Goal: Task Accomplishment & Management: Complete application form

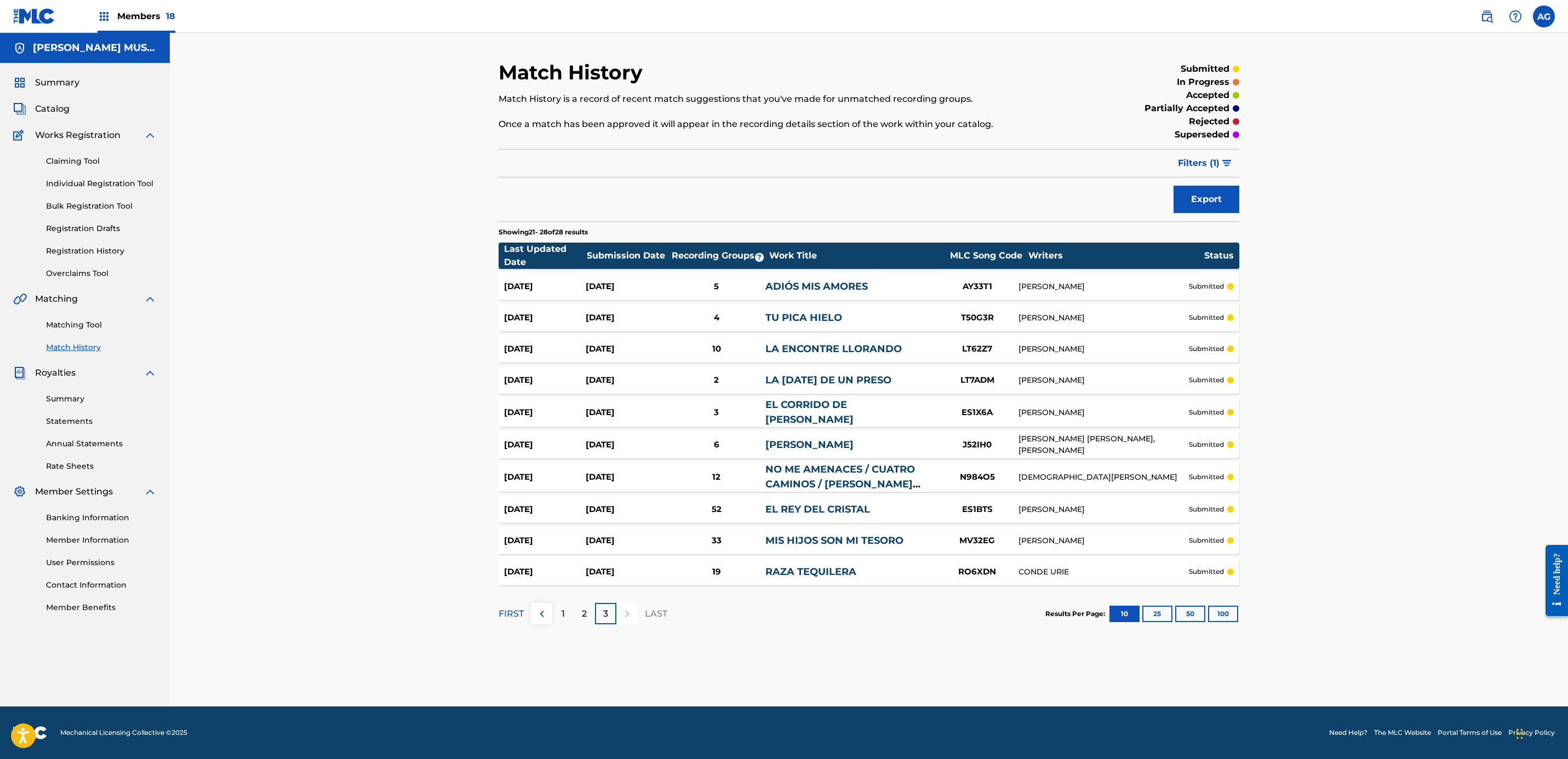
click at [150, 25] on div "Members 18" at bounding box center [136, 16] width 78 height 32
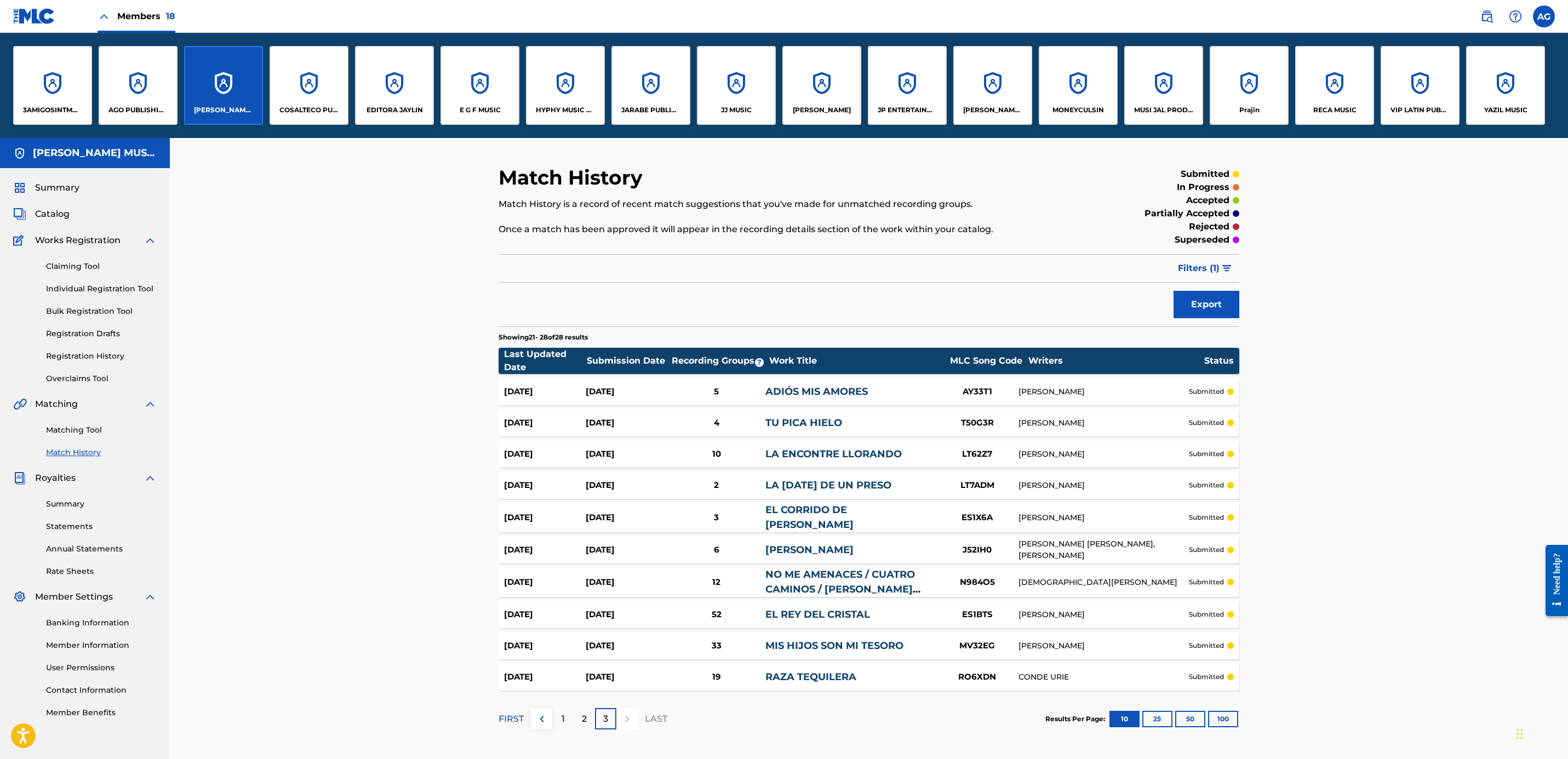
click at [586, 99] on div "HYPHY MUSIC PUBLISHING INC" at bounding box center [565, 86] width 79 height 79
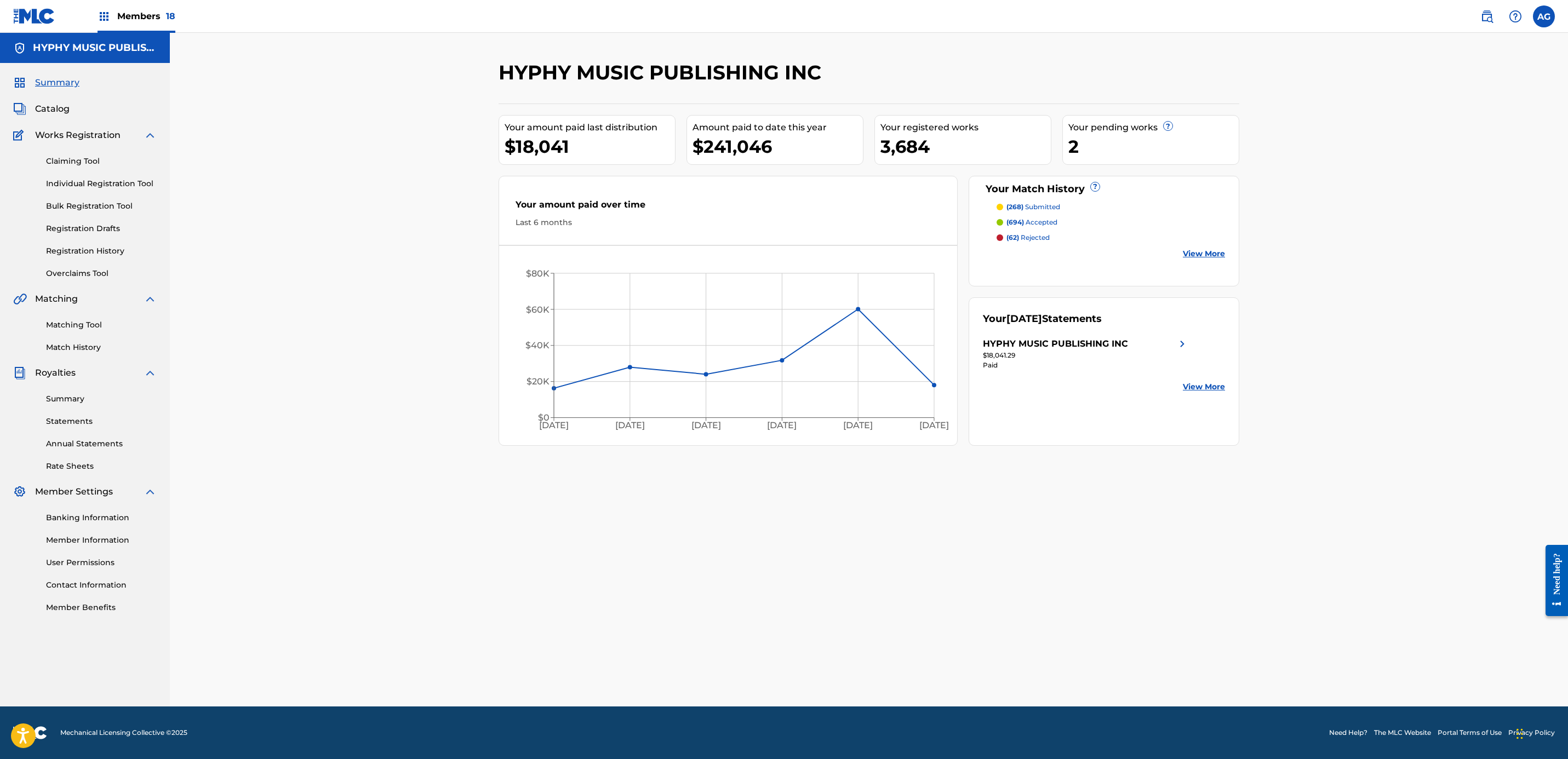
click at [81, 327] on link "Matching Tool" at bounding box center [102, 325] width 111 height 12
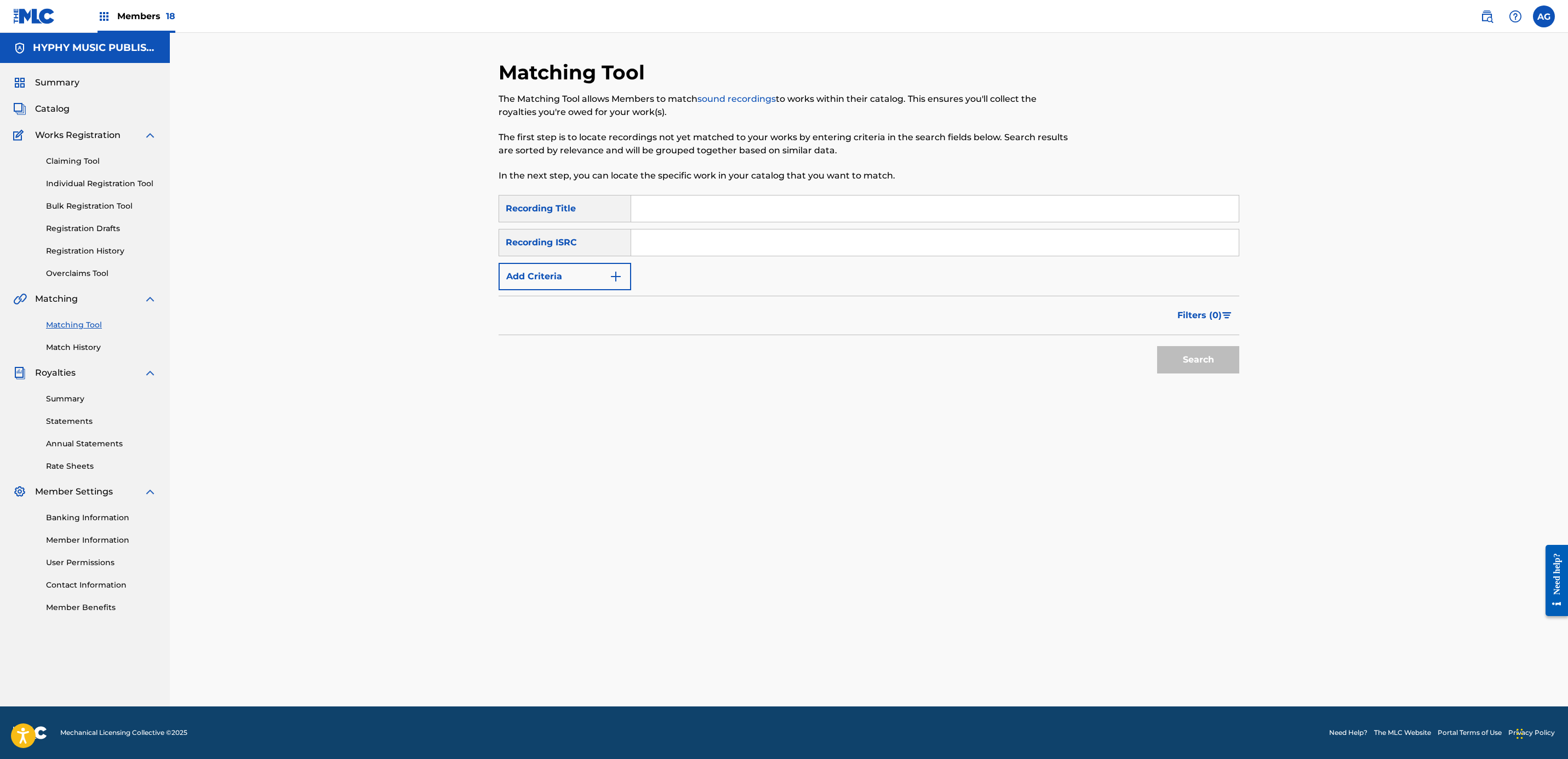
click at [99, 174] on div "Claiming Tool Individual Registration Tool Bulk Registration Tool Registration …" at bounding box center [85, 211] width 144 height 138
click at [100, 183] on link "Individual Registration Tool" at bounding box center [102, 184] width 111 height 12
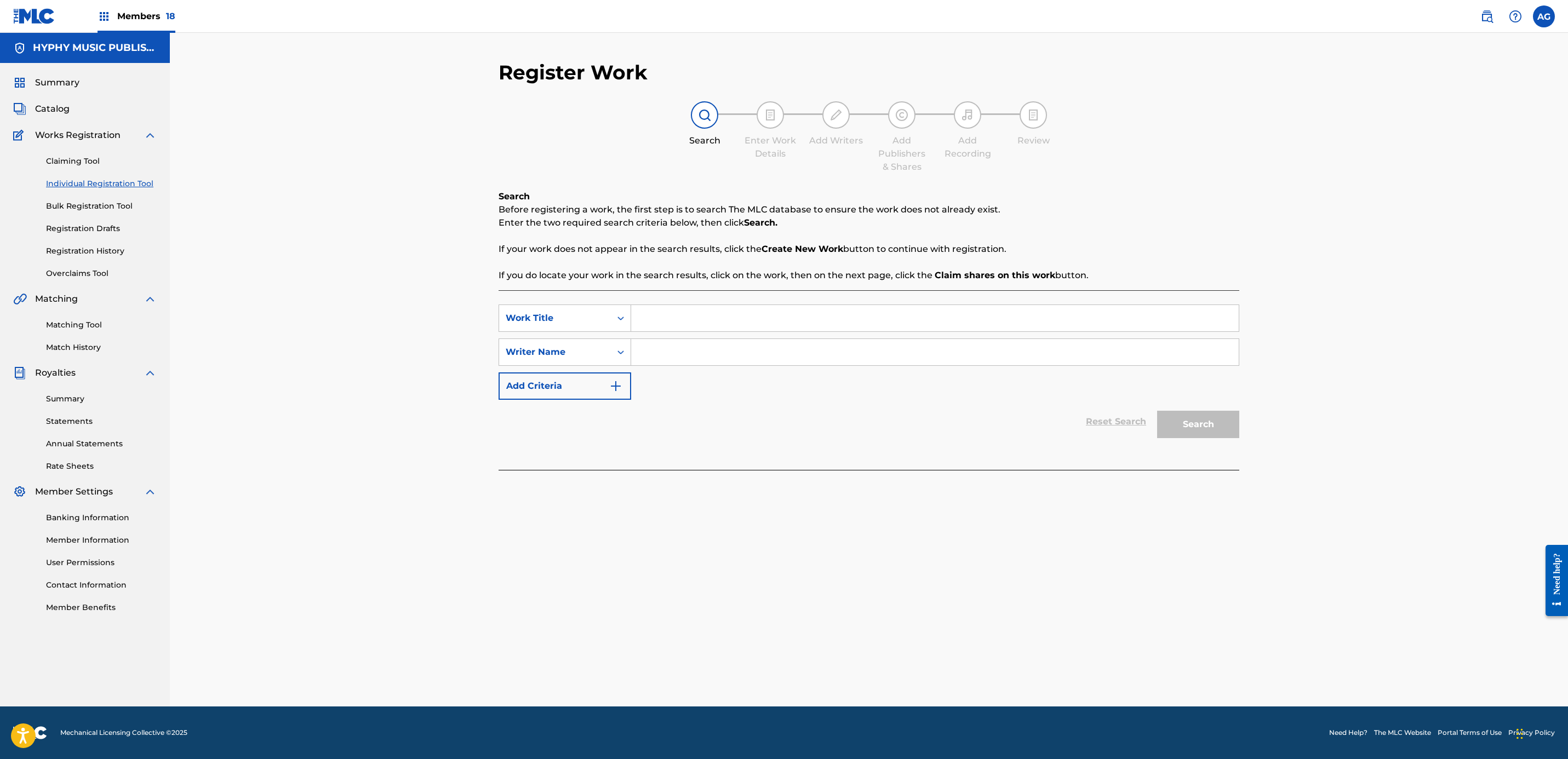
click at [741, 327] on input "Search Form" at bounding box center [935, 318] width 607 height 26
paste input "YO NO CREIA EN EL AMOR"
type input "YO NO CREIA EN EL AMOR"
click at [808, 360] on input "Search Form" at bounding box center [935, 352] width 607 height 26
paste input "[PERSON_NAME] [PERSON_NAME]"
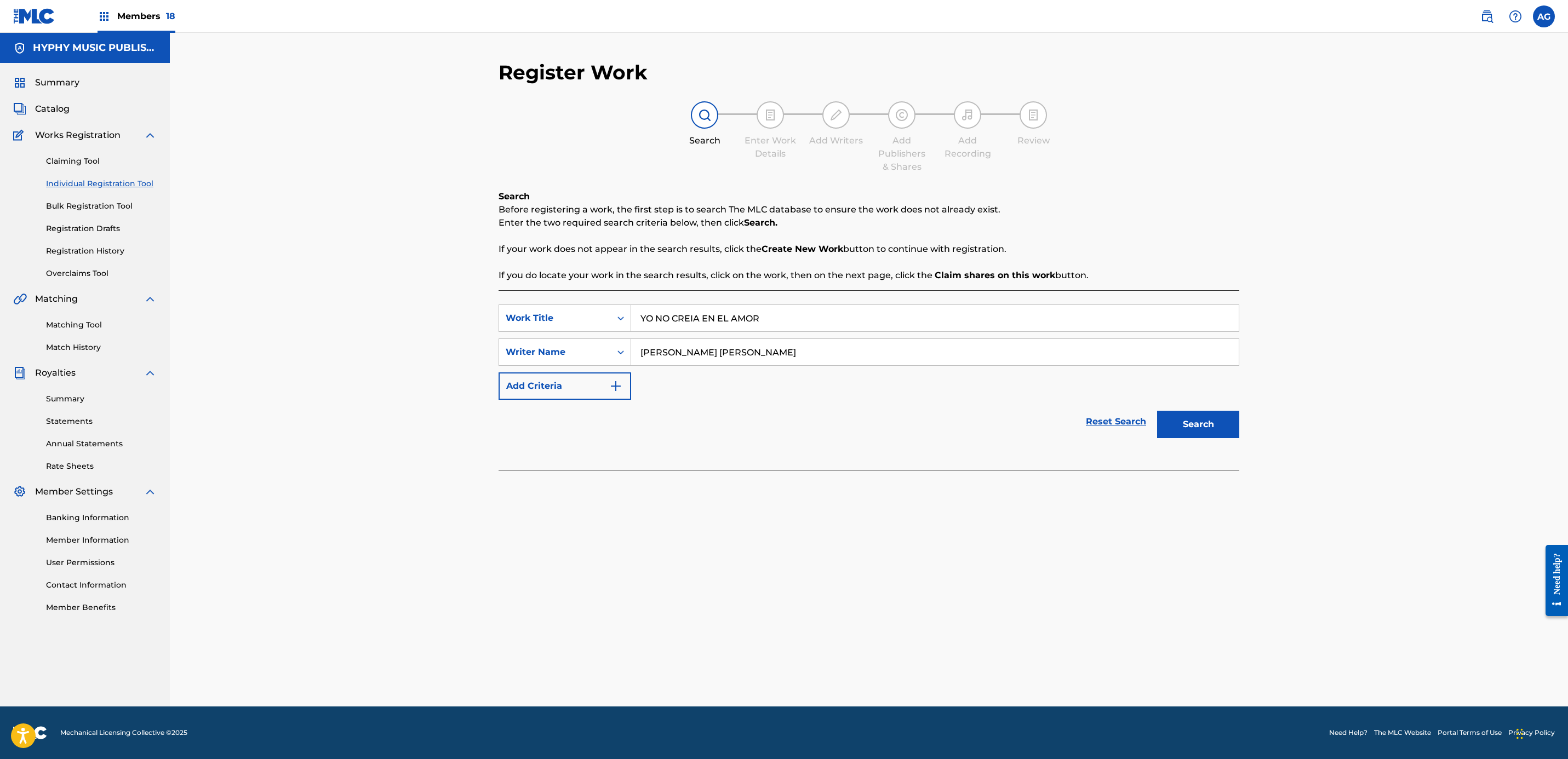
type input "[PERSON_NAME] [PERSON_NAME]"
click at [1181, 418] on button "Search" at bounding box center [1198, 424] width 82 height 27
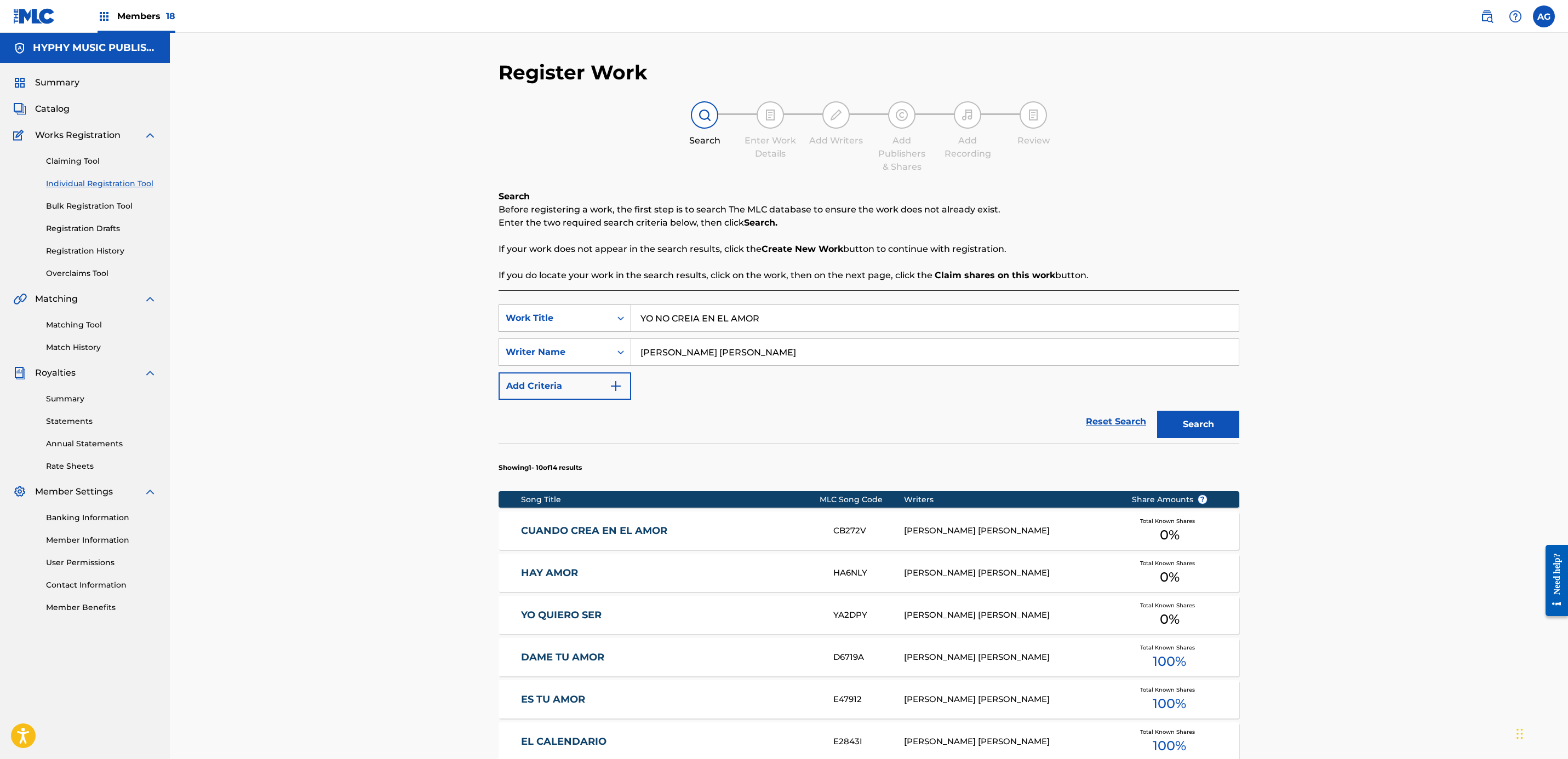
drag, startPoint x: 656, startPoint y: 316, endPoint x: 573, endPoint y: 315, distance: 83.0
click at [573, 315] on div "SearchWithCriteria8353f681-2998-43de-969f-756b11f29d83 Work Title YO NO CREIA E…" at bounding box center [869, 318] width 741 height 27
type input "NO CREIA EN EL AMOR"
click at [1233, 431] on button "Search" at bounding box center [1198, 424] width 82 height 27
click at [87, 324] on link "Matching Tool" at bounding box center [102, 325] width 111 height 12
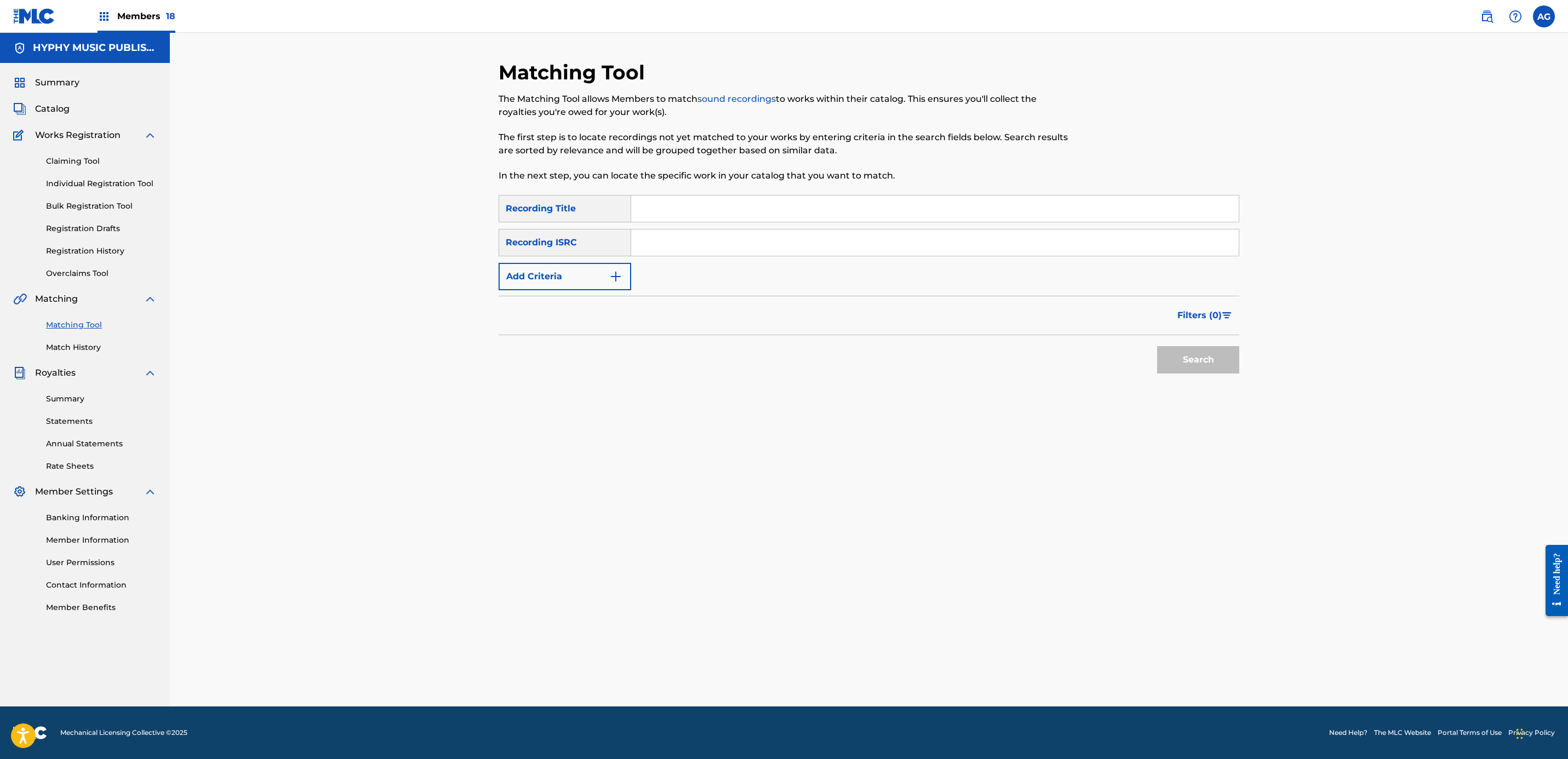
drag, startPoint x: 668, startPoint y: 191, endPoint x: 670, endPoint y: 199, distance: 8.2
click at [669, 194] on div "Matching Tool The Matching Tool allows Members to match sound recordings to wor…" at bounding box center [783, 127] width 570 height 135
click at [671, 203] on input "Search Form" at bounding box center [935, 208] width 607 height 26
paste input "YO NO CREIA EN EL AMOR"
type input "YO NO CREIA EN EL AMOR"
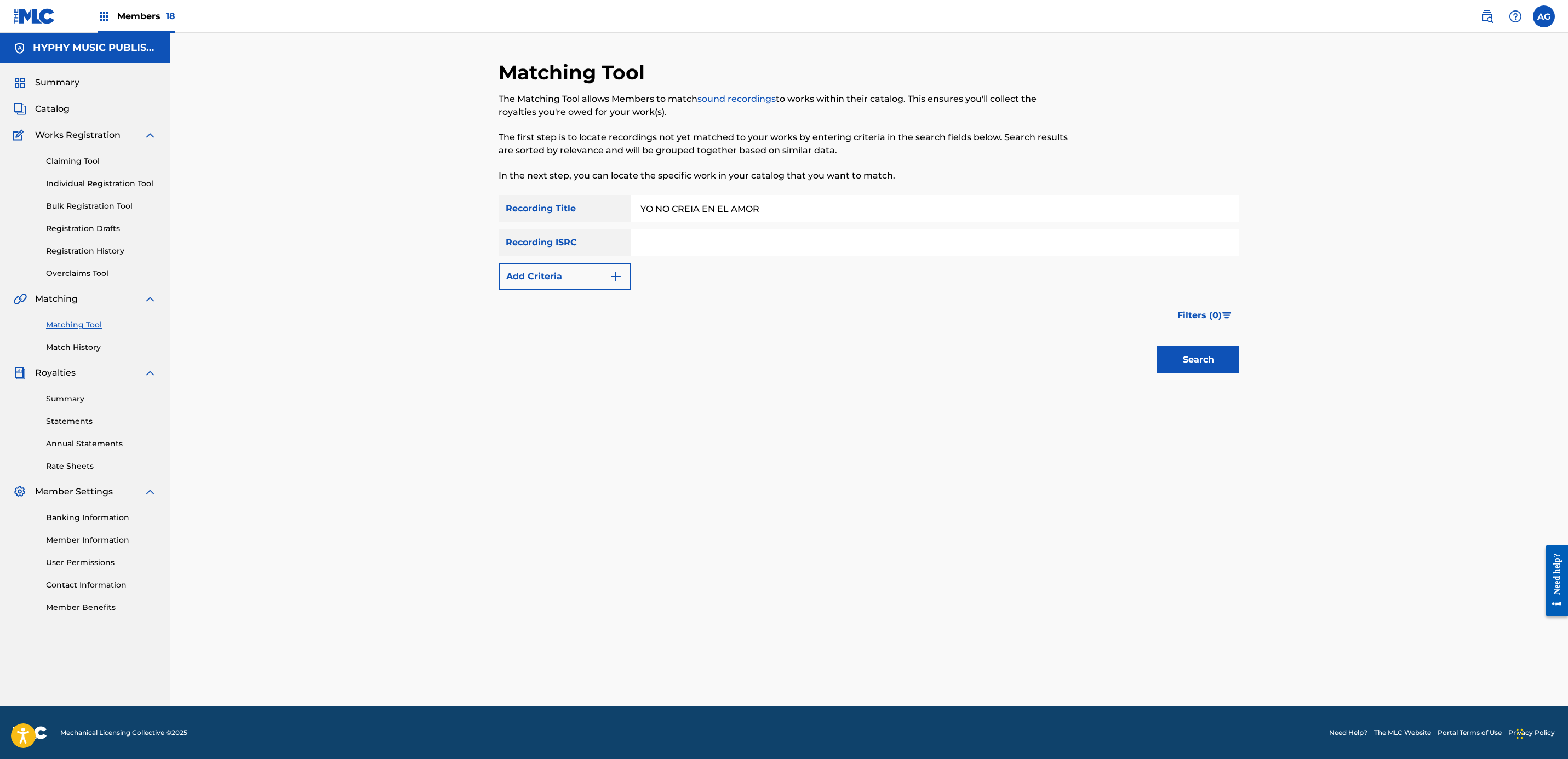
click at [559, 278] on button "Add Criteria" at bounding box center [565, 276] width 133 height 27
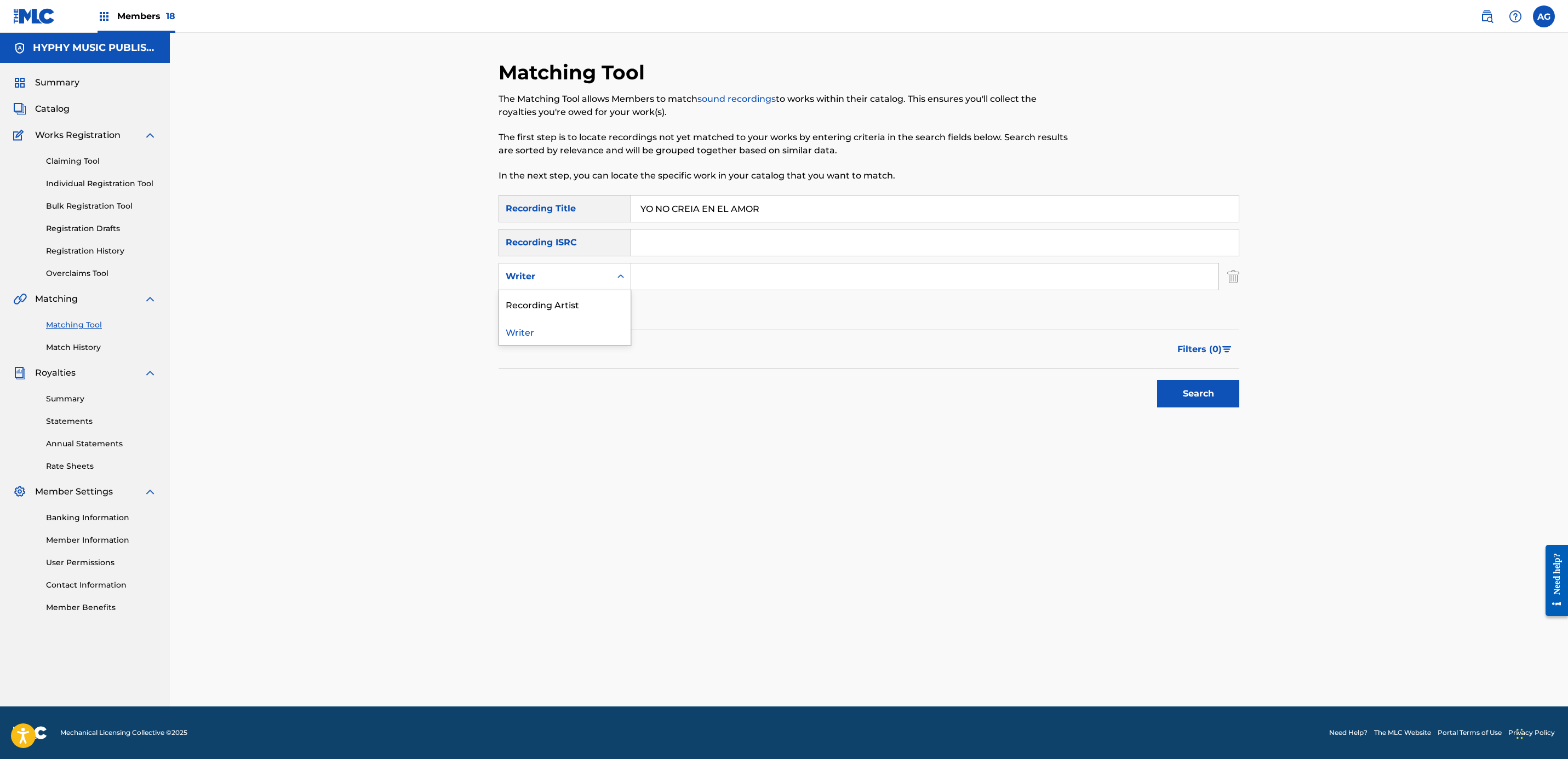
click at [556, 287] on div "Writer" at bounding box center [555, 276] width 112 height 21
click at [556, 304] on div "Recording Artist" at bounding box center [565, 304] width 131 height 27
click at [690, 278] on input "Search Form" at bounding box center [925, 276] width 587 height 26
paste input "BANDA CLAVE NUEVA"
type input "BANDA CLAVE NUEVA"
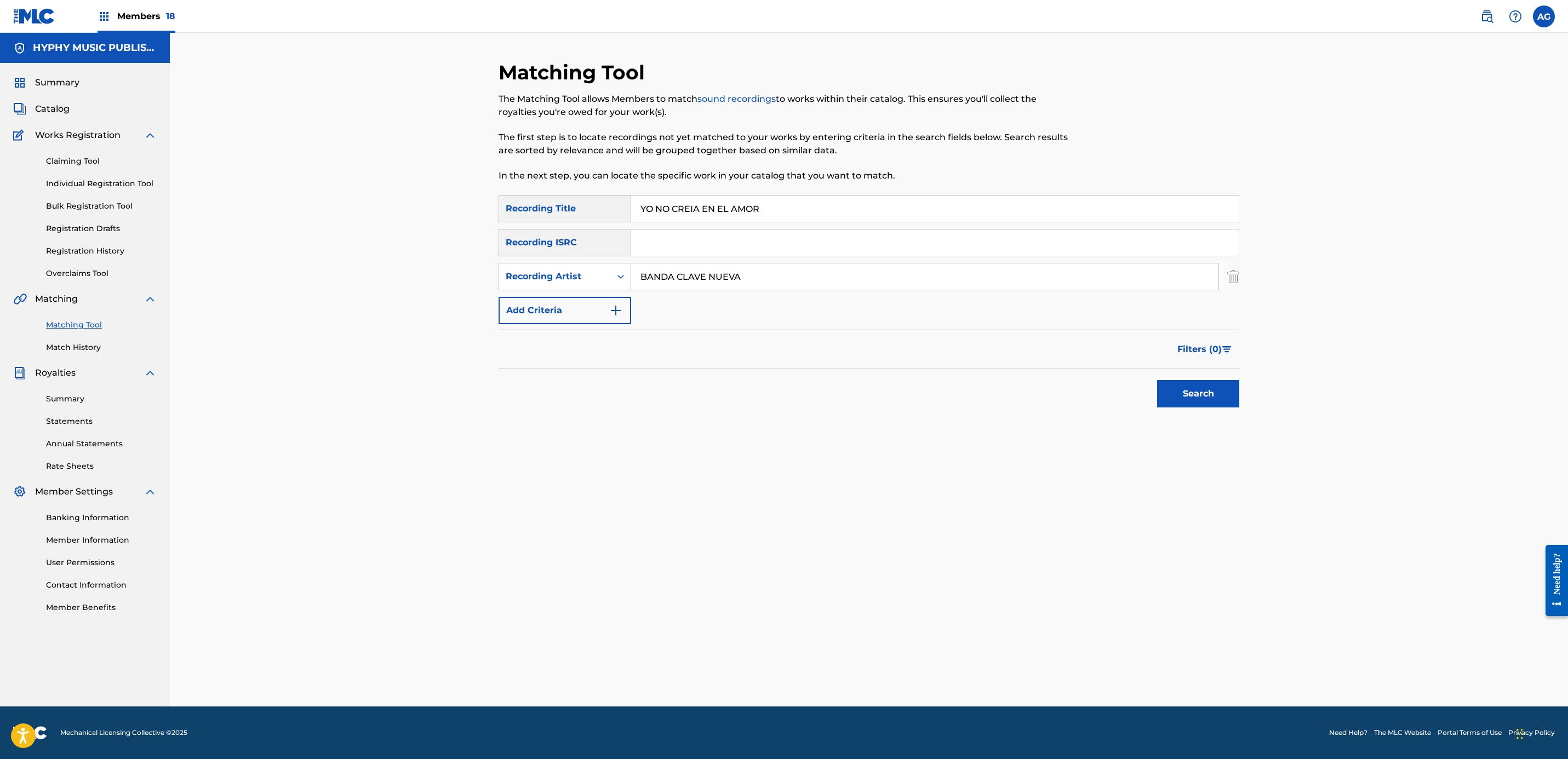
click at [1263, 395] on div "Matching Tool The Matching Tool allows Members to match sound recordings to wor…" at bounding box center [869, 369] width 1398 height 674
click at [1209, 393] on button "Search" at bounding box center [1198, 394] width 82 height 27
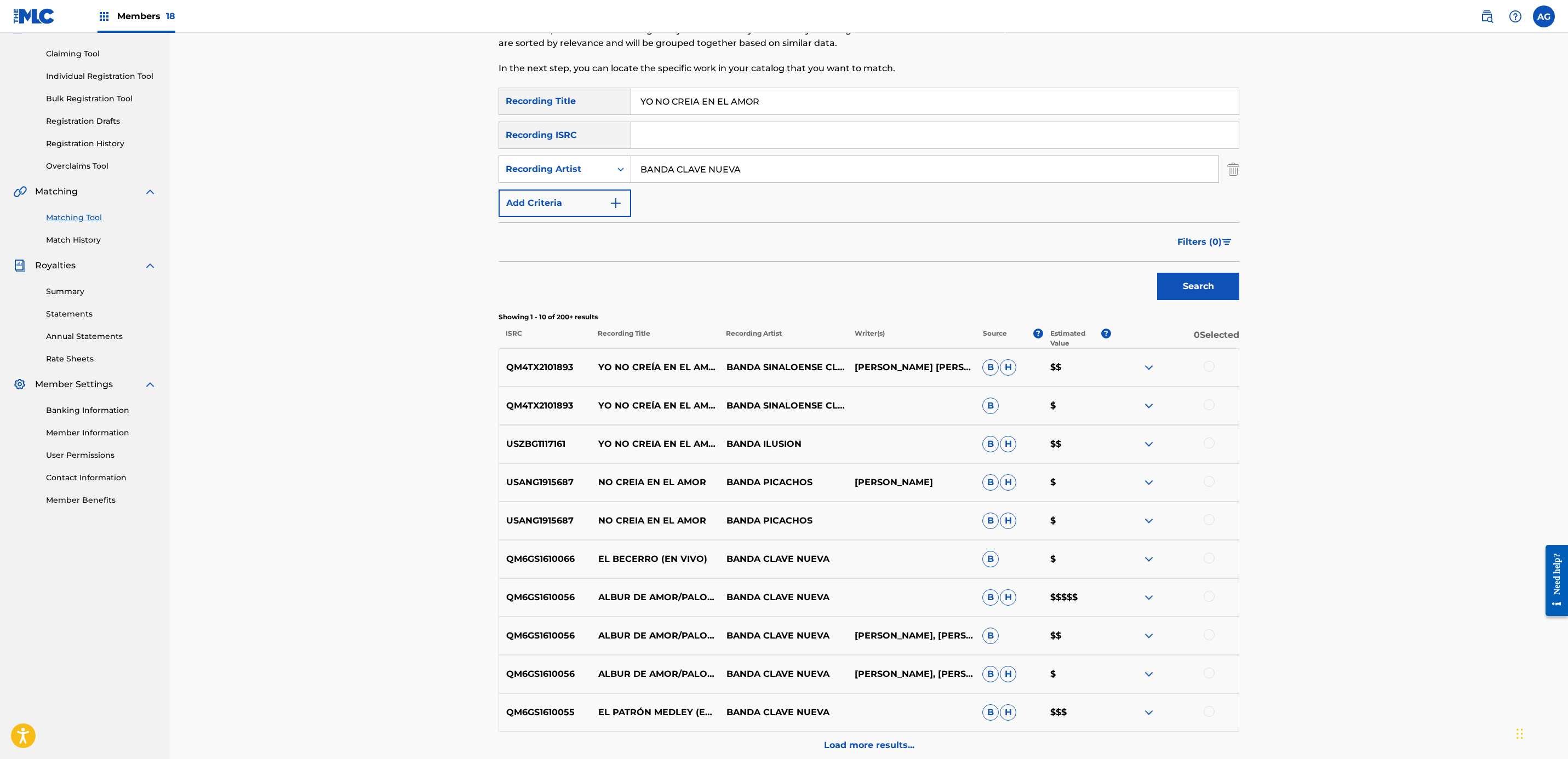
scroll to position [82, 0]
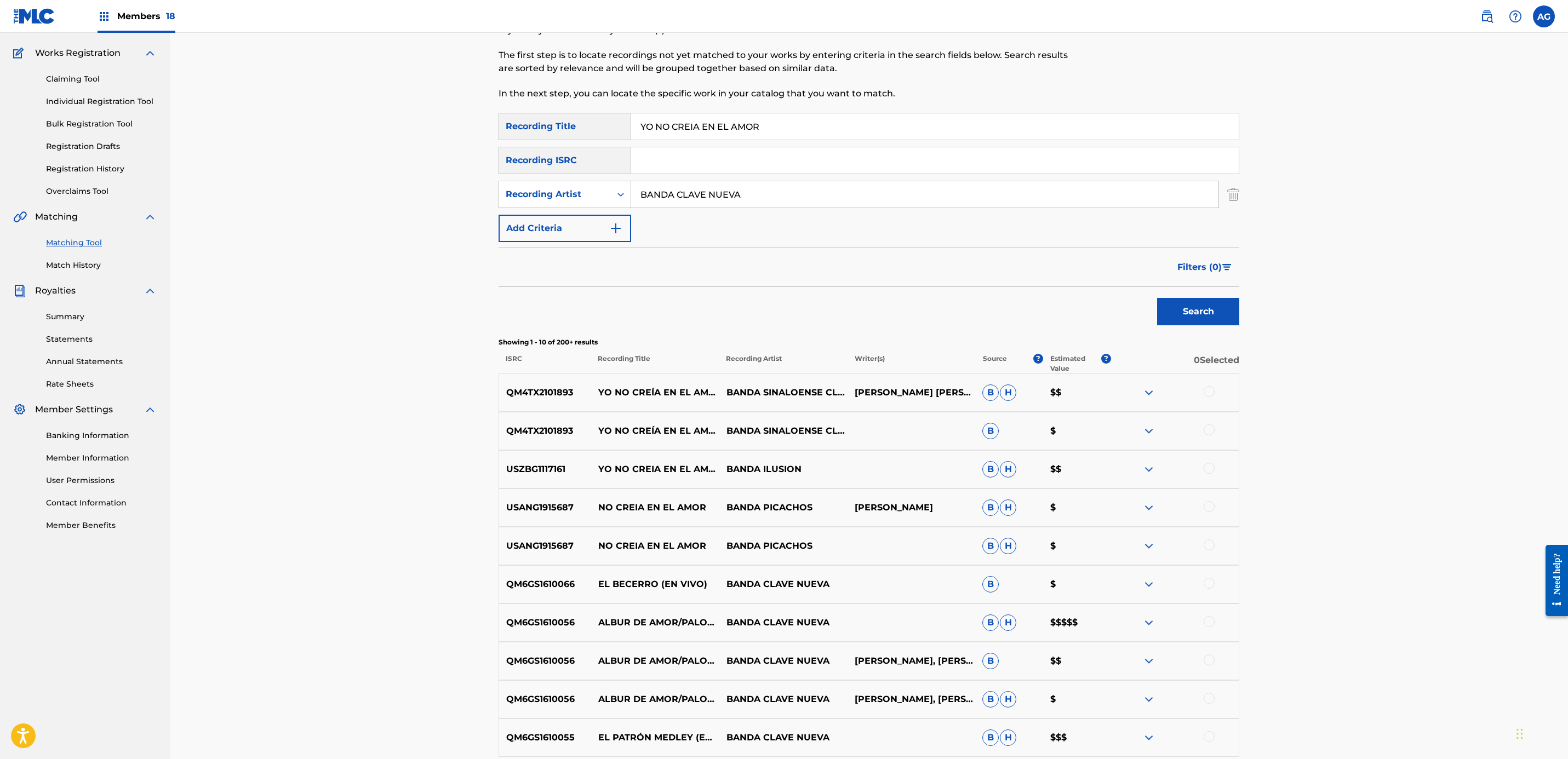
click at [1198, 258] on button "Filters ( 0 )" at bounding box center [1205, 267] width 69 height 27
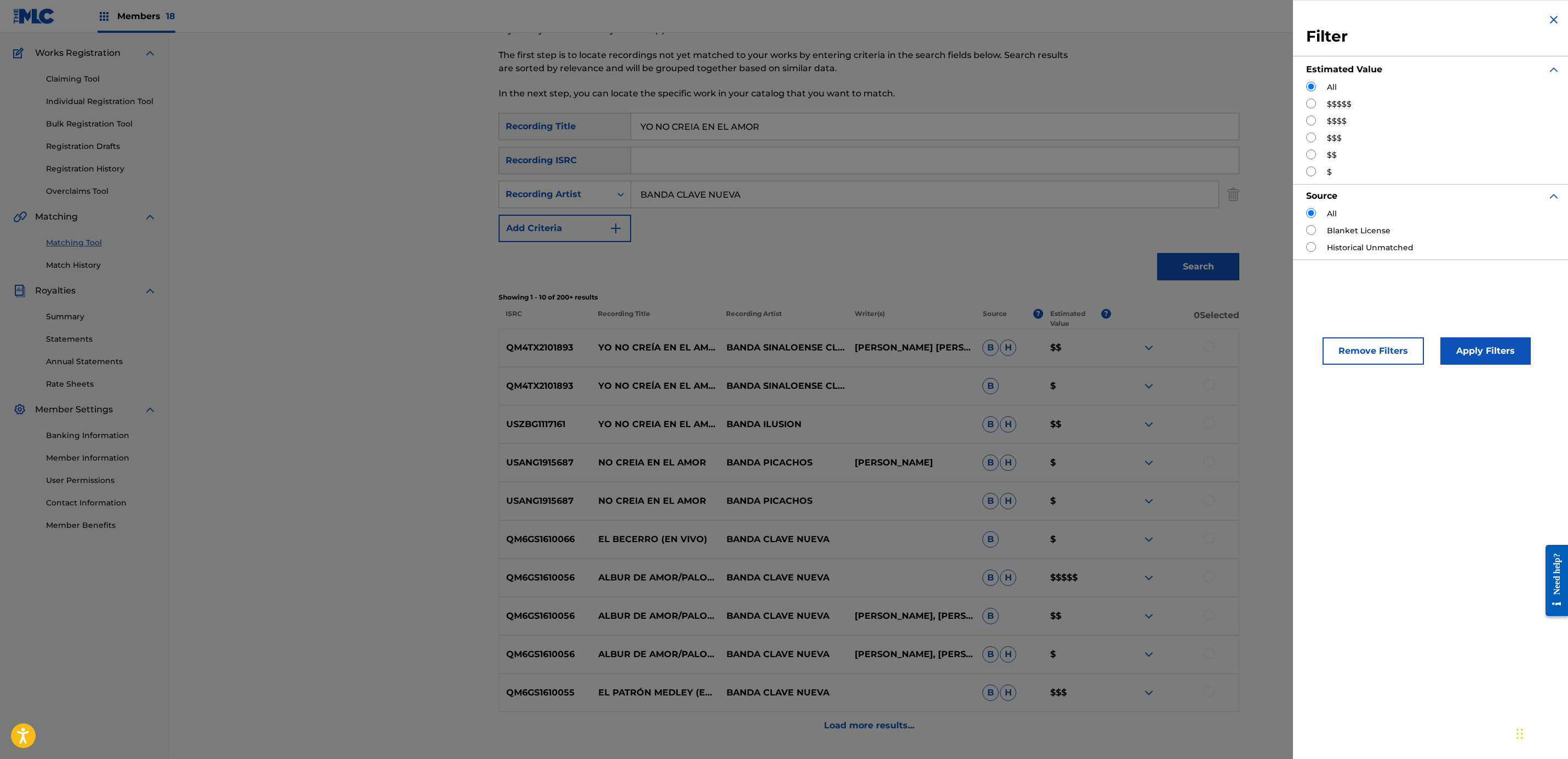
click at [1311, 104] on input "Search Form" at bounding box center [1311, 103] width 10 height 10
radio input "true"
drag, startPoint x: 1475, startPoint y: 354, endPoint x: 1458, endPoint y: 362, distance: 18.8
click at [1475, 355] on button "Apply Filters" at bounding box center [1485, 351] width 91 height 27
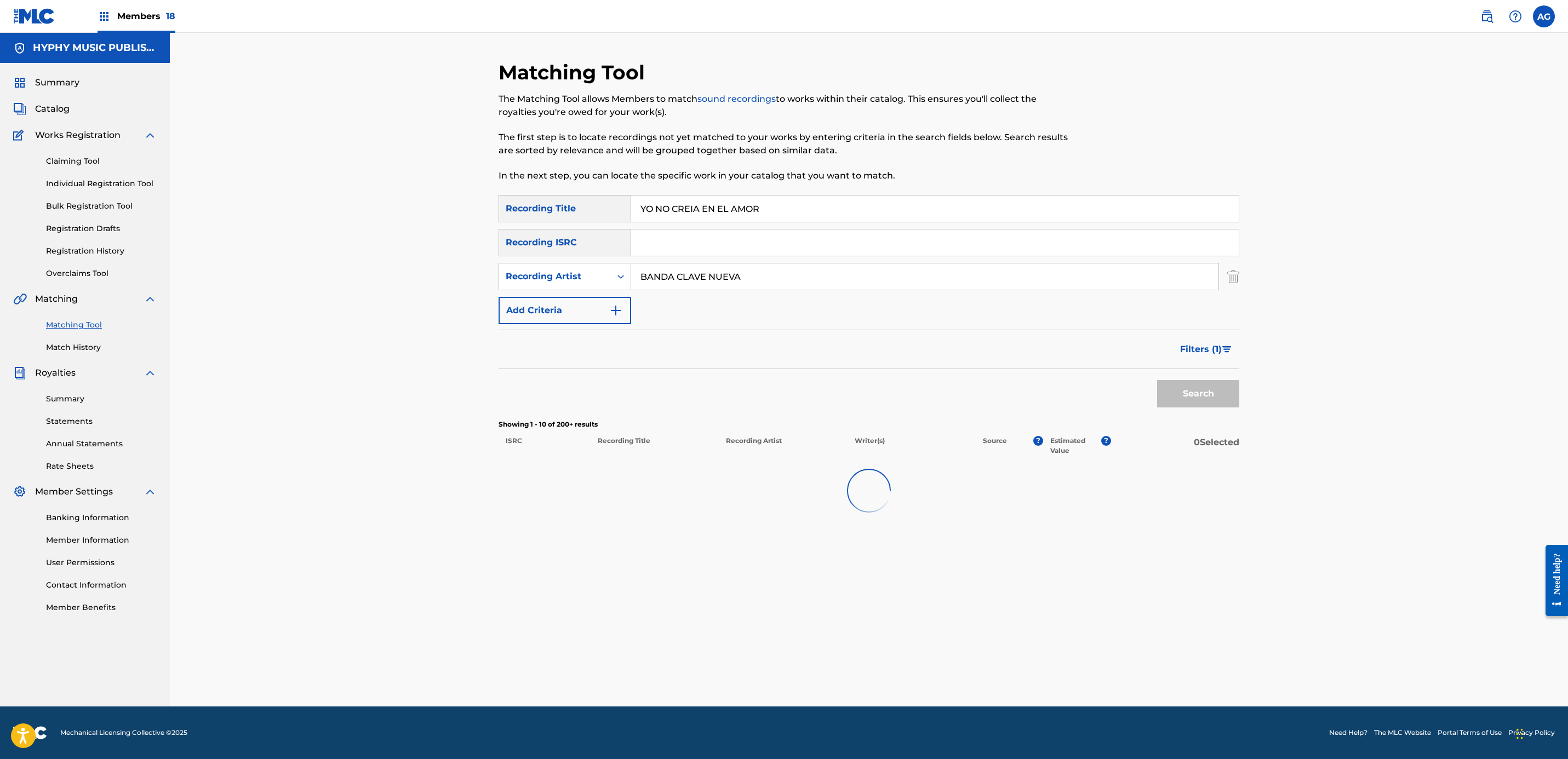
scroll to position [0, 0]
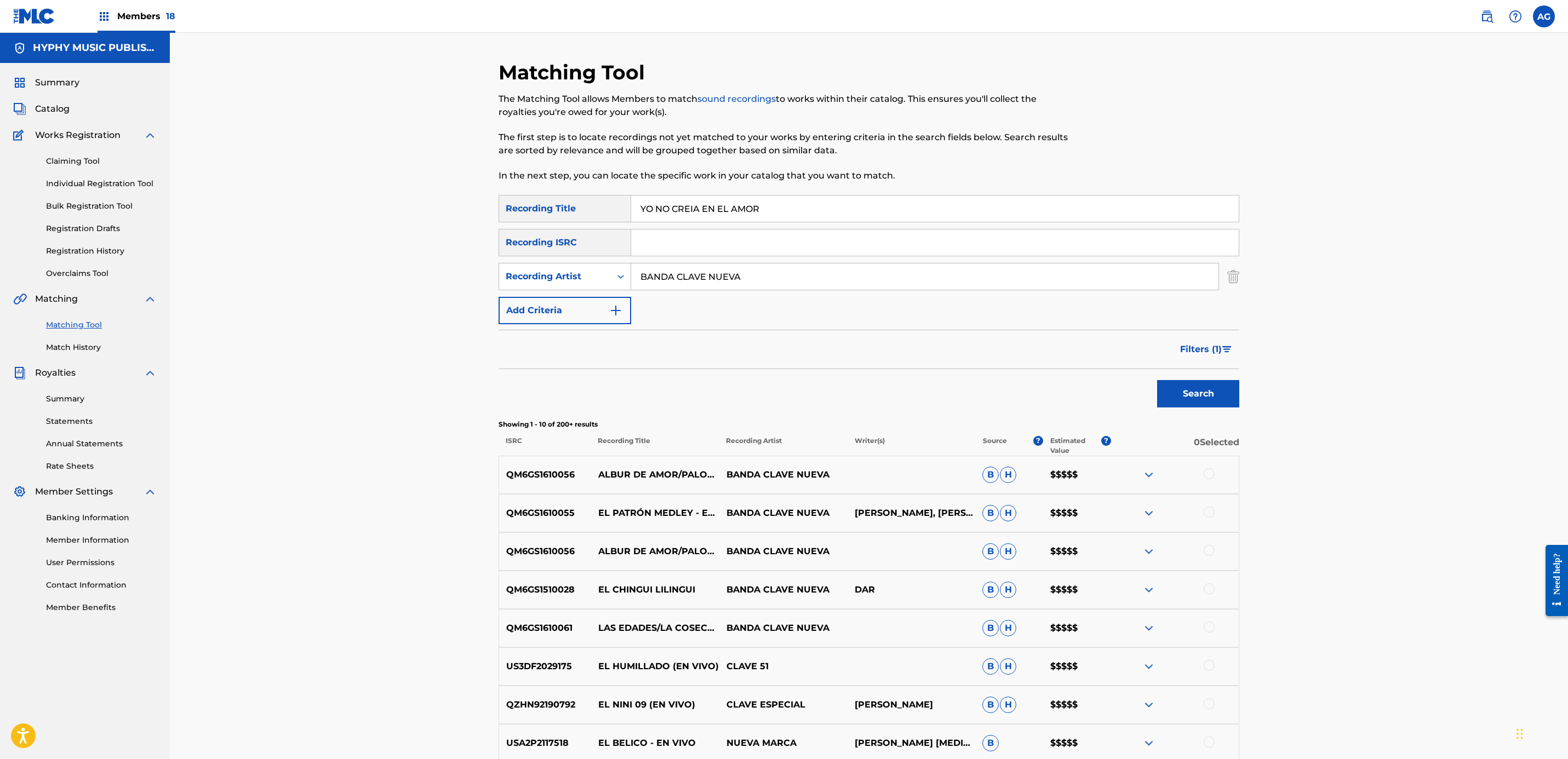
drag, startPoint x: 1214, startPoint y: 346, endPoint x: 1254, endPoint y: 253, distance: 101.2
click at [1214, 346] on span "Filters ( 1 )" at bounding box center [1201, 349] width 41 height 13
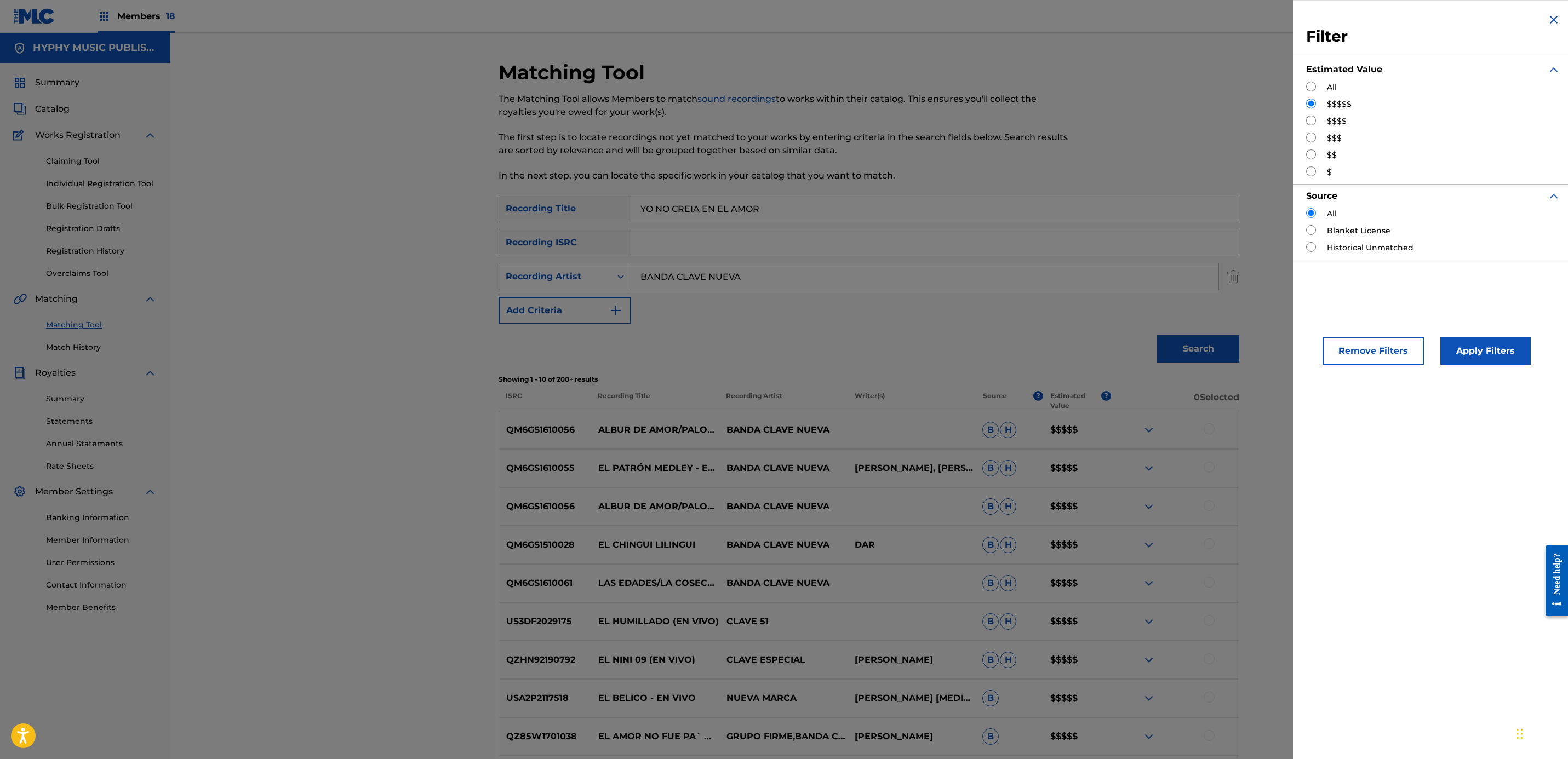
click at [1307, 89] on input "Search Form" at bounding box center [1311, 86] width 10 height 10
radio input "true"
click at [1466, 345] on button "Apply Filters" at bounding box center [1485, 351] width 91 height 27
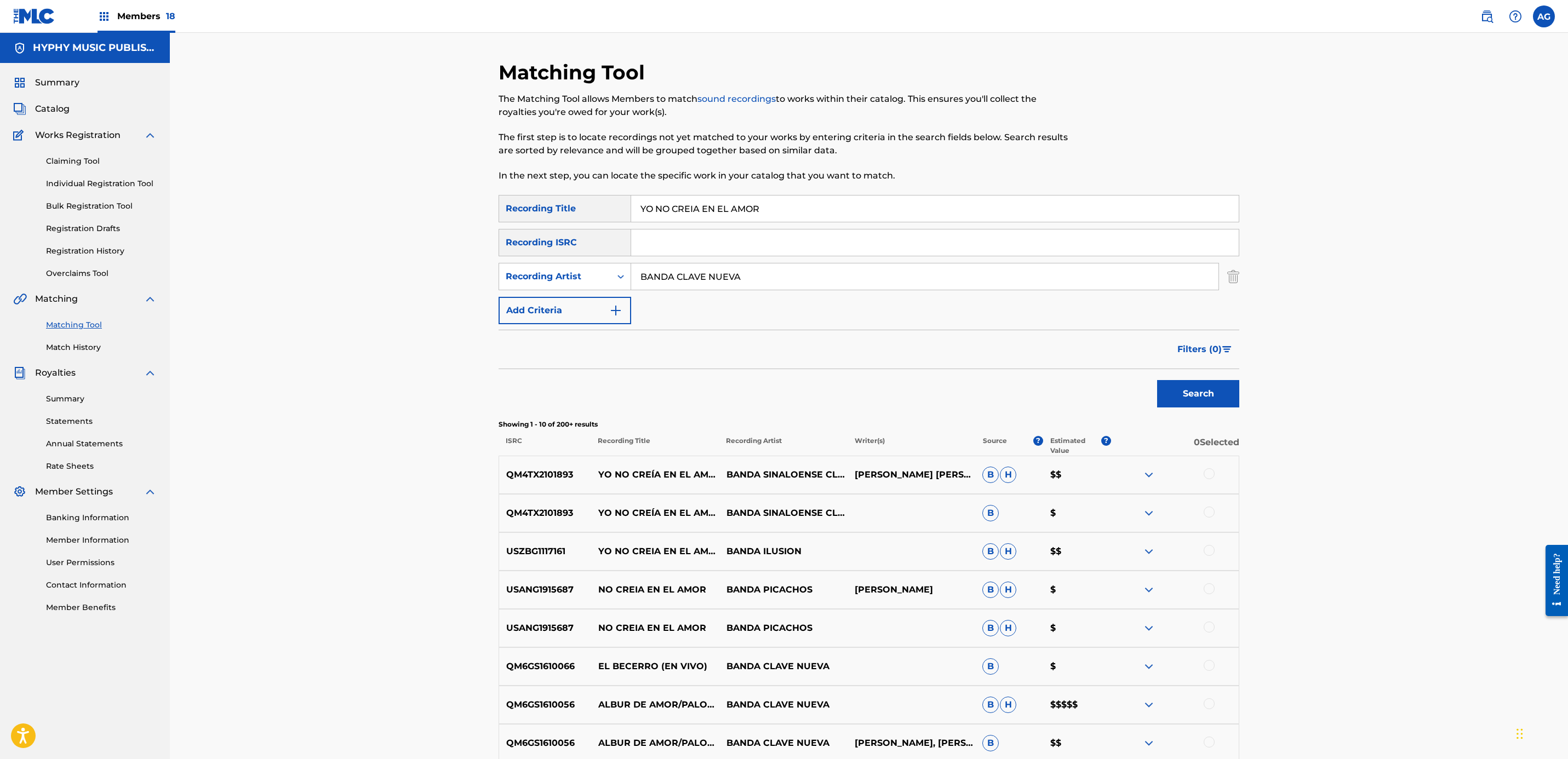
click at [122, 184] on link "Individual Registration Tool" at bounding box center [102, 184] width 111 height 12
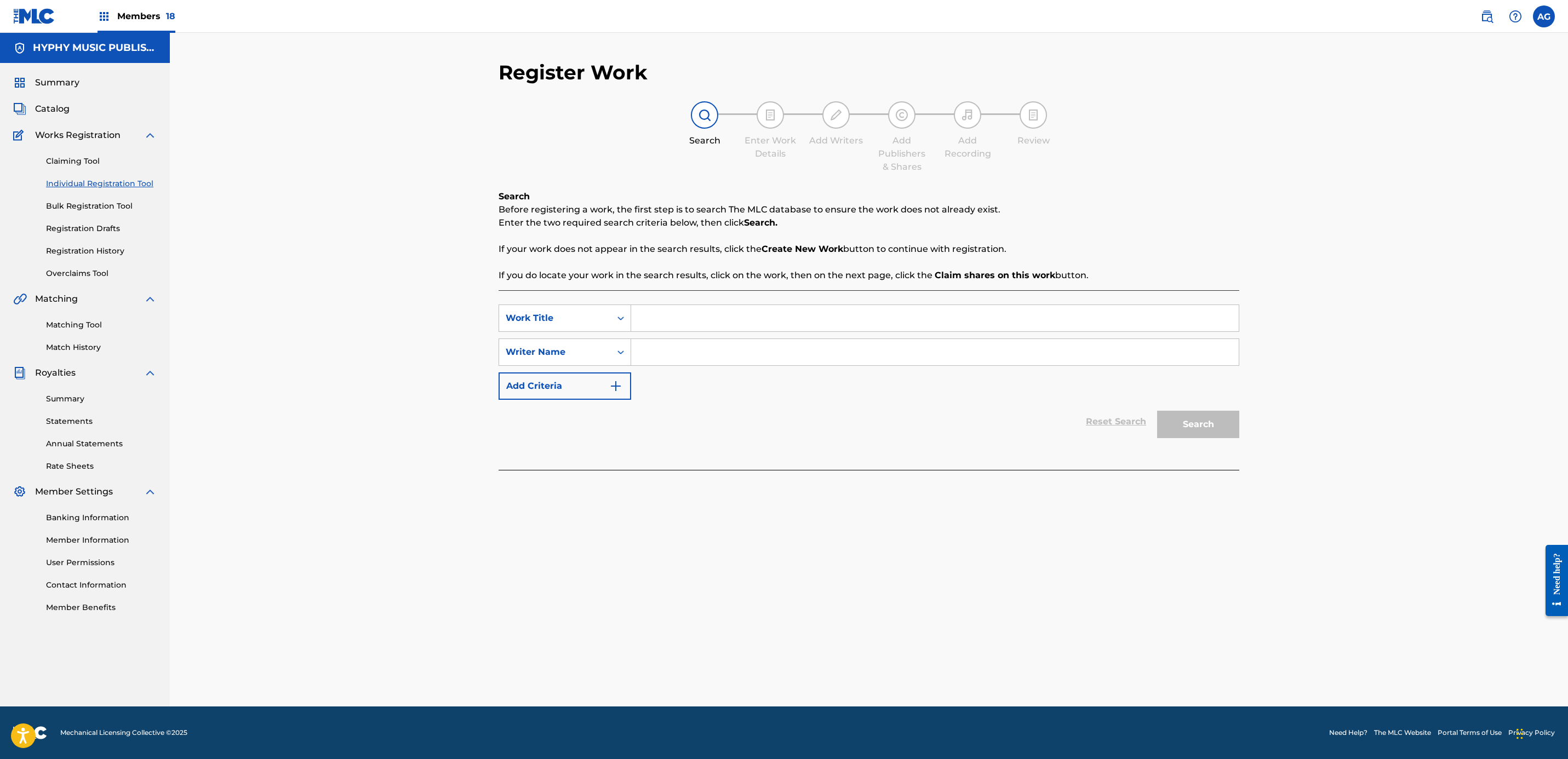
click at [685, 319] on input "Search Form" at bounding box center [935, 318] width 607 height 26
click at [687, 321] on input "Search Form" at bounding box center [935, 318] width 607 height 26
click at [714, 331] on input "Search Form" at bounding box center [935, 318] width 607 height 26
paste input "YO NO CREIA EN EL AMOR"
type input "YO NO CREIA EN EL AMOR"
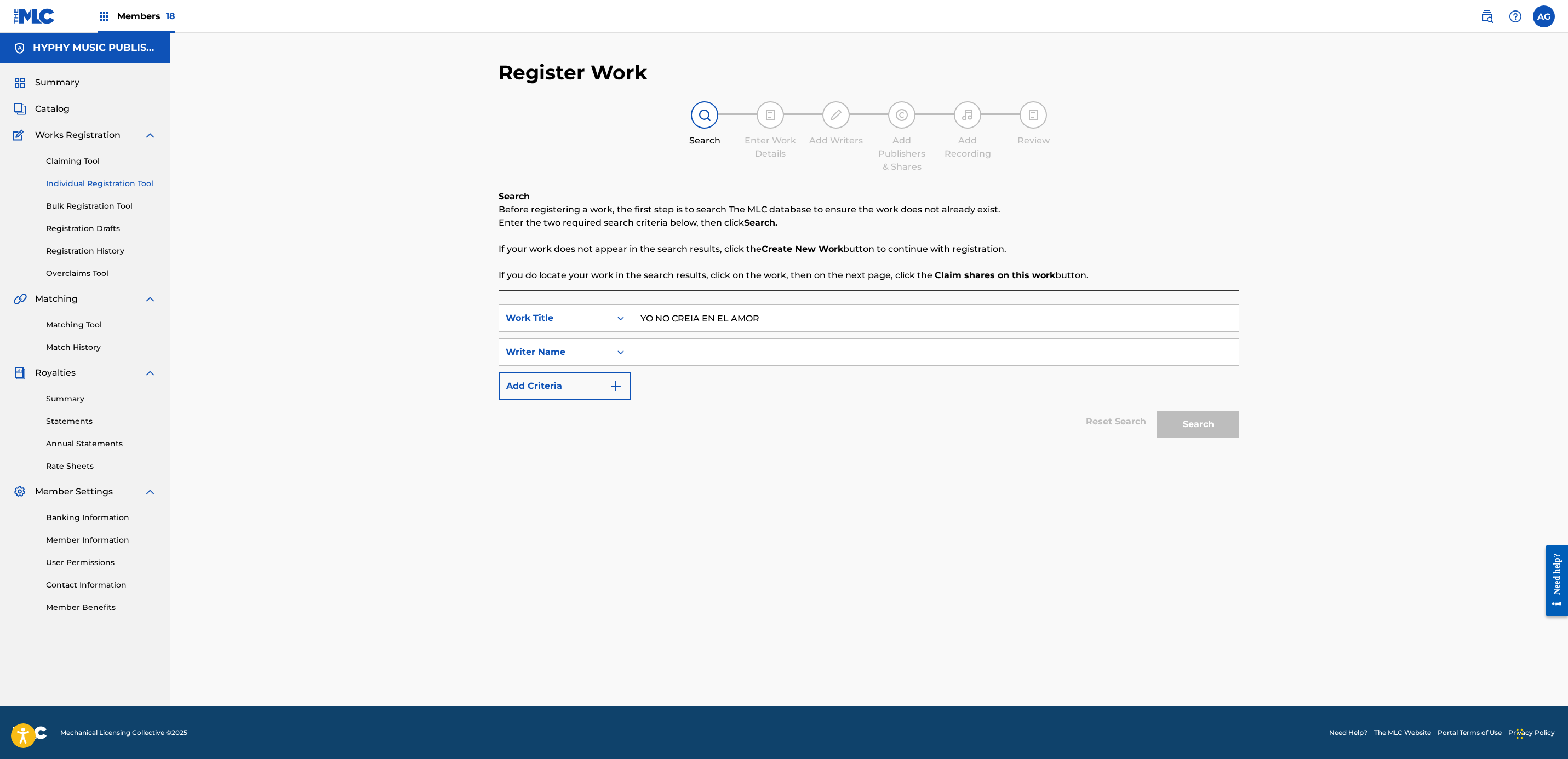
click at [674, 359] on input "Search Form" at bounding box center [935, 352] width 607 height 26
type input "[DEMOGRAPHIC_DATA]"
click at [1157, 411] on button "Search" at bounding box center [1198, 424] width 82 height 27
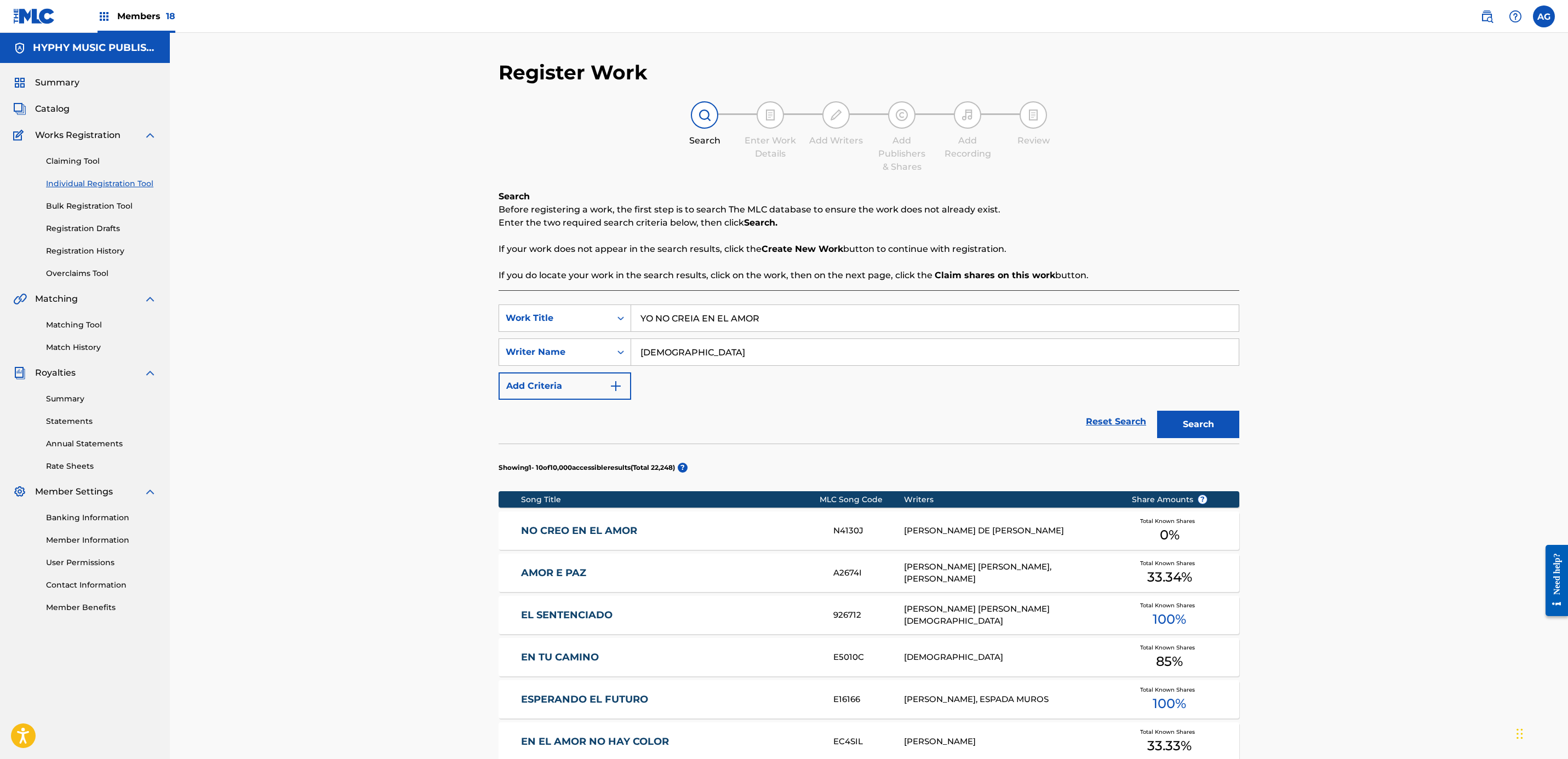
click at [732, 536] on link "NO CREO EN EL AMOR" at bounding box center [670, 531] width 298 height 13
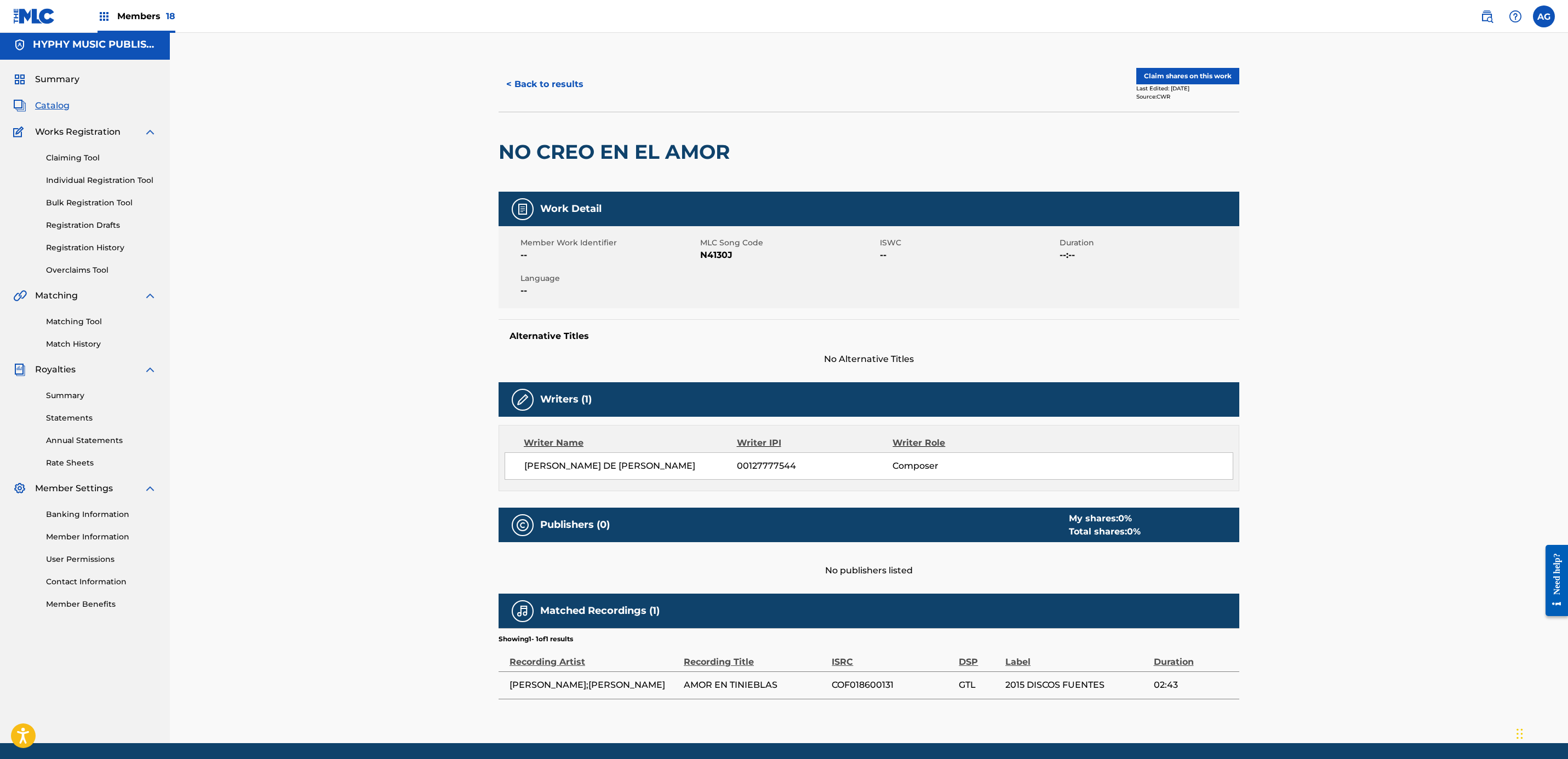
scroll to position [41, 0]
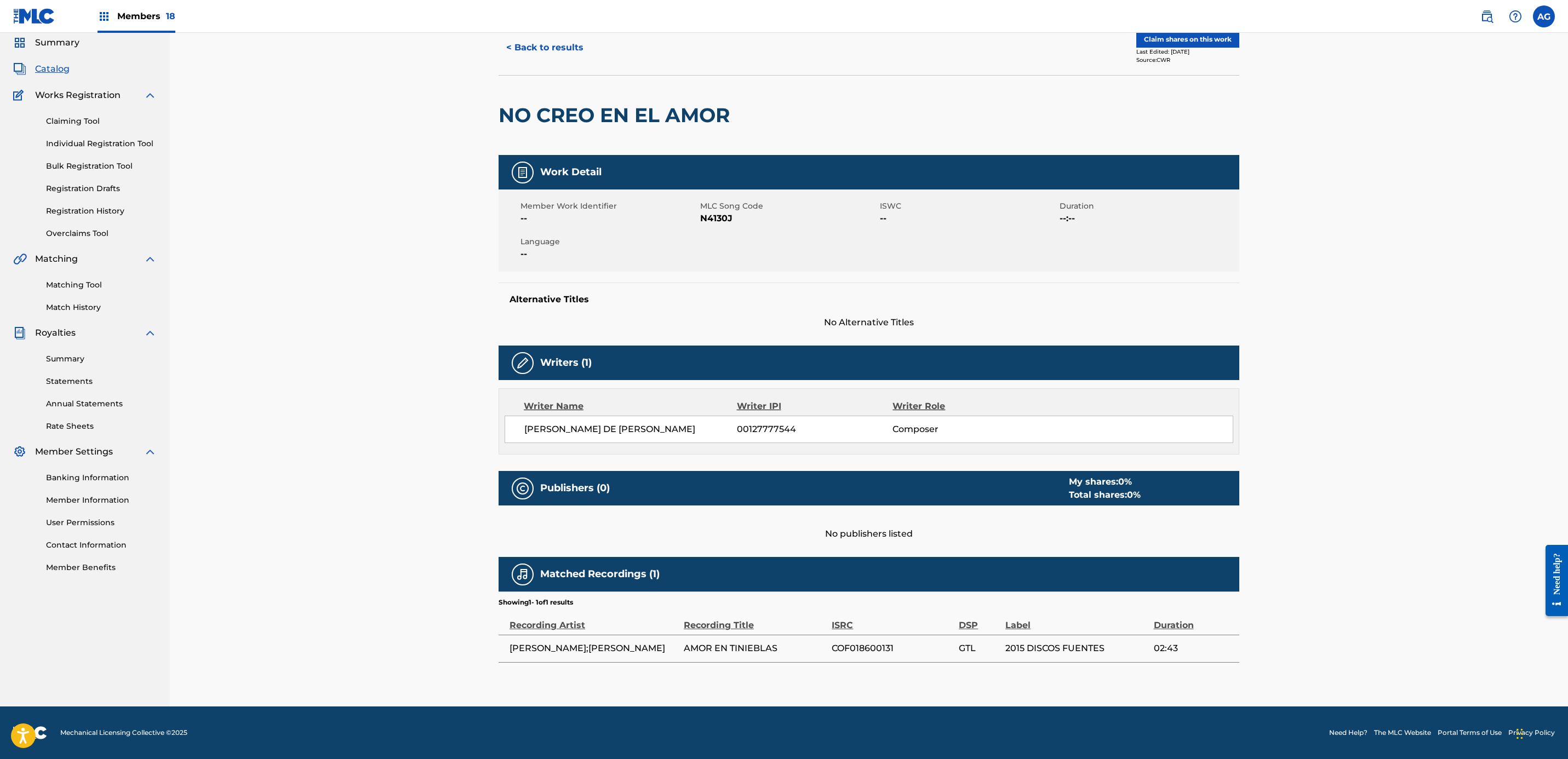
click at [577, 40] on button "< Back to results" at bounding box center [545, 47] width 93 height 27
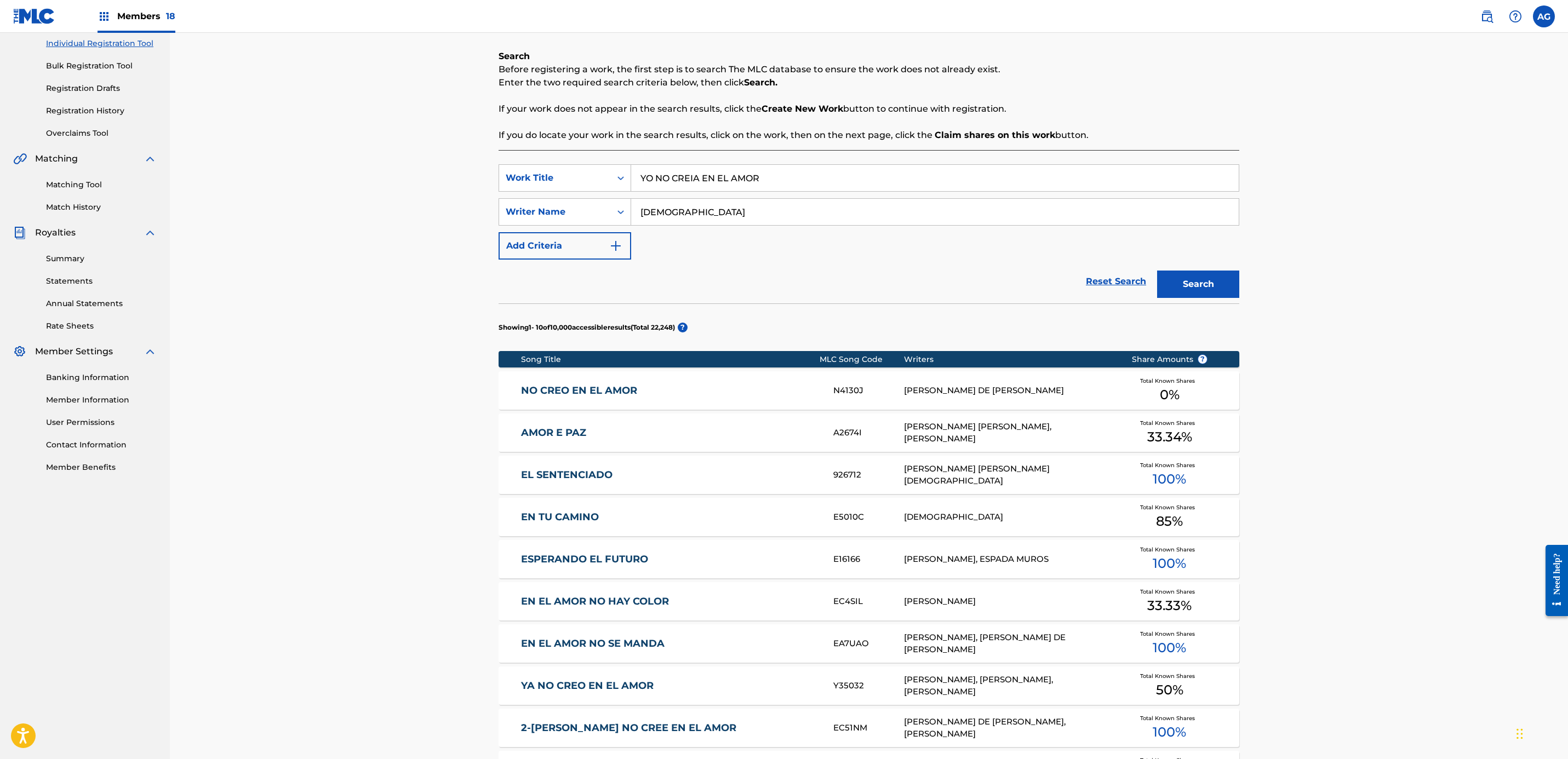
scroll to position [164, 0]
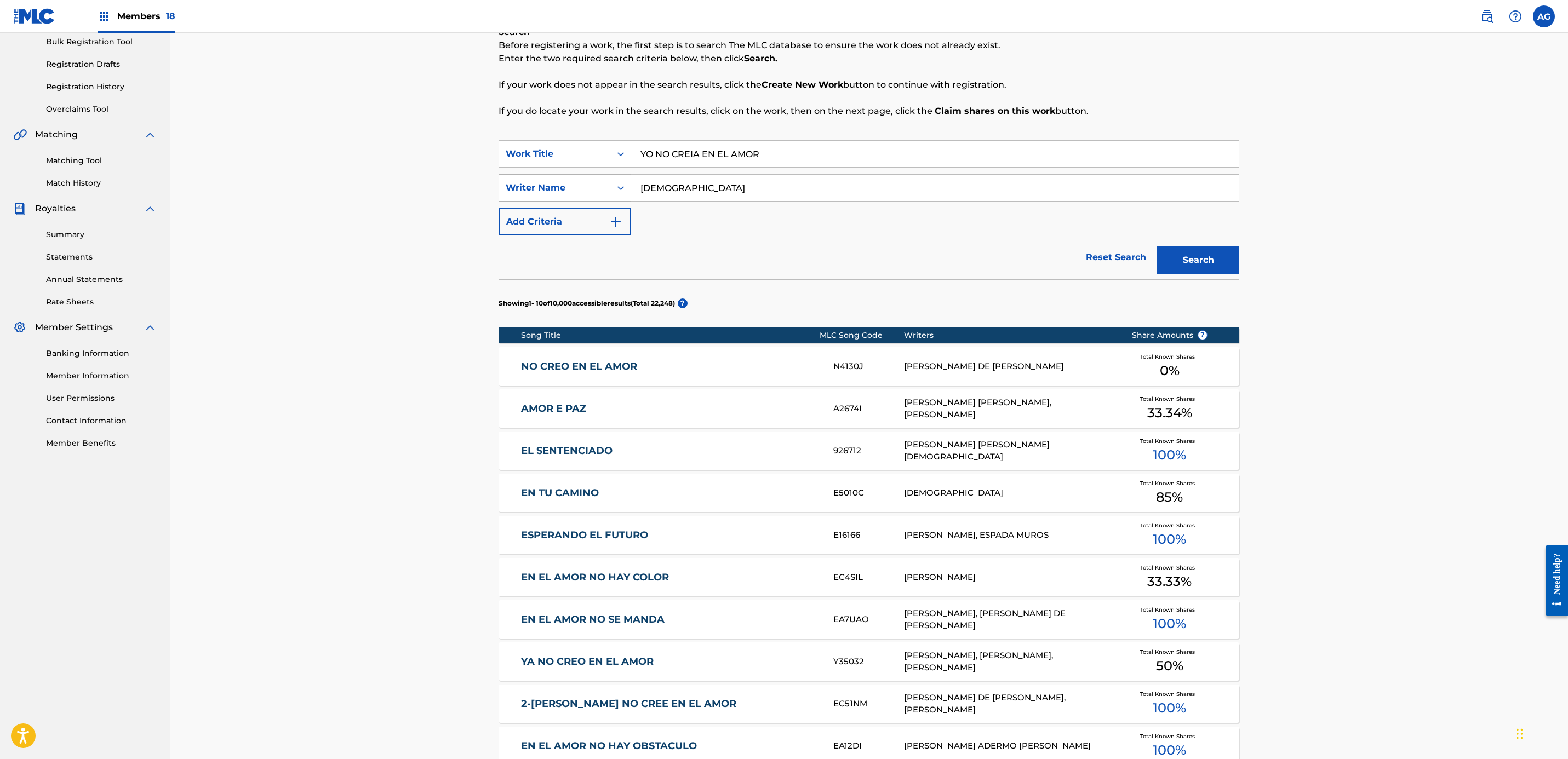
drag, startPoint x: 709, startPoint y: 184, endPoint x: 518, endPoint y: 189, distance: 191.1
click at [518, 189] on div "SearchWithCriteria120c8f94-7bda-4028-89c1-7c3f97d7001c Writer Name [PERSON_NAME]" at bounding box center [869, 187] width 741 height 27
click at [1157, 247] on button "Search" at bounding box center [1198, 260] width 82 height 27
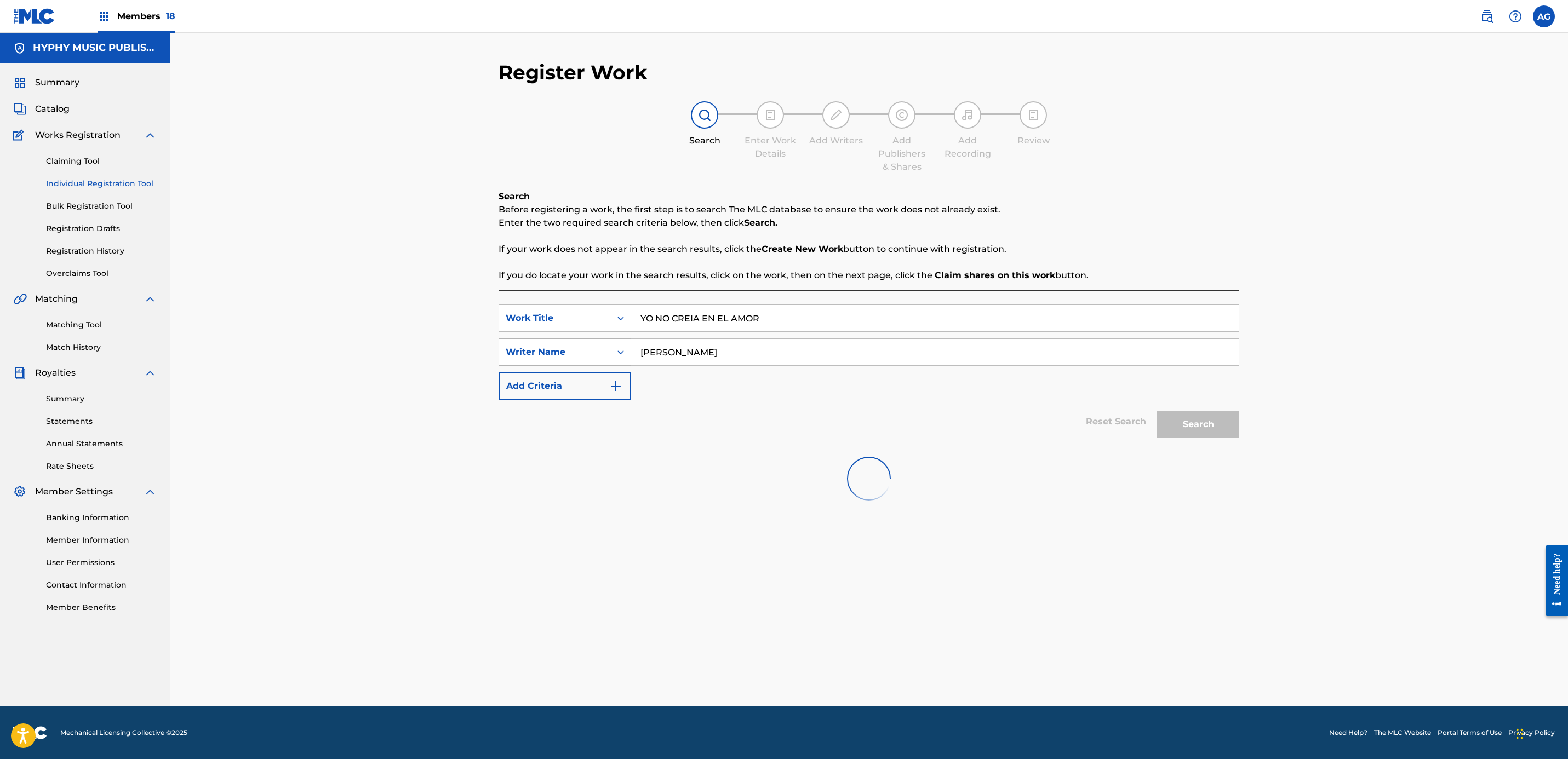
scroll to position [0, 0]
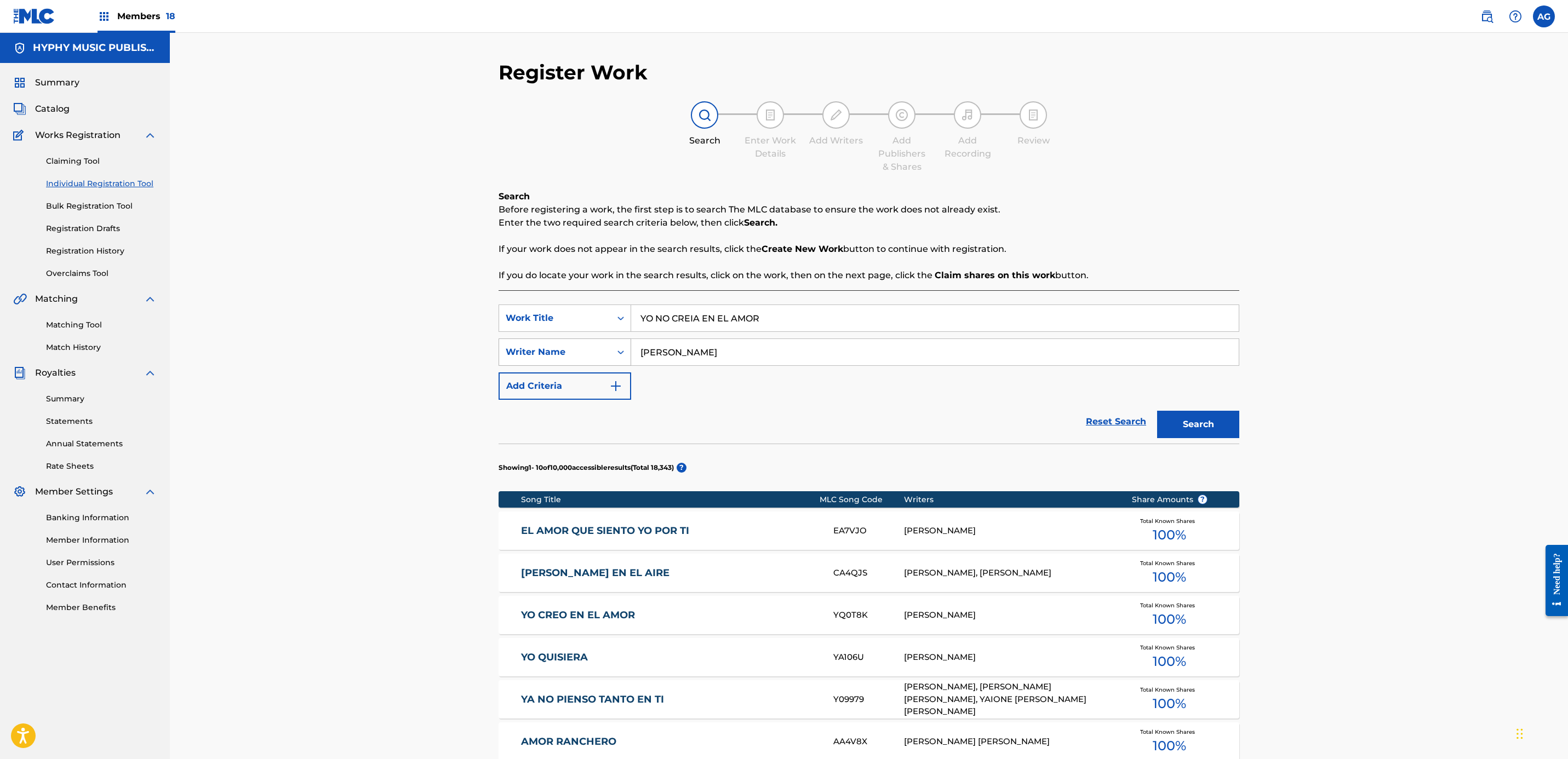
drag, startPoint x: 705, startPoint y: 352, endPoint x: 544, endPoint y: 341, distance: 161.4
click at [555, 341] on div "SearchWithCriteria120c8f94-7bda-4028-89c1-7c3f97d7001c Writer Name [PERSON_NAME]" at bounding box center [869, 352] width 741 height 27
click at [702, 360] on input "[PERSON_NAME]" at bounding box center [935, 352] width 607 height 26
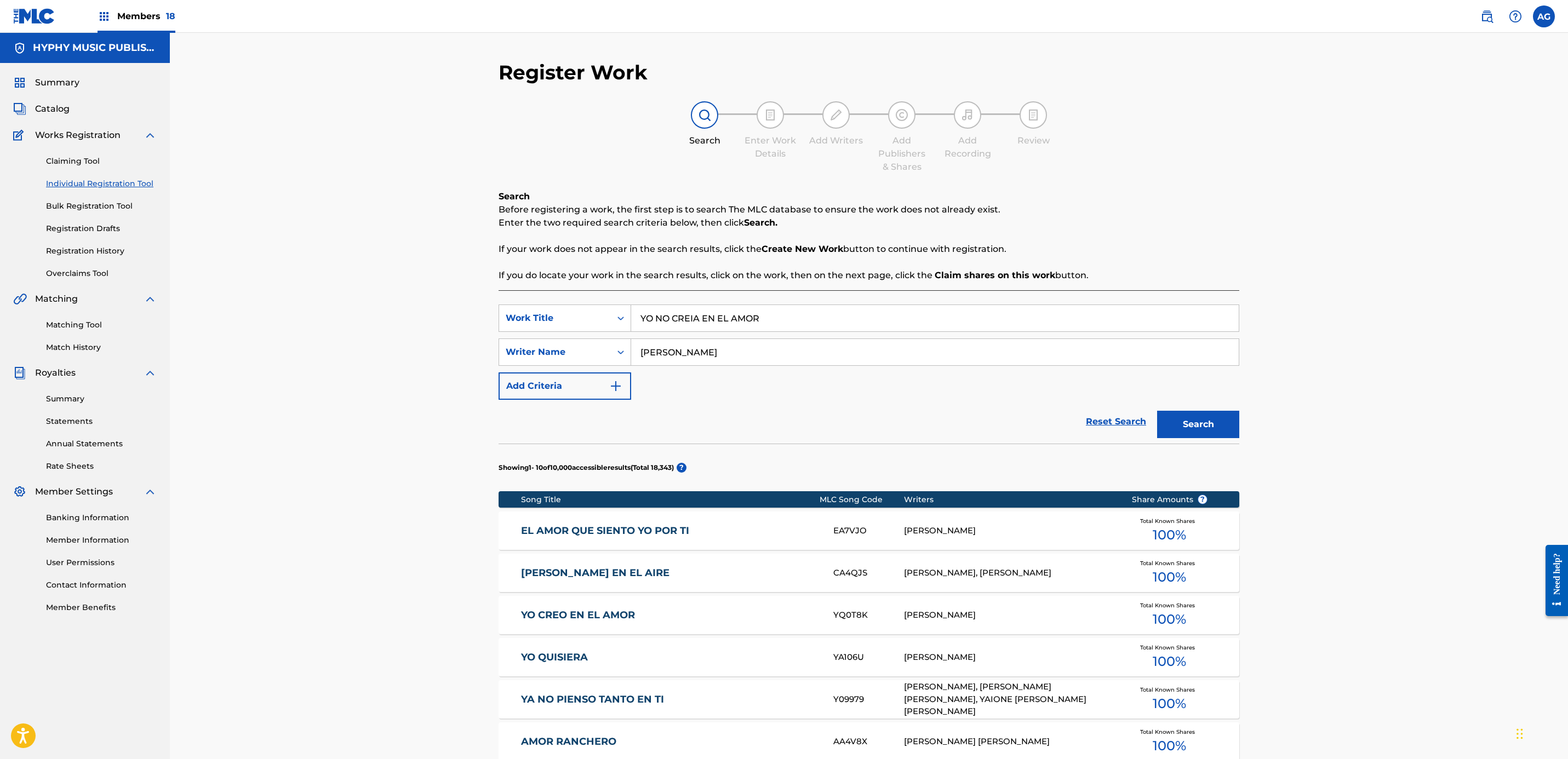
type input "[PERSON_NAME]"
click at [1157, 411] on button "Search" at bounding box center [1198, 424] width 82 height 27
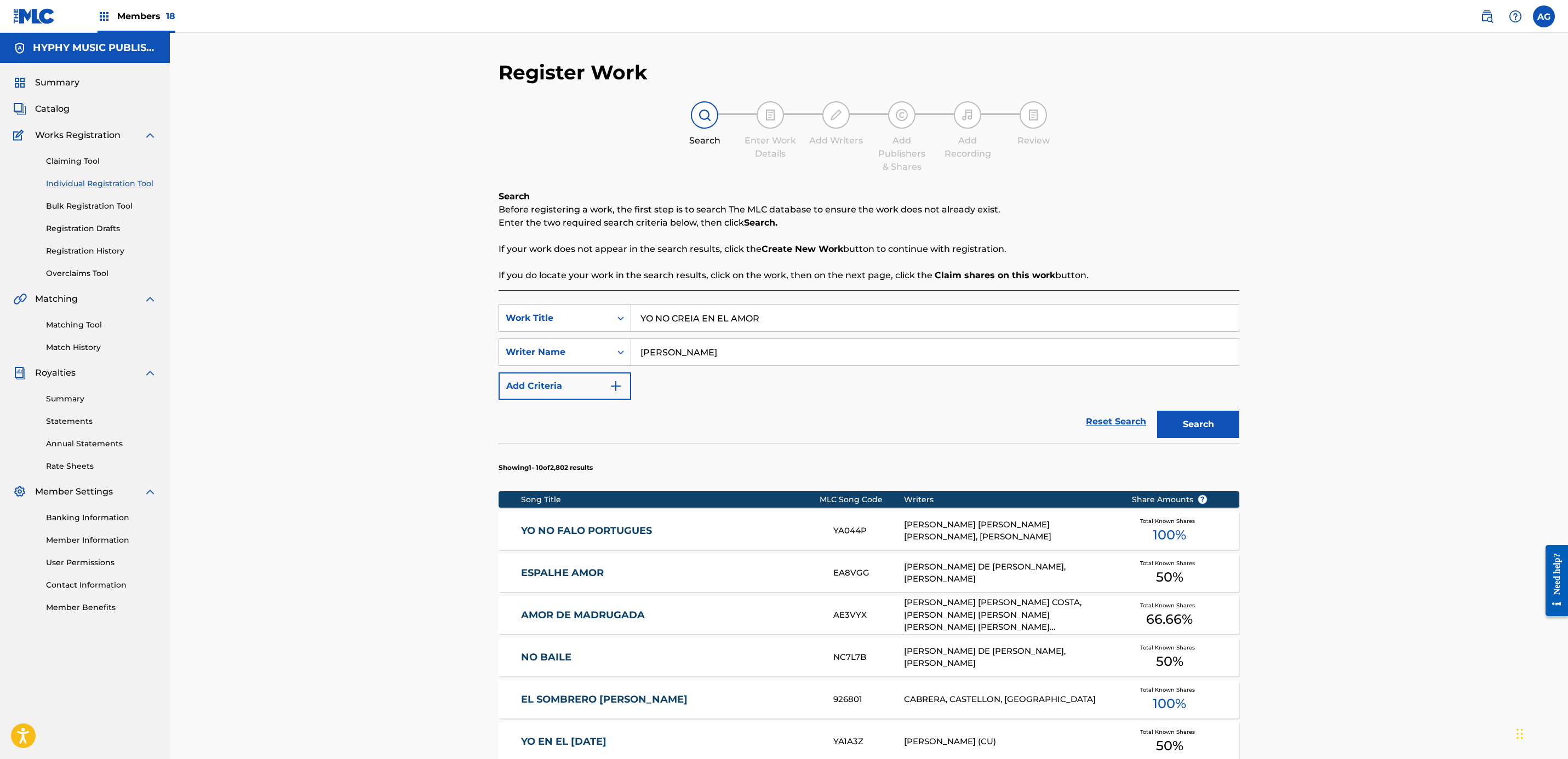
click at [737, 331] on input "YO NO CREIA EN EL AMOR" at bounding box center [935, 318] width 607 height 26
click at [737, 322] on input "YO NO CREIA EN EL AMOR" at bounding box center [935, 318] width 607 height 26
click at [1488, 10] on img at bounding box center [1487, 16] width 13 height 13
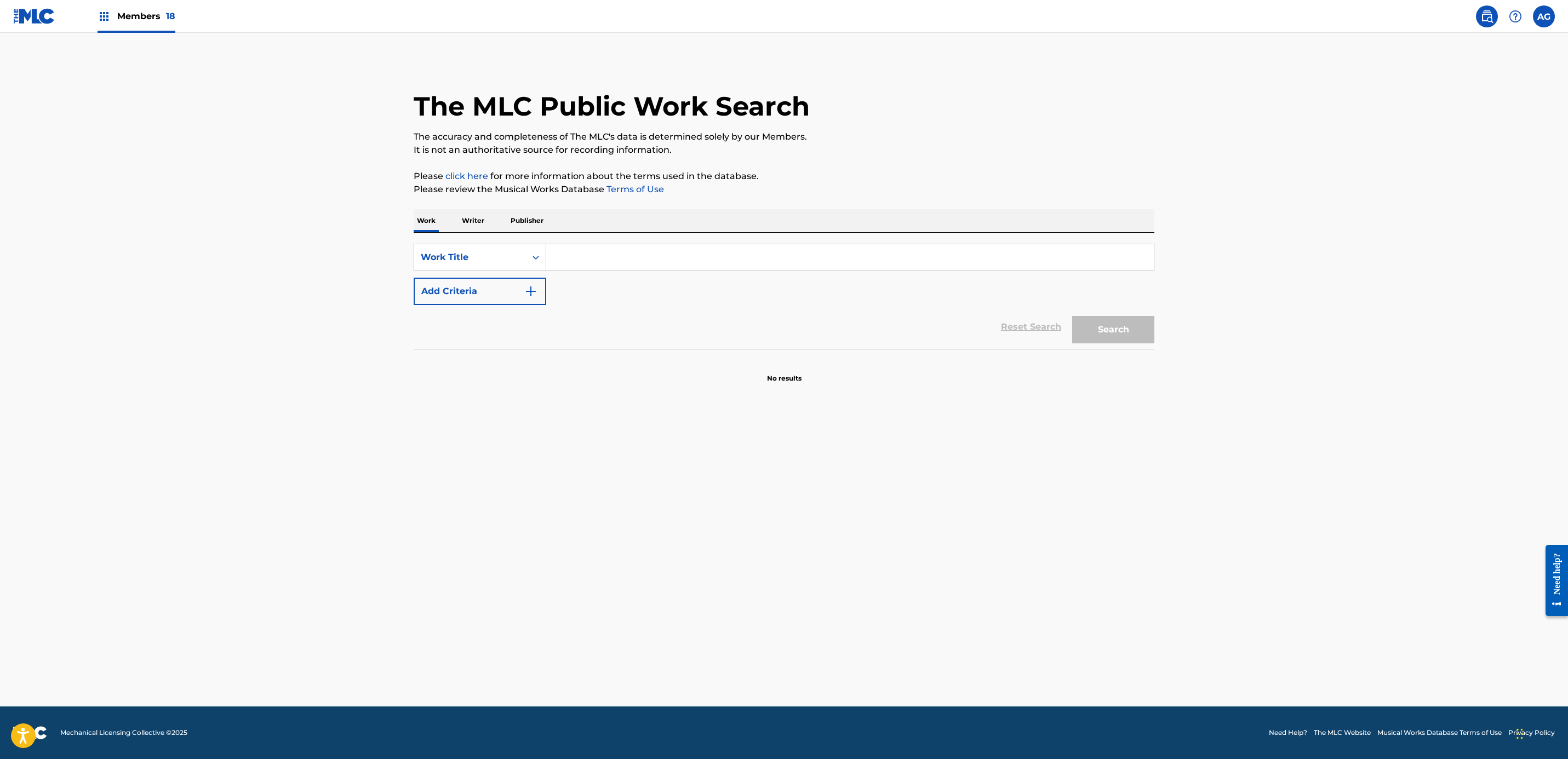
click at [587, 271] on div "Search Form" at bounding box center [850, 257] width 608 height 27
click at [601, 261] on input "Search Form" at bounding box center [850, 257] width 607 height 26
paste input "YO NO CREIA EN EL AMOR"
type input "YO NO CREIA EN EL AMOR"
click at [1124, 344] on div "Search" at bounding box center [1110, 327] width 88 height 44
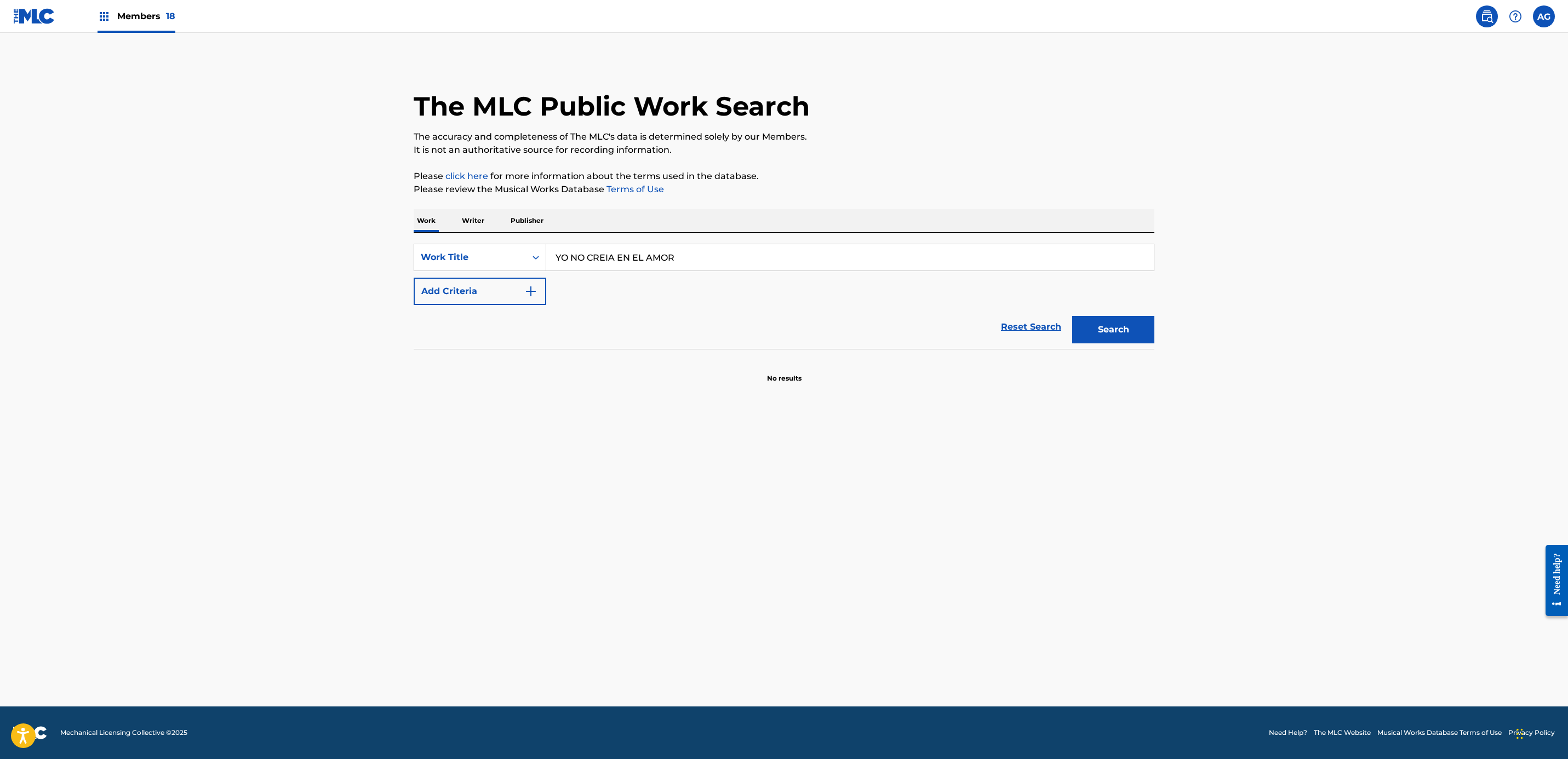
click at [1074, 327] on button "Search" at bounding box center [1113, 329] width 82 height 27
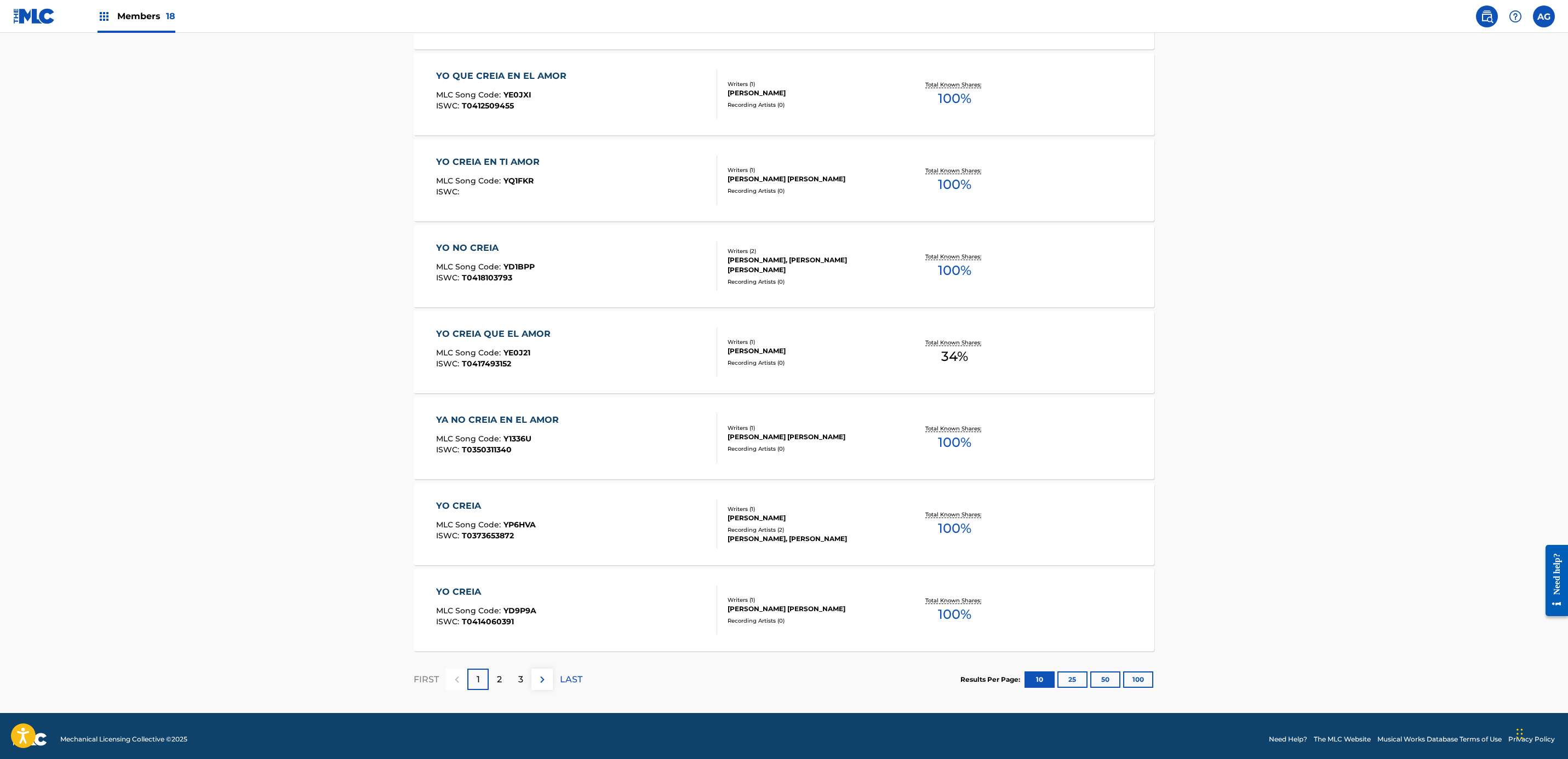
scroll to position [582, 0]
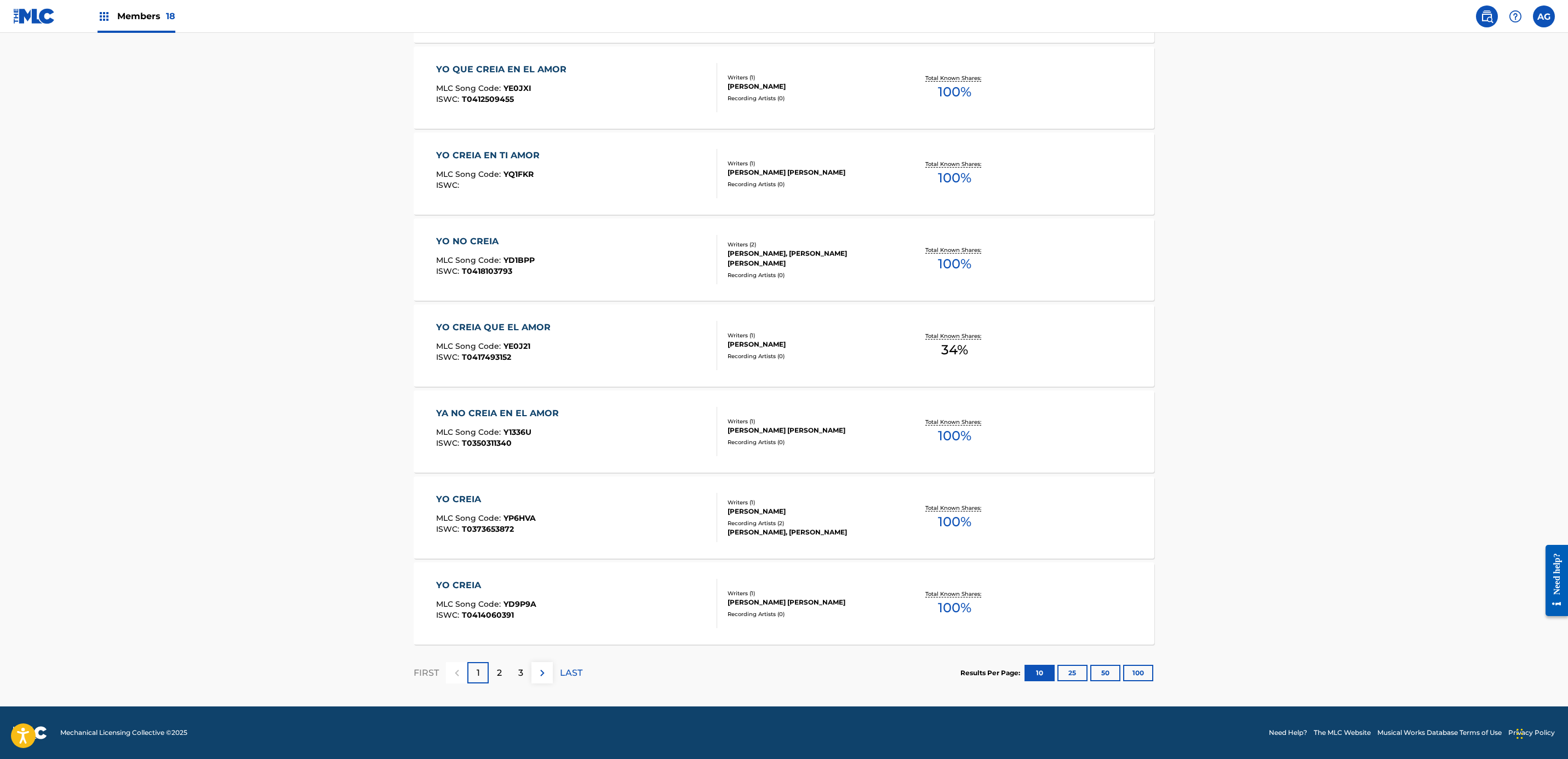
click at [494, 677] on div "2" at bounding box center [499, 673] width 21 height 21
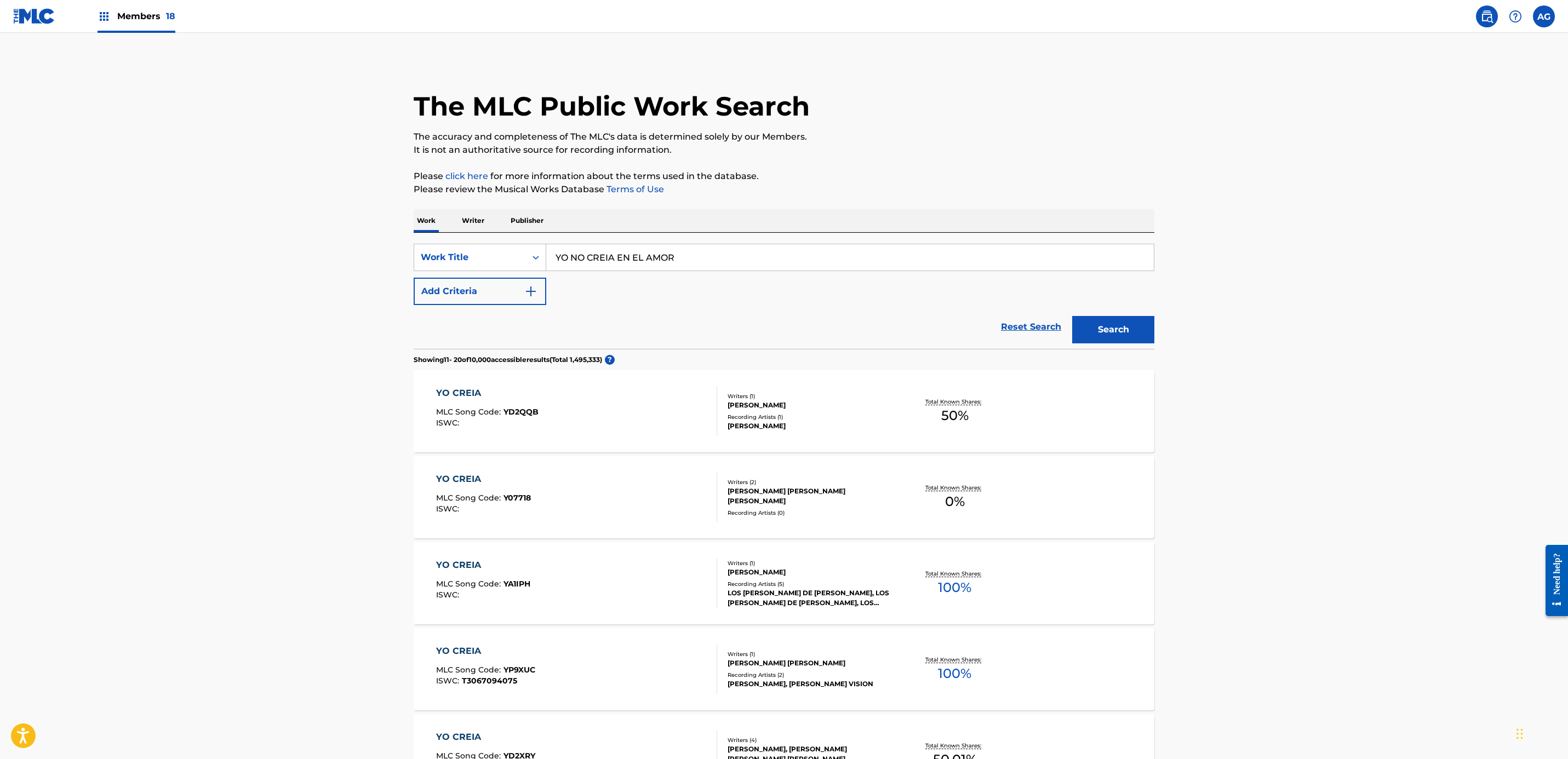
click at [133, 31] on div "Members 18" at bounding box center [136, 16] width 78 height 32
click at [152, 15] on span "Members 18" at bounding box center [146, 16] width 58 height 13
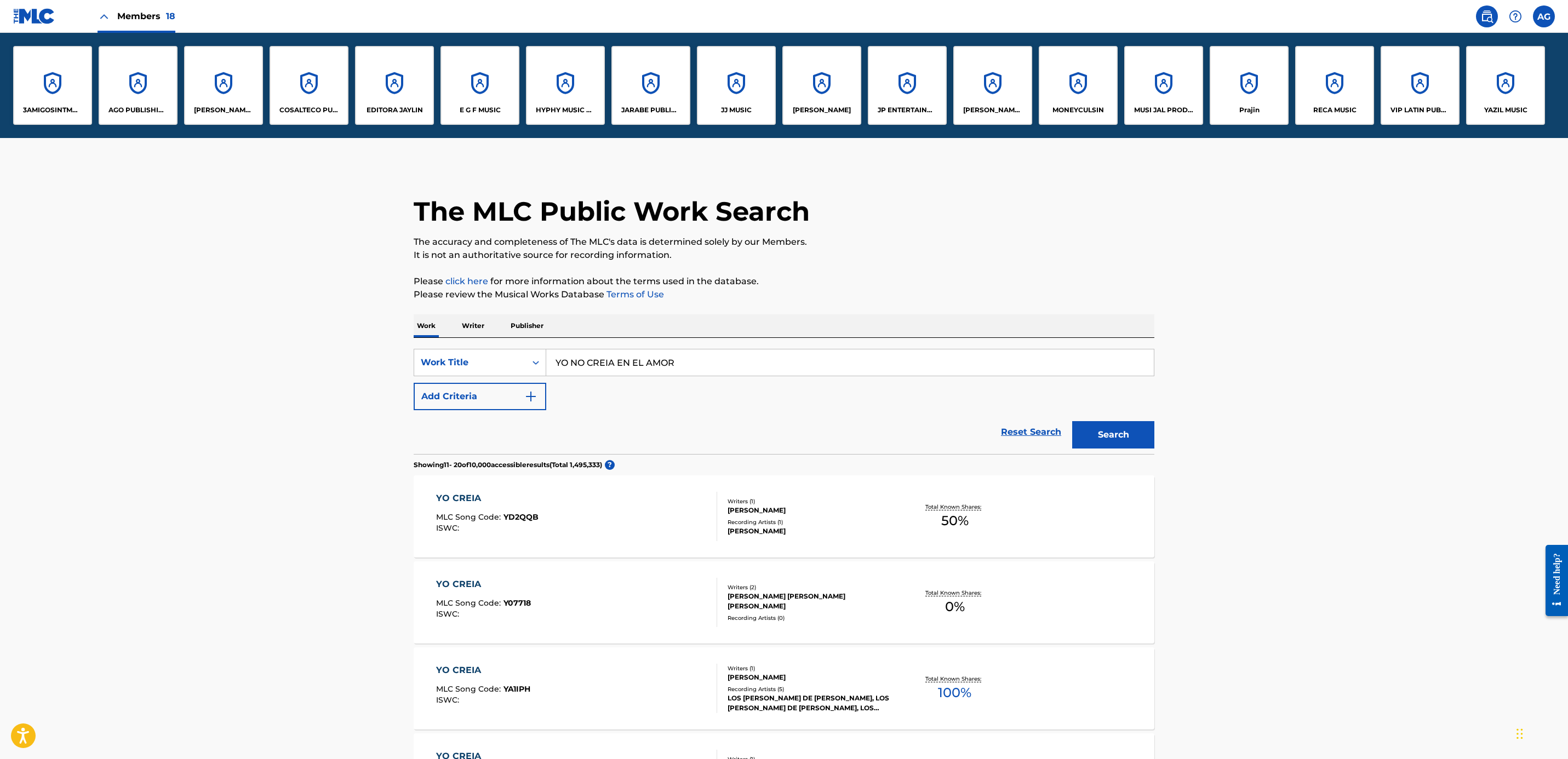
click at [576, 71] on div "HYPHY MUSIC PUBLISHING INC" at bounding box center [565, 86] width 79 height 79
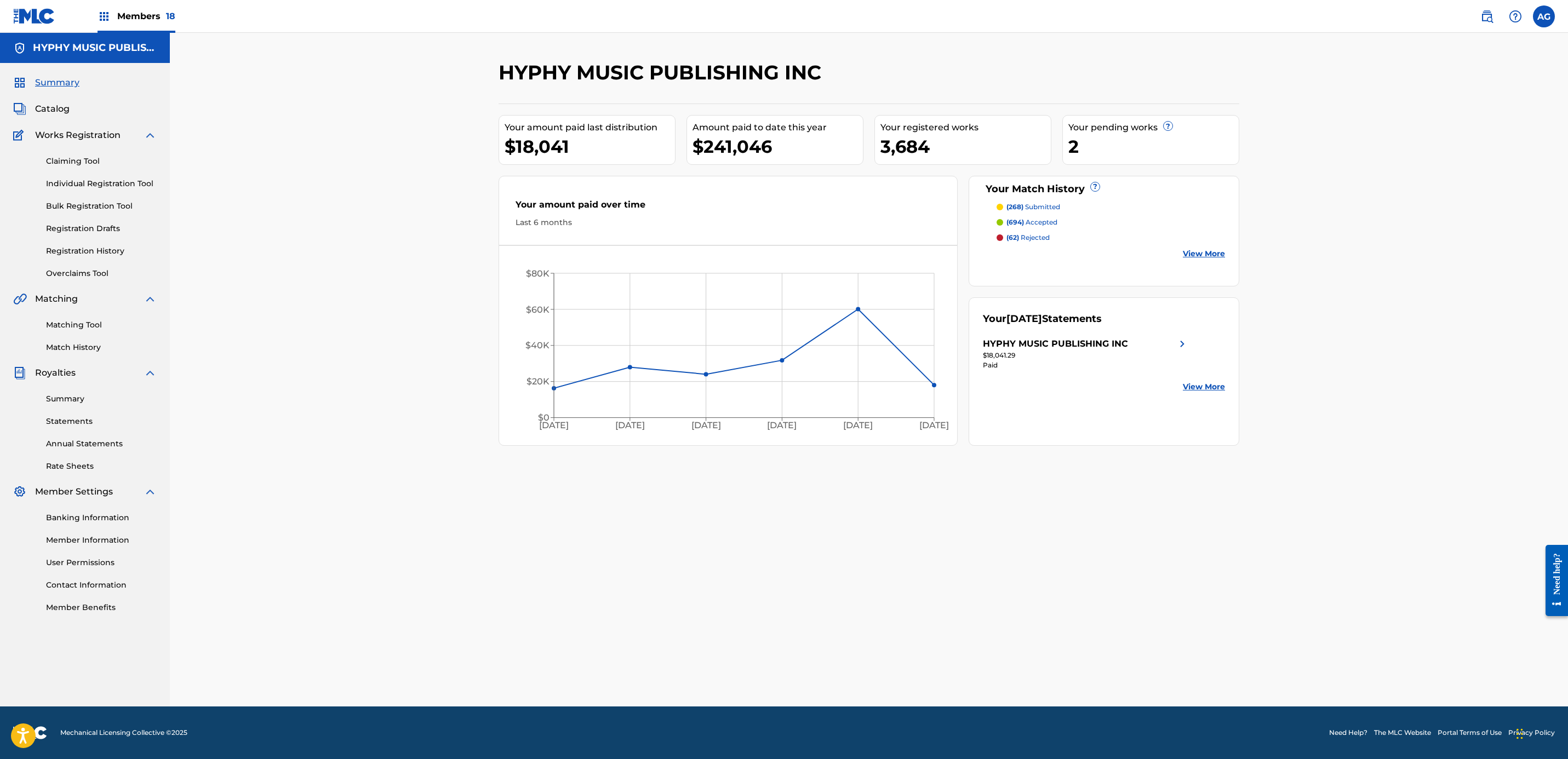
click at [94, 184] on link "Individual Registration Tool" at bounding box center [102, 184] width 111 height 12
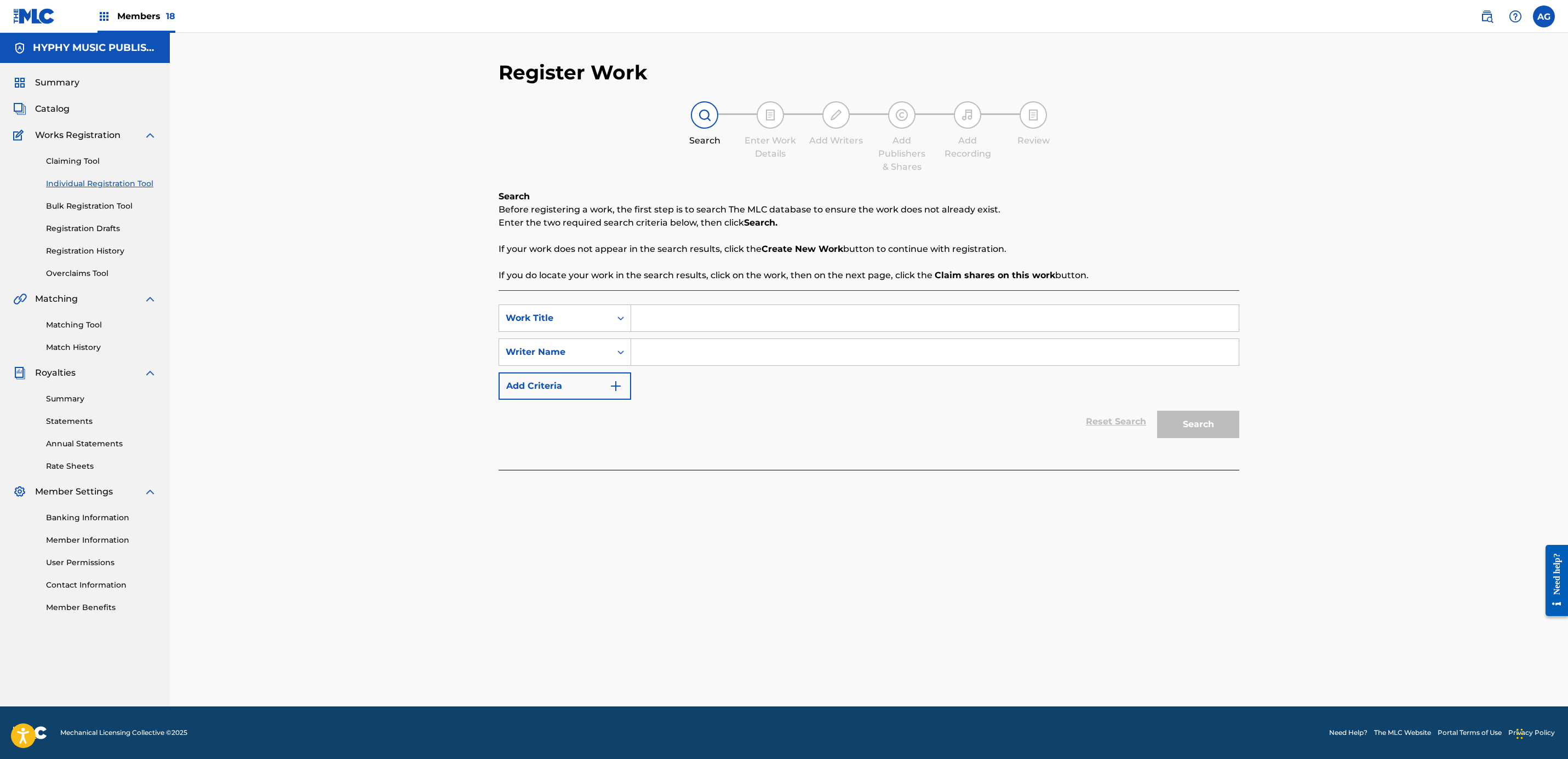
click at [760, 327] on input "Search Form" at bounding box center [935, 318] width 607 height 26
paste input "MI PRECIO"
type input "MI PRECIO"
click at [663, 347] on input "Search Form" at bounding box center [935, 352] width 607 height 26
paste input "[PERSON_NAME] [PERSON_NAME]"
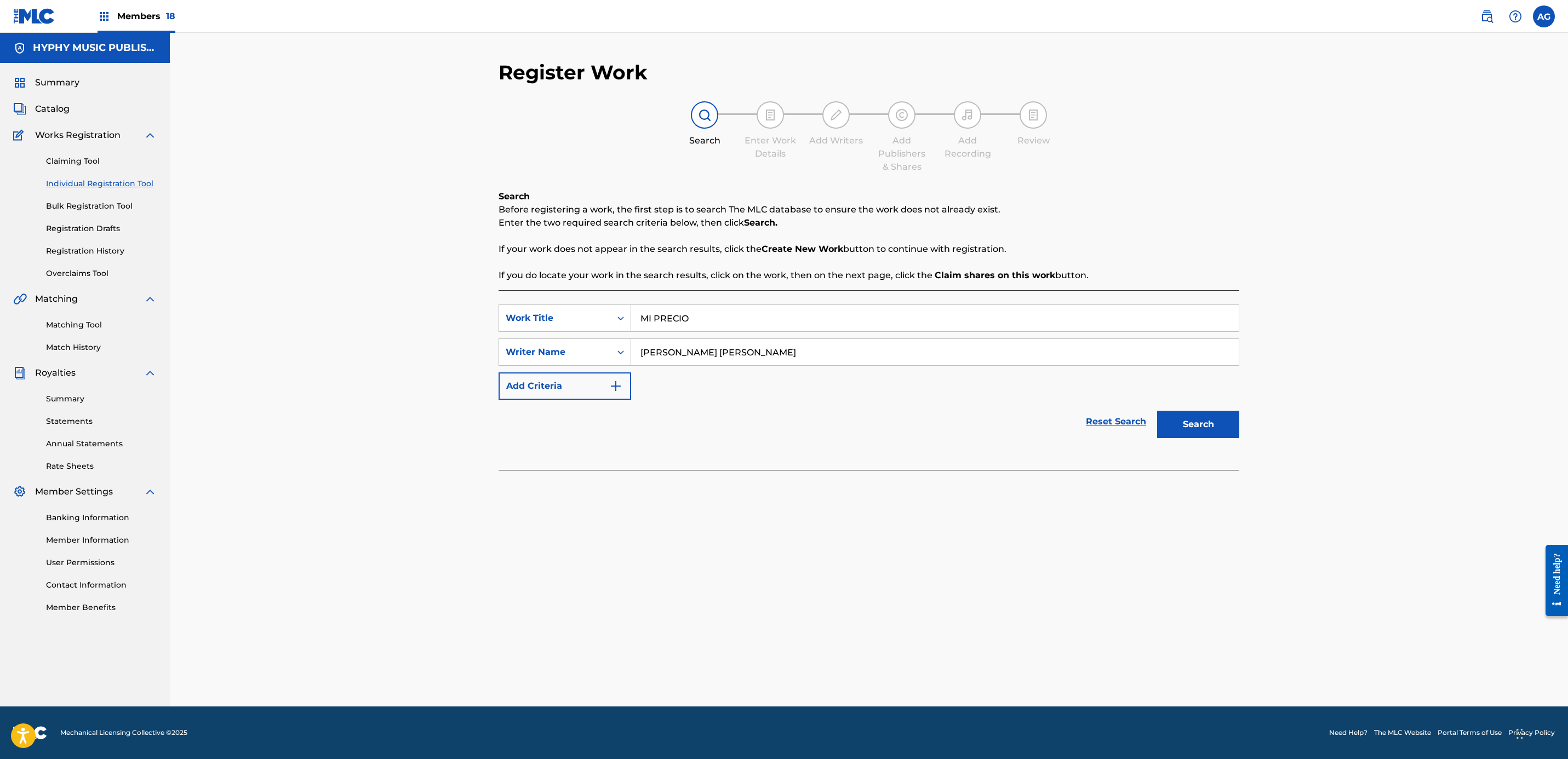
type input "[PERSON_NAME] [PERSON_NAME]"
click at [1216, 431] on button "Search" at bounding box center [1198, 424] width 82 height 27
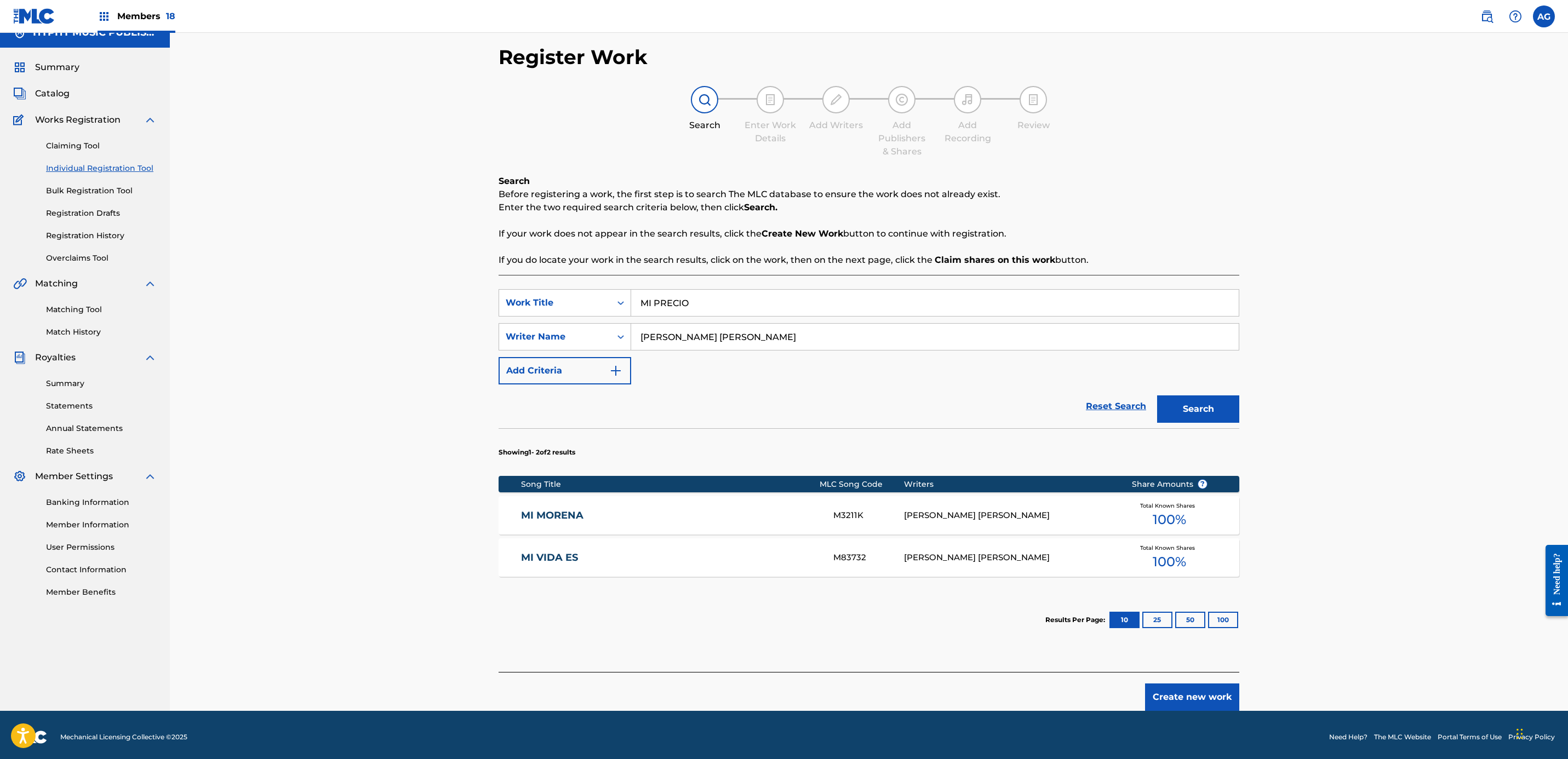
scroll to position [20, 0]
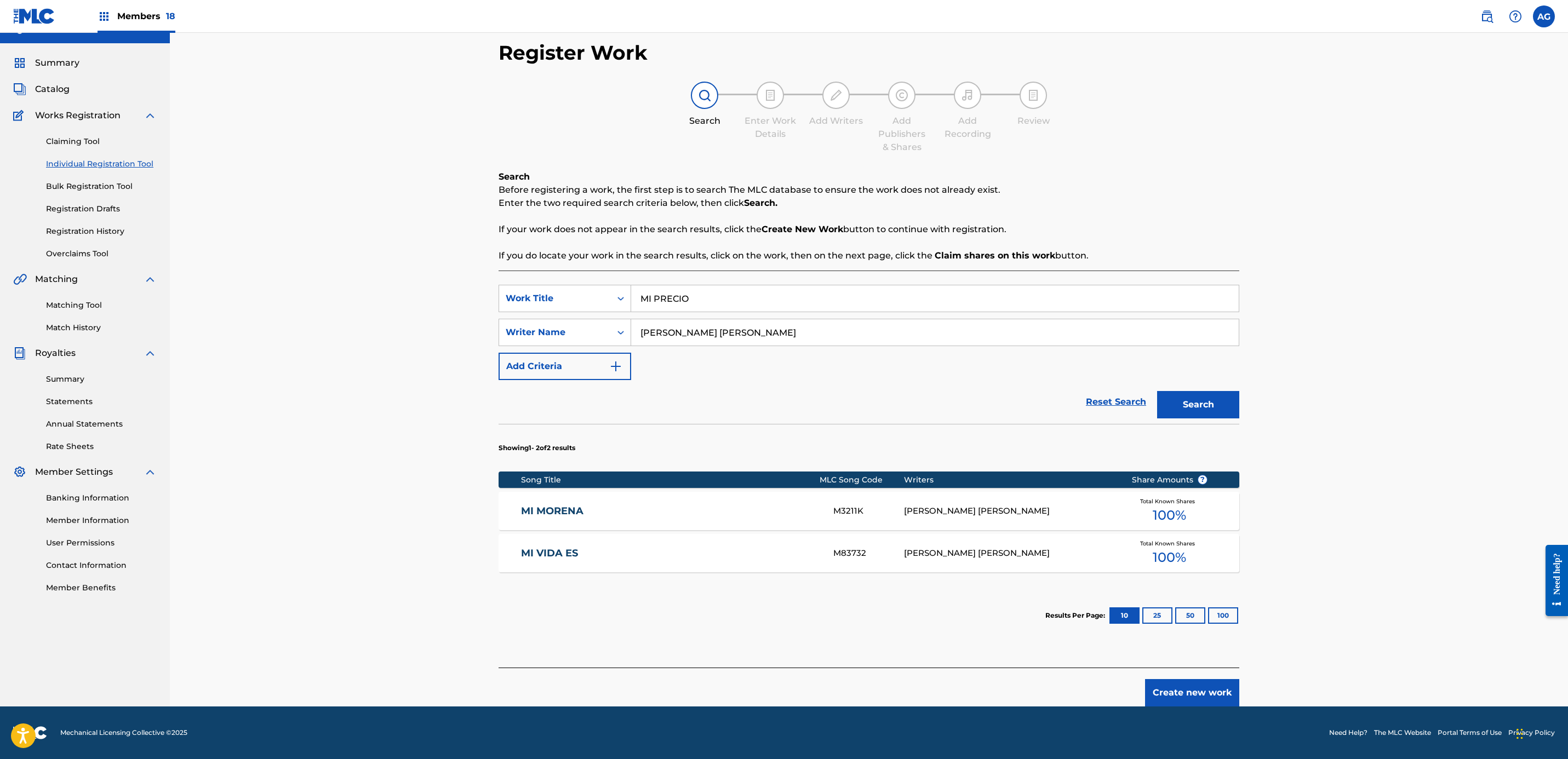
click at [1199, 688] on button "Create new work" at bounding box center [1192, 693] width 94 height 27
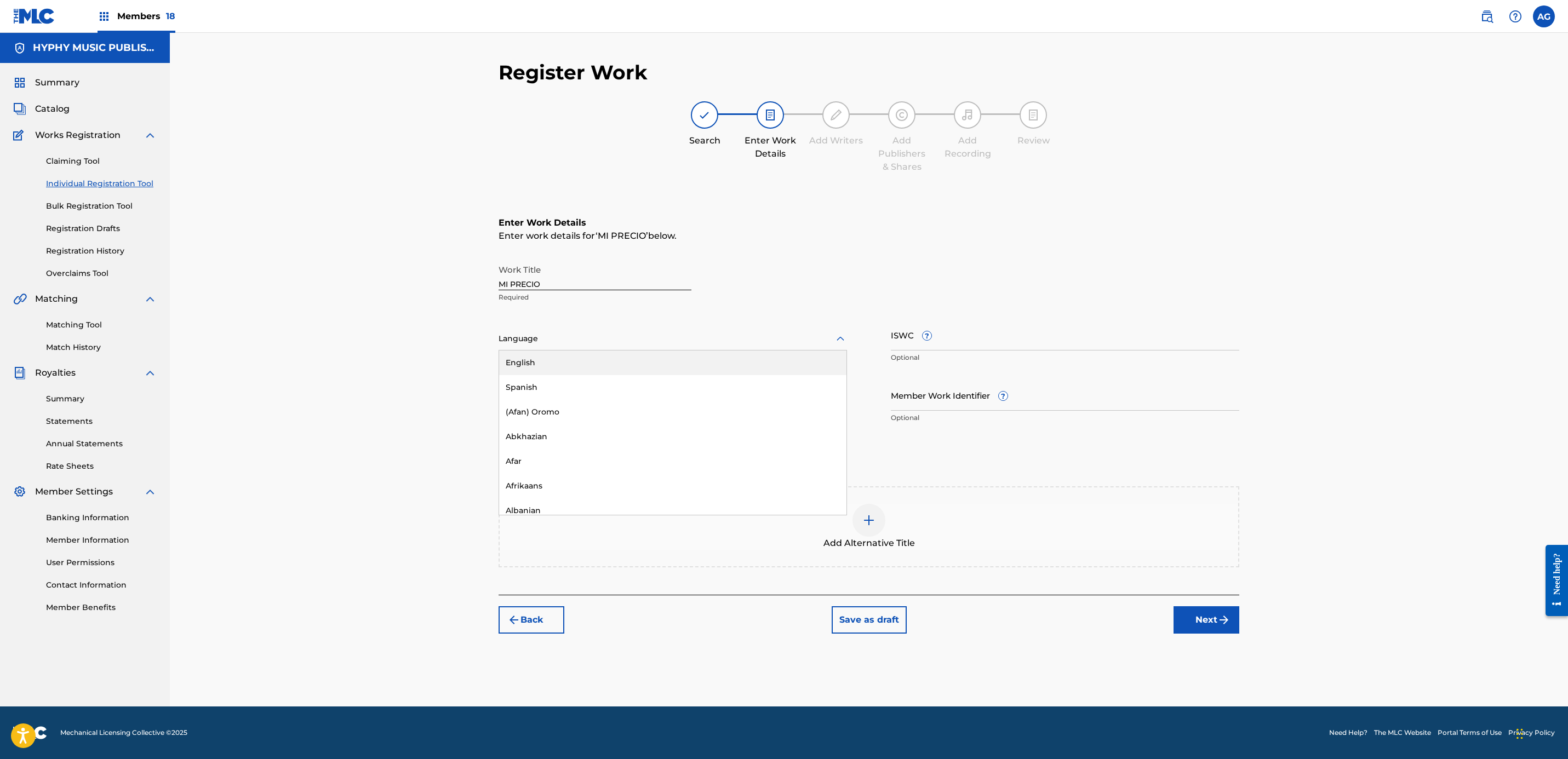
drag, startPoint x: 745, startPoint y: 329, endPoint x: 702, endPoint y: 373, distance: 61.5
click at [743, 332] on div "Language" at bounding box center [673, 339] width 348 height 23
click at [688, 383] on div "Spanish" at bounding box center [673, 388] width 348 height 25
click at [1220, 625] on img "submit" at bounding box center [1224, 620] width 13 height 13
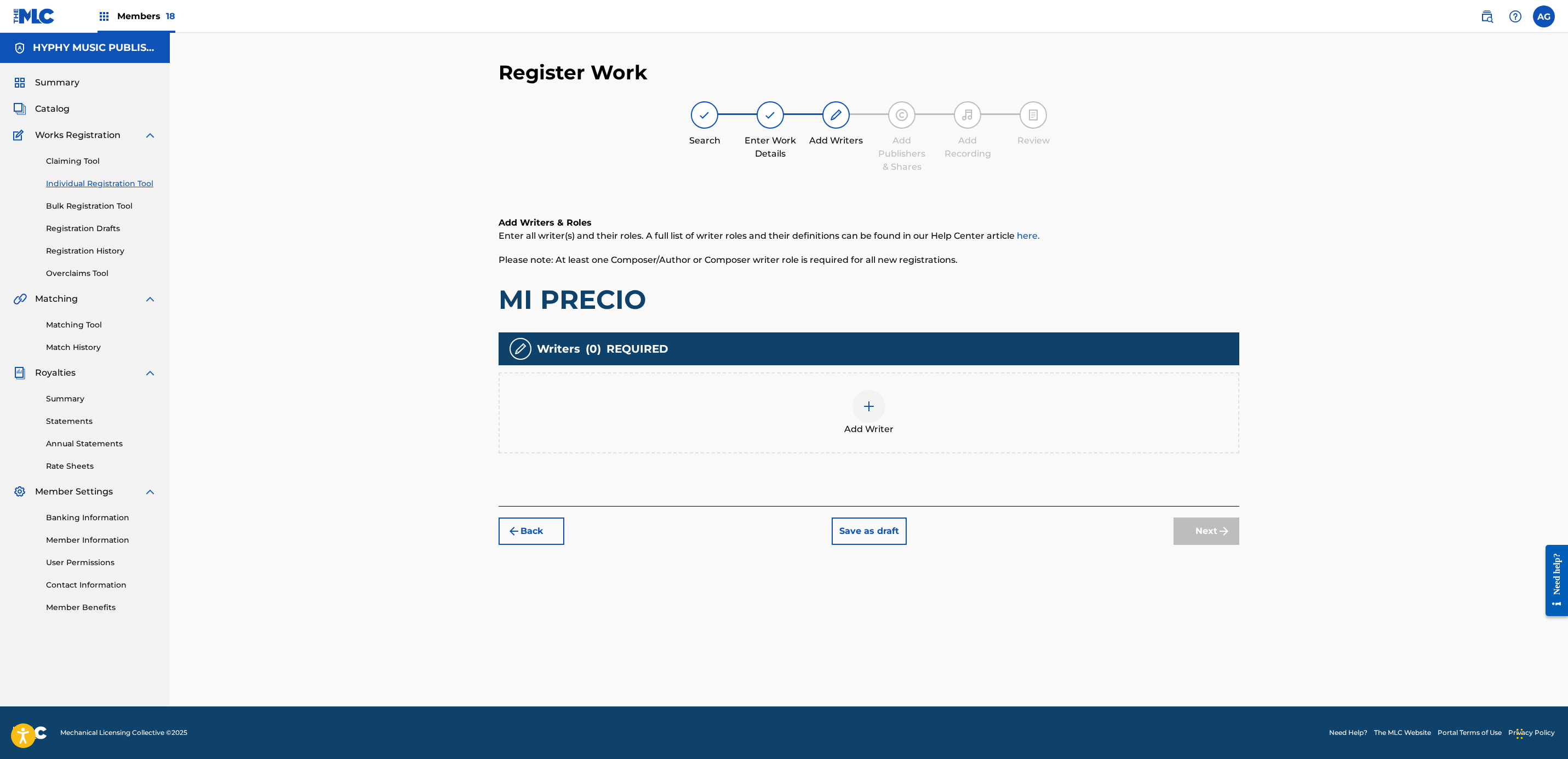
click at [831, 403] on div "Add Writer" at bounding box center [869, 413] width 738 height 46
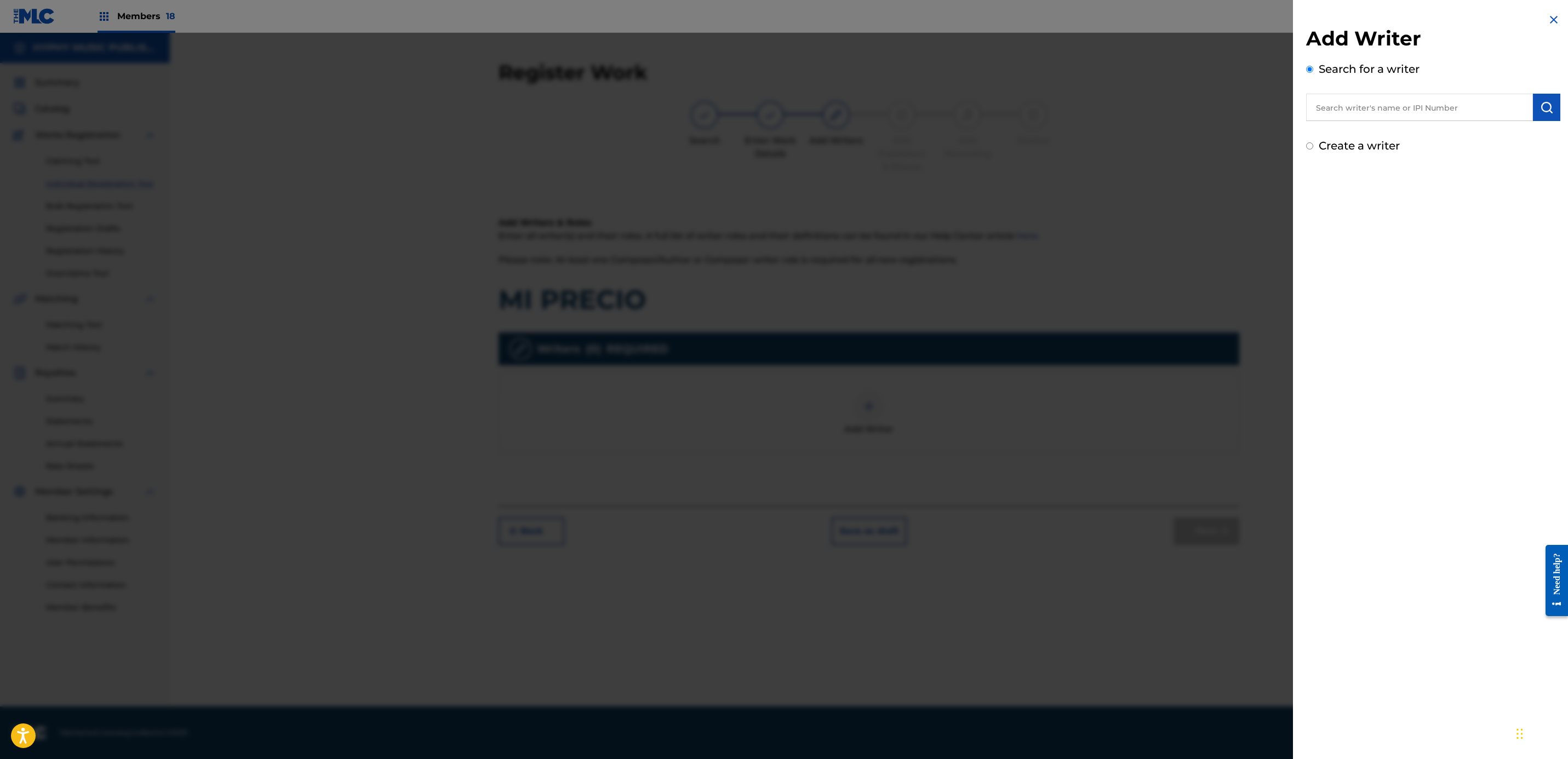
click at [1418, 138] on div "Create a writer" at bounding box center [1433, 145] width 254 height 16
click at [1415, 106] on input "text" at bounding box center [1419, 107] width 227 height 27
paste input "[PERSON_NAME] [PERSON_NAME]"
type input "[PERSON_NAME] [PERSON_NAME]"
click at [1544, 113] on img "submit" at bounding box center [1547, 108] width 13 height 13
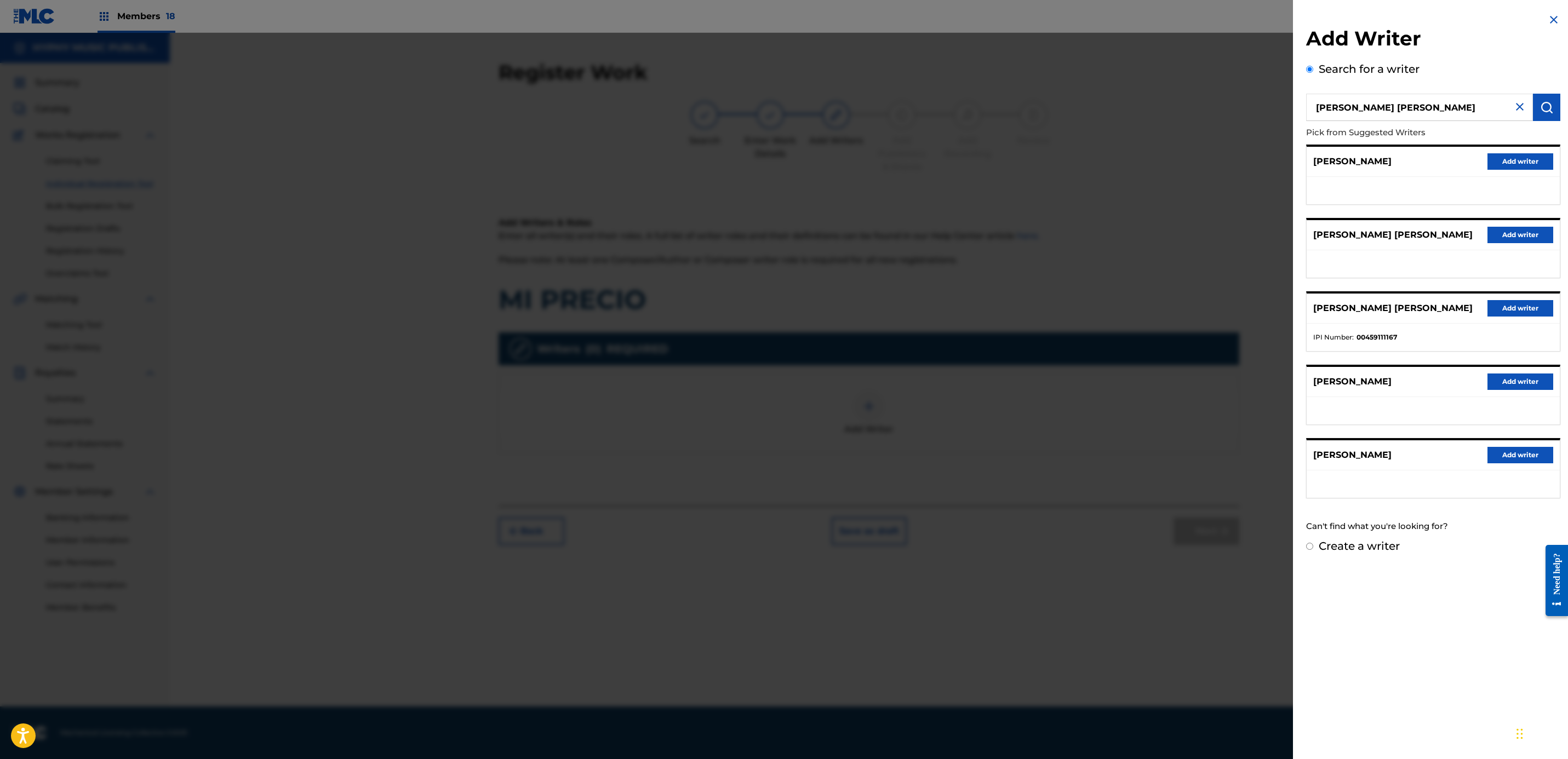
click at [1535, 314] on button "Add writer" at bounding box center [1521, 308] width 66 height 16
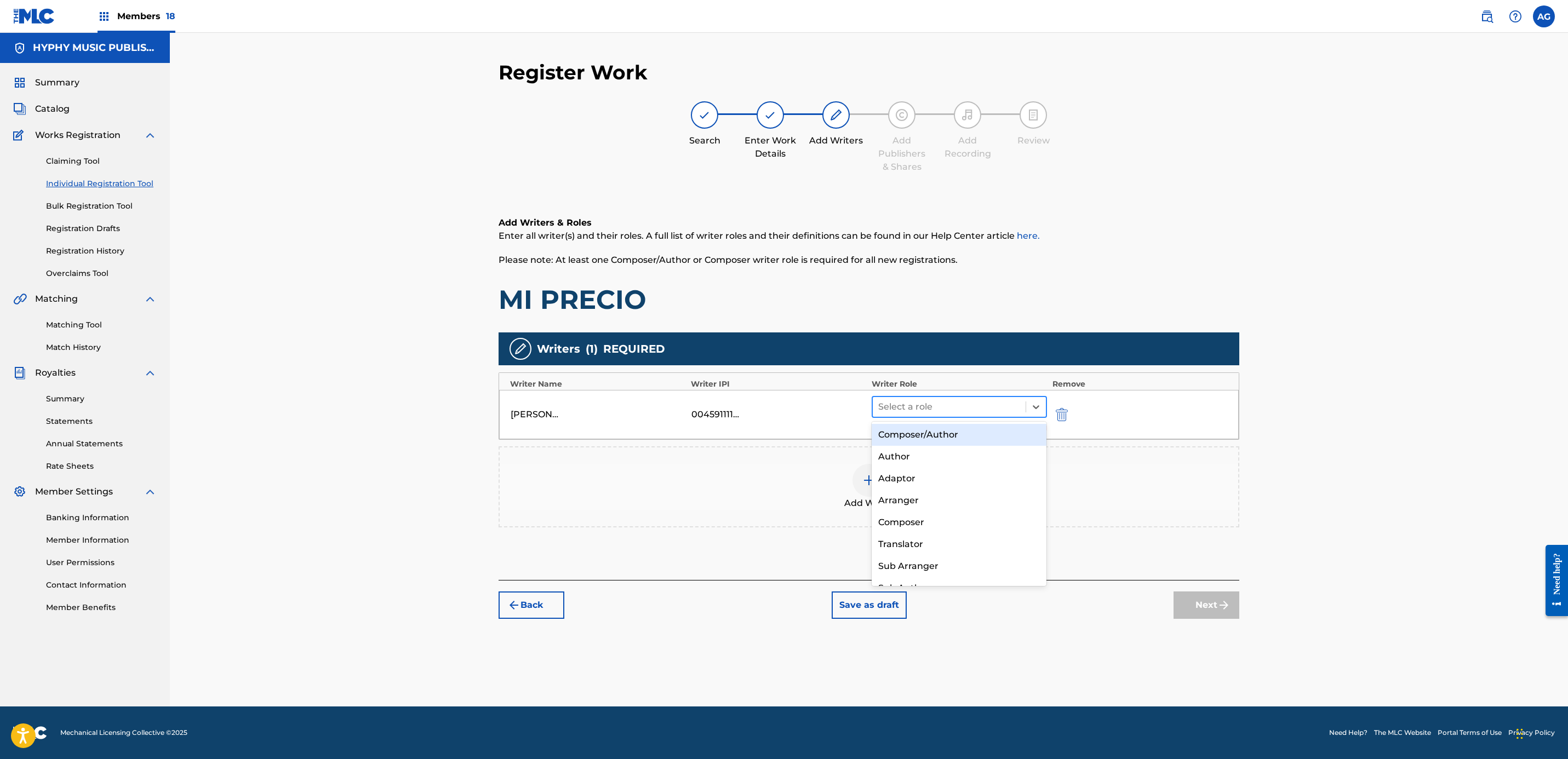
drag, startPoint x: 964, startPoint y: 405, endPoint x: 957, endPoint y: 411, distance: 9.2
click at [964, 406] on div at bounding box center [949, 407] width 142 height 15
click at [955, 426] on div "Composer/Author" at bounding box center [959, 435] width 175 height 22
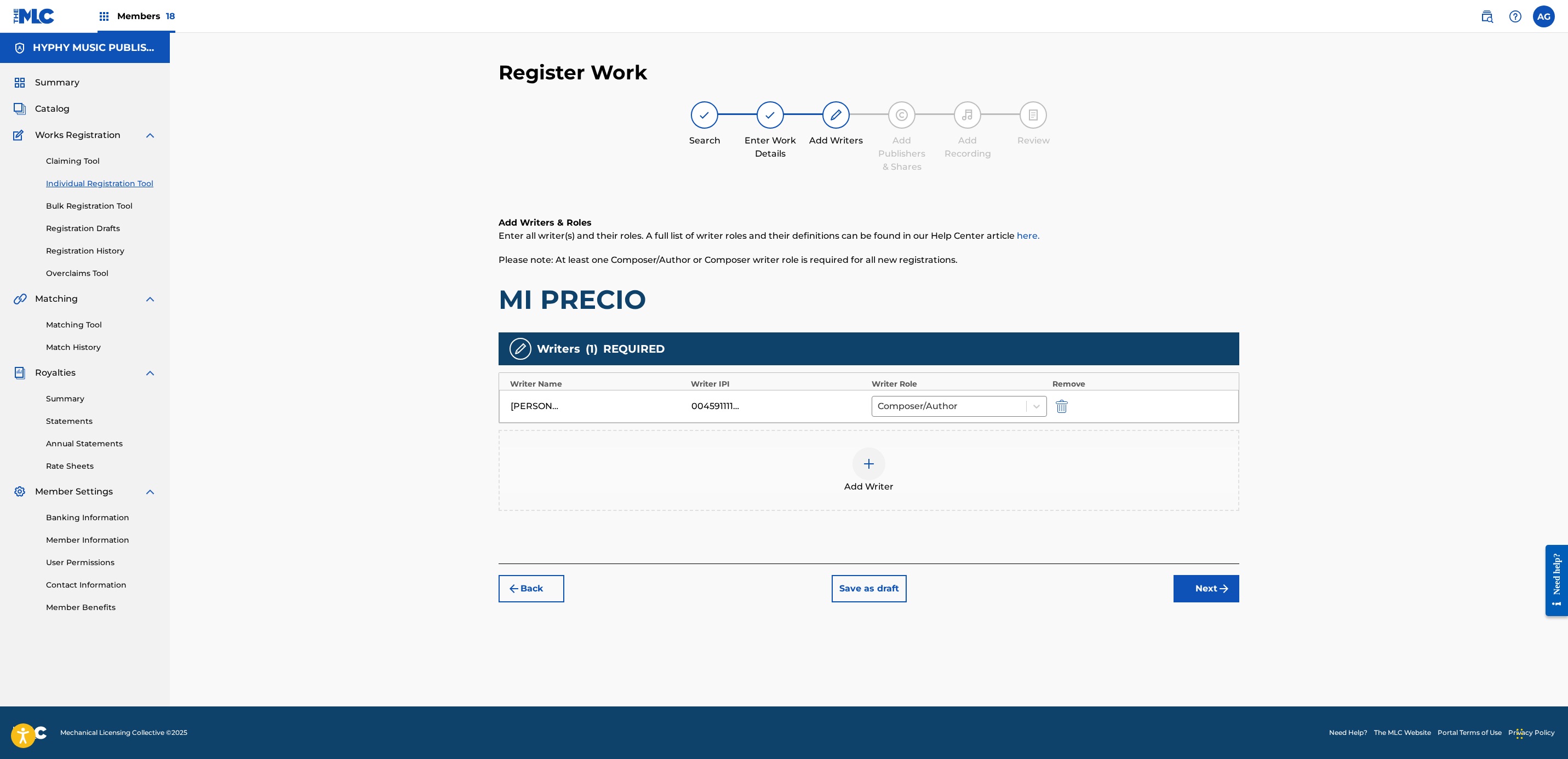
click at [1213, 592] on button "Next" at bounding box center [1206, 589] width 66 height 27
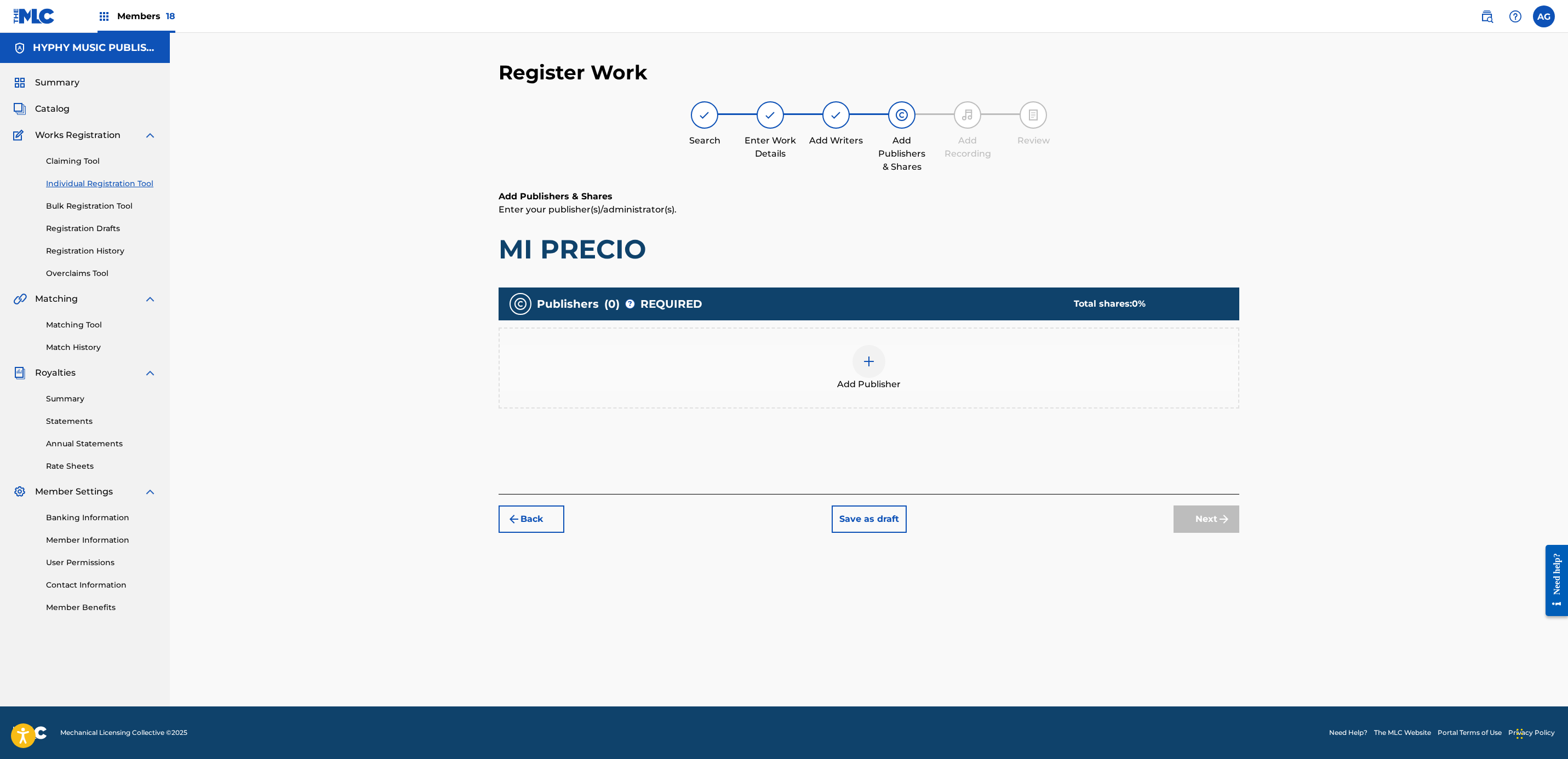
click at [853, 370] on div "Add Publisher" at bounding box center [869, 368] width 738 height 46
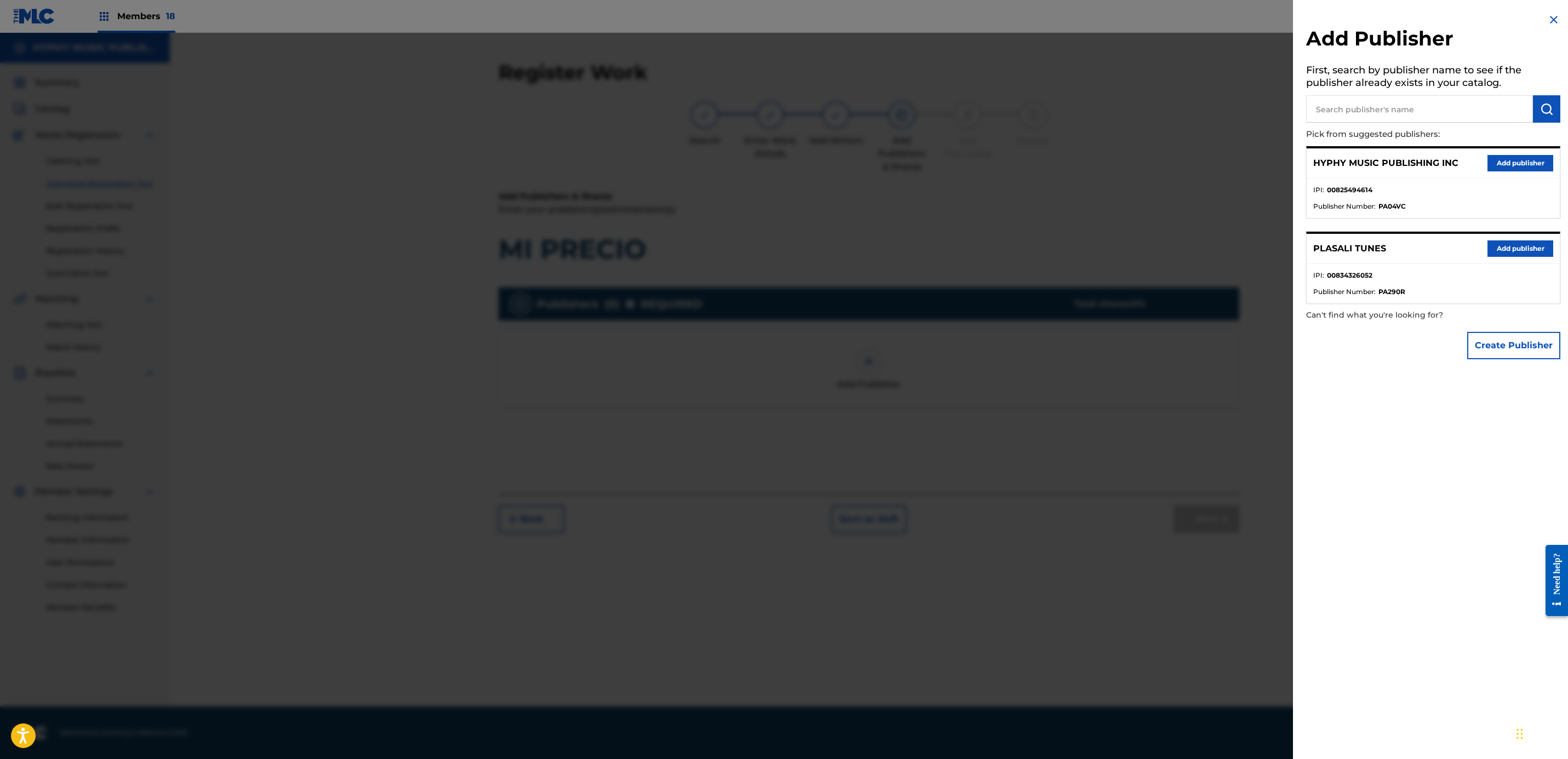
click at [1536, 155] on button "Add publisher" at bounding box center [1521, 163] width 66 height 16
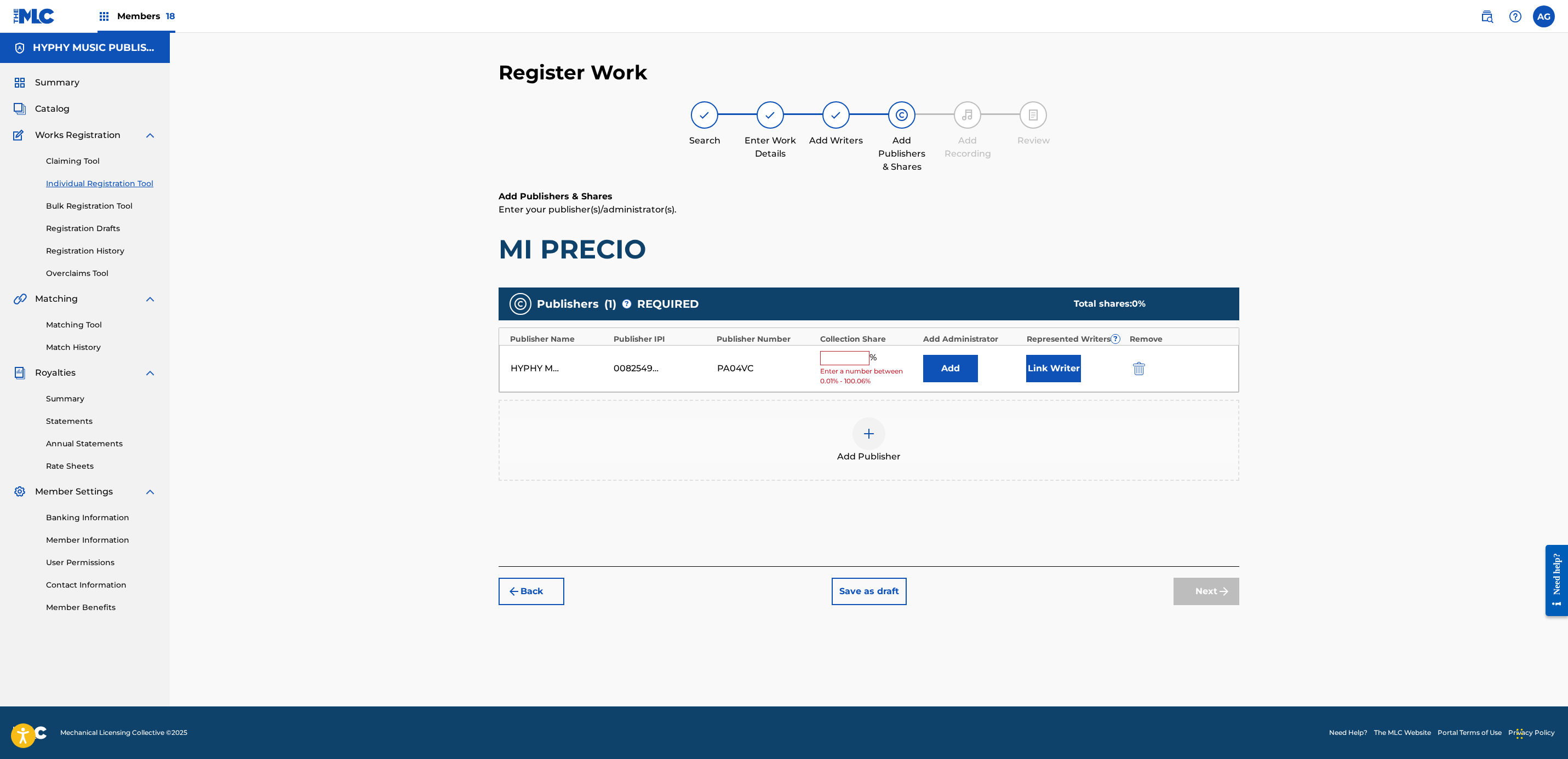
click at [849, 360] on input "text" at bounding box center [844, 358] width 49 height 14
type input "100"
click at [1049, 367] on button "Link Writer" at bounding box center [1054, 365] width 55 height 27
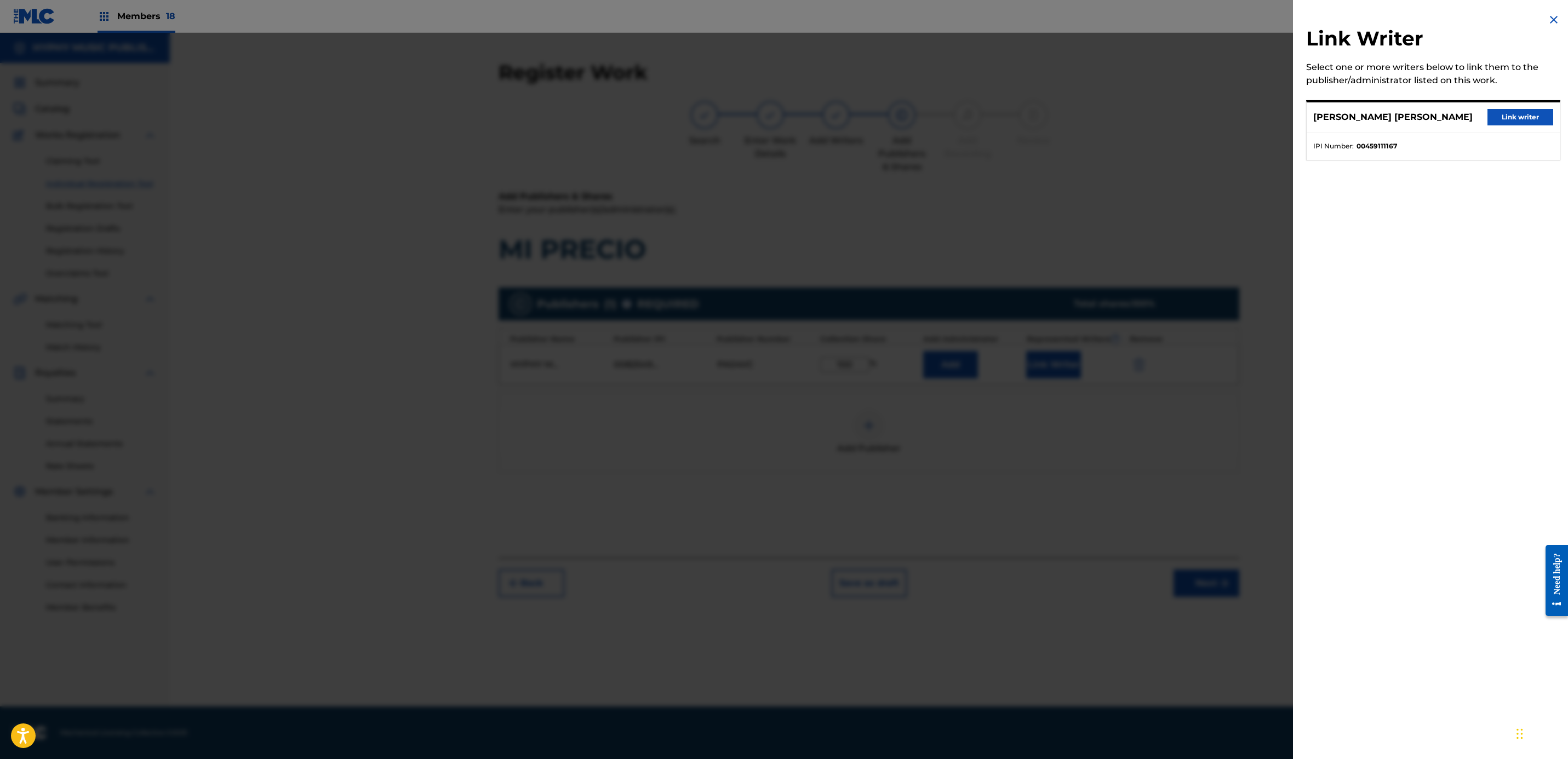
click at [1524, 125] on button "Link writer" at bounding box center [1521, 117] width 66 height 16
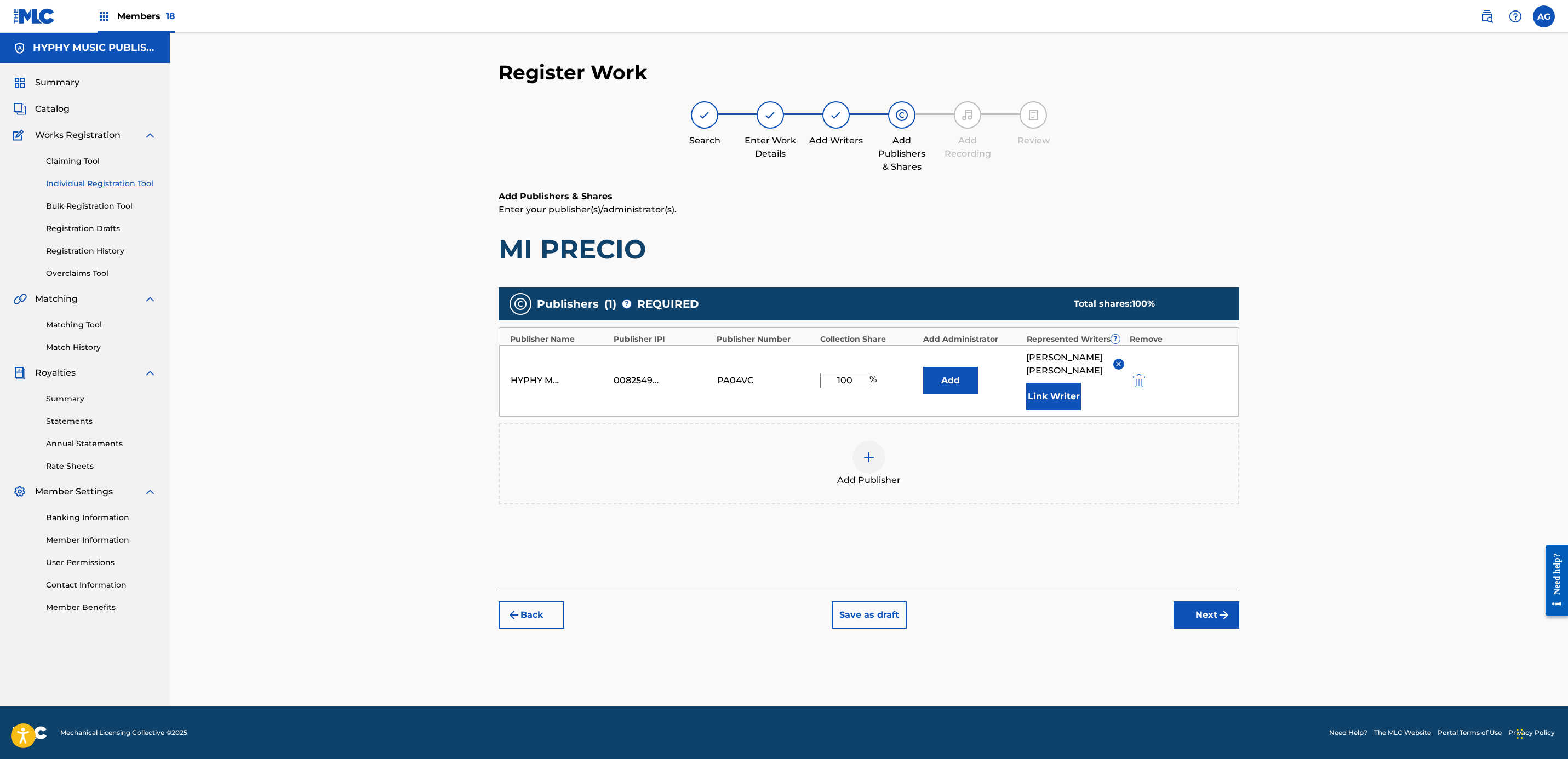
click at [1221, 622] on img "submit" at bounding box center [1224, 615] width 13 height 13
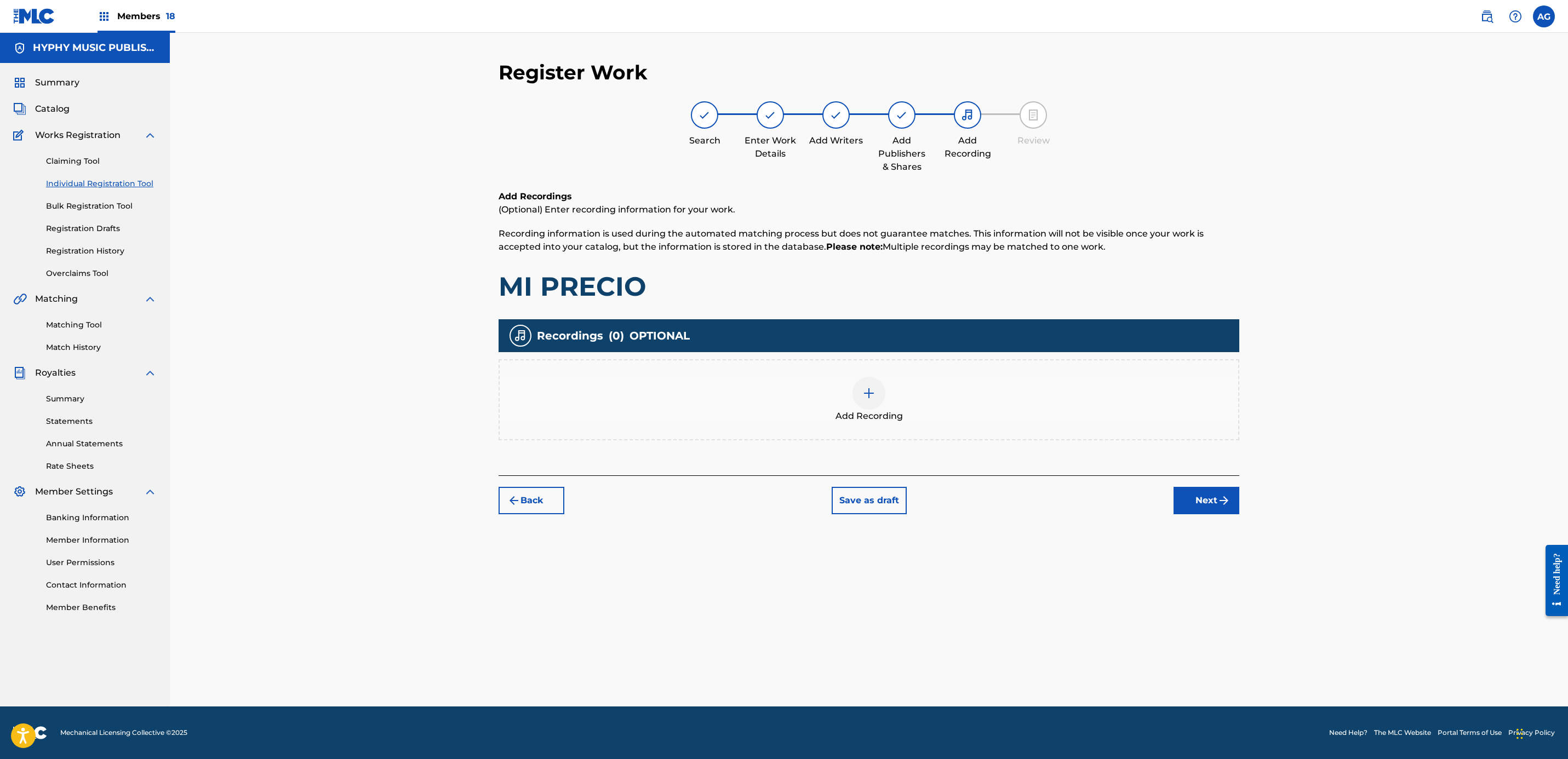
click at [921, 421] on div "Add Recording" at bounding box center [869, 400] width 738 height 46
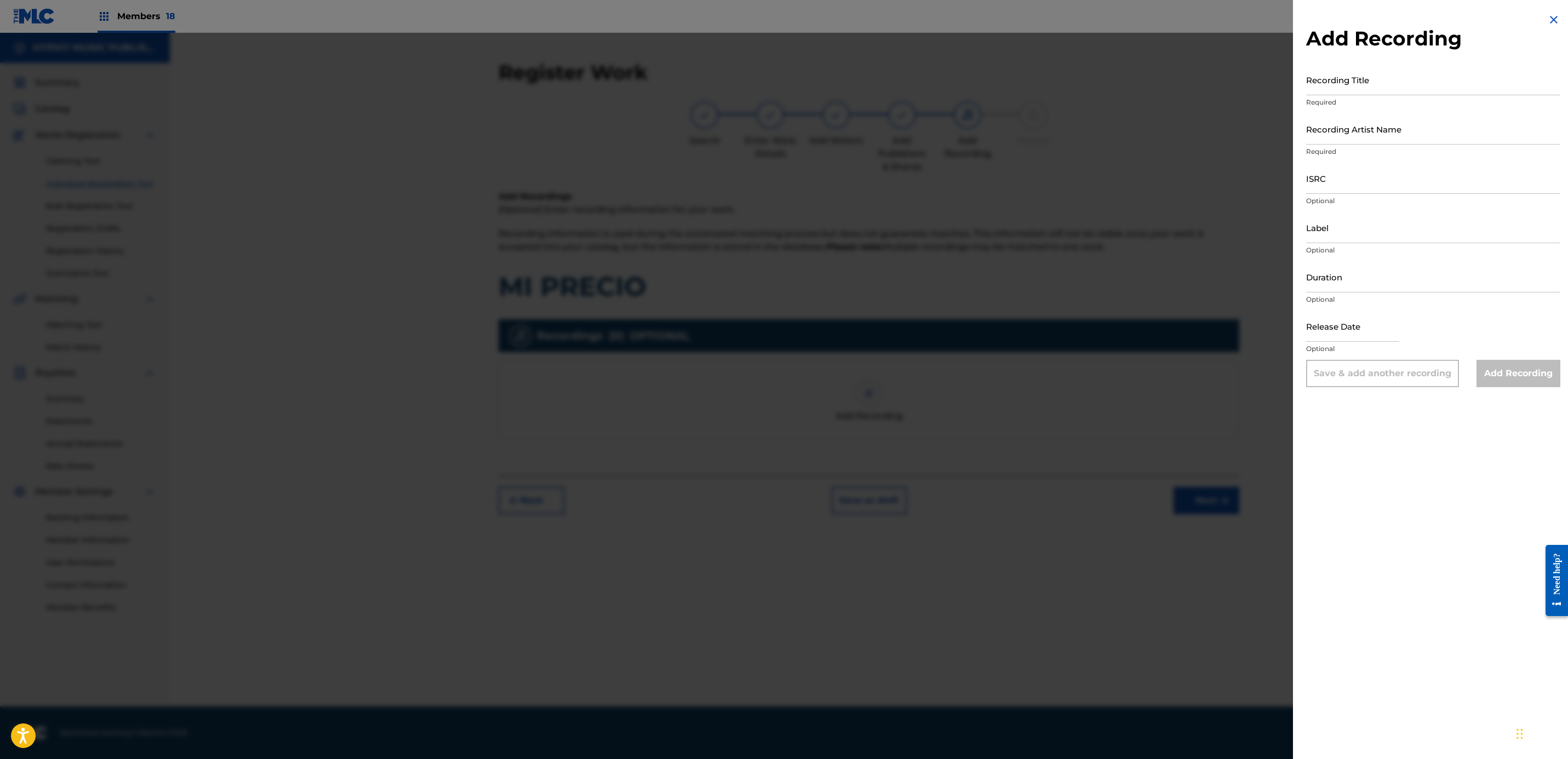
drag, startPoint x: 1210, startPoint y: 495, endPoint x: 1205, endPoint y: 495, distance: 5.0
click at [1205, 495] on div at bounding box center [784, 412] width 1568 height 759
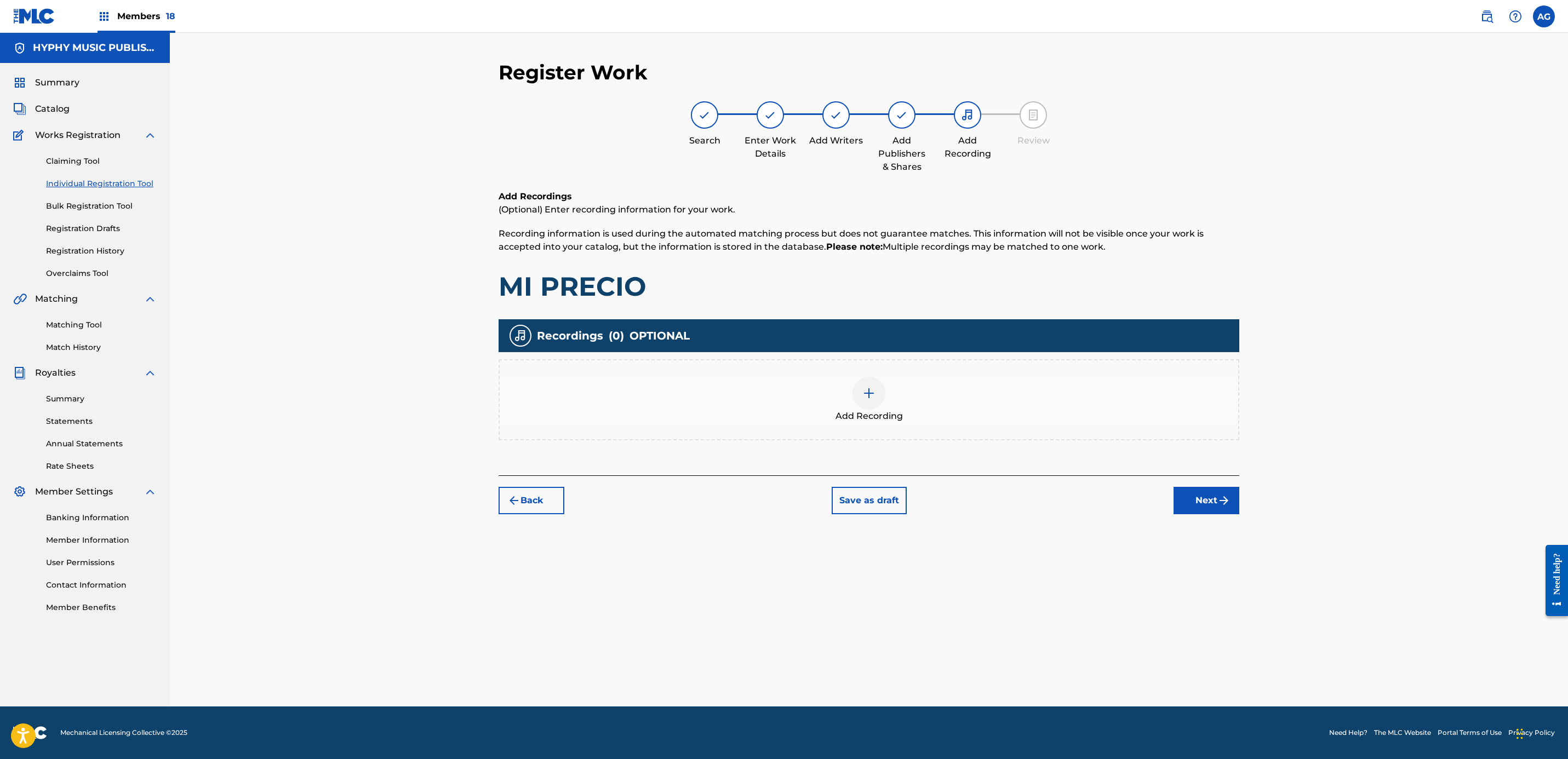
click at [1203, 498] on button "Next" at bounding box center [1206, 500] width 66 height 27
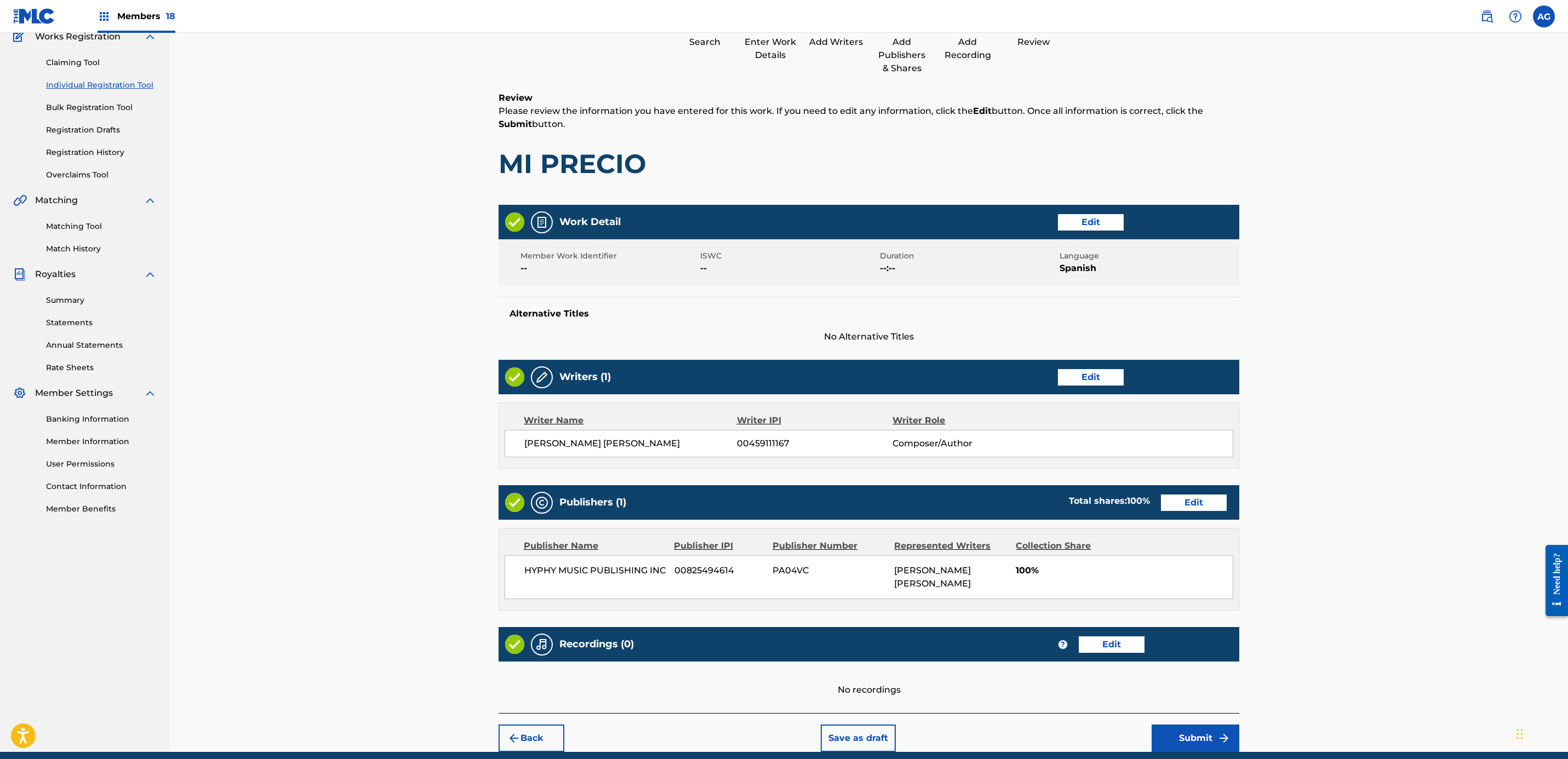
scroll to position [146, 0]
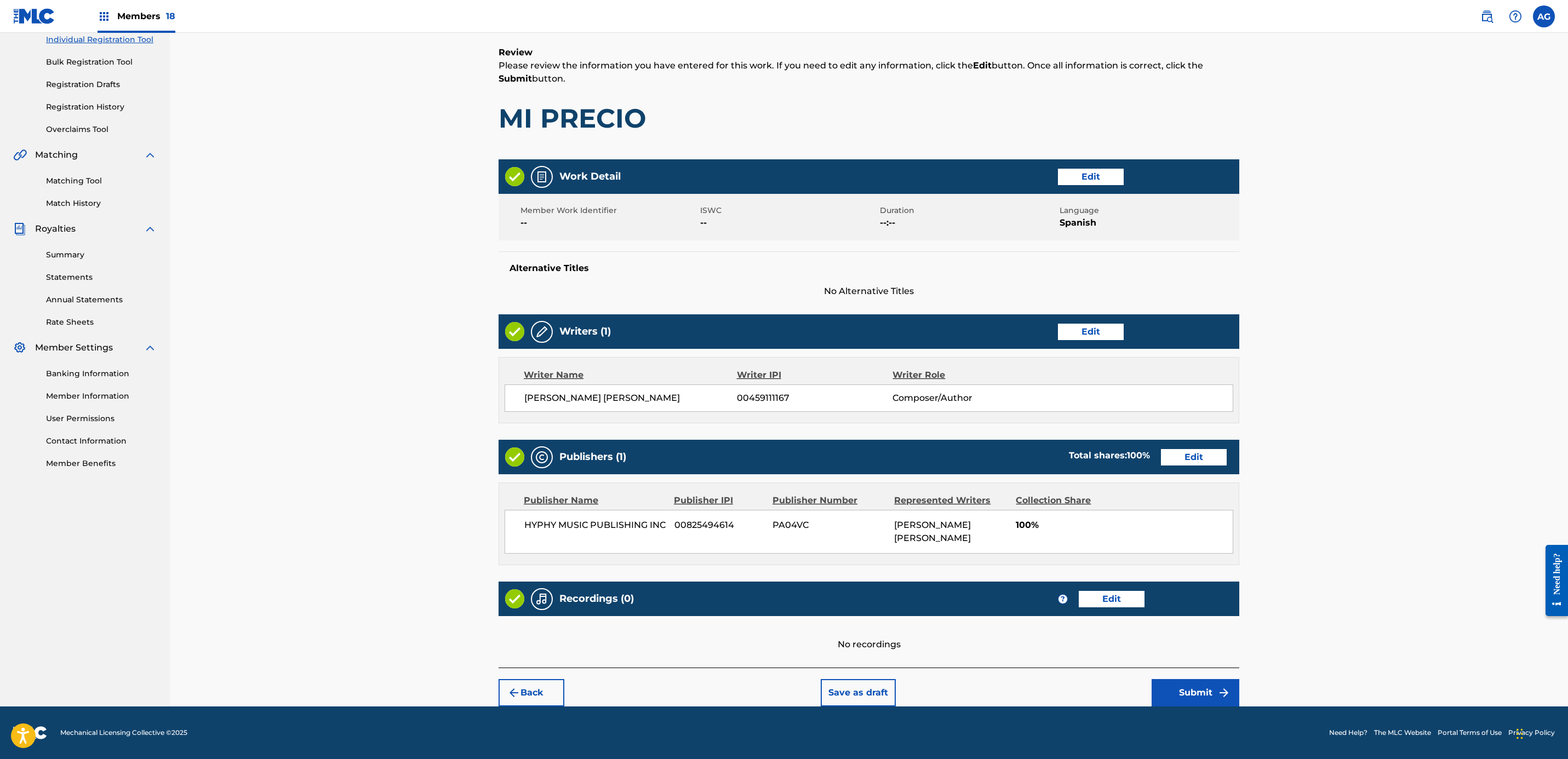
drag, startPoint x: 1113, startPoint y: 557, endPoint x: 1177, endPoint y: 714, distance: 169.5
click at [1222, 698] on img "submit" at bounding box center [1224, 693] width 13 height 13
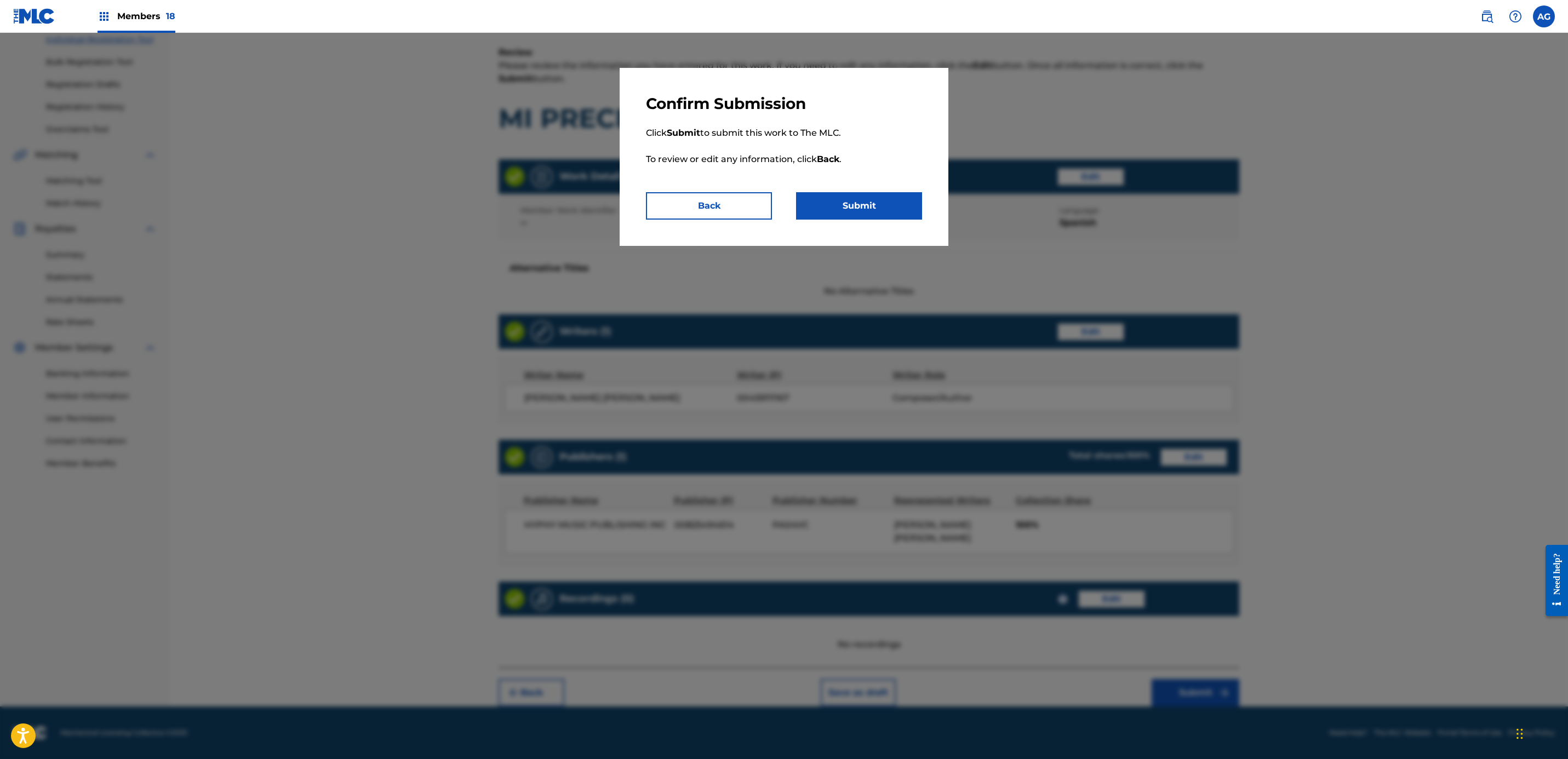
drag, startPoint x: 801, startPoint y: 199, endPoint x: 827, endPoint y: 200, distance: 26.0
click at [827, 200] on button "Submit" at bounding box center [859, 206] width 126 height 27
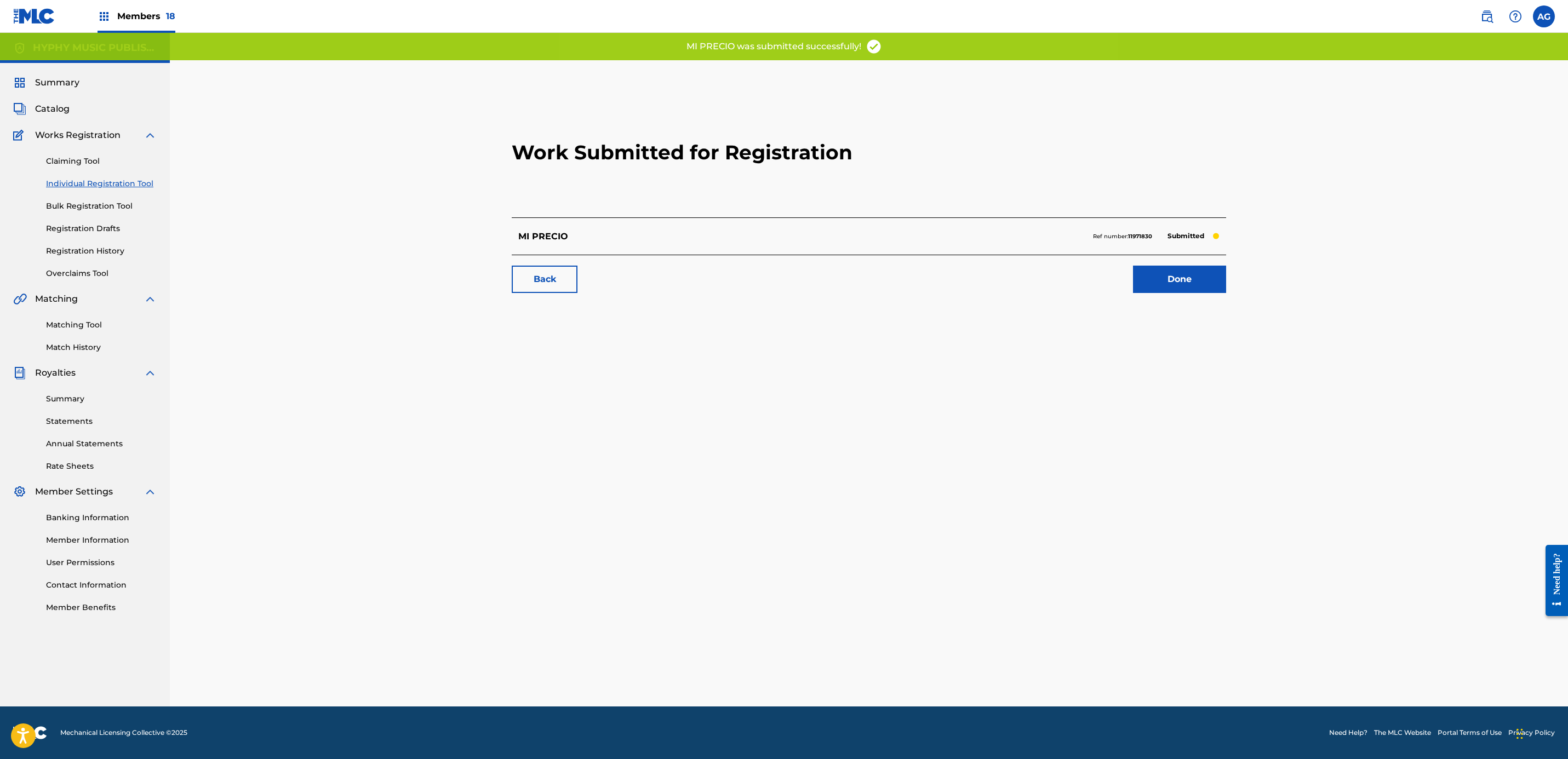
click at [1151, 293] on link "Done" at bounding box center [1179, 279] width 93 height 27
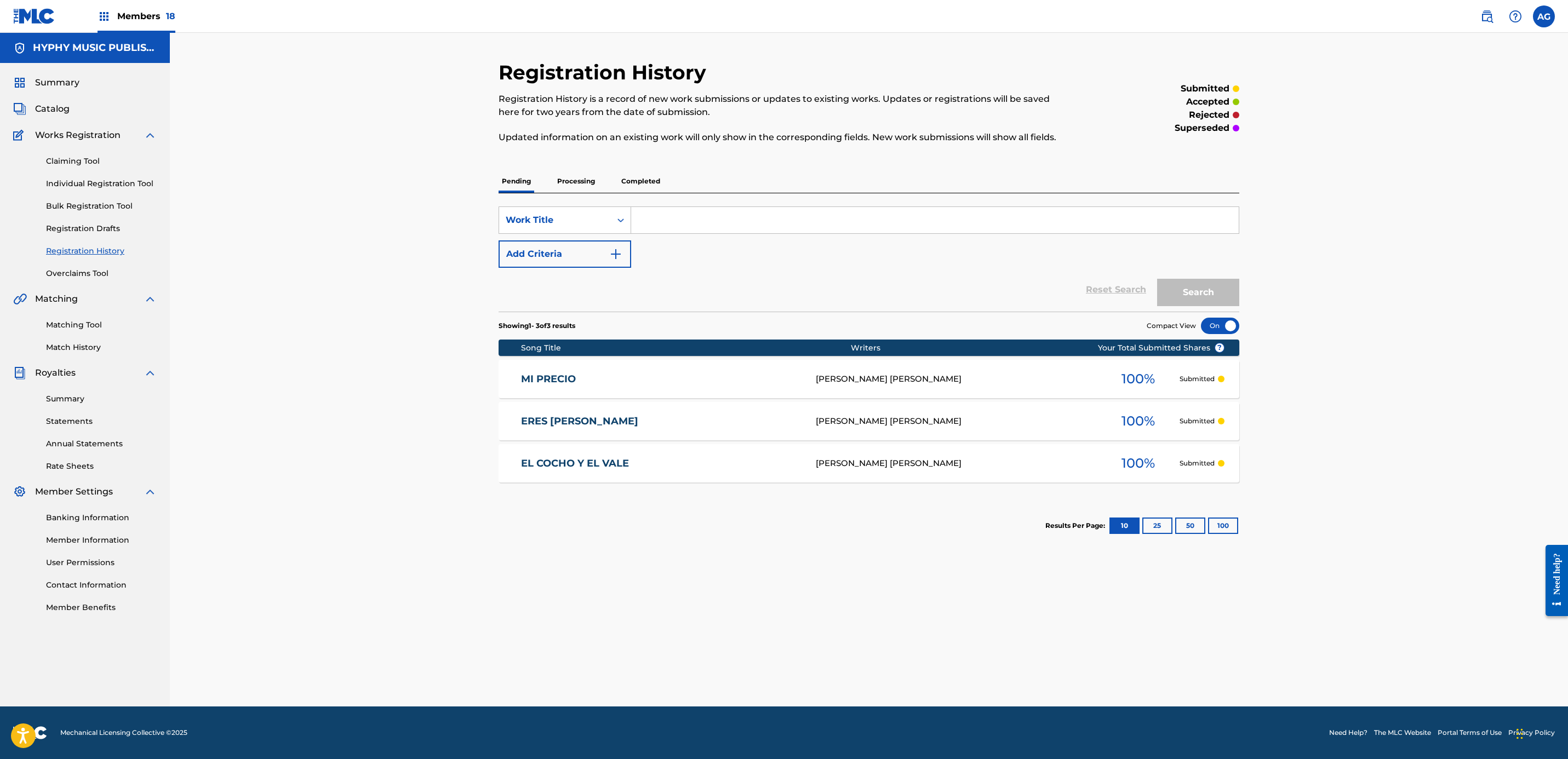
click at [127, 187] on link "Individual Registration Tool" at bounding box center [102, 184] width 111 height 12
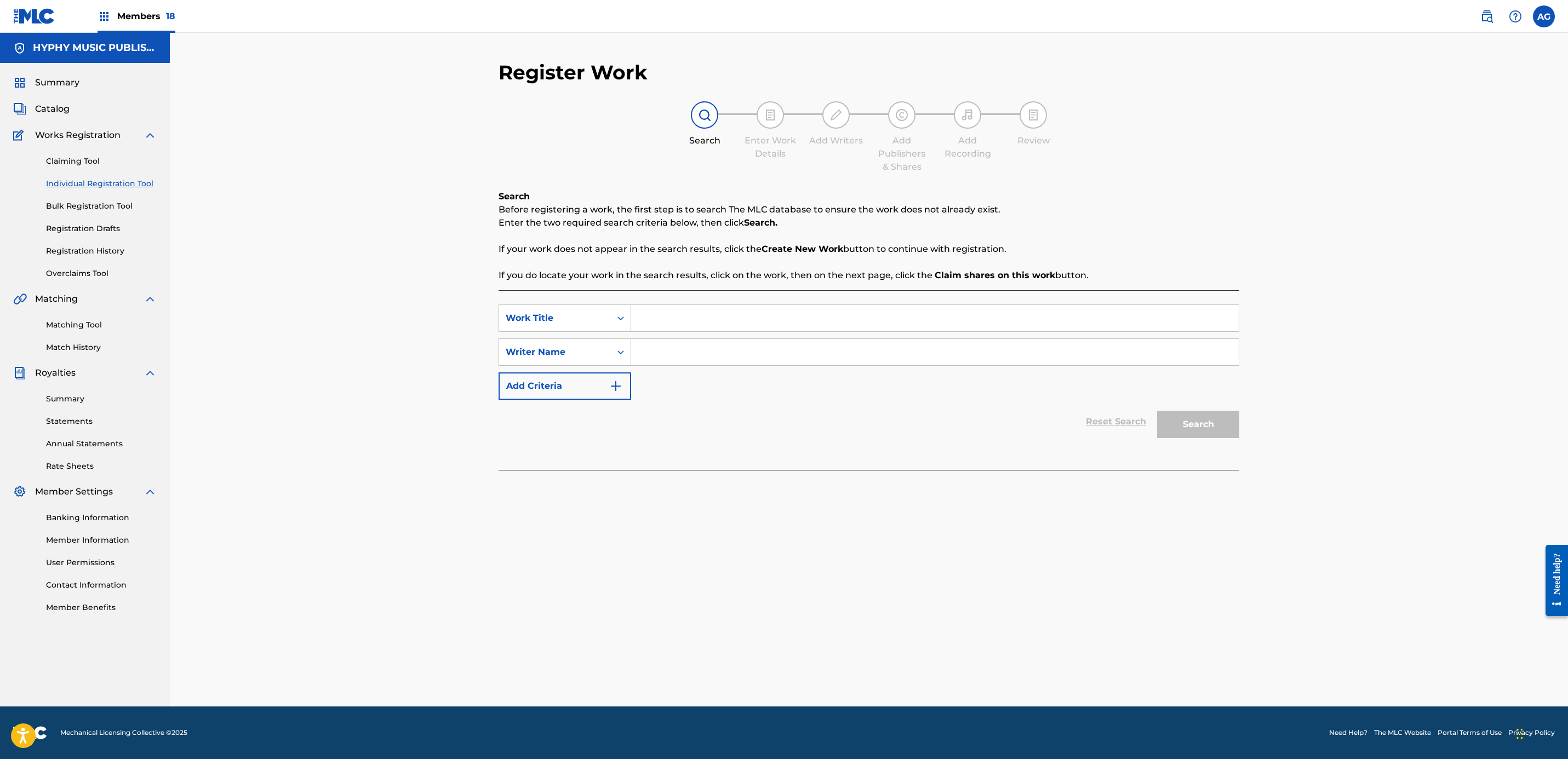
click at [658, 327] on input "Search Form" at bounding box center [935, 318] width 607 height 26
paste input "MUJERIEGO EMPEDERNIDO"
type input "MUJERIEGO EMPEDERNIDO"
click at [691, 348] on input "Search Form" at bounding box center [935, 352] width 607 height 26
click at [679, 359] on input "Search Form" at bounding box center [935, 352] width 607 height 26
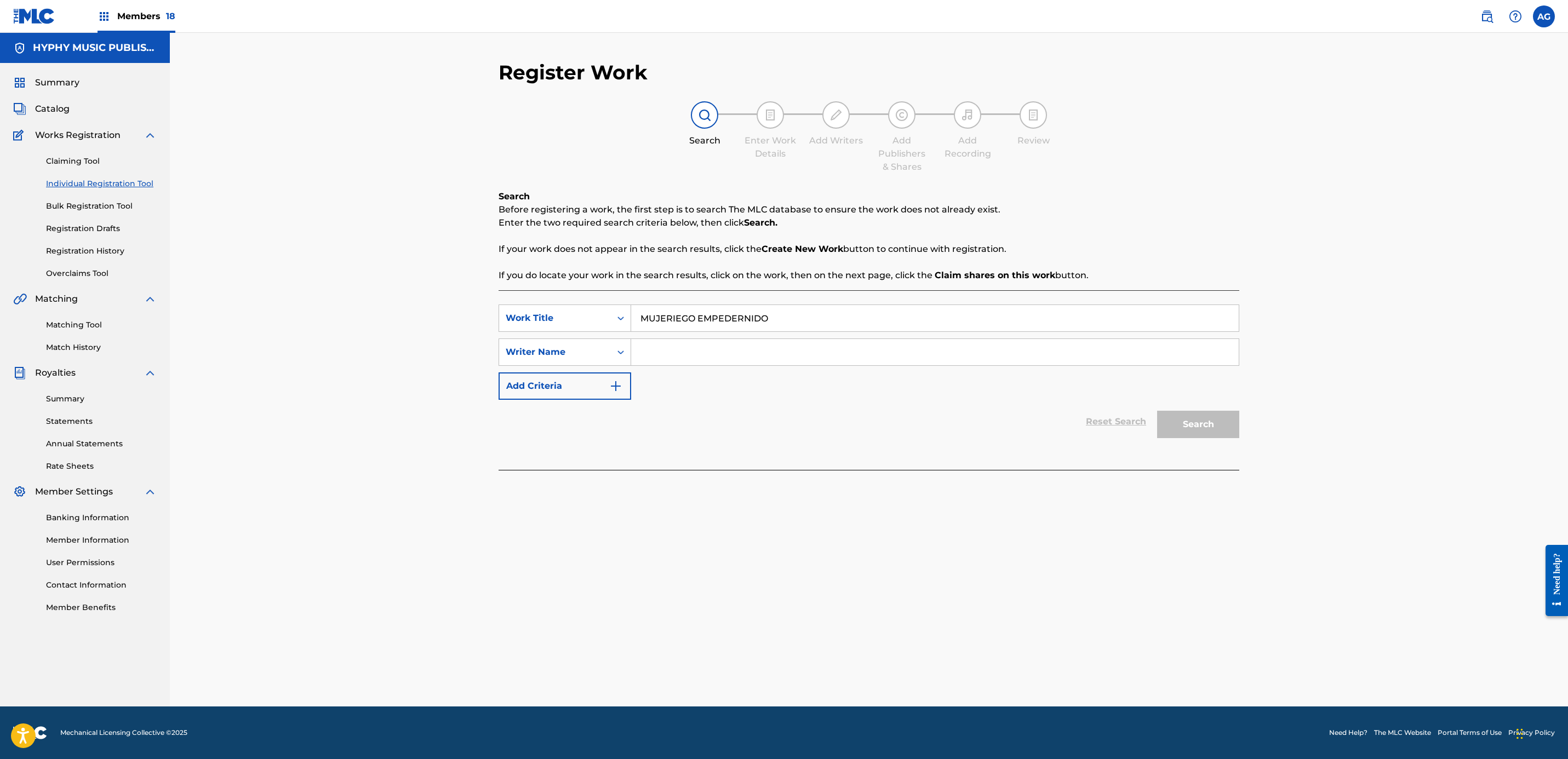
click at [679, 359] on input "Search Form" at bounding box center [935, 352] width 607 height 26
click at [689, 342] on input "Search Form" at bounding box center [935, 352] width 607 height 26
paste input "[PERSON_NAME] [PERSON_NAME]"
type input "[PERSON_NAME] [PERSON_NAME]"
click at [1195, 425] on button "Search" at bounding box center [1198, 424] width 82 height 27
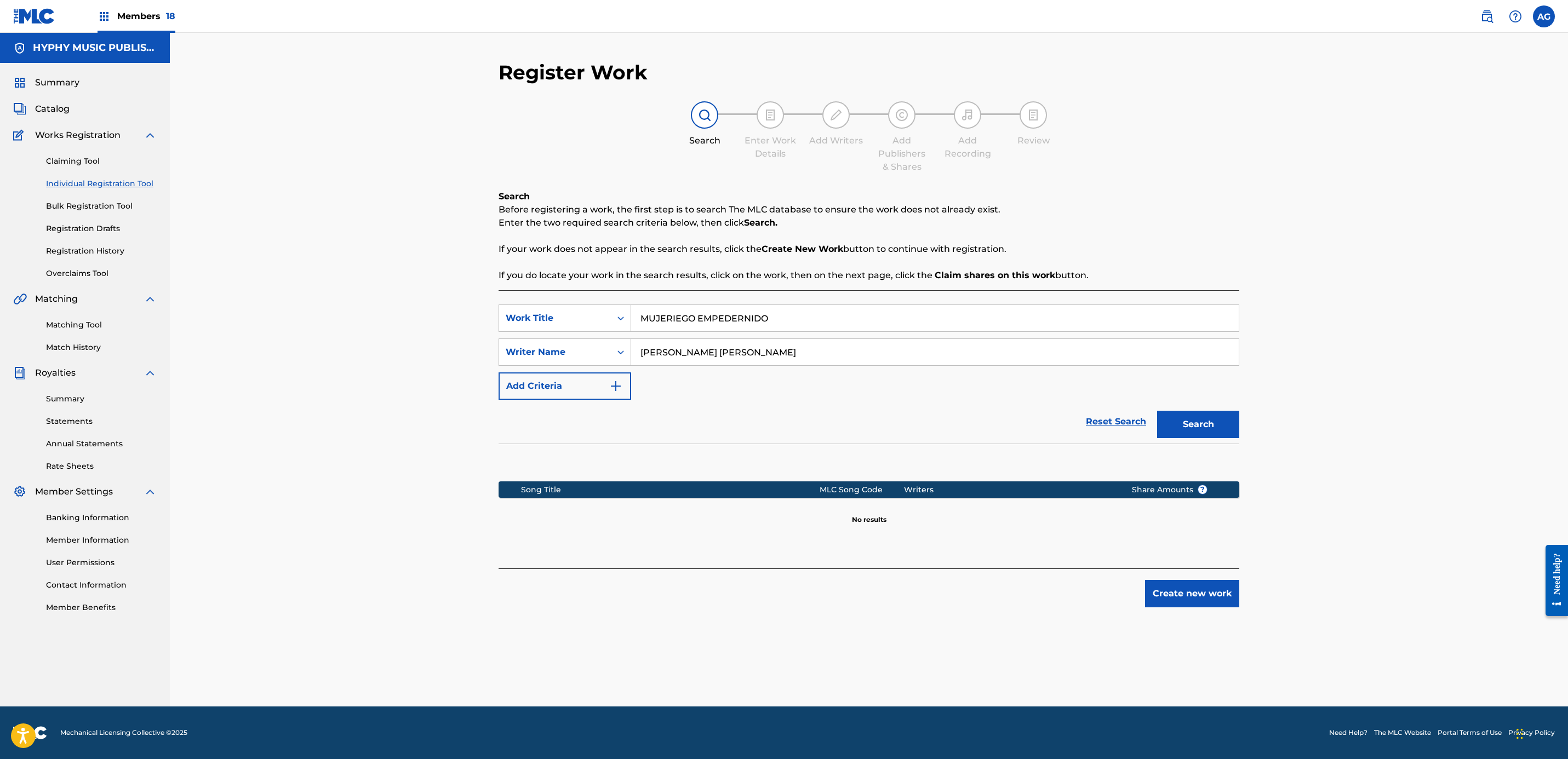
click at [1192, 592] on button "Create new work" at bounding box center [1192, 593] width 94 height 27
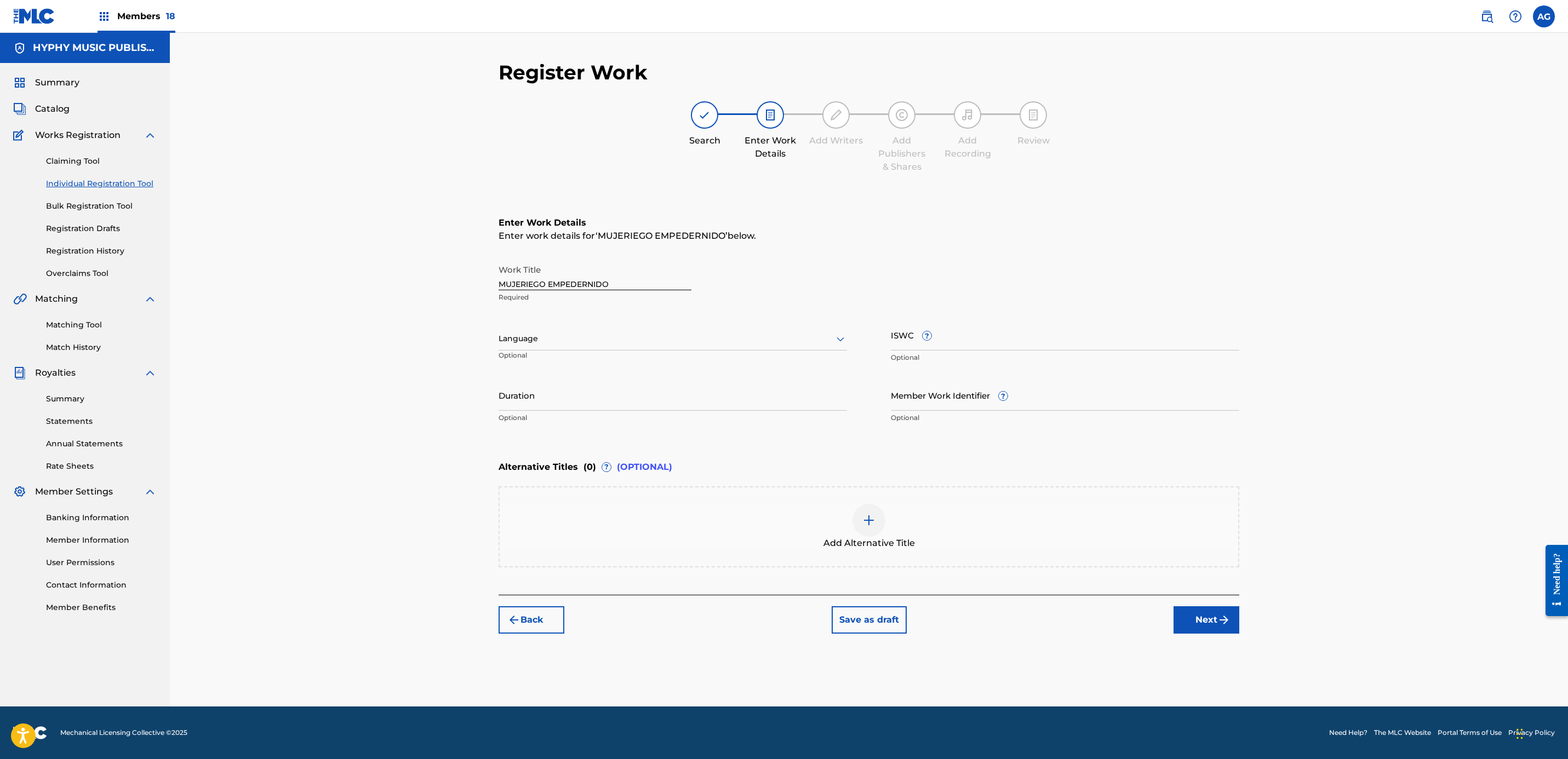
click at [722, 335] on div at bounding box center [673, 338] width 348 height 14
click at [666, 380] on div "Spanish" at bounding box center [673, 388] width 348 height 25
click at [1188, 600] on div "Back Save as draft Next" at bounding box center [869, 614] width 741 height 39
click at [1225, 609] on button "Next" at bounding box center [1206, 620] width 66 height 27
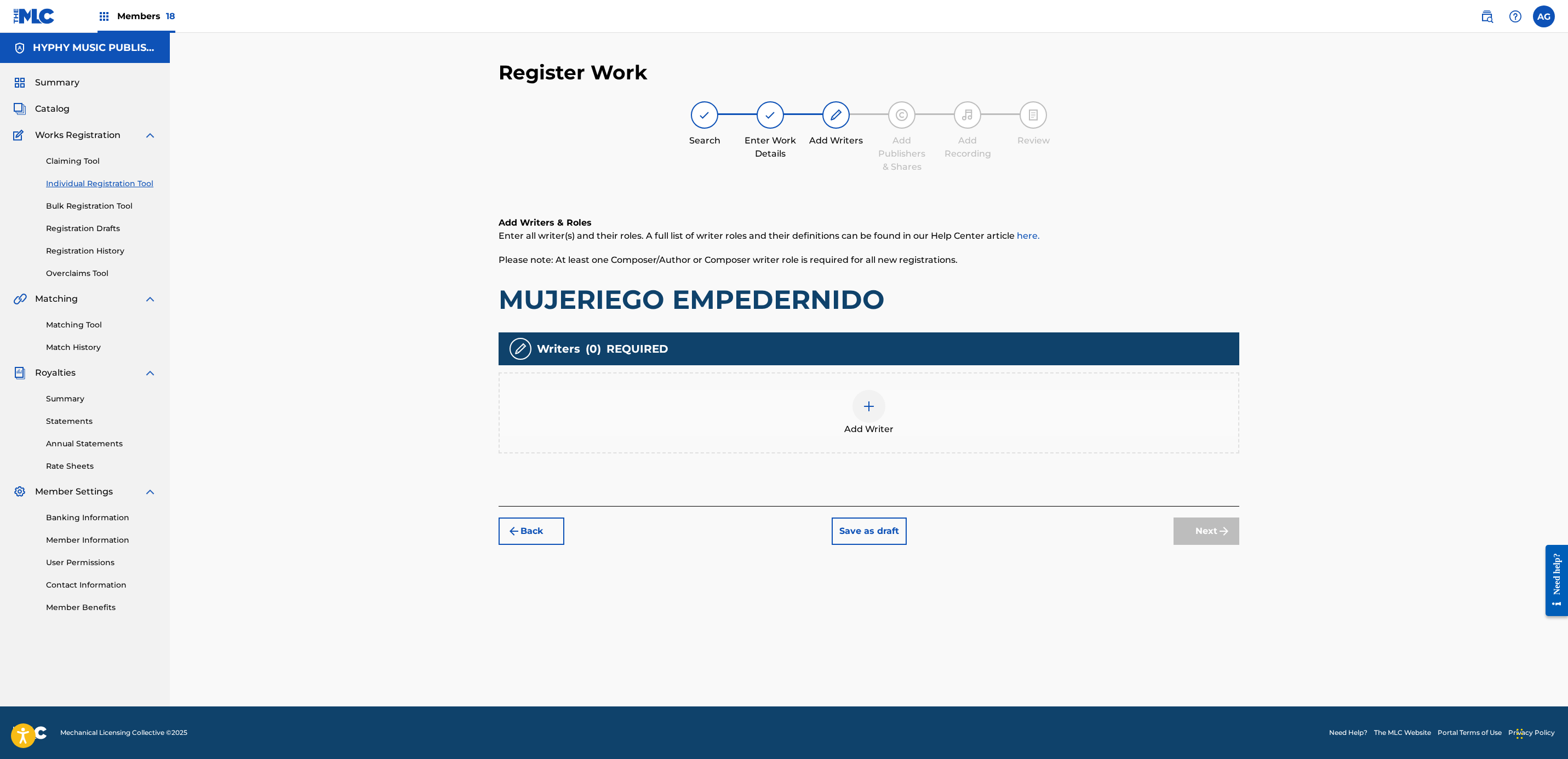
click at [832, 425] on div "Add Writer" at bounding box center [869, 413] width 738 height 46
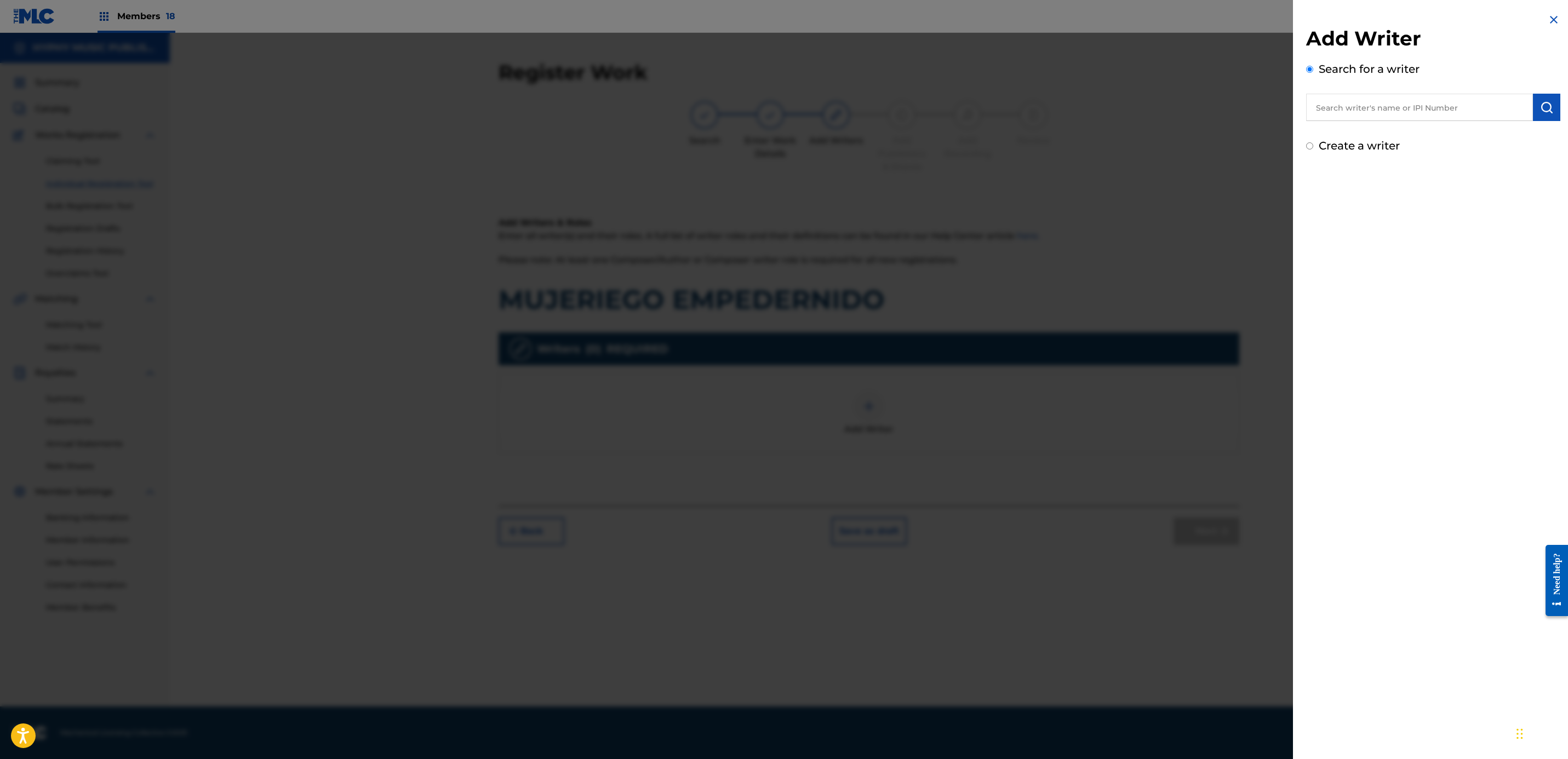
click at [1379, 117] on input "text" at bounding box center [1419, 107] width 227 height 27
drag, startPoint x: 1378, startPoint y: 97, endPoint x: 1466, endPoint y: 102, distance: 88.1
click at [1379, 97] on input "text" at bounding box center [1419, 107] width 227 height 27
paste input "[PERSON_NAME] [PERSON_NAME]"
type input "[PERSON_NAME] [PERSON_NAME]"
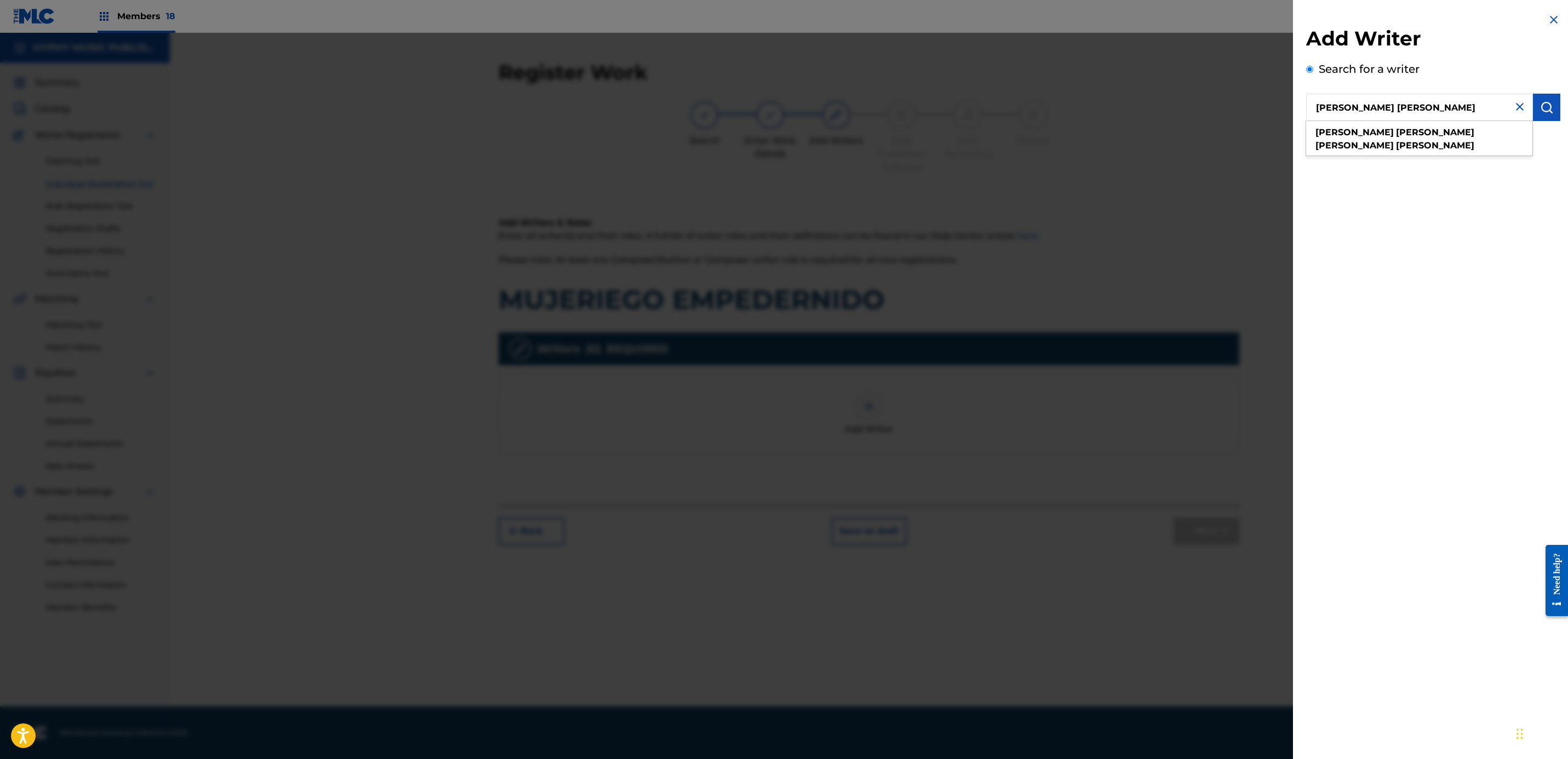
click at [1549, 109] on img "submit" at bounding box center [1547, 108] width 13 height 13
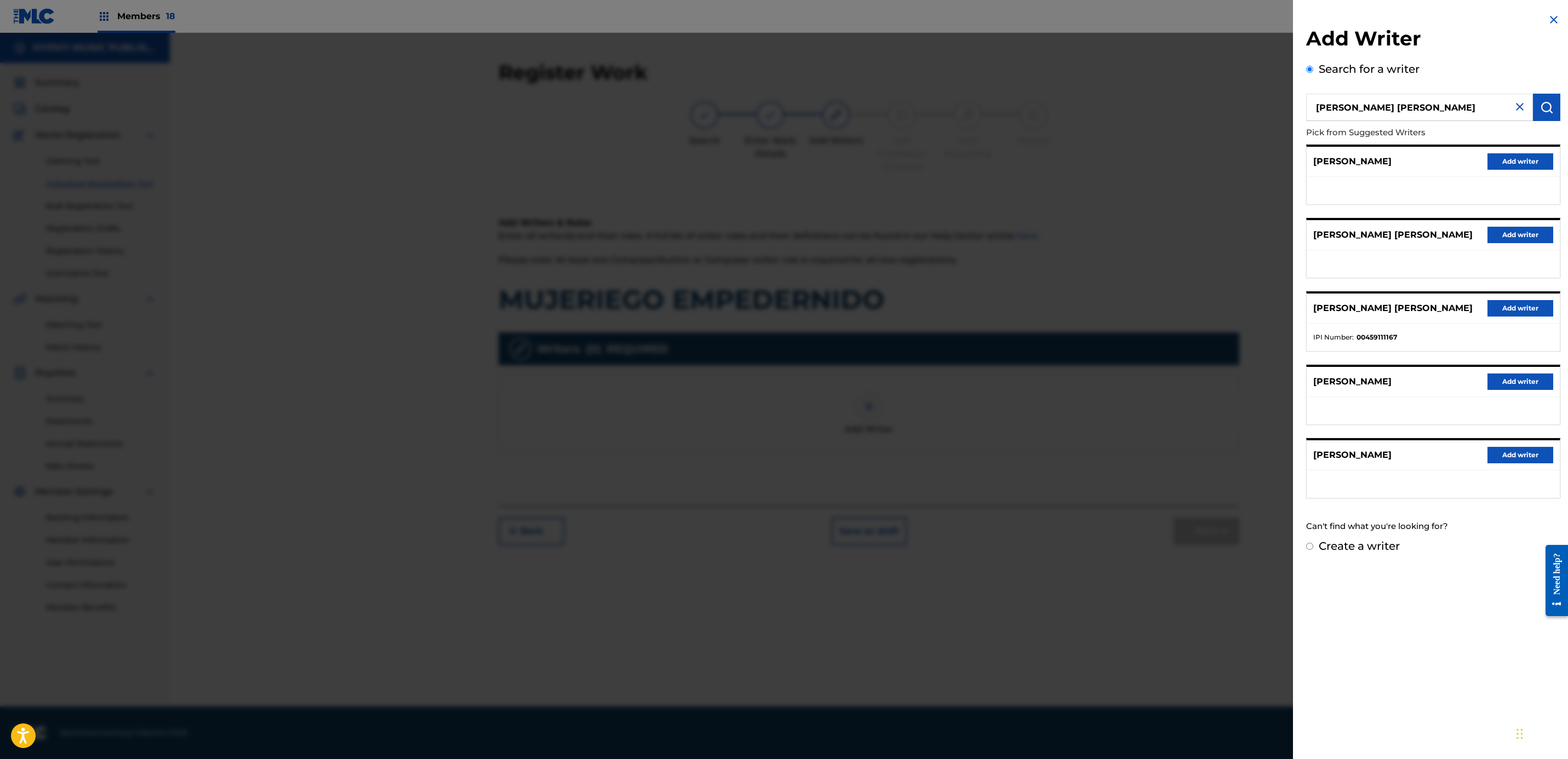
click at [1512, 314] on button "Add writer" at bounding box center [1521, 308] width 66 height 16
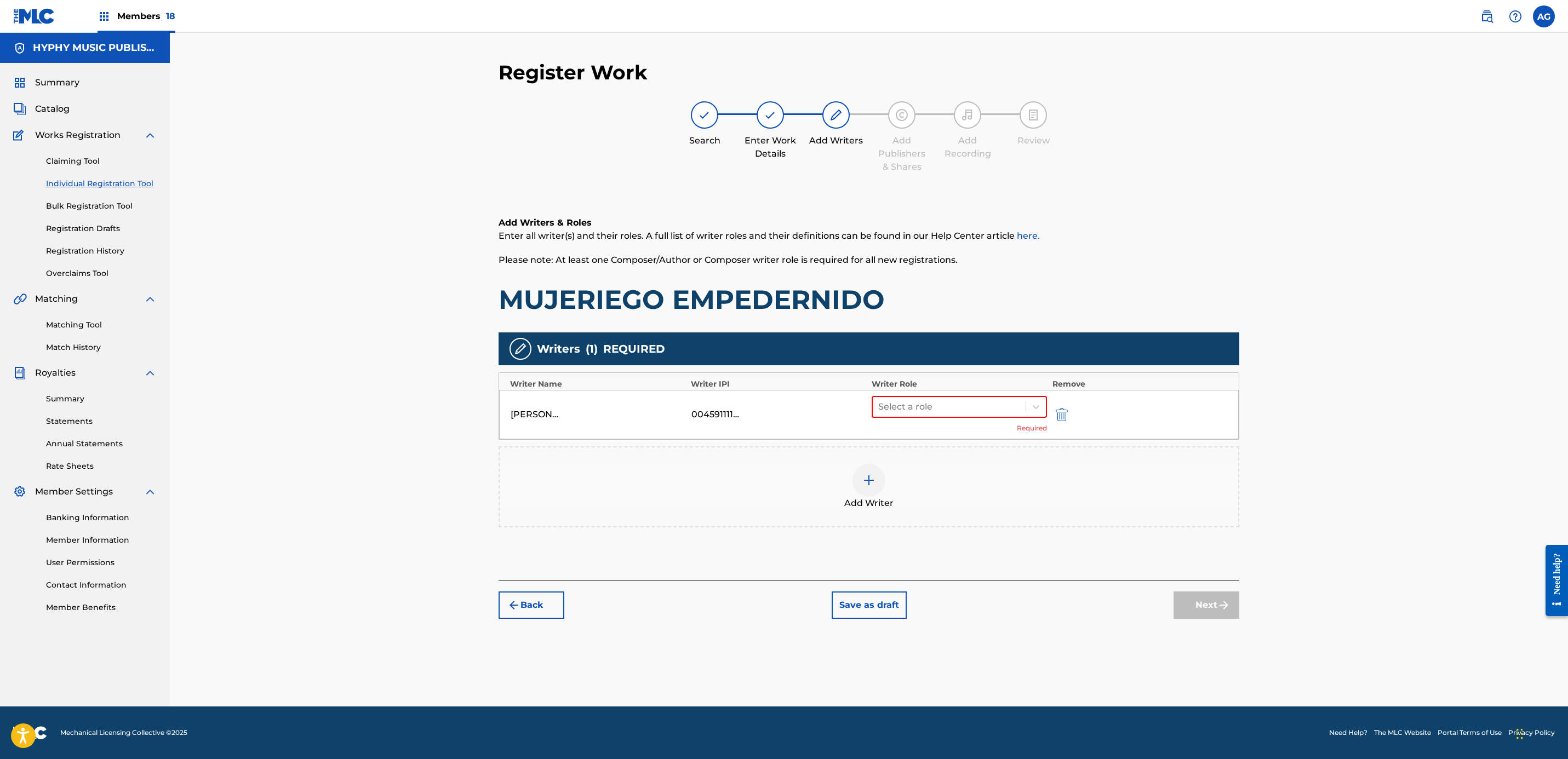
click at [982, 386] on div "Writer Role" at bounding box center [959, 384] width 175 height 12
click at [975, 403] on div at bounding box center [949, 407] width 142 height 15
click at [964, 436] on div "Composer/Author" at bounding box center [959, 435] width 175 height 22
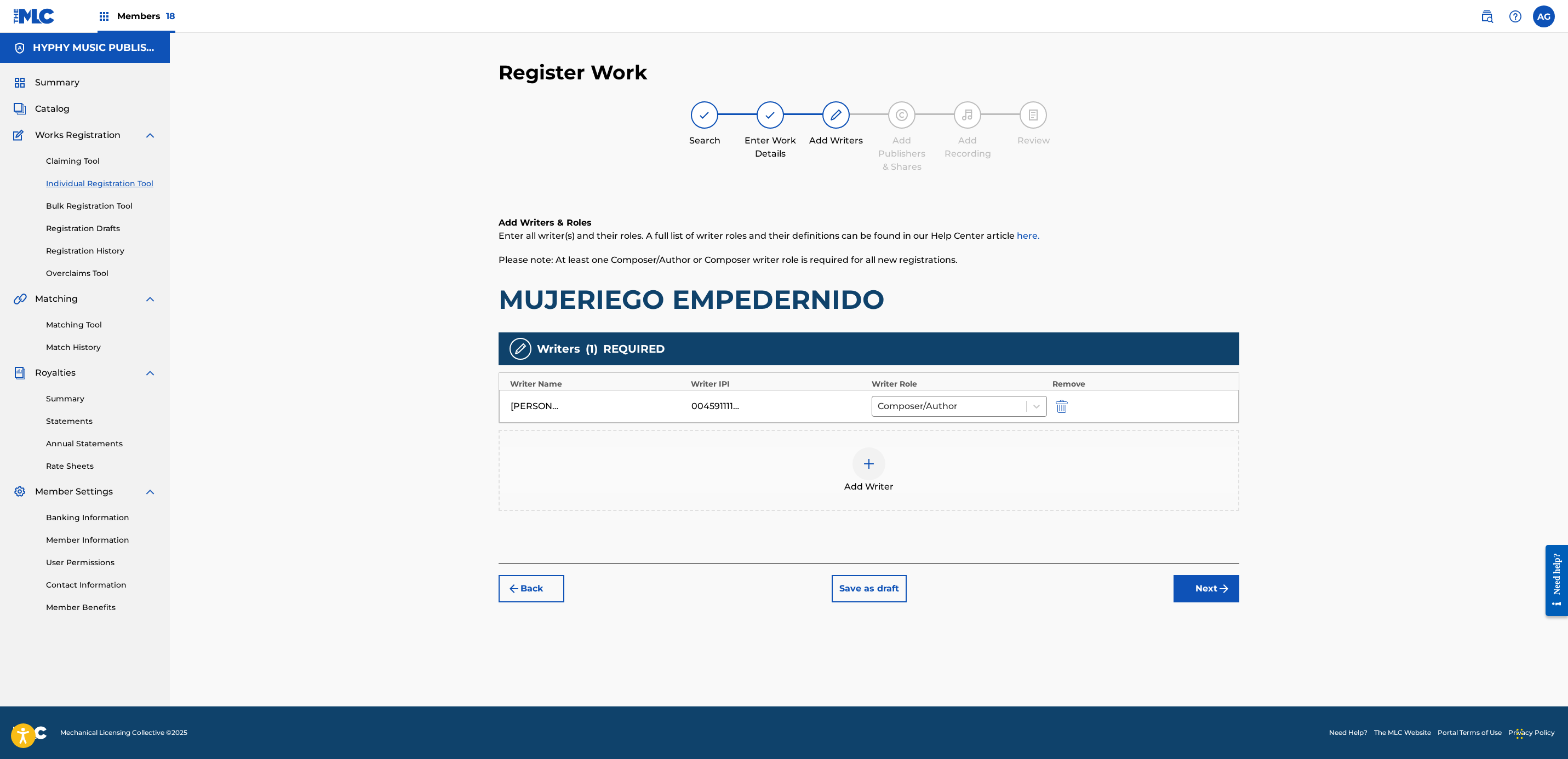
click at [1205, 589] on button "Next" at bounding box center [1206, 589] width 66 height 27
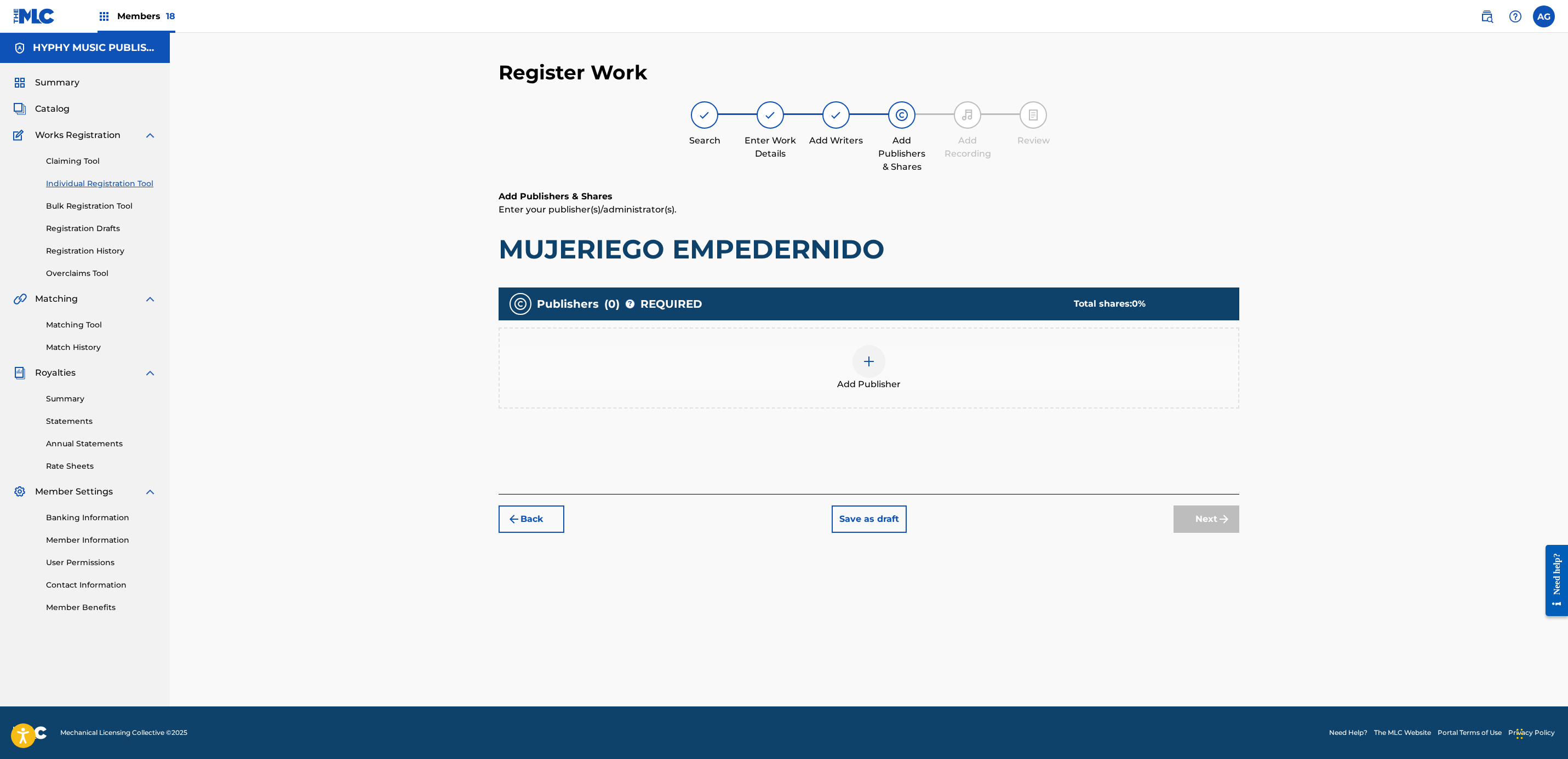
click at [831, 371] on div "Add Publisher" at bounding box center [869, 368] width 738 height 46
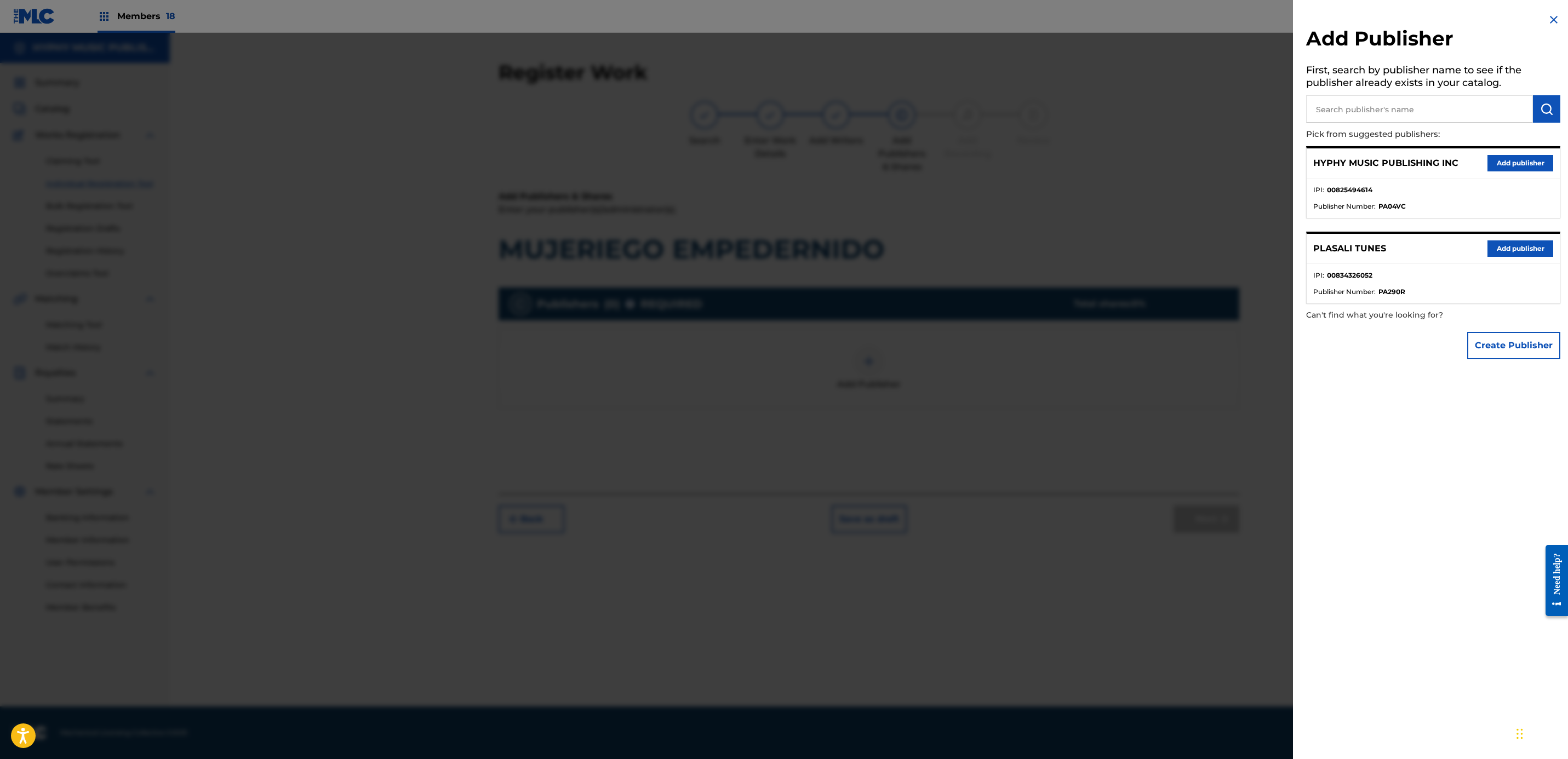
click at [1507, 159] on button "Add publisher" at bounding box center [1521, 163] width 66 height 16
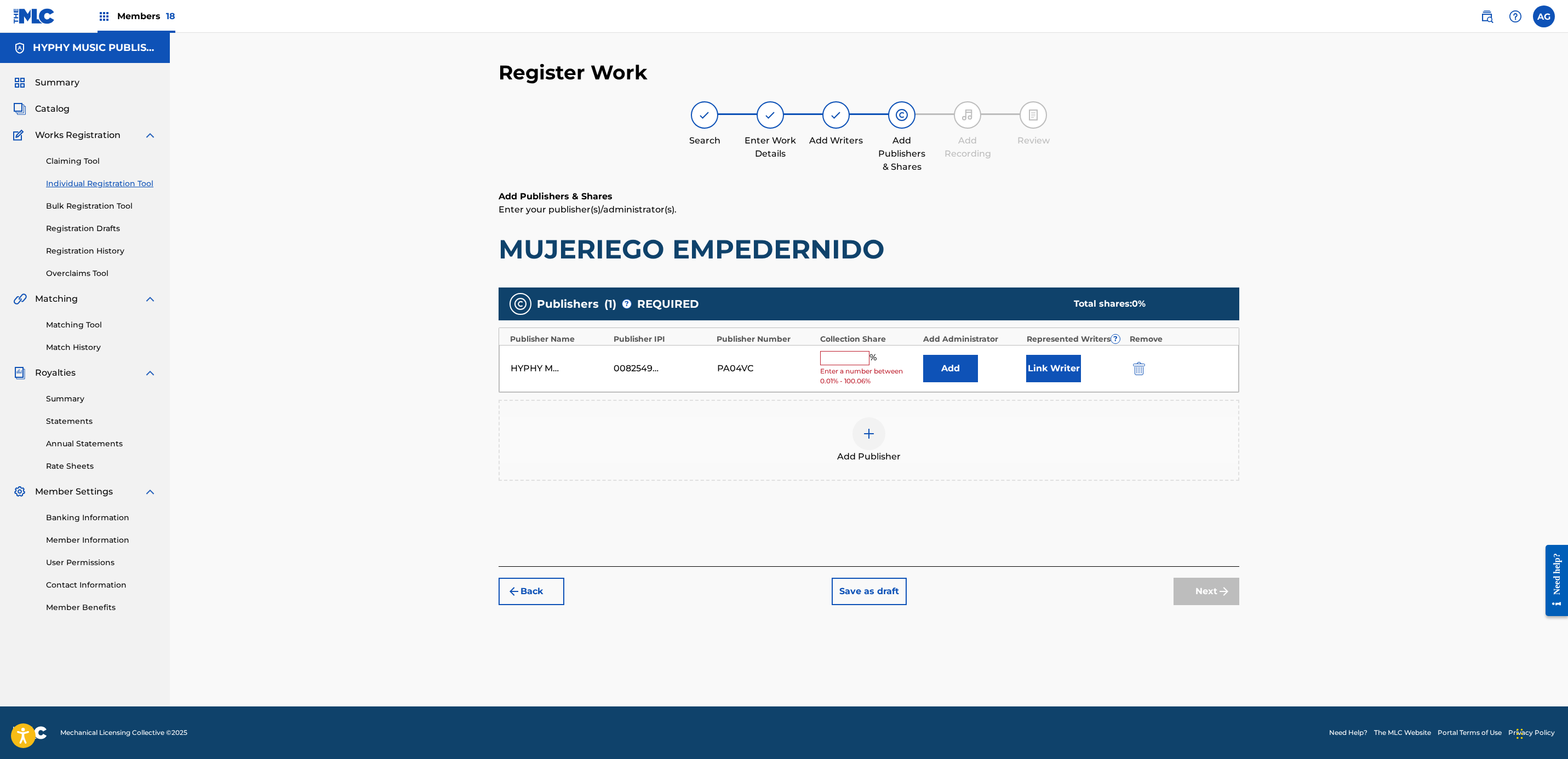
click at [862, 352] on input "text" at bounding box center [844, 358] width 49 height 14
type input "100"
click at [1040, 369] on button "Link Writer" at bounding box center [1054, 365] width 55 height 27
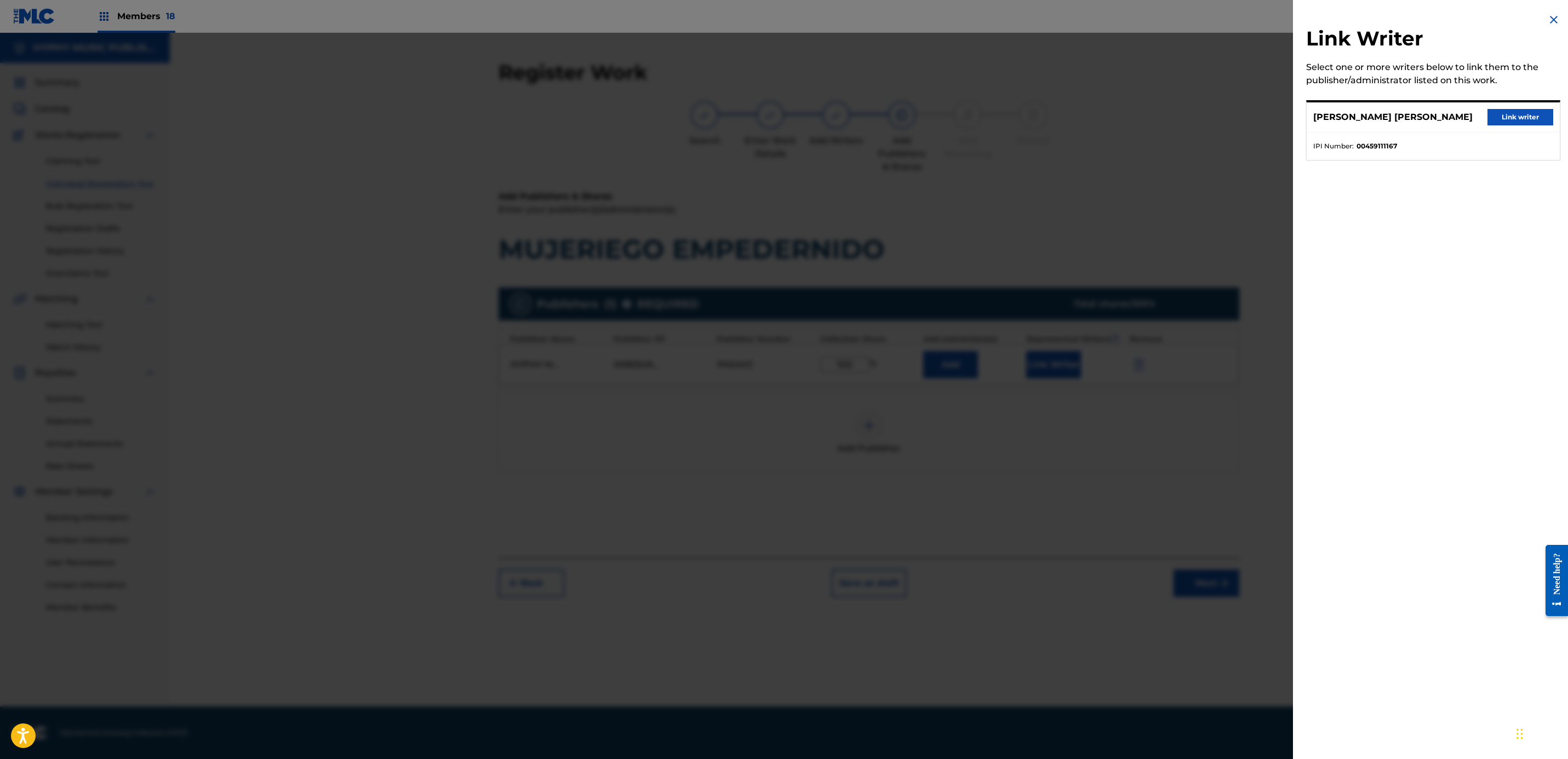
click at [1496, 115] on button "Link writer" at bounding box center [1521, 117] width 66 height 16
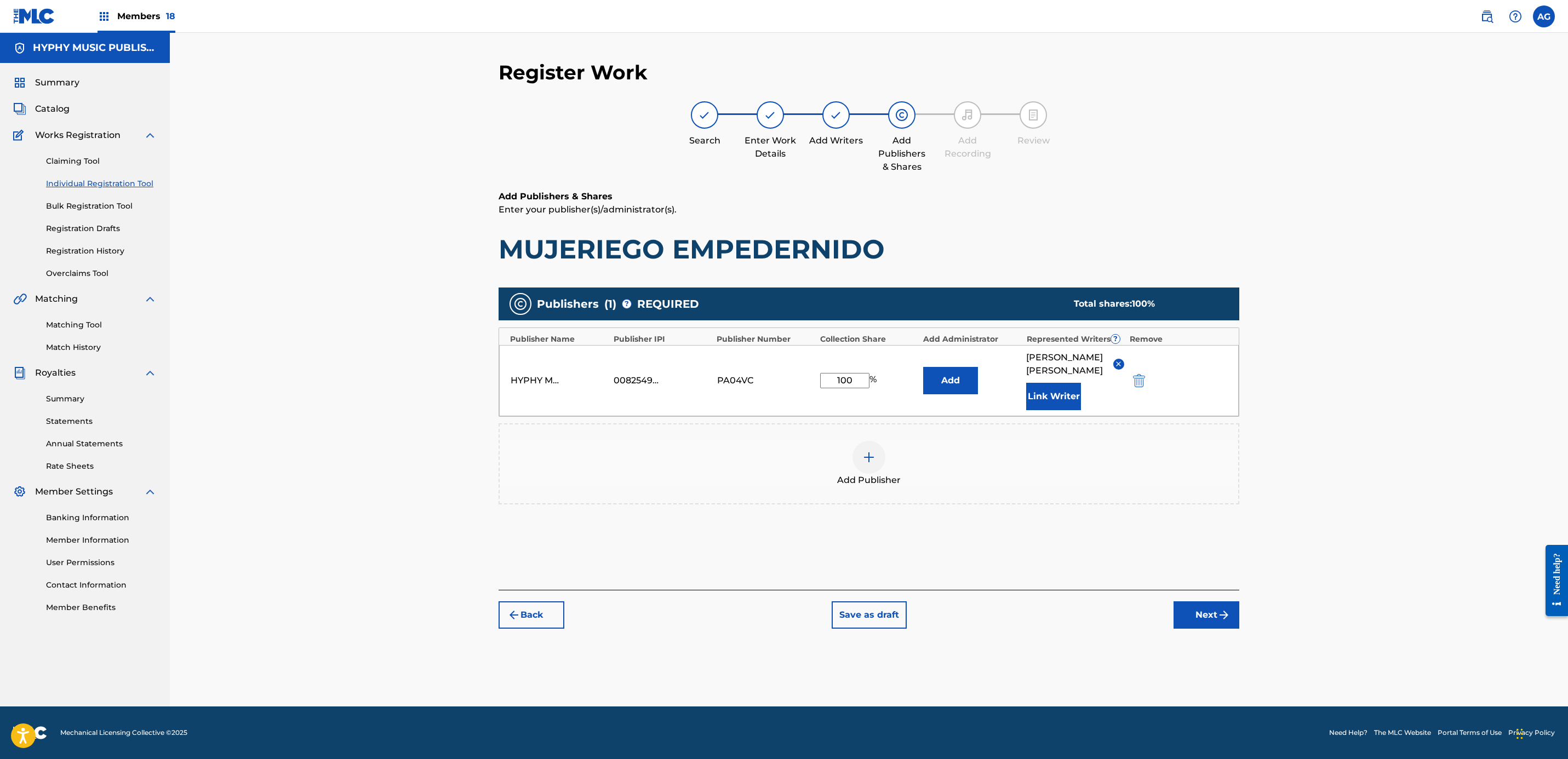
click at [1226, 621] on button "Next" at bounding box center [1206, 615] width 66 height 27
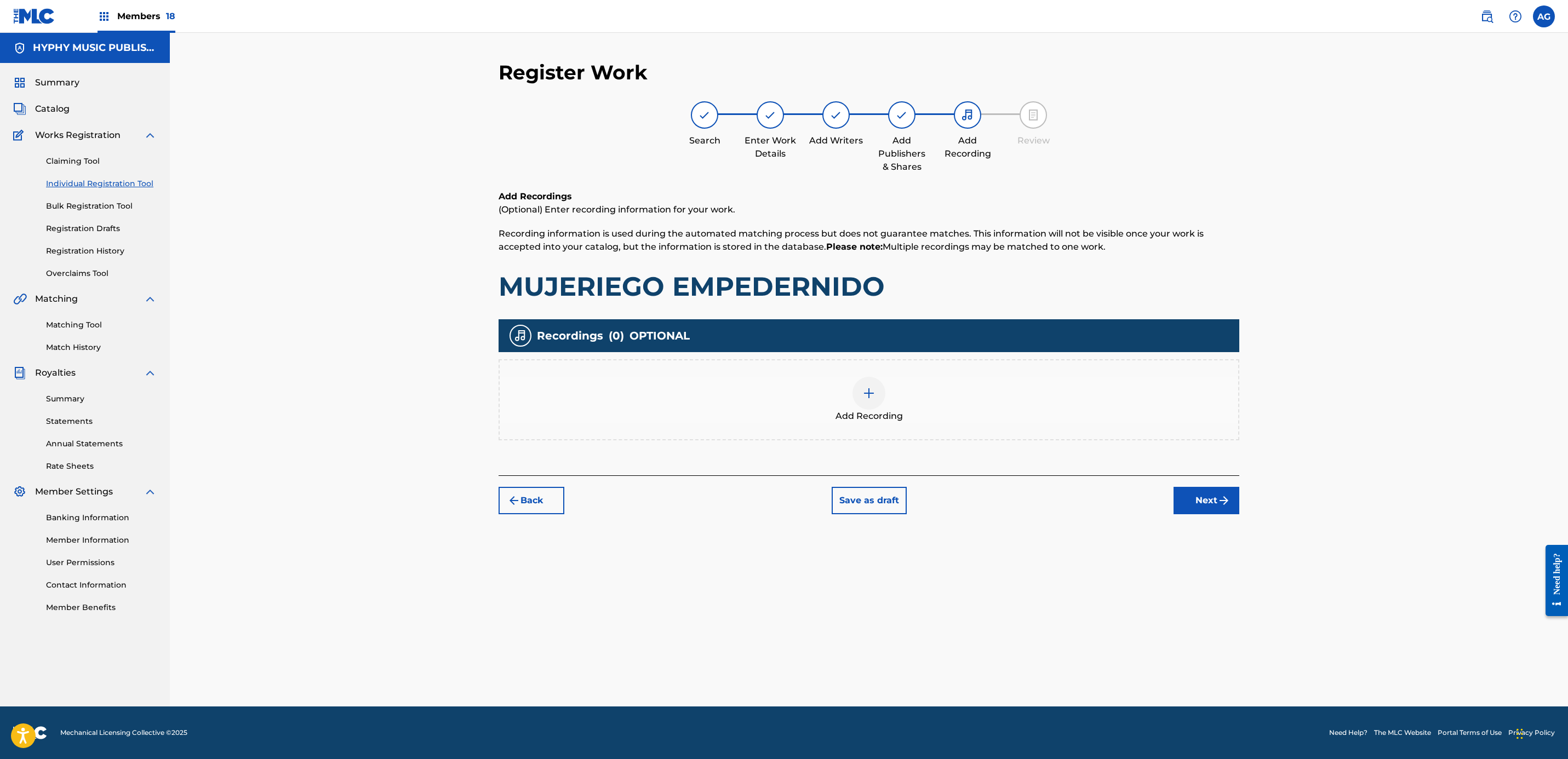
click at [859, 447] on div "Add Recordings (Optional) Enter recording information for your work. Recording …" at bounding box center [869, 332] width 741 height 285
click at [855, 411] on span "Add Recording" at bounding box center [869, 416] width 68 height 13
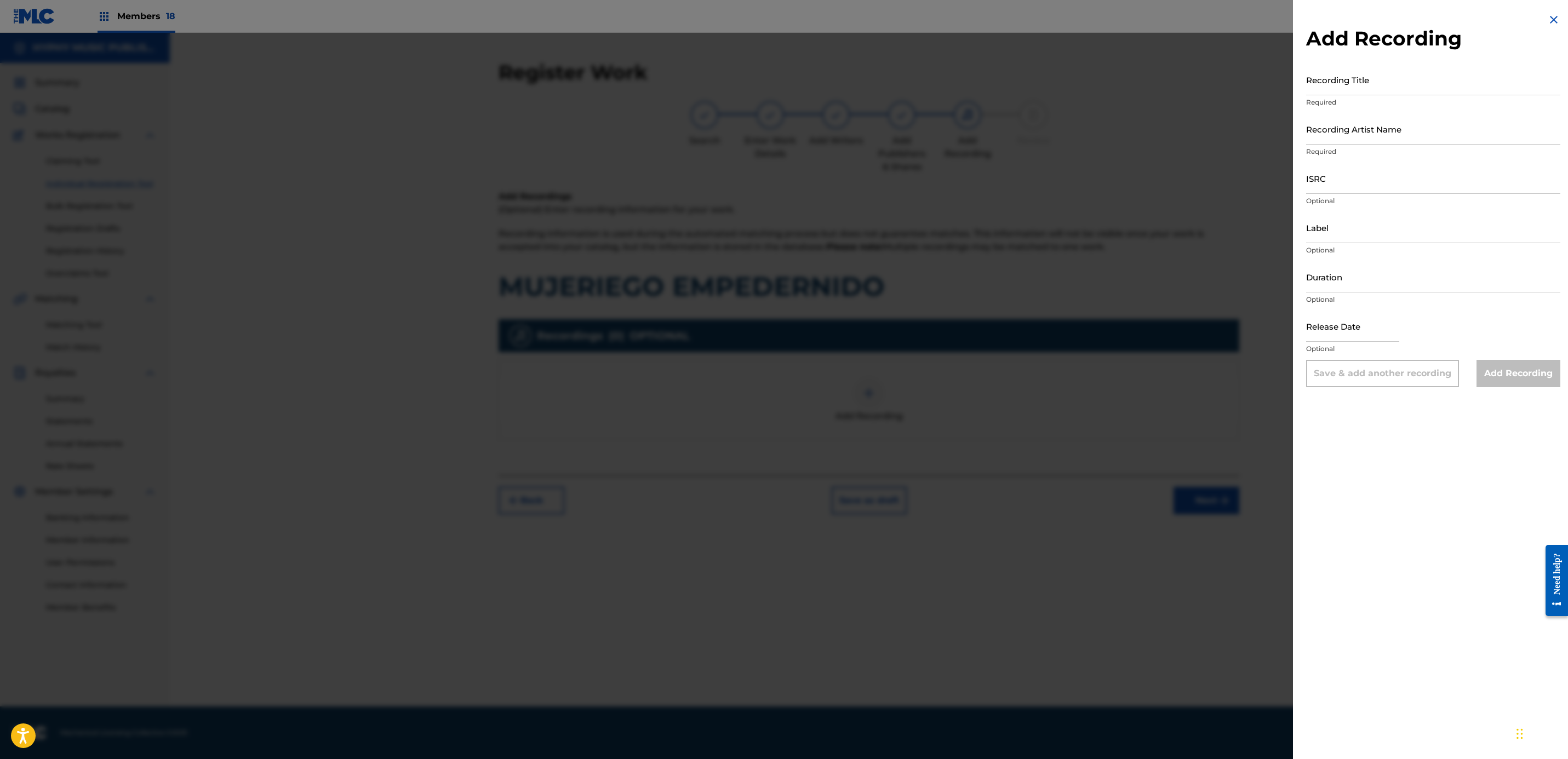
click at [1348, 455] on div "Add Recording Recording Title Required Recording Artist Name Required ISRC Opti…" at bounding box center [1433, 379] width 281 height 759
click at [1269, 554] on div at bounding box center [784, 412] width 1568 height 759
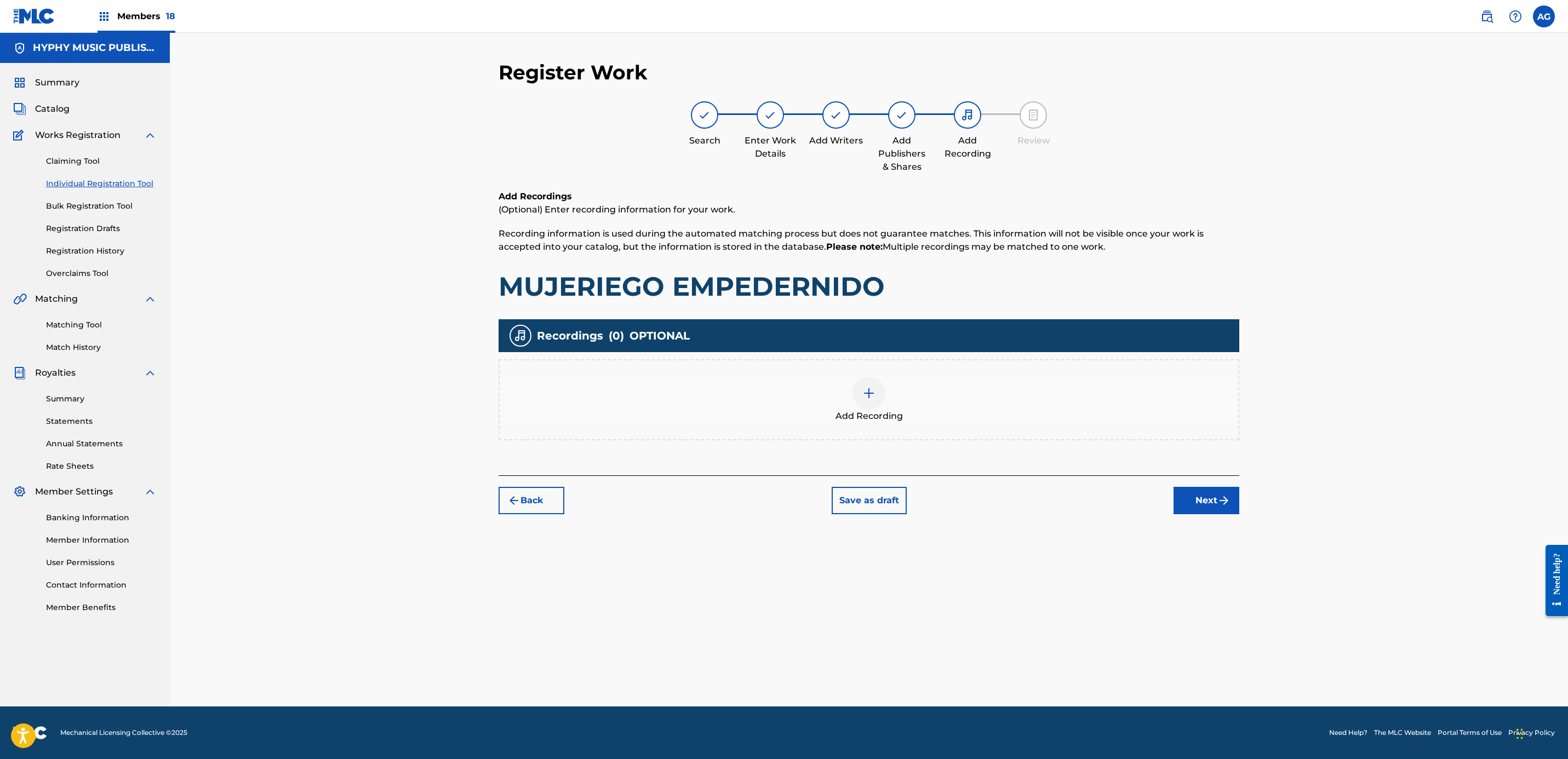
click at [1202, 483] on div "Back Save as draft Next" at bounding box center [869, 495] width 741 height 39
click at [1205, 498] on button "Next" at bounding box center [1206, 500] width 66 height 27
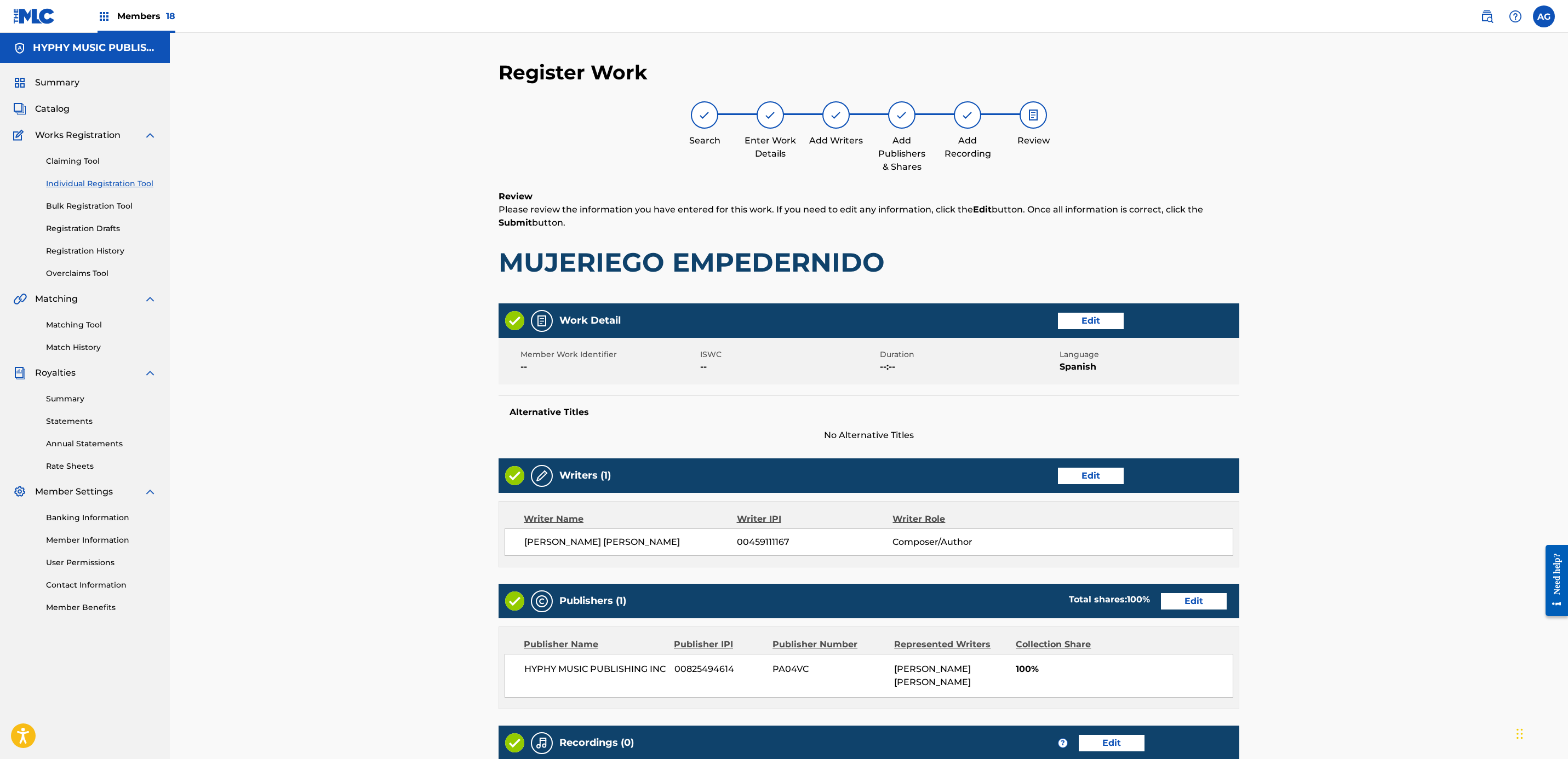
scroll to position [146, 0]
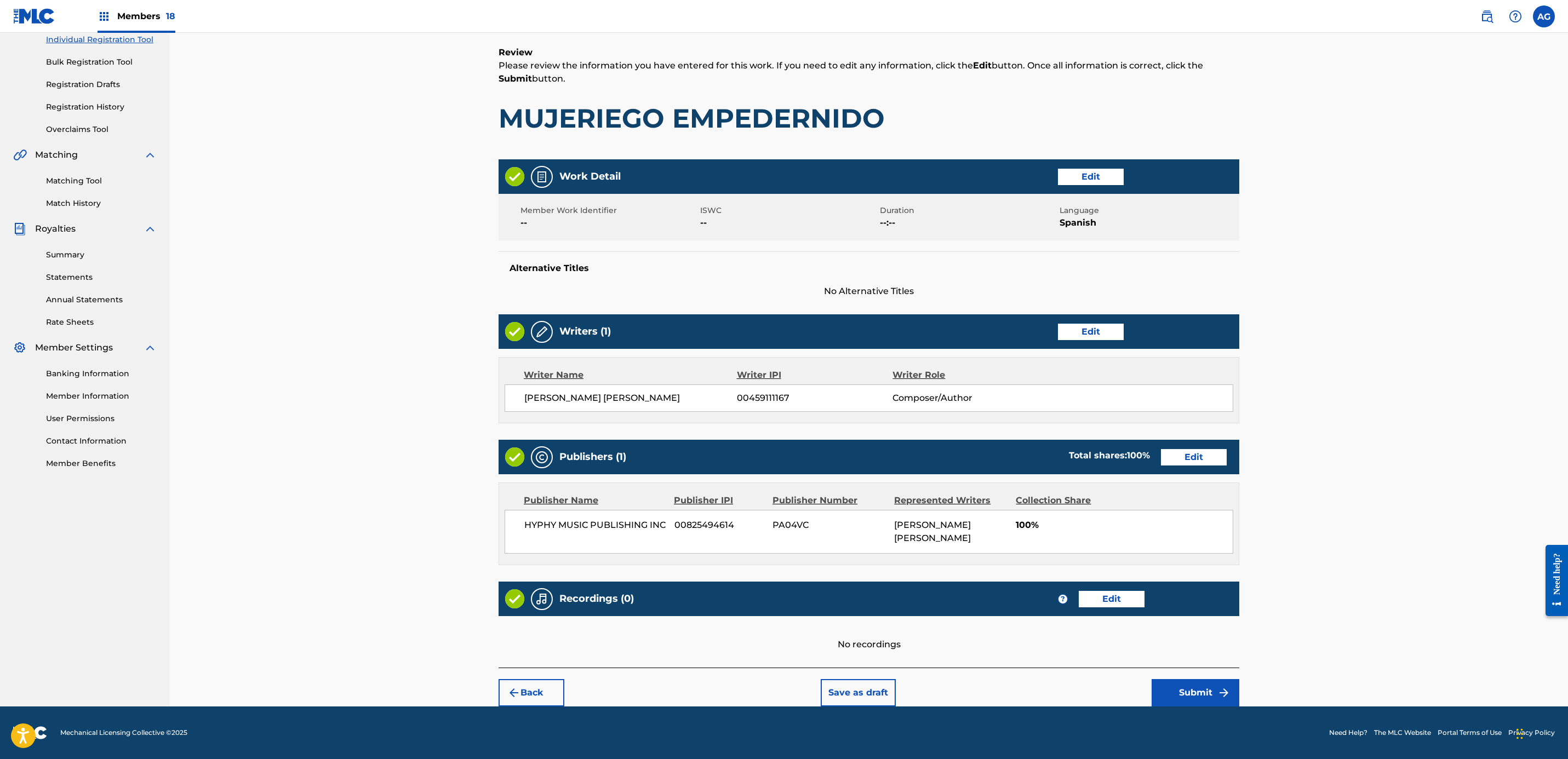
drag, startPoint x: 1153, startPoint y: 493, endPoint x: 1141, endPoint y: 698, distance: 205.4
click at [1205, 684] on button "Submit" at bounding box center [1195, 693] width 88 height 27
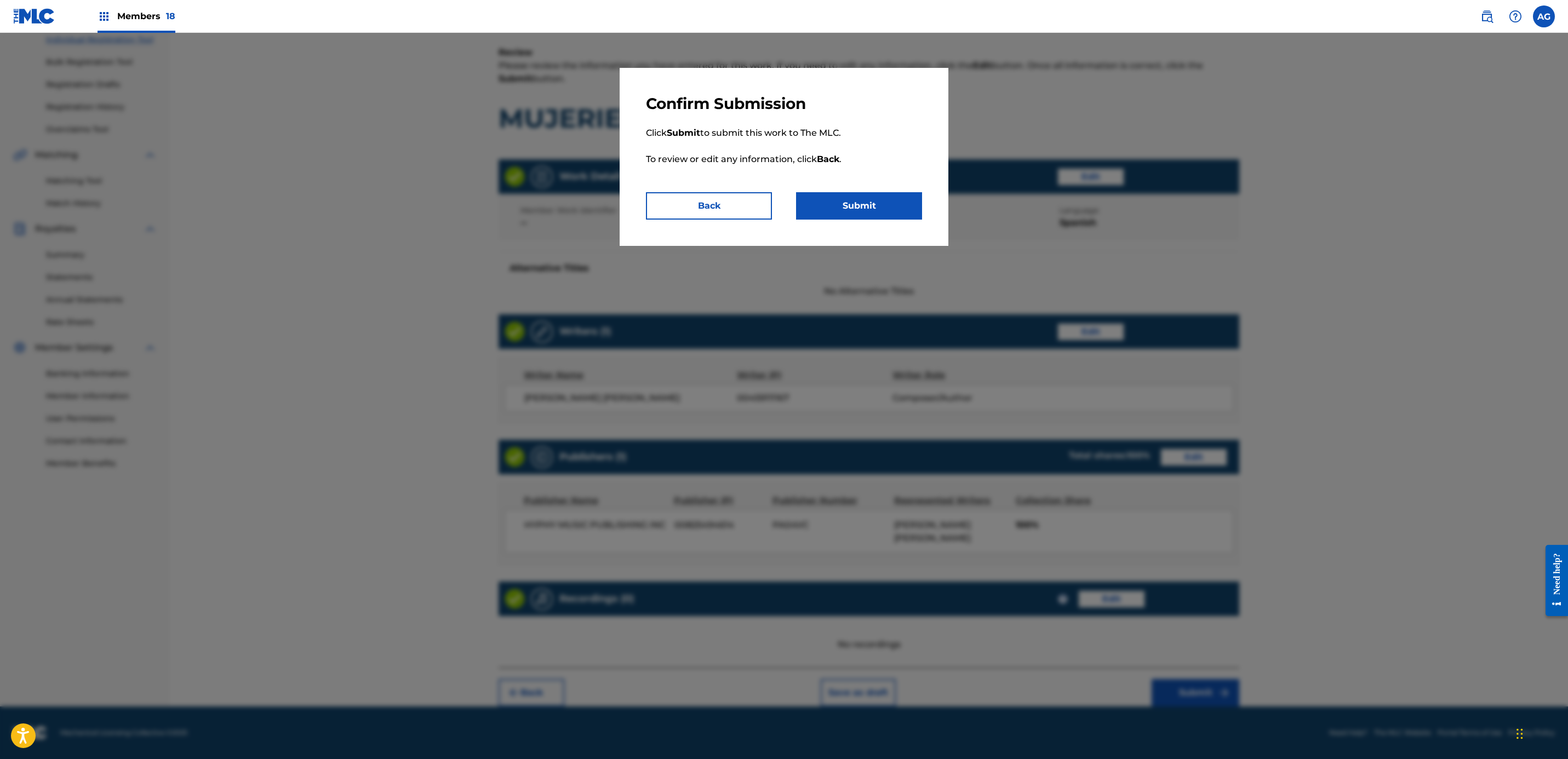
click at [887, 198] on button "Submit" at bounding box center [859, 206] width 126 height 27
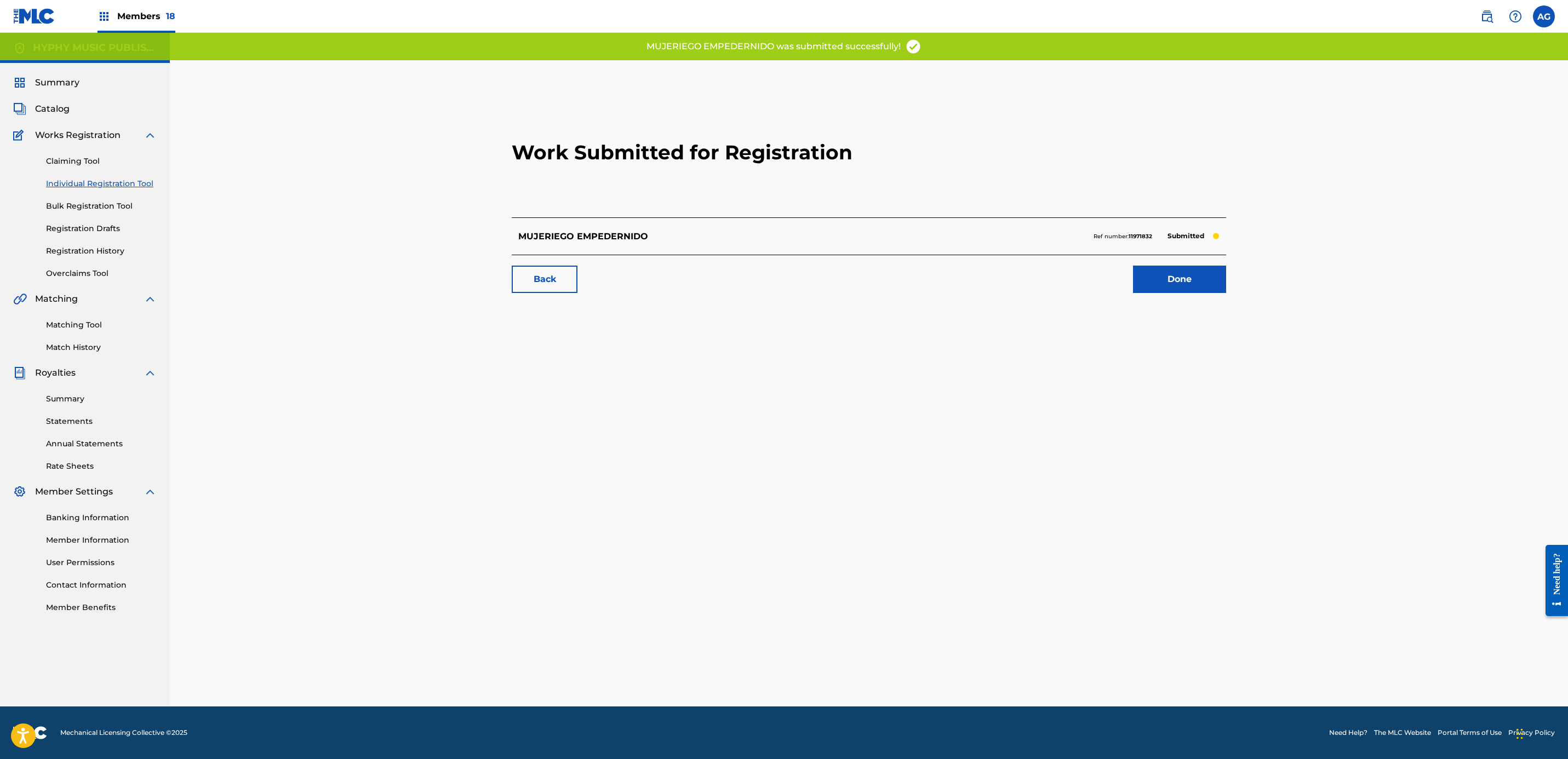
click at [1174, 282] on link "Done" at bounding box center [1179, 279] width 93 height 27
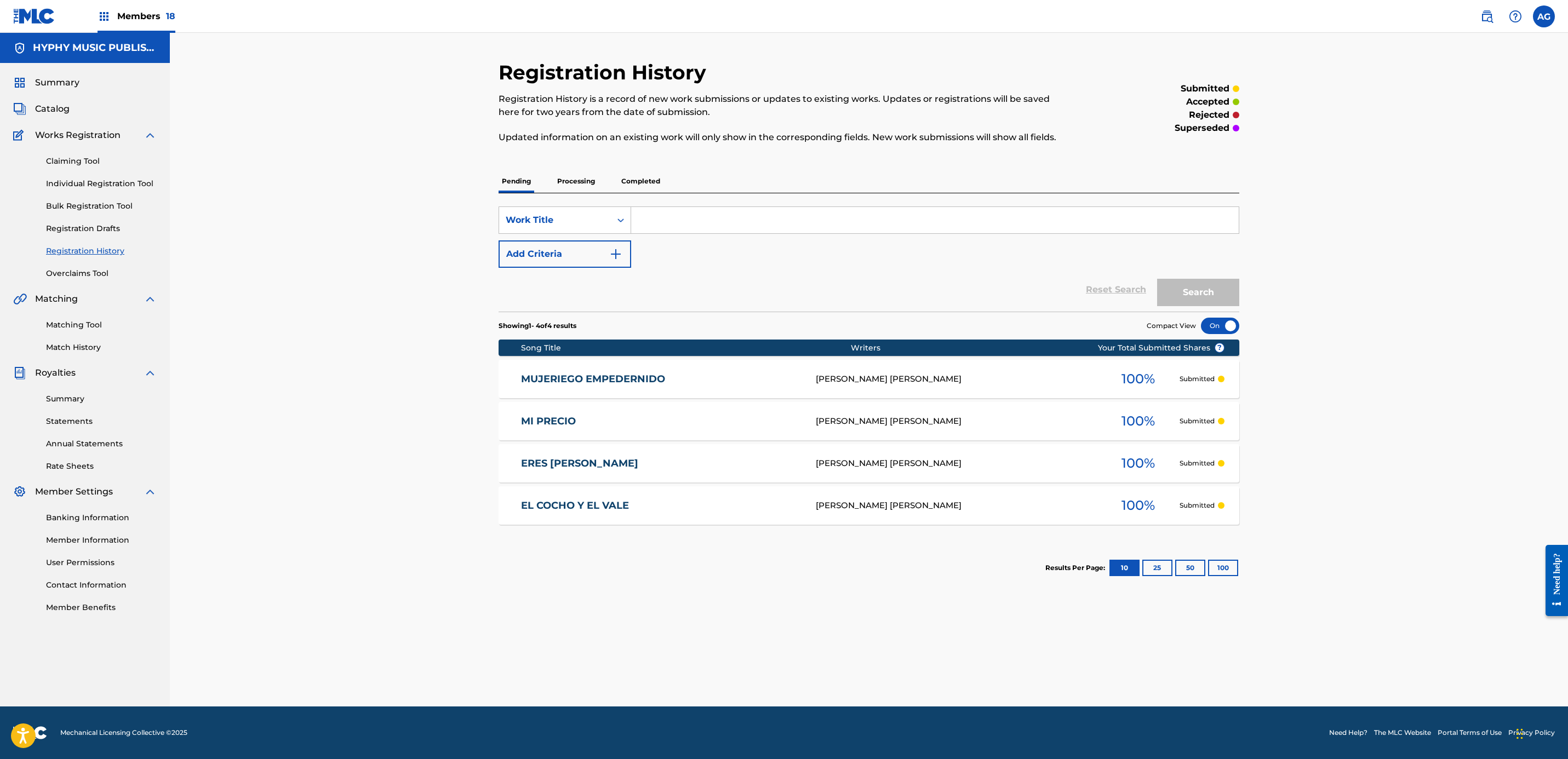
click at [94, 181] on link "Individual Registration Tool" at bounding box center [102, 184] width 111 height 12
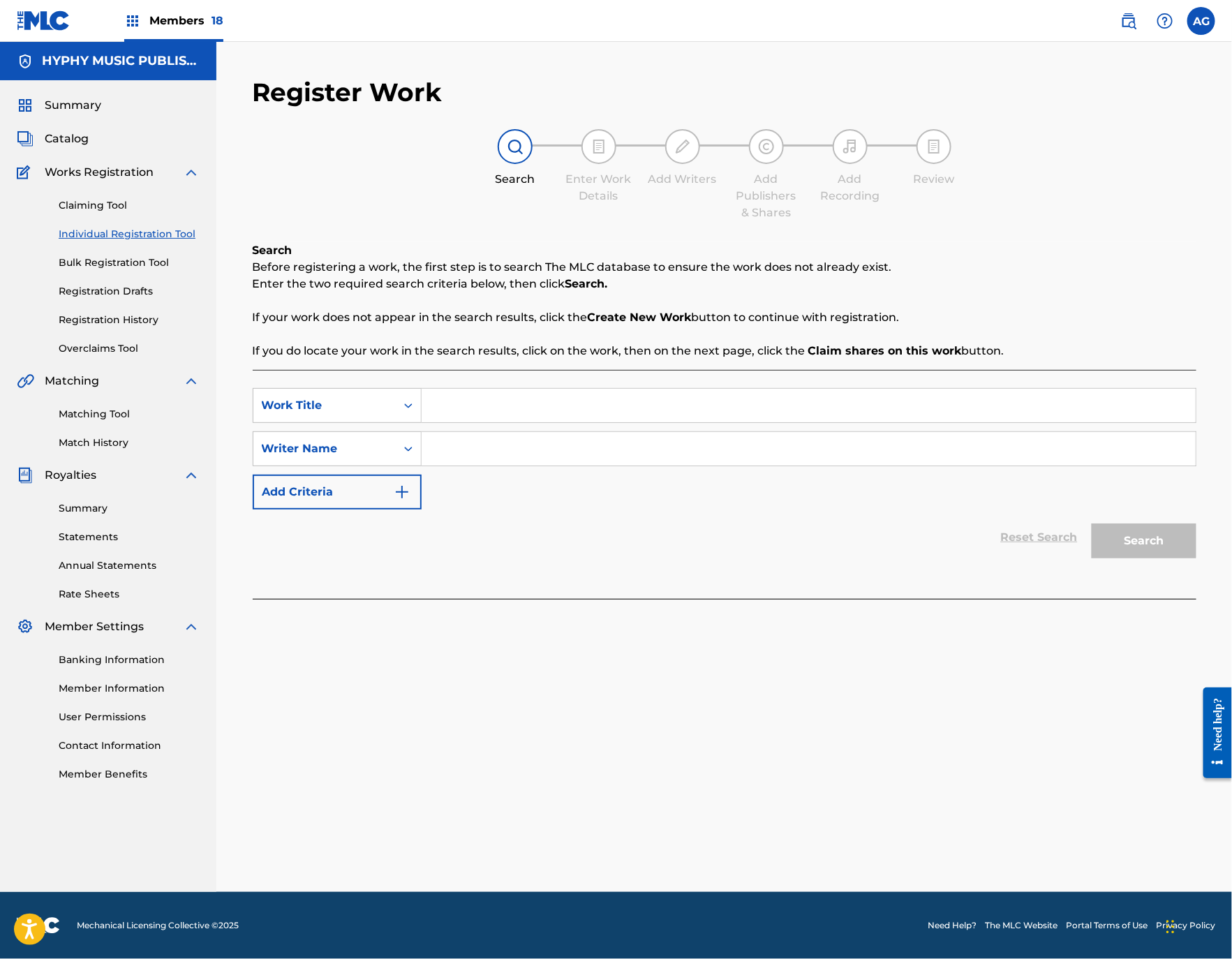
click at [136, 320] on link "Registration History" at bounding box center [129, 319] width 141 height 15
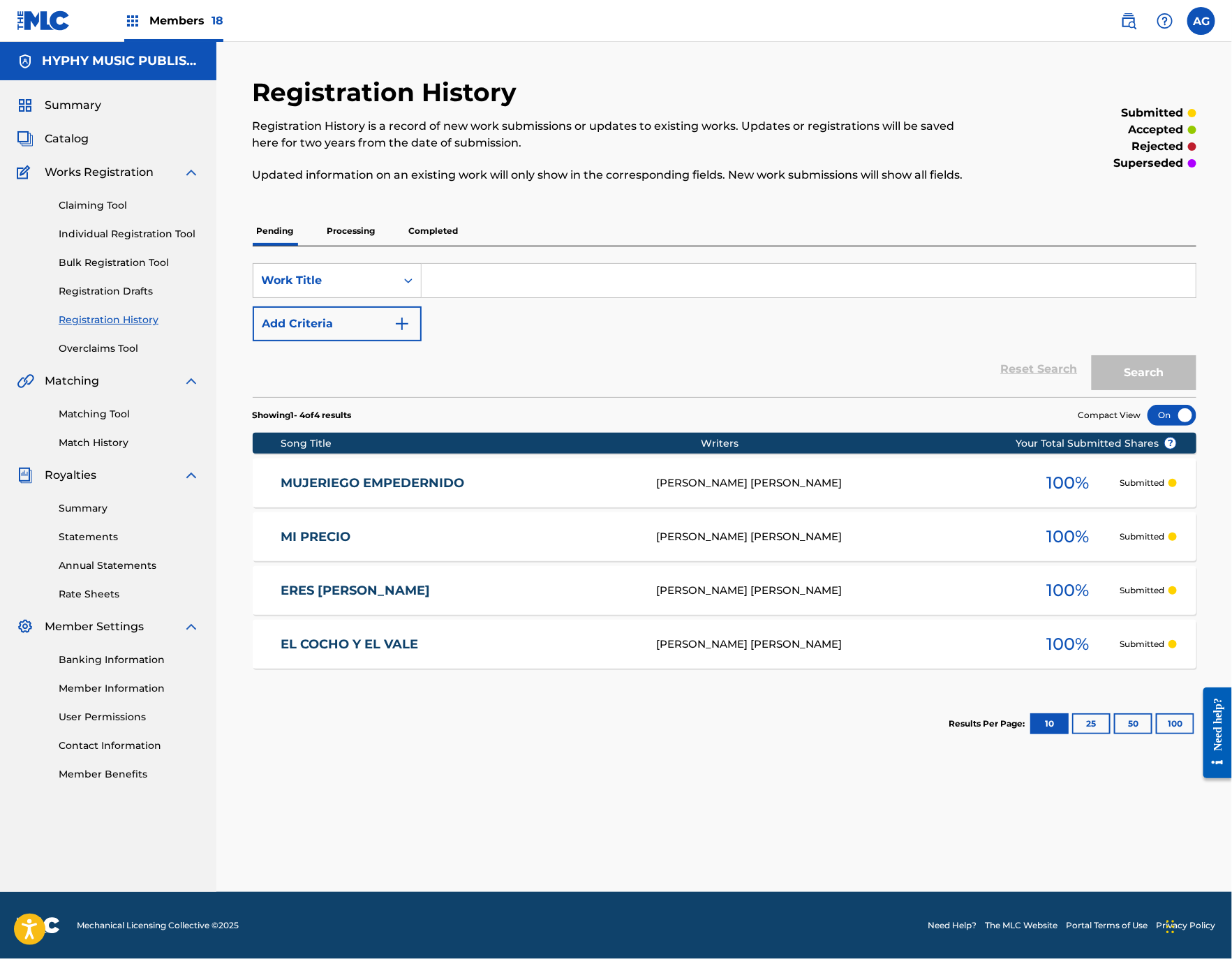
click at [139, 234] on link "Individual Registration Tool" at bounding box center [129, 234] width 141 height 15
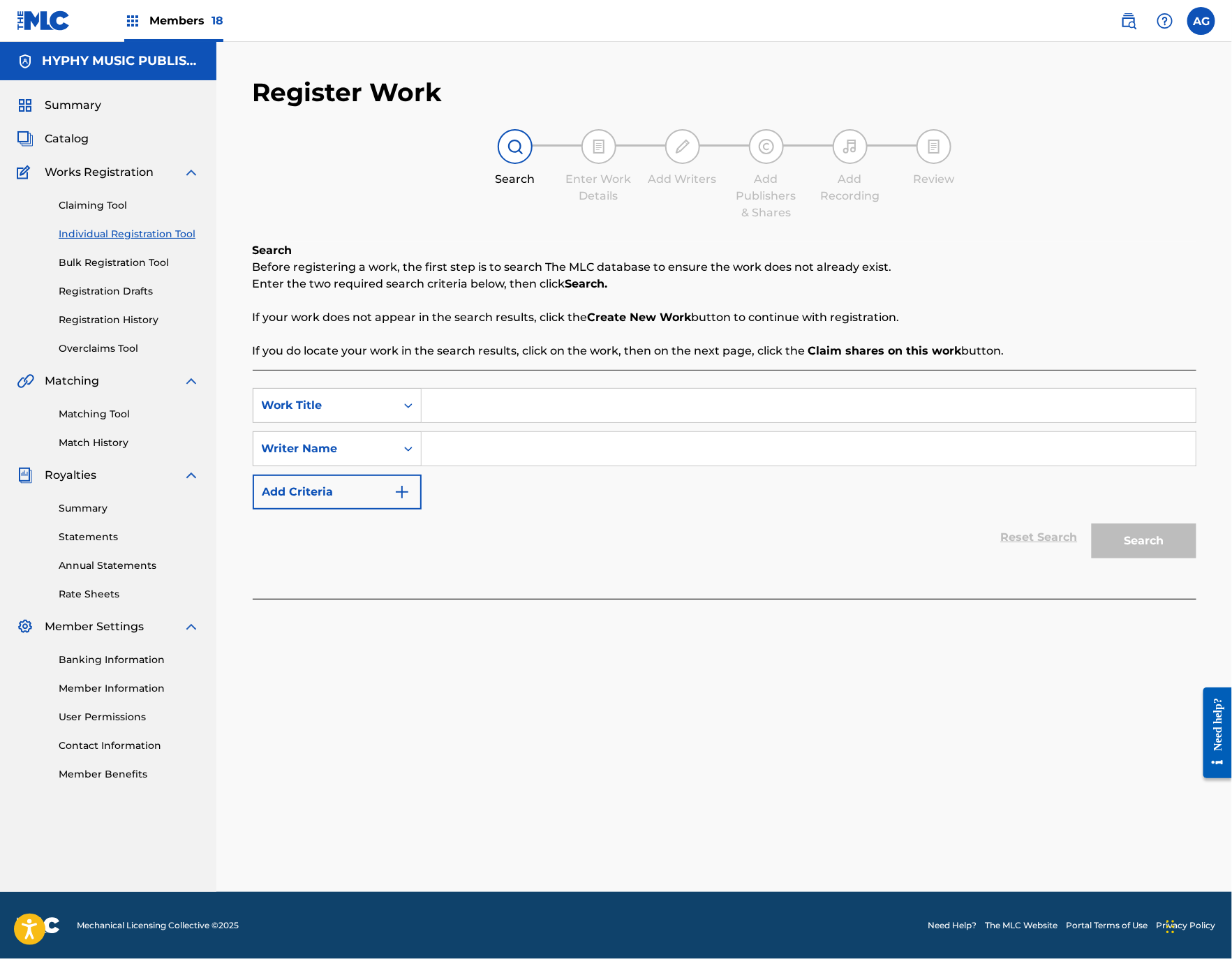
drag, startPoint x: 534, startPoint y: 402, endPoint x: 515, endPoint y: 447, distance: 48.8
click at [534, 402] on input "Search Form" at bounding box center [809, 405] width 774 height 33
paste input "NO TE VOY A INSISTIR"
type input "NO TE VOY A INSISTIR"
click at [511, 455] on input "Search Form" at bounding box center [809, 448] width 774 height 33
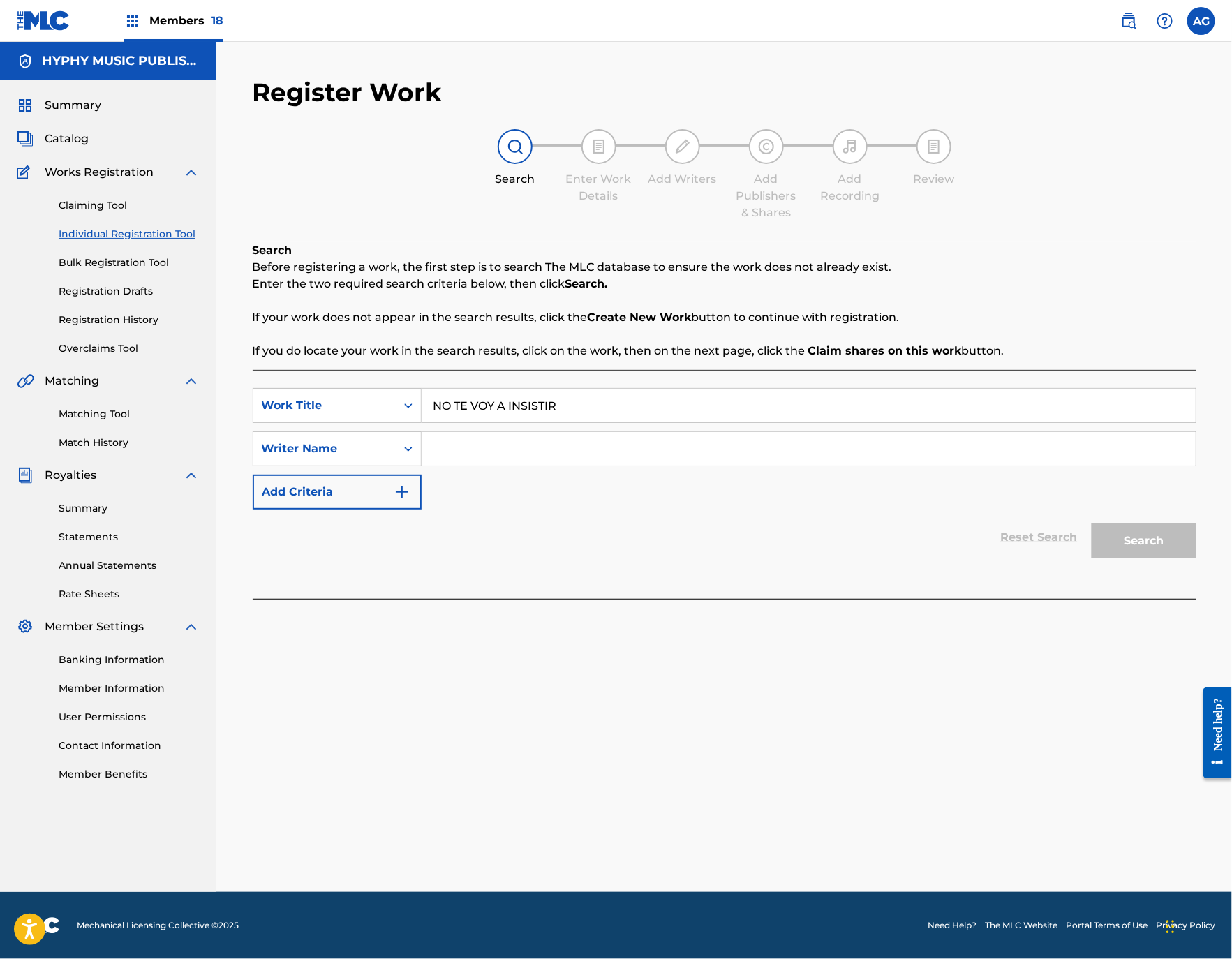
drag, startPoint x: 533, startPoint y: 461, endPoint x: 676, endPoint y: 480, distance: 144.3
click at [533, 461] on input "Search Form" at bounding box center [809, 448] width 774 height 33
paste input "[PERSON_NAME] [PERSON_NAME]"
type input "[PERSON_NAME] [PERSON_NAME]"
click at [1184, 543] on button "Search" at bounding box center [1144, 540] width 105 height 35
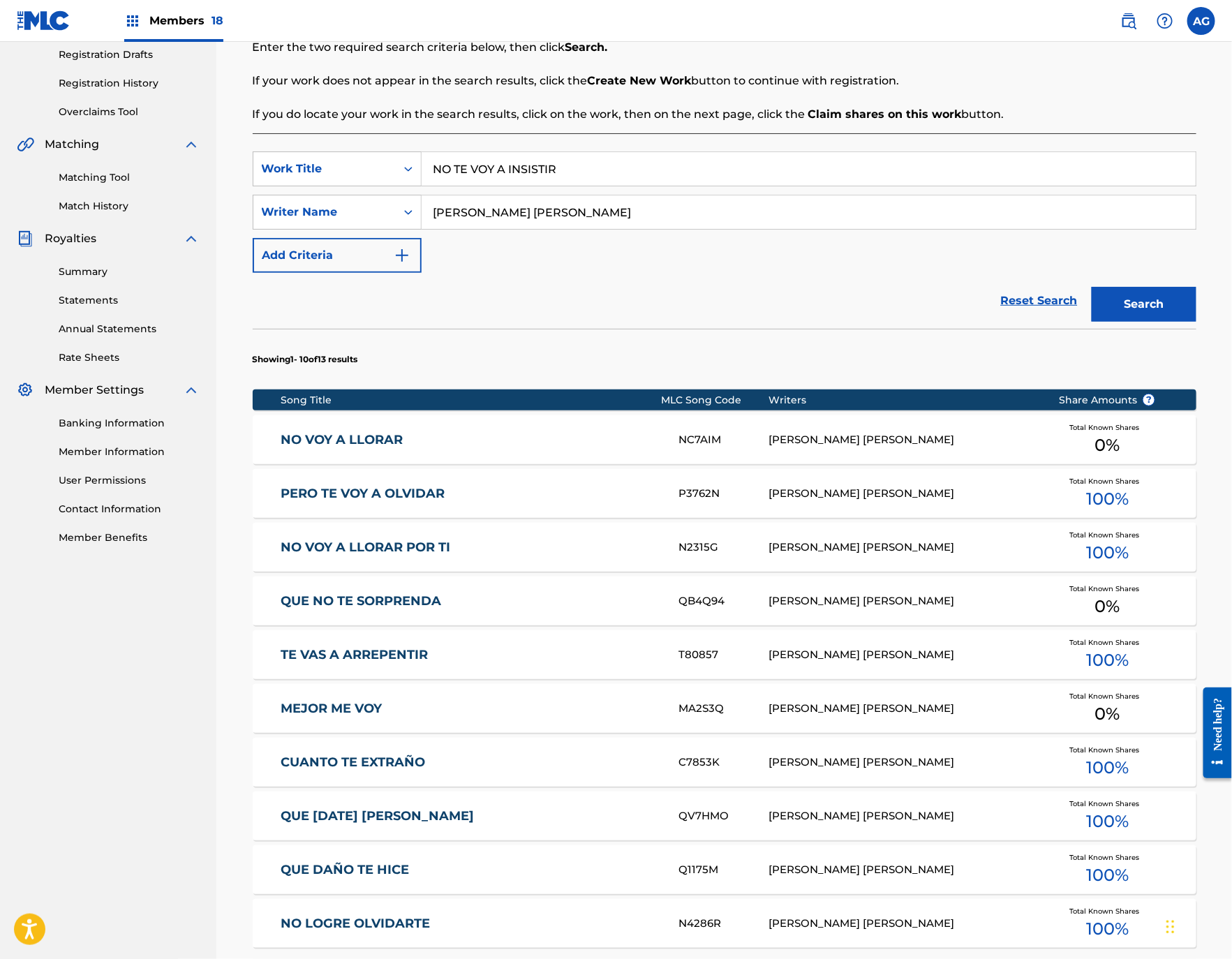
scroll to position [470, 0]
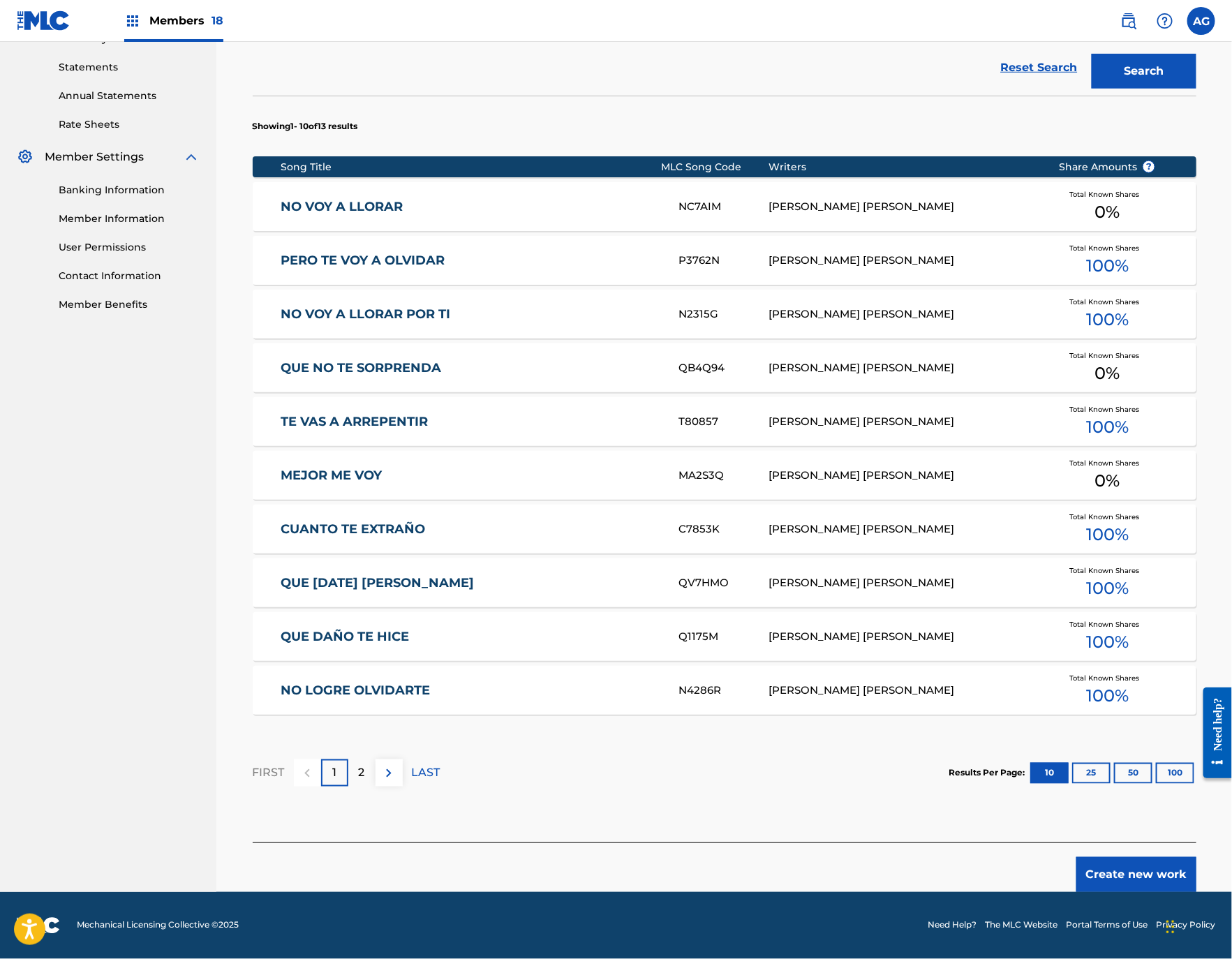
drag, startPoint x: 851, startPoint y: 436, endPoint x: 852, endPoint y: 712, distance: 276.0
click at [1122, 880] on button "Create new work" at bounding box center [1136, 874] width 120 height 35
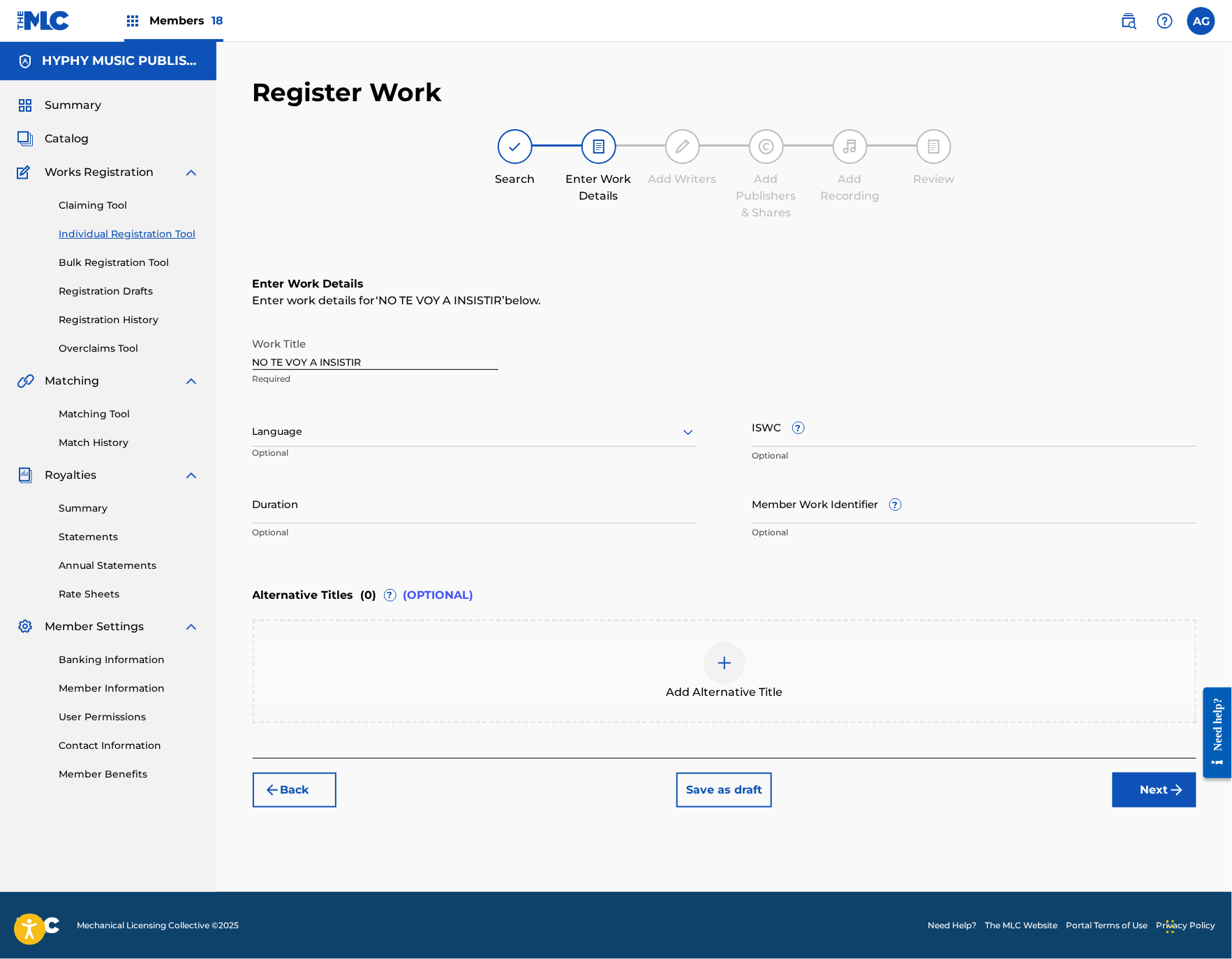
scroll to position [0, 0]
click at [509, 415] on div "Language Optional" at bounding box center [475, 438] width 443 height 63
drag, startPoint x: 506, startPoint y: 429, endPoint x: 502, endPoint y: 443, distance: 14.6
click at [506, 429] on div at bounding box center [475, 431] width 443 height 18
click at [482, 490] on div "Spanish" at bounding box center [475, 494] width 443 height 32
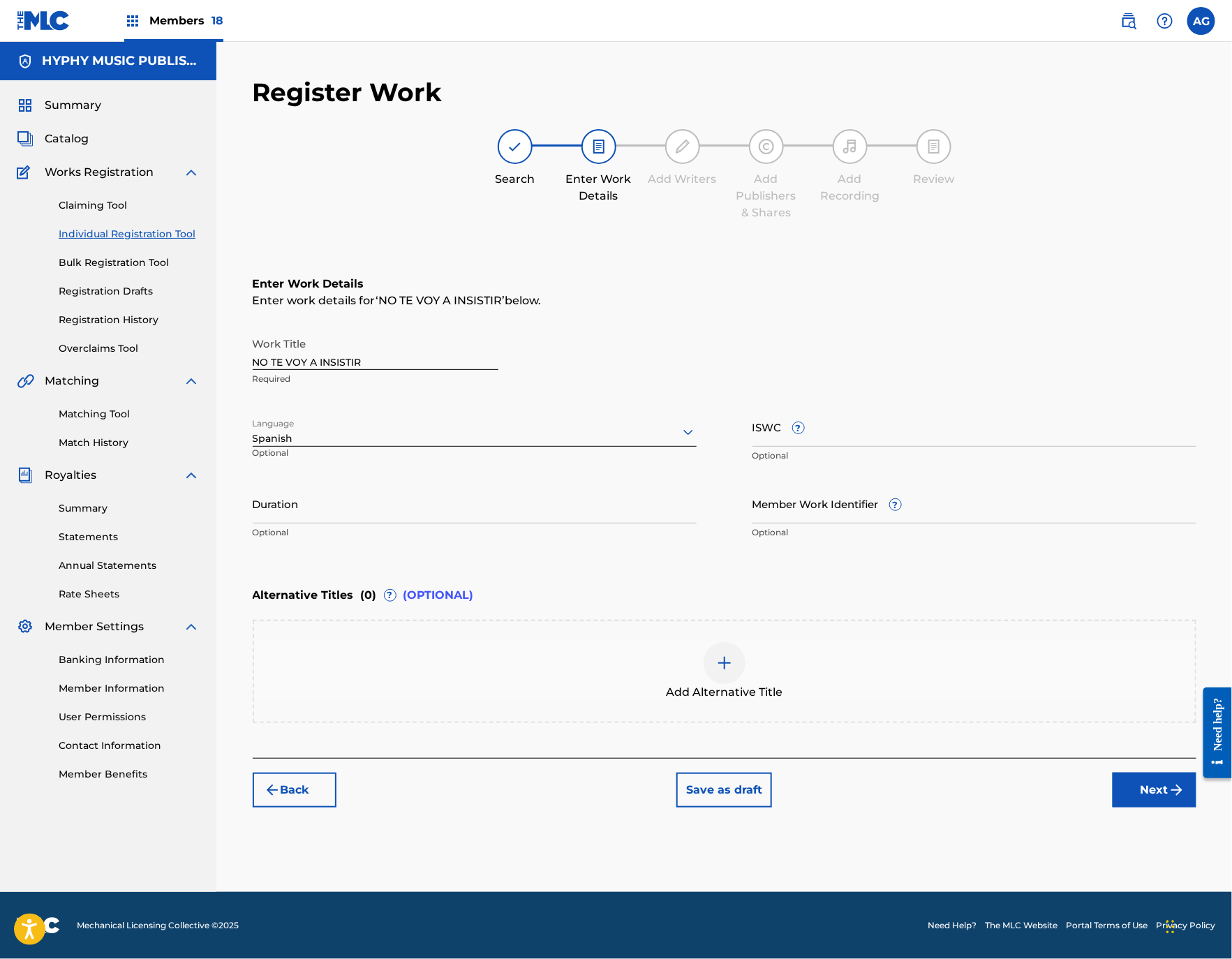
click at [1148, 787] on button "Next" at bounding box center [1154, 789] width 84 height 35
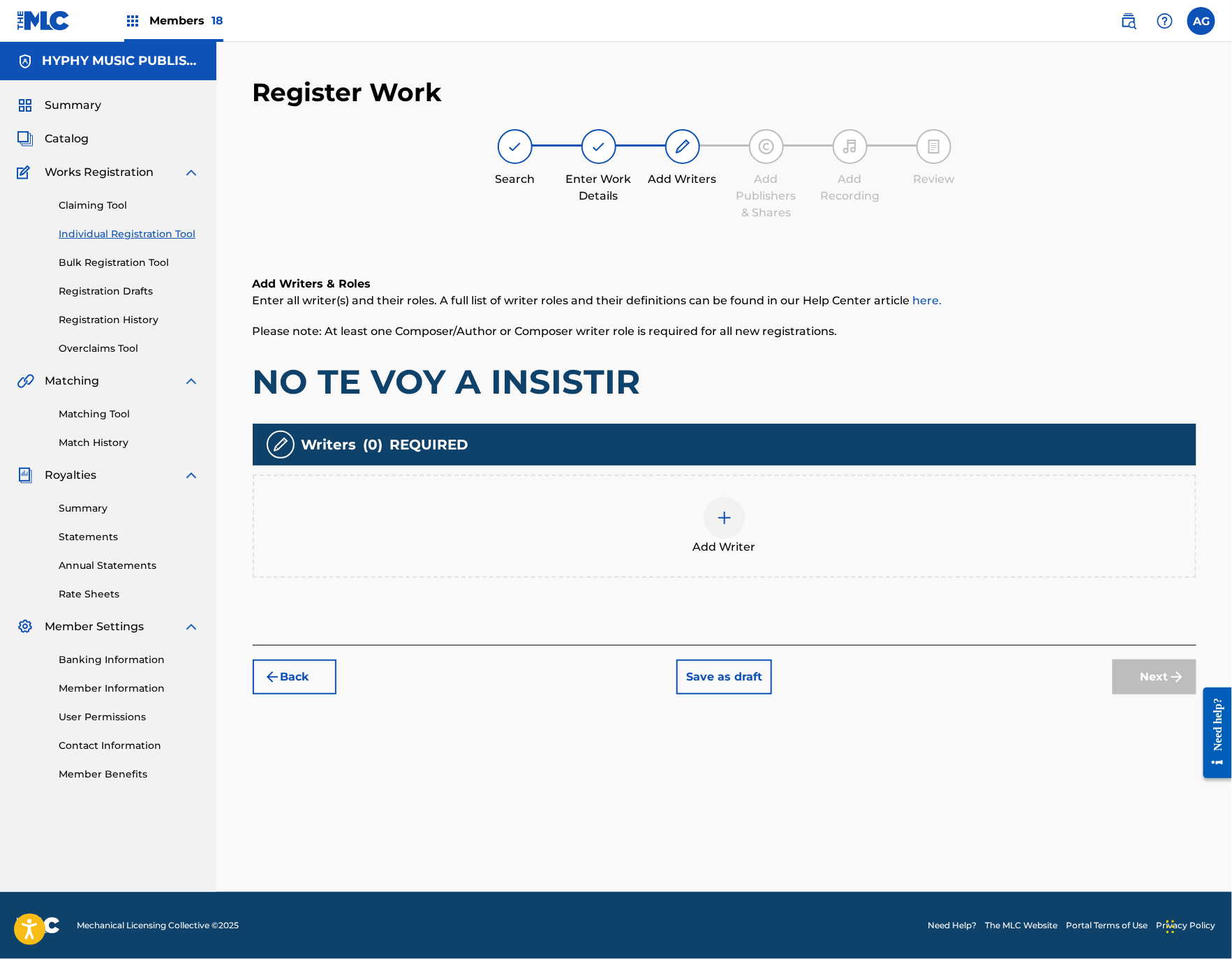
click at [854, 505] on div "Add Writer" at bounding box center [724, 526] width 940 height 59
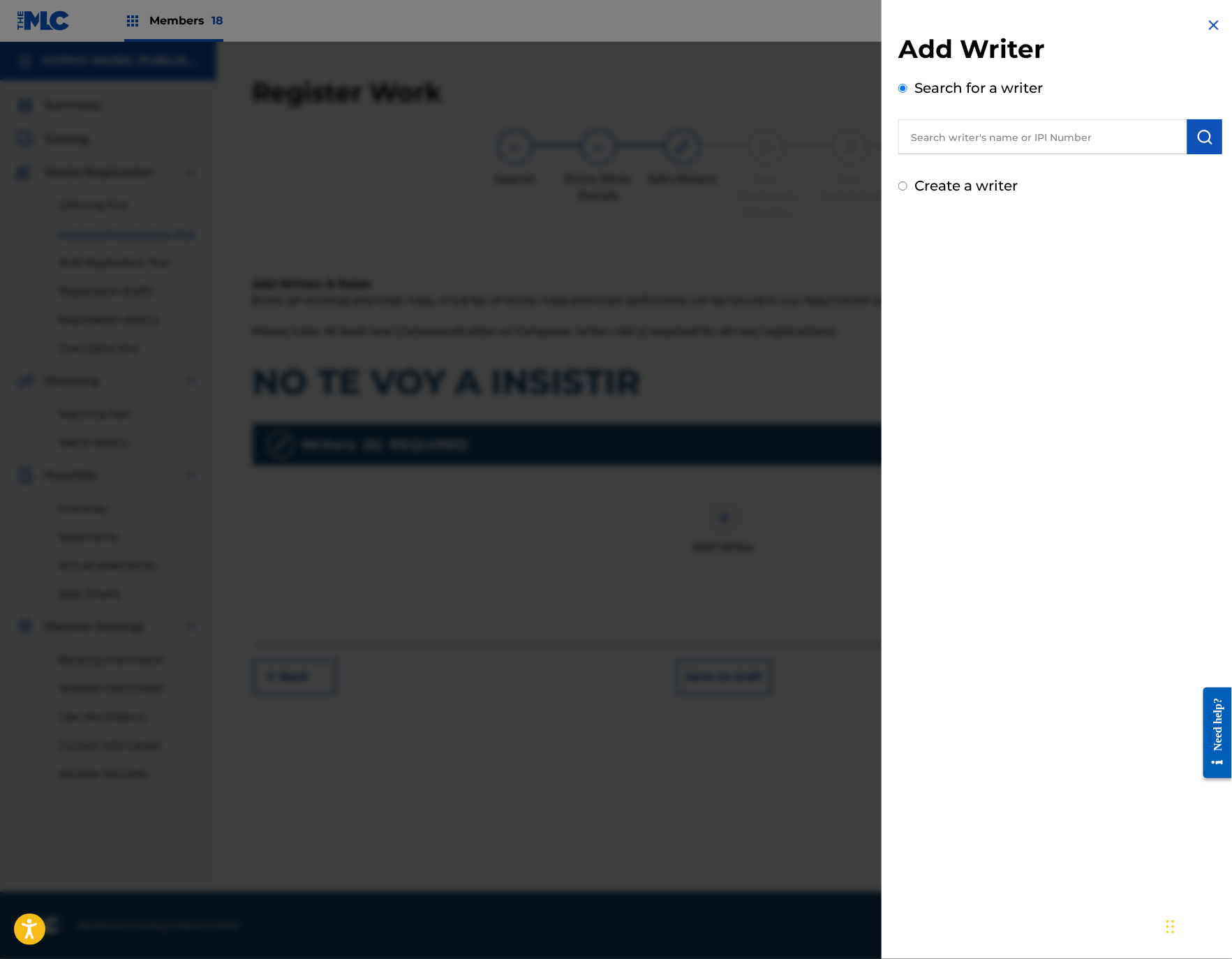
drag, startPoint x: 1030, startPoint y: 171, endPoint x: 1024, endPoint y: 132, distance: 39.5
click at [1030, 171] on div "Add Writer Search for a writer Create a writer" at bounding box center [1060, 115] width 324 height 163
click at [1024, 132] on input "text" at bounding box center [1042, 136] width 289 height 35
paste input "[PERSON_NAME] [PERSON_NAME]"
type input "[PERSON_NAME] [PERSON_NAME]"
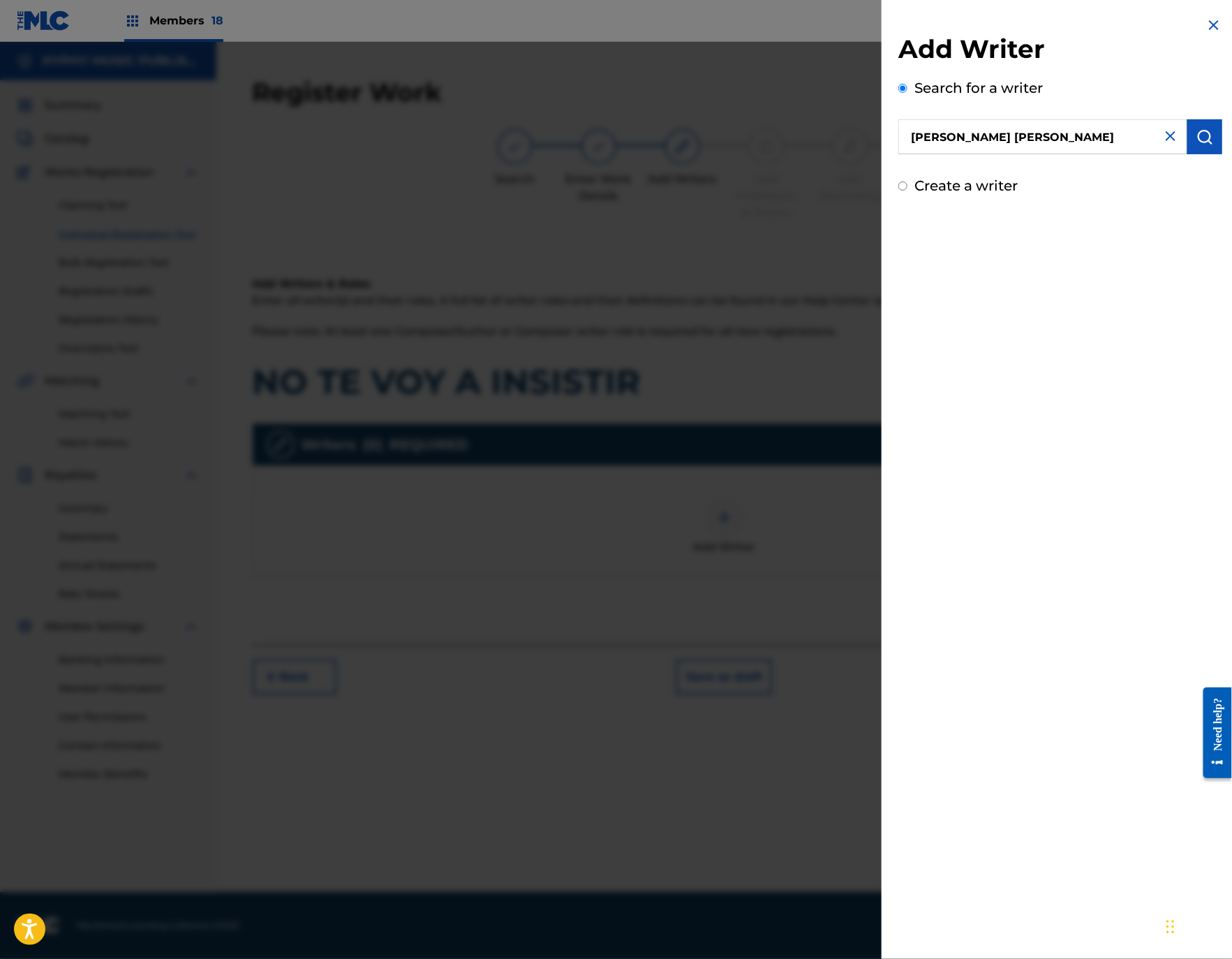
click at [1205, 136] on img "submit" at bounding box center [1205, 137] width 17 height 17
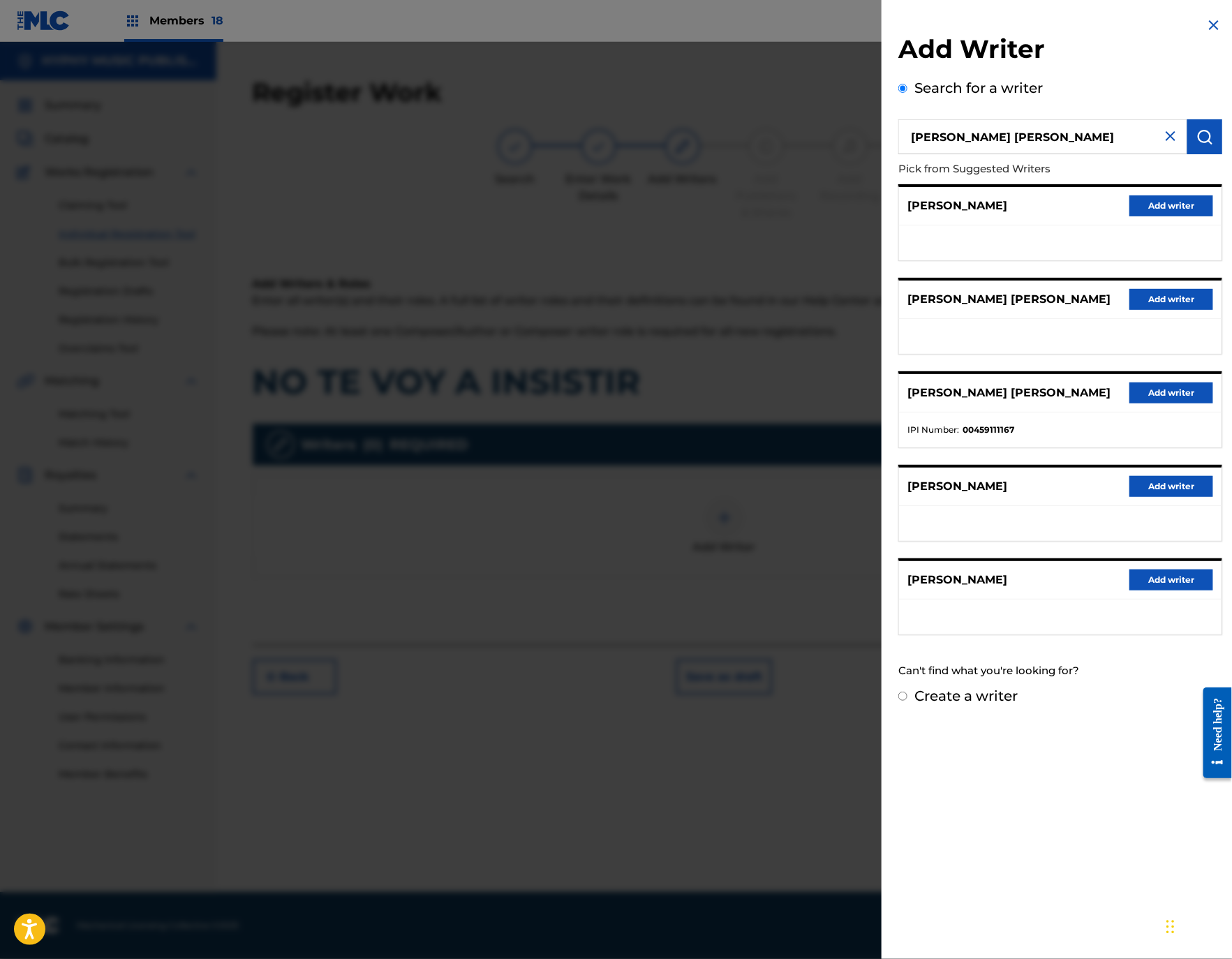
click at [1173, 403] on button "Add writer" at bounding box center [1171, 392] width 84 height 21
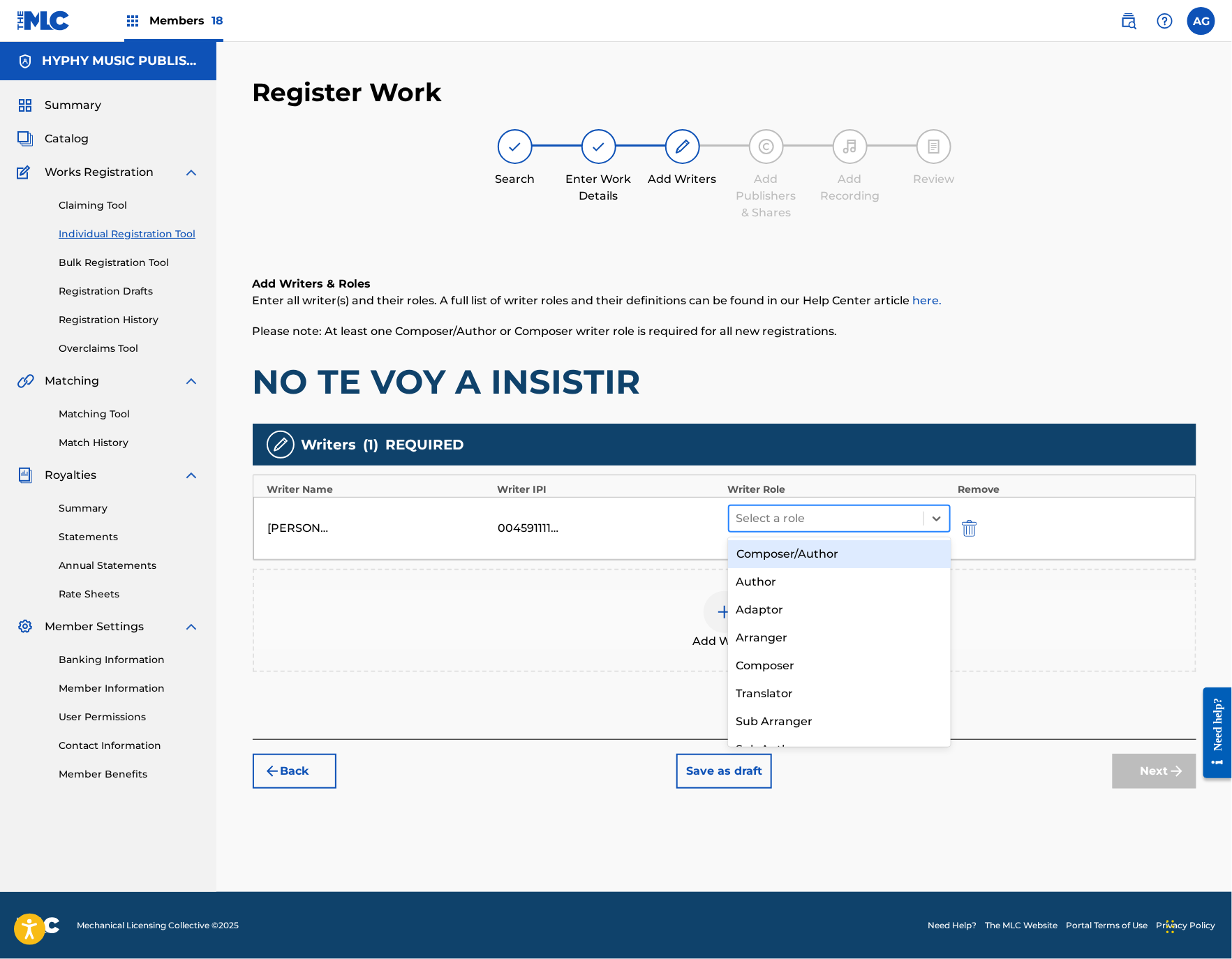
click at [833, 509] on div at bounding box center [827, 518] width 181 height 19
click at [827, 564] on div "Composer/Author" at bounding box center [839, 554] width 223 height 28
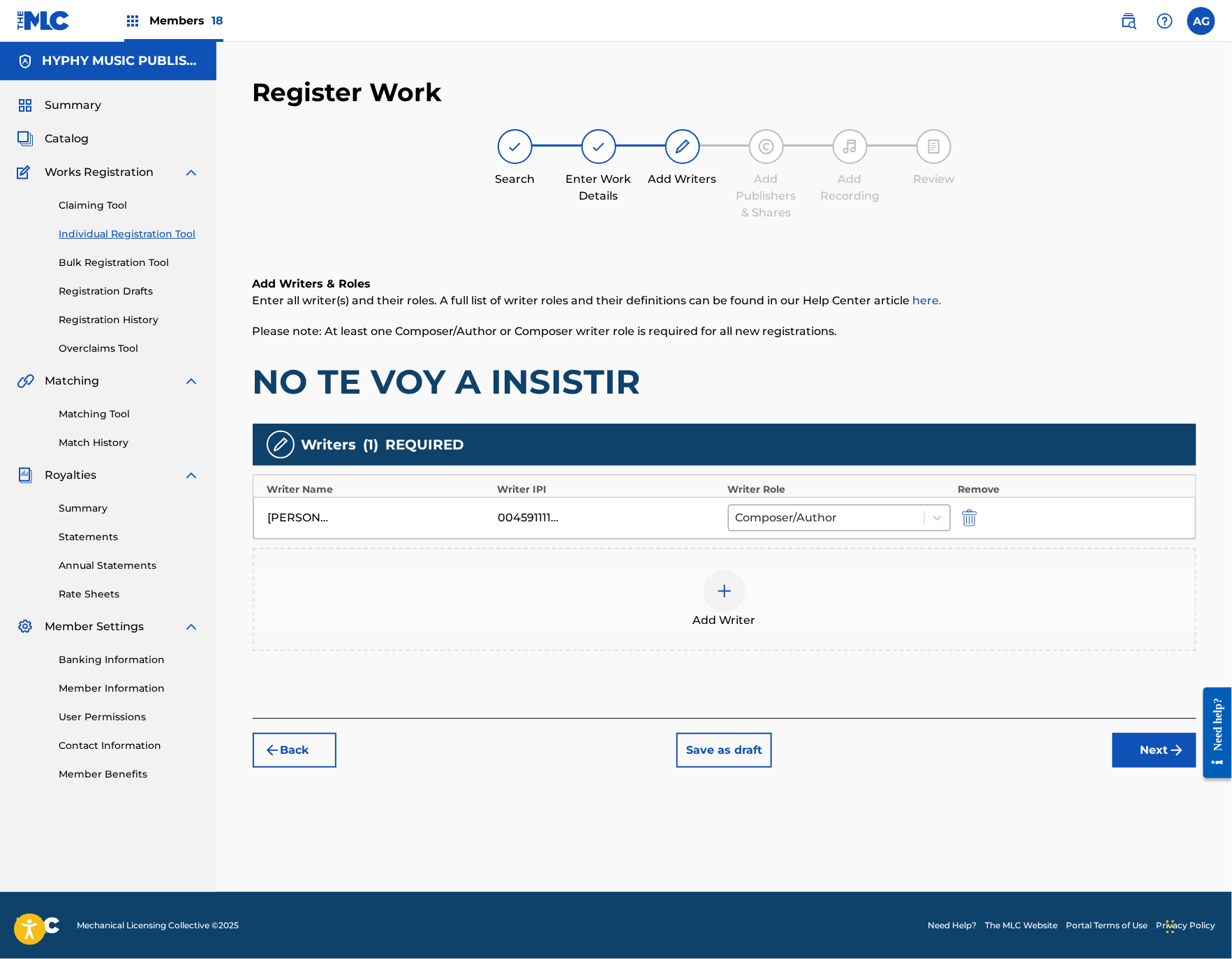
click at [1149, 756] on button "Next" at bounding box center [1154, 750] width 84 height 35
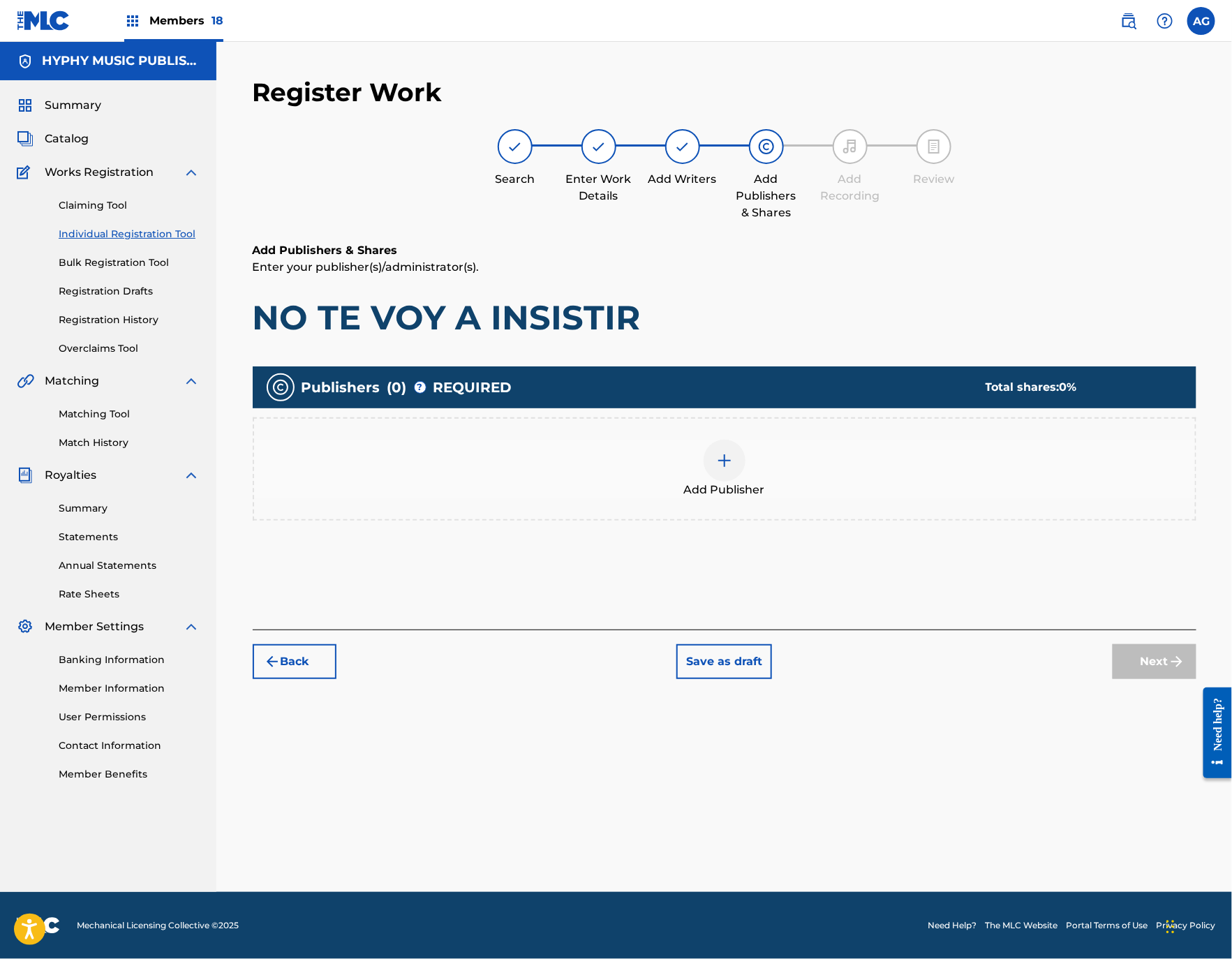
drag, startPoint x: 597, startPoint y: 488, endPoint x: 608, endPoint y: 490, distance: 11.2
click at [608, 490] on div "Add Publisher" at bounding box center [724, 469] width 940 height 59
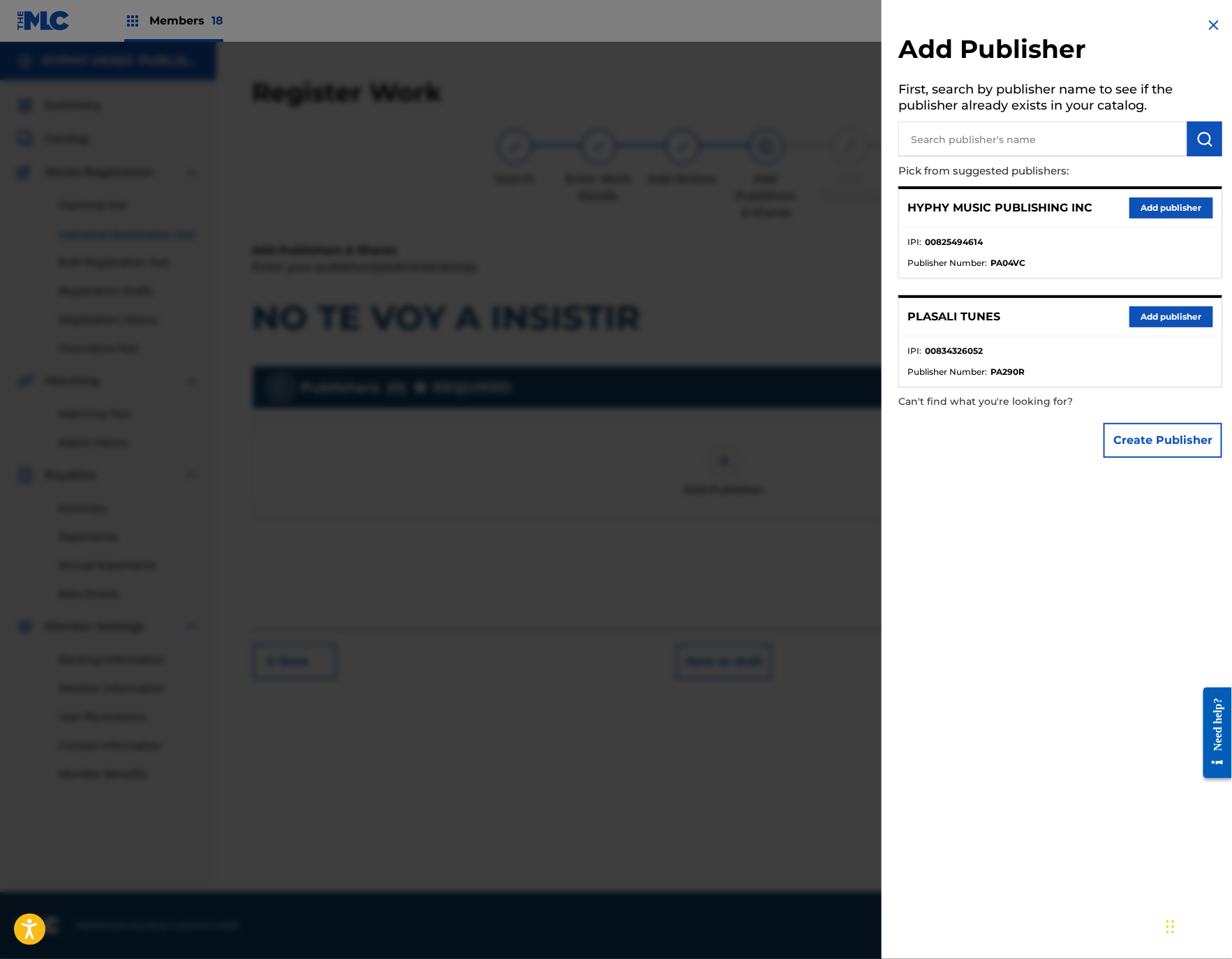
click at [1150, 209] on button "Add publisher" at bounding box center [1171, 208] width 84 height 21
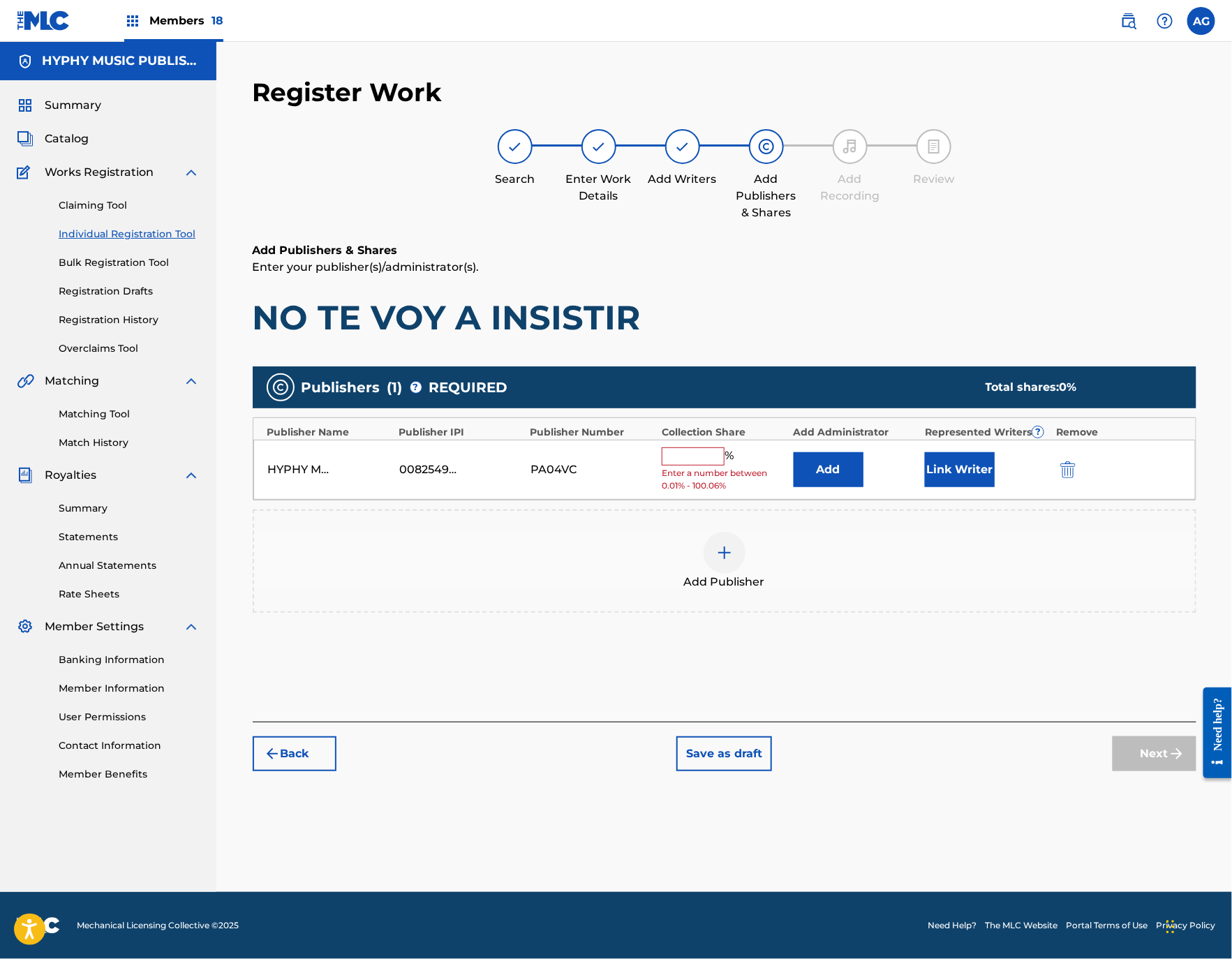
click at [685, 443] on div "HYPHY MUSIC PUBLISHING INC 00825494614 PA04VC % Enter a number between 0.01% - …" at bounding box center [724, 470] width 942 height 60
click at [685, 463] on div "% Enter a number between 0.01% - 100.06%" at bounding box center [723, 470] width 124 height 46
click at [693, 464] on input "text" at bounding box center [692, 456] width 63 height 18
type input "100"
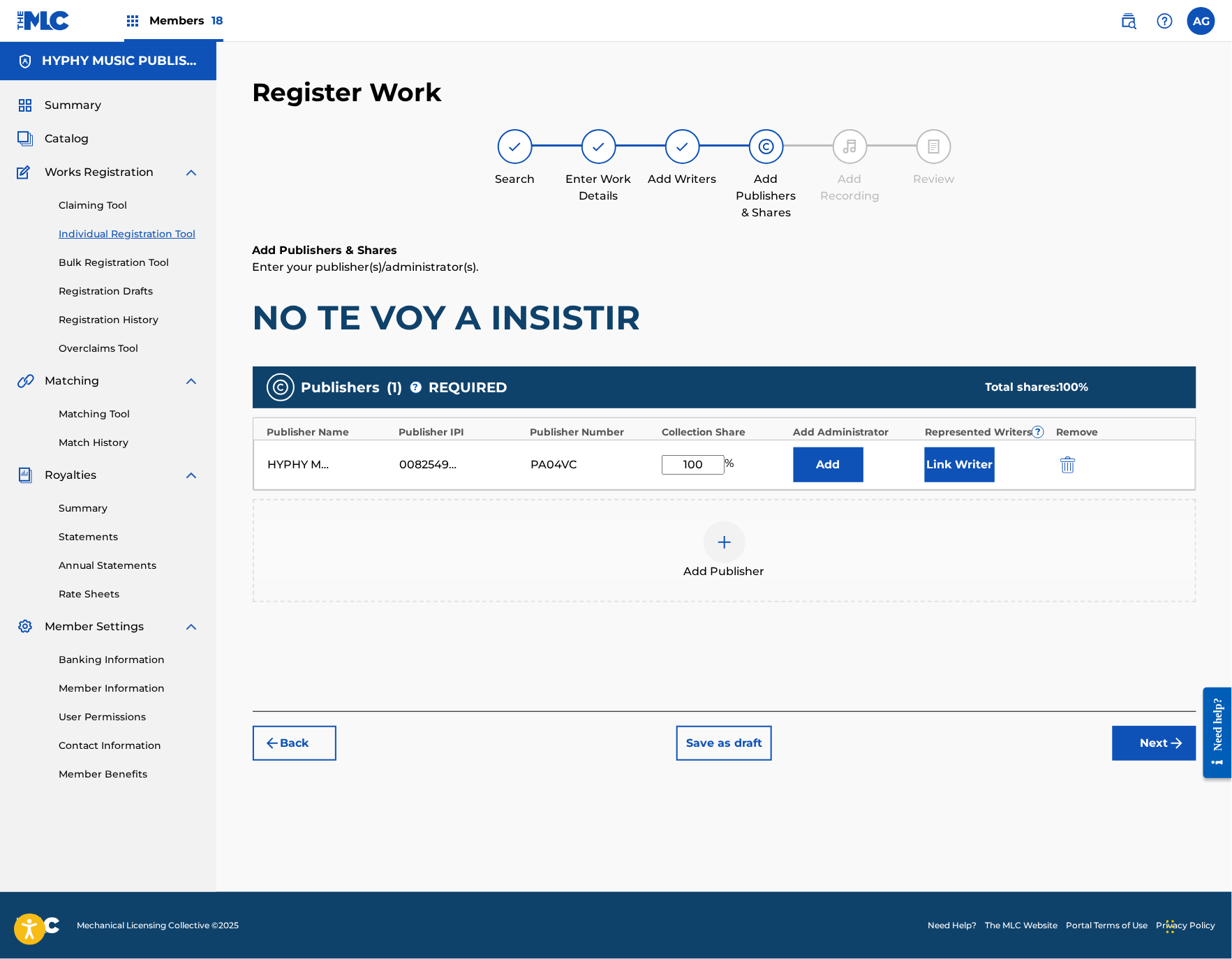
click at [961, 480] on button "Link Writer" at bounding box center [960, 464] width 70 height 35
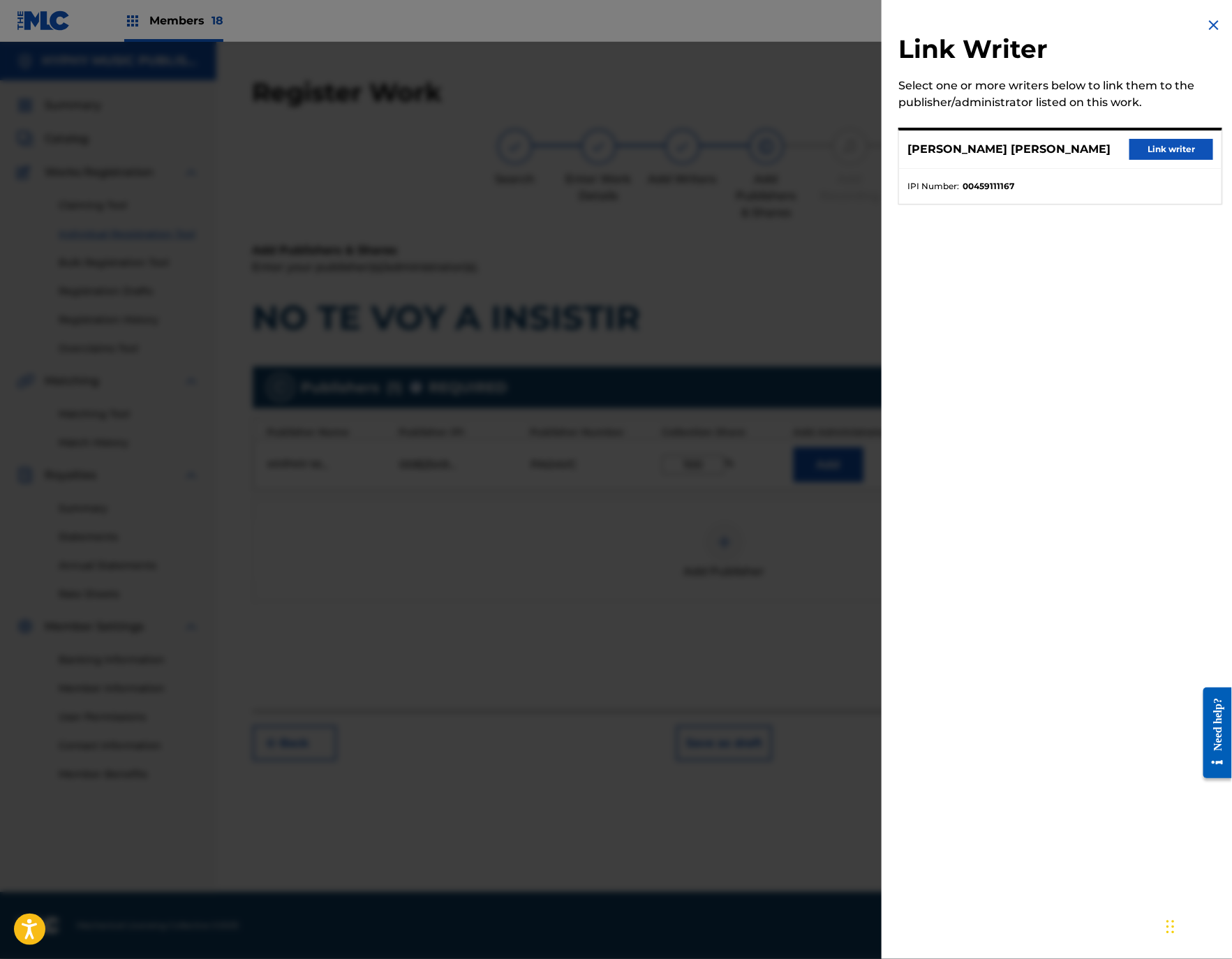
click at [1184, 150] on button "Link writer" at bounding box center [1171, 149] width 84 height 21
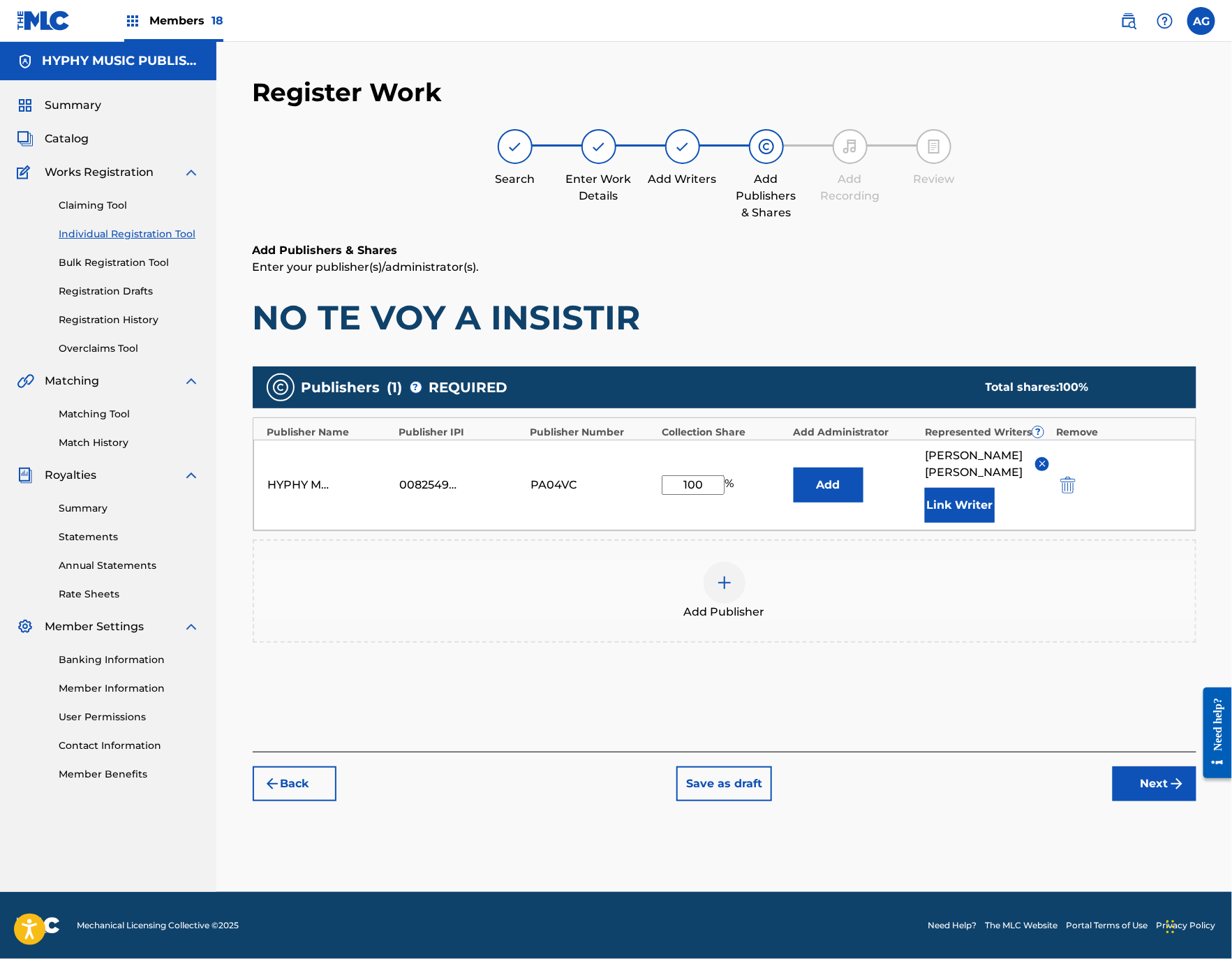
click at [1145, 795] on button "Next" at bounding box center [1154, 783] width 84 height 35
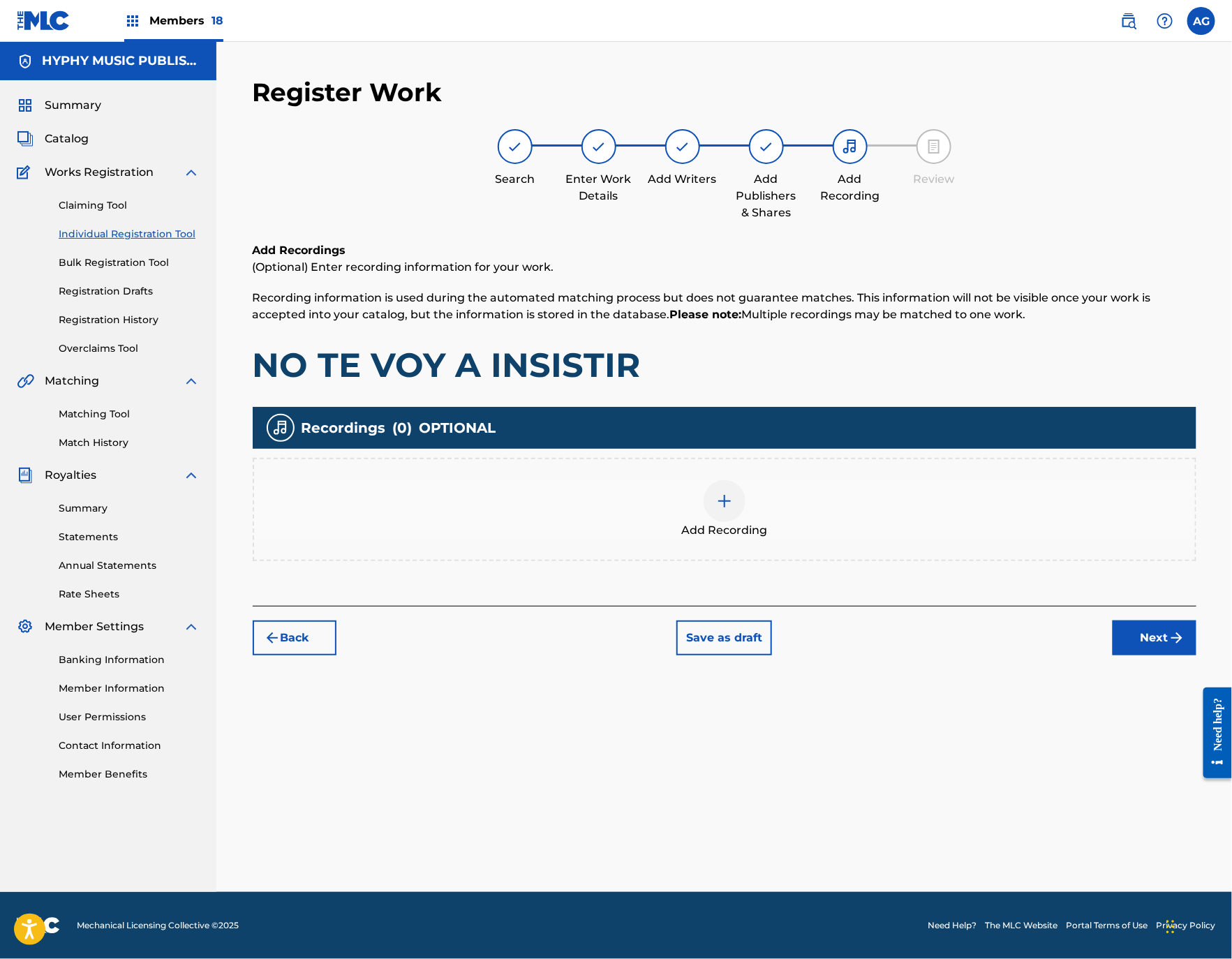
click at [816, 526] on div "Add Recording" at bounding box center [724, 509] width 940 height 59
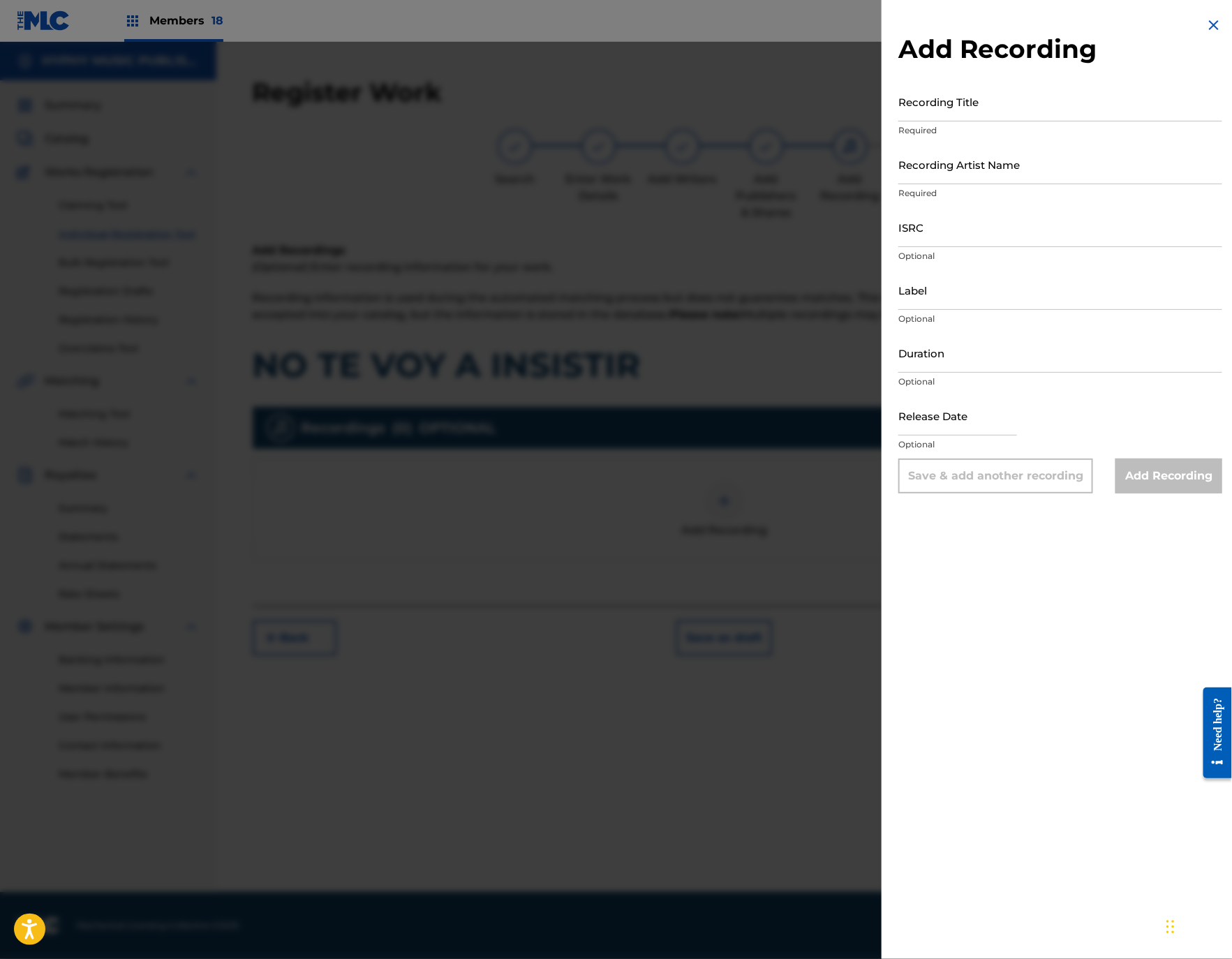
click at [677, 498] on div at bounding box center [616, 521] width 1232 height 959
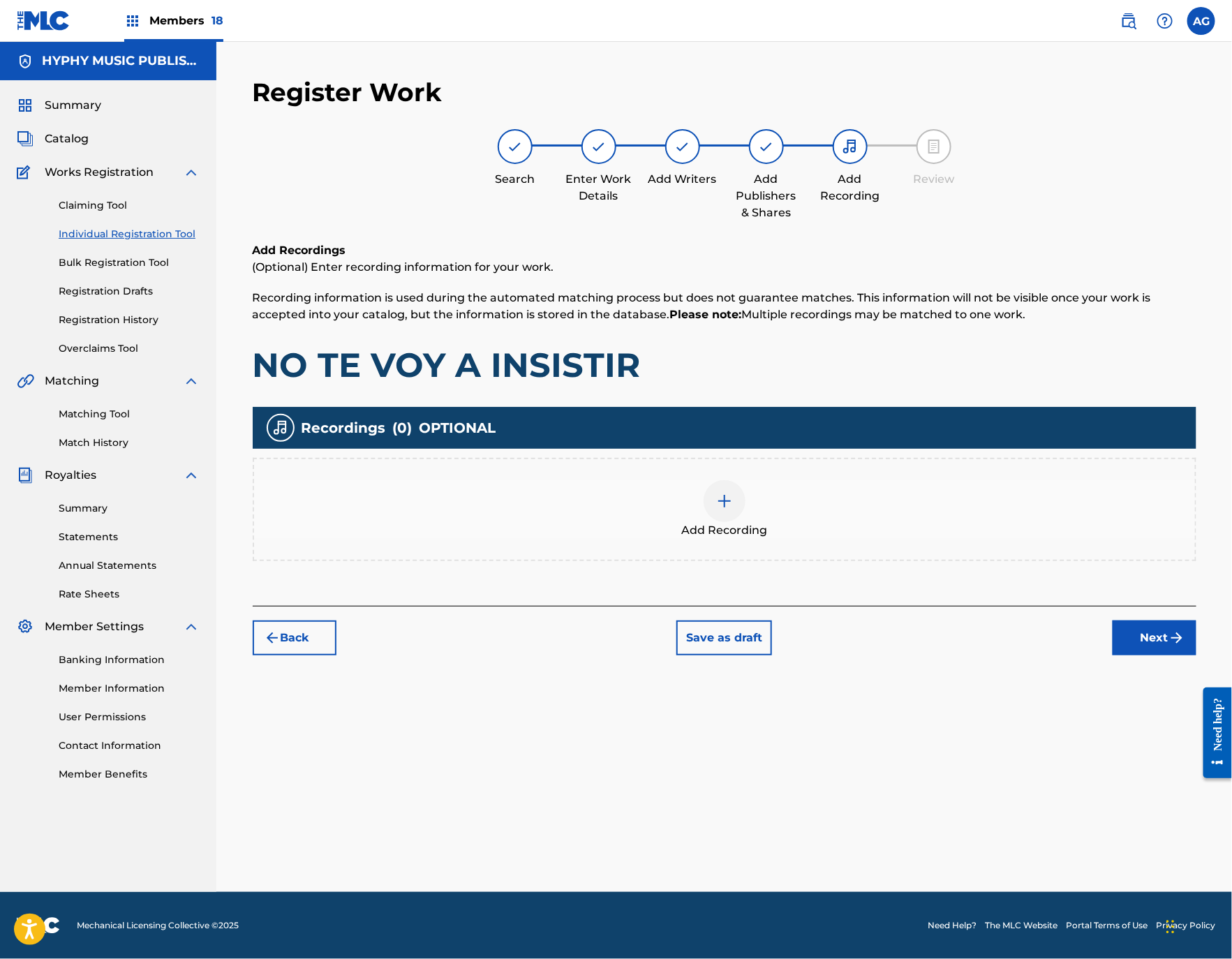
click at [1110, 622] on div "Back Save as draft Next" at bounding box center [724, 630] width 944 height 50
click at [1190, 652] on button "Next" at bounding box center [1154, 637] width 84 height 35
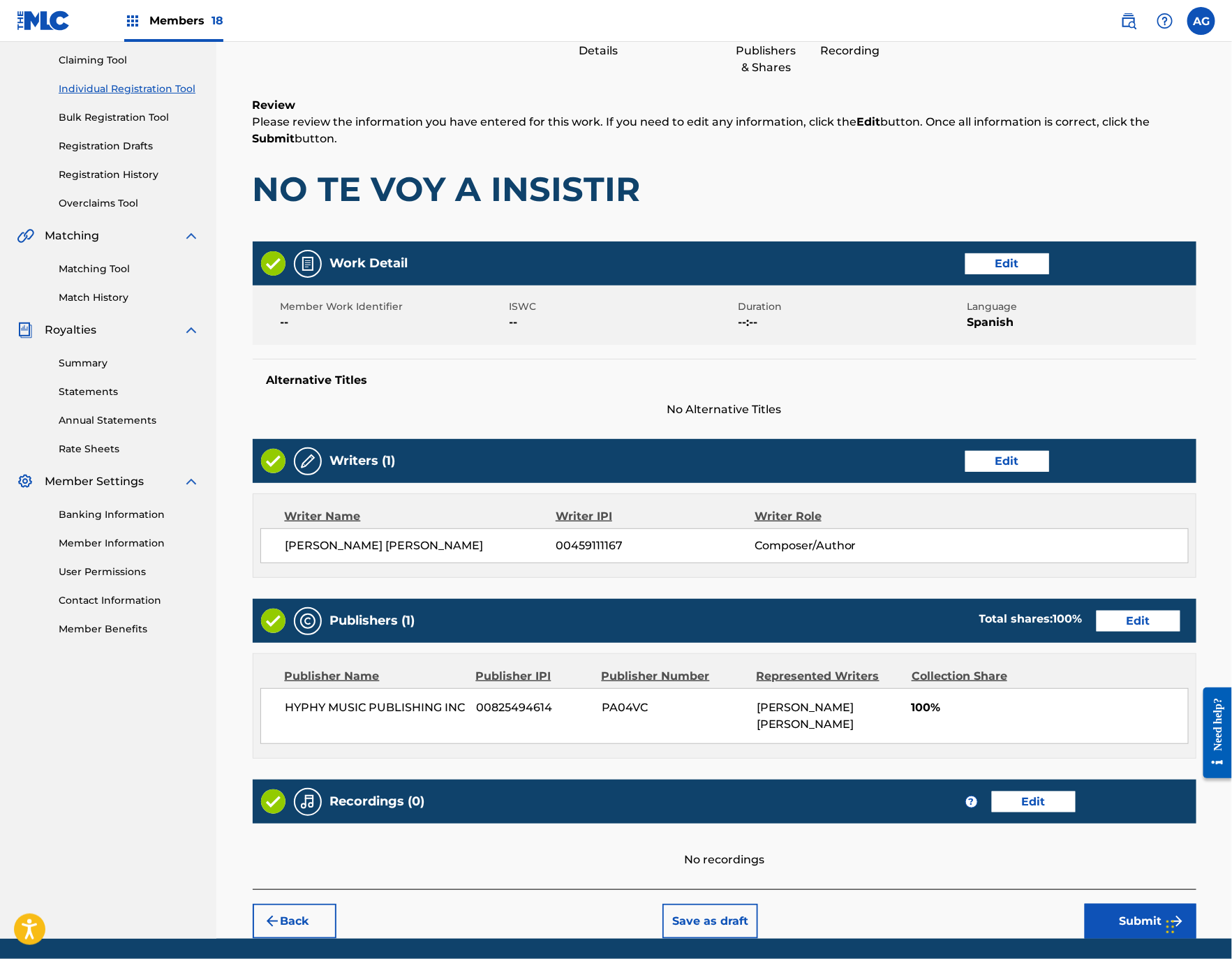
scroll to position [195, 0]
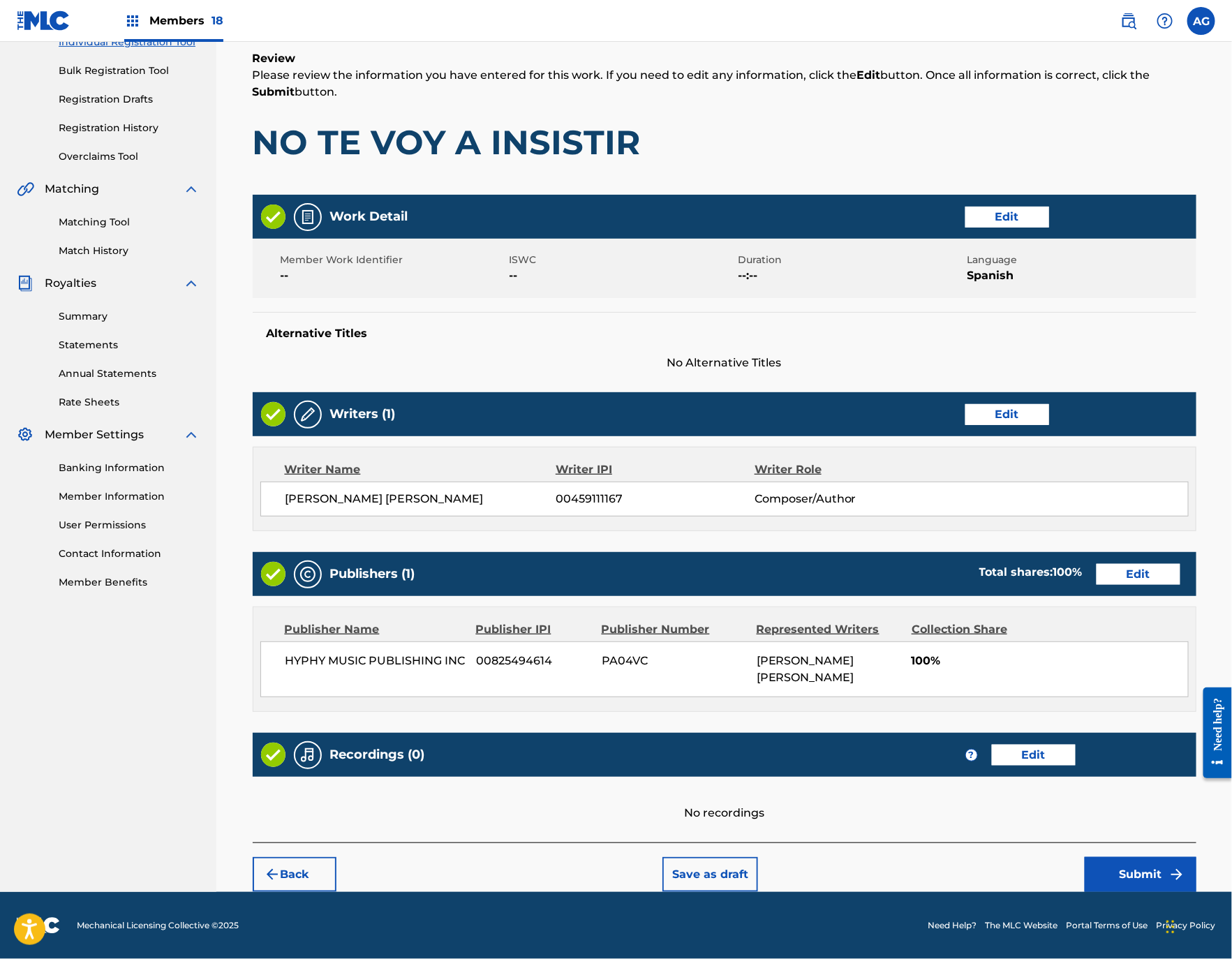
drag, startPoint x: 813, startPoint y: 485, endPoint x: 948, endPoint y: 726, distance: 276.2
click at [1107, 863] on button "Submit" at bounding box center [1141, 874] width 112 height 35
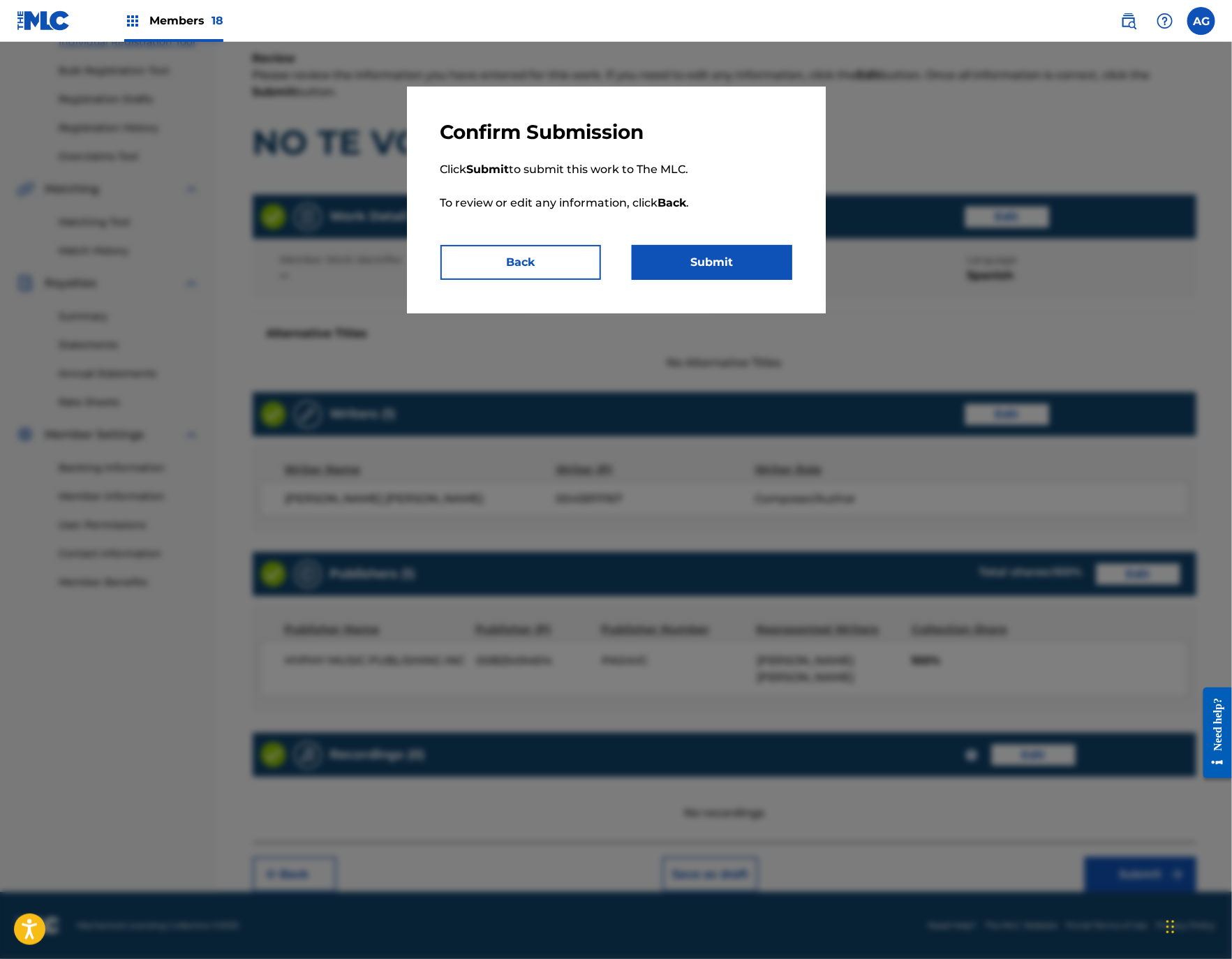
click at [719, 260] on button "Submit" at bounding box center [712, 262] width 160 height 35
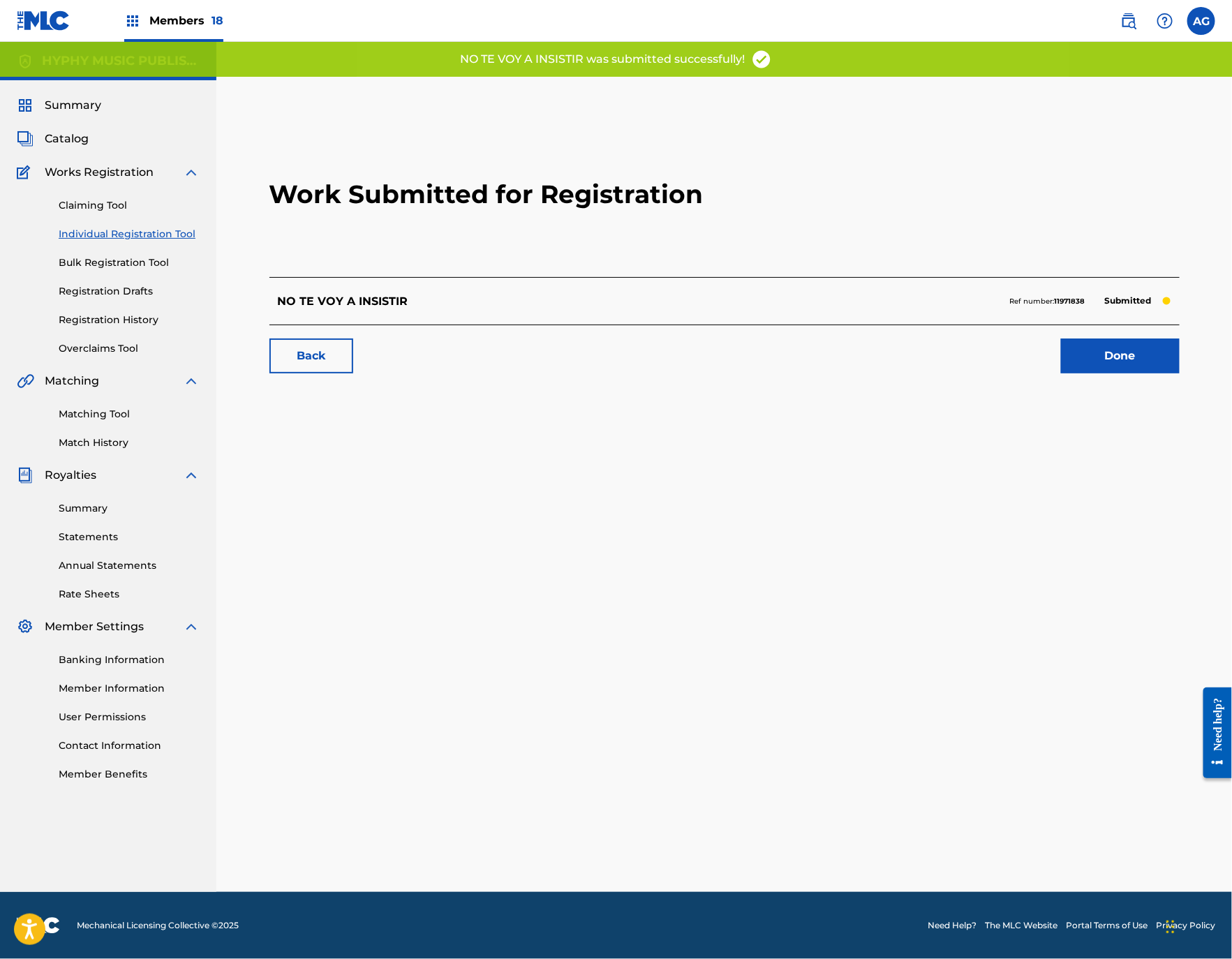
click at [1072, 365] on link "Done" at bounding box center [1120, 356] width 119 height 35
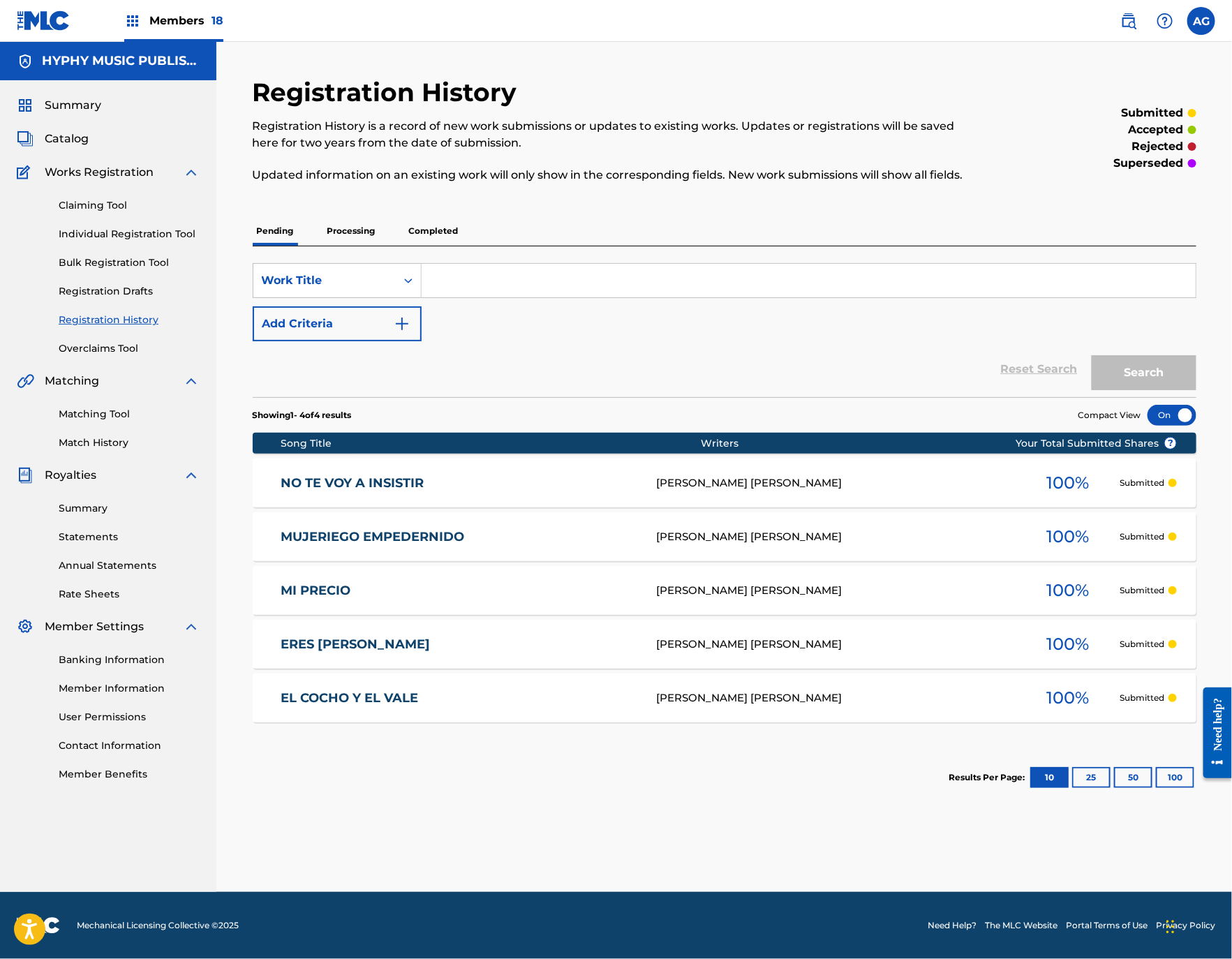
click at [164, 233] on link "Individual Registration Tool" at bounding box center [129, 234] width 141 height 15
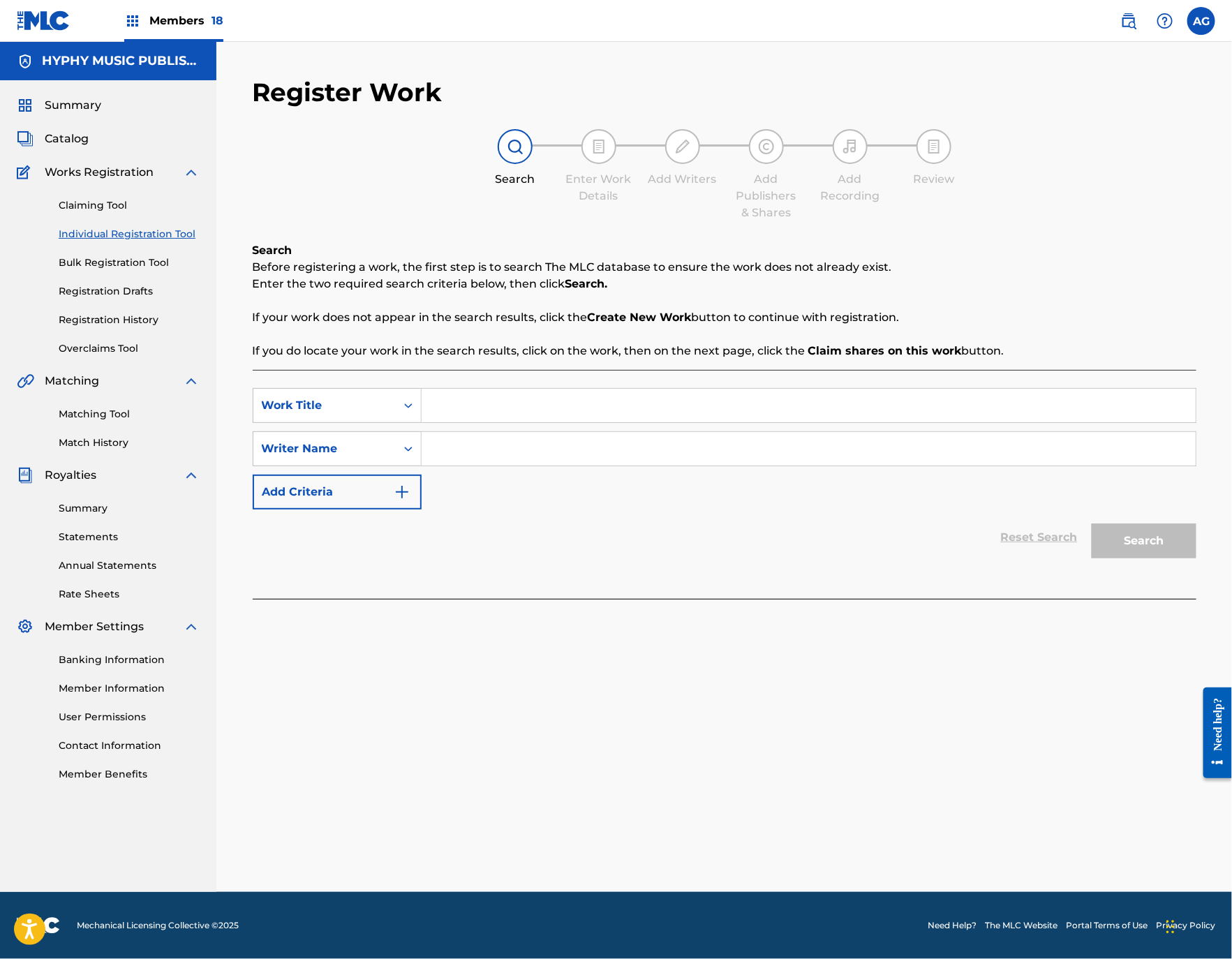
drag, startPoint x: 548, startPoint y: 402, endPoint x: 433, endPoint y: 385, distance: 116.2
click at [548, 402] on input "Search Form" at bounding box center [809, 405] width 774 height 33
paste input "PERO TE VAS A ARREPENTIR"
type input "PERO TE VAS A ARREPENTIR"
drag, startPoint x: 585, startPoint y: 457, endPoint x: 802, endPoint y: 500, distance: 221.2
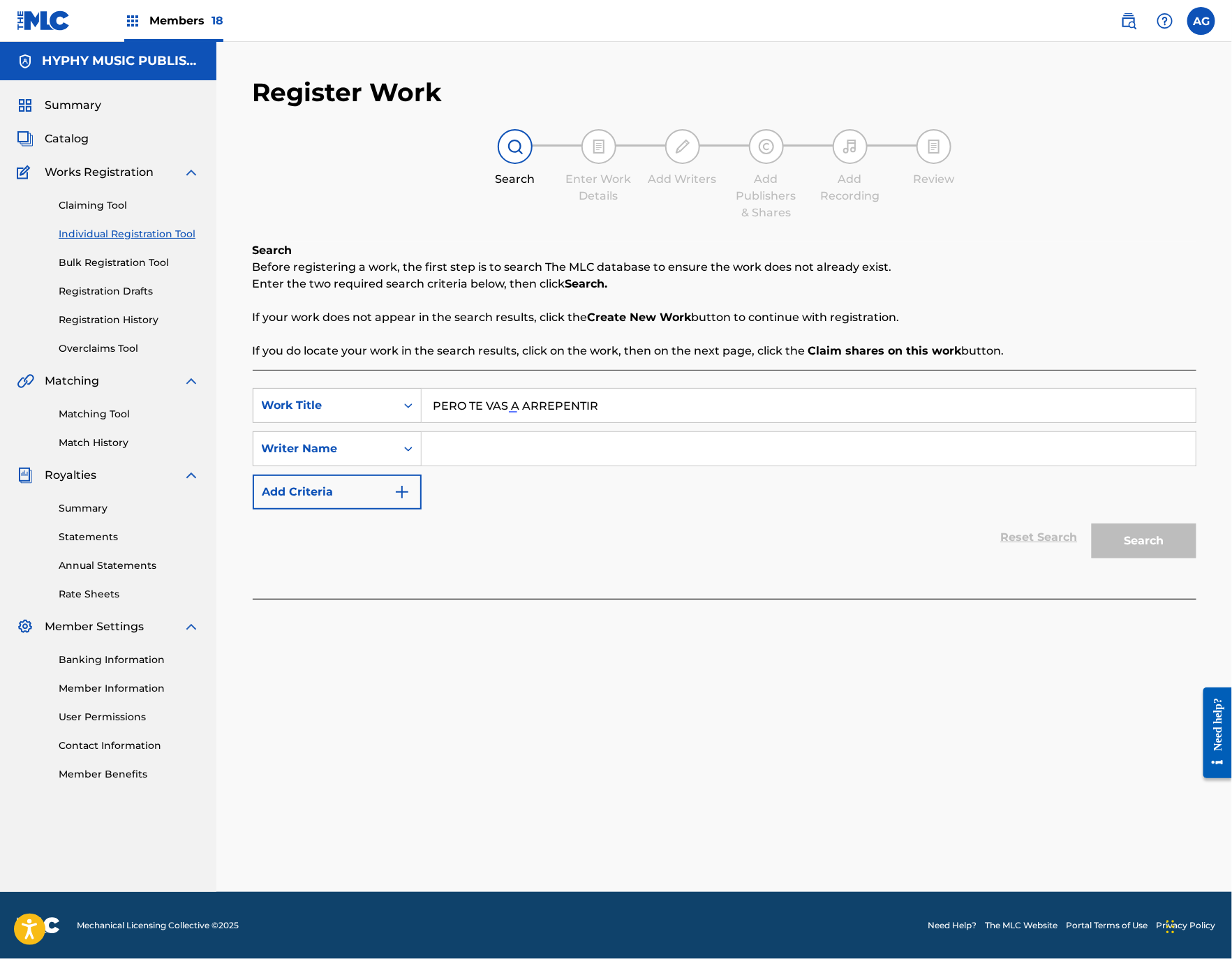
click at [585, 457] on input "Search Form" at bounding box center [809, 448] width 774 height 33
paste input "[PERSON_NAME] [PERSON_NAME]"
type input "[PERSON_NAME] [PERSON_NAME]"
click at [1145, 536] on button "Search" at bounding box center [1144, 540] width 105 height 35
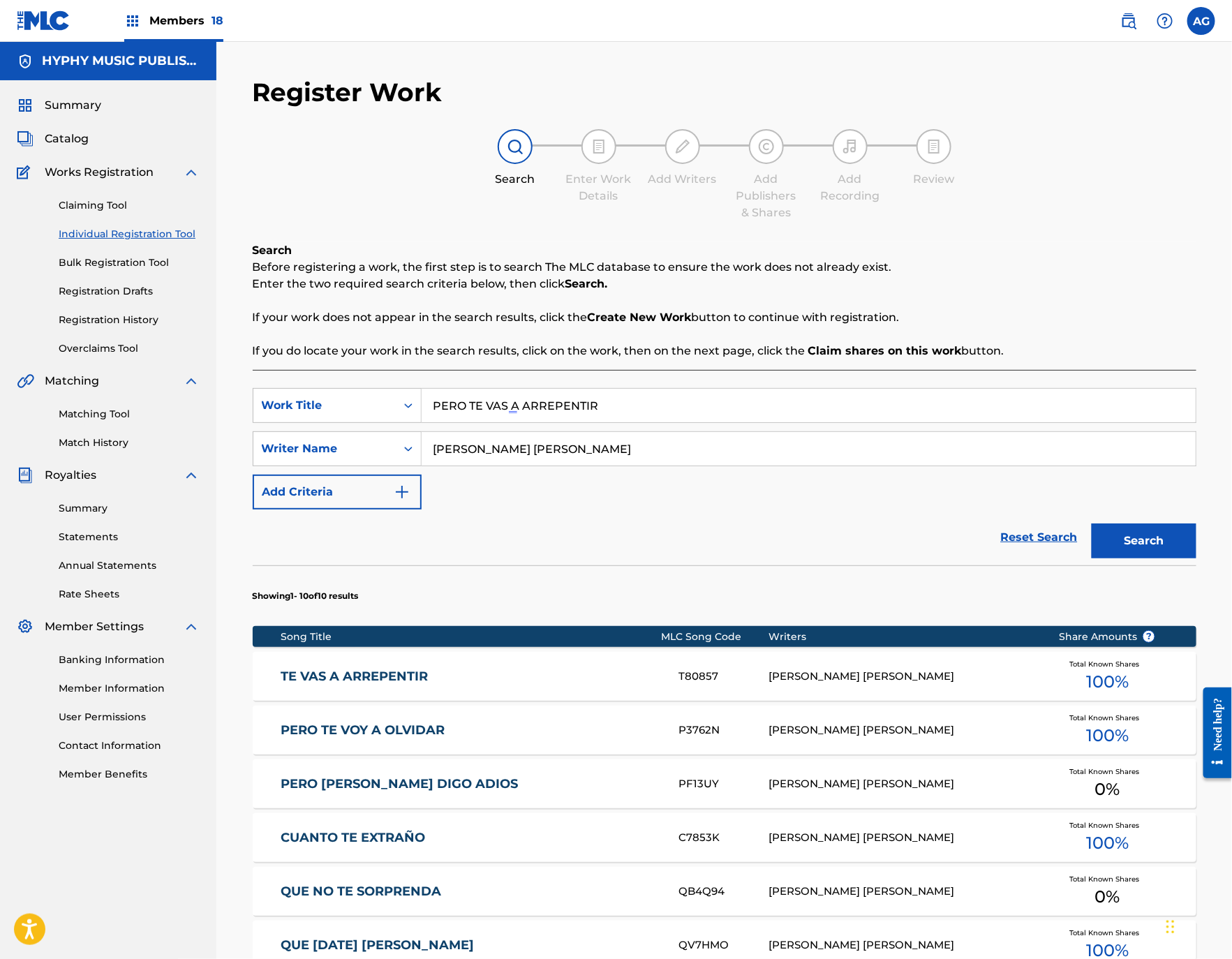
click at [544, 667] on div "TE VAS A ARREPENTIR T80857 [PERSON_NAME] [PERSON_NAME] Total Known Shares 100 %" at bounding box center [724, 676] width 944 height 49
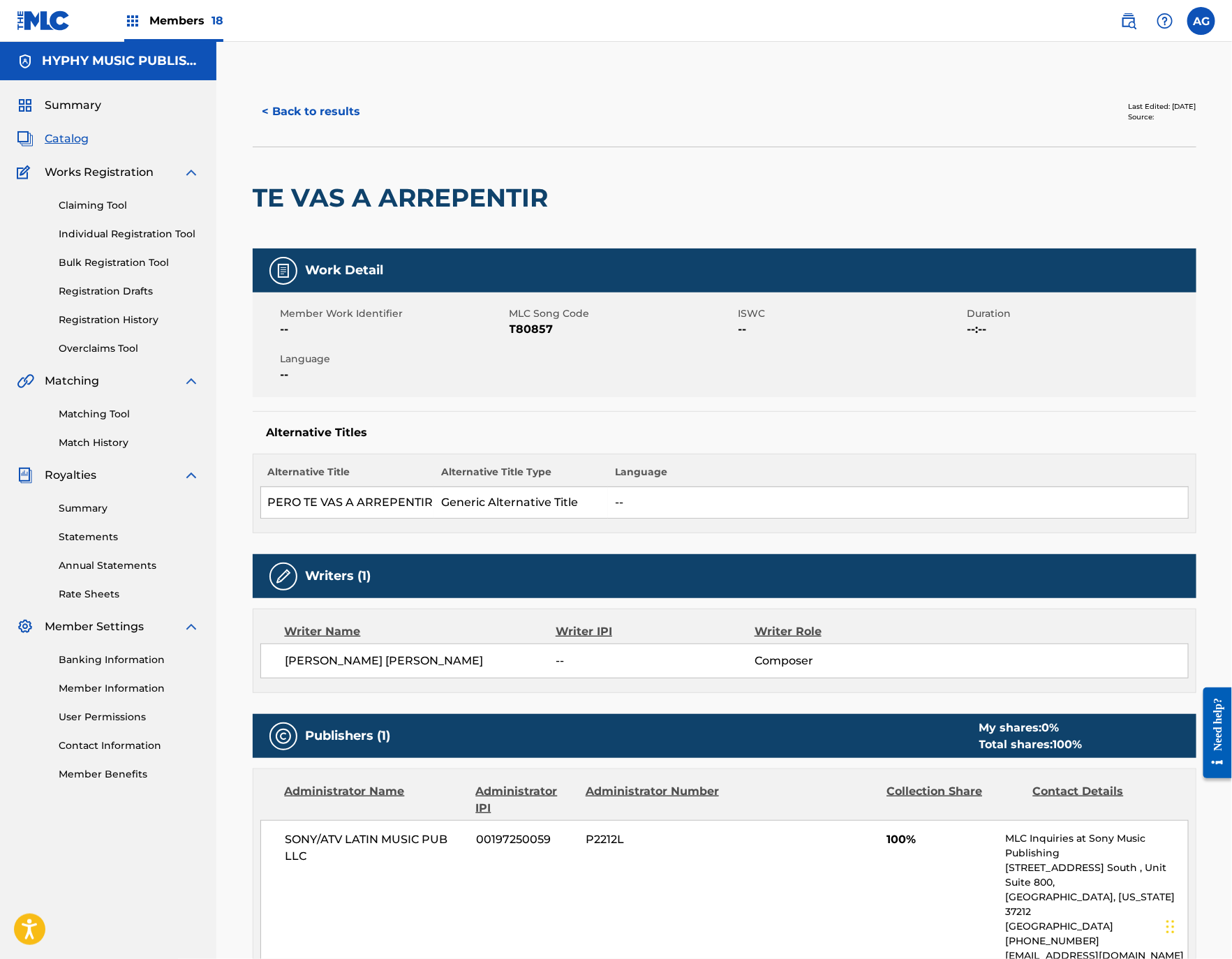
click at [136, 225] on div "Claiming Tool Individual Registration Tool Bulk Registration Tool Registration …" at bounding box center [109, 268] width 183 height 175
click at [136, 231] on link "Individual Registration Tool" at bounding box center [129, 234] width 141 height 15
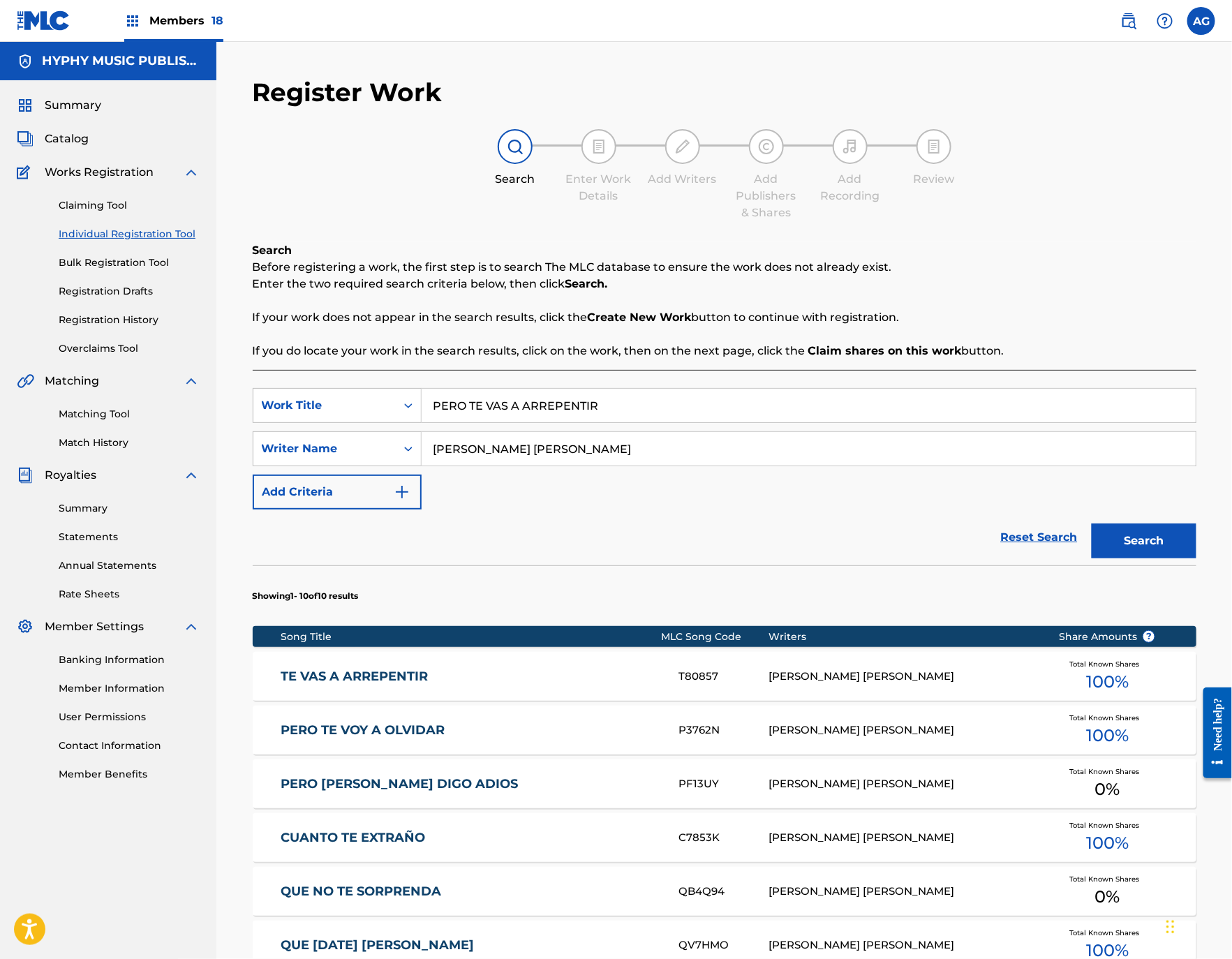
drag, startPoint x: 656, startPoint y: 405, endPoint x: 448, endPoint y: 412, distance: 208.1
click at [448, 412] on input "PERO TE VAS A ARREPENTIR" at bounding box center [809, 405] width 774 height 33
click at [681, 412] on input "PERO TE VAS A ARREPENTIR" at bounding box center [809, 405] width 774 height 33
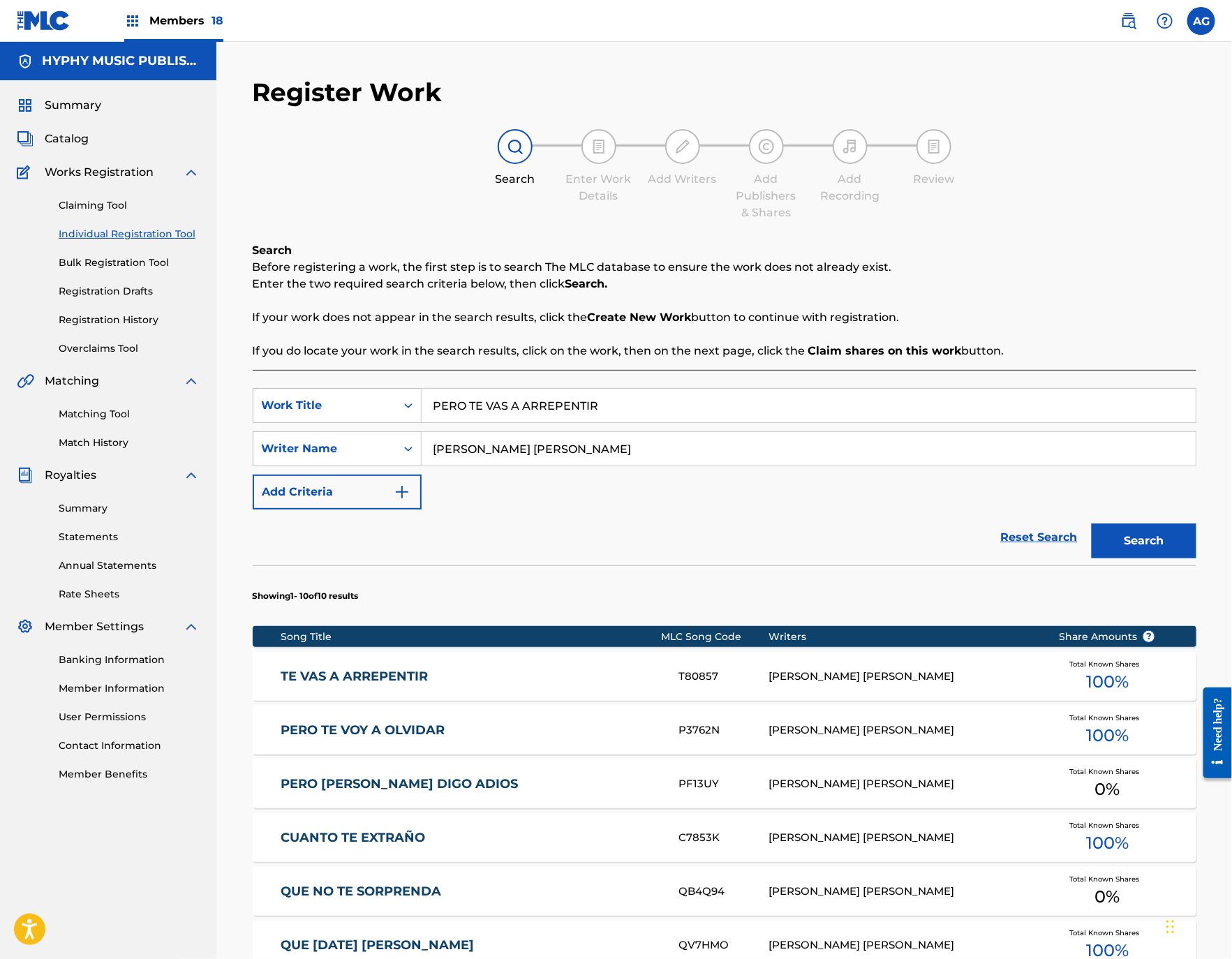
paste input "O VOY A OLVIDA"
type input "PERO TO VOY A OLVIDAR"
click at [1141, 534] on button "Search" at bounding box center [1144, 540] width 105 height 35
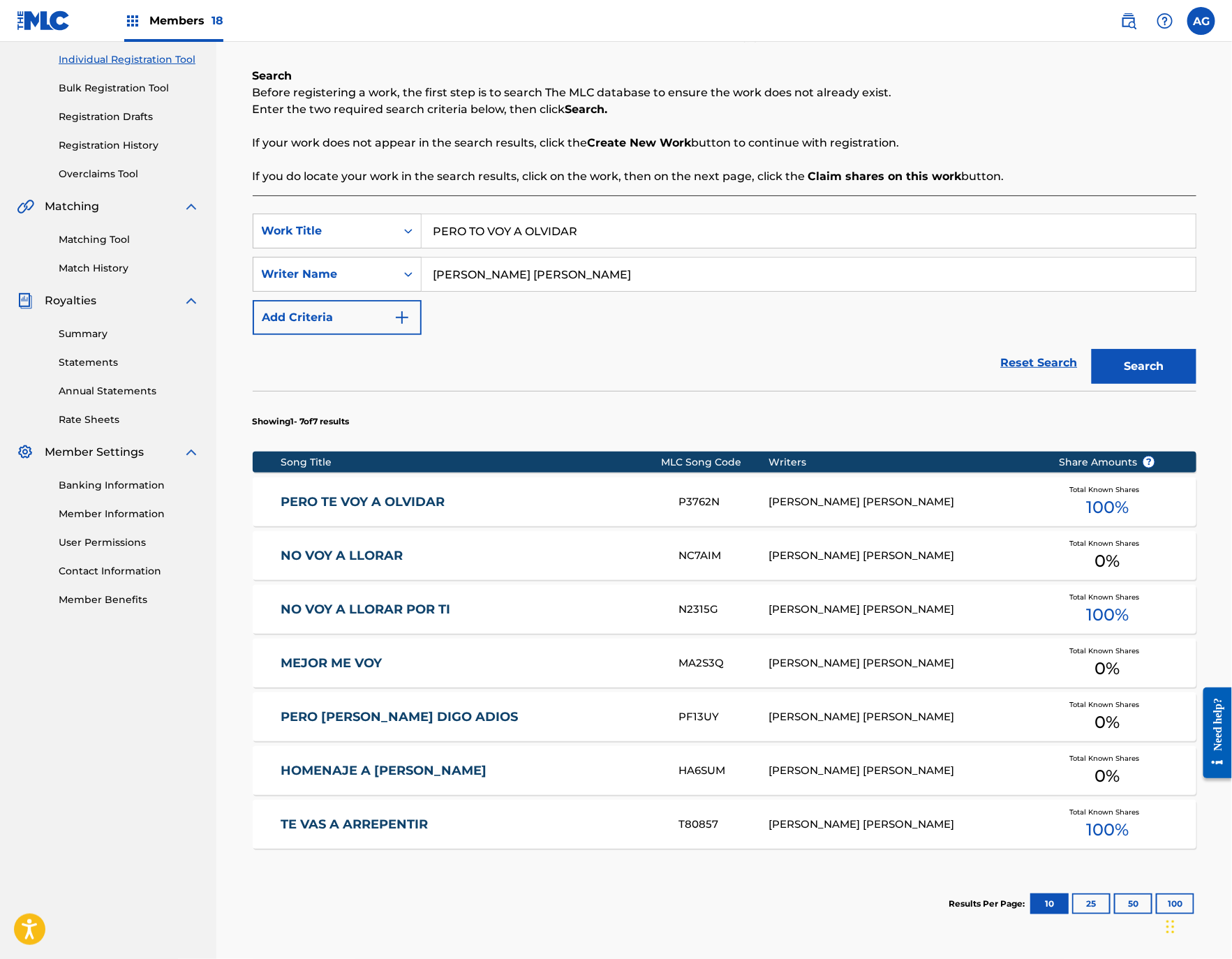
scroll to position [209, 0]
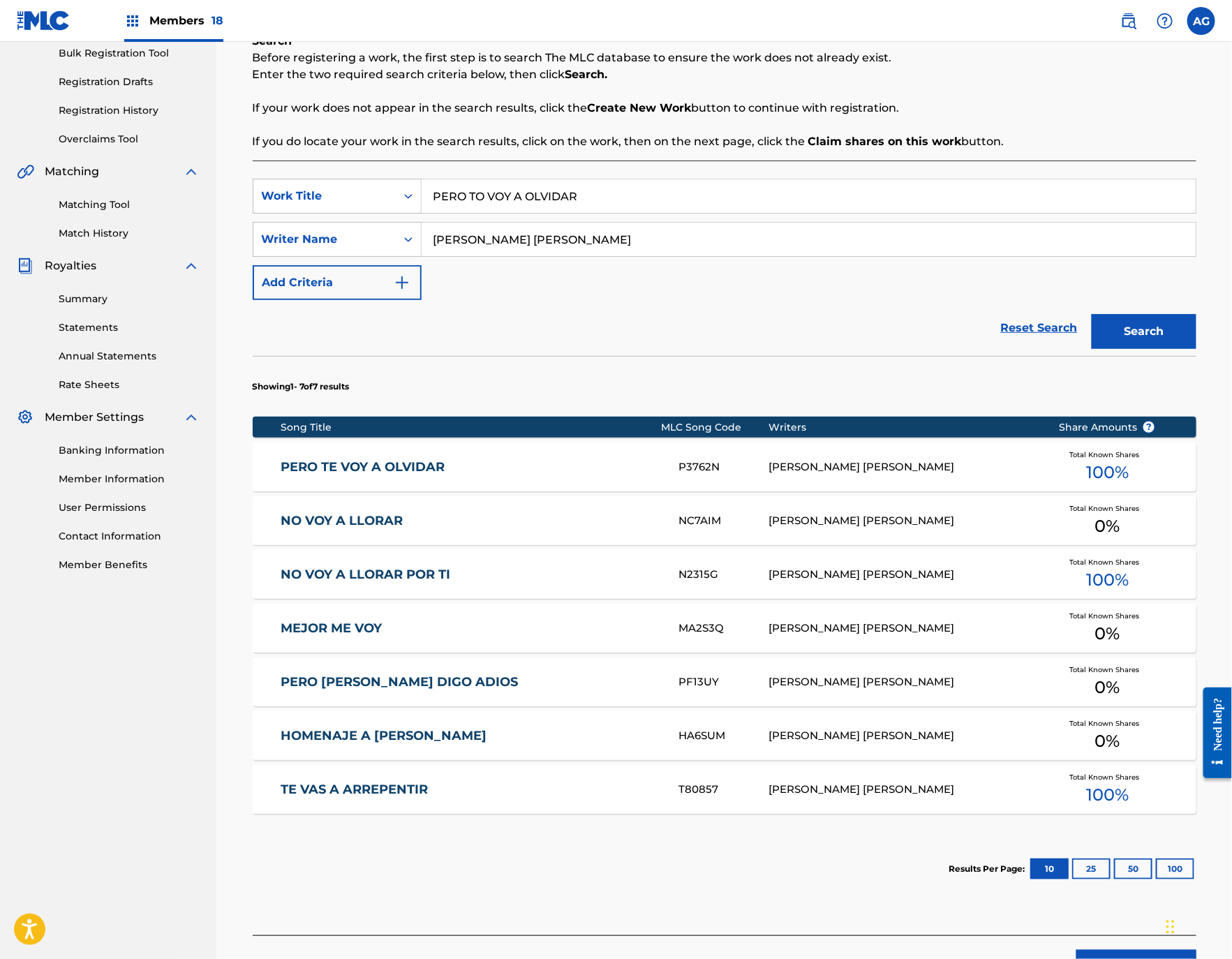
click at [592, 480] on div "PERO TE VOY A OLVIDAR P3762N [PERSON_NAME] [PERSON_NAME] Total Known Shares 100…" at bounding box center [724, 467] width 944 height 49
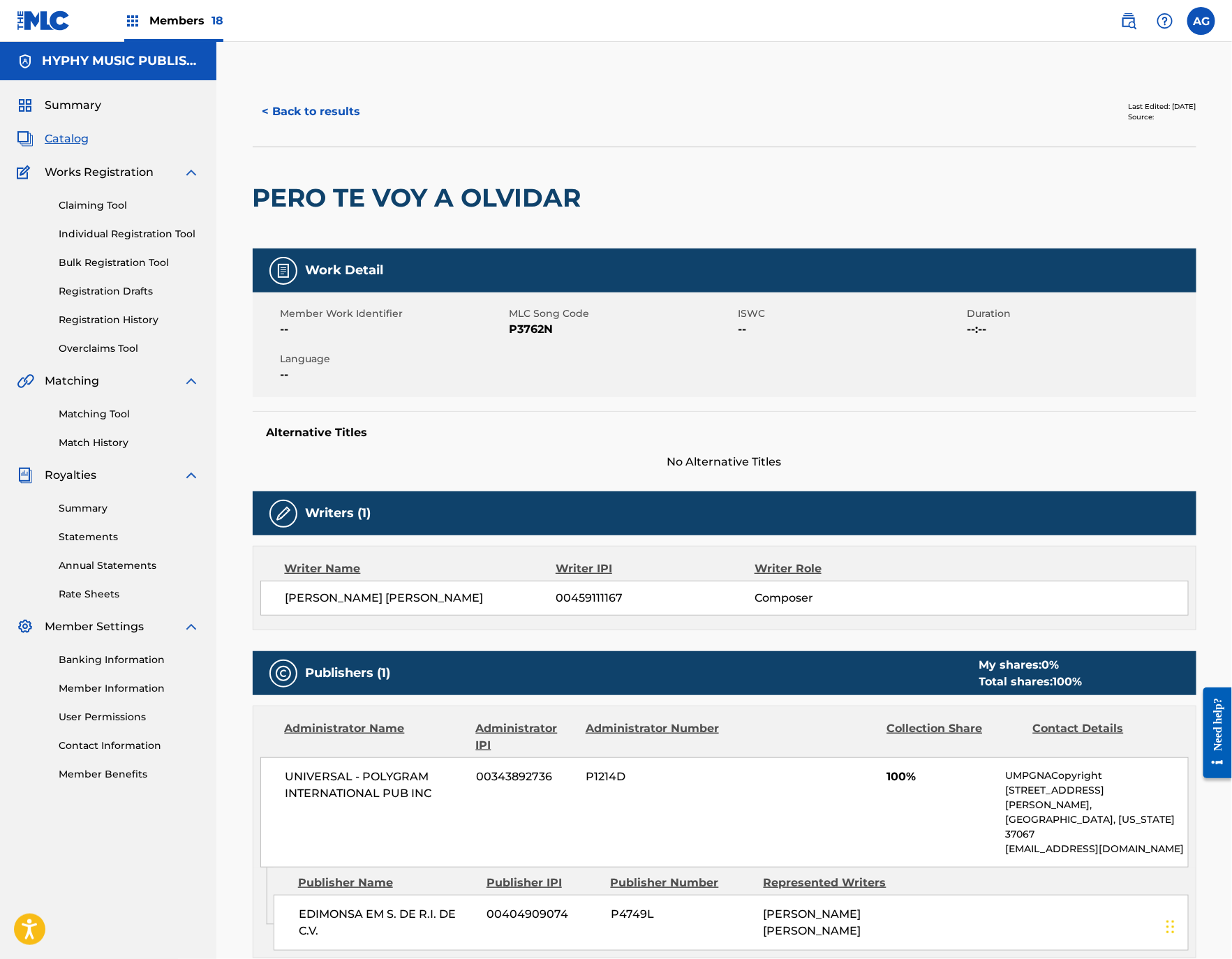
click at [528, 329] on span "P3762N" at bounding box center [622, 329] width 226 height 17
copy span "P3762N"
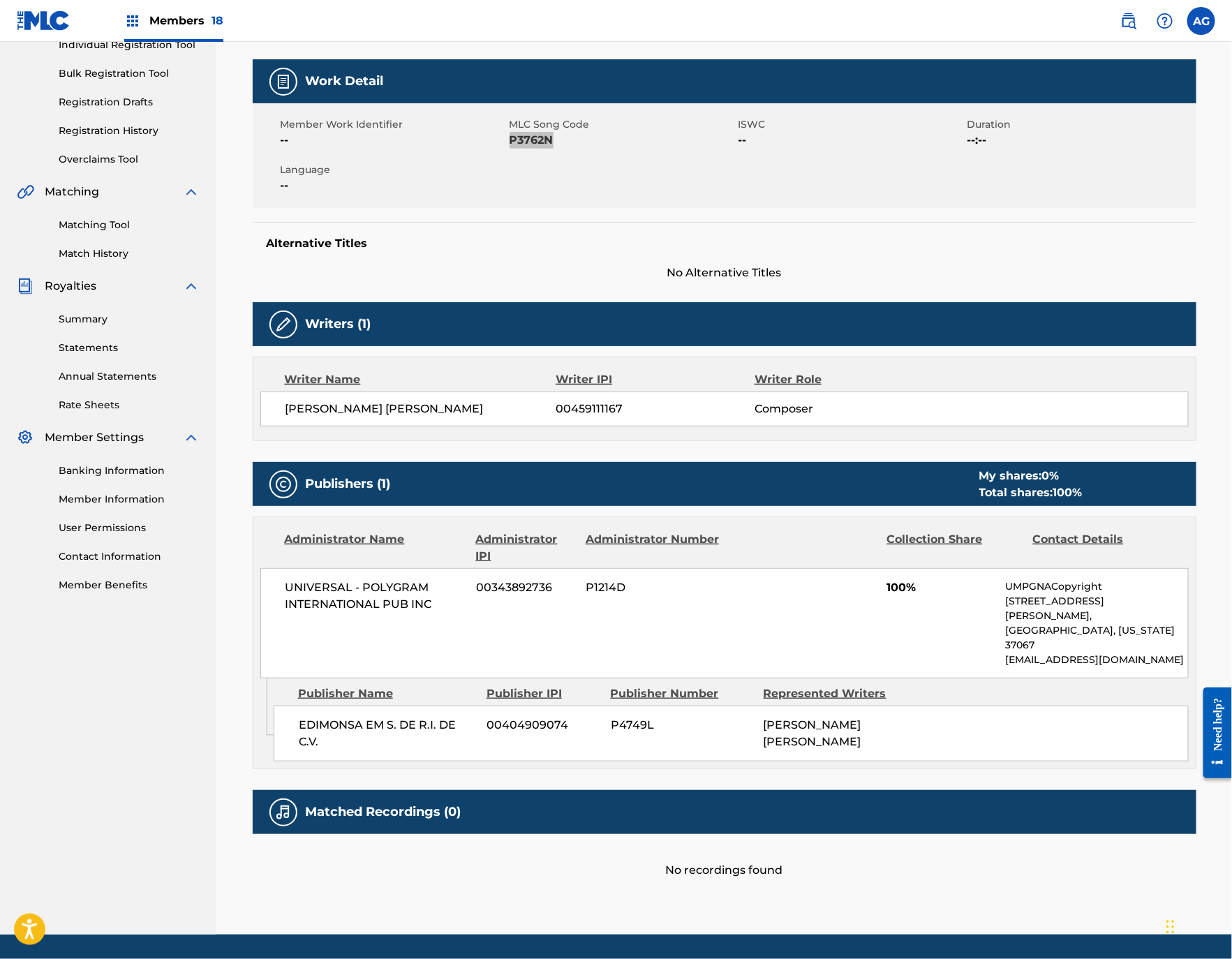
scroll to position [205, 0]
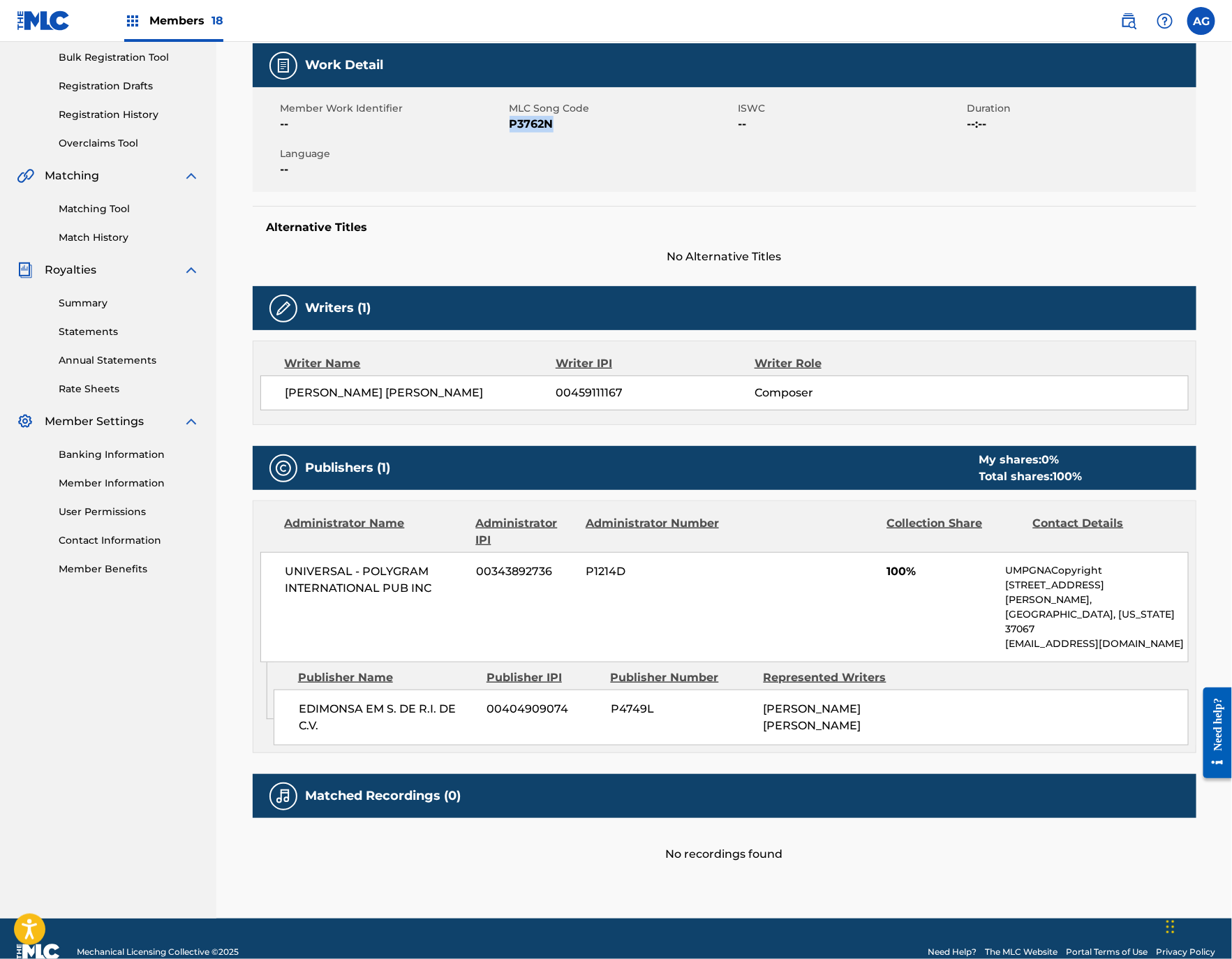
click at [342, 581] on span "UNIVERSAL - POLYGRAM INTERNATIONAL PUB INC" at bounding box center [375, 579] width 181 height 33
copy div "UNIVERSAL - POLYGRAM INTERNATIONAL PUB INC"
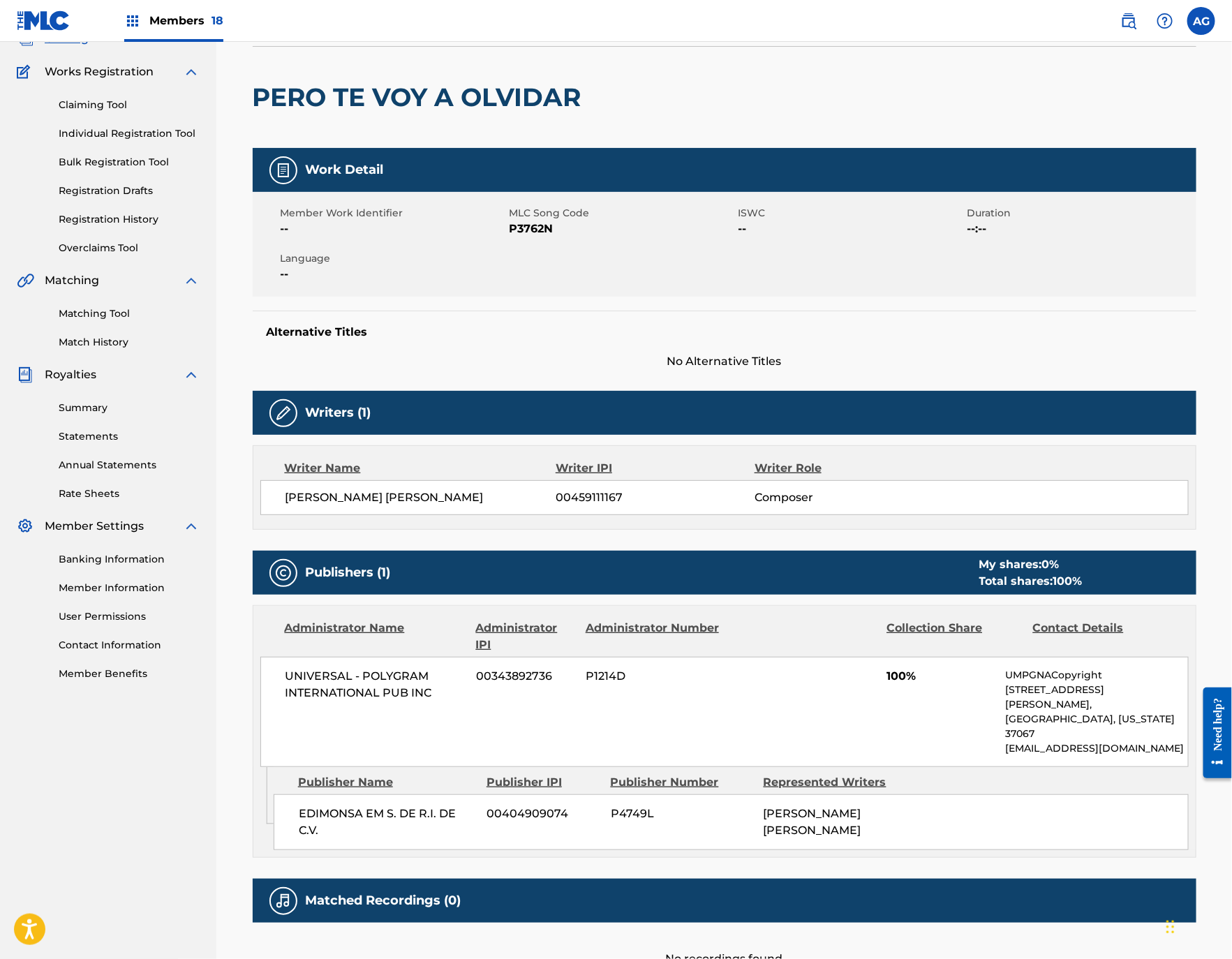
scroll to position [0, 0]
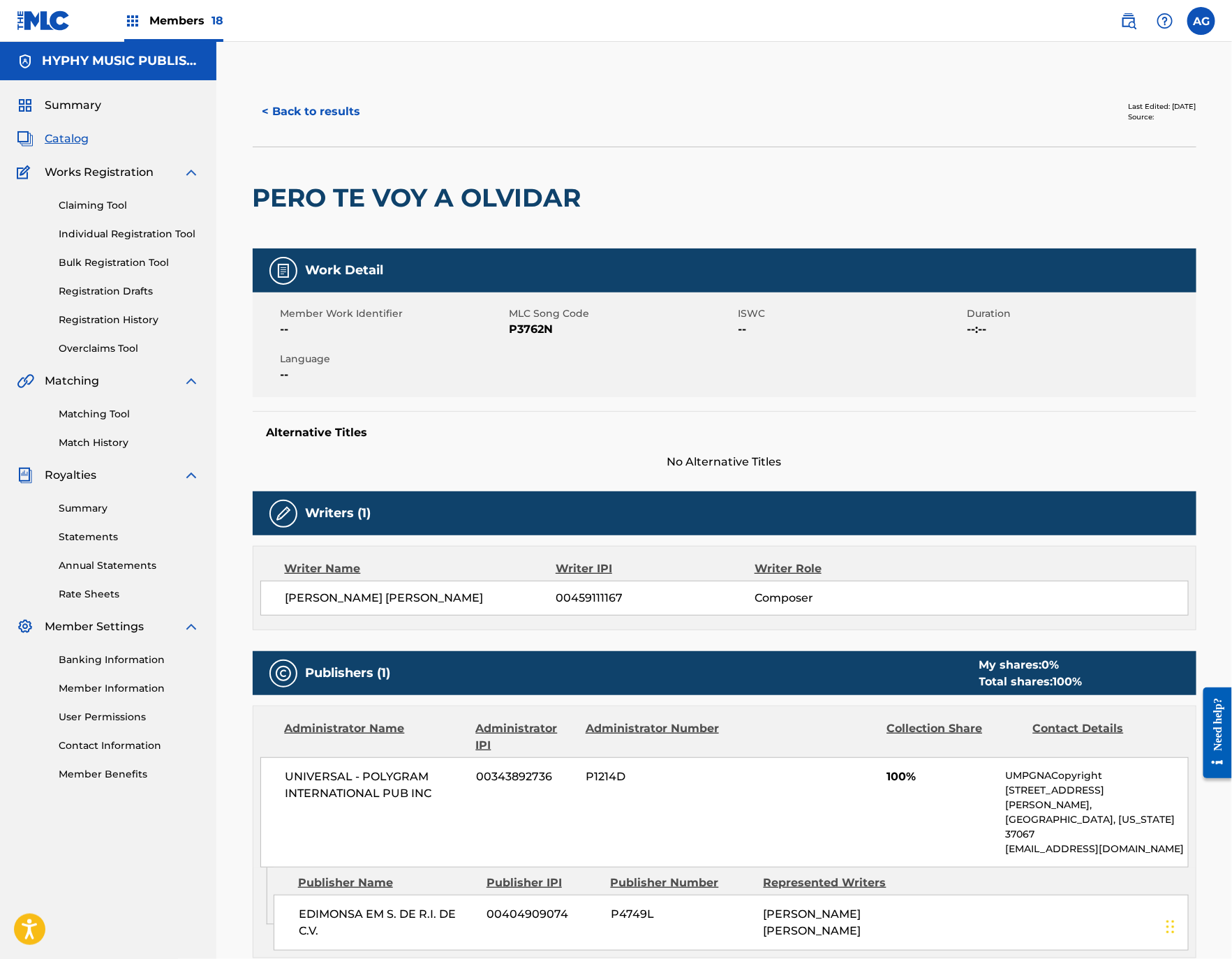
drag, startPoint x: 357, startPoint y: 443, endPoint x: 363, endPoint y: 126, distance: 317.1
click at [348, 122] on button "< Back to results" at bounding box center [312, 112] width 118 height 35
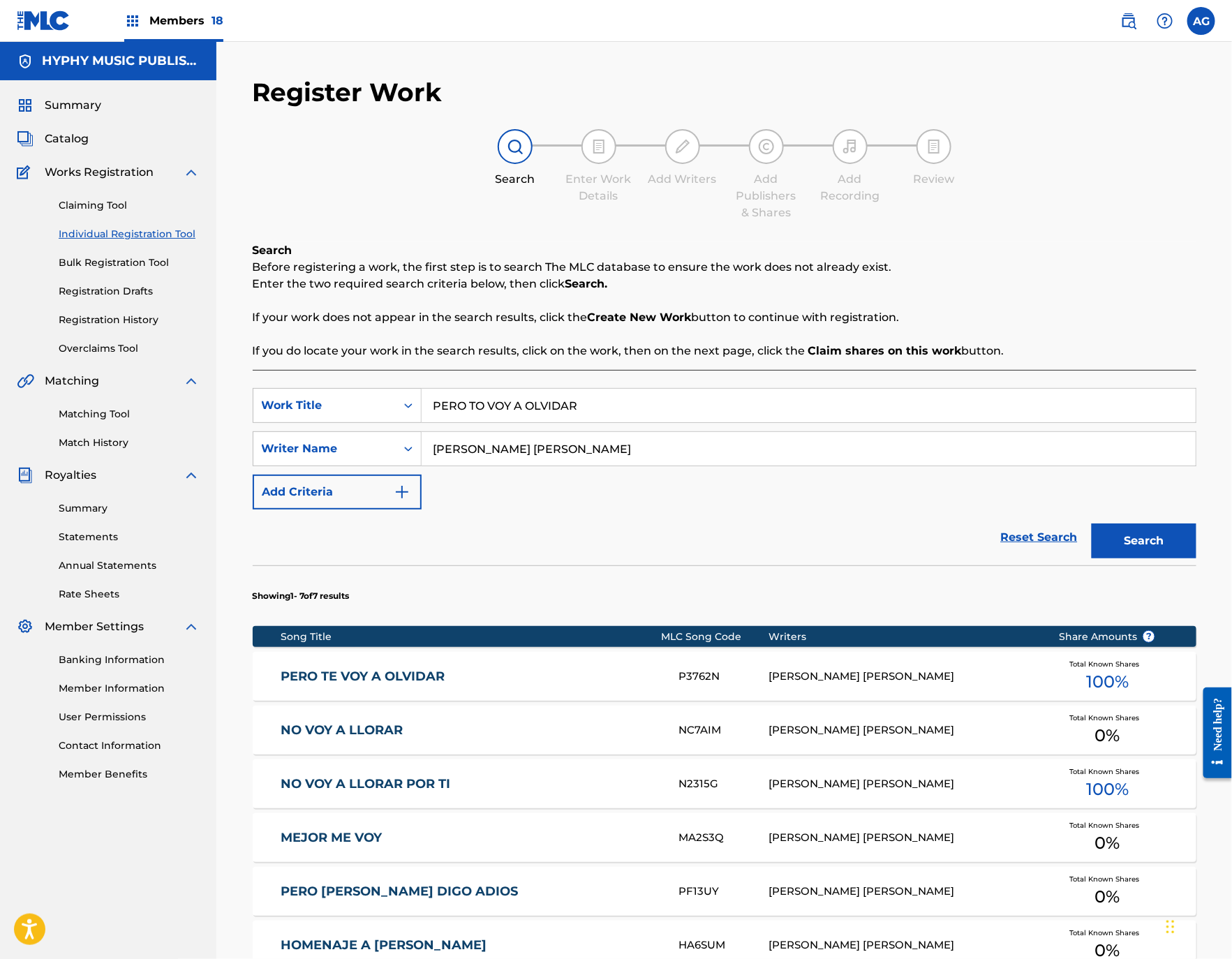
drag, startPoint x: 595, startPoint y: 398, endPoint x: 248, endPoint y: 394, distance: 347.0
click at [243, 394] on div "Register Work Search Enter Work Details Add Writers Add Publishers & Shares Add…" at bounding box center [724, 635] width 977 height 1117
paste input "SAR DE TODO"
click at [1181, 538] on button "Search" at bounding box center [1144, 540] width 105 height 35
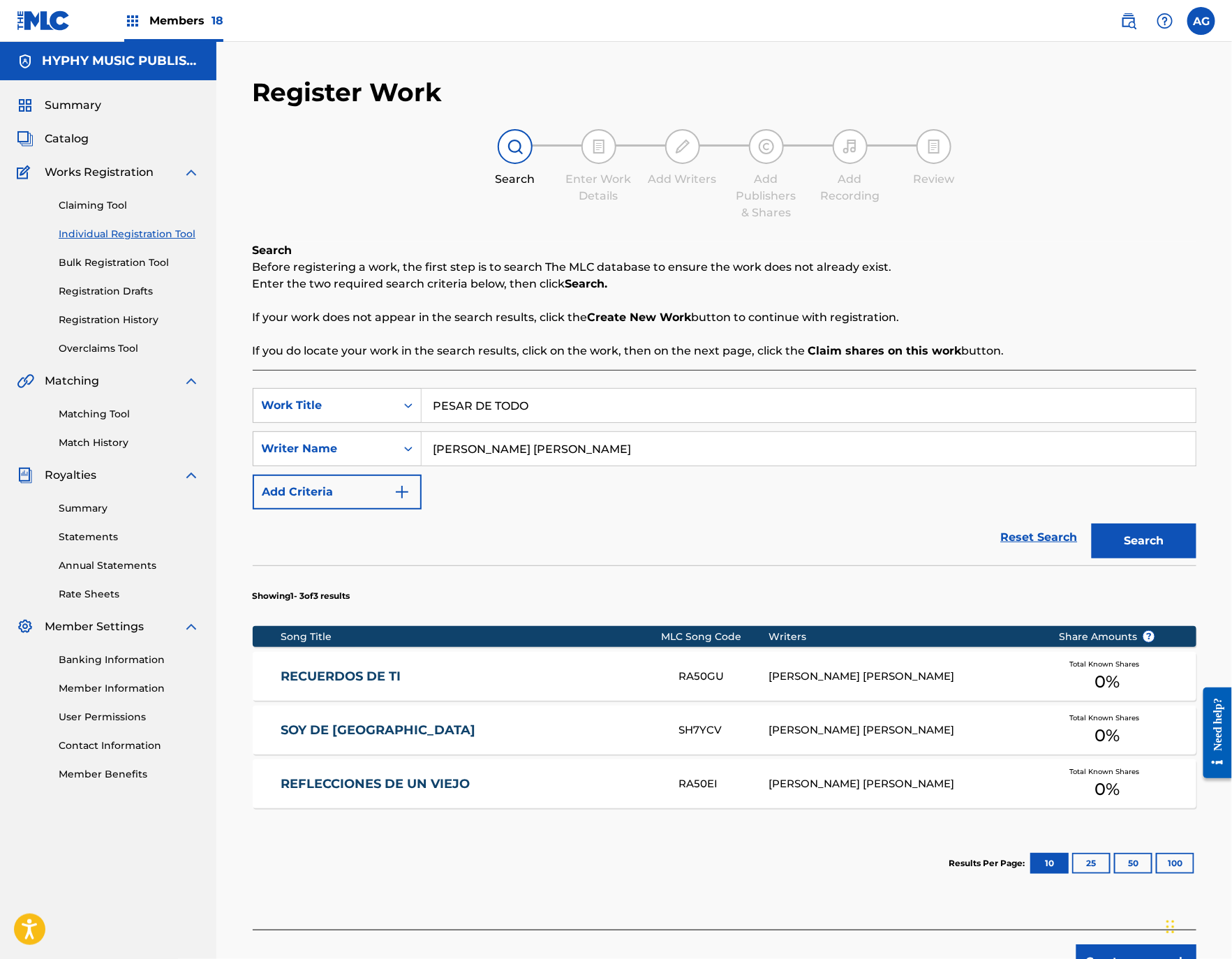
drag, startPoint x: 649, startPoint y: 381, endPoint x: 635, endPoint y: 398, distance: 22.0
click at [637, 395] on div "SearchWithCriteria8353f681-2998-43de-969f-756b11f29d83 Work Title PESAR DE TODO…" at bounding box center [724, 650] width 944 height 560
drag, startPoint x: 635, startPoint y: 398, endPoint x: 389, endPoint y: 415, distance: 246.6
click at [389, 415] on div "SearchWithCriteria8353f681-2998-43de-969f-756b11f29d83 Work Title PESAR DE TODO" at bounding box center [724, 405] width 944 height 35
paste input "A"
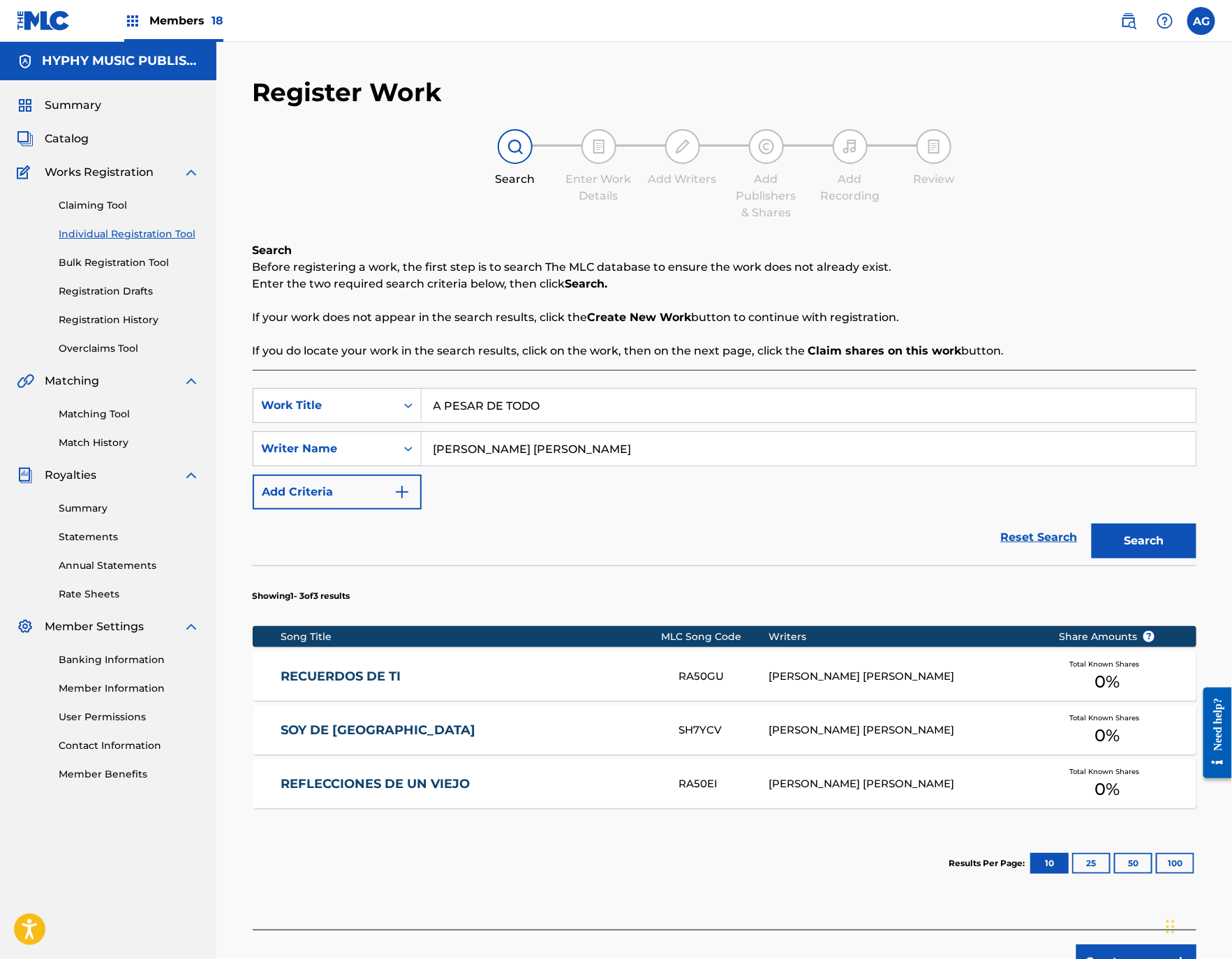
type input "A PESAR DE TODO"
click at [1175, 539] on button "Search" at bounding box center [1144, 540] width 105 height 35
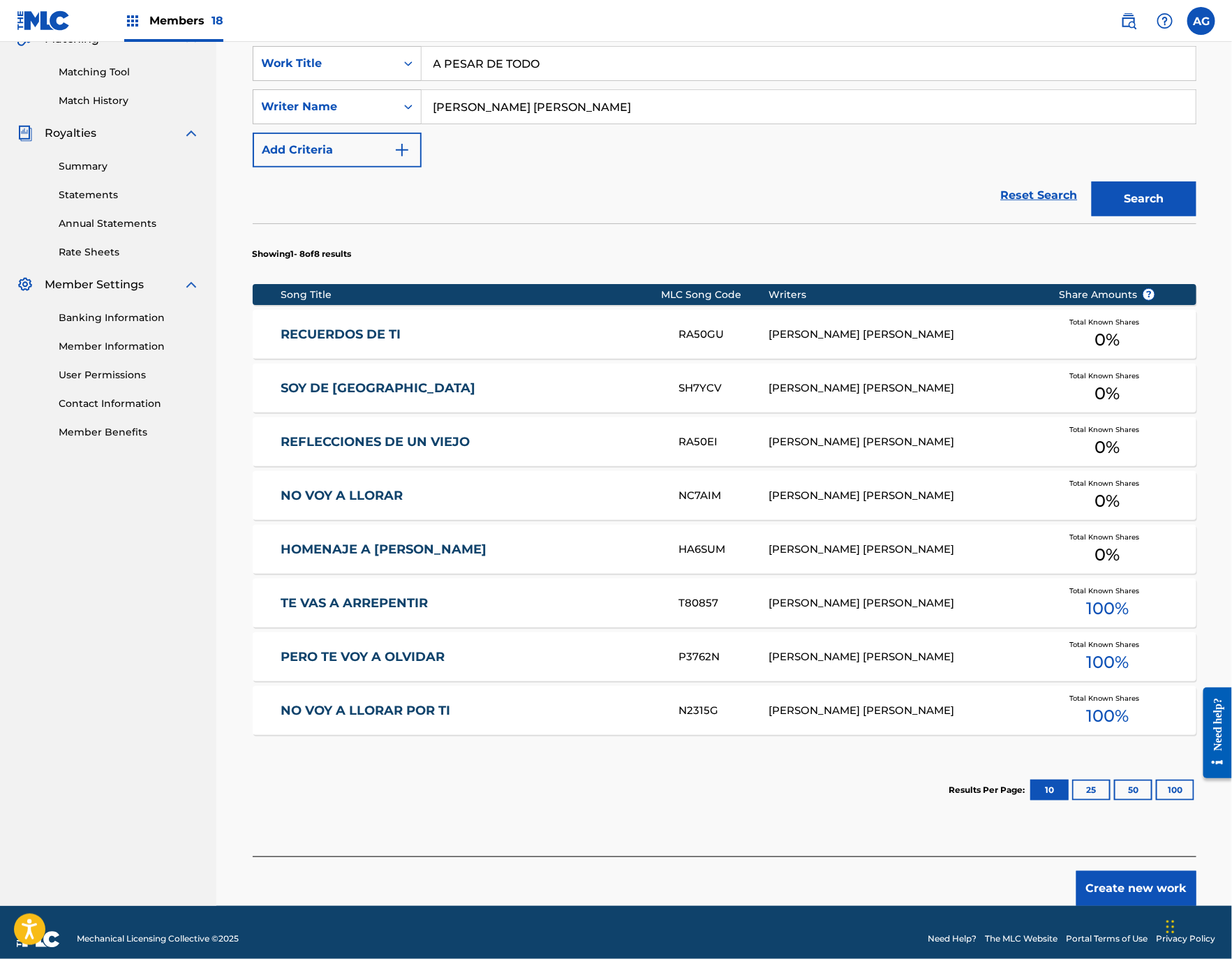
scroll to position [357, 0]
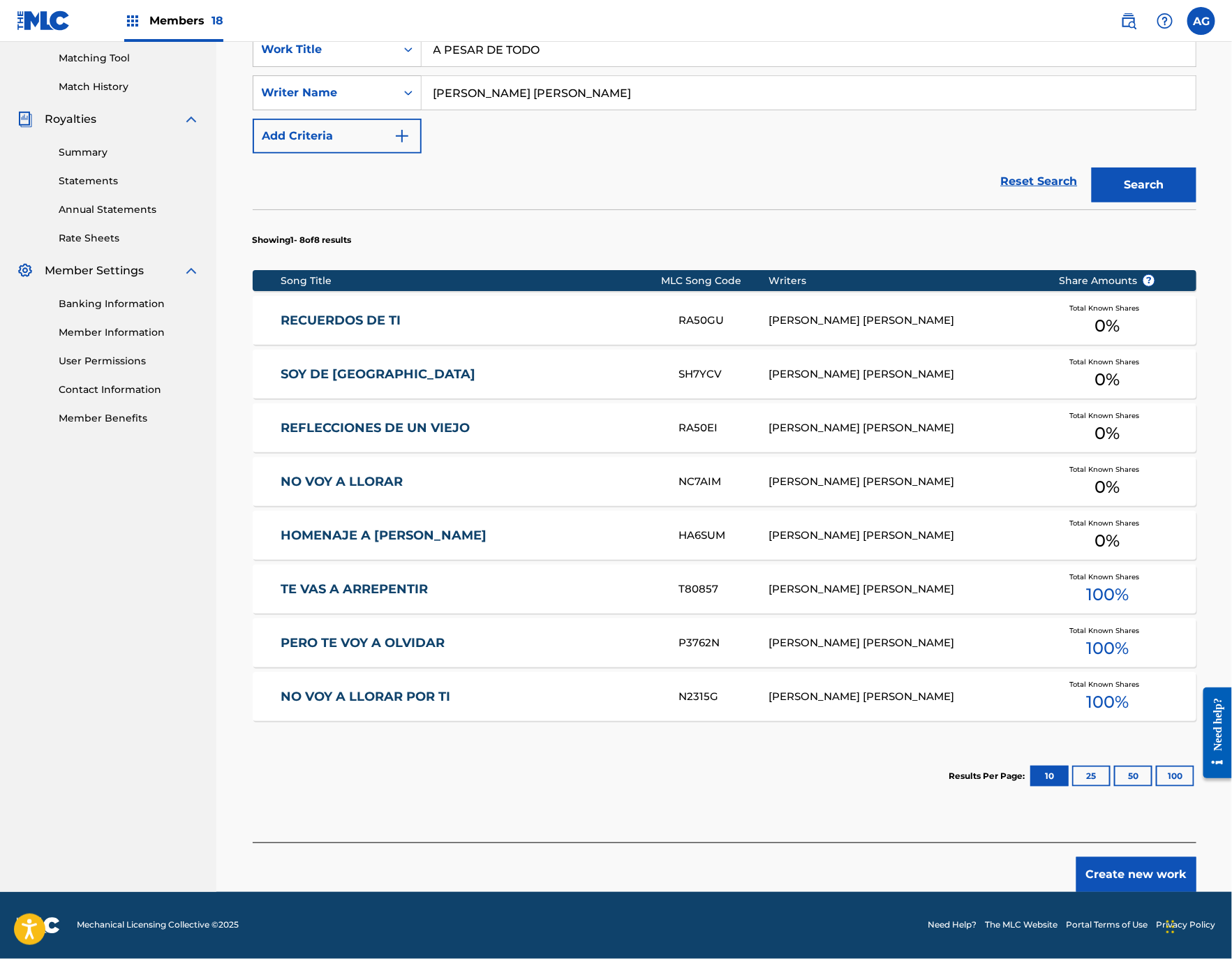
click at [1120, 881] on button "Create new work" at bounding box center [1136, 874] width 120 height 35
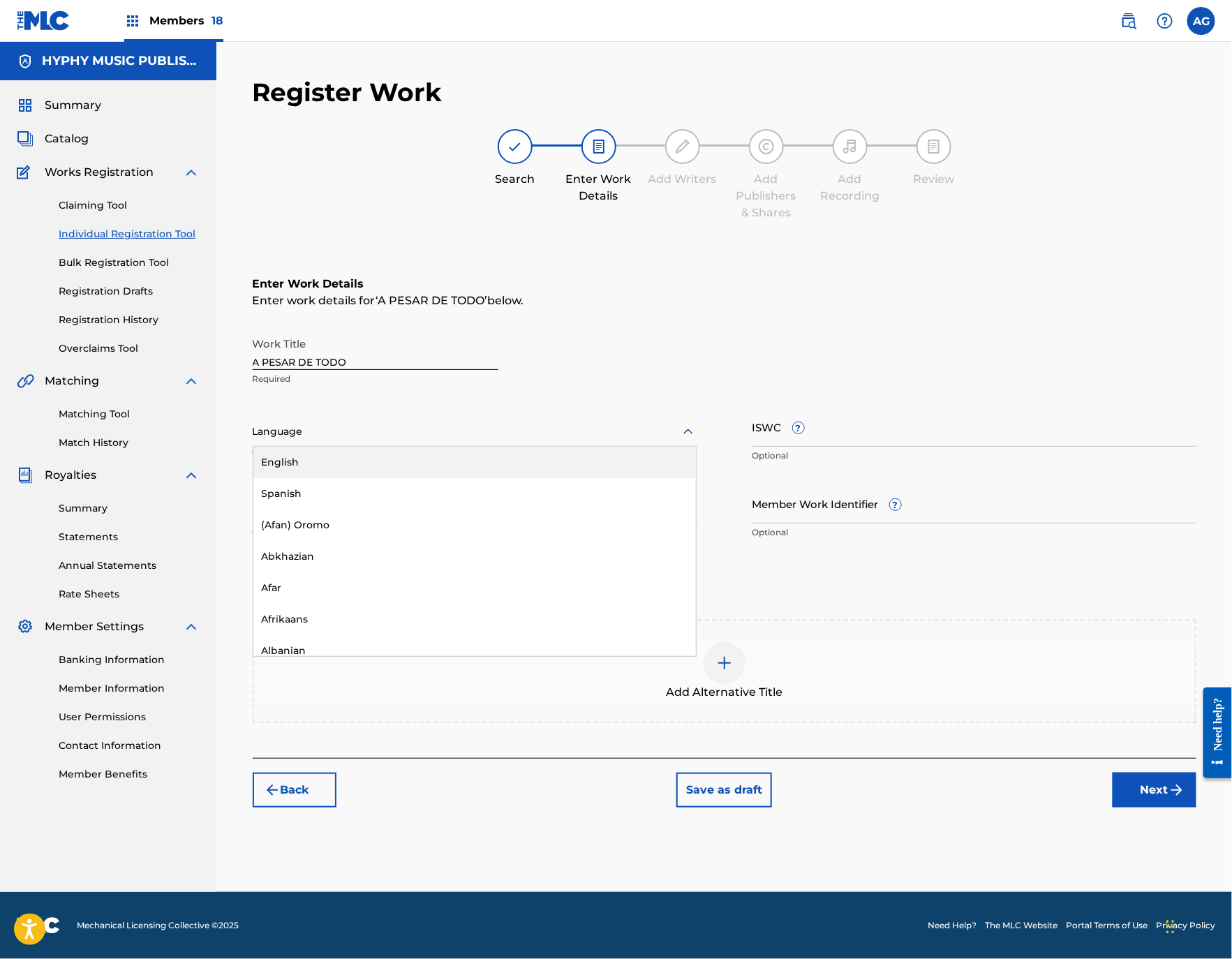
click at [364, 421] on div "Language" at bounding box center [475, 432] width 443 height 29
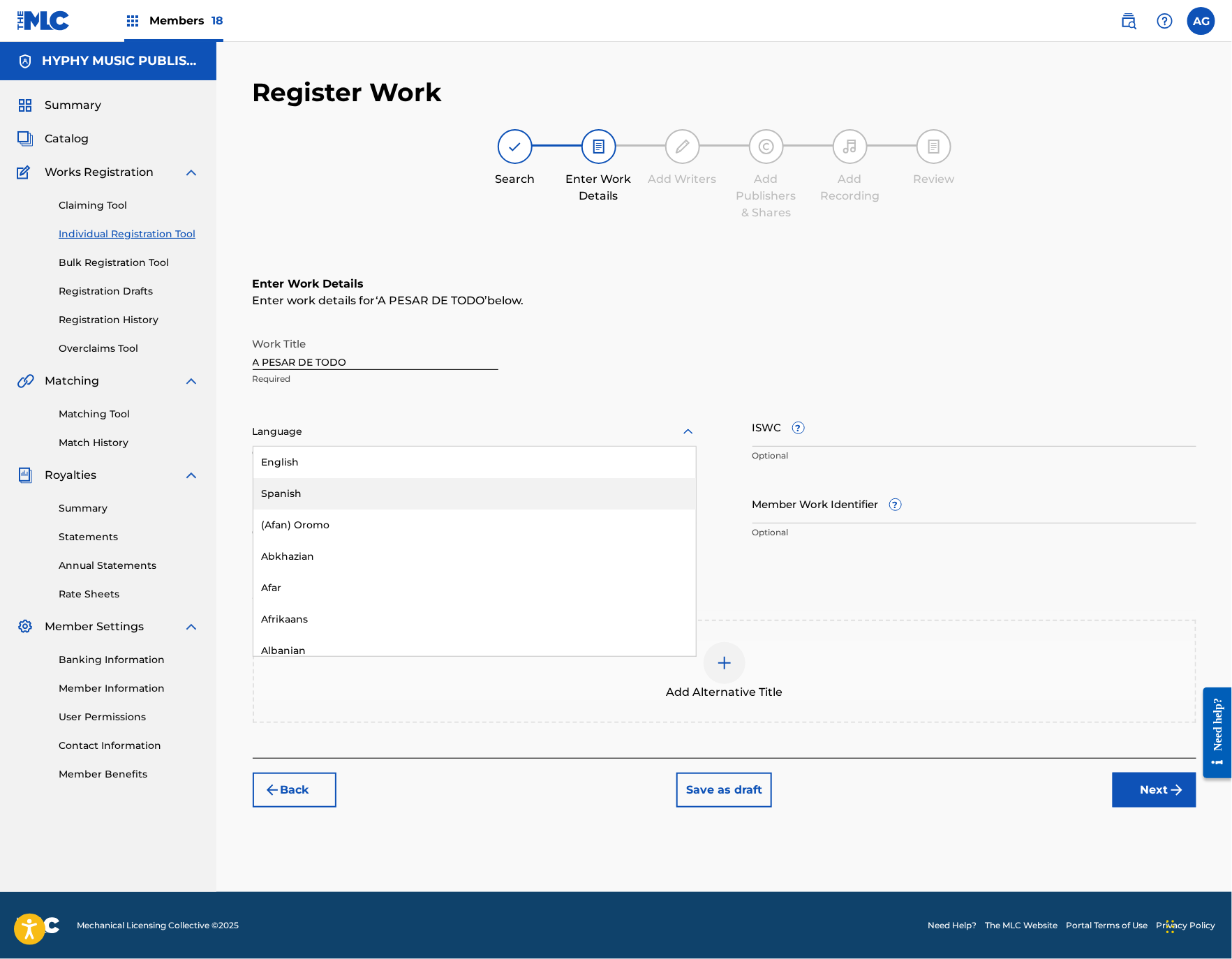
click at [381, 509] on div "(Afan) Oromo" at bounding box center [475, 525] width 443 height 32
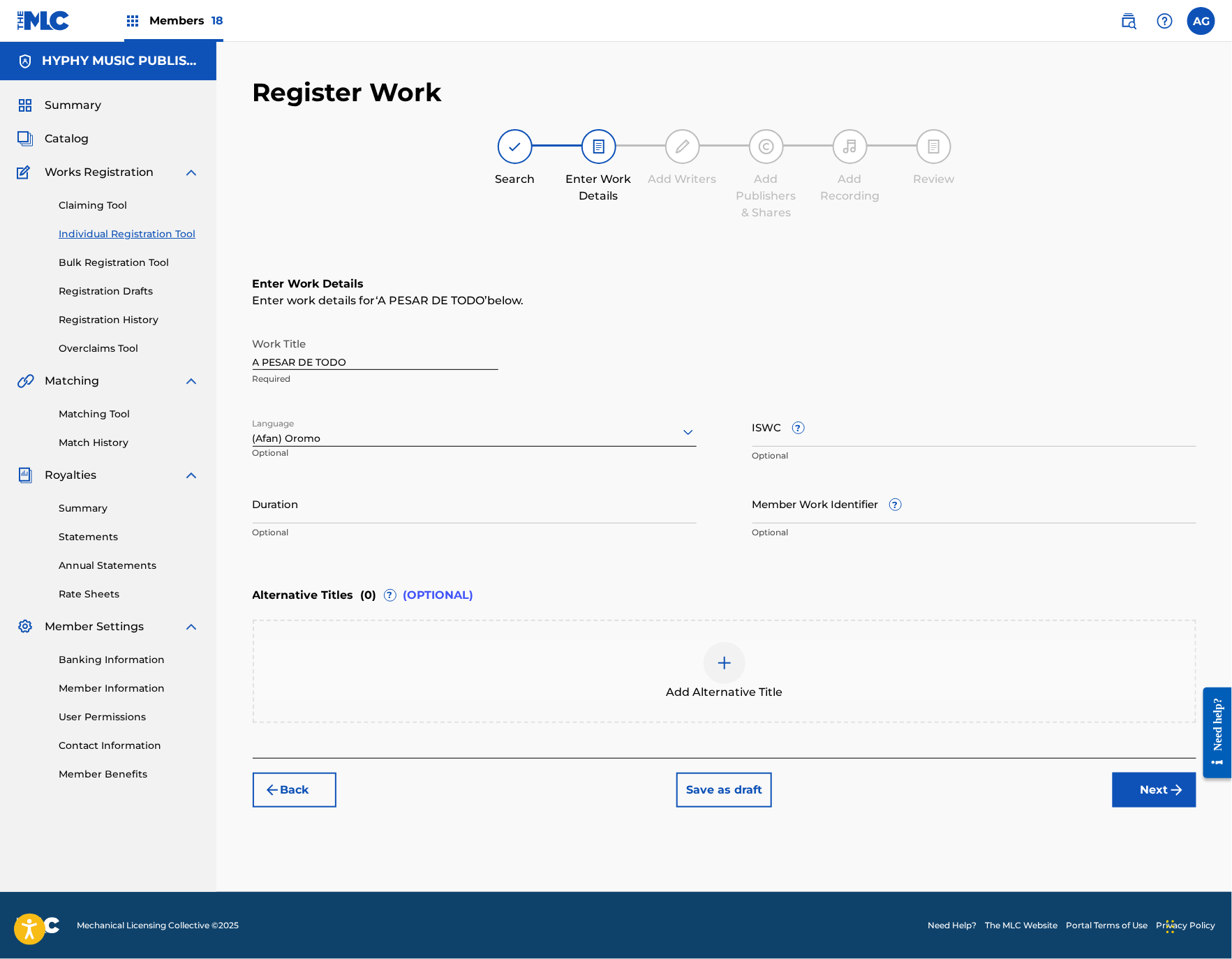
click at [365, 447] on p "Optional" at bounding box center [318, 458] width 130 height 23
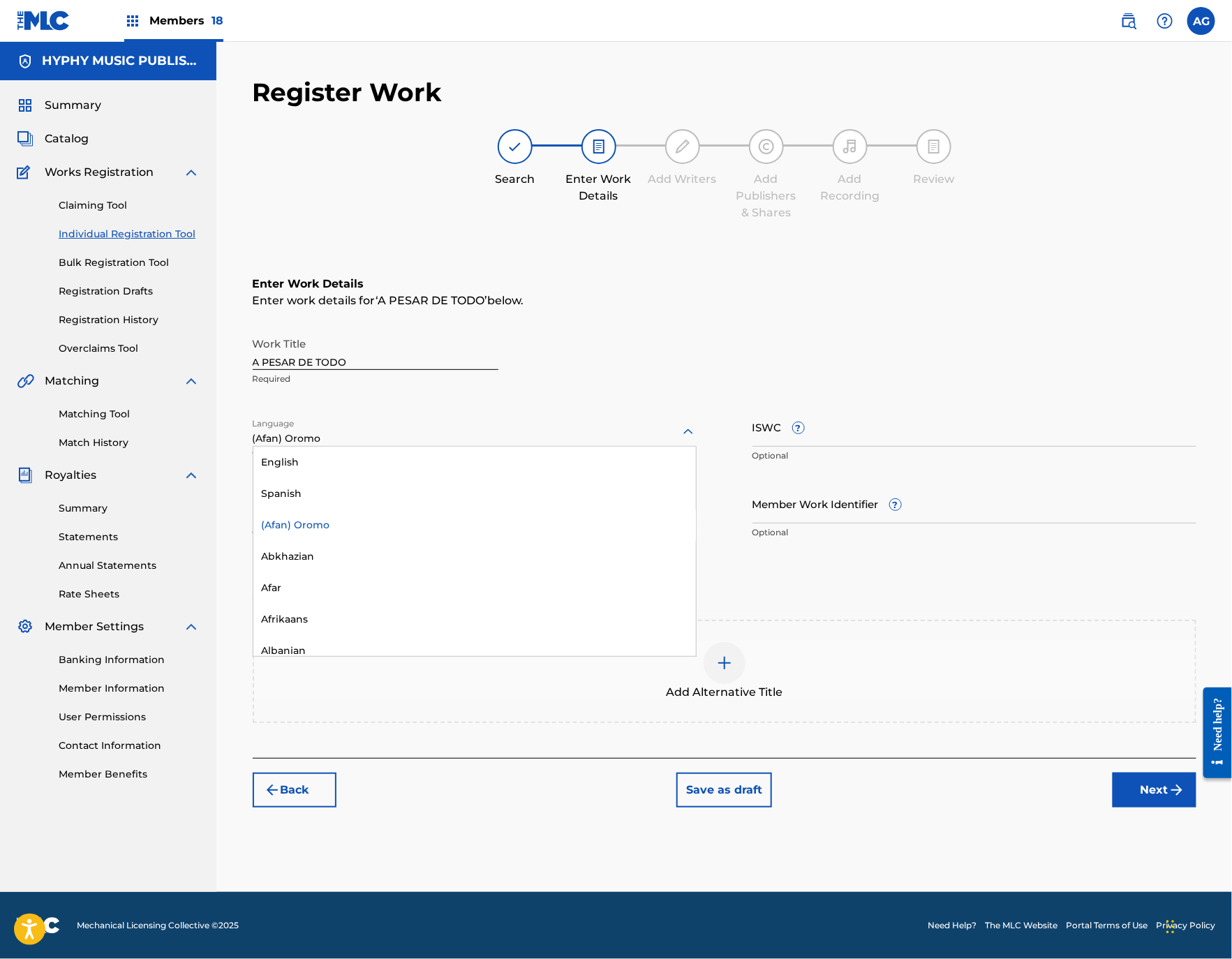
click at [365, 438] on div at bounding box center [475, 431] width 443 height 18
click at [368, 486] on div "Spanish" at bounding box center [475, 494] width 443 height 32
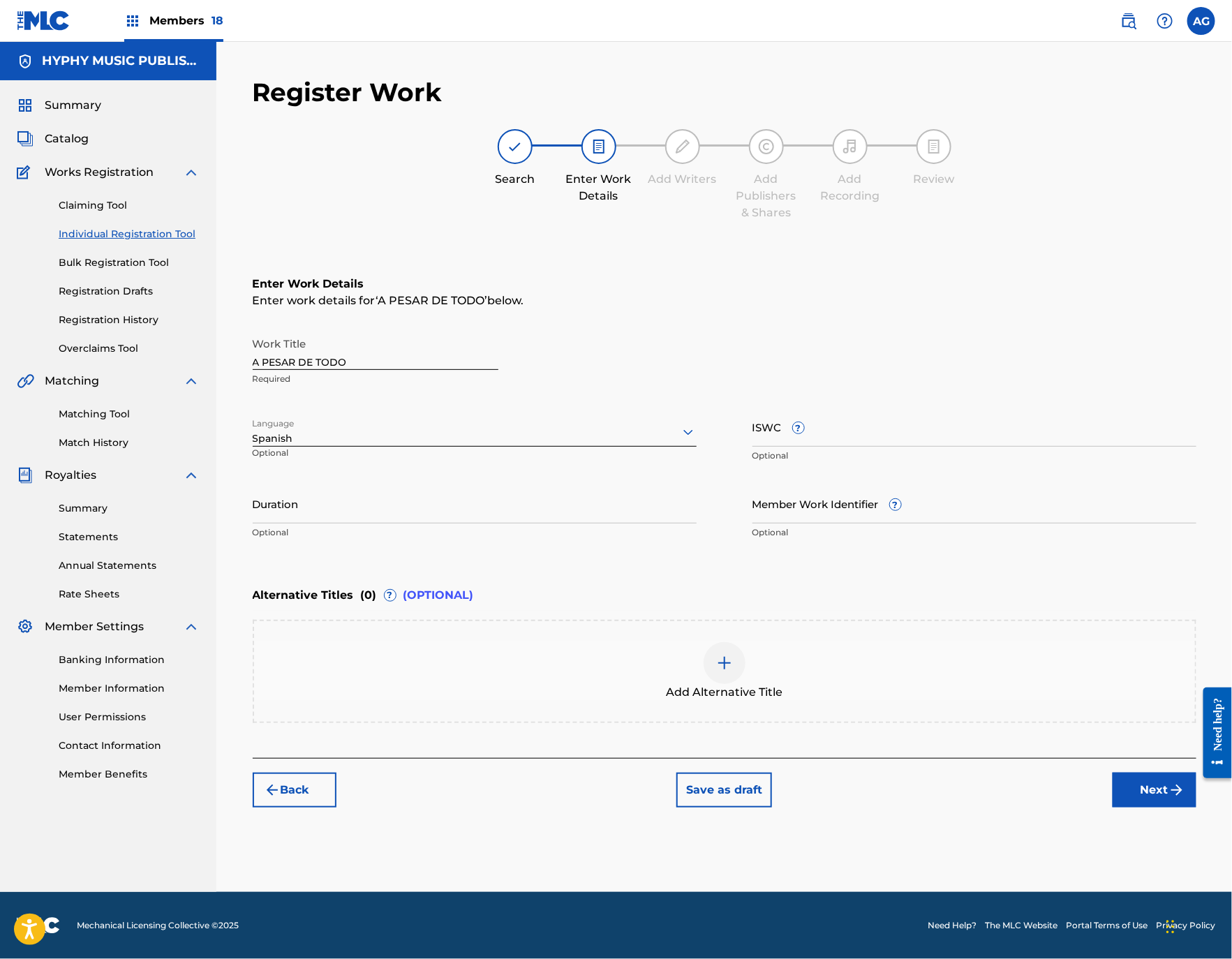
click at [1158, 795] on button "Next" at bounding box center [1154, 789] width 84 height 35
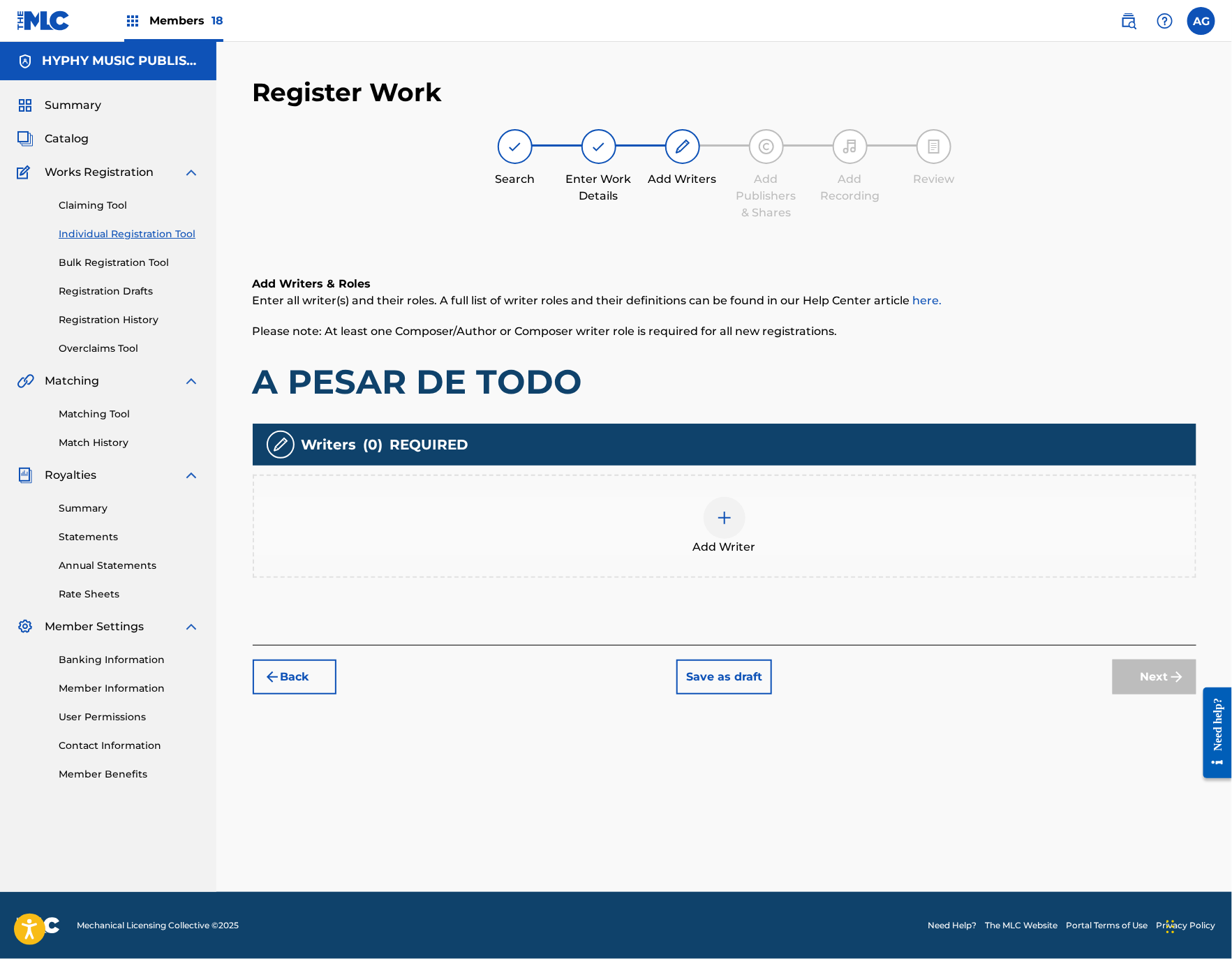
drag, startPoint x: 894, startPoint y: 635, endPoint x: 877, endPoint y: 599, distance: 39.8
click at [764, 534] on div "Add Writer" at bounding box center [724, 526] width 940 height 59
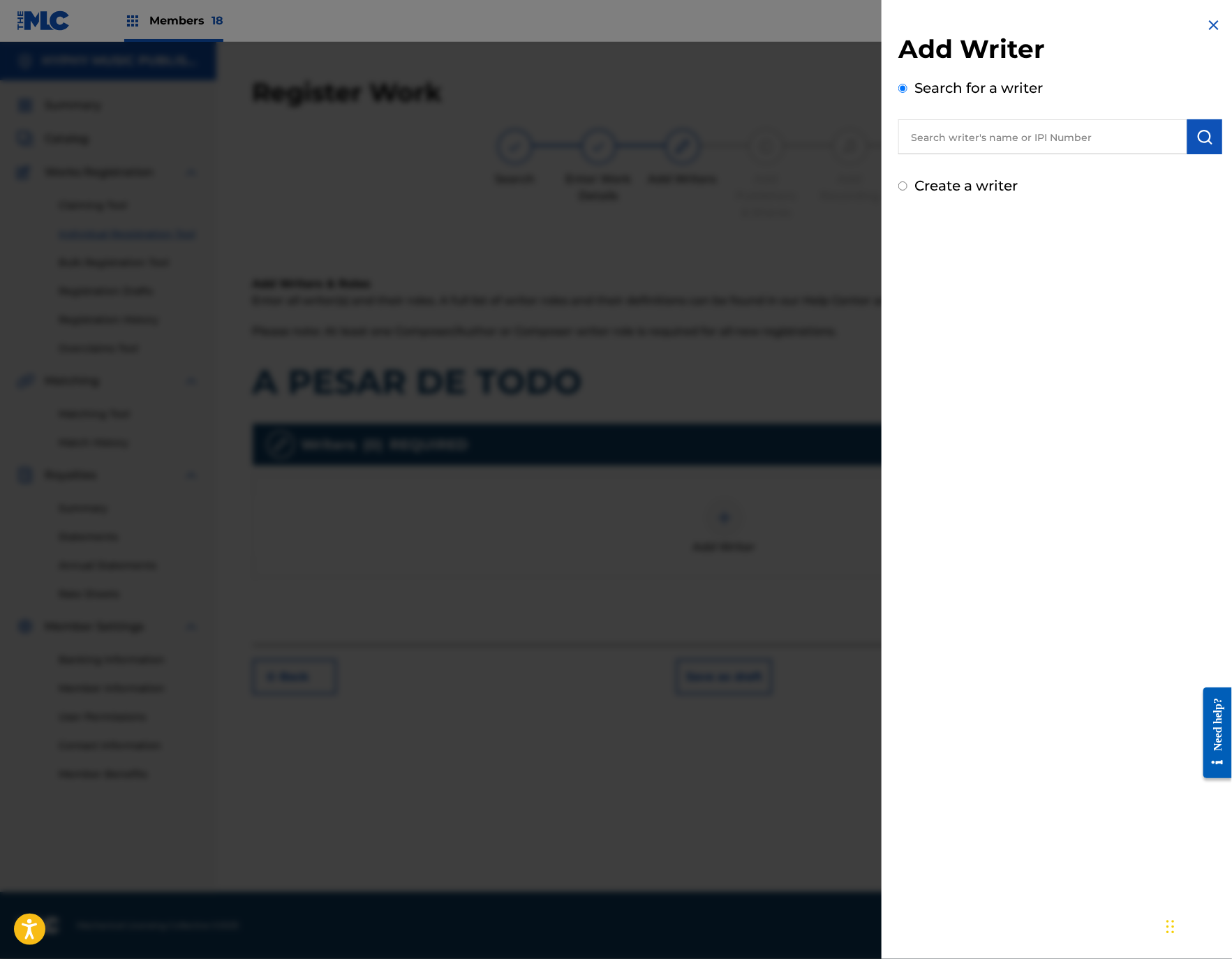
drag, startPoint x: 1029, startPoint y: 118, endPoint x: 1029, endPoint y: 136, distance: 18.0
click at [1027, 126] on input "text" at bounding box center [1042, 136] width 289 height 35
paste input "[PERSON_NAME] [PERSON_NAME]"
type input "[PERSON_NAME] [PERSON_NAME]"
click at [1203, 140] on img "submit" at bounding box center [1205, 137] width 17 height 17
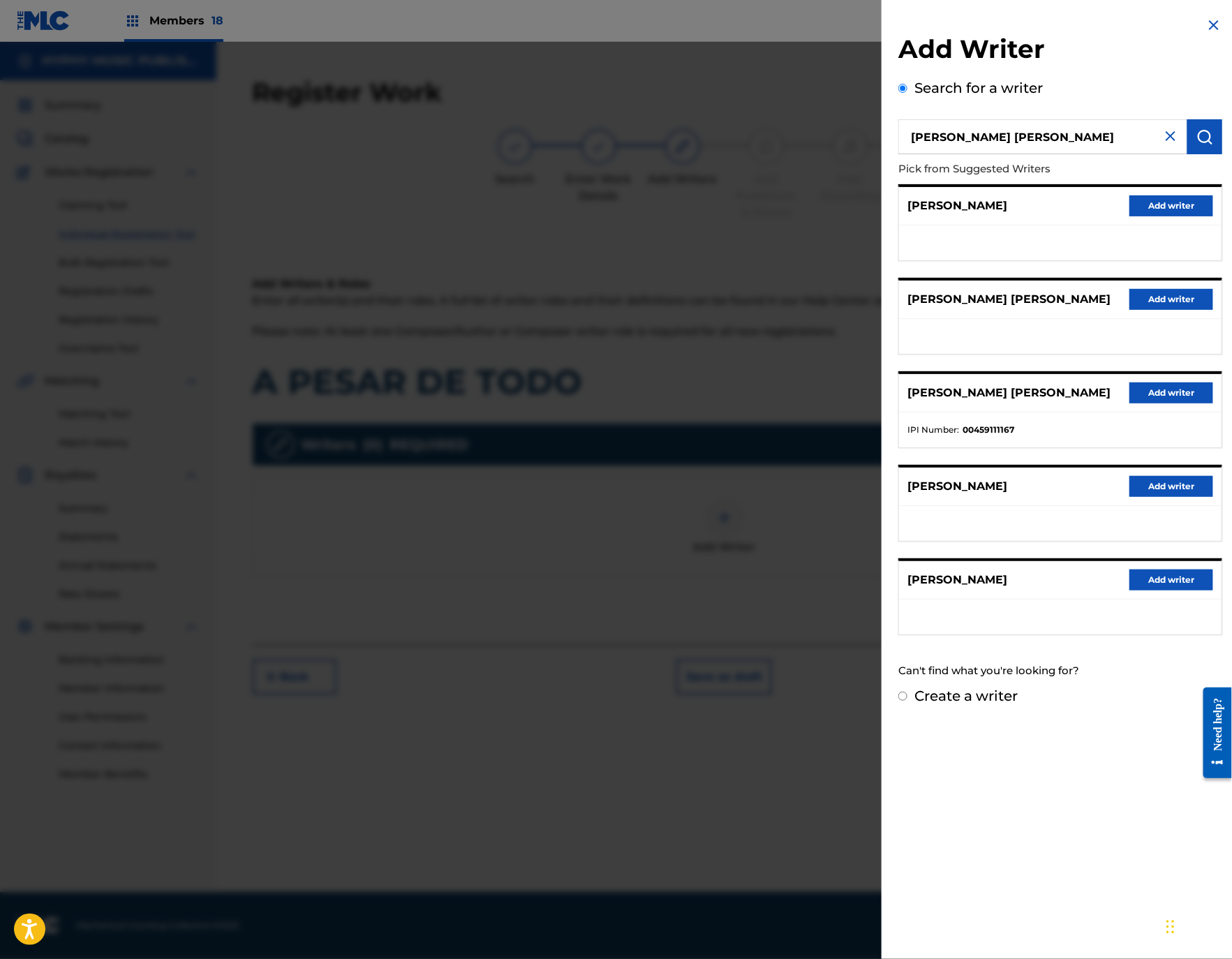
click at [1145, 403] on button "Add writer" at bounding box center [1171, 392] width 84 height 21
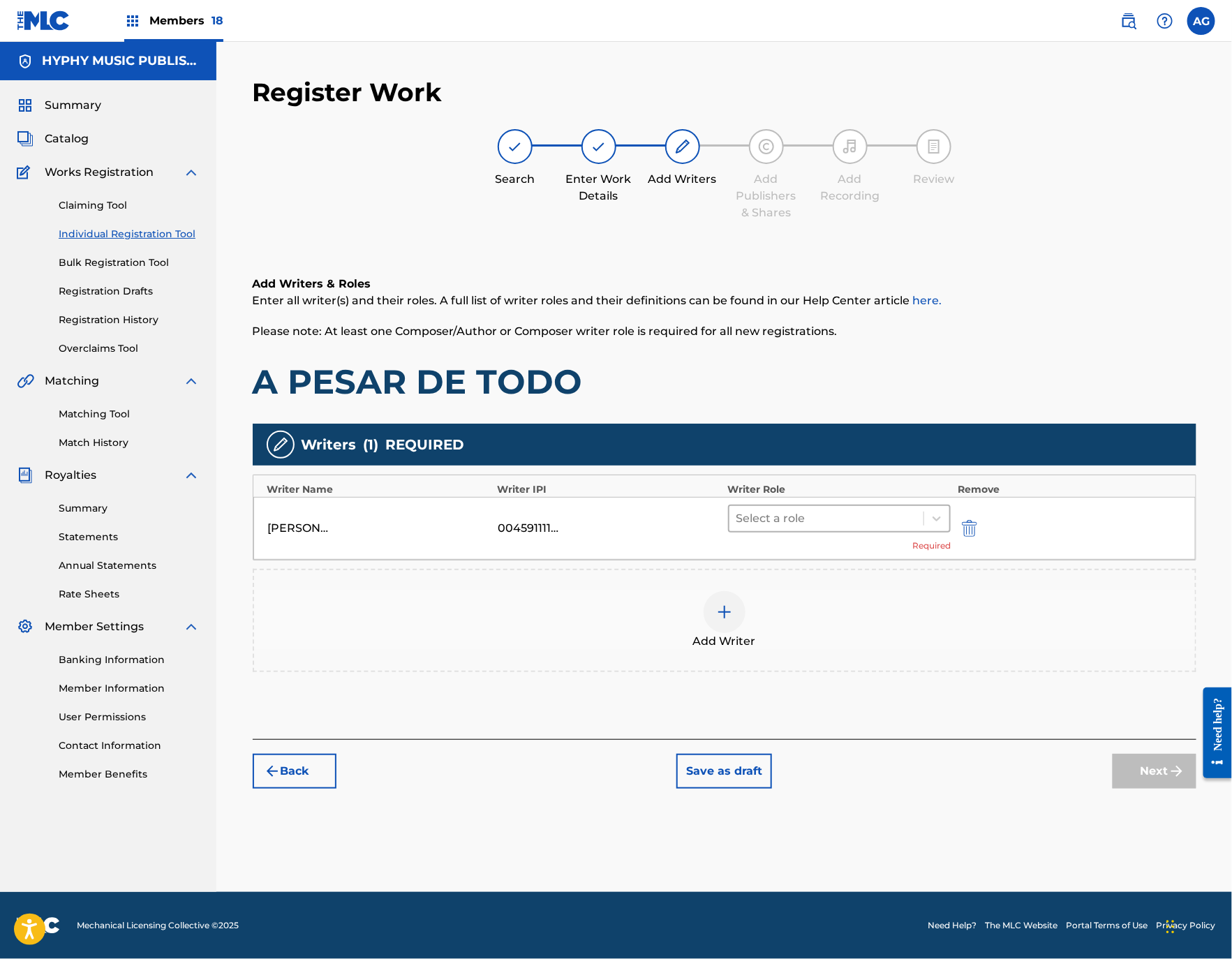
click at [842, 513] on div at bounding box center [827, 518] width 181 height 19
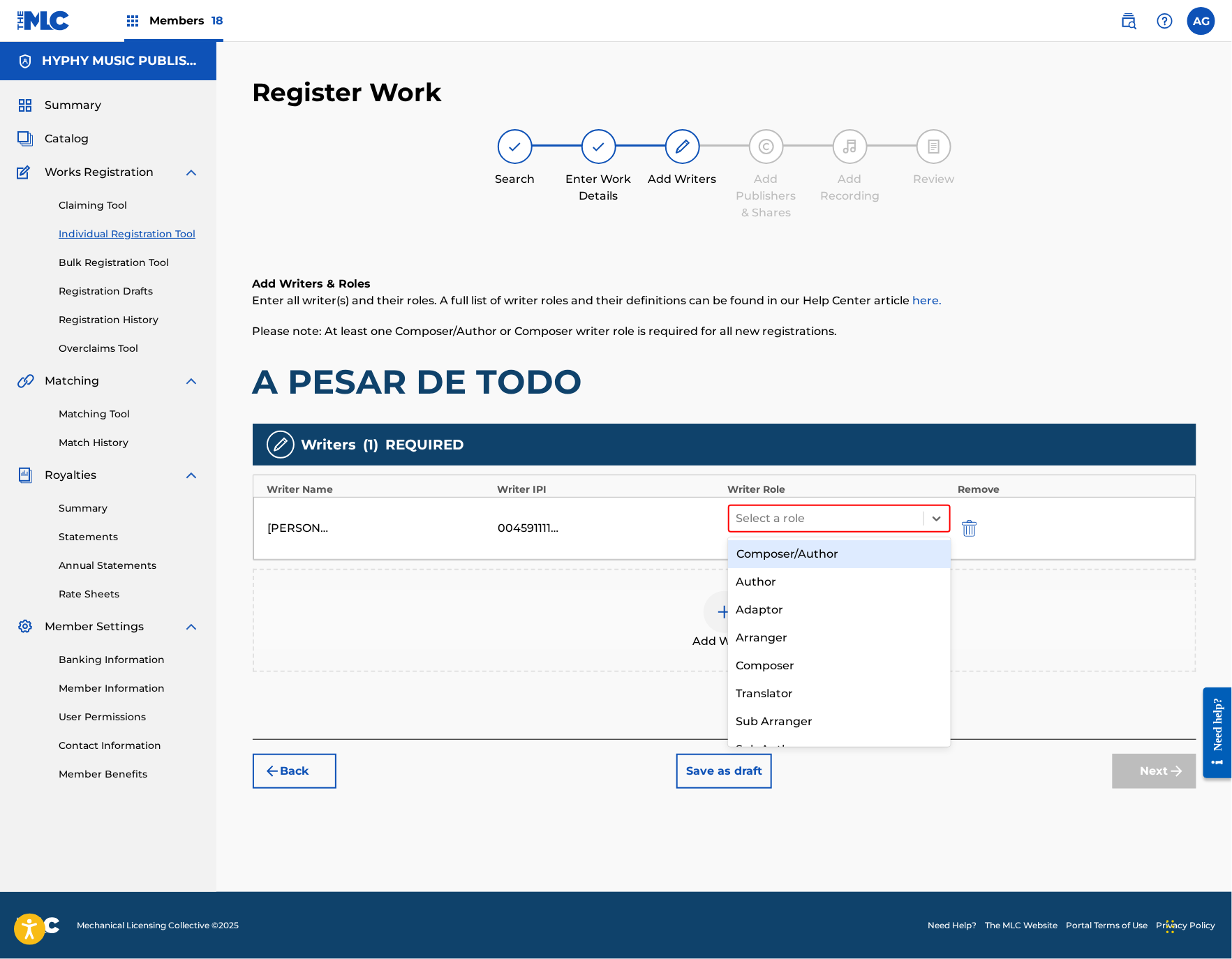
click at [850, 583] on div "Author" at bounding box center [839, 582] width 223 height 28
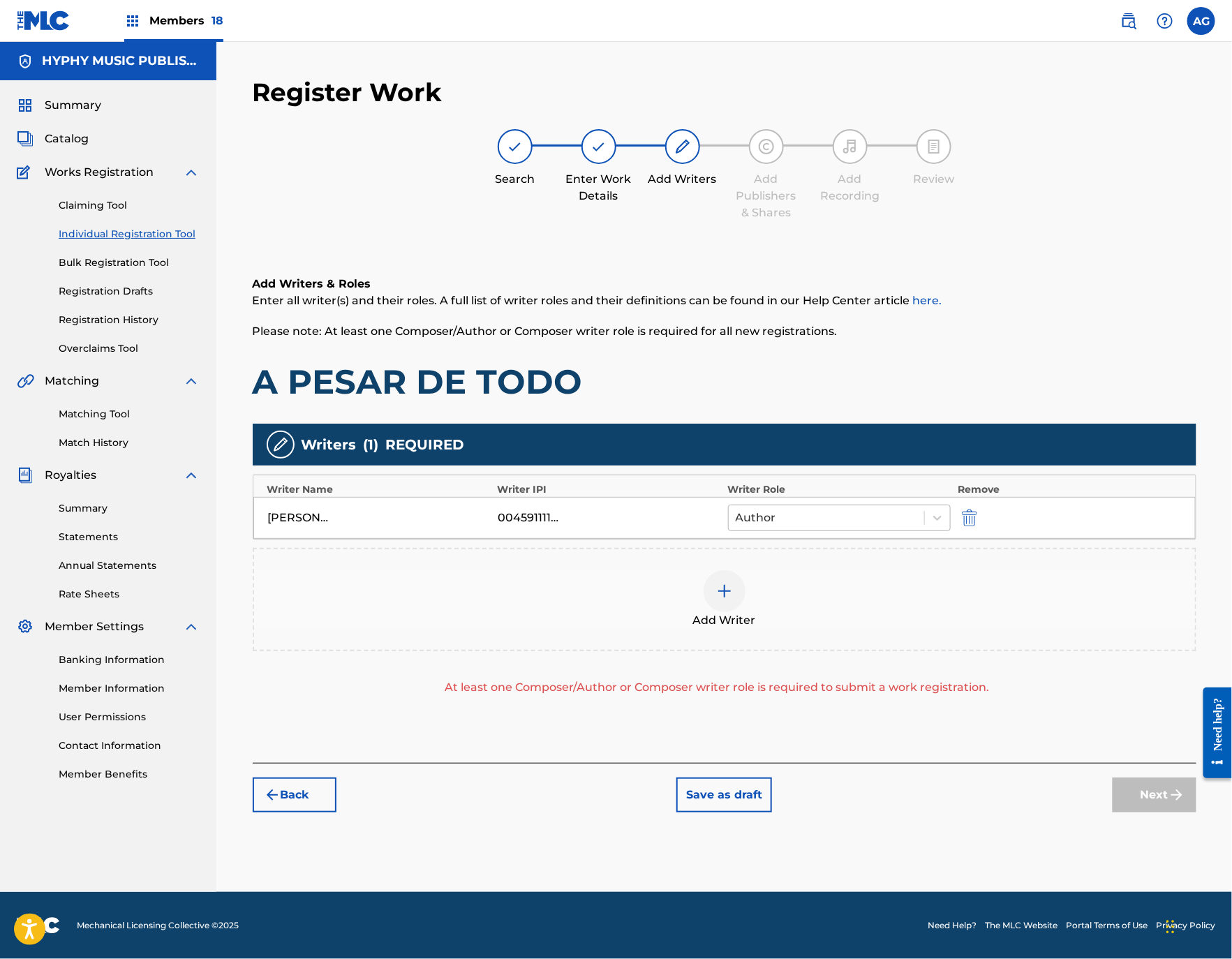
click at [836, 517] on div at bounding box center [827, 517] width 182 height 19
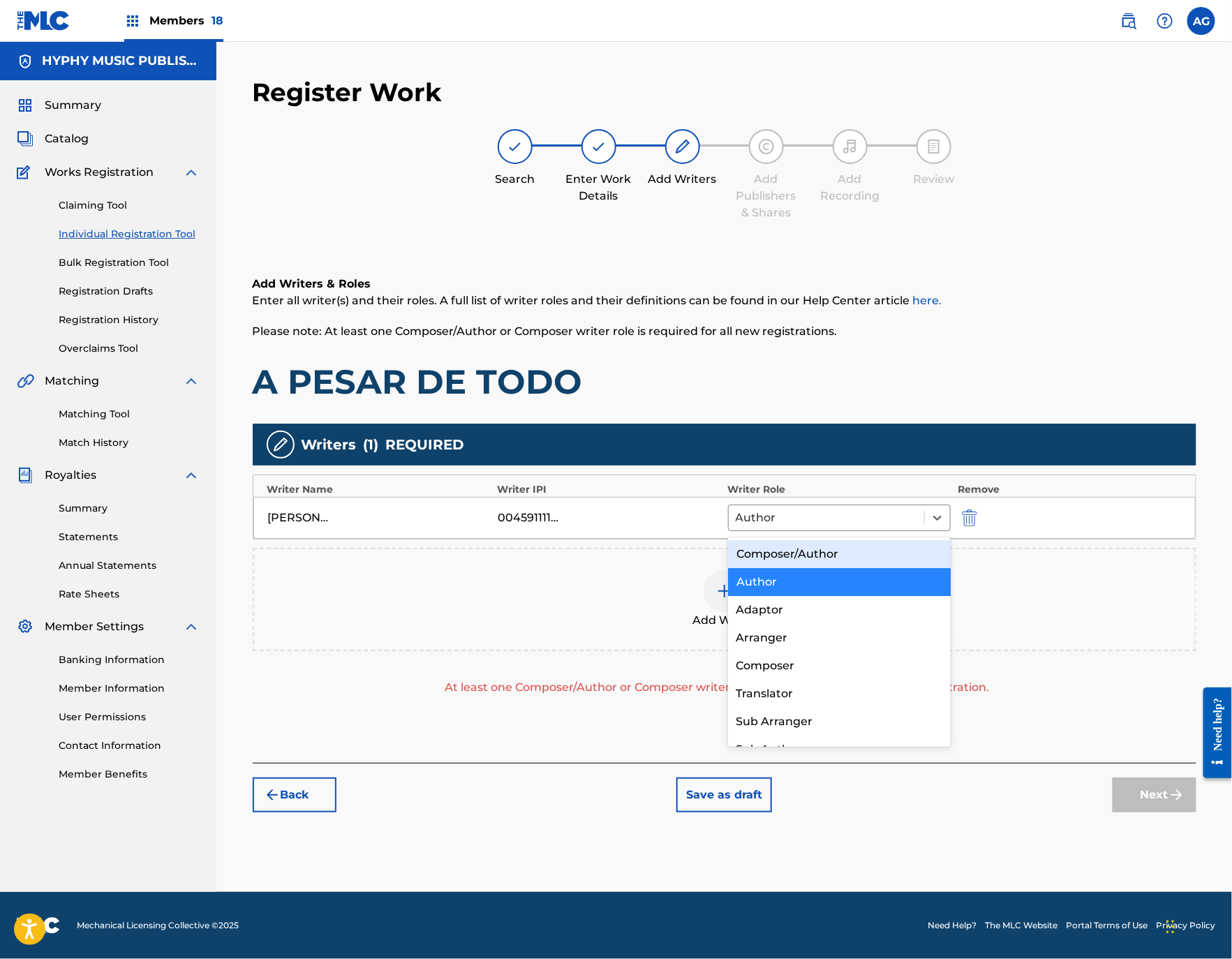
click at [835, 542] on div "Composer/Author" at bounding box center [839, 554] width 223 height 28
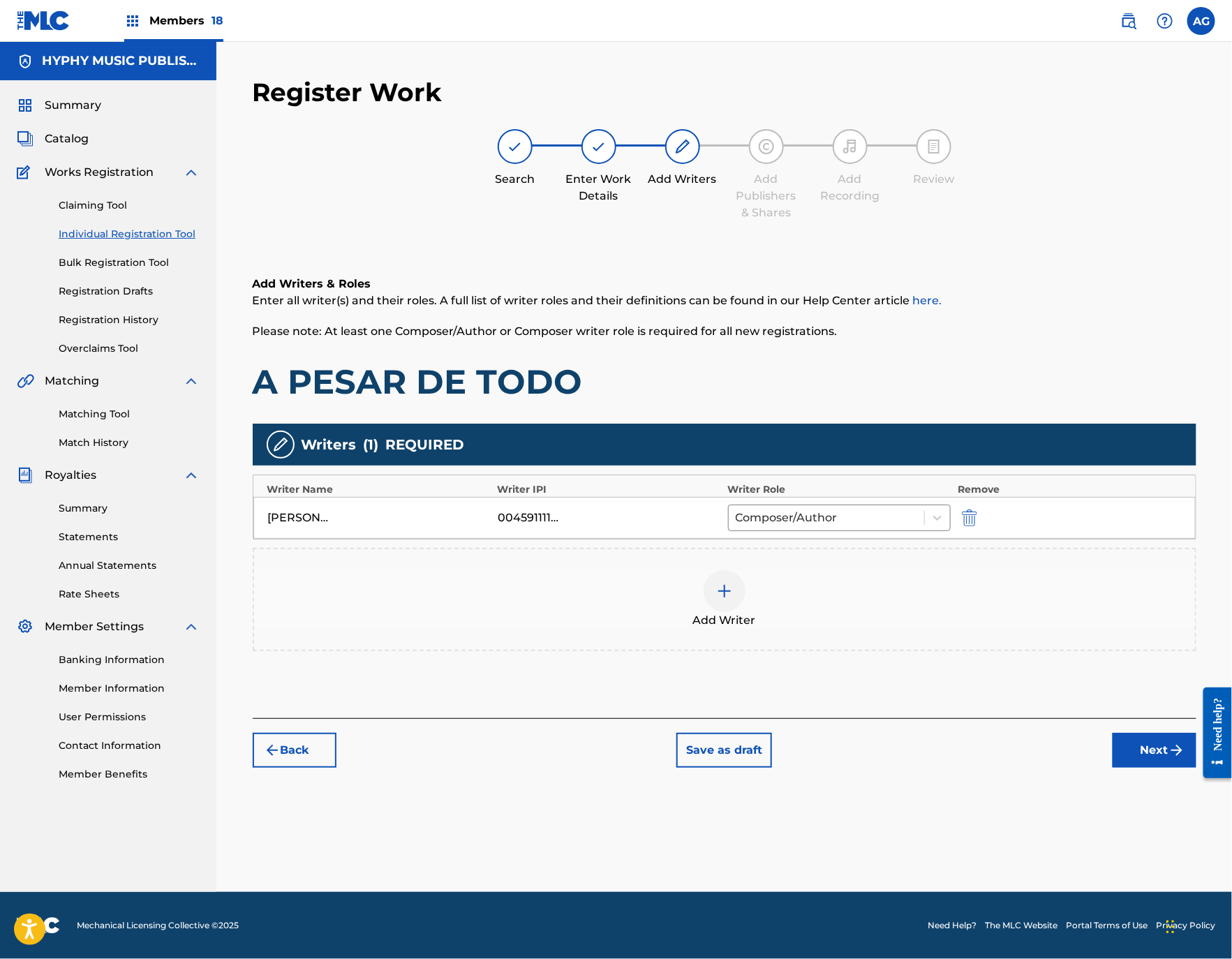
click at [835, 547] on div "Writers ( 1 ) REQUIRED Writer Name Writer IPI Writer Role Remove [PERSON_NAME] …" at bounding box center [724, 536] width 944 height 227
click at [1133, 752] on button "Next" at bounding box center [1154, 750] width 84 height 35
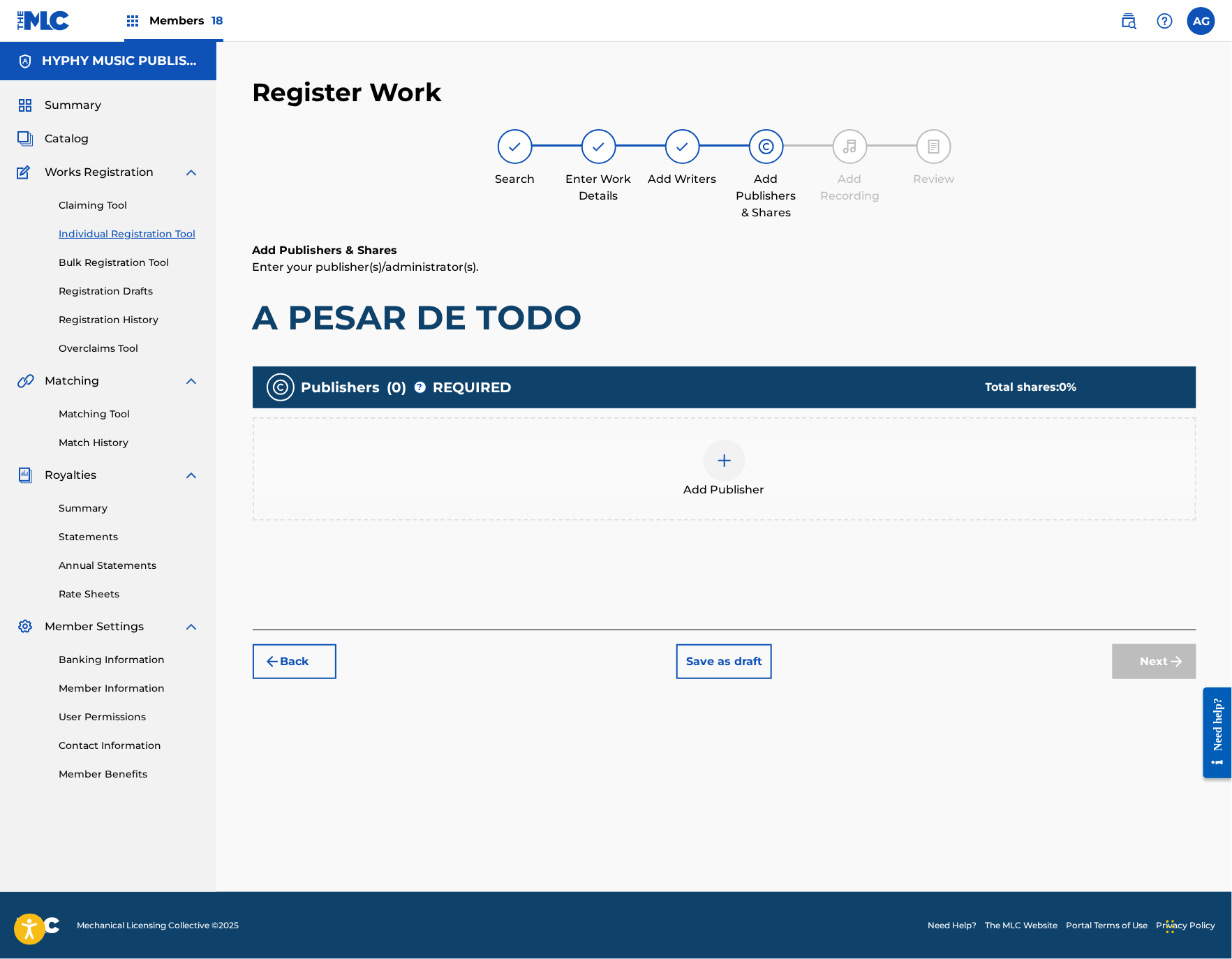
click at [911, 470] on div "Add Publisher" at bounding box center [724, 469] width 940 height 59
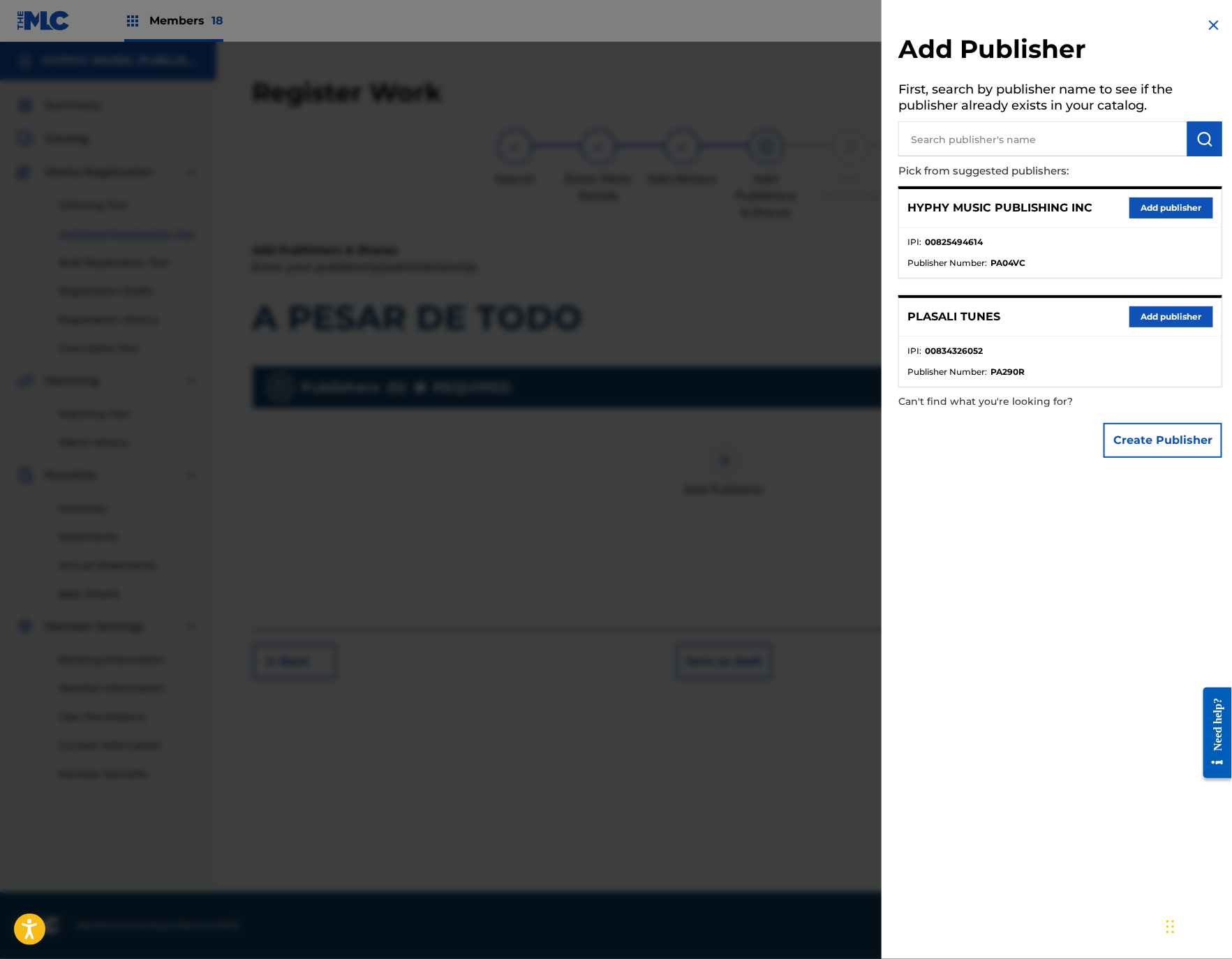
click at [1134, 205] on button "Add publisher" at bounding box center [1171, 208] width 84 height 21
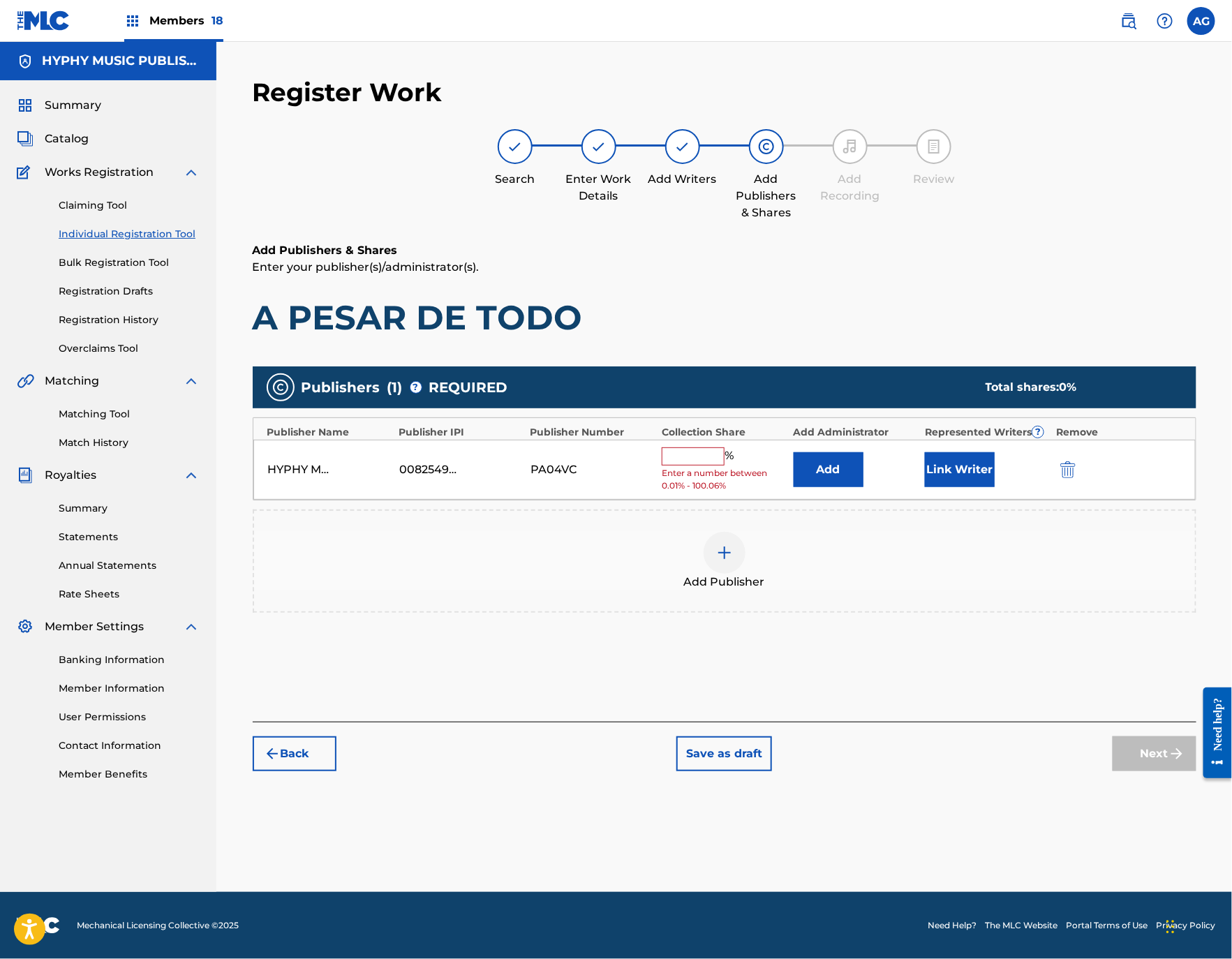
click at [714, 465] on input "text" at bounding box center [692, 456] width 63 height 18
type input "100"
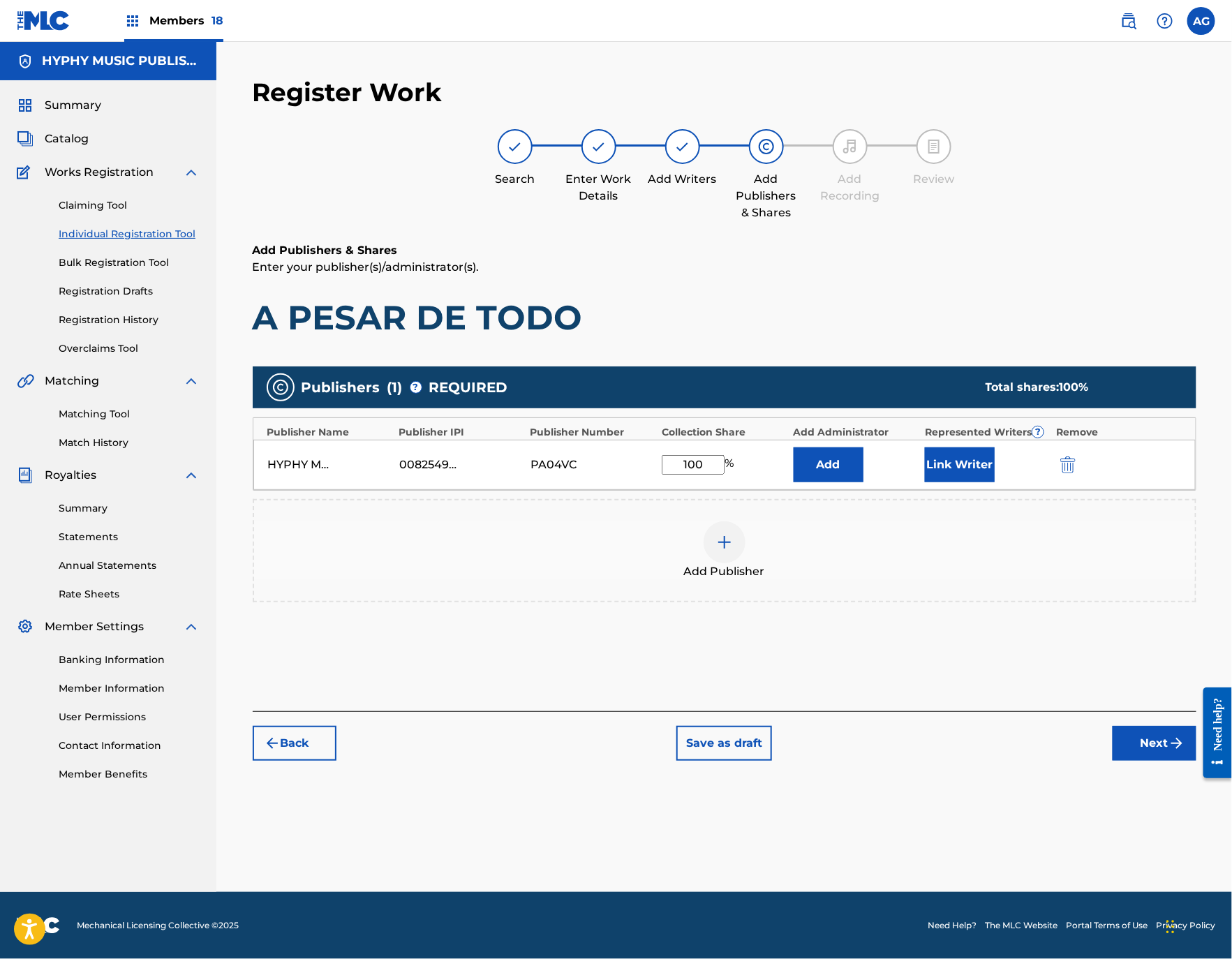
click at [936, 470] on button "Link Writer" at bounding box center [960, 464] width 70 height 35
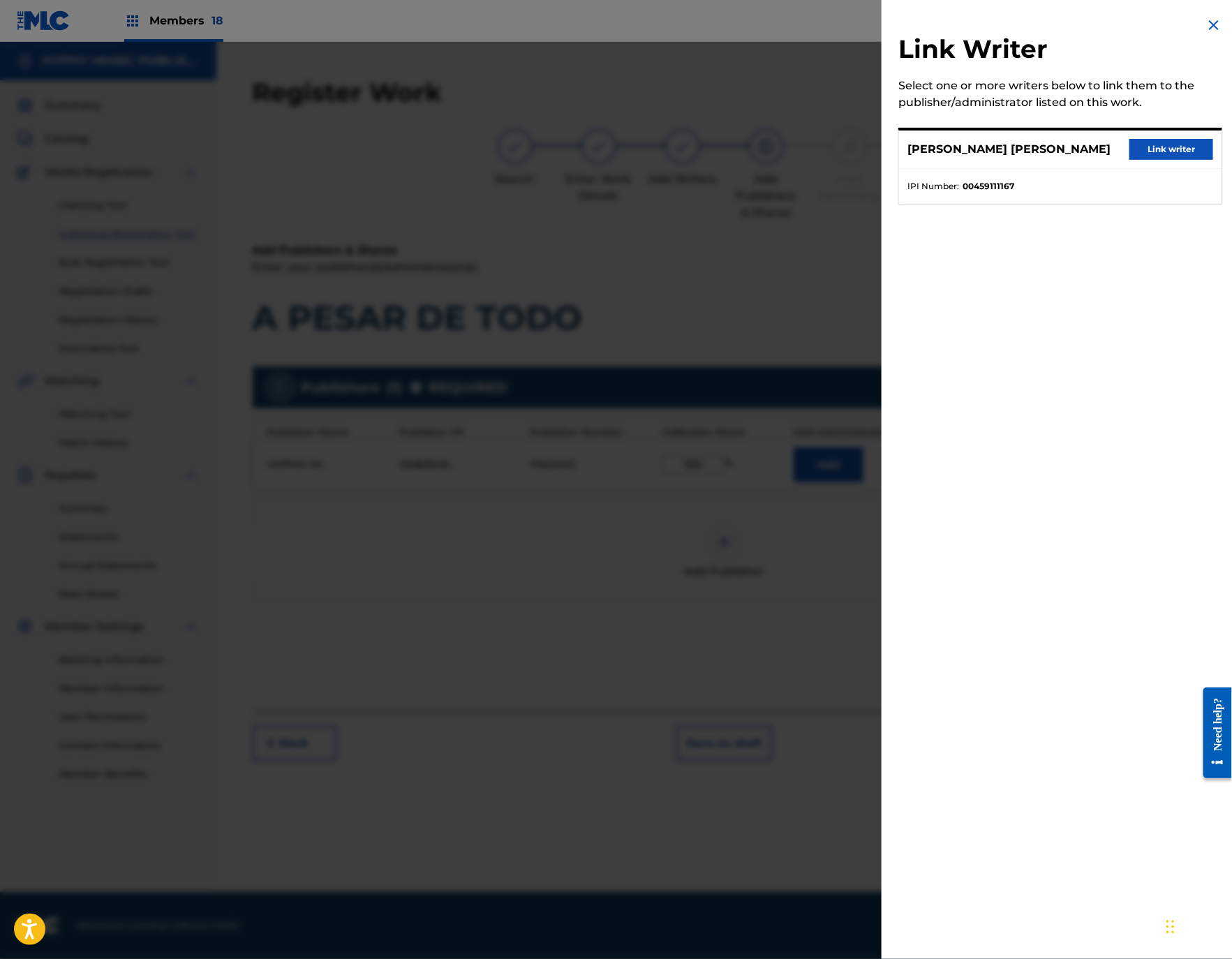
click at [1177, 159] on button "Link writer" at bounding box center [1171, 149] width 84 height 21
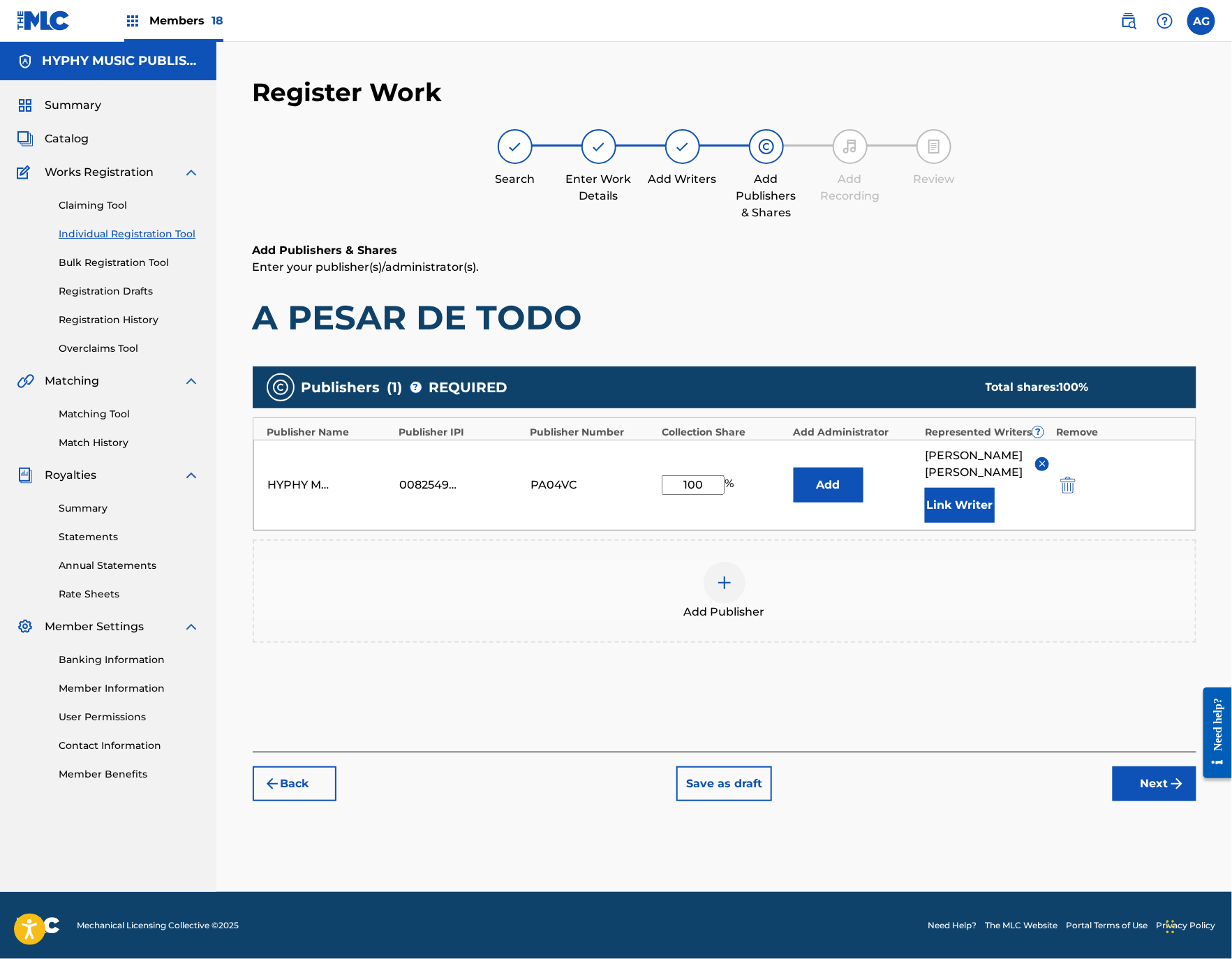
click at [1127, 801] on button "Next" at bounding box center [1154, 783] width 84 height 35
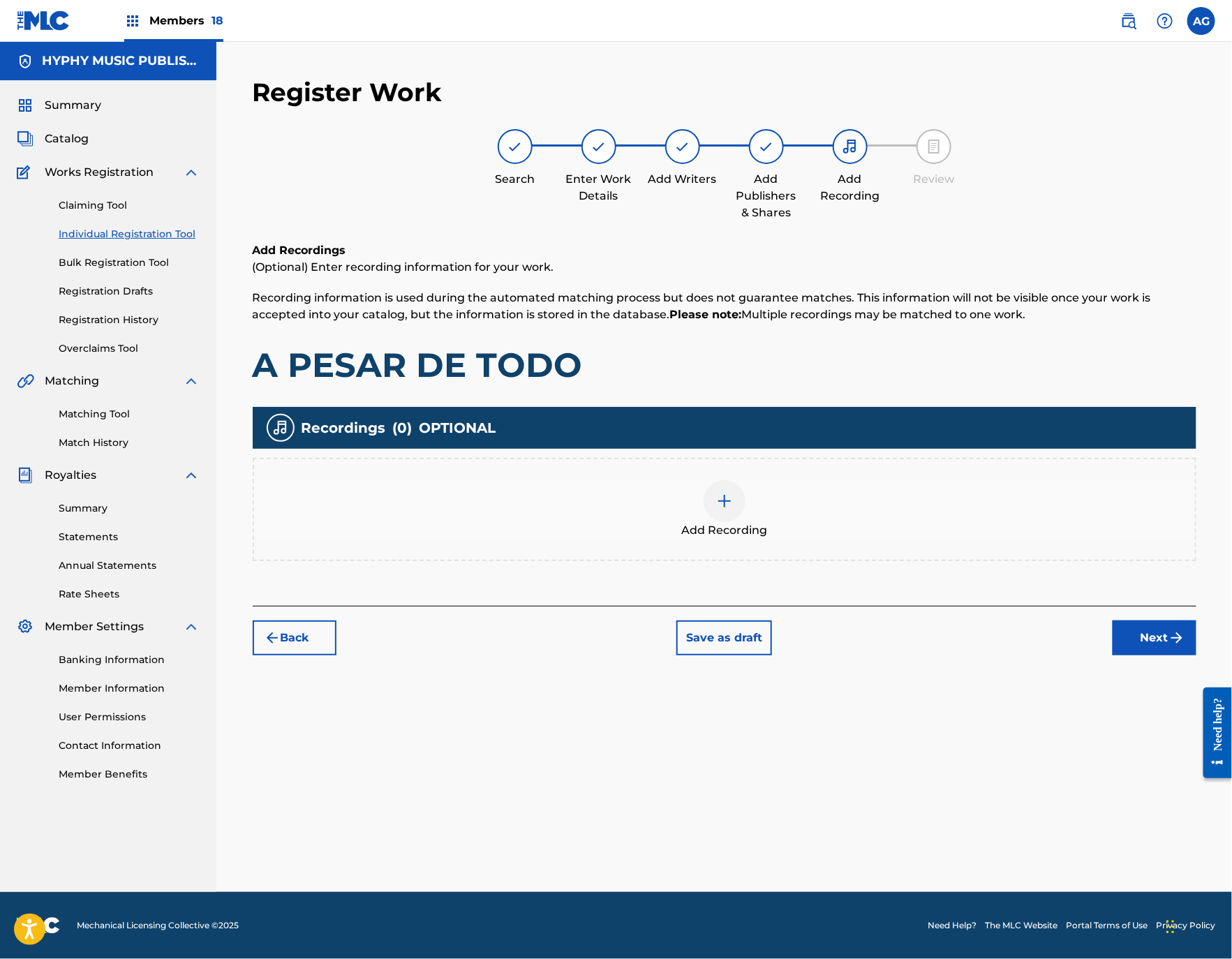
click at [1149, 637] on button "Next" at bounding box center [1154, 637] width 84 height 35
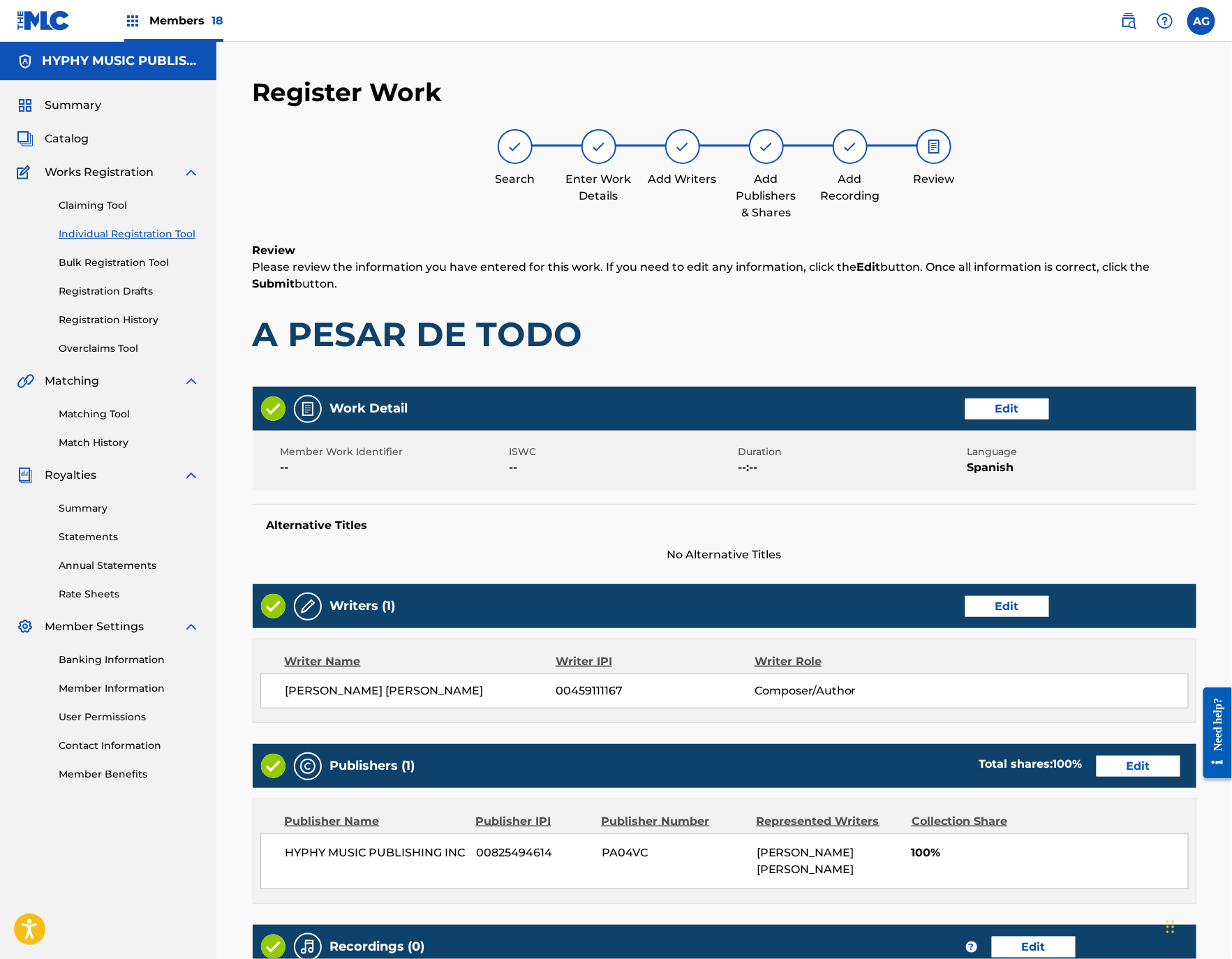
scroll to position [195, 0]
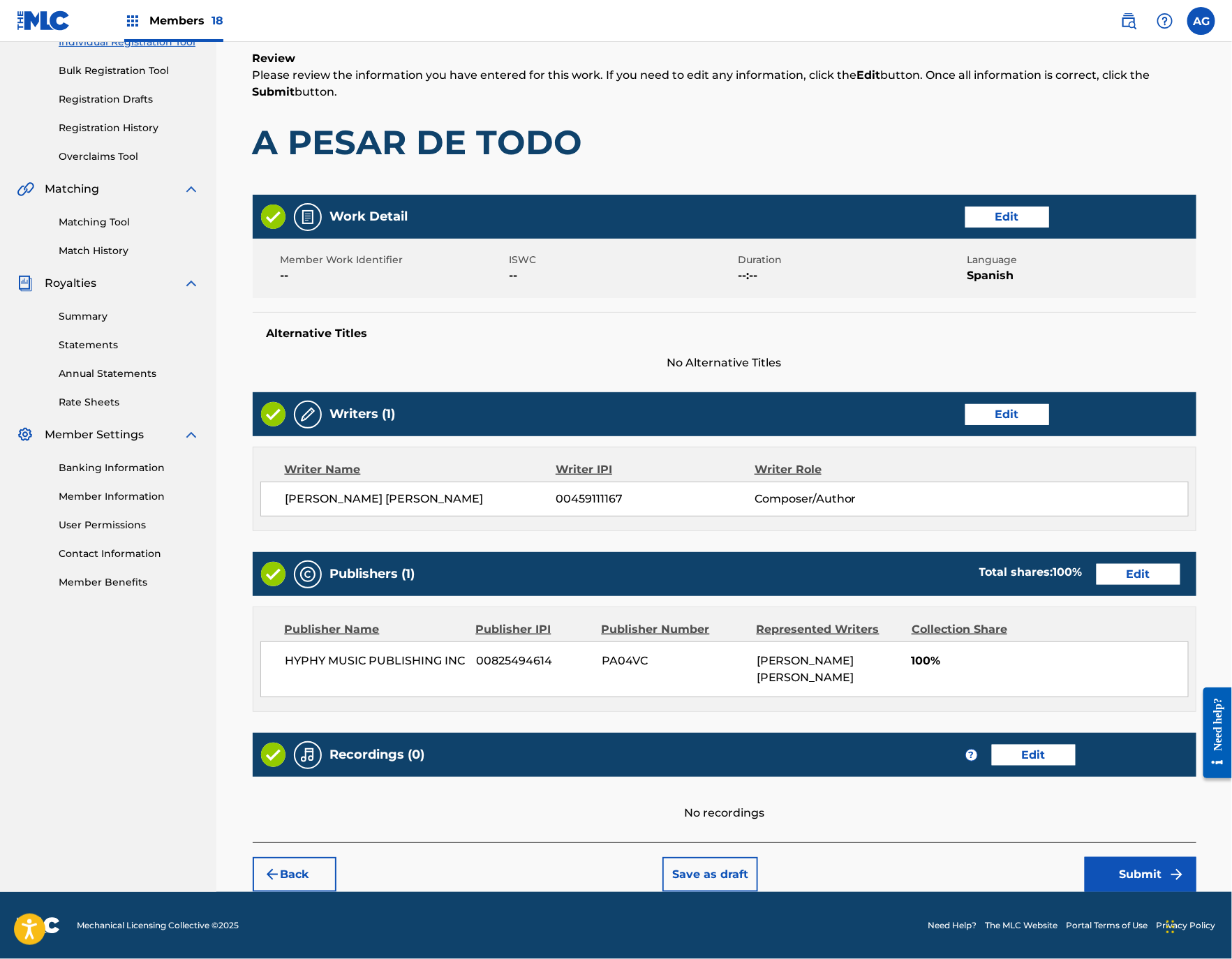
drag, startPoint x: 976, startPoint y: 592, endPoint x: 969, endPoint y: 825, distance: 233.1
click at [1122, 867] on button "Submit" at bounding box center [1141, 874] width 112 height 35
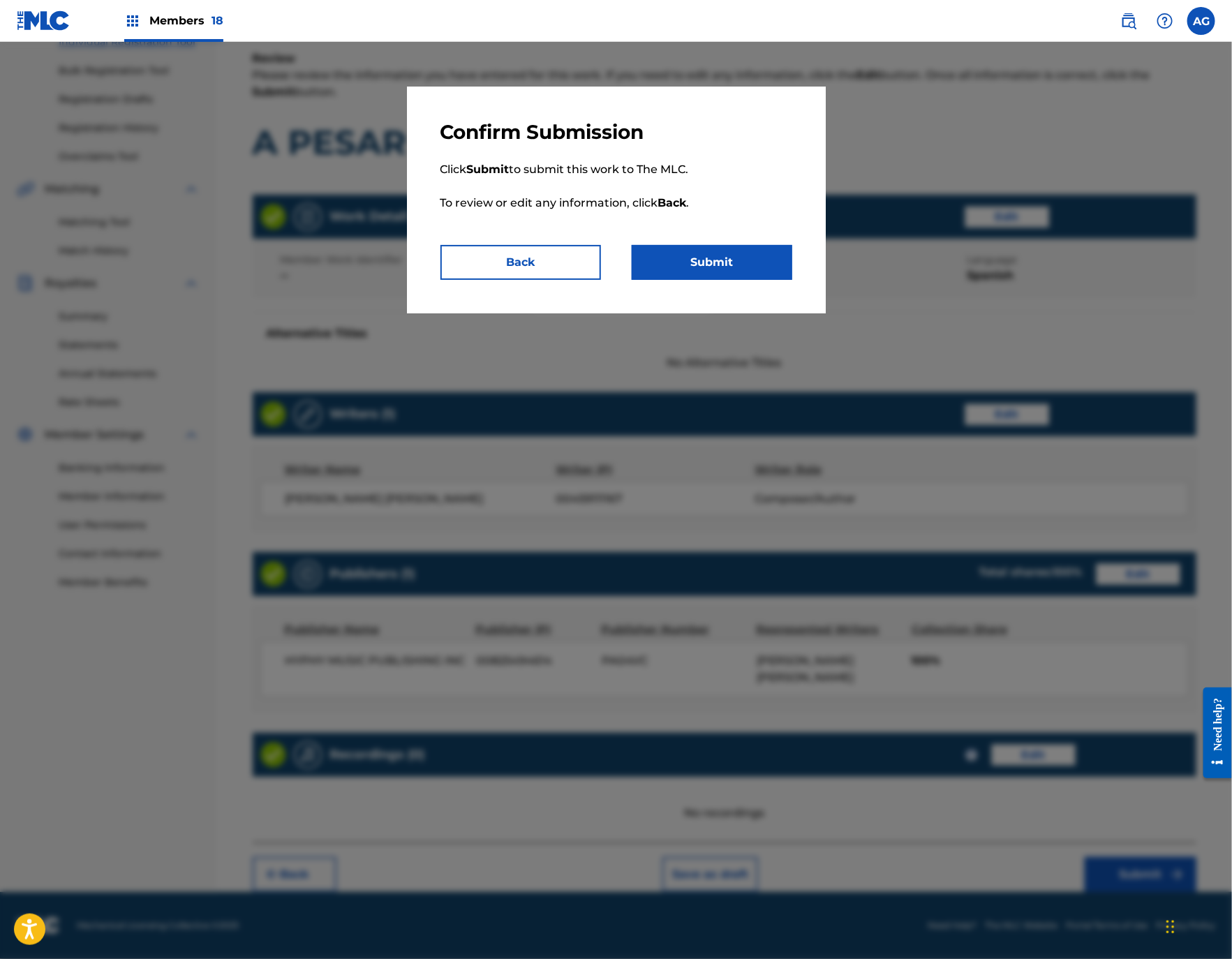
click at [697, 288] on div "Confirm Submission Click Submit to submit this work to The MLC. To review or ed…" at bounding box center [616, 200] width 419 height 227
click at [702, 276] on button "Submit" at bounding box center [712, 262] width 160 height 35
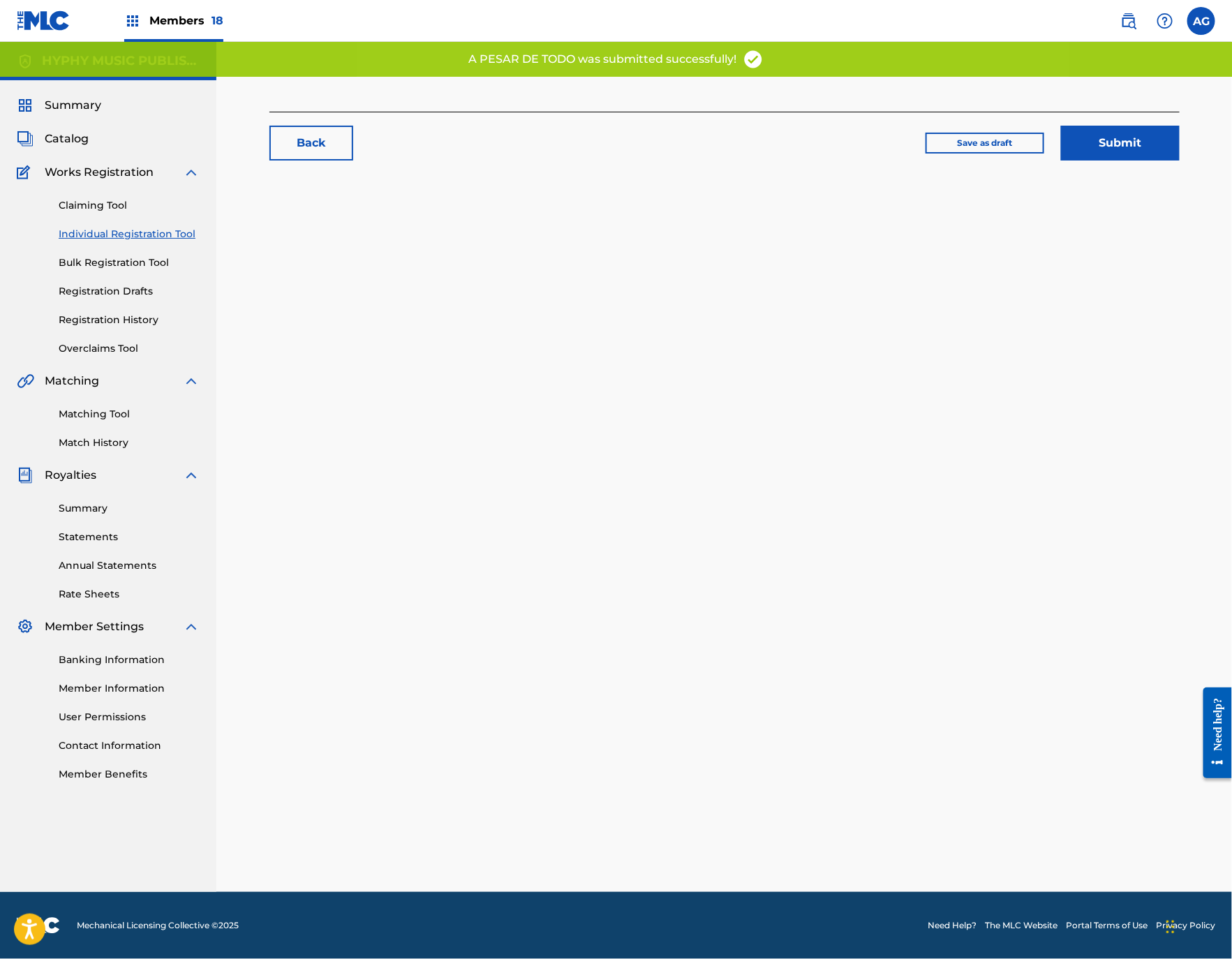
click at [704, 270] on div "Back Save as draft Submit" at bounding box center [724, 484] width 977 height 815
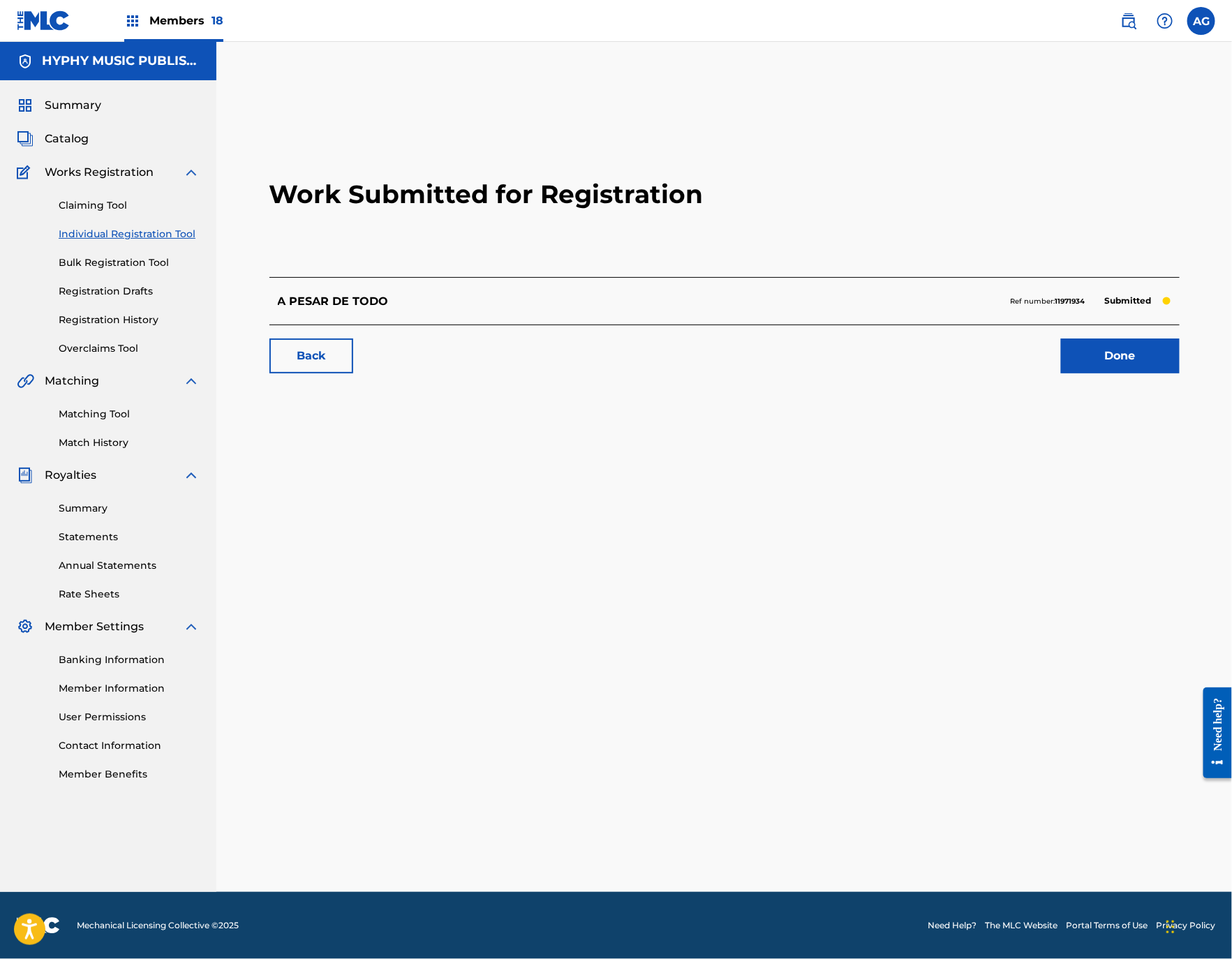
click at [1106, 367] on link "Done" at bounding box center [1120, 356] width 119 height 35
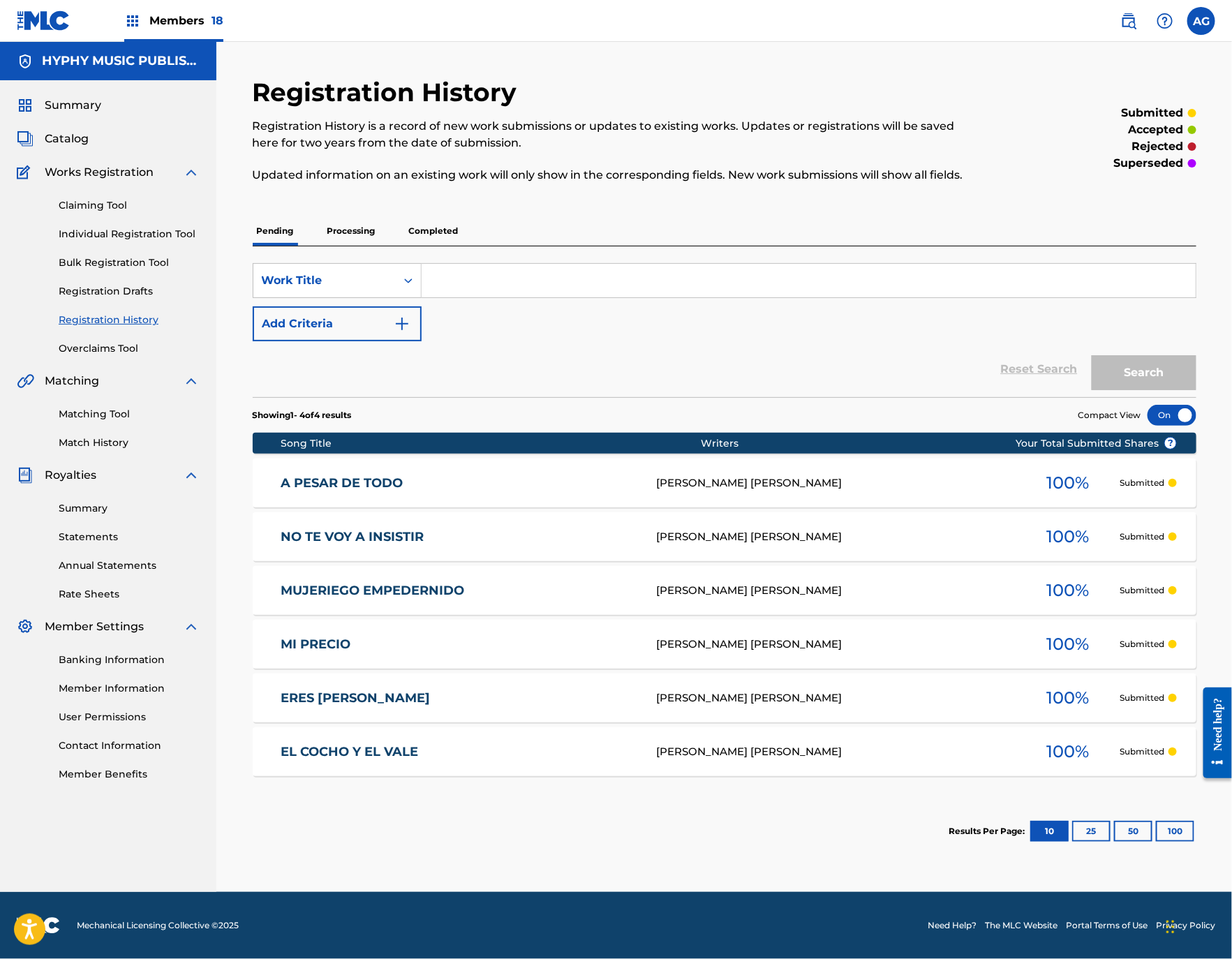
click at [143, 231] on link "Individual Registration Tool" at bounding box center [129, 234] width 141 height 15
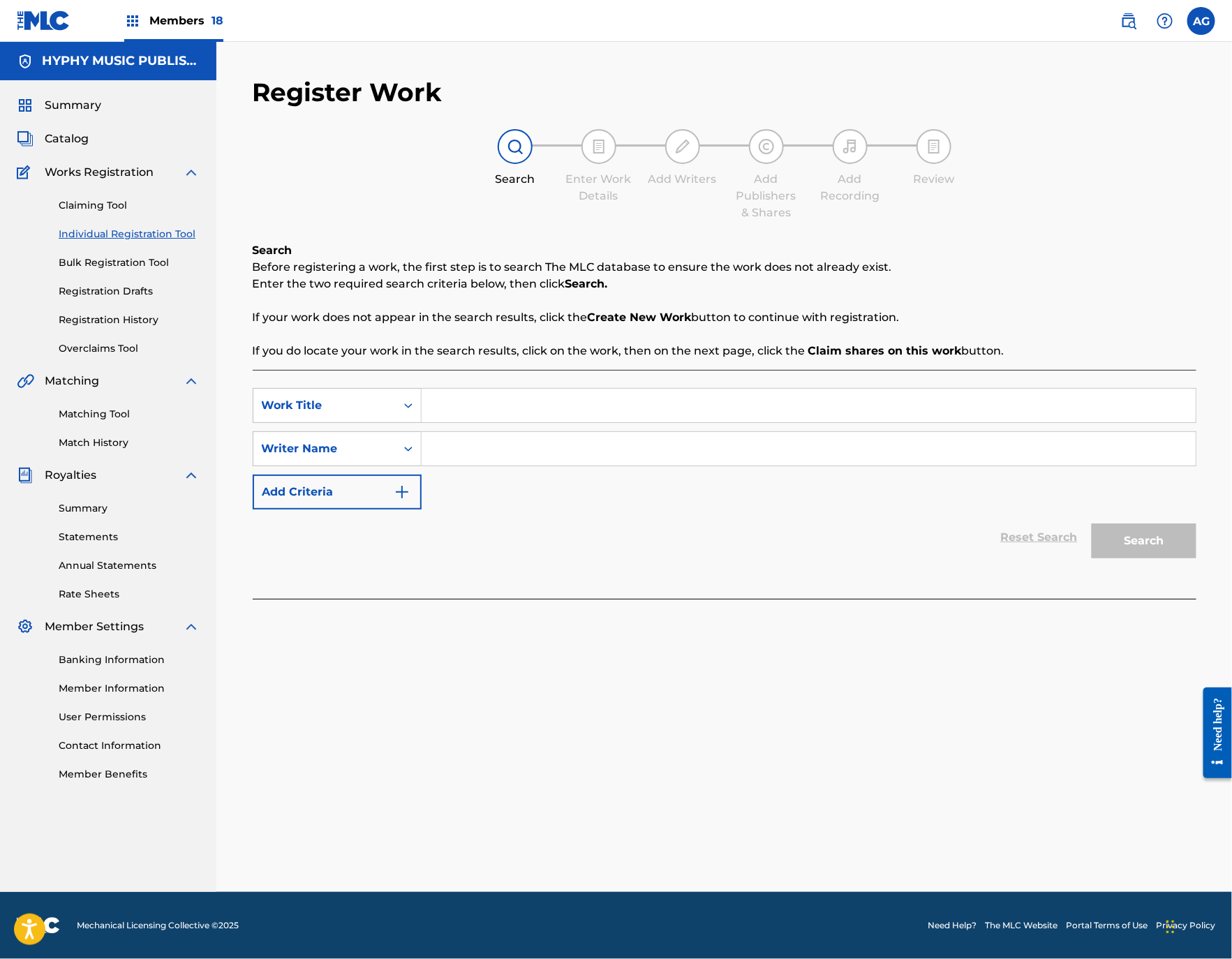
click at [516, 395] on input "Search Form" at bounding box center [809, 405] width 774 height 33
paste input "SOLO POR HOY"
type input "SOLO POR HOY"
click at [570, 446] on input "Search Form" at bounding box center [809, 448] width 774 height 33
paste input "[PERSON_NAME] [PERSON_NAME]"
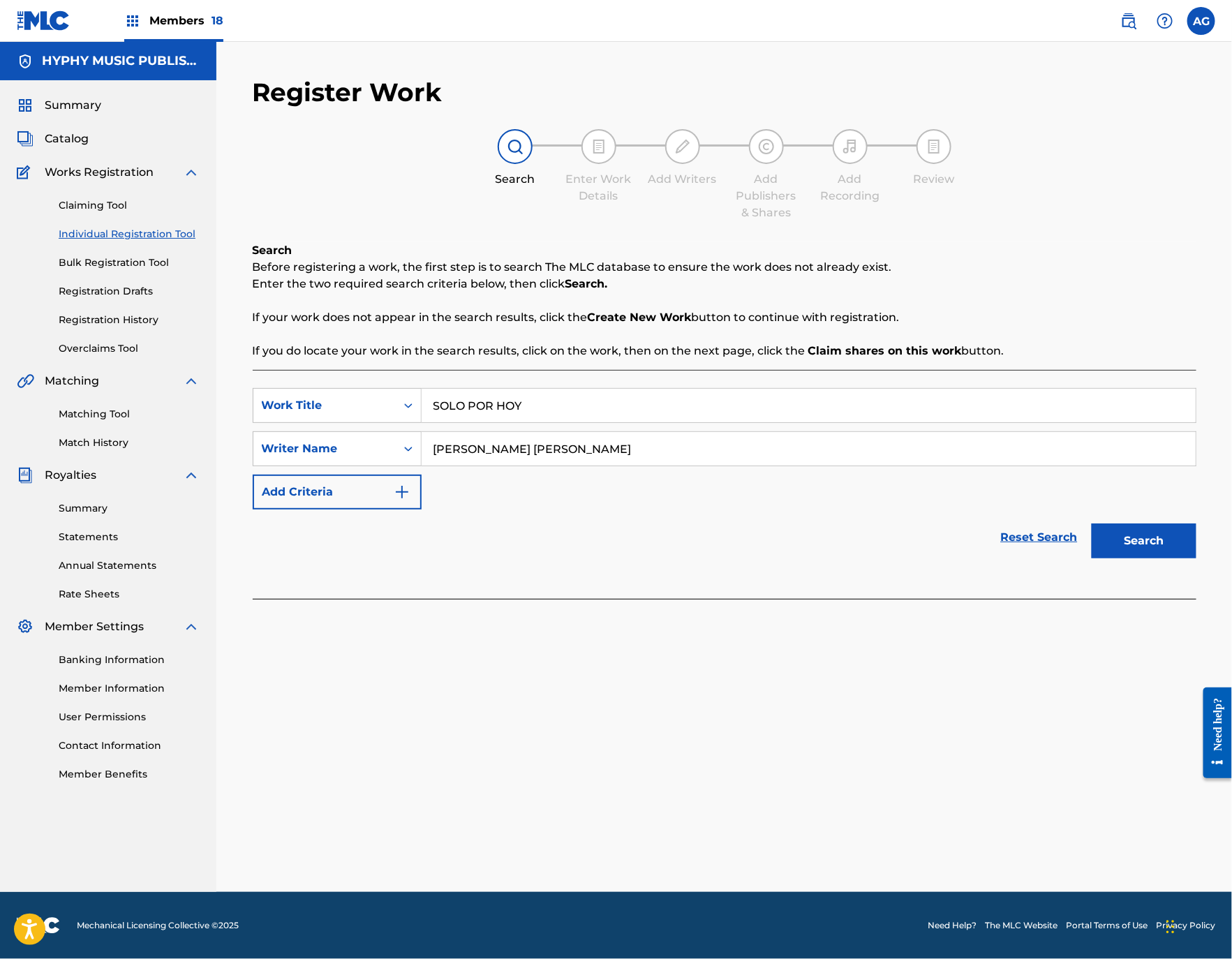
type input "[PERSON_NAME] [PERSON_NAME]"
click at [1144, 551] on button "Search" at bounding box center [1144, 540] width 105 height 35
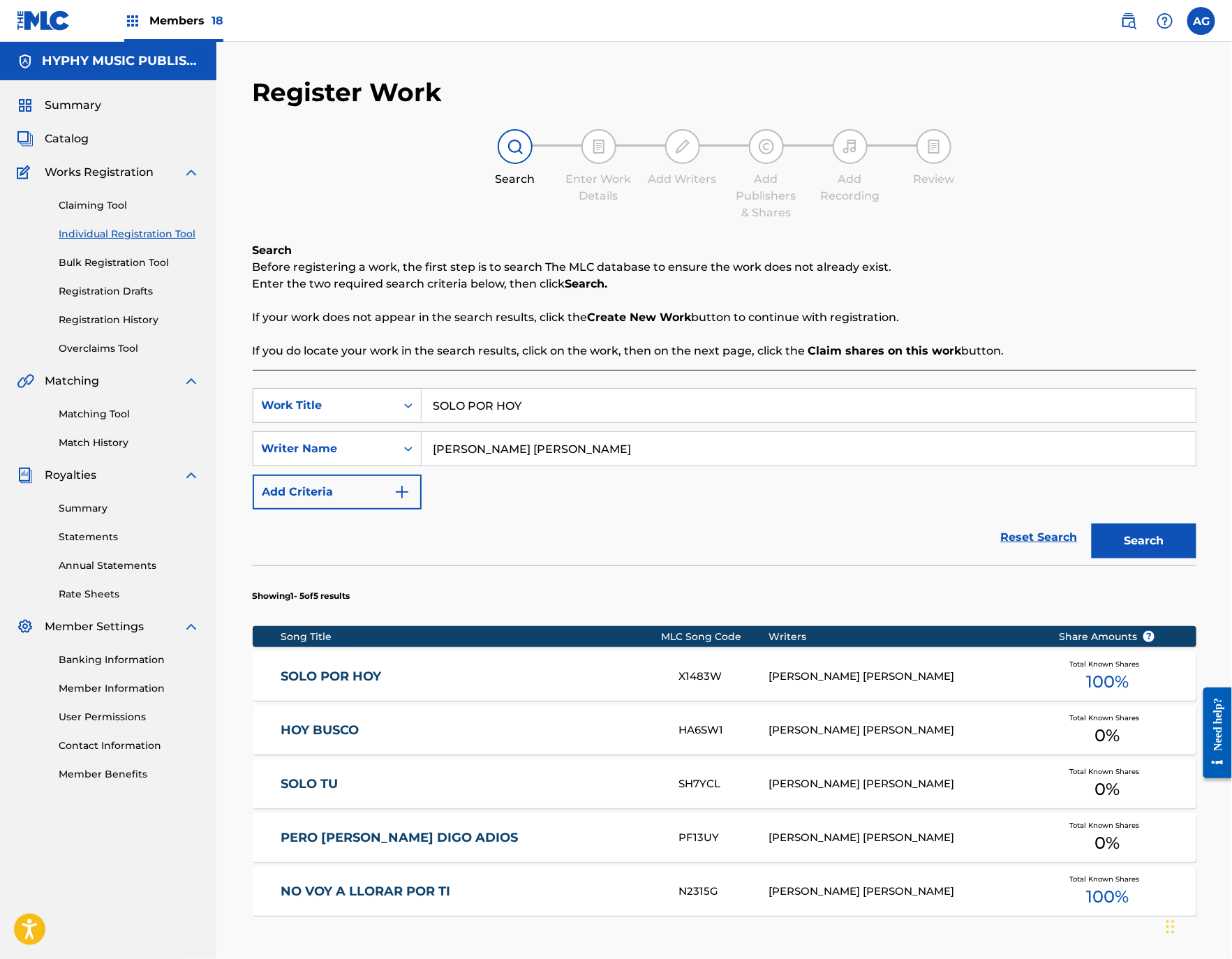
click at [513, 681] on link "SOLO POR HOY" at bounding box center [471, 676] width 380 height 16
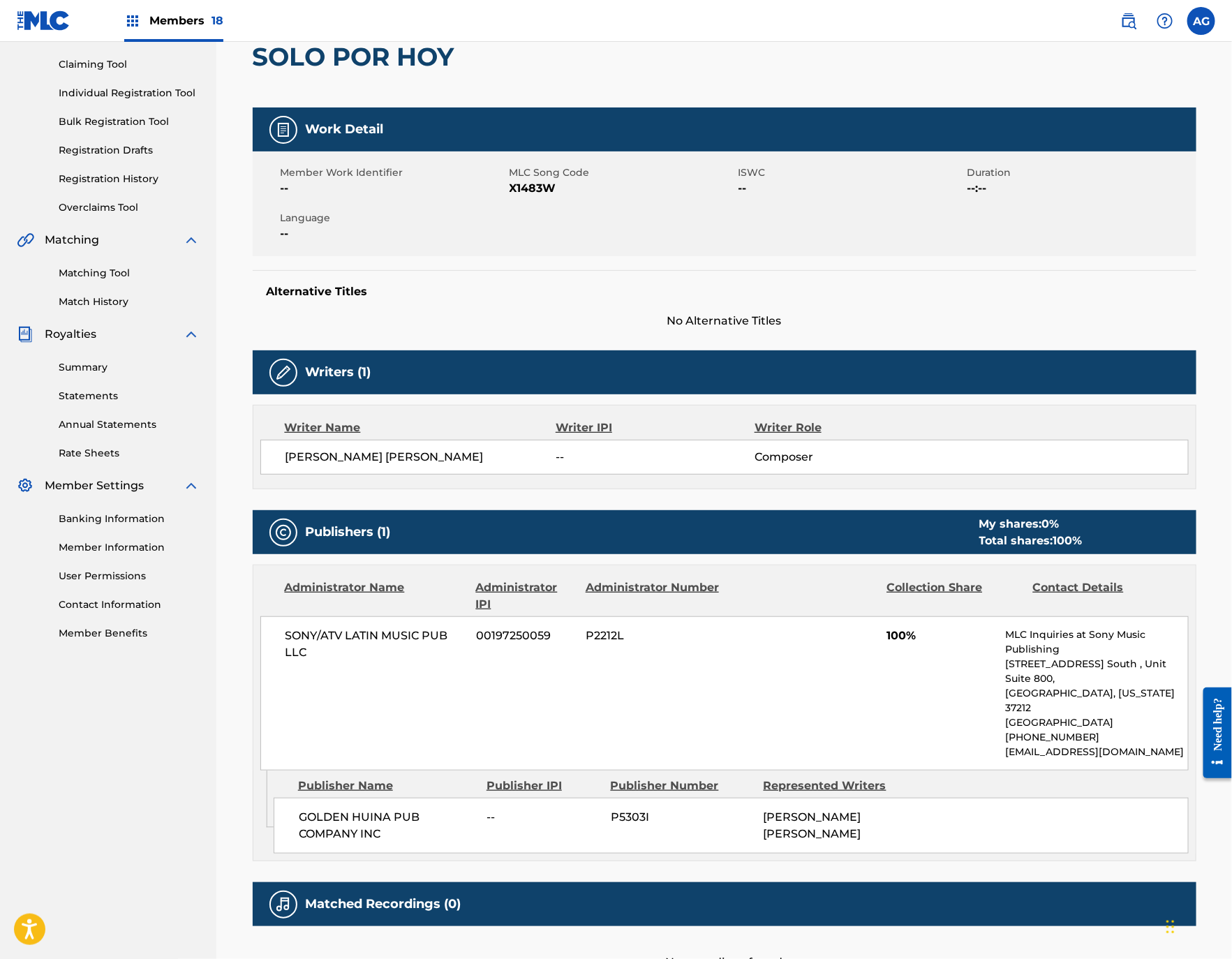
scroll to position [40, 0]
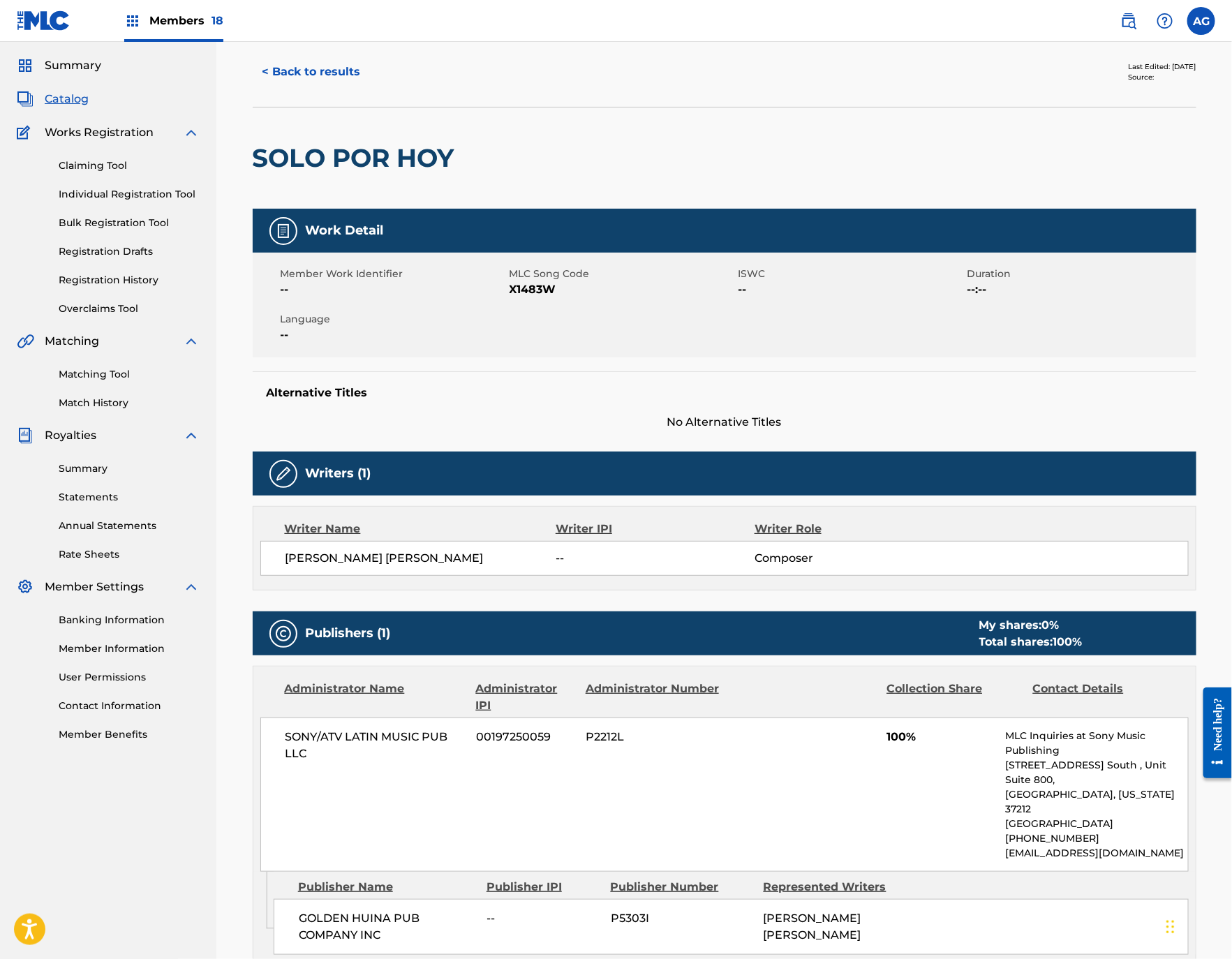
click at [541, 289] on span "X1483W" at bounding box center [622, 290] width 226 height 17
copy span "X1483W"
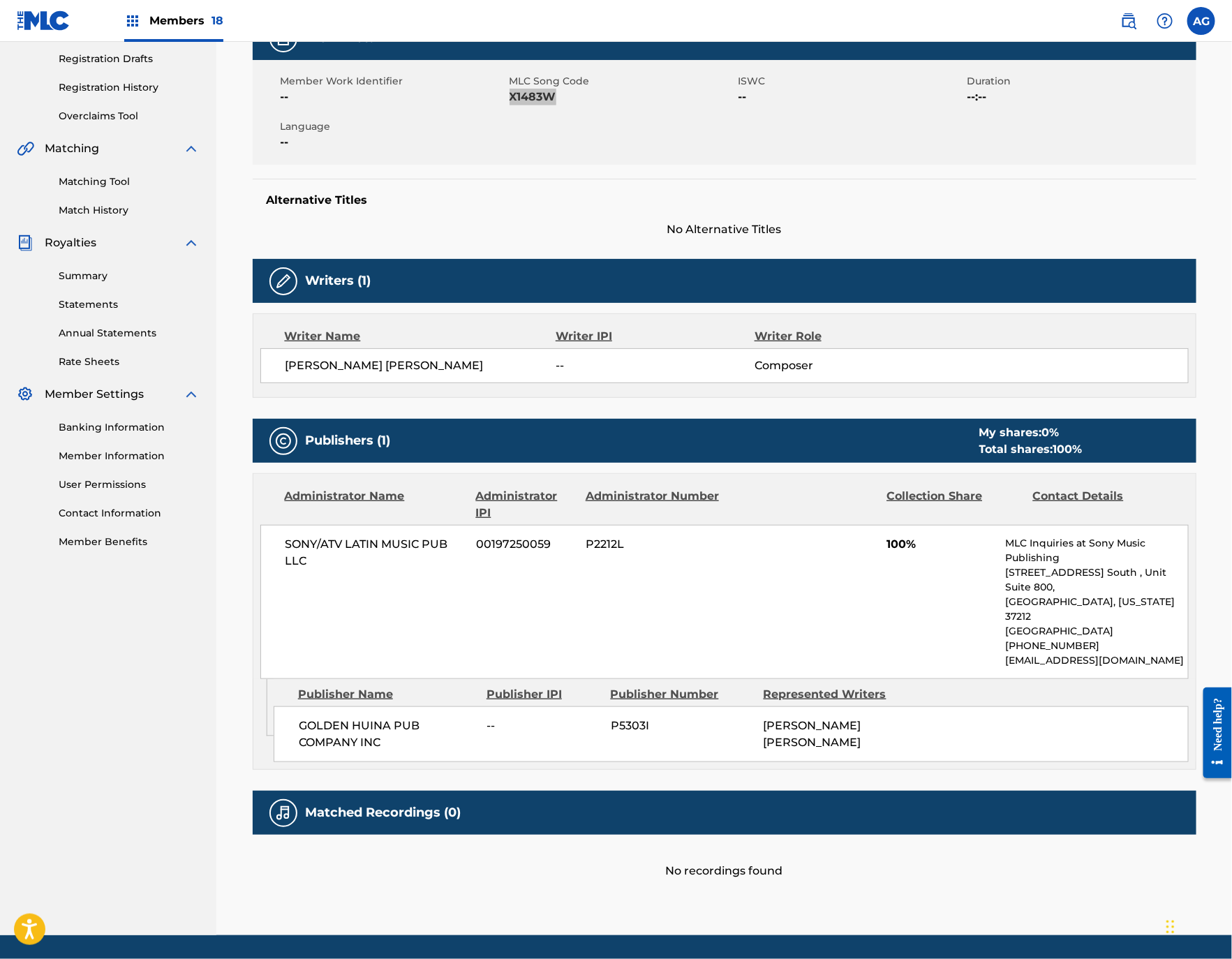
scroll to position [249, 0]
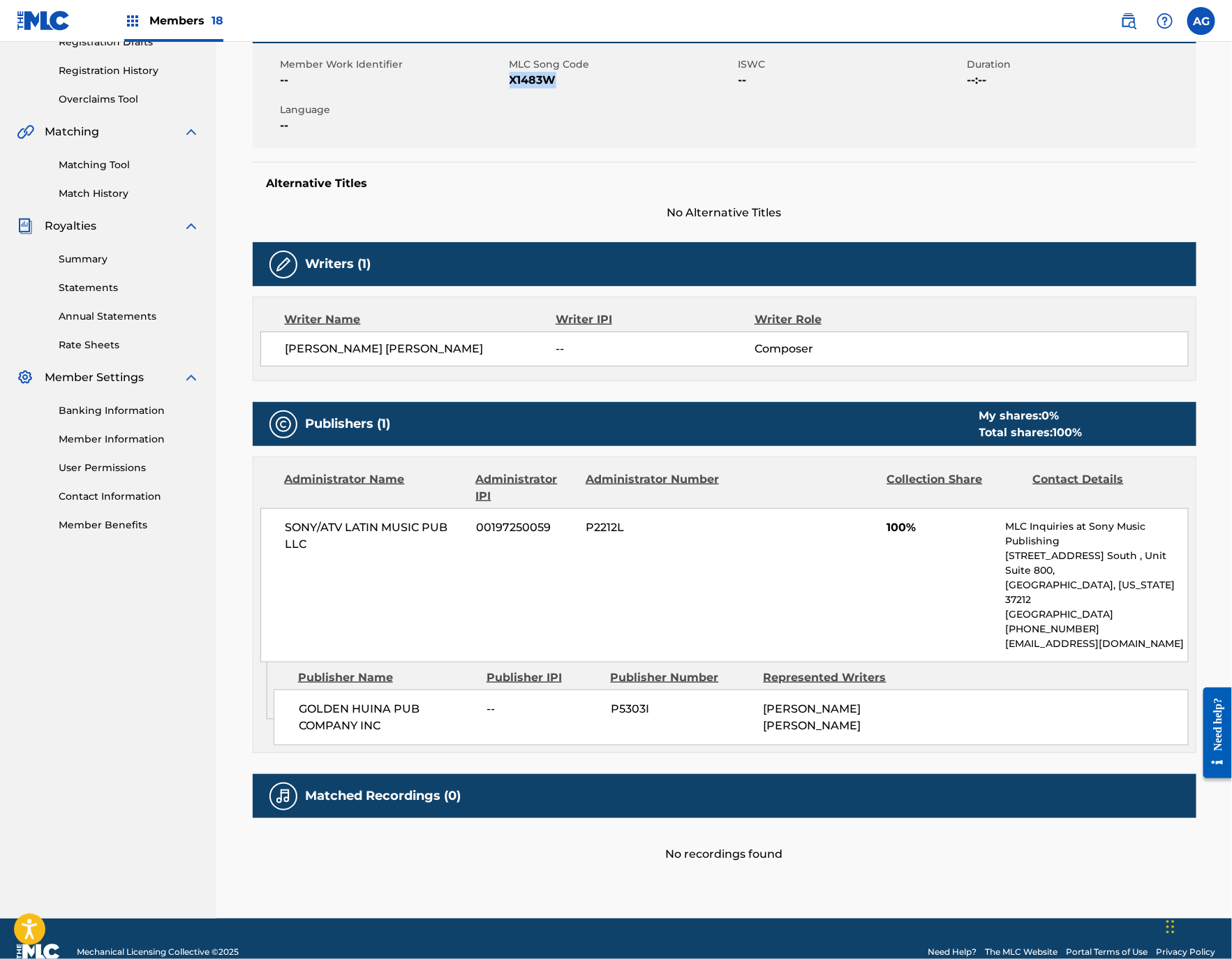
click at [342, 530] on span "SONY/ATV LATIN MUSIC PUB LLC" at bounding box center [375, 536] width 181 height 33
copy div "SONY/ATV LATIN MUSIC PUB LLC"
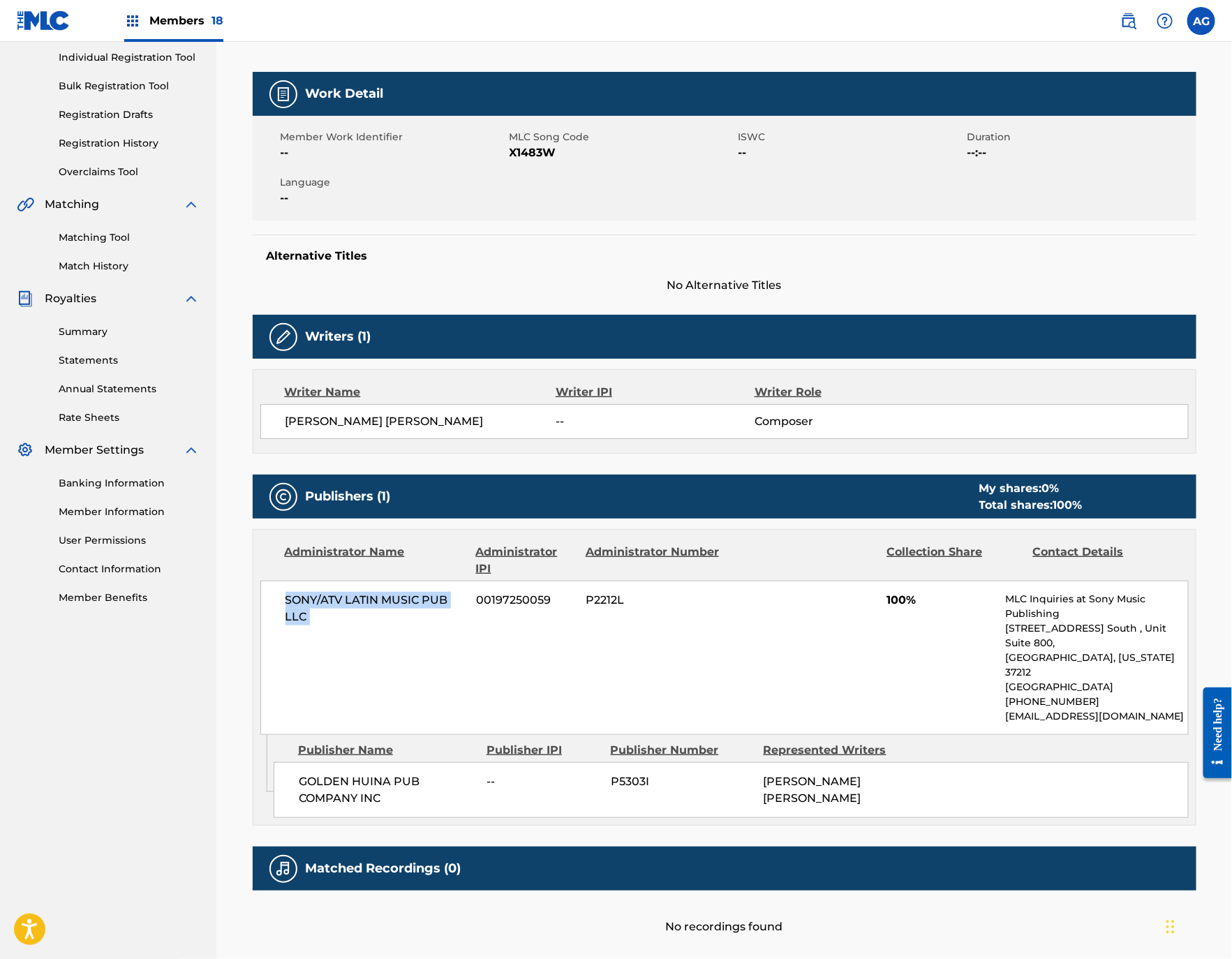
scroll to position [0, 0]
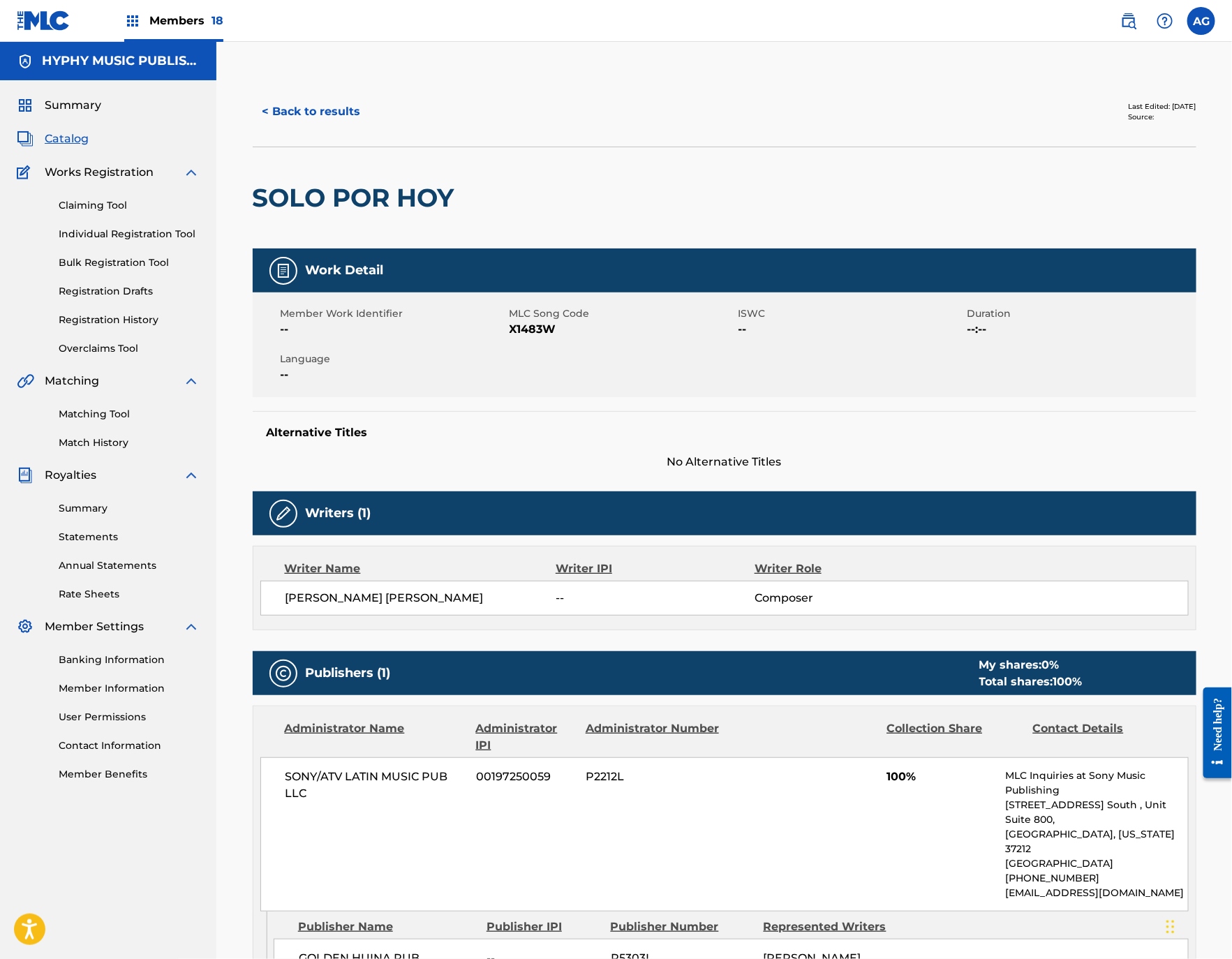
drag, startPoint x: 480, startPoint y: 567, endPoint x: 502, endPoint y: 233, distance: 334.7
click at [430, 182] on h2 "SOLO POR HOY" at bounding box center [357, 198] width 209 height 32
click at [430, 195] on h2 "SOLO POR HOY" at bounding box center [357, 198] width 209 height 32
click at [333, 95] on button "< Back to results" at bounding box center [312, 112] width 118 height 35
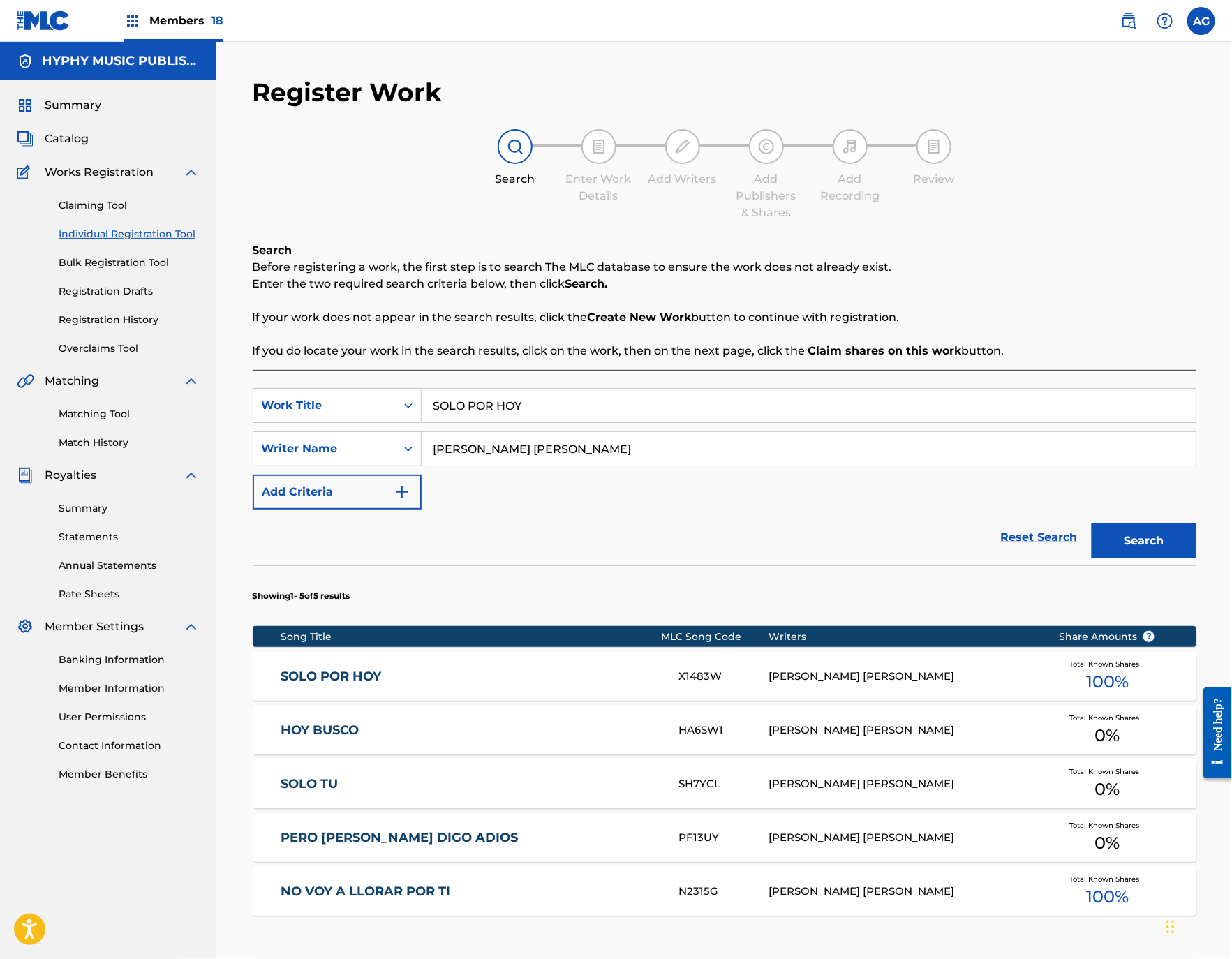
drag, startPoint x: 675, startPoint y: 402, endPoint x: 430, endPoint y: 407, distance: 245.1
click at [430, 402] on input "SOLO POR HOY" at bounding box center [809, 405] width 774 height 33
paste input "TE PODRAN DECIR"
type input "TE PODRAN DECIR"
click at [1169, 548] on button "Search" at bounding box center [1144, 540] width 105 height 35
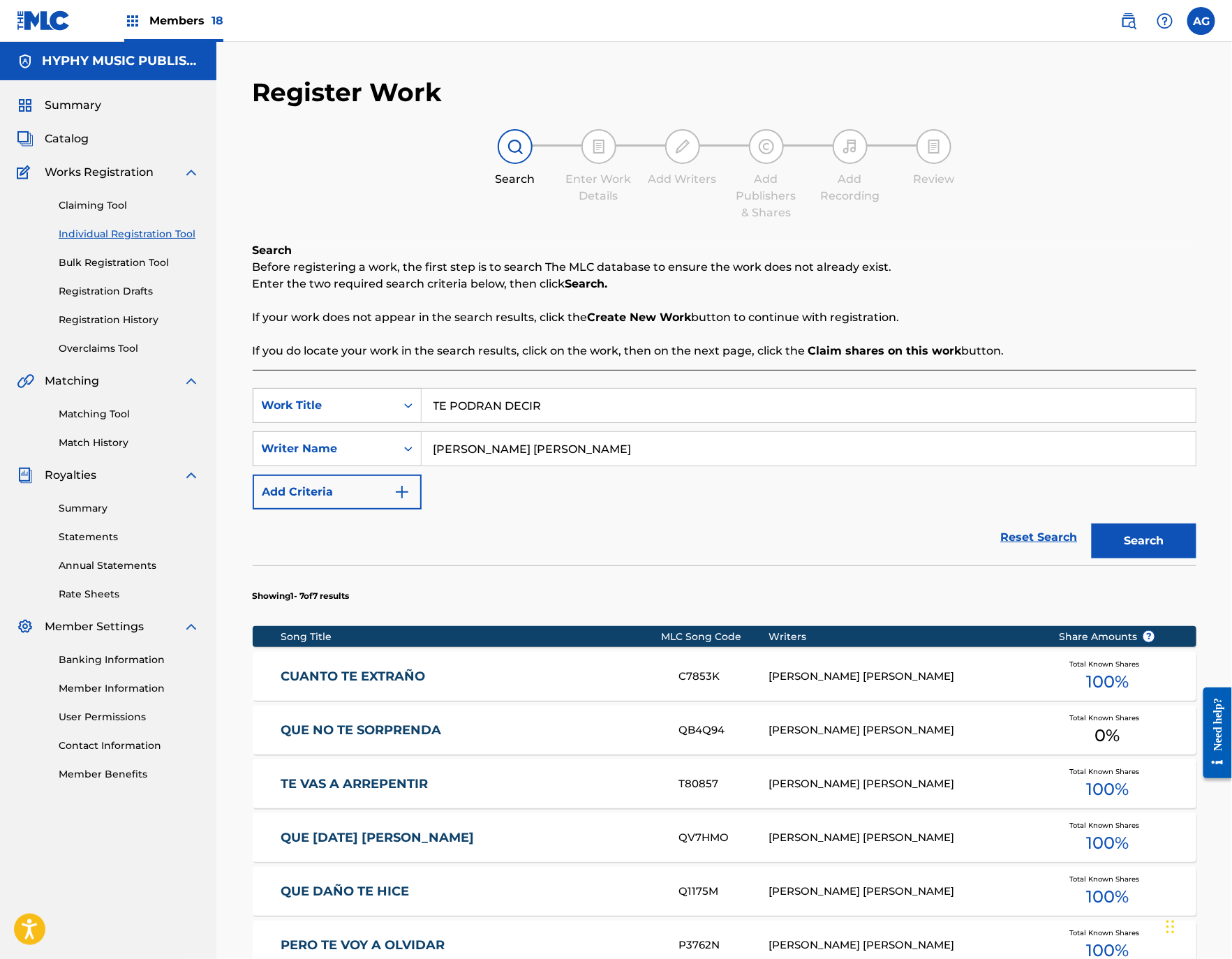
drag, startPoint x: 476, startPoint y: 444, endPoint x: 820, endPoint y: 438, distance: 344.1
click at [820, 438] on input "[PERSON_NAME] [PERSON_NAME]" at bounding box center [809, 448] width 774 height 33
type input "[PERSON_NAME]"
click at [1148, 539] on button "Search" at bounding box center [1144, 540] width 105 height 35
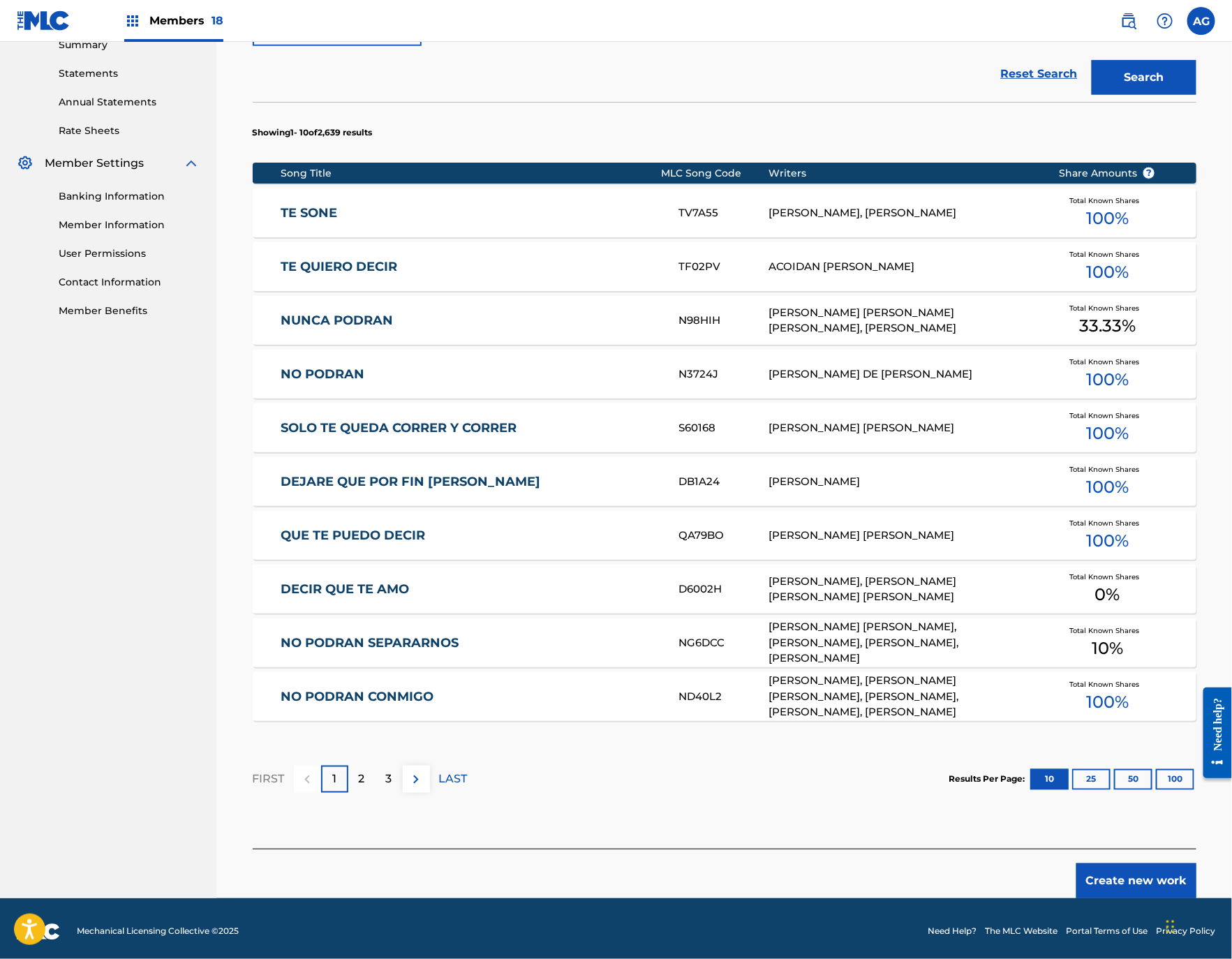
scroll to position [470, 0]
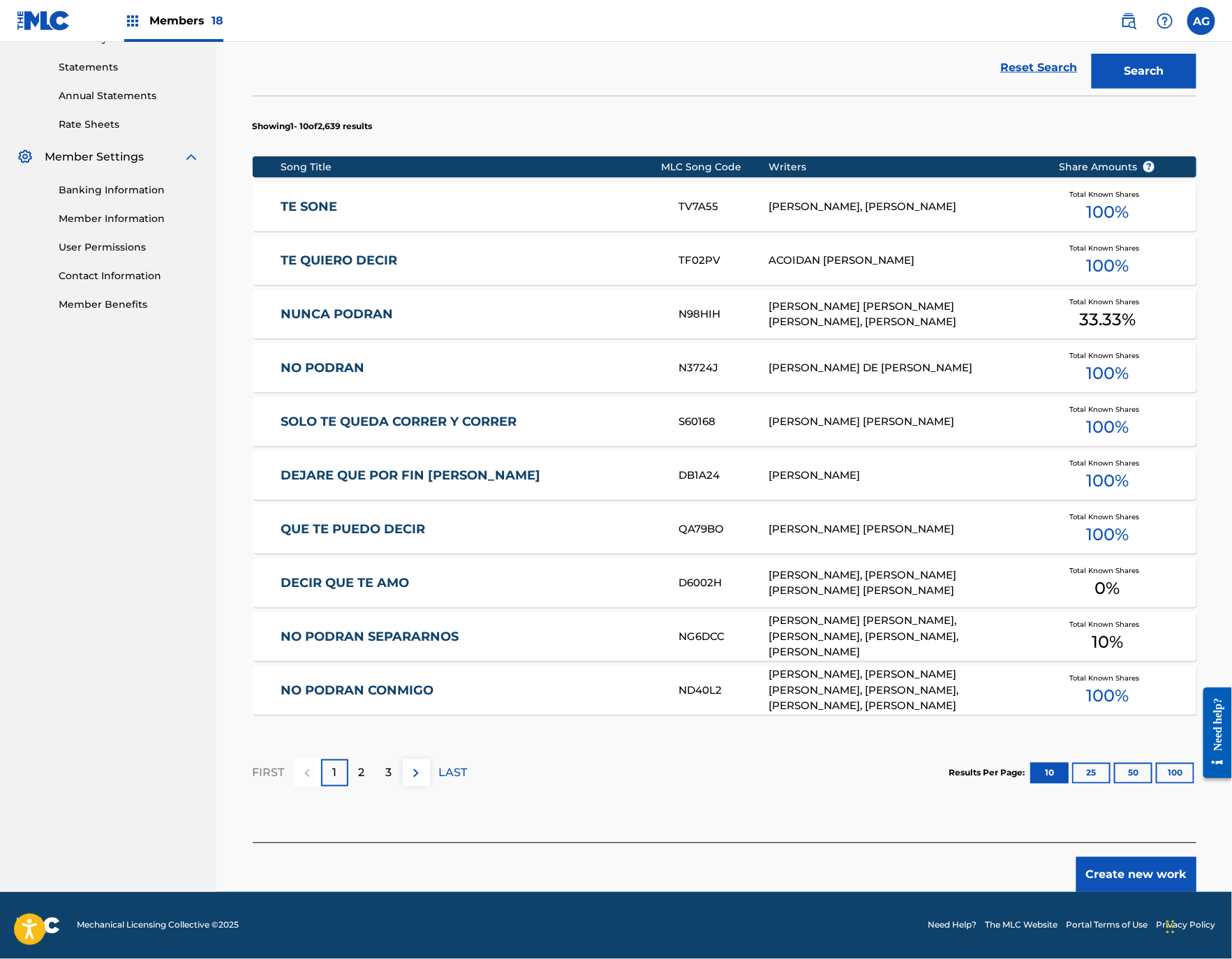
click at [1091, 861] on button "Create new work" at bounding box center [1136, 874] width 120 height 35
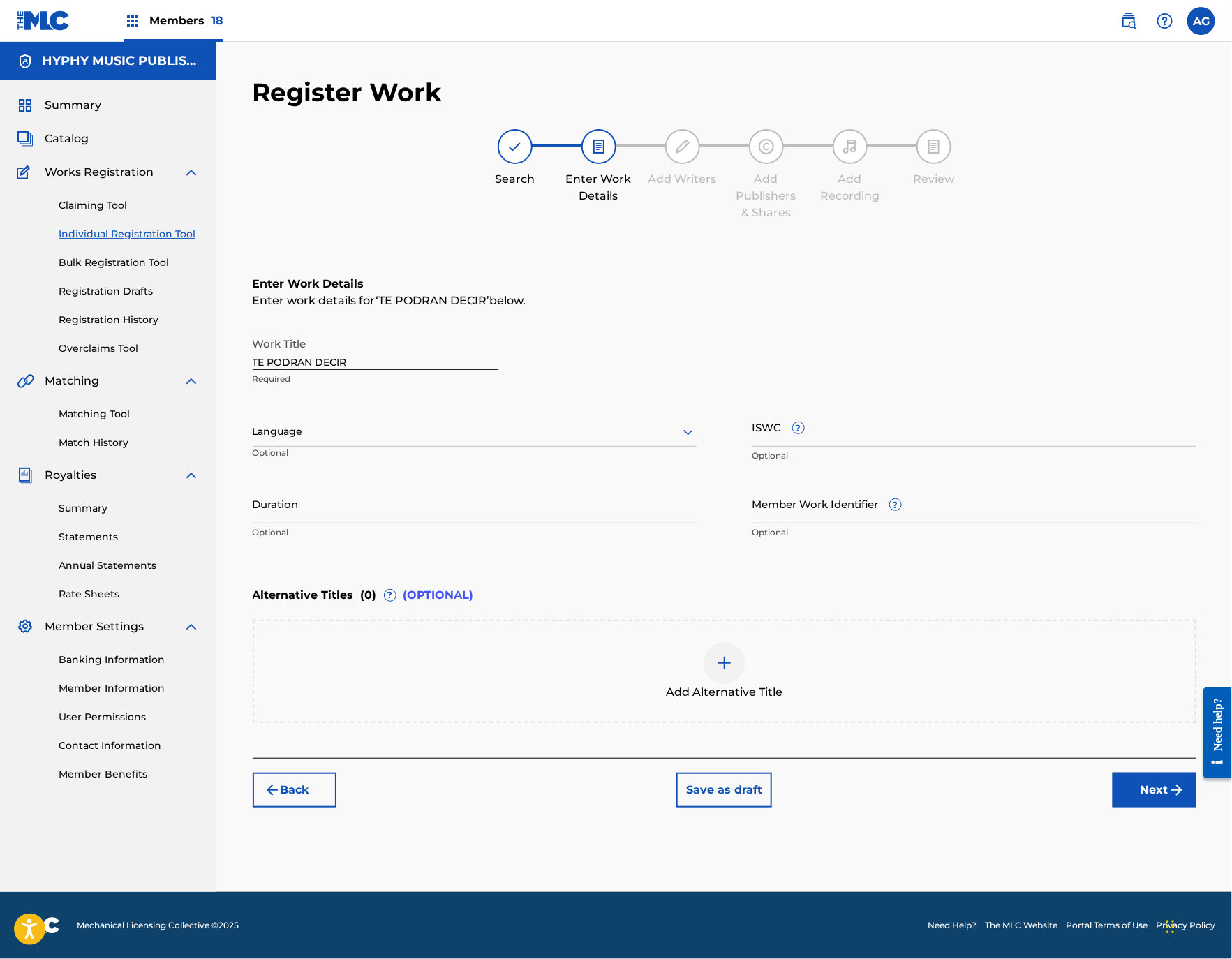
click at [416, 454] on div "Language Optional" at bounding box center [475, 438] width 443 height 63
click at [375, 432] on div at bounding box center [475, 431] width 443 height 18
drag, startPoint x: 359, startPoint y: 475, endPoint x: 361, endPoint y: 485, distance: 10.2
click at [361, 485] on div "English Spanish (Afan) Oromo Abkhazian Afar Afrikaans Albanian Amharic Arabic A…" at bounding box center [475, 551] width 443 height 209
click at [361, 485] on div "Spanish" at bounding box center [475, 494] width 443 height 32
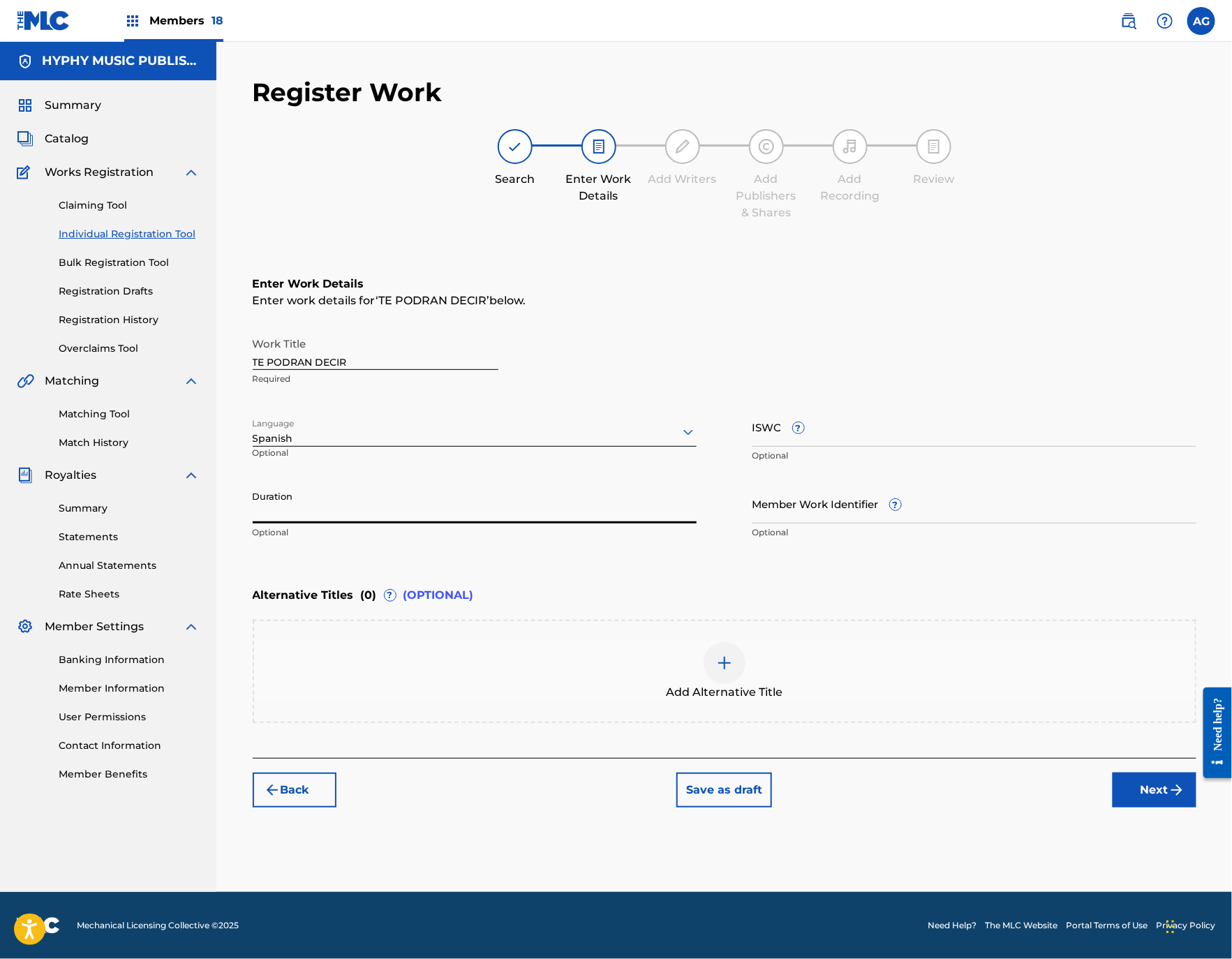
click at [478, 490] on input "Duration" at bounding box center [475, 503] width 443 height 40
type input "03:31"
click at [1130, 792] on button "Next" at bounding box center [1154, 789] width 84 height 35
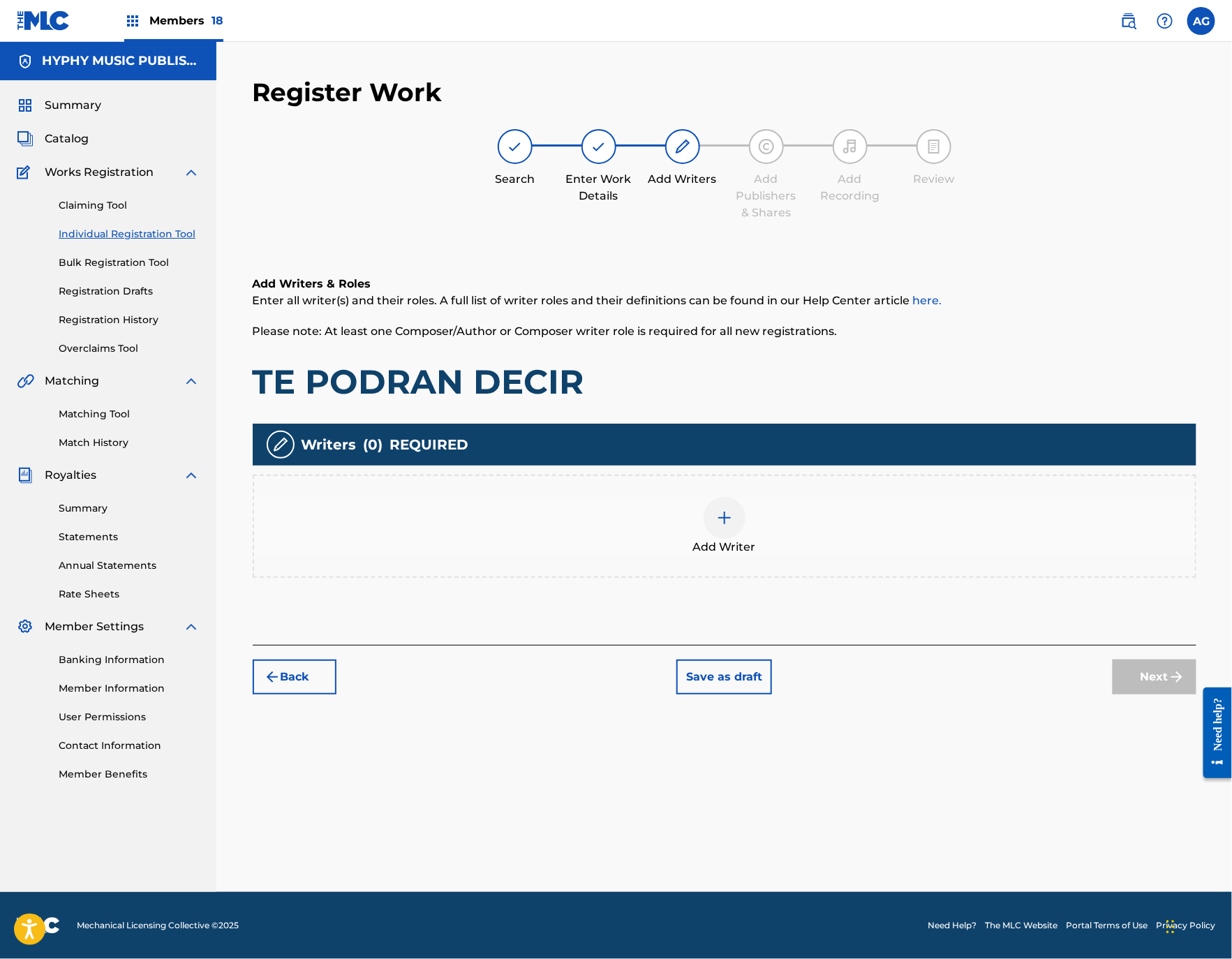
click at [852, 566] on div "Add Writer" at bounding box center [724, 526] width 944 height 103
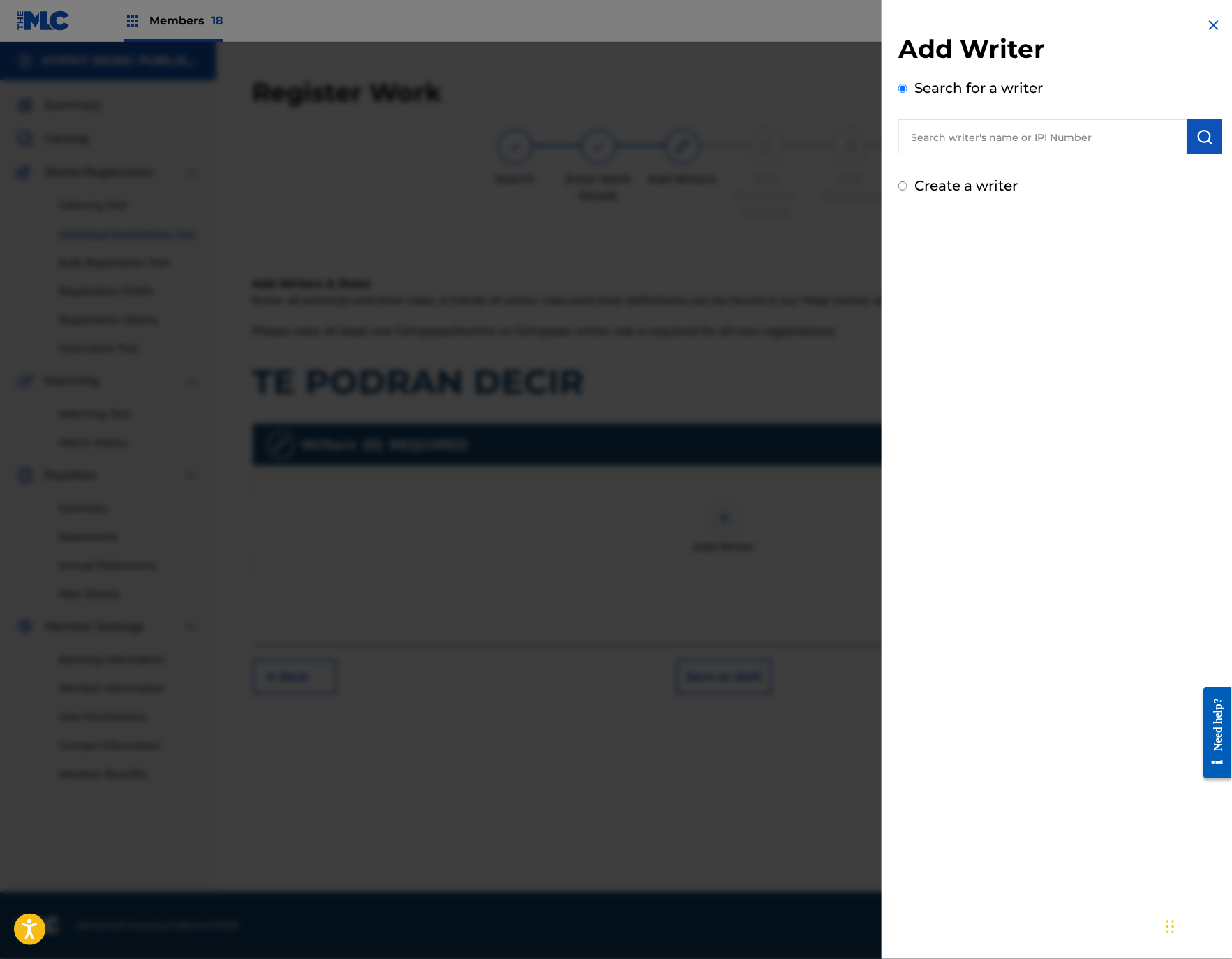
drag, startPoint x: 1060, startPoint y: 122, endPoint x: 1070, endPoint y: 130, distance: 12.8
click at [1060, 122] on input "text" at bounding box center [1042, 136] width 289 height 35
paste input "[PERSON_NAME] [PERSON_NAME]"
type input "[PERSON_NAME] [PERSON_NAME]"
click at [1200, 136] on img "submit" at bounding box center [1205, 137] width 17 height 17
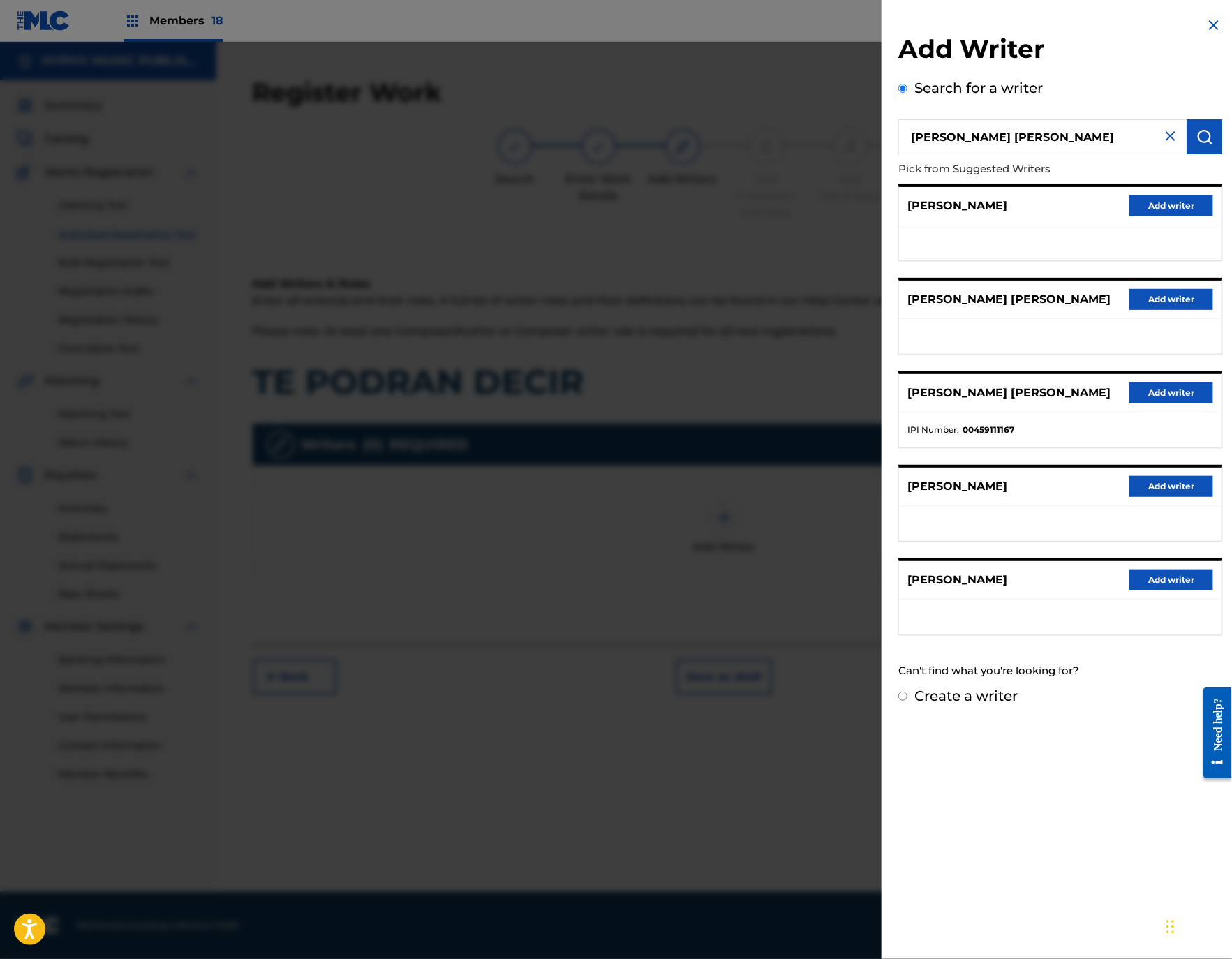
click at [1158, 403] on button "Add writer" at bounding box center [1171, 392] width 84 height 21
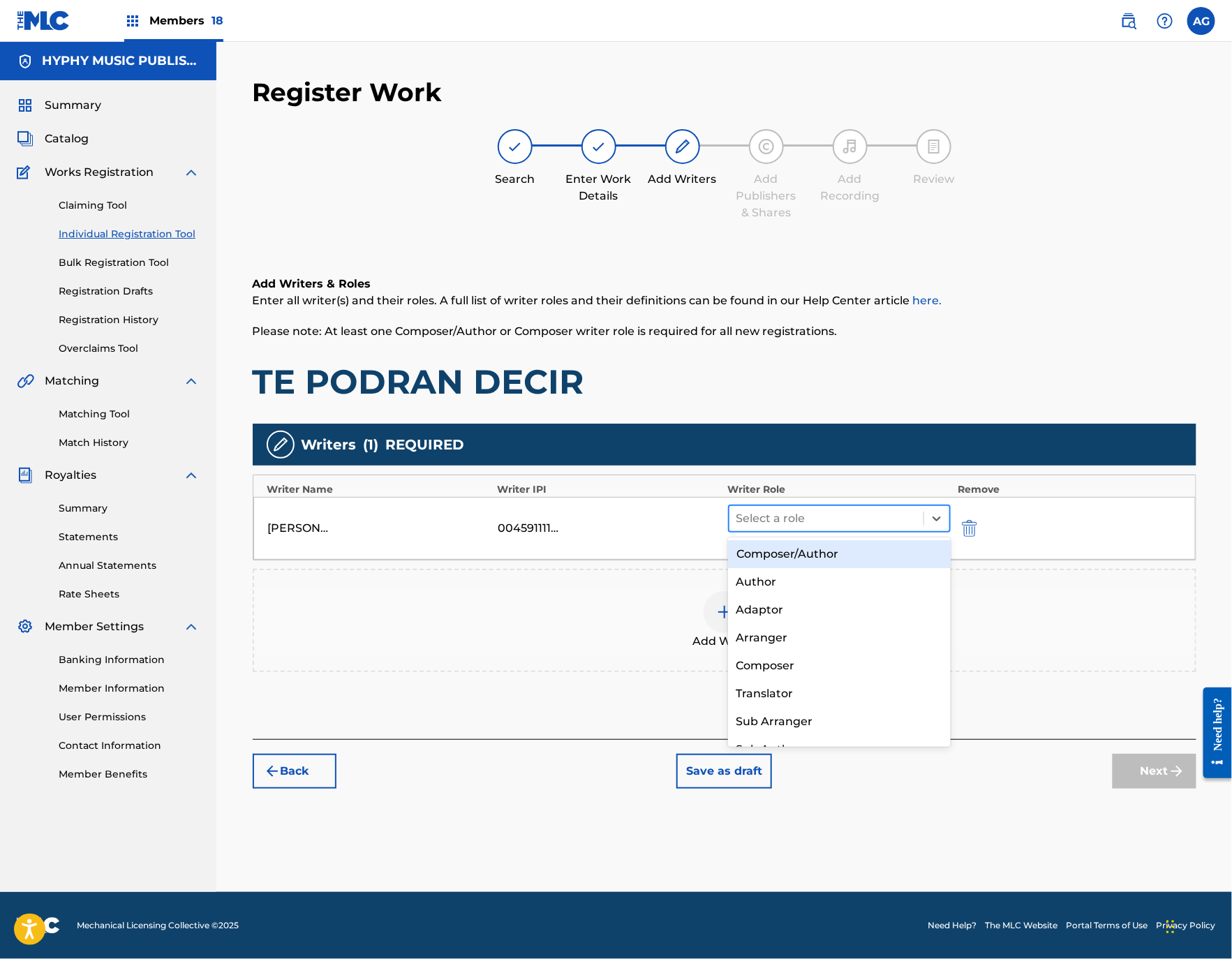
click at [835, 521] on div at bounding box center [827, 518] width 181 height 19
drag, startPoint x: 837, startPoint y: 578, endPoint x: 830, endPoint y: 548, distance: 30.8
click at [830, 548] on div "Composer/Author Author Adaptor Arranger Composer Translator Sub Arranger Sub Au…" at bounding box center [839, 642] width 223 height 209
click at [831, 549] on div "Composer/Author" at bounding box center [839, 554] width 223 height 28
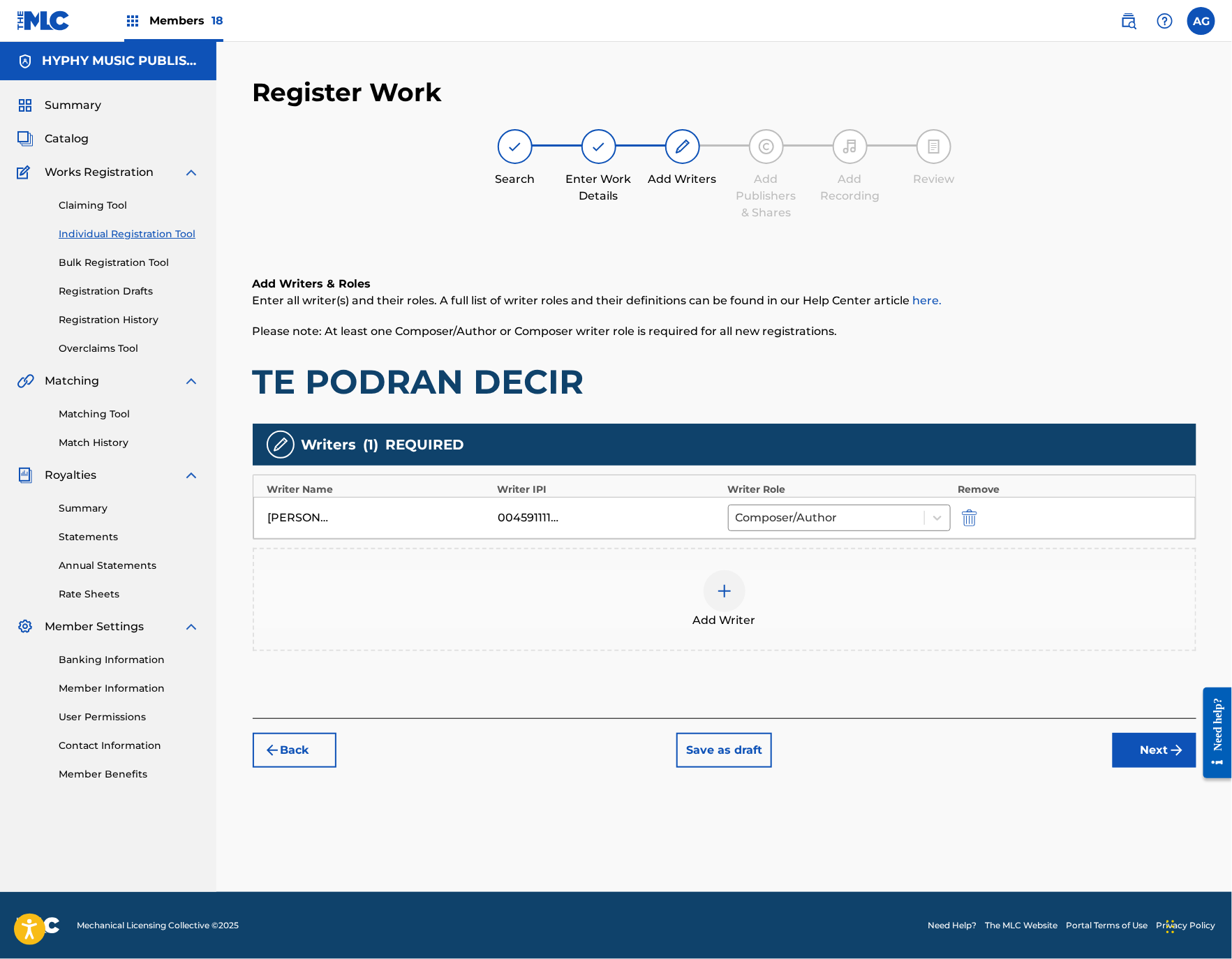
click at [1165, 741] on button "Next" at bounding box center [1154, 750] width 84 height 35
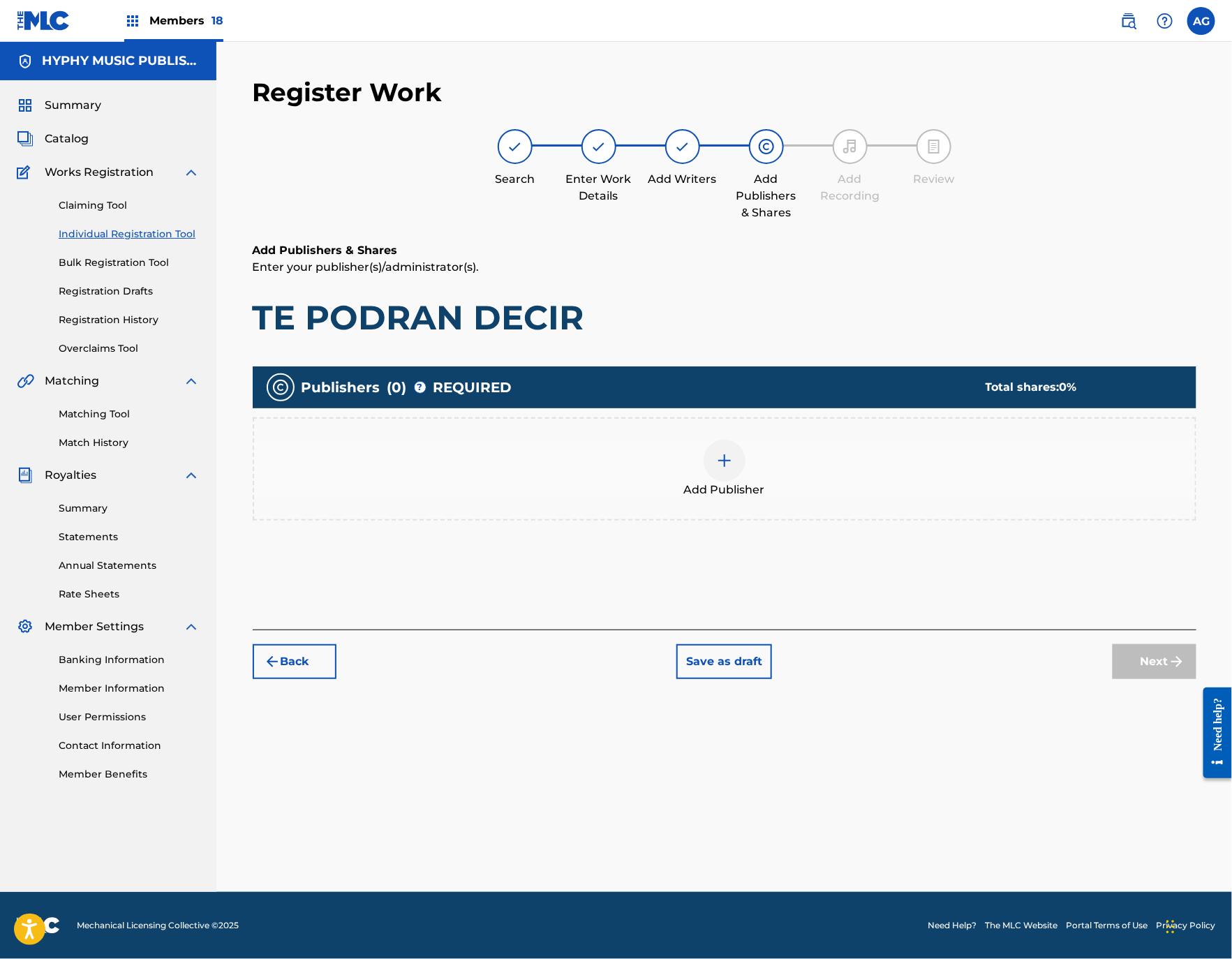
click at [778, 478] on div "Add Publisher" at bounding box center [724, 469] width 940 height 59
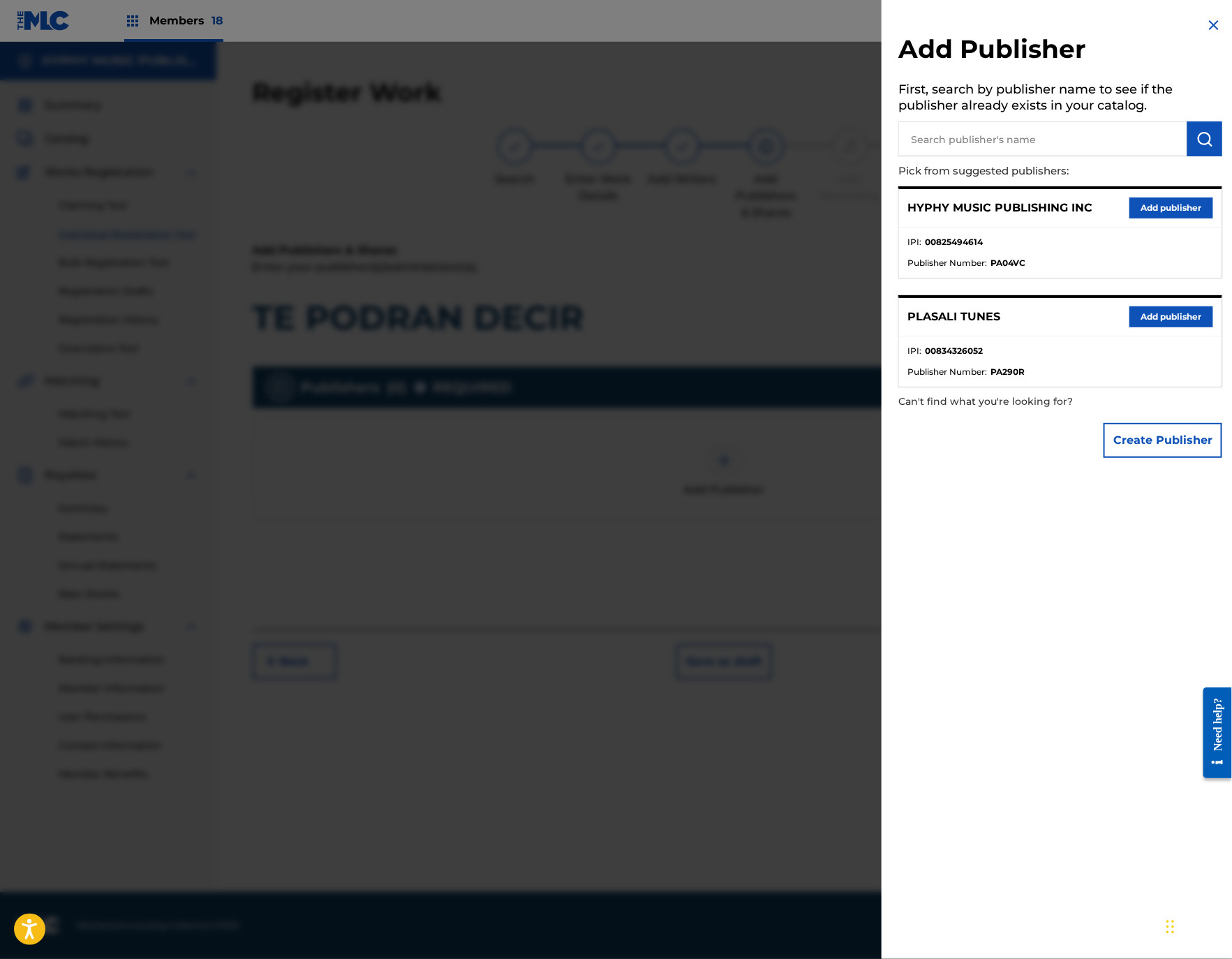
click at [1162, 201] on button "Add publisher" at bounding box center [1171, 208] width 84 height 21
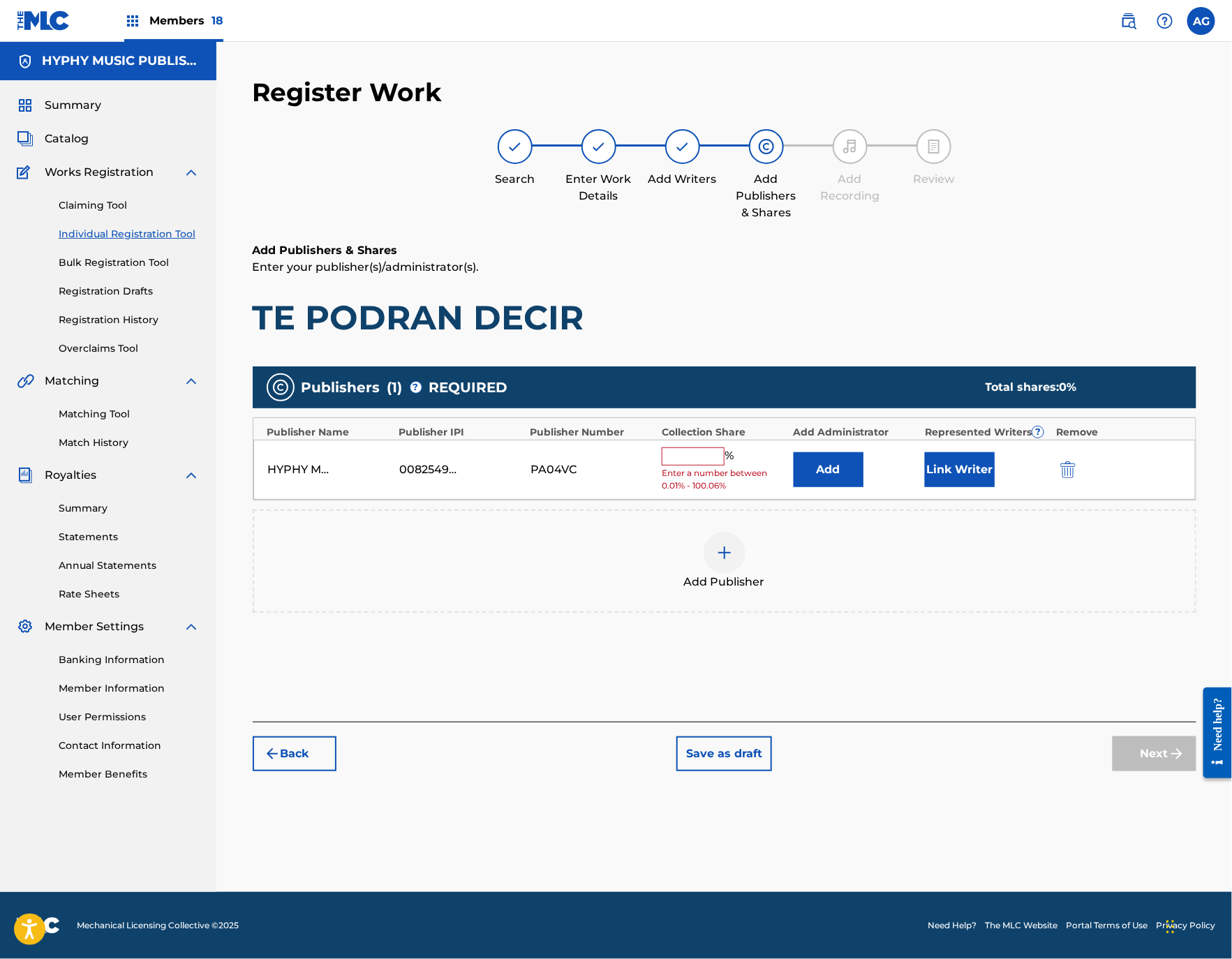
click at [683, 455] on input "text" at bounding box center [692, 456] width 63 height 18
type input "100"
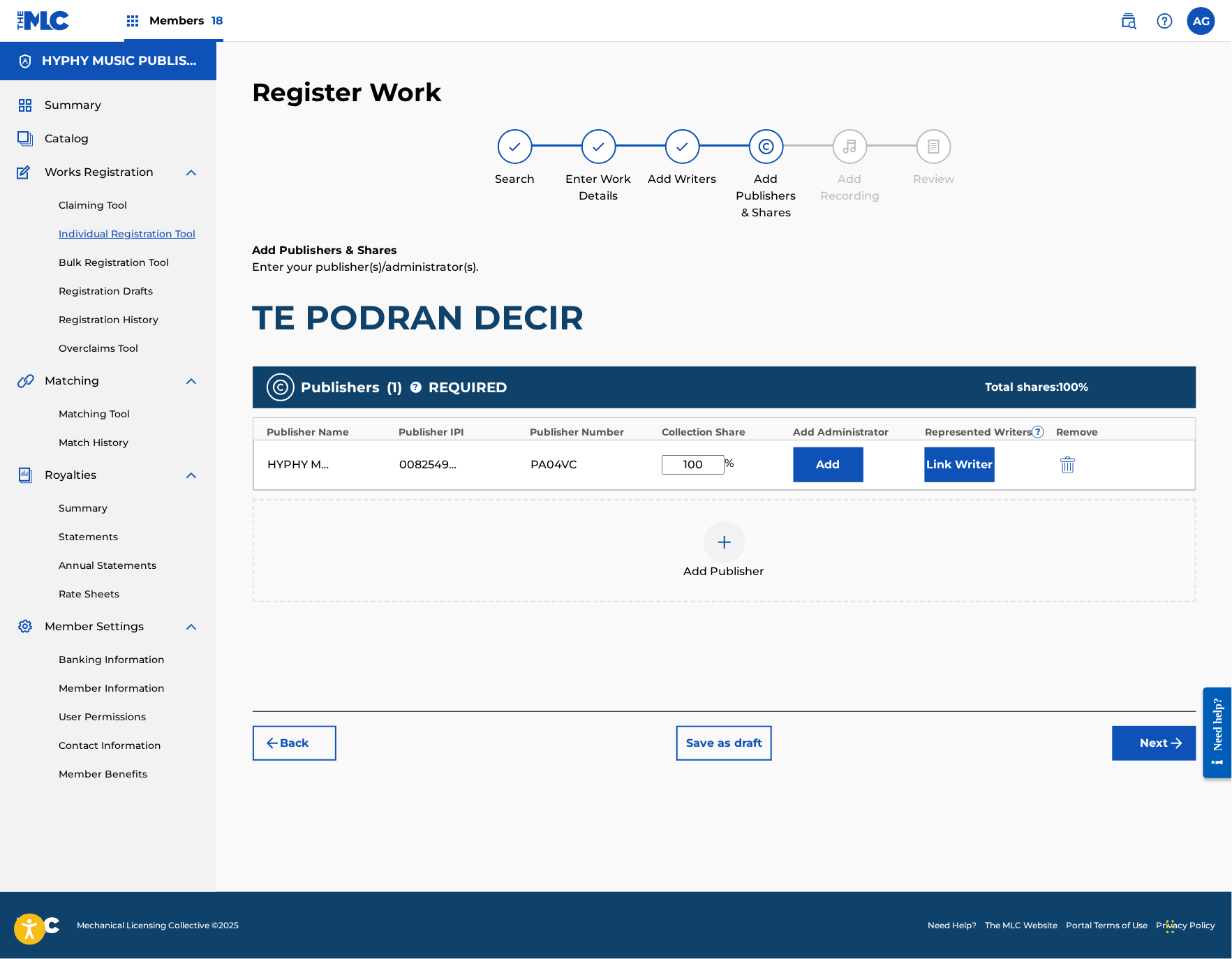
click at [953, 464] on button "Link Writer" at bounding box center [960, 464] width 70 height 35
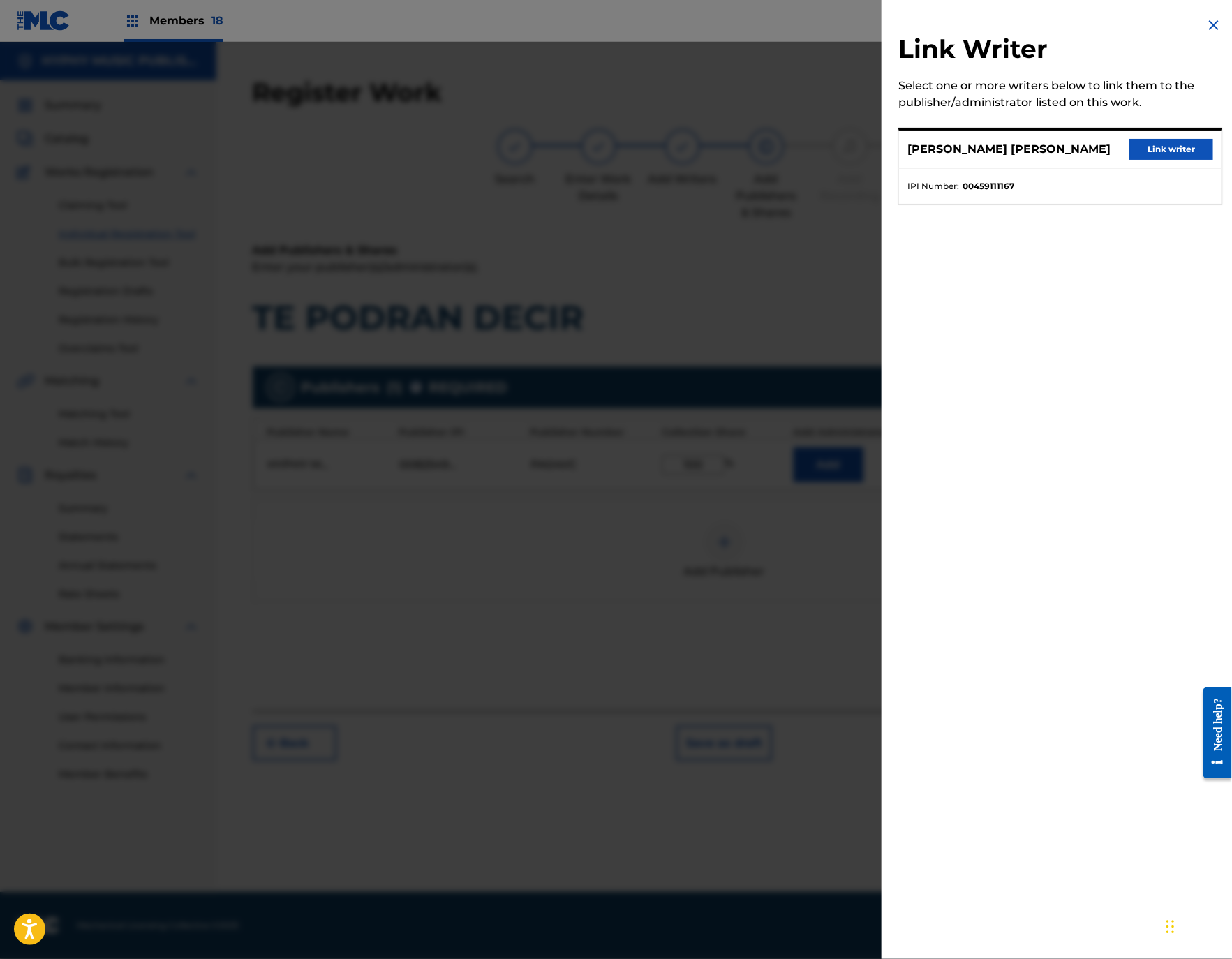
click at [1170, 157] on button "Link writer" at bounding box center [1171, 149] width 84 height 21
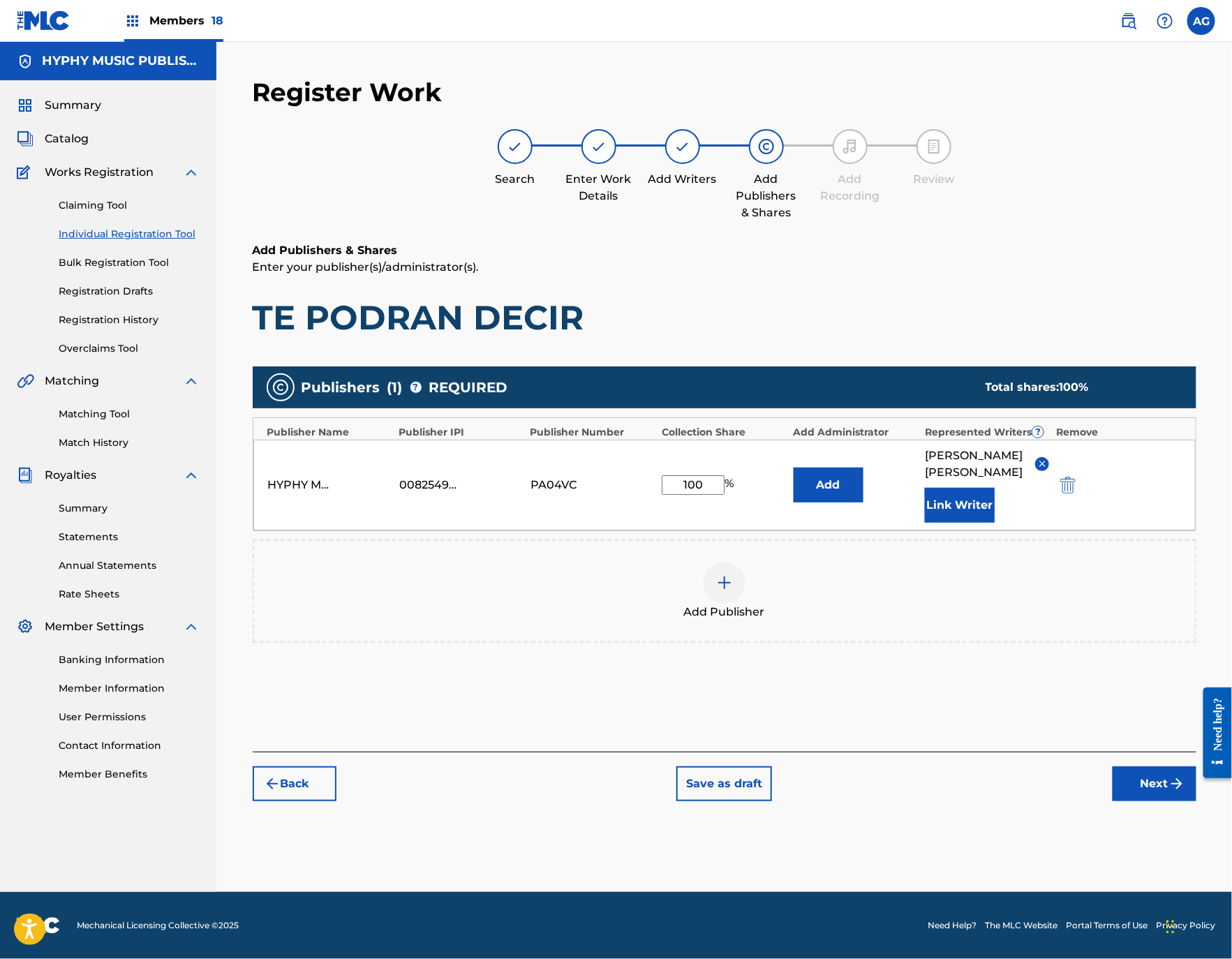
click at [1145, 801] on button "Next" at bounding box center [1154, 783] width 84 height 35
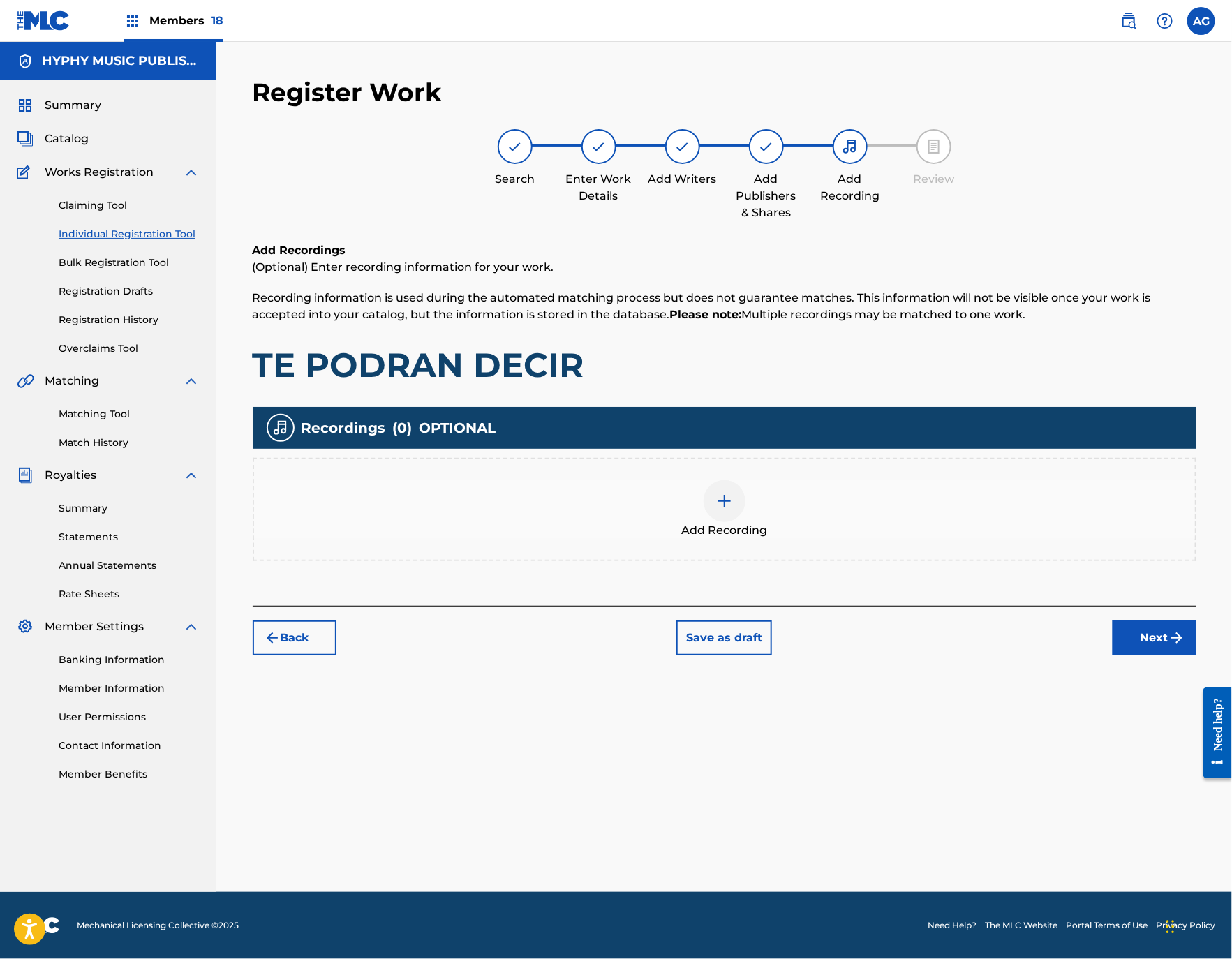
click at [794, 530] on div "Add Recording" at bounding box center [724, 509] width 940 height 59
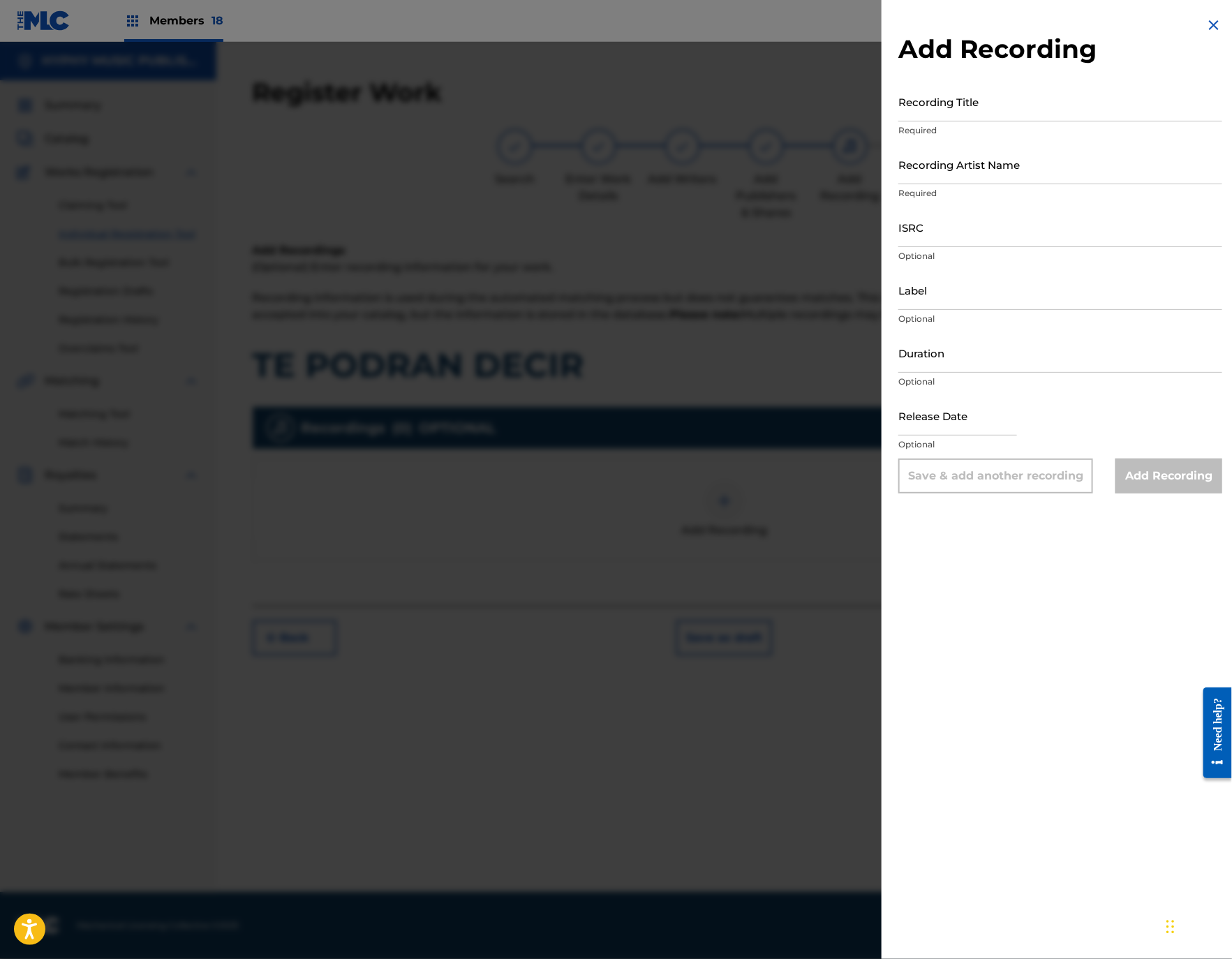
click at [662, 590] on div at bounding box center [616, 521] width 1232 height 959
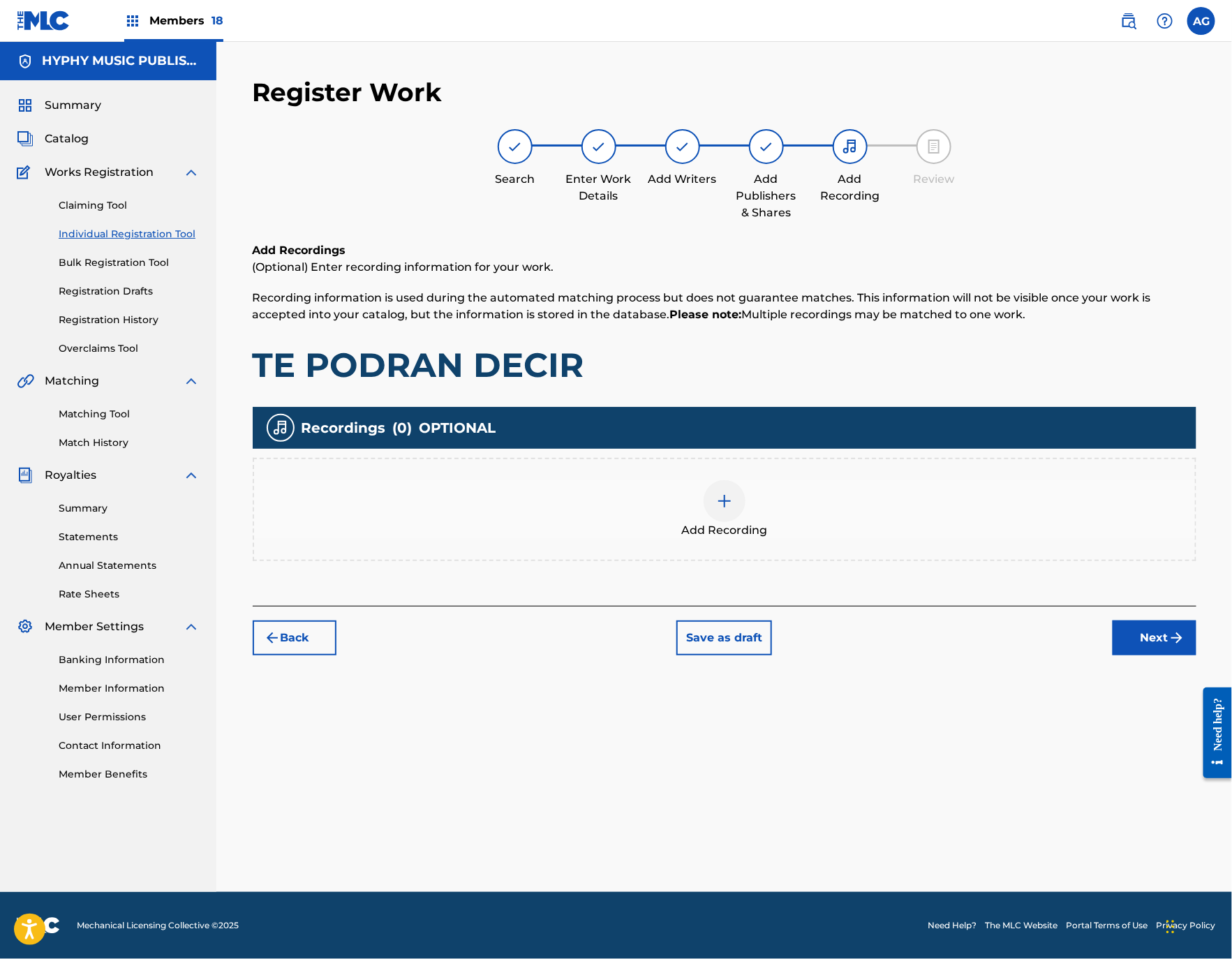
click at [888, 538] on div "Add Recording" at bounding box center [724, 509] width 944 height 103
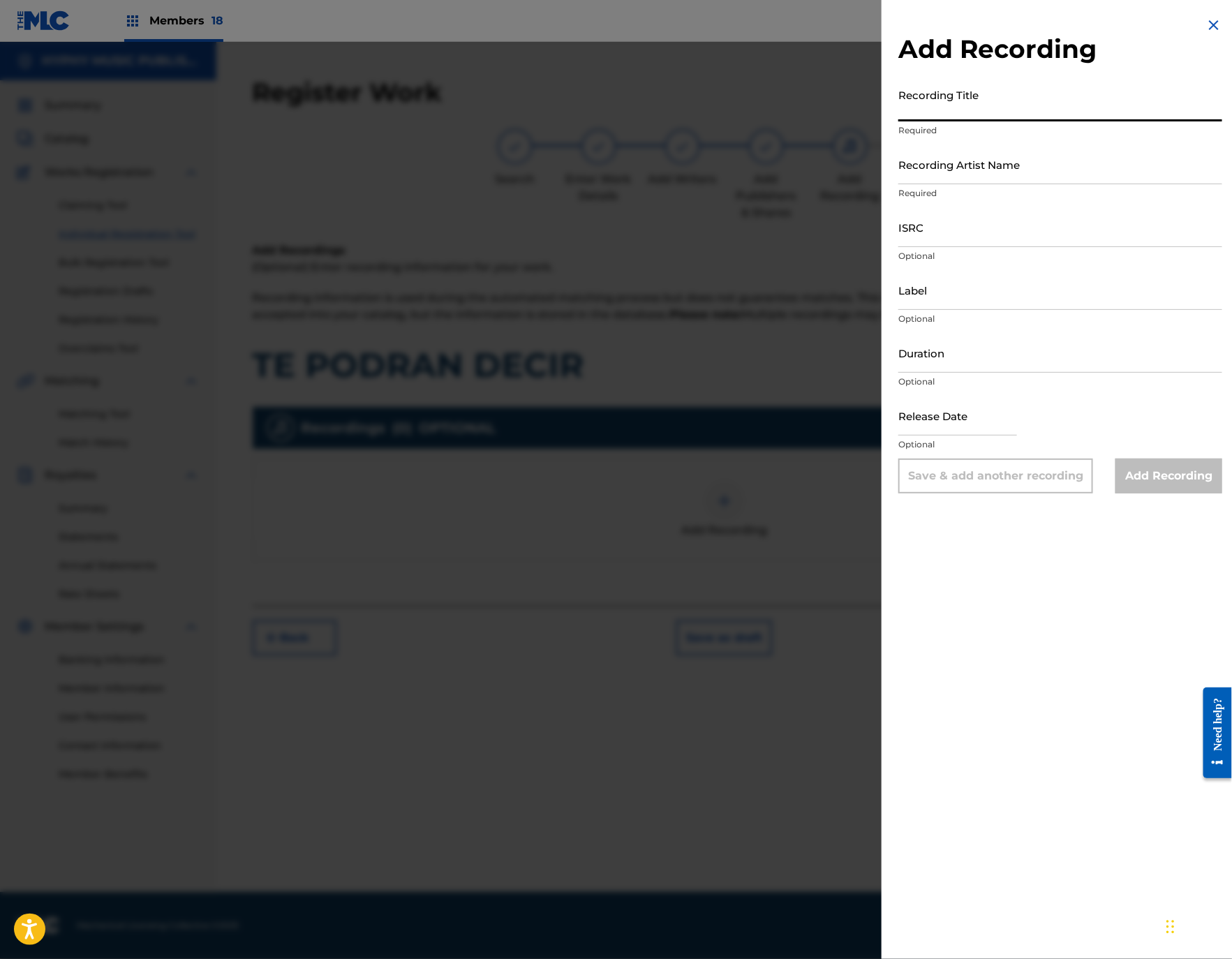
click at [1020, 108] on input "Recording Title" at bounding box center [1060, 101] width 324 height 40
paste input "Te Podrán Decir"
type input "Te Podrán Decir"
click at [943, 188] on p "Required" at bounding box center [1060, 193] width 324 height 12
click at [961, 181] on input "Recording Artist Name" at bounding box center [1060, 164] width 324 height 40
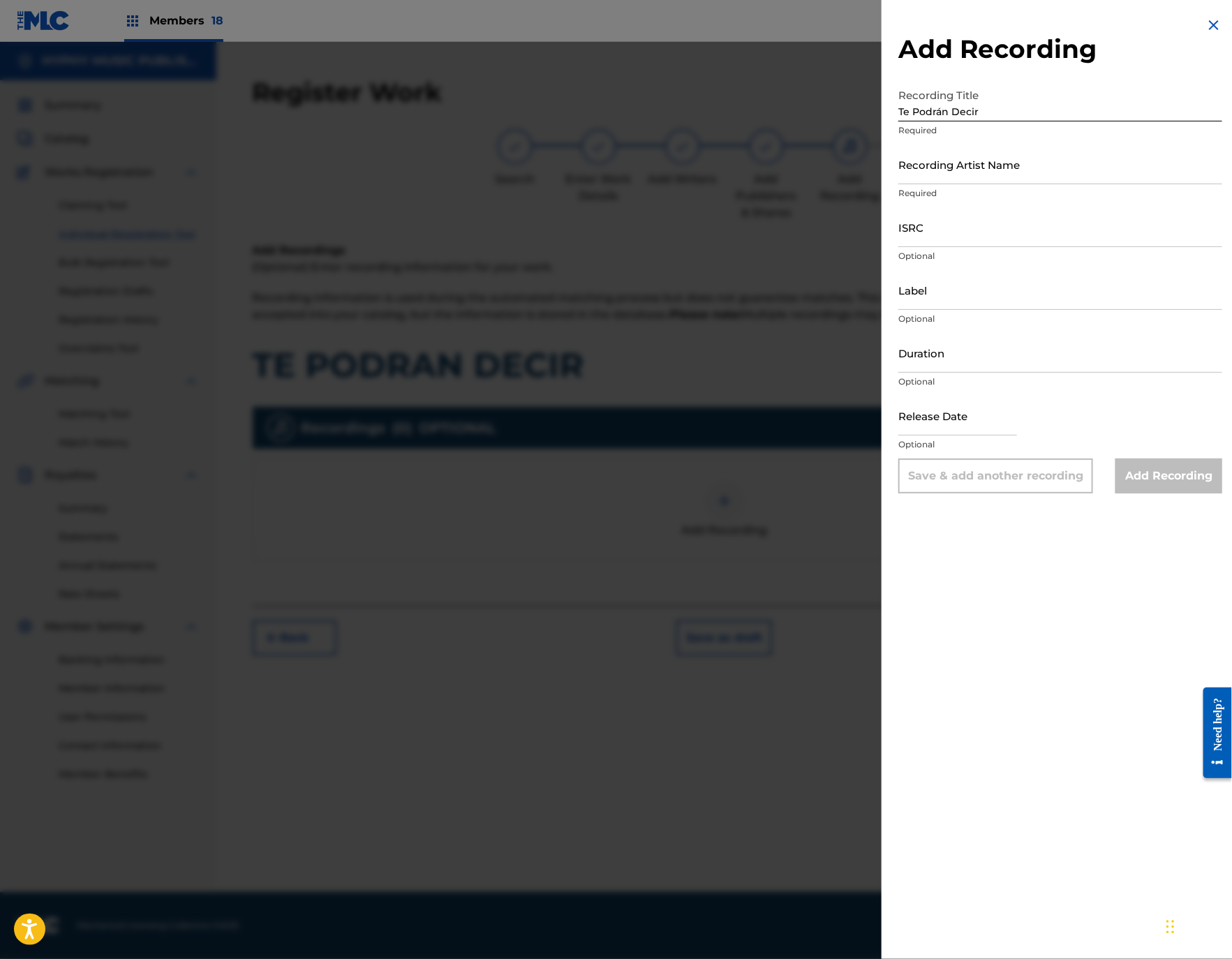
paste input "Grupo Militante"
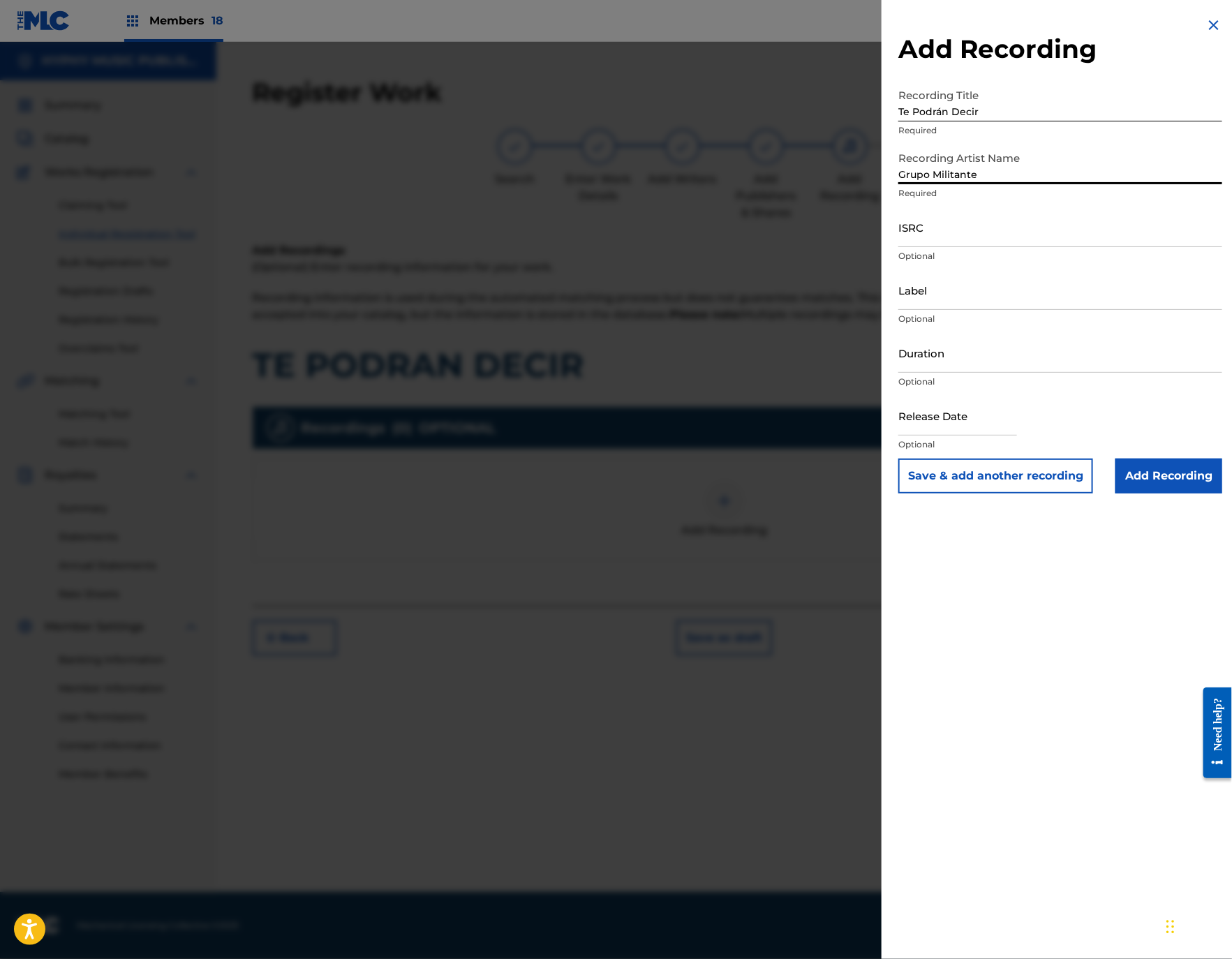
type input "Grupo Militante"
click at [1076, 230] on input "ISRC" at bounding box center [1060, 226] width 324 height 40
paste input "QZDQH2163406"
type input "QZDQH2163406"
click at [995, 300] on input "Label" at bounding box center [1060, 289] width 324 height 40
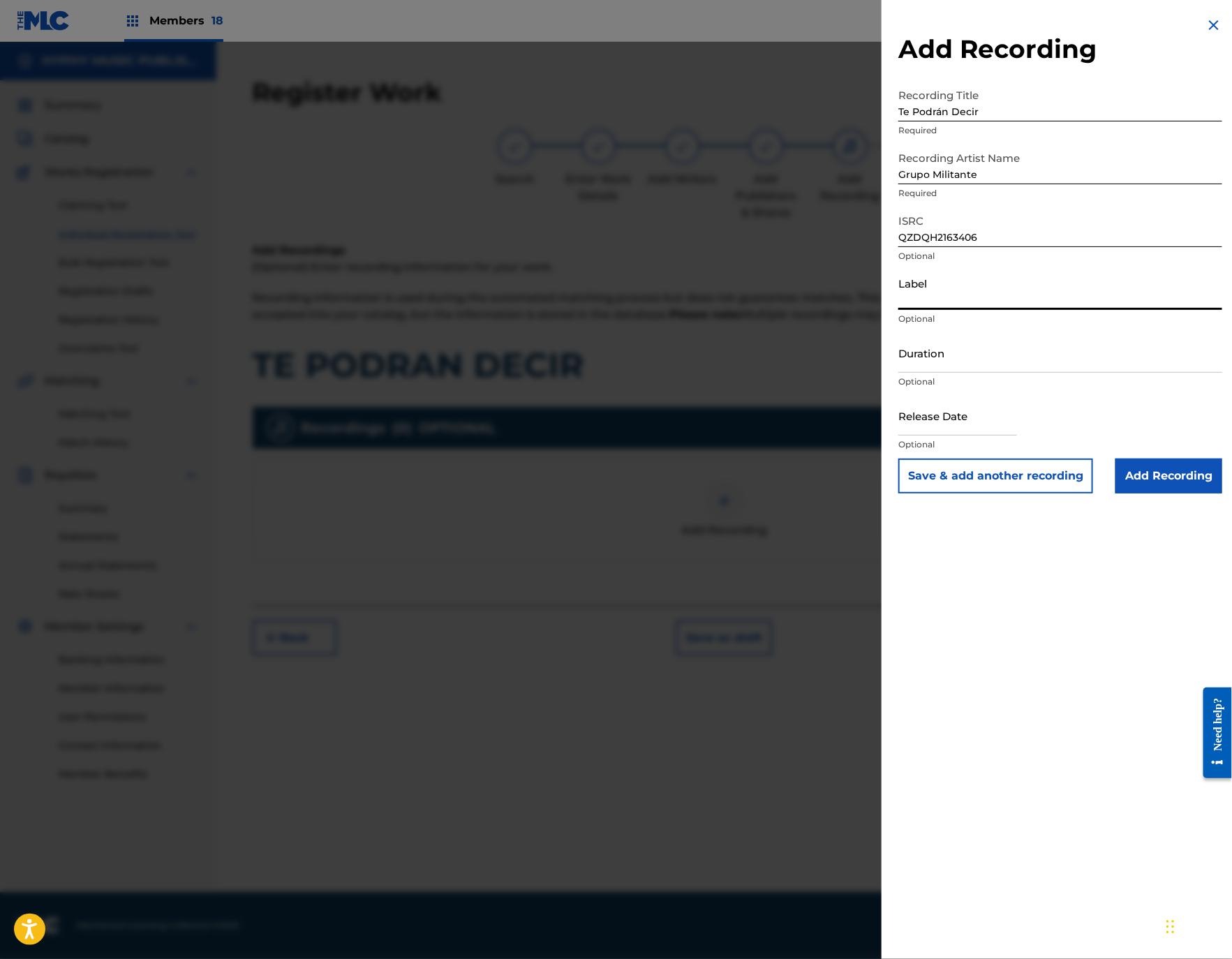
paste input "Producciones GMZ"
type input "Producciones GMZ"
click at [988, 356] on input "Duration" at bounding box center [1060, 352] width 324 height 40
paste input "3:31"
type input "03:31"
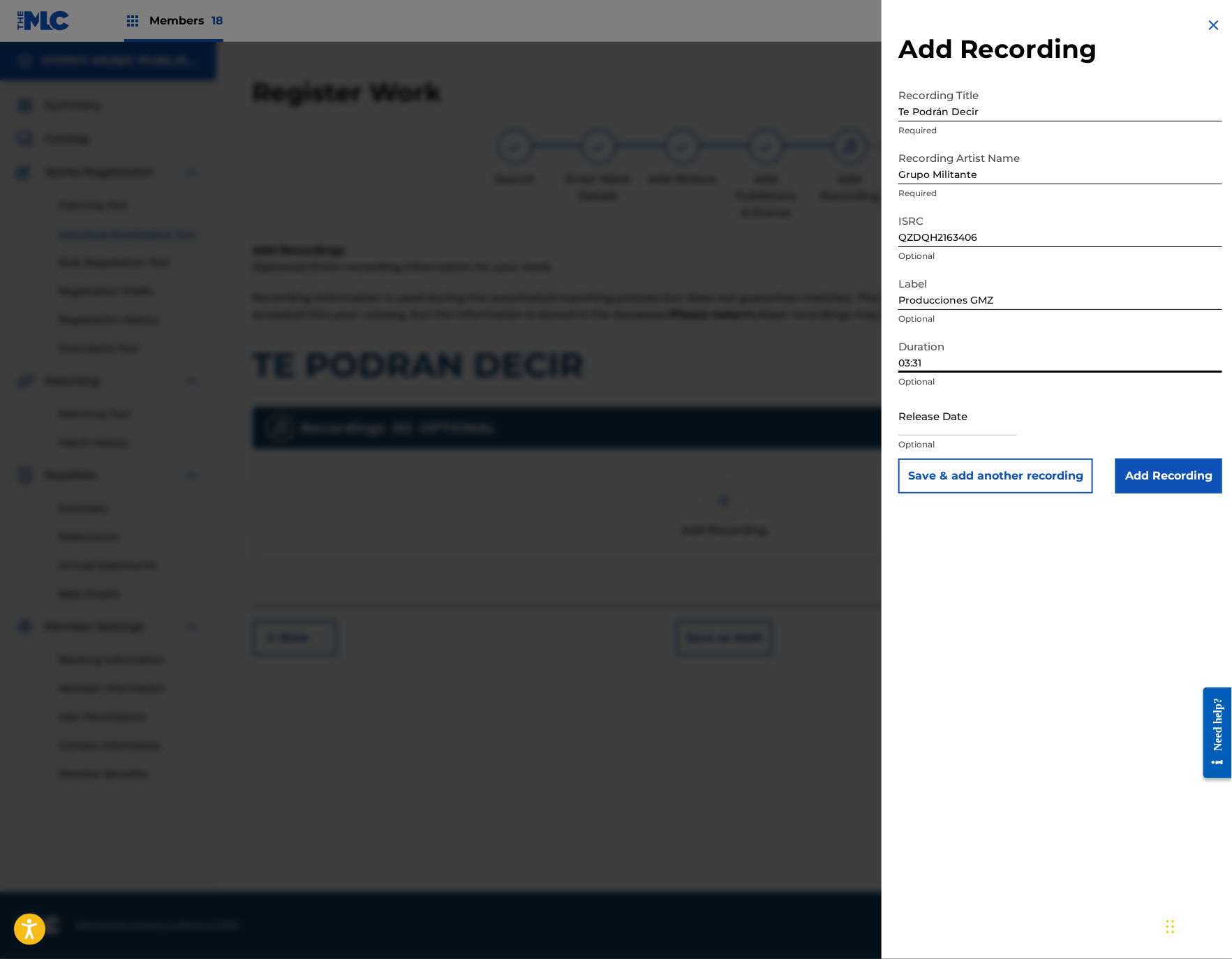
click at [1154, 458] on input "Add Recording" at bounding box center [1168, 475] width 107 height 35
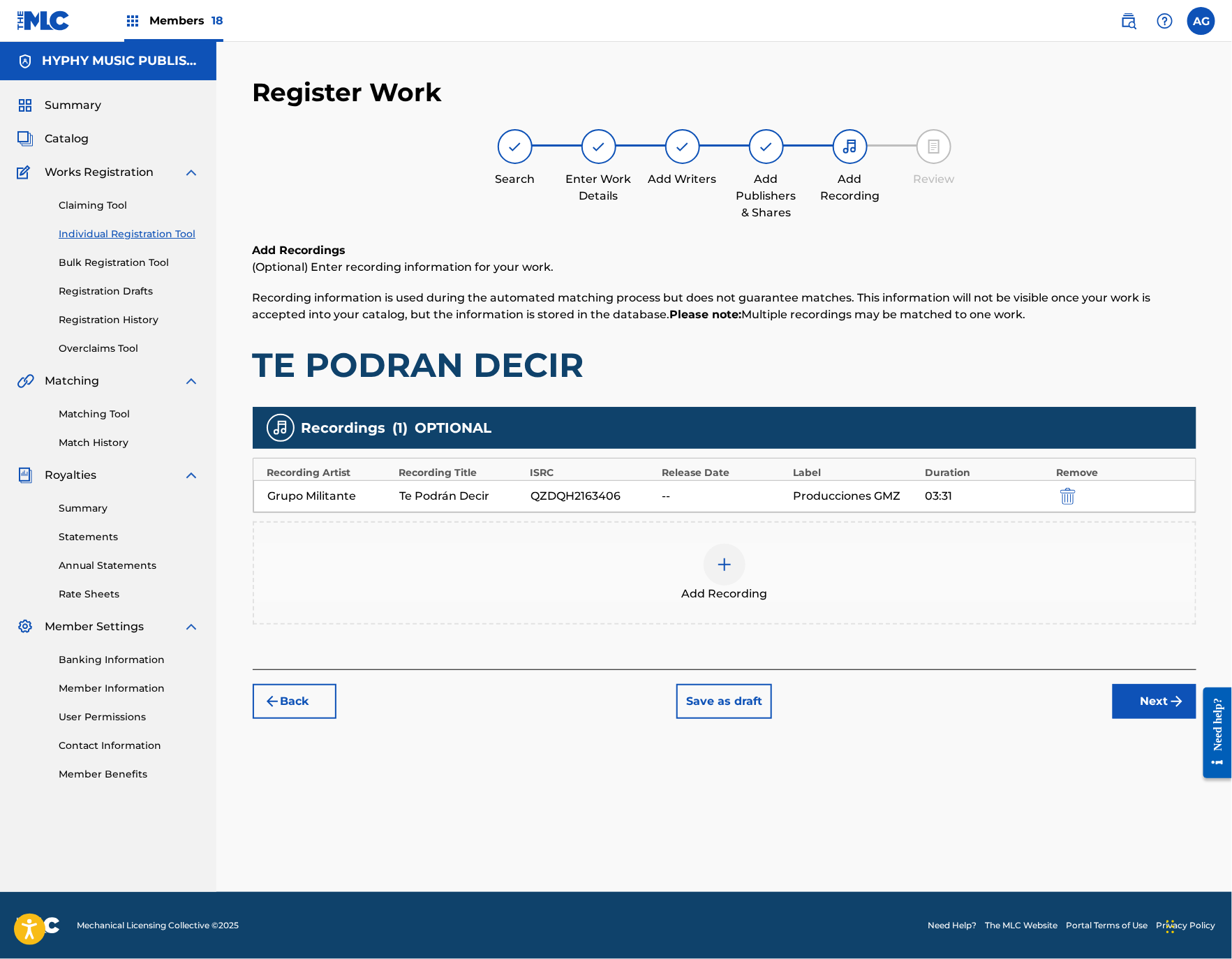
click at [1158, 695] on button "Next" at bounding box center [1154, 701] width 84 height 35
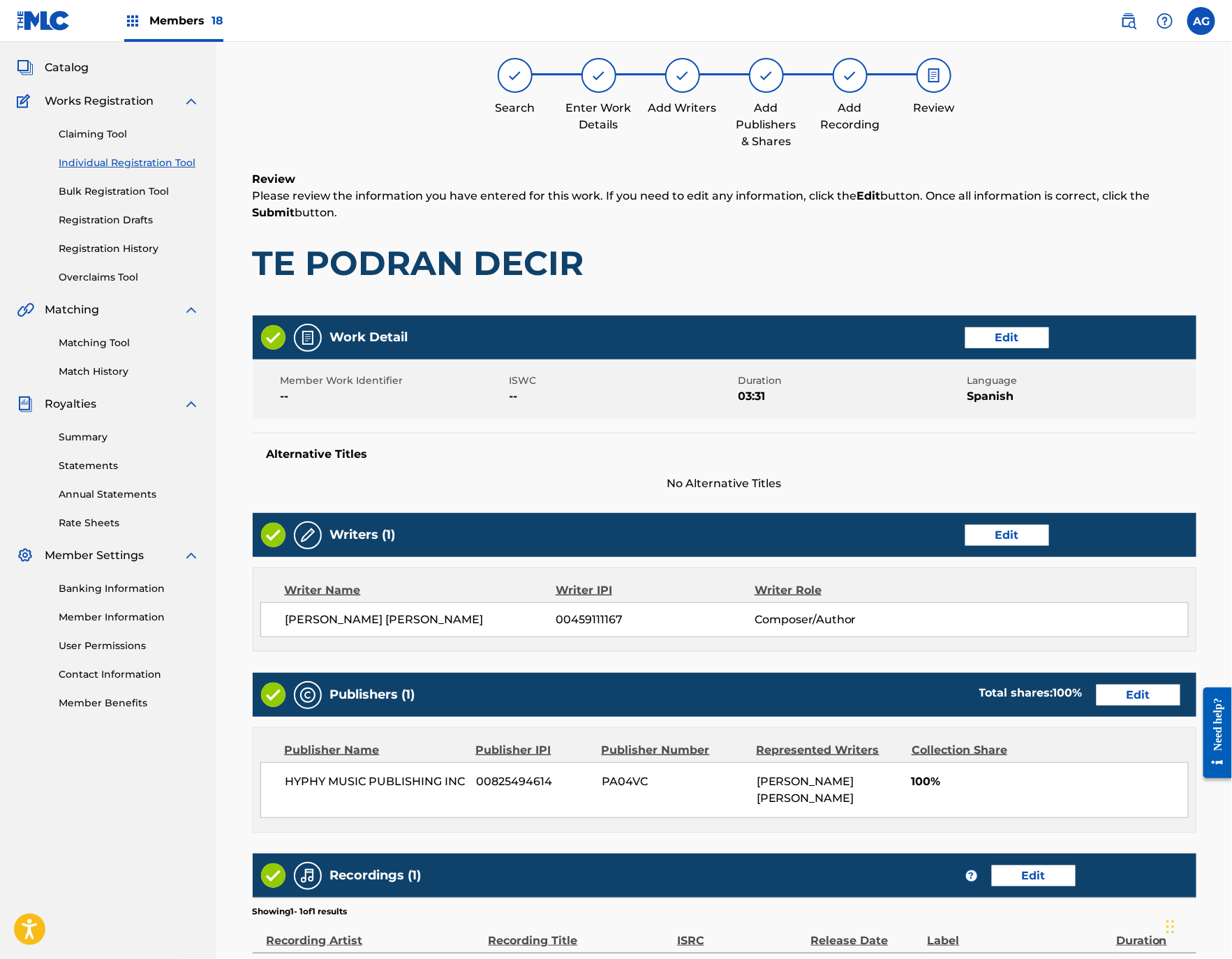
scroll to position [241, 0]
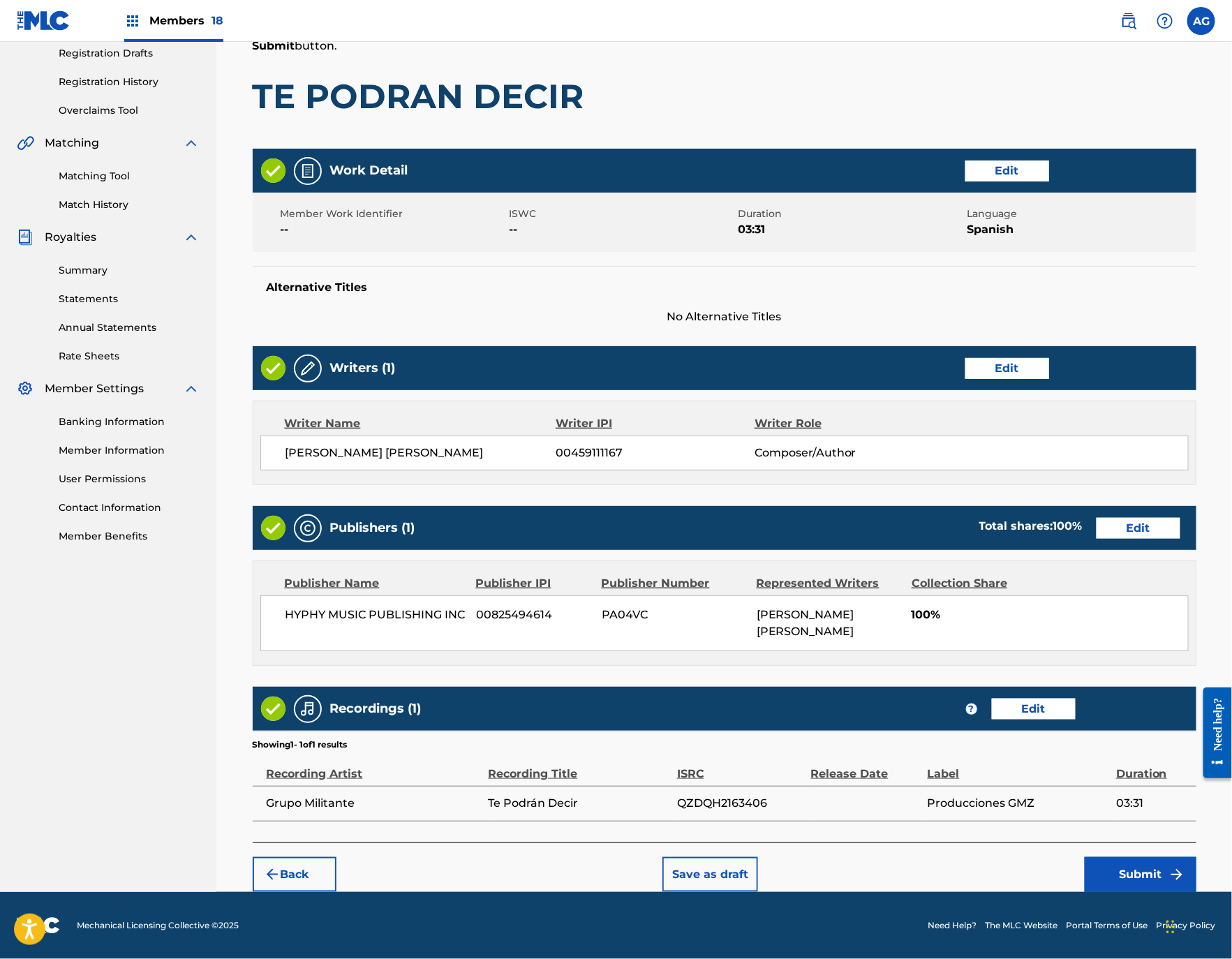
drag, startPoint x: 880, startPoint y: 512, endPoint x: 1169, endPoint y: 863, distance: 454.7
click at [1158, 875] on button "Submit" at bounding box center [1141, 874] width 112 height 35
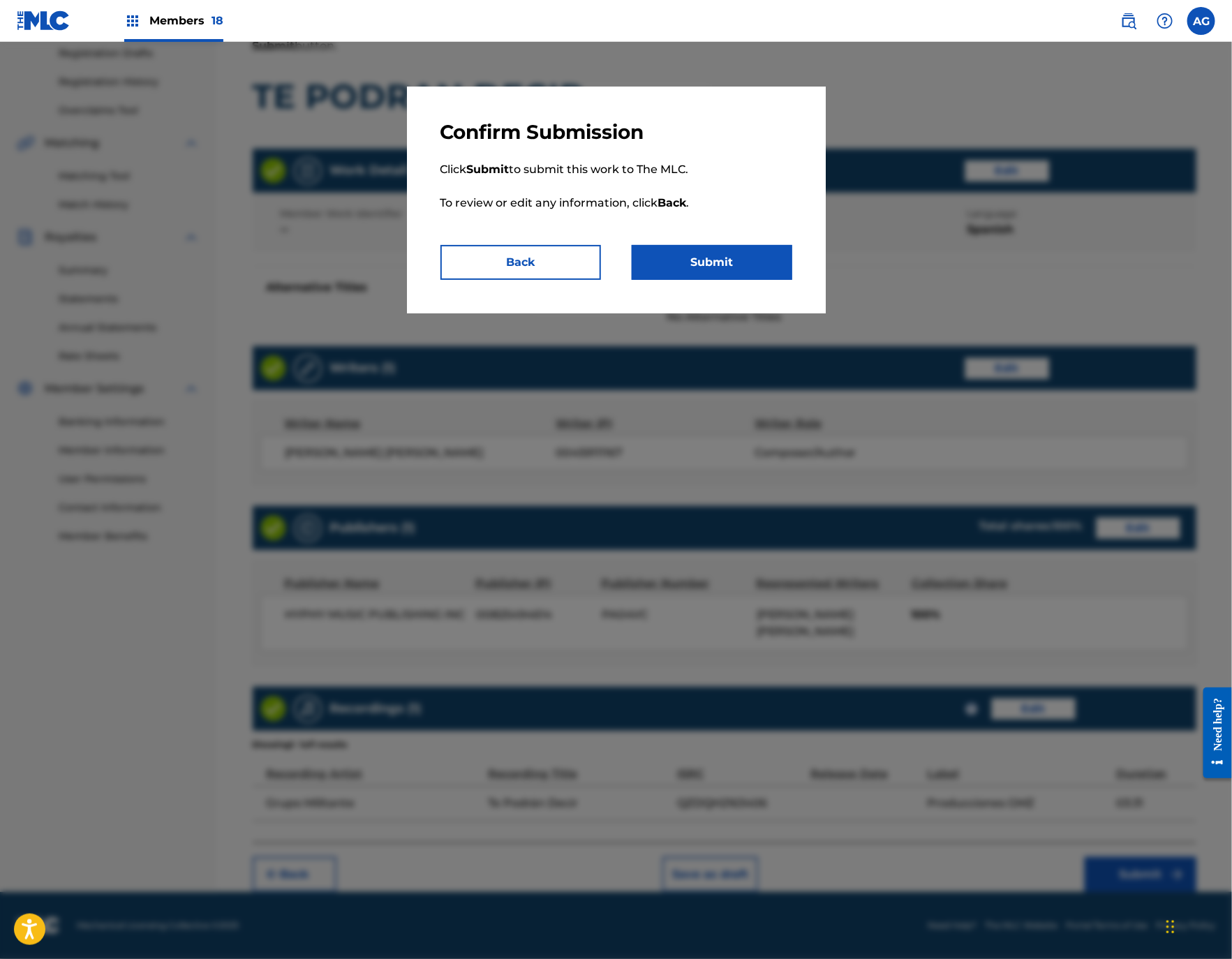
click at [746, 256] on button "Submit" at bounding box center [712, 262] width 160 height 35
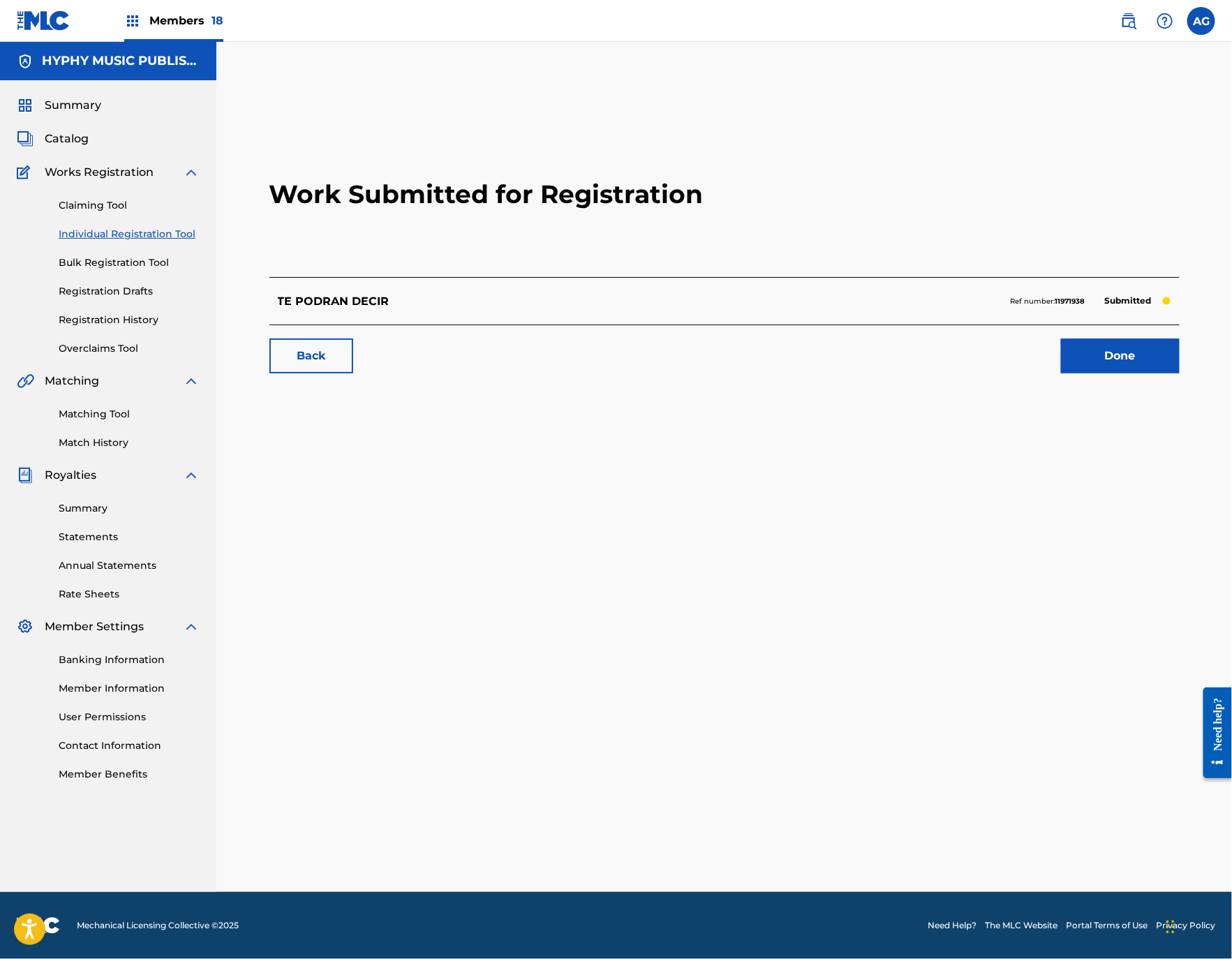
click at [1062, 365] on link "Done" at bounding box center [1120, 356] width 119 height 35
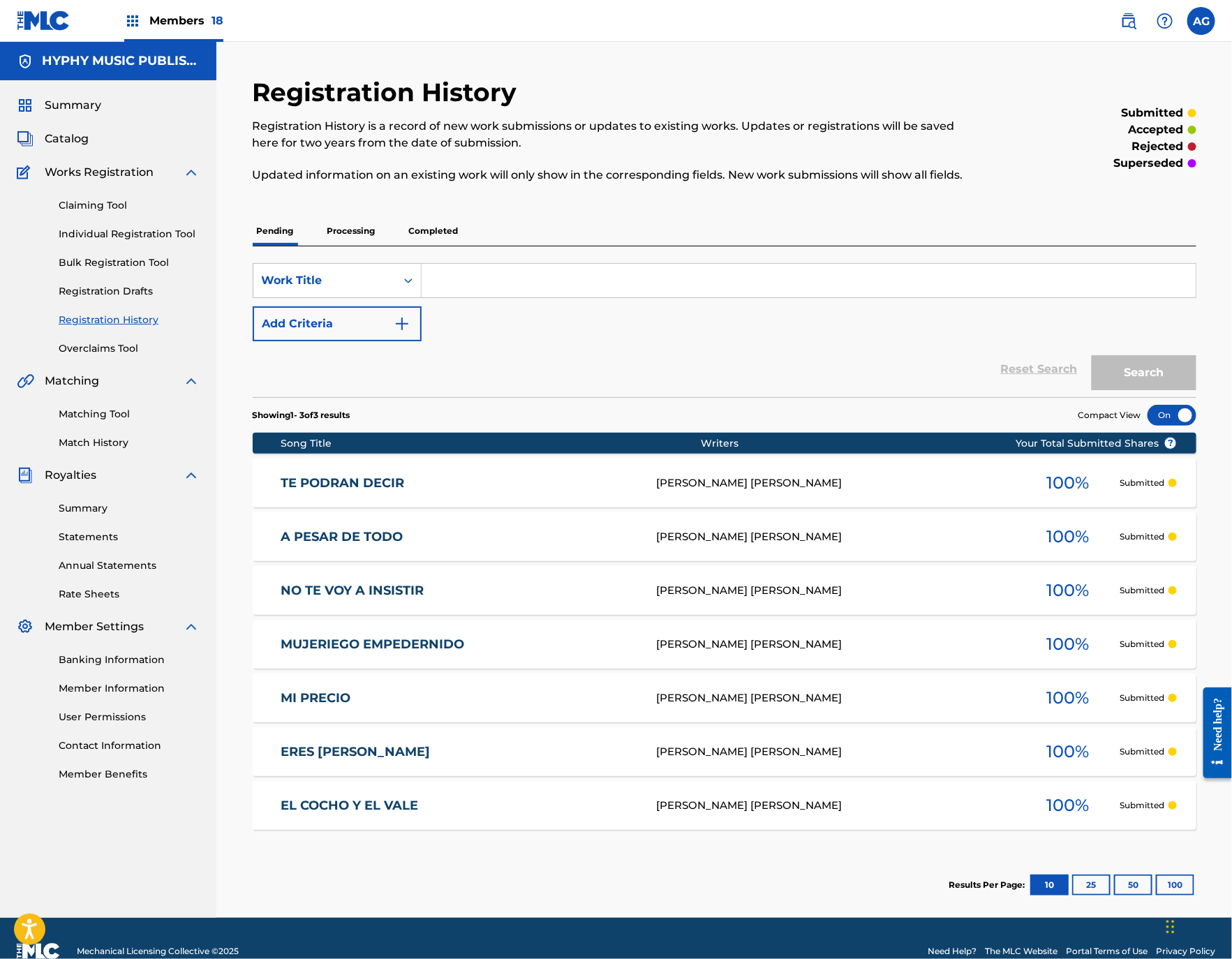
click at [174, 245] on div "Claiming Tool Individual Registration Tool Bulk Registration Tool Registration …" at bounding box center [109, 268] width 183 height 175
click at [174, 239] on link "Individual Registration Tool" at bounding box center [129, 234] width 141 height 15
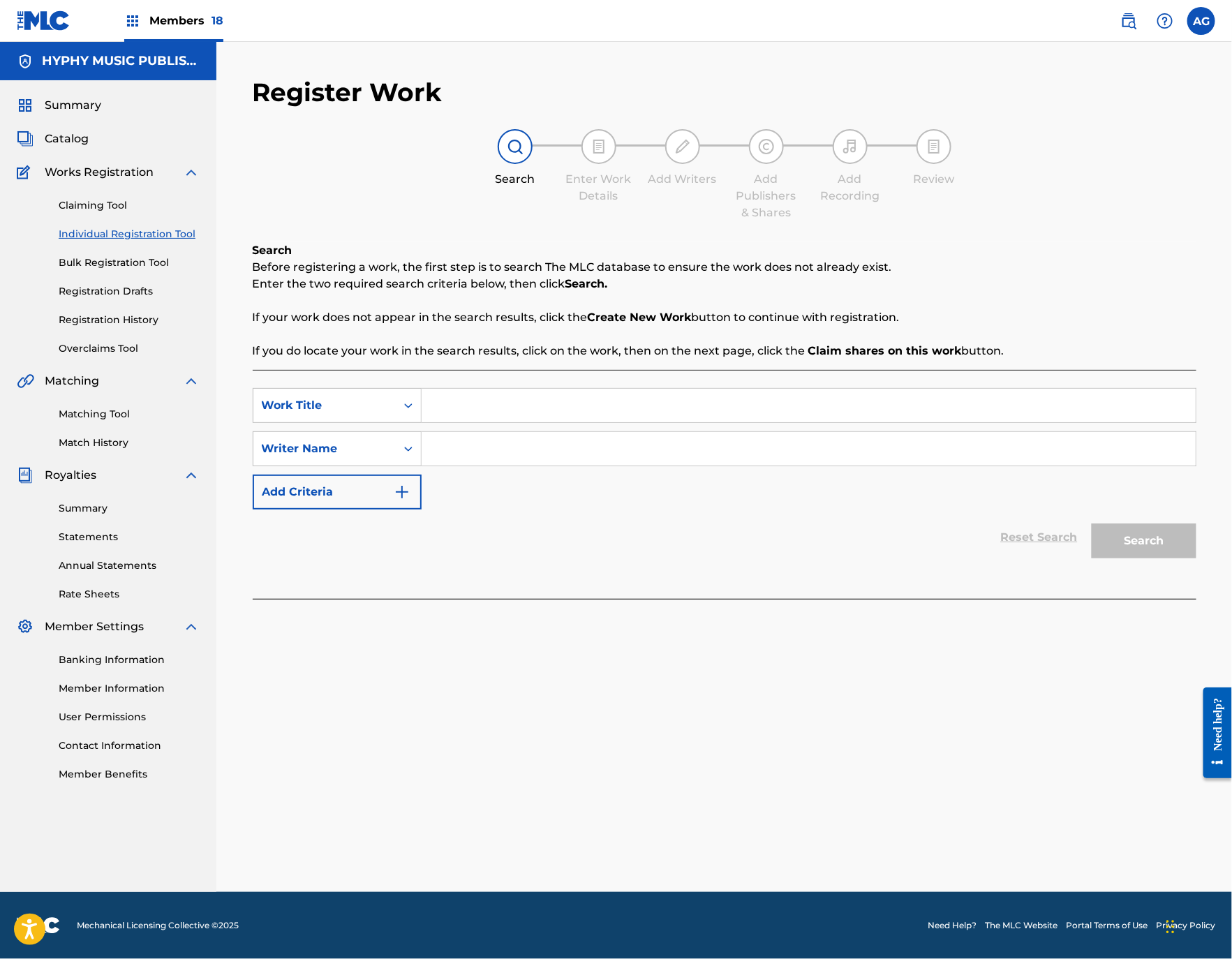
click at [528, 405] on input "Search Form" at bounding box center [809, 405] width 774 height 33
paste input "TODO POR TI"
type input "TODO POR TI"
click at [513, 436] on input "Search Form" at bounding box center [809, 448] width 774 height 33
paste input "[PERSON_NAME] [PERSON_NAME]"
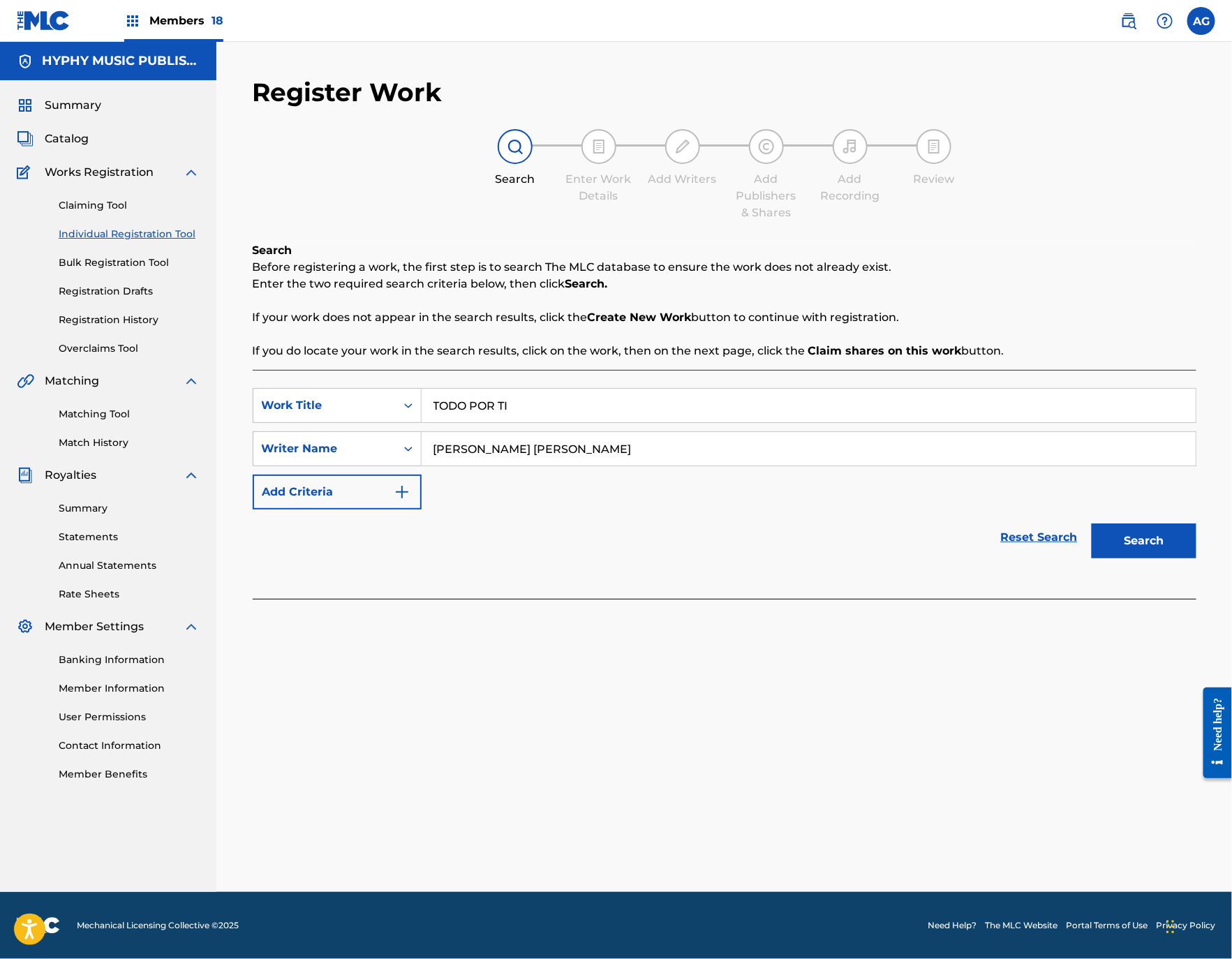
type input "[PERSON_NAME] [PERSON_NAME]"
click at [1142, 533] on button "Search" at bounding box center [1144, 540] width 105 height 35
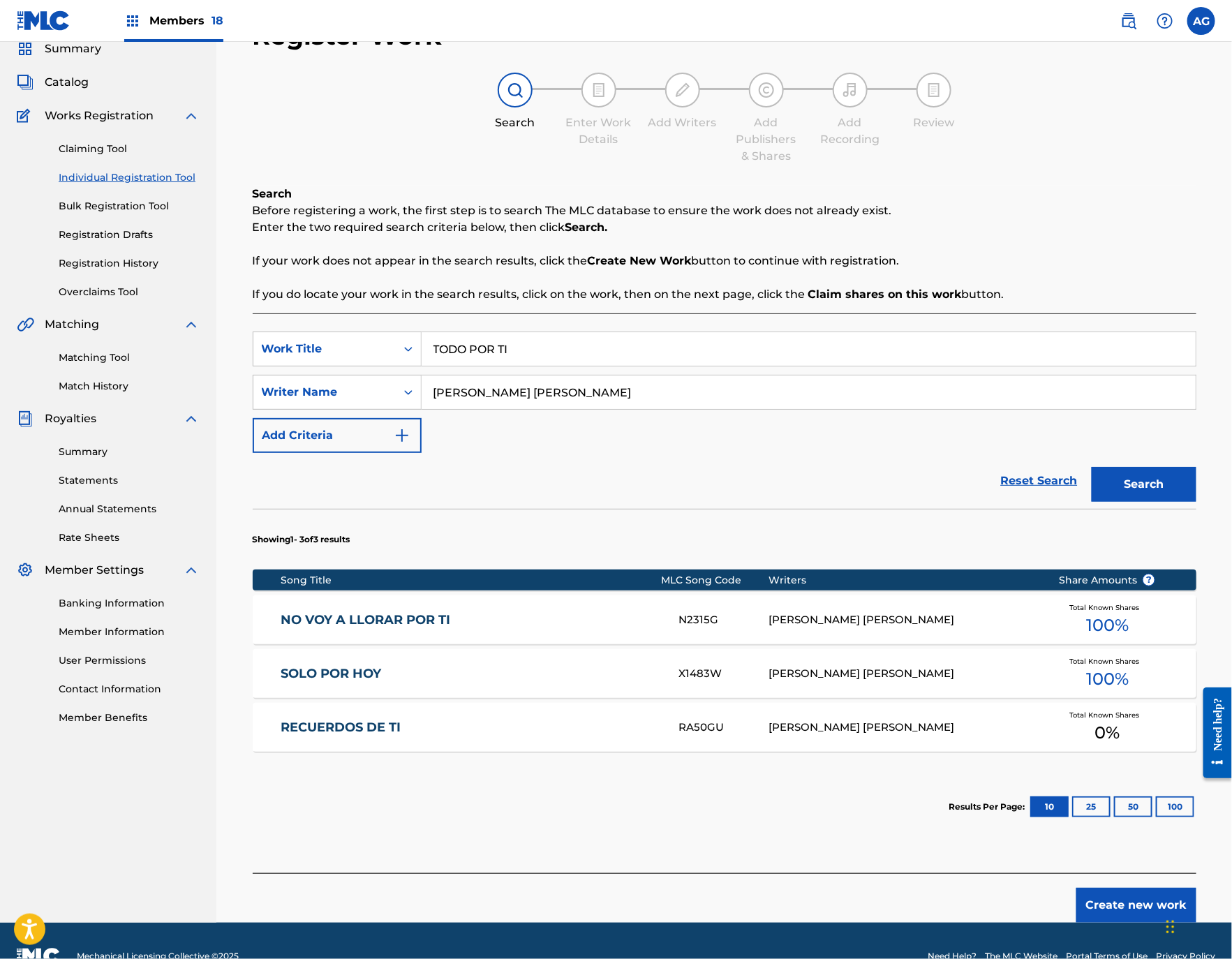
scroll to position [88, 0]
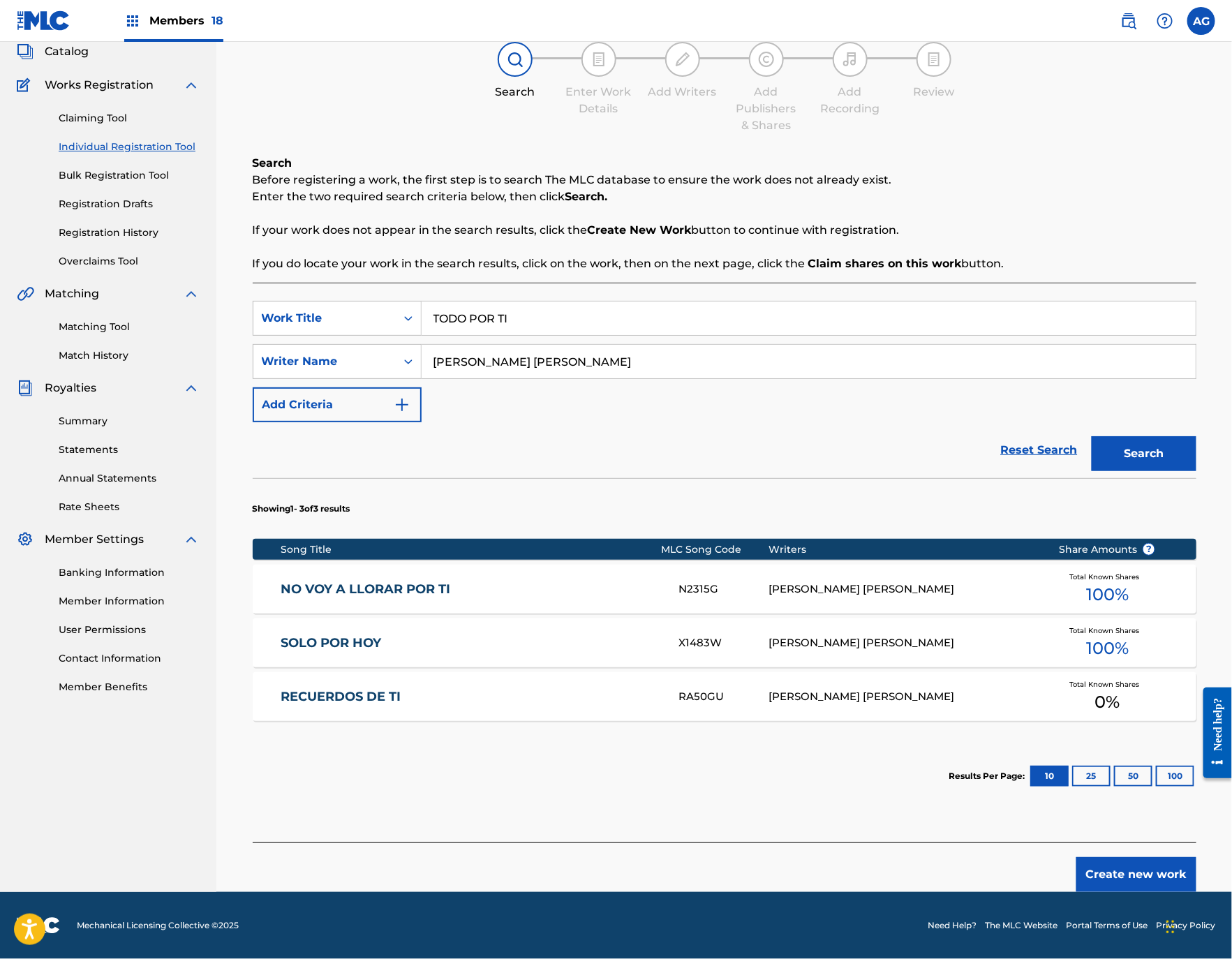
click at [1168, 867] on button "Create new work" at bounding box center [1136, 874] width 120 height 35
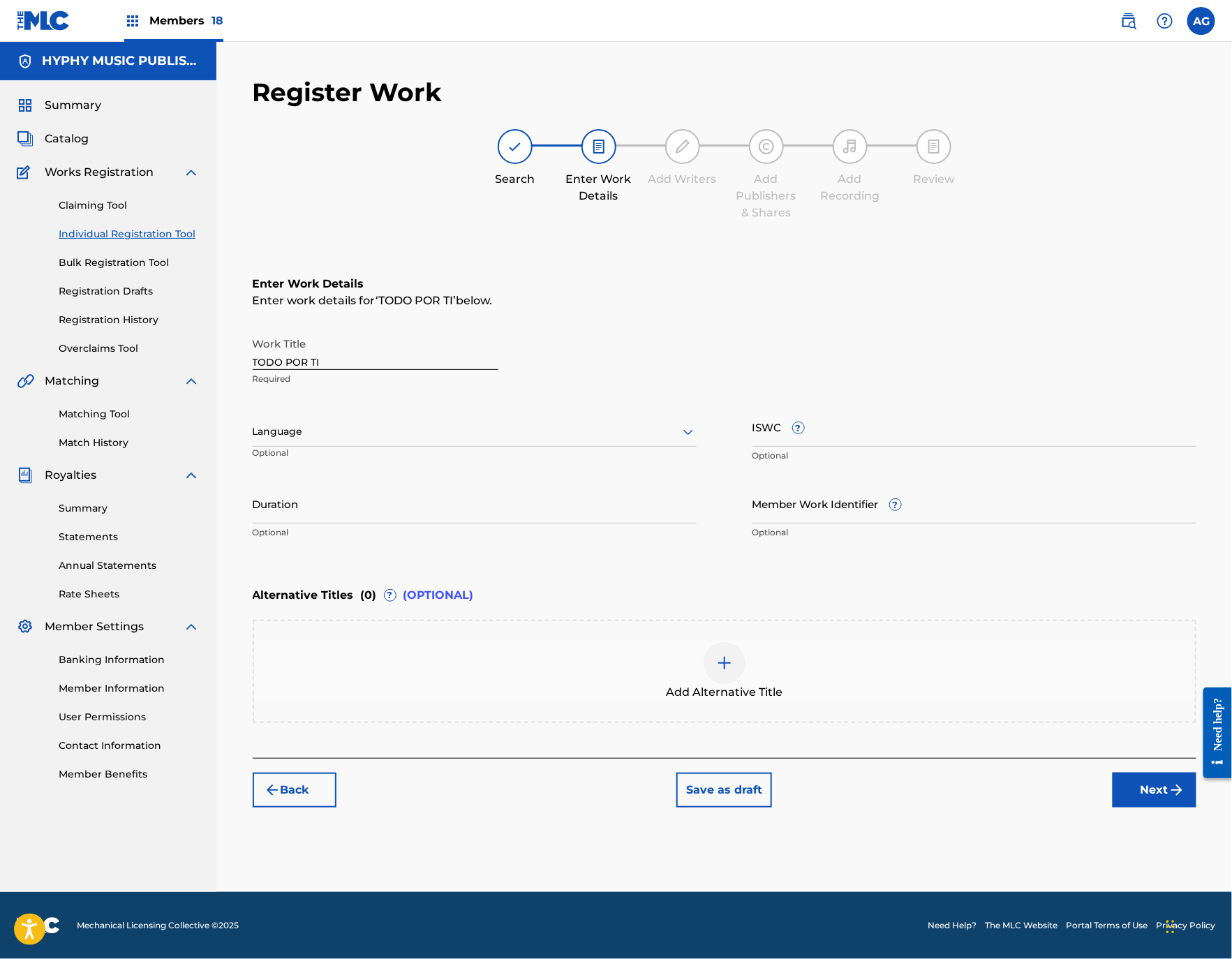
scroll to position [0, 0]
click at [388, 450] on p "Optional" at bounding box center [320, 458] width 135 height 23
click at [369, 433] on div at bounding box center [475, 431] width 443 height 18
click at [343, 497] on div "Spanish" at bounding box center [475, 494] width 443 height 32
click at [1130, 771] on div "Back Save as draft Next" at bounding box center [724, 782] width 944 height 50
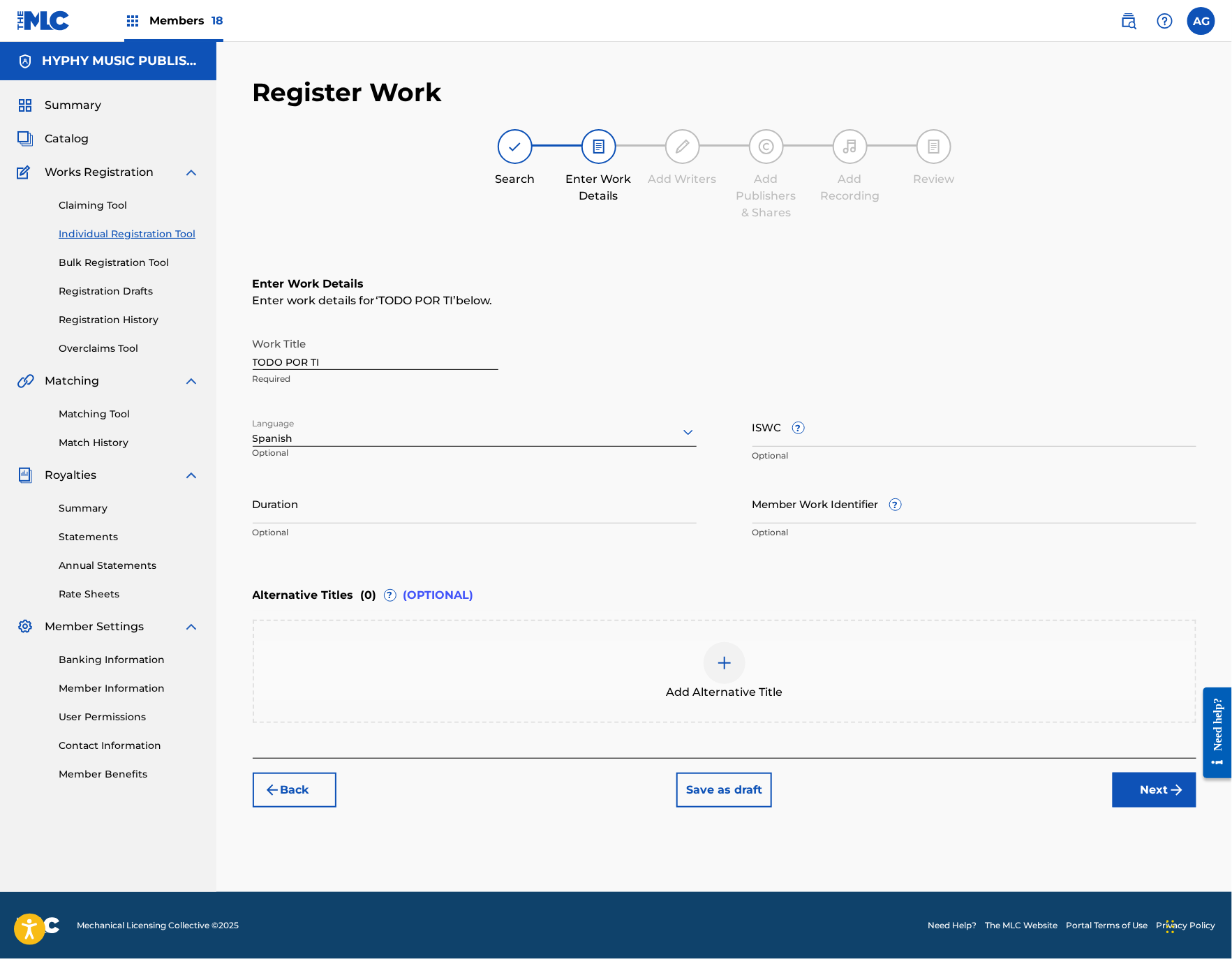
click at [1133, 785] on button "Next" at bounding box center [1154, 789] width 84 height 35
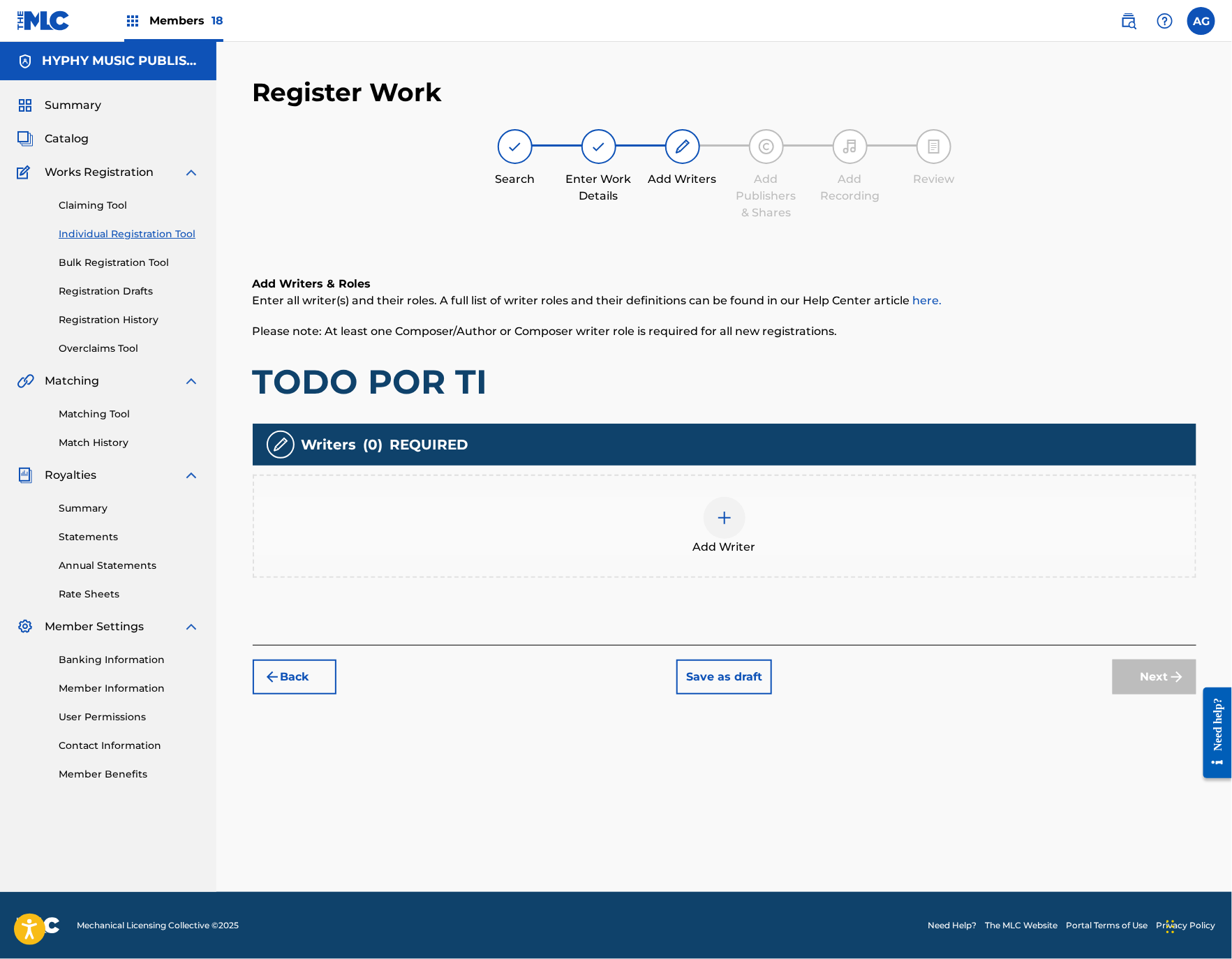
click at [790, 572] on div "Add Writer" at bounding box center [724, 526] width 944 height 103
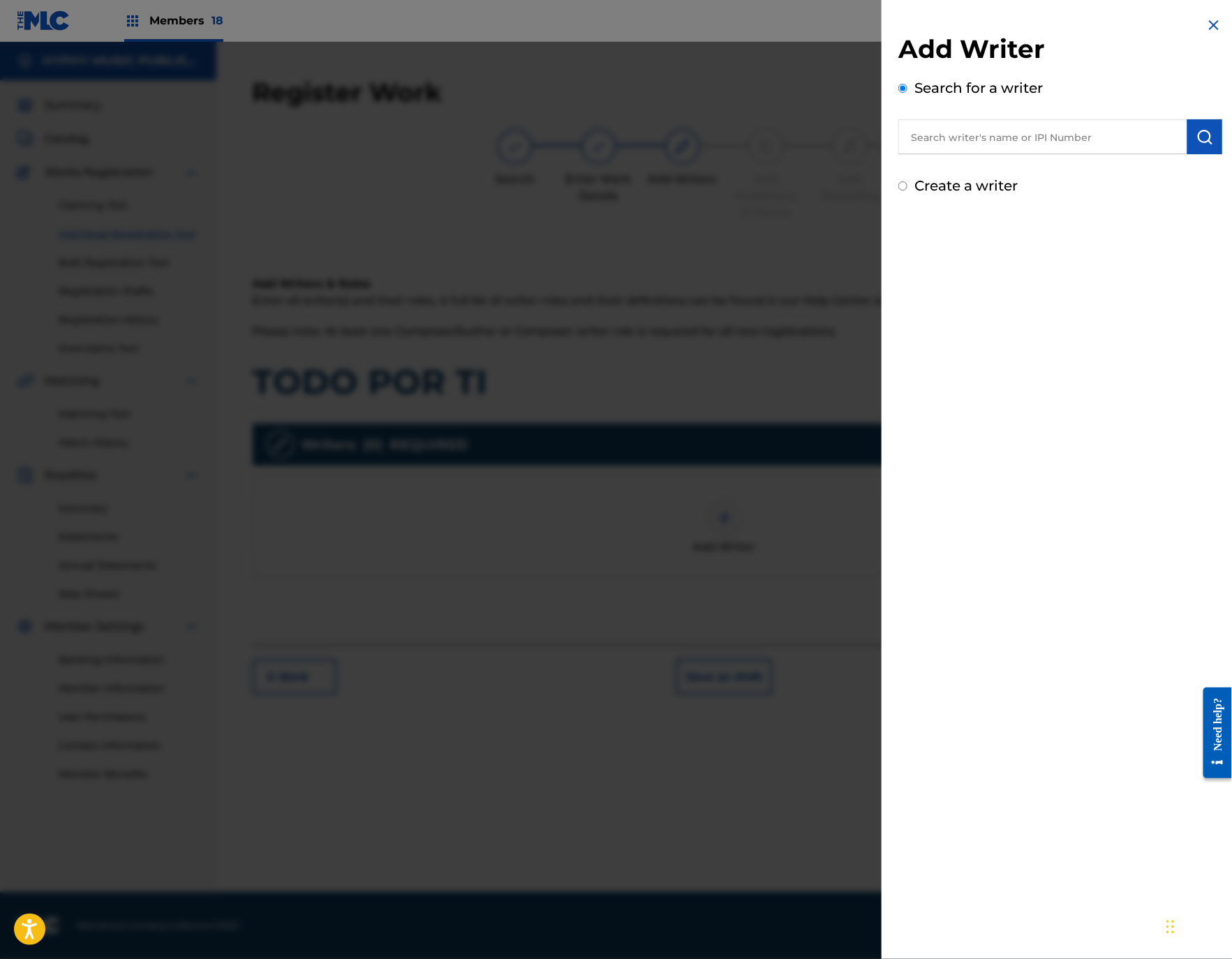
click at [951, 138] on input "text" at bounding box center [1042, 136] width 289 height 35
paste input "[PERSON_NAME] [PERSON_NAME]"
type input "[PERSON_NAME] [PERSON_NAME]"
click at [1202, 133] on img "submit" at bounding box center [1205, 137] width 17 height 17
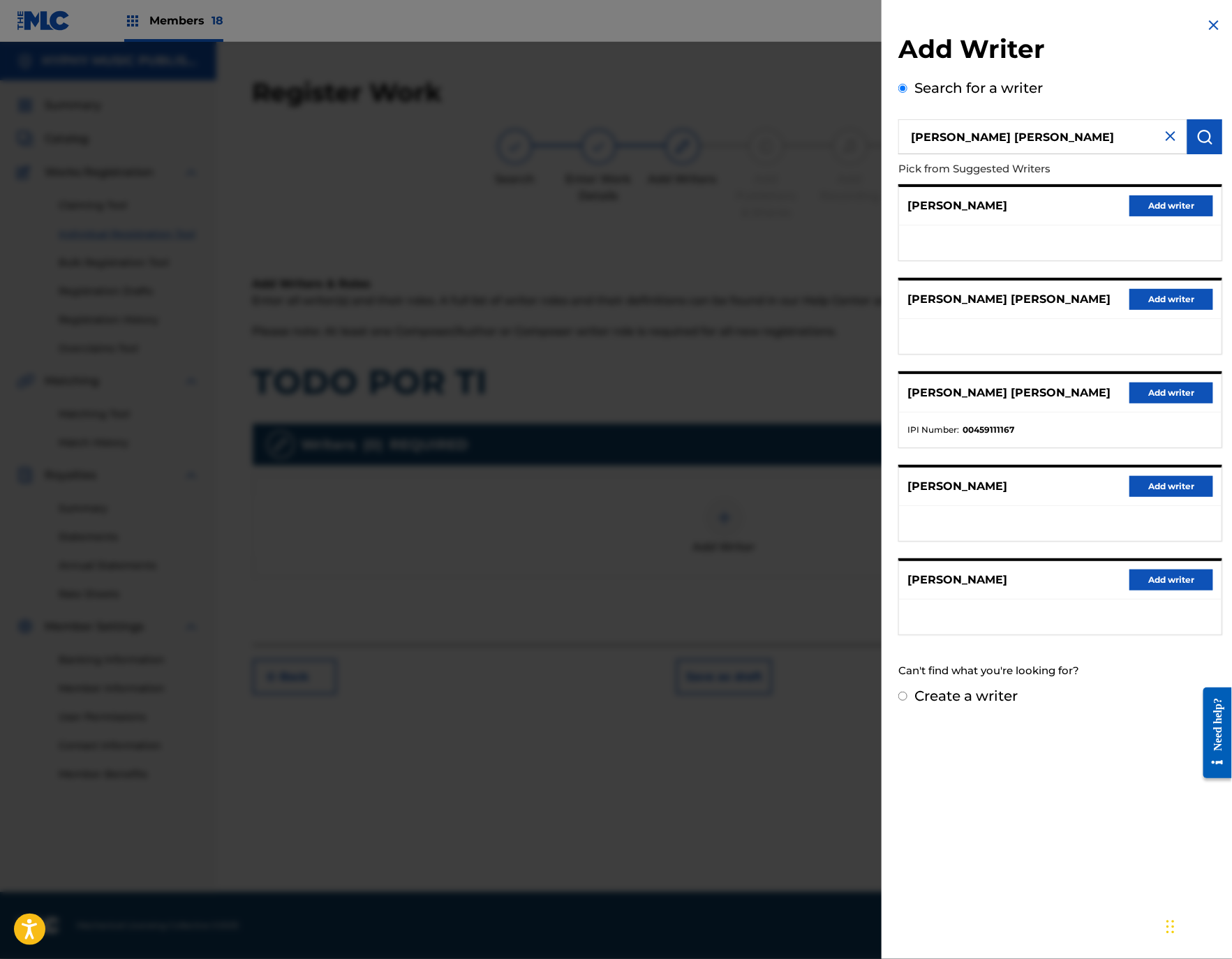
click at [1142, 403] on button "Add writer" at bounding box center [1171, 392] width 84 height 21
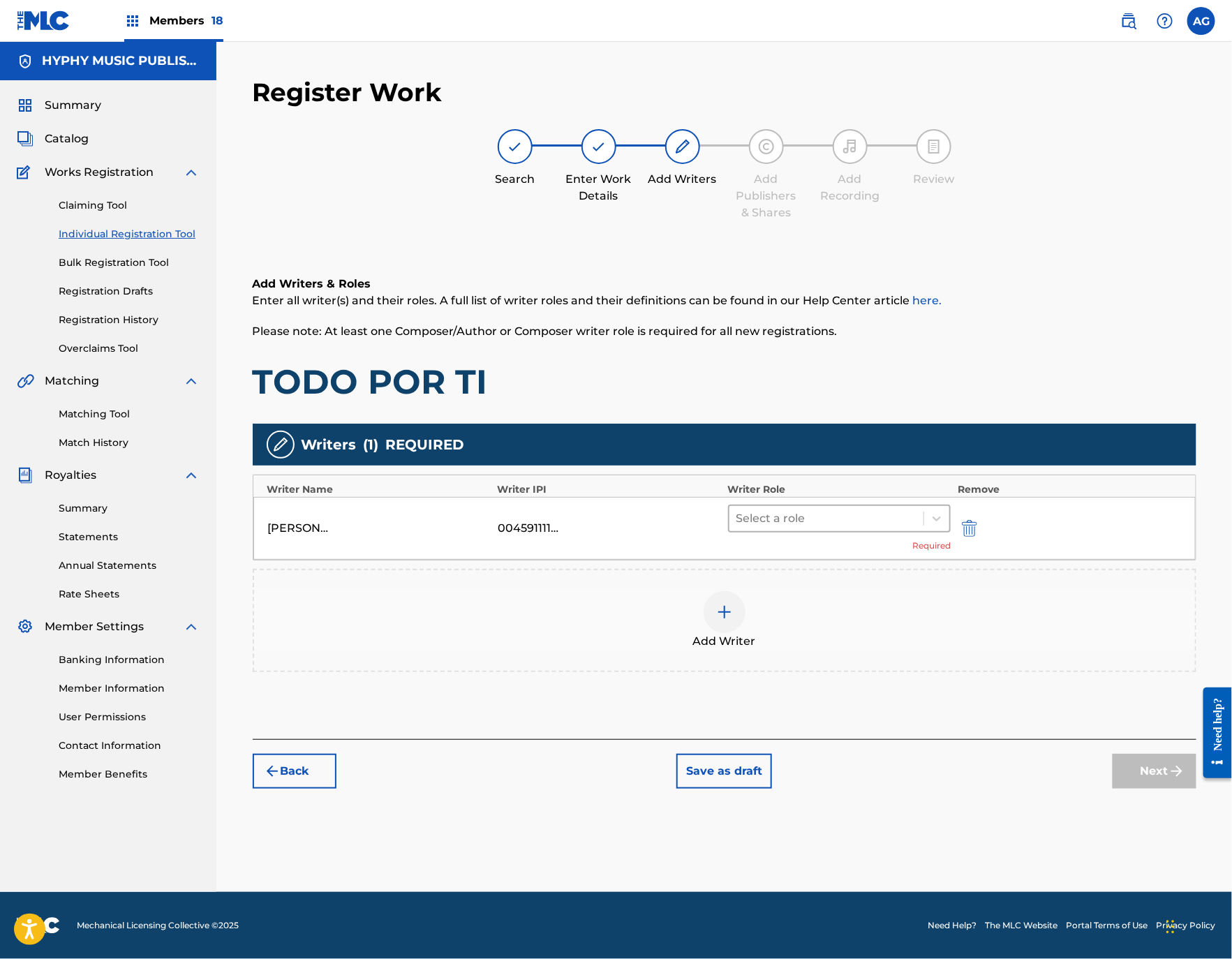
click at [827, 505] on div "Select a role" at bounding box center [840, 519] width 223 height 28
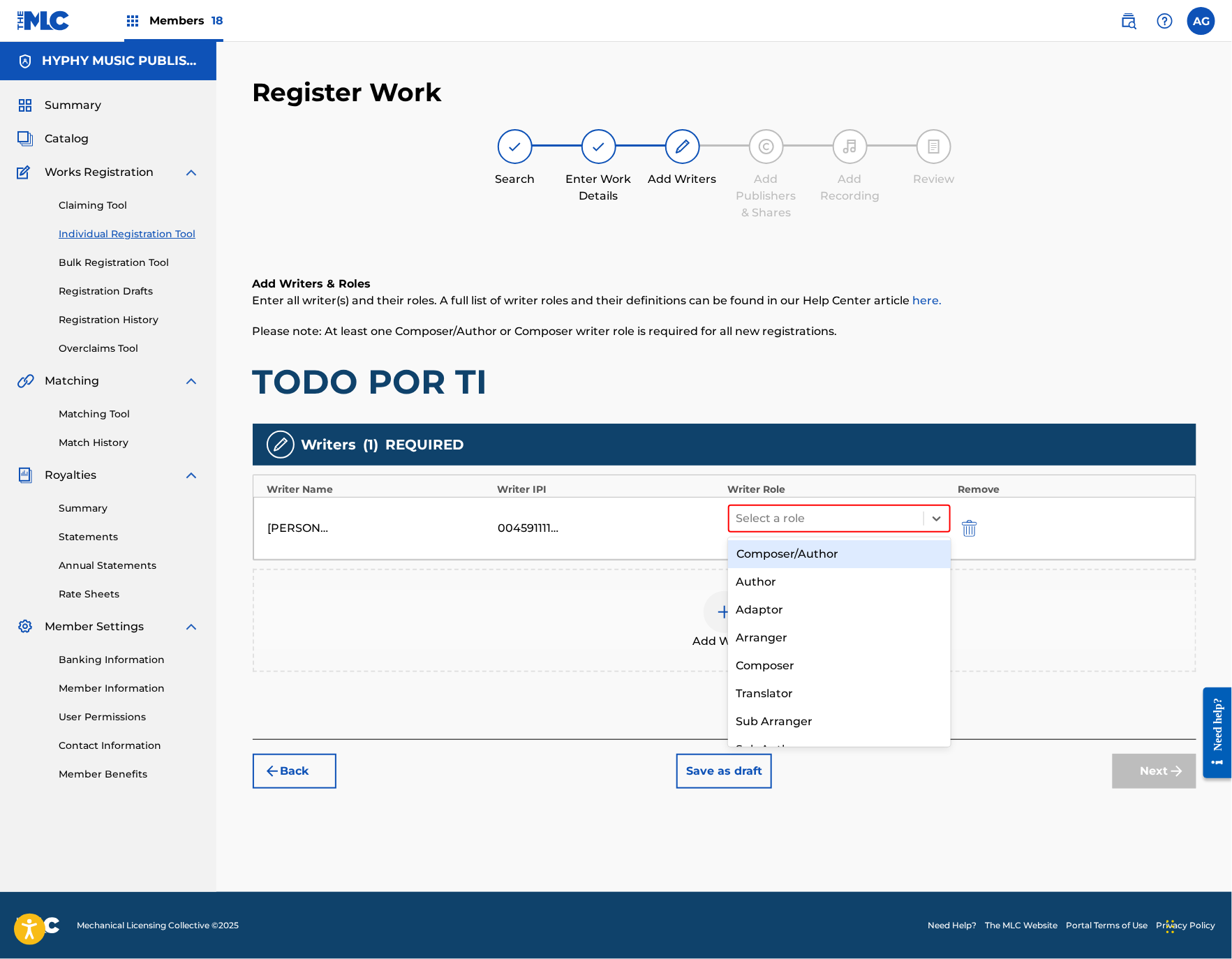
click at [796, 551] on div "Composer/Author" at bounding box center [839, 554] width 223 height 28
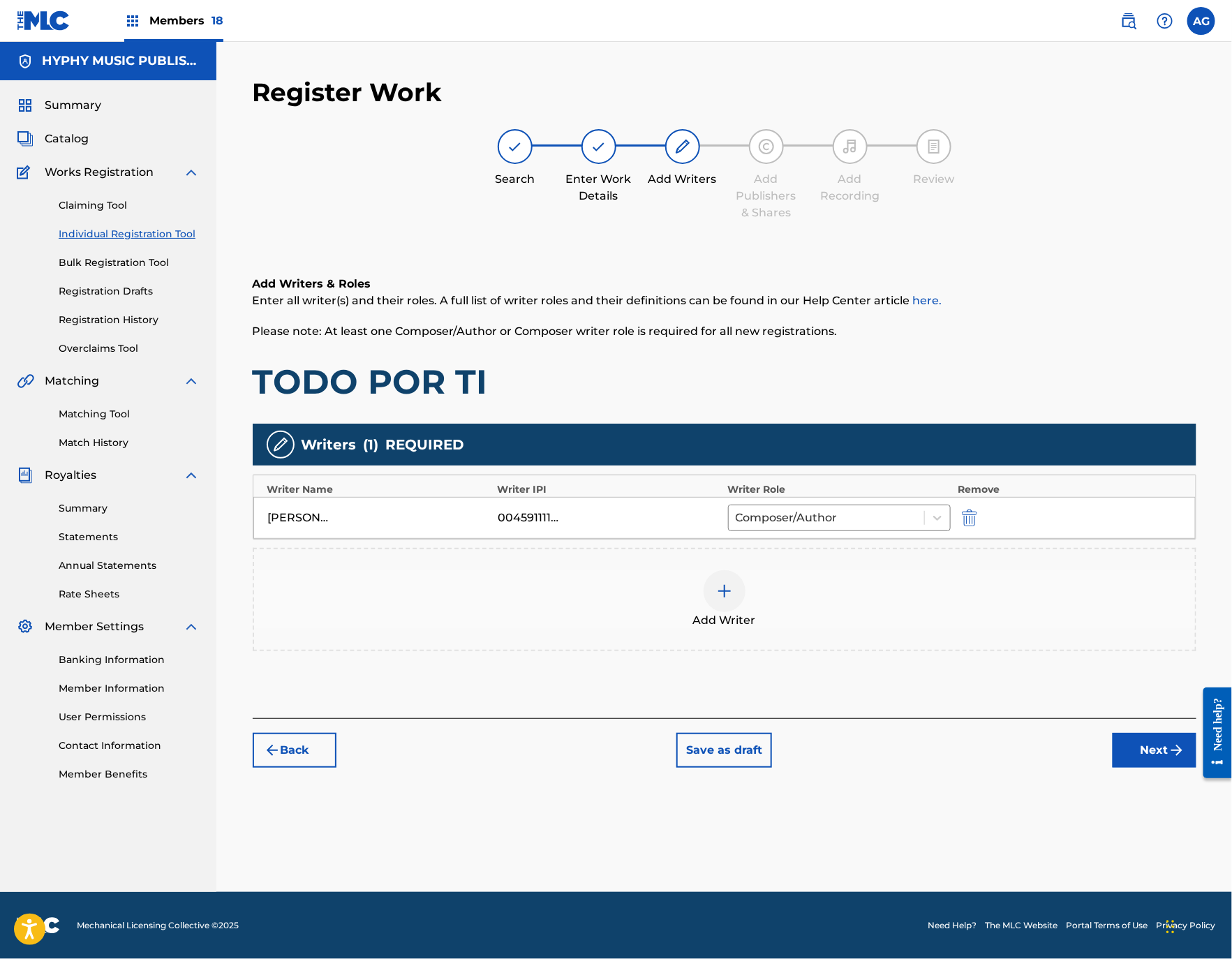
click at [1152, 748] on button "Next" at bounding box center [1154, 750] width 84 height 35
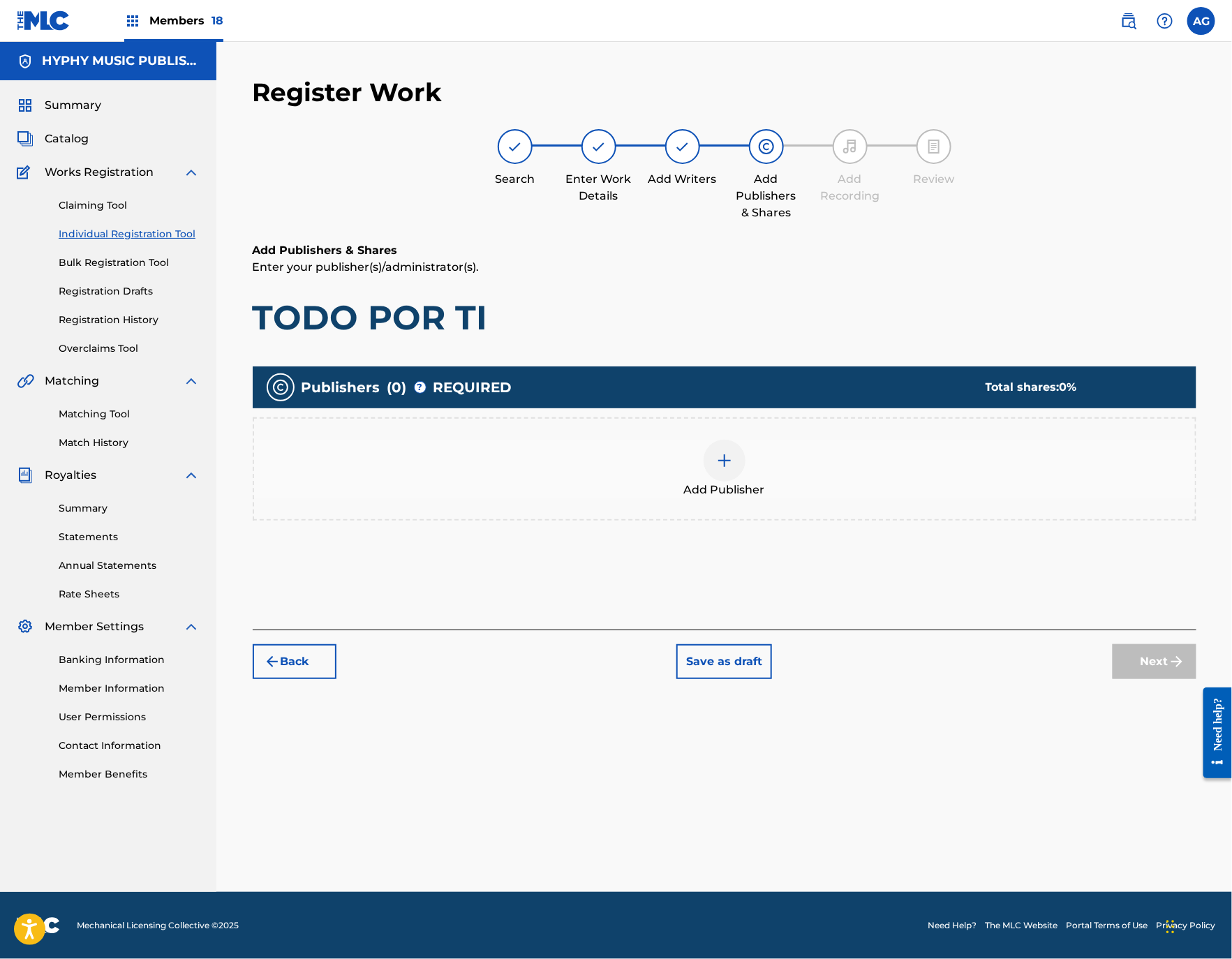
click at [831, 464] on div "Add Publisher" at bounding box center [724, 469] width 940 height 59
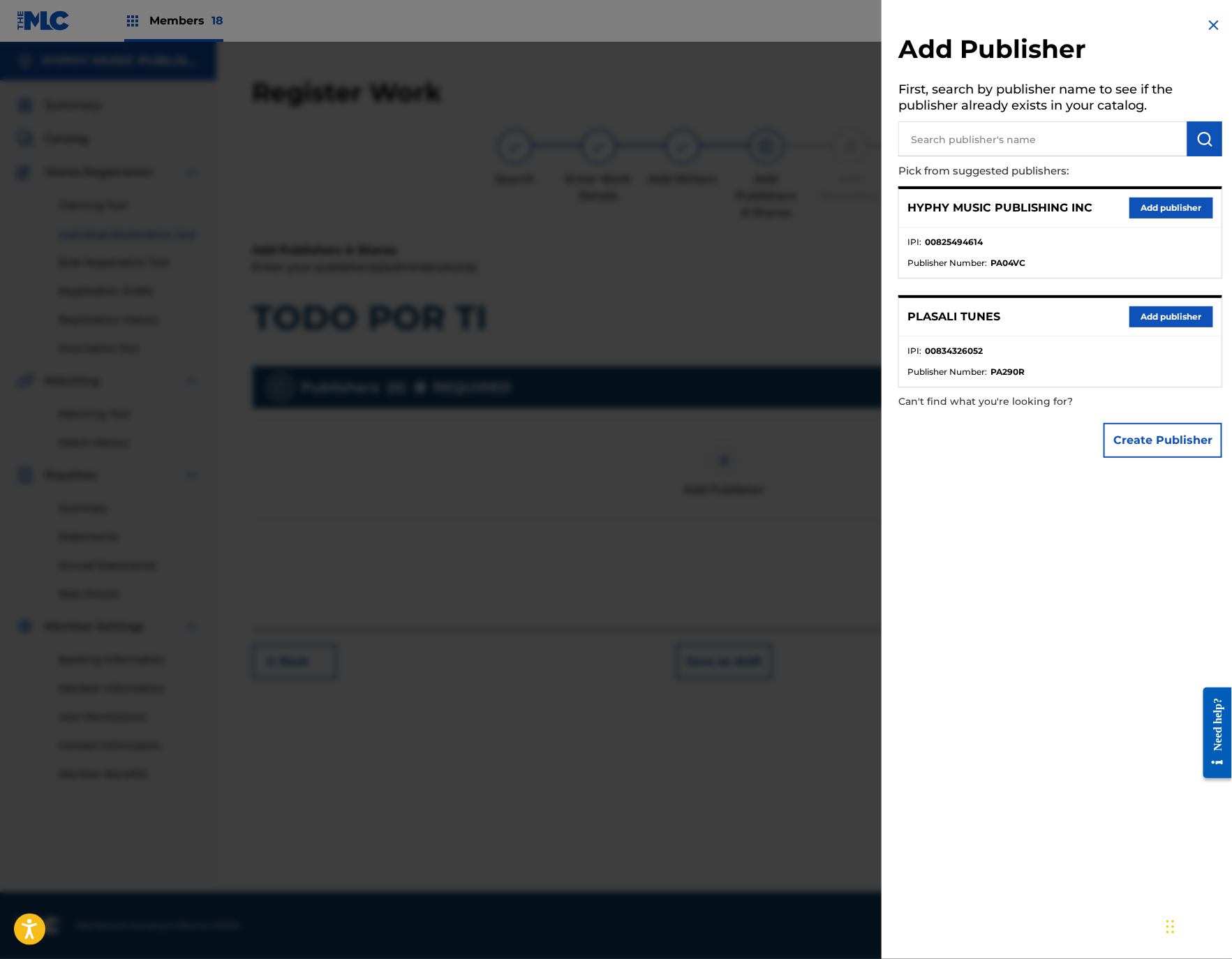
click at [1175, 201] on button "Add publisher" at bounding box center [1171, 208] width 84 height 21
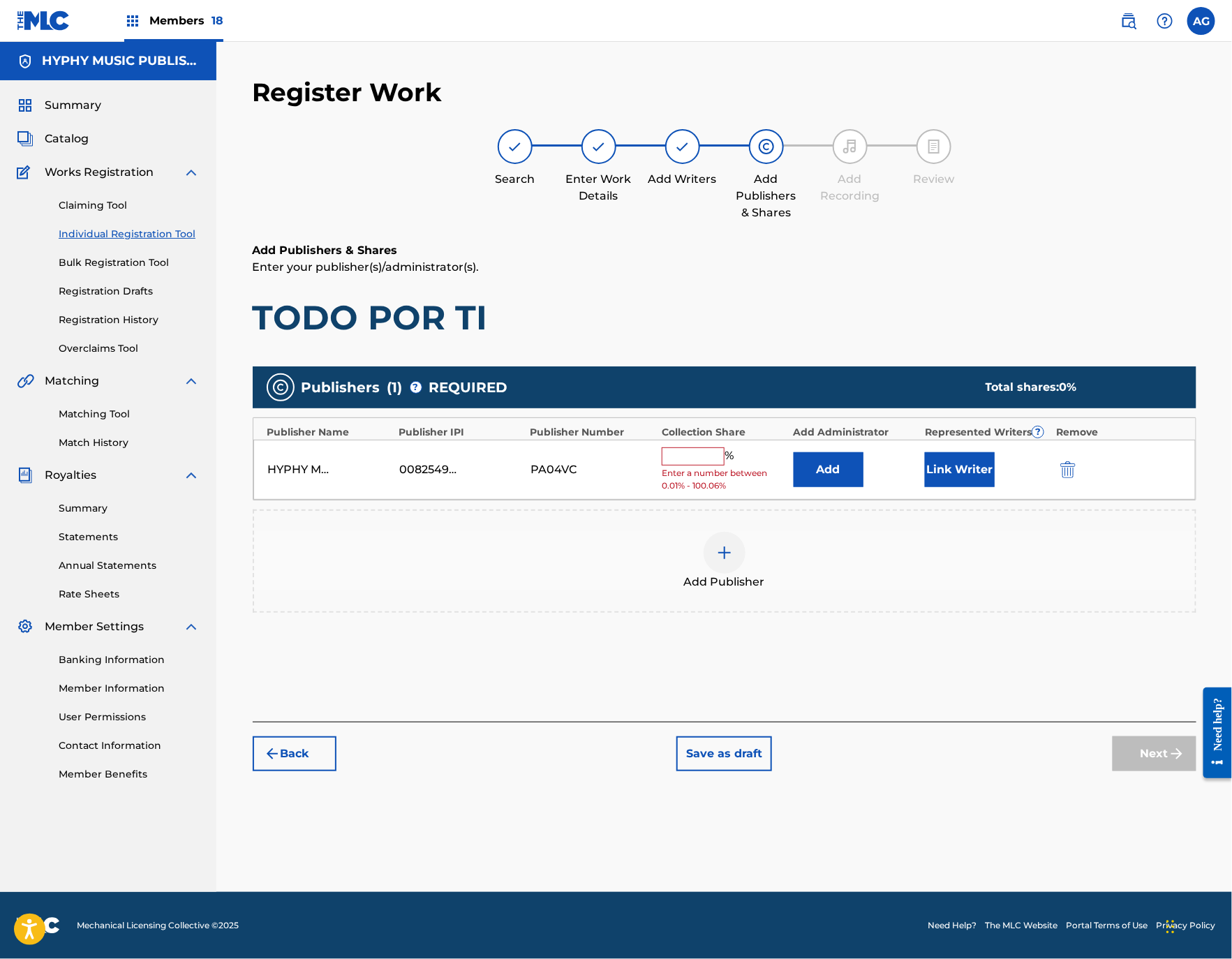
click at [681, 461] on input "text" at bounding box center [692, 456] width 63 height 18
type input "100"
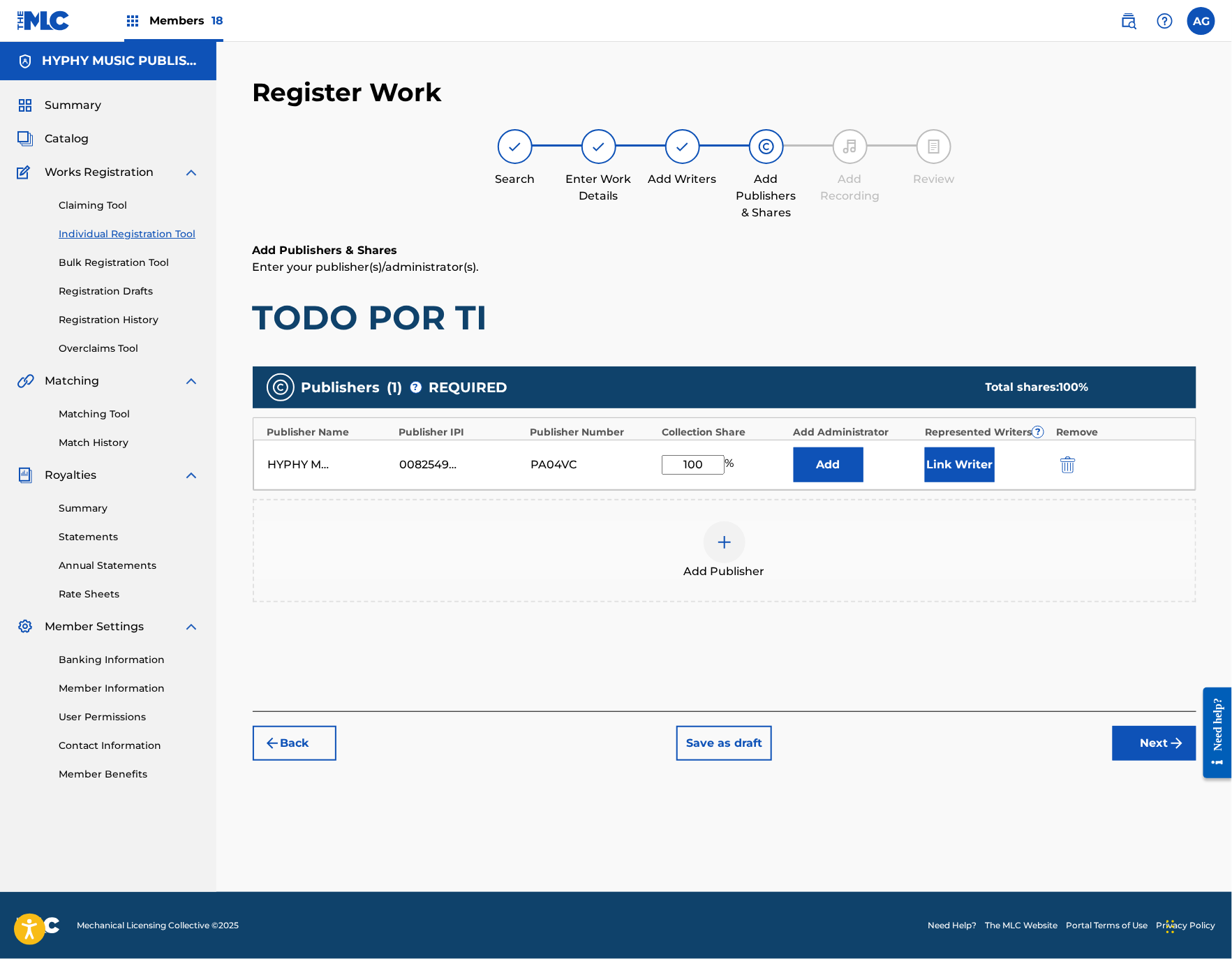
click at [968, 461] on button "Link Writer" at bounding box center [960, 464] width 70 height 35
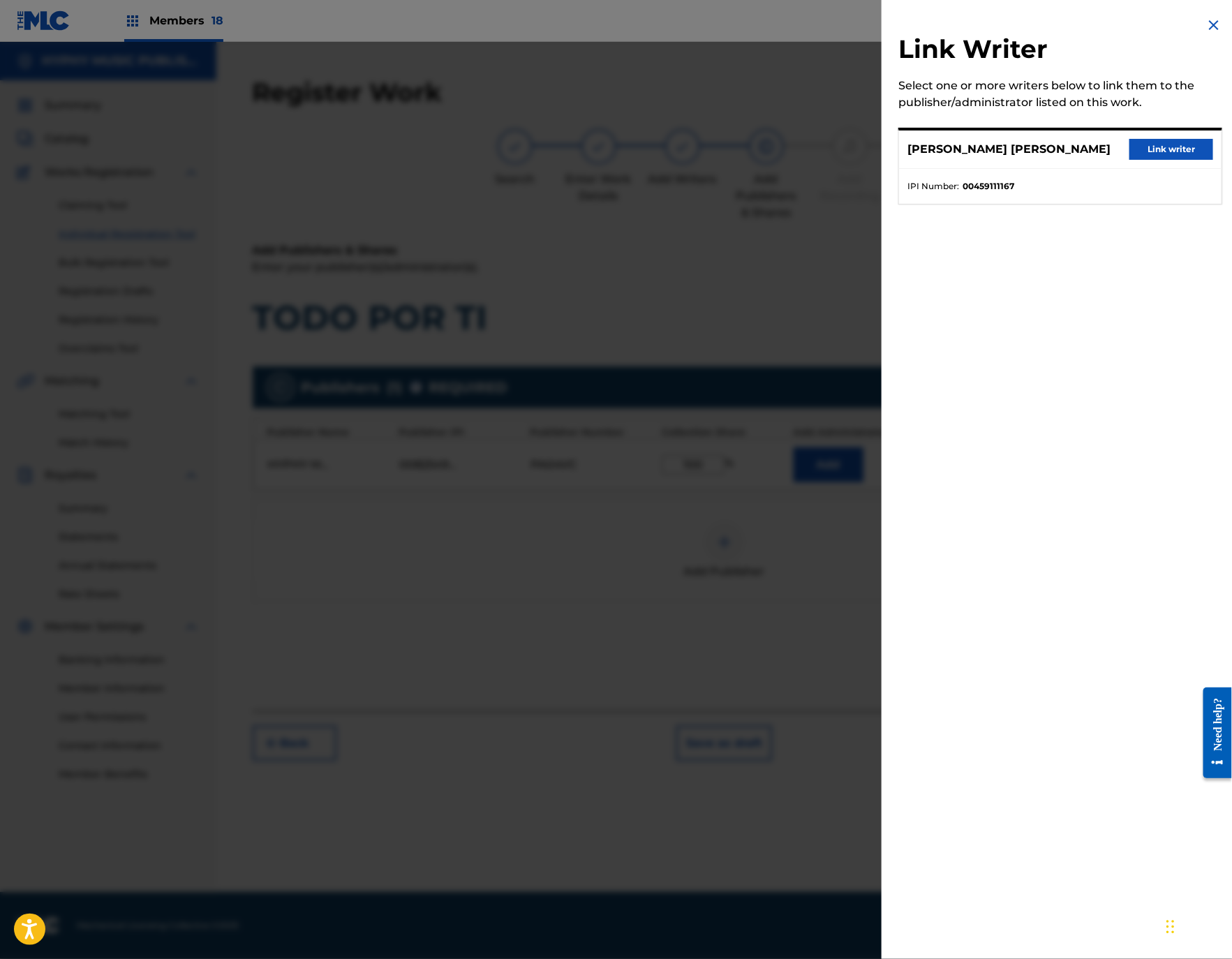
click at [1151, 150] on button "Link writer" at bounding box center [1171, 149] width 84 height 21
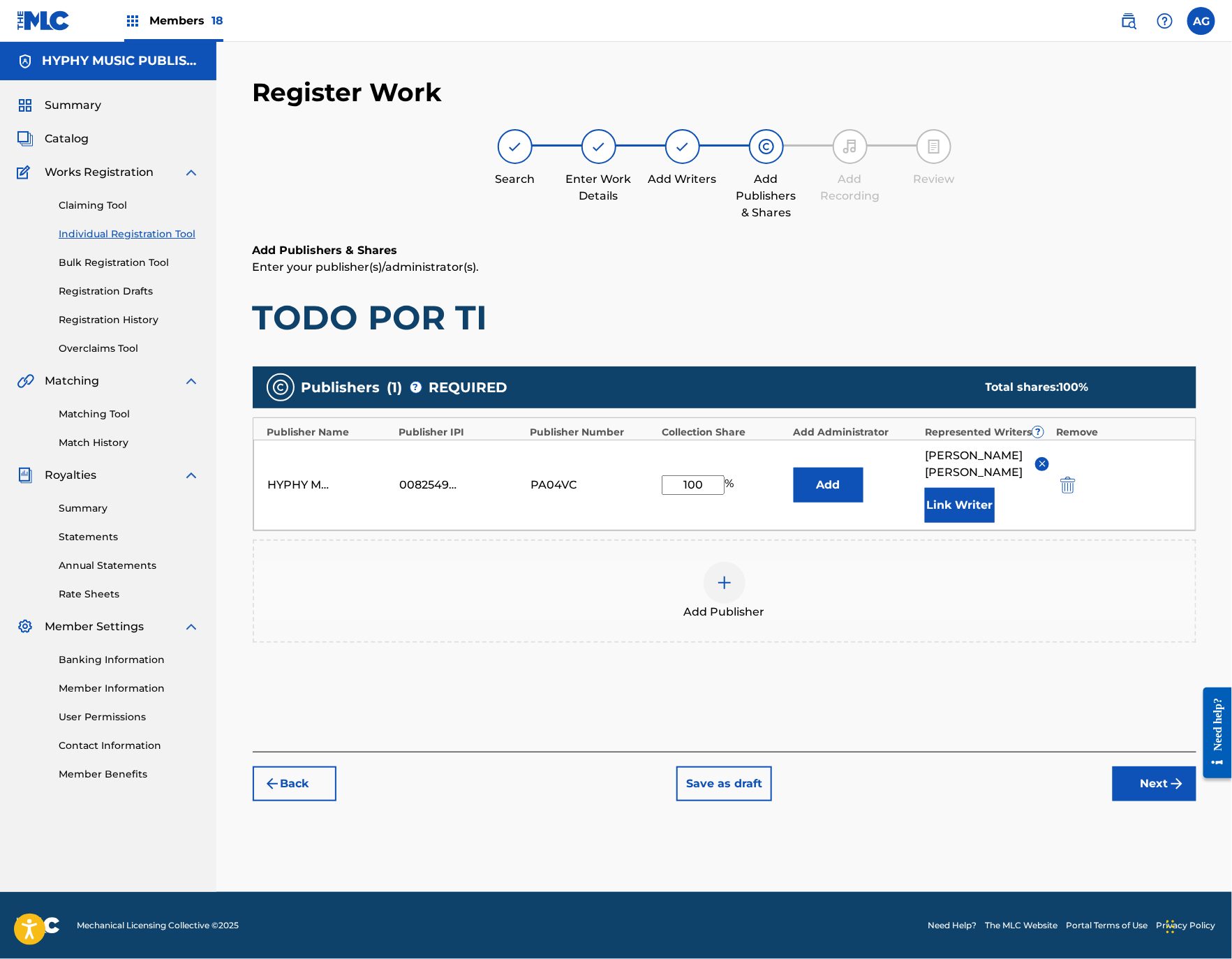
drag, startPoint x: 1064, startPoint y: 357, endPoint x: 1077, endPoint y: 587, distance: 230.4
click at [1133, 799] on button "Next" at bounding box center [1154, 783] width 84 height 35
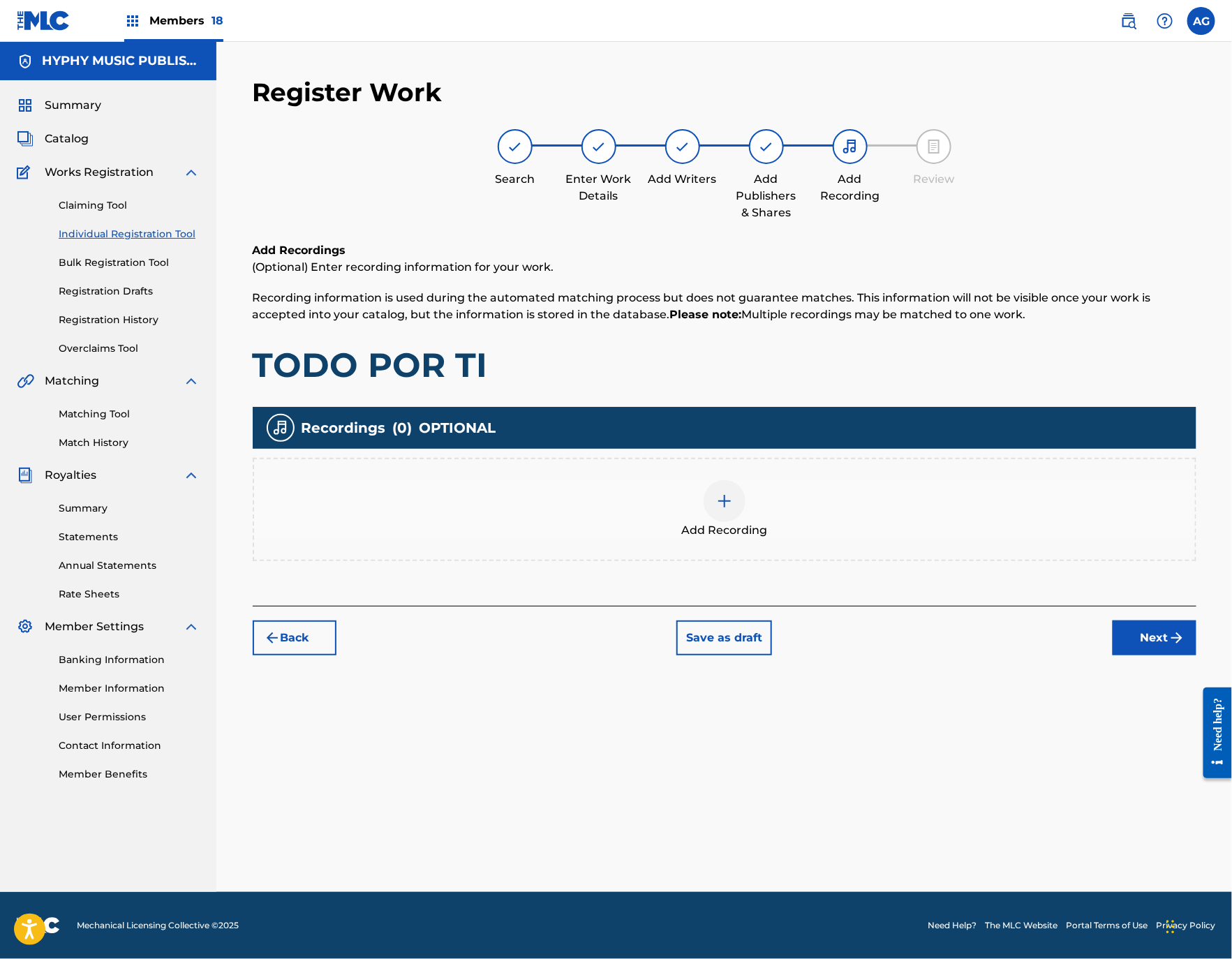
click at [733, 527] on span "Add Recording" at bounding box center [723, 530] width 86 height 17
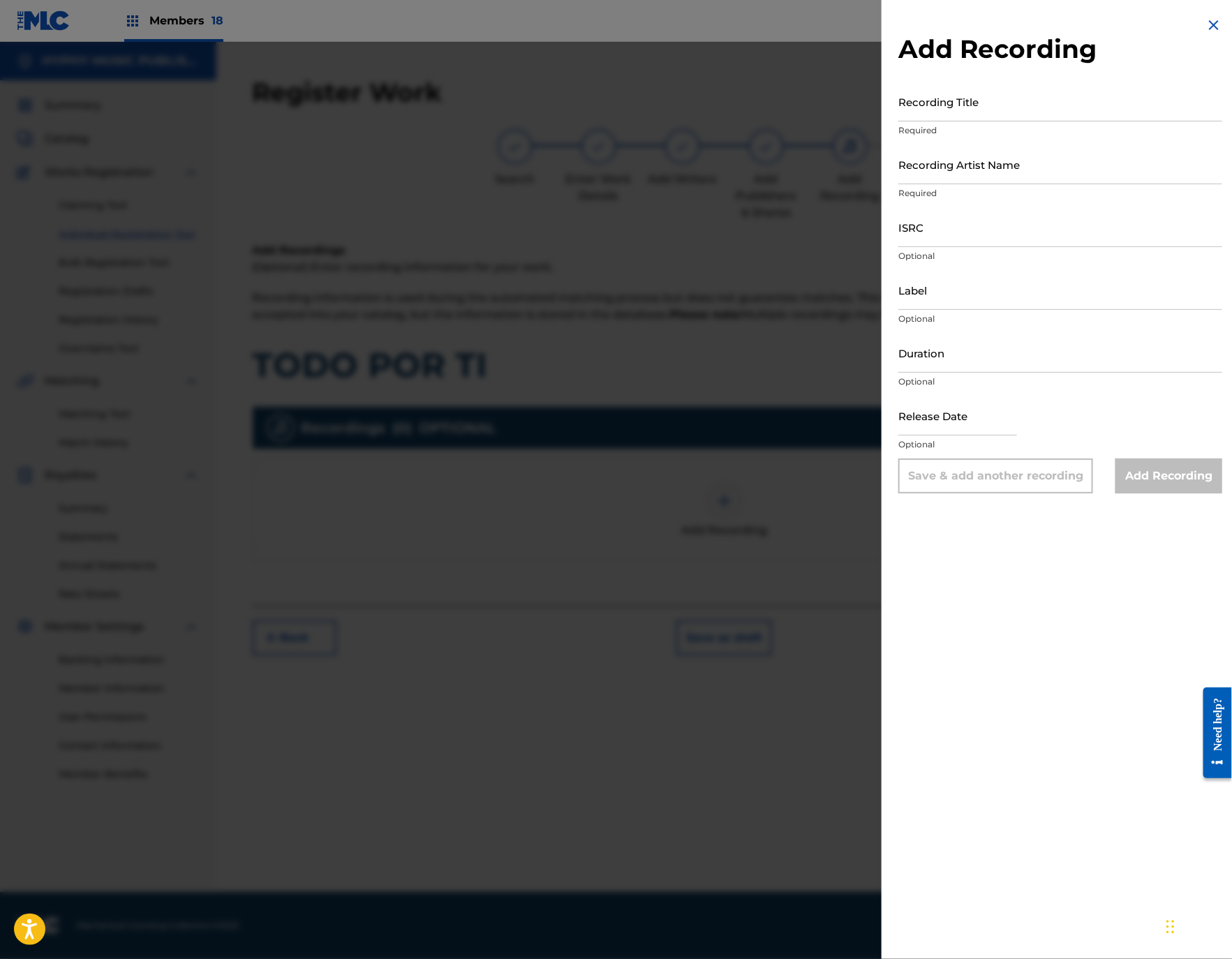
click at [662, 316] on div at bounding box center [616, 521] width 1232 height 959
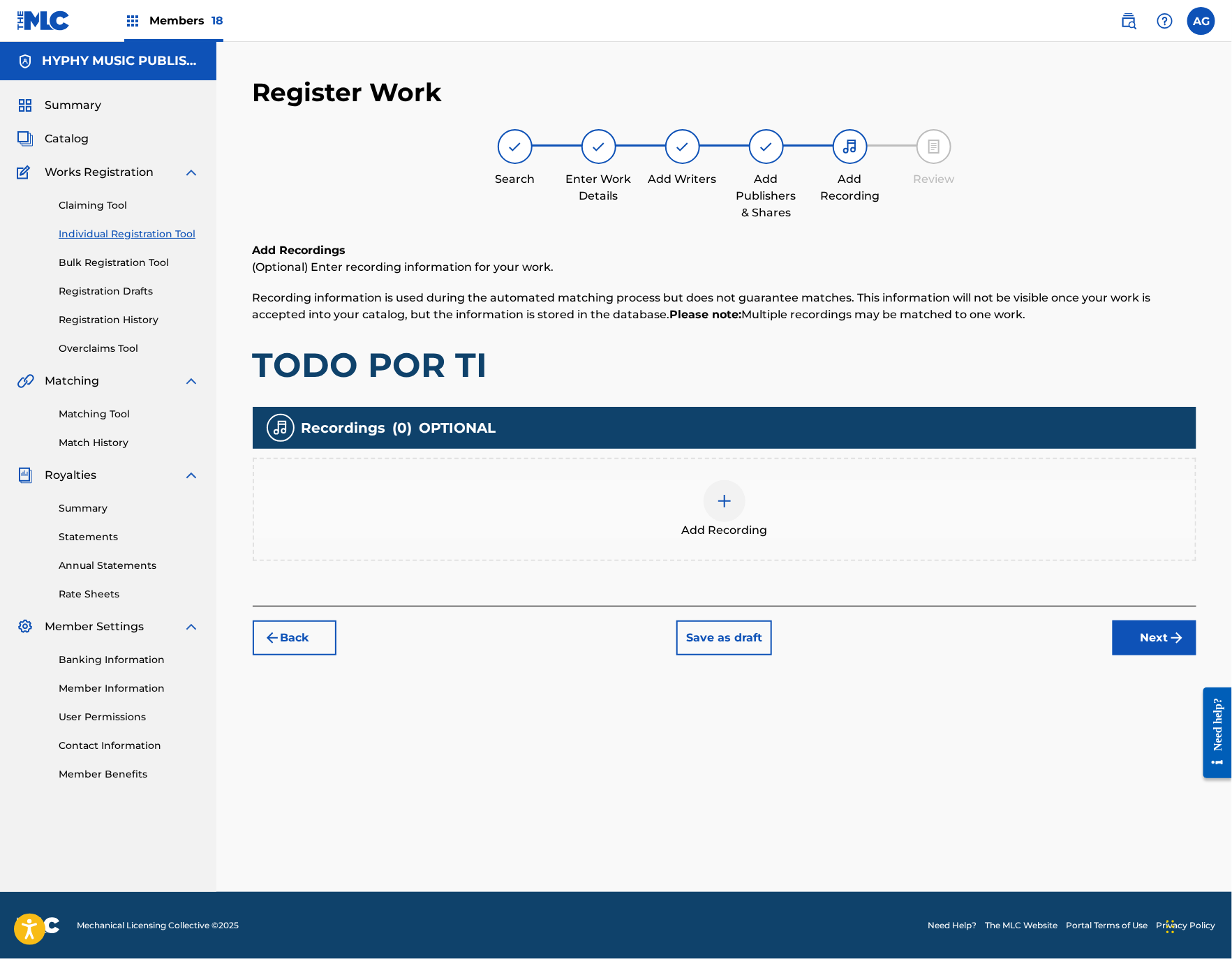
click at [1114, 631] on div "Back Save as draft Next" at bounding box center [724, 630] width 944 height 50
click at [1125, 630] on button "Next" at bounding box center [1154, 637] width 84 height 35
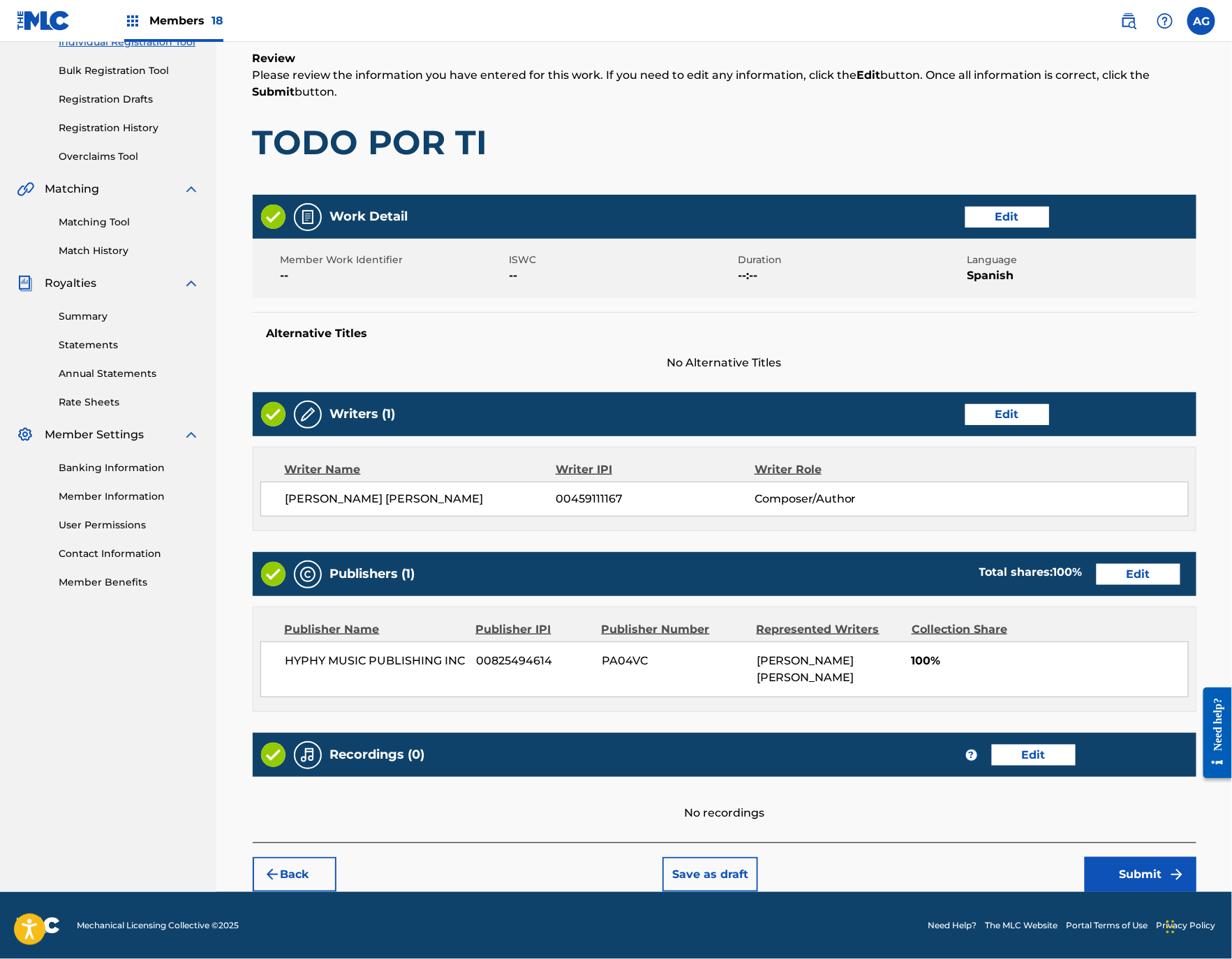
drag, startPoint x: 668, startPoint y: 554, endPoint x: 768, endPoint y: 838, distance: 301.1
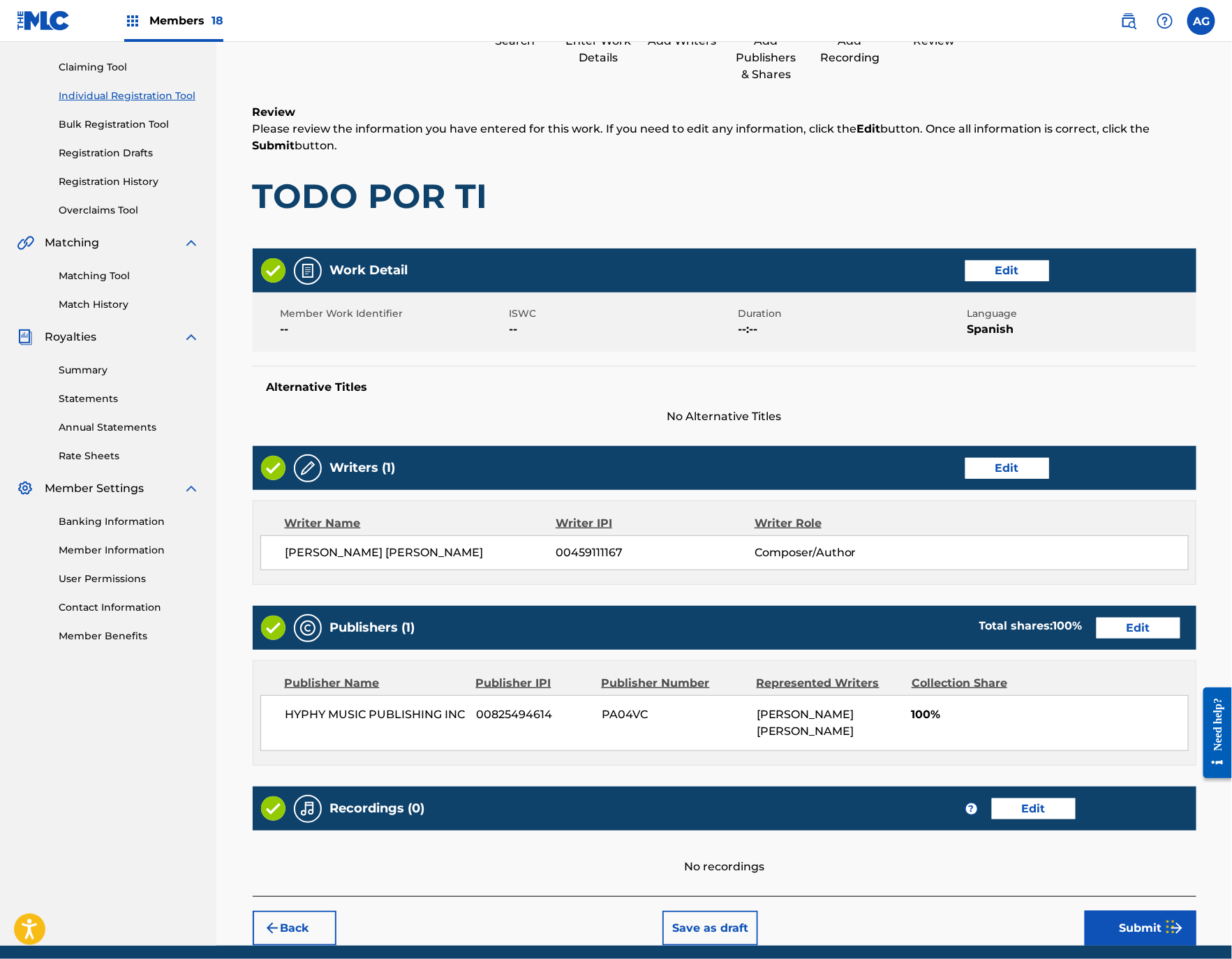
scroll to position [195, 0]
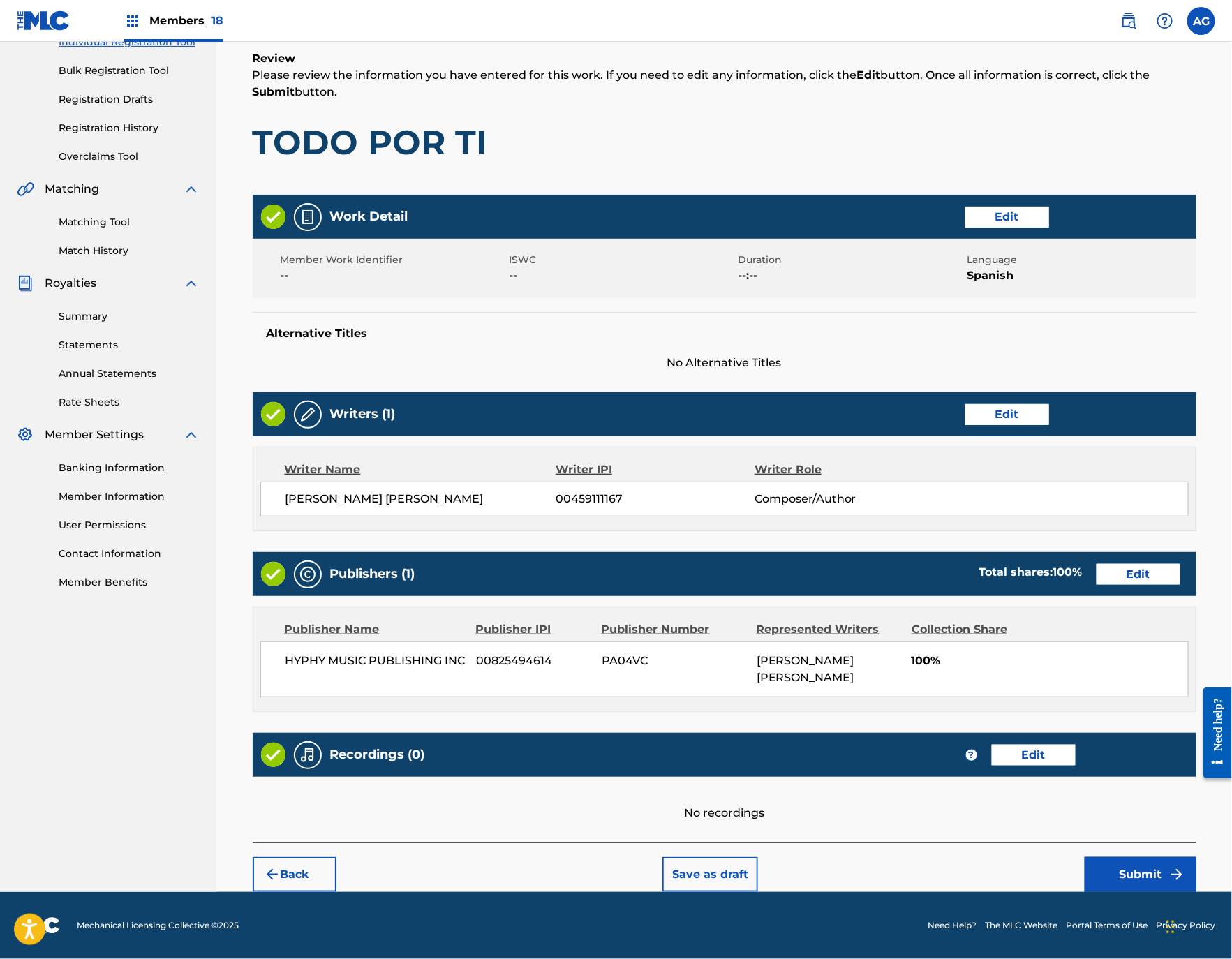
drag, startPoint x: 1101, startPoint y: 881, endPoint x: 1100, endPoint y: 949, distance: 68.0
click at [1127, 858] on button "Submit" at bounding box center [1141, 874] width 112 height 35
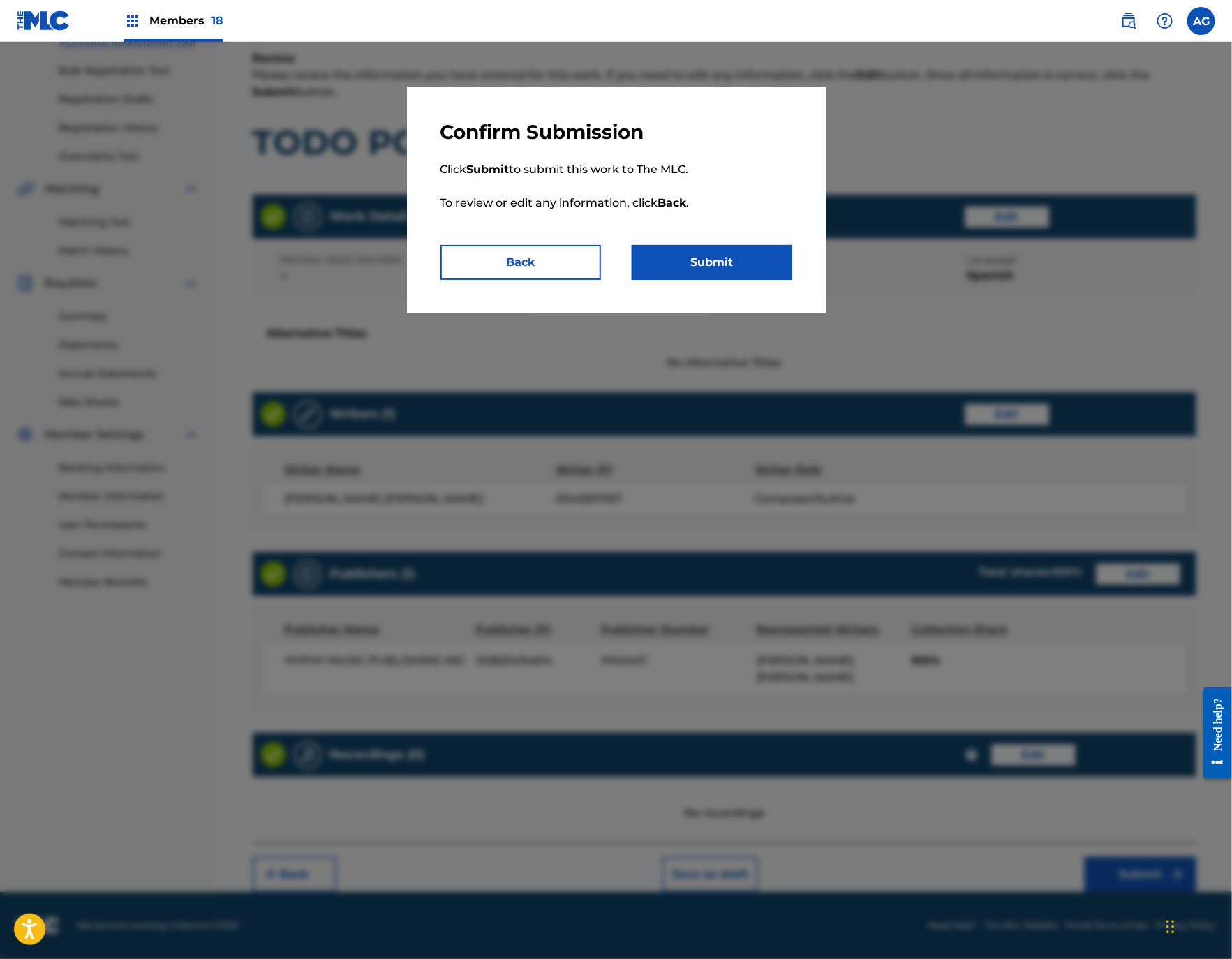
click at [709, 247] on button "Submit" at bounding box center [712, 262] width 160 height 35
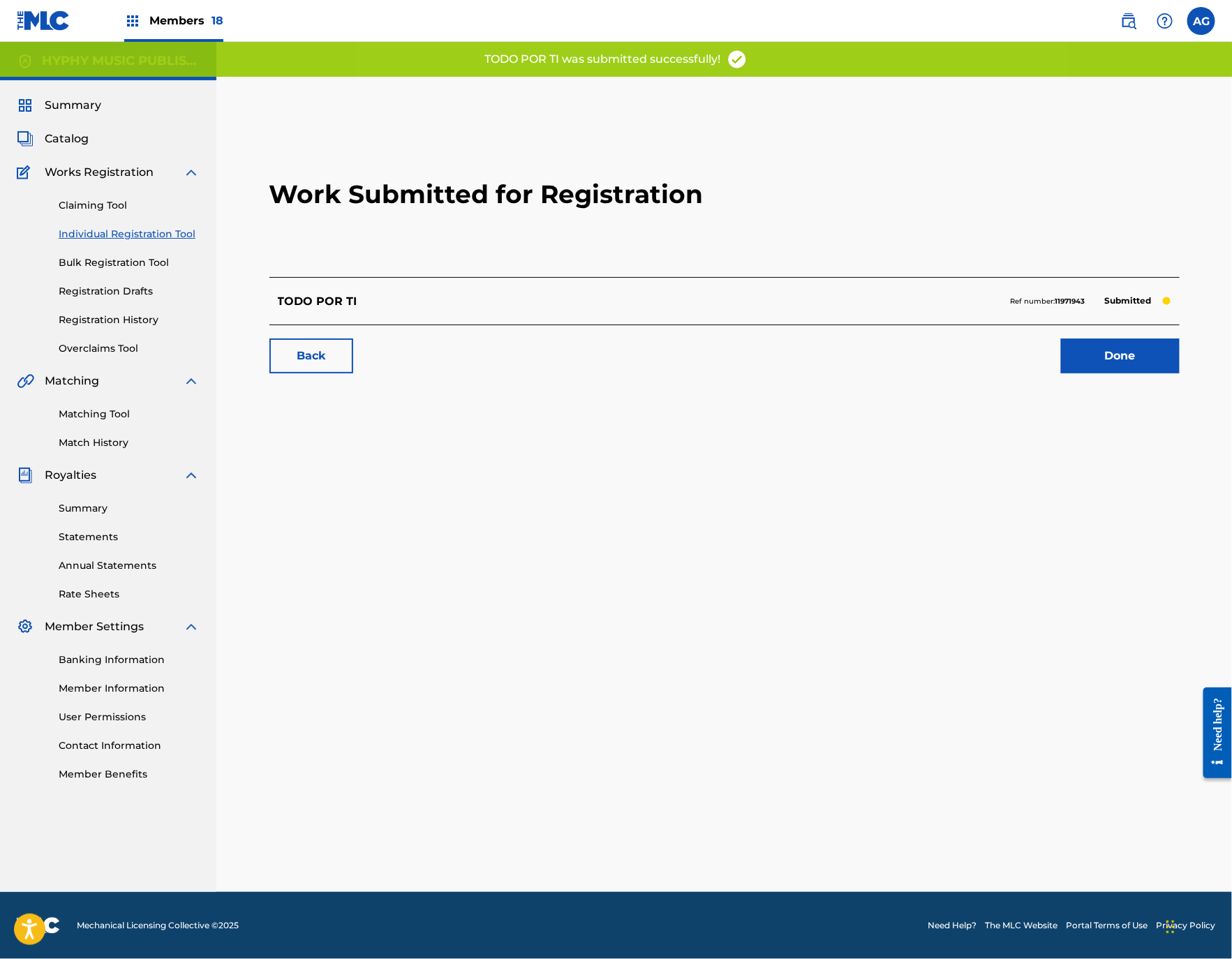
click at [1095, 350] on link "Done" at bounding box center [1120, 356] width 119 height 35
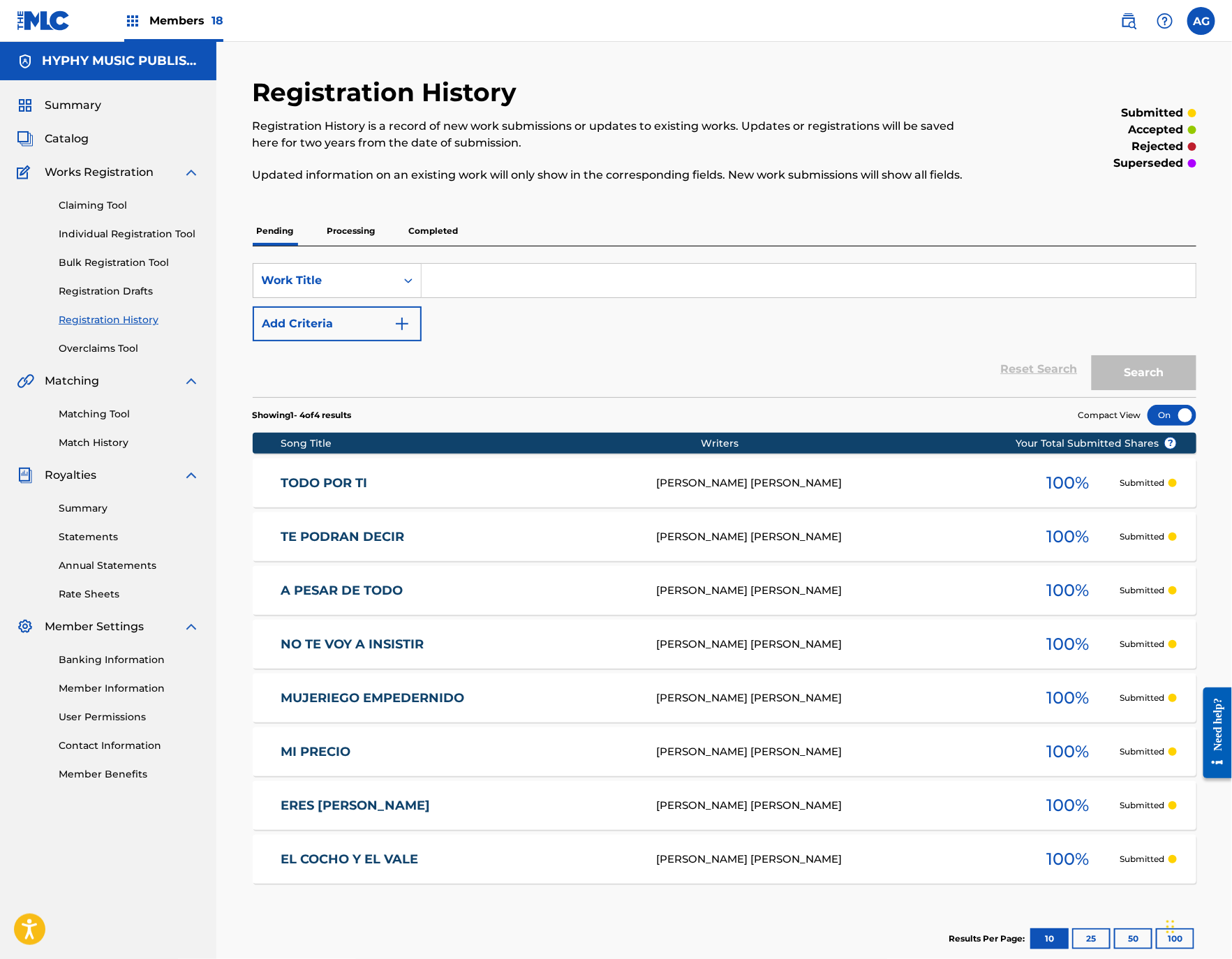
click at [149, 233] on link "Individual Registration Tool" at bounding box center [129, 234] width 141 height 15
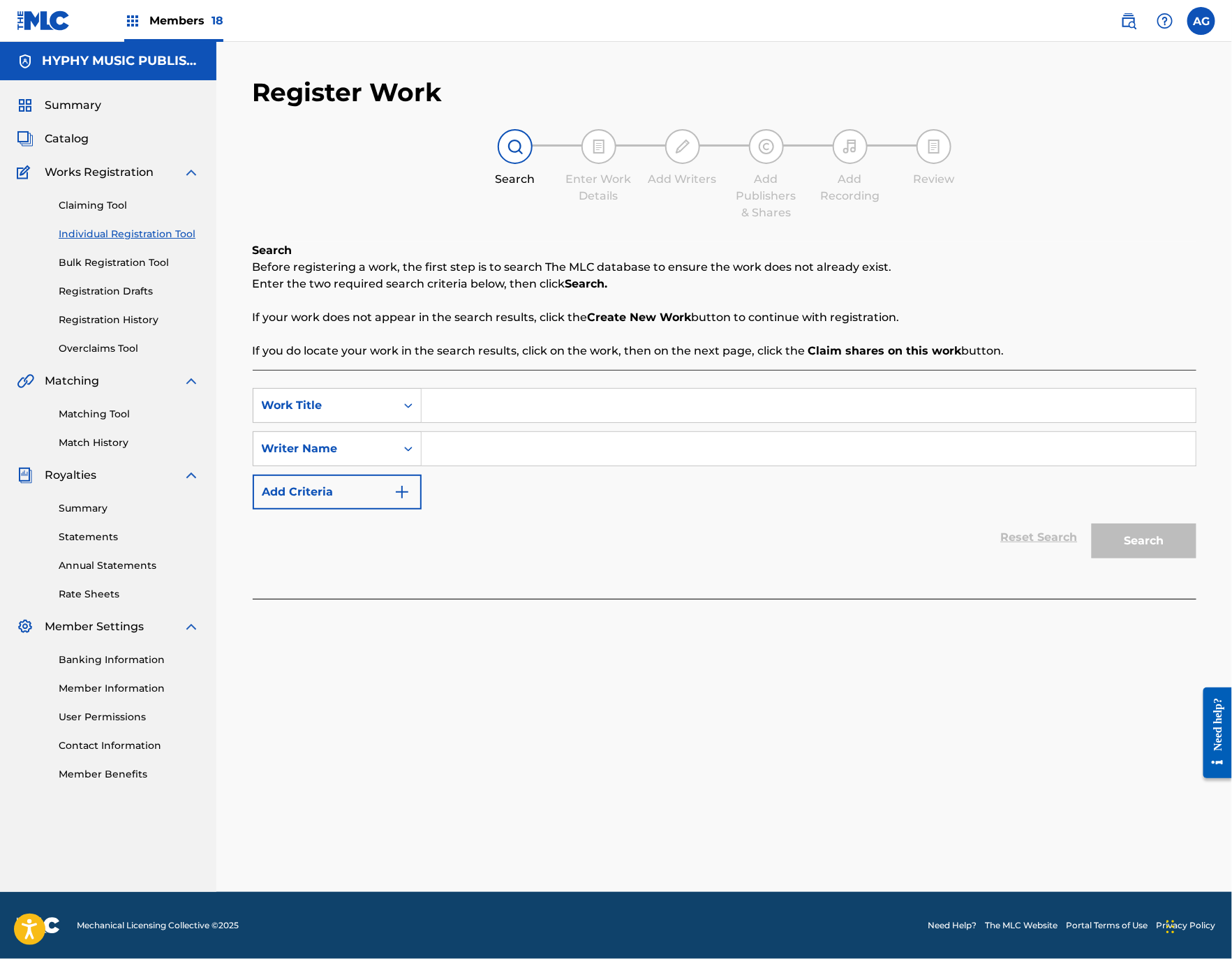
click at [532, 394] on input "Search Form" at bounding box center [809, 405] width 774 height 33
paste input "VEN CHIQUILLA VEN"
type input "VEN CHIQUILLA VEN"
click at [461, 444] on input "Search Form" at bounding box center [809, 448] width 774 height 33
drag, startPoint x: 564, startPoint y: 446, endPoint x: 583, endPoint y: 458, distance: 22.5
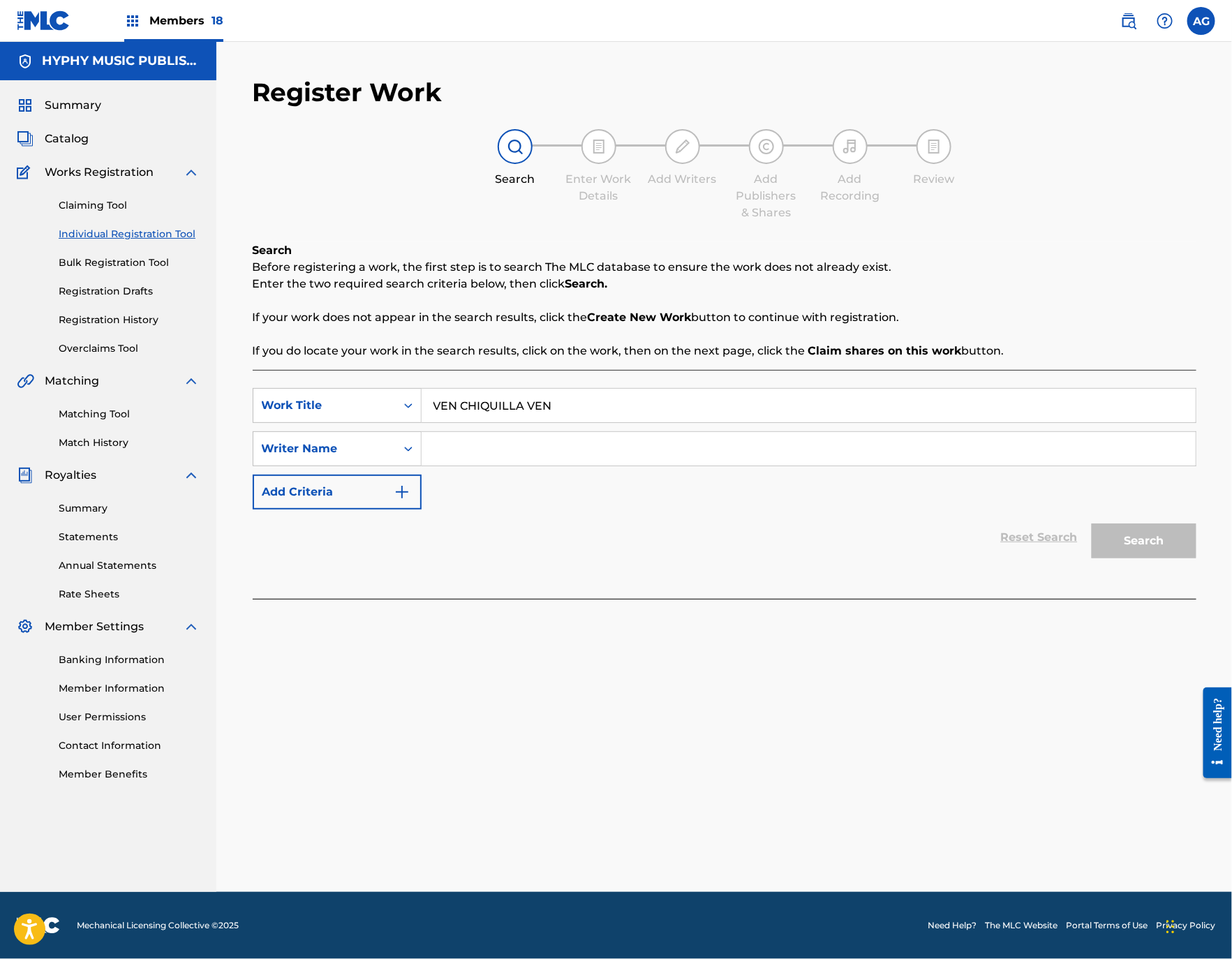
click at [564, 446] on input "Search Form" at bounding box center [809, 448] width 774 height 33
paste input "[PERSON_NAME] [PERSON_NAME]"
type input "[PERSON_NAME] [PERSON_NAME]"
click at [1134, 538] on button "Search" at bounding box center [1144, 540] width 105 height 35
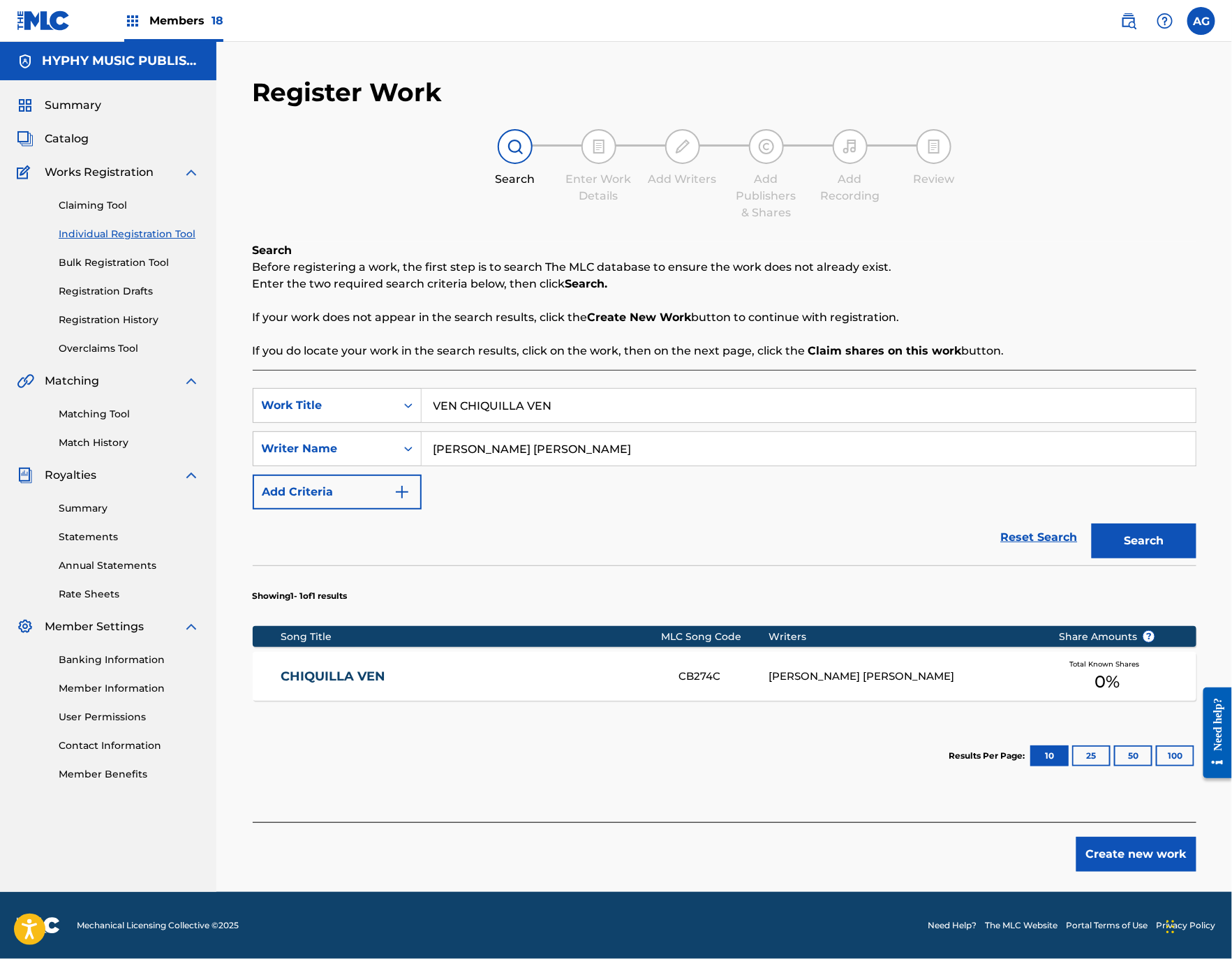
click at [480, 671] on link "CHIQUILLA VEN" at bounding box center [471, 676] width 380 height 16
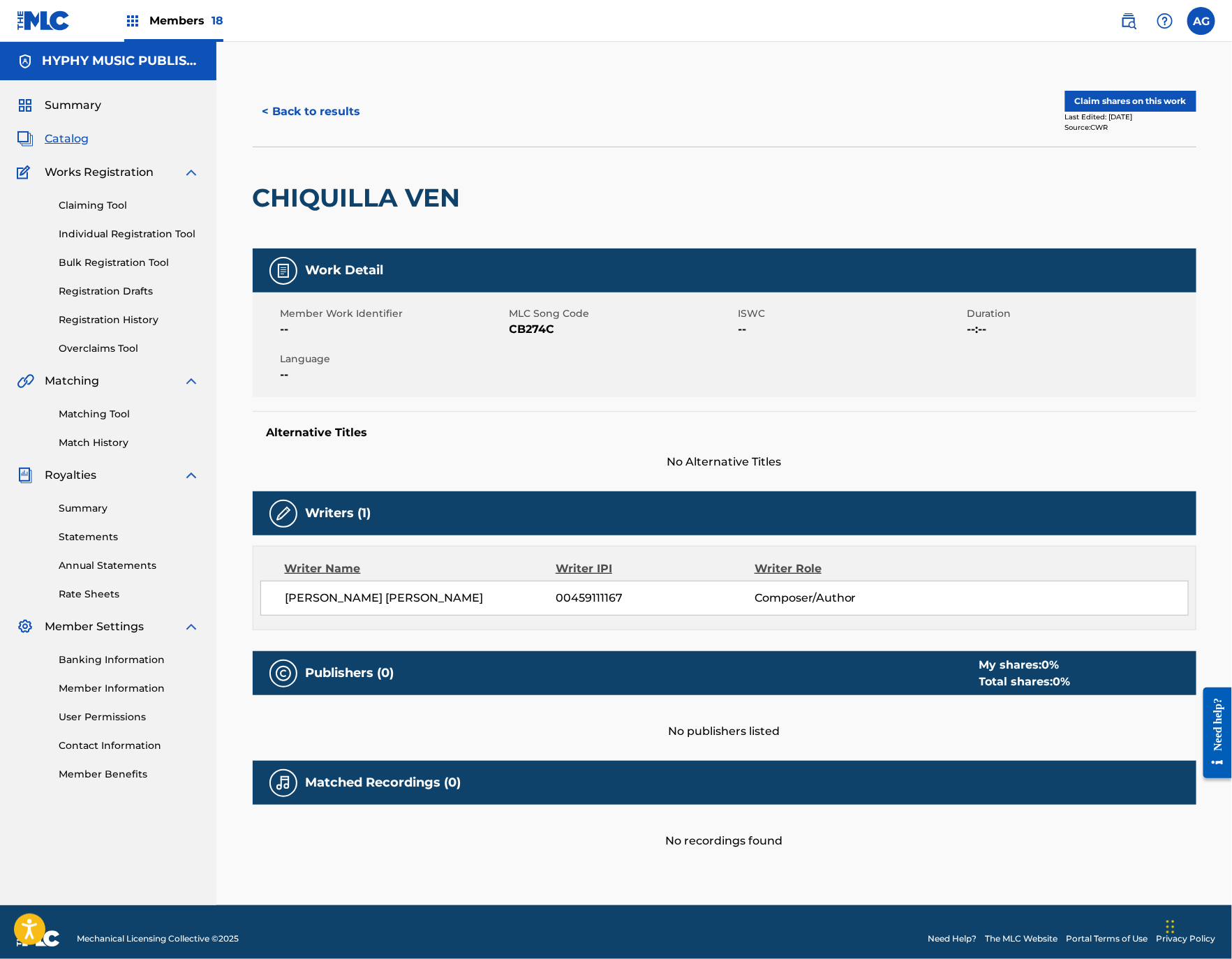
click at [302, 116] on button "< Back to results" at bounding box center [312, 112] width 118 height 35
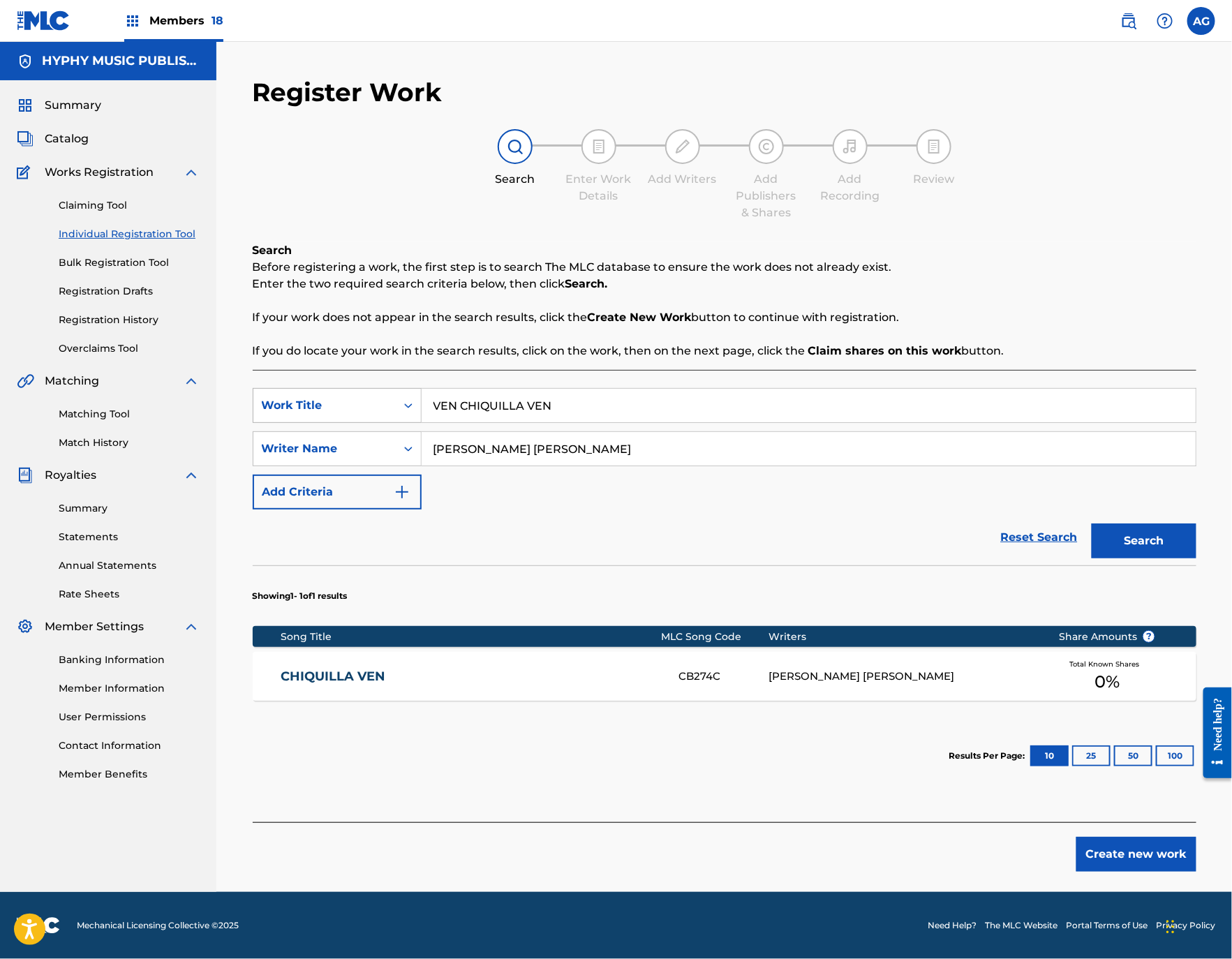
drag, startPoint x: 620, startPoint y: 398, endPoint x: 311, endPoint y: 405, distance: 309.1
click at [311, 405] on div "SearchWithCriteria8353f681-2998-43de-969f-756b11f29d83 Work Title VEN CHIQUILLA…" at bounding box center [724, 405] width 944 height 35
paste input "YA NO TE VOY A ROGAR"
type input "YA NO TE VOY A ROGAR"
click at [1147, 553] on button "Search" at bounding box center [1144, 540] width 105 height 35
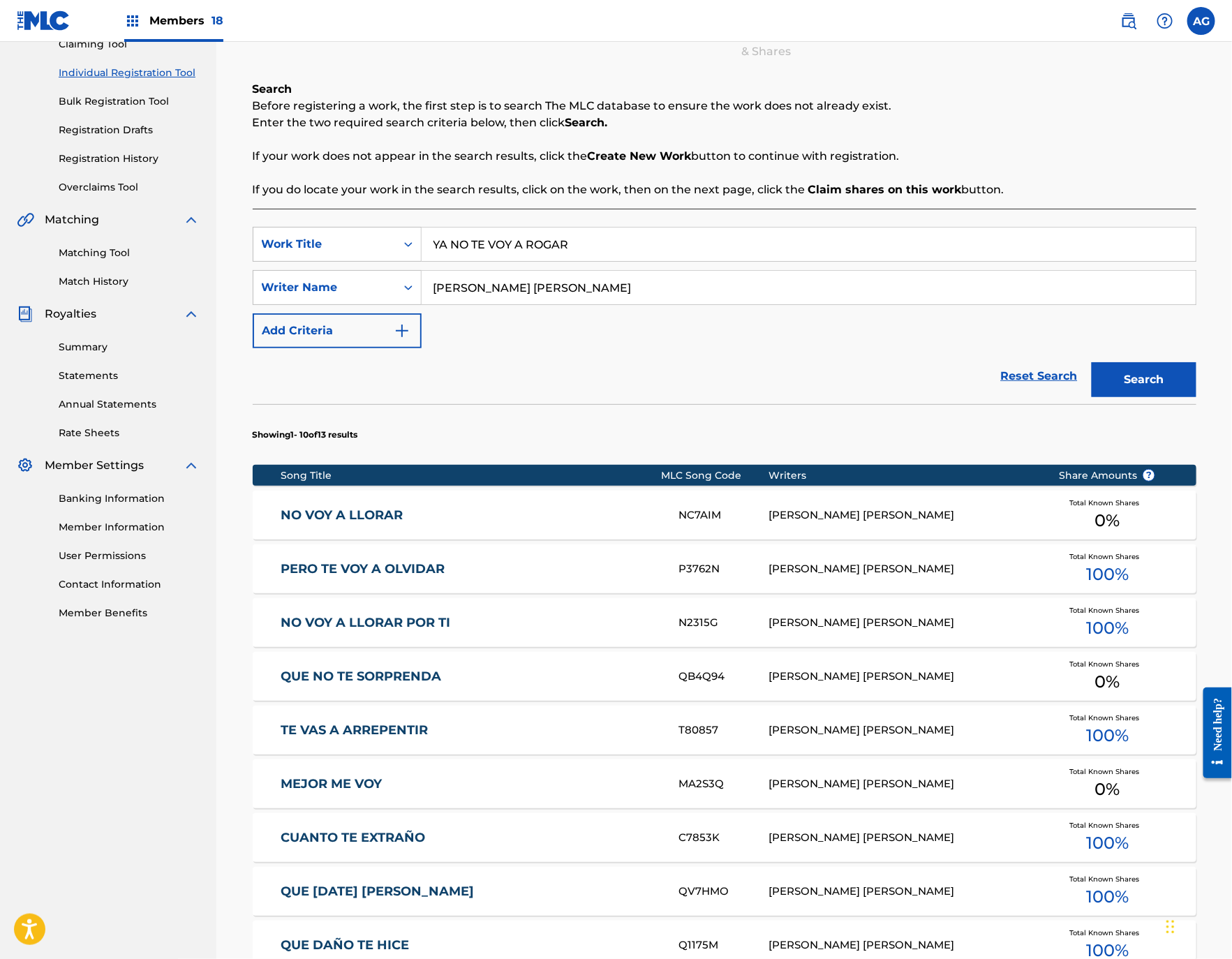
scroll to position [470, 0]
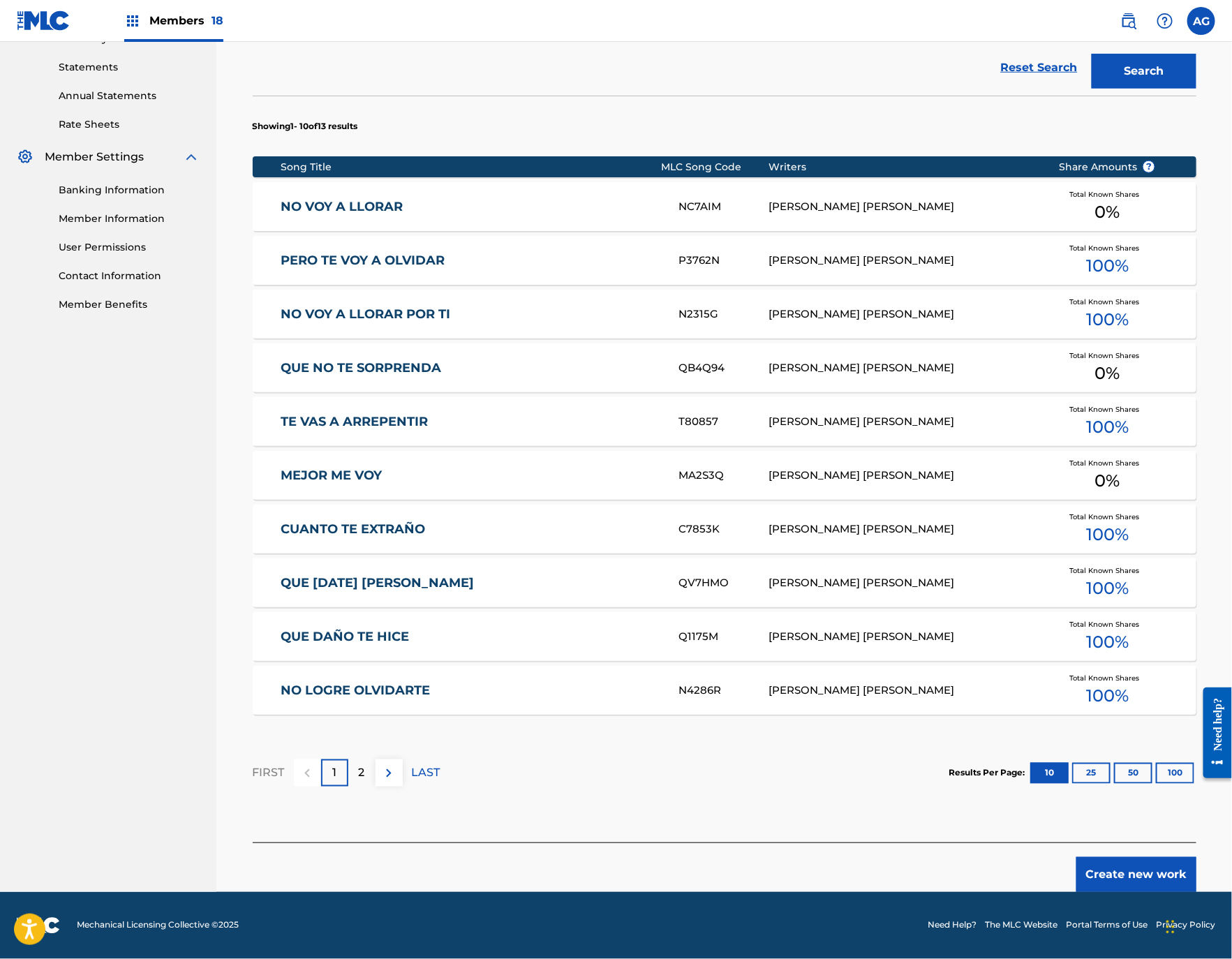
drag, startPoint x: 823, startPoint y: 469, endPoint x: 859, endPoint y: 731, distance: 264.5
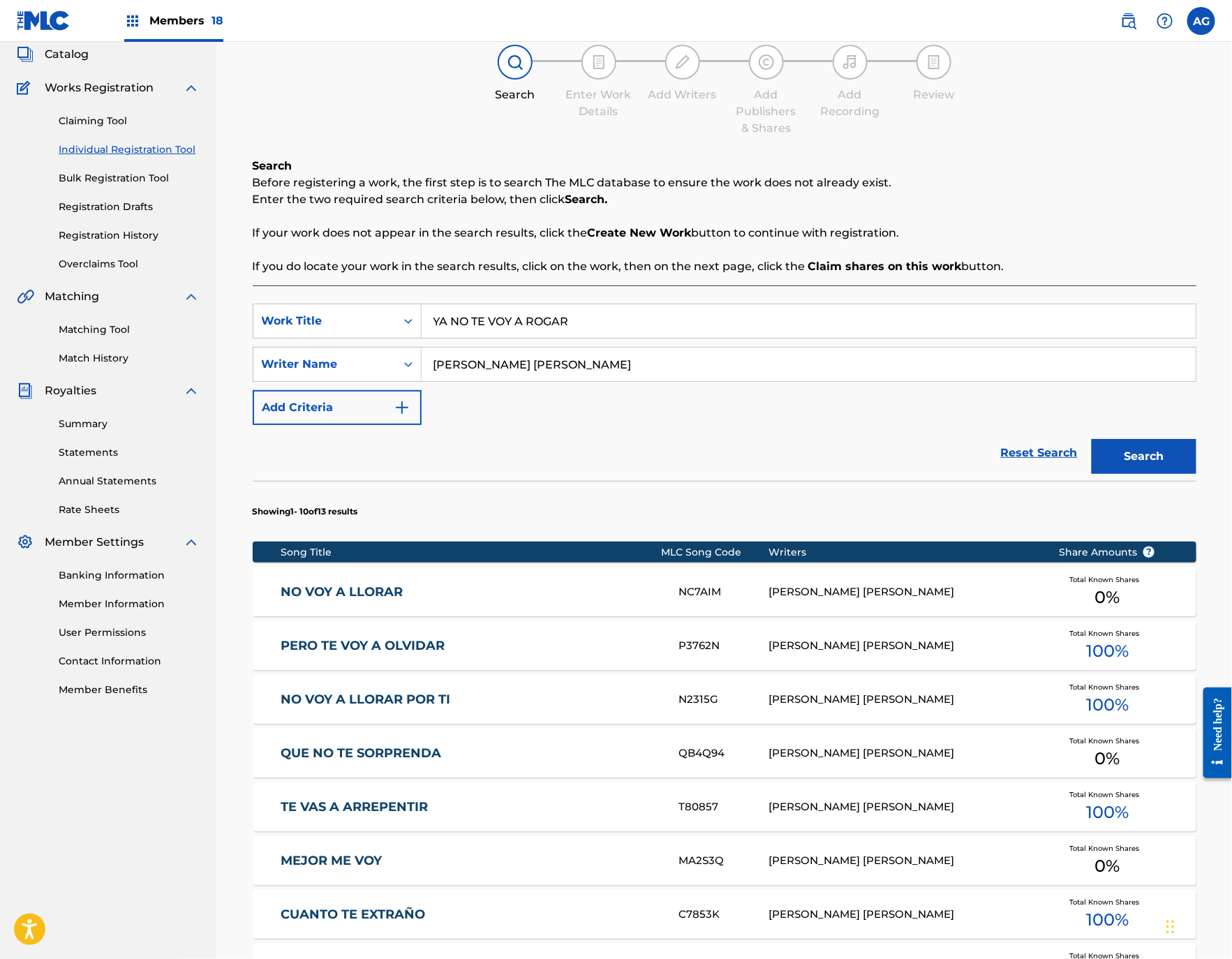
scroll to position [0, 0]
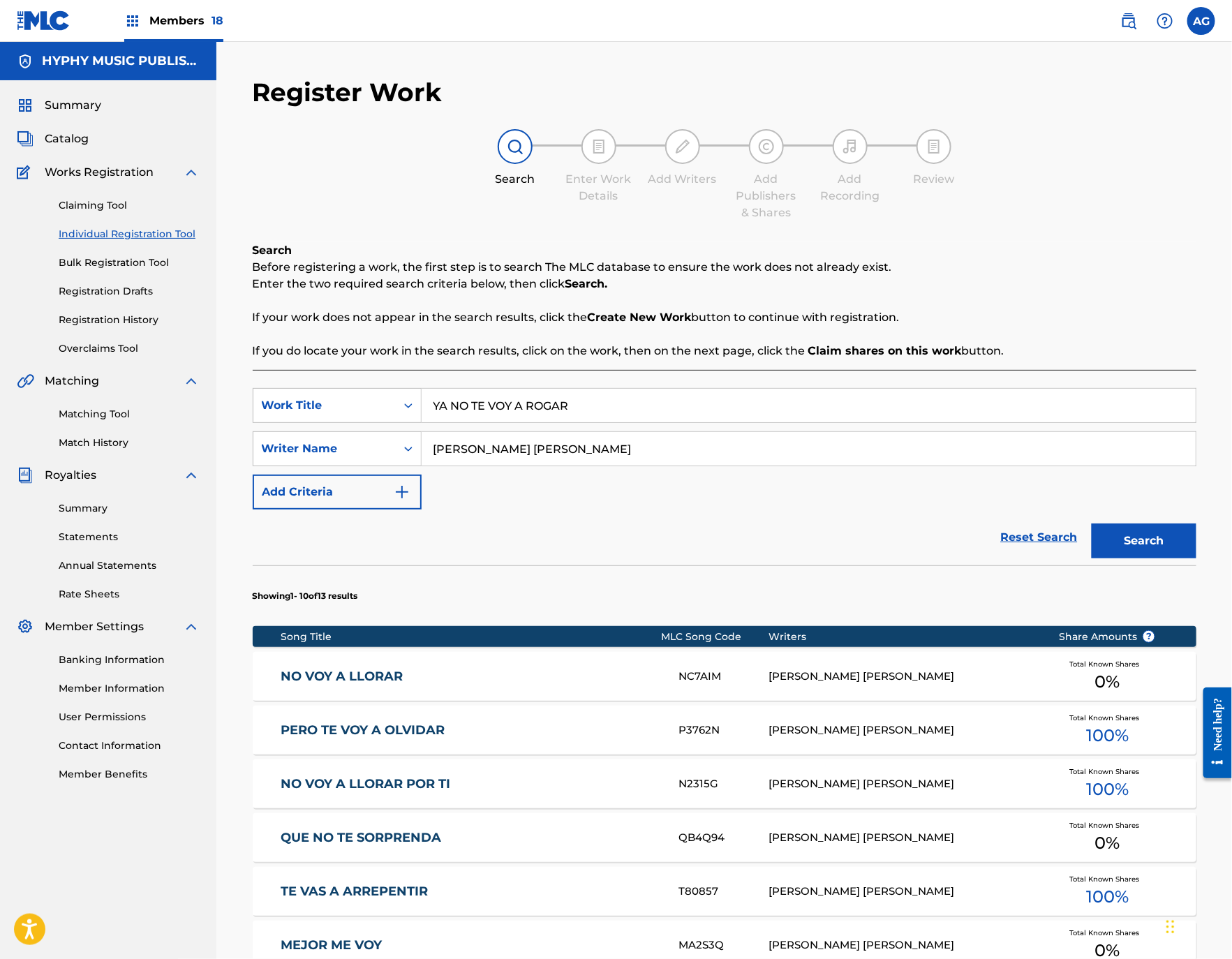
drag, startPoint x: 681, startPoint y: 787, endPoint x: 694, endPoint y: 668, distance: 119.7
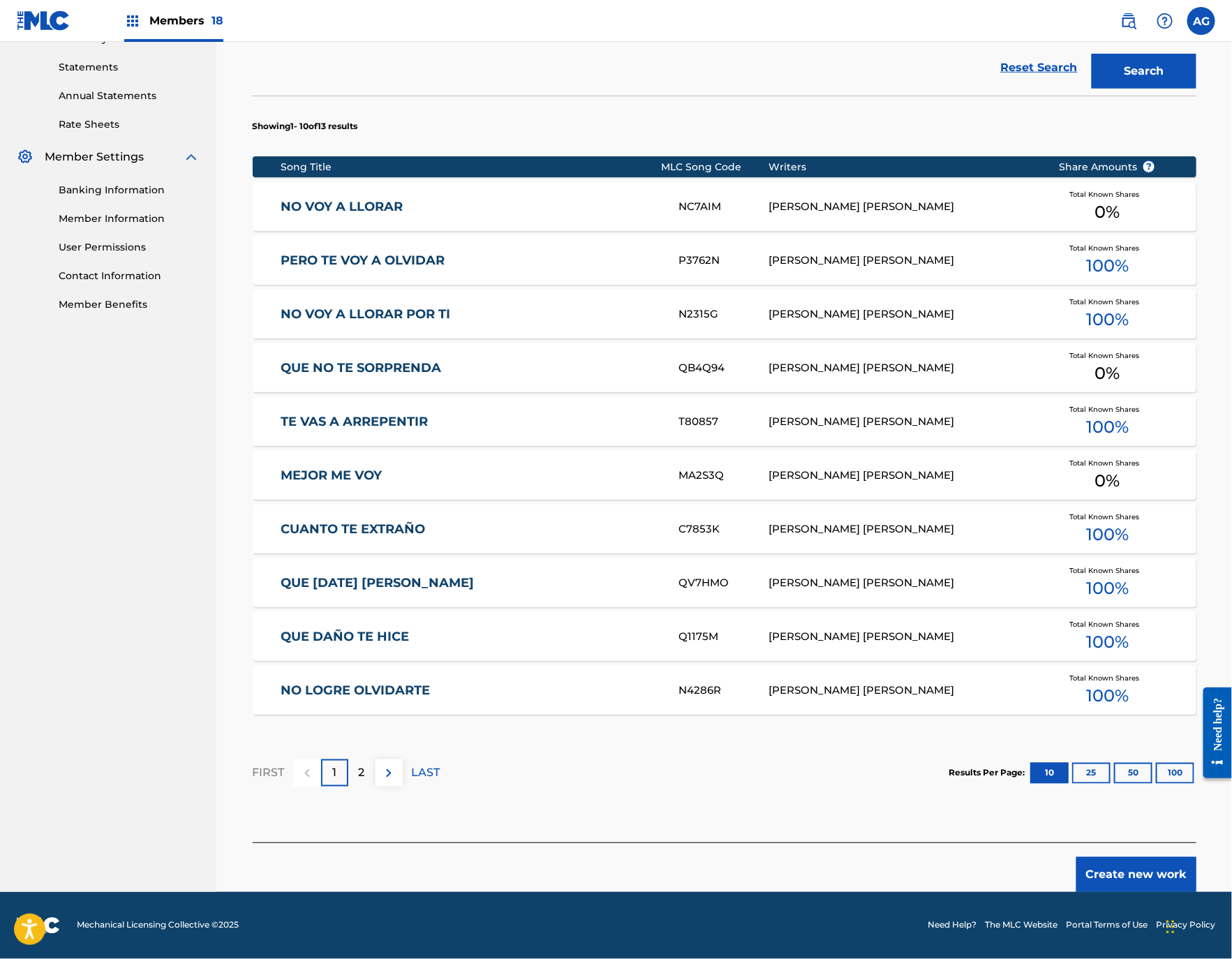
drag, startPoint x: 721, startPoint y: 522, endPoint x: 719, endPoint y: 785, distance: 263.0
click at [1129, 853] on div "Create new work" at bounding box center [724, 867] width 944 height 50
click at [1116, 858] on button "Create new work" at bounding box center [1136, 874] width 120 height 35
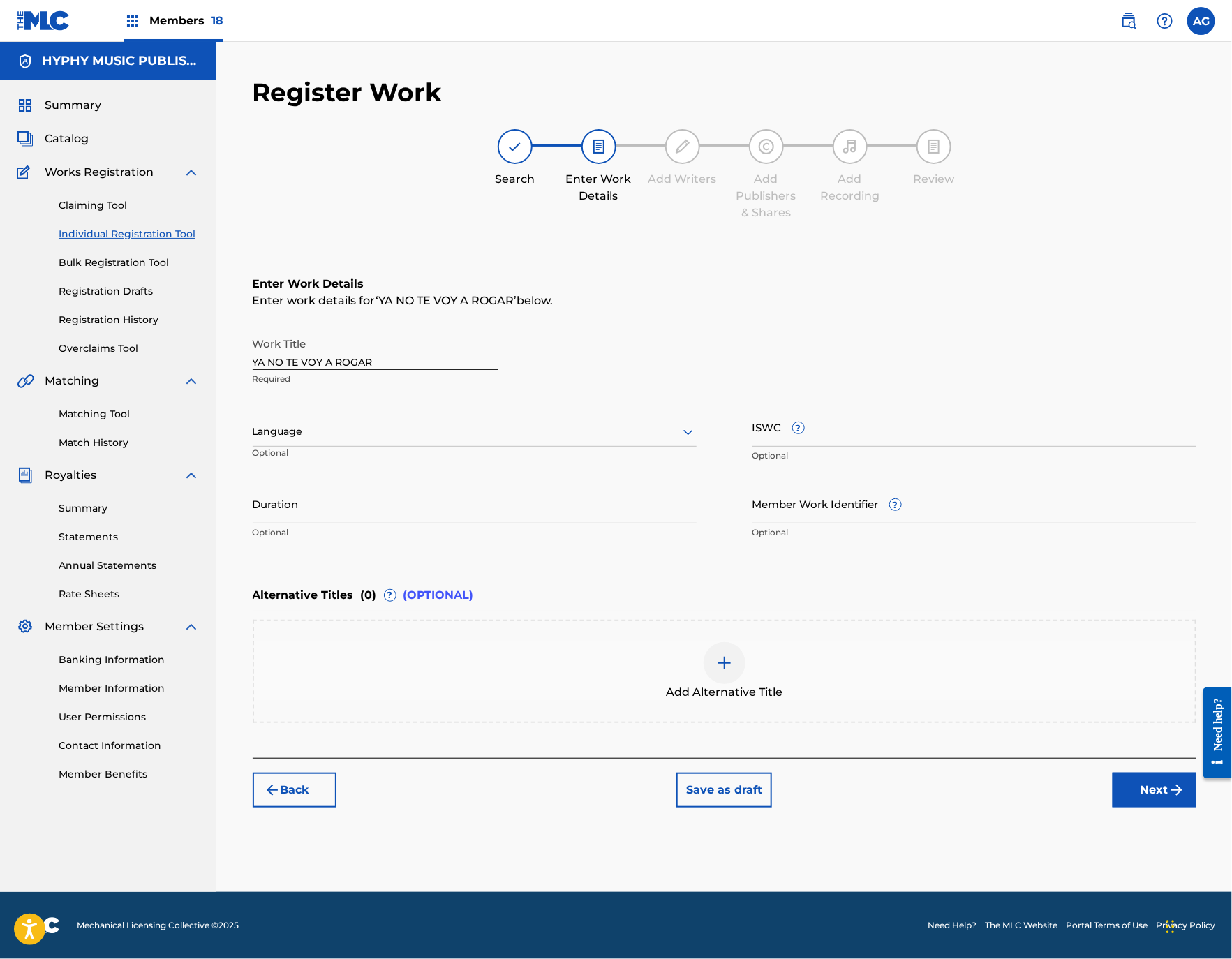
scroll to position [0, 0]
click at [365, 425] on div at bounding box center [475, 431] width 443 height 18
click at [353, 503] on div "Spanish" at bounding box center [475, 494] width 443 height 32
click at [1164, 792] on button "Next" at bounding box center [1154, 789] width 84 height 35
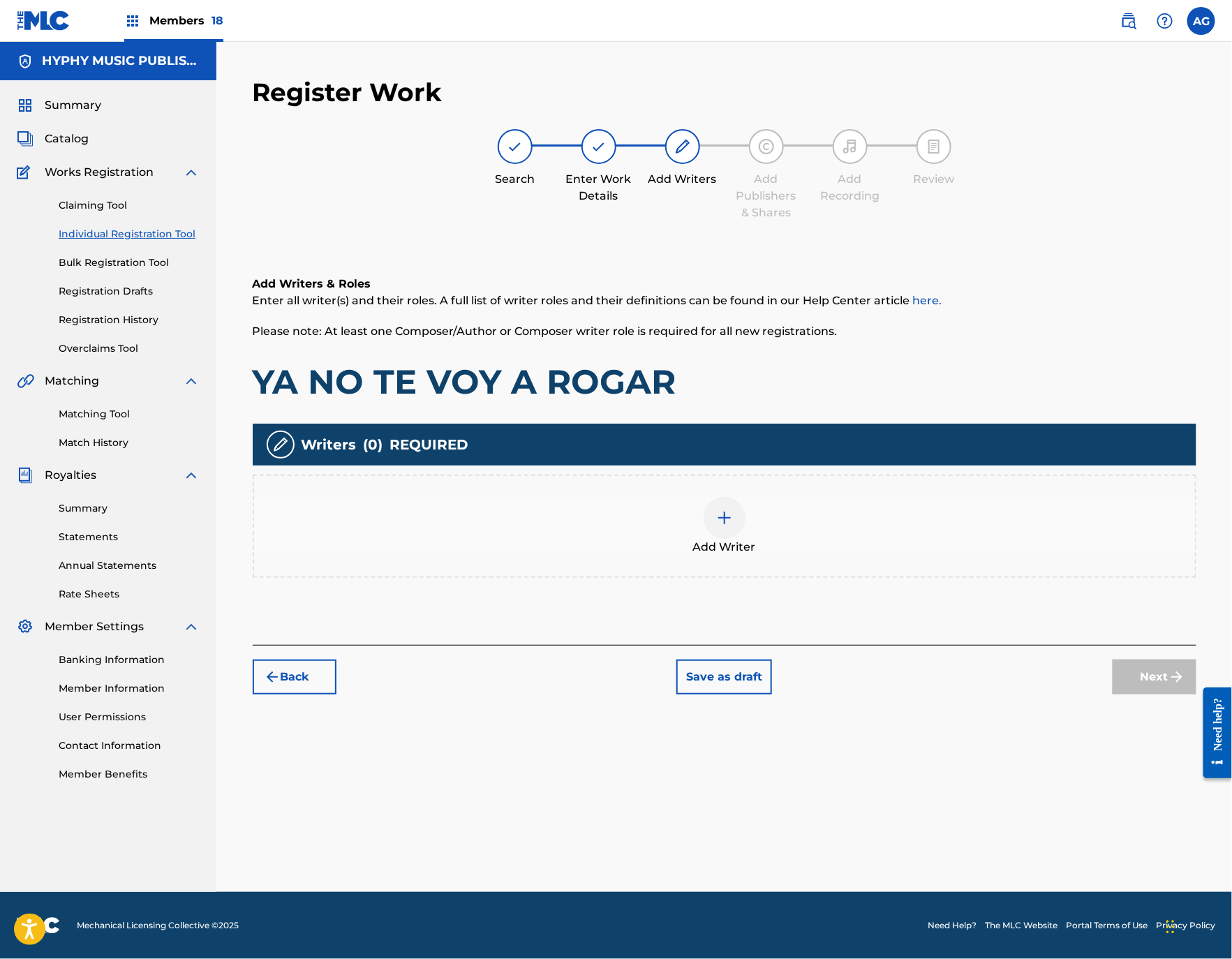
drag, startPoint x: 599, startPoint y: 331, endPoint x: 697, endPoint y: 497, distance: 192.8
click at [740, 509] on div at bounding box center [724, 518] width 42 height 42
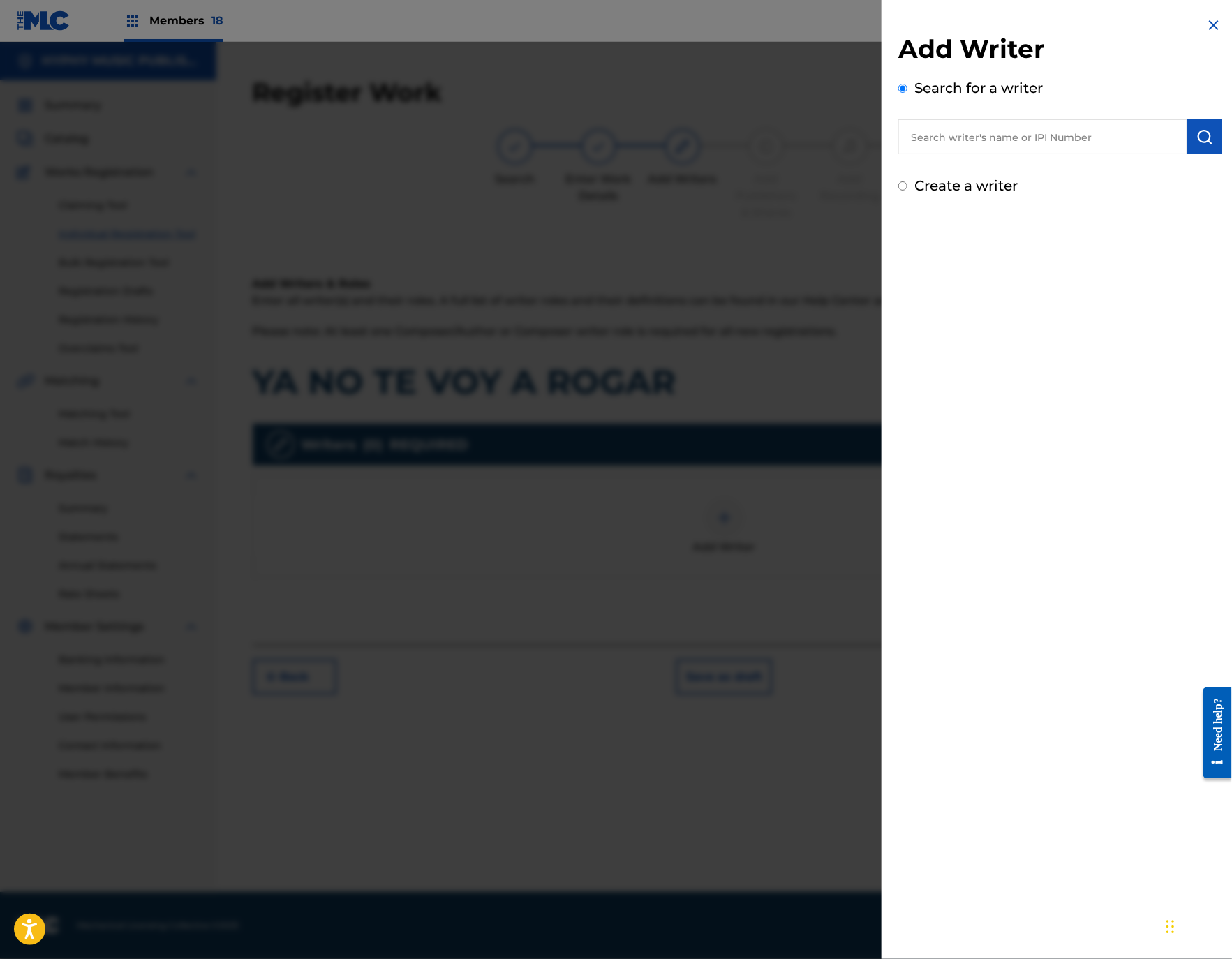
drag, startPoint x: 1093, startPoint y: 136, endPoint x: 1191, endPoint y: 155, distance: 99.8
click at [1093, 136] on input "text" at bounding box center [1042, 136] width 289 height 35
paste input "[PERSON_NAME] [PERSON_NAME]"
type input "[PERSON_NAME] [PERSON_NAME]"
click at [1202, 129] on img "submit" at bounding box center [1205, 137] width 17 height 17
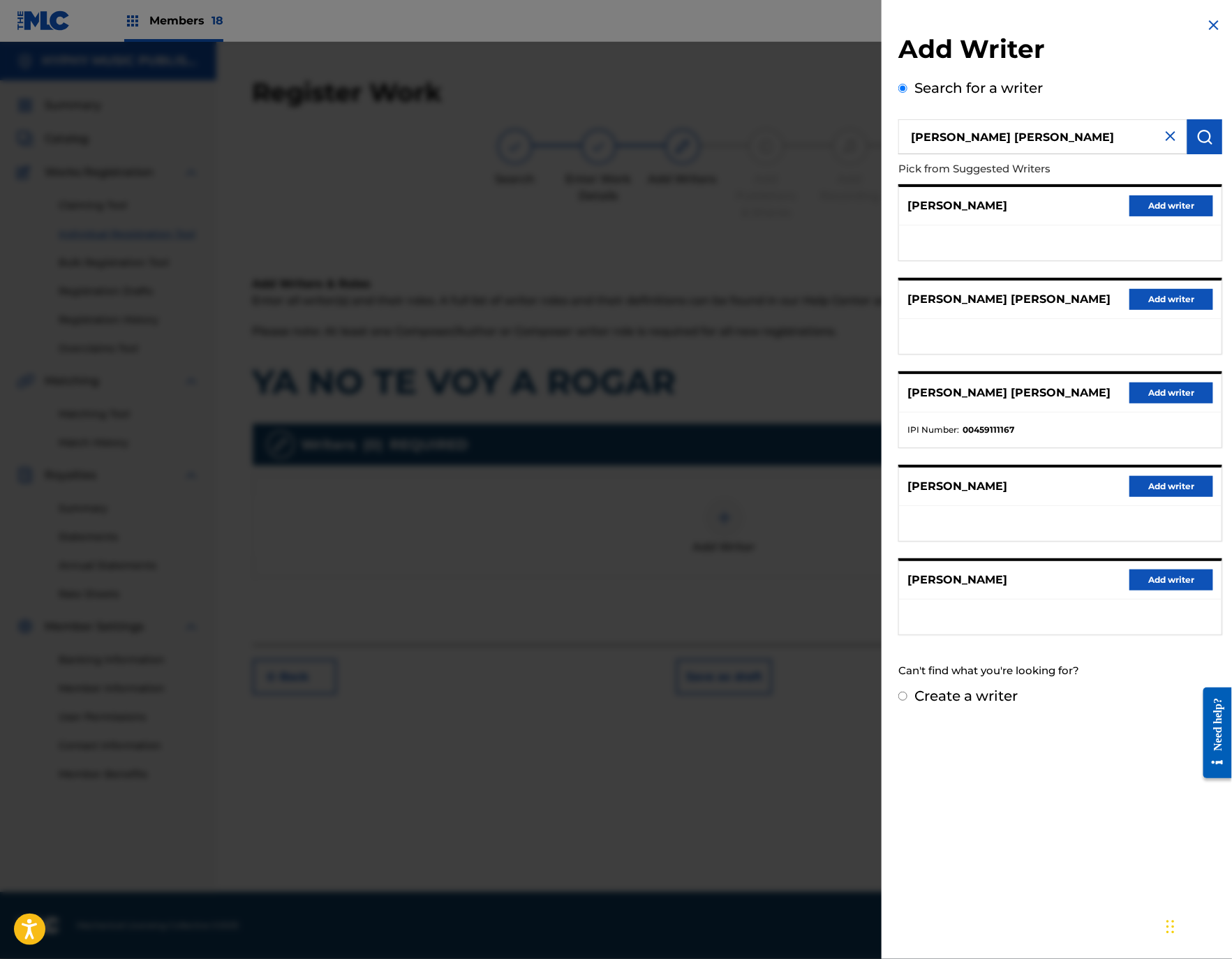
click at [1152, 403] on button "Add writer" at bounding box center [1171, 392] width 84 height 21
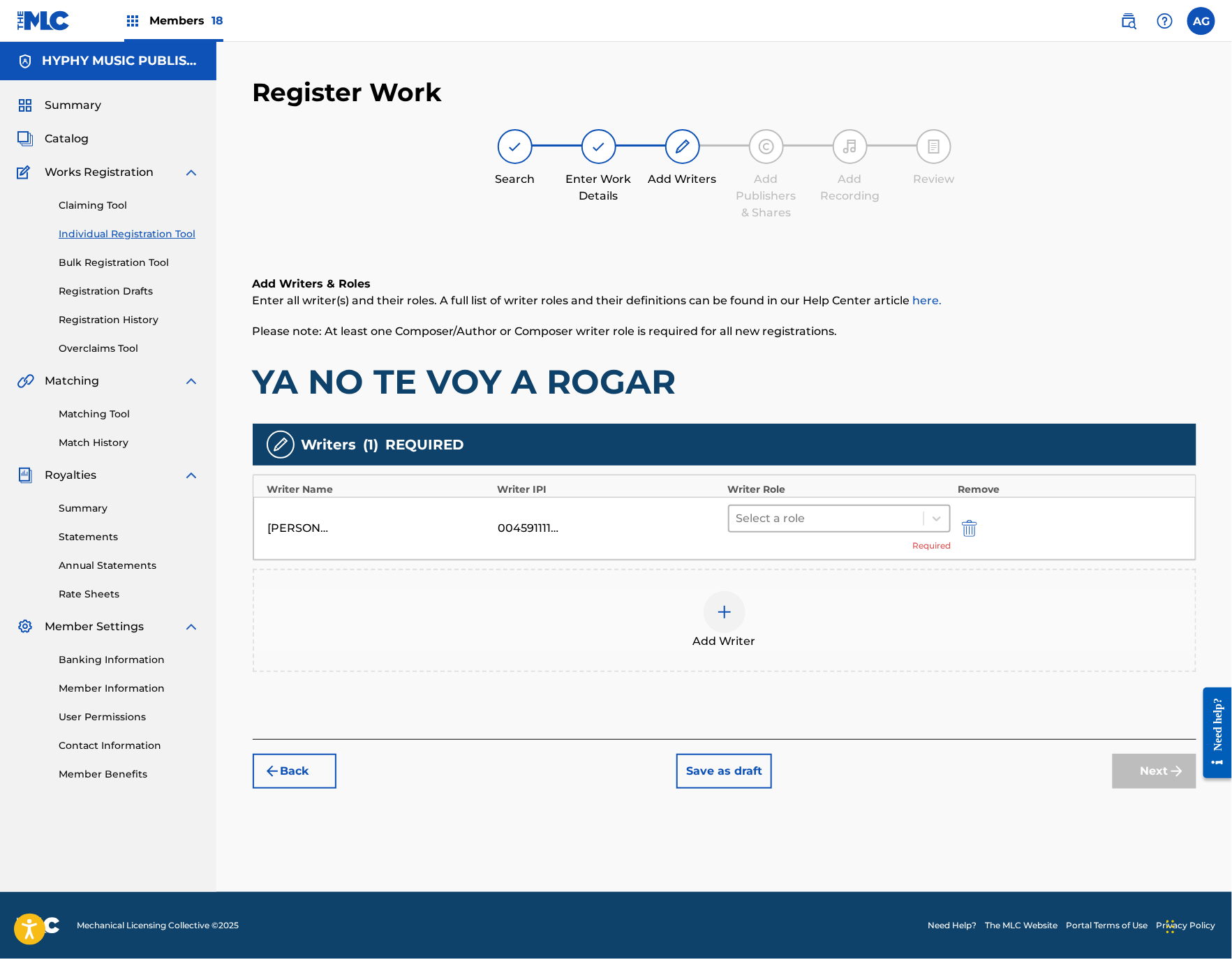
click at [792, 513] on div at bounding box center [827, 518] width 181 height 19
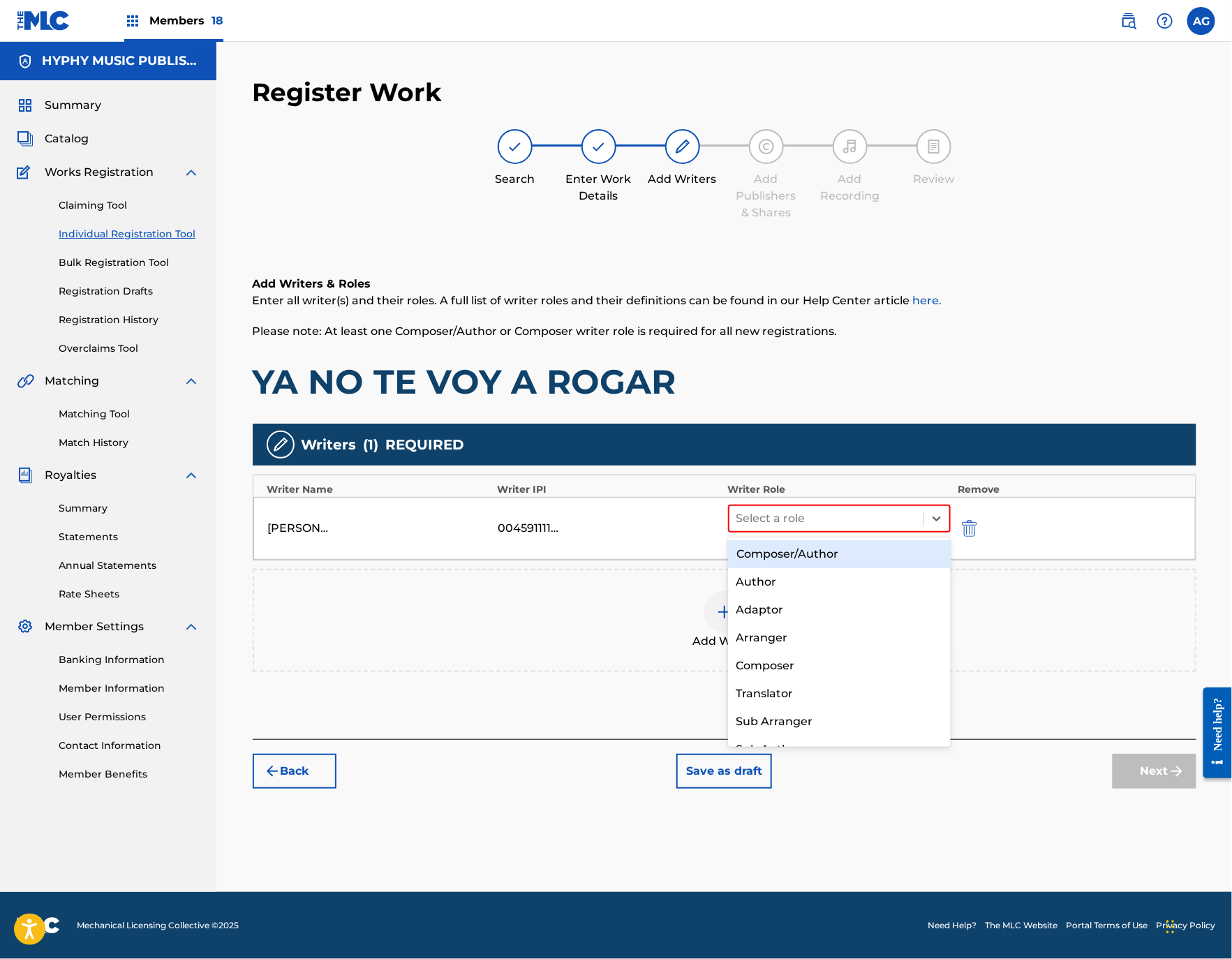
click at [793, 543] on div "Composer/Author" at bounding box center [839, 554] width 223 height 28
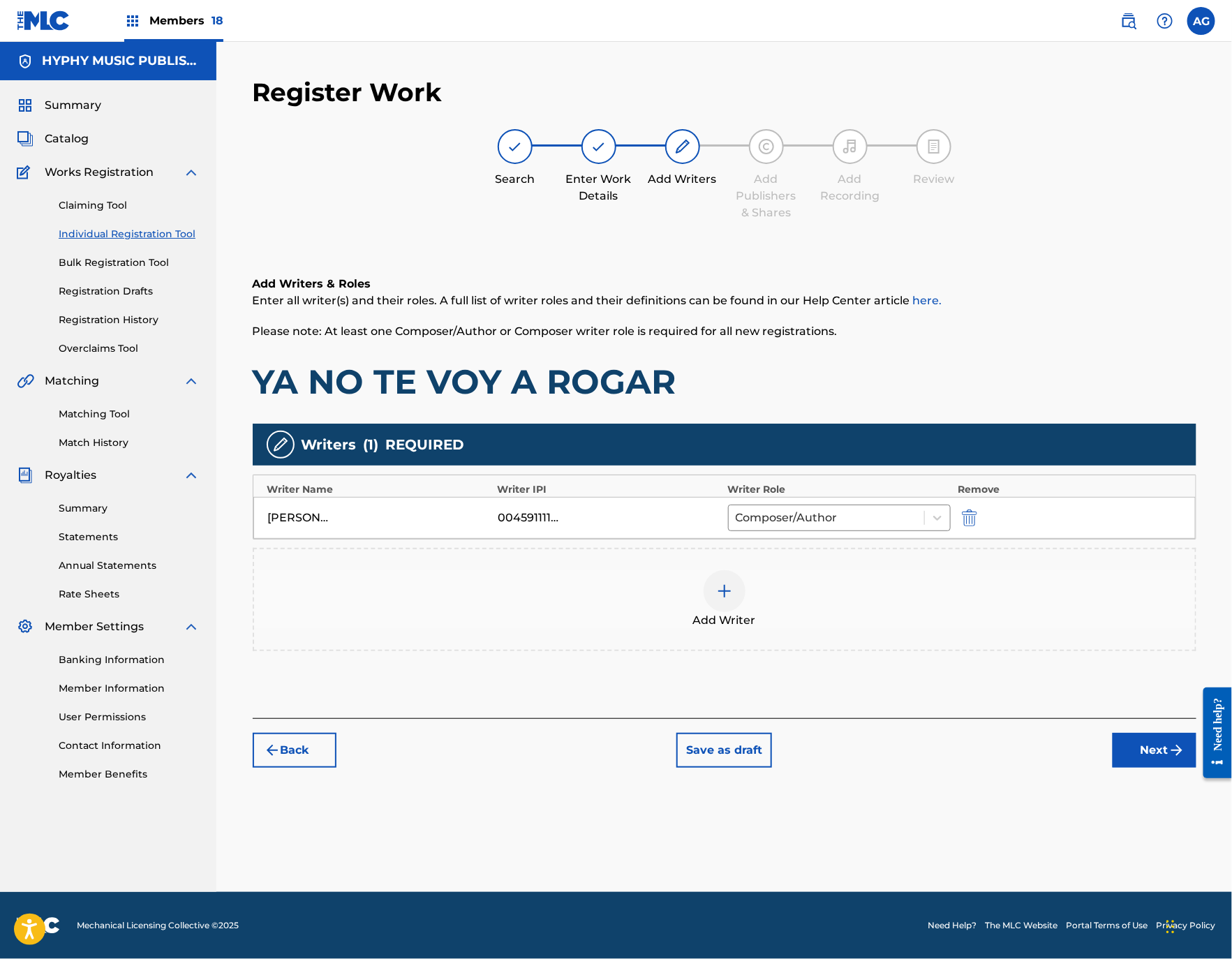
click at [1125, 752] on button "Next" at bounding box center [1154, 750] width 84 height 35
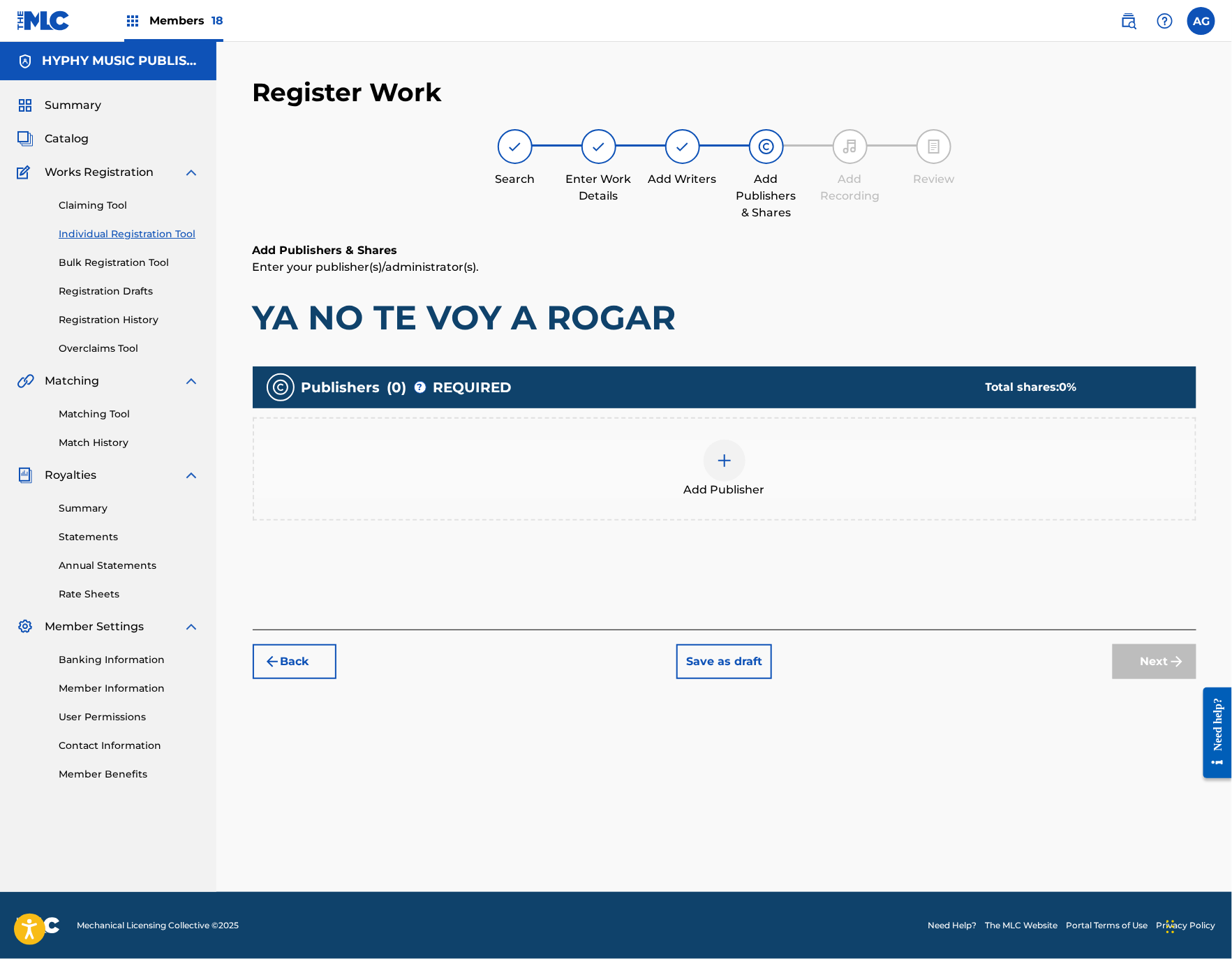
click at [757, 453] on div "Add Publisher" at bounding box center [724, 469] width 940 height 59
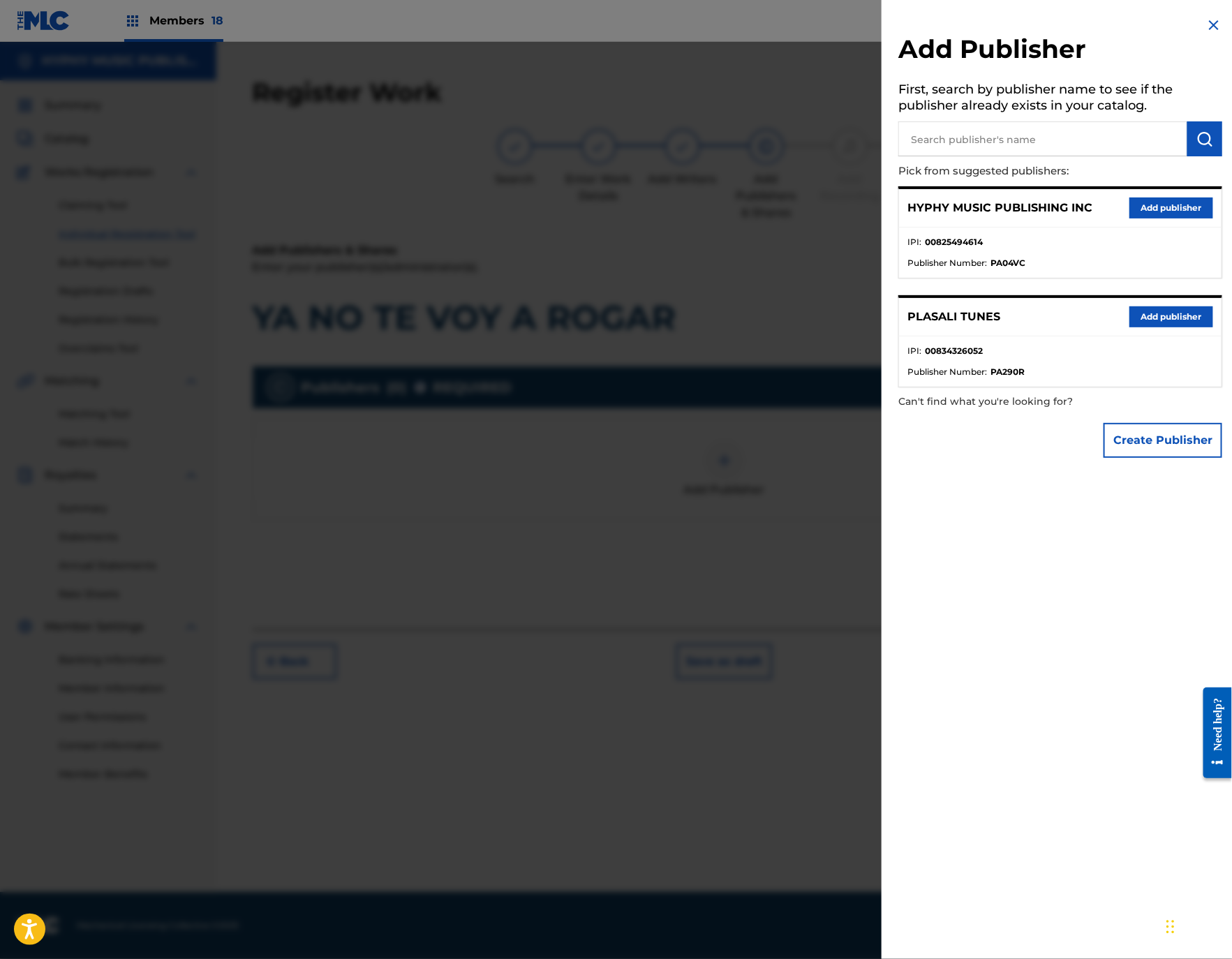
click at [1160, 212] on button "Add publisher" at bounding box center [1171, 208] width 84 height 21
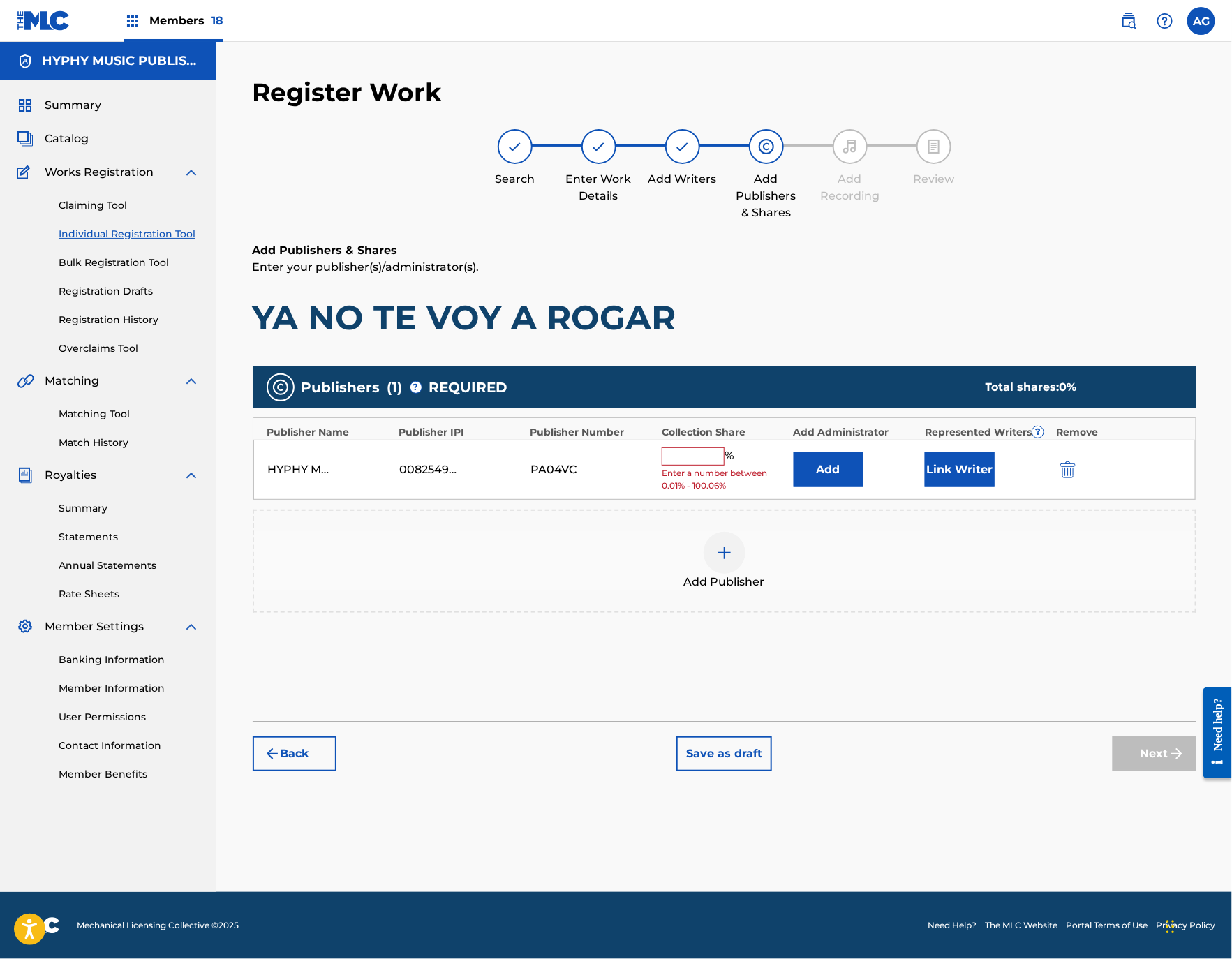
click at [666, 470] on span "Enter a number between 0.01% - 100.06%" at bounding box center [723, 479] width 124 height 25
click at [675, 464] on input "text" at bounding box center [692, 456] width 63 height 18
type input "100"
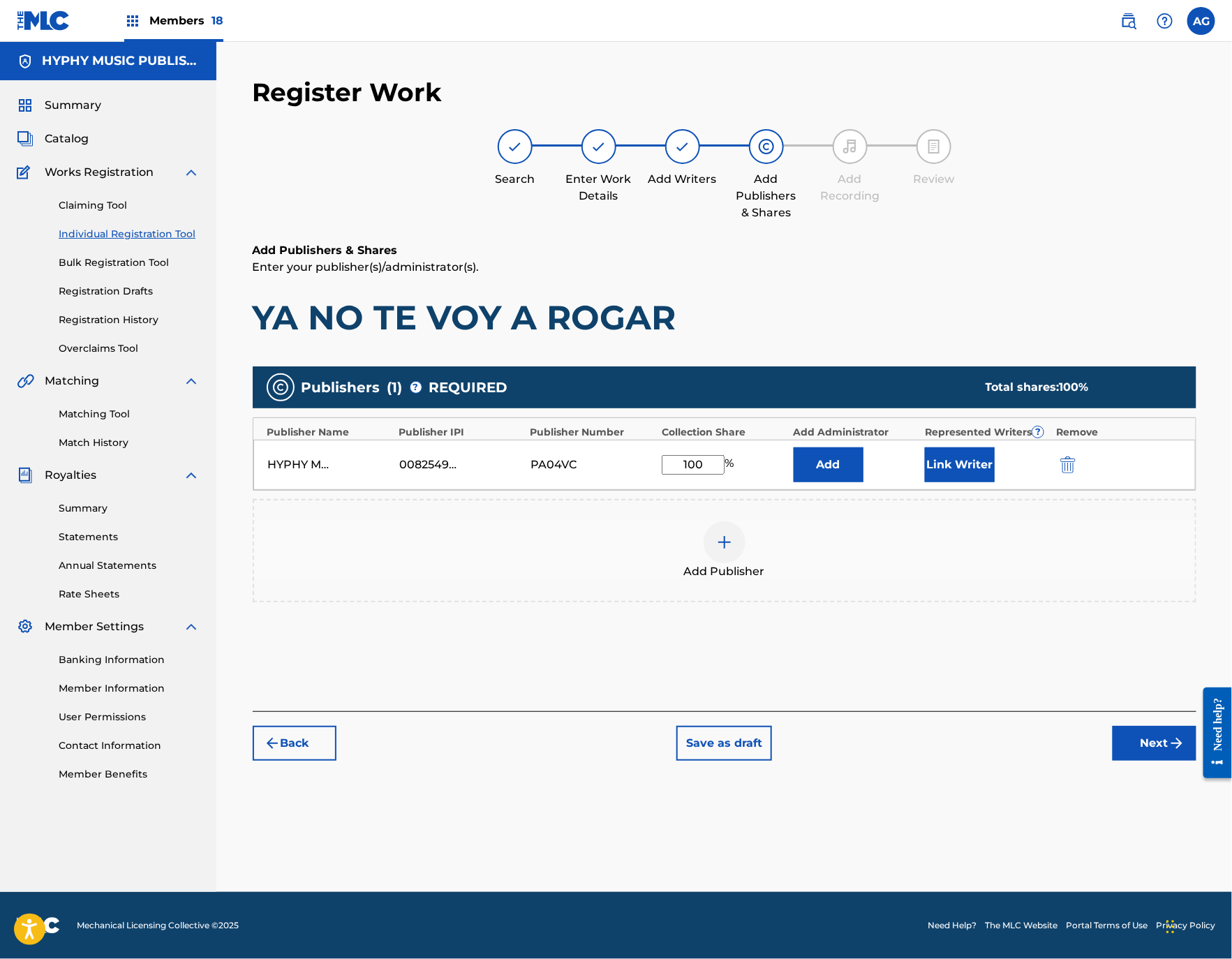
click at [986, 479] on button "Link Writer" at bounding box center [960, 464] width 70 height 35
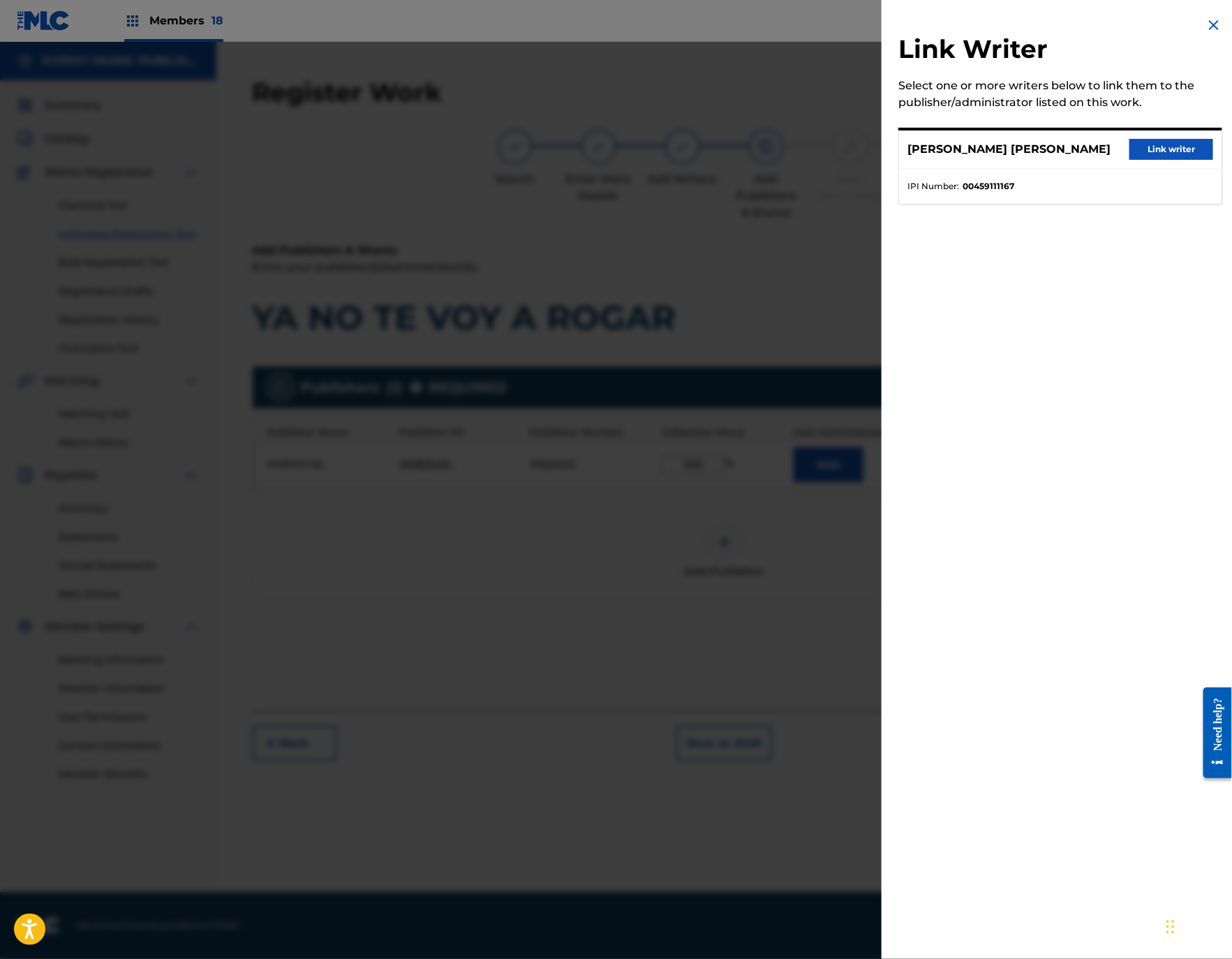
click at [1182, 160] on button "Link writer" at bounding box center [1171, 149] width 84 height 21
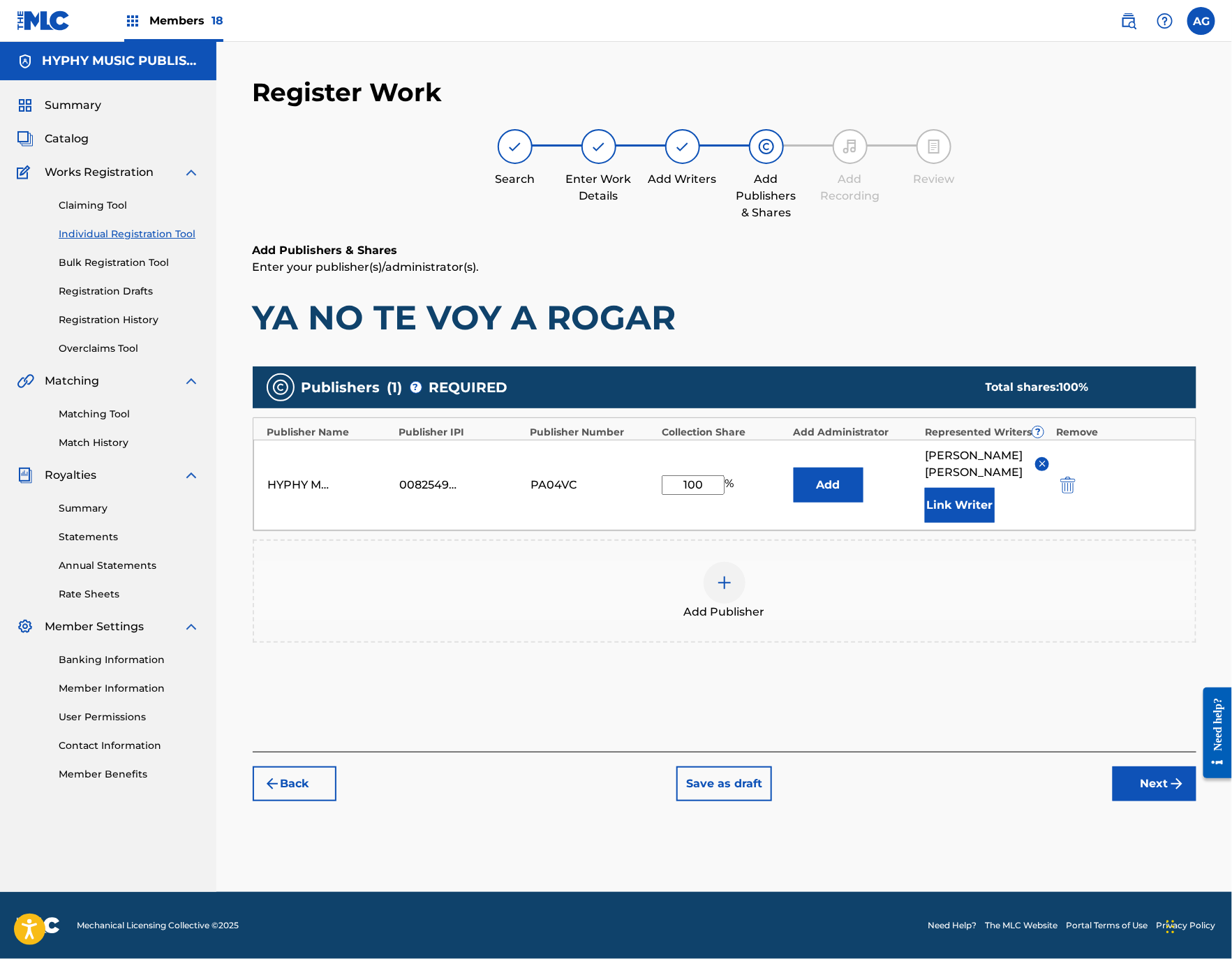
click at [1143, 801] on button "Next" at bounding box center [1154, 783] width 84 height 35
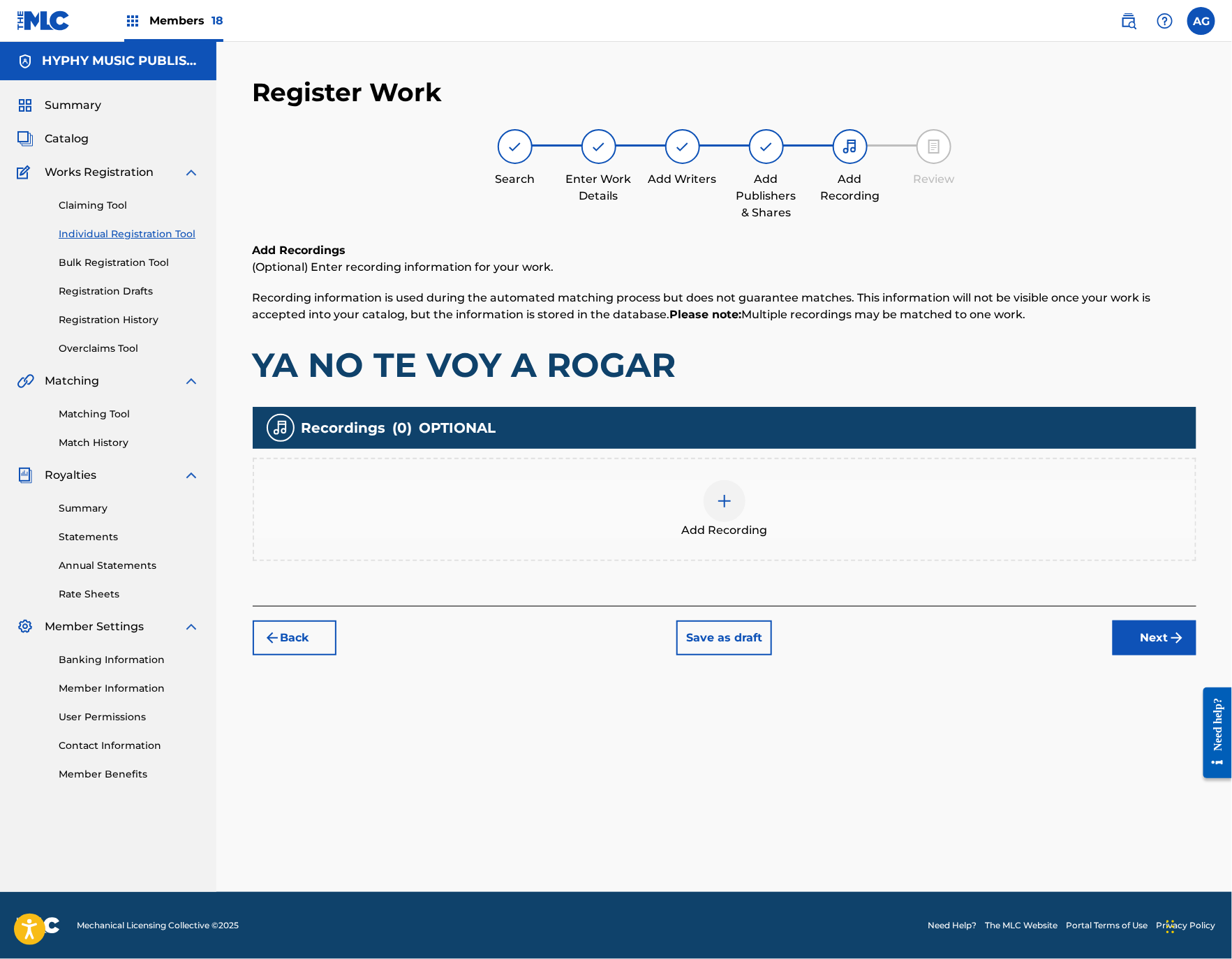
click at [1164, 624] on button "Next" at bounding box center [1154, 637] width 84 height 35
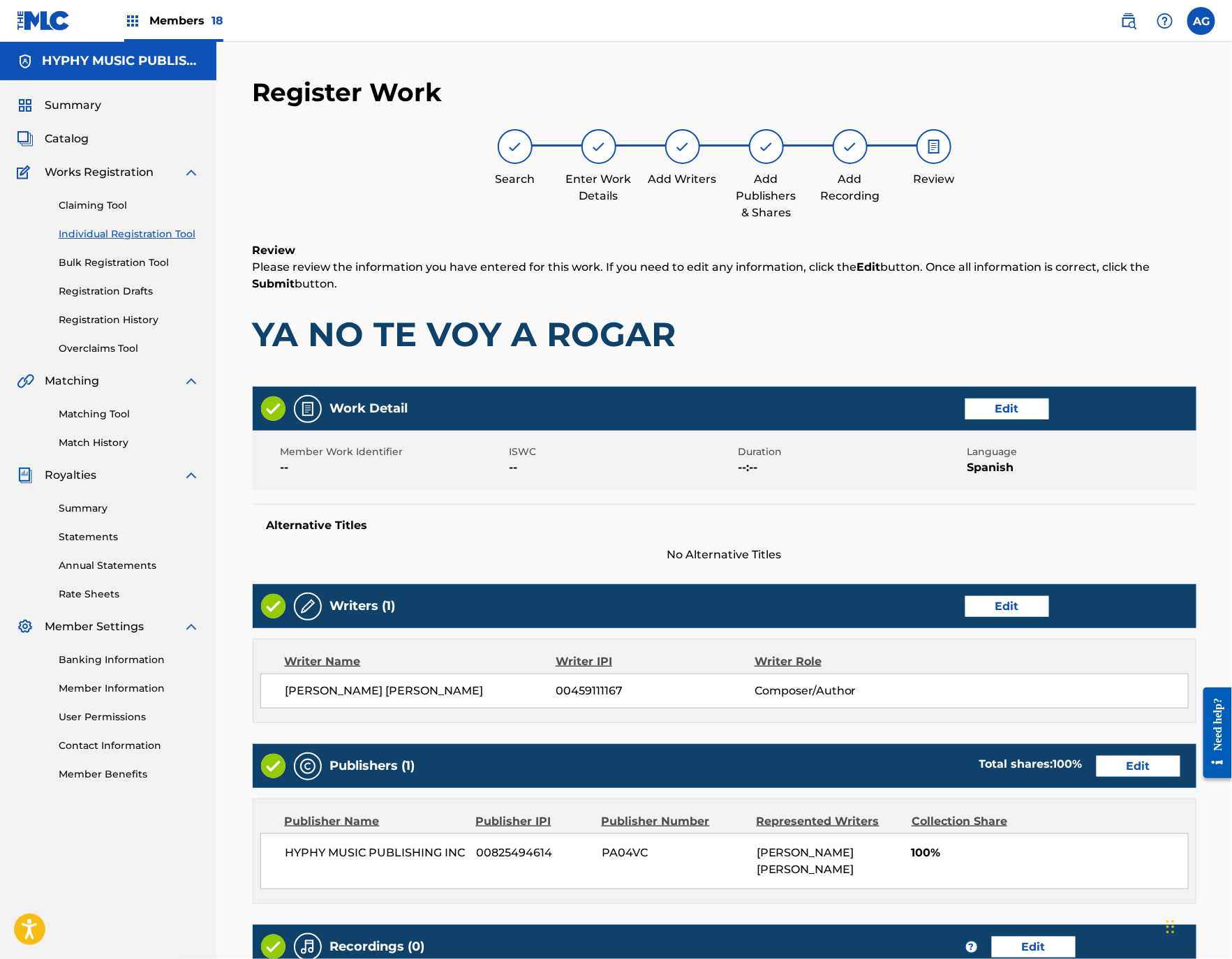
scroll to position [195, 0]
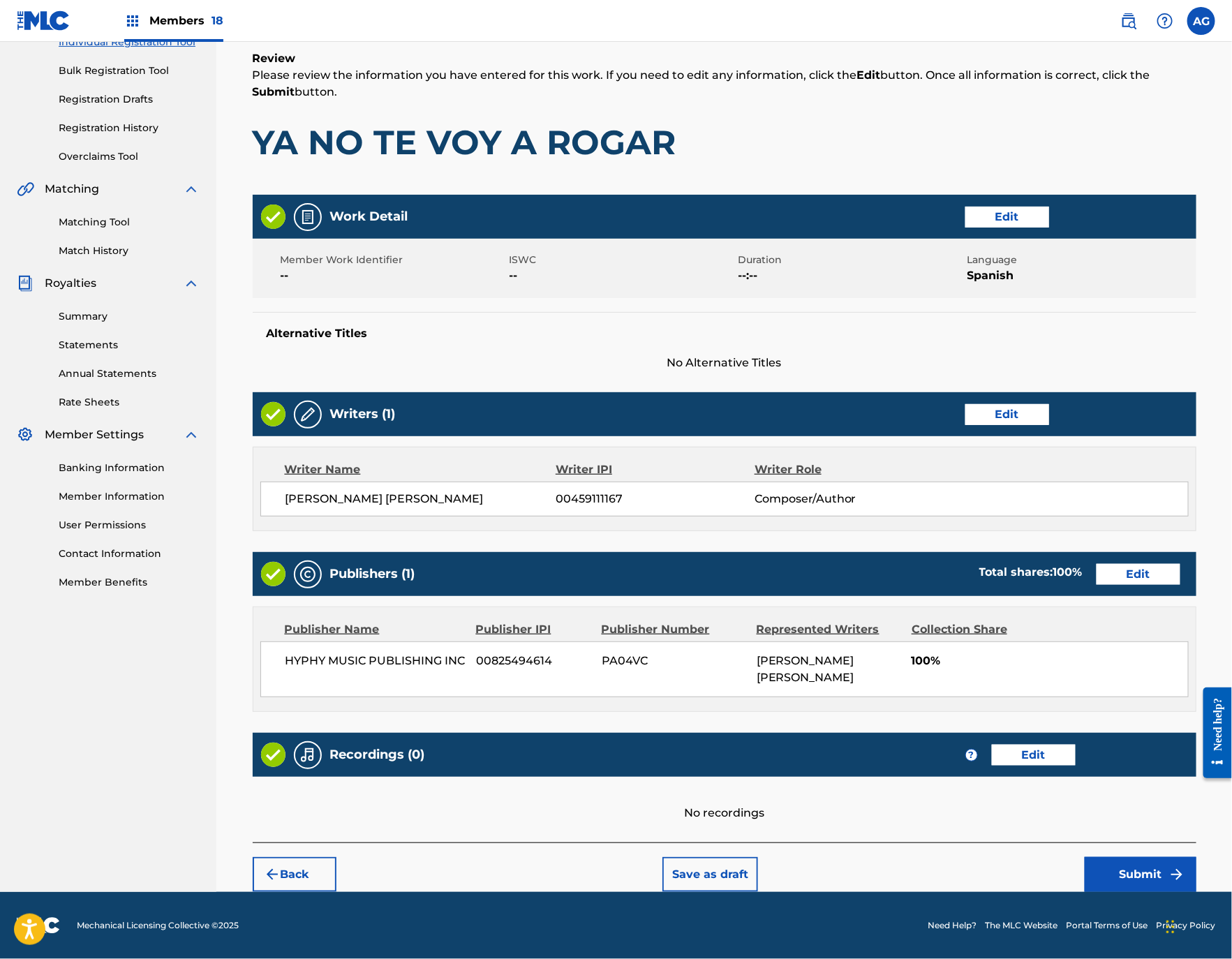
drag, startPoint x: 967, startPoint y: 640, endPoint x: 1044, endPoint y: 819, distance: 194.9
click at [1123, 869] on button "Submit" at bounding box center [1141, 874] width 112 height 35
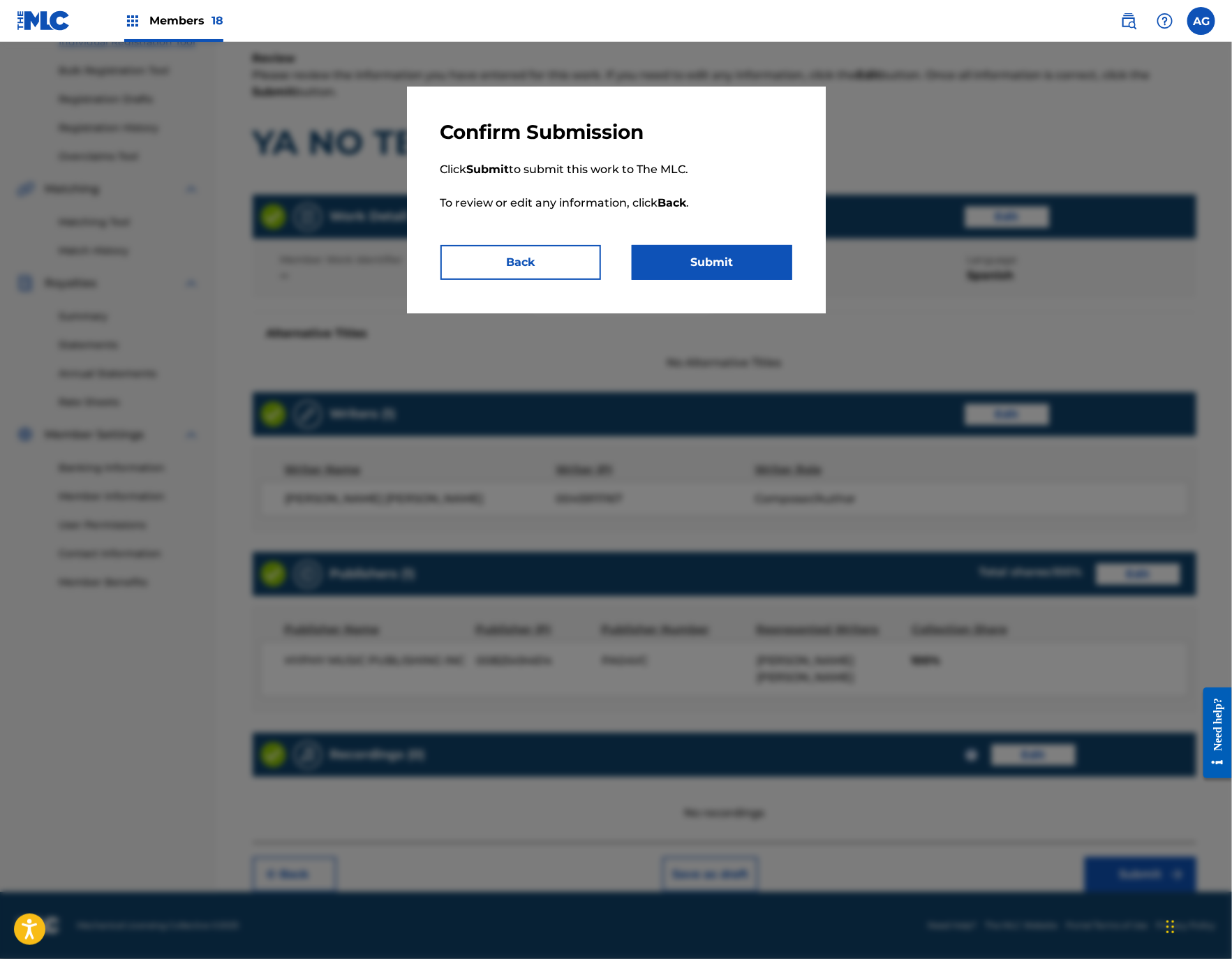
click at [715, 260] on button "Submit" at bounding box center [712, 262] width 160 height 35
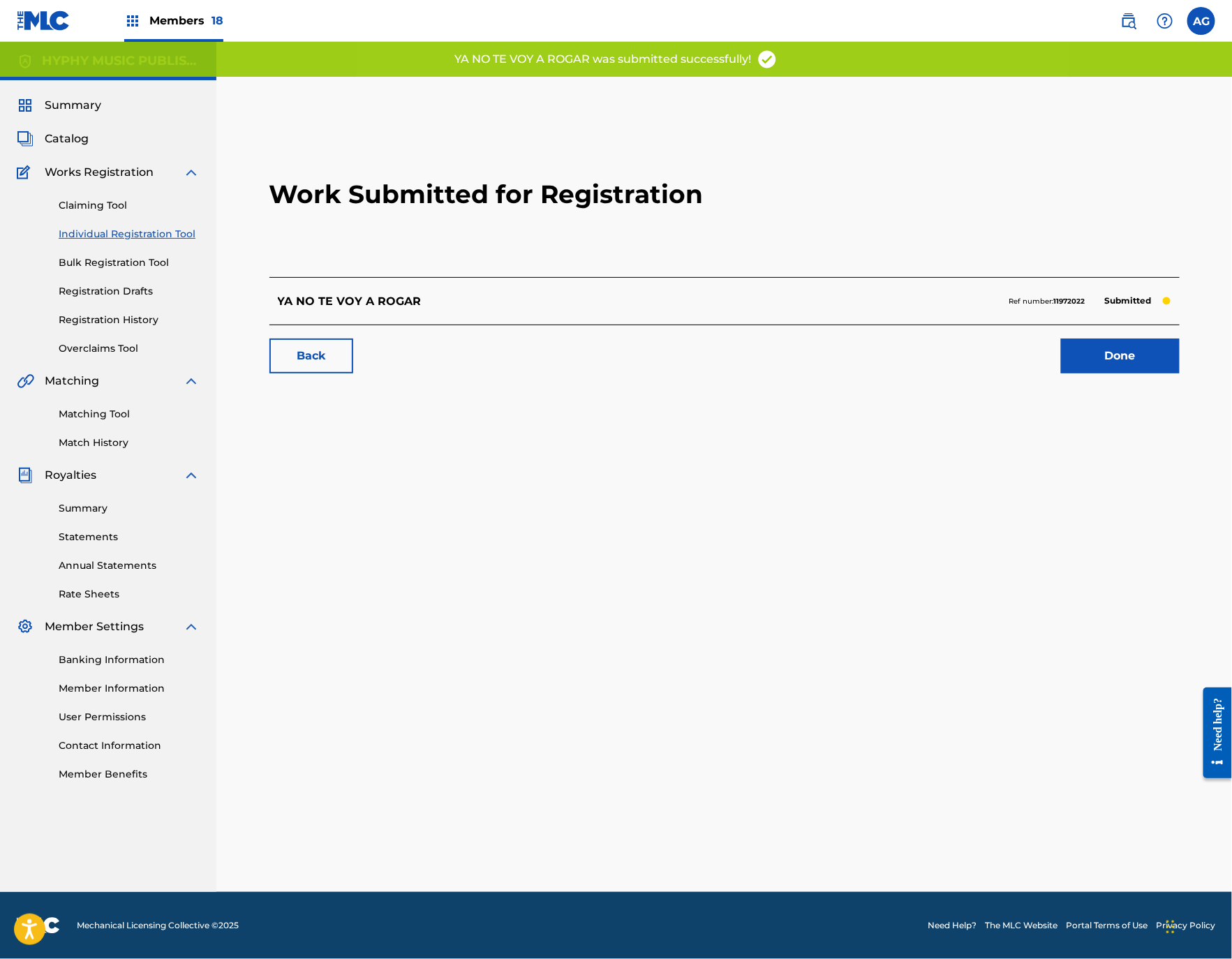
click at [1135, 353] on link "Done" at bounding box center [1120, 356] width 119 height 35
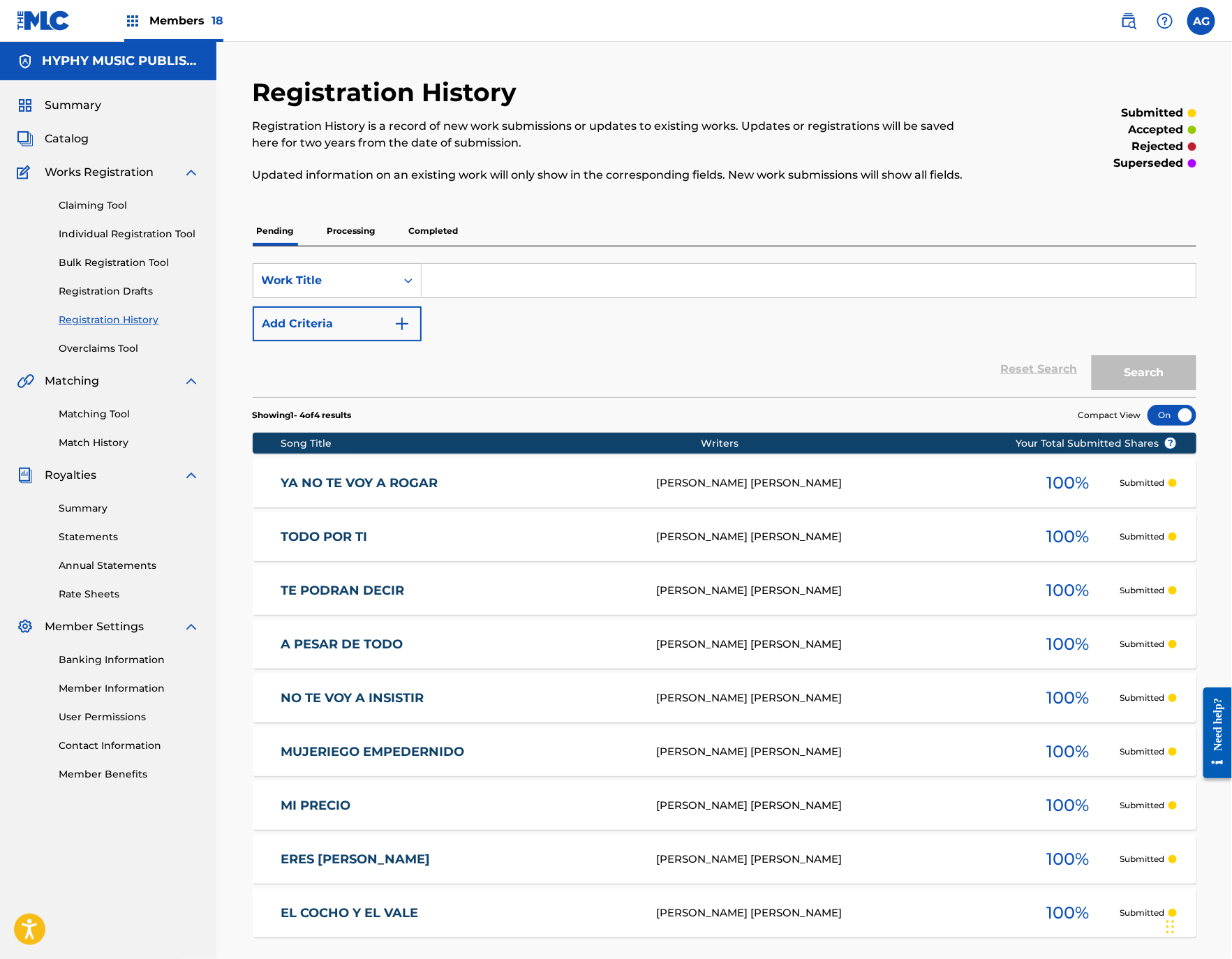
drag, startPoint x: 197, startPoint y: 239, endPoint x: 188, endPoint y: 235, distance: 9.8
click at [197, 239] on link "Individual Registration Tool" at bounding box center [129, 234] width 141 height 15
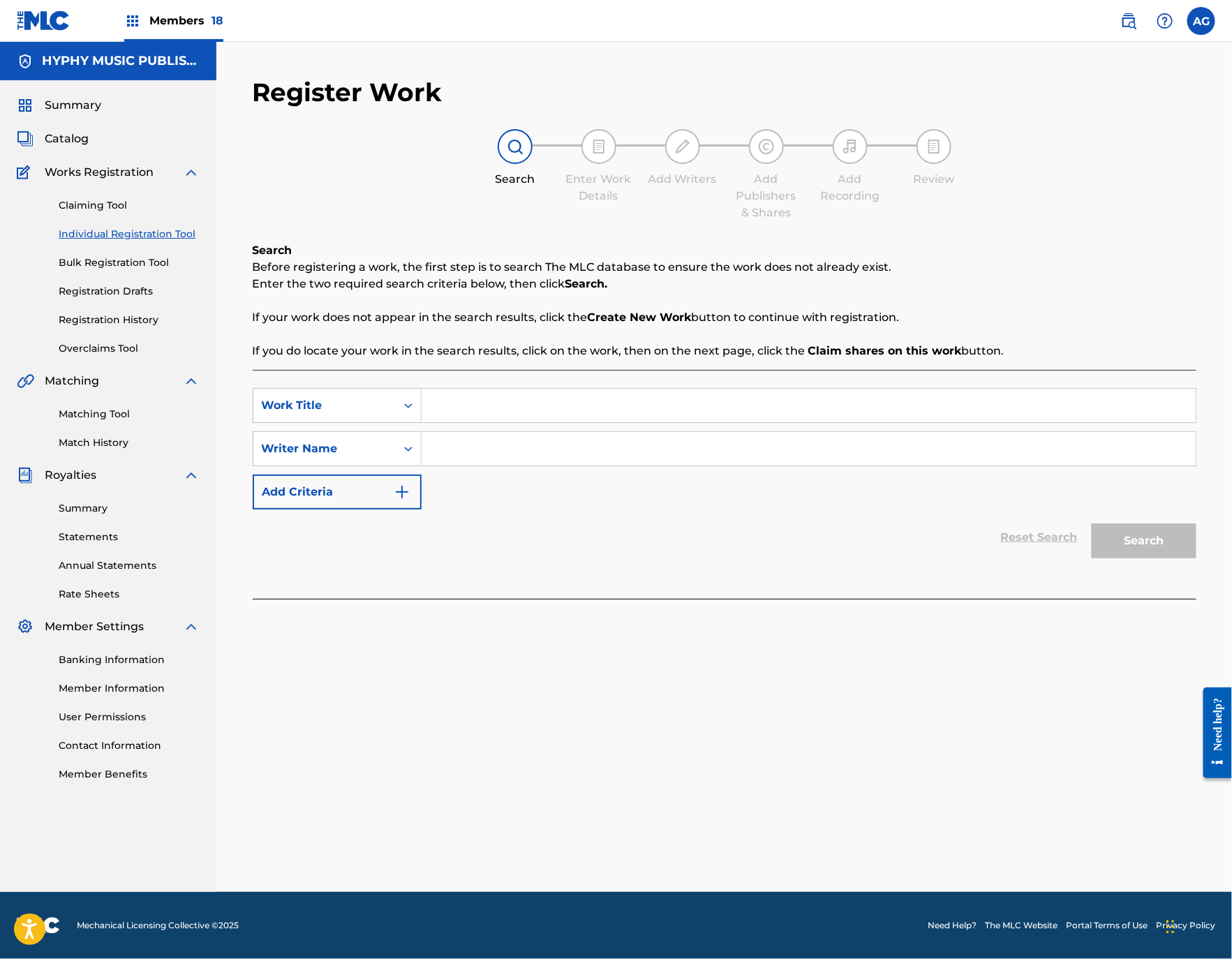
click at [485, 419] on input "Search Form" at bounding box center [809, 405] width 774 height 33
paste input "YO NO CREIA EN EL AMOR"
type input "YO NO CREIA EN EL AMOR"
drag, startPoint x: 495, startPoint y: 443, endPoint x: 506, endPoint y: 450, distance: 13.0
click at [495, 443] on input "Search Form" at bounding box center [809, 448] width 774 height 33
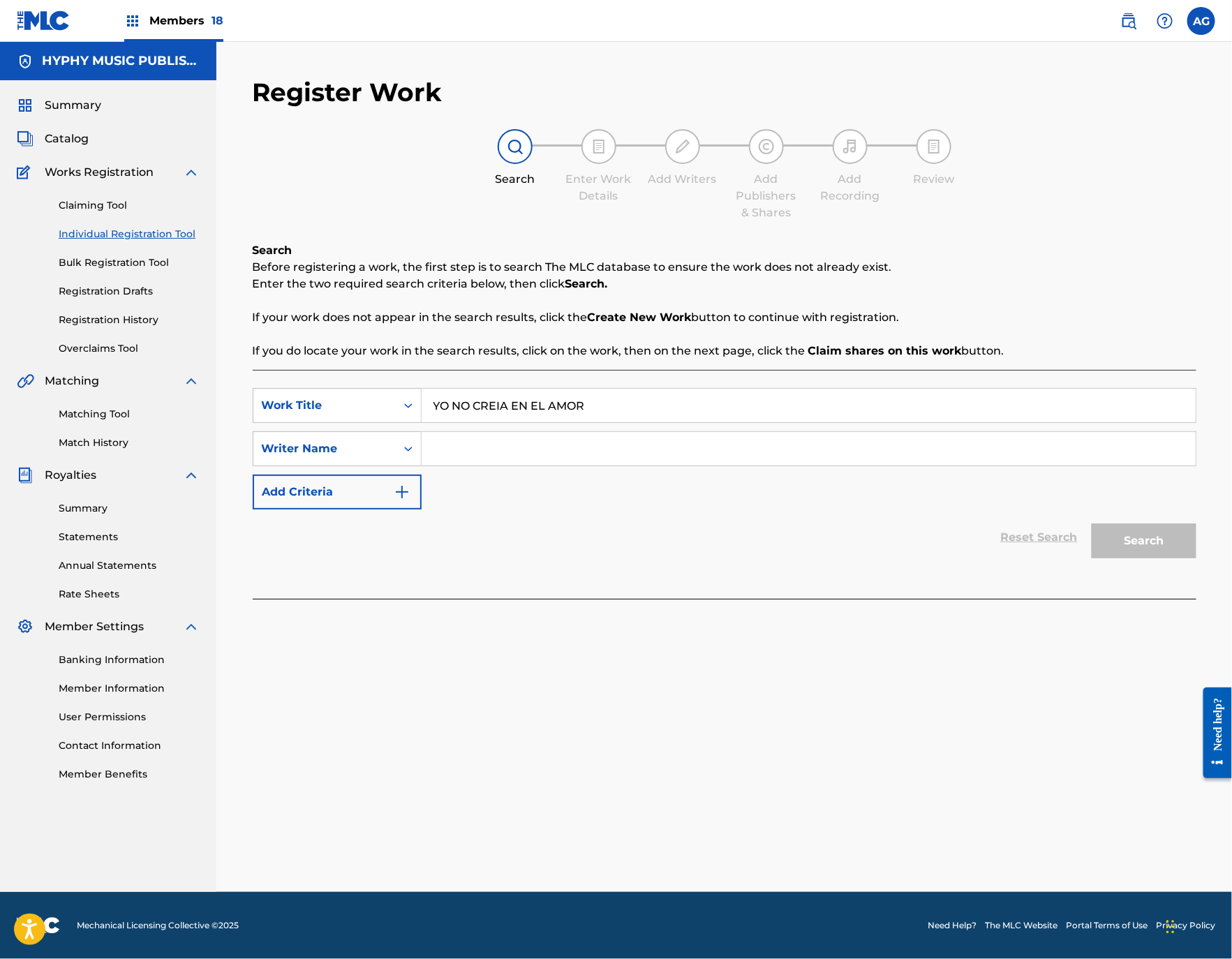
paste input "[PERSON_NAME] [PERSON_NAME]"
type input "[PERSON_NAME] [PERSON_NAME]"
click at [1137, 532] on button "Search" at bounding box center [1144, 540] width 105 height 35
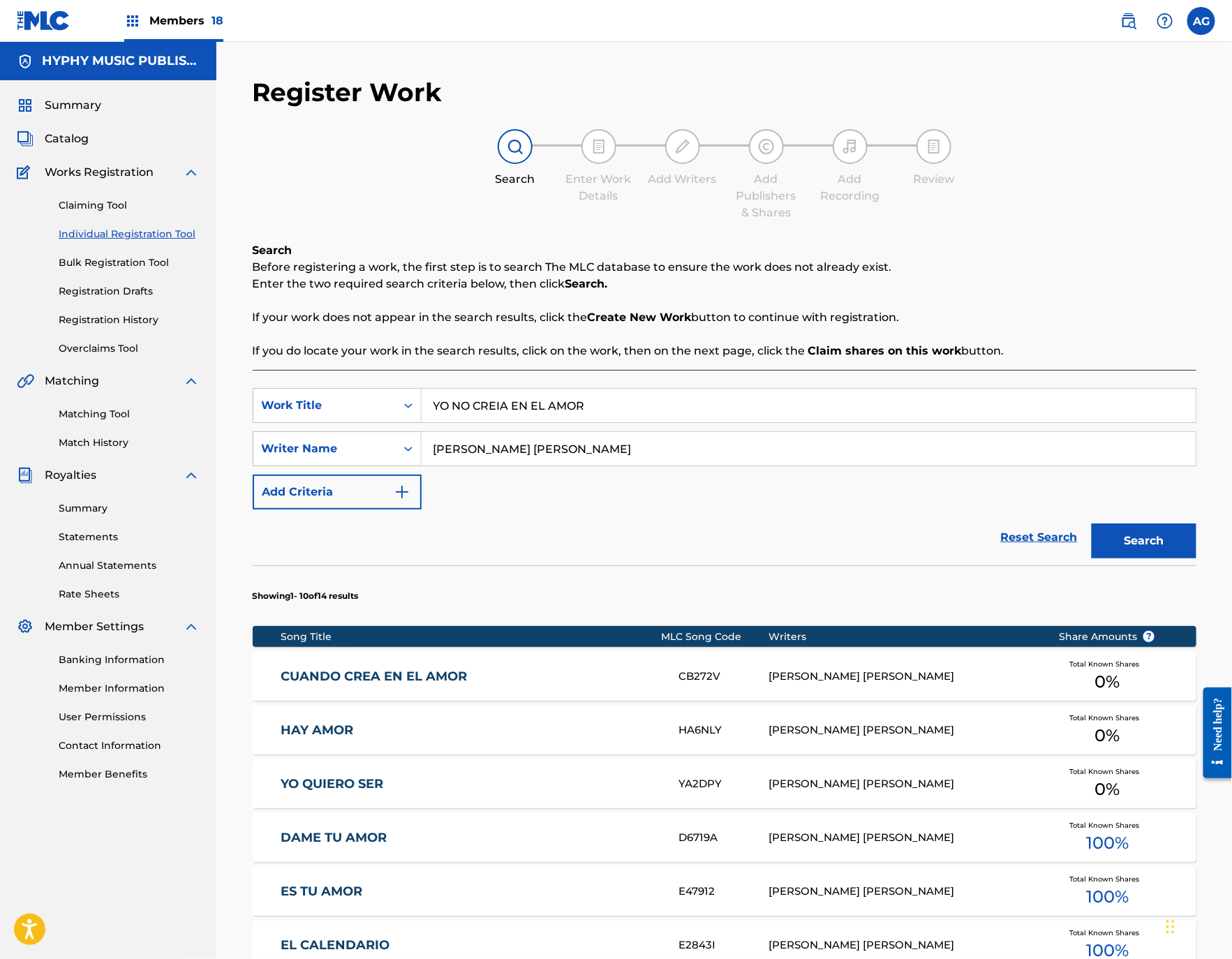
drag, startPoint x: 689, startPoint y: 400, endPoint x: 593, endPoint y: 513, distance: 148.3
click at [150, 447] on main "HYPHY MUSIC PUBLISHING INC Summary Catalog Works Registration Claiming Tool Ind…" at bounding box center [616, 702] width 1232 height 1319
paste input "Search Form"
type input "NO CREIA EN EL AMOR"
click at [1114, 533] on button "Search" at bounding box center [1144, 540] width 105 height 35
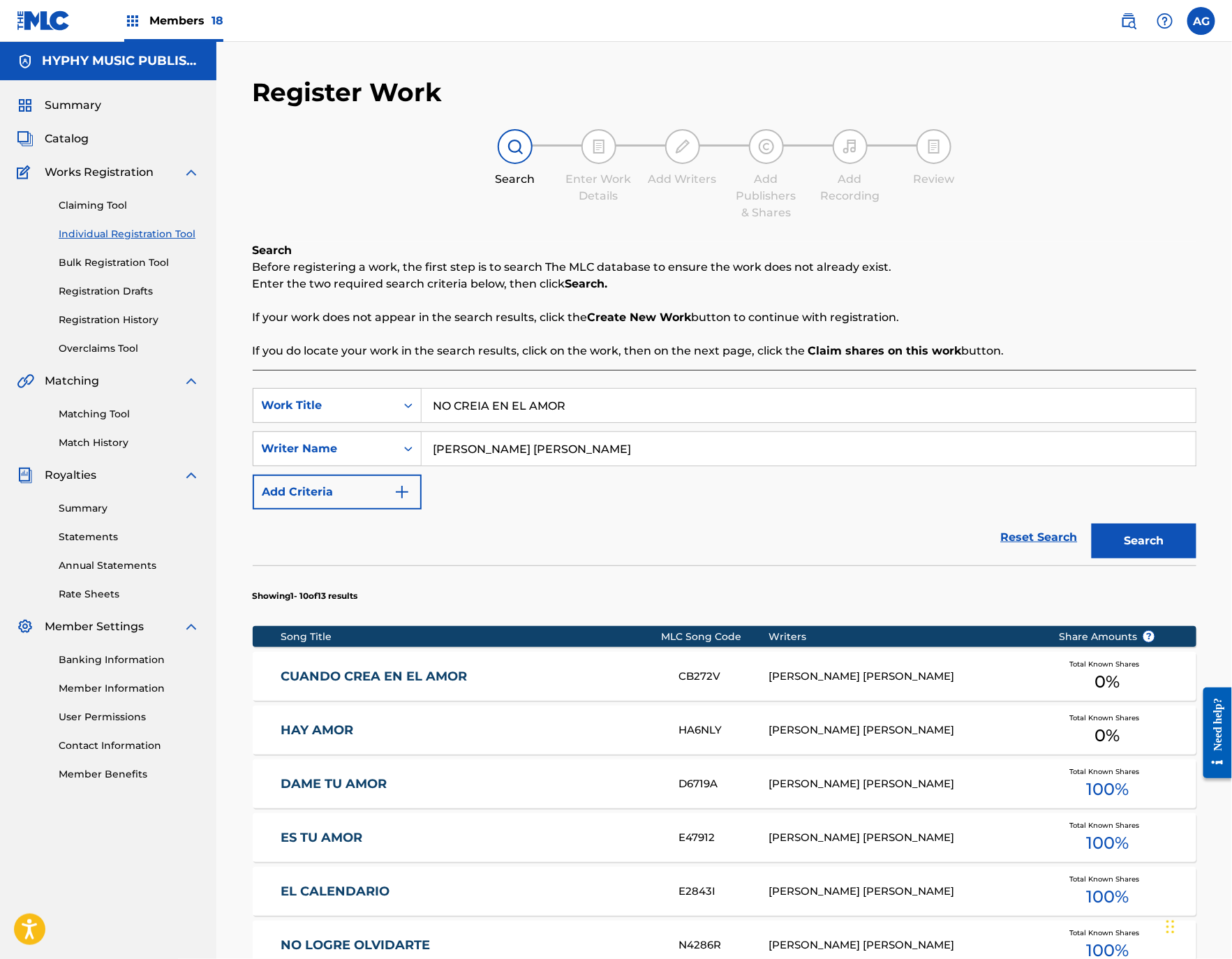
drag, startPoint x: 685, startPoint y: 534, endPoint x: 939, endPoint y: 541, distance: 254.1
click at [694, 533] on div "Reset Search Search" at bounding box center [724, 537] width 944 height 56
click at [1135, 534] on button "Search" at bounding box center [1144, 540] width 105 height 35
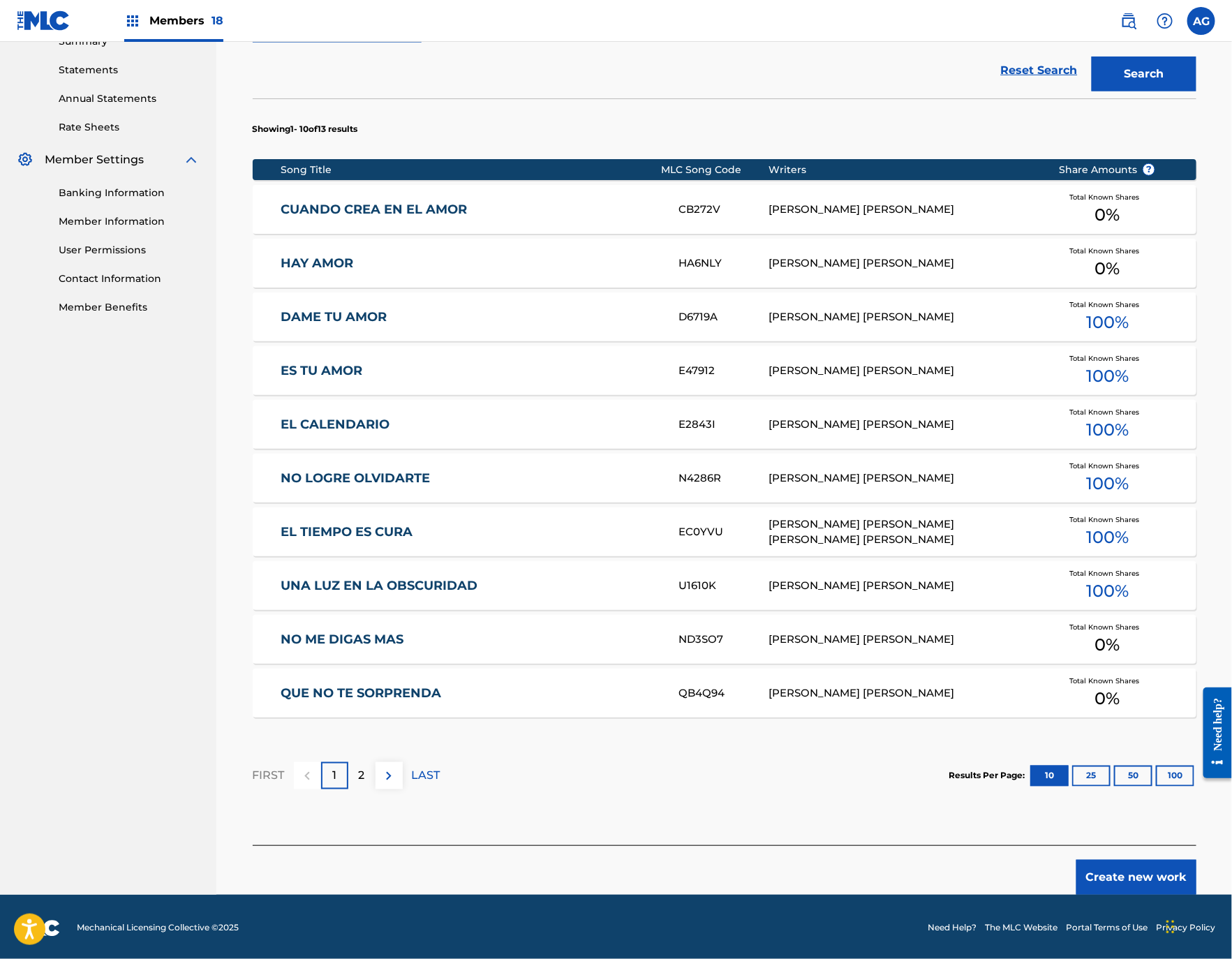
scroll to position [470, 0]
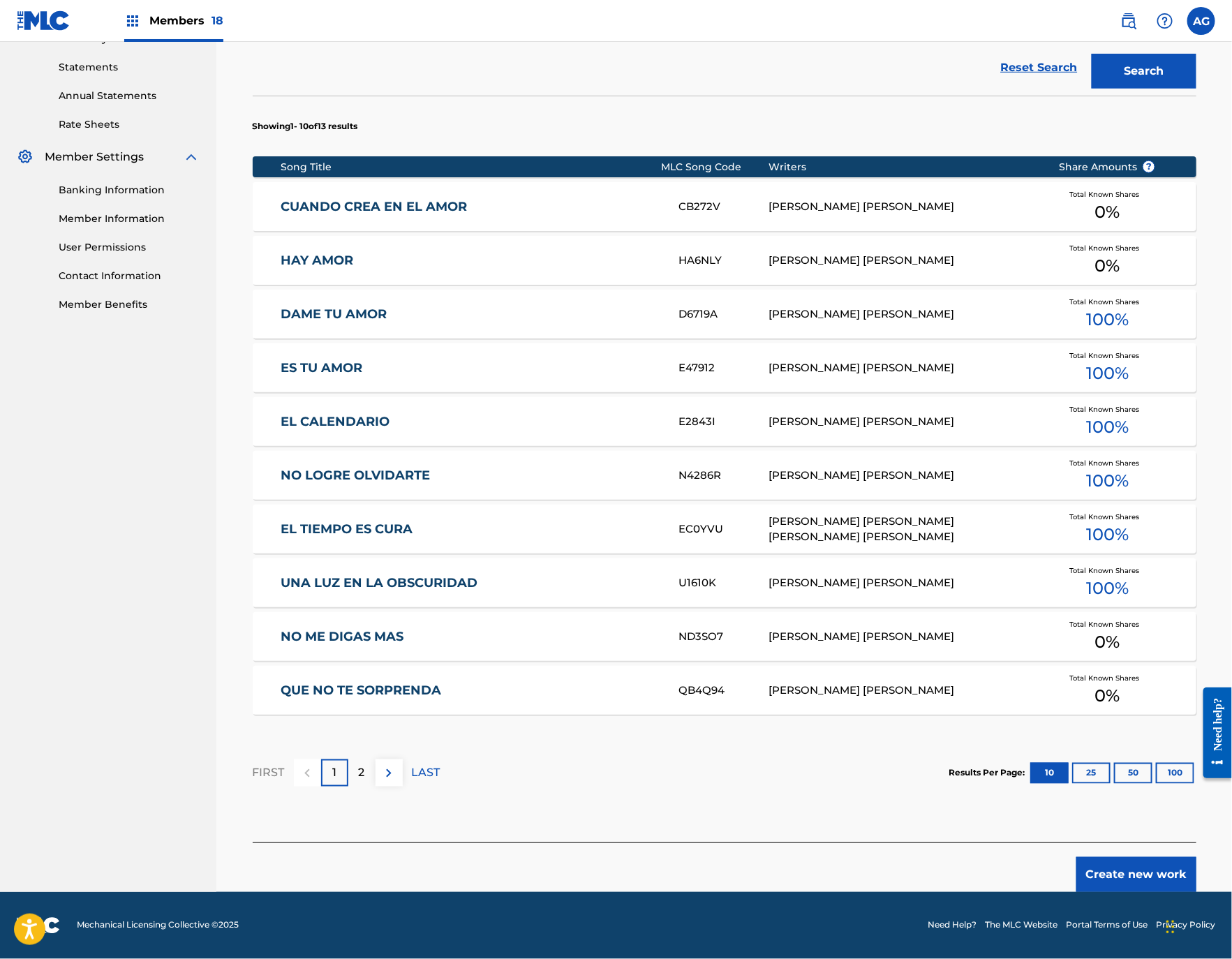
click at [1121, 882] on button "Create new work" at bounding box center [1136, 874] width 120 height 35
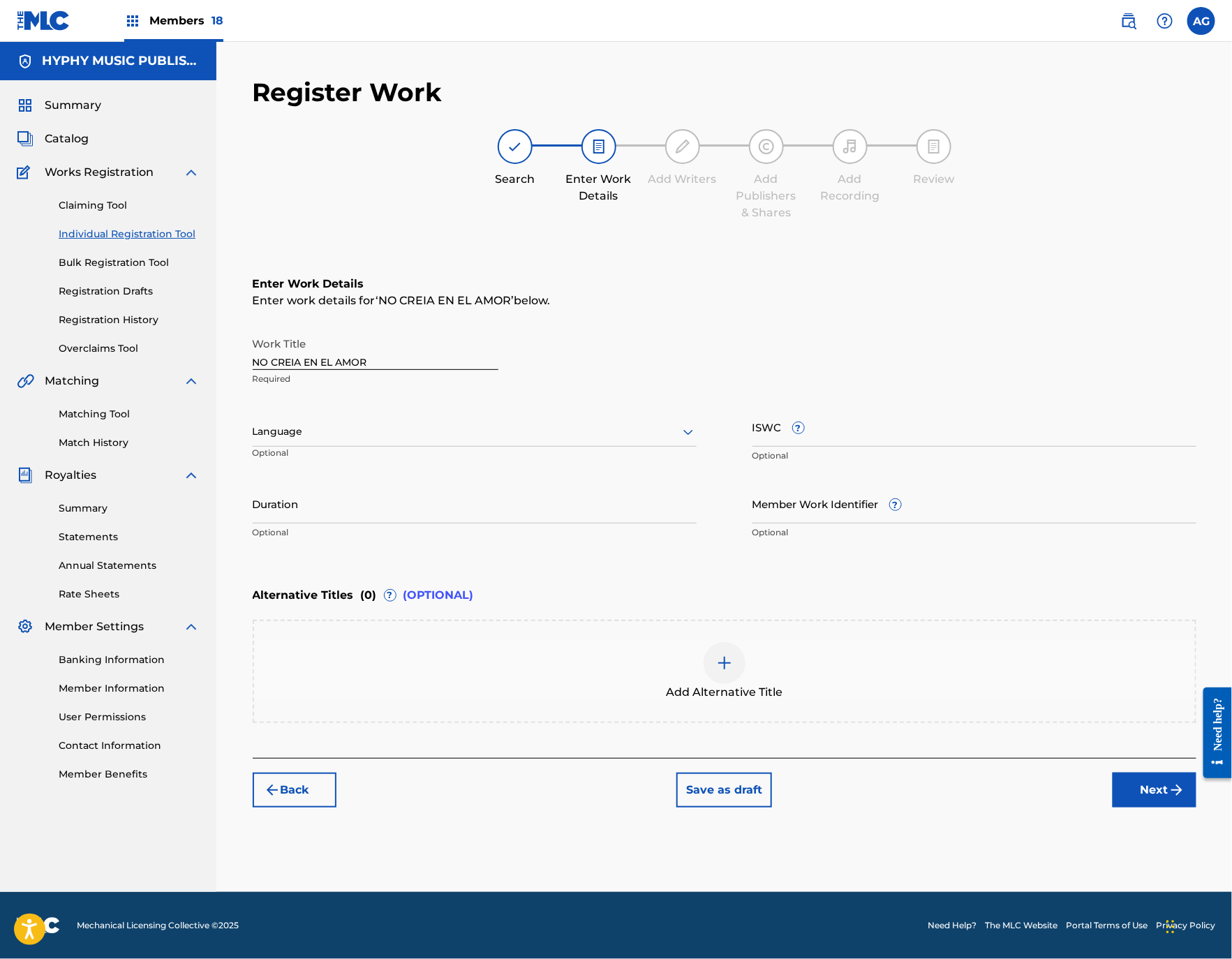
click at [378, 436] on div at bounding box center [475, 431] width 443 height 18
click at [379, 479] on div "English Spanish (Afan) Oromo Abkhazian Afar Afrikaans Albanian Amharic Arabic A…" at bounding box center [475, 551] width 443 height 209
click at [379, 479] on div "Spanish" at bounding box center [475, 494] width 443 height 32
click at [379, 518] on input "Duration" at bounding box center [475, 503] width 443 height 40
type input "03:49"
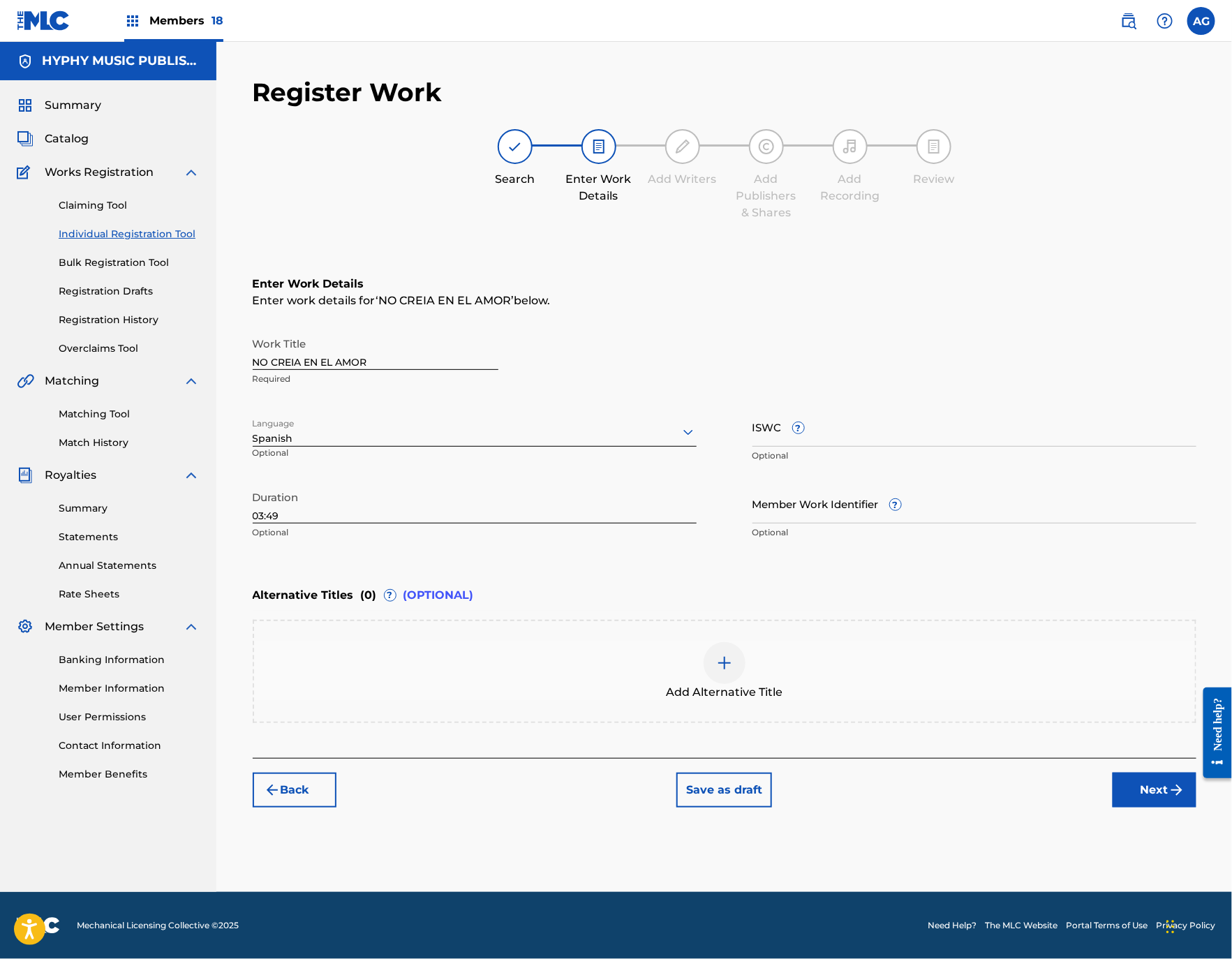
click at [1133, 787] on button "Next" at bounding box center [1154, 789] width 84 height 35
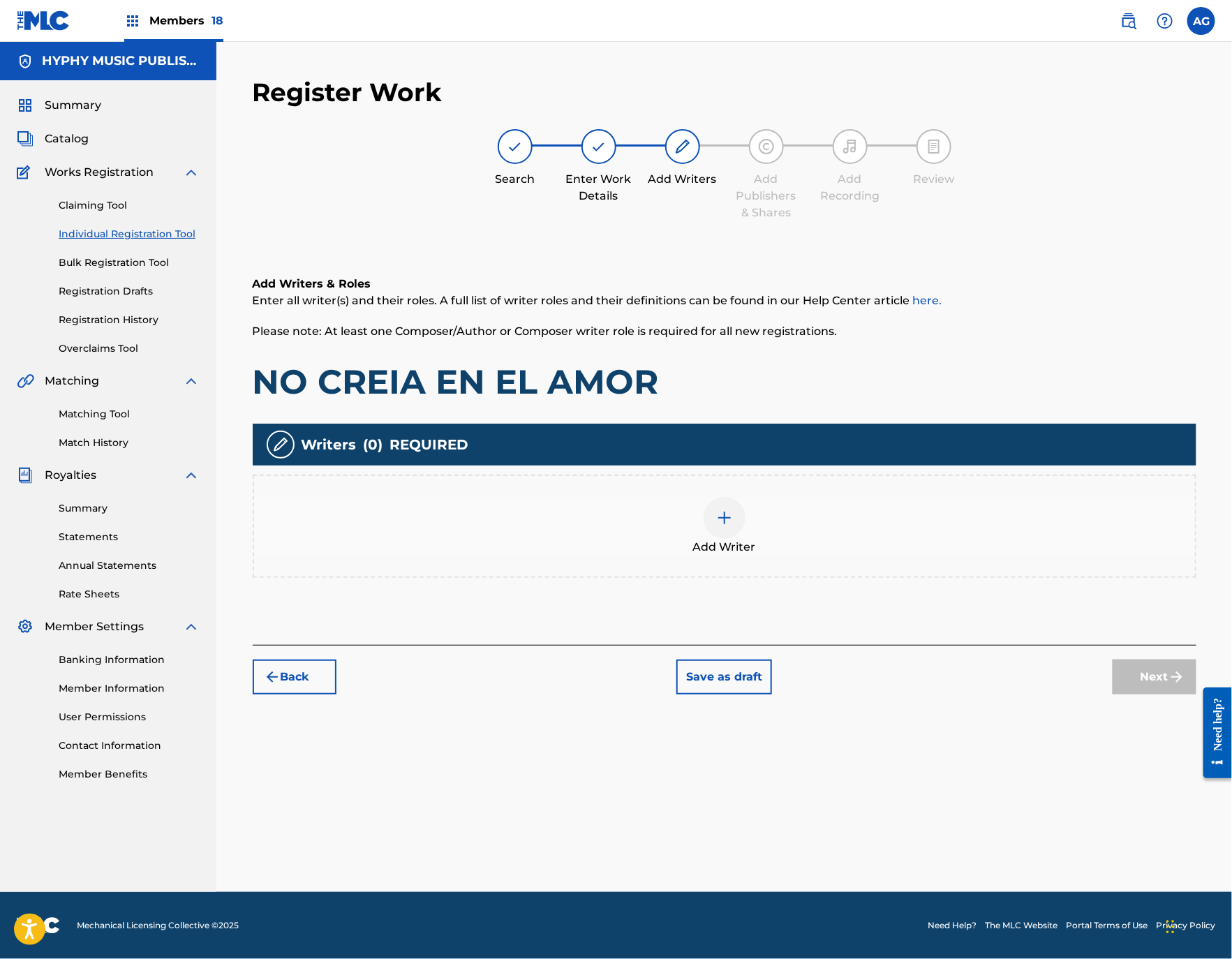
click at [778, 527] on div "Add Writer" at bounding box center [724, 526] width 940 height 59
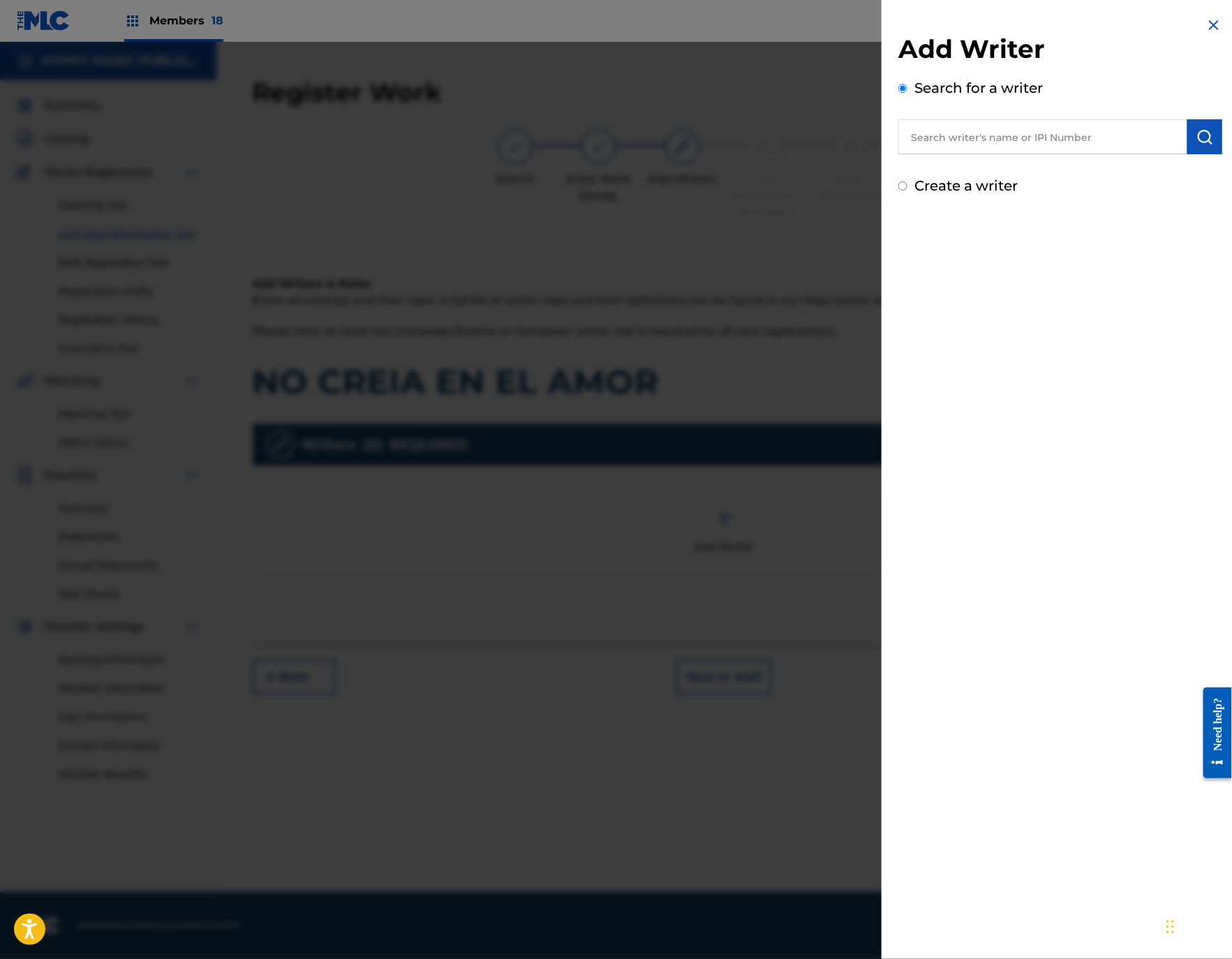
drag, startPoint x: 953, startPoint y: 109, endPoint x: 964, endPoint y: 126, distance: 20.2
click at [958, 114] on div "Search for a writer" at bounding box center [1060, 116] width 324 height 77
click at [964, 126] on input "text" at bounding box center [1042, 136] width 289 height 35
paste input "[PERSON_NAME] [PERSON_NAME]"
type input "[PERSON_NAME] [PERSON_NAME]"
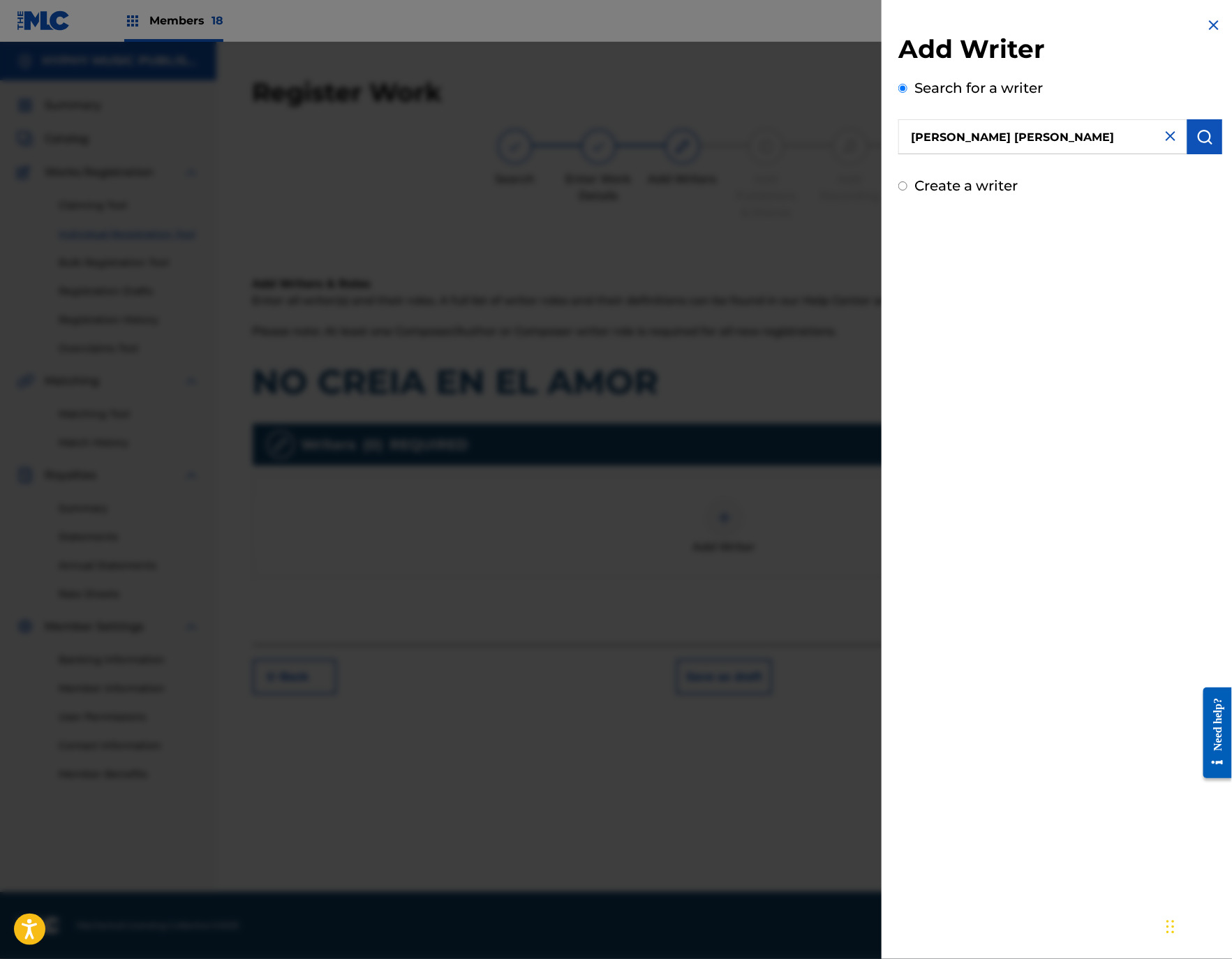
click at [1215, 143] on button "submit" at bounding box center [1204, 136] width 35 height 35
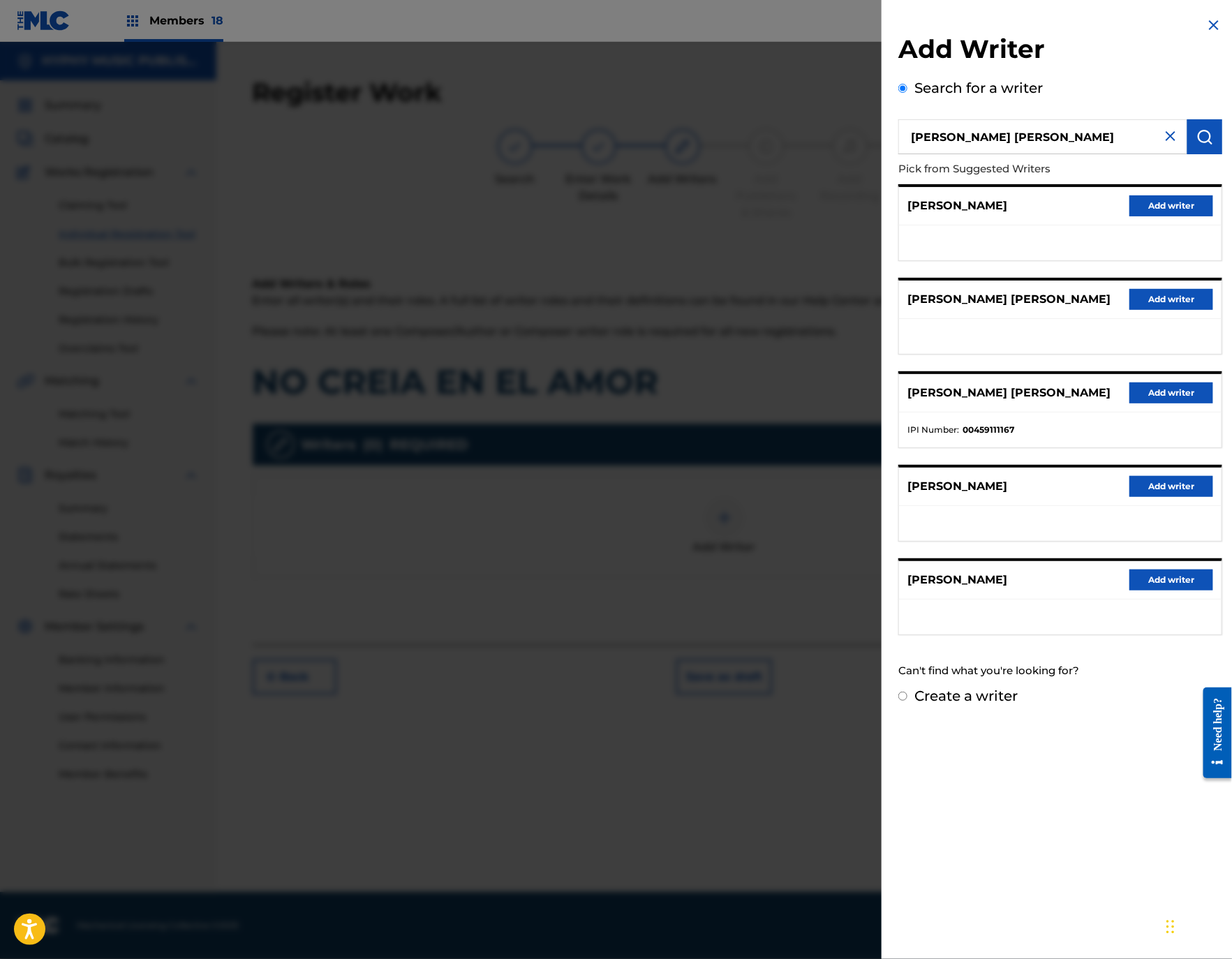
click at [1179, 403] on button "Add writer" at bounding box center [1171, 392] width 84 height 21
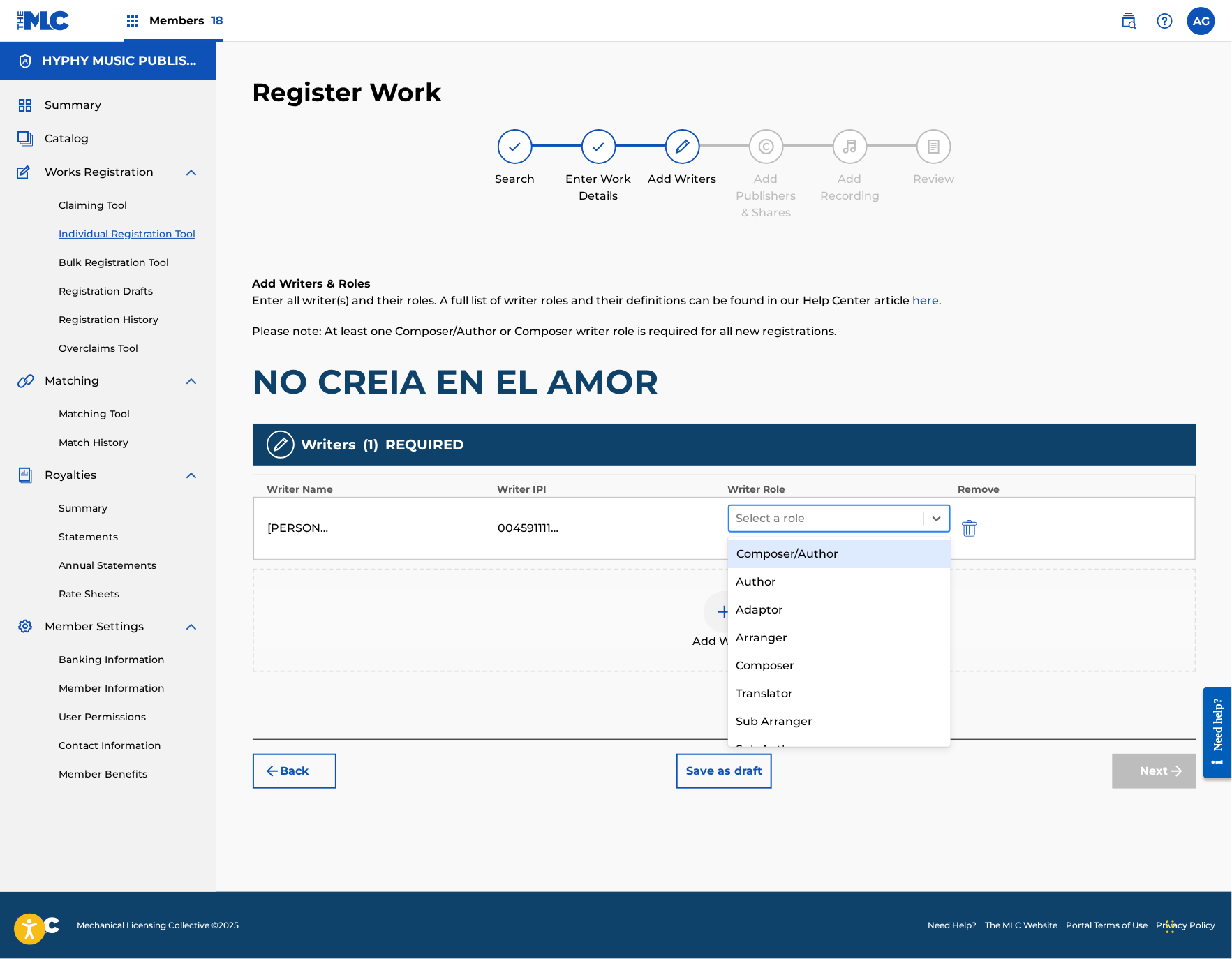
click at [772, 528] on div "Select a role" at bounding box center [827, 519] width 195 height 25
click at [775, 553] on div "Composer/Author" at bounding box center [839, 554] width 223 height 28
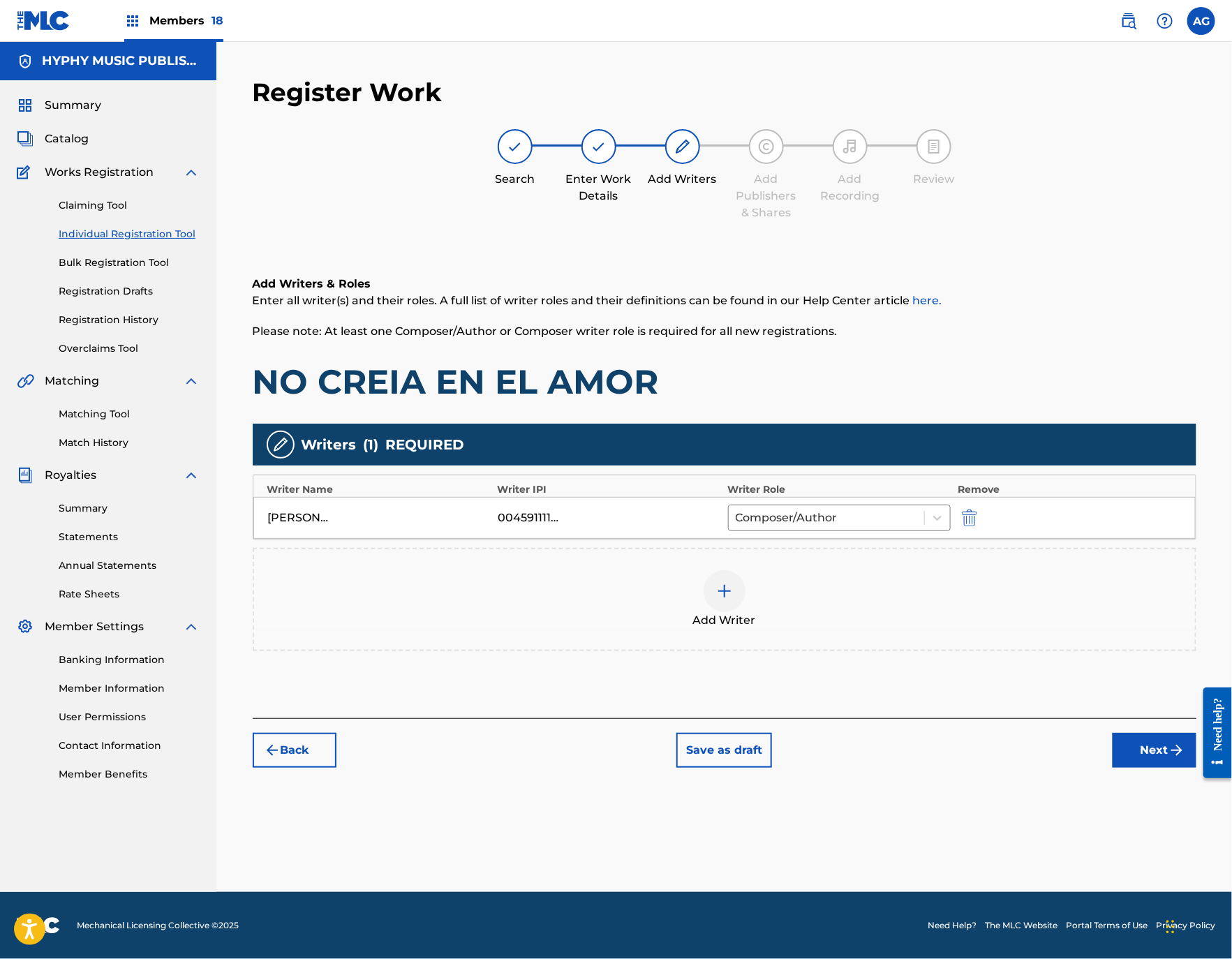
click at [1151, 752] on button "Next" at bounding box center [1154, 750] width 84 height 35
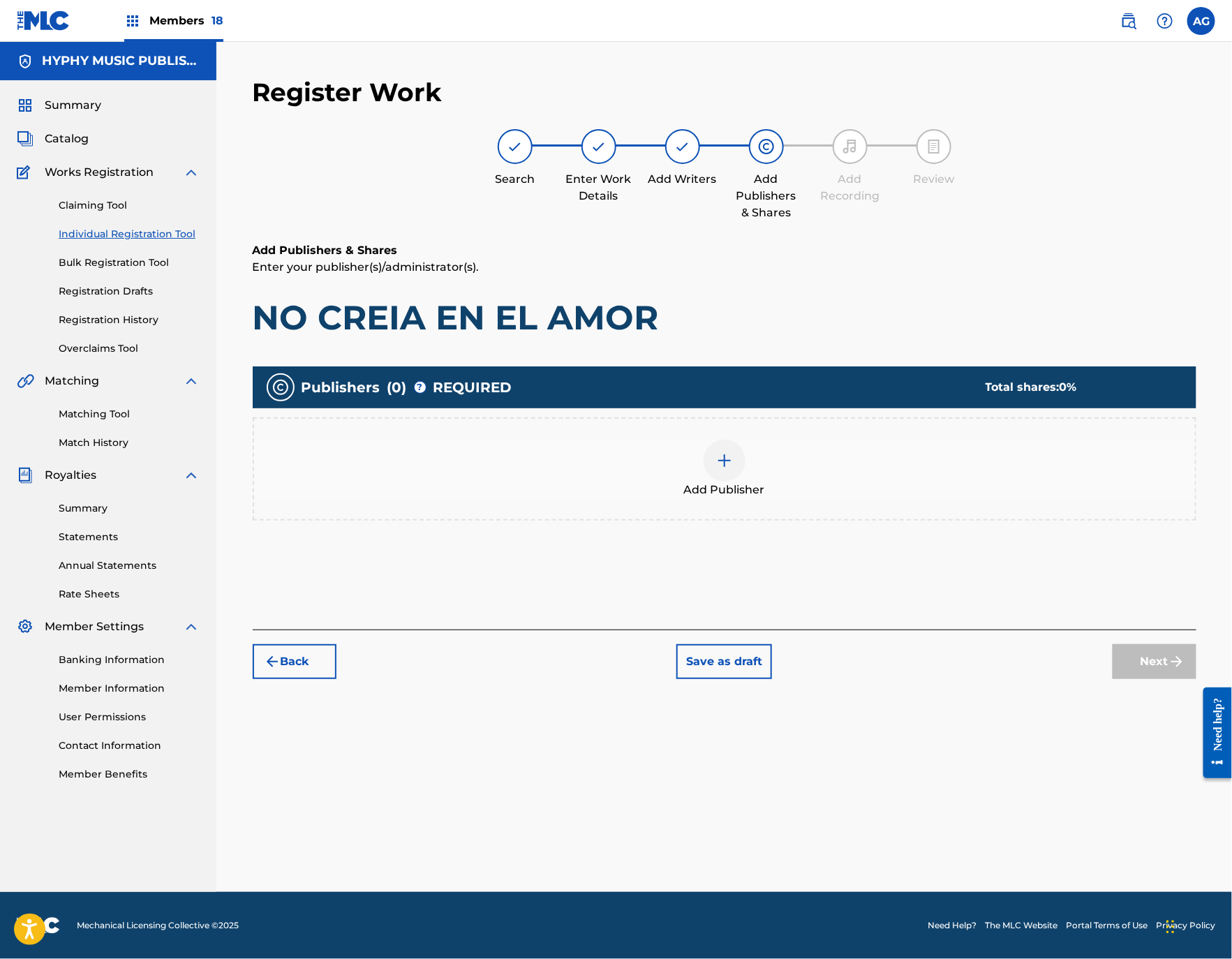
click at [771, 499] on div "Add Publisher" at bounding box center [724, 468] width 944 height 103
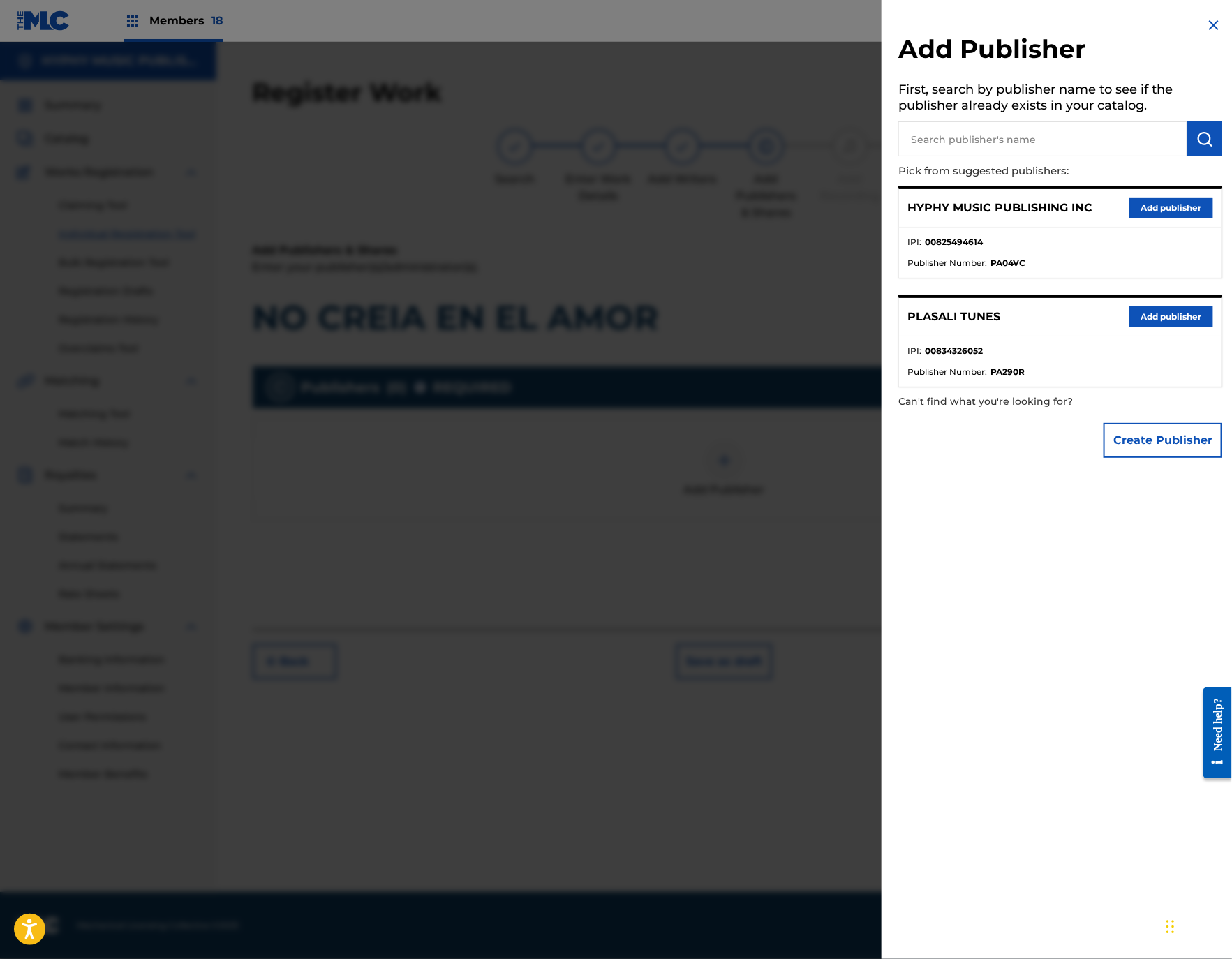
click at [1156, 199] on button "Add publisher" at bounding box center [1171, 208] width 84 height 21
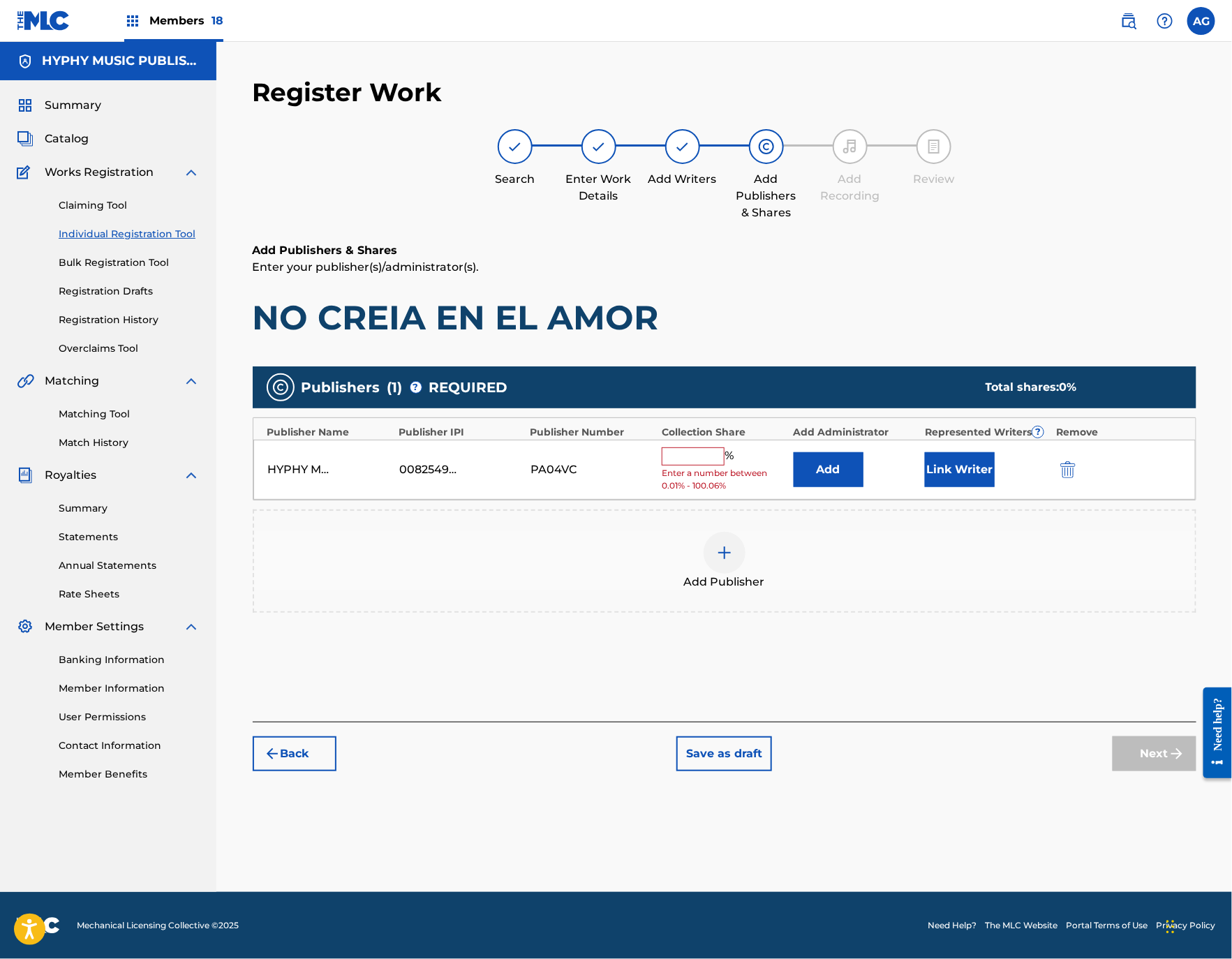
click at [706, 450] on input "text" at bounding box center [692, 456] width 63 height 18
type input "100"
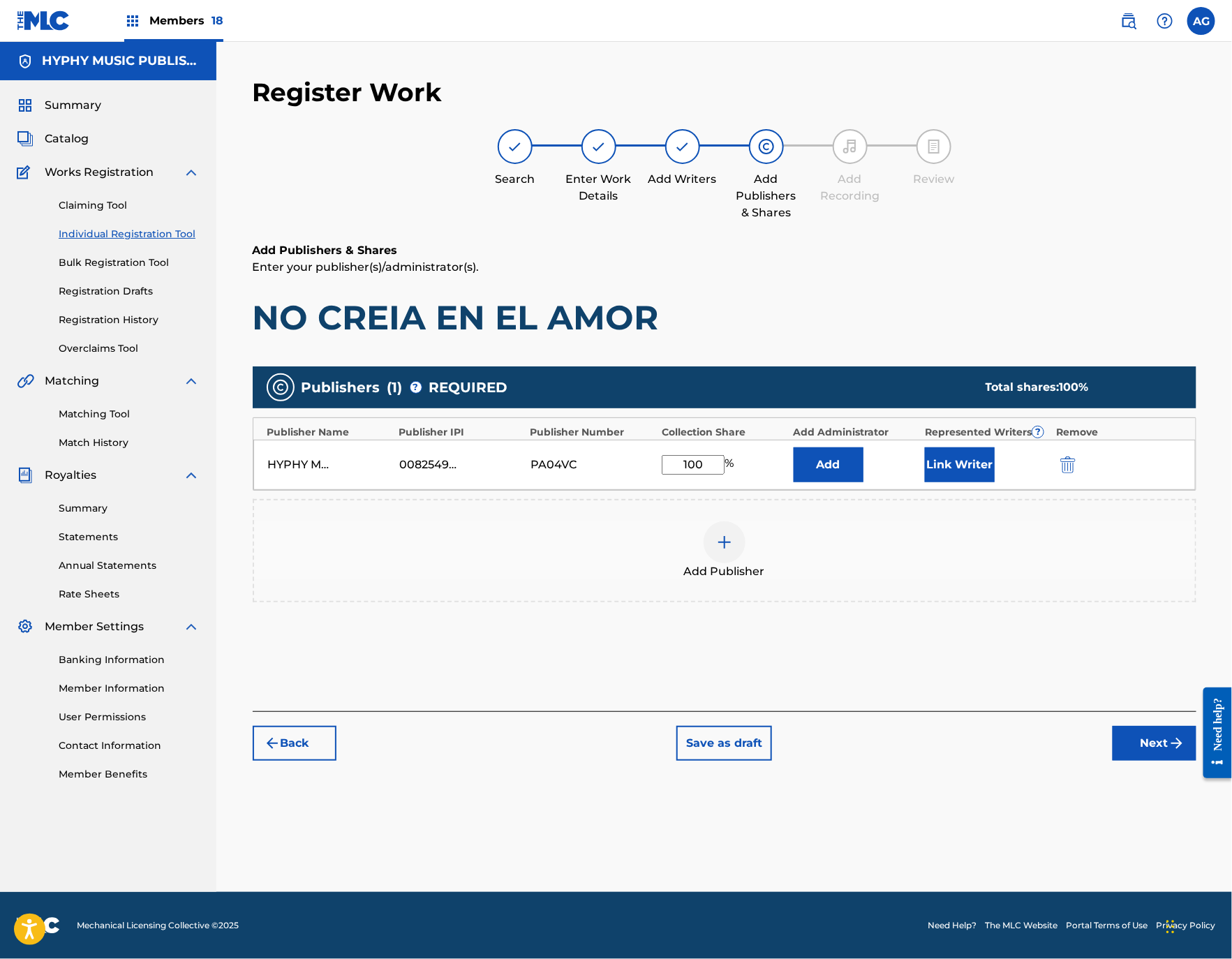
click at [999, 447] on div "Link Writer" at bounding box center [987, 464] width 124 height 35
click at [978, 454] on button "Link Writer" at bounding box center [960, 464] width 70 height 35
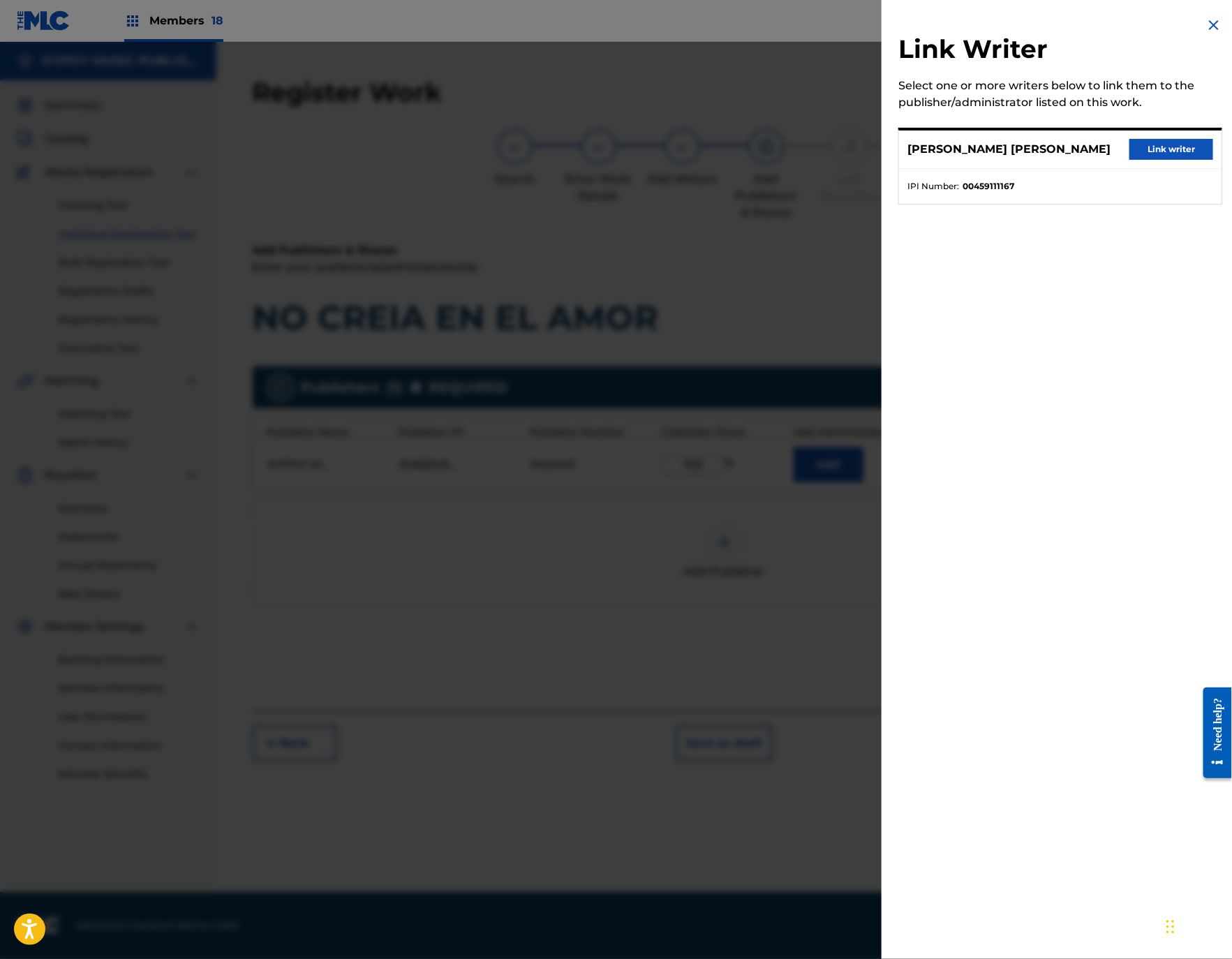
click at [1135, 160] on button "Link writer" at bounding box center [1171, 149] width 84 height 21
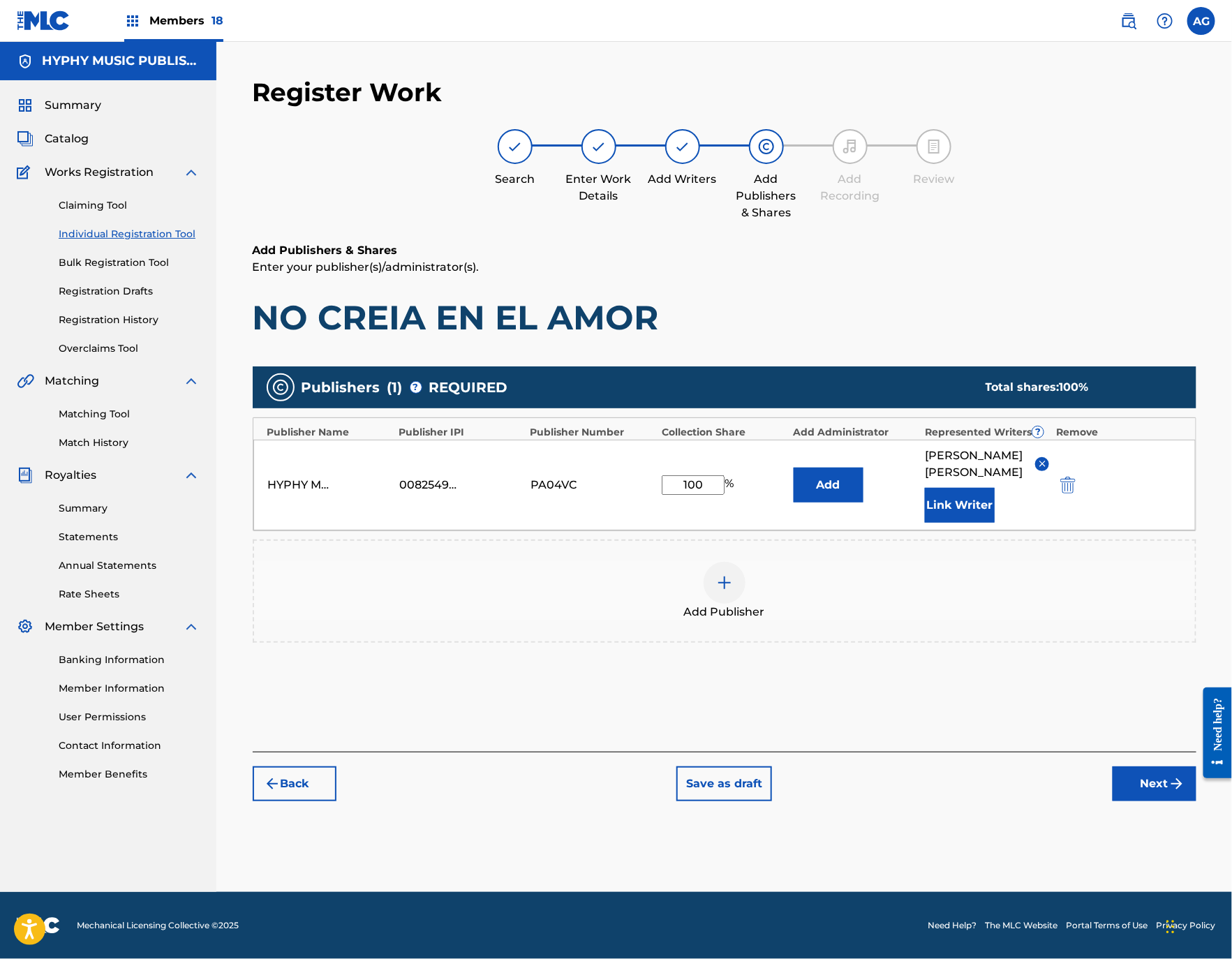
click at [1151, 801] on button "Next" at bounding box center [1154, 783] width 84 height 35
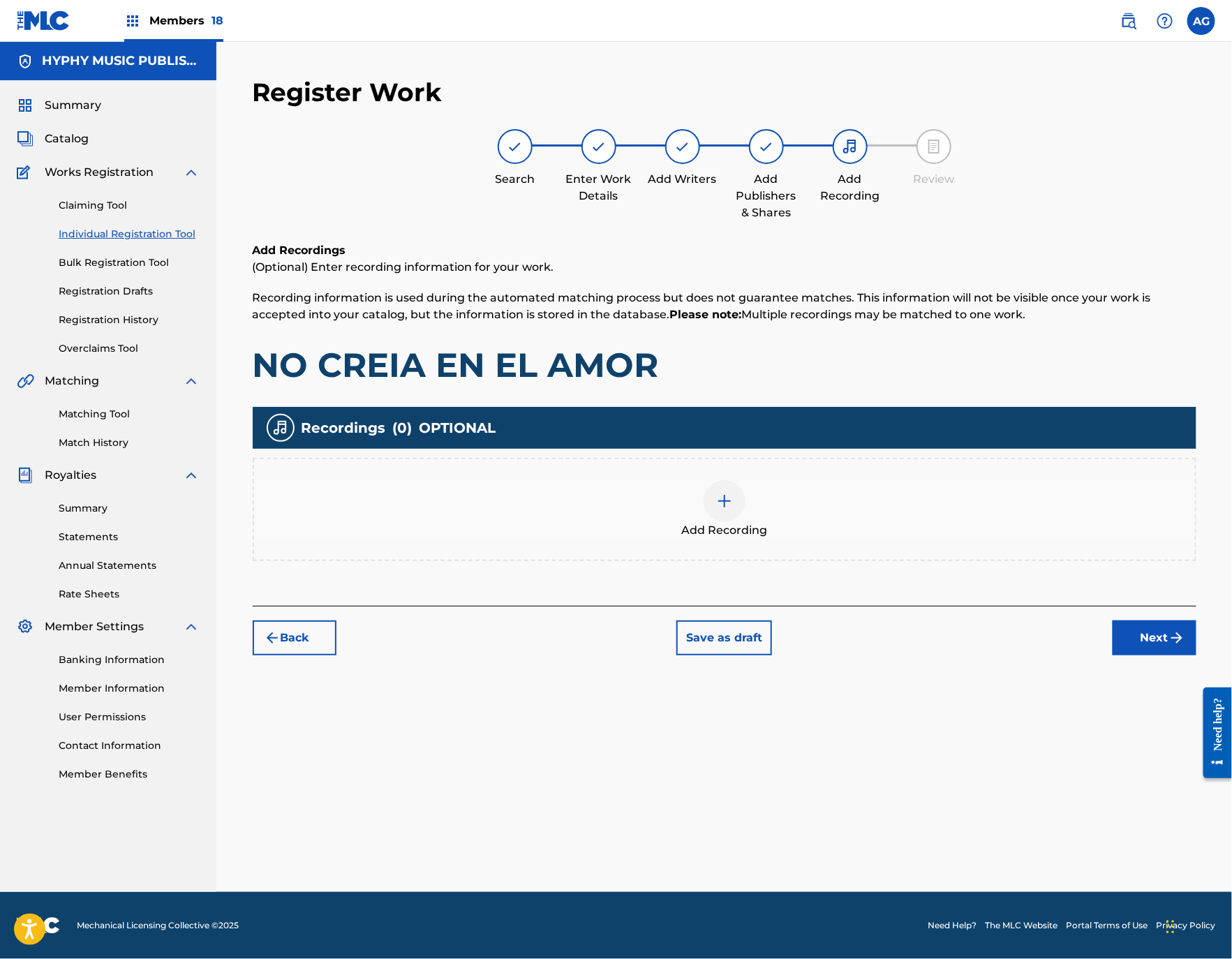
click at [678, 506] on div "Add Recording" at bounding box center [724, 509] width 940 height 59
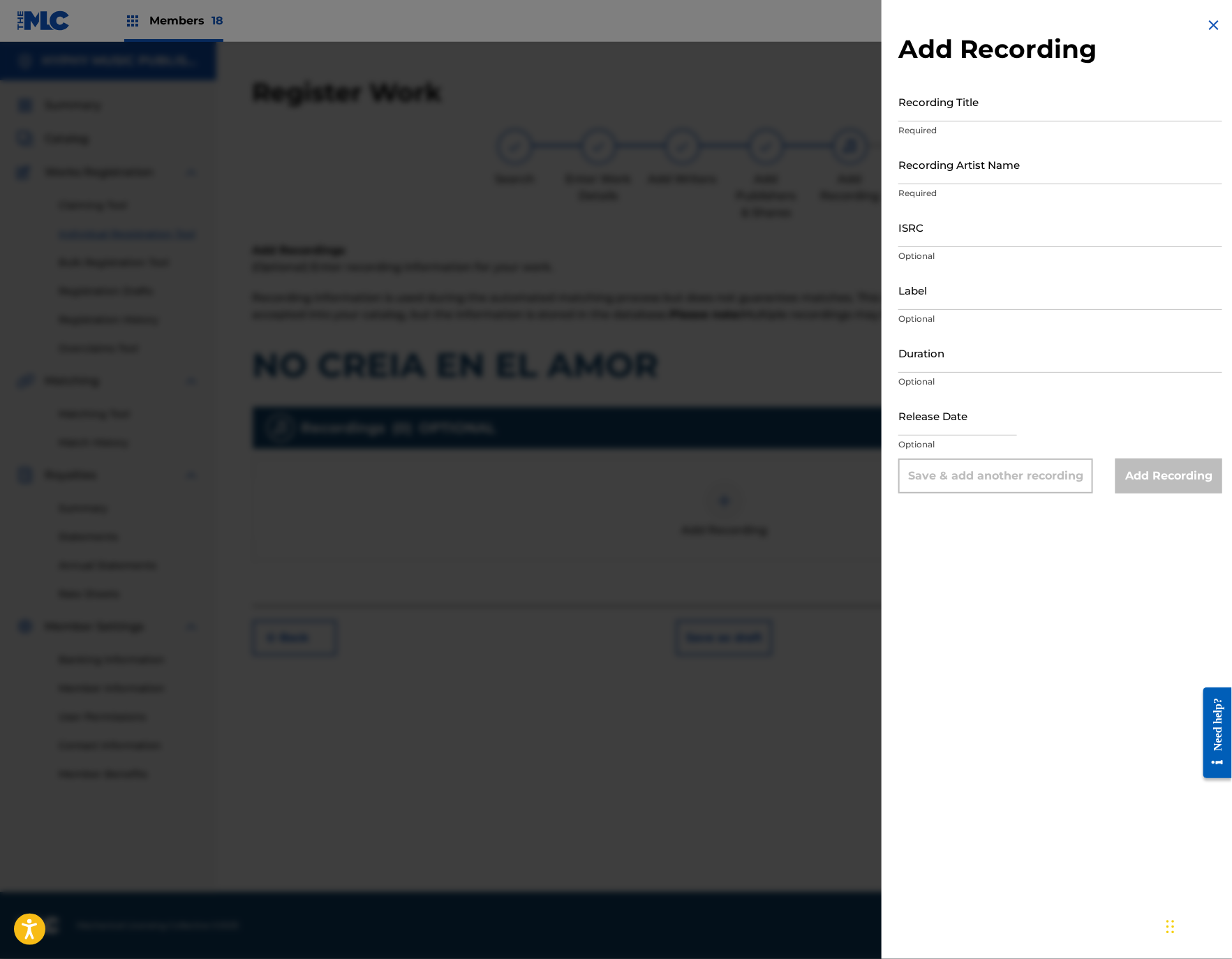
click at [1009, 109] on input "Recording Title" at bounding box center [1060, 101] width 324 height 40
paste input "Yo No Creía en el Amor"
type input "Yo No Creía en el Amor"
drag, startPoint x: 981, startPoint y: 164, endPoint x: 1006, endPoint y: 174, distance: 26.9
click at [981, 164] on input "Recording Artist Name" at bounding box center [1060, 164] width 324 height 40
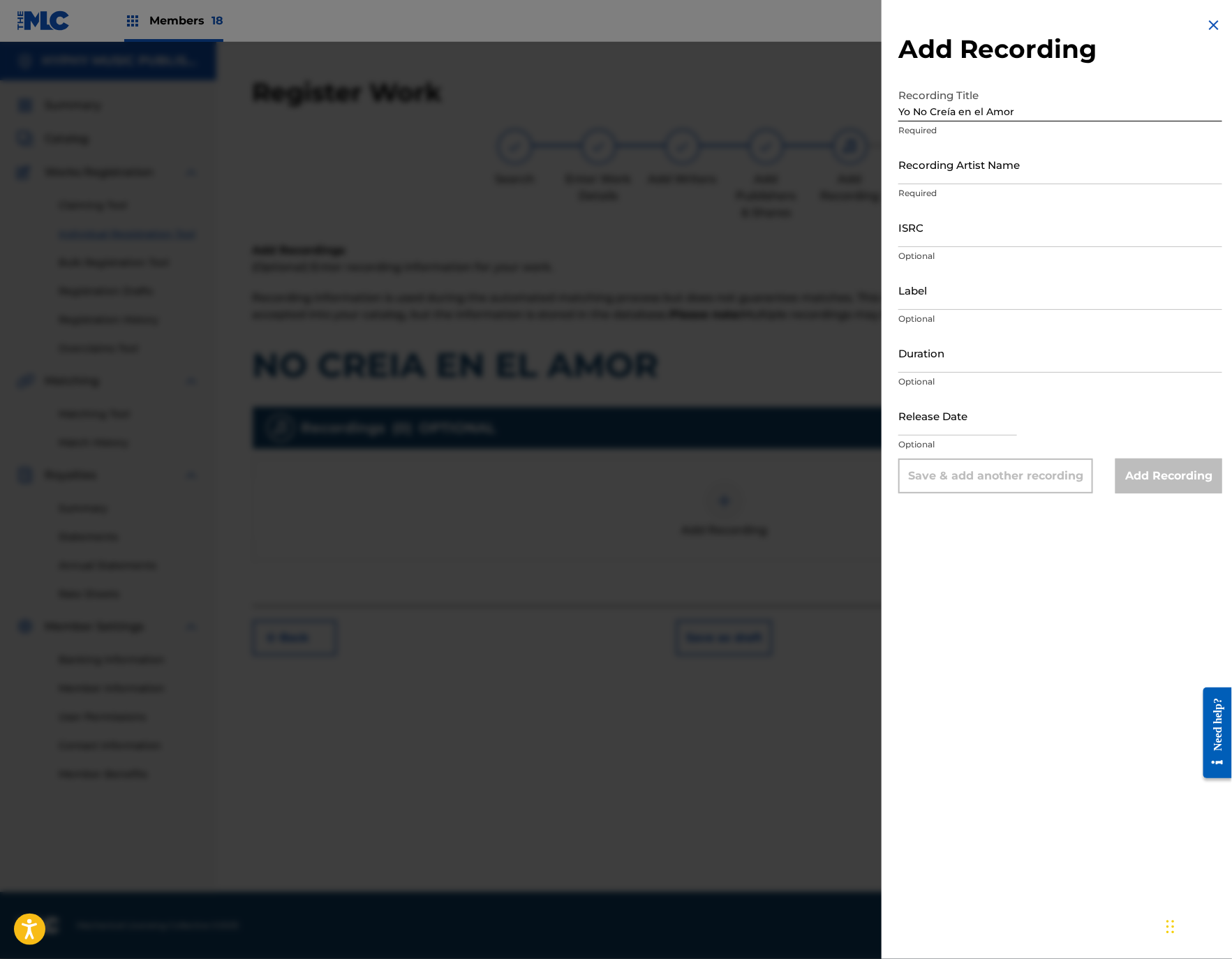
paste input "Banda Sinaloense Clave Nueva"
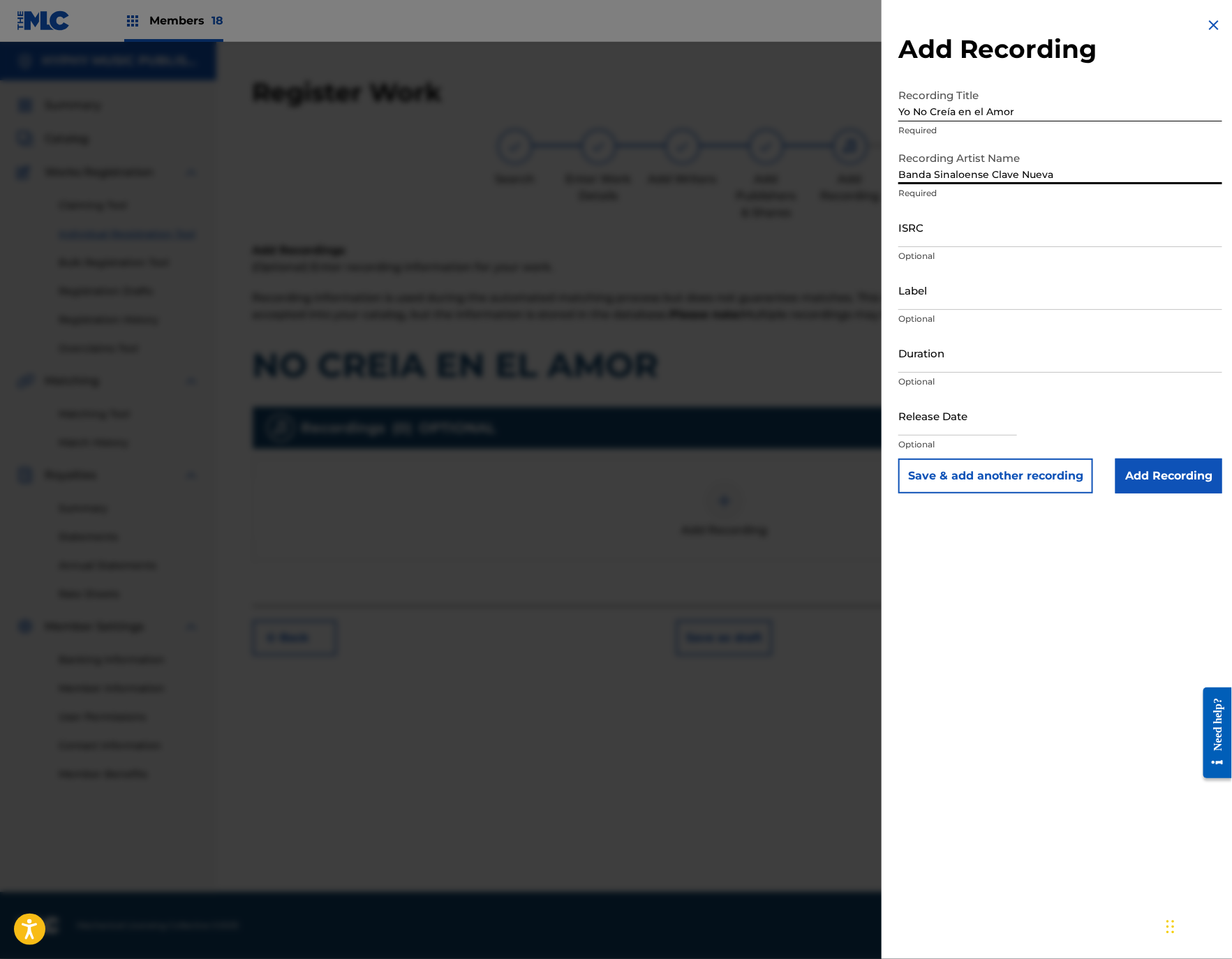
type input "Banda Sinaloense Clave Nueva"
click at [1013, 216] on input "ISRC" at bounding box center [1060, 226] width 324 height 40
paste input "QM4TX2101893"
type input "QM4TX2101893"
click at [1005, 295] on input "Label" at bounding box center [1060, 289] width 324 height 40
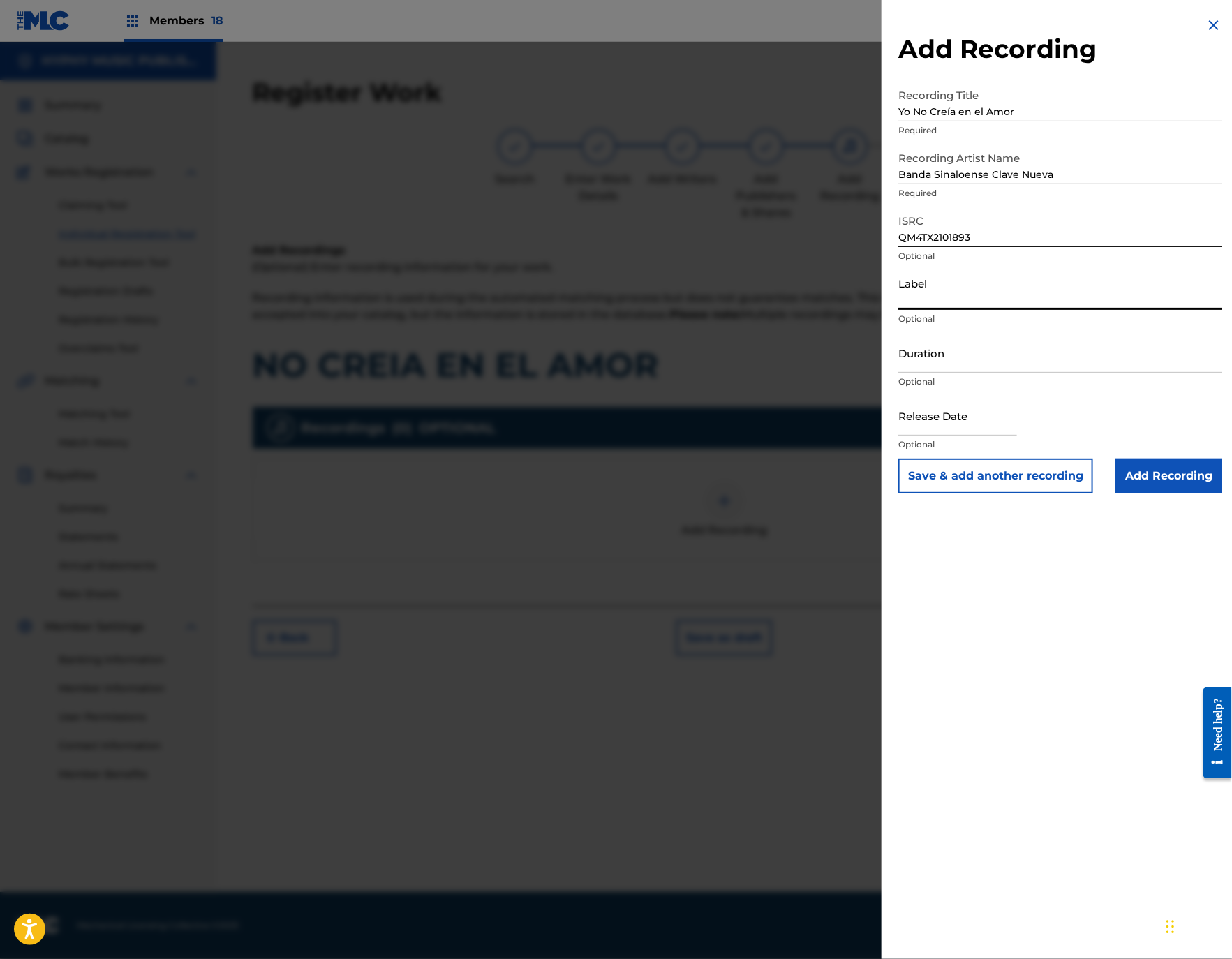
paste input "La Sierra Records"
type input "La Sierra Records"
click at [938, 352] on input "Duration" at bounding box center [1060, 352] width 324 height 40
paste input "3:49"
type input "03:49"
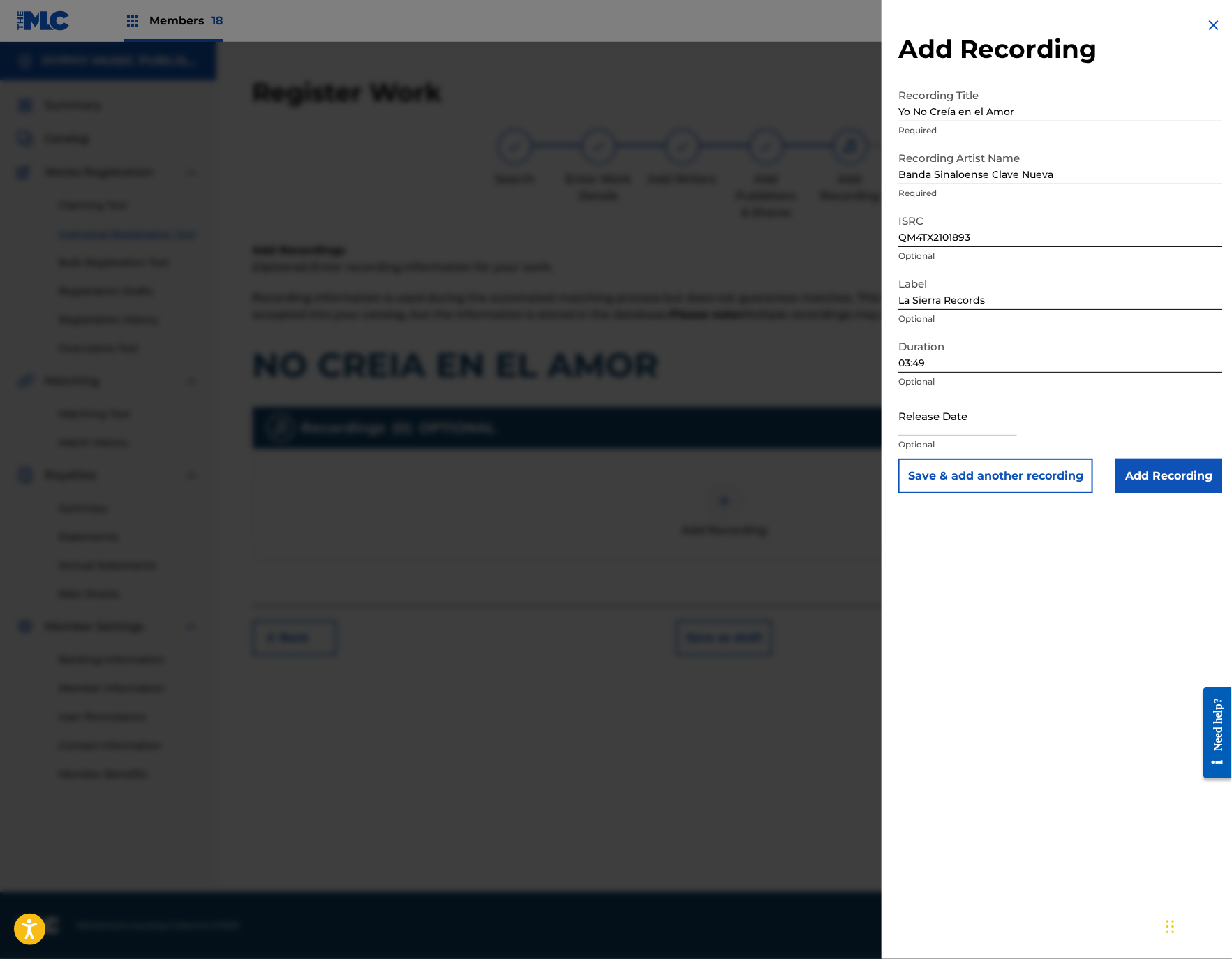
click at [1190, 481] on input "Add Recording" at bounding box center [1168, 475] width 107 height 35
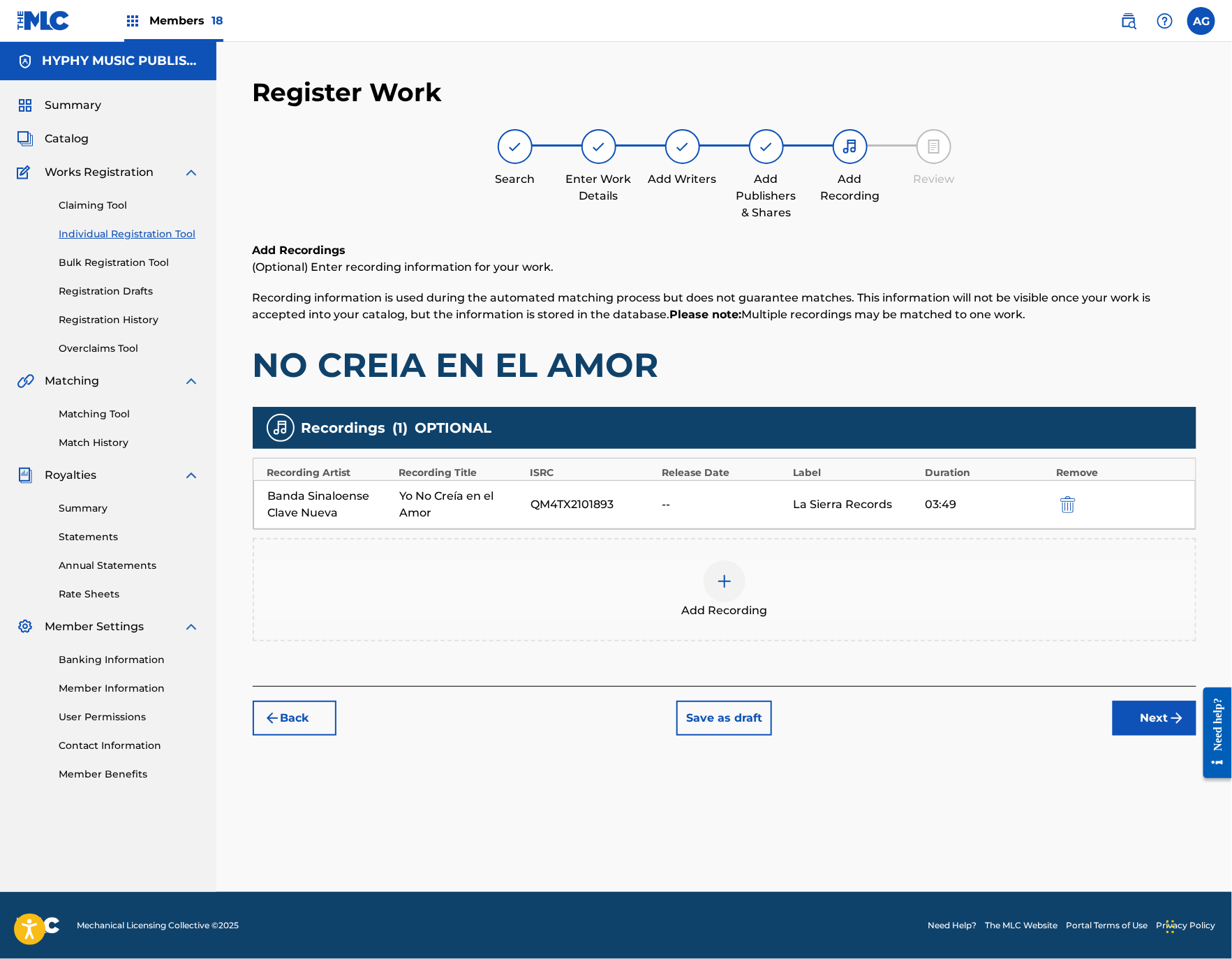
click at [1119, 709] on button "Next" at bounding box center [1154, 718] width 84 height 35
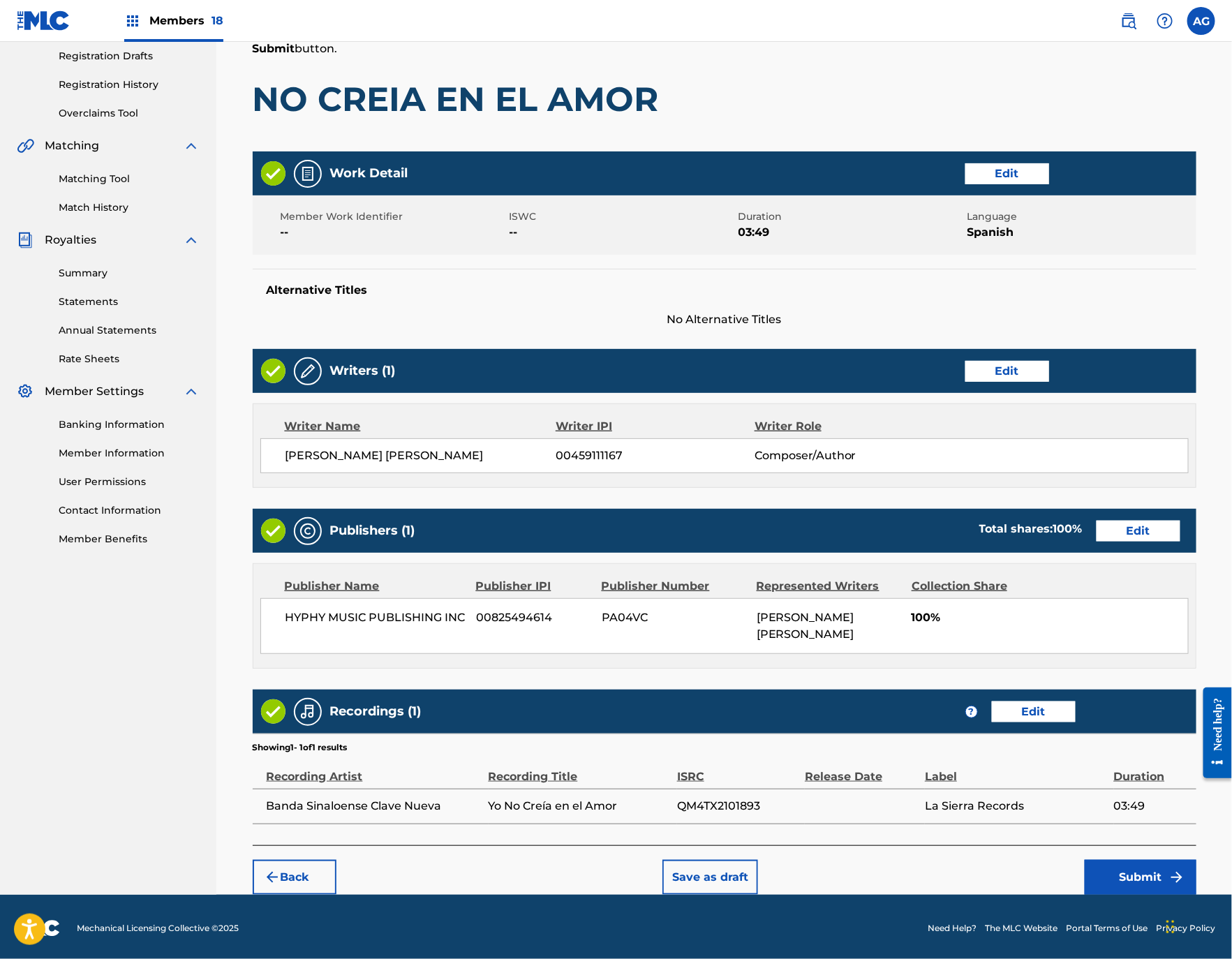
scroll to position [241, 0]
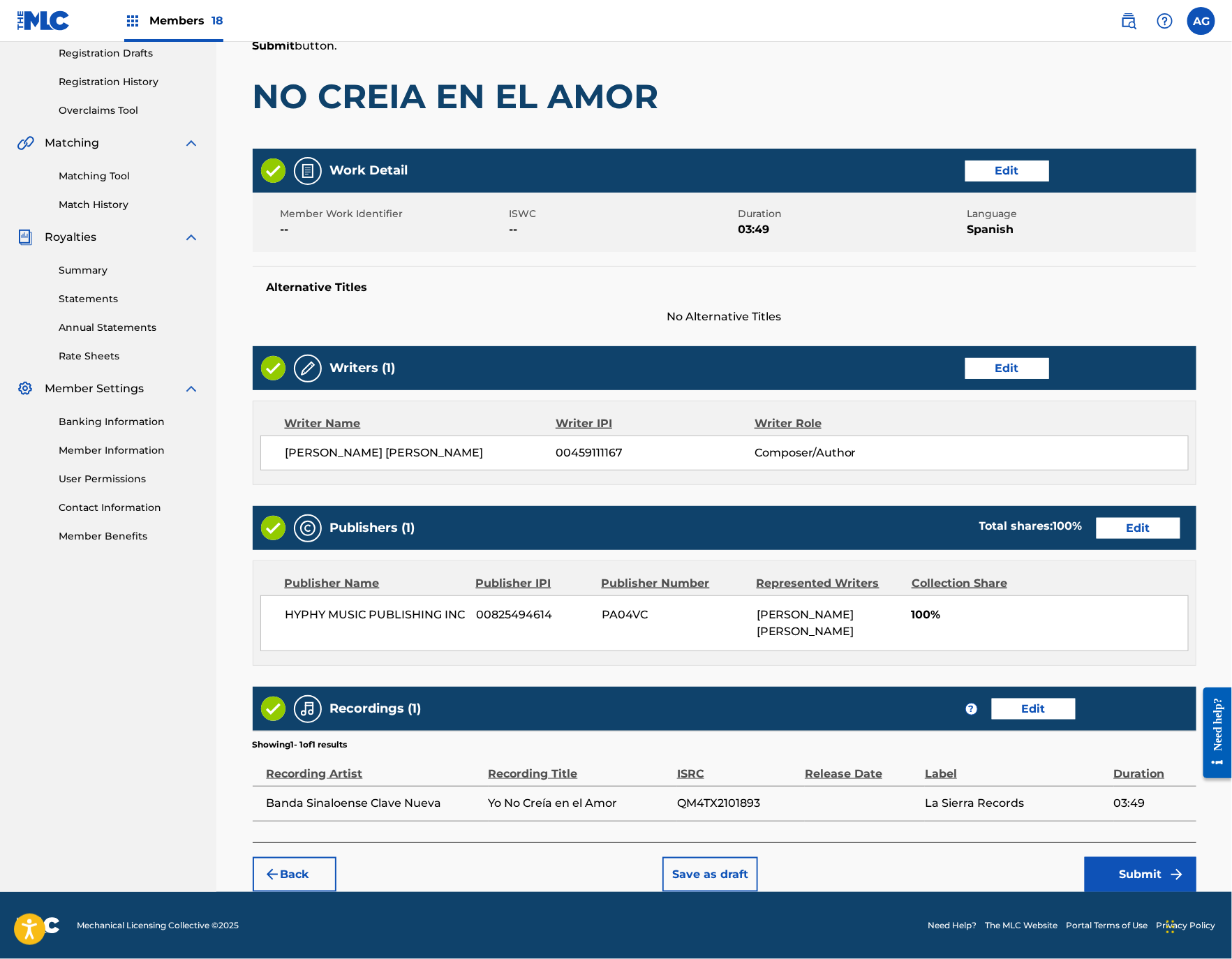
click at [1108, 859] on button "Submit" at bounding box center [1141, 874] width 112 height 35
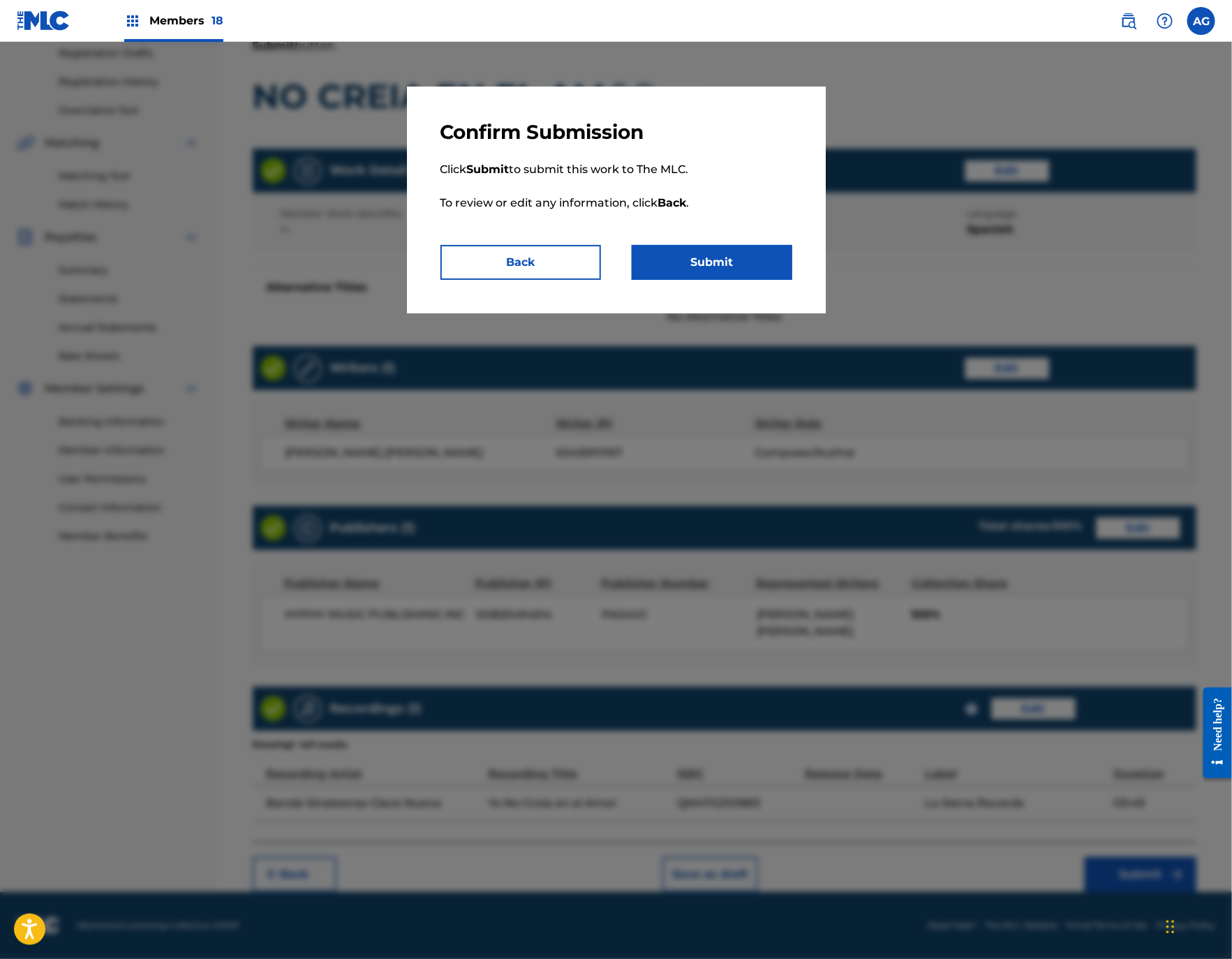
drag, startPoint x: 697, startPoint y: 233, endPoint x: 695, endPoint y: 241, distance: 8.2
click at [695, 240] on p "Click Submit to submit this work to The MLC. To review or edit any information,…" at bounding box center [616, 195] width 352 height 101
click at [695, 243] on div "Confirm Submission Click Submit to submit this work to The MLC. To review or ed…" at bounding box center [616, 200] width 419 height 227
drag, startPoint x: 695, startPoint y: 245, endPoint x: 702, endPoint y: 262, distance: 18.4
click at [702, 262] on button "Submit" at bounding box center [712, 262] width 160 height 35
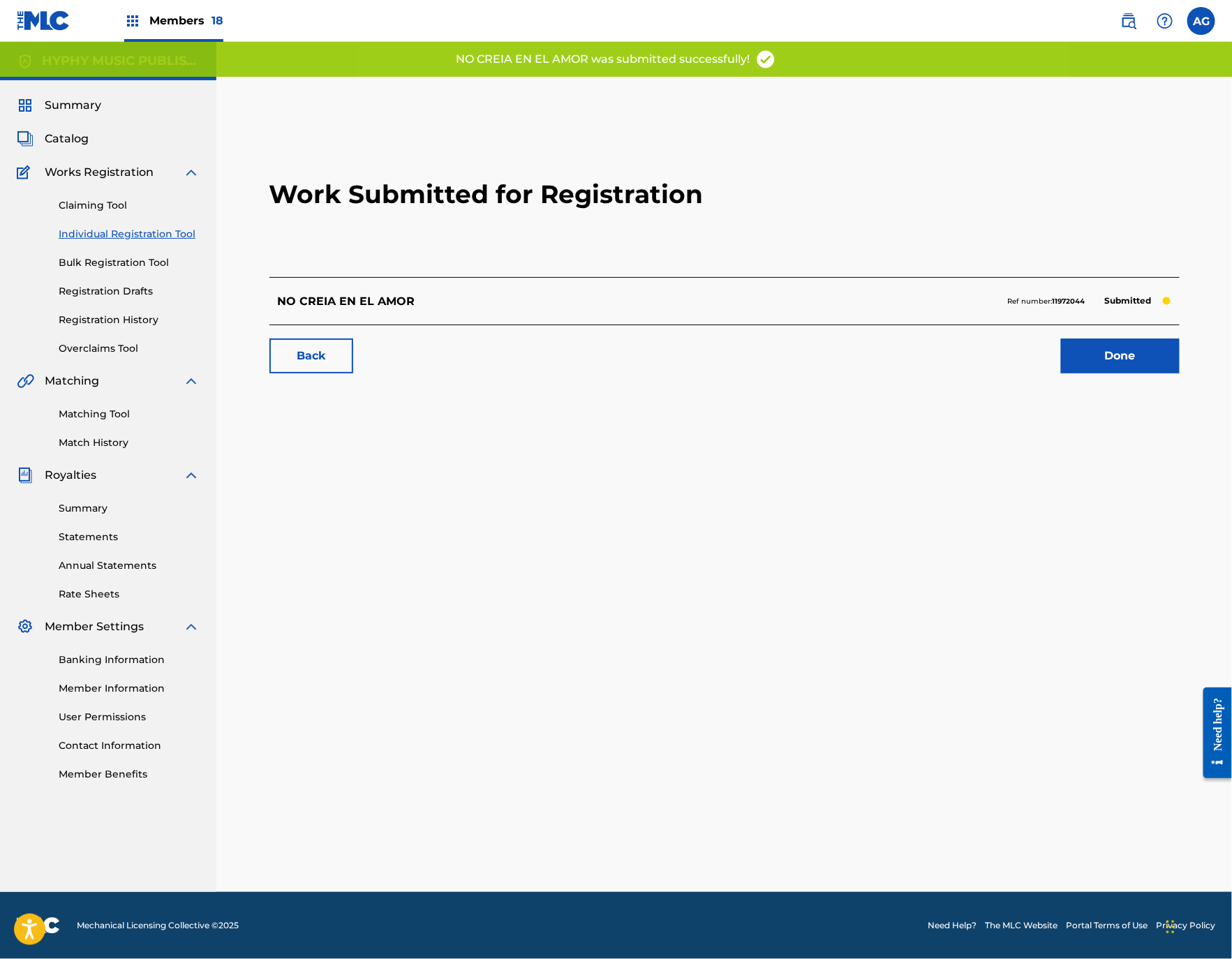
click at [1106, 354] on link "Done" at bounding box center [1120, 356] width 119 height 35
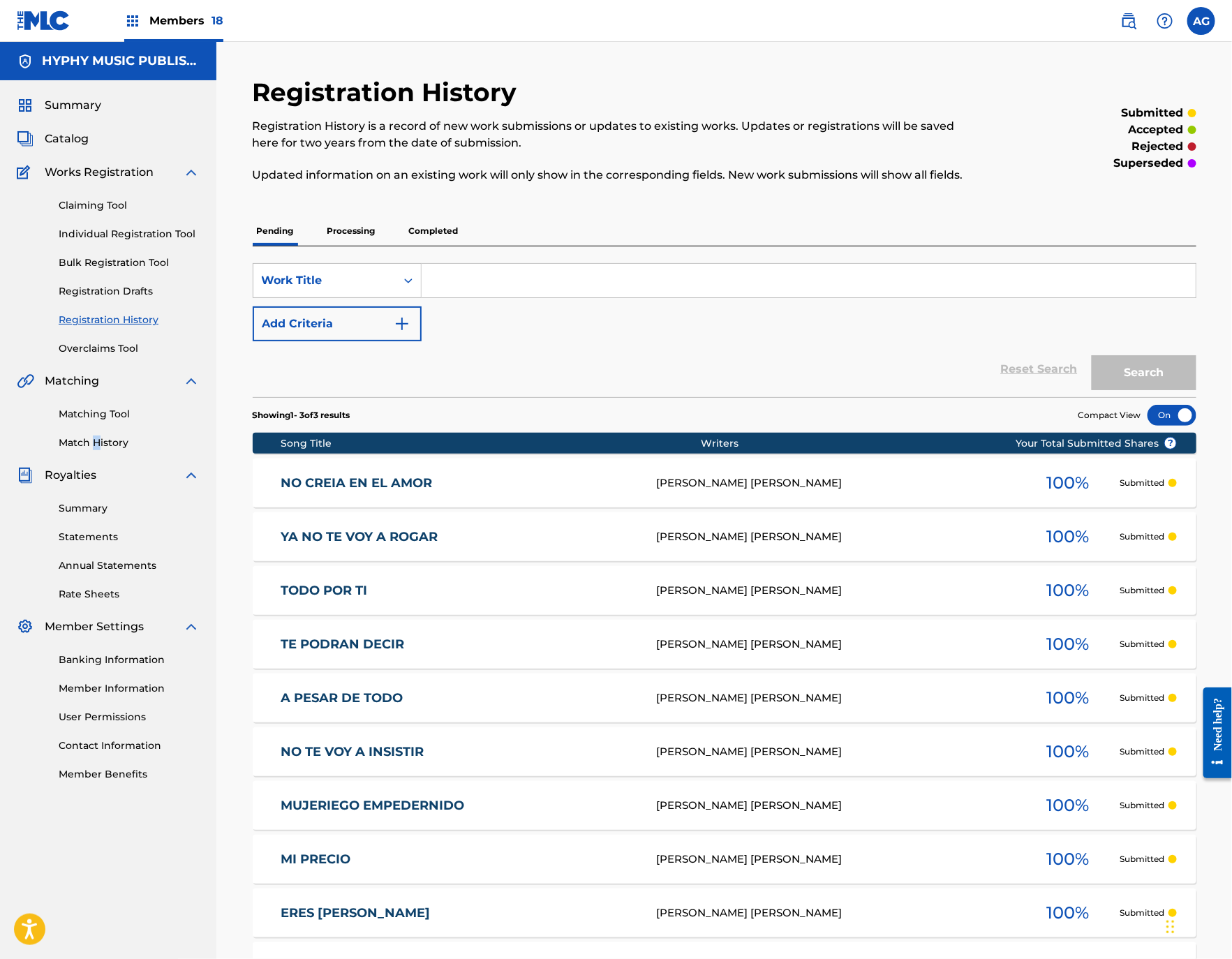
click at [95, 432] on div "Matching Tool Match History" at bounding box center [109, 419] width 183 height 60
drag, startPoint x: 95, startPoint y: 432, endPoint x: 95, endPoint y: 419, distance: 13.0
click at [95, 419] on link "Matching Tool" at bounding box center [129, 414] width 141 height 15
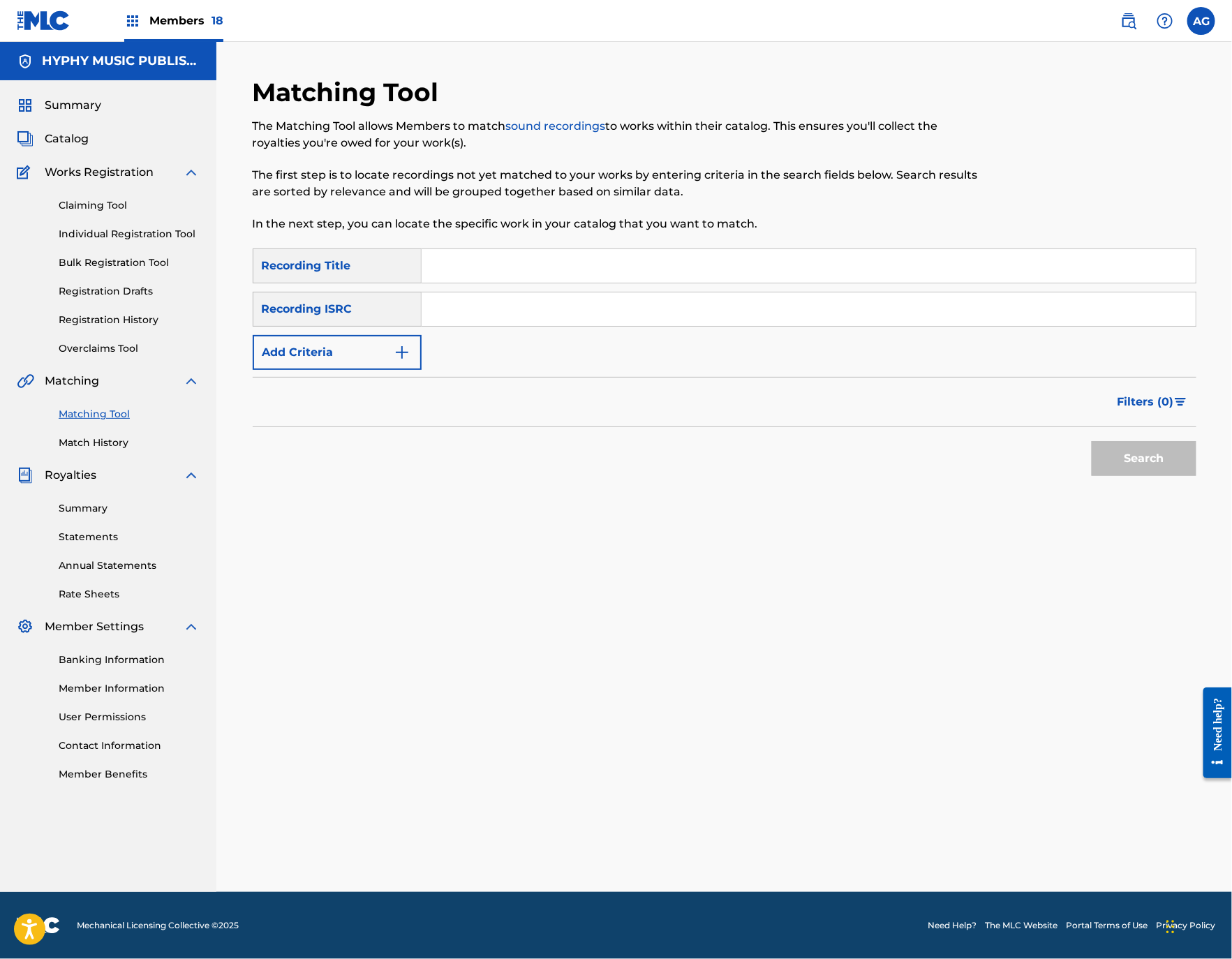
click at [485, 309] on input "Search Form" at bounding box center [809, 309] width 774 height 33
paste input "QM4TX2101893"
click at [1130, 441] on button "Search" at bounding box center [1144, 458] width 105 height 35
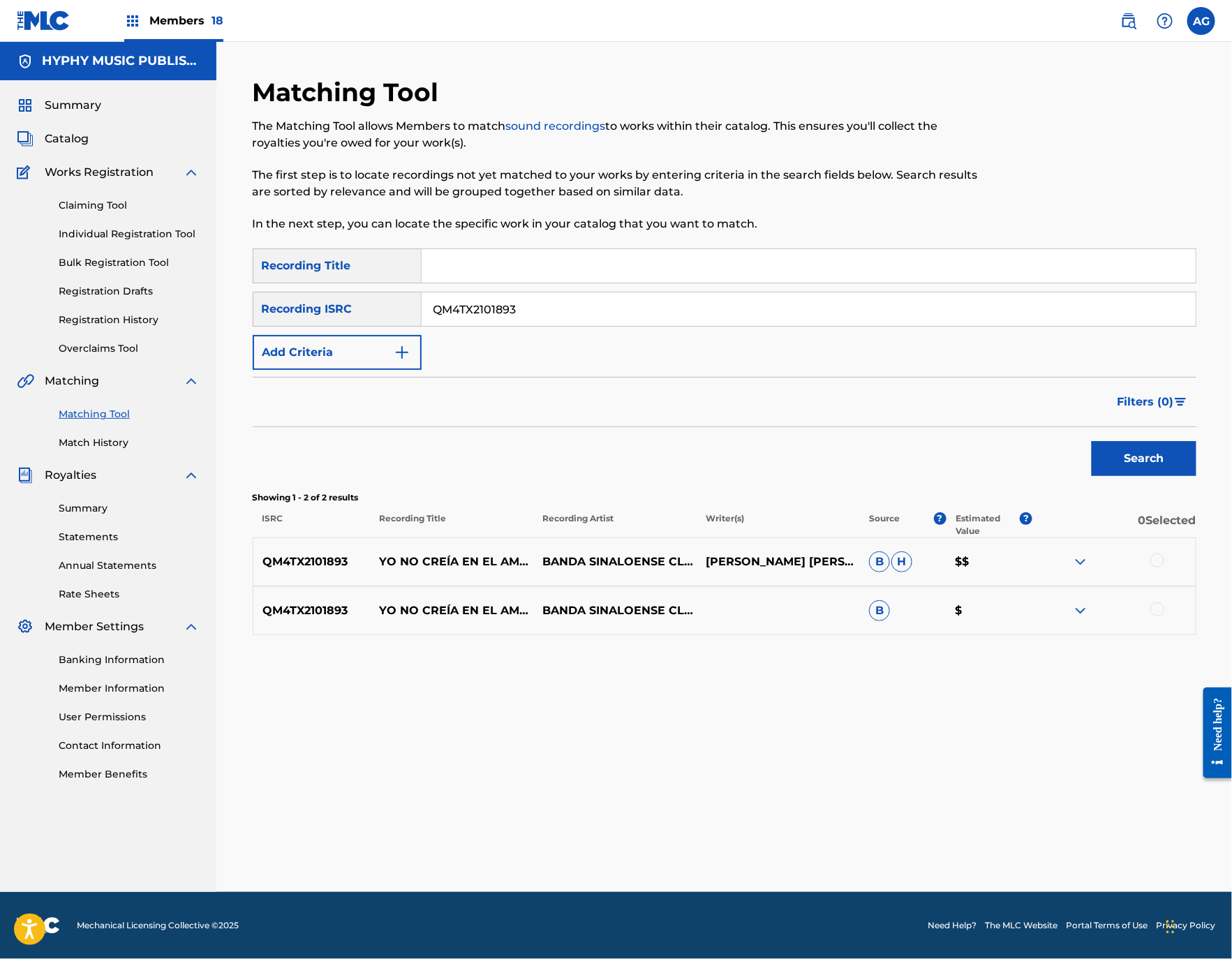
drag, startPoint x: 562, startPoint y: 302, endPoint x: 359, endPoint y: 304, distance: 203.0
click at [359, 304] on div "SearchWithCriteria6a0d6be0-85b4-41bc-85a2-96c976ecec52 Recording ISRC QM4TX2101…" at bounding box center [724, 309] width 944 height 35
paste input "USZBG1117161"
click at [1149, 471] on button "Search" at bounding box center [1144, 458] width 105 height 35
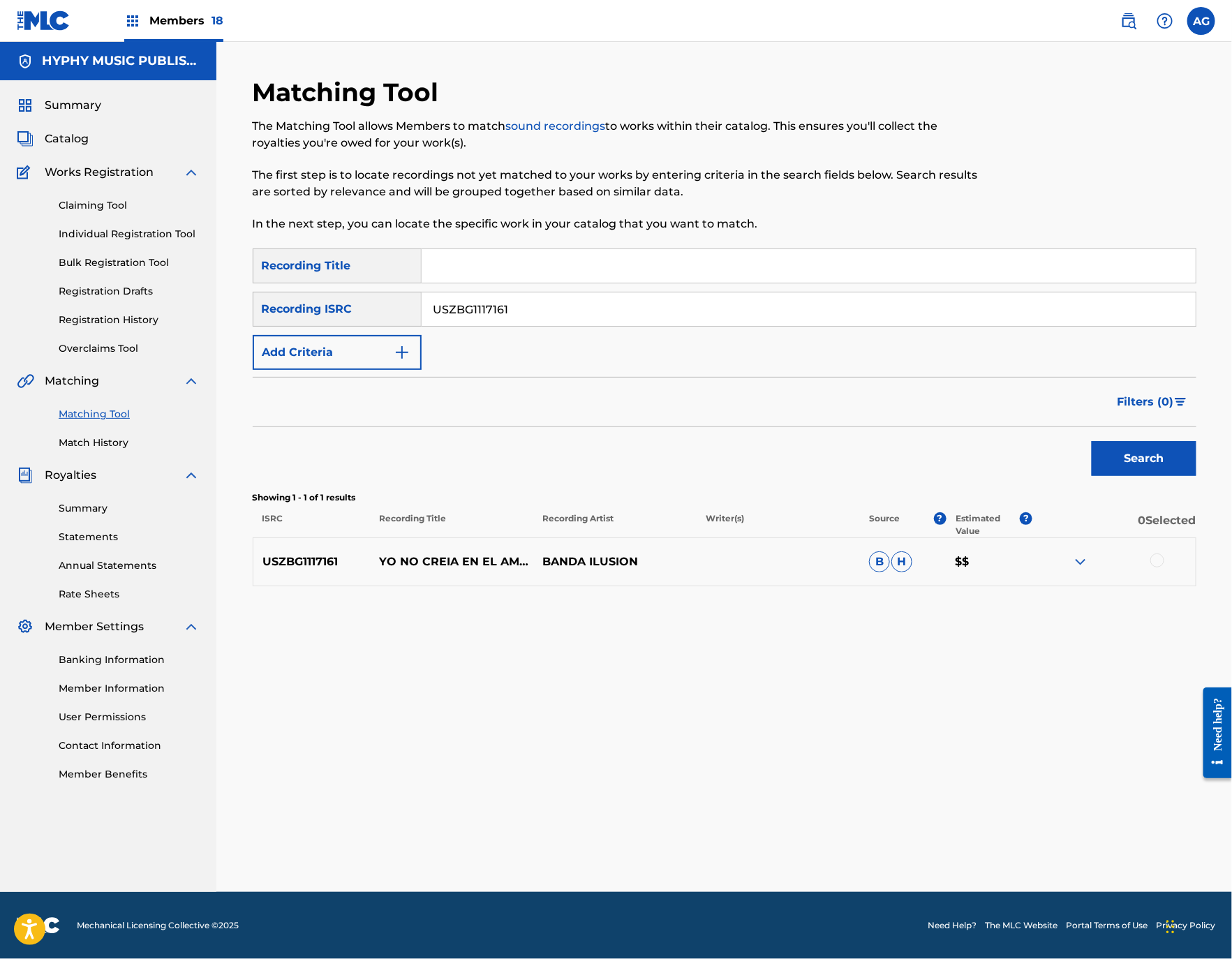
drag, startPoint x: 569, startPoint y: 314, endPoint x: 438, endPoint y: 323, distance: 131.3
click at [374, 312] on div "SearchWithCriteria6a0d6be0-85b4-41bc-85a2-96c976ecec52 Recording ISRC USZBG1117…" at bounding box center [724, 309] width 944 height 35
paste input "ANG1915687"
type input "USANG1915687"
click at [1147, 464] on button "Search" at bounding box center [1144, 458] width 105 height 35
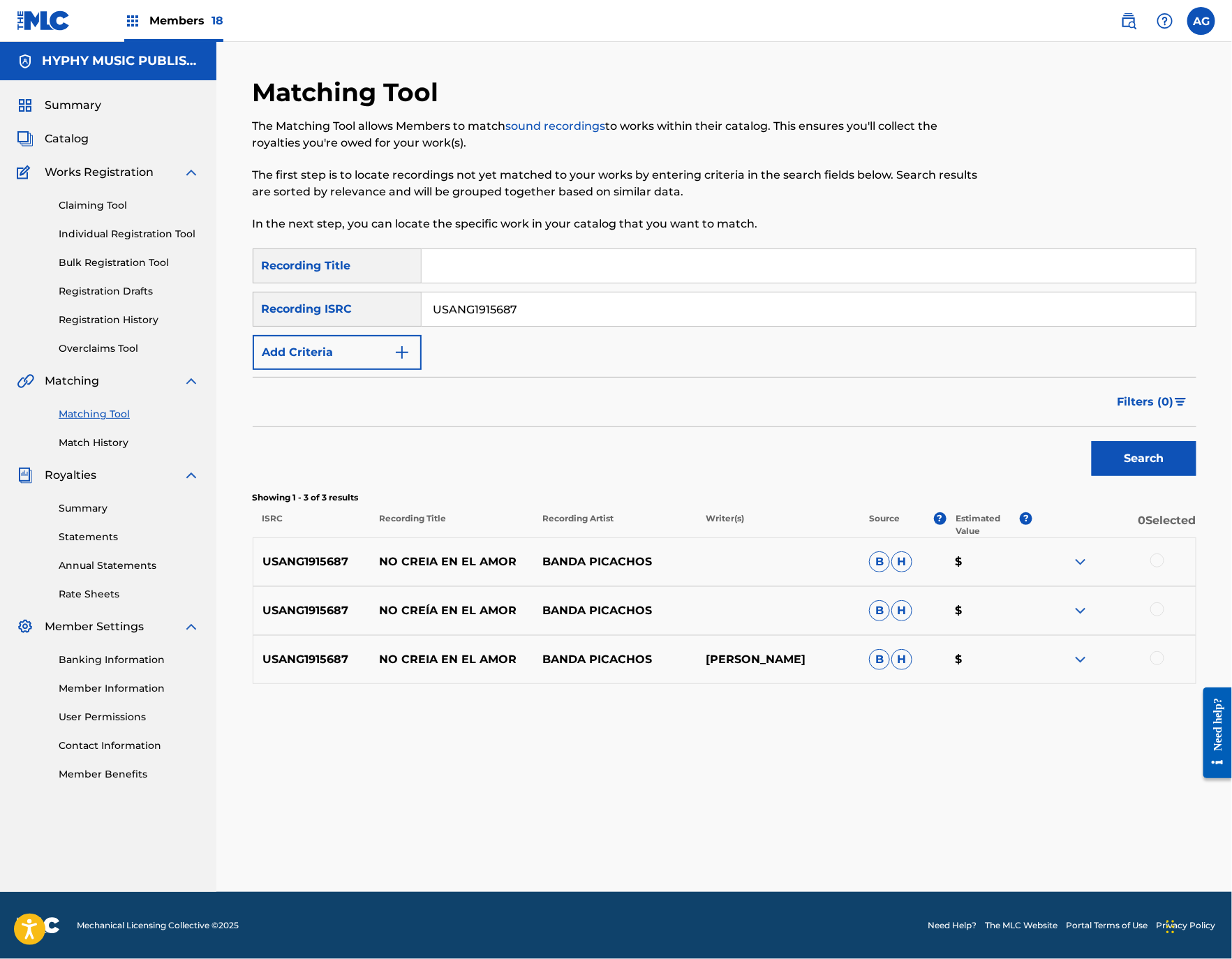
click at [119, 243] on div "Claiming Tool Individual Registration Tool Bulk Registration Tool Registration …" at bounding box center [109, 268] width 183 height 175
click at [120, 237] on link "Individual Registration Tool" at bounding box center [129, 234] width 141 height 15
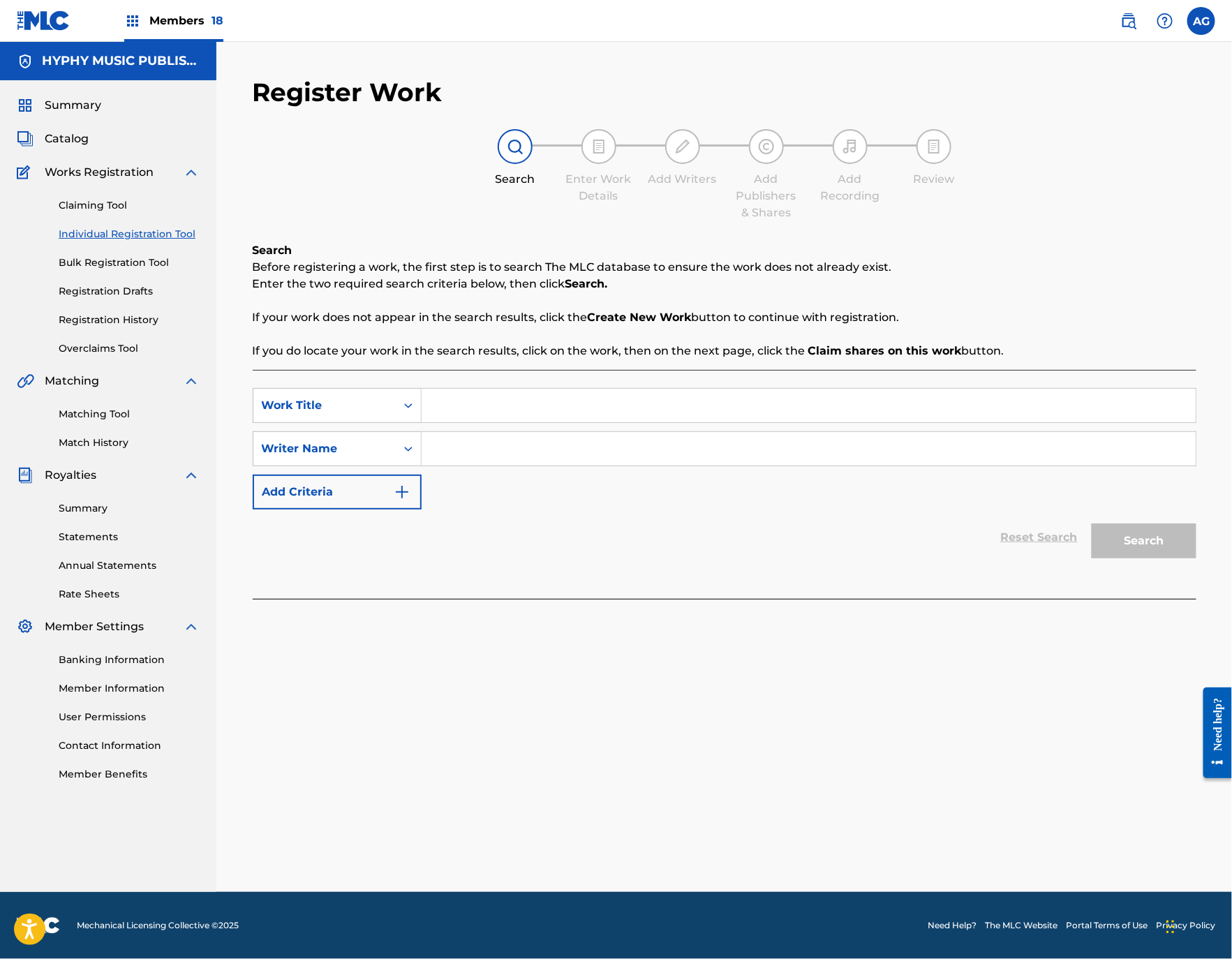
click at [576, 407] on input "Search Form" at bounding box center [809, 405] width 774 height 33
paste input "EL [GEOGRAPHIC_DATA]"
type input "EL [GEOGRAPHIC_DATA]"
click at [499, 446] on input "Search Form" at bounding box center [809, 448] width 774 height 33
paste input "[PERSON_NAME] [PERSON_NAME]"
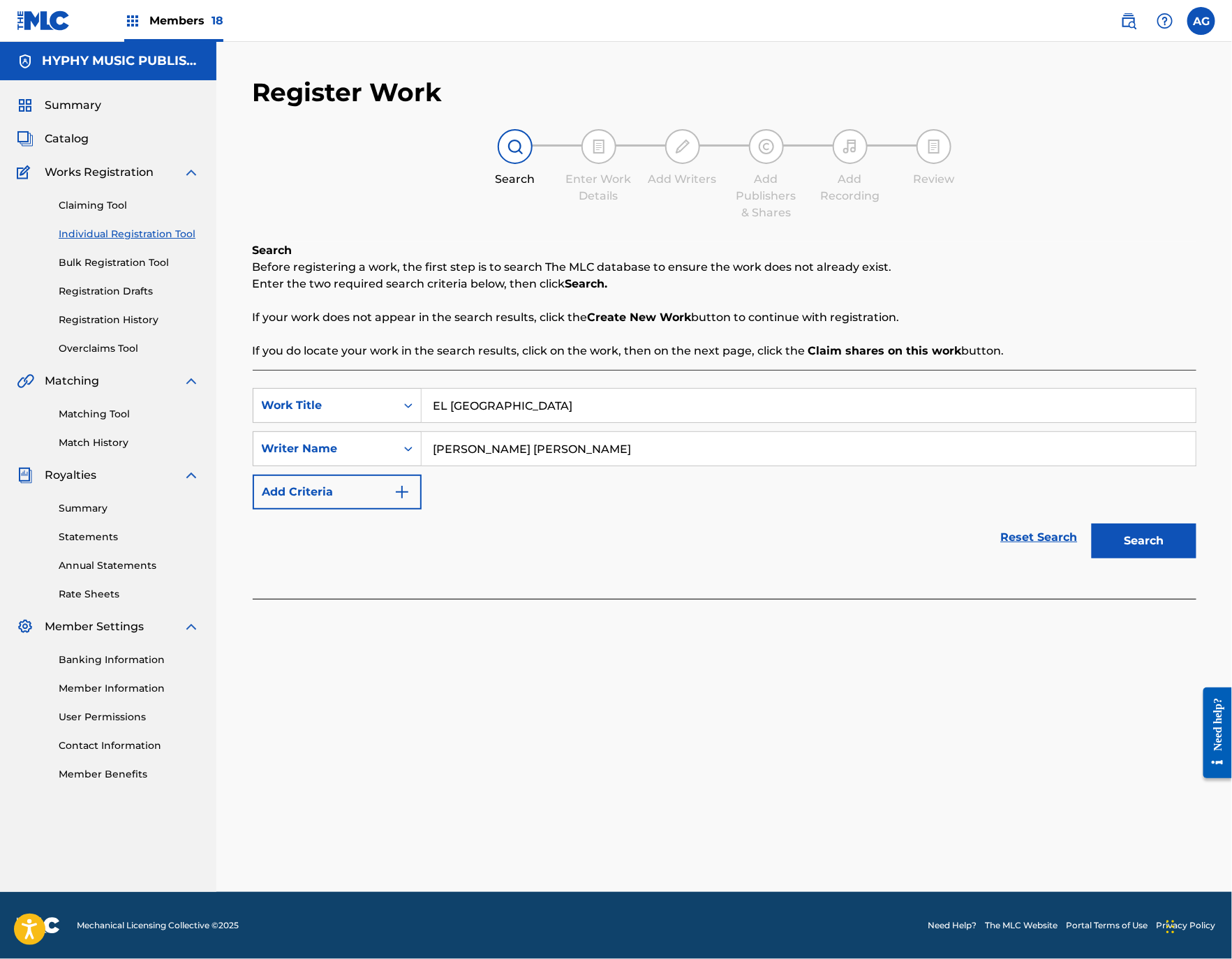
type input "[PERSON_NAME] [PERSON_NAME]"
click at [1177, 543] on button "Search" at bounding box center [1144, 540] width 105 height 35
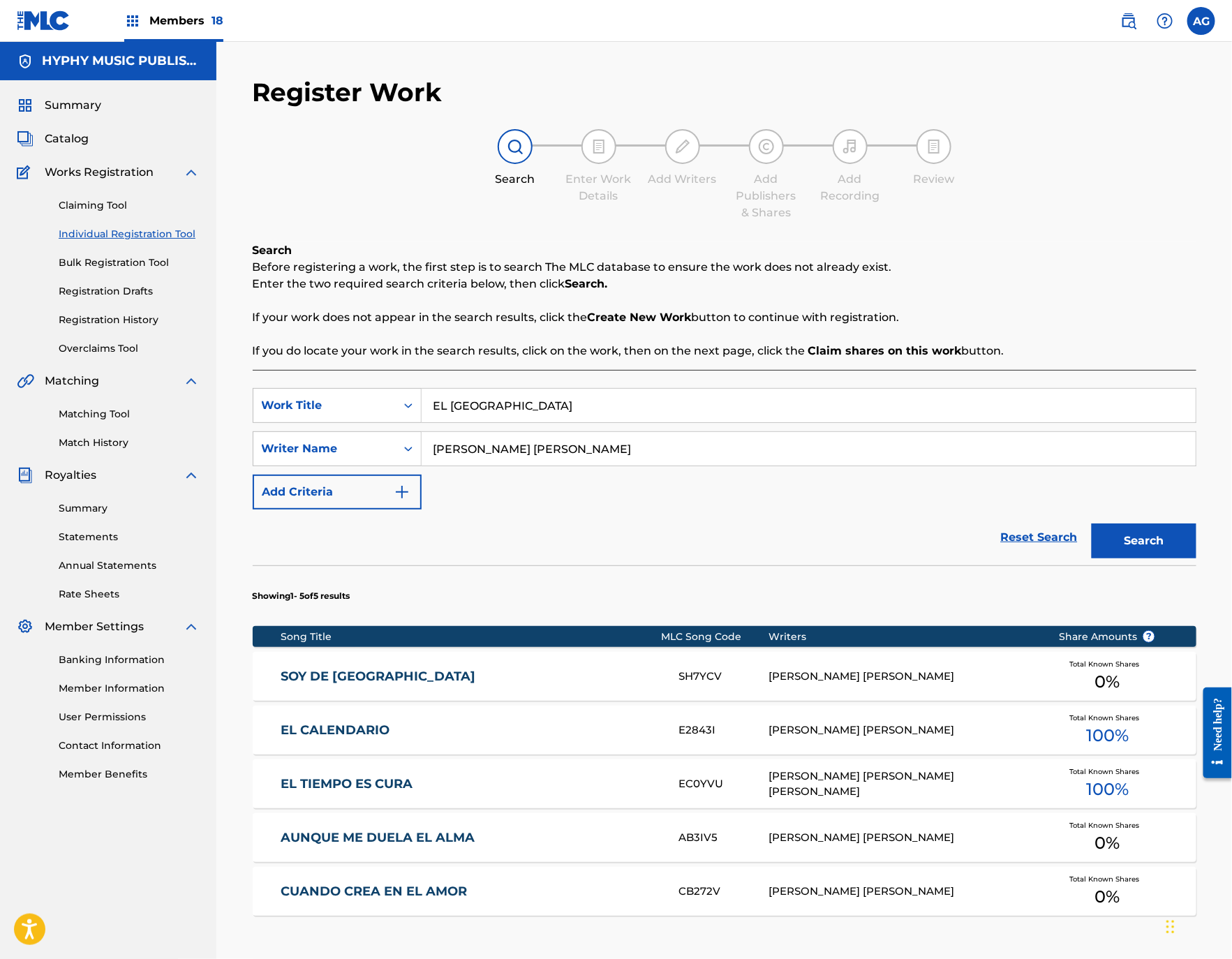
click at [117, 318] on link "Registration History" at bounding box center [129, 319] width 141 height 15
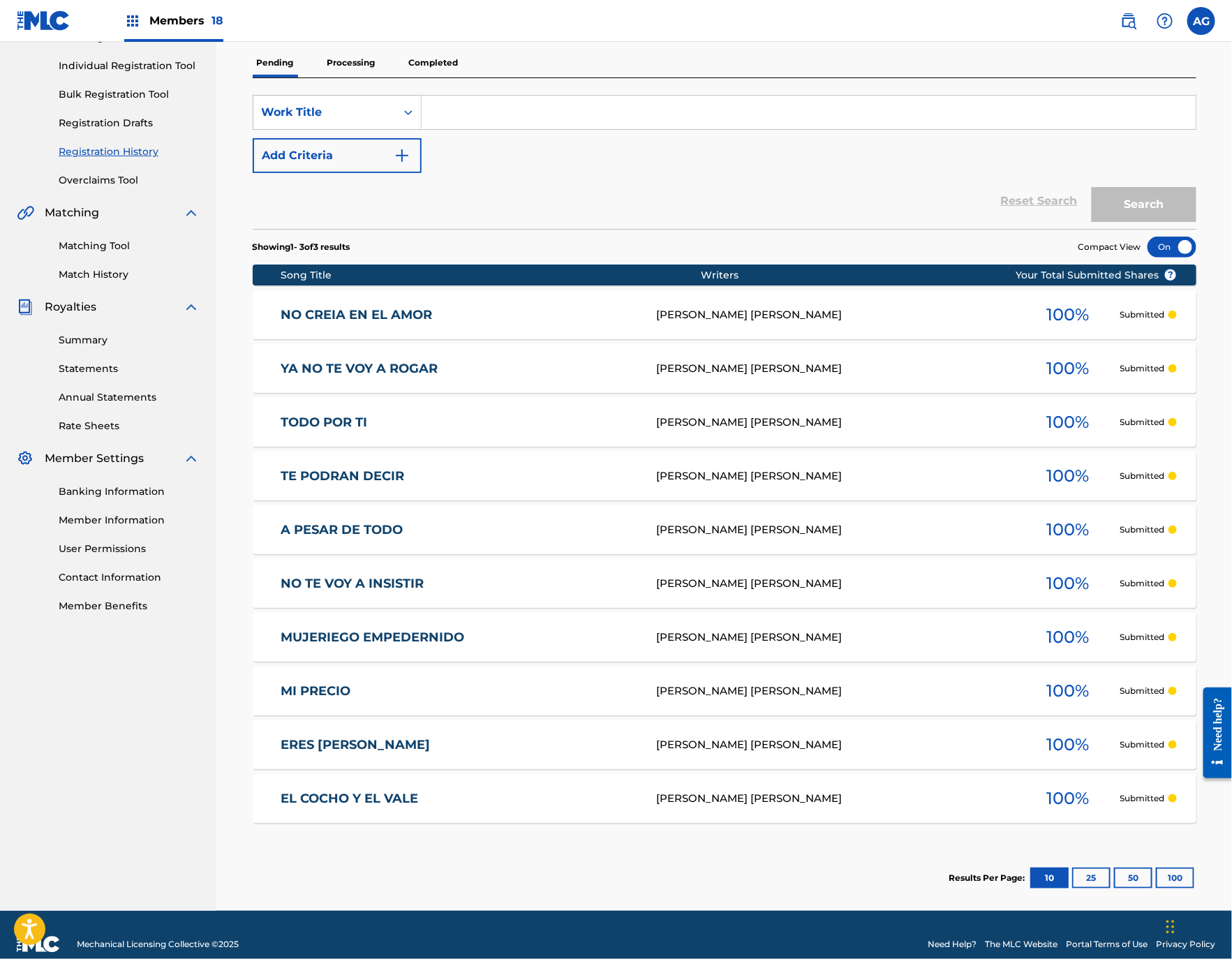
scroll to position [187, 0]
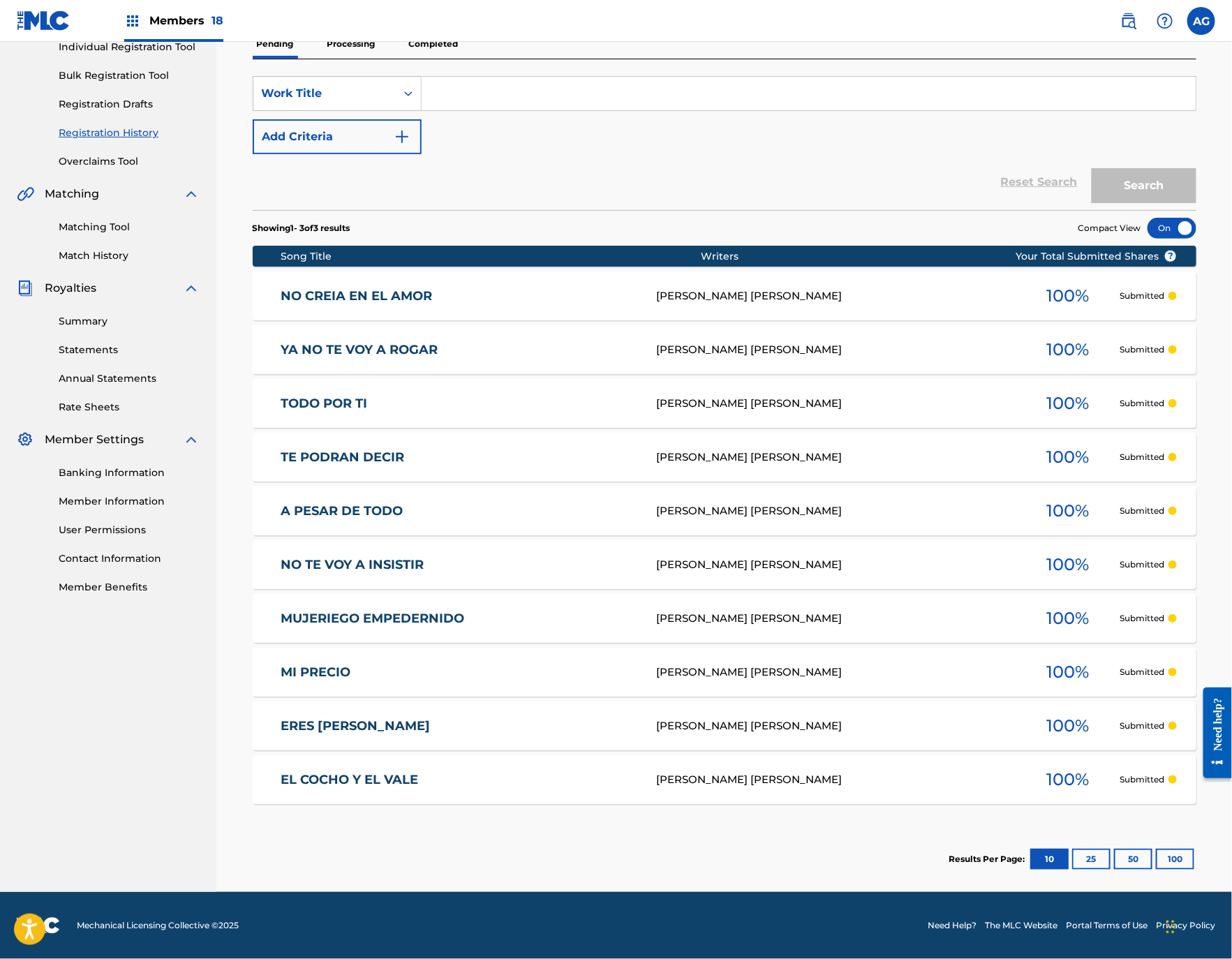
click at [358, 55] on p "Processing" at bounding box center [351, 44] width 57 height 29
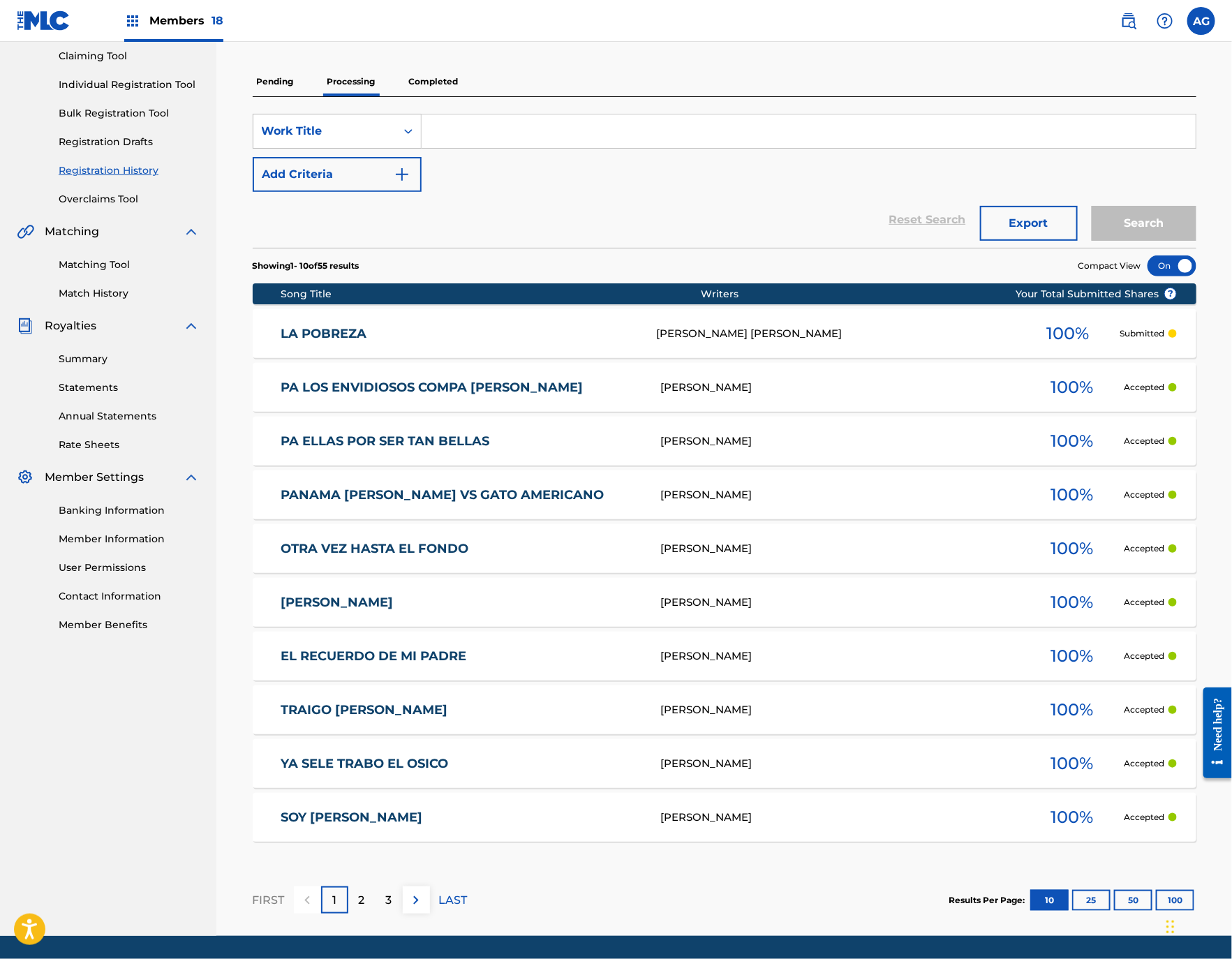
scroll to position [193, 0]
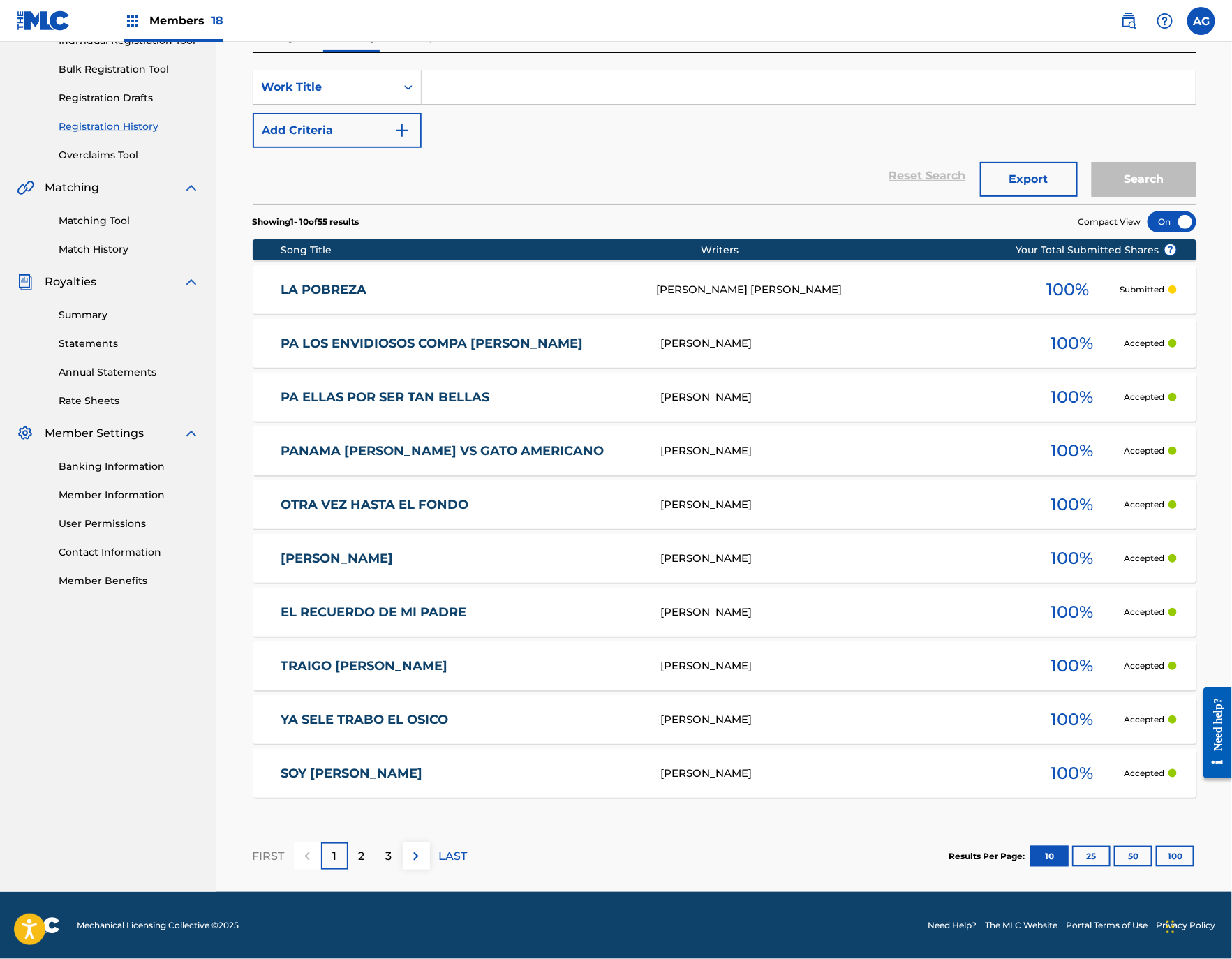
click at [375, 855] on div "3" at bounding box center [388, 855] width 27 height 27
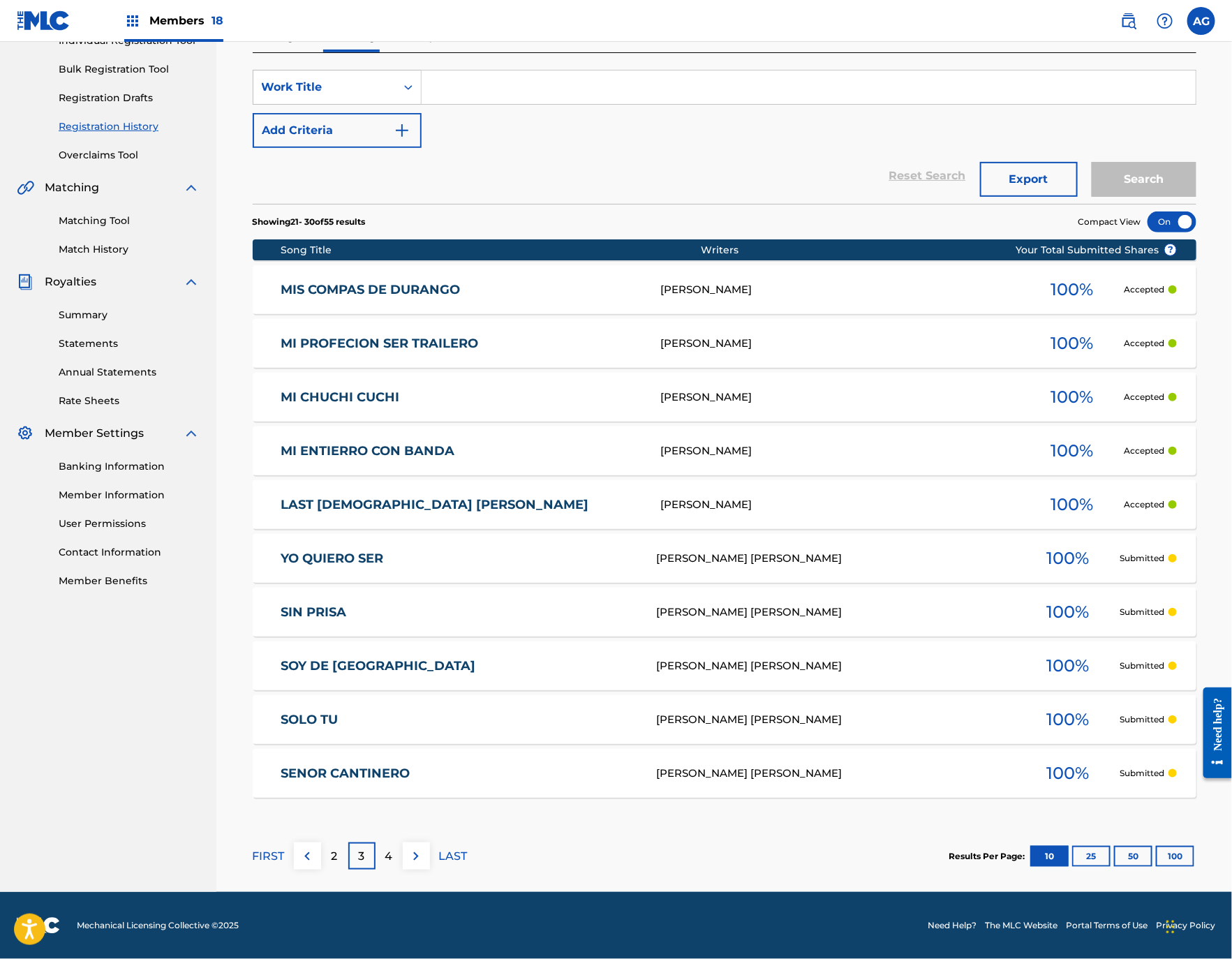
click at [335, 854] on p "2" at bounding box center [335, 857] width 6 height 17
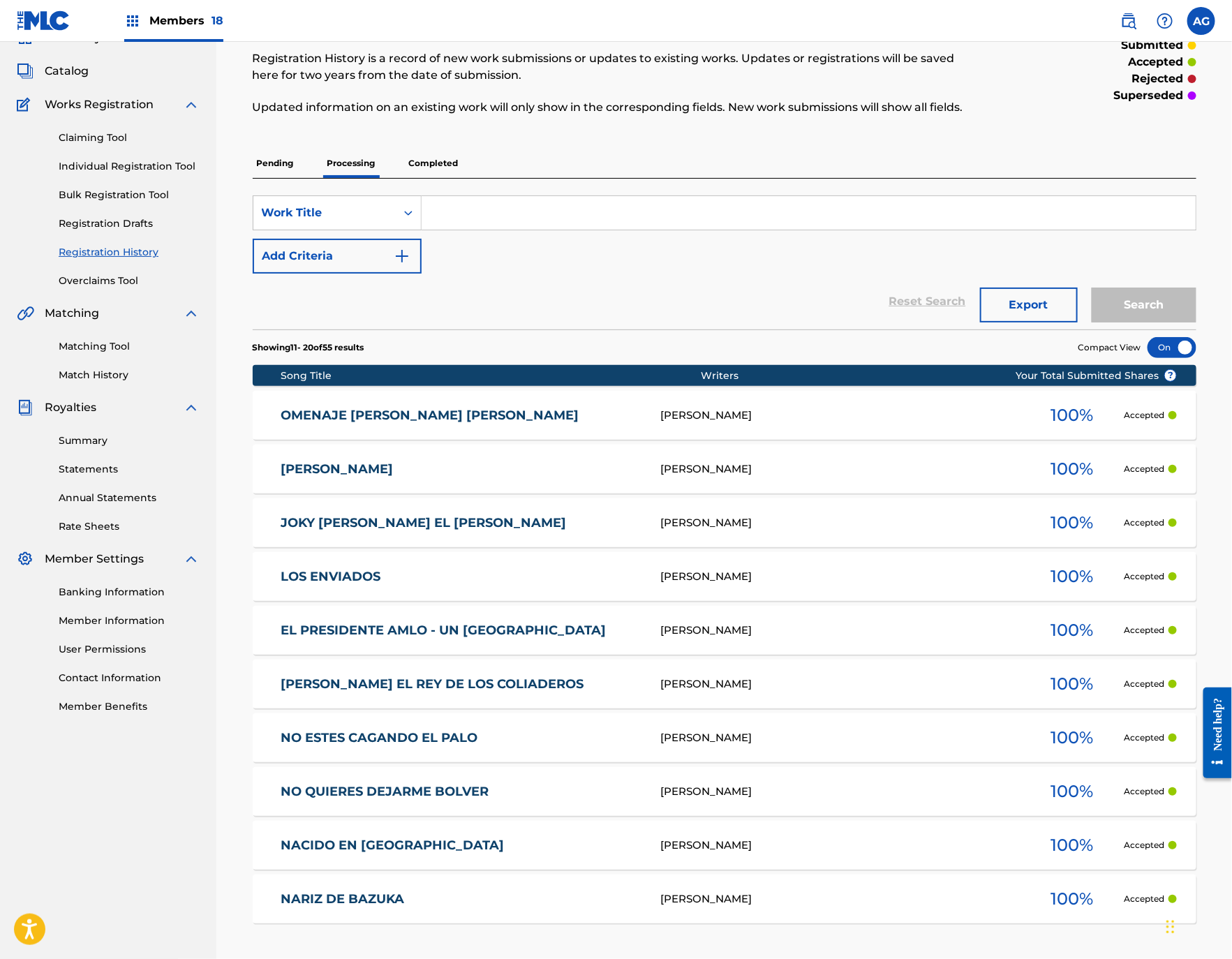
scroll to position [105, 0]
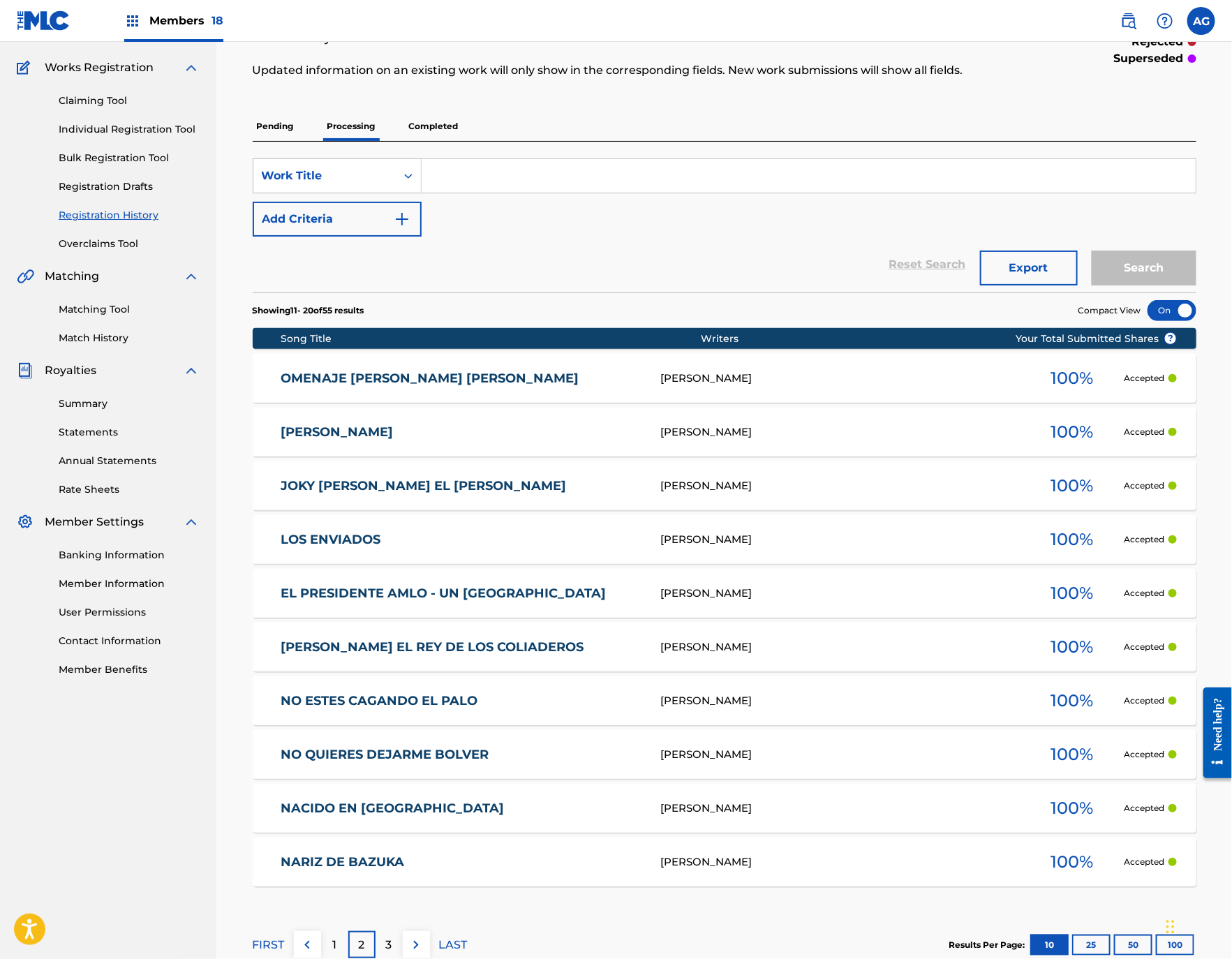
click at [605, 297] on section "Showing 11 - 20 of 55 results Compact View" at bounding box center [724, 306] width 944 height 29
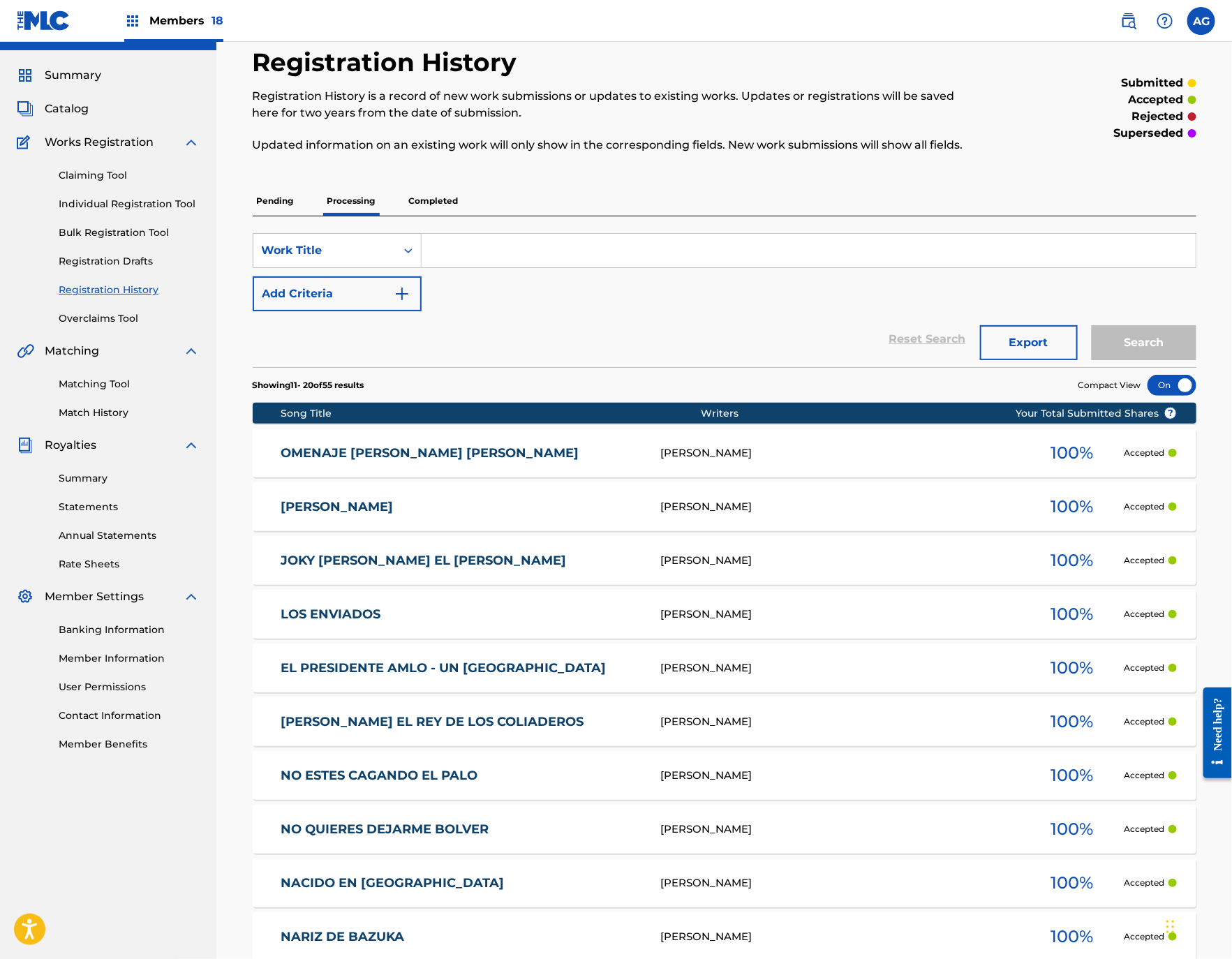
scroll to position [0, 0]
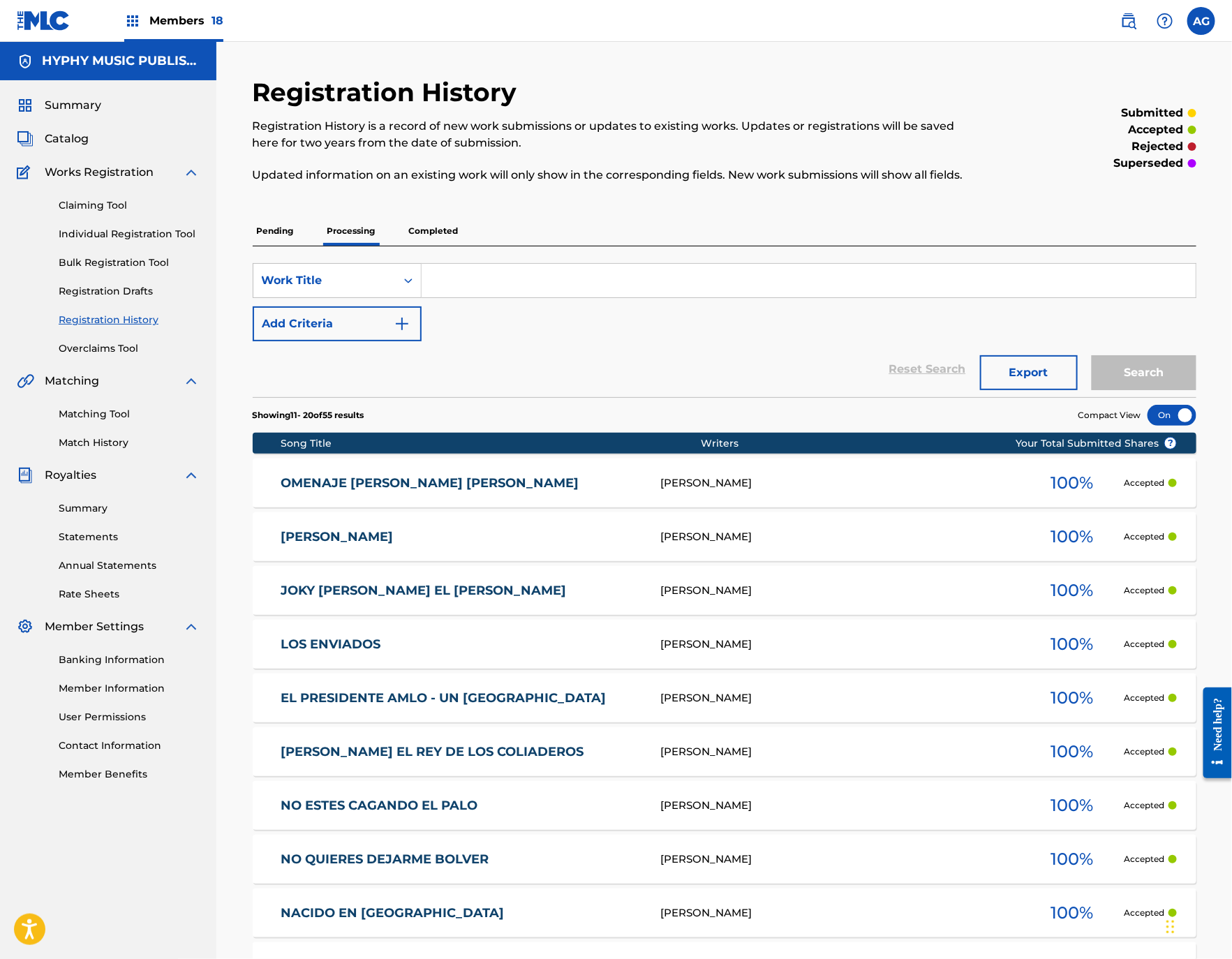
click at [139, 228] on link "Individual Registration Tool" at bounding box center [129, 234] width 141 height 15
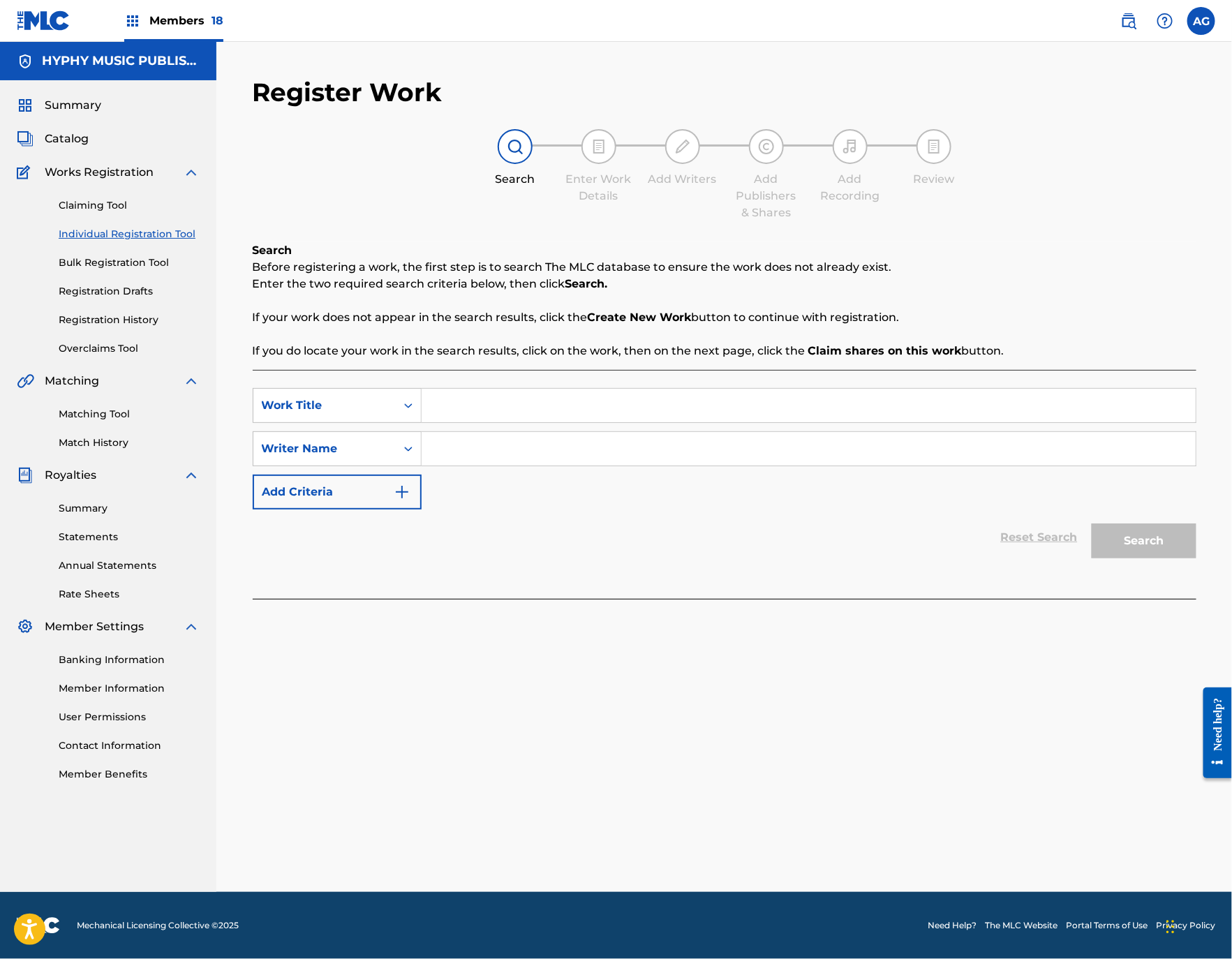
click at [499, 406] on input "Search Form" at bounding box center [809, 405] width 774 height 33
paste input "EL [GEOGRAPHIC_DATA]"
type input "EL [GEOGRAPHIC_DATA]"
click at [506, 458] on input "Search Form" at bounding box center [809, 448] width 774 height 33
click at [519, 469] on div "SearchWithCriteria8353f681-2998-43de-969f-756b11f29d83 Work Title [GEOGRAPHIC_D…" at bounding box center [724, 448] width 944 height 122
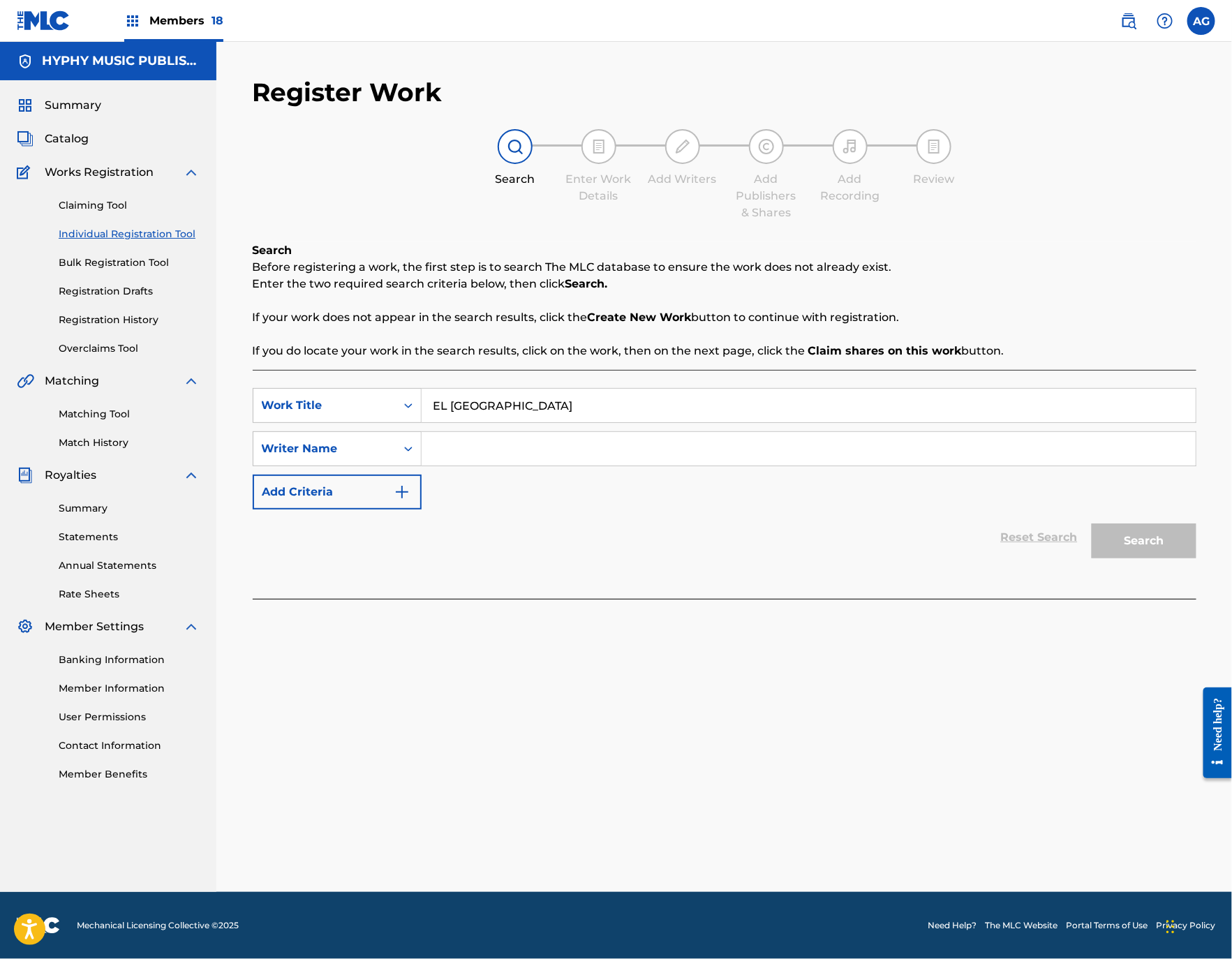
click at [523, 454] on input "Search Form" at bounding box center [809, 448] width 774 height 33
paste input "[PERSON_NAME] [PERSON_NAME]"
type input "[PERSON_NAME] [PERSON_NAME]"
click at [1154, 547] on button "Search" at bounding box center [1144, 540] width 105 height 35
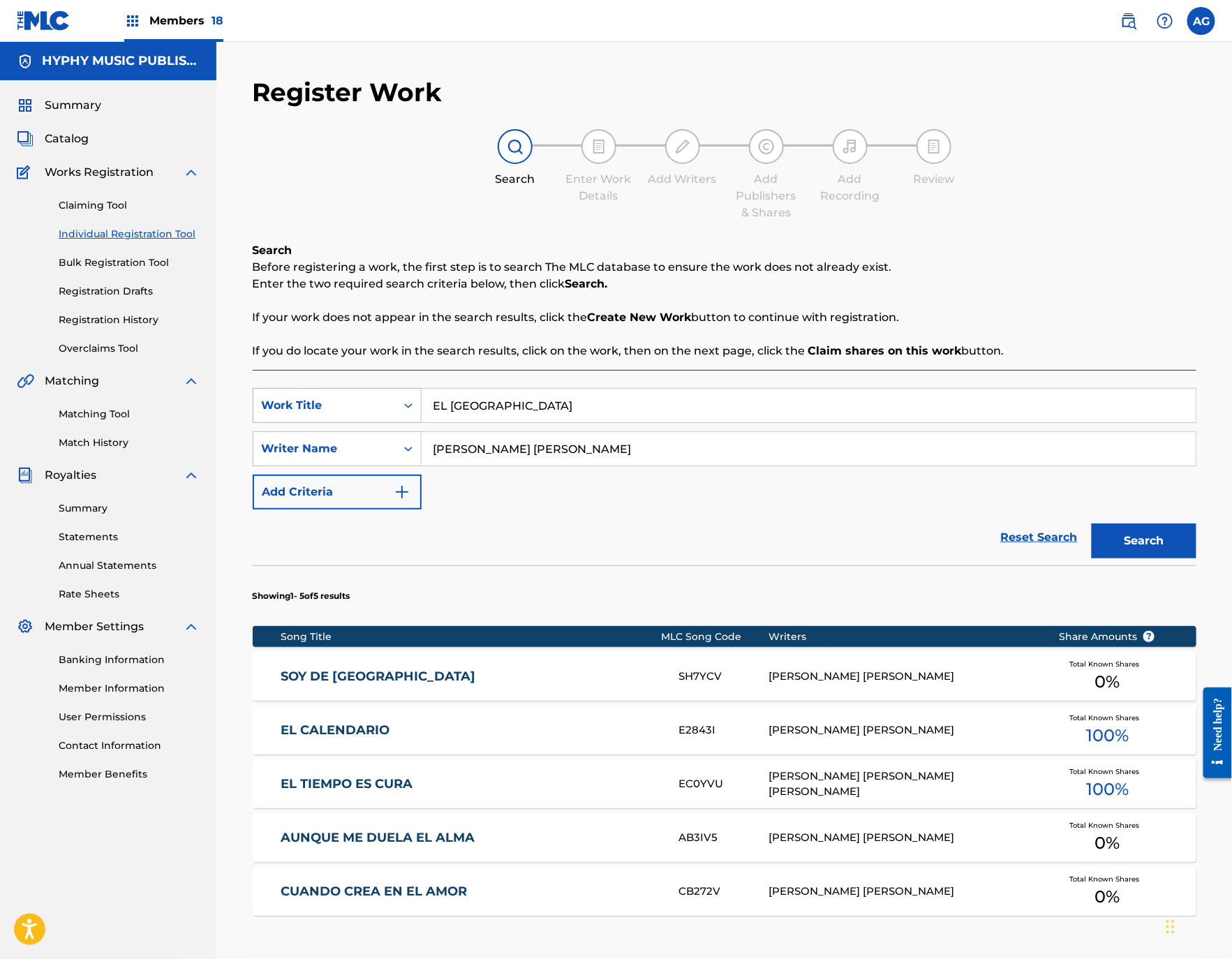
drag, startPoint x: 611, startPoint y: 398, endPoint x: 296, endPoint y: 395, distance: 315.0
click at [296, 395] on div "SearchWithCriteria8353f681-2998-43de-969f-756b11f29d83 Work Title [GEOGRAPHIC_D…" at bounding box center [724, 405] width 944 height 35
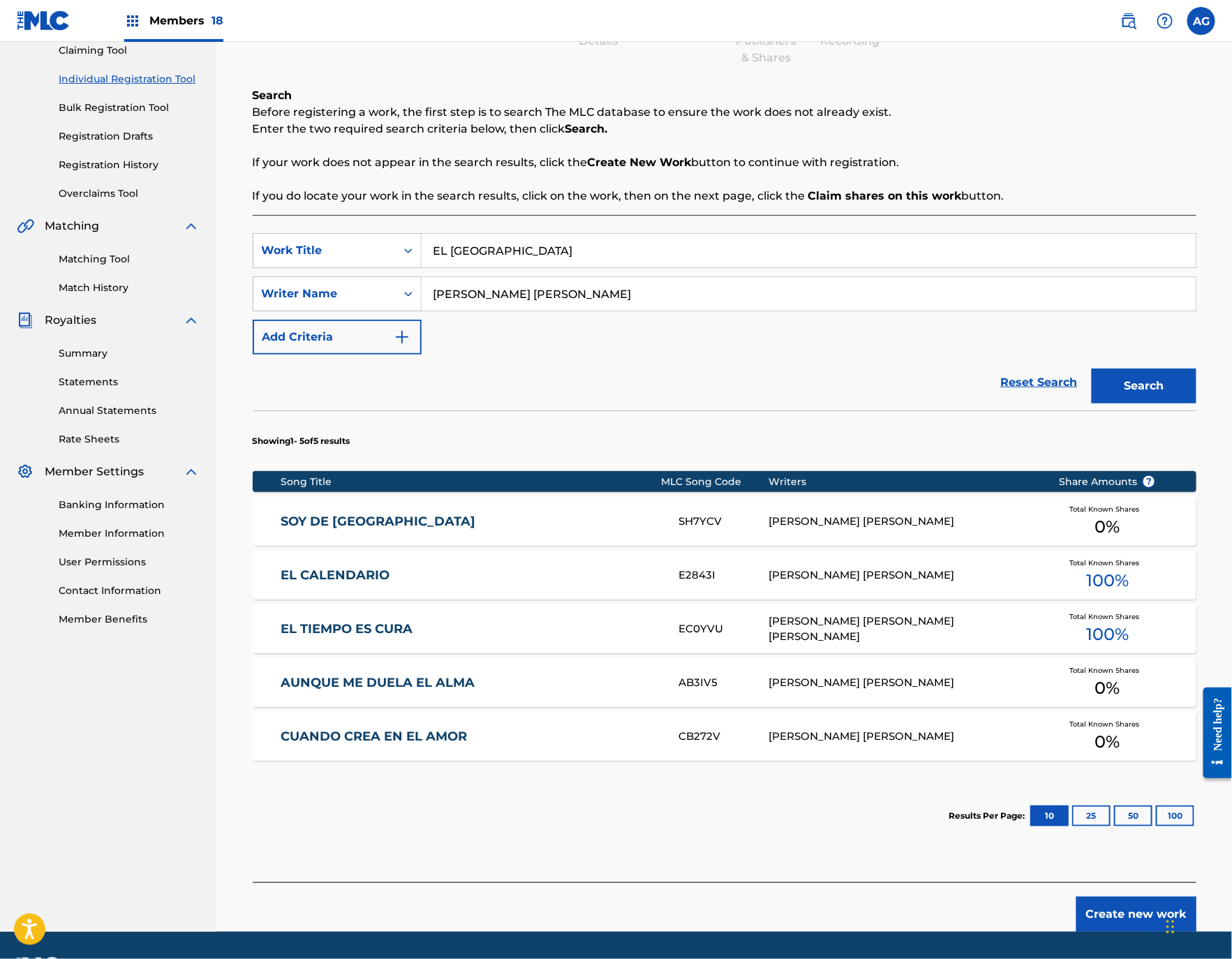
scroll to position [195, 0]
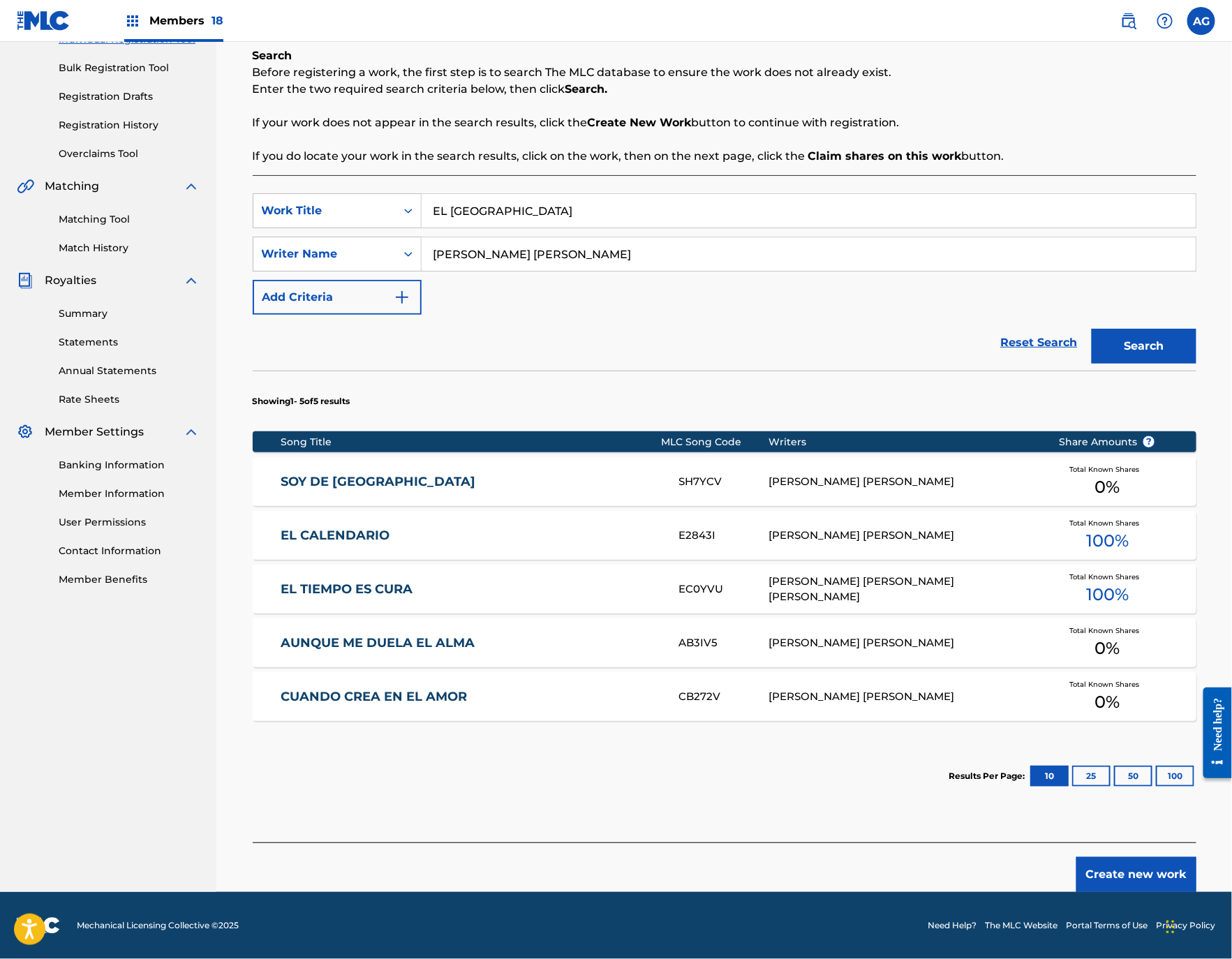
click at [1165, 875] on button "Create new work" at bounding box center [1136, 874] width 120 height 35
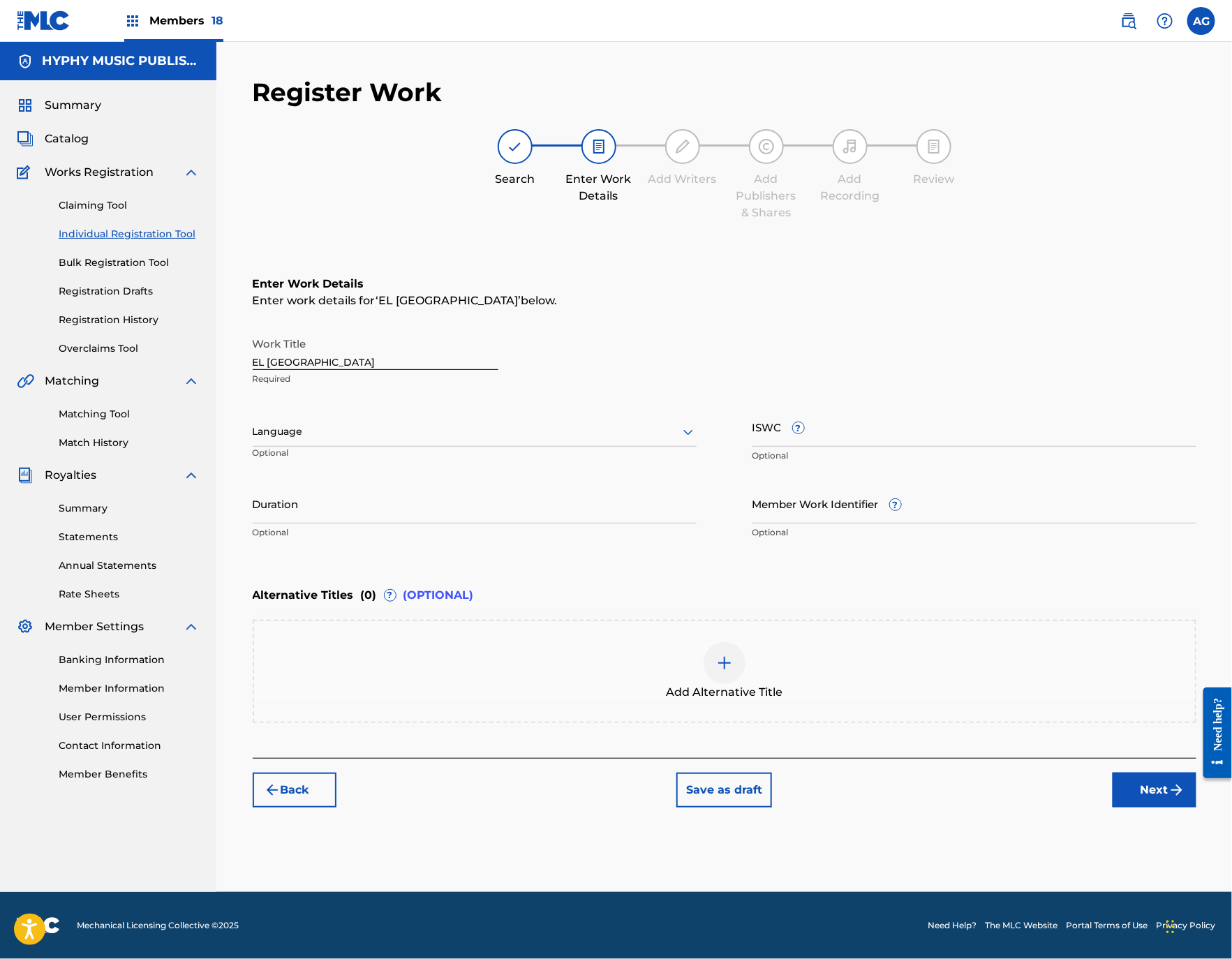
click at [599, 436] on div at bounding box center [475, 431] width 443 height 18
click at [584, 488] on div "Spanish" at bounding box center [475, 494] width 443 height 32
click at [425, 513] on input "Duration" at bounding box center [475, 503] width 443 height 40
type input "02:35"
click at [1129, 778] on button "Next" at bounding box center [1154, 789] width 84 height 35
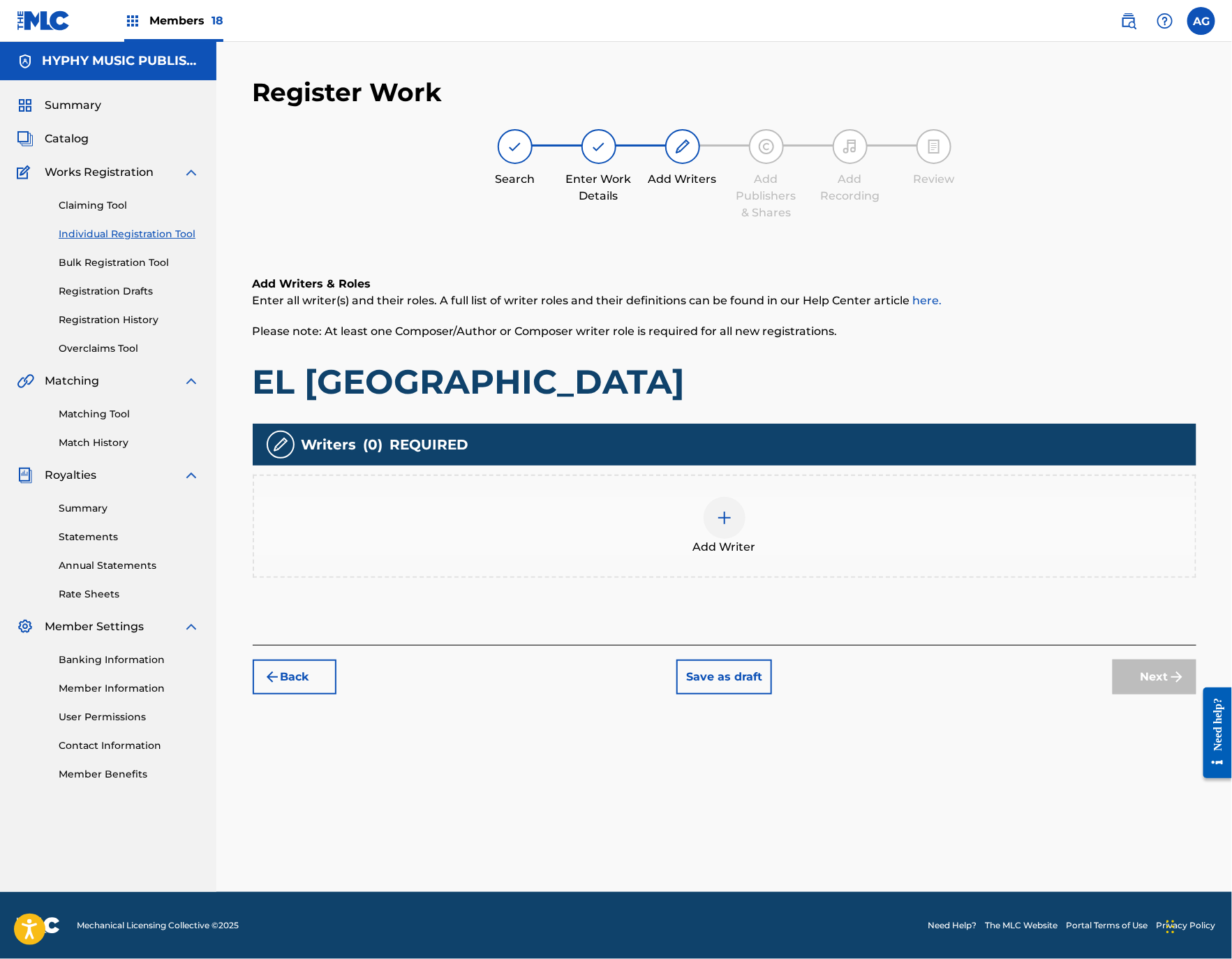
click at [730, 548] on span "Add Writer" at bounding box center [724, 547] width 63 height 17
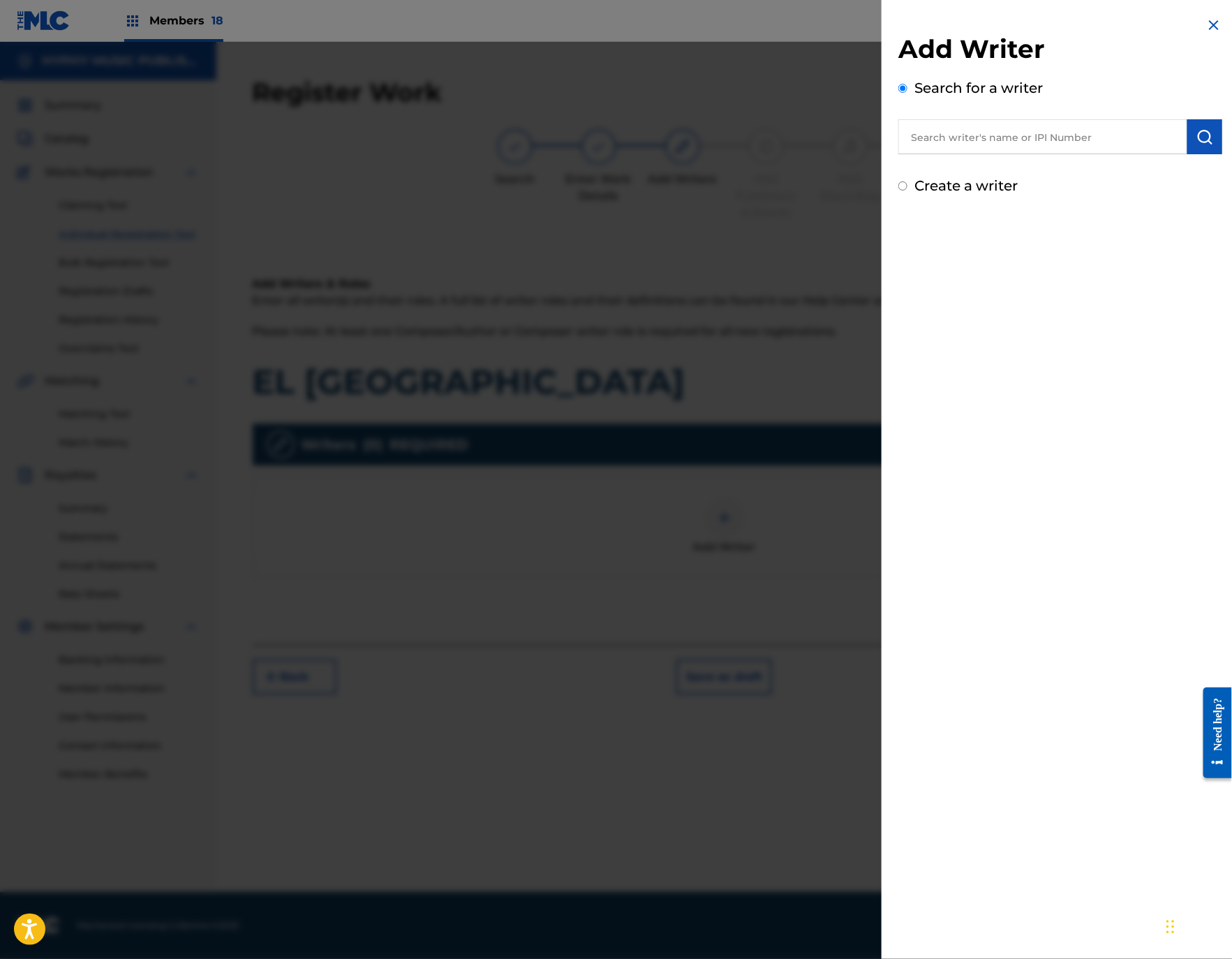
click at [1041, 122] on input "text" at bounding box center [1042, 136] width 289 height 35
paste input "[PERSON_NAME] [PERSON_NAME]/TITLE EL TIEMPO ES CURA DIFICIL DIME ERES TU MI NEC…"
type input "[PERSON_NAME] [PERSON_NAME]/TITLE EL TIEMPO ES CURA DIFICIL DIME ERES TU MI NEC…"
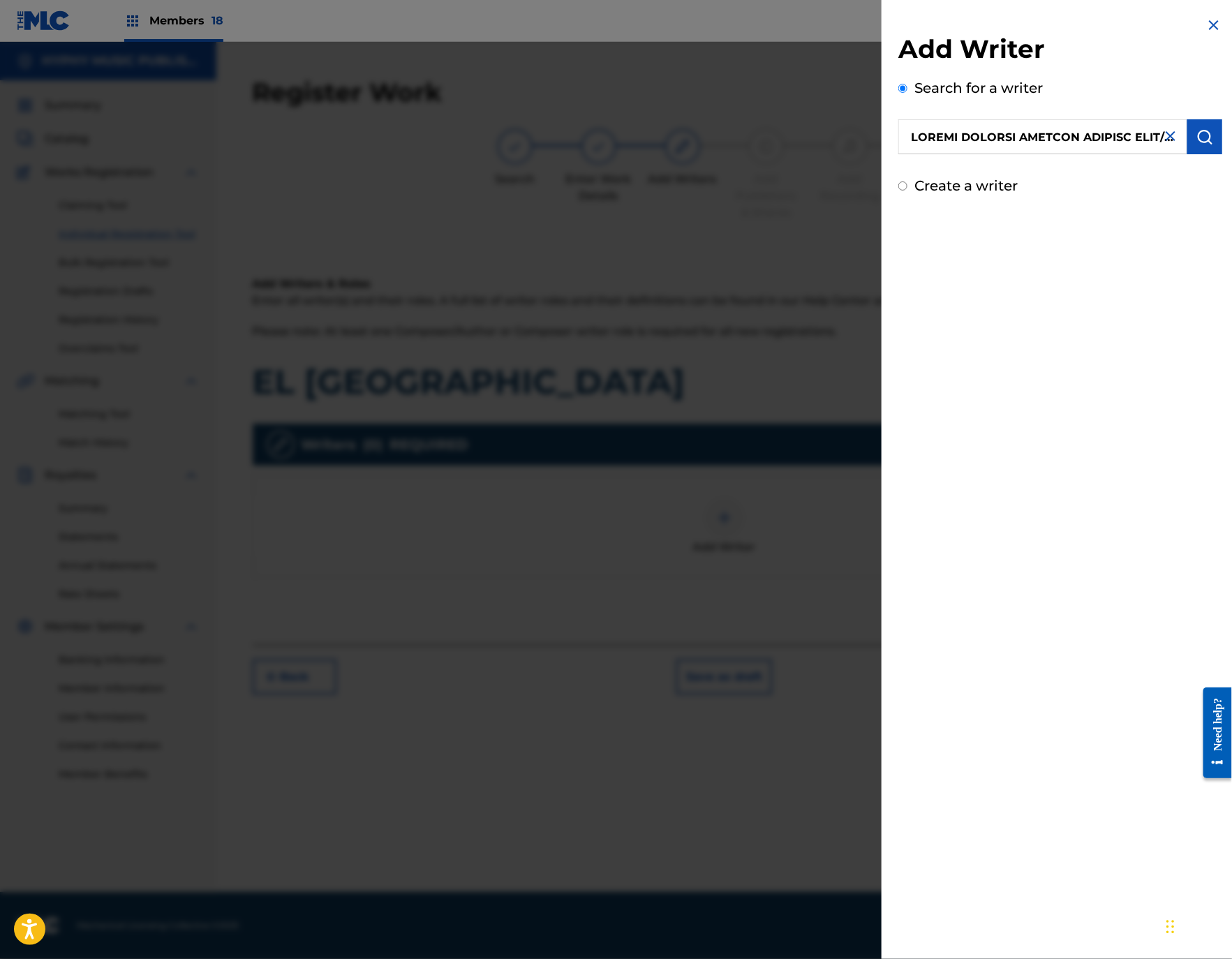
click at [1204, 143] on img "submit" at bounding box center [1205, 137] width 17 height 17
click at [1198, 141] on img "submit" at bounding box center [1205, 137] width 17 height 17
click at [1210, 139] on button "submit" at bounding box center [1204, 136] width 35 height 35
click at [988, 212] on label "Create a writer" at bounding box center [965, 205] width 103 height 17
radio input "true"
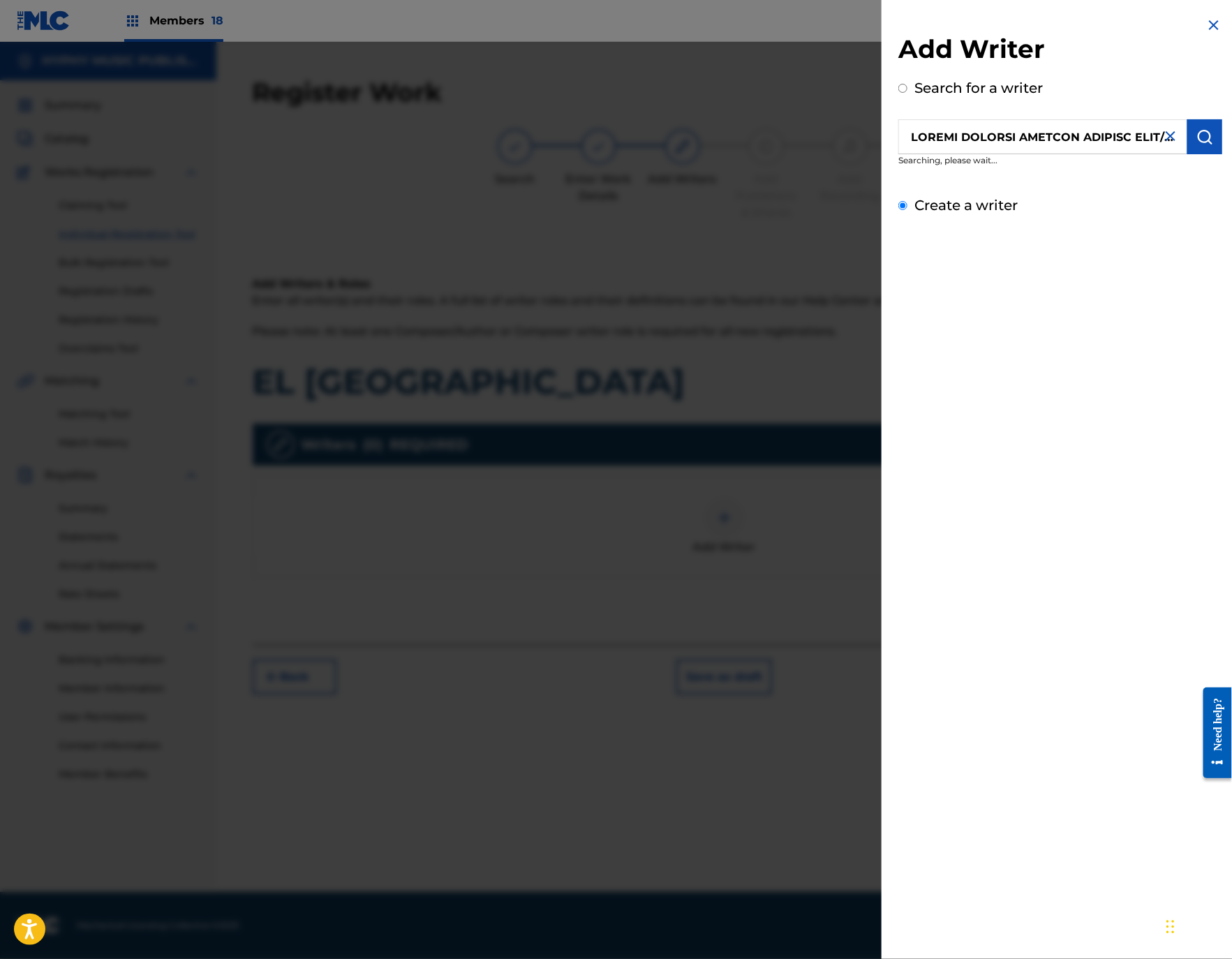
click at [907, 210] on input "Create a writer" at bounding box center [902, 205] width 9 height 9
radio input "false"
radio input "true"
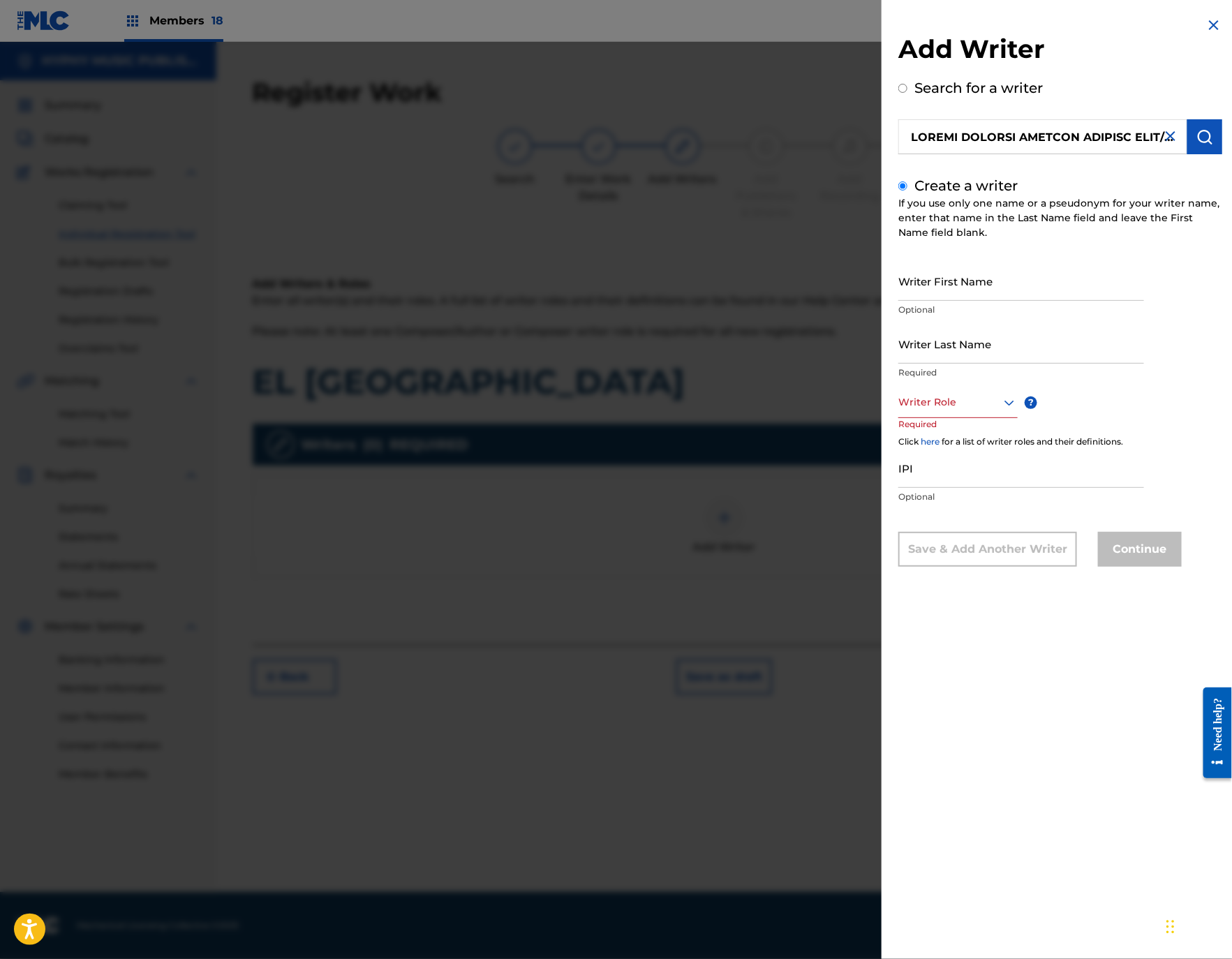
click at [798, 273] on div at bounding box center [616, 521] width 1232 height 959
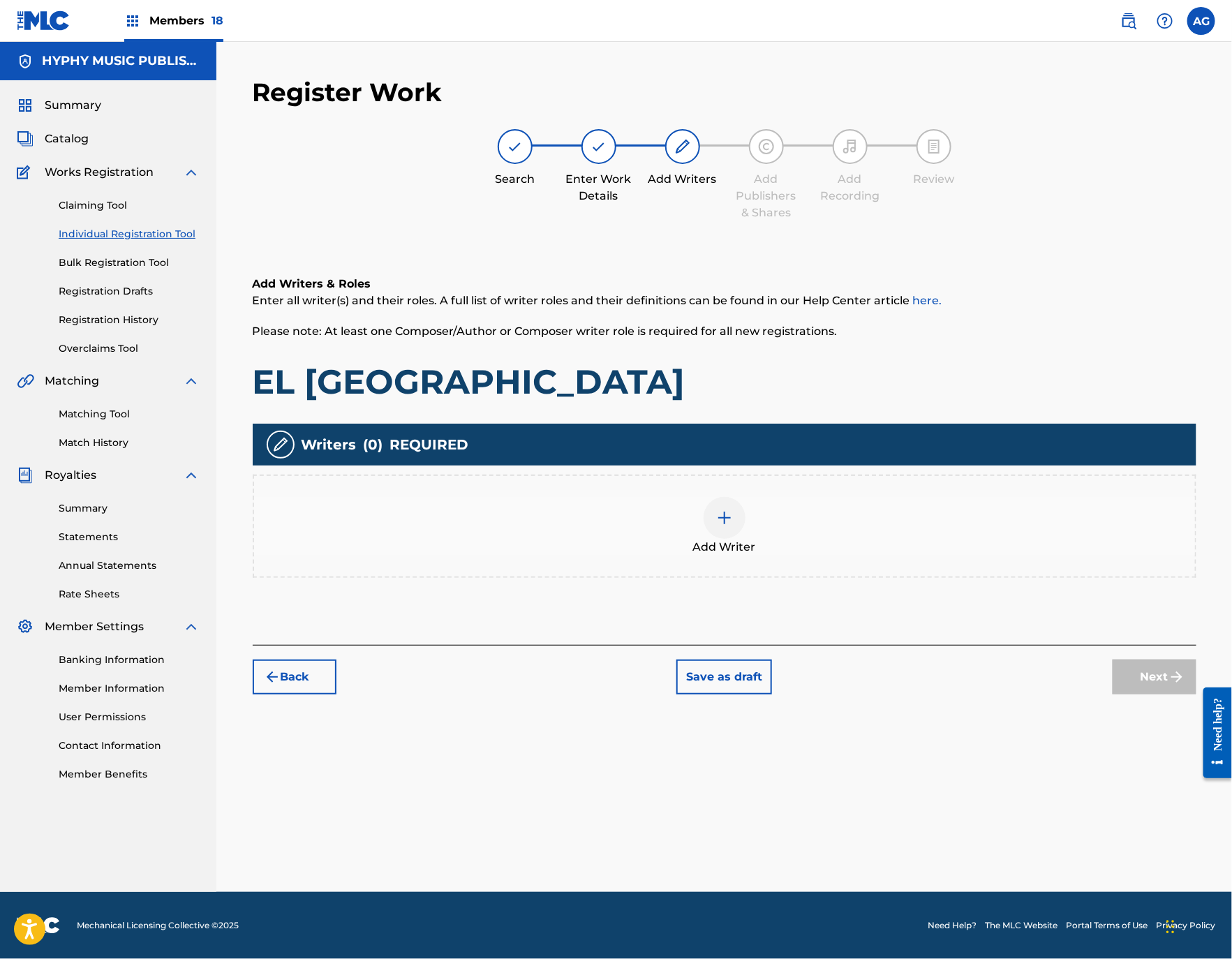
click at [709, 554] on span "Add Writer" at bounding box center [724, 547] width 63 height 17
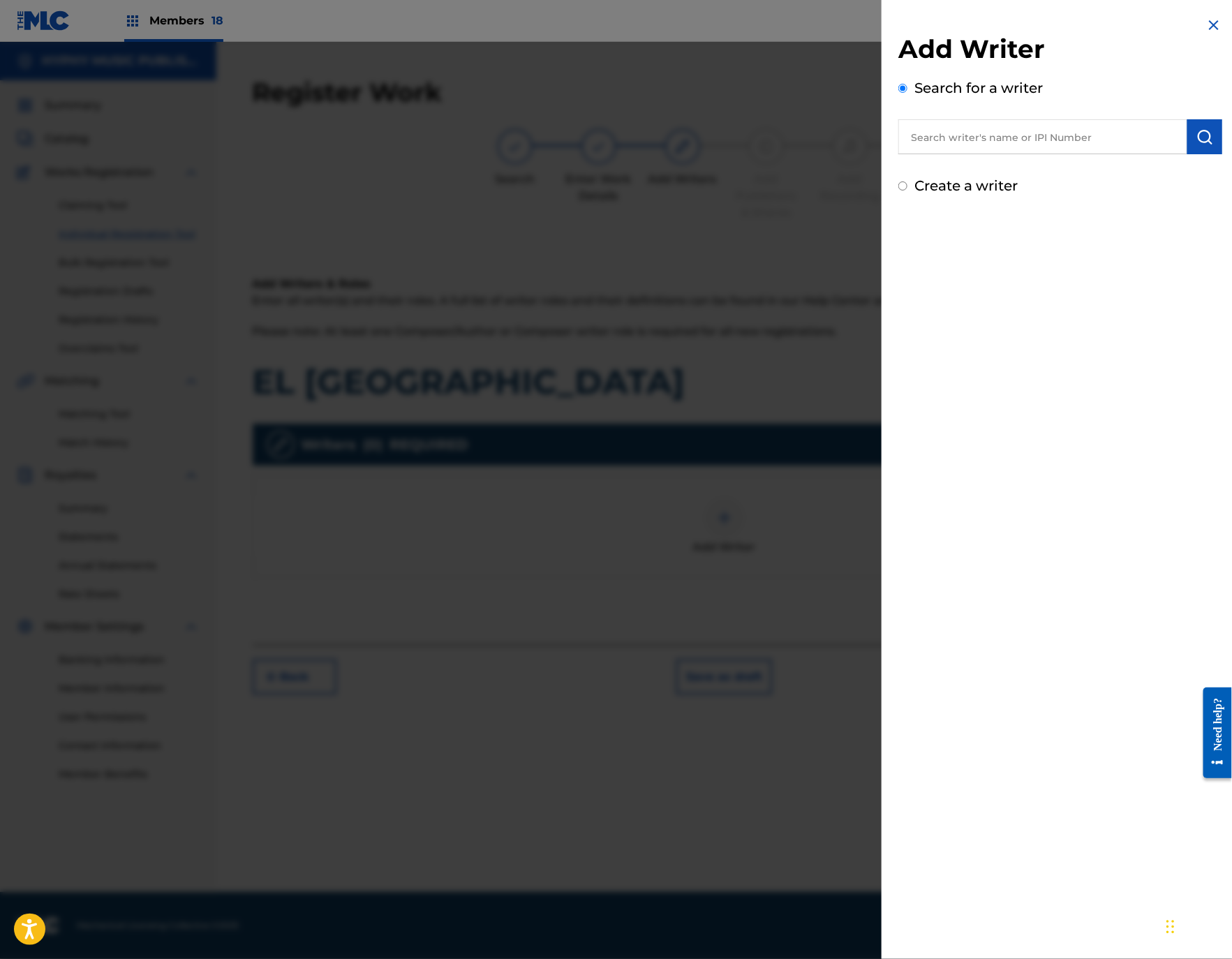
click at [972, 151] on input "text" at bounding box center [1042, 136] width 289 height 35
paste input "Junior Recordings Ltd"
type input "Junior Recordings Ltd"
drag, startPoint x: 1166, startPoint y: 128, endPoint x: 1196, endPoint y: 140, distance: 32.3
click at [1166, 128] on img at bounding box center [1171, 136] width 17 height 17
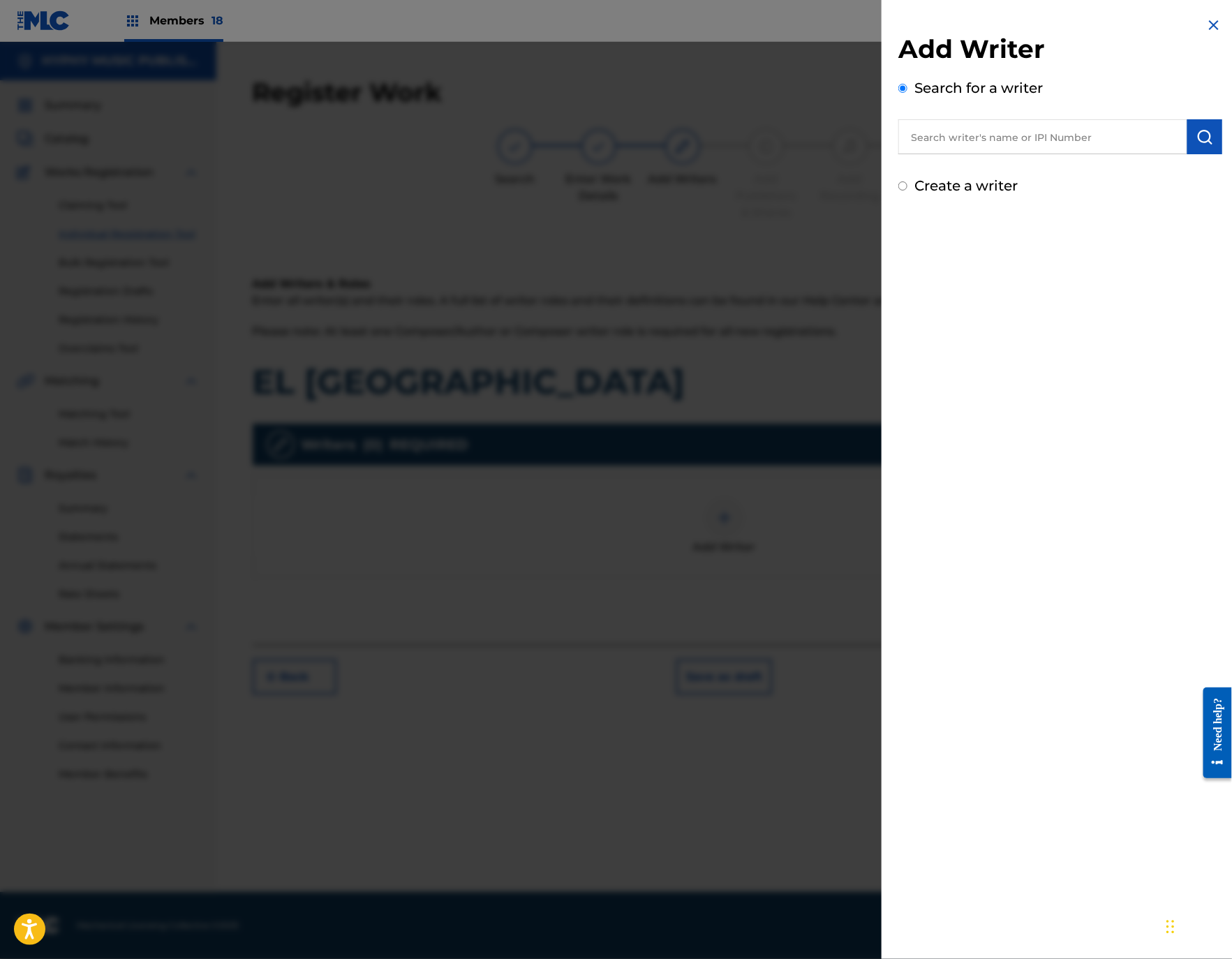
click at [1008, 139] on input "text" at bounding box center [1042, 136] width 289 height 35
paste input "[PERSON_NAME] [PERSON_NAME]"
type input "[PERSON_NAME] [PERSON_NAME]"
click at [1208, 136] on img "submit" at bounding box center [1205, 137] width 17 height 17
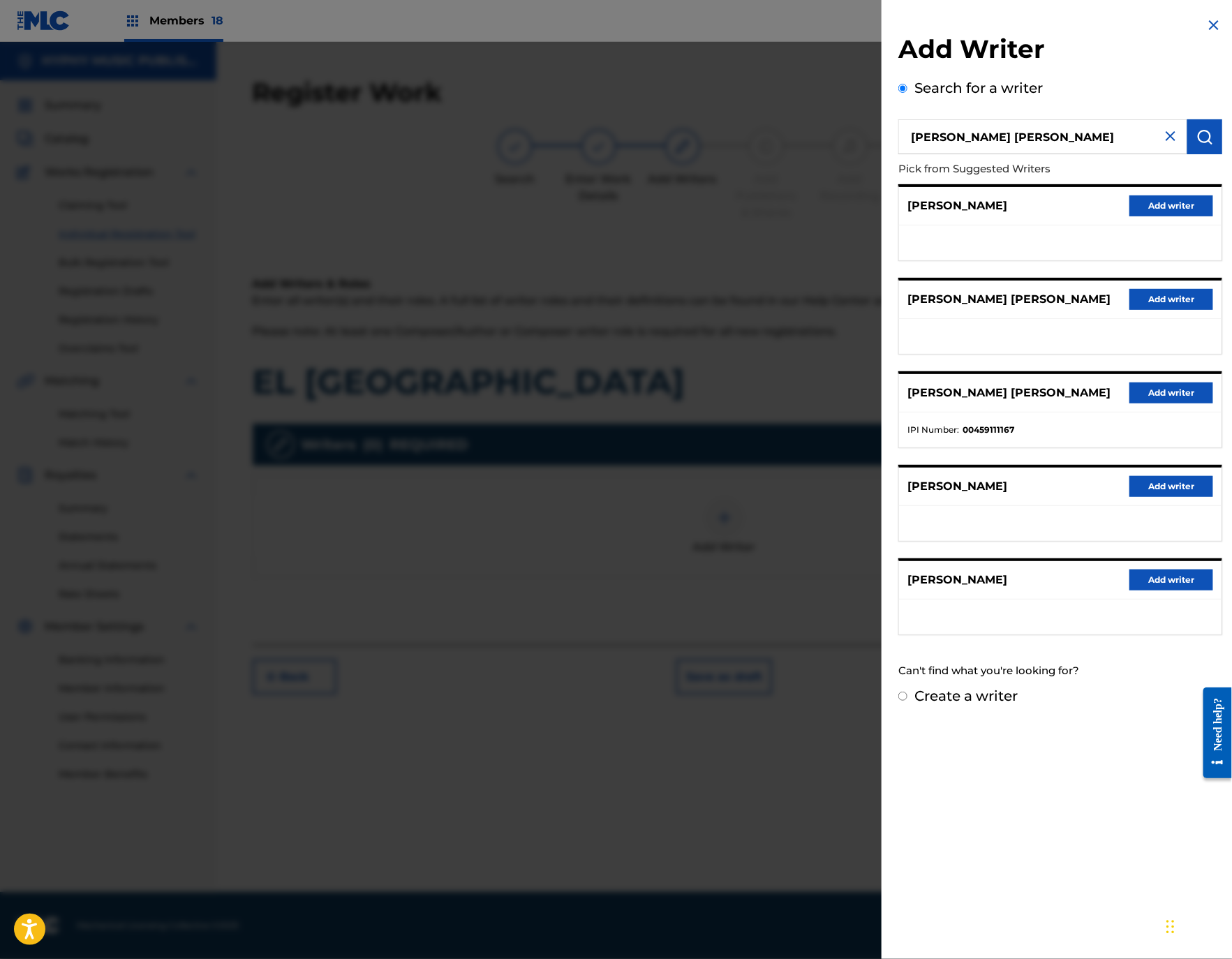
click at [1158, 403] on button "Add writer" at bounding box center [1171, 392] width 84 height 21
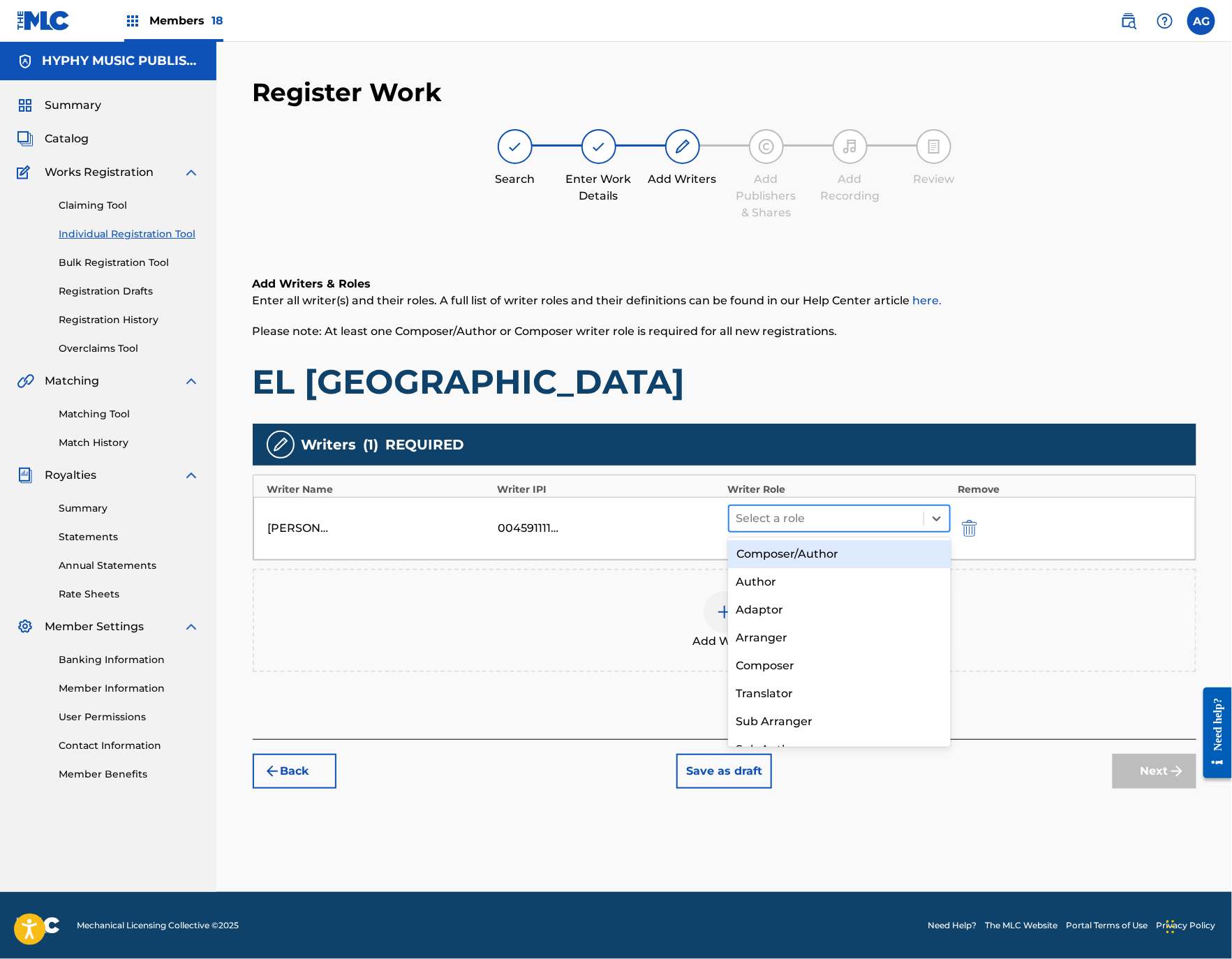
click at [844, 521] on div at bounding box center [827, 518] width 181 height 19
click at [831, 554] on div "Composer/Author" at bounding box center [839, 554] width 223 height 28
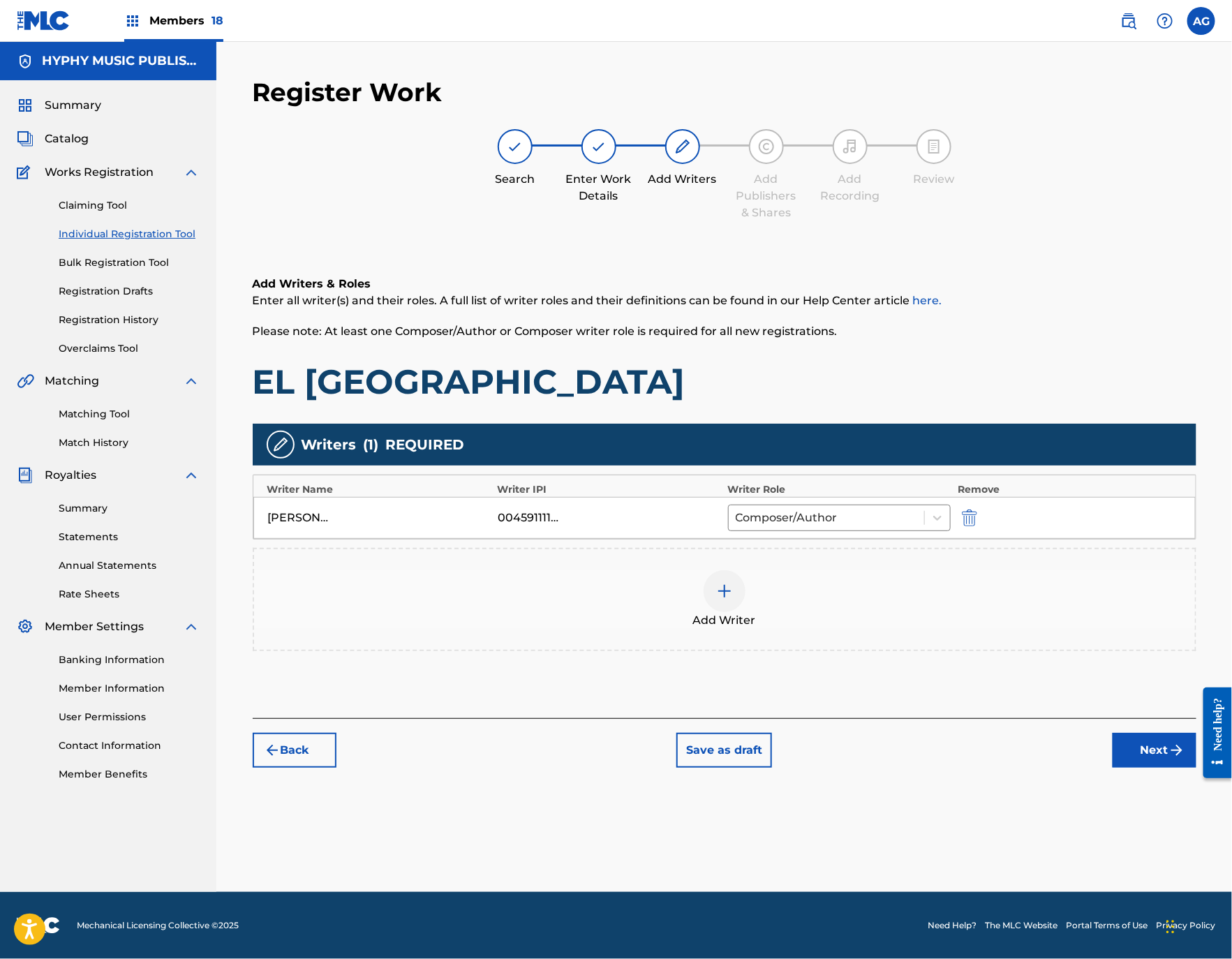
click at [1197, 761] on div at bounding box center [1211, 732] width 39 height 112
click at [1143, 747] on button "Next" at bounding box center [1154, 750] width 84 height 35
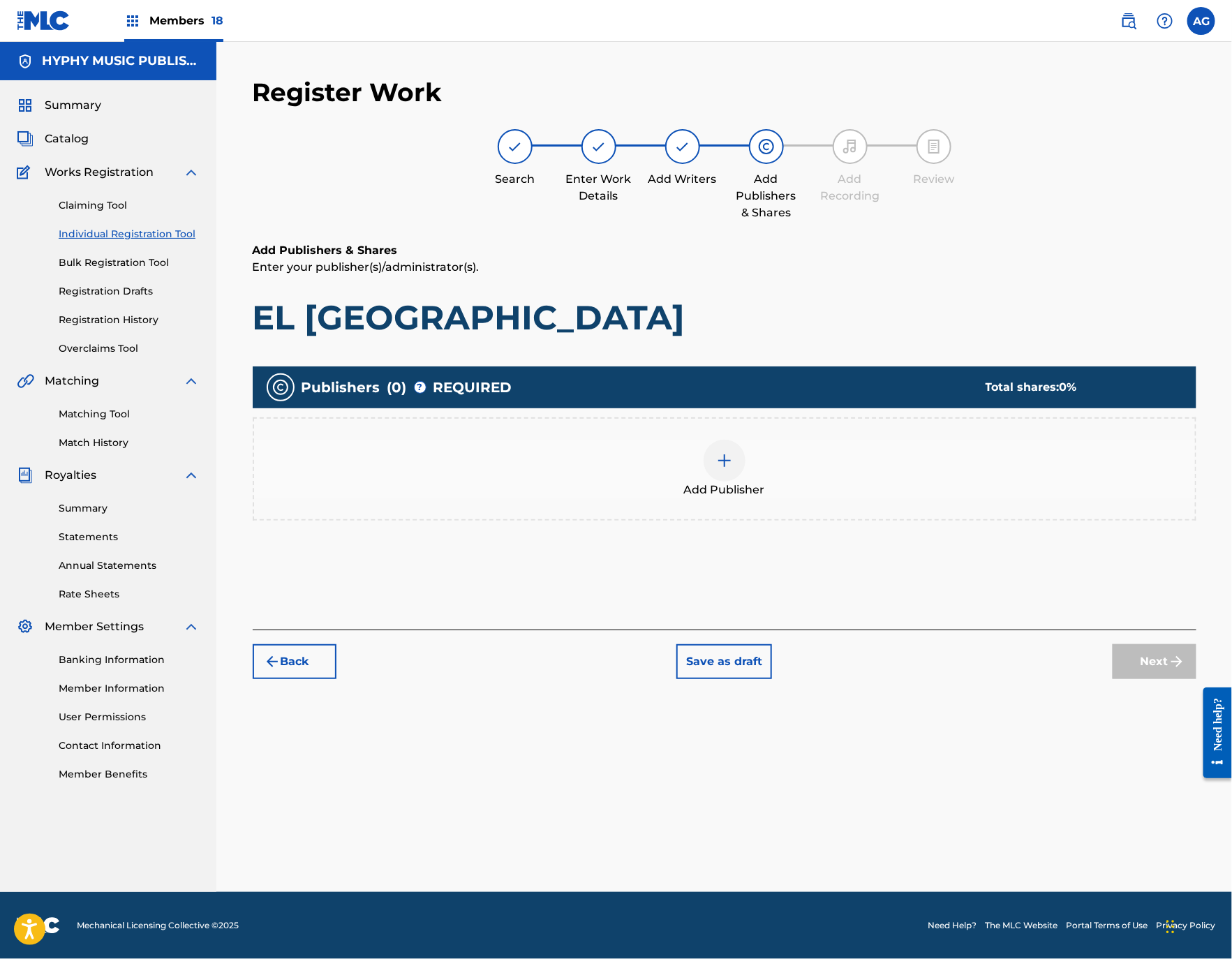
click at [709, 512] on div "Add Publisher" at bounding box center [724, 468] width 944 height 103
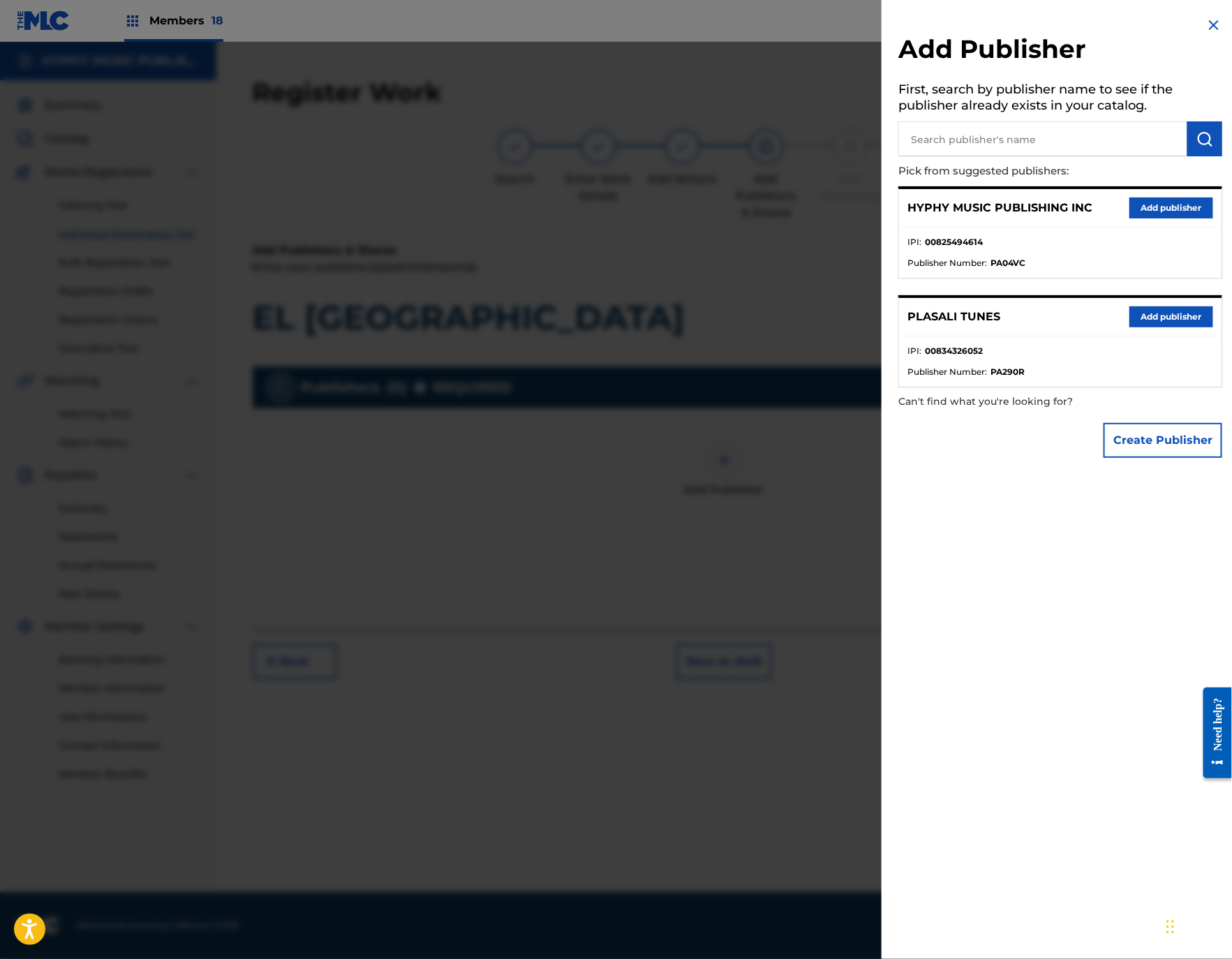
click at [1165, 203] on button "Add publisher" at bounding box center [1171, 208] width 84 height 21
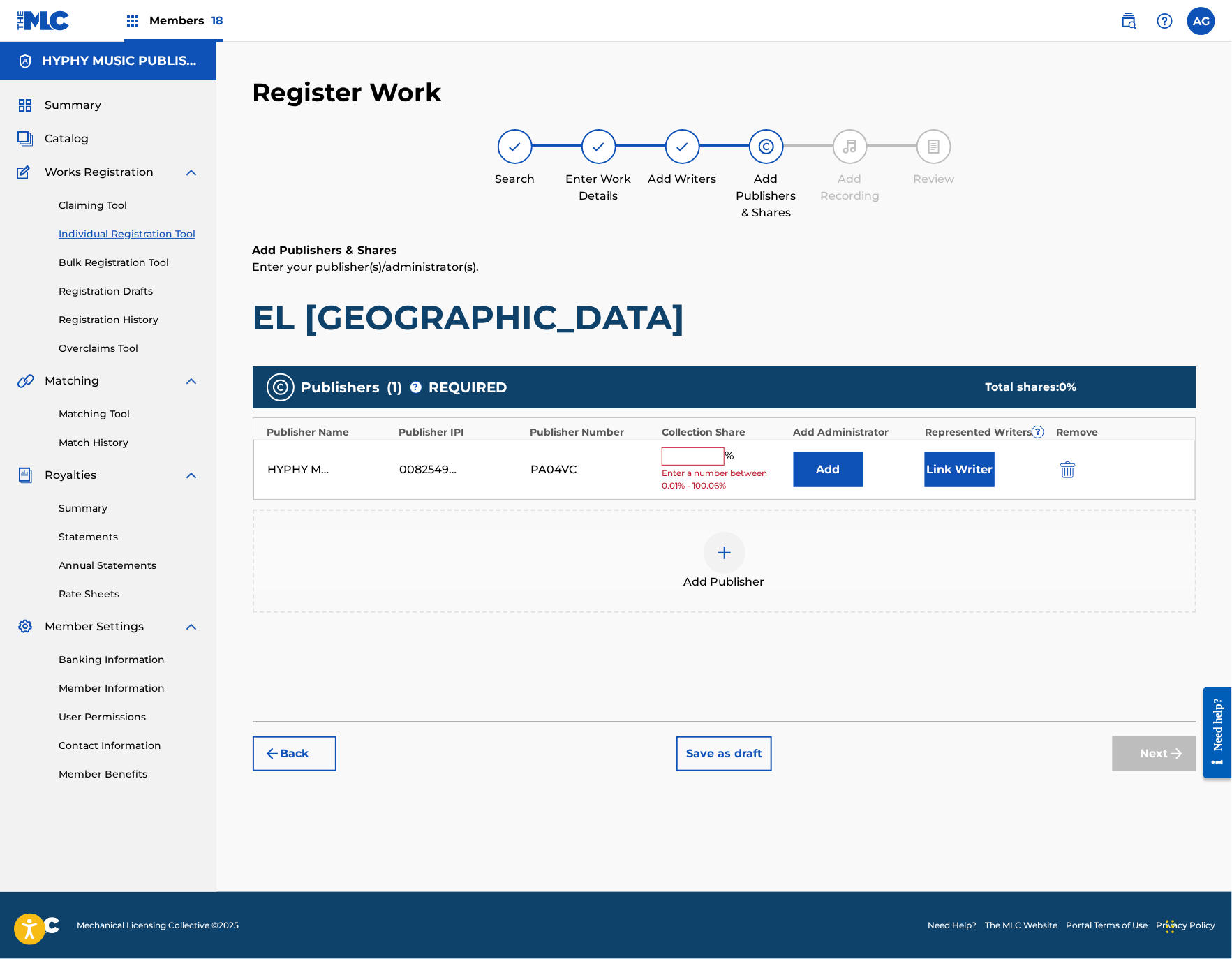
drag, startPoint x: 713, startPoint y: 455, endPoint x: 709, endPoint y: 461, distance: 7.2
click at [709, 461] on div "HYPHY MUSIC PUBLISHING INC 00825494614 PA04VC % Enter a number between 0.01% - …" at bounding box center [724, 470] width 942 height 60
click at [709, 461] on input "text" at bounding box center [692, 456] width 63 height 18
type input "100"
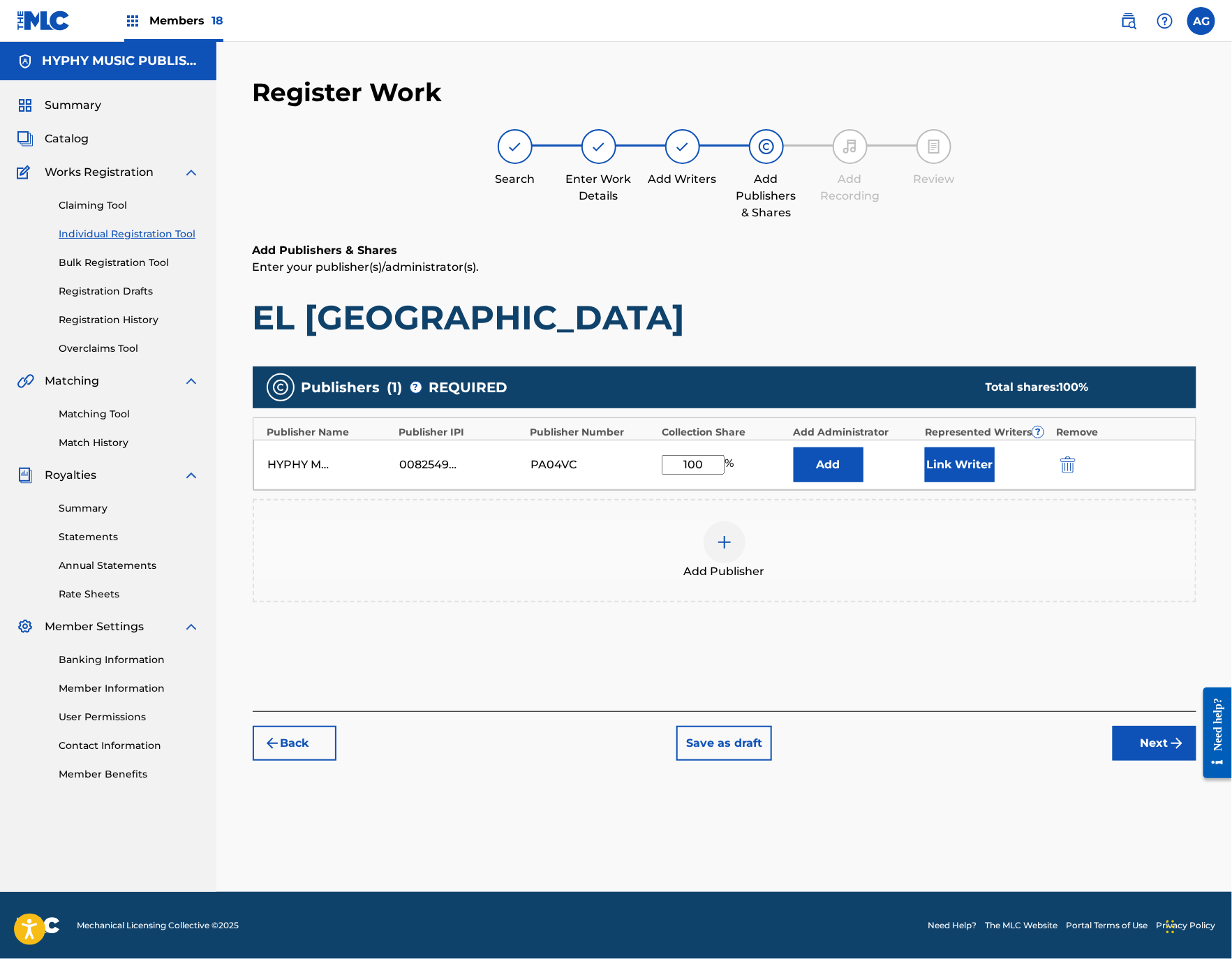
click at [933, 463] on button "Link Writer" at bounding box center [960, 464] width 70 height 35
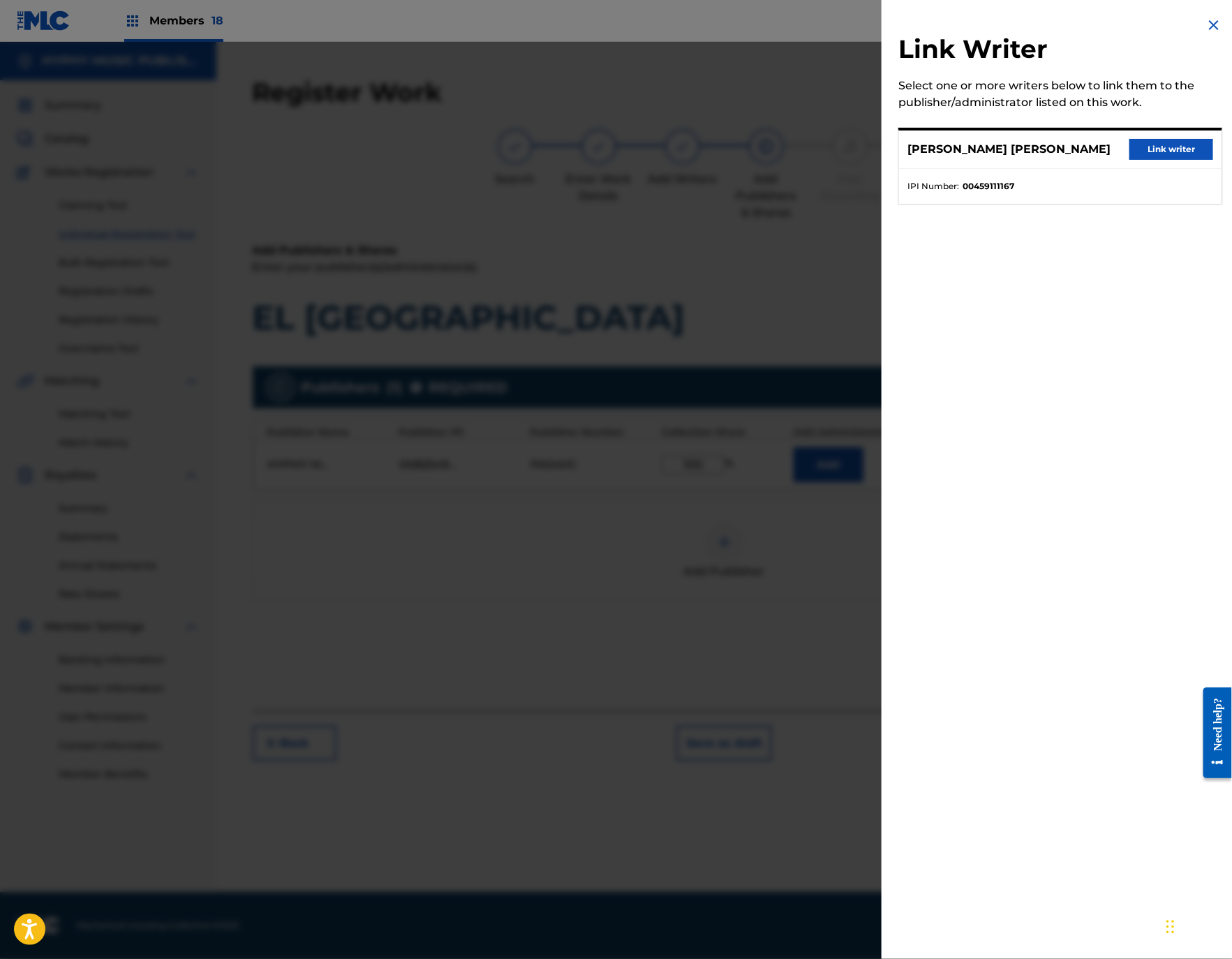
click at [1175, 156] on button "Link writer" at bounding box center [1171, 149] width 84 height 21
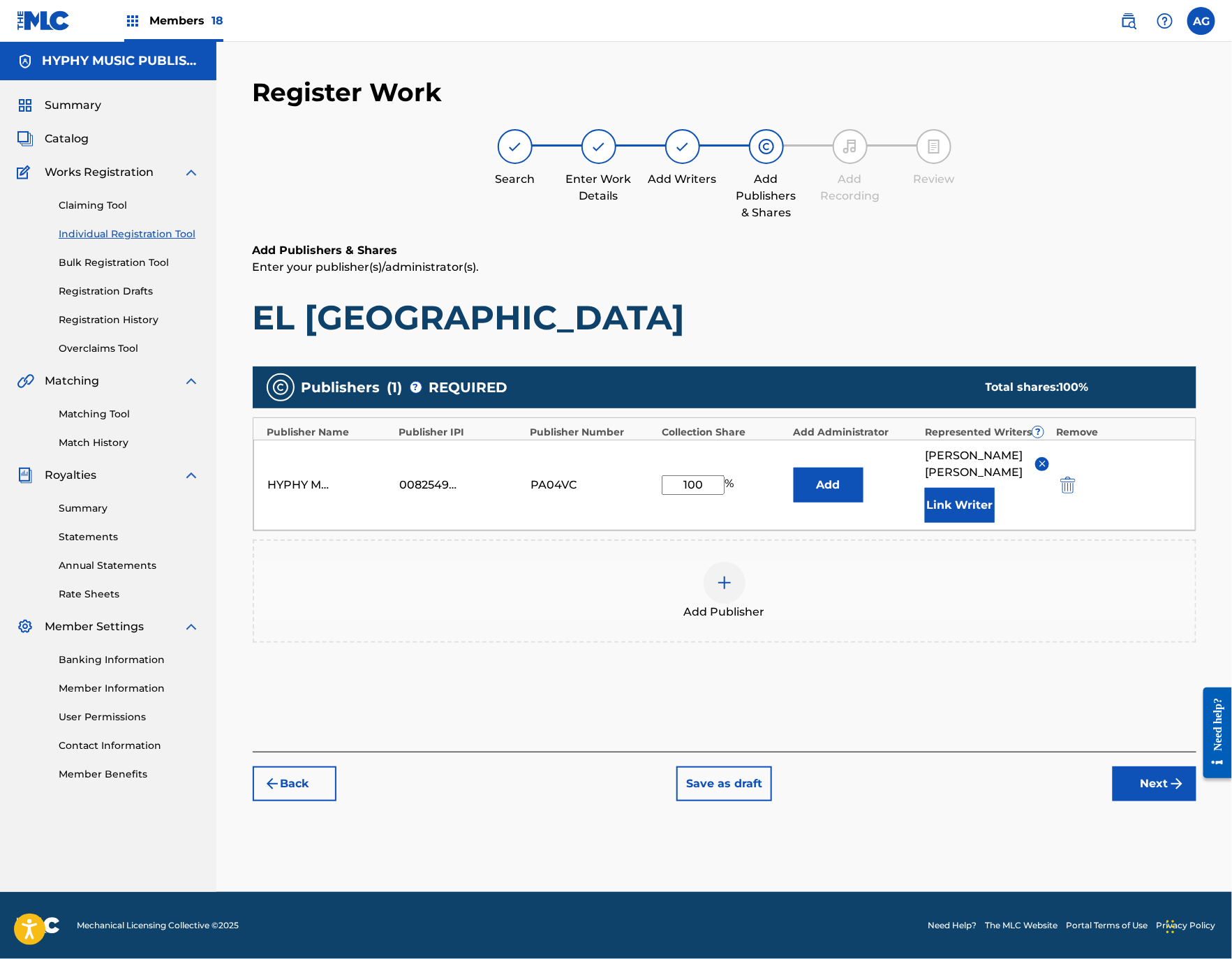
click at [1137, 794] on button "Next" at bounding box center [1154, 783] width 84 height 35
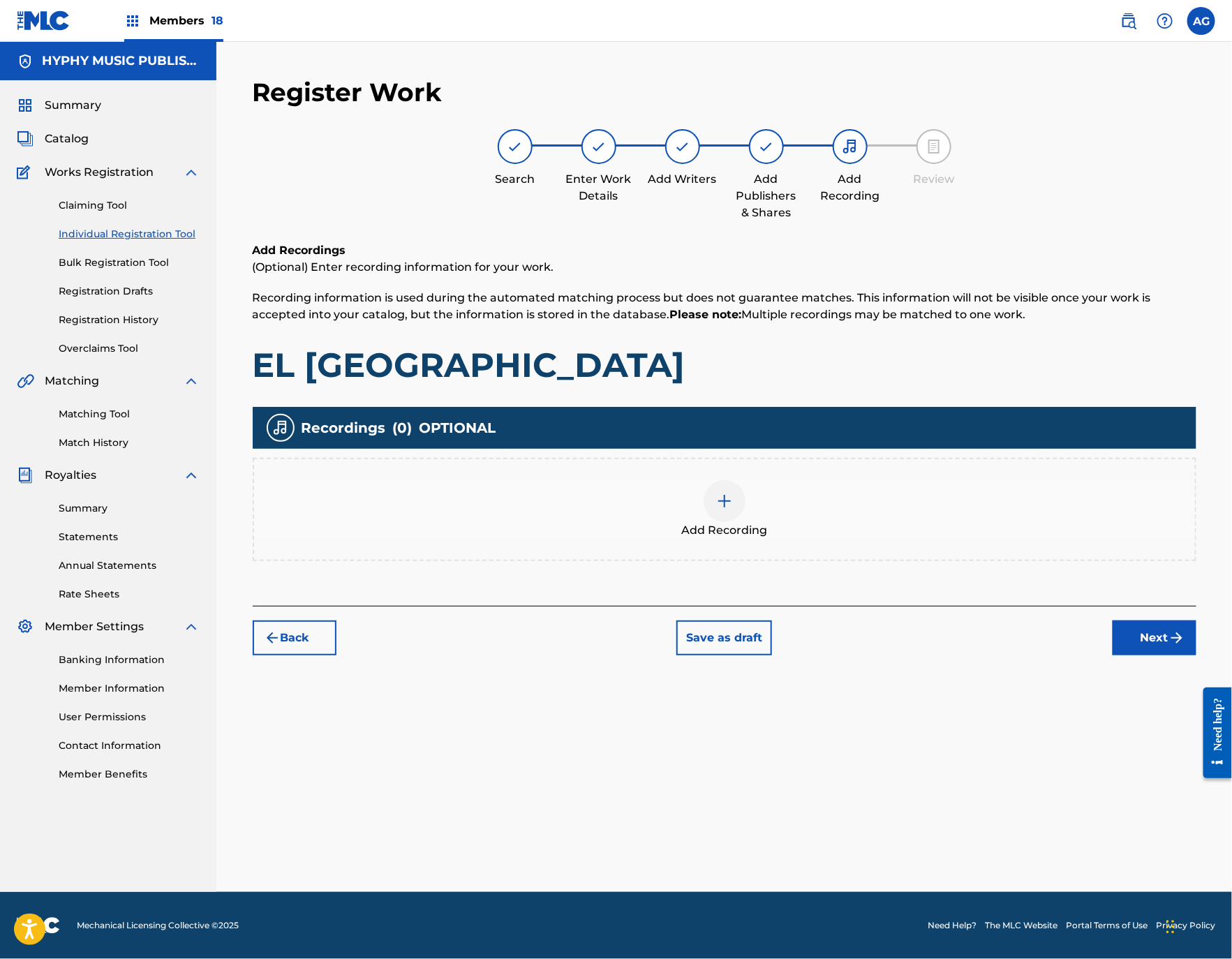
click at [785, 526] on div "Add Recording" at bounding box center [724, 509] width 940 height 59
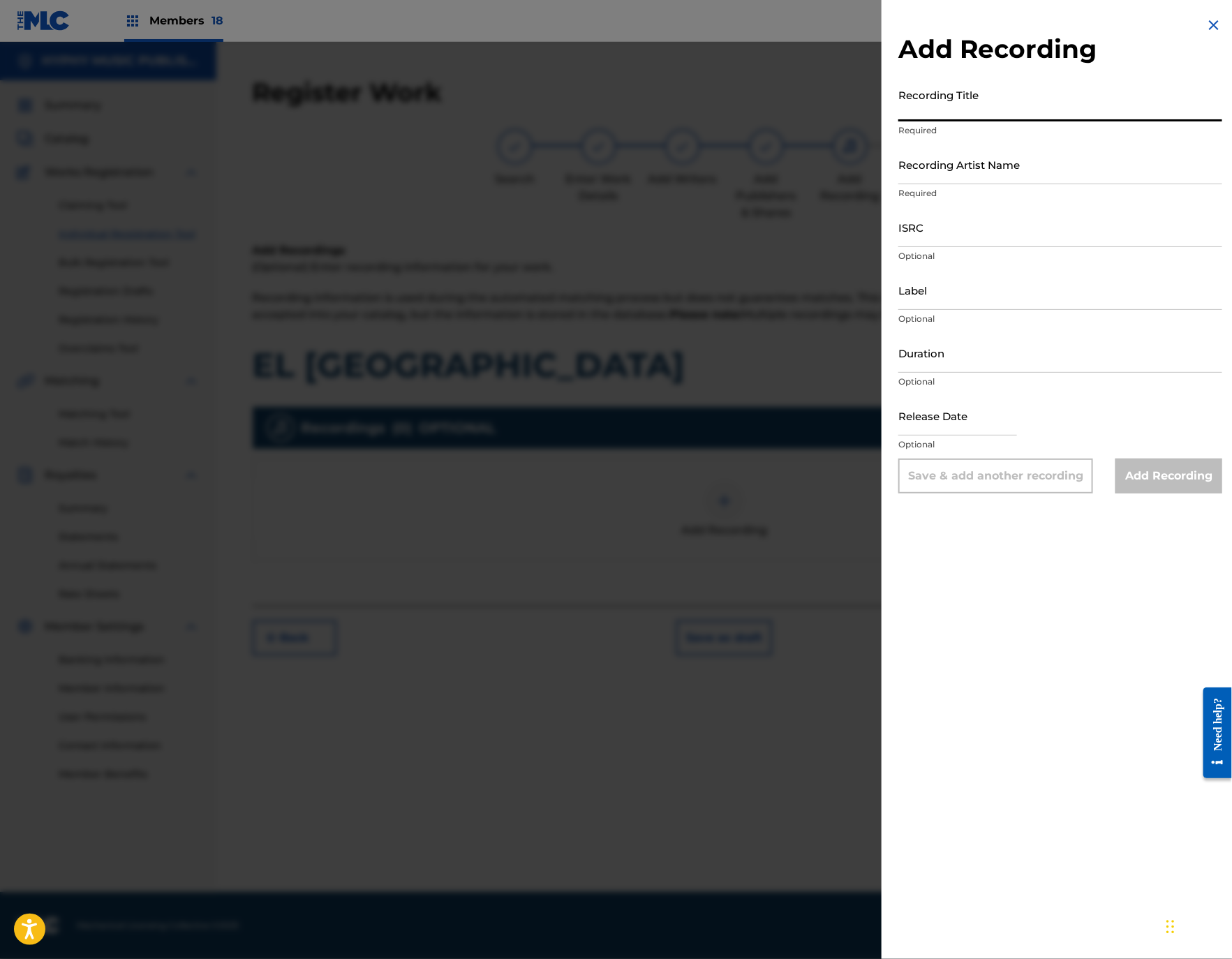
click at [981, 109] on input "Recording Title" at bounding box center [1060, 101] width 324 height 40
paste input "[GEOGRAPHIC_DATA]"
type input "[GEOGRAPHIC_DATA]"
click at [1023, 174] on input "Recording Artist Name" at bounding box center [1060, 164] width 324 height 40
paste input "Religion Norteña"
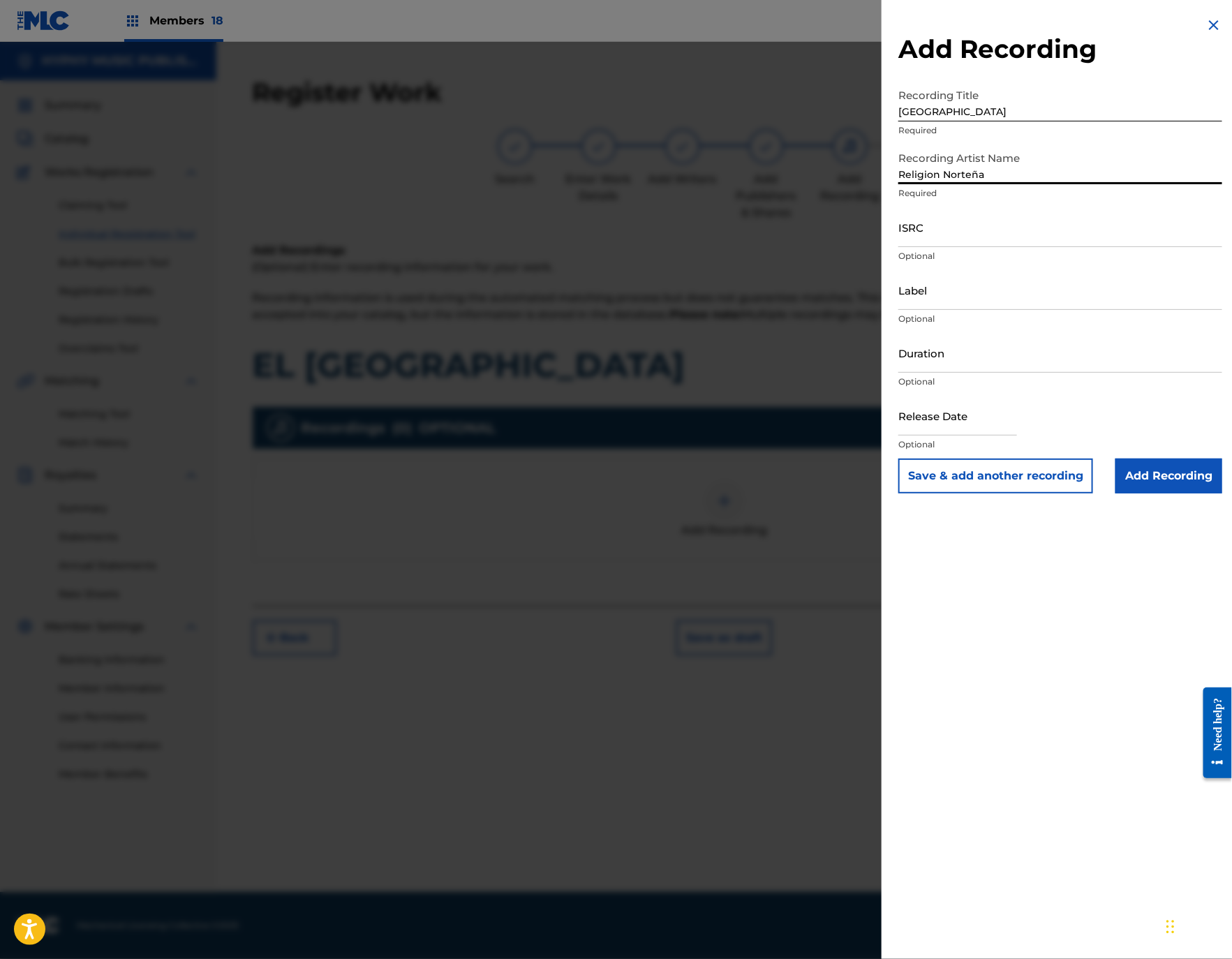
type input "Religion Norteña"
click at [992, 229] on input "ISRC" at bounding box center [1060, 226] width 324 height 40
paste input "QZDQH1904989"
type input "QZDQH1904989"
click at [932, 293] on input "Label" at bounding box center [1060, 289] width 324 height 40
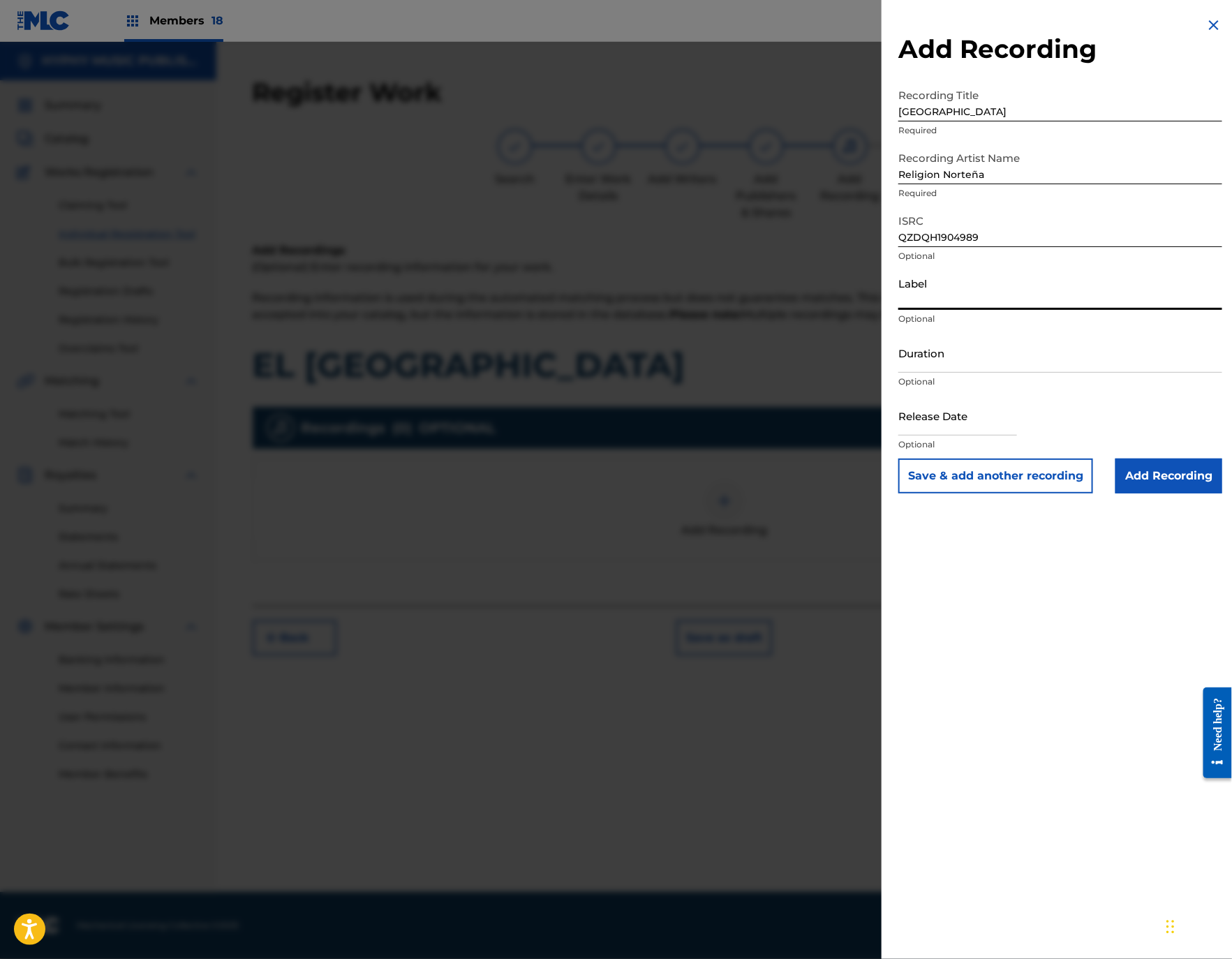
paste input "Junior Recordings Ltd"
type input "Junior Recordings Ltd"
click at [993, 362] on input "Duration" at bounding box center [1060, 352] width 324 height 40
paste input "2:35"
type input "02:35"
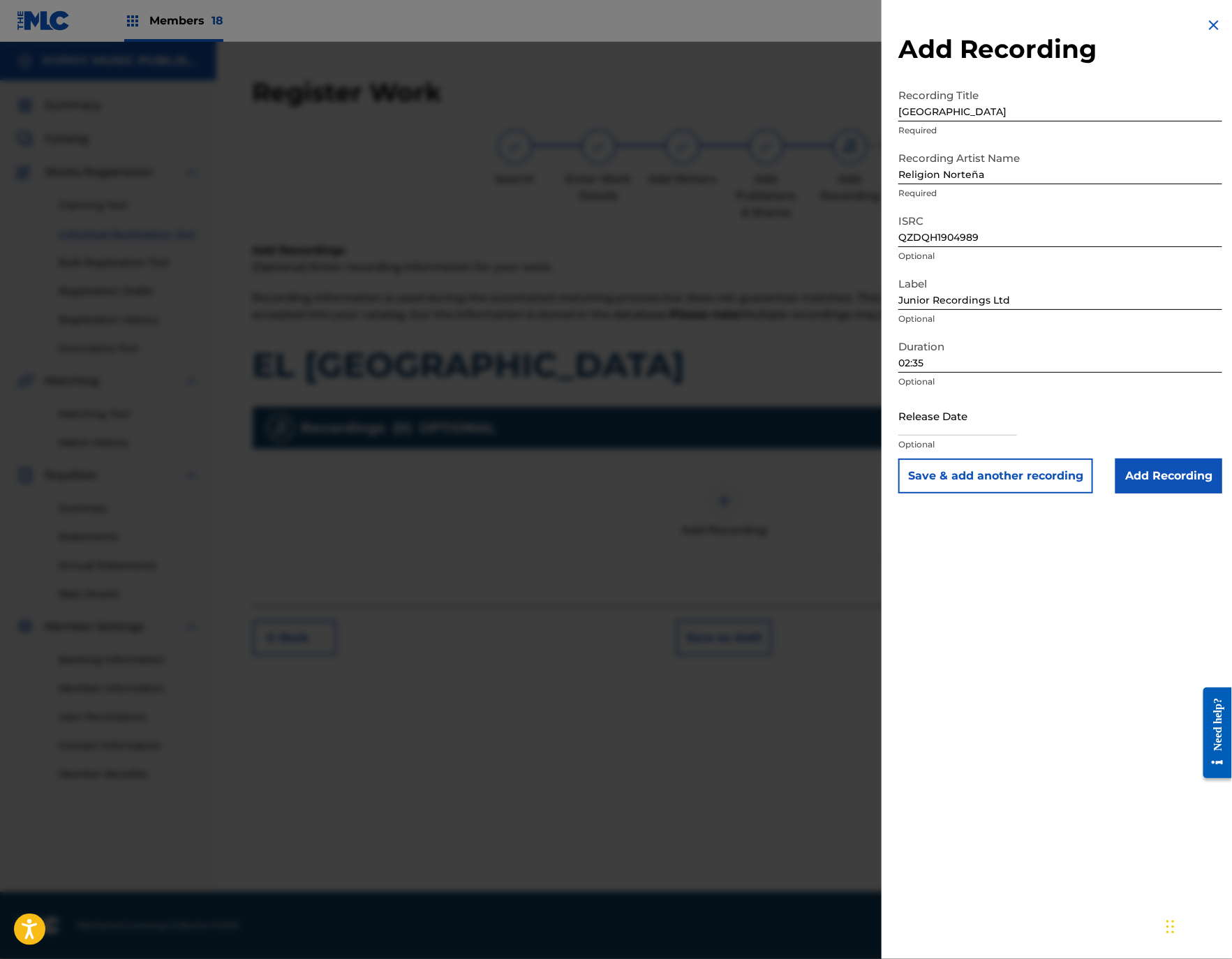
click at [1131, 471] on input "Add Recording" at bounding box center [1168, 475] width 107 height 35
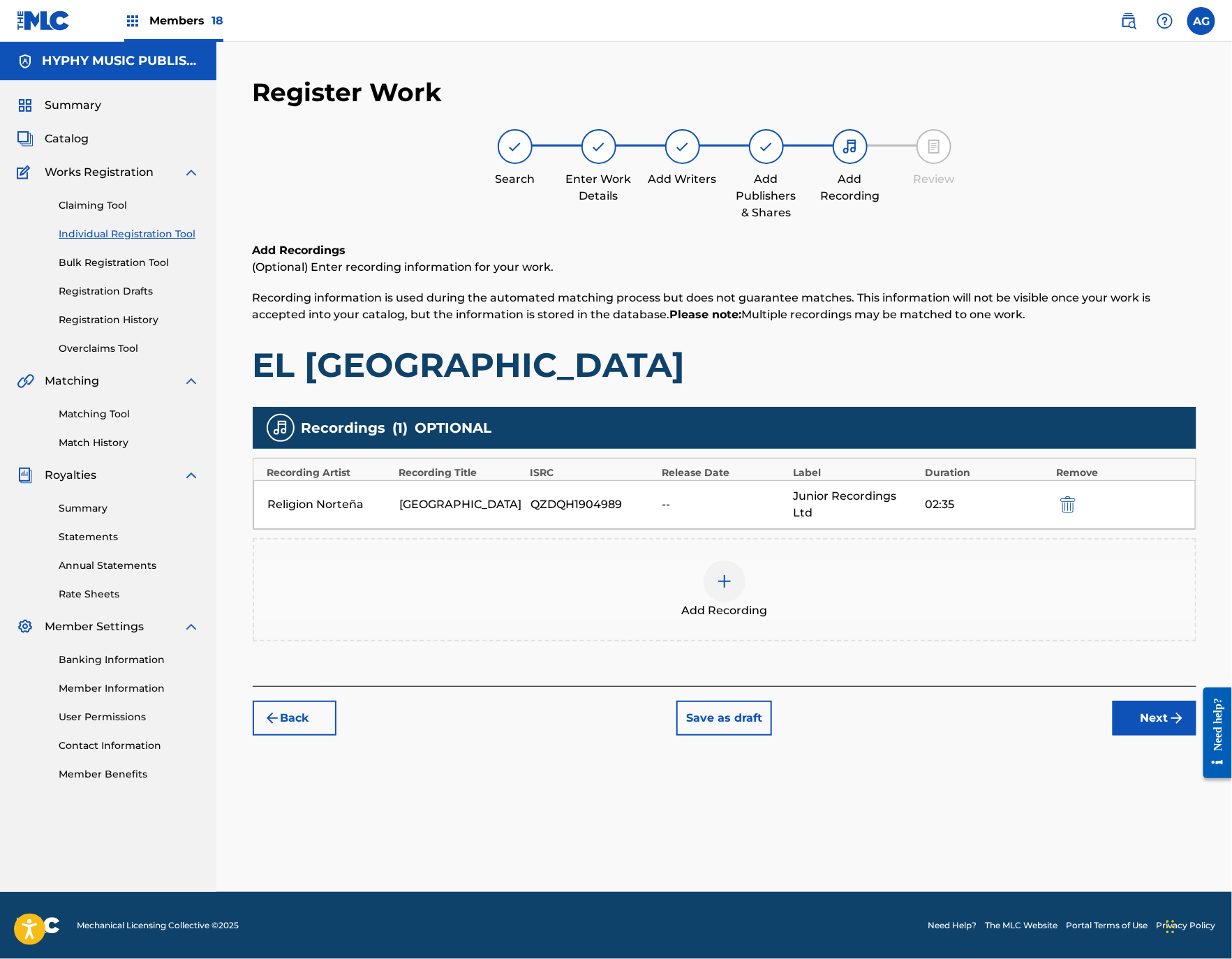
click at [1120, 723] on button "Next" at bounding box center [1154, 718] width 84 height 35
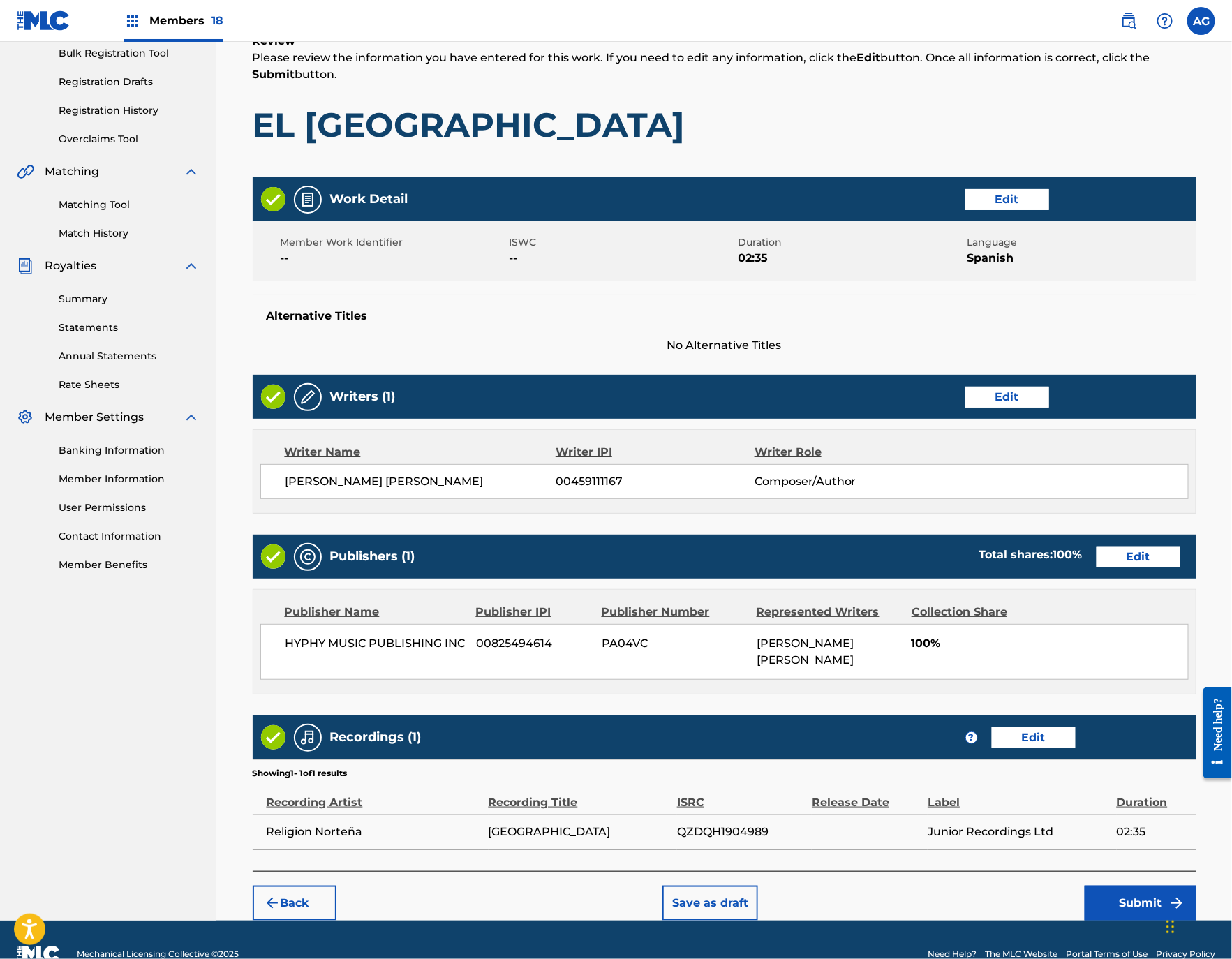
scroll to position [241, 0]
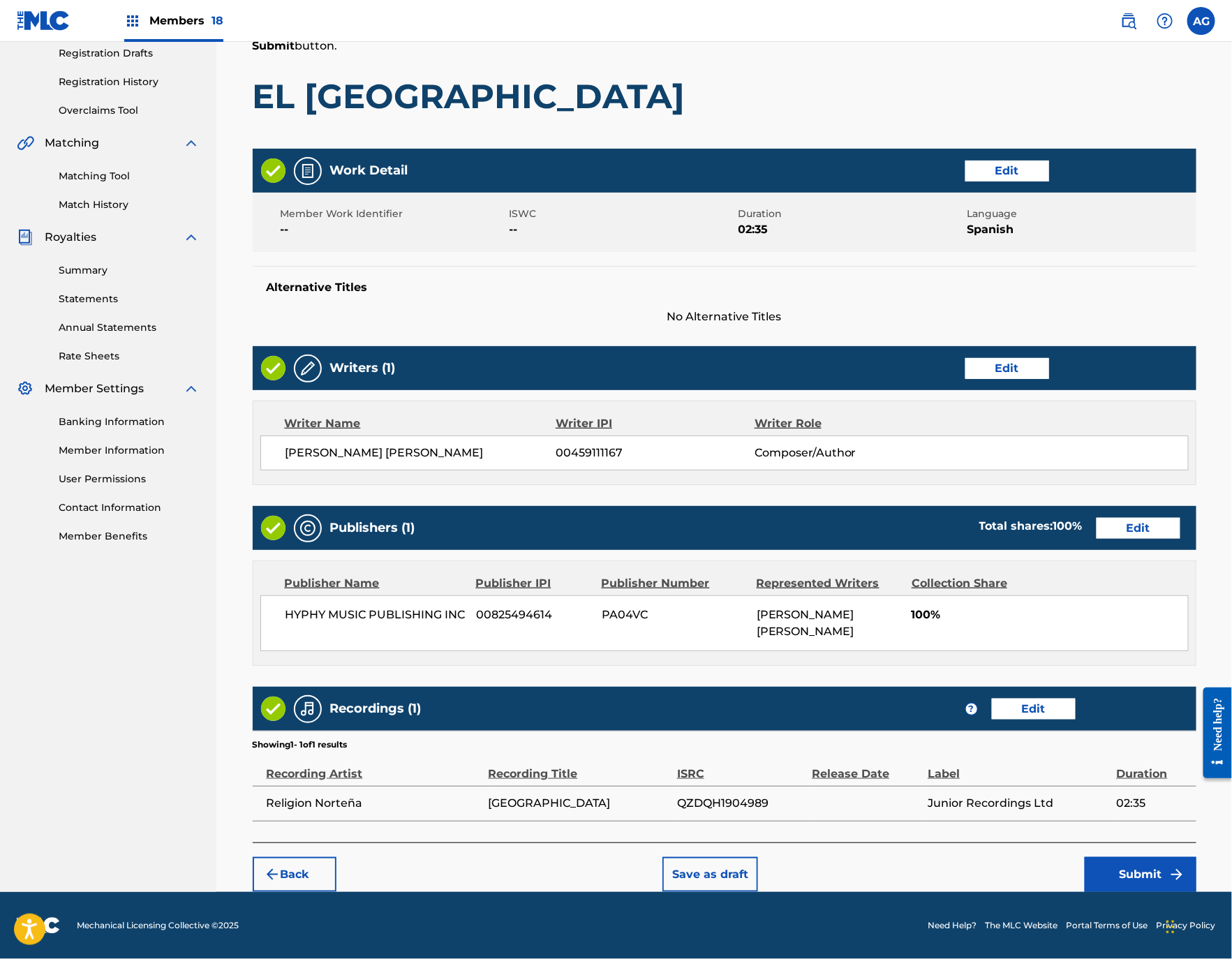
drag, startPoint x: 763, startPoint y: 544, endPoint x: 800, endPoint y: 720, distance: 179.8
click at [1163, 874] on button "Submit" at bounding box center [1141, 874] width 112 height 35
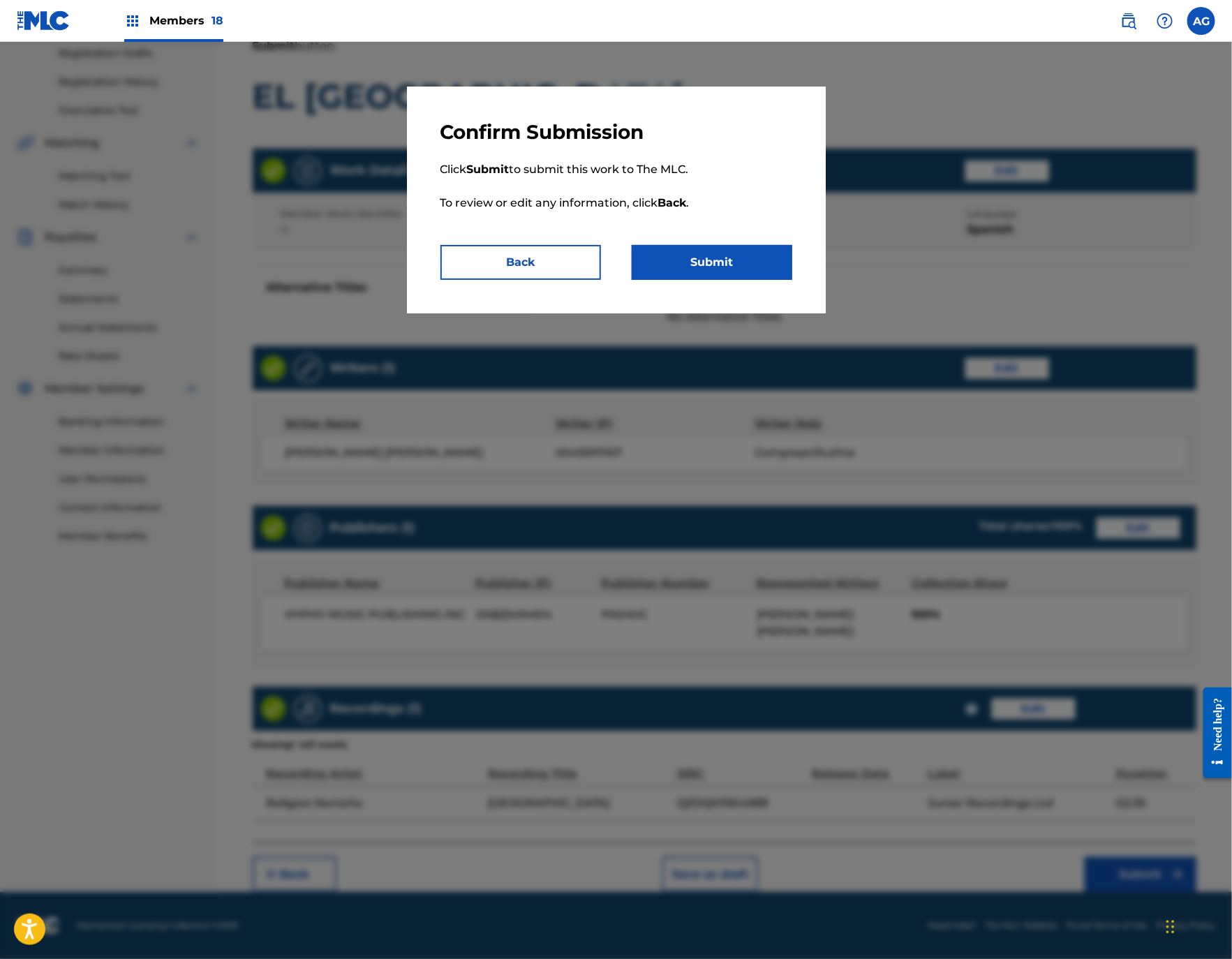
click at [694, 296] on div "Confirm Submission Click Submit to submit this work to The MLC. To review or ed…" at bounding box center [616, 200] width 419 height 227
click at [695, 264] on button "Submit" at bounding box center [712, 262] width 160 height 35
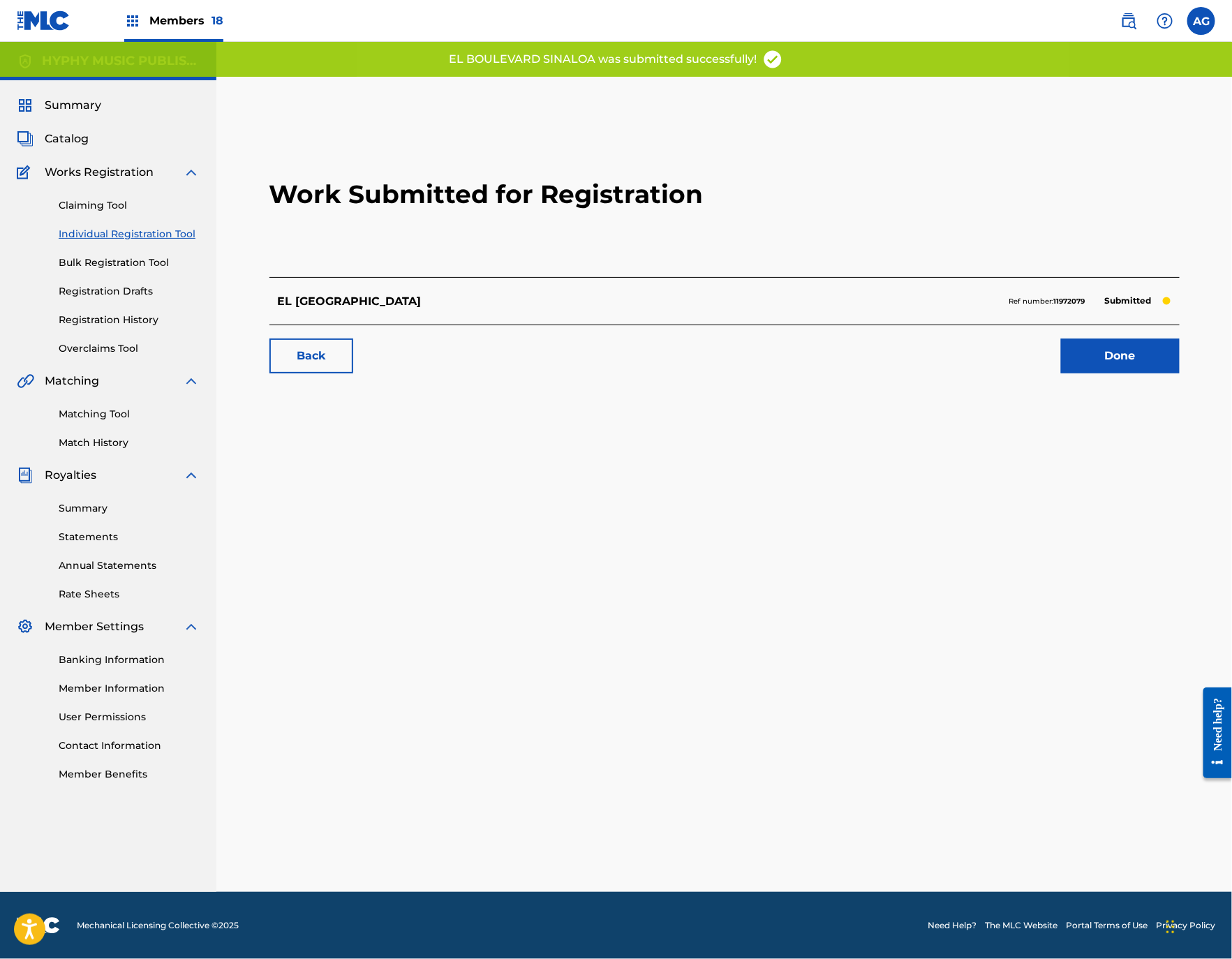
click at [1092, 353] on link "Done" at bounding box center [1120, 356] width 119 height 35
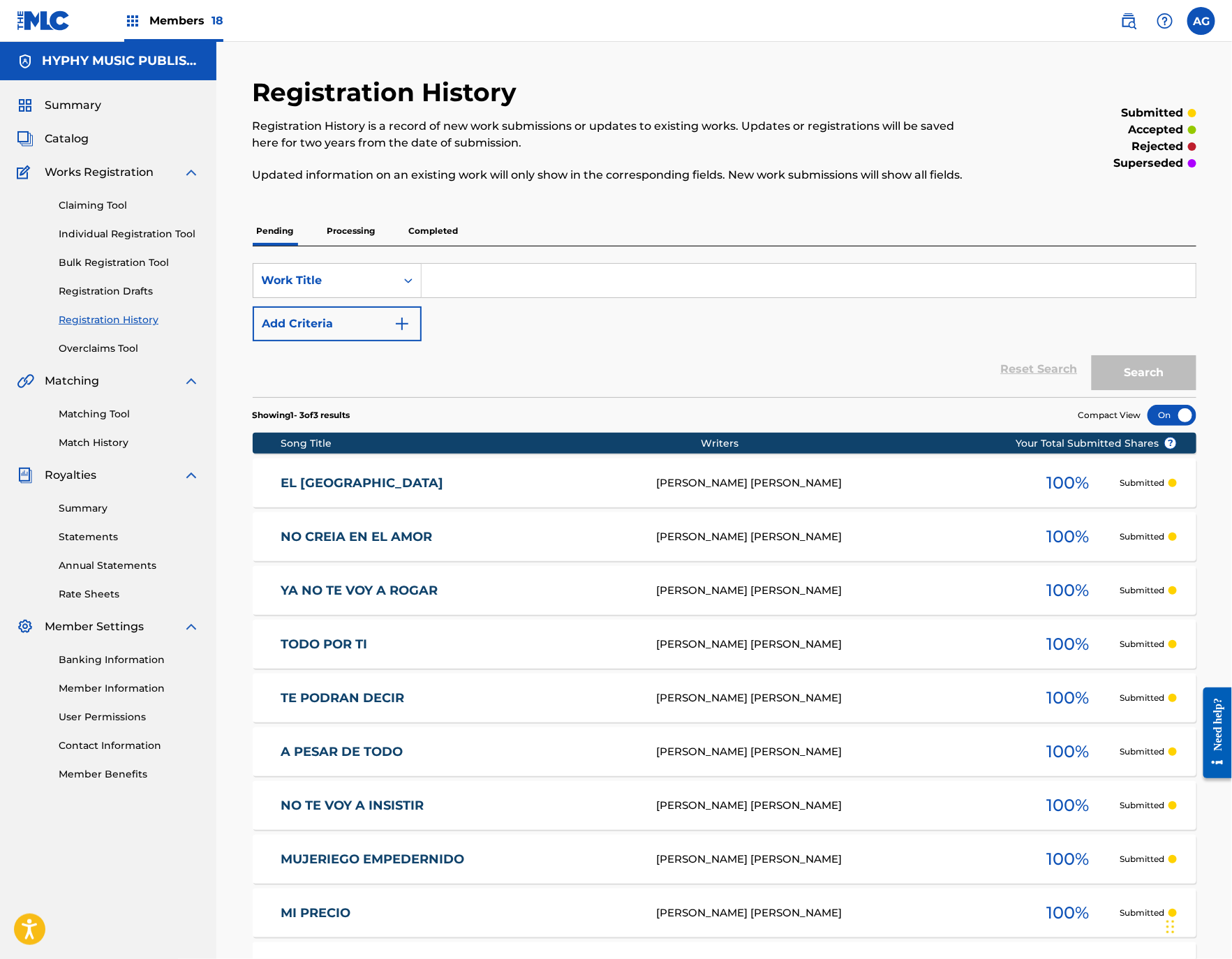
drag, startPoint x: 136, startPoint y: 233, endPoint x: 109, endPoint y: 258, distance: 36.8
click at [136, 233] on link "Individual Registration Tool" at bounding box center [129, 234] width 141 height 15
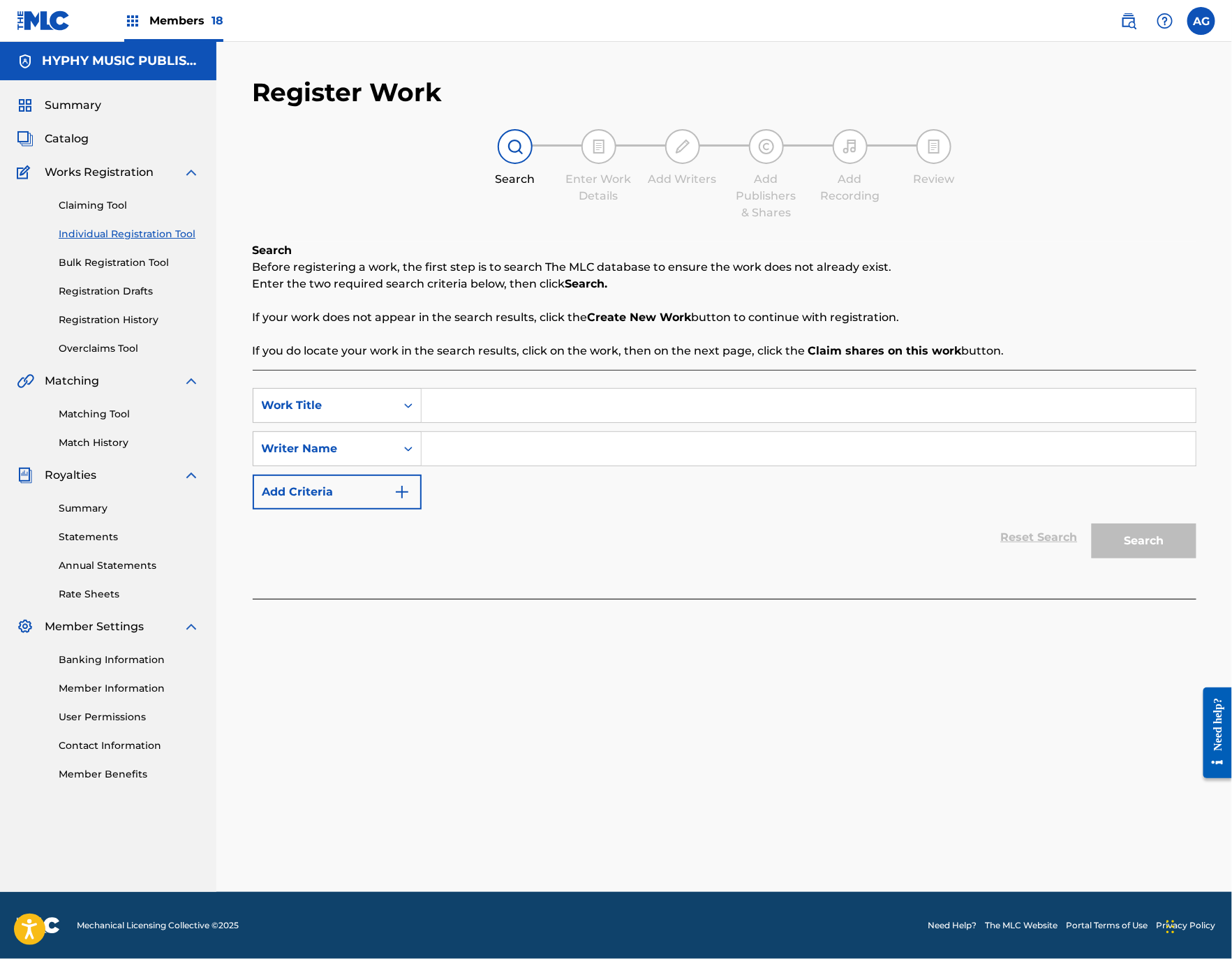
click at [463, 395] on input "Search Form" at bounding box center [809, 405] width 774 height 33
paste input "LOS SINALOENSES"
type input "LOS SINALOENSES"
click at [519, 449] on input "Search Form" at bounding box center [809, 448] width 774 height 33
drag, startPoint x: 629, startPoint y: 464, endPoint x: 623, endPoint y: 447, distance: 18.0
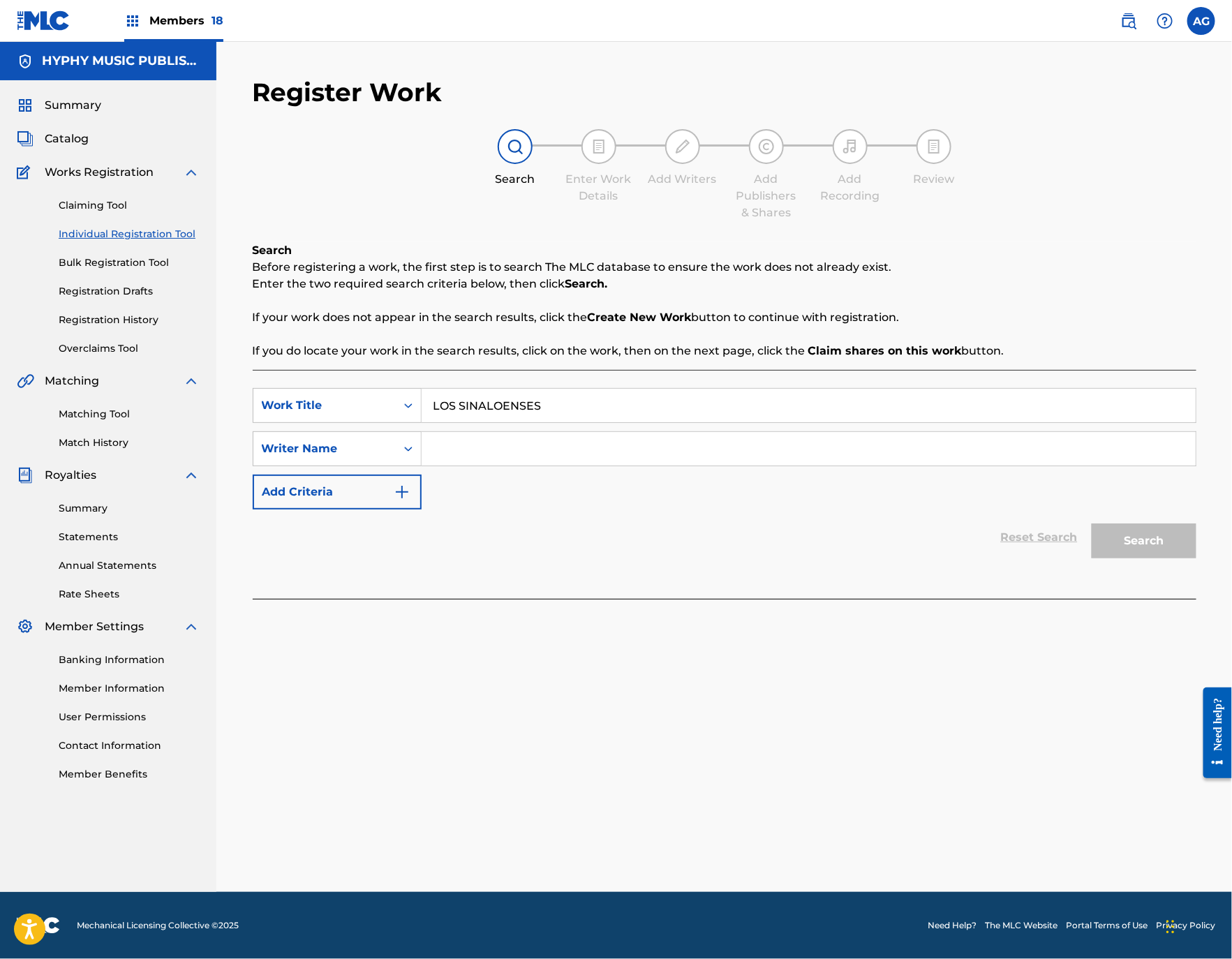
click at [629, 464] on input "Search Form" at bounding box center [809, 448] width 774 height 33
click at [623, 447] on input "Search Form" at bounding box center [809, 448] width 774 height 33
paste input "[PERSON_NAME] [PERSON_NAME]"
type input "[PERSON_NAME] [PERSON_NAME]"
click at [1156, 533] on button "Search" at bounding box center [1144, 540] width 105 height 35
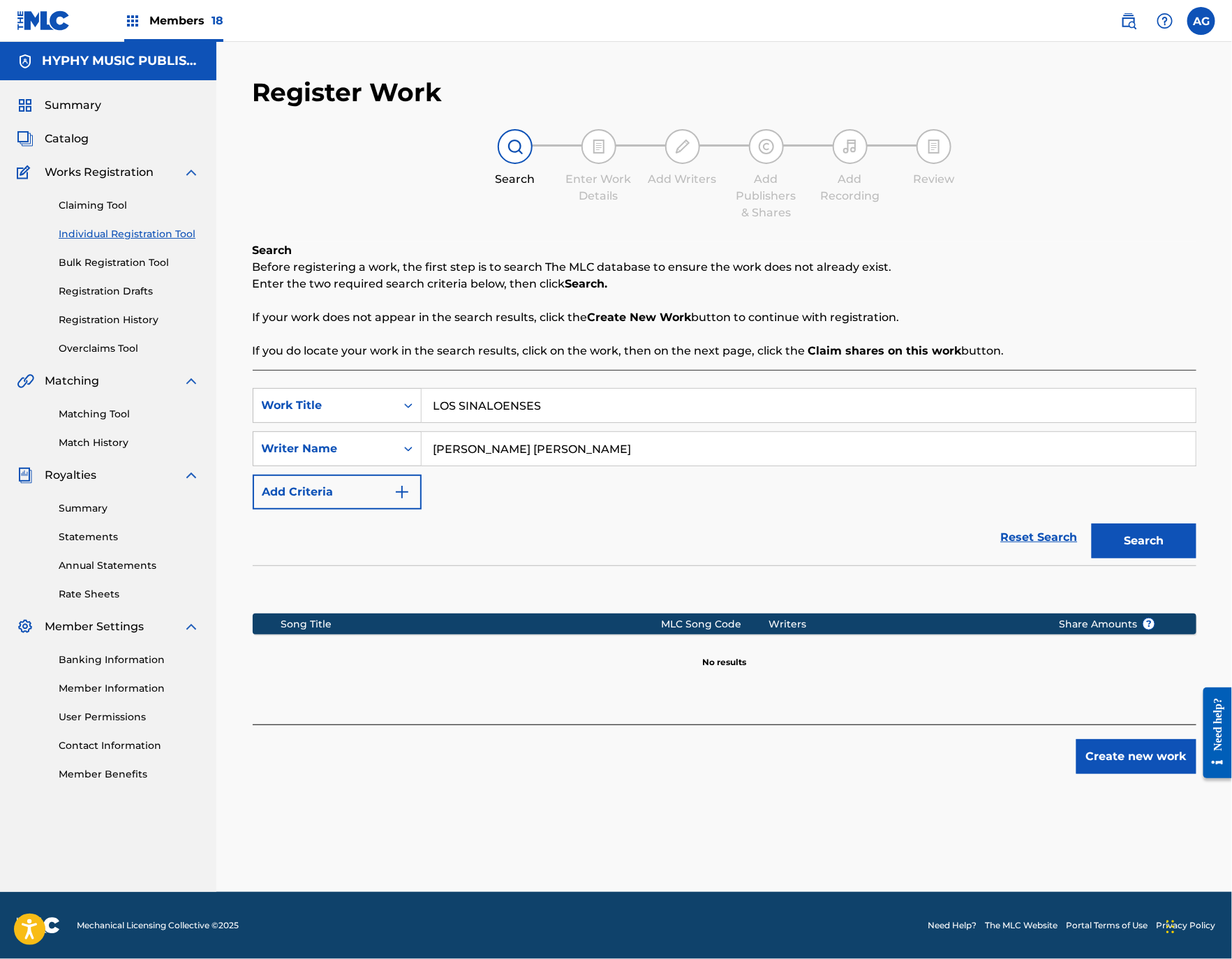
click at [1085, 756] on button "Create new work" at bounding box center [1136, 756] width 120 height 35
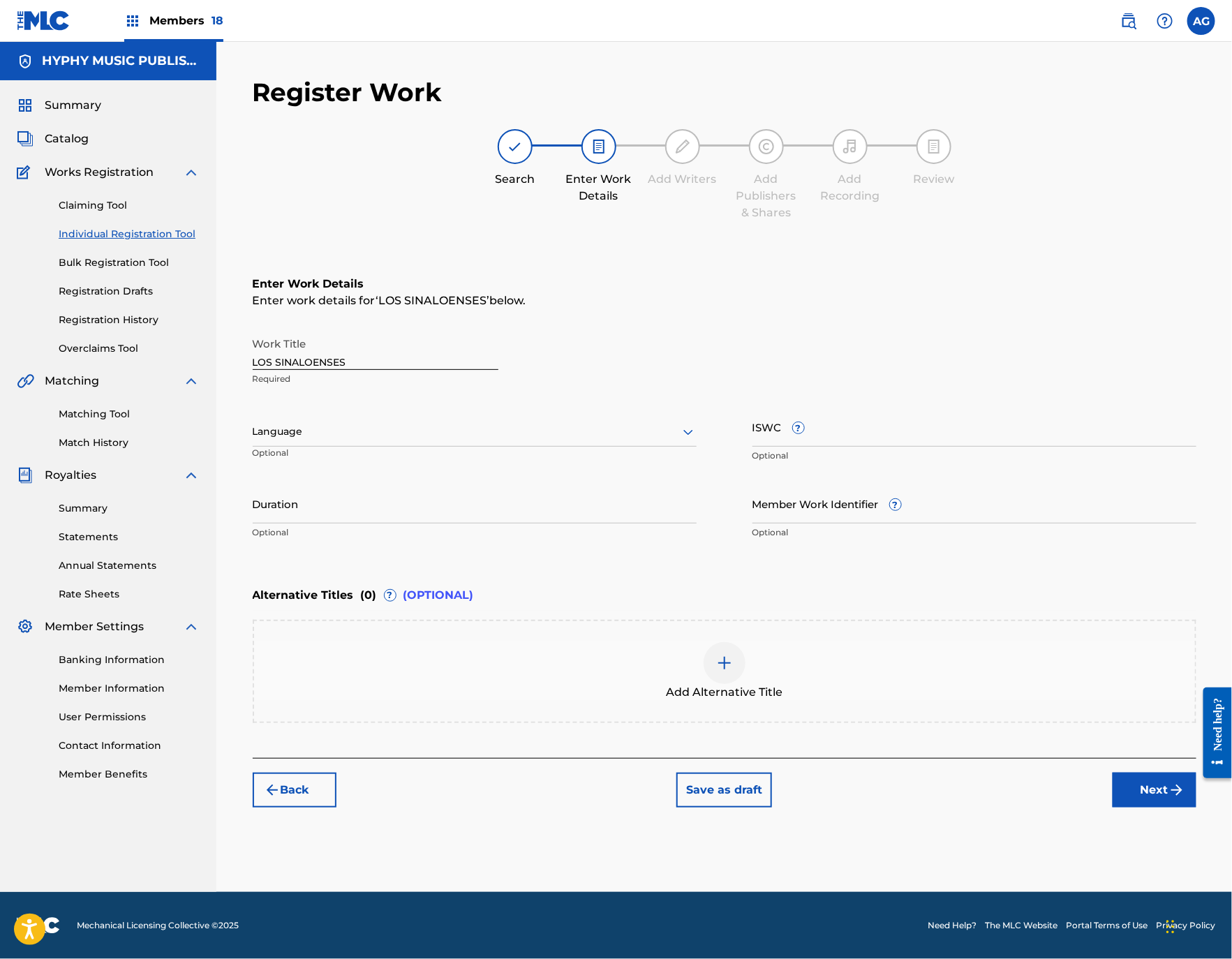
click at [520, 457] on div "Language Optional" at bounding box center [475, 438] width 443 height 63
drag, startPoint x: 500, startPoint y: 433, endPoint x: 492, endPoint y: 442, distance: 12.0
click at [499, 434] on div at bounding box center [475, 431] width 443 height 18
click at [464, 494] on div "Spanish" at bounding box center [475, 494] width 443 height 32
click at [513, 520] on input "Duration" at bounding box center [475, 503] width 443 height 40
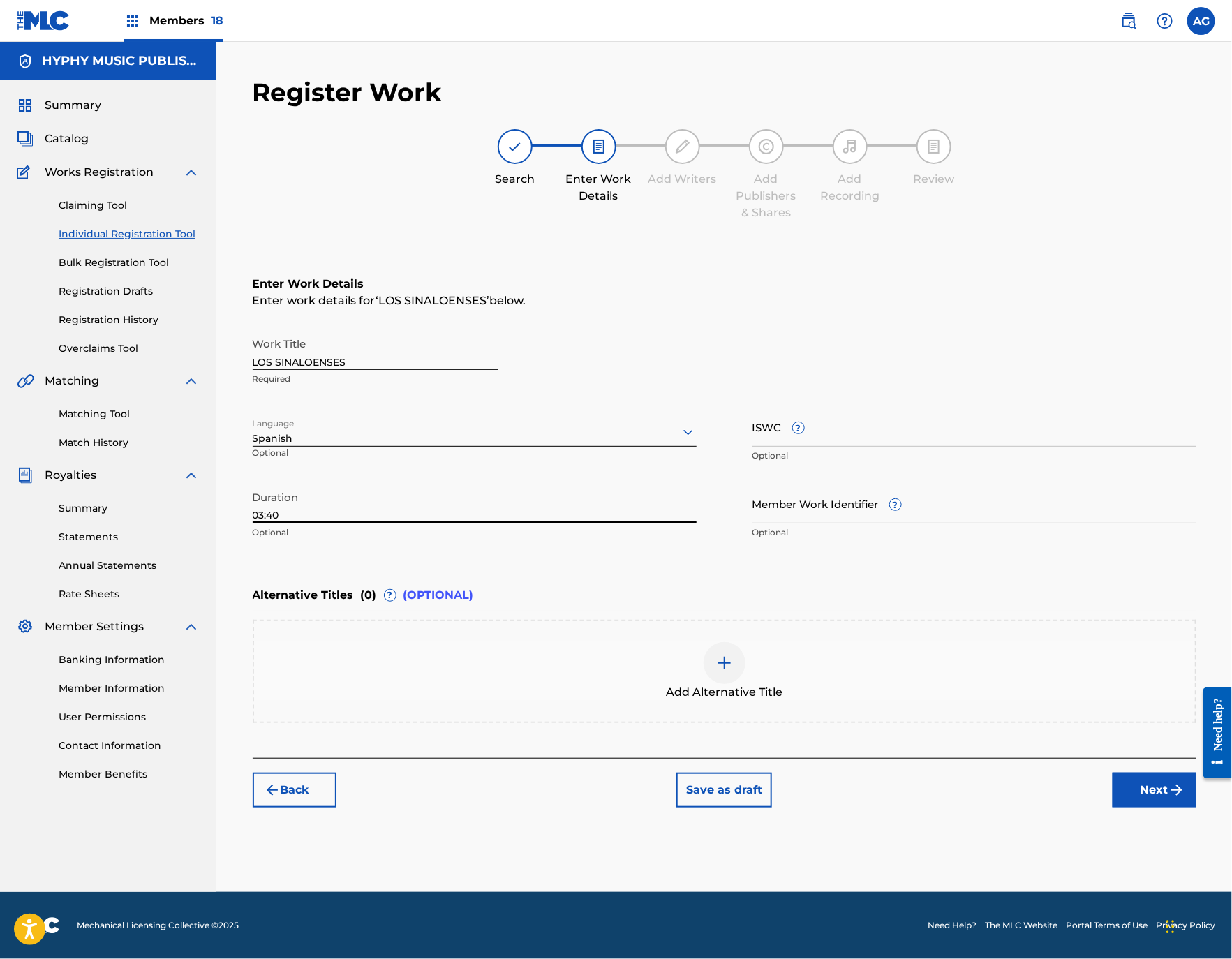
type input "03:40"
click at [1169, 781] on img "submit" at bounding box center [1177, 790] width 17 height 17
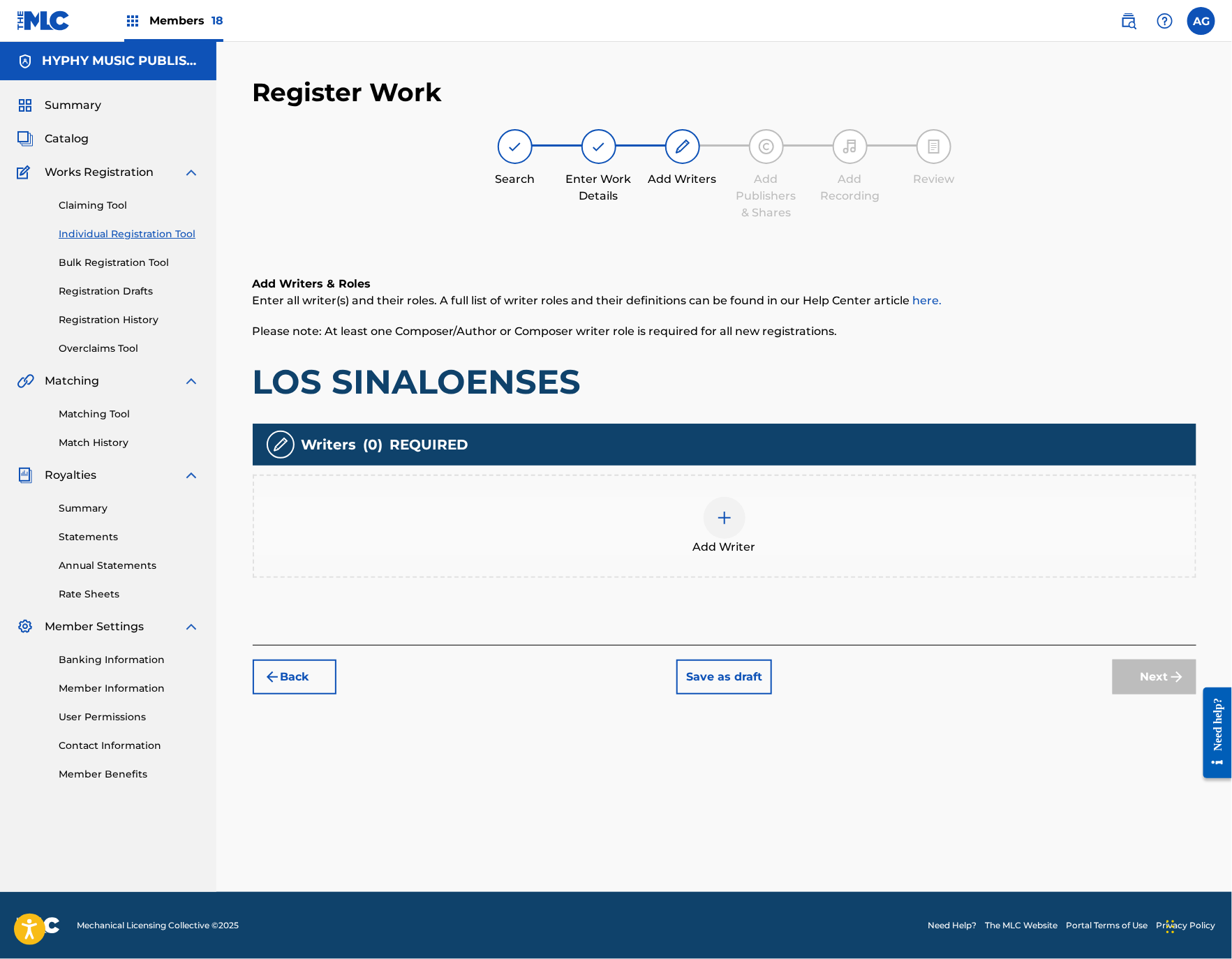
click at [746, 533] on div "Add Writer" at bounding box center [724, 526] width 940 height 59
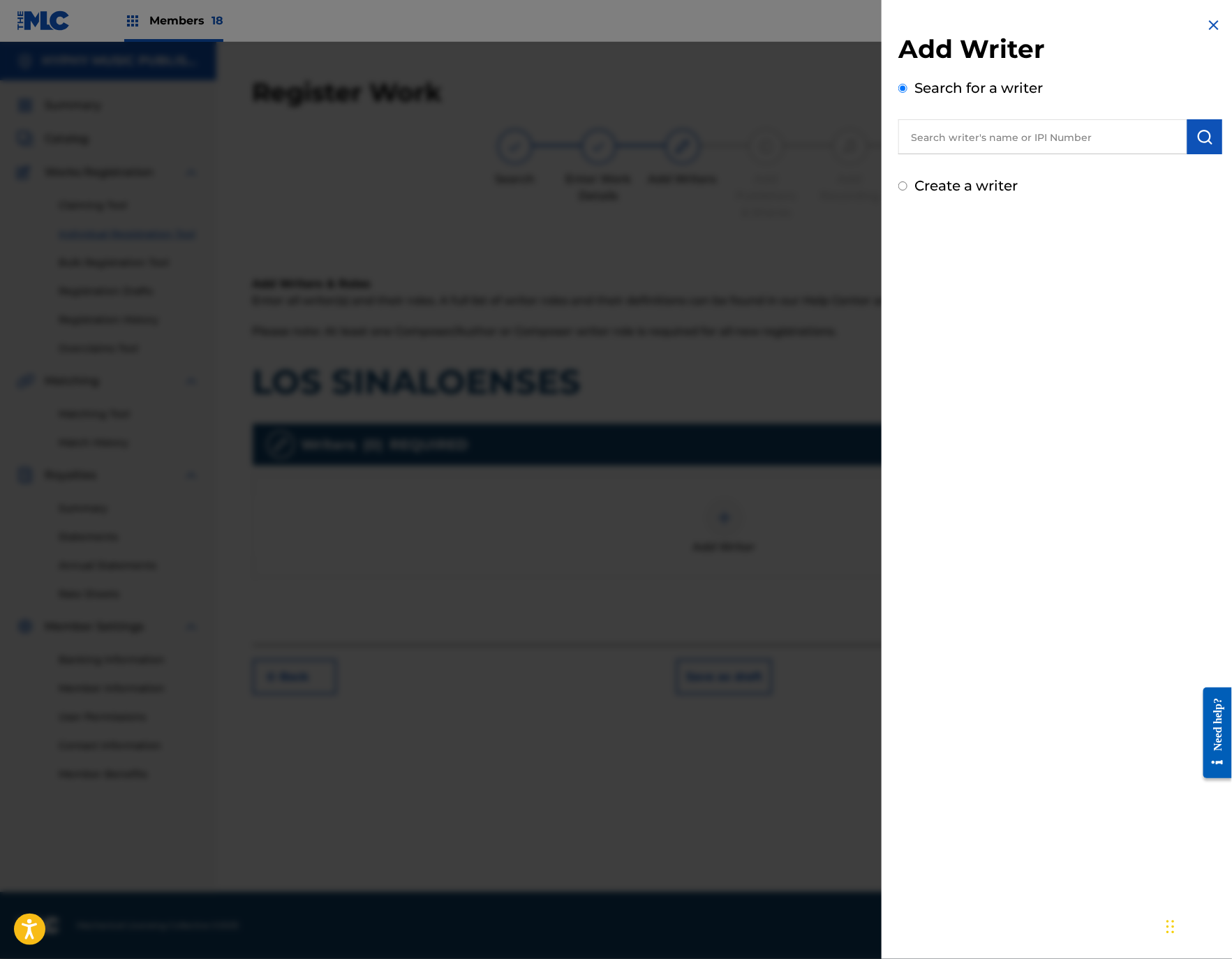
click at [1093, 139] on input "text" at bounding box center [1042, 136] width 289 height 35
paste input "[PERSON_NAME] [PERSON_NAME]"
type input "[PERSON_NAME] [PERSON_NAME]"
drag, startPoint x: 1199, startPoint y: 143, endPoint x: 1235, endPoint y: 151, distance: 36.9
click at [1200, 143] on img "submit" at bounding box center [1205, 137] width 17 height 17
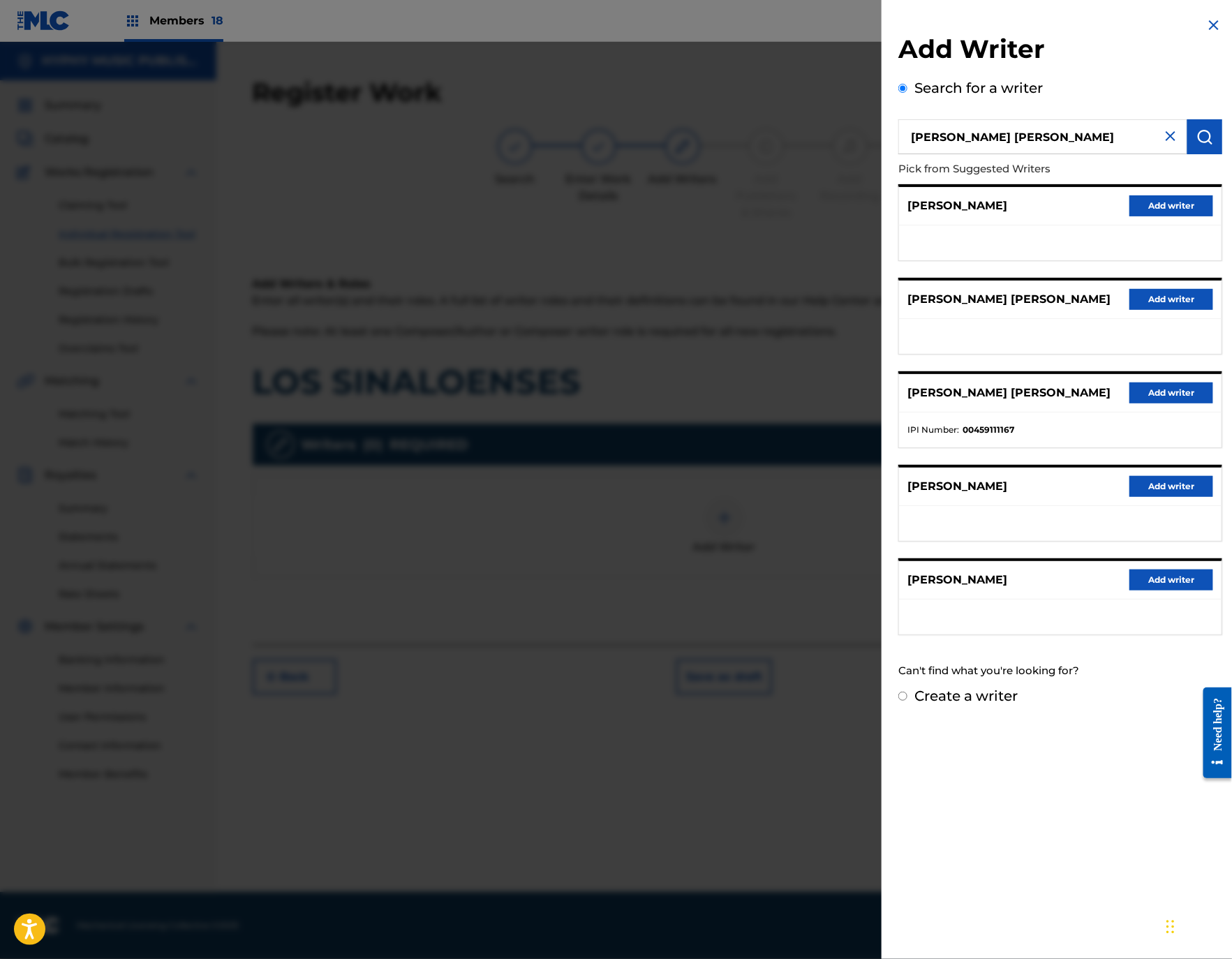
click at [1152, 402] on button "Add writer" at bounding box center [1171, 392] width 84 height 21
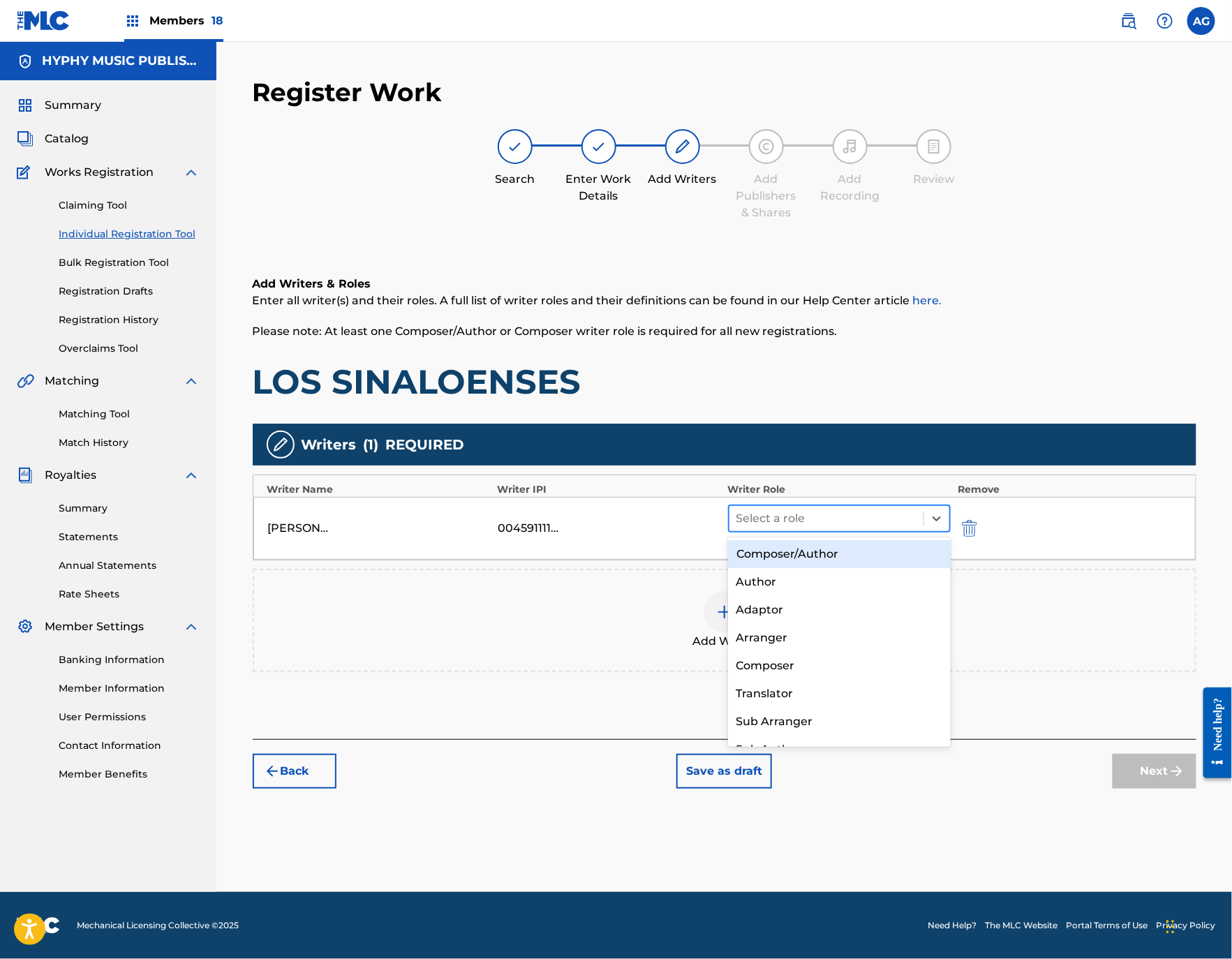
click at [825, 522] on div at bounding box center [827, 518] width 181 height 19
click at [813, 561] on div "Composer/Author" at bounding box center [839, 554] width 223 height 28
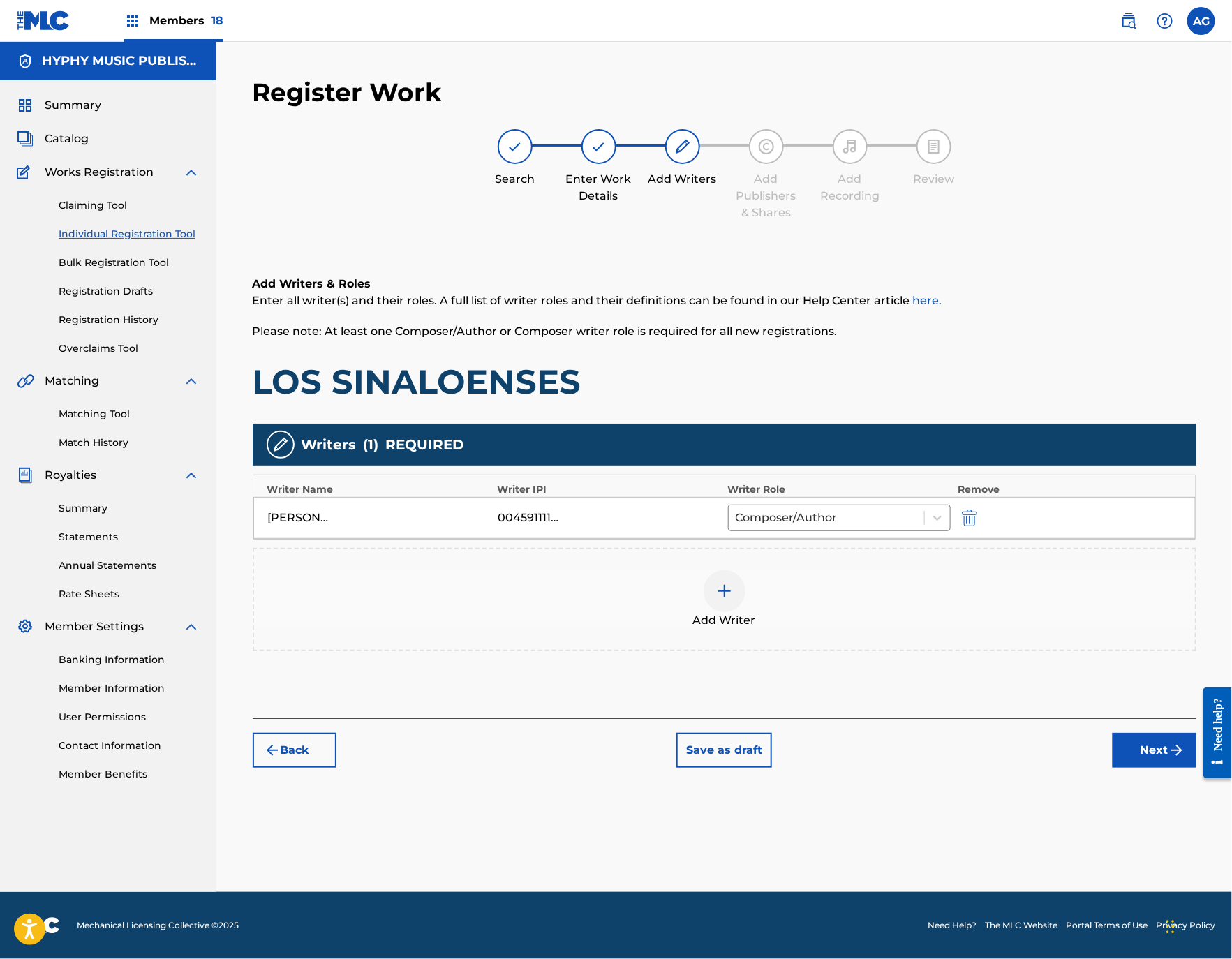
click at [1154, 758] on button "Next" at bounding box center [1154, 750] width 84 height 35
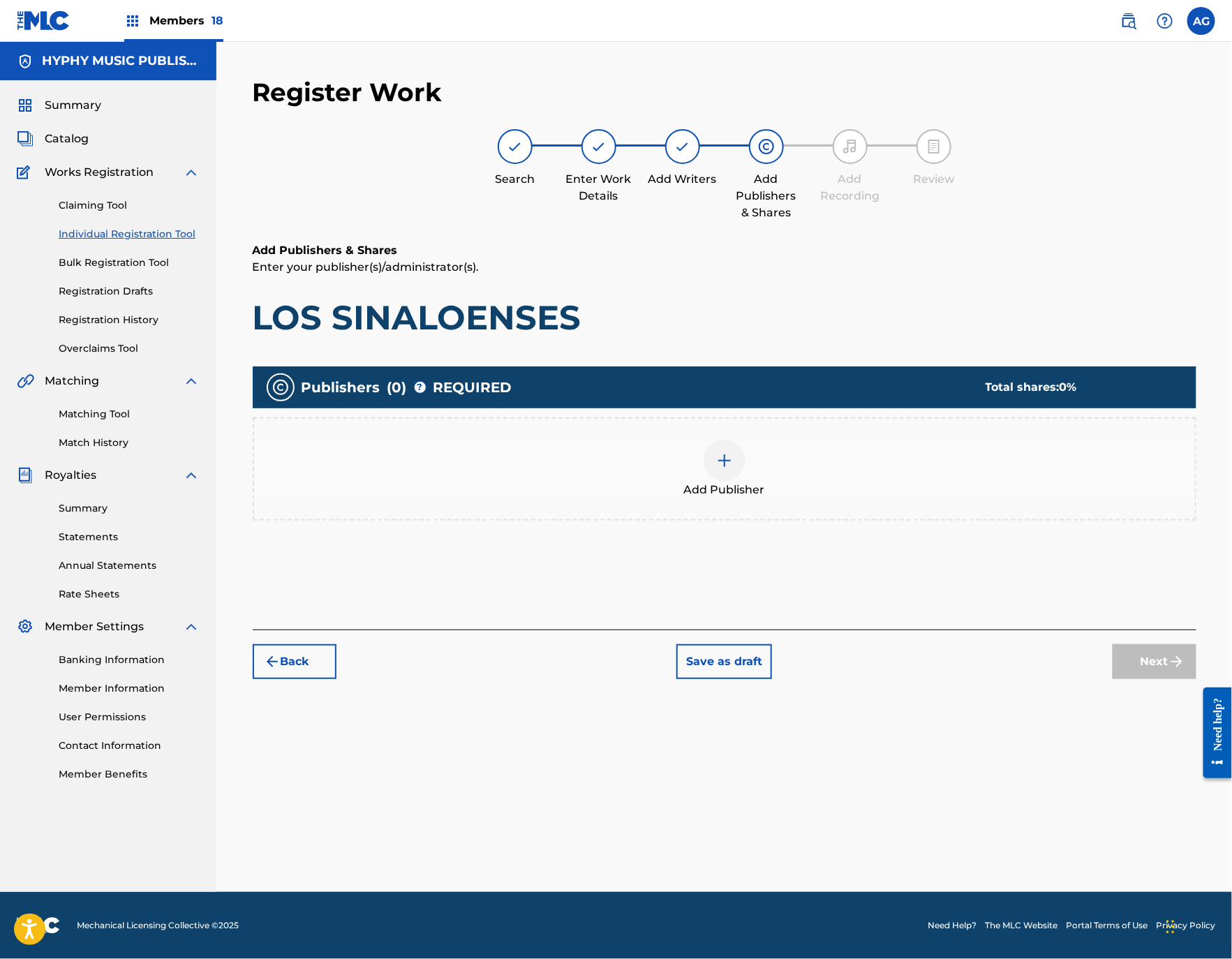
click at [695, 467] on div "Add Publisher" at bounding box center [724, 469] width 940 height 59
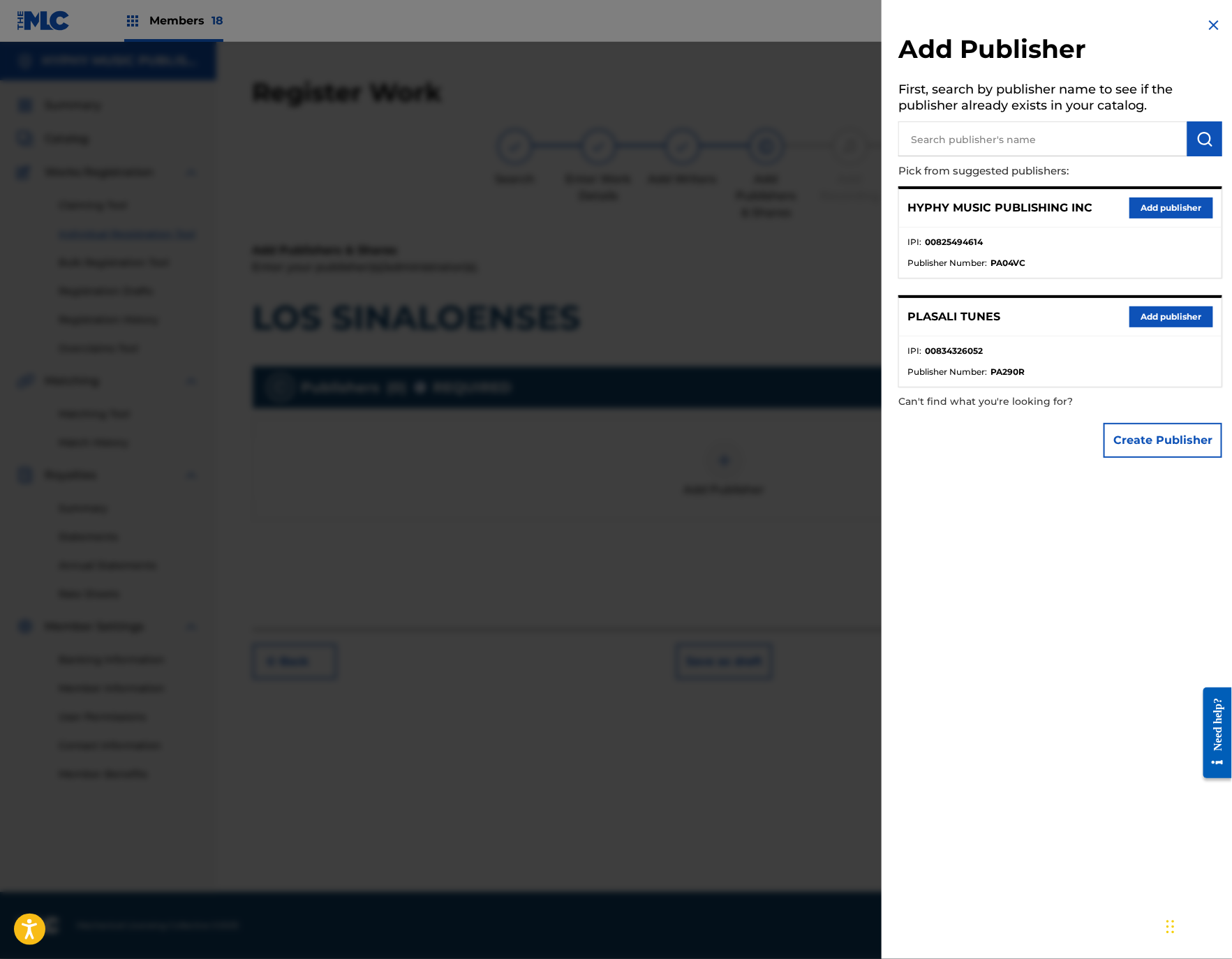
click at [1130, 212] on button "Add publisher" at bounding box center [1171, 208] width 84 height 21
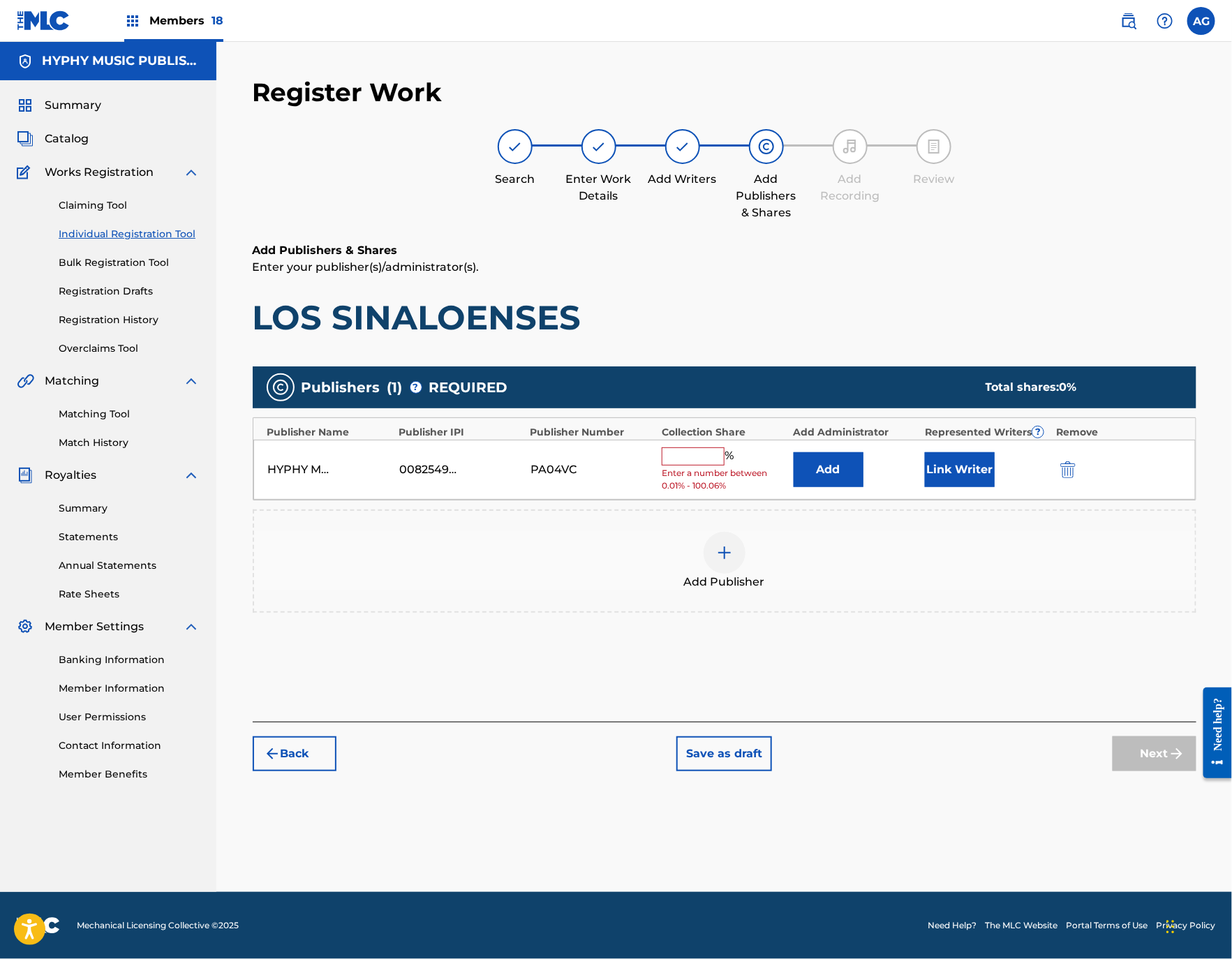
click at [695, 461] on input "text" at bounding box center [692, 456] width 63 height 18
type input "100"
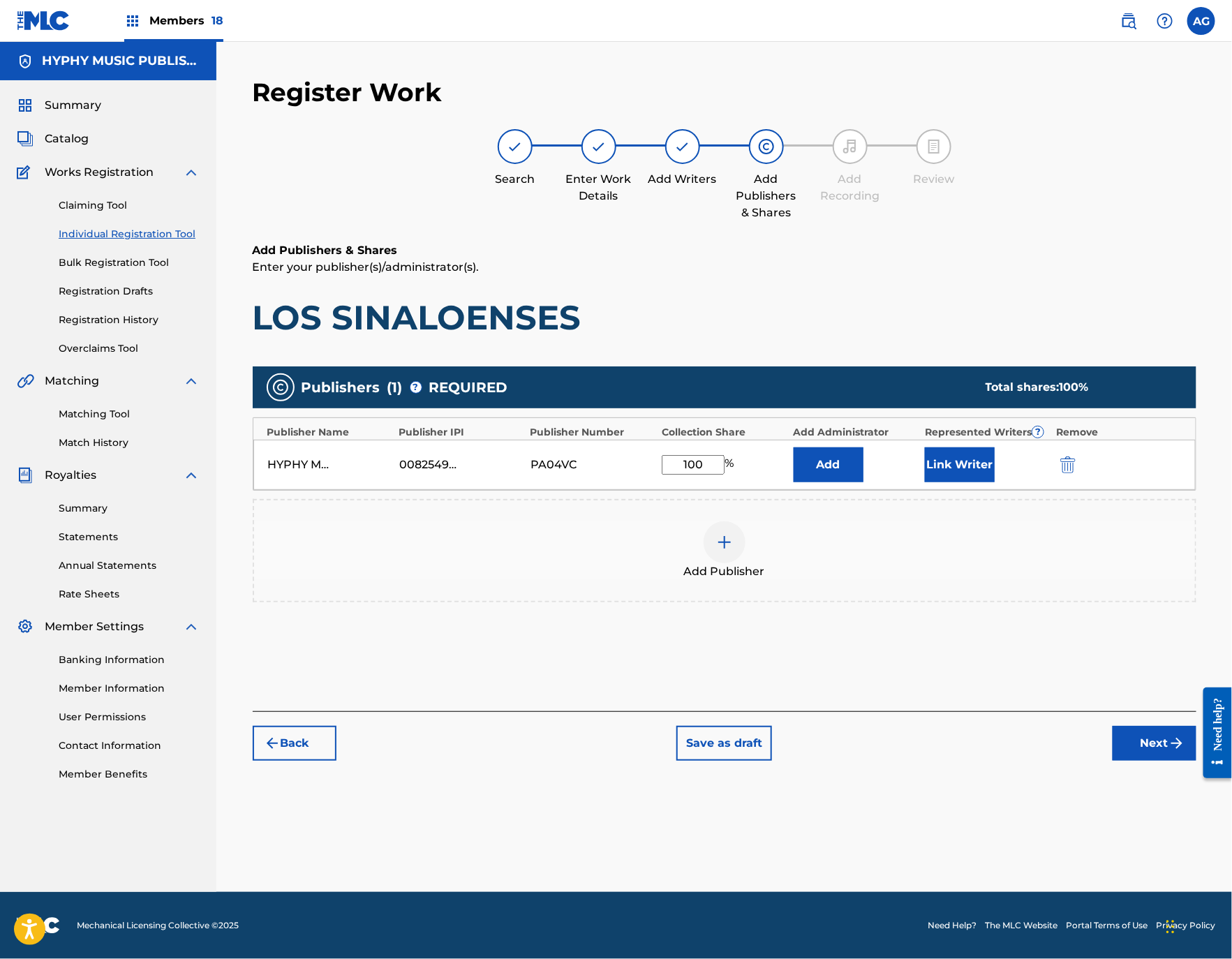
drag, startPoint x: 943, startPoint y: 450, endPoint x: 1233, endPoint y: 492, distance: 293.0
click at [944, 450] on button "Link Writer" at bounding box center [960, 464] width 70 height 35
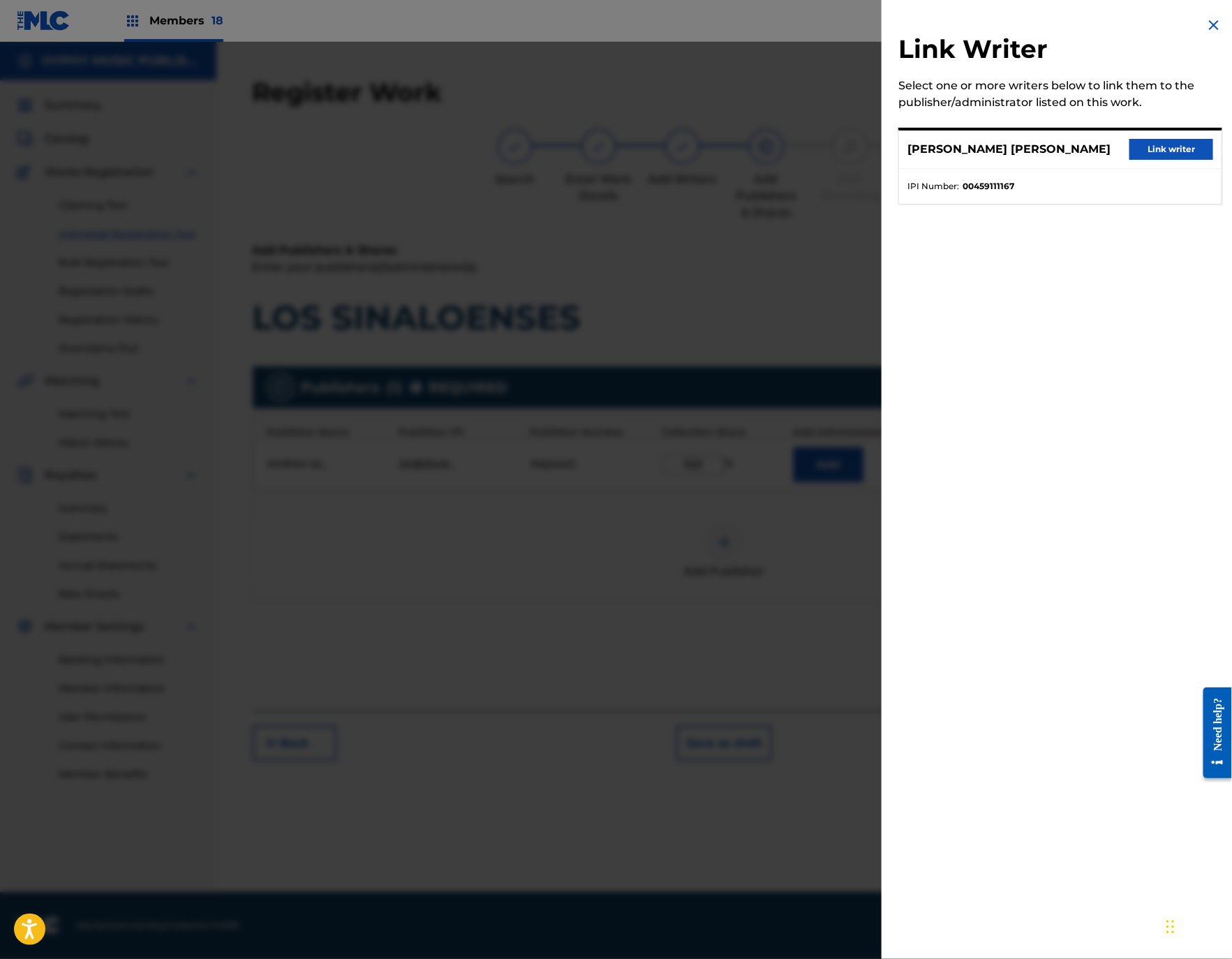
click at [1154, 153] on button "Link writer" at bounding box center [1171, 149] width 84 height 21
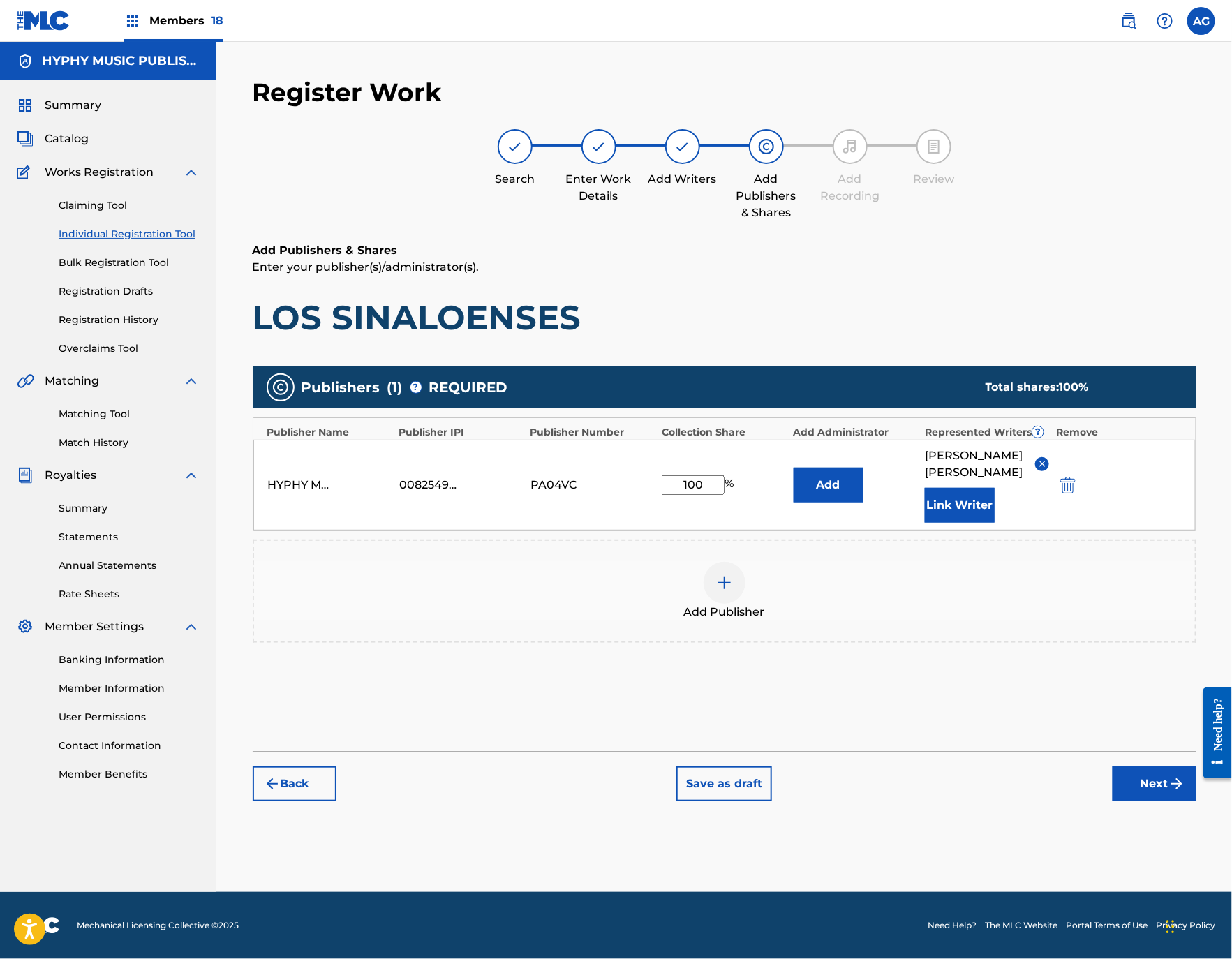
click at [1123, 773] on div "Back Save as draft Next" at bounding box center [724, 776] width 944 height 50
click at [1129, 792] on button "Next" at bounding box center [1154, 783] width 84 height 35
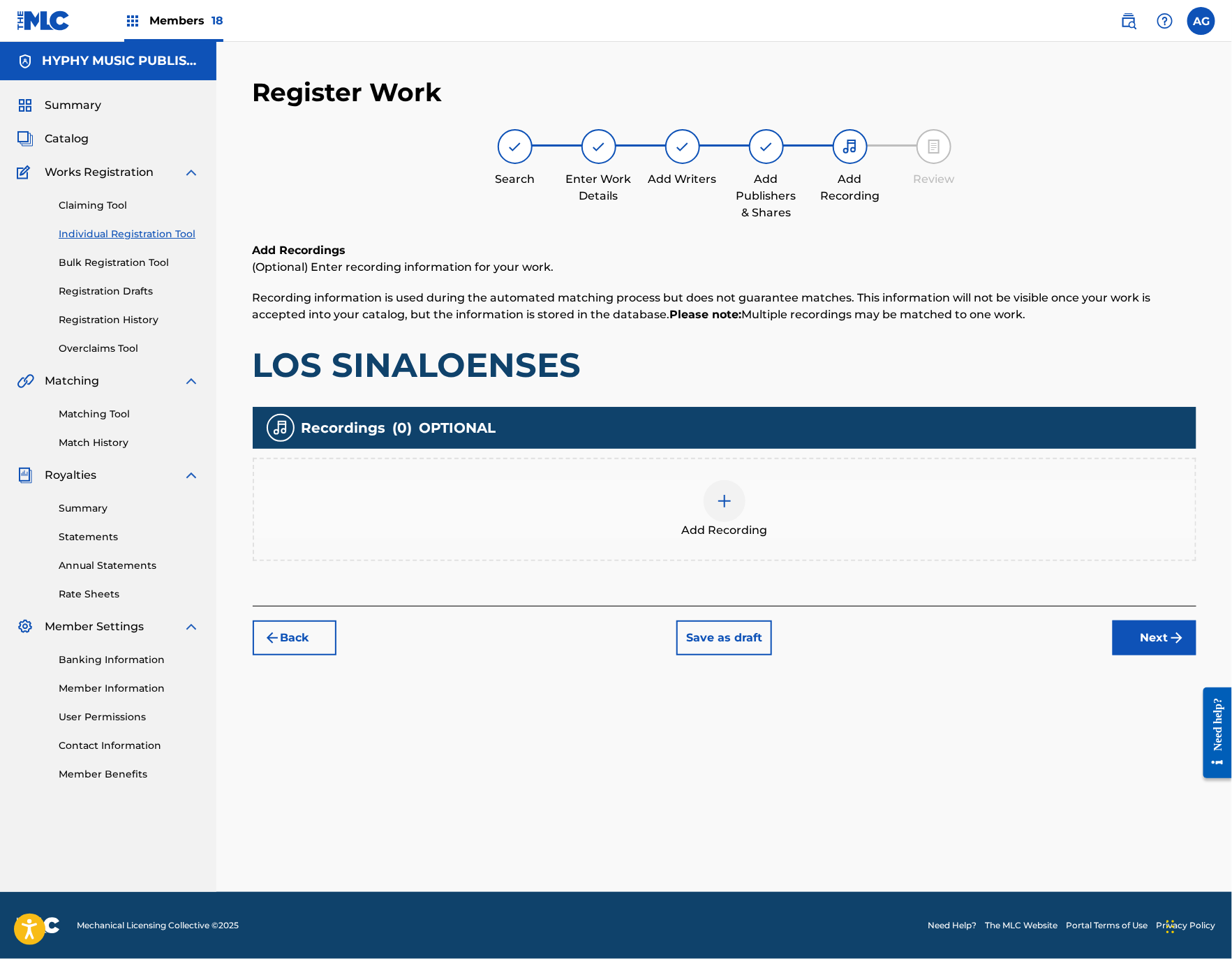
click at [660, 505] on div "Add Recording" at bounding box center [724, 509] width 940 height 59
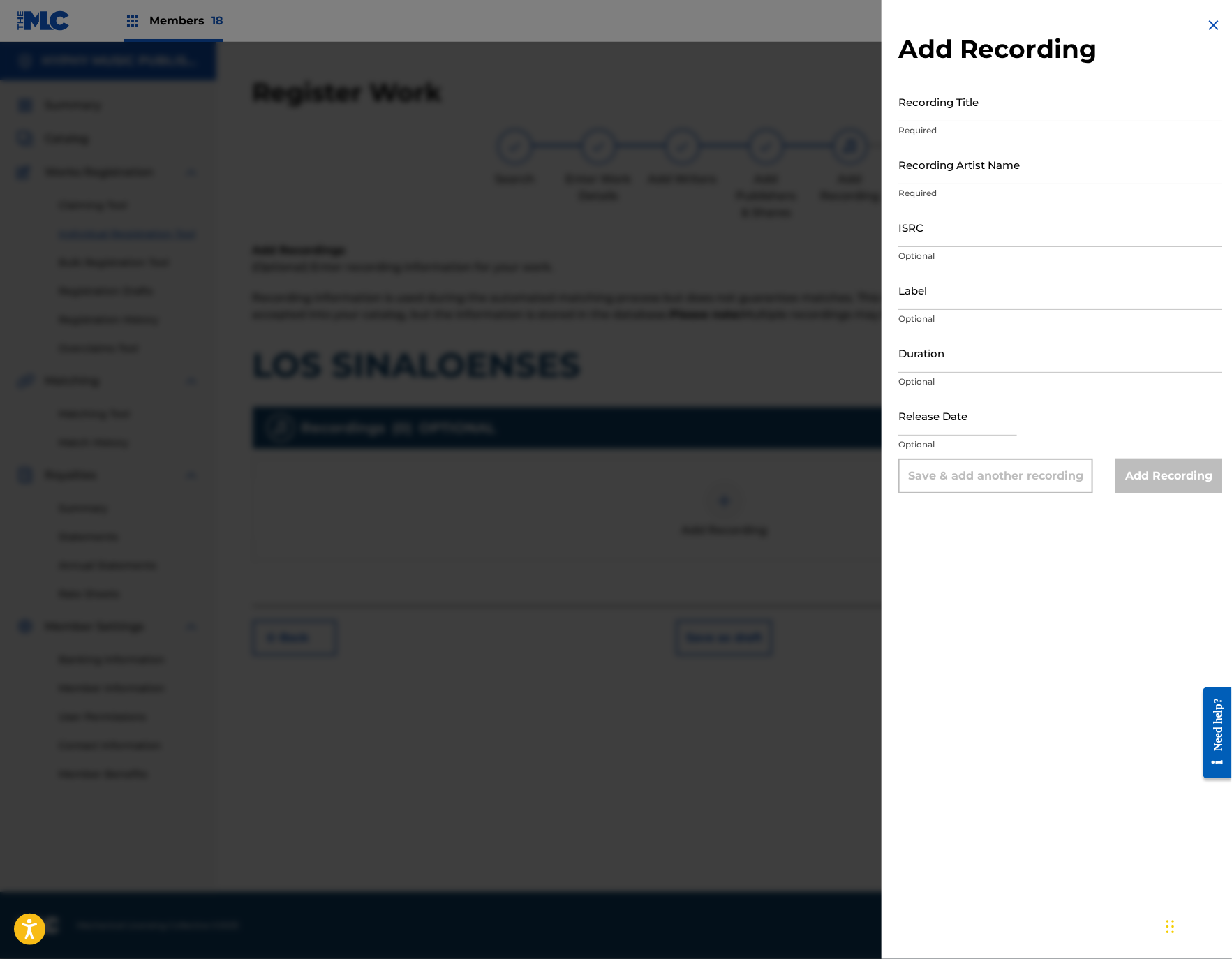
click at [996, 103] on input "Recording Title" at bounding box center [1060, 101] width 324 height 40
paste input "Los Sinaloenses"
type input "Los Sinaloenses"
drag, startPoint x: 1020, startPoint y: 159, endPoint x: 1033, endPoint y: 171, distance: 17.7
click at [1020, 159] on input "Recording Artist Name" at bounding box center [1060, 164] width 324 height 40
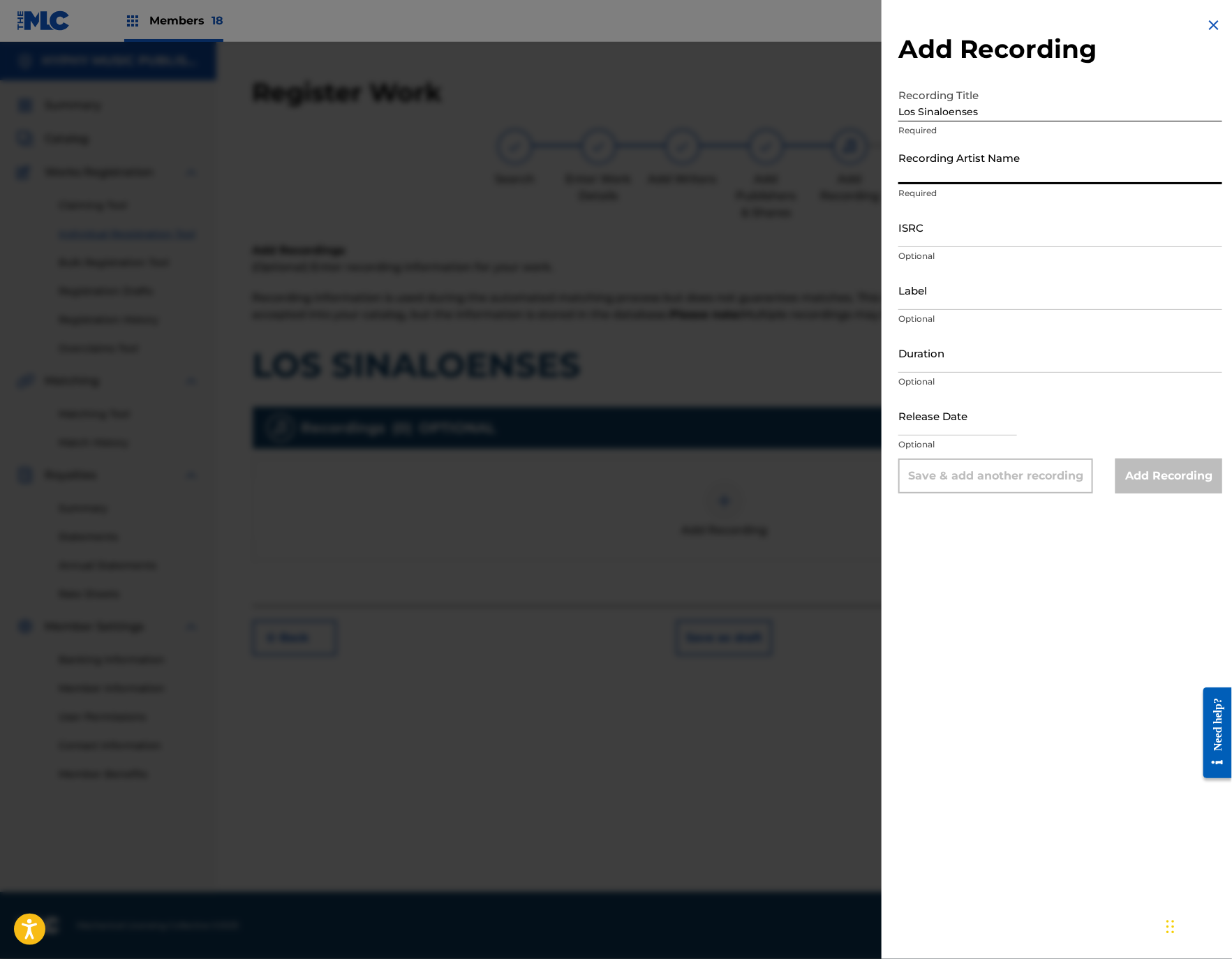
paste input "Religion Norteña"
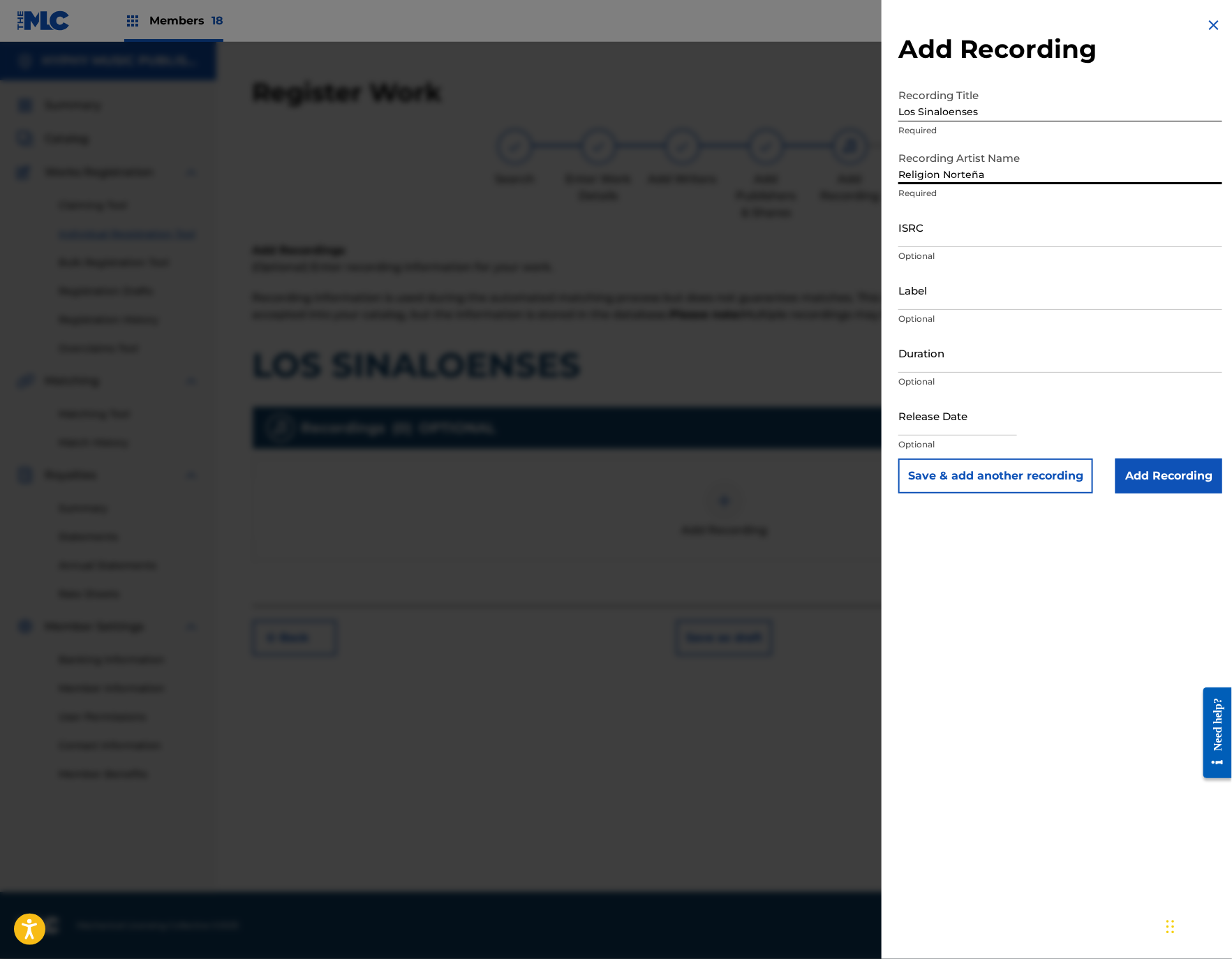
type input "Religion Norteña"
drag, startPoint x: 1037, startPoint y: 248, endPoint x: 1027, endPoint y: 233, distance: 18.0
click at [1037, 245] on div "ISRC Optional" at bounding box center [1060, 238] width 324 height 63
click at [1027, 233] on input "ISRC" at bounding box center [1060, 226] width 324 height 40
paste input "QZDQH1904993"
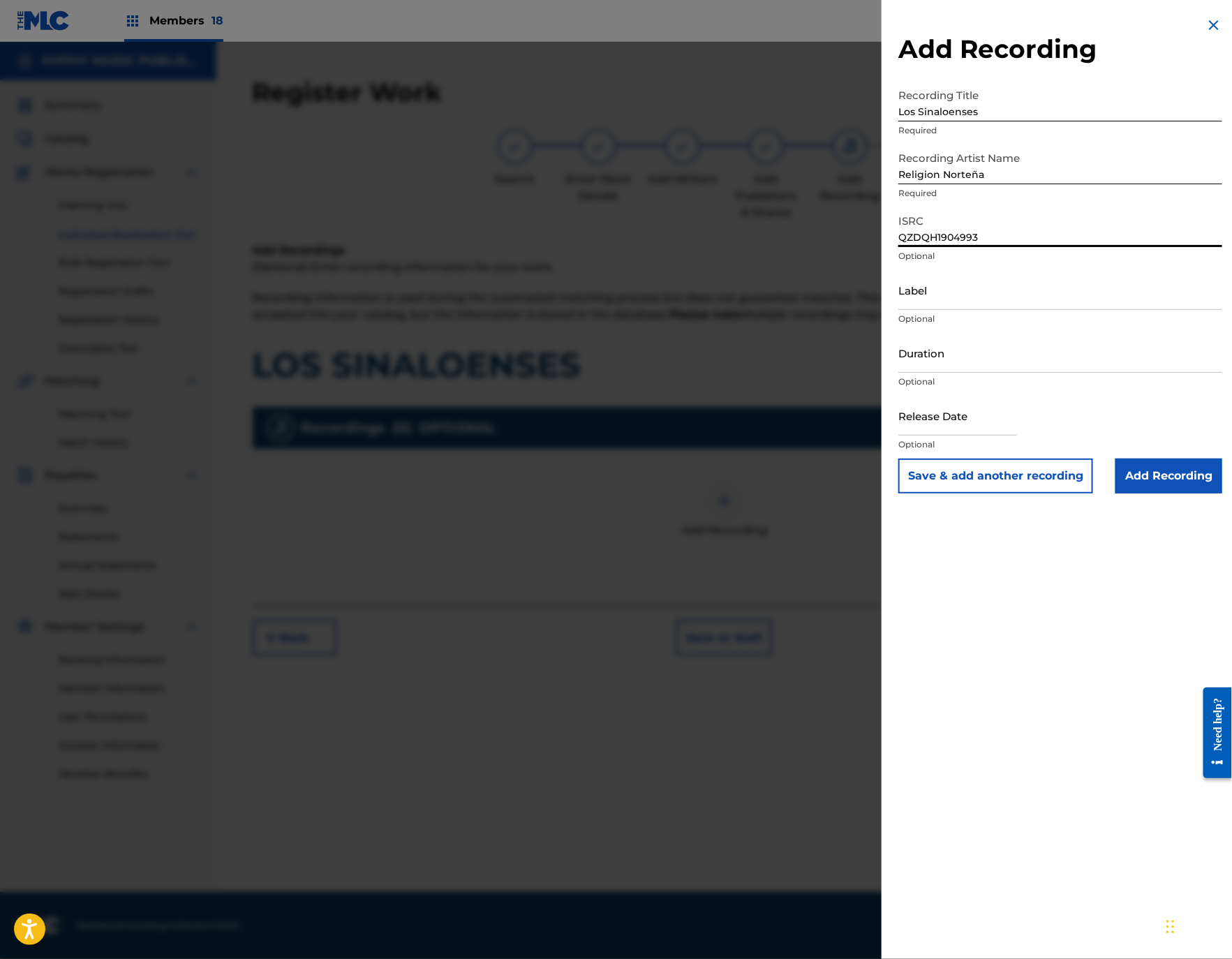
type input "QZDQH1904993"
click at [1023, 312] on p "Optional" at bounding box center [1060, 319] width 324 height 12
click at [1009, 291] on input "Label" at bounding box center [1060, 289] width 324 height 40
paste input "Junior Recordings Ltd"
type input "Junior Recordings Ltd"
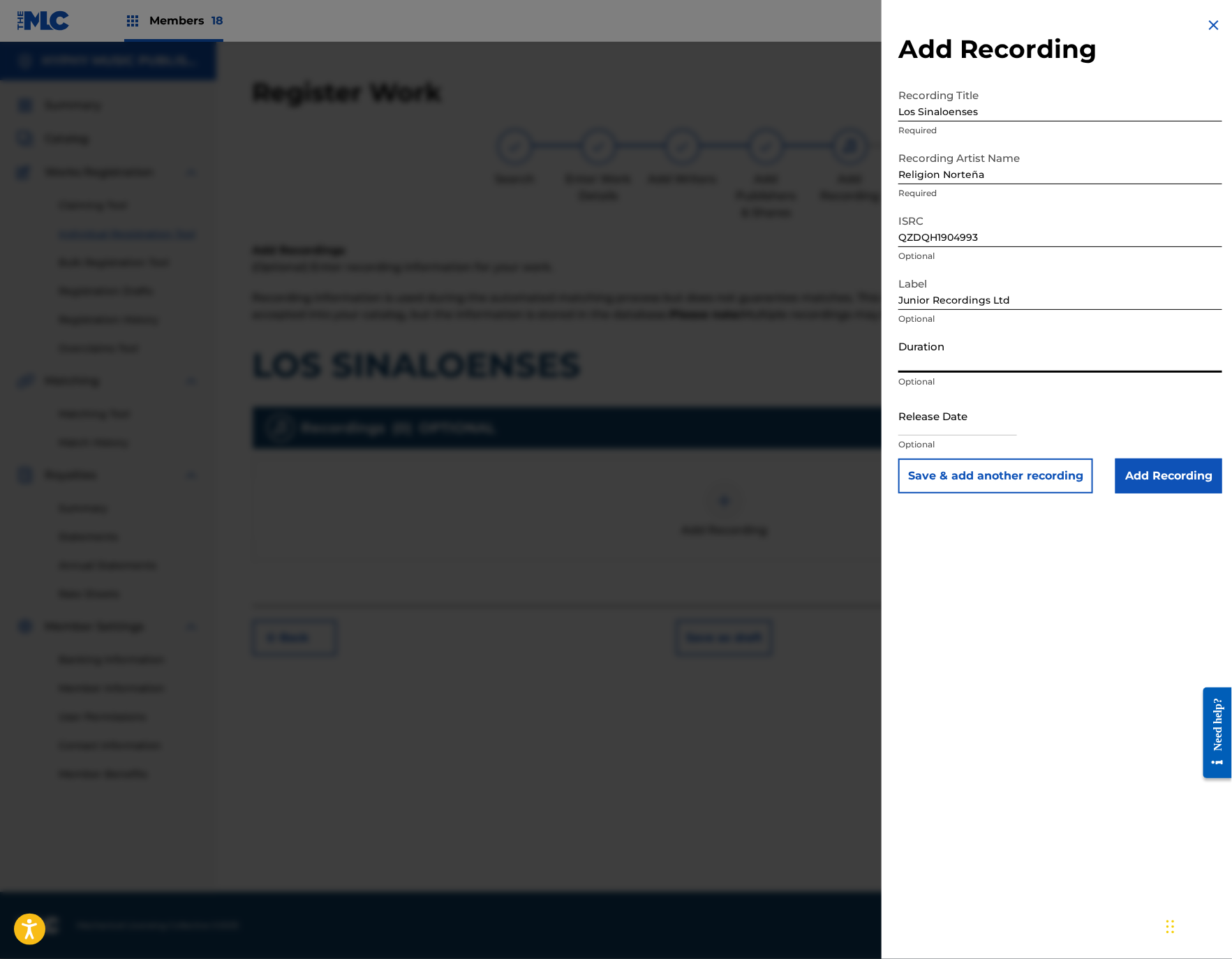
drag, startPoint x: 940, startPoint y: 346, endPoint x: 951, endPoint y: 353, distance: 13.0
click at [940, 346] on input "Duration" at bounding box center [1060, 352] width 324 height 40
paste input "3:40"
type input "03:40"
click at [1171, 473] on input "Add Recording" at bounding box center [1168, 475] width 107 height 35
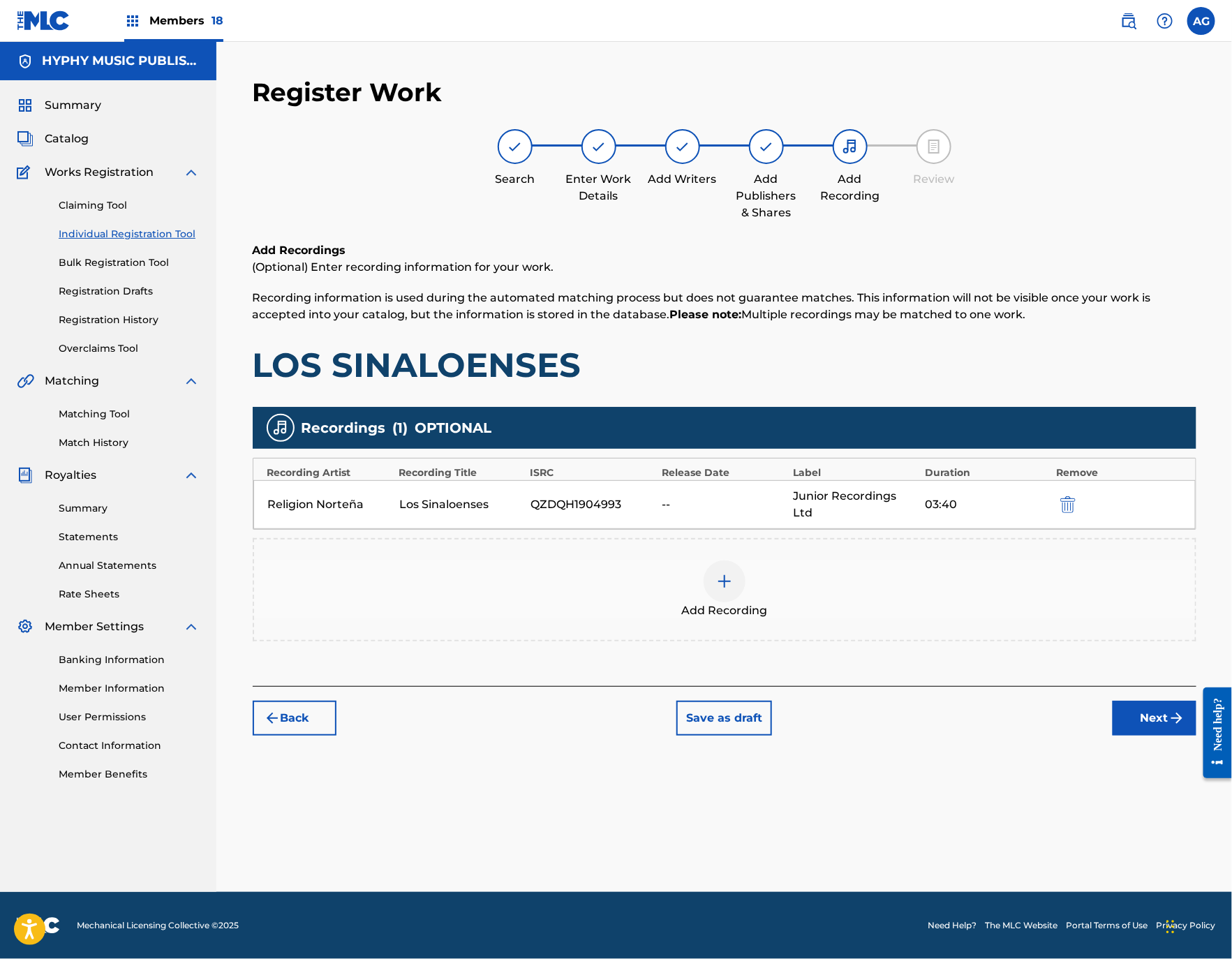
click at [1133, 712] on button "Next" at bounding box center [1154, 718] width 84 height 35
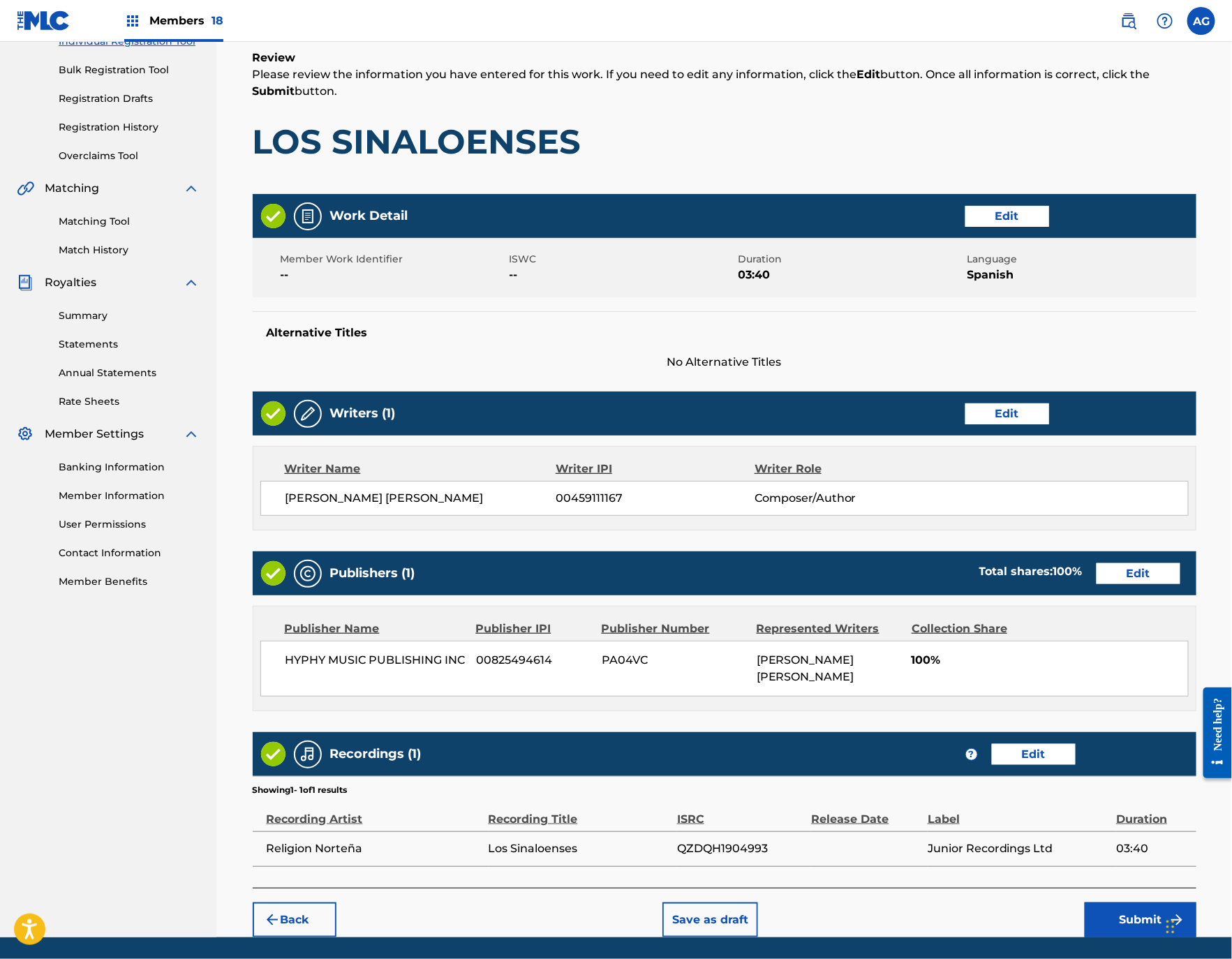
scroll to position [241, 0]
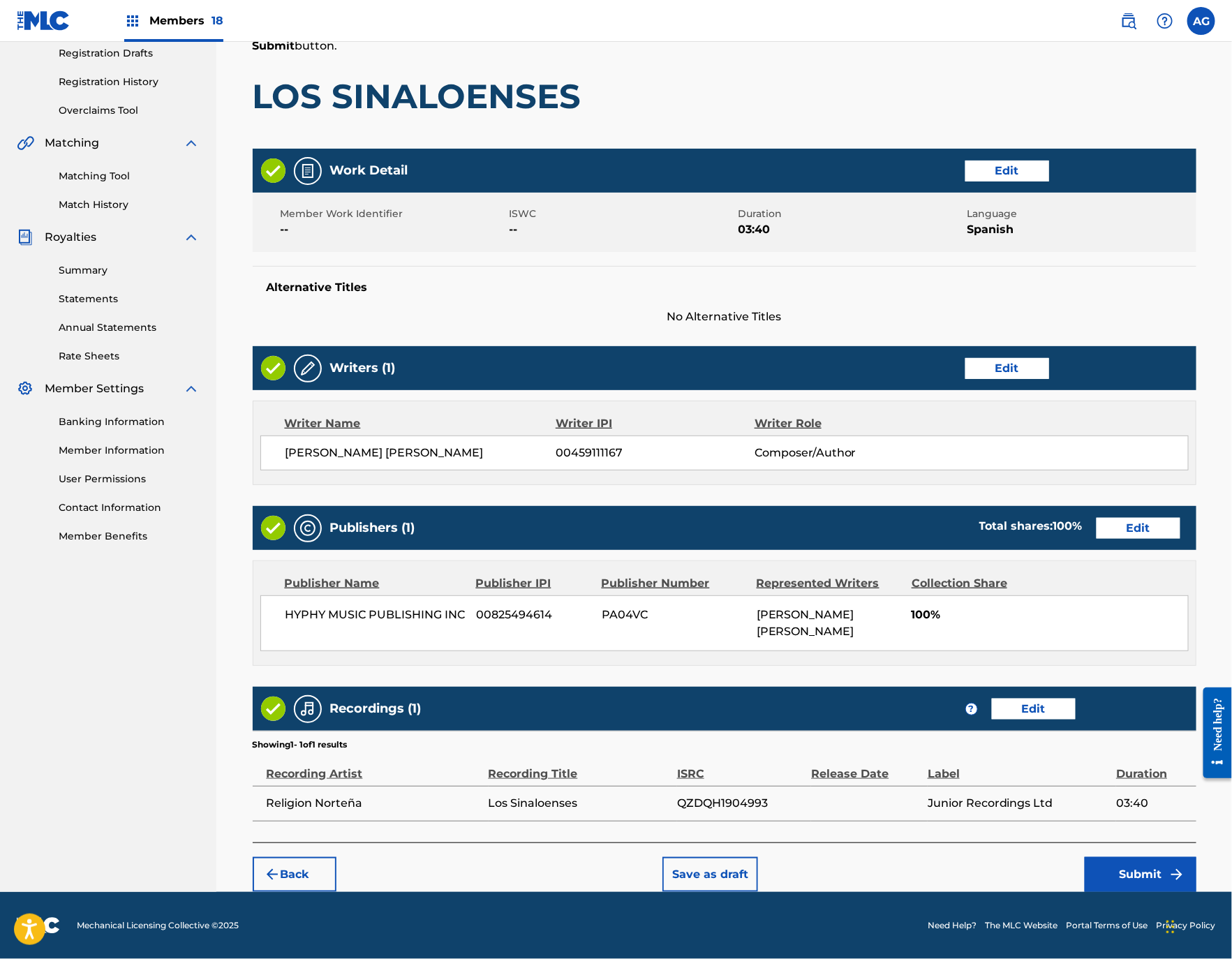
drag, startPoint x: 897, startPoint y: 406, endPoint x: 1006, endPoint y: 712, distance: 324.8
click at [1101, 861] on button "Submit" at bounding box center [1141, 874] width 112 height 35
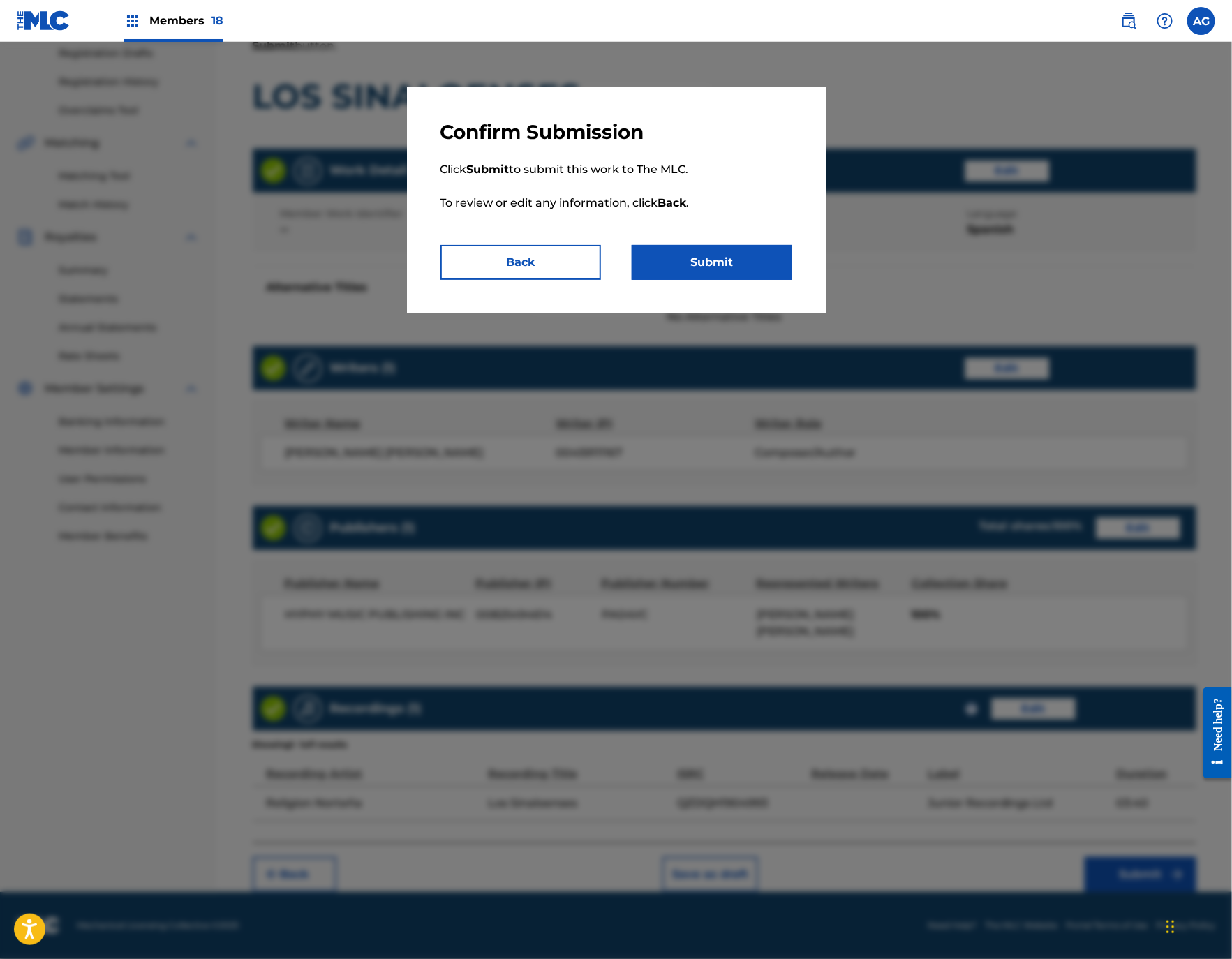
click at [723, 257] on button "Submit" at bounding box center [712, 262] width 160 height 35
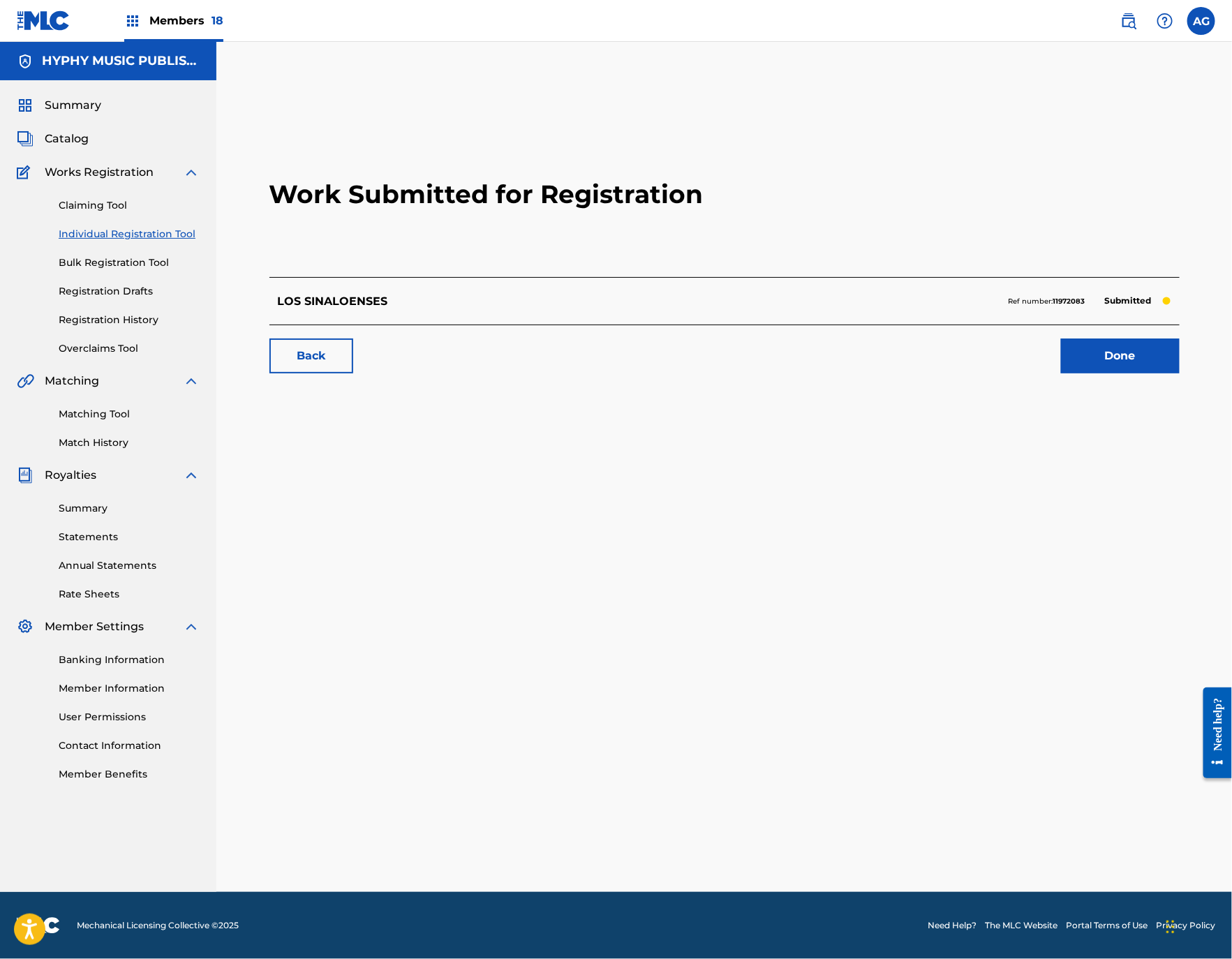
click at [1149, 354] on link "Done" at bounding box center [1120, 356] width 119 height 35
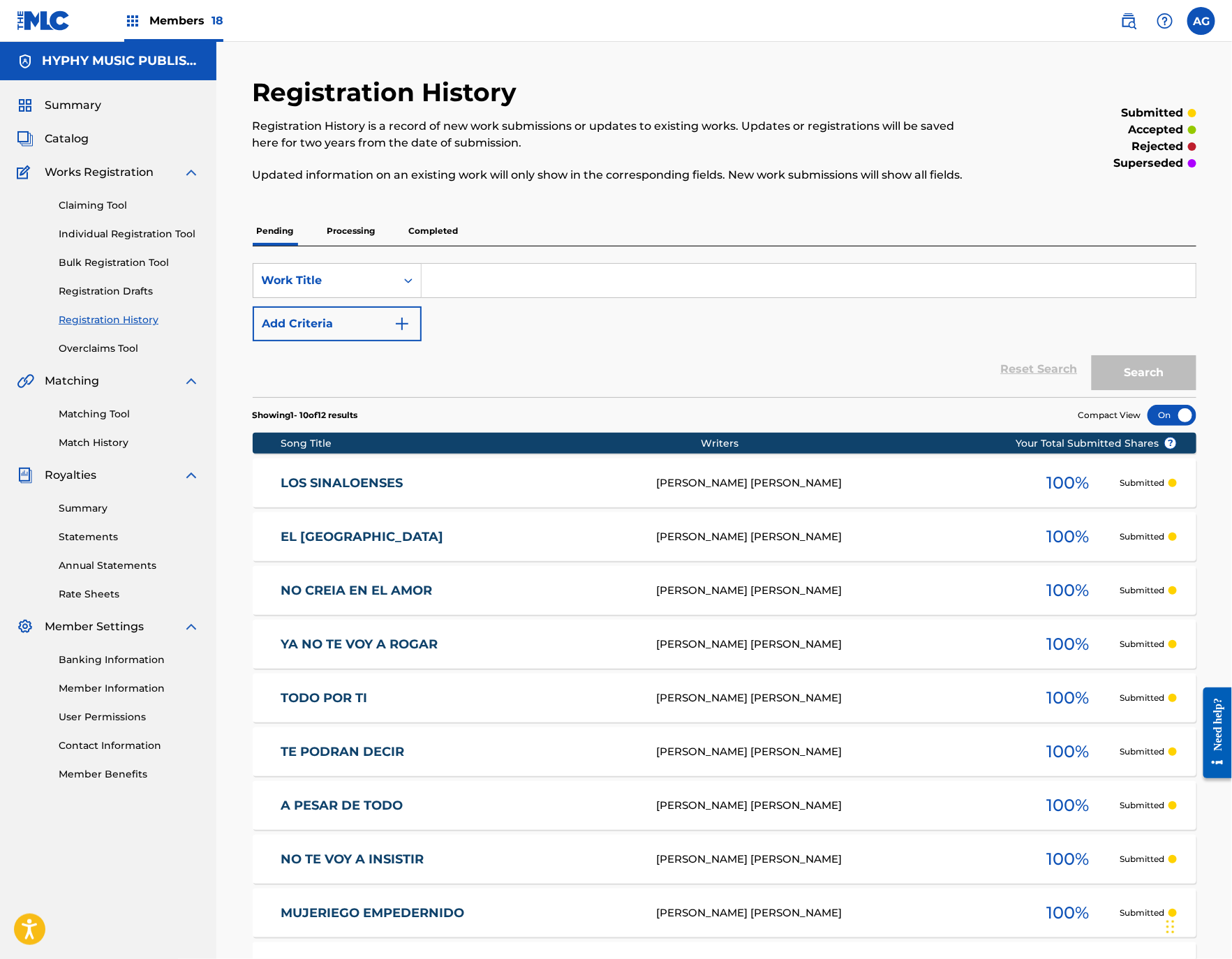
click at [108, 654] on link "Banking Information" at bounding box center [129, 660] width 141 height 15
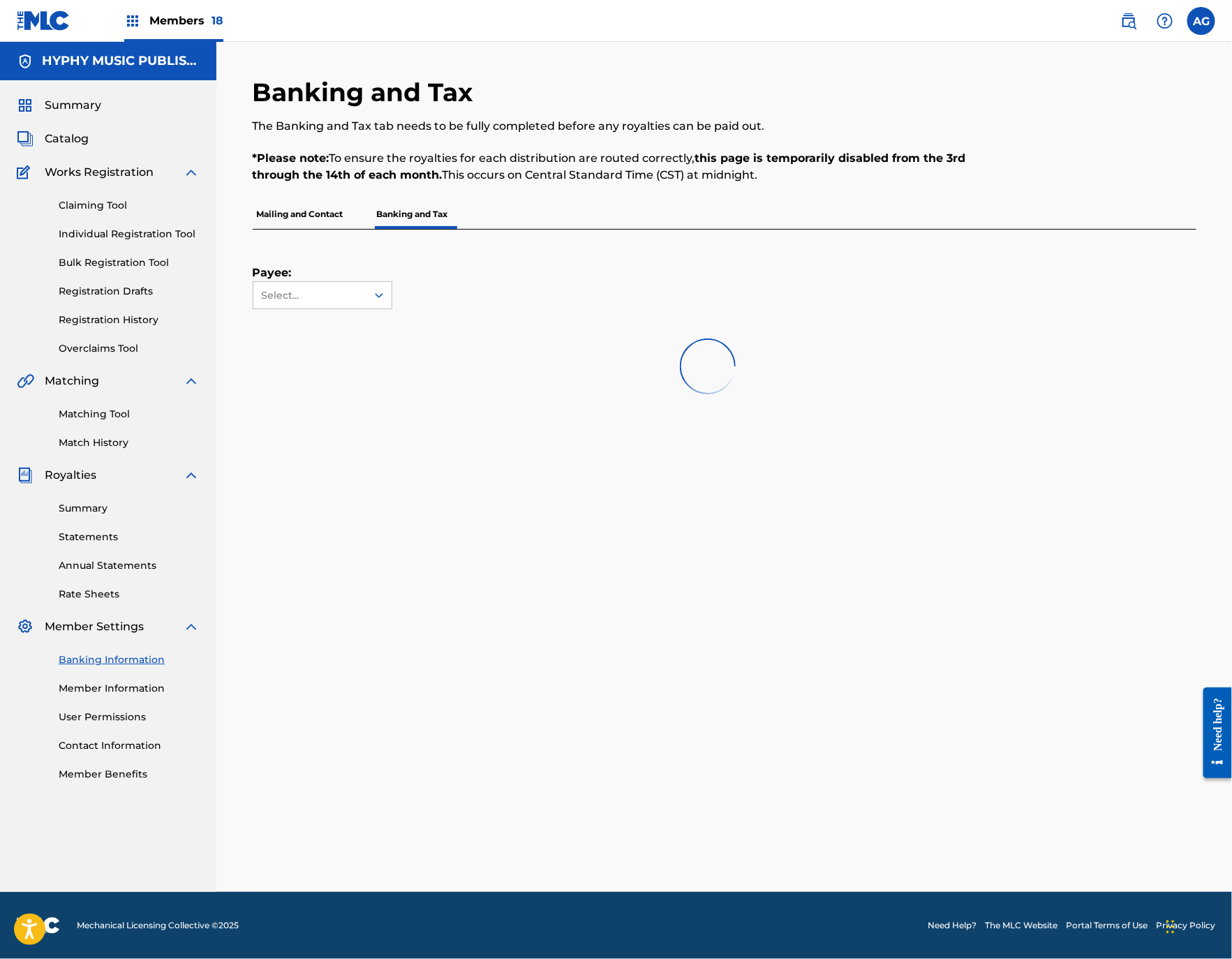
click at [107, 678] on div "Banking Information Member Information User Permissions Contact Information Mem…" at bounding box center [109, 708] width 183 height 147
click at [107, 681] on link "Member Information" at bounding box center [129, 688] width 141 height 15
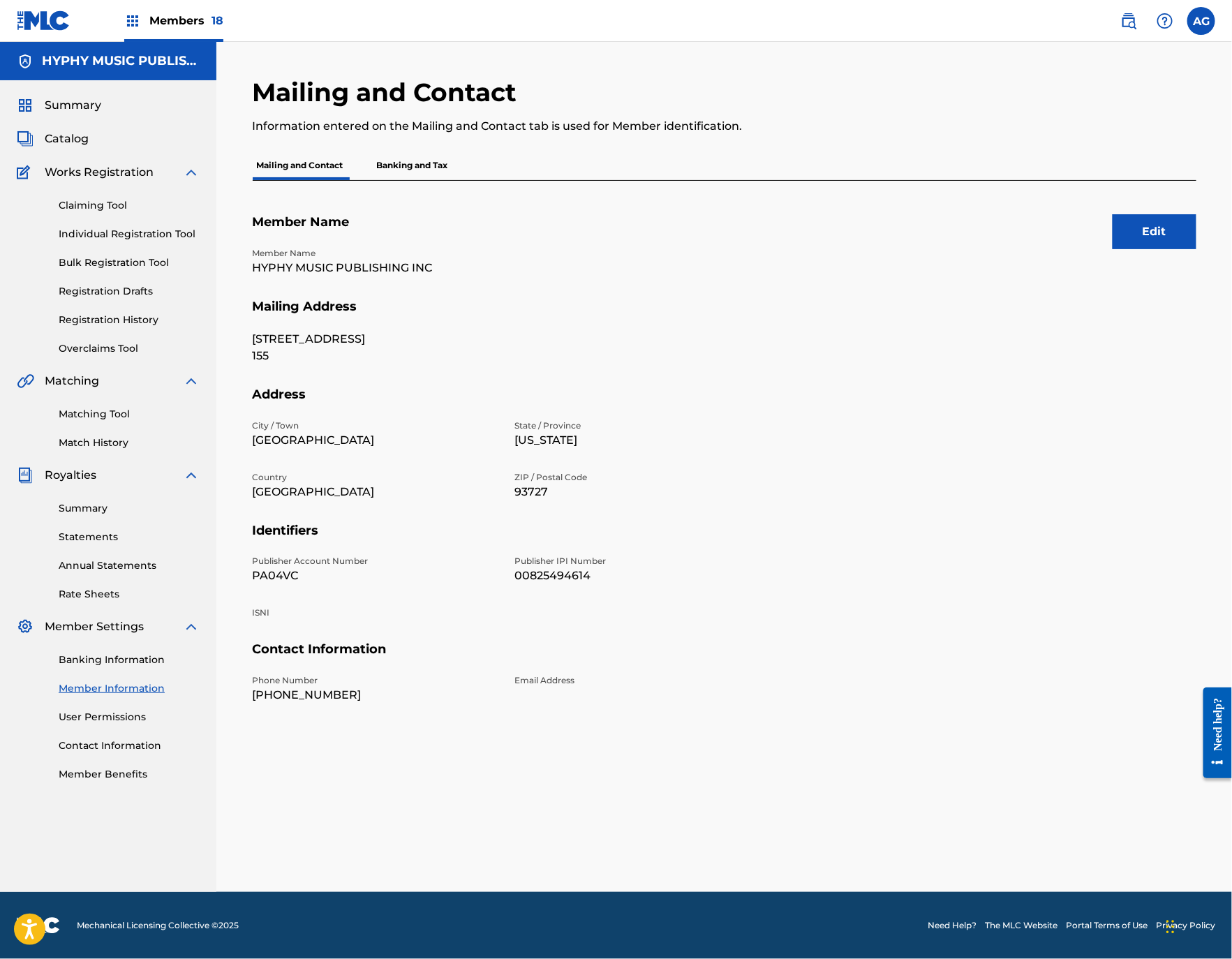
click at [278, 582] on p "PA04VC" at bounding box center [375, 576] width 246 height 17
copy p "PA04VC"
click at [317, 269] on p "HYPHY MUSIC PUBLISHING INC" at bounding box center [375, 268] width 246 height 17
click at [316, 269] on p "HYPHY MUSIC PUBLISHING INC" at bounding box center [375, 268] width 246 height 17
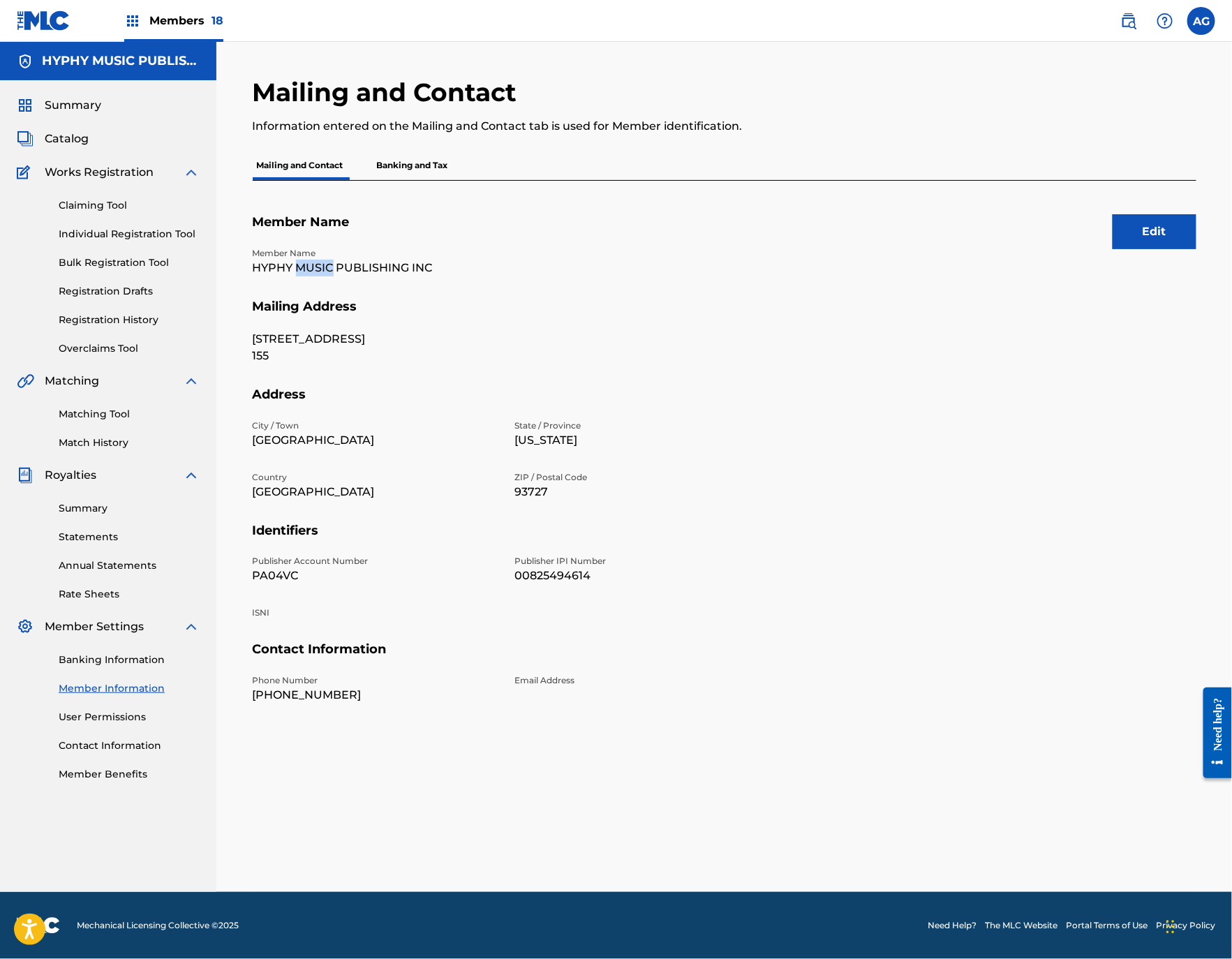
copy p "MUSIC"
click at [350, 267] on p "HYPHY MUSIC PUBLISHING INC" at bounding box center [375, 268] width 246 height 17
copy p "HYPHY MUSIC PUBLISHING INC"
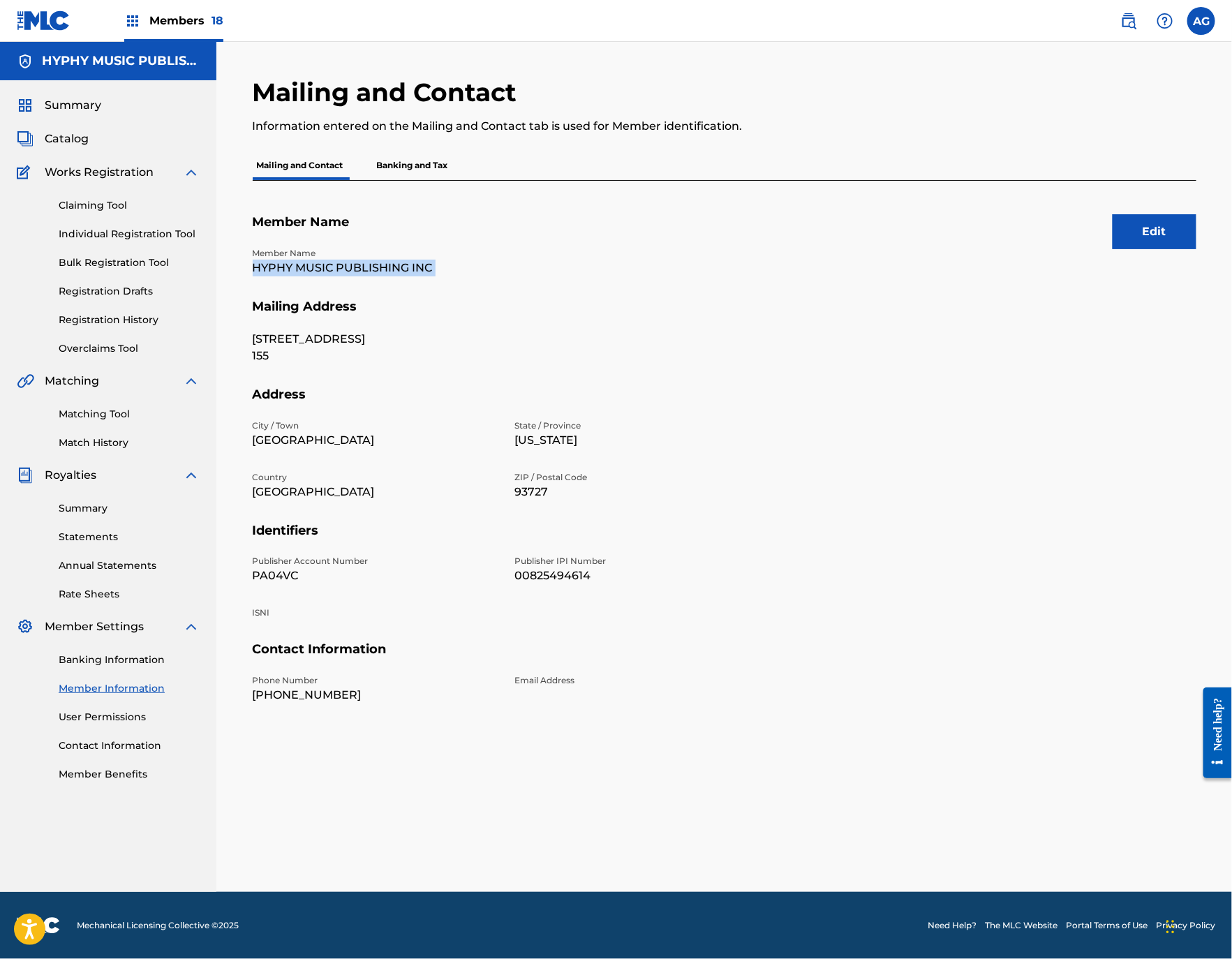
click at [70, 139] on span "Catalog" at bounding box center [67, 139] width 44 height 17
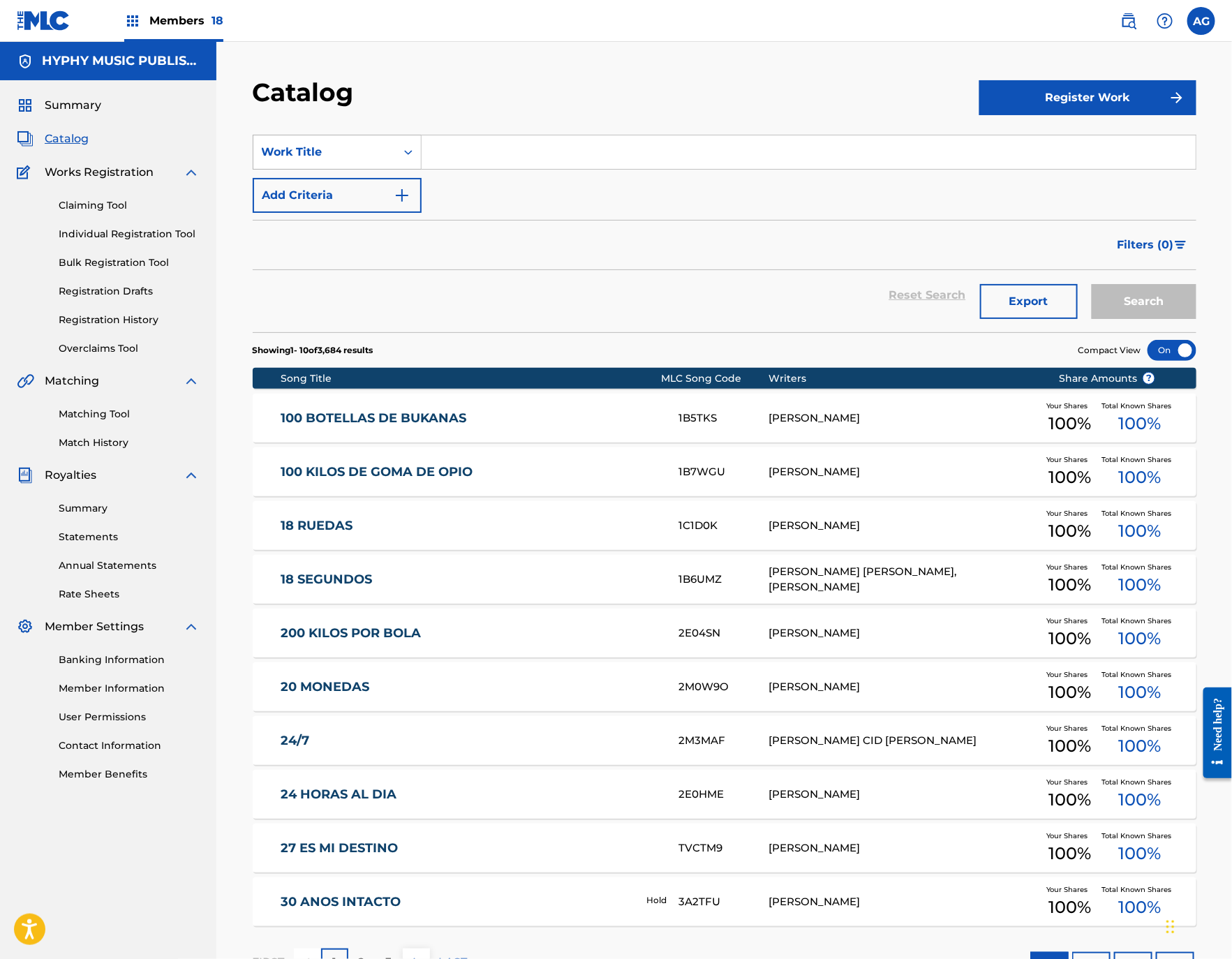
click at [352, 150] on div "Work Title" at bounding box center [325, 152] width 126 height 17
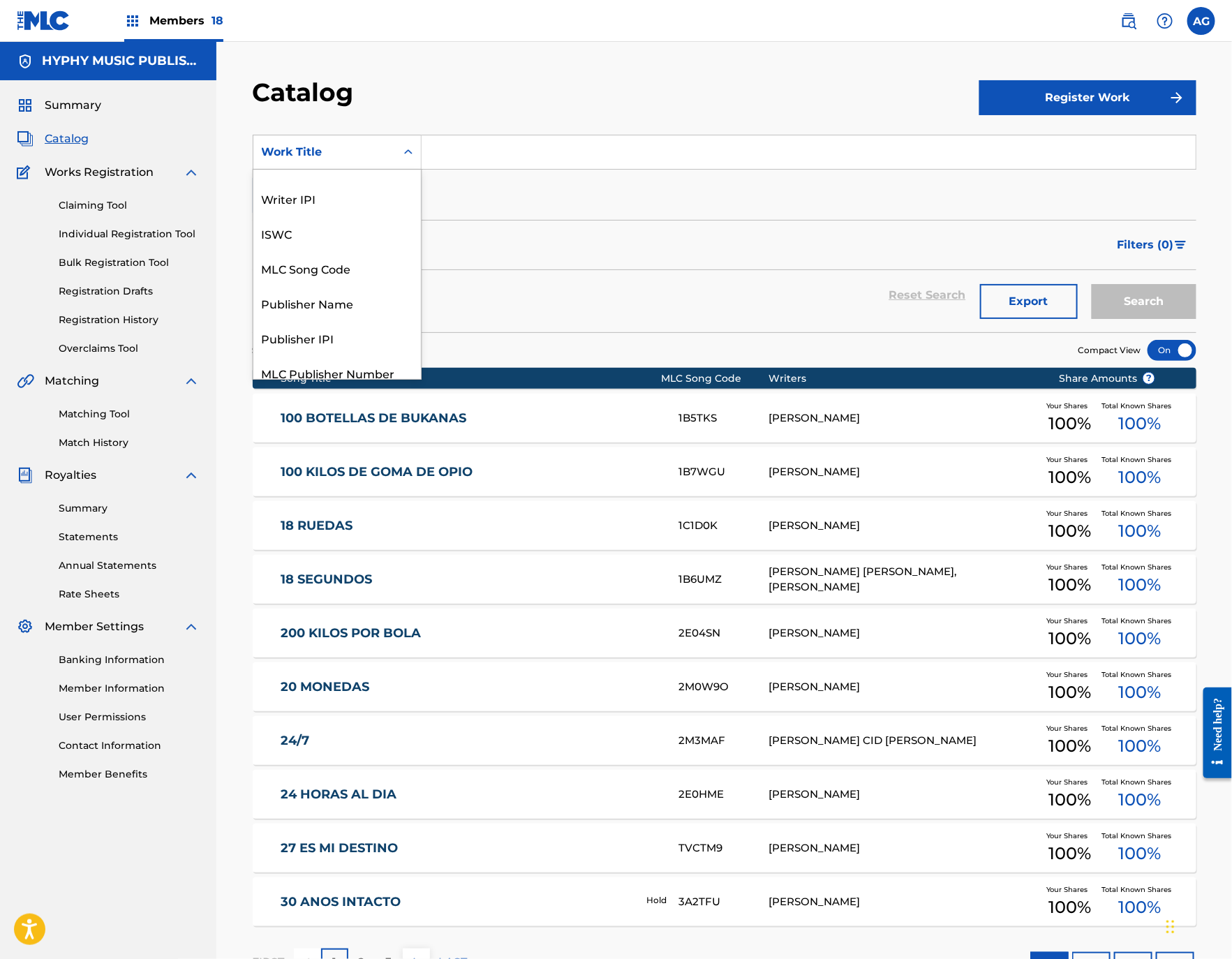
scroll to position [17, 0]
click at [323, 180] on div "Writer Name" at bounding box center [337, 170] width 167 height 35
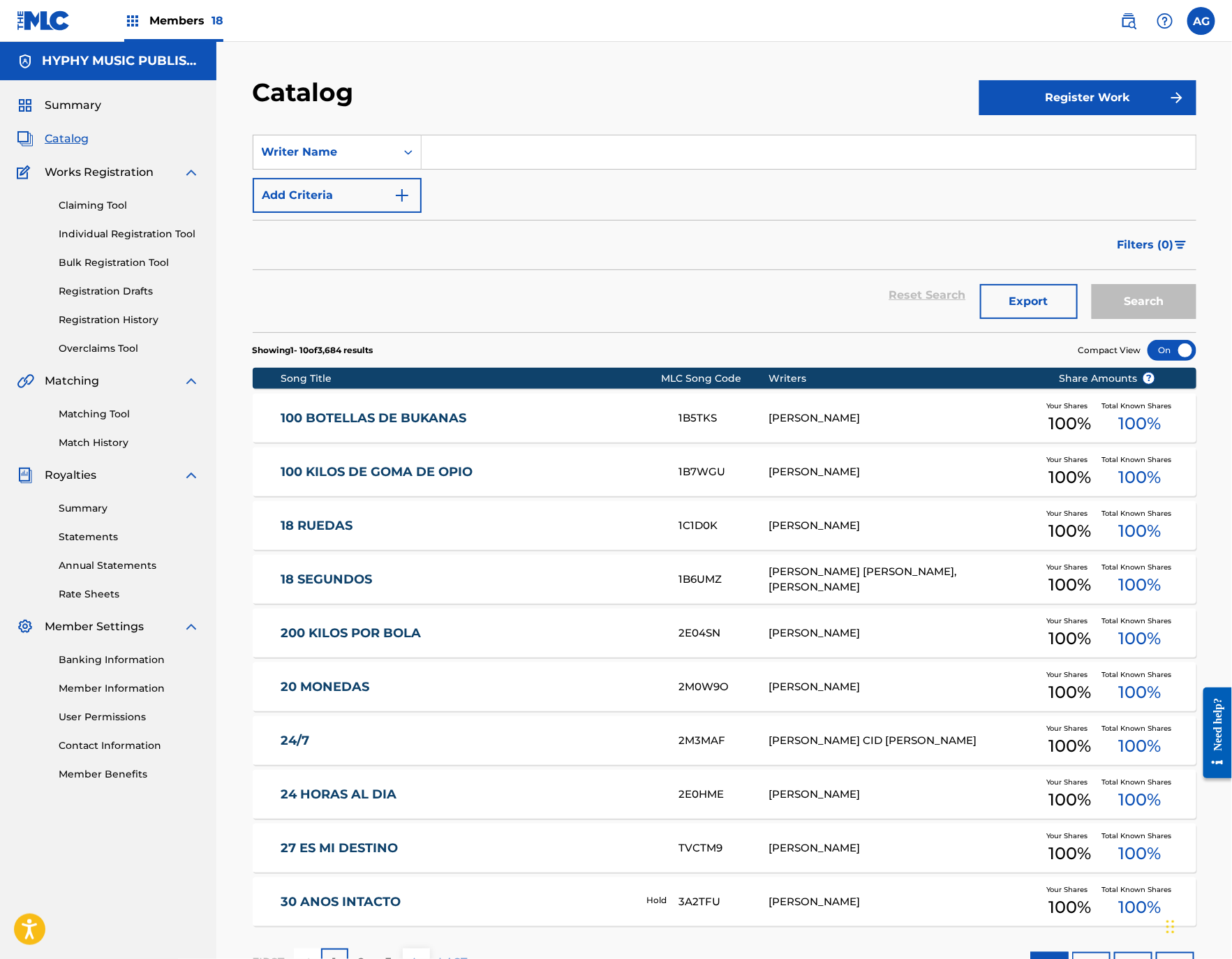
drag, startPoint x: 675, startPoint y: 164, endPoint x: 737, endPoint y: 172, distance: 62.5
click at [675, 164] on input "Search Form" at bounding box center [809, 152] width 774 height 33
paste input "GERMAN [PERSON_NAME]"
type input "GERMAN [PERSON_NAME]"
click at [1167, 308] on button "Search" at bounding box center [1144, 301] width 105 height 35
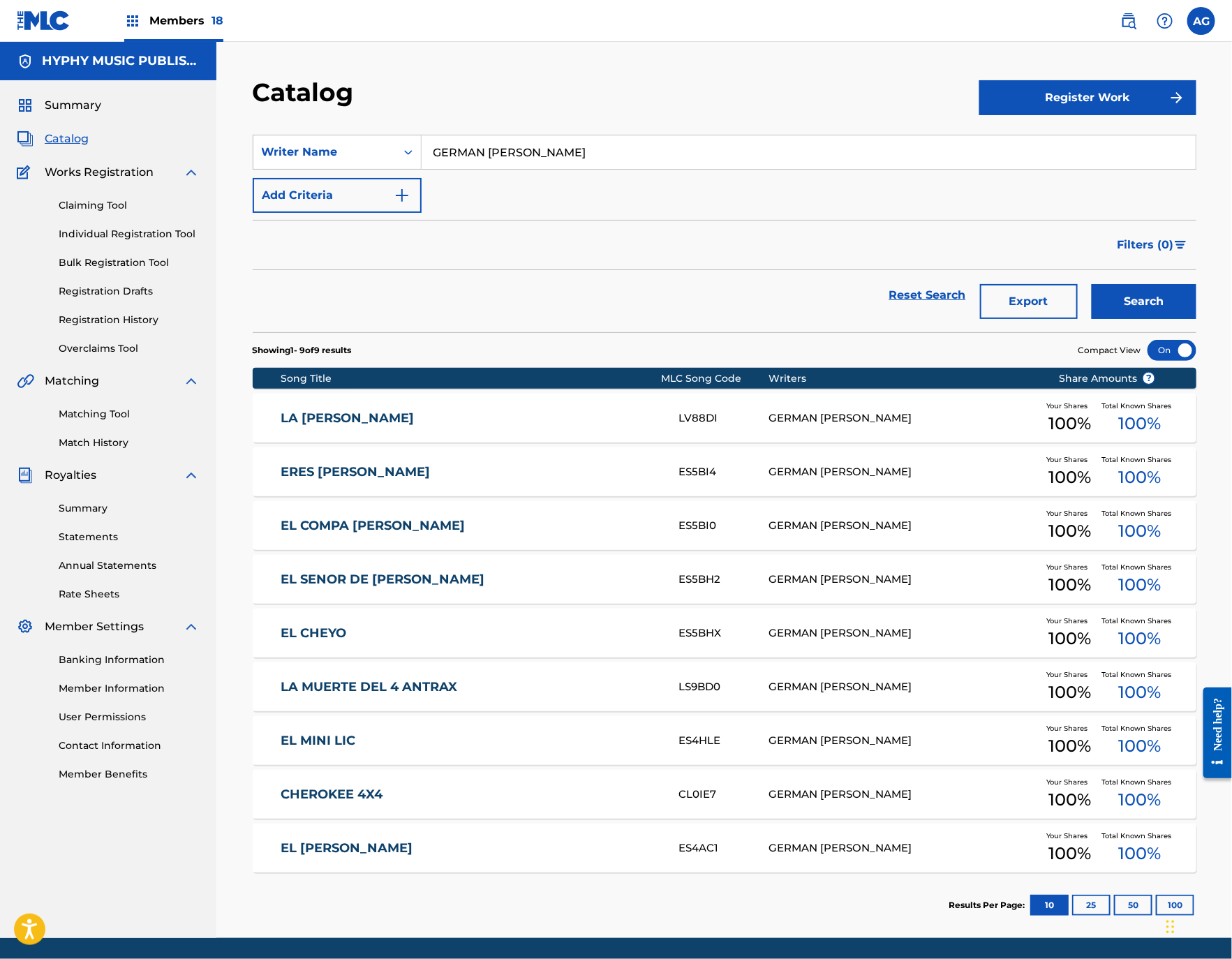
scroll to position [47, 0]
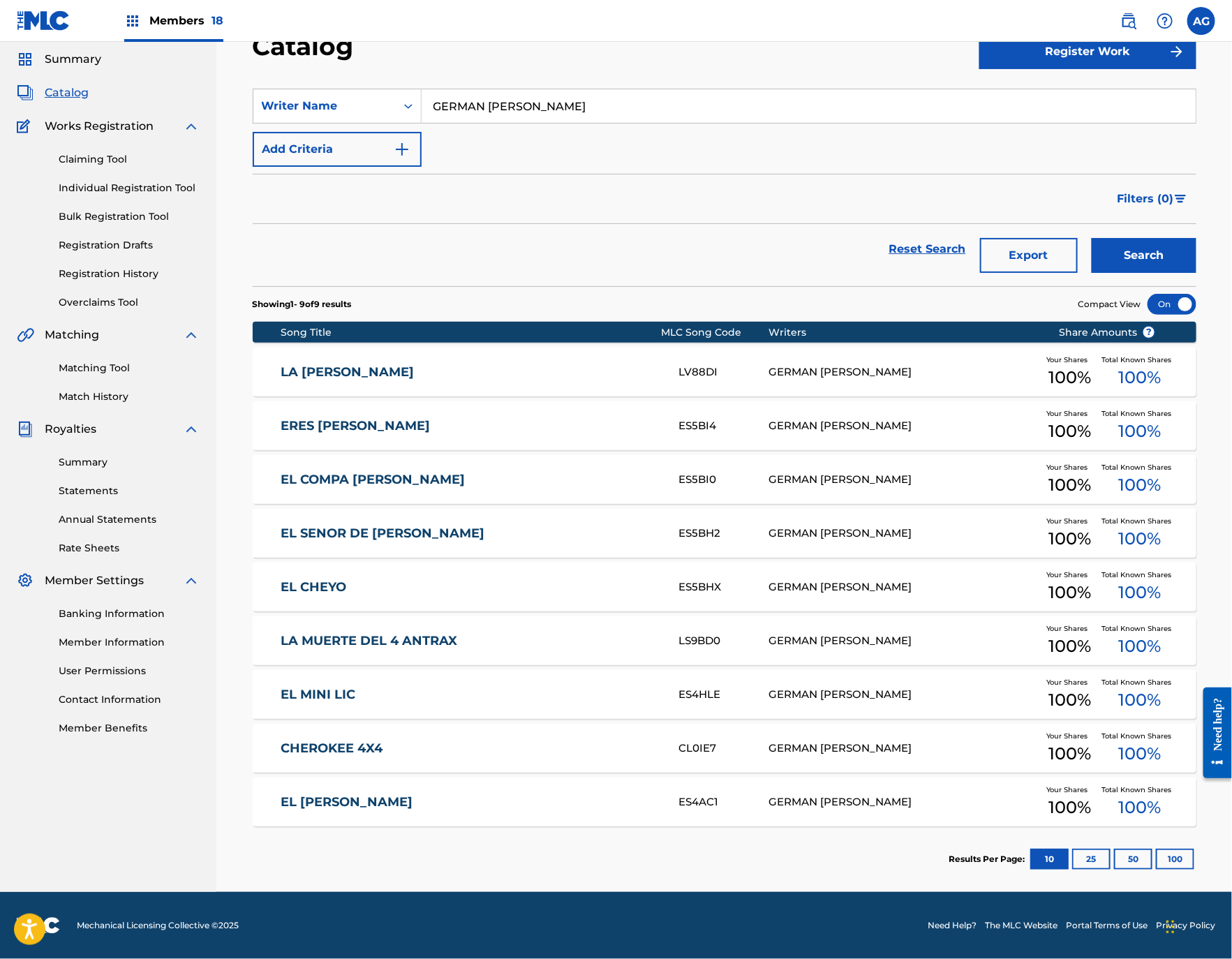
click at [374, 646] on link "LA MUERTE DEL 4 ANTRAX" at bounding box center [471, 640] width 380 height 16
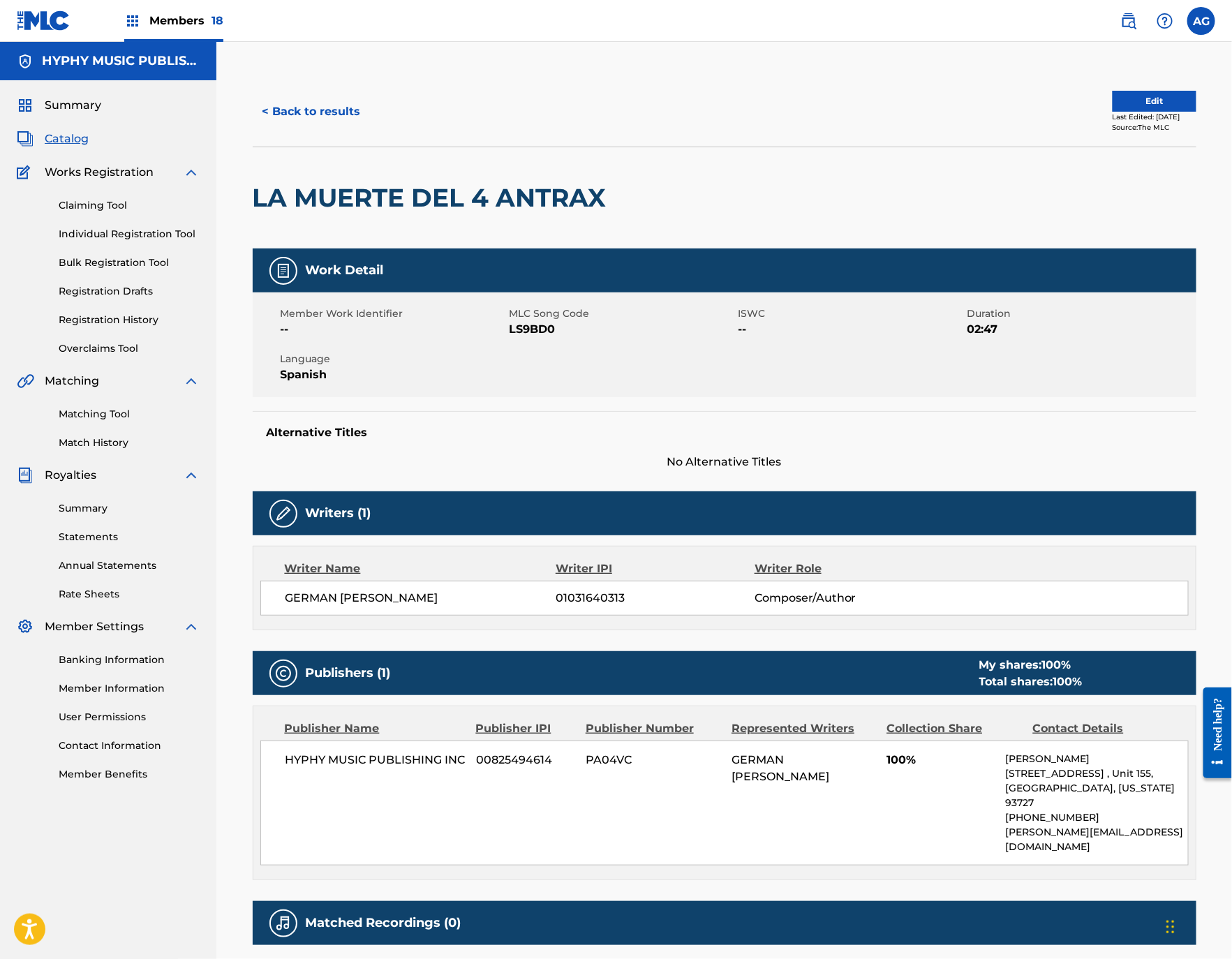
click at [308, 105] on button "< Back to results" at bounding box center [312, 112] width 118 height 35
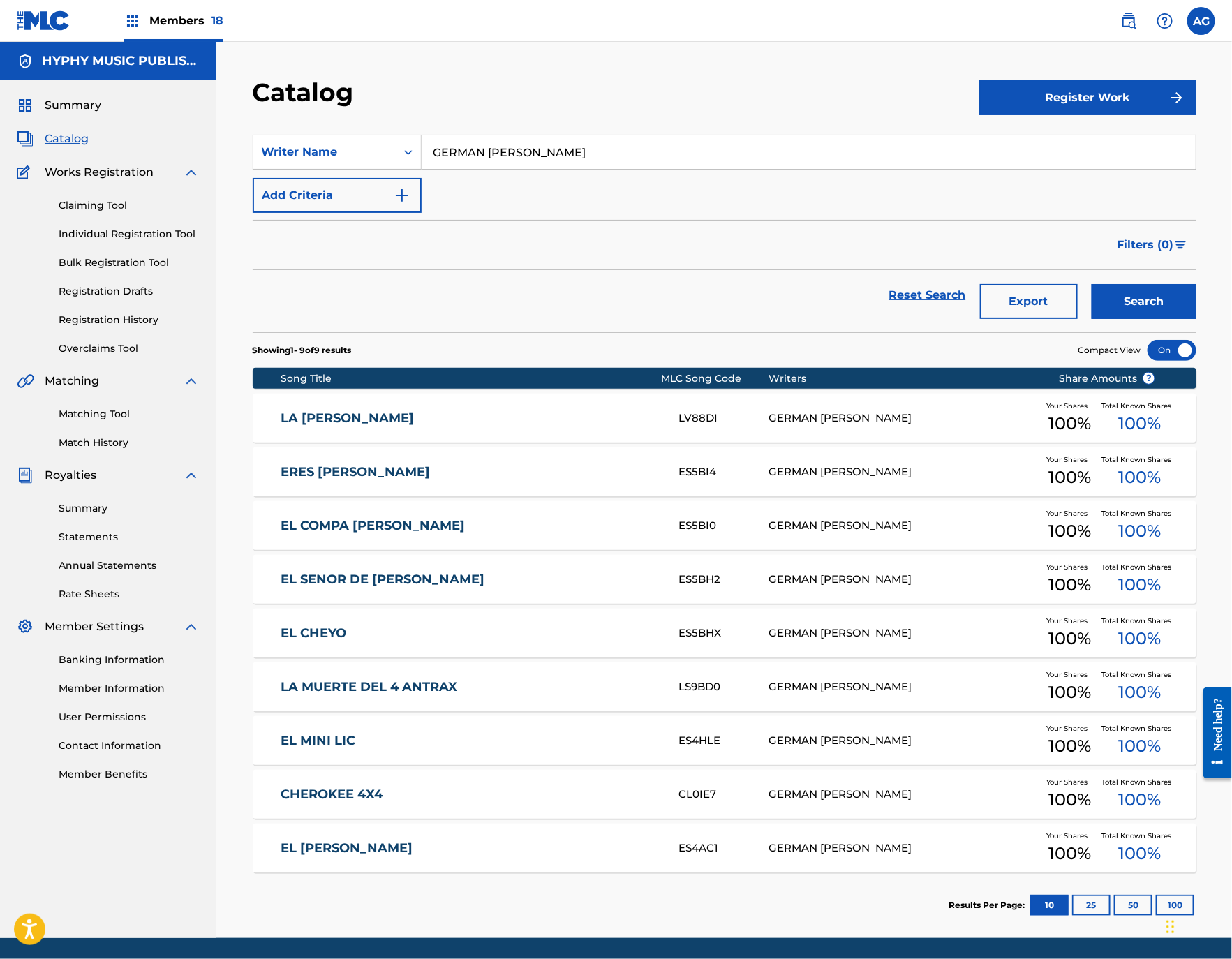
scroll to position [47, 0]
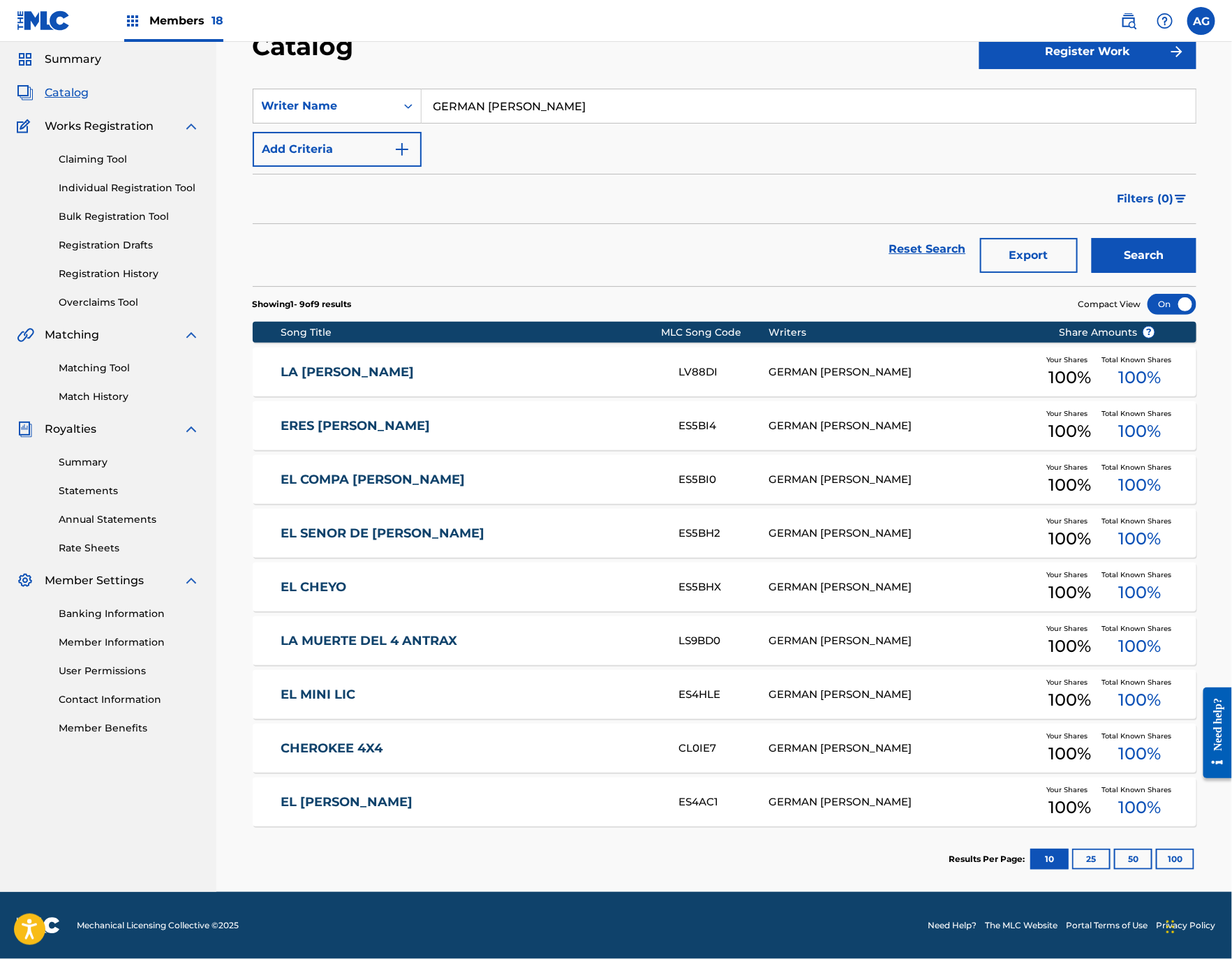
click at [433, 691] on link "EL MINI LIC" at bounding box center [471, 695] width 380 height 16
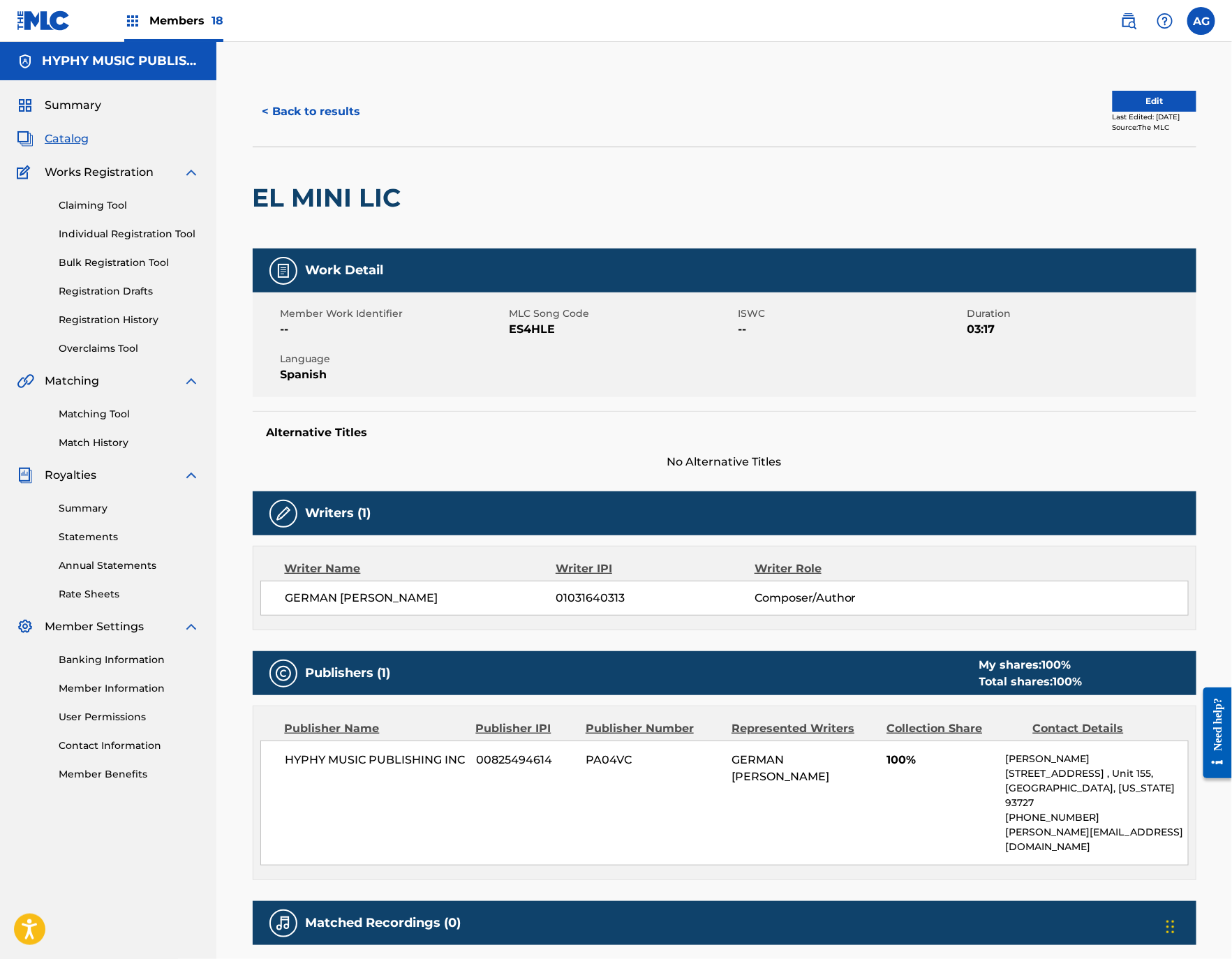
click at [327, 195] on h2 "EL MINI LIC" at bounding box center [330, 198] width 156 height 32
copy div "EL MINI LIC"
click at [102, 413] on link "Matching Tool" at bounding box center [129, 414] width 141 height 15
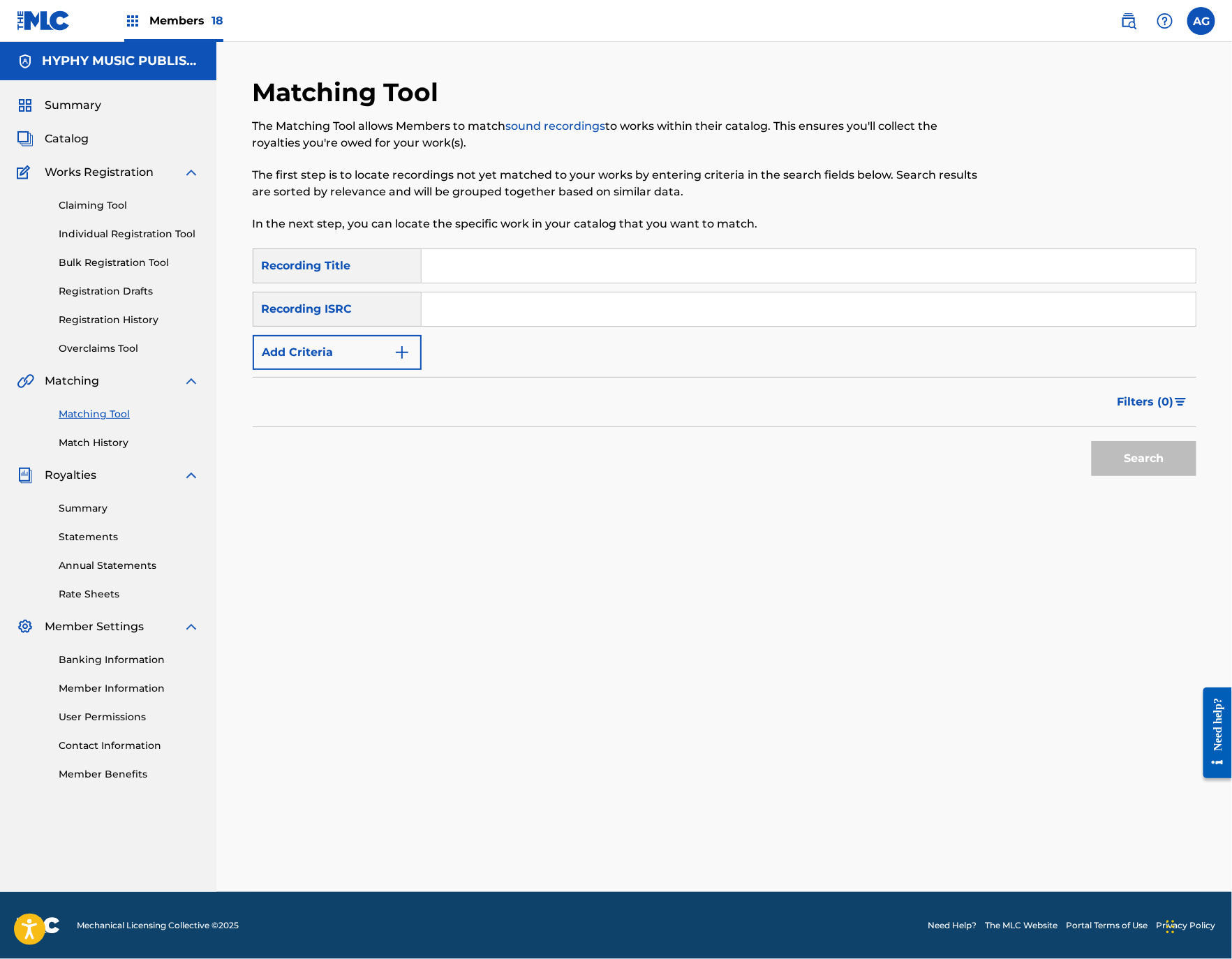
click at [519, 262] on input "Search Form" at bounding box center [809, 265] width 774 height 33
paste input "EL MINI LIC"
type input "EL MINI LIC"
click at [1135, 469] on button "Search" at bounding box center [1144, 458] width 105 height 35
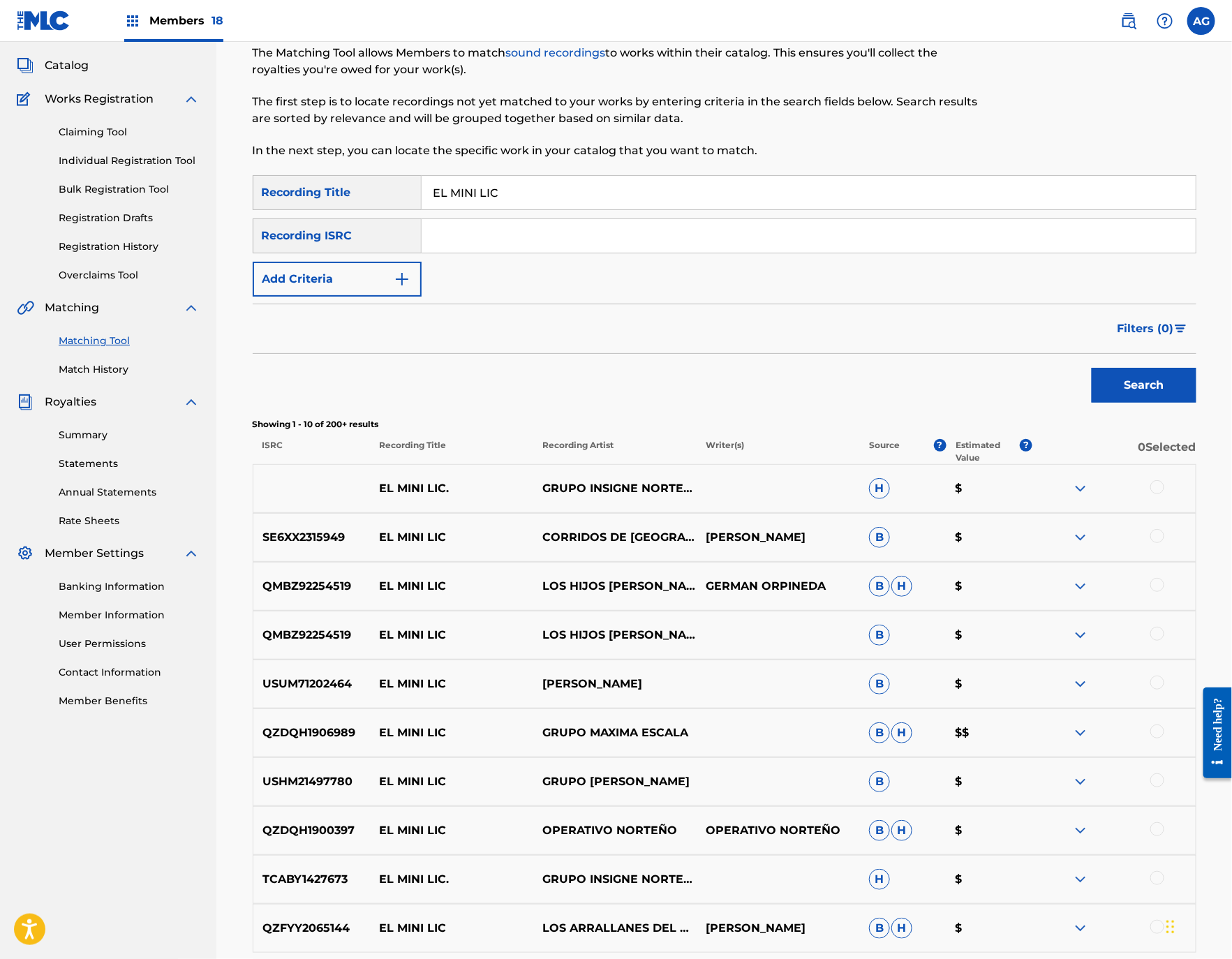
scroll to position [105, 0]
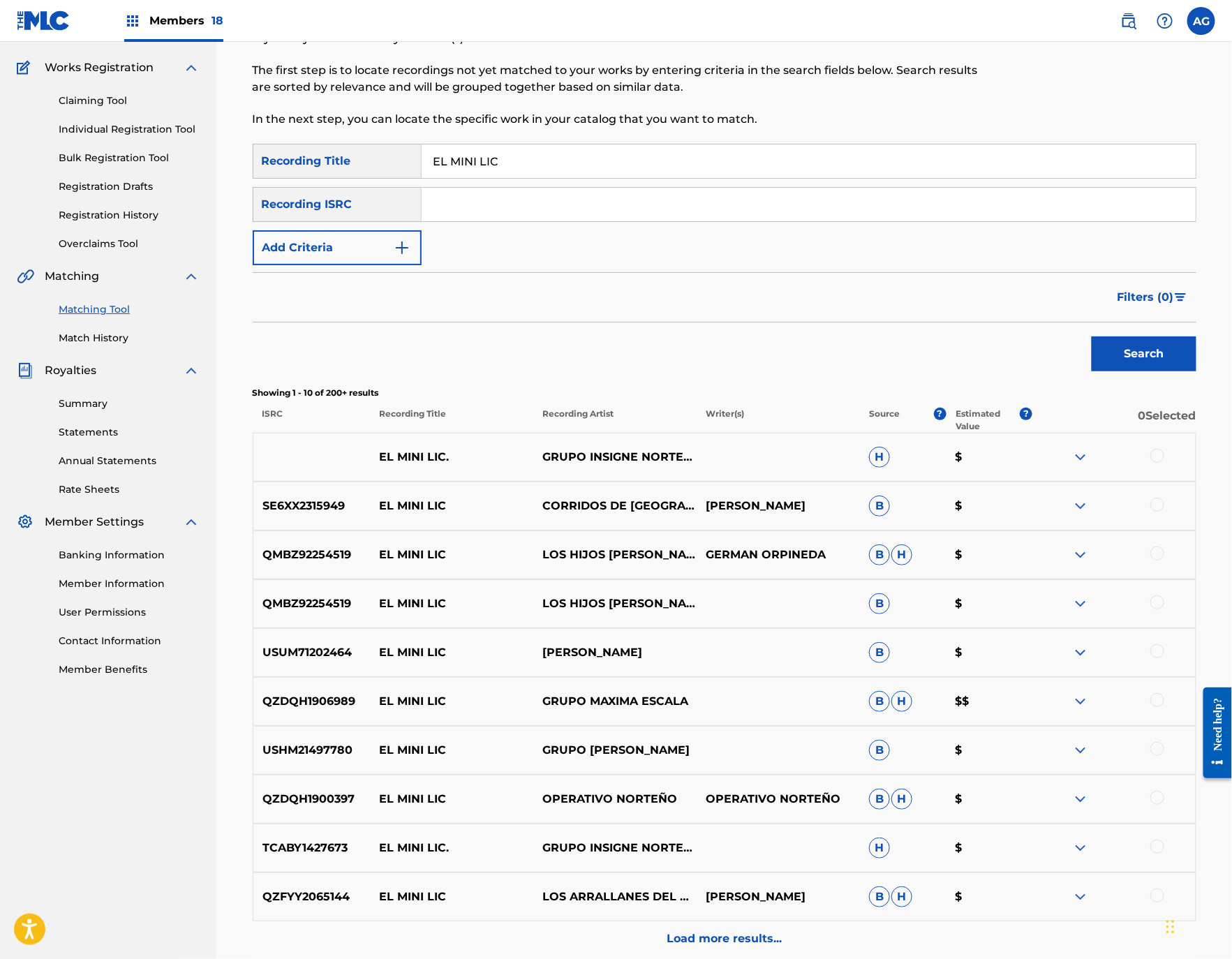
click at [1143, 314] on button "Filters ( 0 )" at bounding box center [1152, 297] width 88 height 35
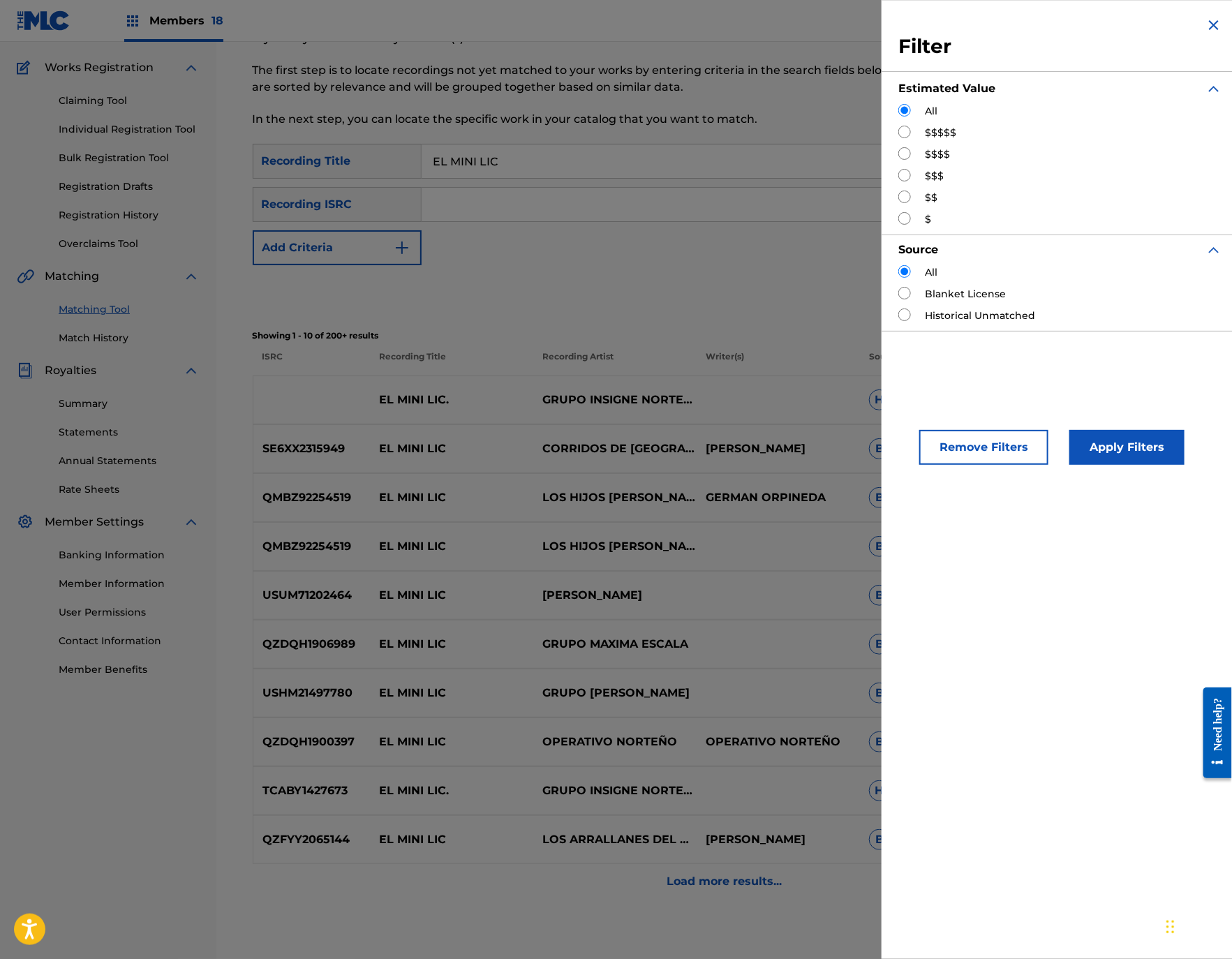
click at [909, 129] on input "Search Form" at bounding box center [904, 132] width 12 height 12
radio input "true"
drag, startPoint x: 1110, startPoint y: 428, endPoint x: 1110, endPoint y: 438, distance: 10.0
click at [1110, 429] on div "Apply Filters" at bounding box center [1106, 443] width 116 height 42
click at [1112, 447] on button "Apply Filters" at bounding box center [1127, 447] width 116 height 35
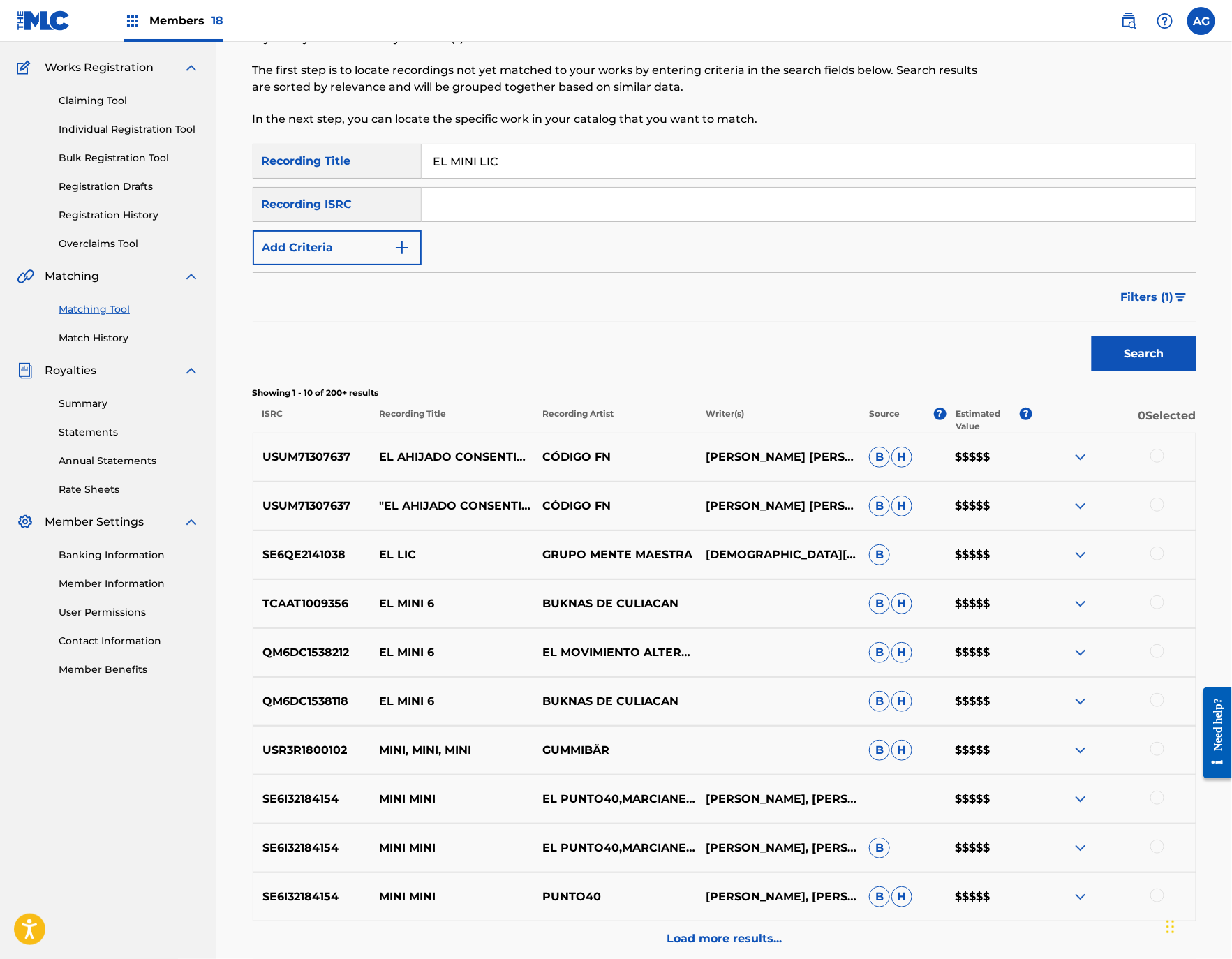
click at [1140, 283] on button "Filters ( 1 )" at bounding box center [1154, 297] width 84 height 35
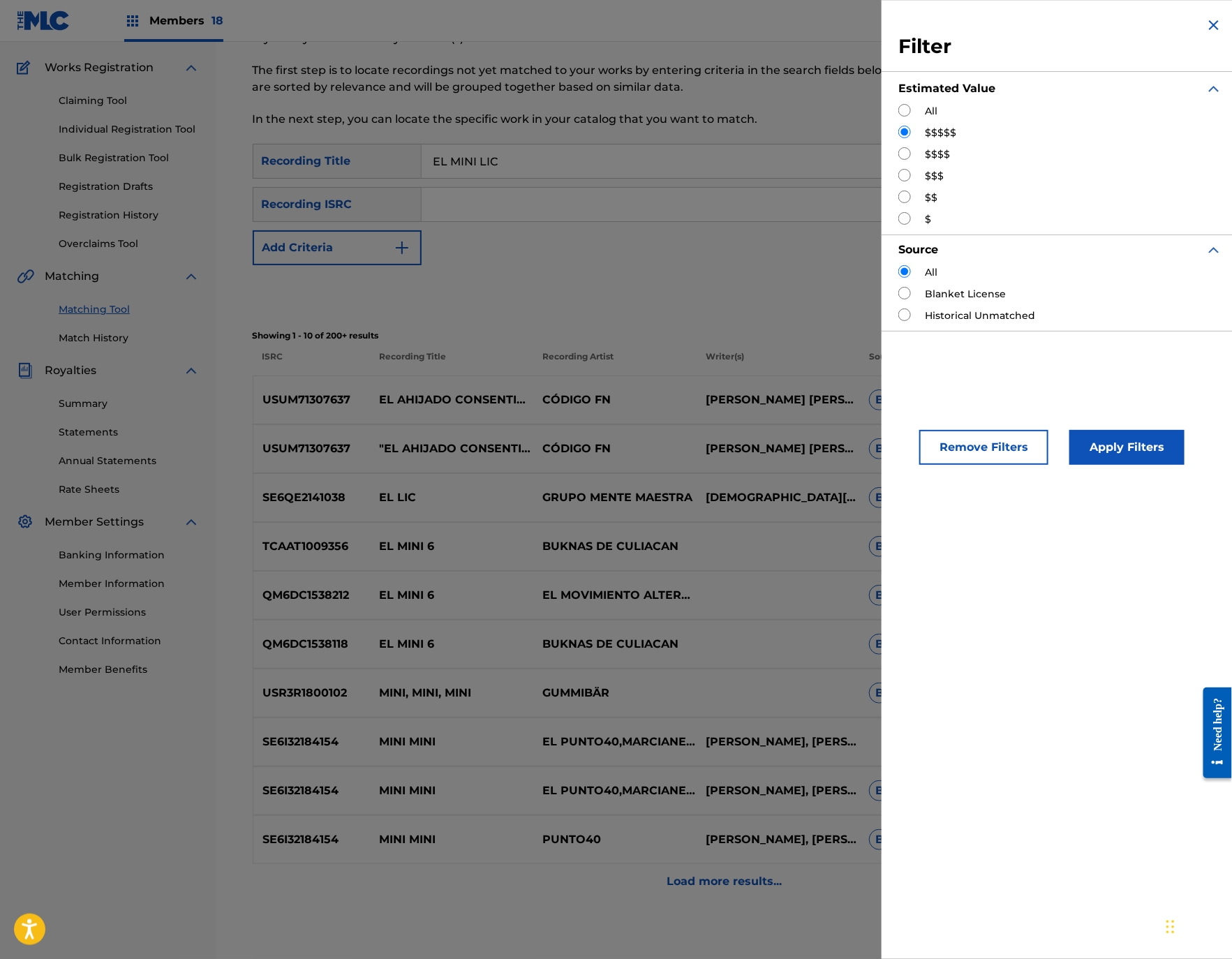
click at [906, 154] on input "Search Form" at bounding box center [904, 154] width 12 height 12
radio input "true"
click at [1116, 455] on button "Apply Filters" at bounding box center [1127, 447] width 116 height 35
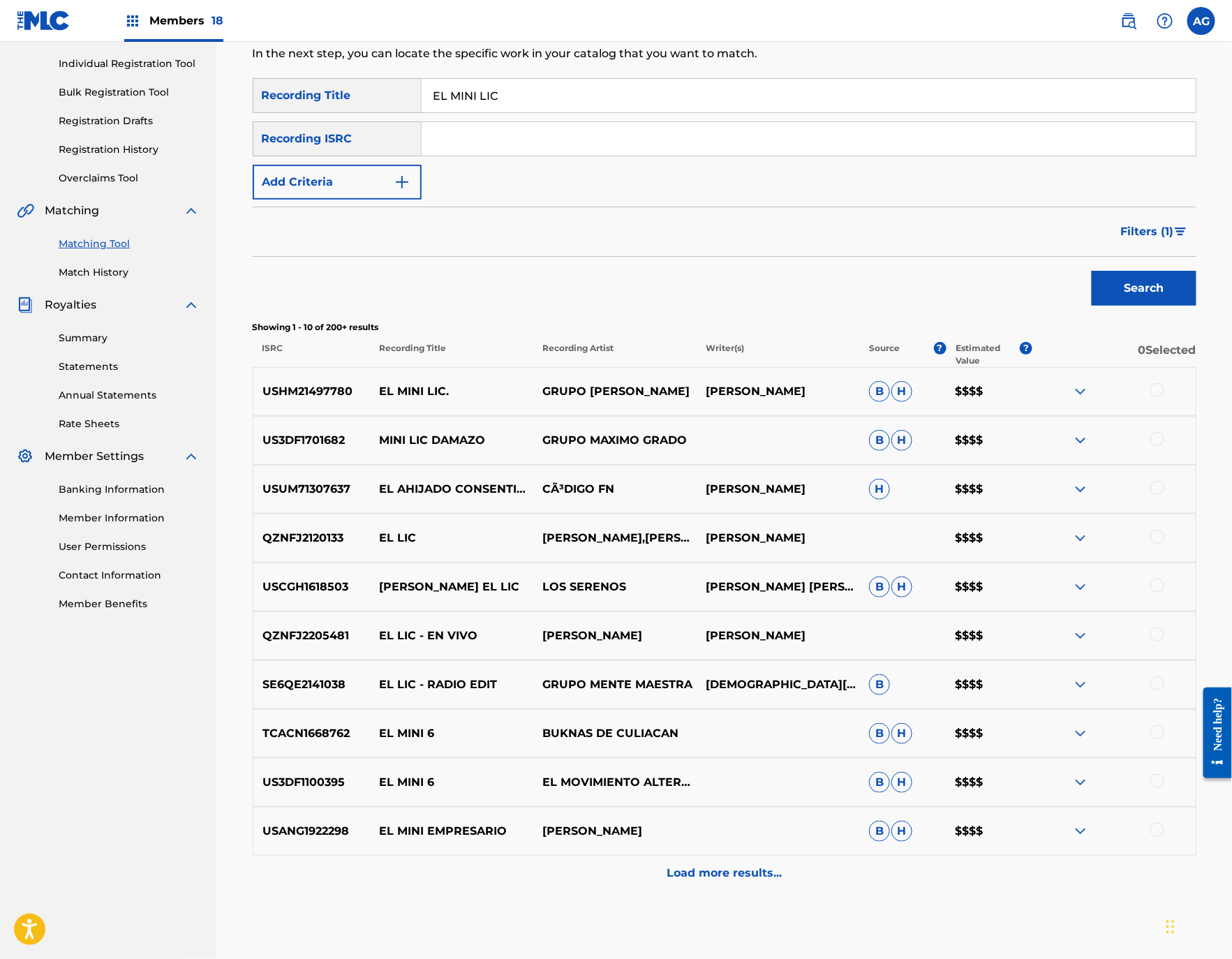
scroll to position [134, 0]
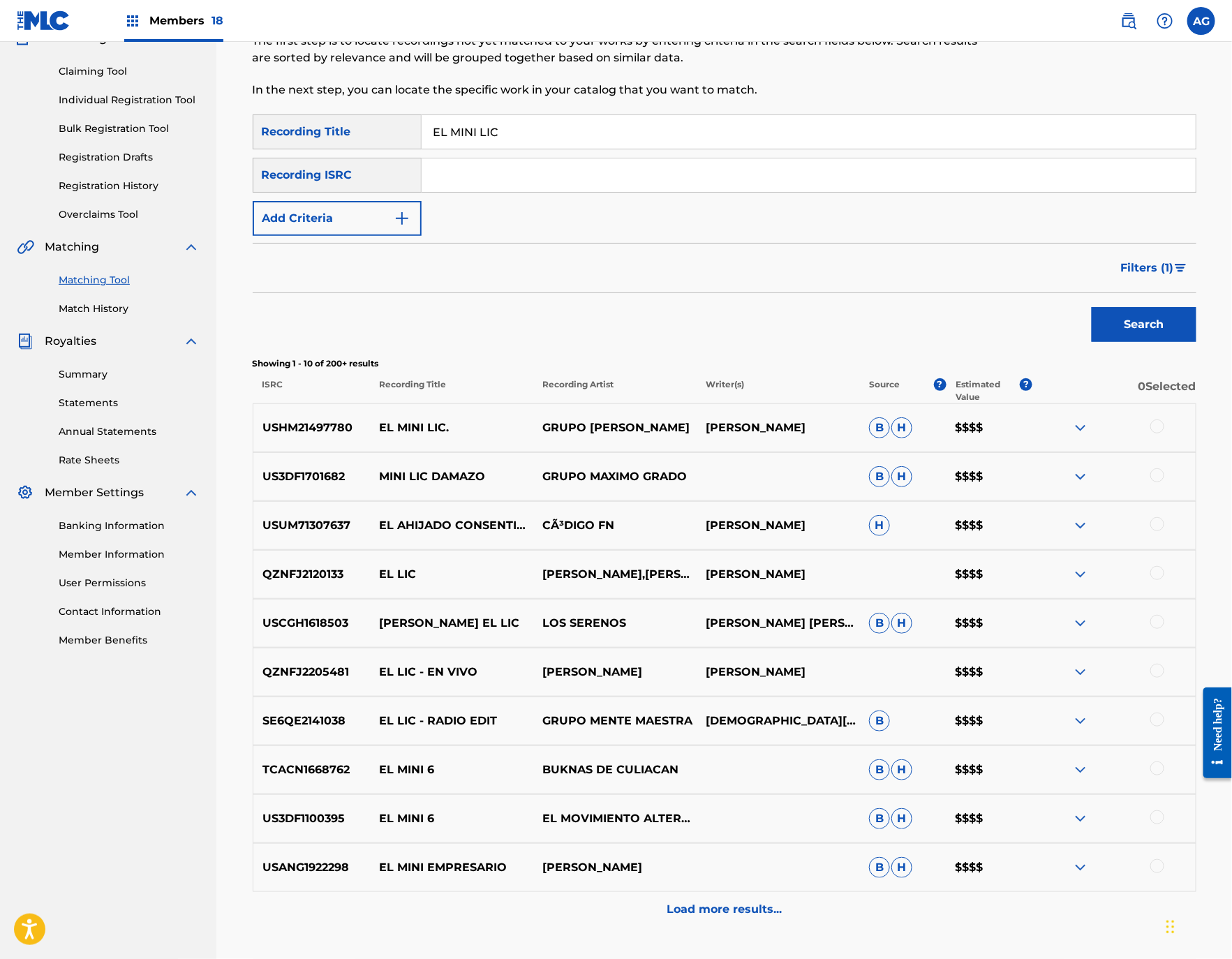
click at [72, 67] on link "Claiming Tool" at bounding box center [129, 71] width 141 height 15
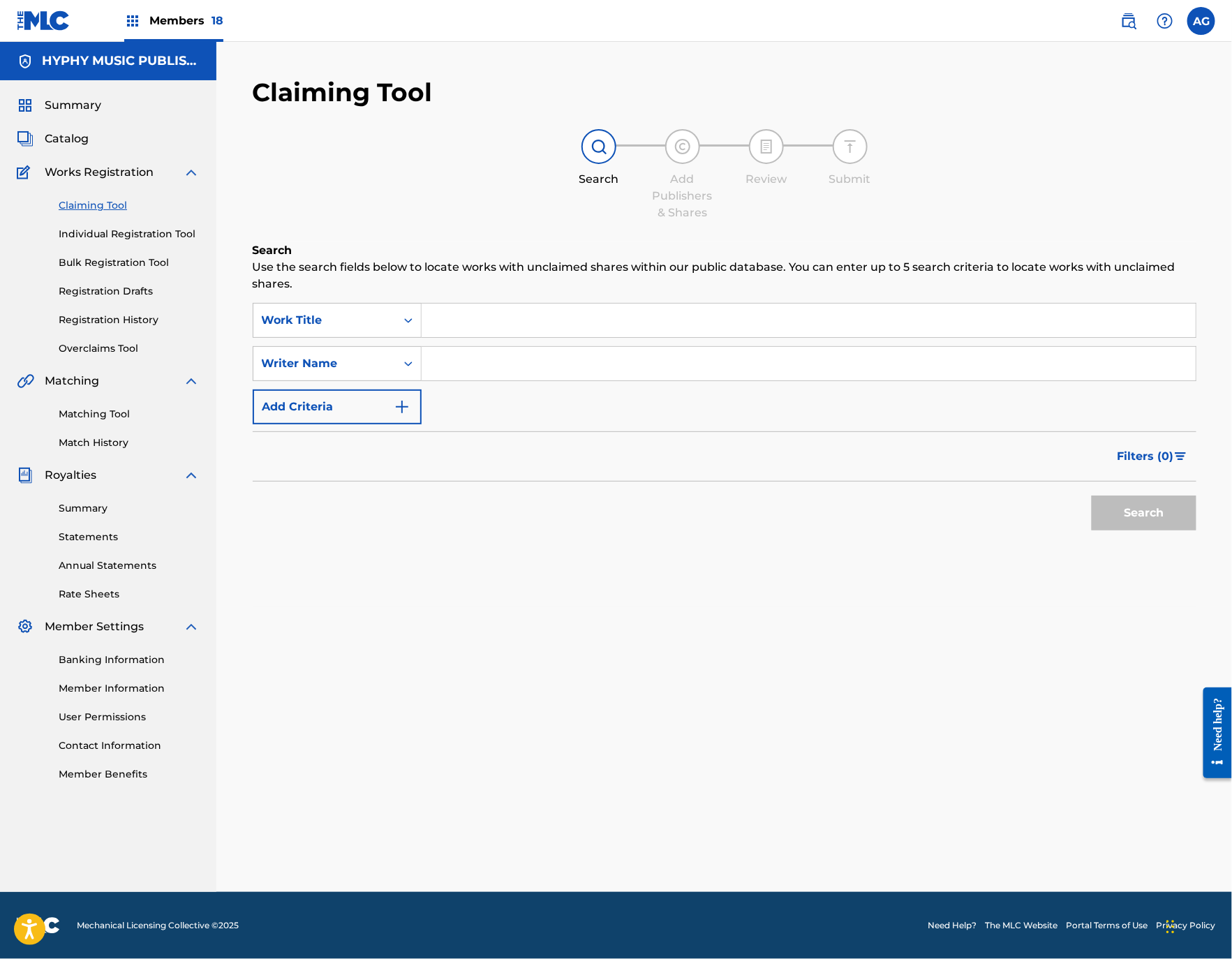
click at [436, 320] on input "Search Form" at bounding box center [809, 320] width 774 height 33
paste input "EL MINI LIC"
type input "EL MINI LIC"
click at [1172, 498] on button "Search" at bounding box center [1144, 512] width 105 height 35
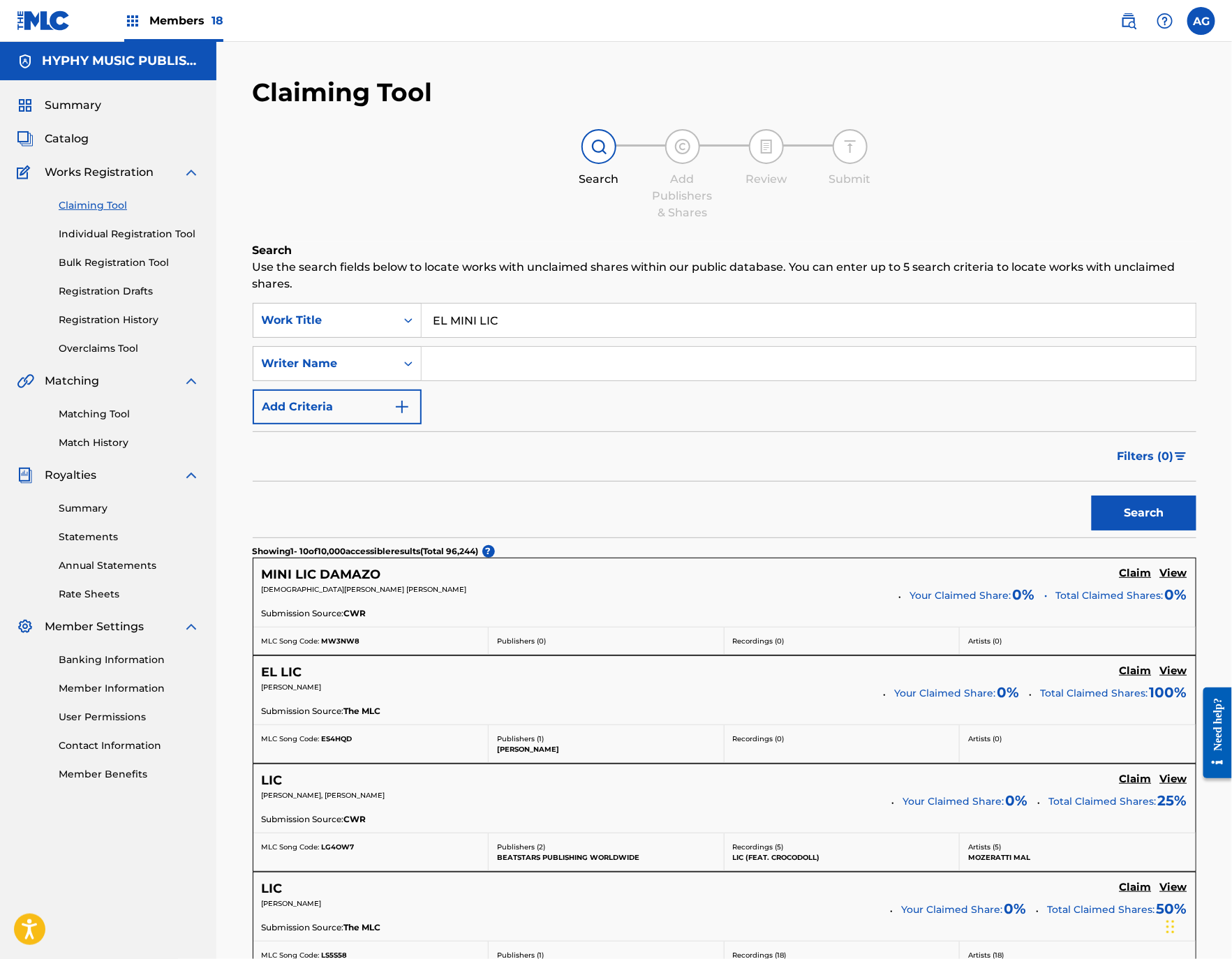
click at [604, 360] on input "Search Form" at bounding box center [809, 363] width 774 height 33
paste input "GERMAN [PERSON_NAME]"
type input "GERMAN [PERSON_NAME]"
drag, startPoint x: 588, startPoint y: 326, endPoint x: 36, endPoint y: 289, distance: 553.2
click at [57, 304] on main "HYPHY MUSIC PUBLISHING INC Summary Catalog Works Registration Claiming Tool Ind…" at bounding box center [616, 899] width 1232 height 1713
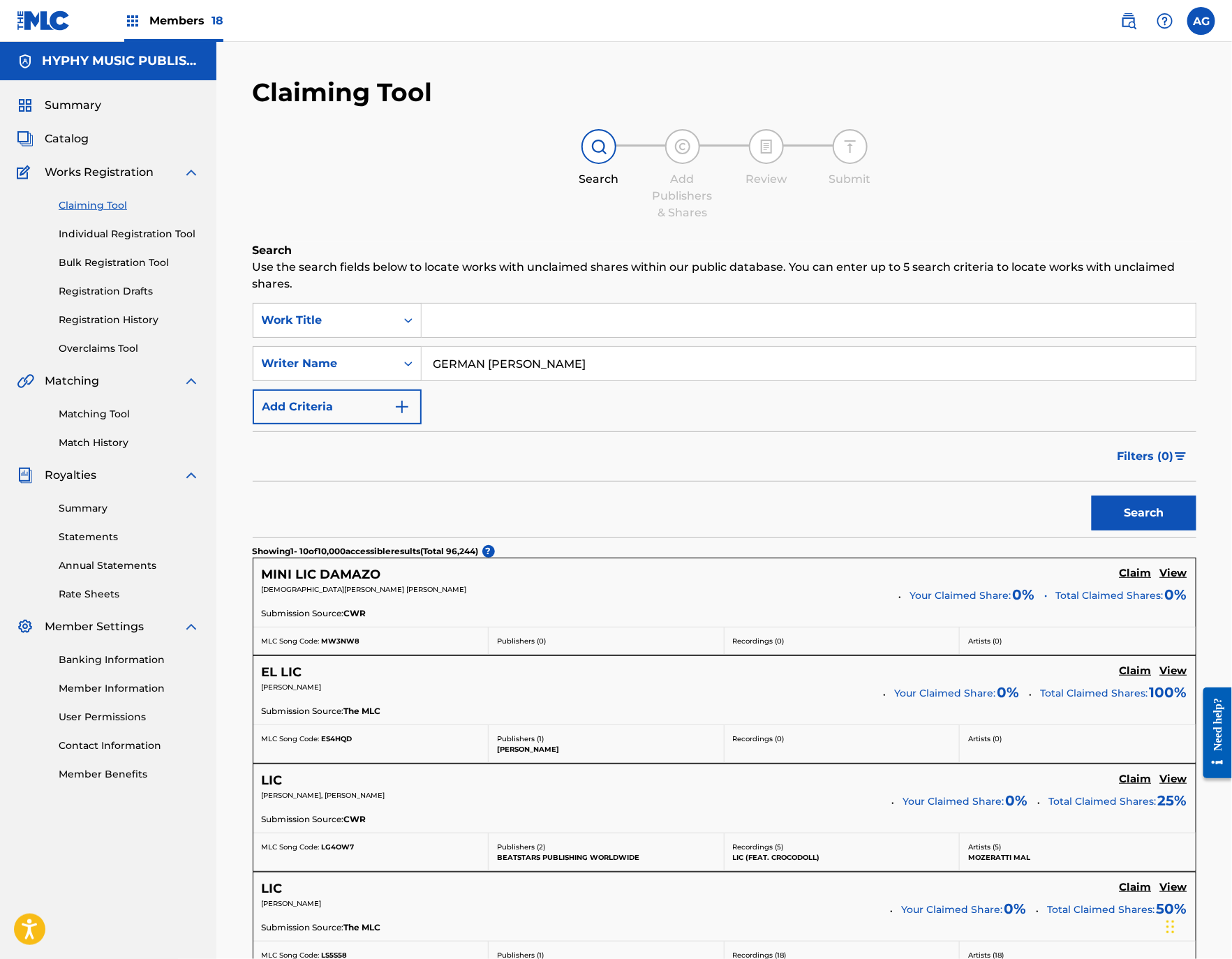
click at [1099, 511] on button "Search" at bounding box center [1144, 512] width 105 height 35
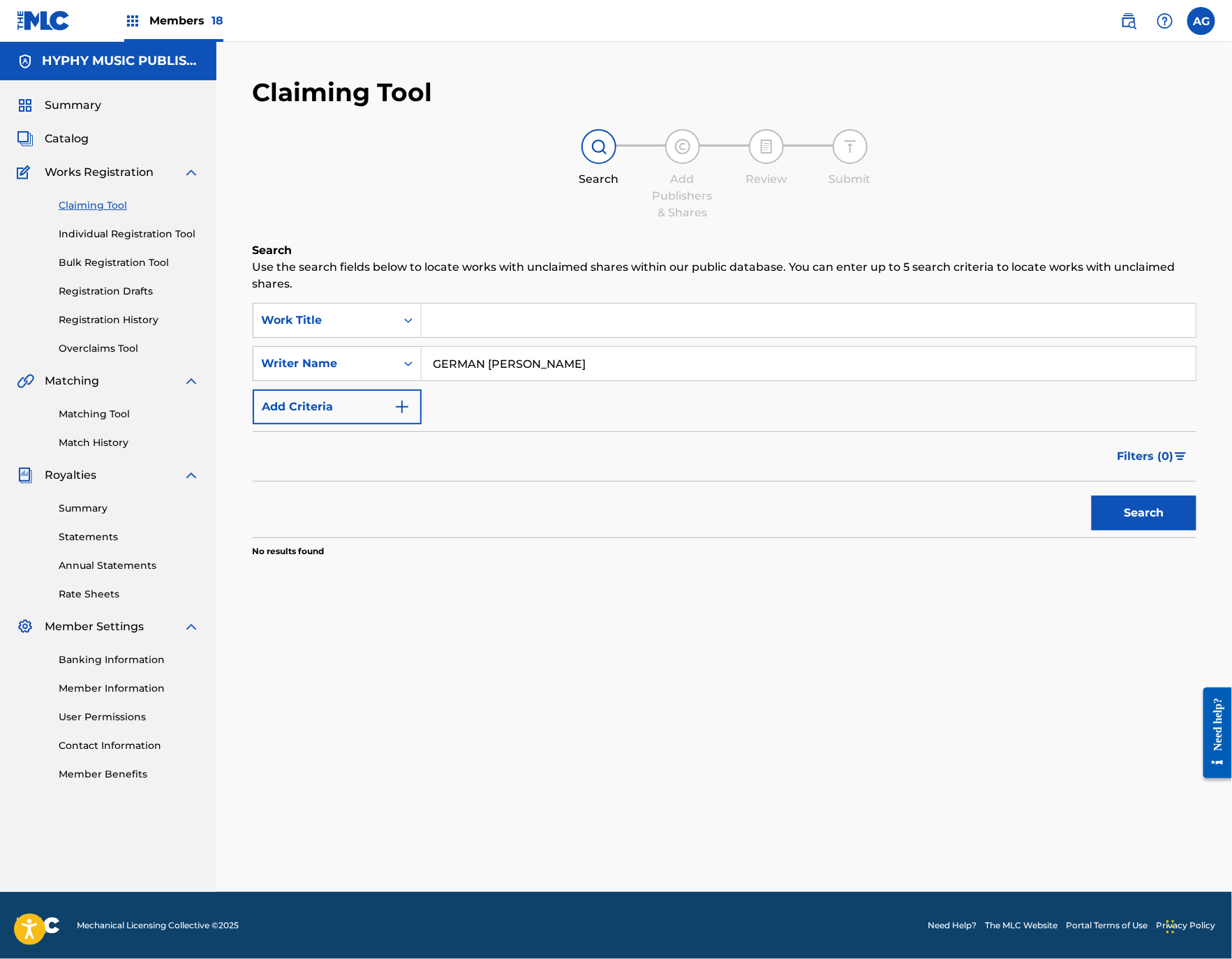
drag, startPoint x: 486, startPoint y: 362, endPoint x: 551, endPoint y: 369, distance: 65.4
click at [551, 369] on input "GERMAN [PERSON_NAME]" at bounding box center [809, 363] width 774 height 33
type input "[PERSON_NAME]"
click at [1135, 498] on button "Search" at bounding box center [1144, 512] width 105 height 35
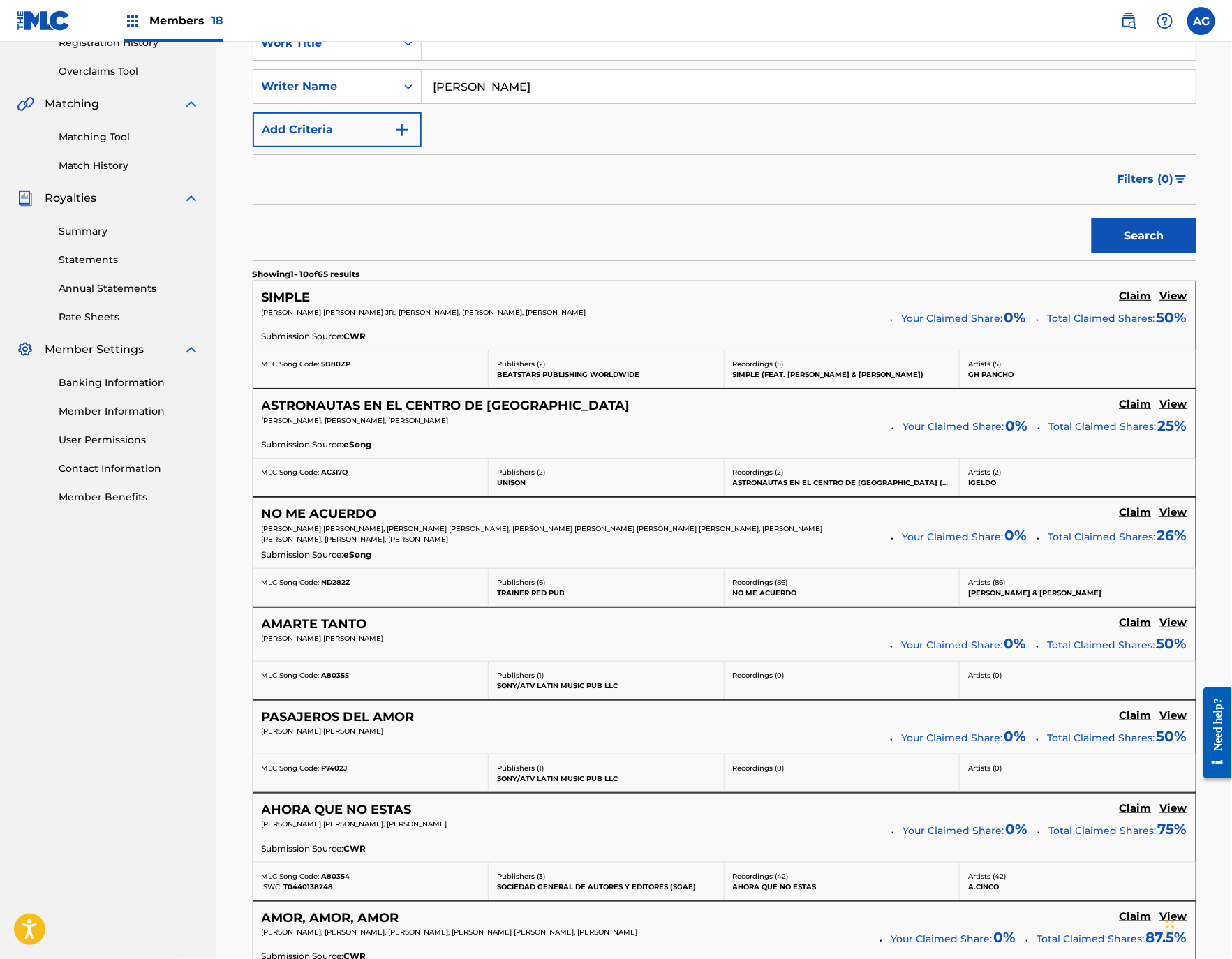
scroll to position [314, 0]
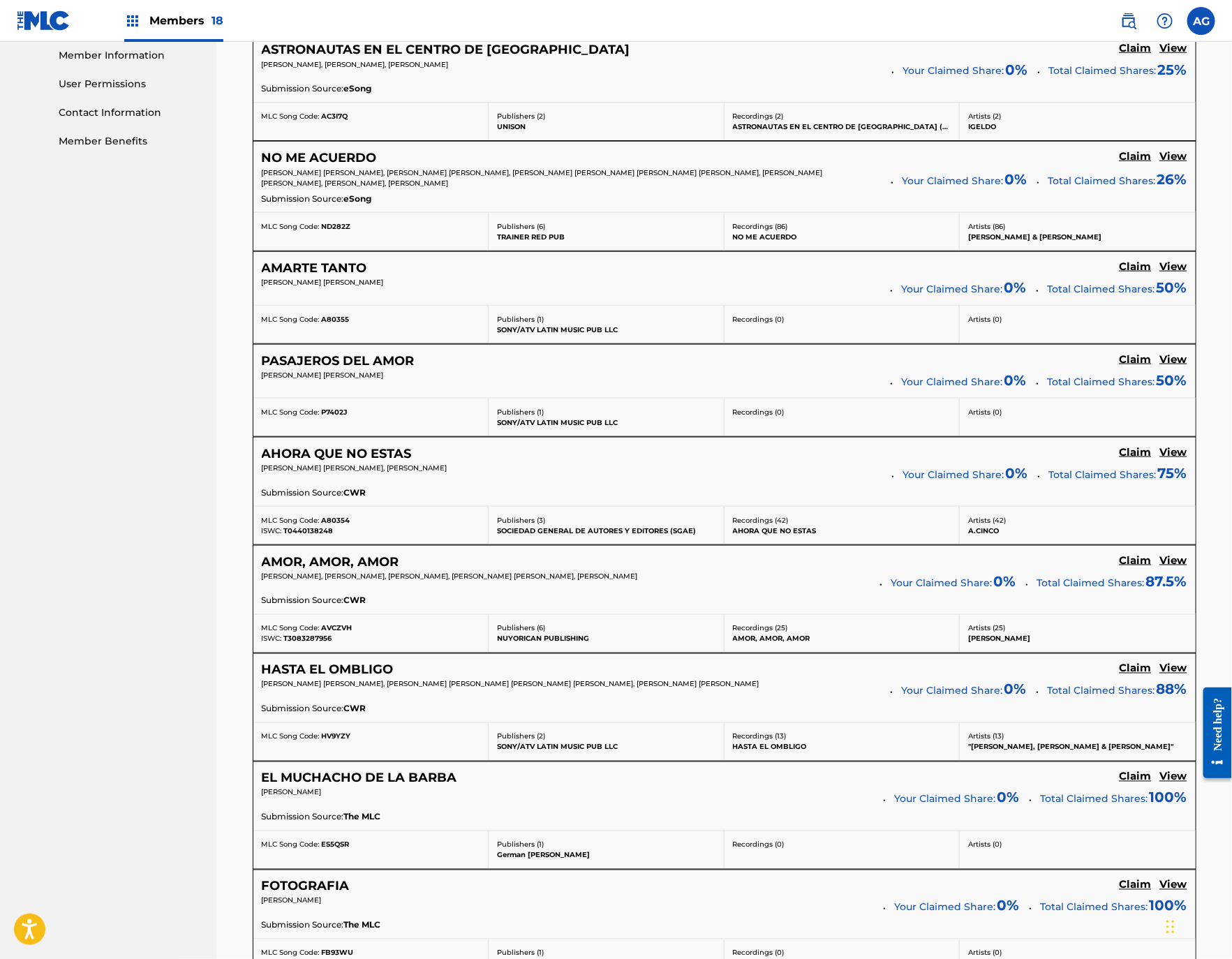
drag, startPoint x: 695, startPoint y: 660, endPoint x: 703, endPoint y: 771, distance: 111.3
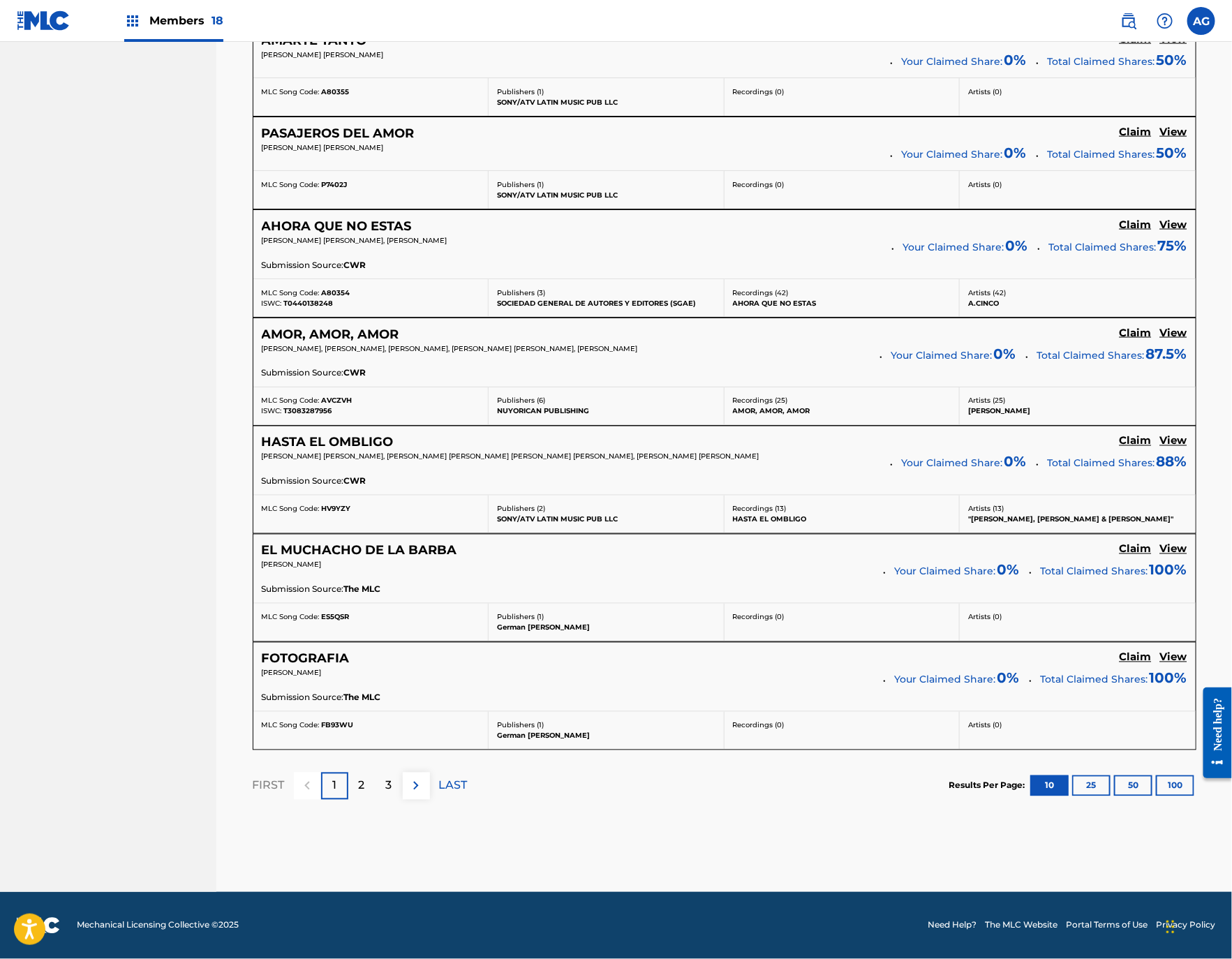
drag, startPoint x: 704, startPoint y: 777, endPoint x: 697, endPoint y: 819, distance: 42.6
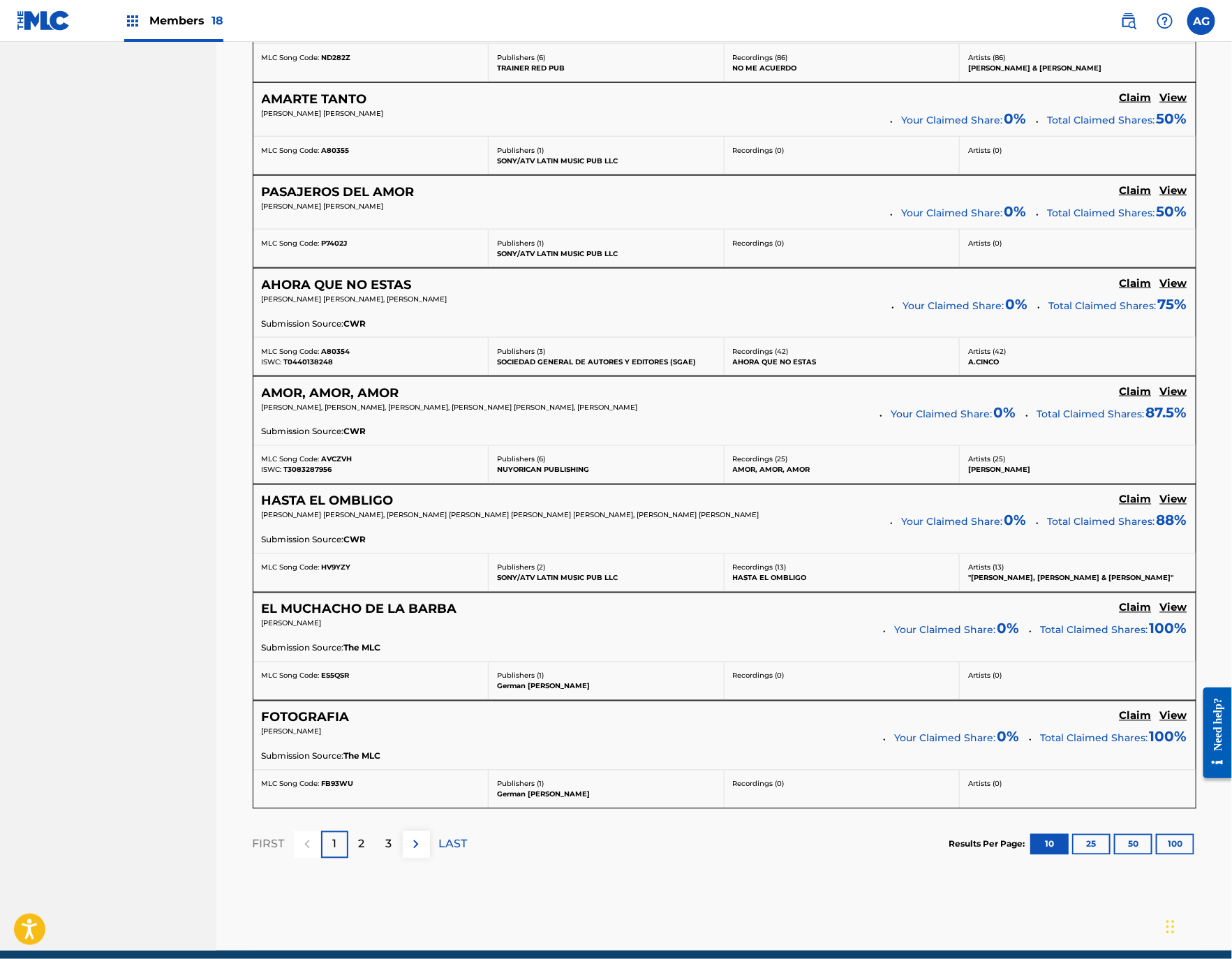
scroll to position [798, 0]
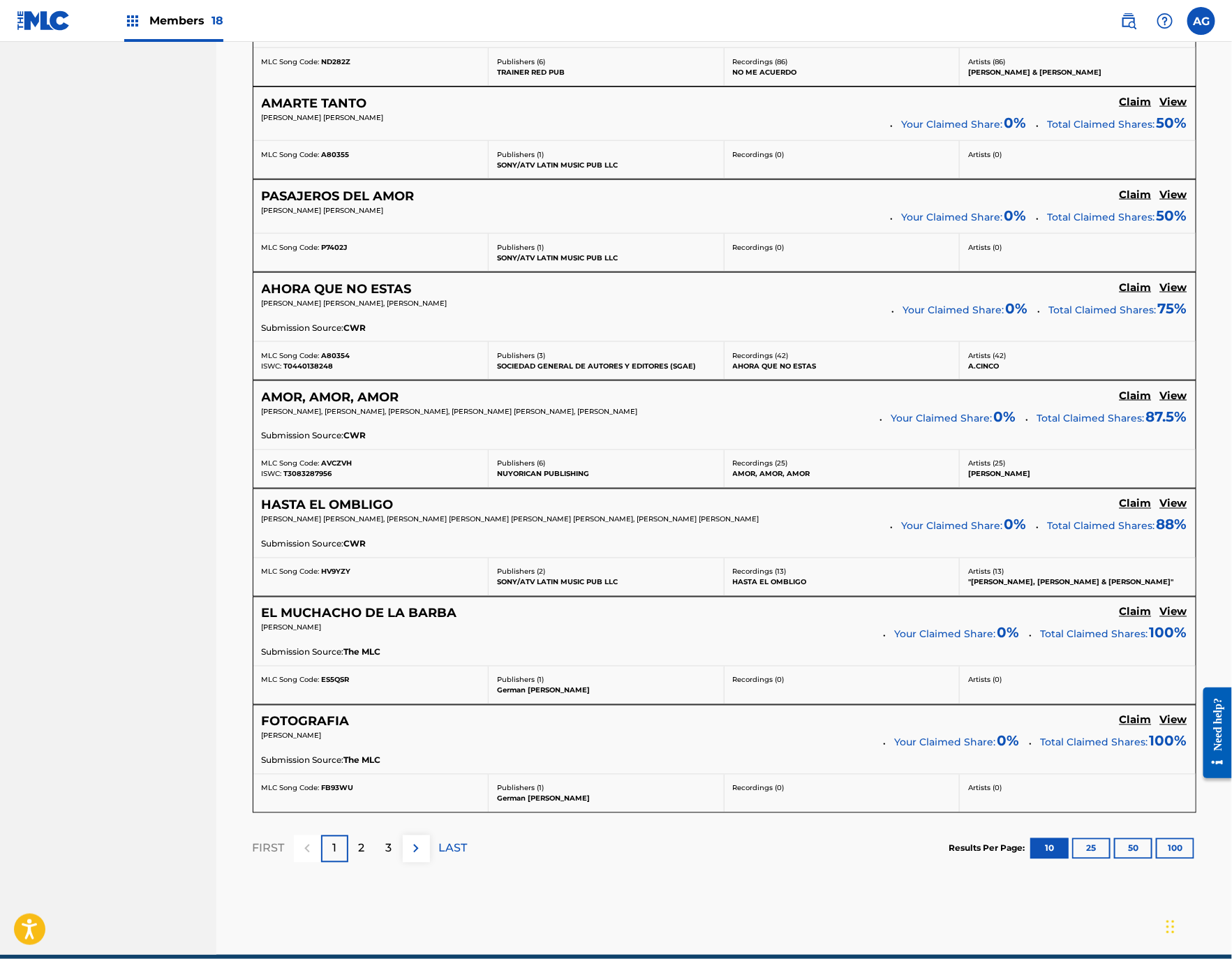
click at [1168, 618] on h5 "View" at bounding box center [1173, 612] width 27 height 13
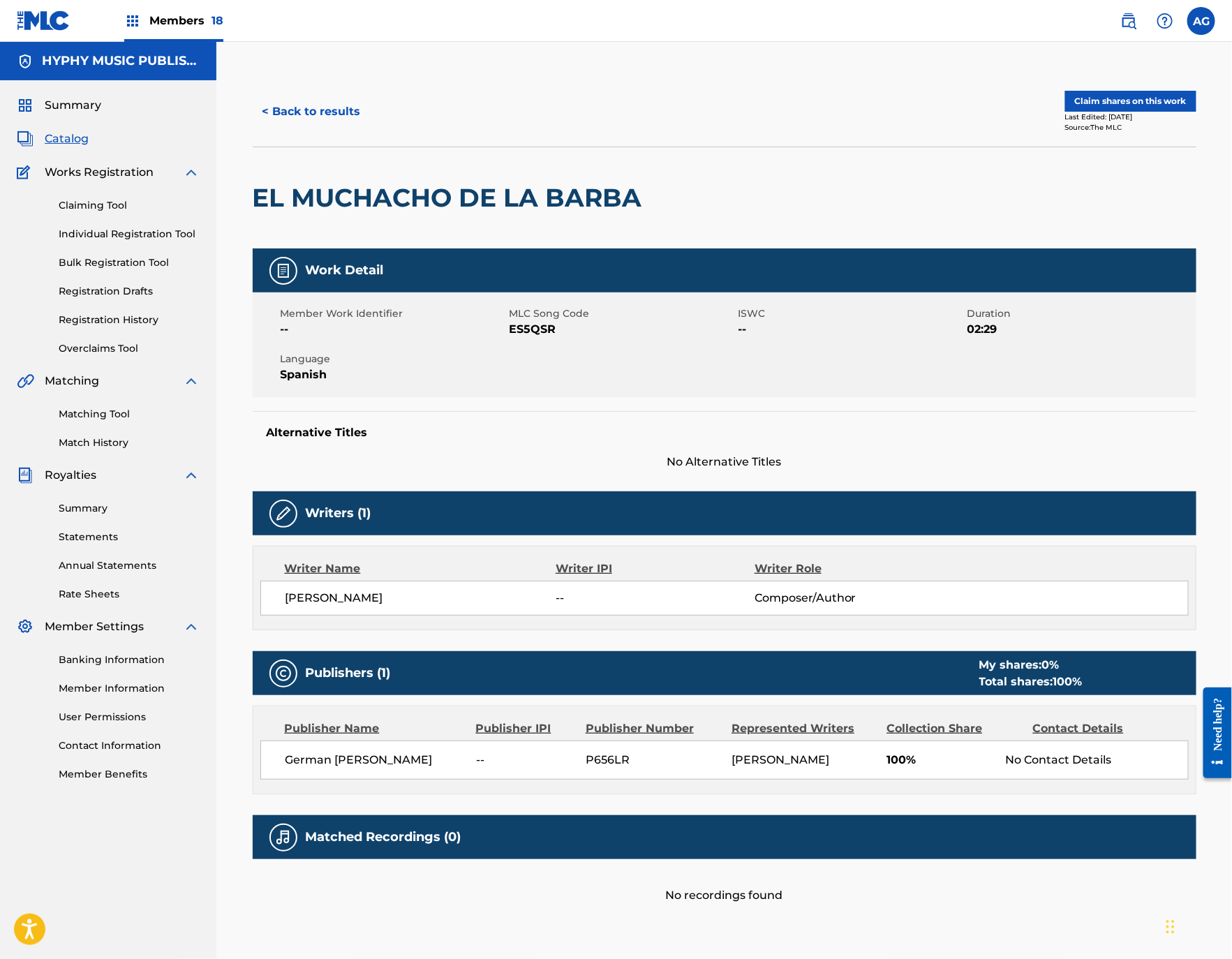
click at [1095, 103] on button "Claim shares on this work" at bounding box center [1130, 101] width 131 height 21
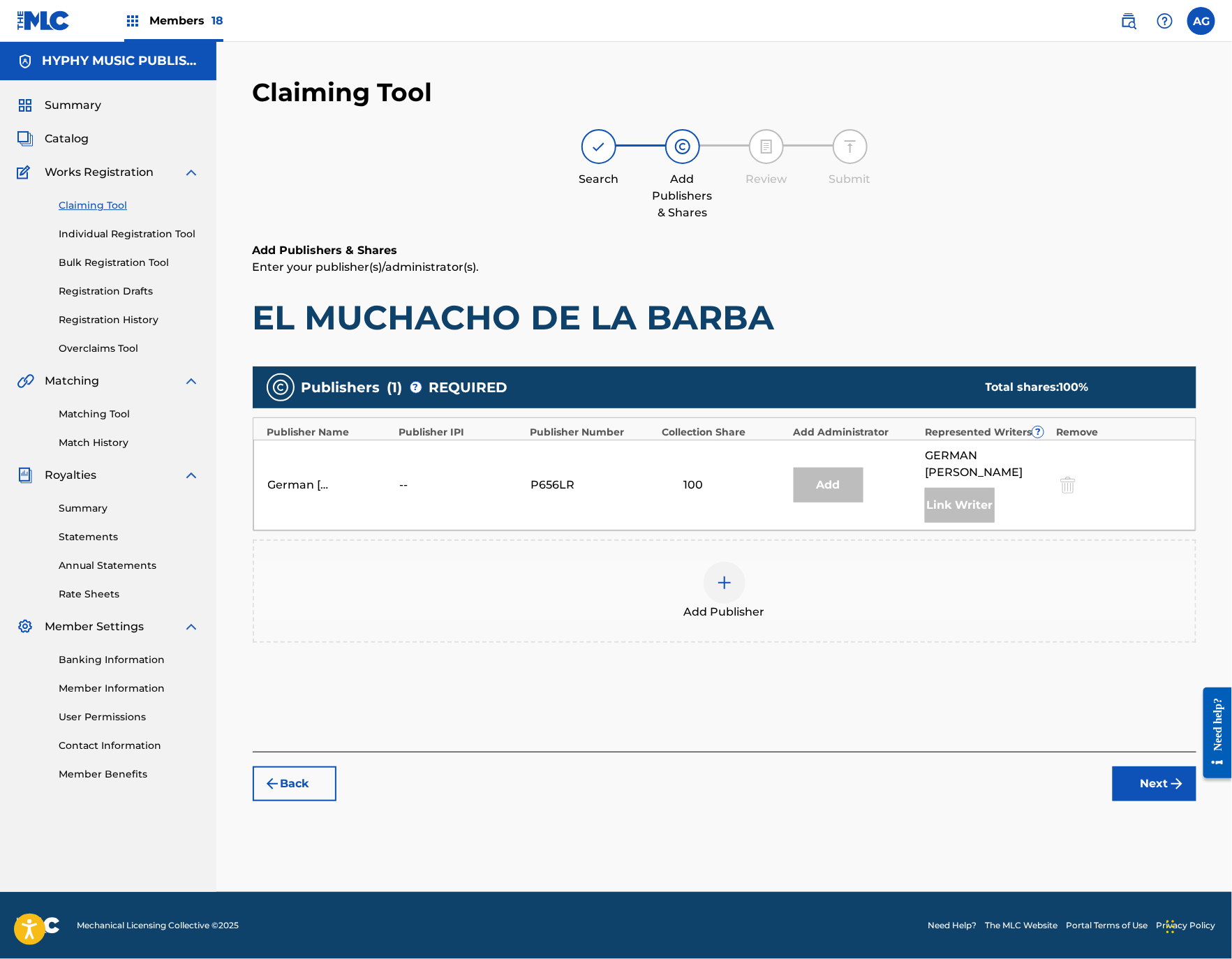
click at [694, 494] on div "German [PERSON_NAME] -- P656LR 100 Add GERMAN [PERSON_NAME] Link Writer" at bounding box center [724, 485] width 942 height 91
click at [1137, 793] on button "Next" at bounding box center [1154, 783] width 84 height 35
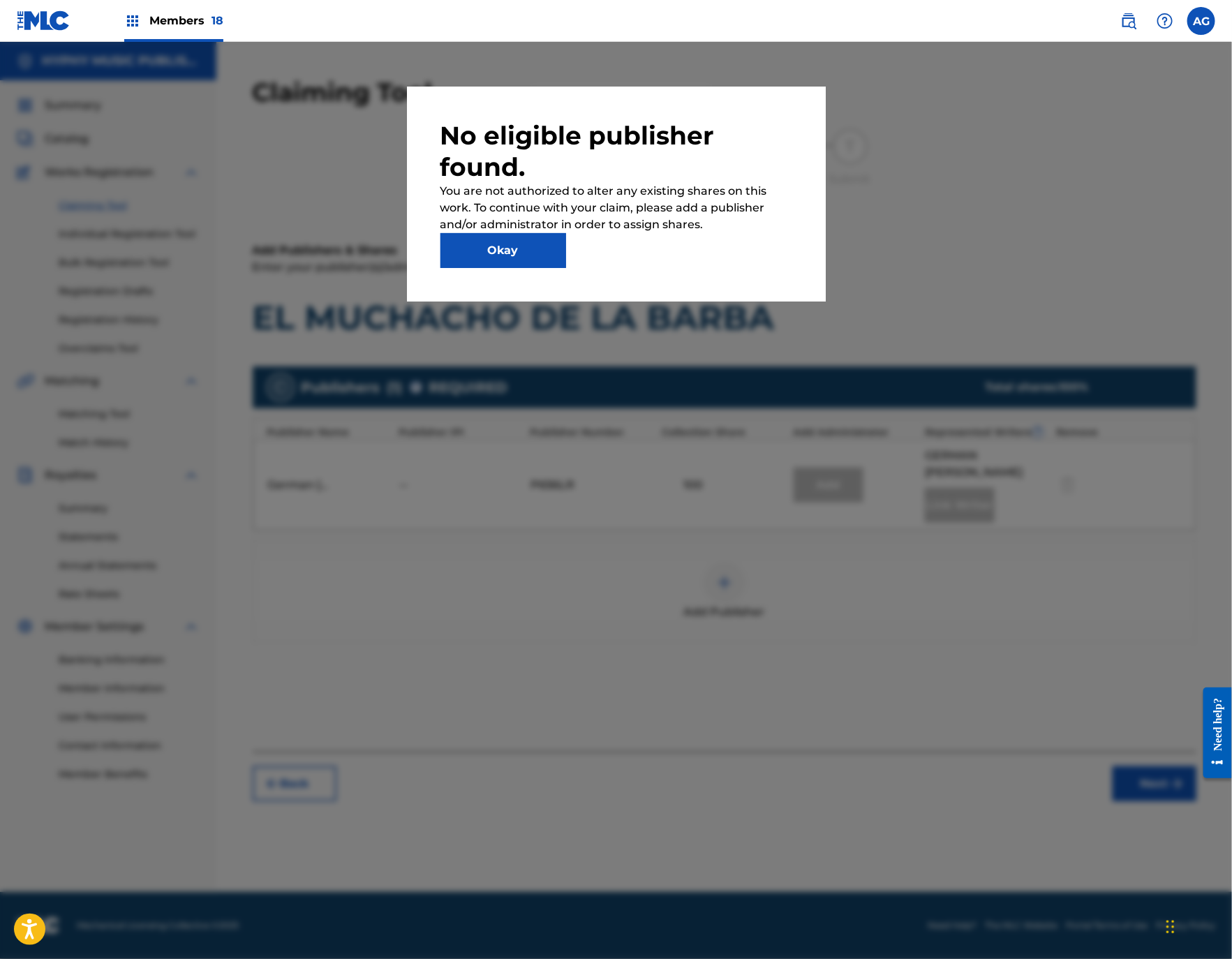
click at [494, 254] on button "Okay" at bounding box center [503, 250] width 126 height 35
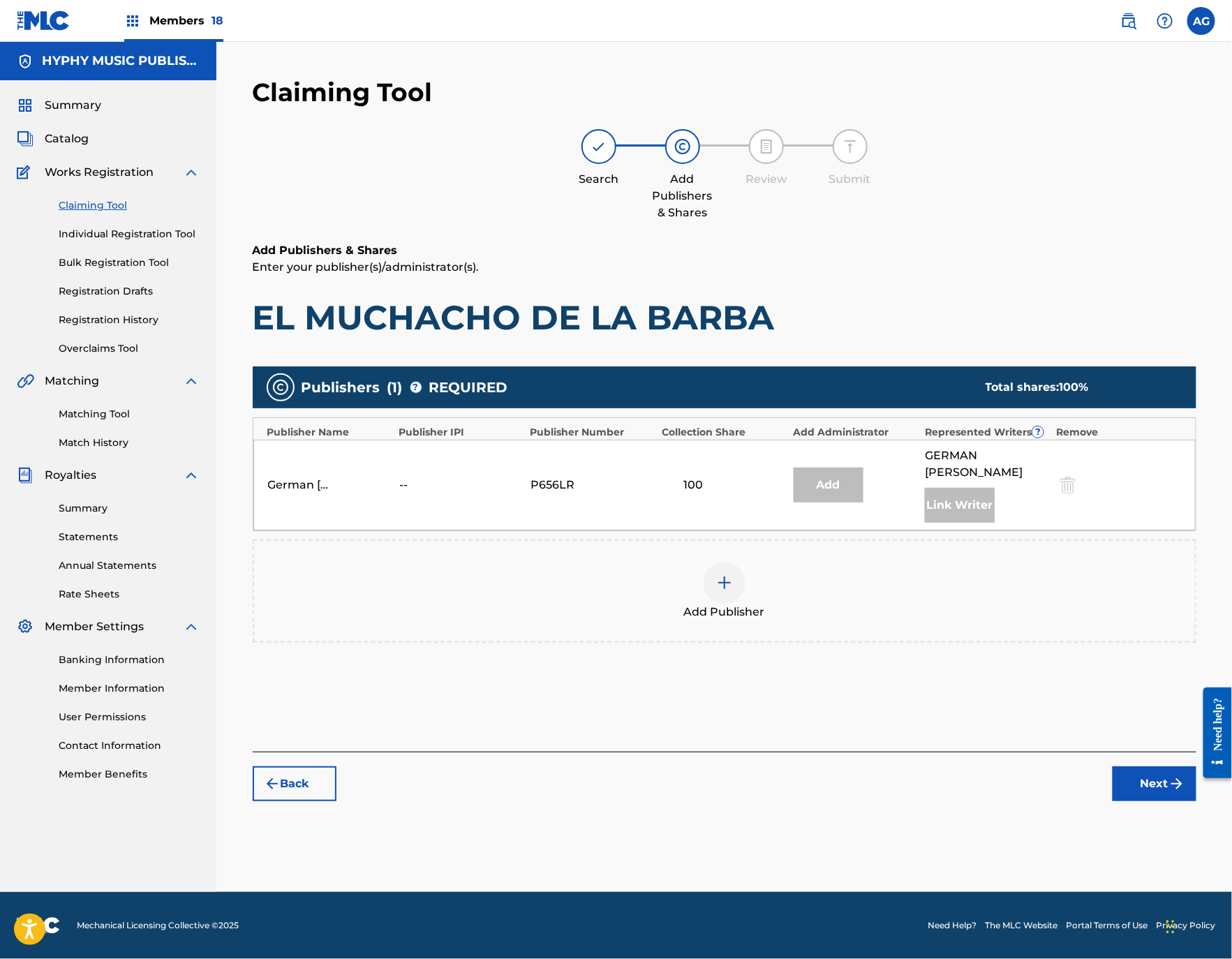
click at [723, 626] on div "Add Publisher" at bounding box center [724, 591] width 944 height 103
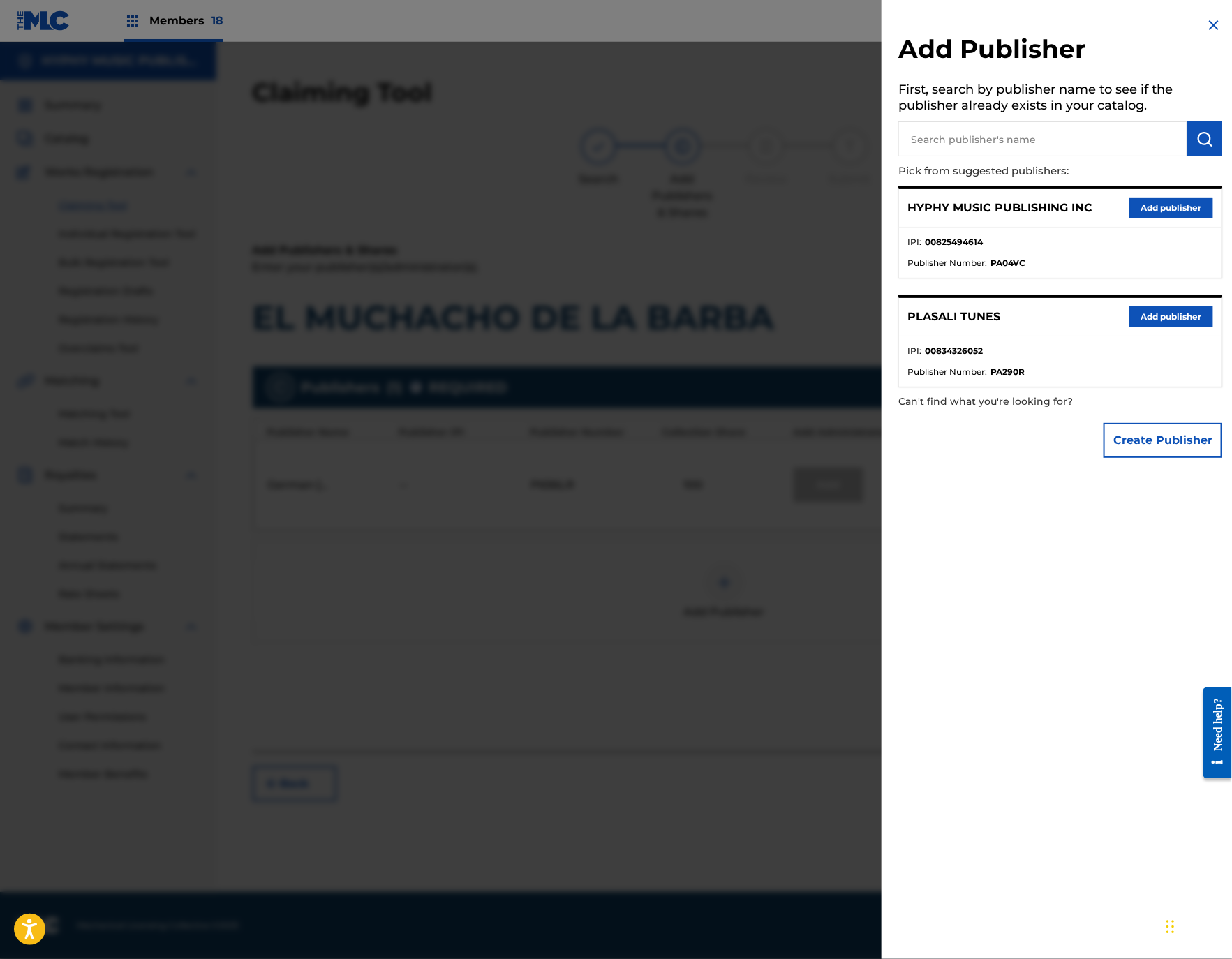
click at [1151, 205] on button "Add publisher" at bounding box center [1171, 208] width 84 height 21
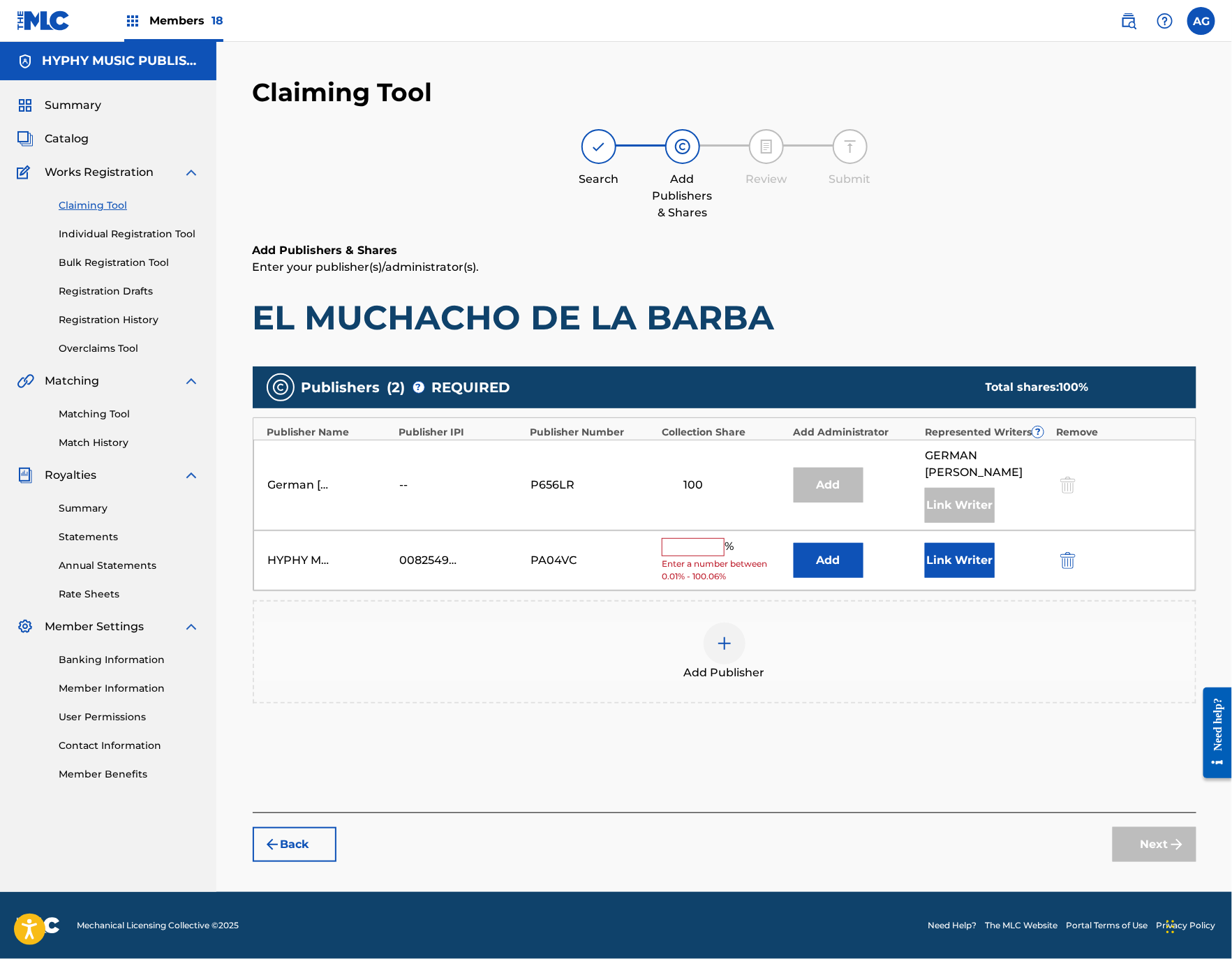
click at [702, 560] on span "Enter a number between 0.01% - 100.06%" at bounding box center [723, 570] width 124 height 25
click at [688, 547] on input "text" at bounding box center [692, 547] width 63 height 18
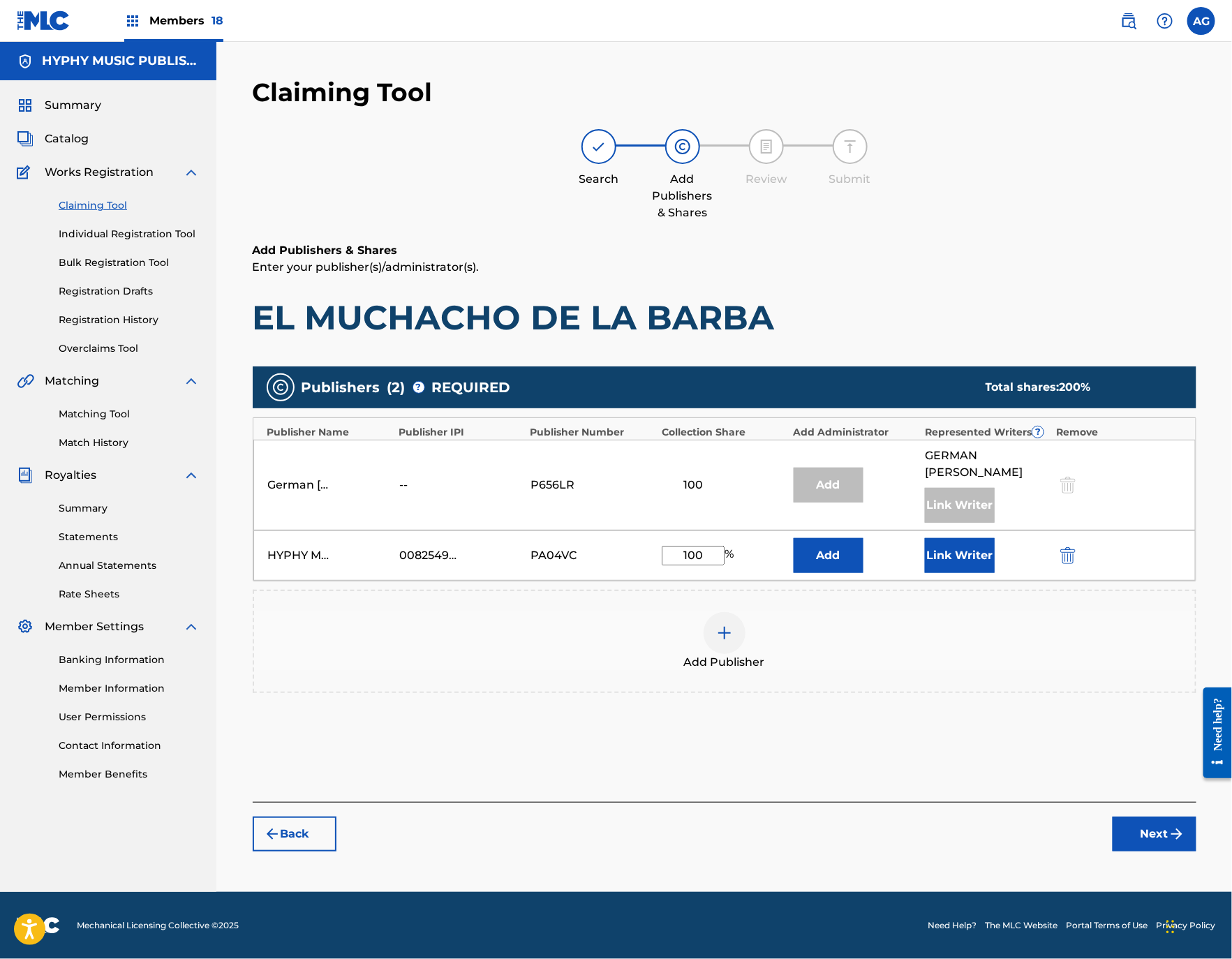
type input "100"
click at [813, 695] on div "Publishers ( 2 ) ? REQUIRED Total shares: 200 % Publisher Name Publisher IPI Pu…" at bounding box center [724, 536] width 944 height 340
click at [1152, 827] on button "Next" at bounding box center [1154, 833] width 84 height 35
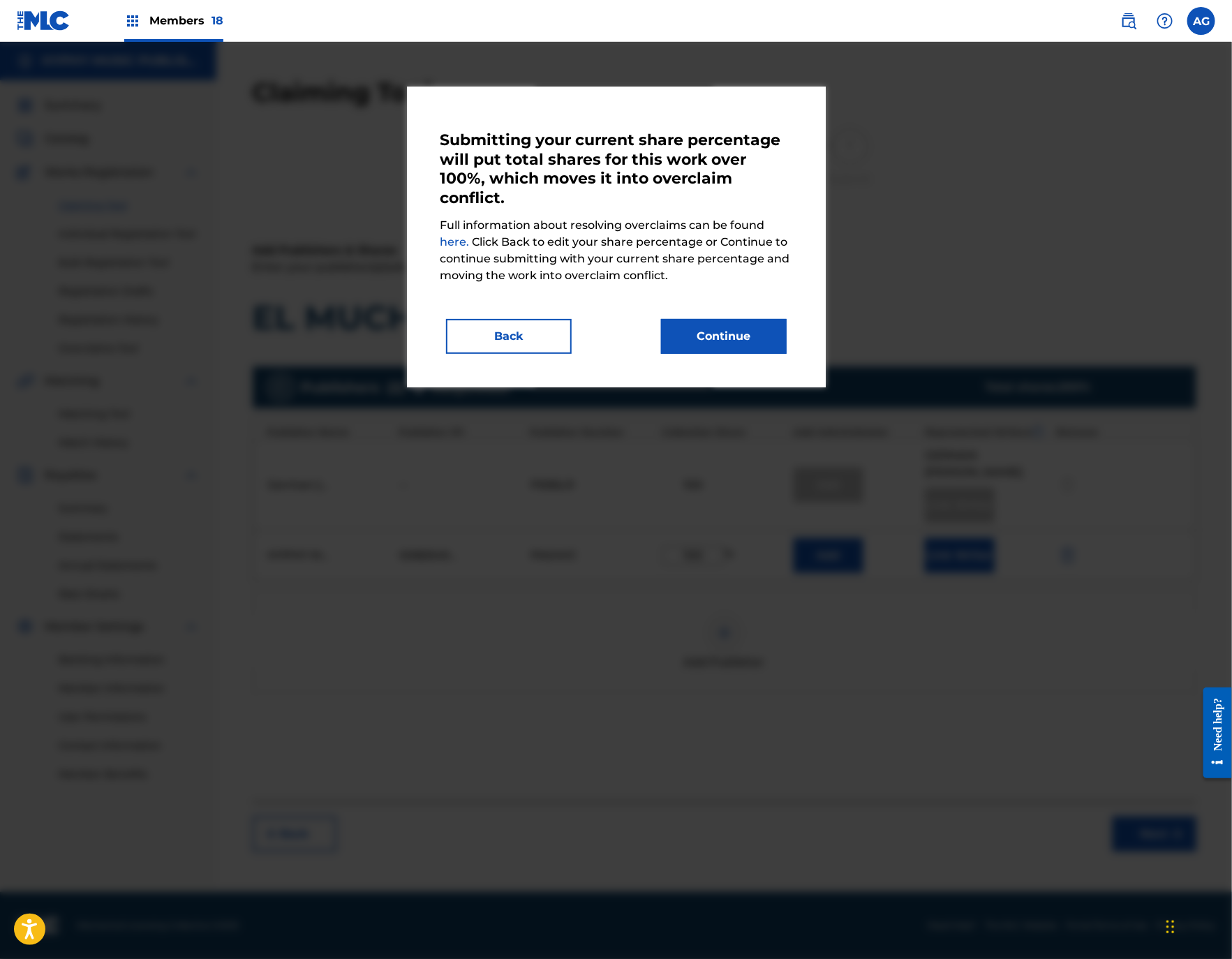
click at [730, 335] on button "Continue" at bounding box center [723, 336] width 126 height 35
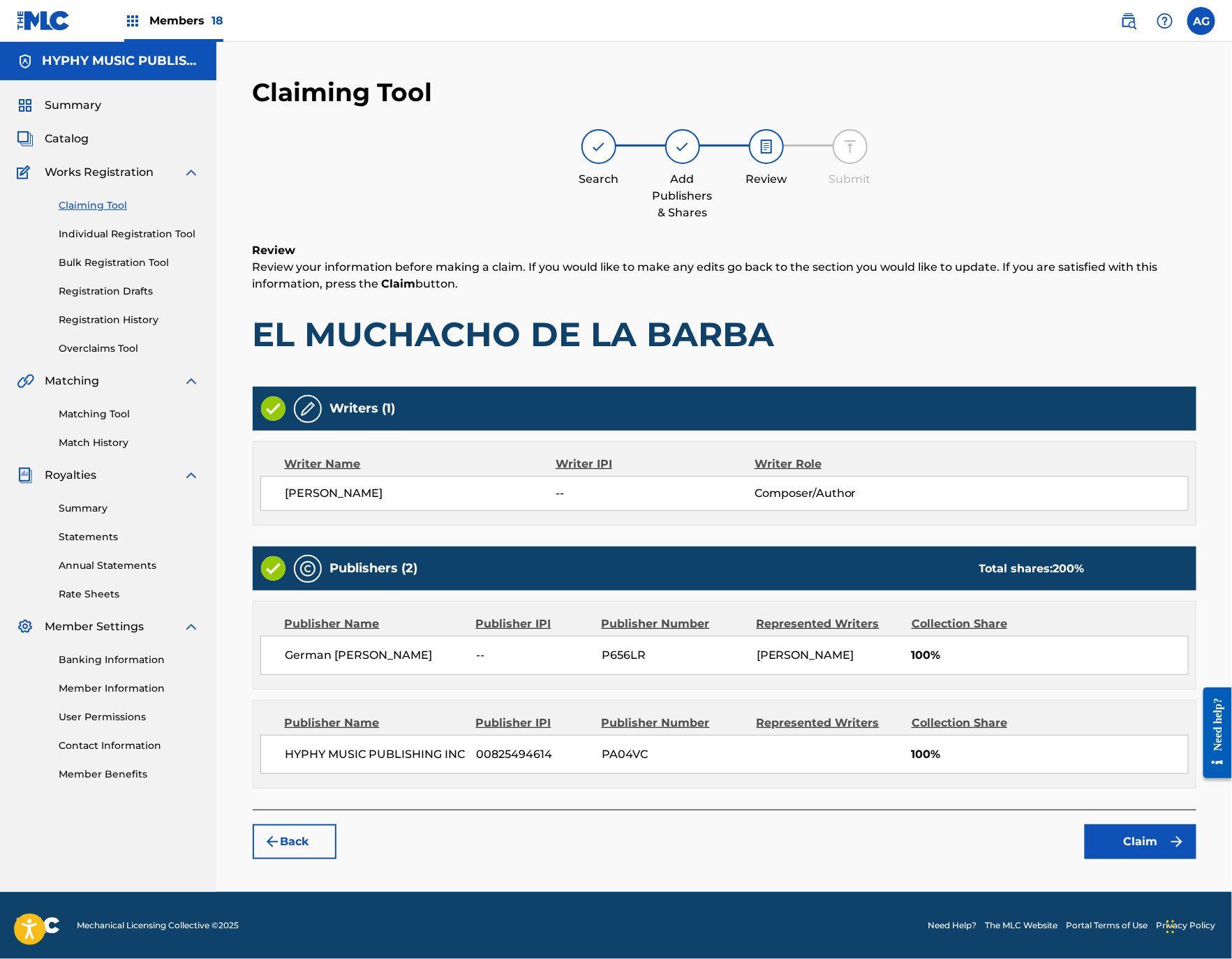
click at [308, 842] on button "Back" at bounding box center [295, 841] width 84 height 35
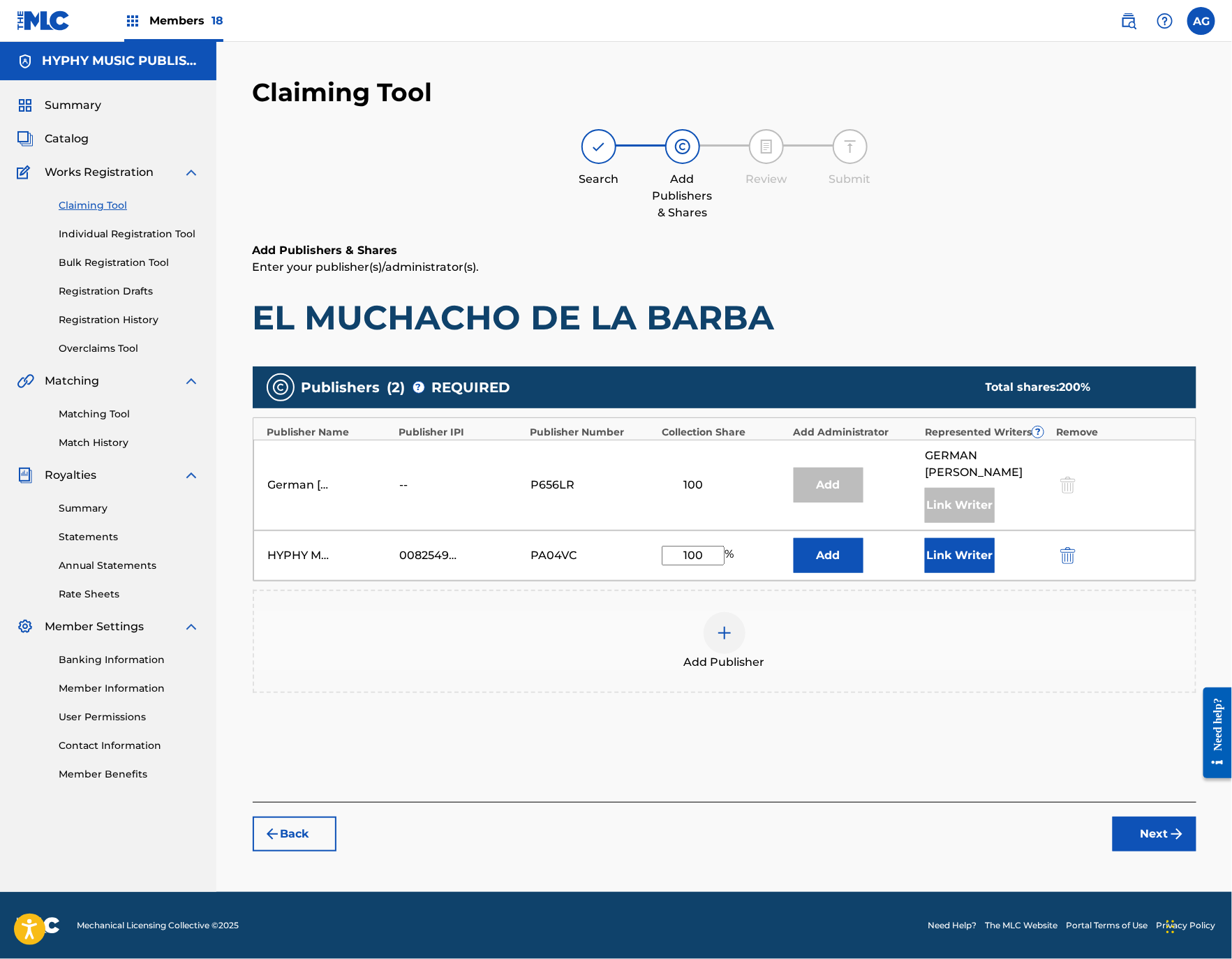
click at [951, 561] on button "Link Writer" at bounding box center [960, 555] width 70 height 35
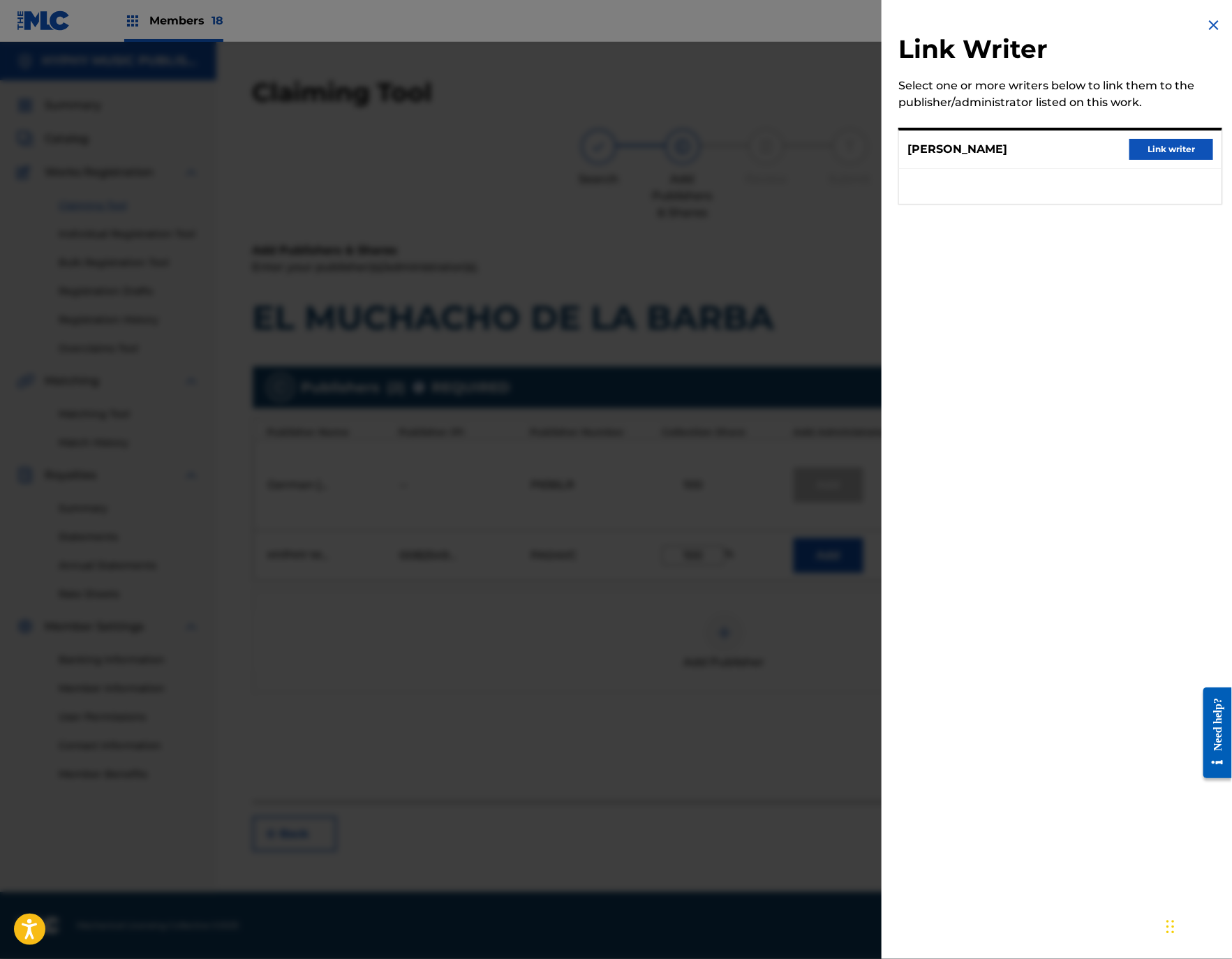
click at [1169, 143] on button "Link writer" at bounding box center [1171, 149] width 84 height 21
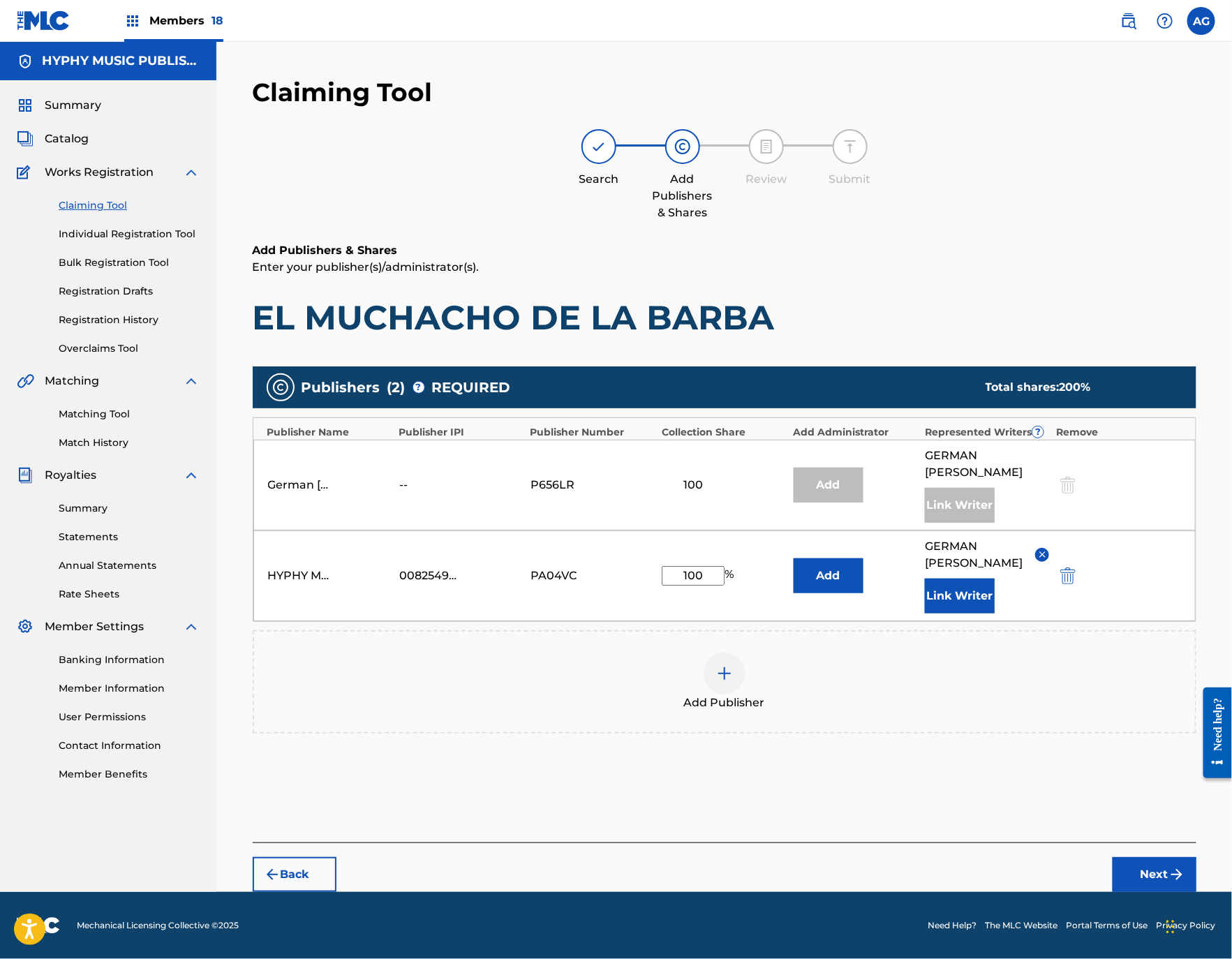
click at [1160, 878] on button "Next" at bounding box center [1154, 874] width 84 height 35
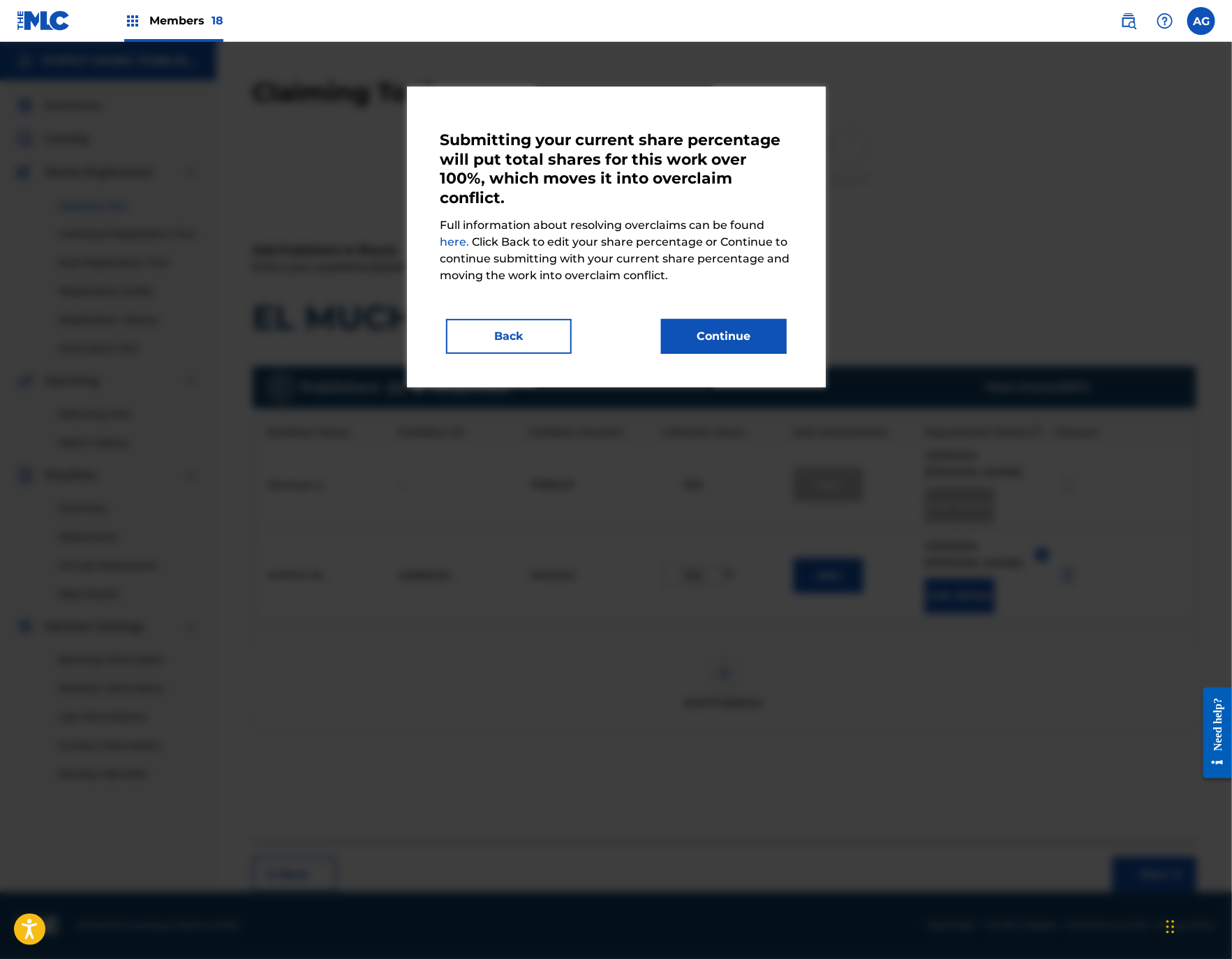
click at [752, 325] on button "Continue" at bounding box center [723, 336] width 126 height 35
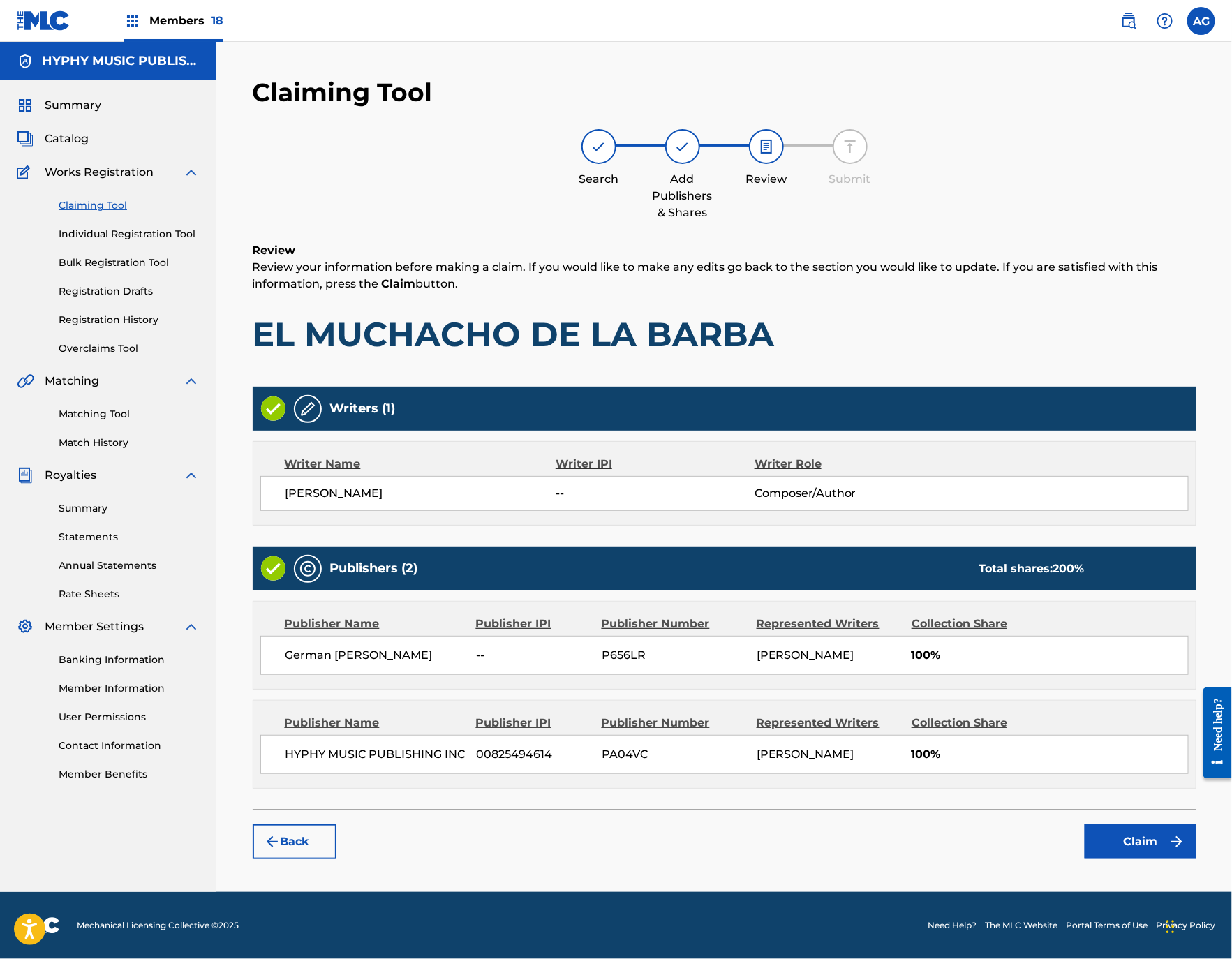
click at [1125, 840] on button "Claim" at bounding box center [1141, 841] width 112 height 35
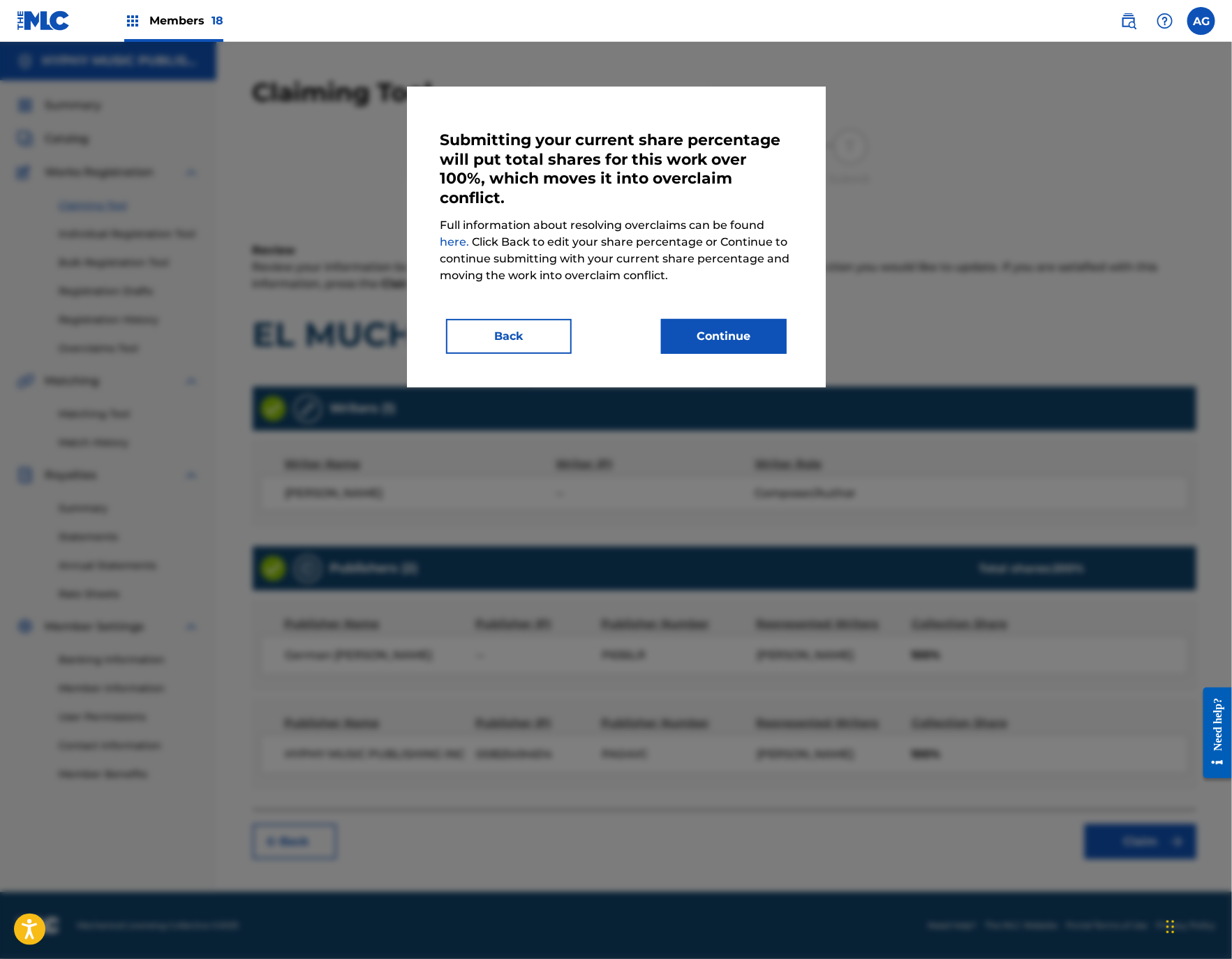
click at [754, 344] on button "Continue" at bounding box center [723, 336] width 126 height 35
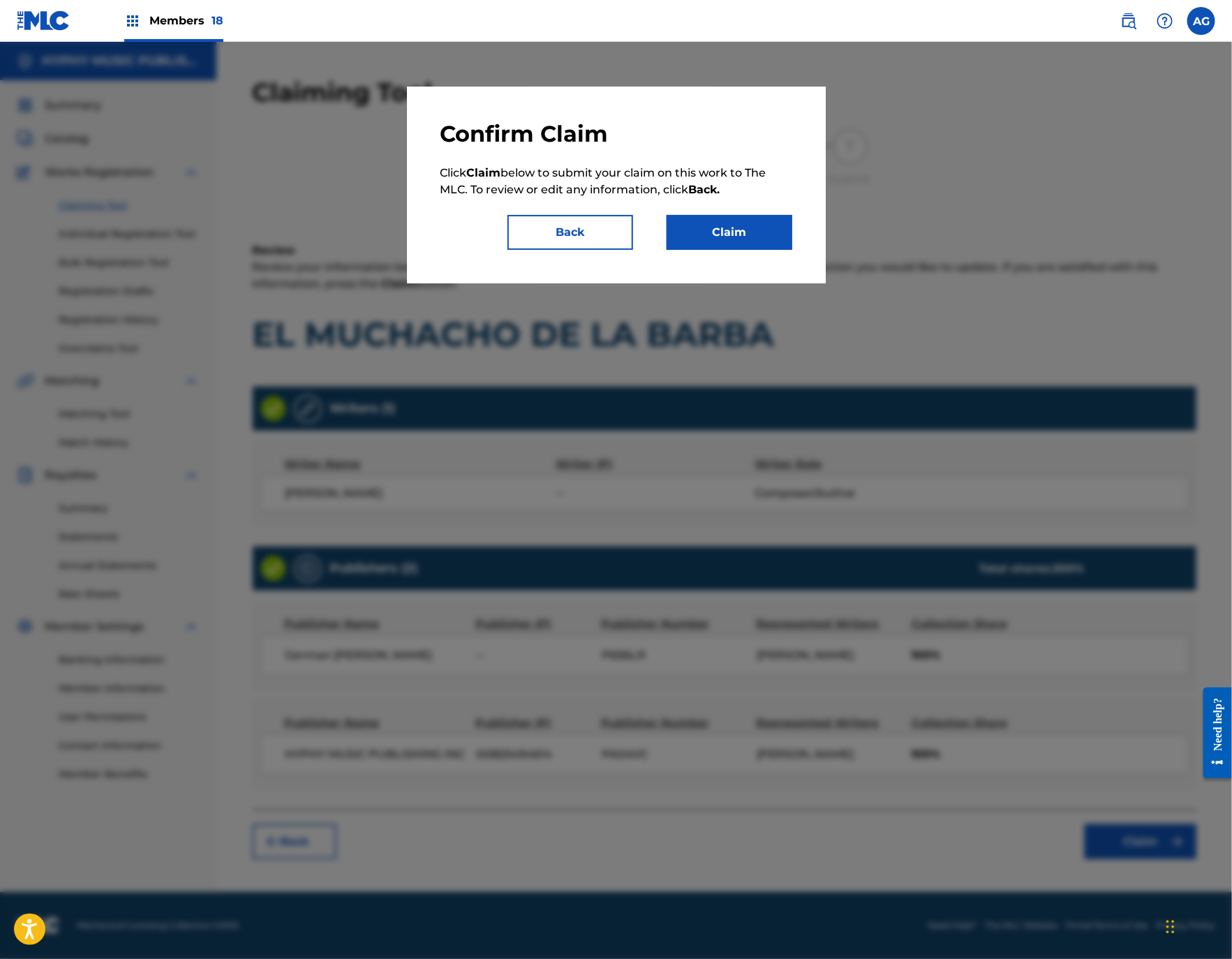
click at [723, 207] on div "Confirm Claim Click Claim below to submit your claim on this work to The MLC. T…" at bounding box center [616, 185] width 352 height 129
click at [713, 240] on button "Claim" at bounding box center [730, 232] width 126 height 35
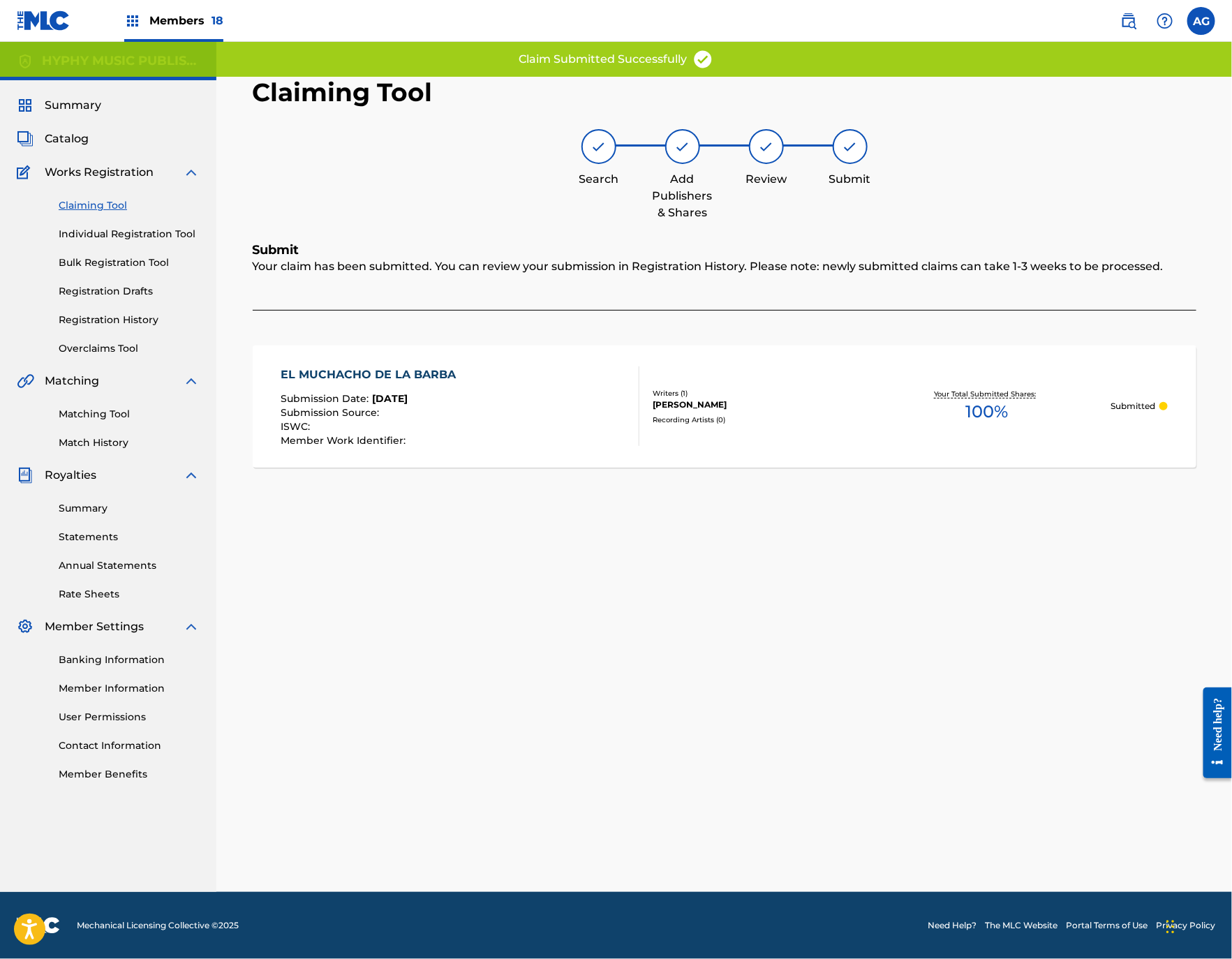
click at [111, 416] on link "Matching Tool" at bounding box center [129, 414] width 141 height 15
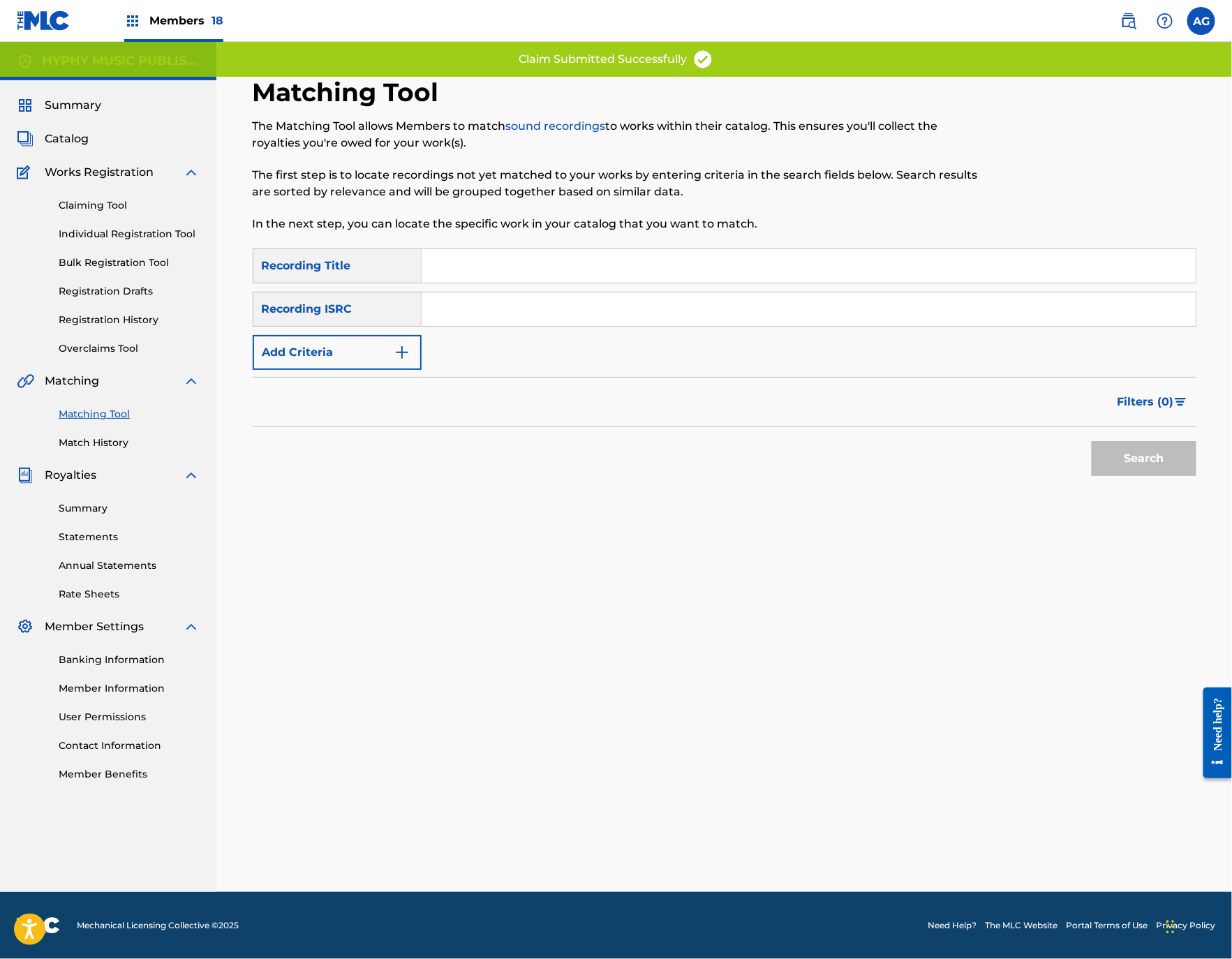
click at [132, 317] on link "Registration History" at bounding box center [129, 319] width 141 height 15
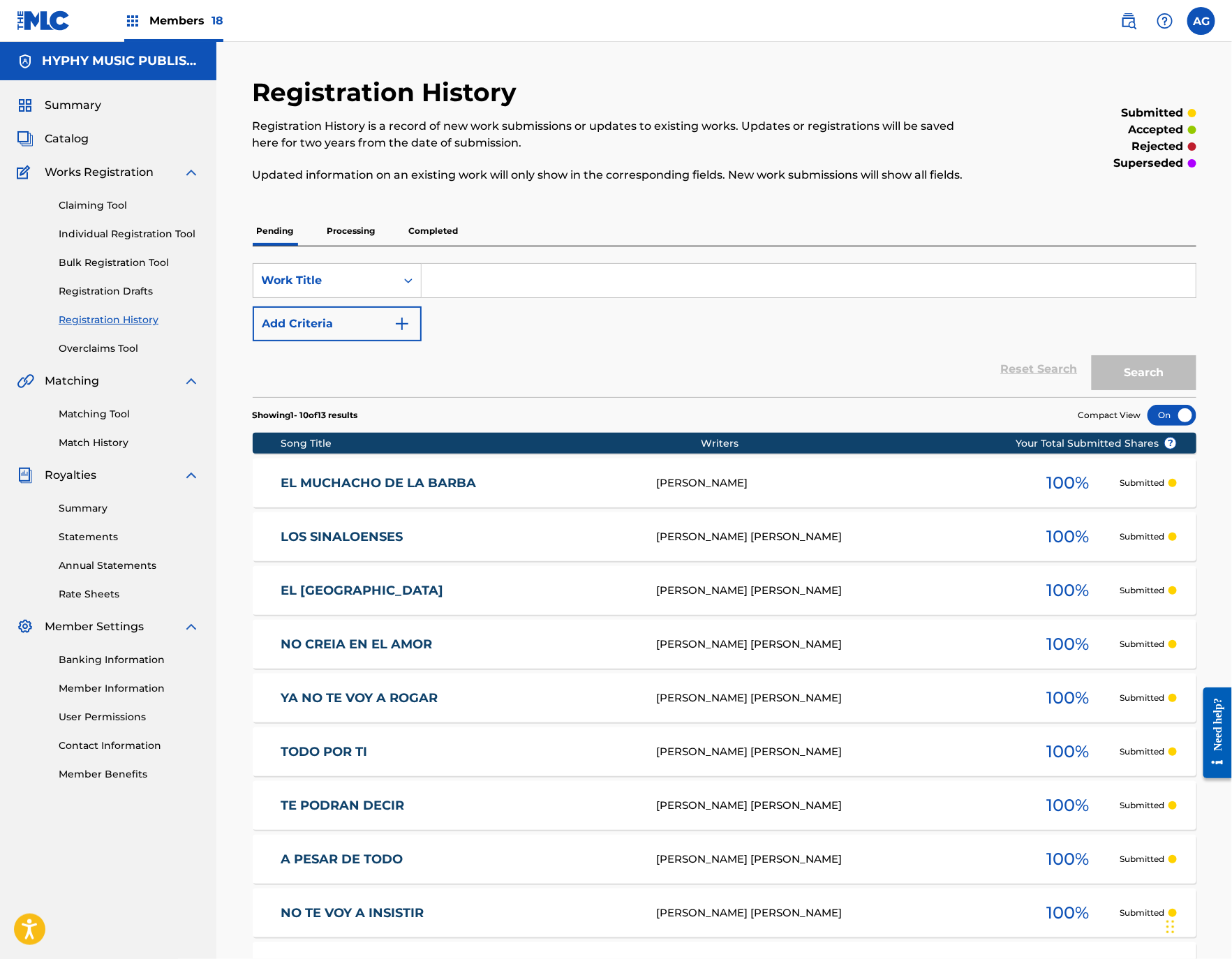
click at [181, 233] on link "Individual Registration Tool" at bounding box center [129, 234] width 141 height 15
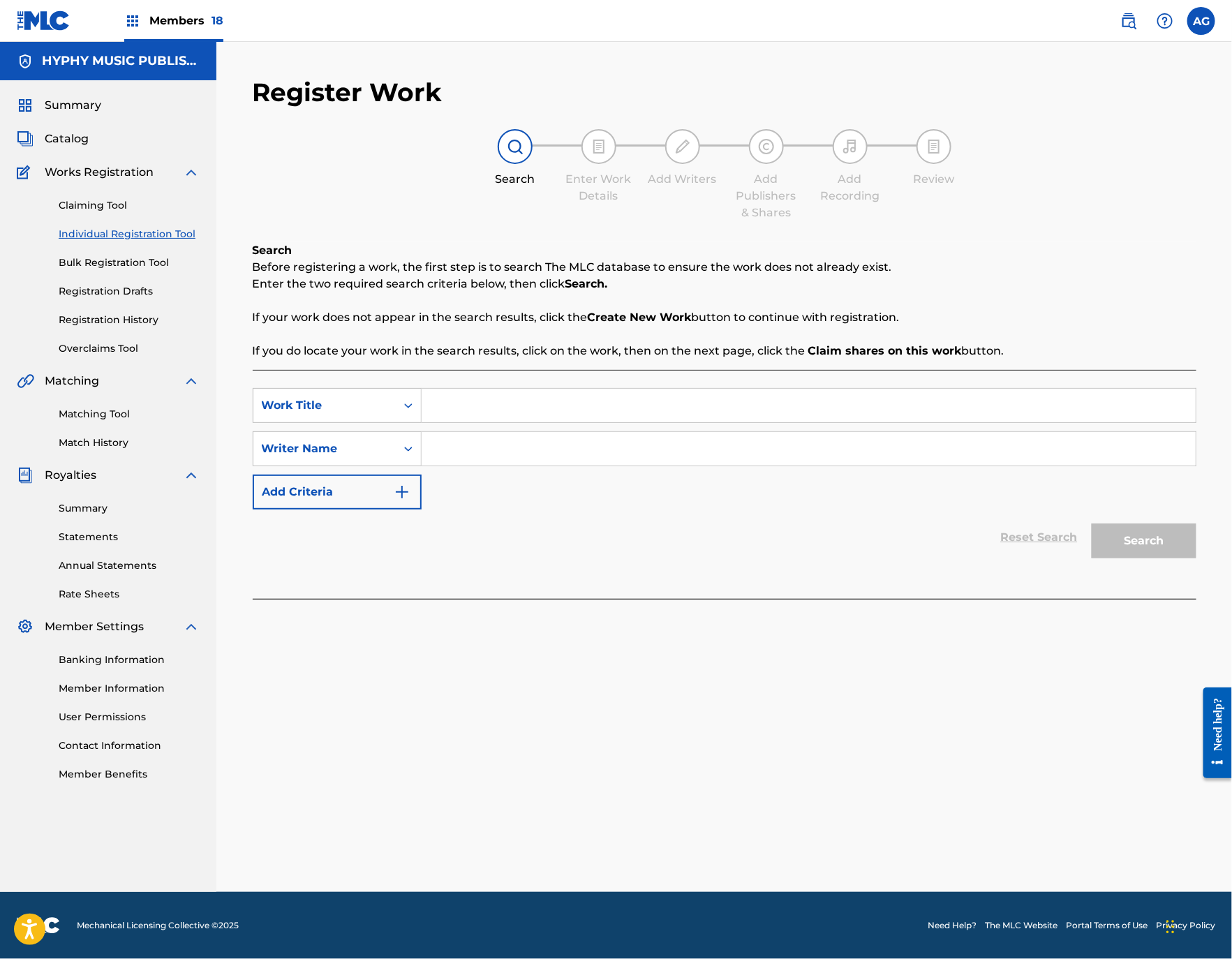
click at [509, 416] on input "Search Form" at bounding box center [809, 405] width 774 height 33
paste input "LA MUERTE DEL 4 ANTRAX"
type input "LA MUERTE DEL 4 ANTRAX"
click at [93, 192] on div "Claiming Tool Individual Registration Tool Bulk Registration Tool Registration …" at bounding box center [109, 268] width 183 height 175
click at [93, 195] on div "Claiming Tool Individual Registration Tool Bulk Registration Tool Registration …" at bounding box center [109, 268] width 183 height 175
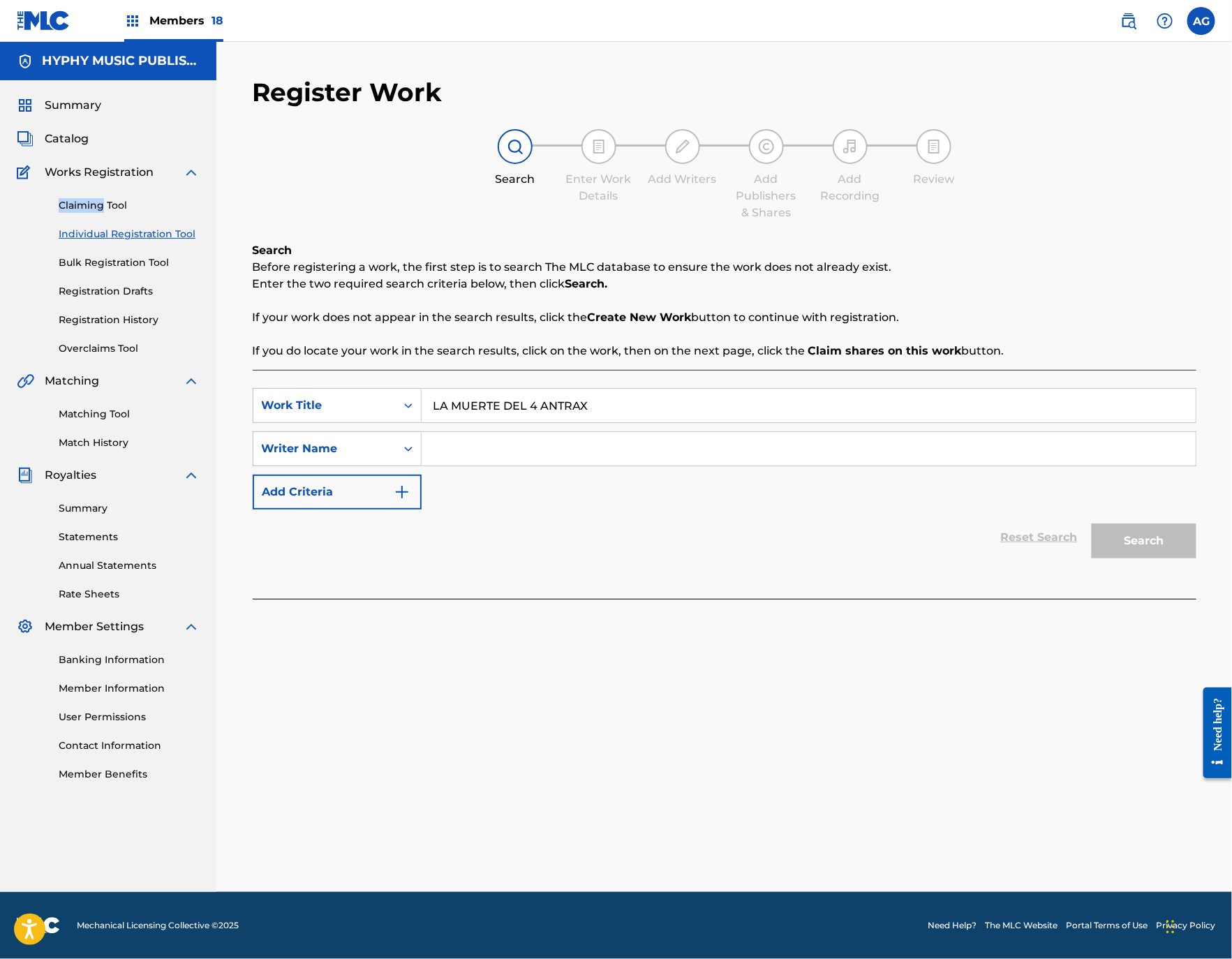
drag, startPoint x: 93, startPoint y: 195, endPoint x: 99, endPoint y: 204, distance: 10.8
click at [99, 204] on link "Claiming Tool" at bounding box center [129, 205] width 141 height 15
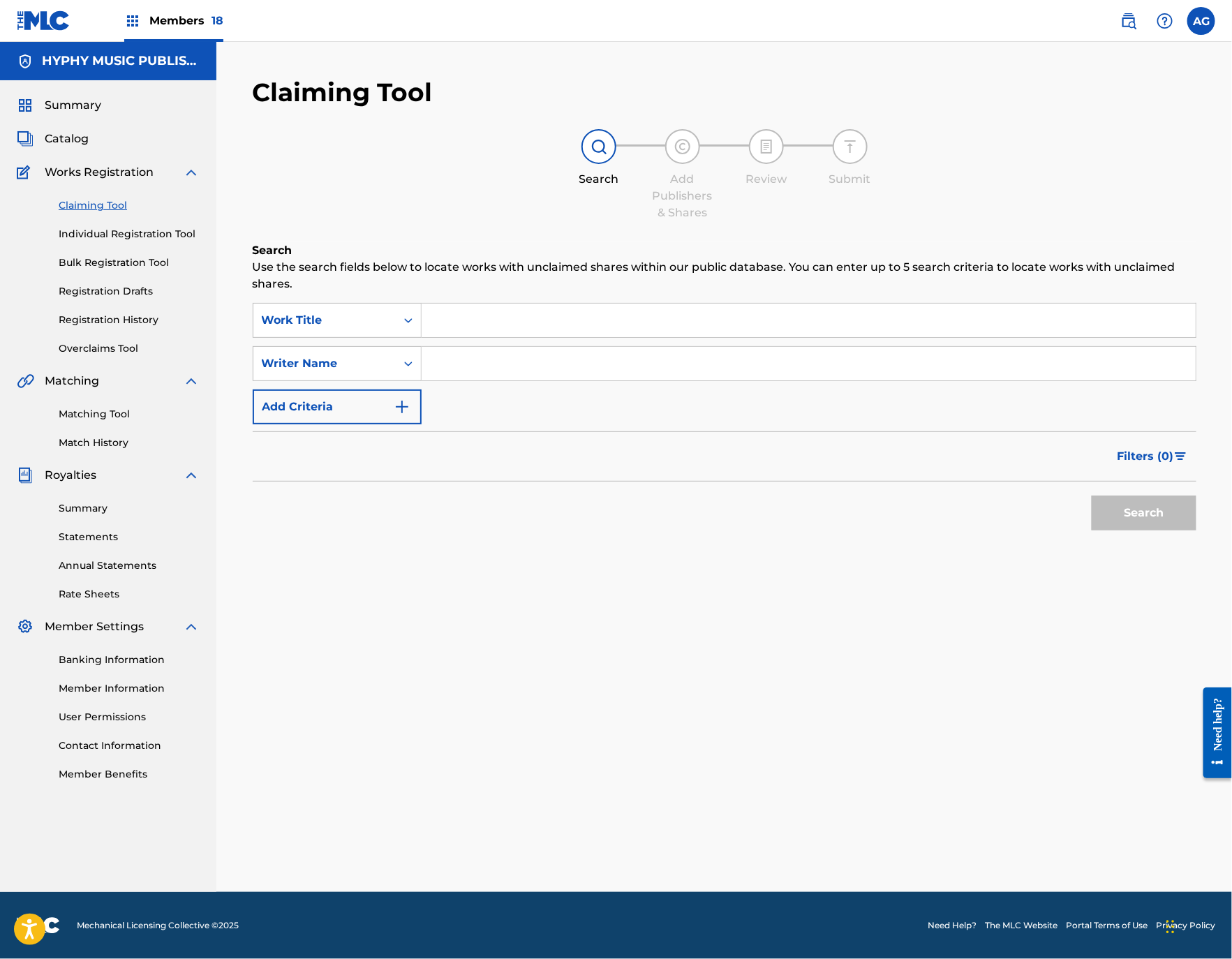
click at [518, 318] on input "Search Form" at bounding box center [809, 320] width 774 height 33
paste input "LA MUERTE DEL 4 ANTRAX"
click at [1125, 503] on button "Search" at bounding box center [1144, 512] width 105 height 35
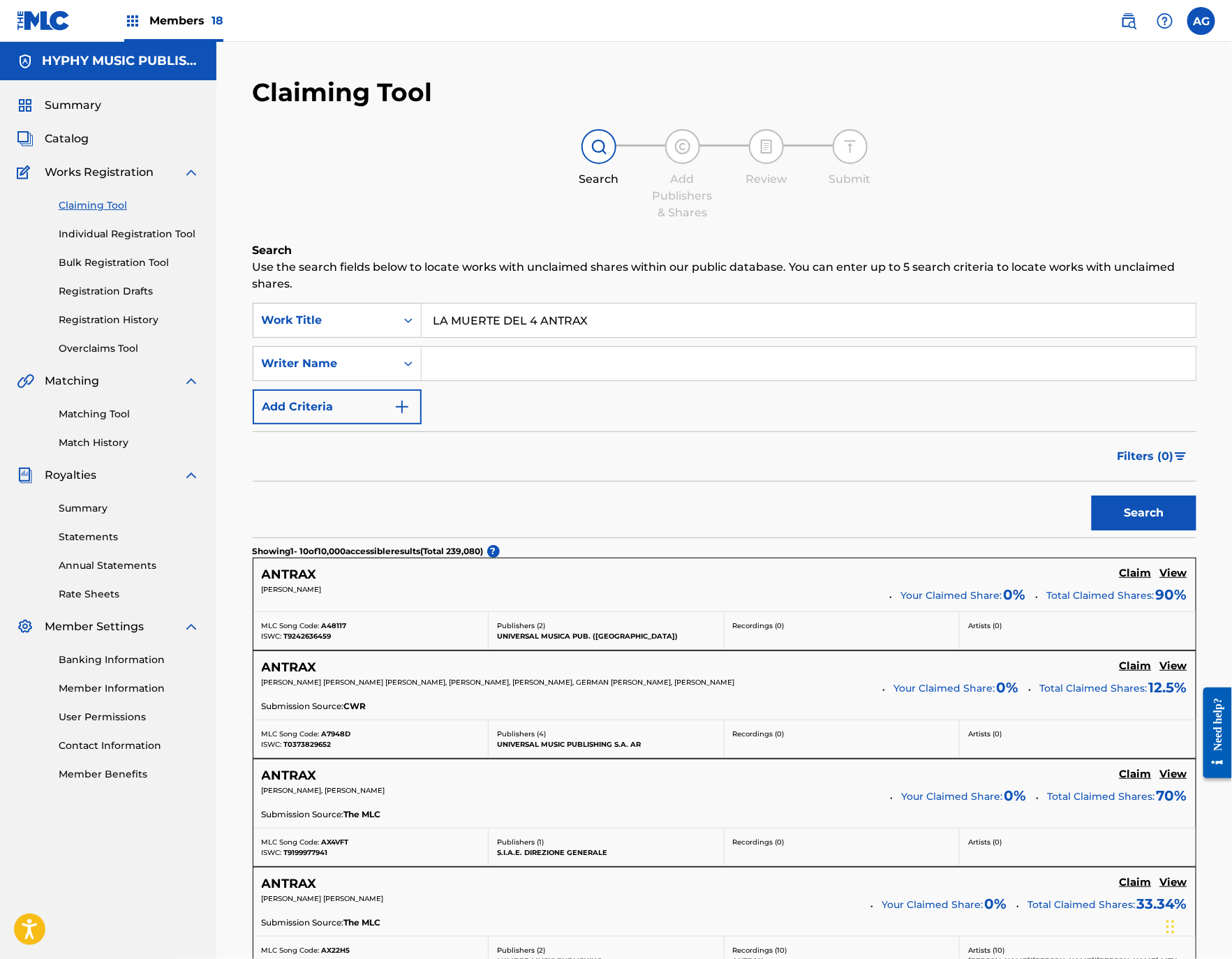
drag, startPoint x: 652, startPoint y: 323, endPoint x: 496, endPoint y: 385, distance: 167.9
click at [233, 335] on div "Claiming Tool Search Add Publishers & Shares Review Submit Search Use the searc…" at bounding box center [724, 903] width 1016 height 1723
paste input "ARTISTA ANTH"
type input "LA MUERTE DEL ARTISTA [MEDICAL_DATA]"
click at [1131, 502] on button "Search" at bounding box center [1144, 512] width 105 height 35
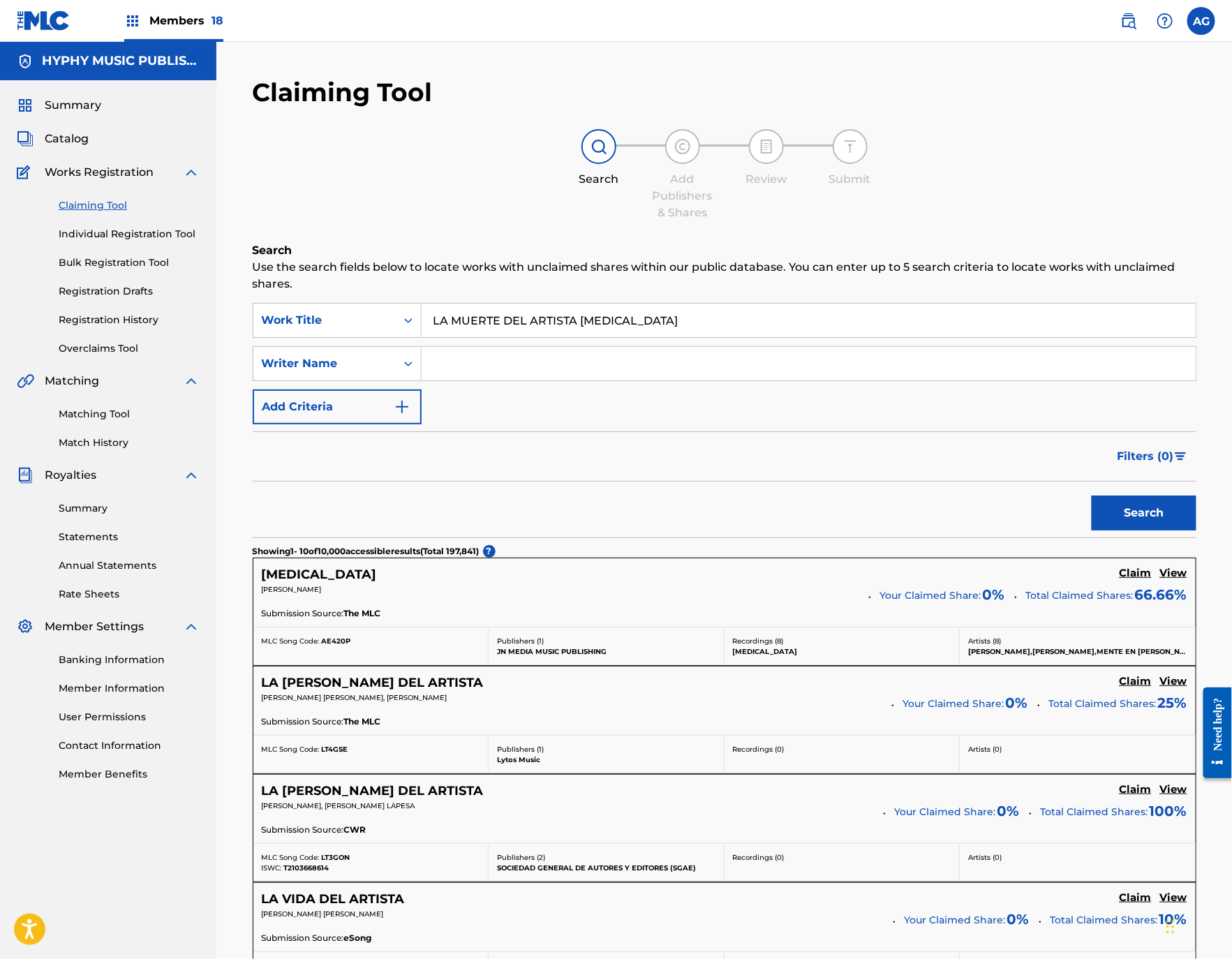
click at [81, 143] on span "Catalog" at bounding box center [67, 139] width 44 height 17
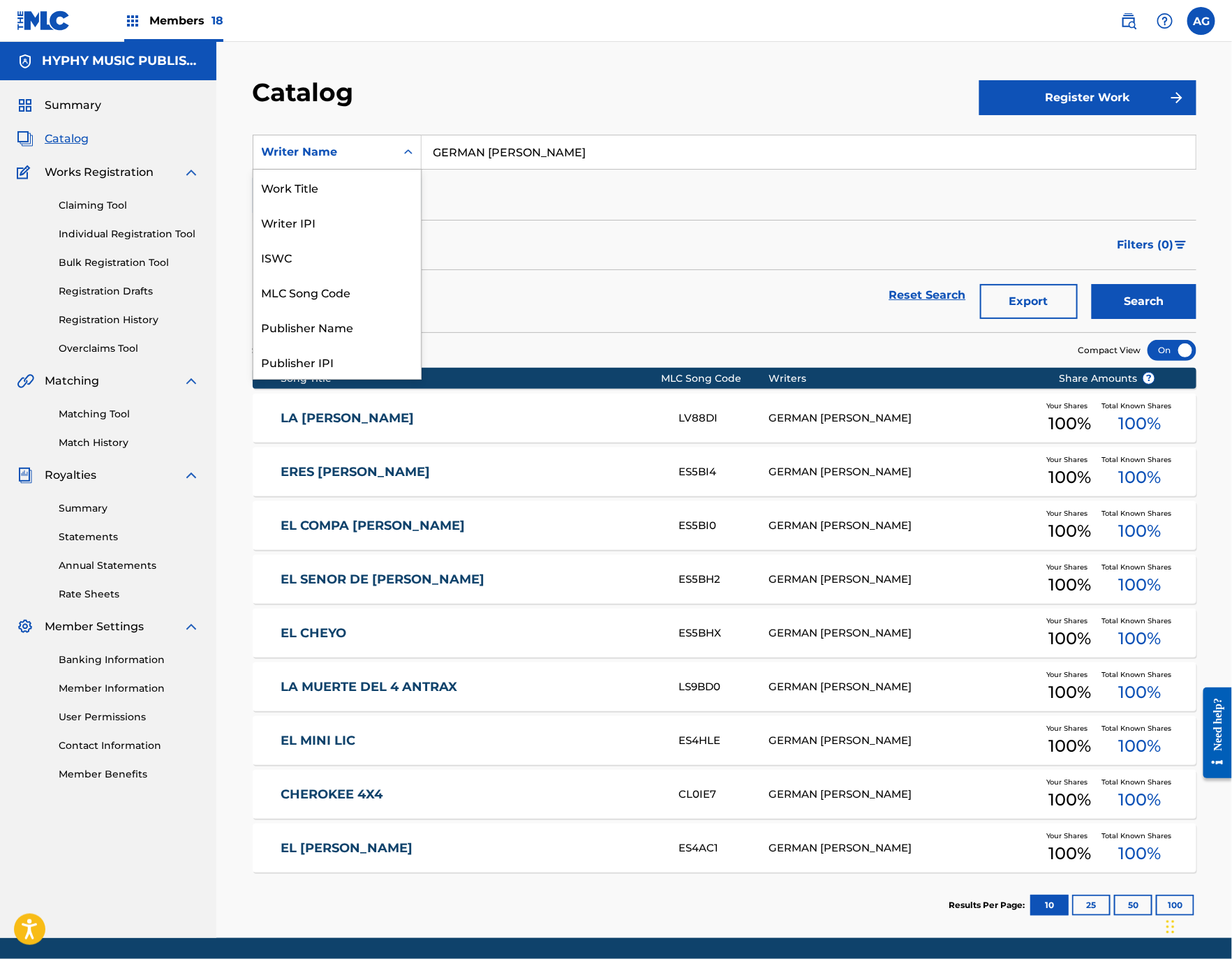
click at [318, 144] on div "Writer Name" at bounding box center [325, 152] width 126 height 17
click at [363, 178] on div "Work Title" at bounding box center [337, 187] width 167 height 35
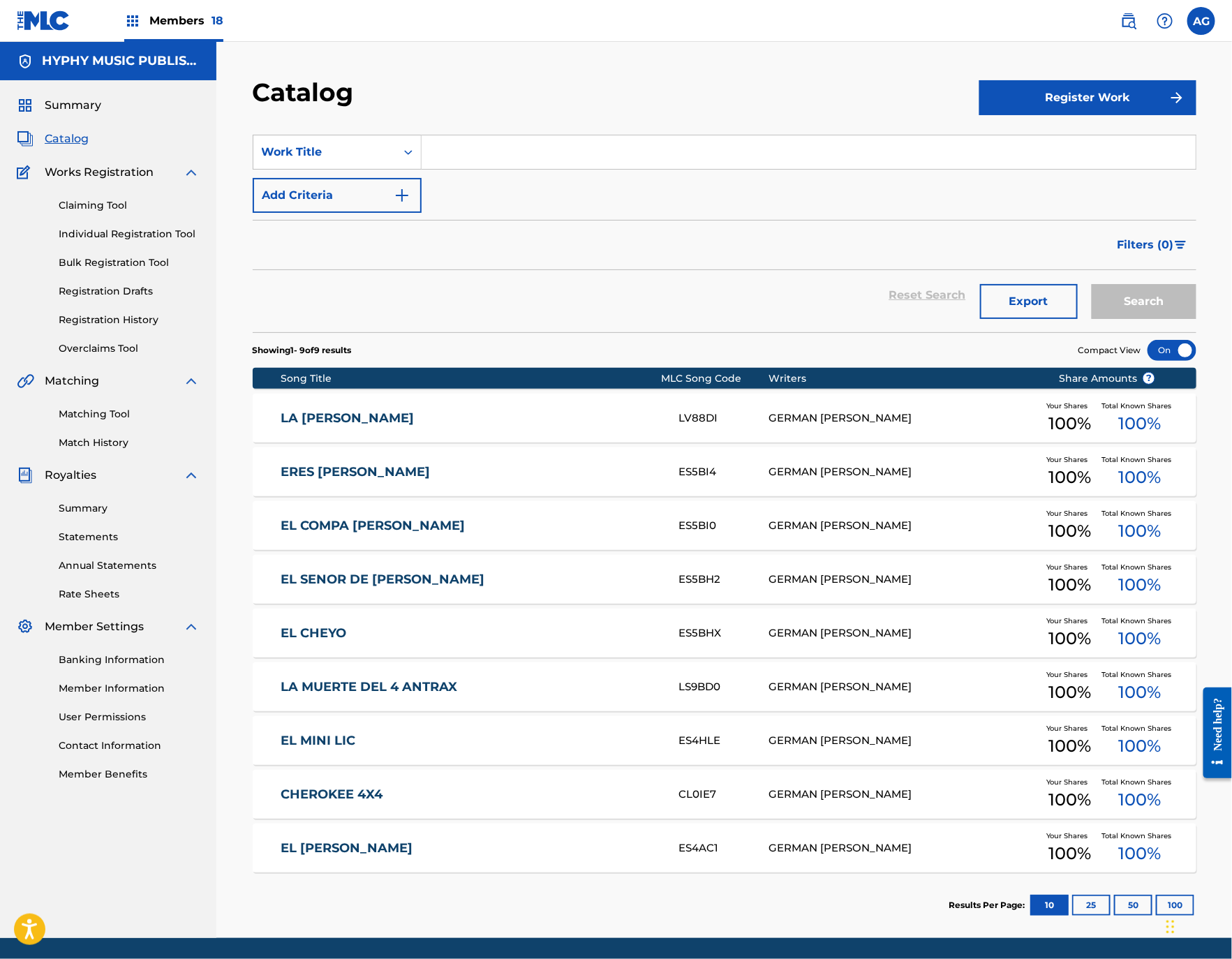
click at [562, 140] on input "Search Form" at bounding box center [809, 152] width 774 height 33
paste input "LA MUERTE DEL ARTISTA [MEDICAL_DATA]"
type input "LA MUERTE DEL ARTISTA [MEDICAL_DATA]"
click at [1179, 297] on button "Search" at bounding box center [1144, 301] width 105 height 35
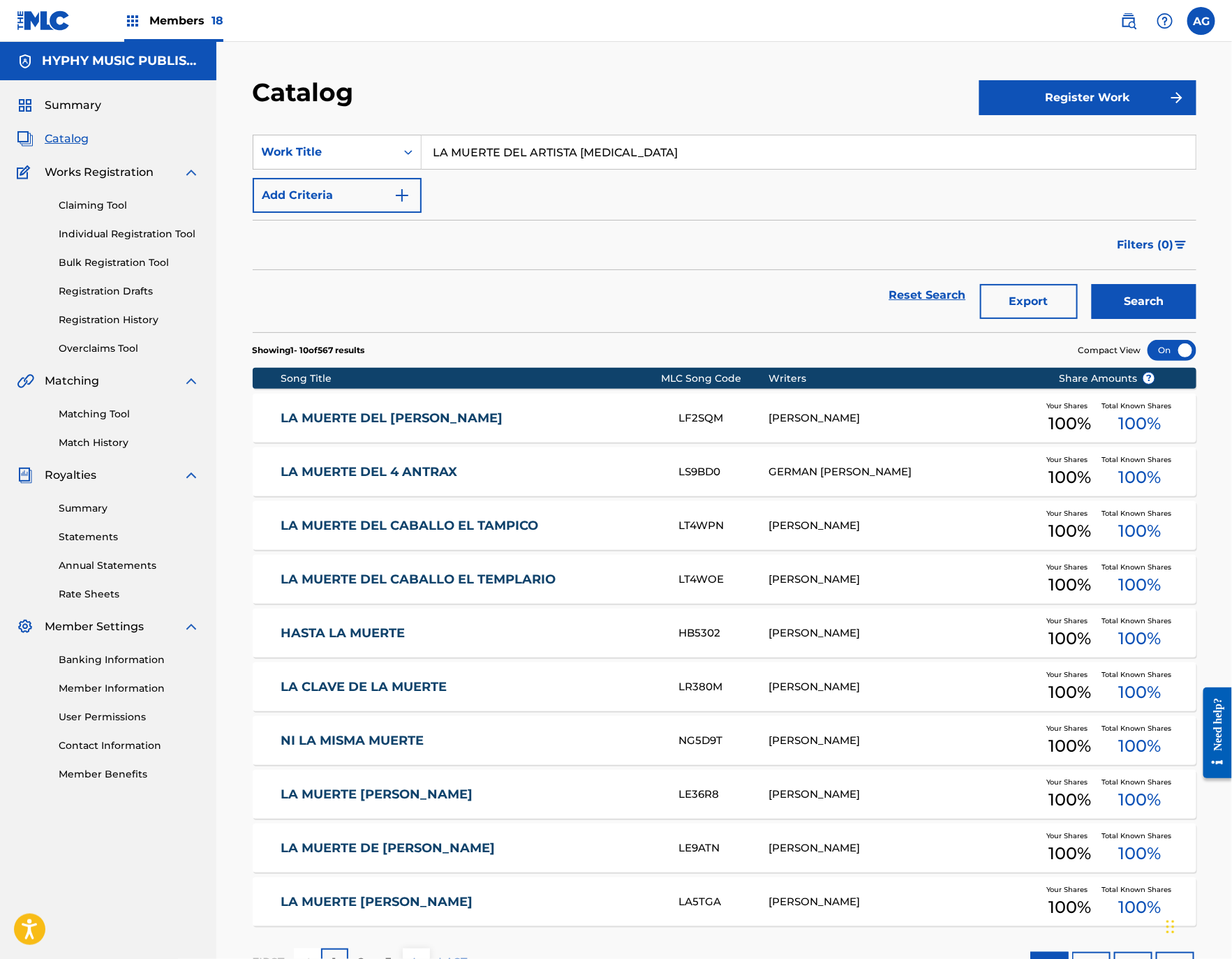
click at [482, 480] on link "LA MUERTE DEL 4 ANTRAX" at bounding box center [471, 472] width 380 height 16
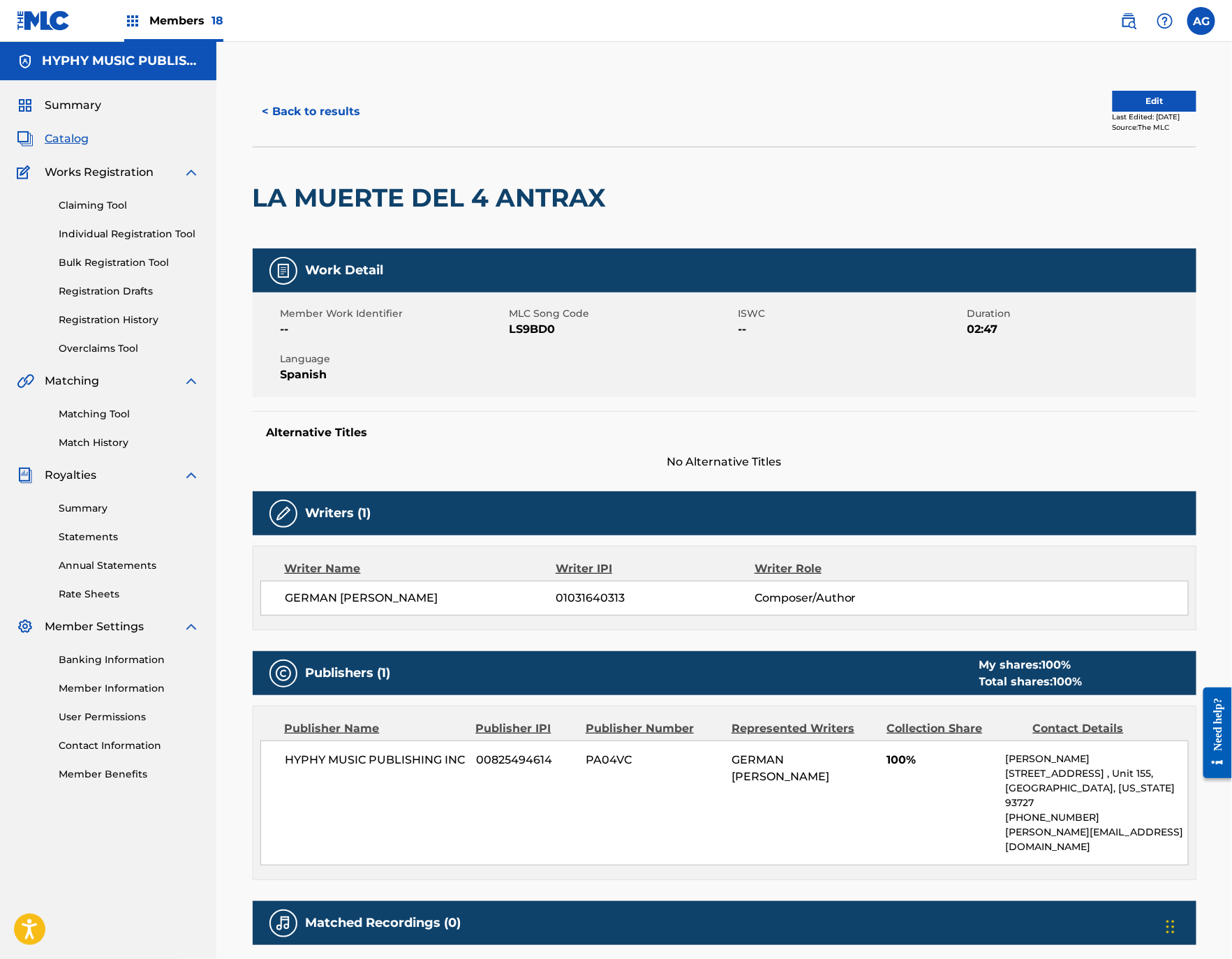
click at [1141, 102] on button "Edit" at bounding box center [1154, 101] width 84 height 21
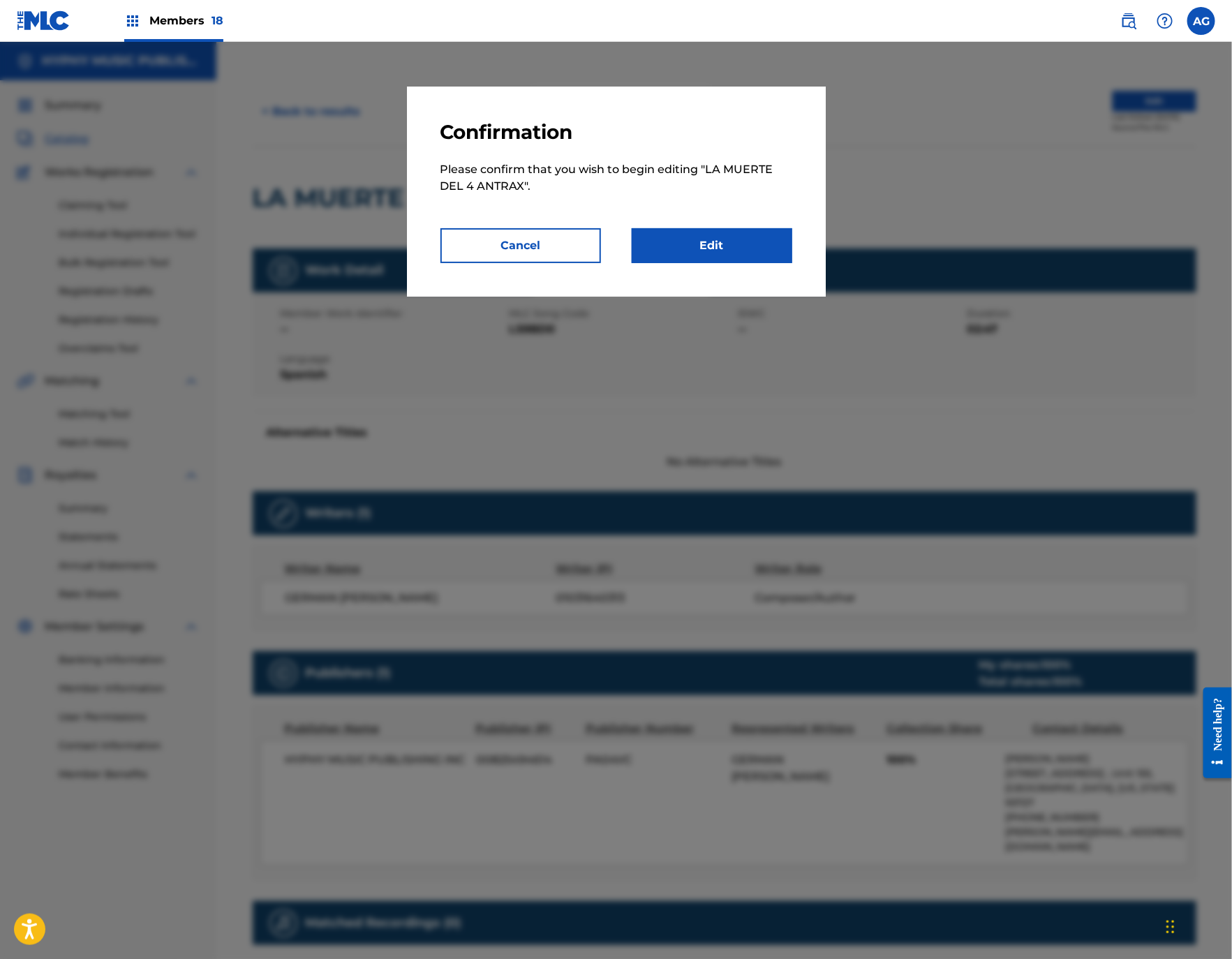
click at [740, 262] on link "Edit" at bounding box center [712, 245] width 160 height 35
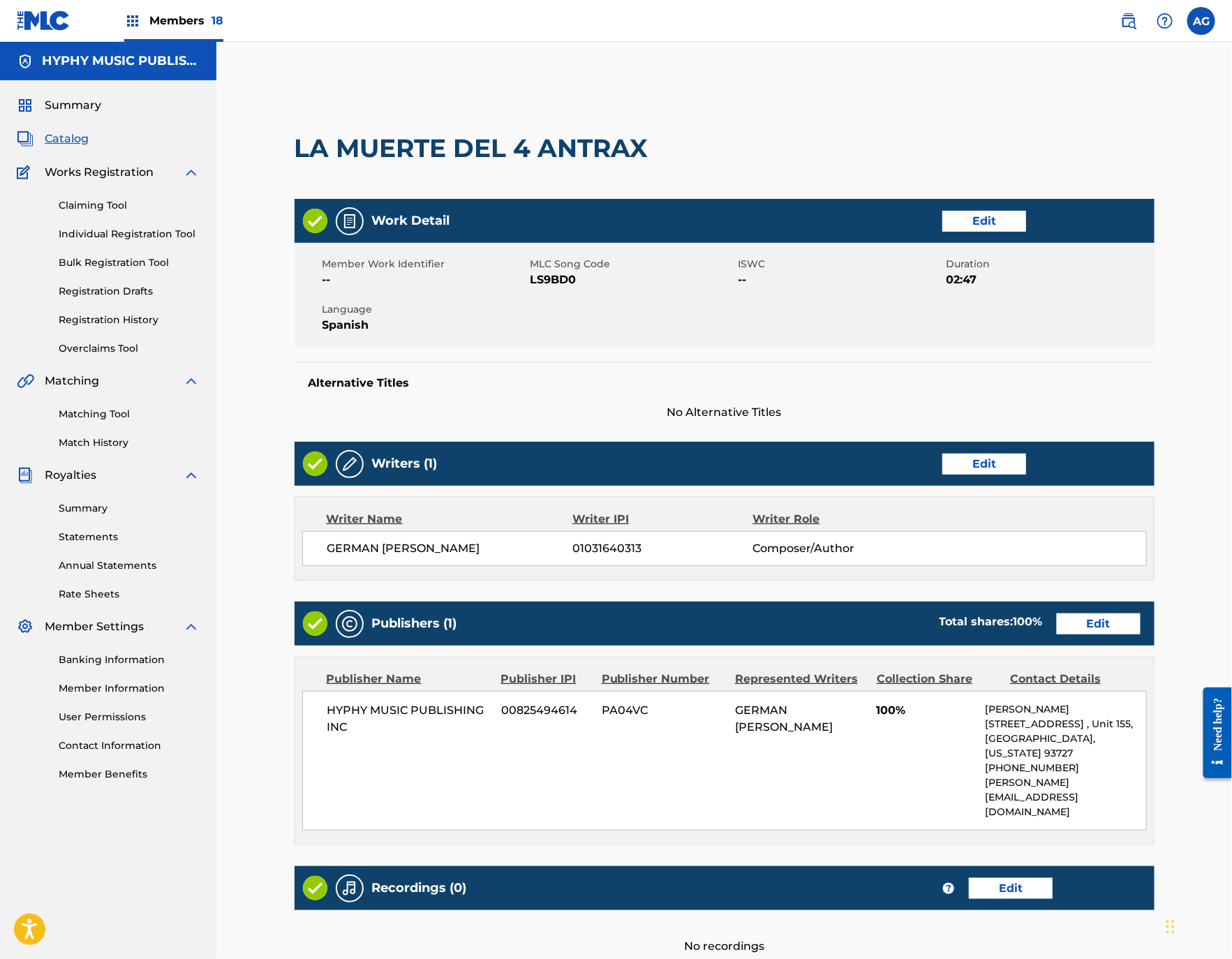
scroll to position [143, 0]
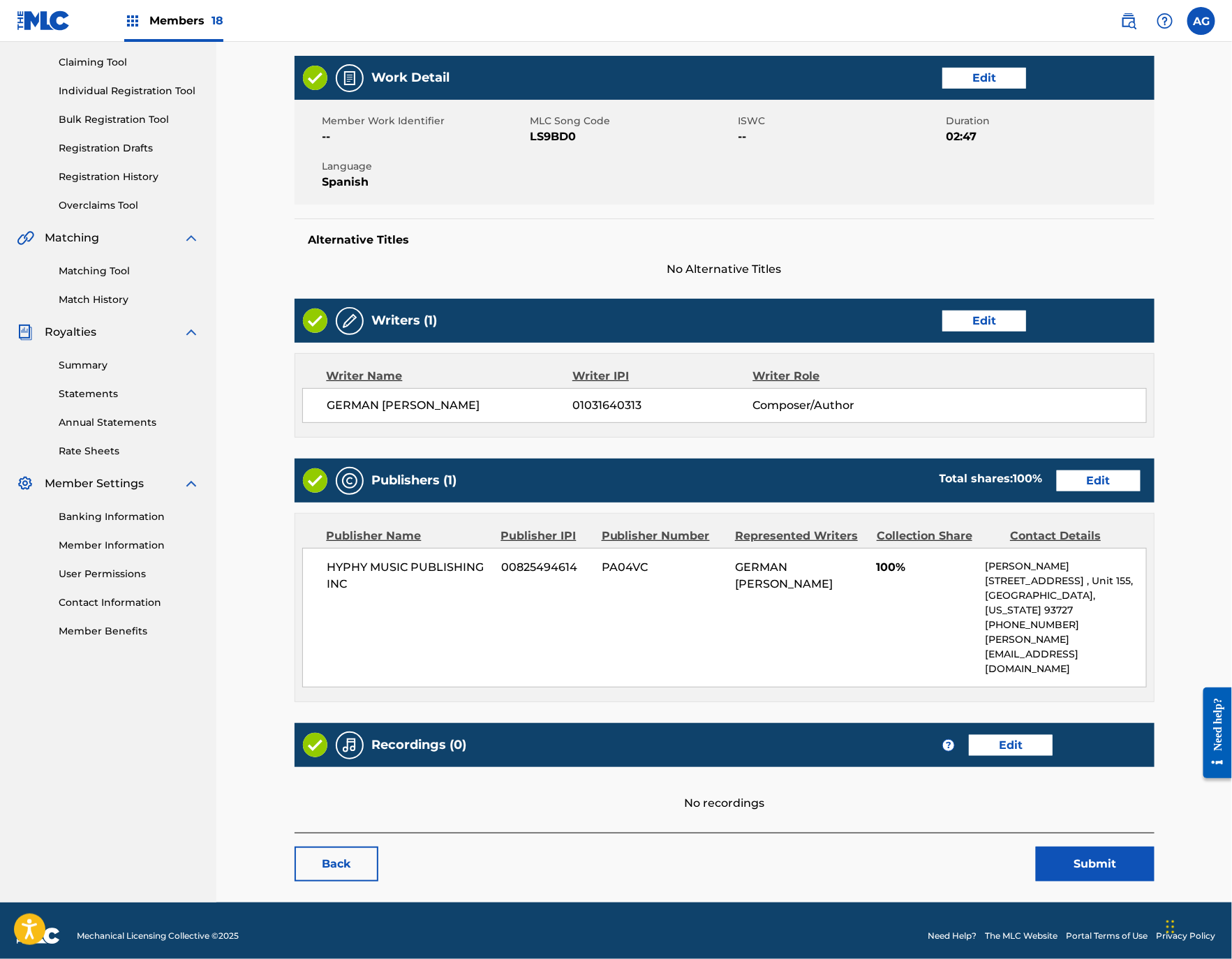
drag, startPoint x: 1102, startPoint y: 423, endPoint x: 1085, endPoint y: 637, distance: 214.7
click at [1026, 736] on link "Edit" at bounding box center [1010, 745] width 84 height 21
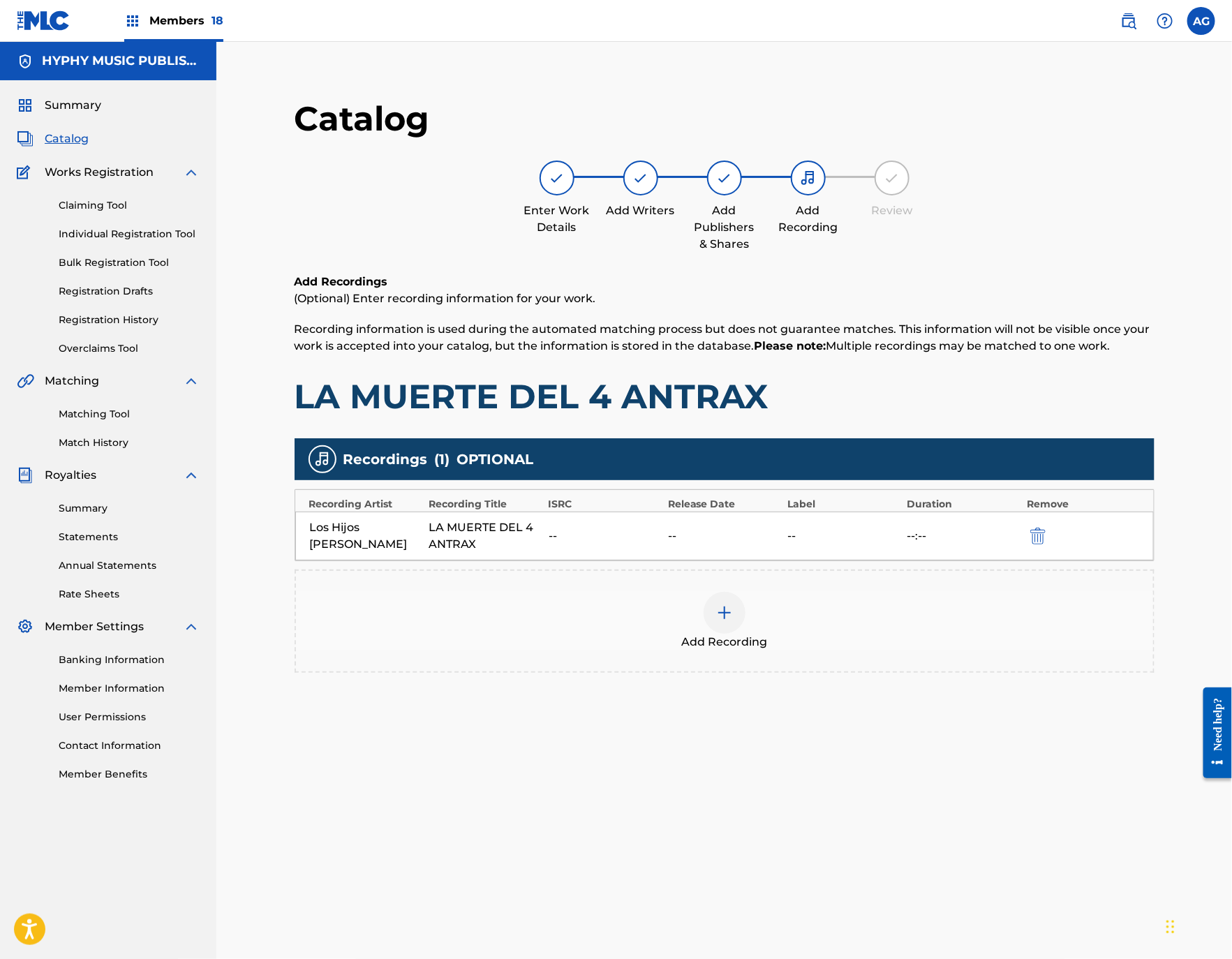
click at [107, 412] on link "Matching Tool" at bounding box center [129, 414] width 141 height 15
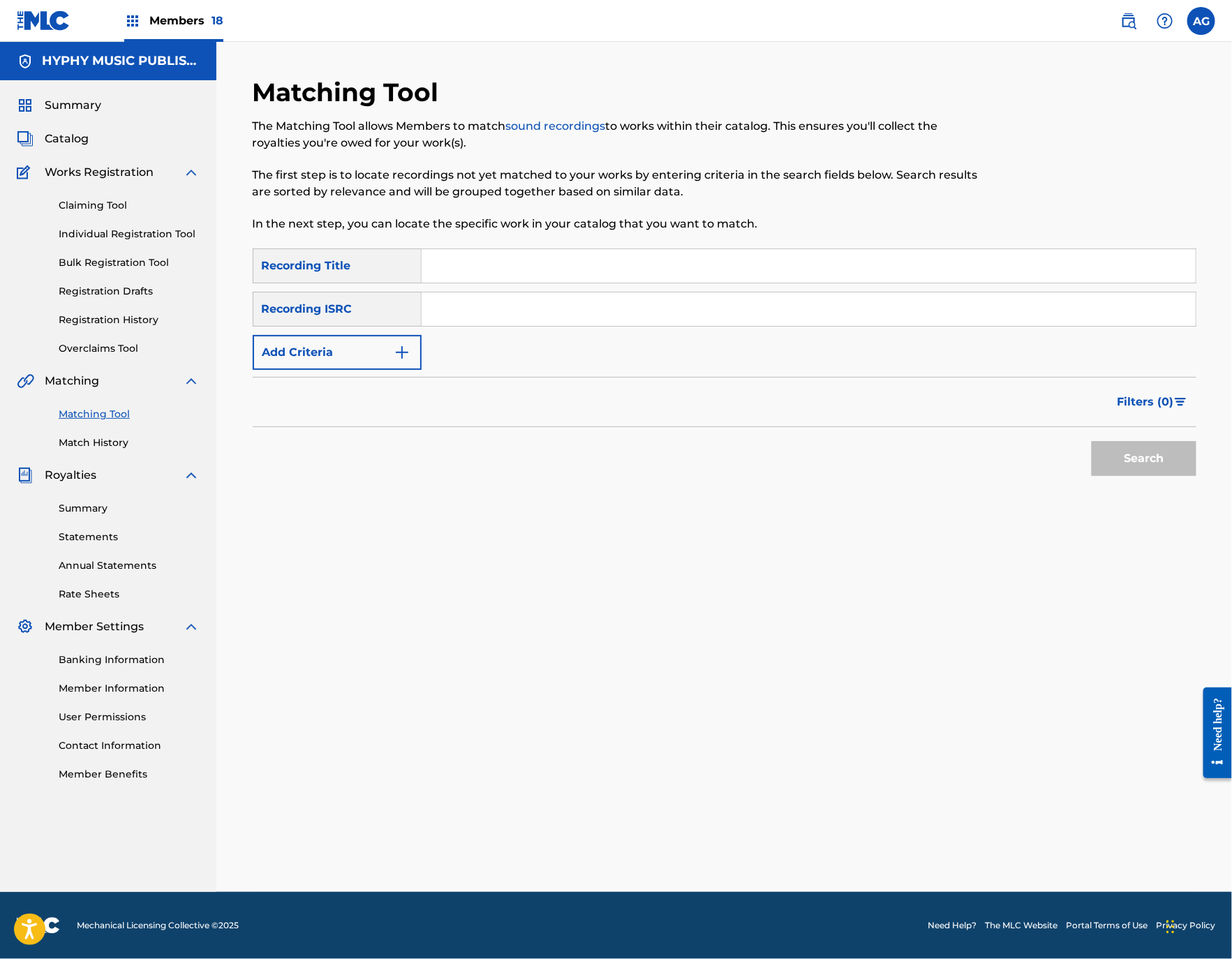
click at [533, 283] on div "Search Form" at bounding box center [809, 265] width 775 height 35
click at [520, 290] on div "SearchWithCriteriac4a02824-27cf-4551-a6a9-0c74771bcf15 Recording Title SearchWi…" at bounding box center [724, 309] width 944 height 122
click at [520, 277] on input "Search Form" at bounding box center [809, 265] width 774 height 33
paste input "LA MUERTE DEL 4 ANTRAX"
type input "LA MUERTE DEL 4 ANTRAX"
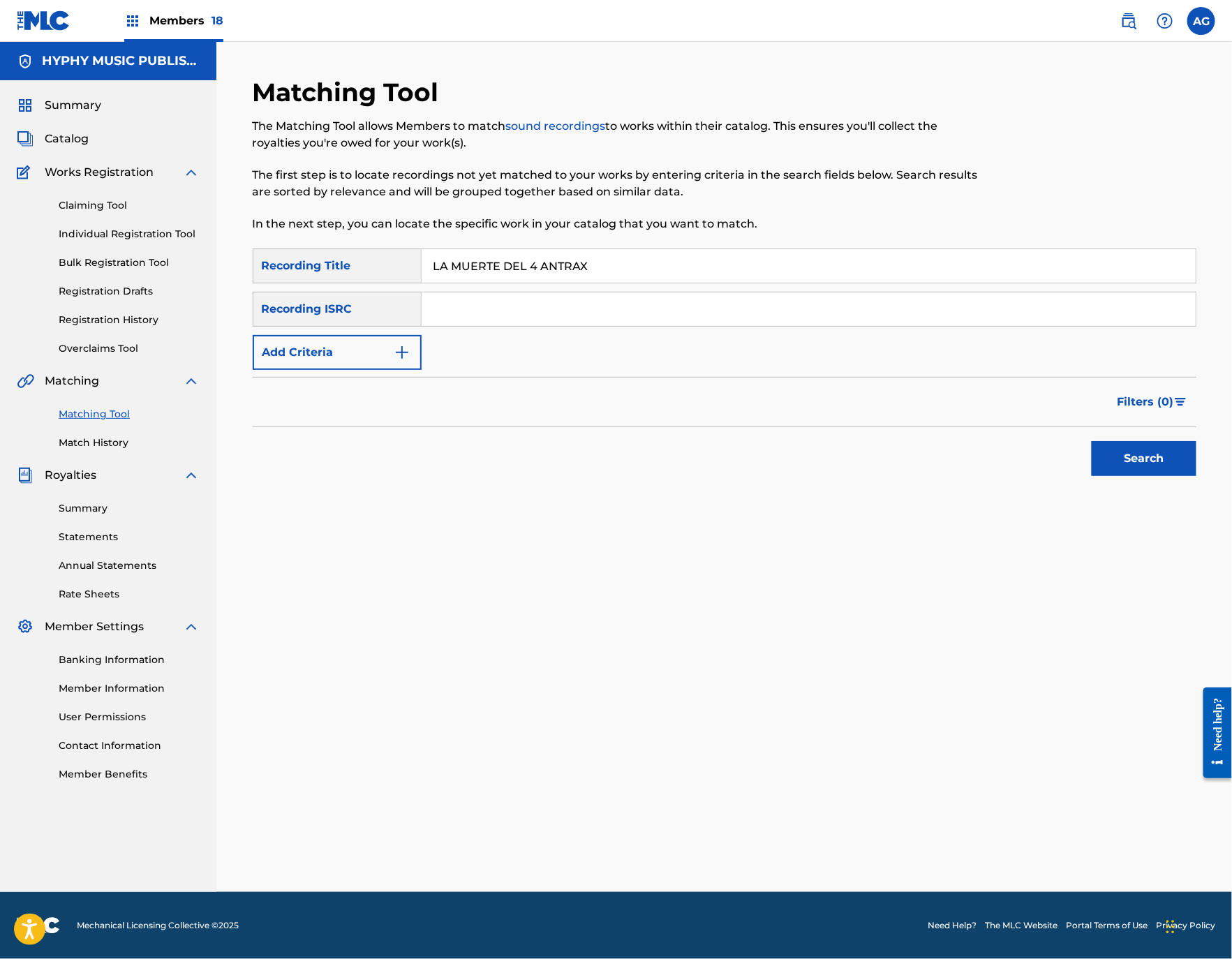
click at [1145, 464] on button "Search" at bounding box center [1144, 458] width 105 height 35
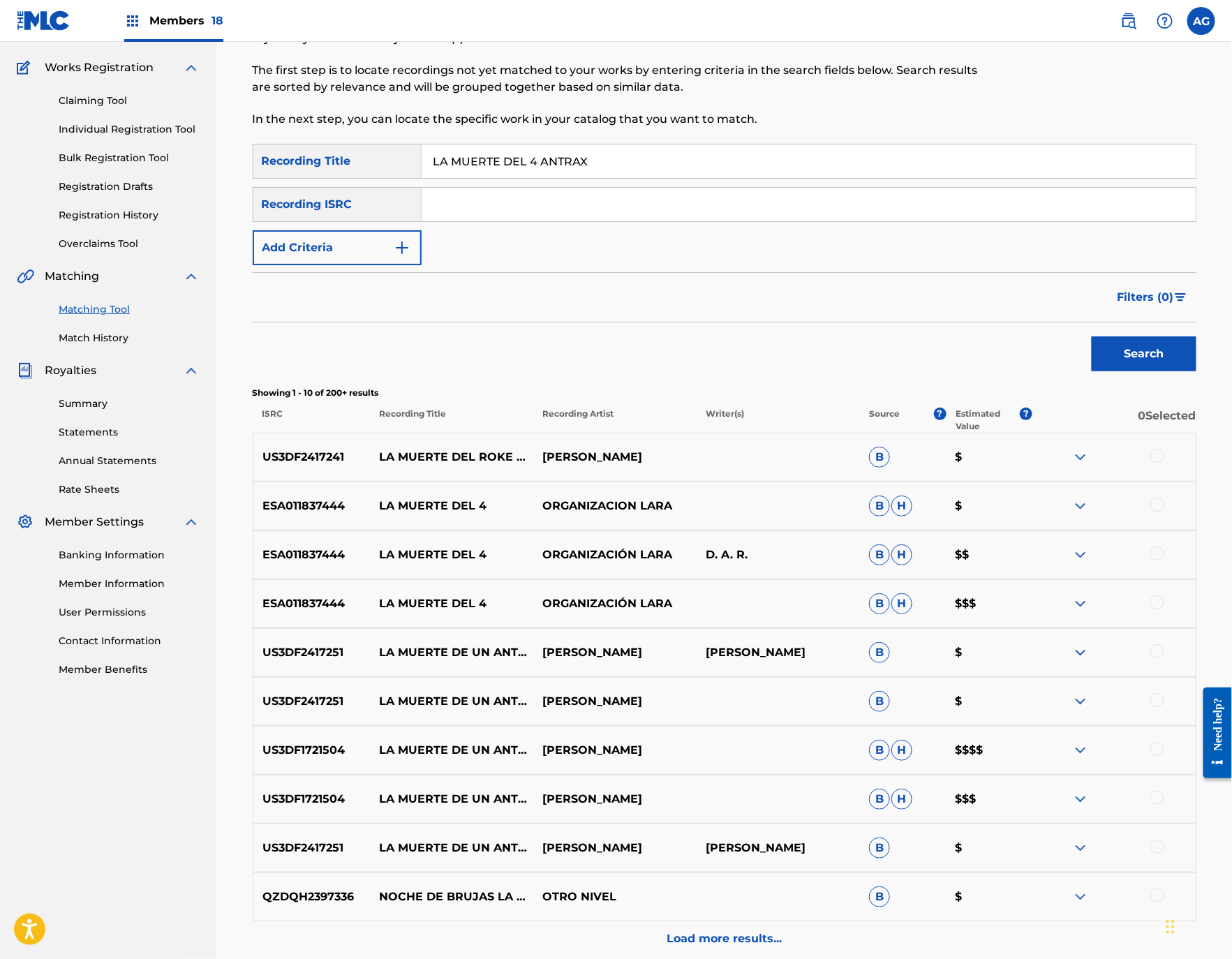
scroll to position [209, 0]
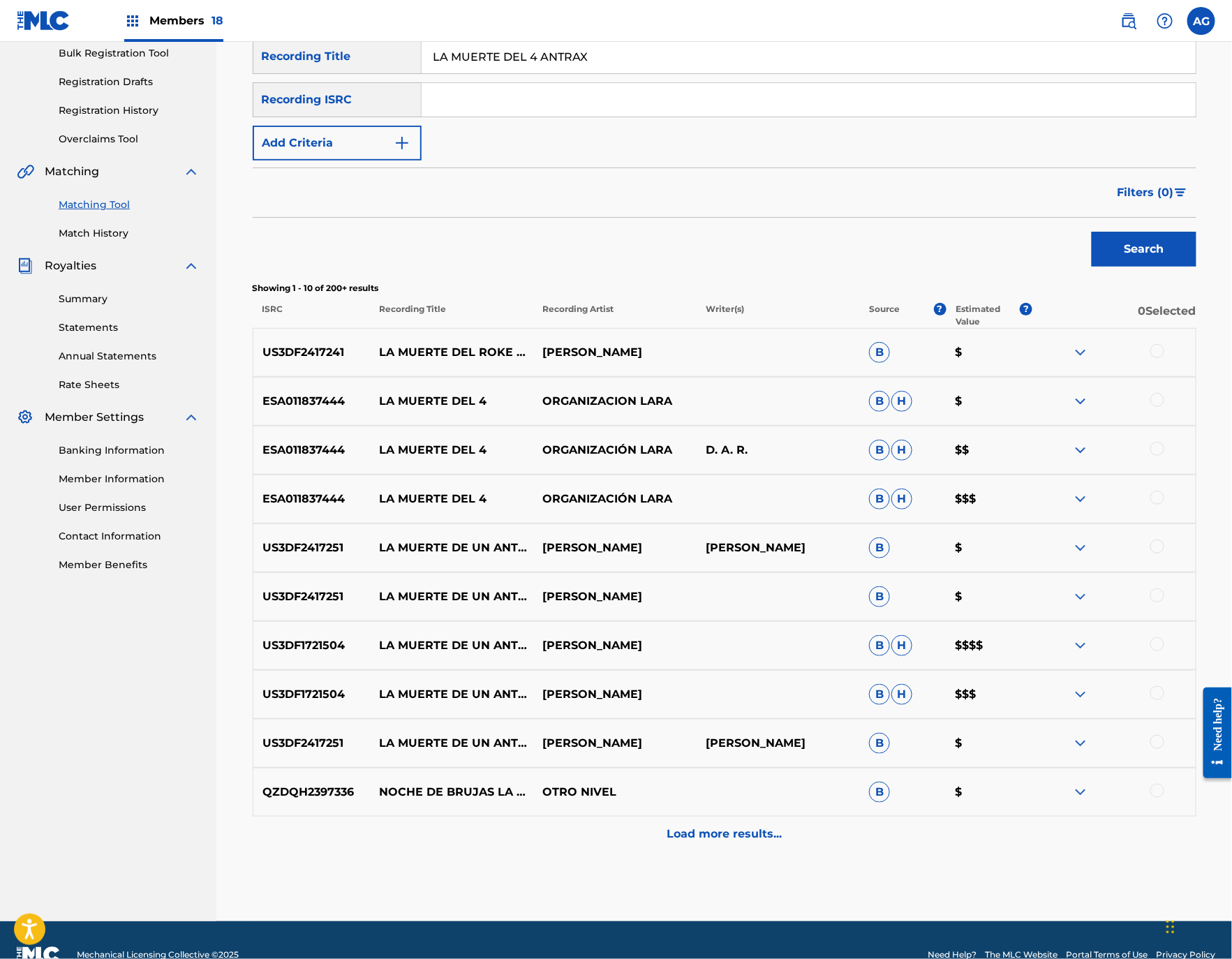
click at [357, 143] on button "Add Criteria" at bounding box center [337, 143] width 169 height 35
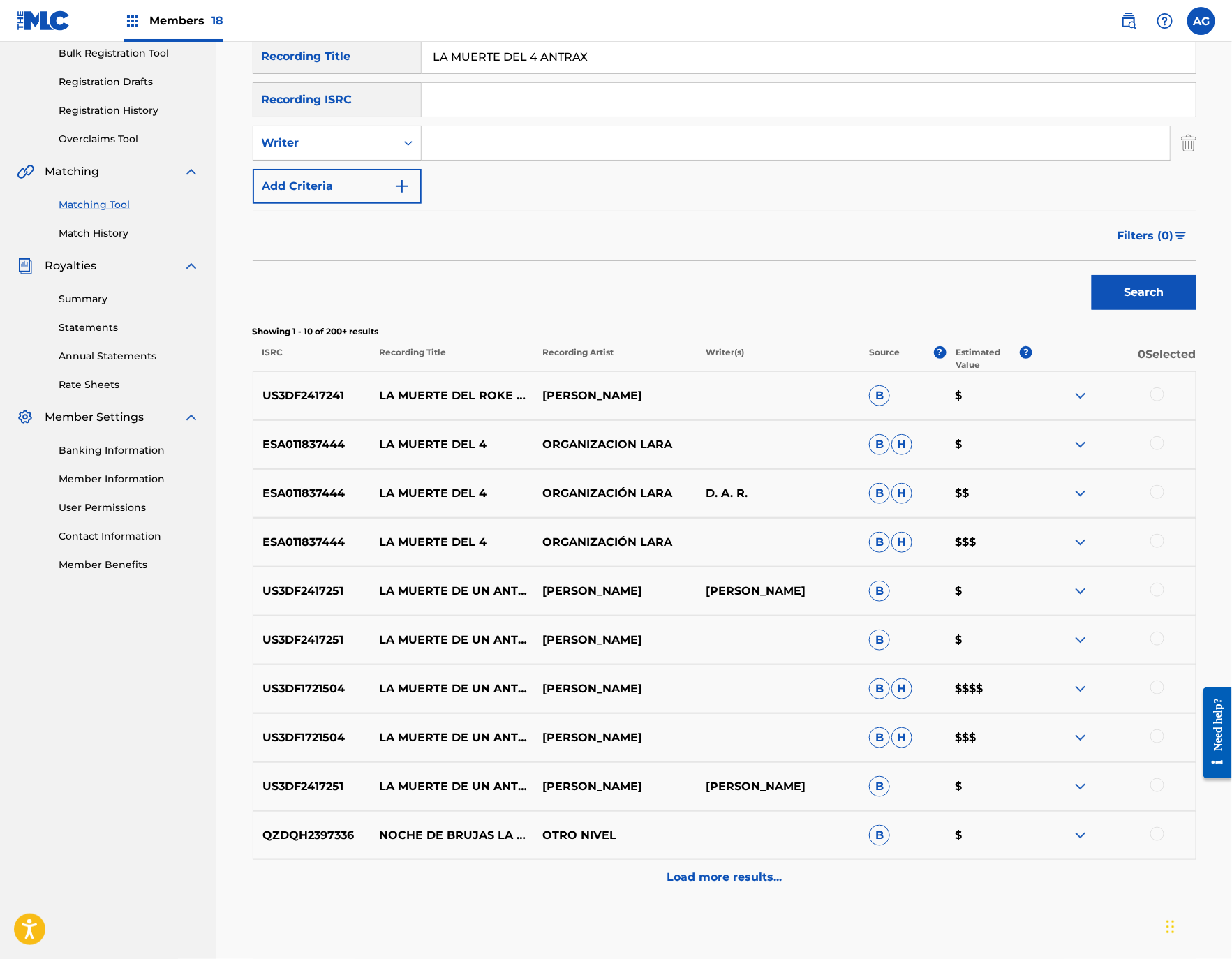
click at [342, 143] on div "Writer" at bounding box center [325, 143] width 126 height 17
click at [341, 174] on div "Recording Artist" at bounding box center [337, 178] width 167 height 35
drag, startPoint x: 363, startPoint y: 164, endPoint x: 450, endPoint y: 129, distance: 93.8
click at [450, 129] on input "Search Form" at bounding box center [795, 143] width 748 height 33
paste input "LOS HIJOS [PERSON_NAME]"
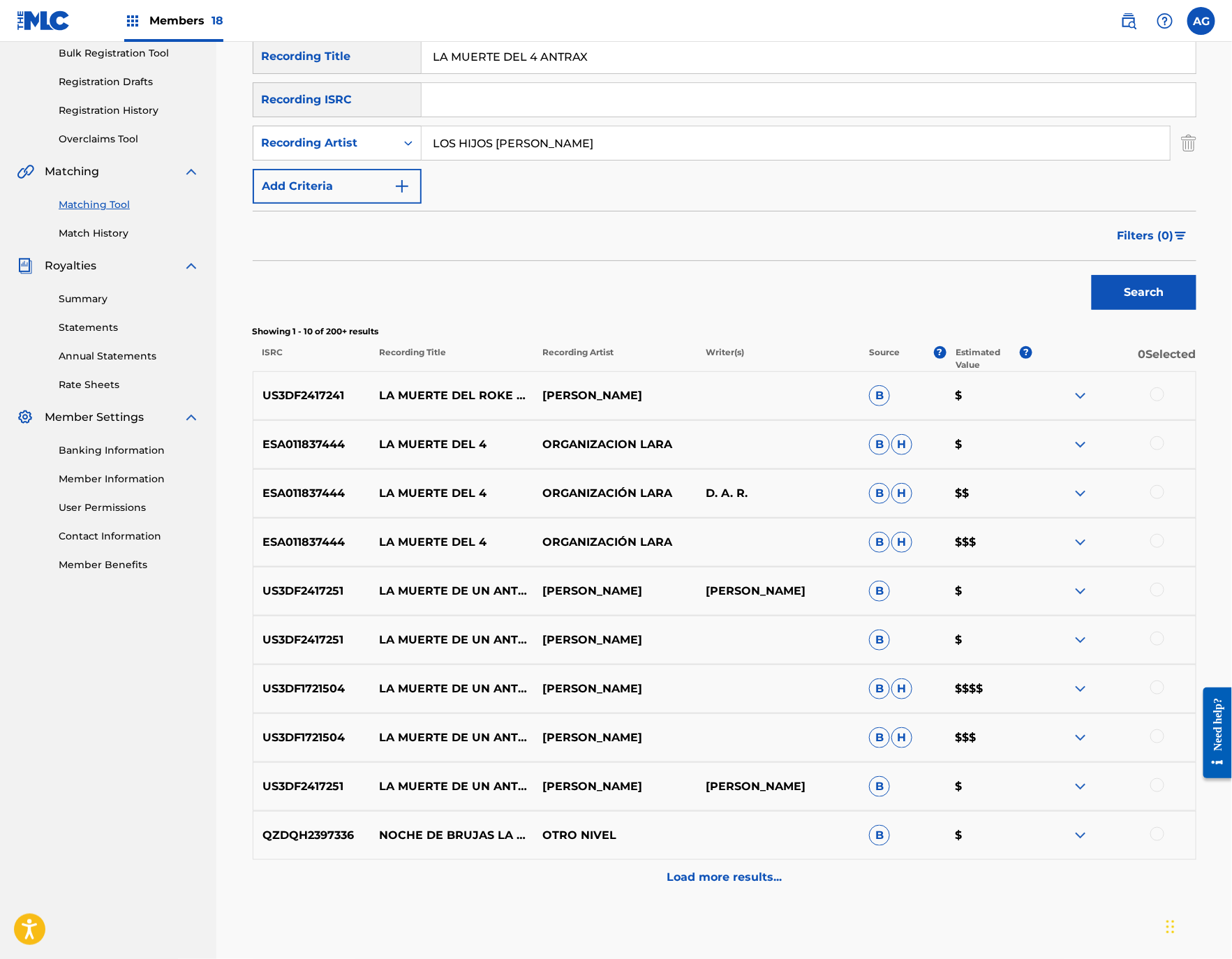
type input "LOS HIJOS [PERSON_NAME]"
click at [1175, 293] on button "Search" at bounding box center [1144, 292] width 105 height 35
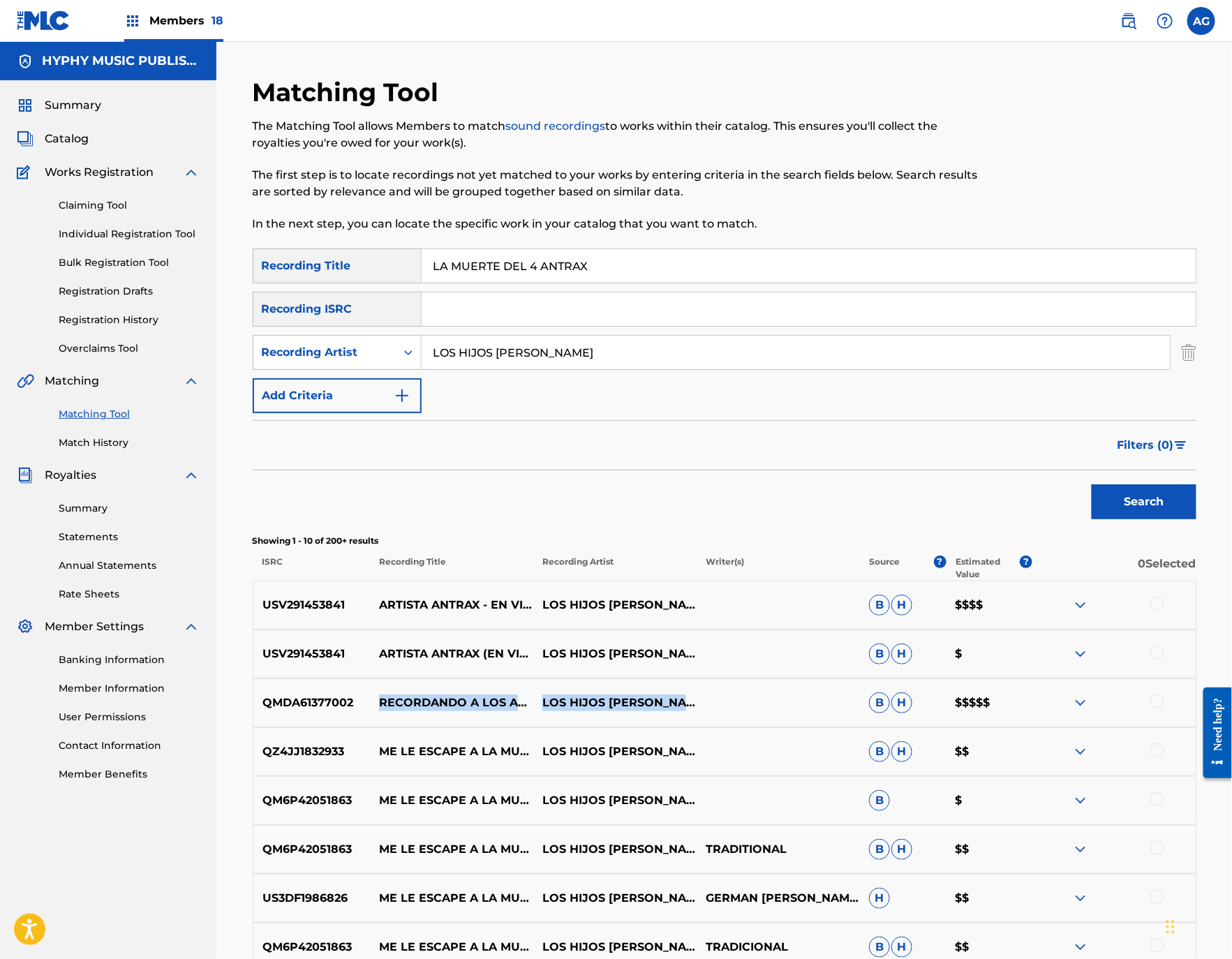
drag, startPoint x: 381, startPoint y: 695, endPoint x: 740, endPoint y: 712, distance: 359.4
click at [740, 712] on div "QMDA61377002 RECORDANDO A LOS ANTRAX LOS HIJOS DE [PERSON_NAME] $$$$$" at bounding box center [724, 702] width 944 height 49
copy div "RECORDANDO A LOS ANTRAX LOS HIJOS [PERSON_NAME]"
click at [501, 283] on div "LA MUERTE DEL 4 ANTRAX" at bounding box center [809, 265] width 775 height 35
click at [512, 264] on input "LA MUERTE DEL 4 ANTRAX" at bounding box center [809, 265] width 774 height 33
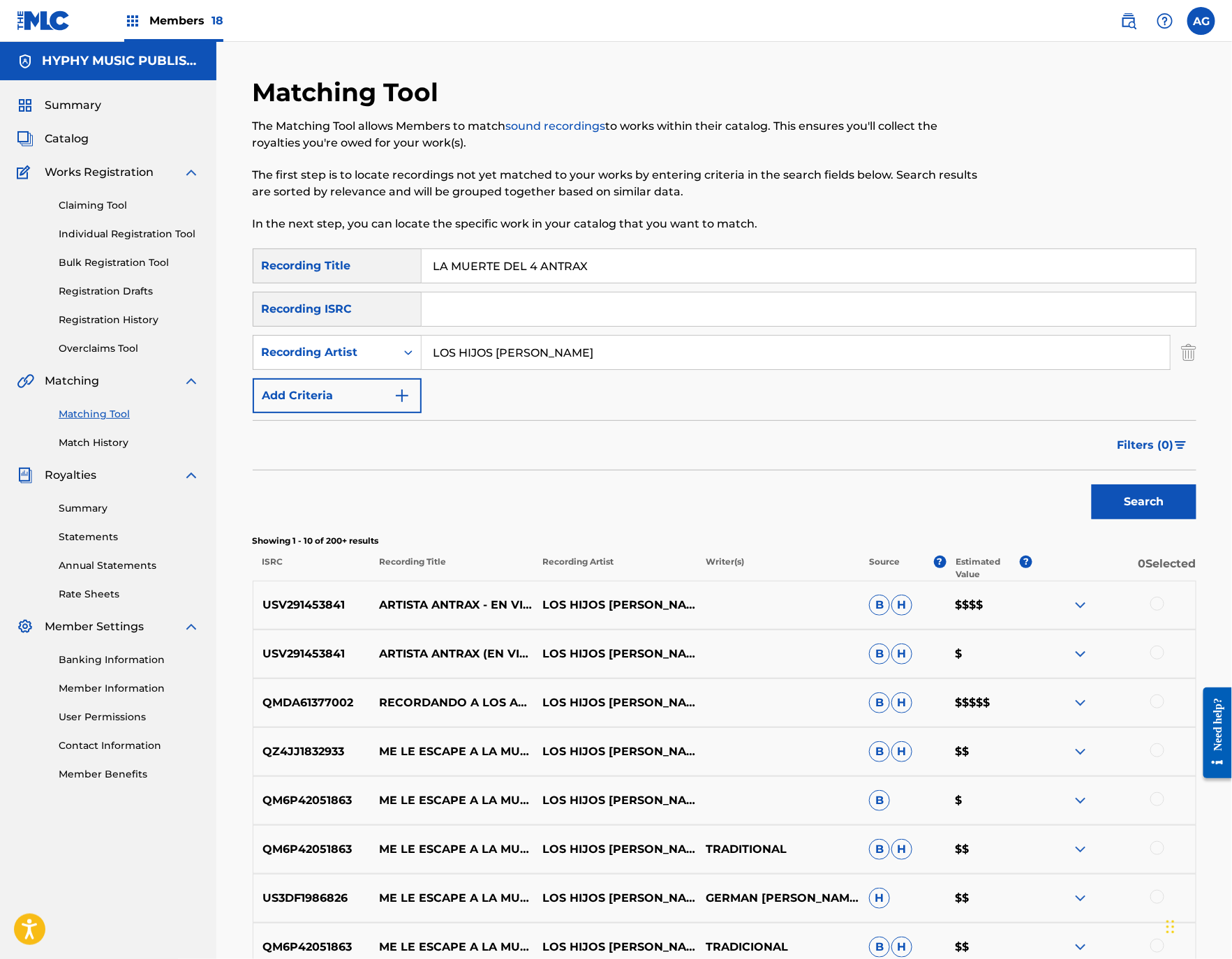
click at [512, 264] on input "LA MUERTE DEL 4 ANTRAX" at bounding box center [809, 265] width 774 height 33
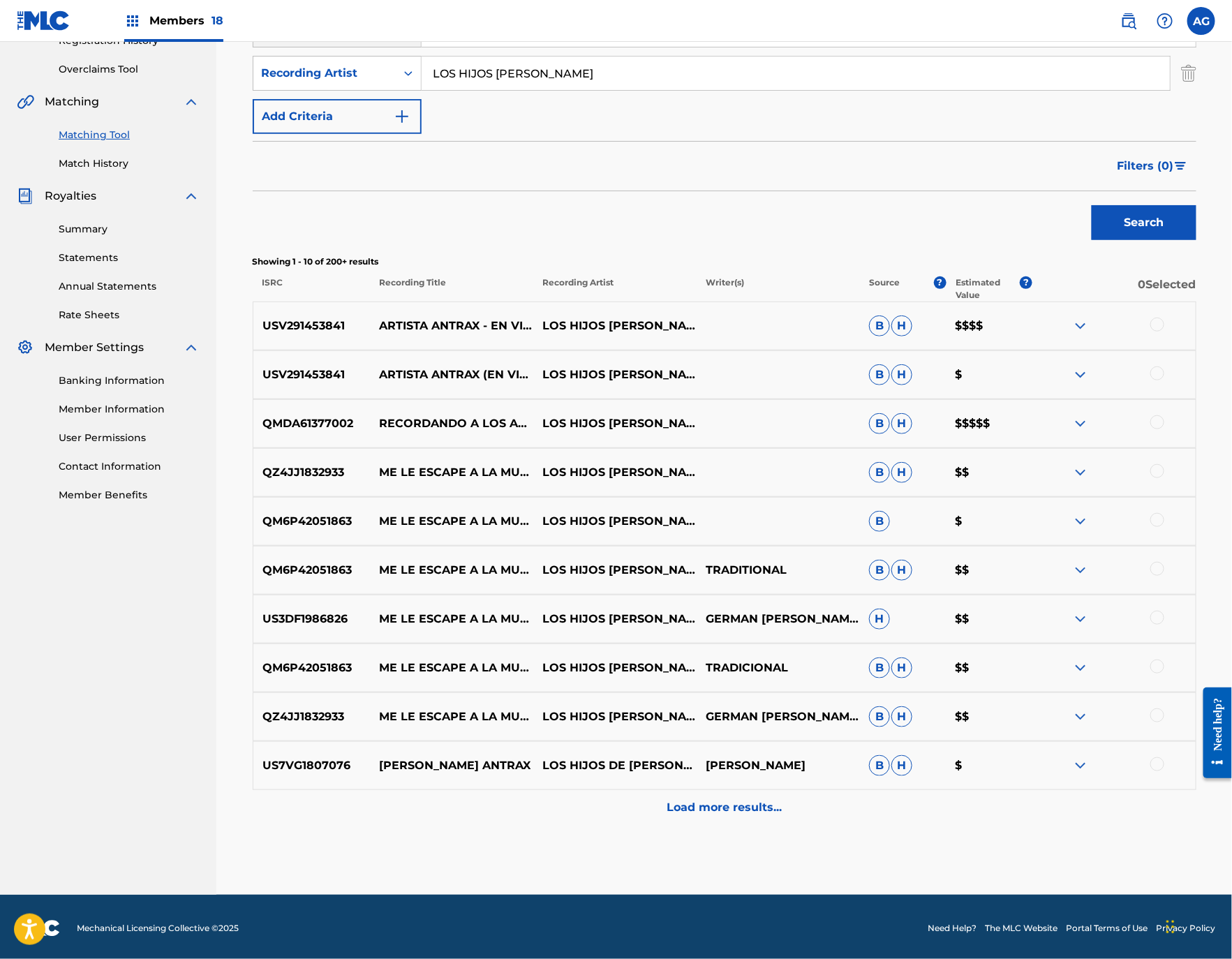
scroll to position [283, 0]
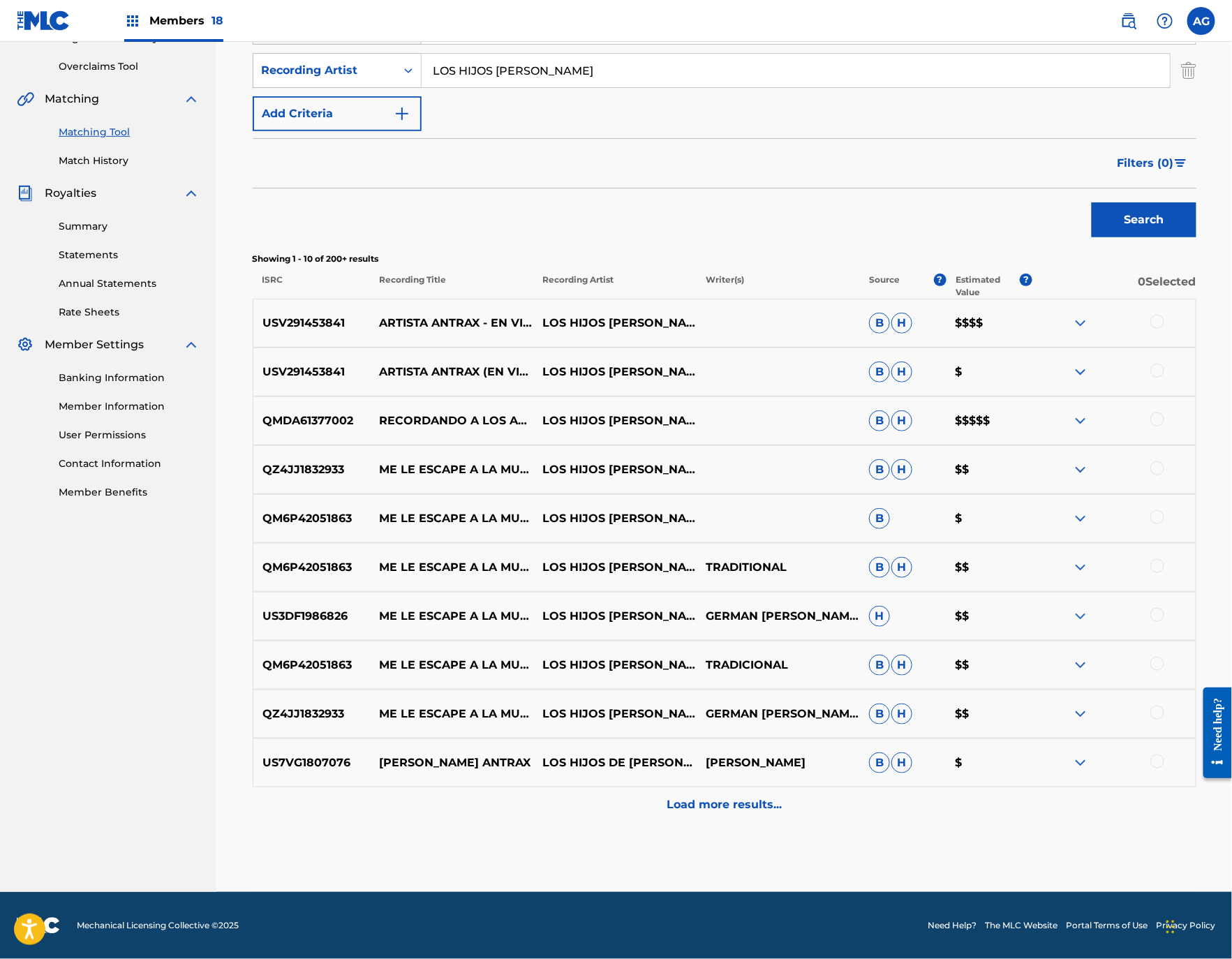
click at [419, 416] on p "RECORDANDO A LOS ANTRAX" at bounding box center [451, 421] width 164 height 17
copy p "RECORDANDO A LOS ANTRAX"
click at [592, 206] on div "Search" at bounding box center [724, 216] width 944 height 56
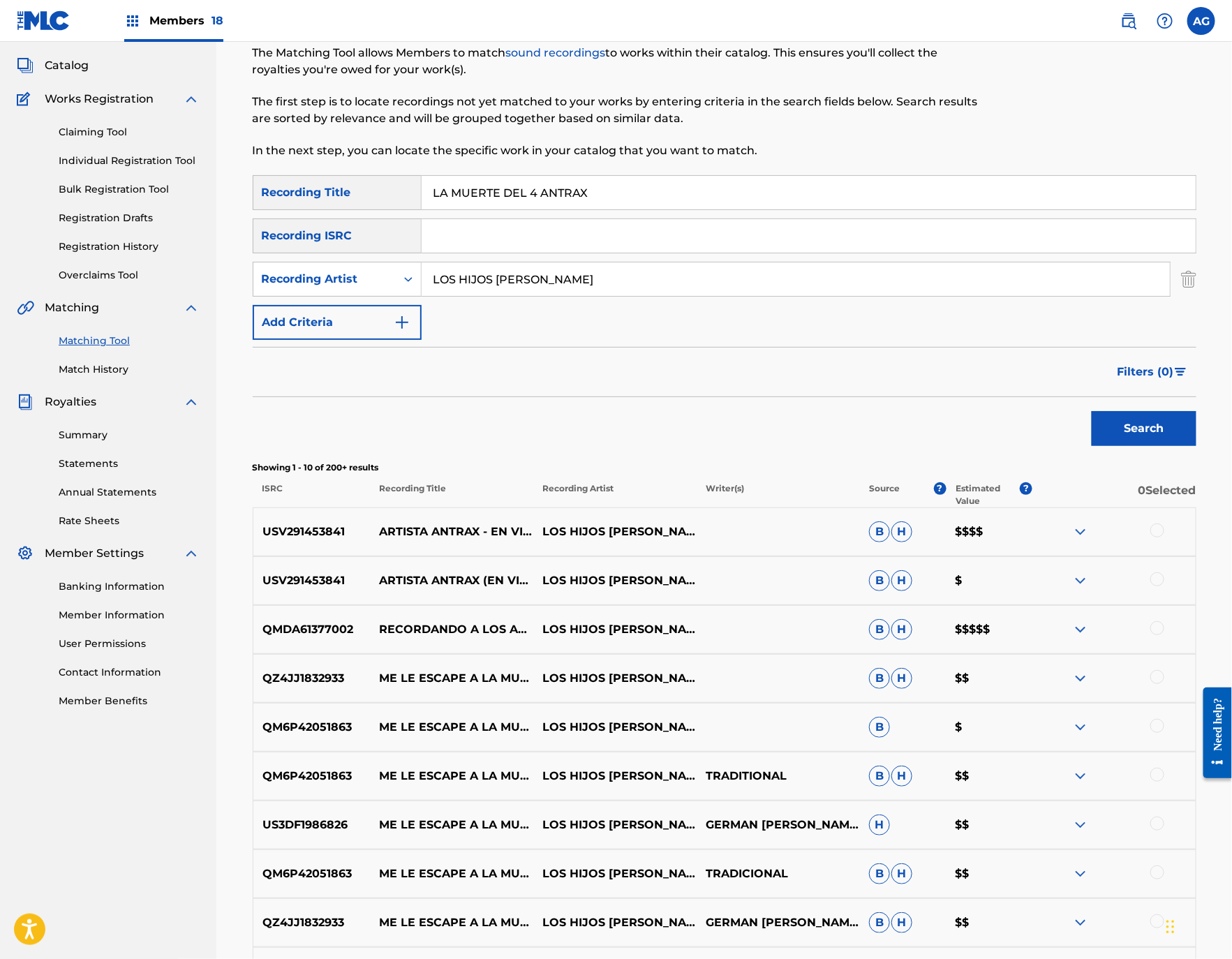
scroll to position [0, 0]
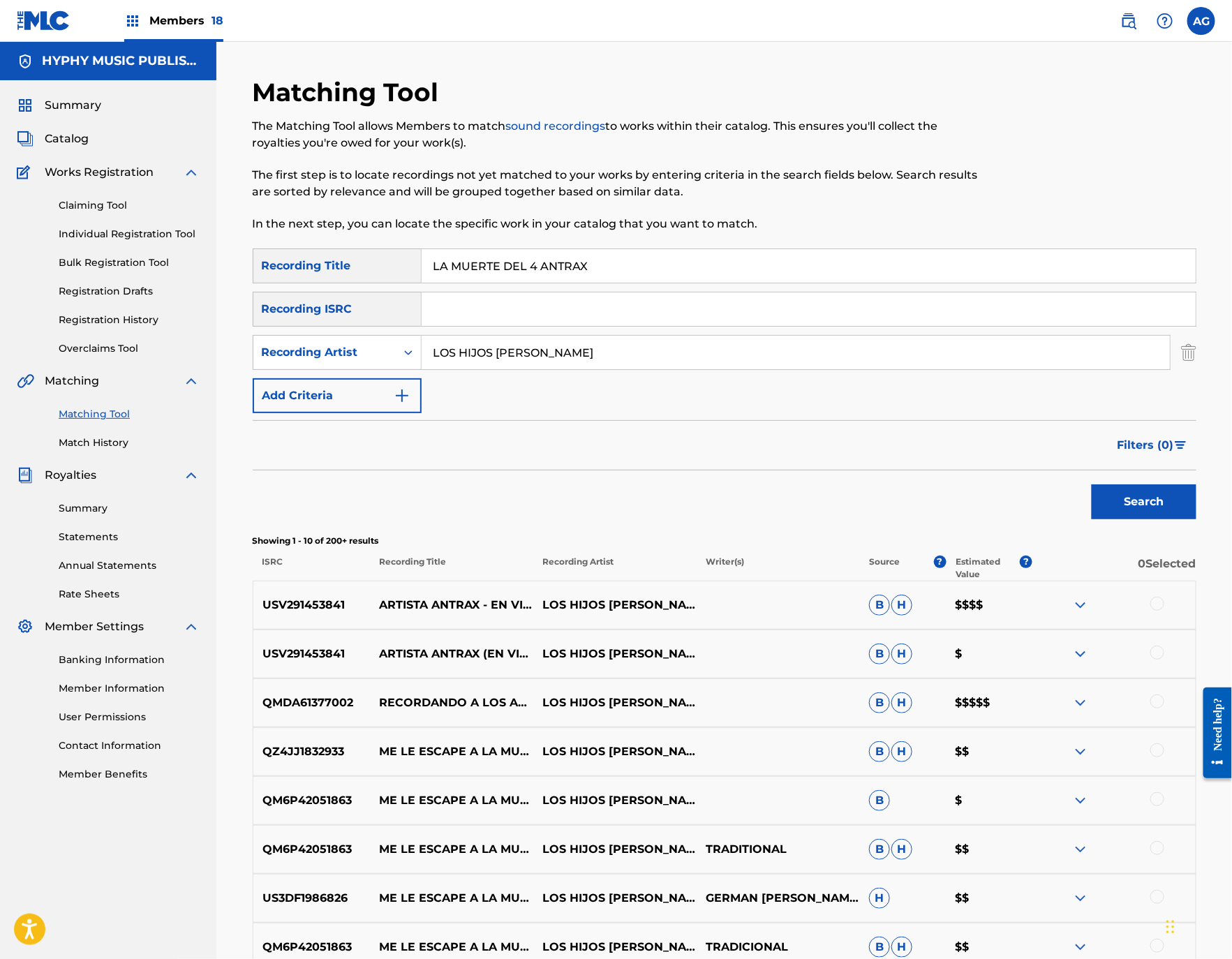
drag, startPoint x: 230, startPoint y: 311, endPoint x: 243, endPoint y: 218, distance: 93.9
click at [143, 231] on link "Individual Registration Tool" at bounding box center [129, 234] width 141 height 15
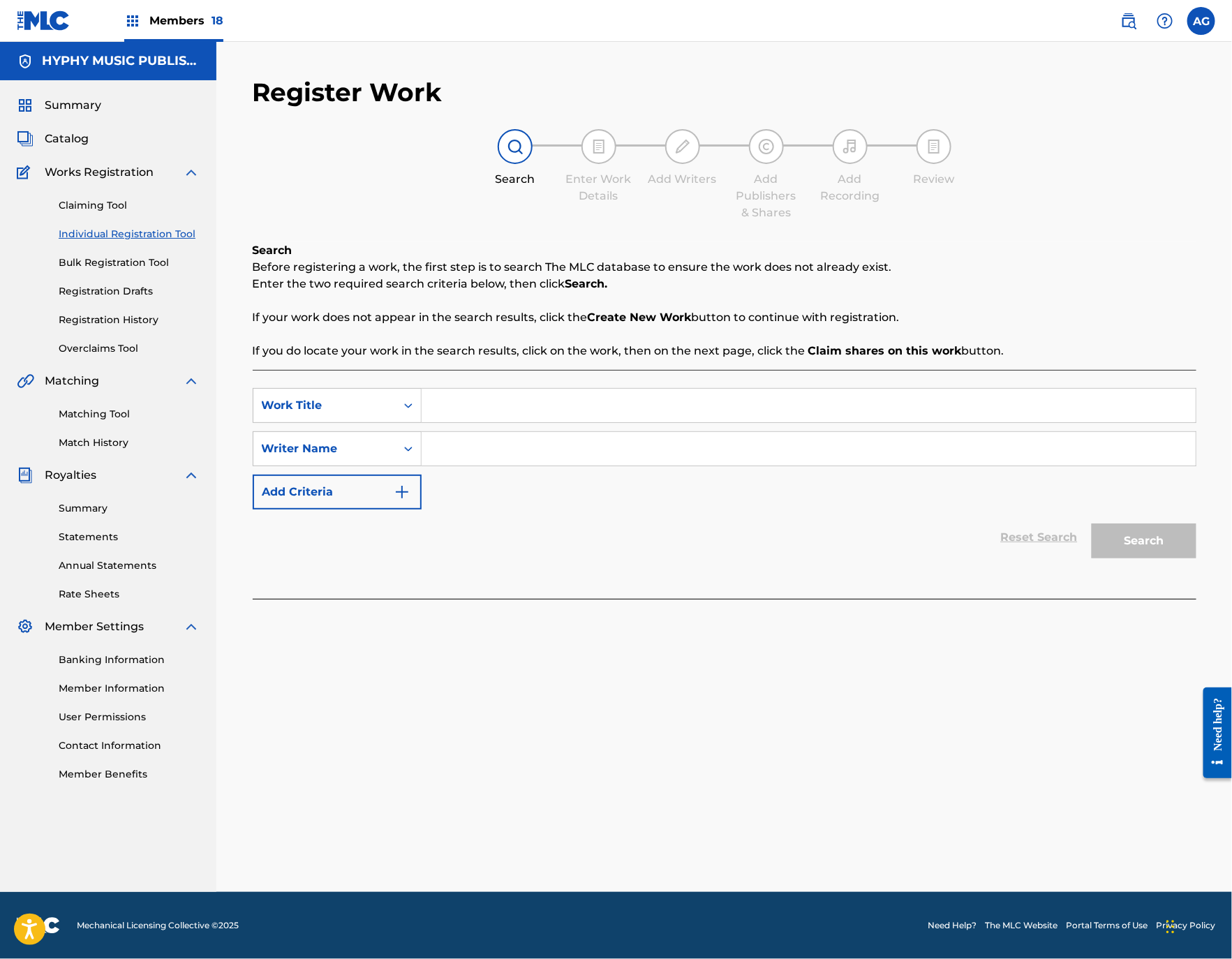
click at [490, 412] on input "Search Form" at bounding box center [809, 405] width 774 height 33
paste input "ME DICEN PONCHITO"
type input "ME DICEN PONCHITO"
click at [484, 440] on input "Search Form" at bounding box center [809, 448] width 774 height 33
paste input "ANGEL [PERSON_NAME] [DATE]"
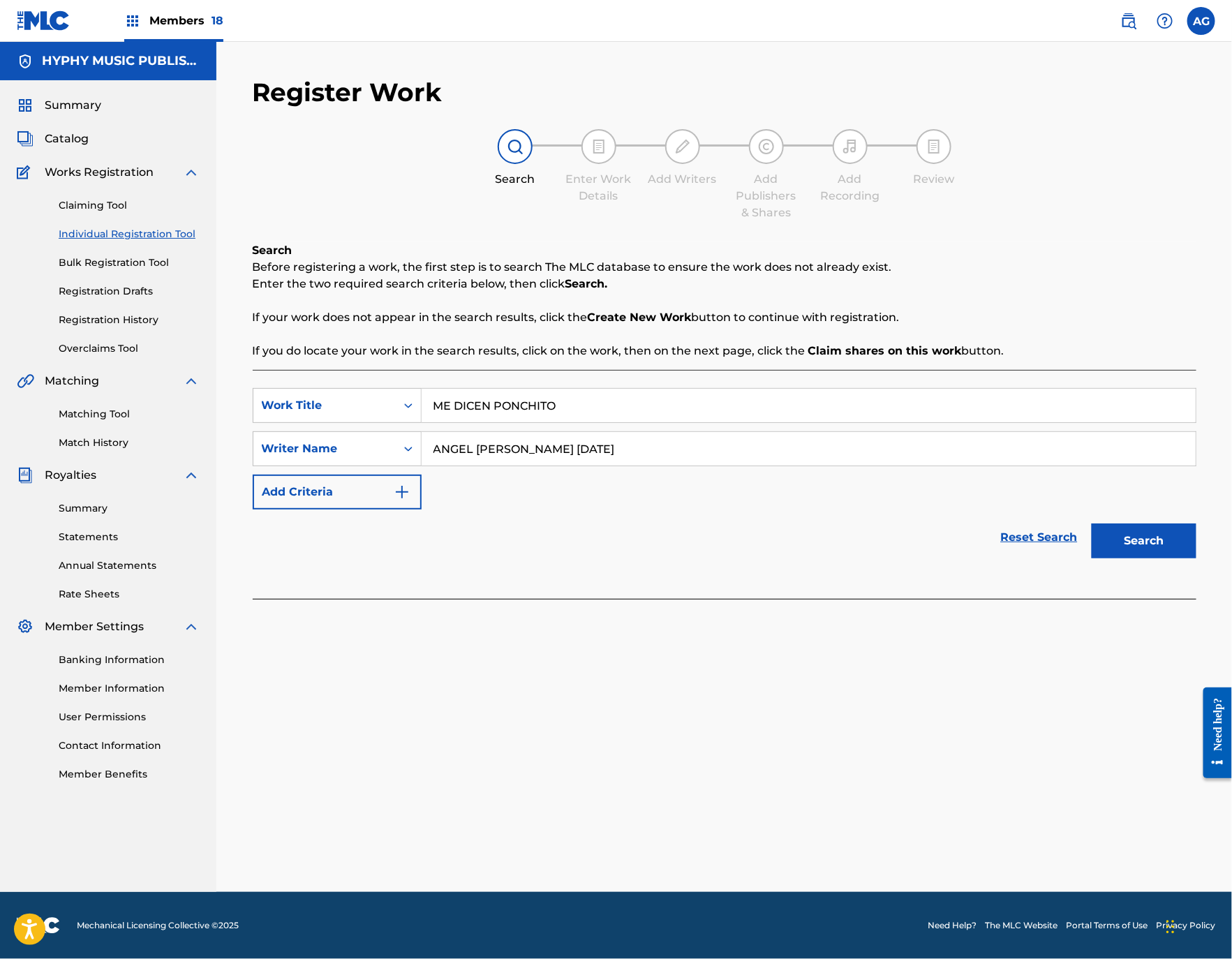
type input "ANGEL [PERSON_NAME] [DATE]"
click at [1139, 538] on button "Search" at bounding box center [1144, 540] width 105 height 35
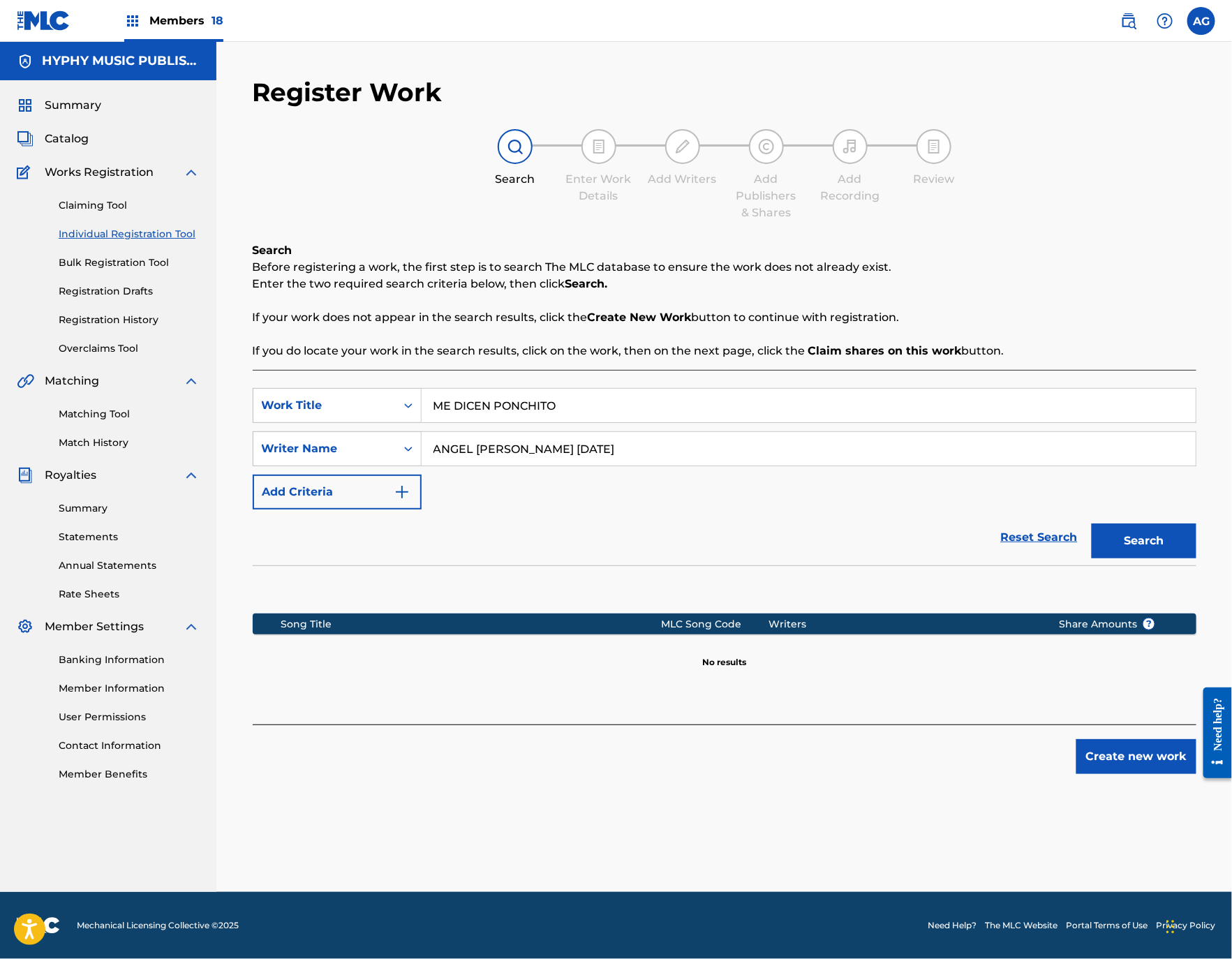
click at [1134, 771] on button "Create new work" at bounding box center [1136, 756] width 120 height 35
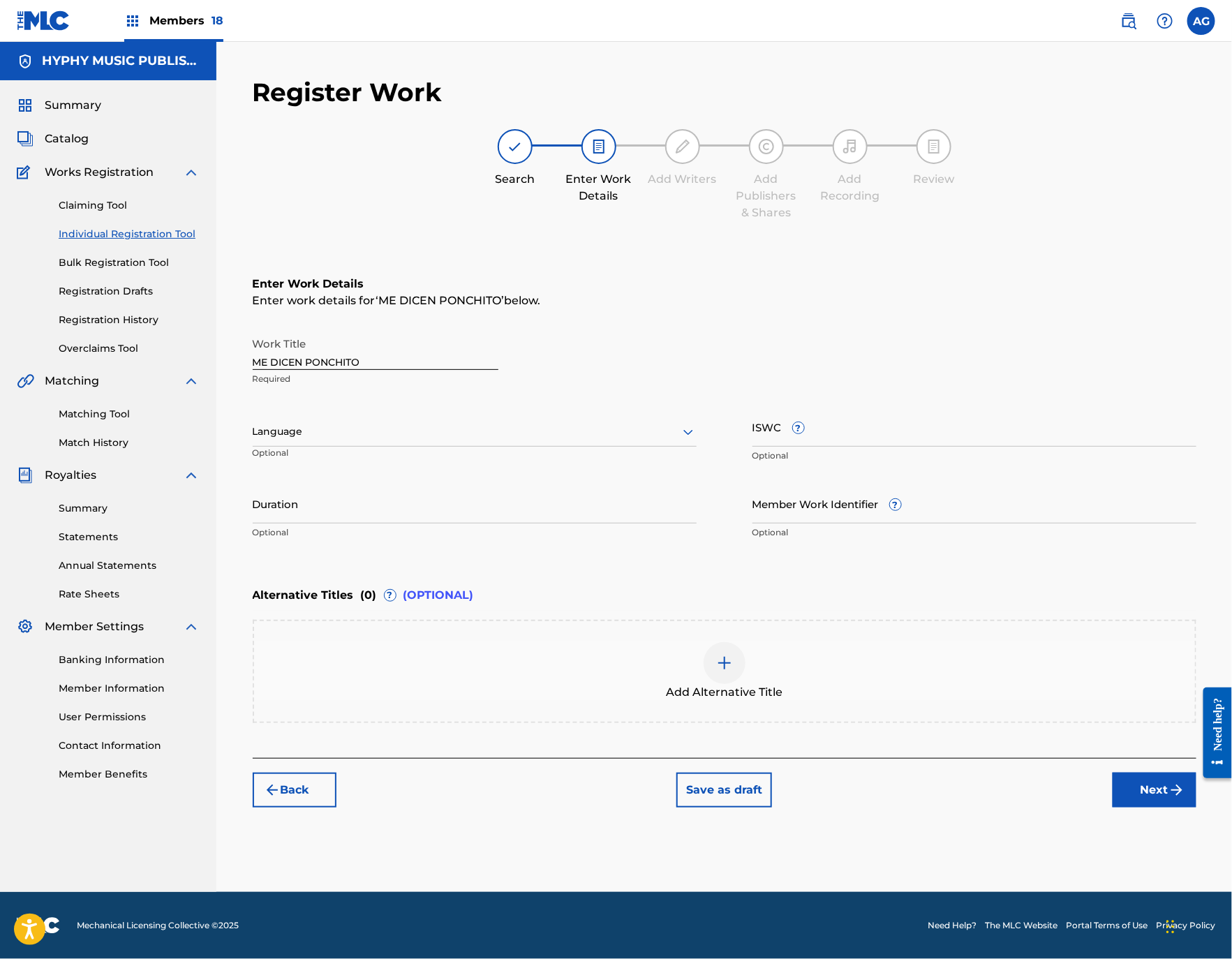
click at [488, 449] on div "Language Optional" at bounding box center [475, 438] width 443 height 63
click at [464, 416] on div "Language Optional" at bounding box center [475, 438] width 443 height 63
click at [431, 478] on div "Spanish" at bounding box center [475, 494] width 443 height 32
click at [421, 513] on input "Duration" at bounding box center [475, 503] width 443 height 40
click at [335, 346] on input "ME DICEN PONCHITO" at bounding box center [375, 350] width 246 height 40
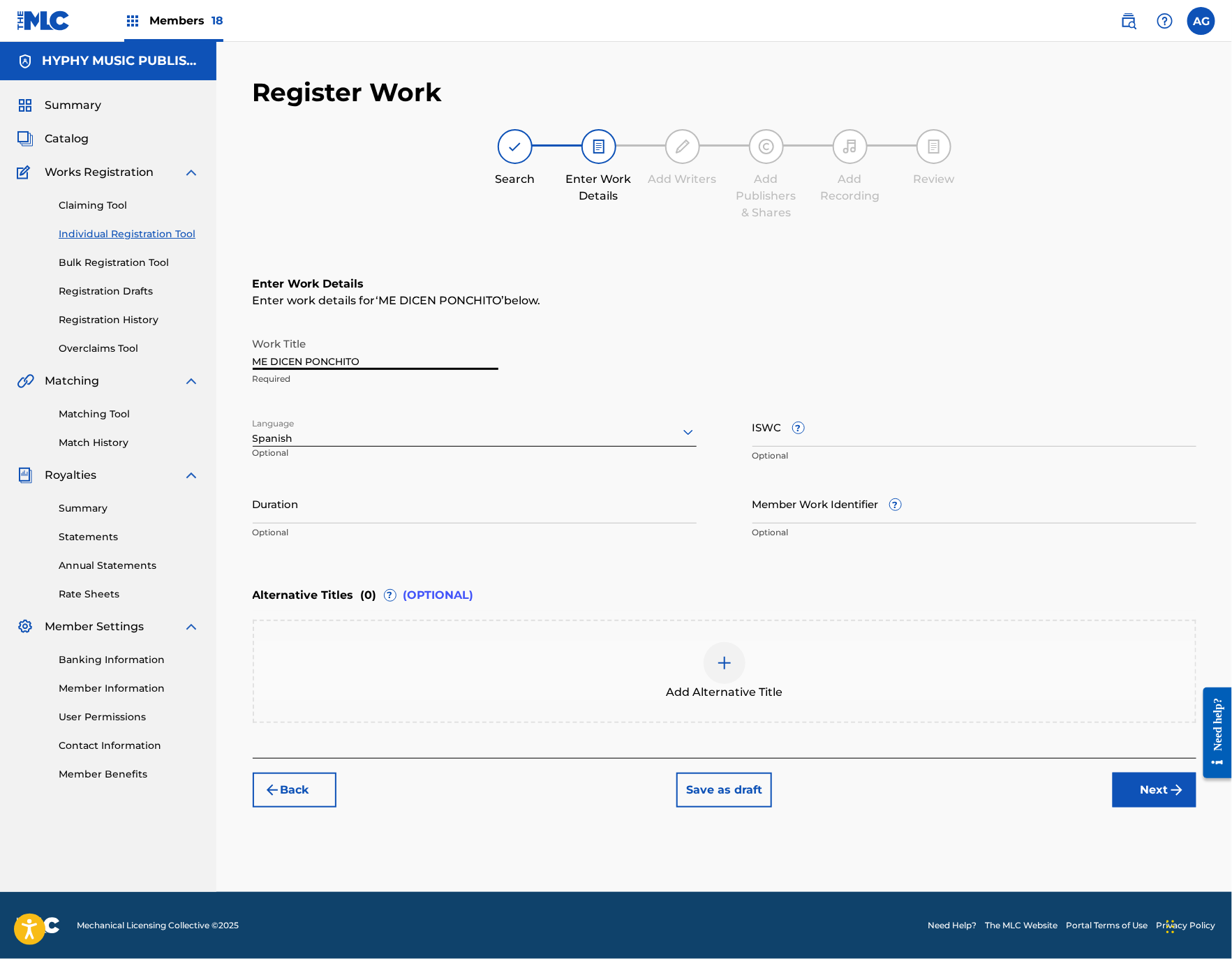
click at [335, 352] on input "ME DICEN PONCHITO" at bounding box center [375, 350] width 246 height 40
click at [427, 524] on div "Duration Optional" at bounding box center [475, 515] width 443 height 63
click at [402, 502] on input "Duration" at bounding box center [475, 503] width 443 height 40
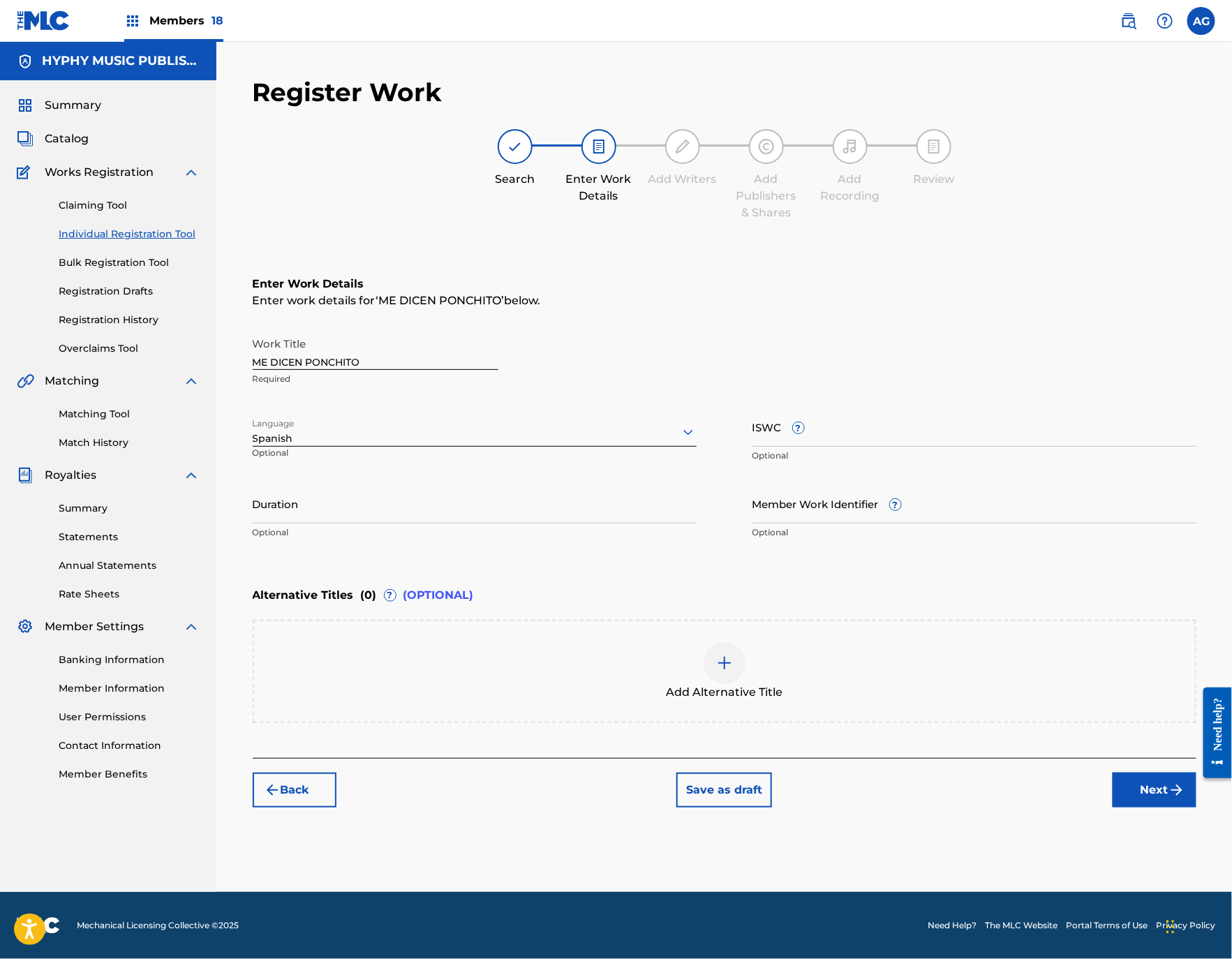
click at [497, 518] on input "Duration" at bounding box center [475, 503] width 443 height 40
type input "03:55"
click at [1160, 774] on button "Next" at bounding box center [1154, 789] width 84 height 35
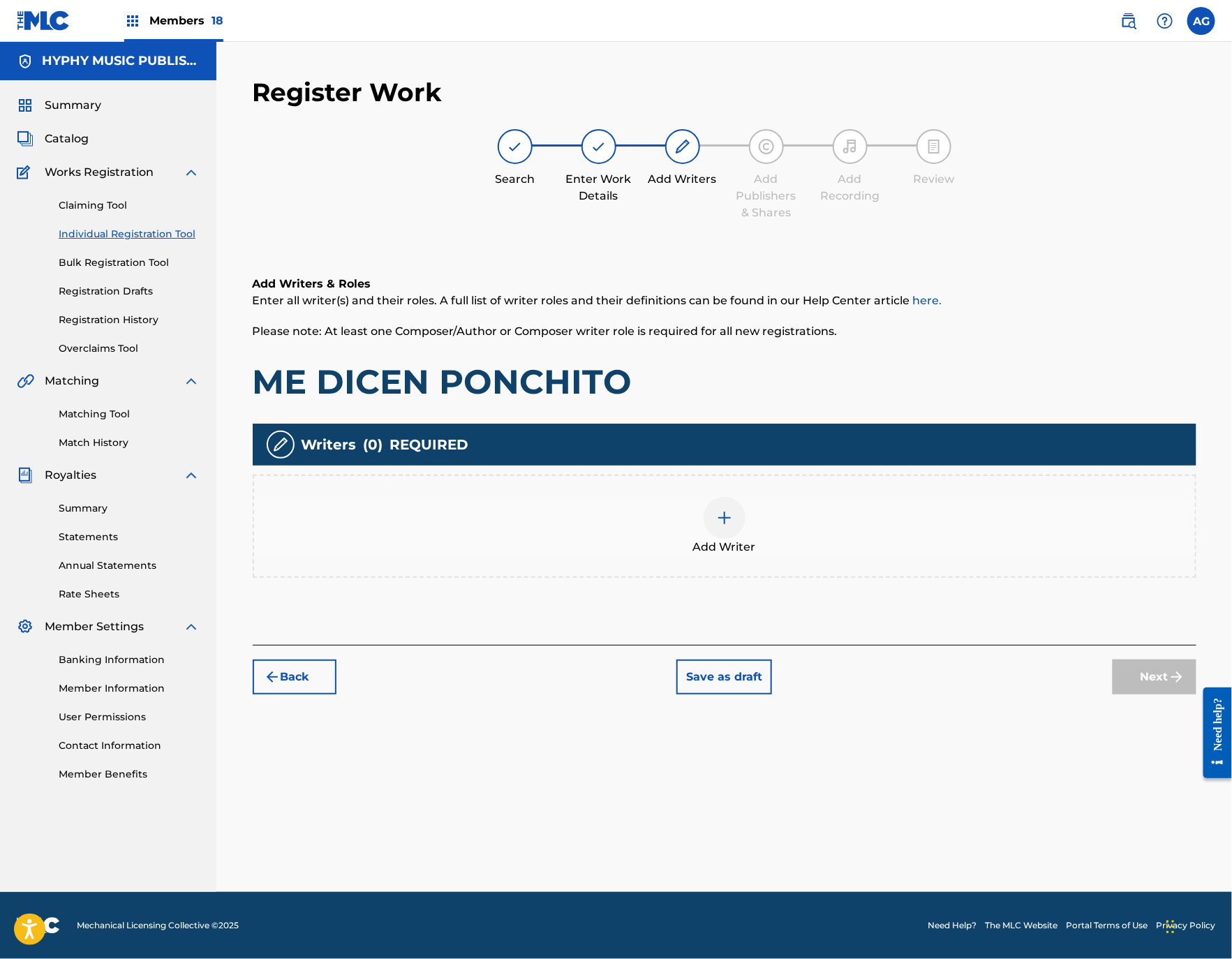
click at [752, 539] on span "Add Writer" at bounding box center [724, 547] width 63 height 17
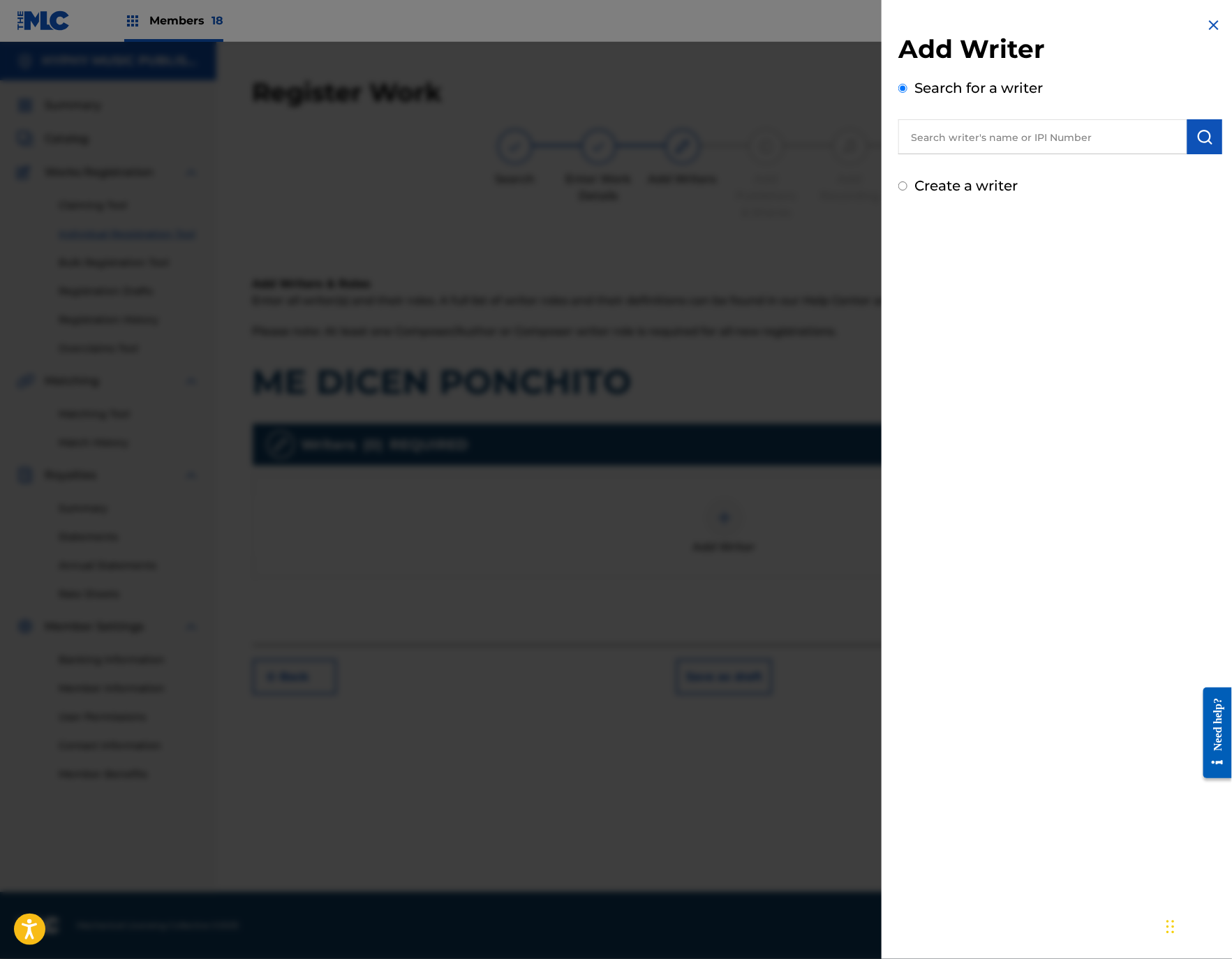
drag, startPoint x: 938, startPoint y: 178, endPoint x: 943, endPoint y: 187, distance: 10.3
click at [939, 178] on label "Create a writer" at bounding box center [965, 186] width 103 height 17
radio input "true"
click at [907, 181] on input "Create a writer" at bounding box center [902, 186] width 9 height 9
radio input "false"
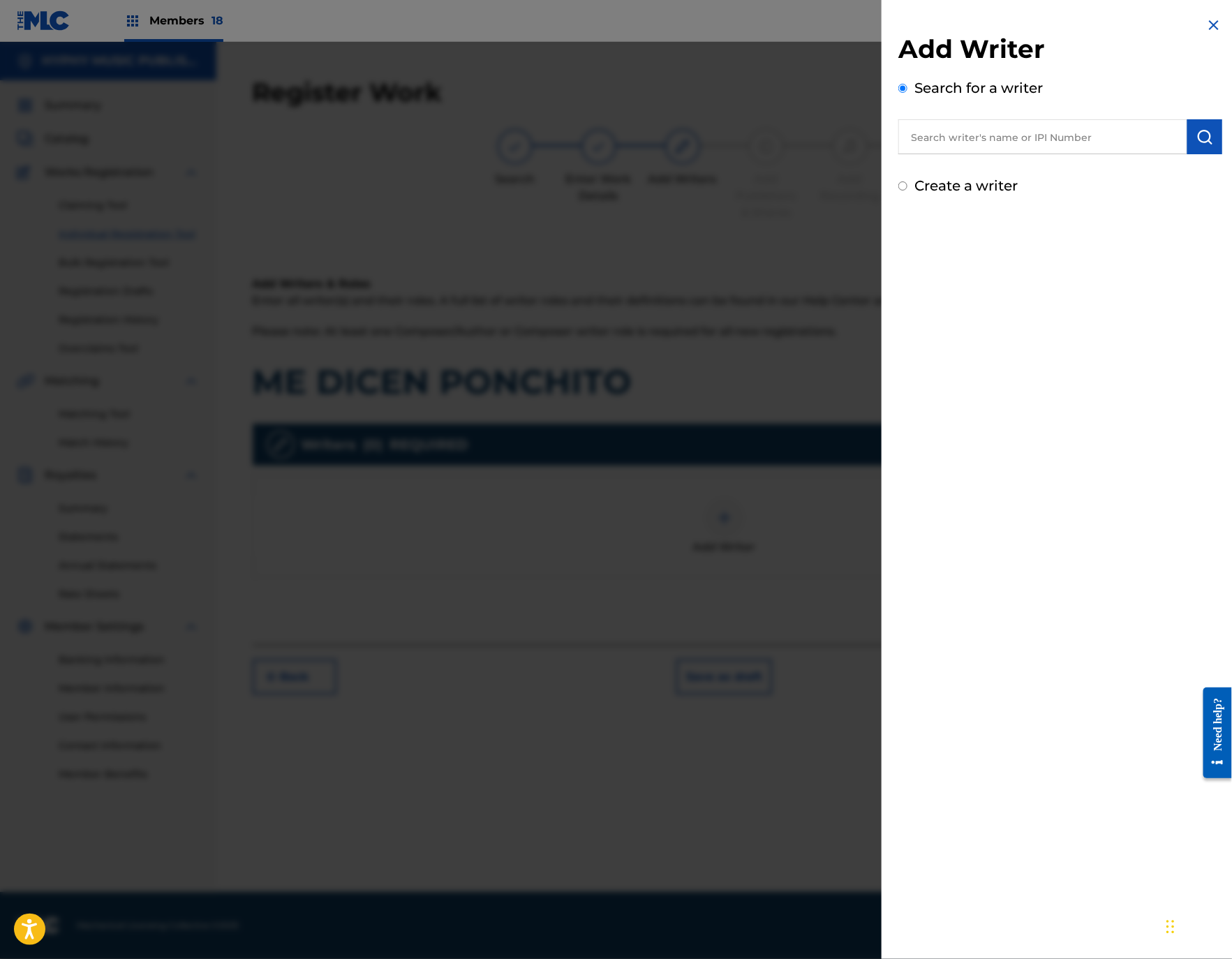
radio input "true"
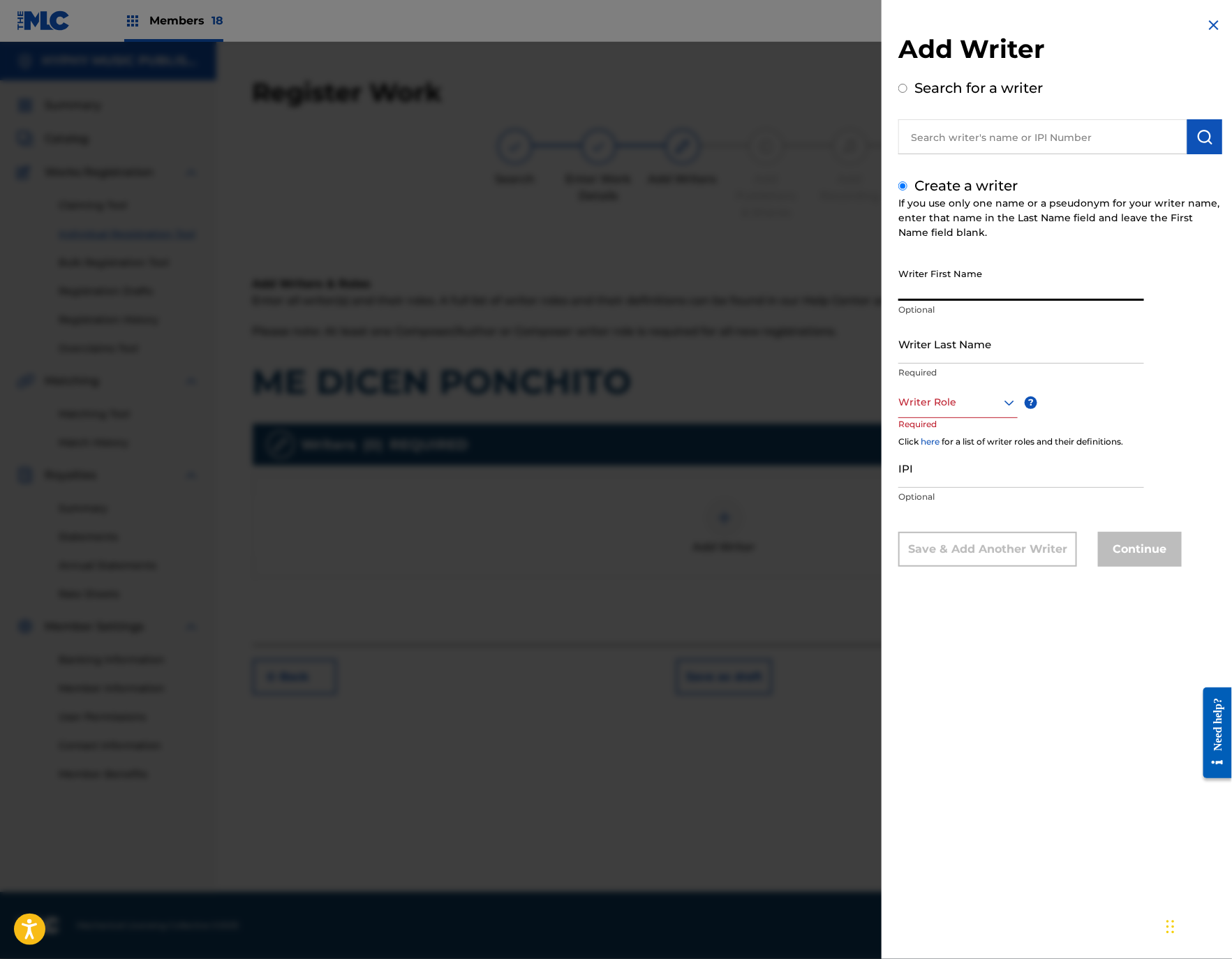
click at [997, 295] on input "Writer First Name" at bounding box center [1020, 281] width 246 height 40
paste input "ANGEL [PERSON_NAME] [DATE]"
type input "ANGEL [PERSON_NAME] [DATE]"
click at [982, 335] on input "Writer Last Name" at bounding box center [1020, 343] width 246 height 40
paste input "ANGEL [PERSON_NAME] [DATE]"
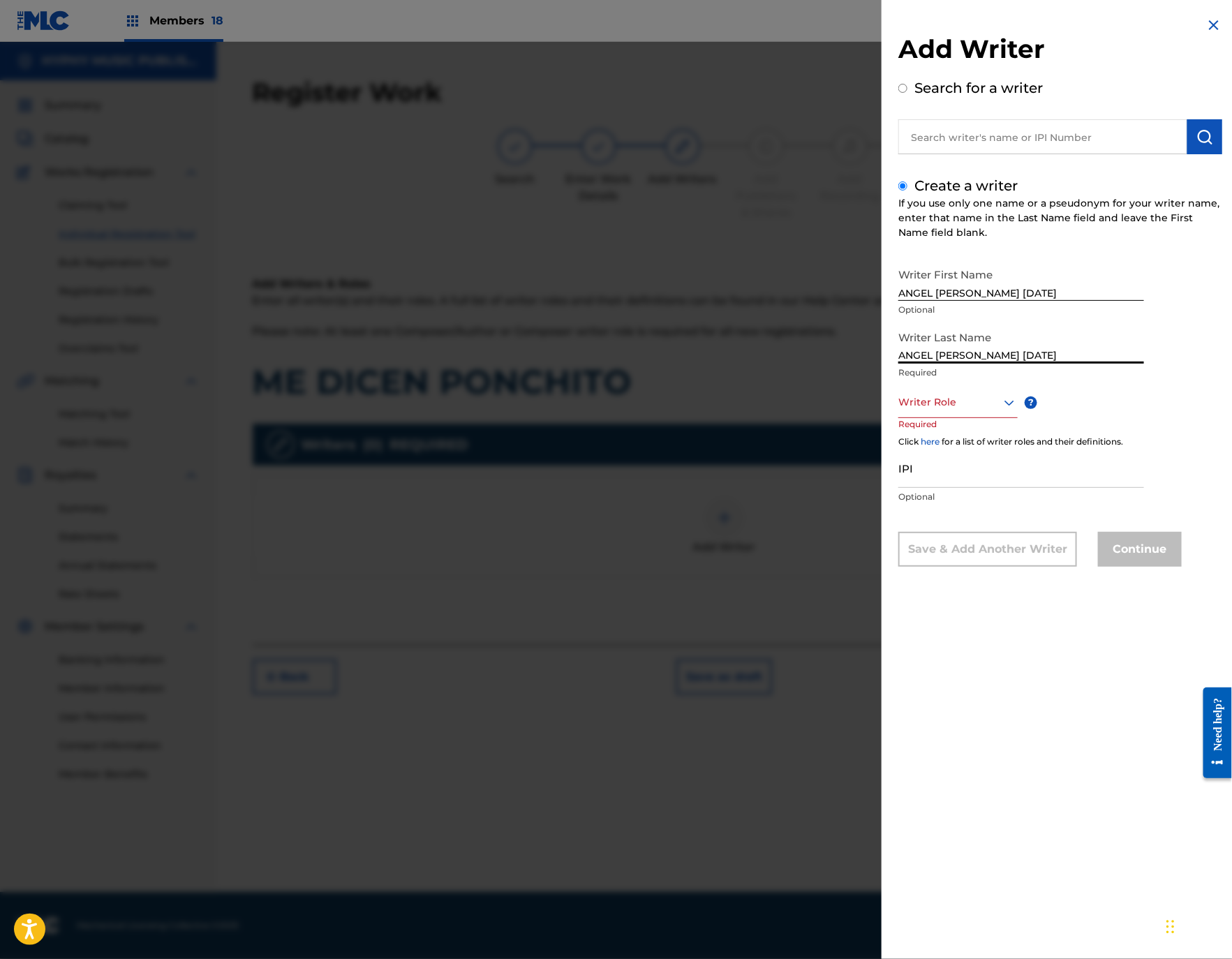
type input "ANGEL [PERSON_NAME] [DATE]"
drag, startPoint x: 987, startPoint y: 291, endPoint x: 1296, endPoint y: 289, distance: 309.0
click at [1232, 289] on html "Accessibility Screen-Reader Guide, Feedback, and Issue Reporting | New window M…" at bounding box center [616, 479] width 1232 height 959
type input "[PERSON_NAME]"
drag, startPoint x: 982, startPoint y: 360, endPoint x: 716, endPoint y: 375, distance: 266.4
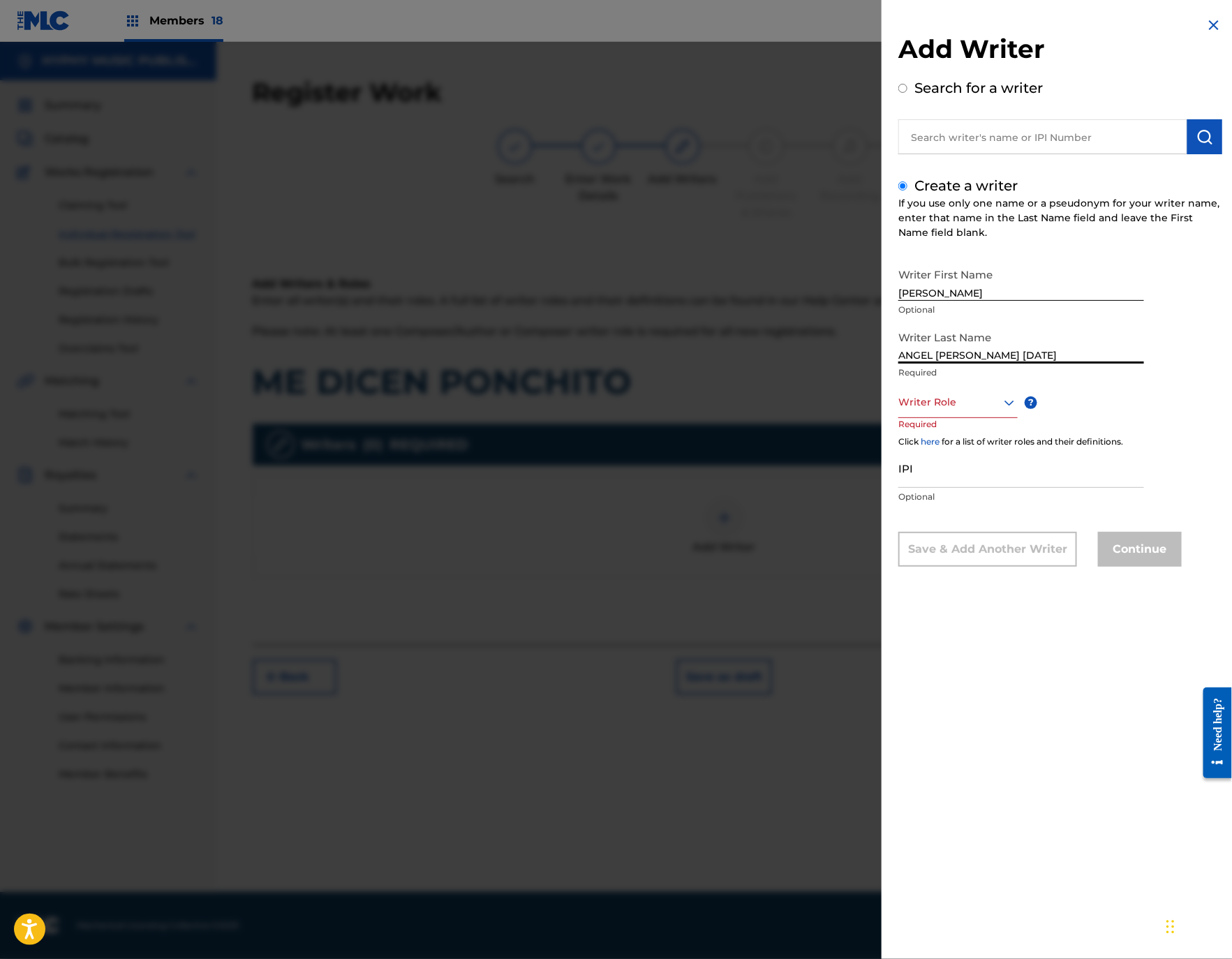
click at [699, 371] on div "Add Writer Search for a writer Create a writer If you use only one name or a ps…" at bounding box center [616, 500] width 1232 height 917
type input "[PERSON_NAME] [DATE]"
click at [970, 401] on div at bounding box center [958, 402] width 119 height 18
click at [967, 431] on div "Composer/Author" at bounding box center [958, 433] width 118 height 32
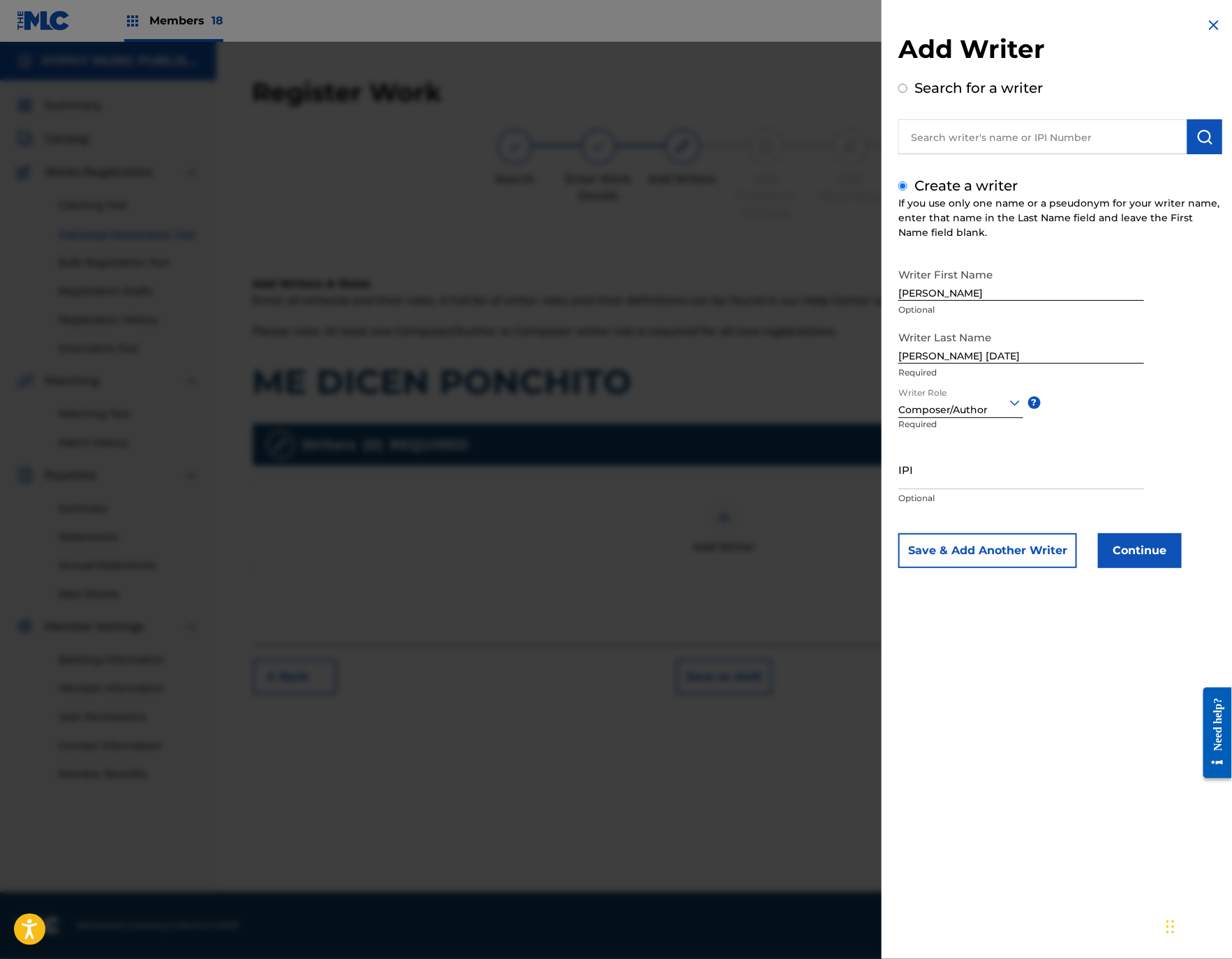
click at [1139, 540] on button "Continue" at bounding box center [1140, 550] width 84 height 35
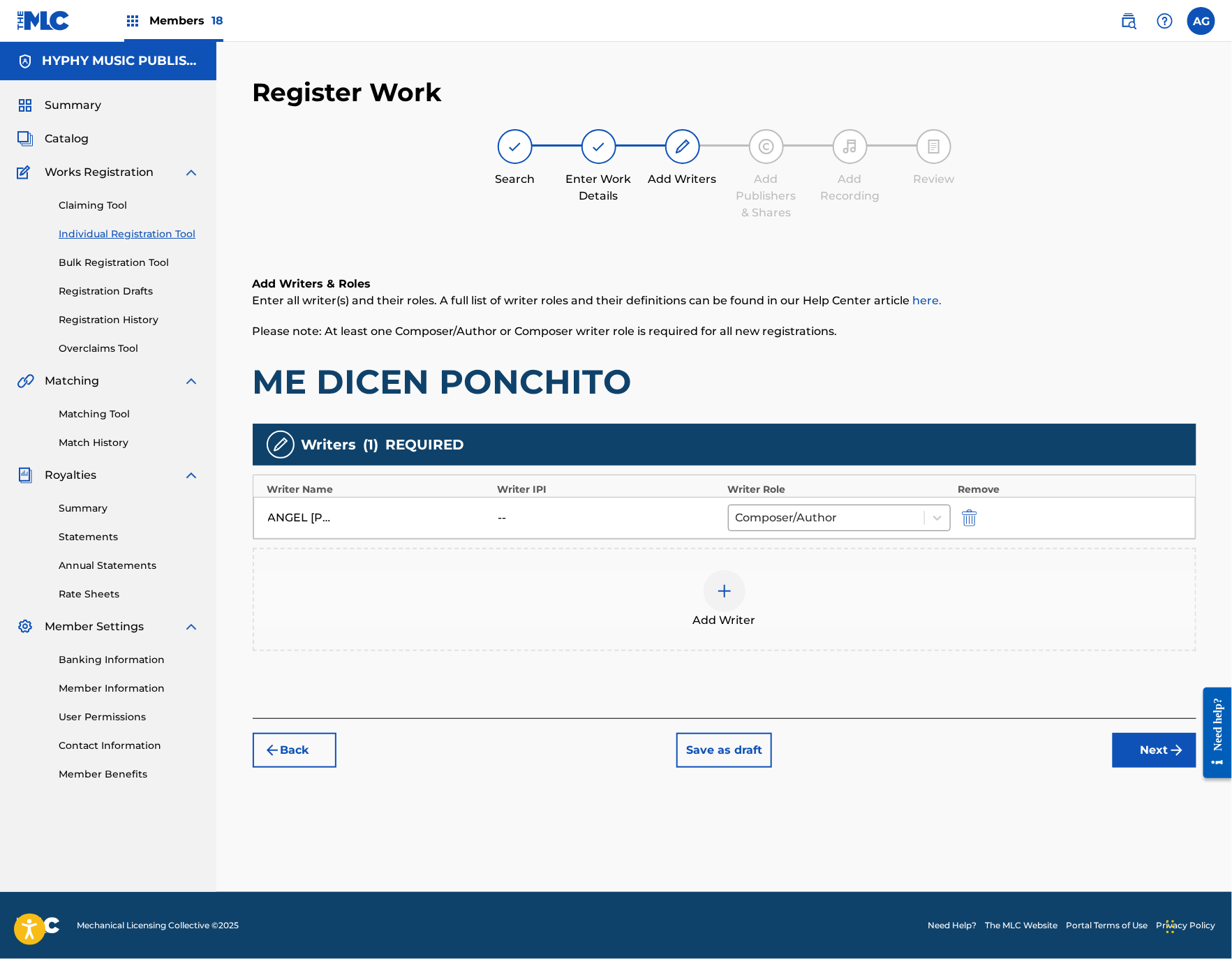
click at [1127, 763] on button "Next" at bounding box center [1154, 750] width 84 height 35
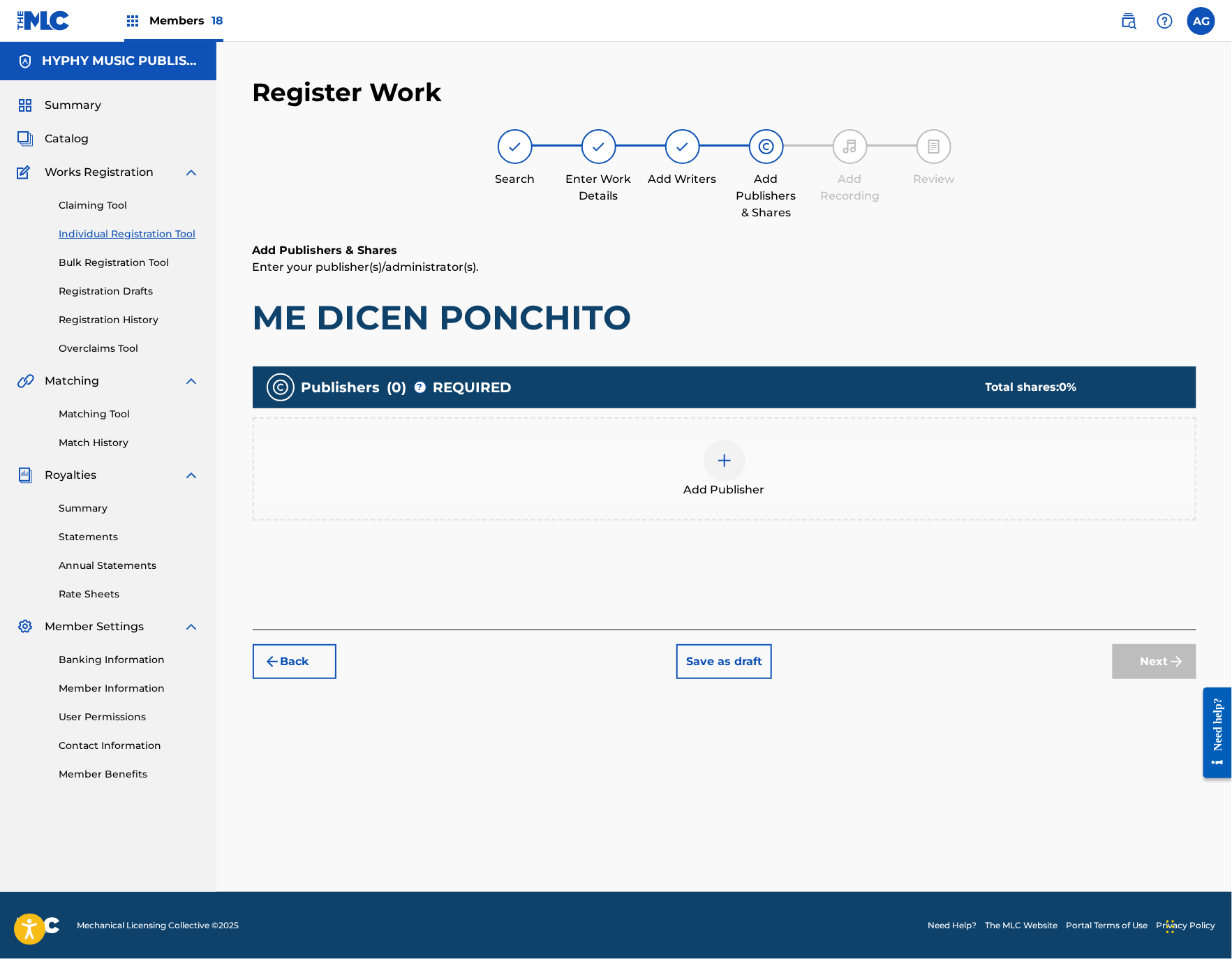
click at [700, 459] on div "Add Publisher" at bounding box center [724, 469] width 940 height 59
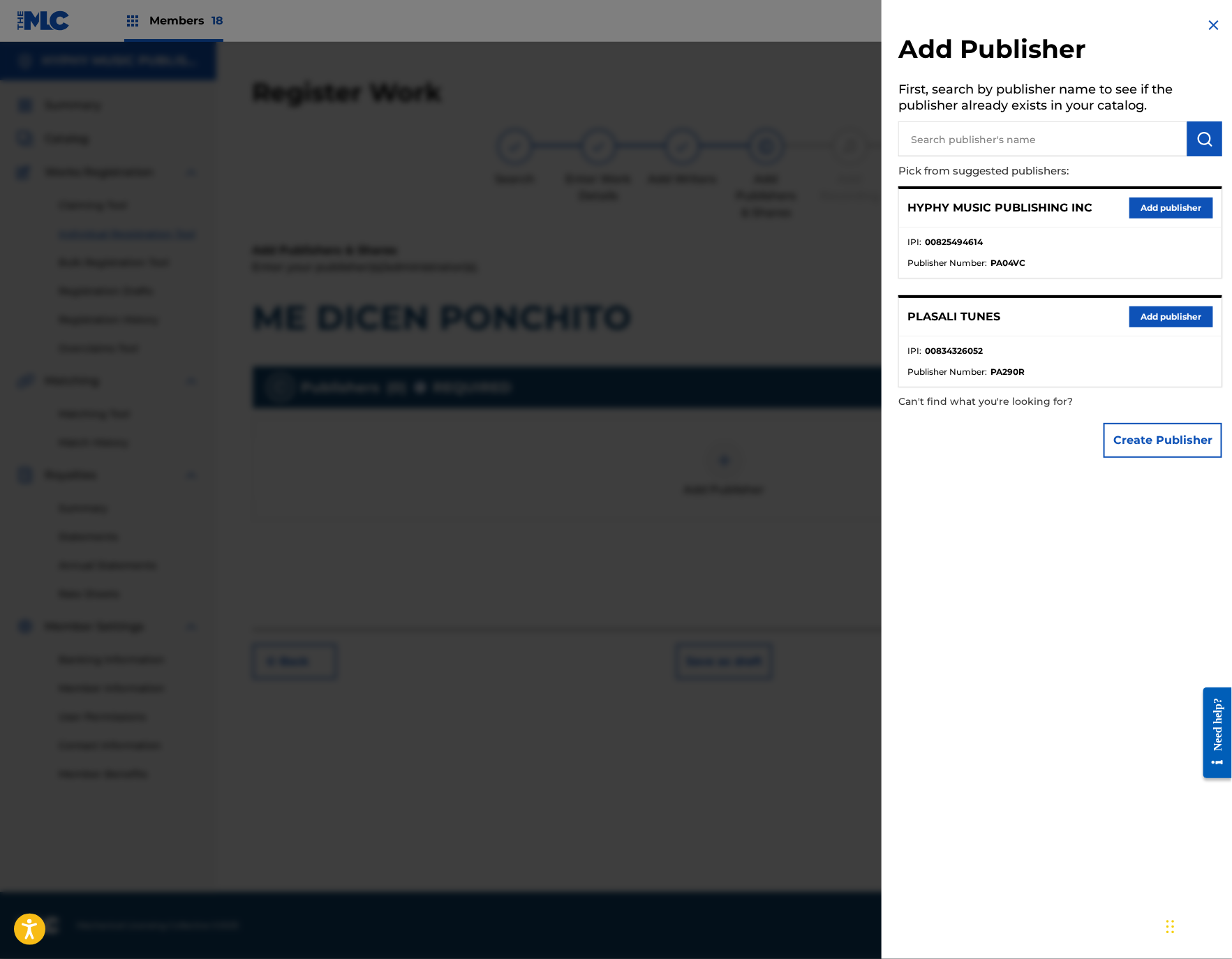
click at [1169, 203] on button "Add publisher" at bounding box center [1171, 208] width 84 height 21
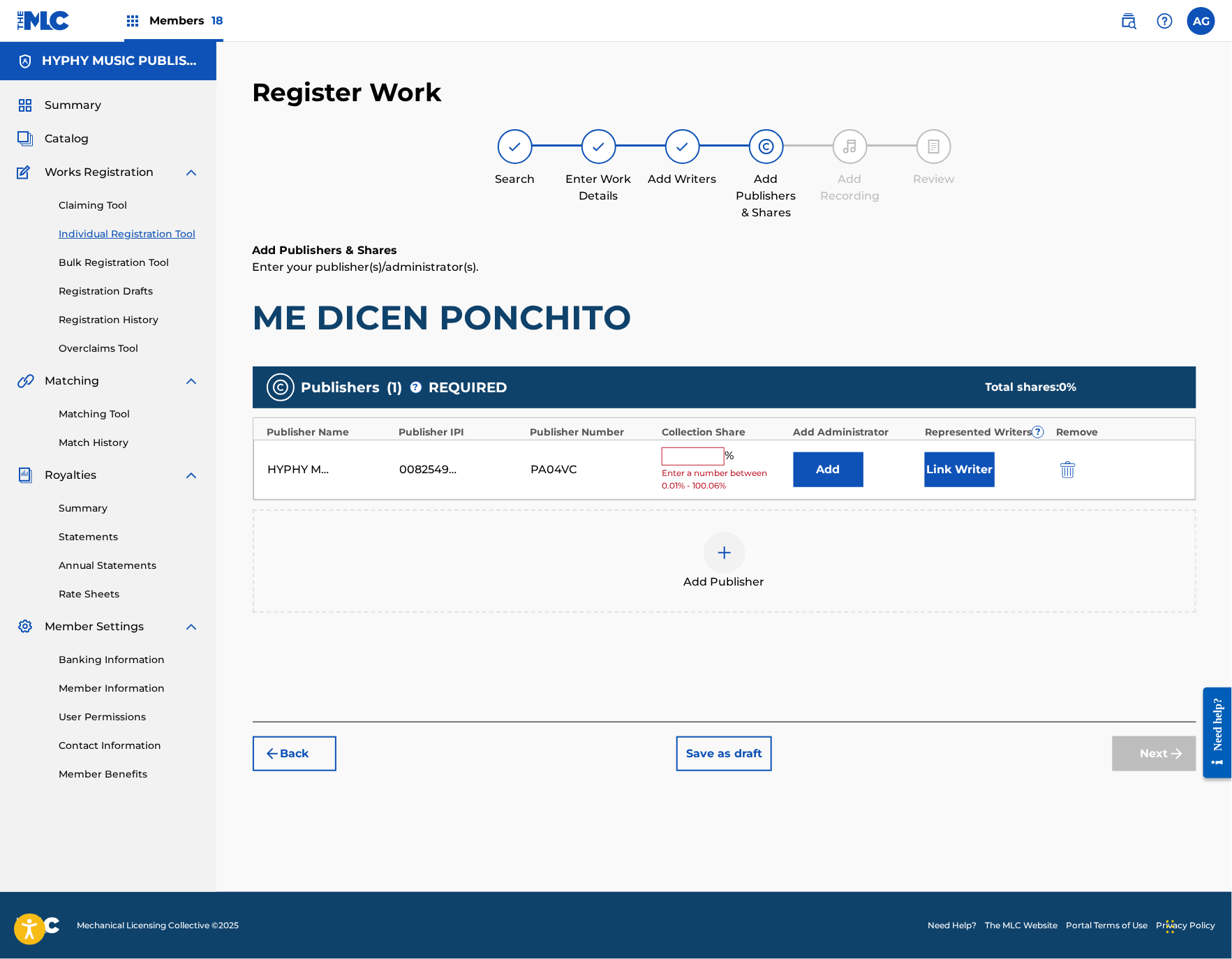
click at [693, 457] on input "text" at bounding box center [692, 456] width 63 height 18
type input "100"
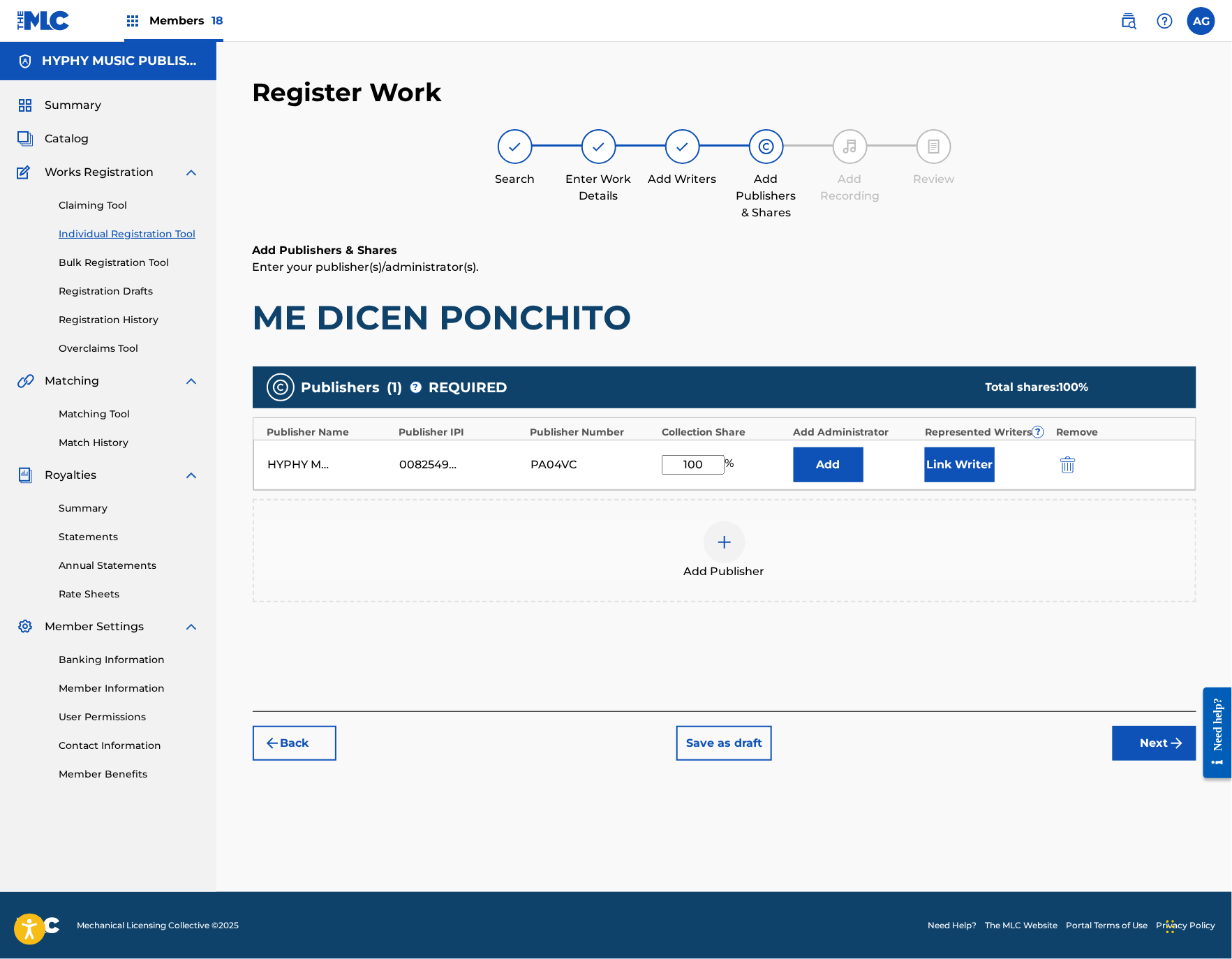
click at [963, 470] on button "Link Writer" at bounding box center [960, 464] width 70 height 35
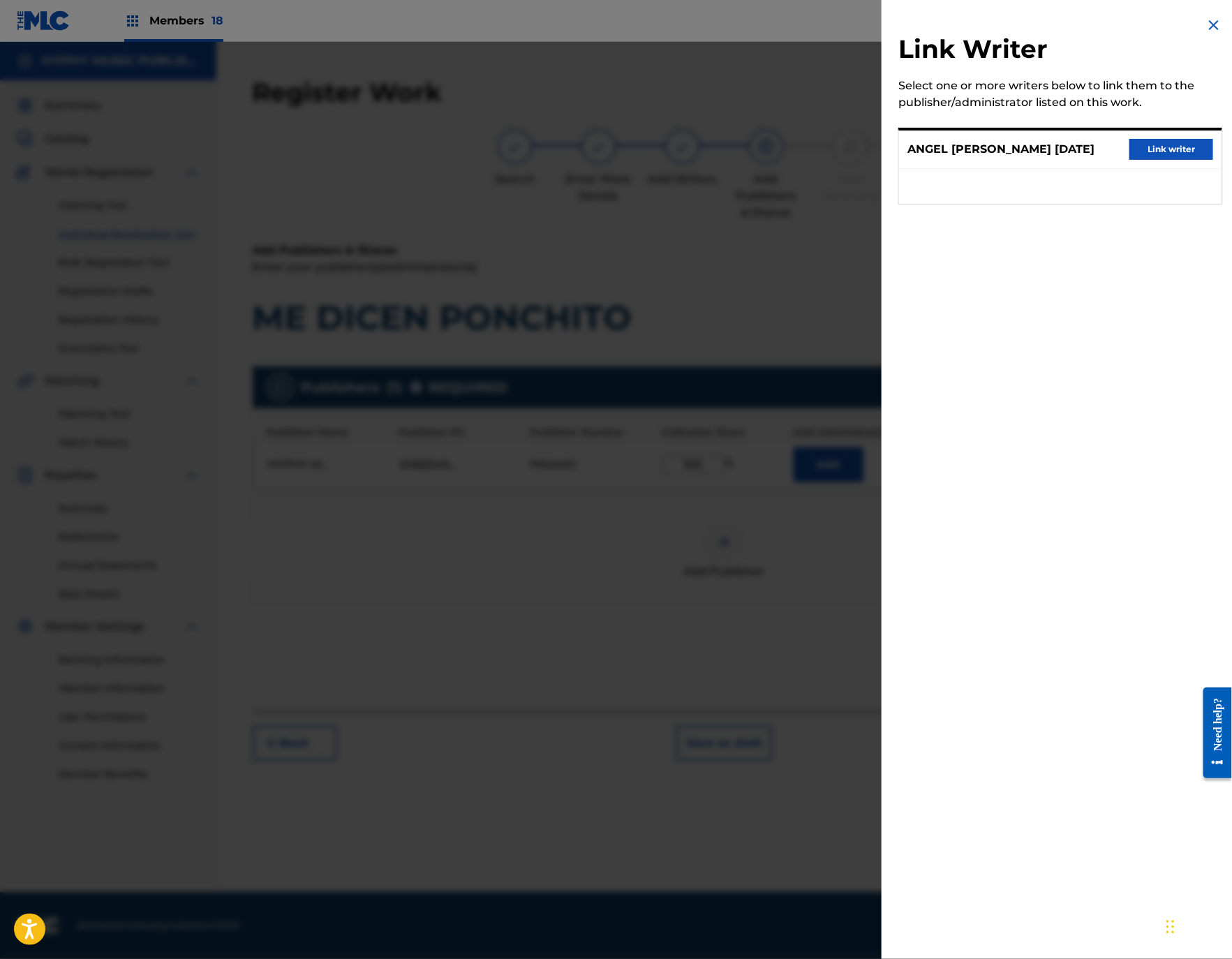
drag, startPoint x: 1173, startPoint y: 145, endPoint x: 1141, endPoint y: 216, distance: 77.9
click at [1179, 147] on button "Link writer" at bounding box center [1171, 149] width 84 height 21
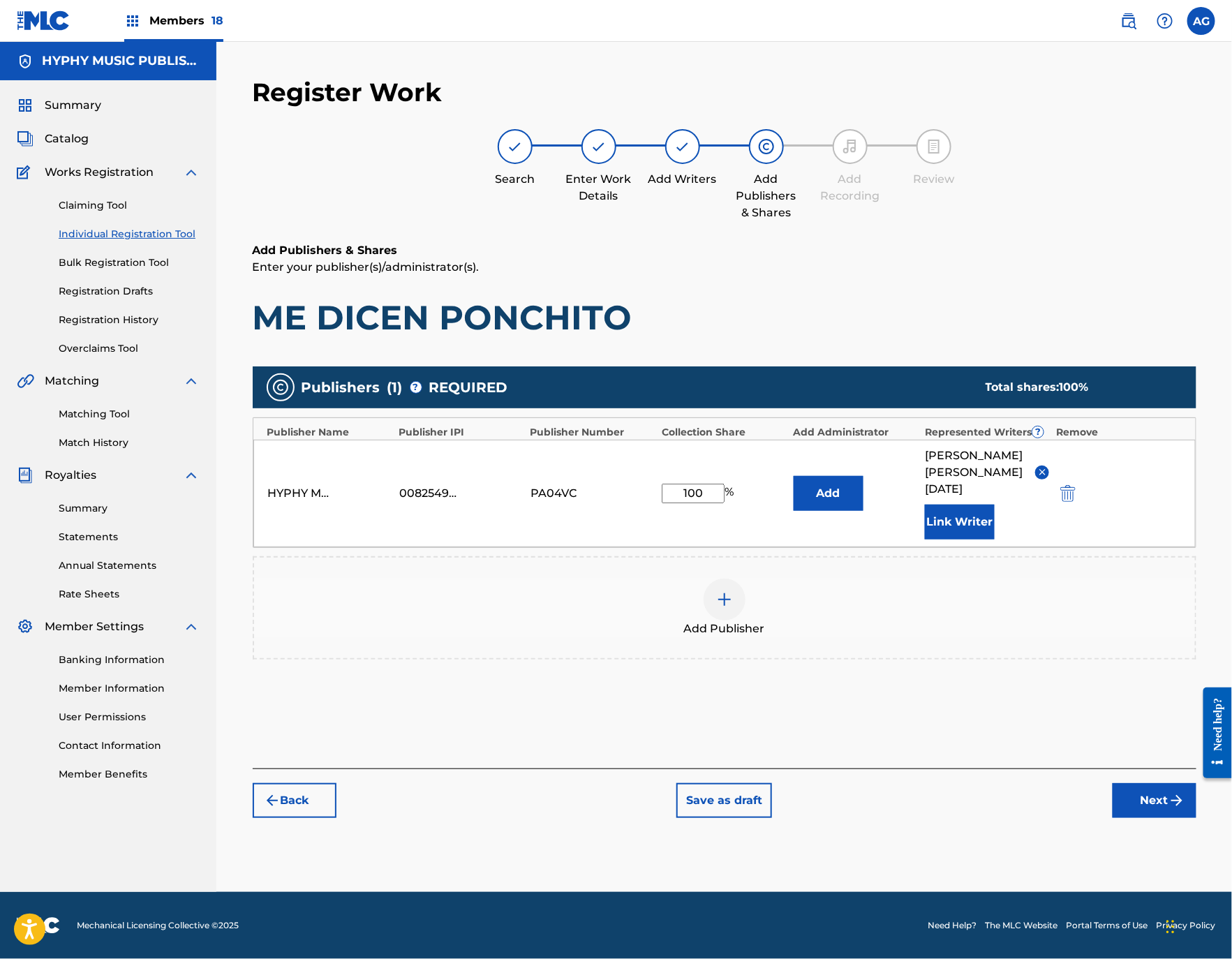
click at [1156, 802] on button "Next" at bounding box center [1154, 800] width 84 height 35
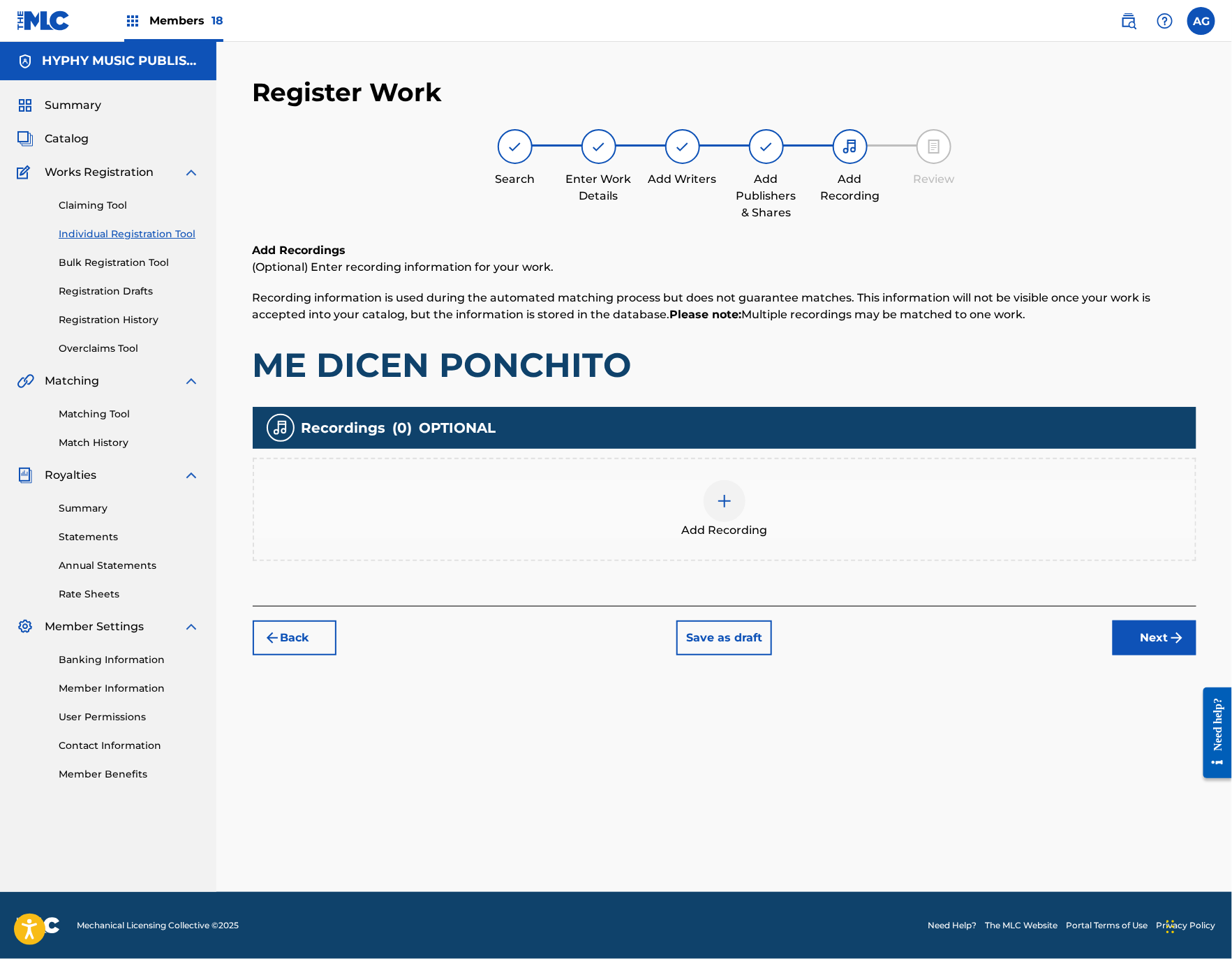
click at [817, 511] on div "Add Recording" at bounding box center [724, 509] width 940 height 59
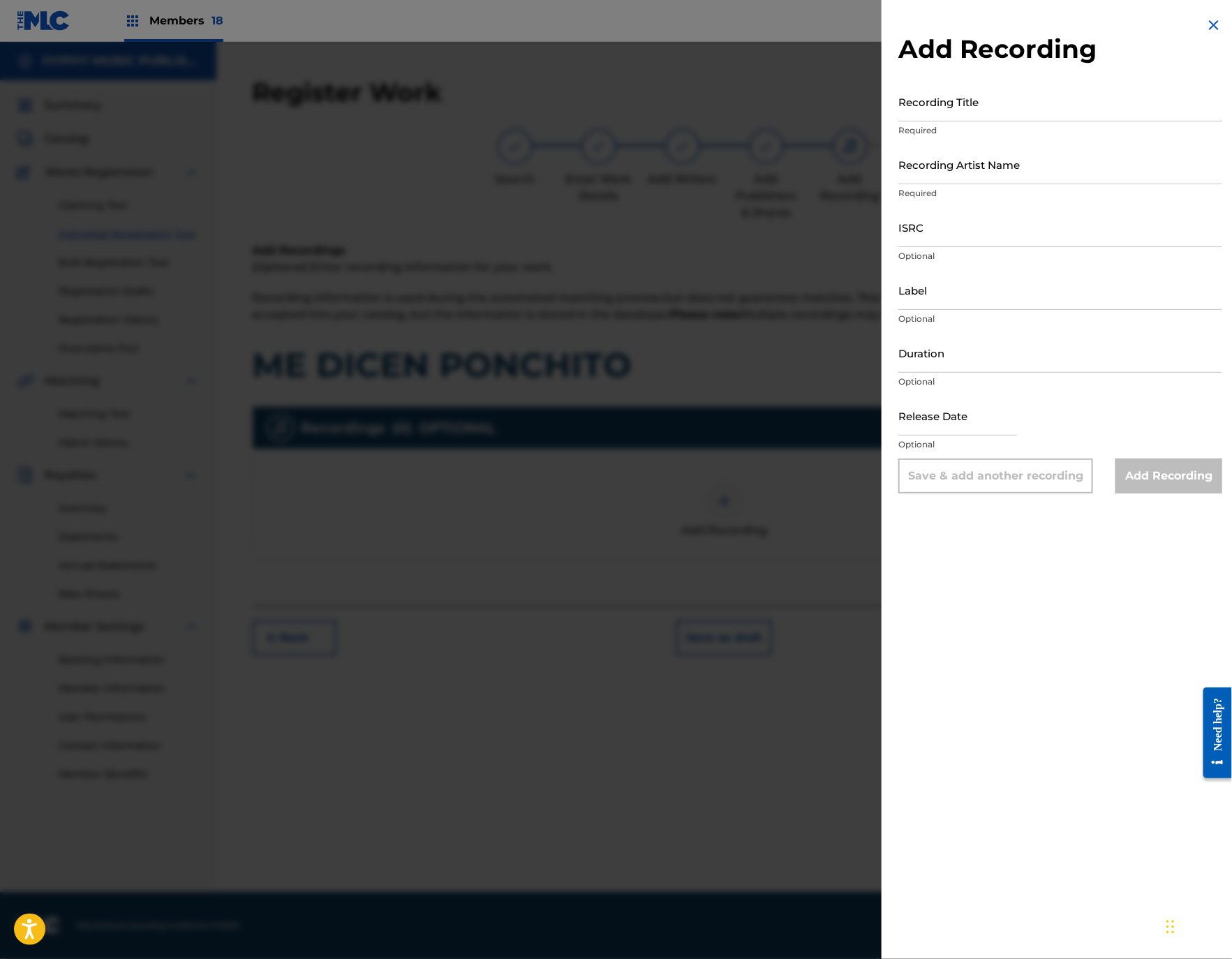
click at [1008, 119] on div "Recording Title Required" at bounding box center [1060, 112] width 324 height 63
click at [999, 109] on input "Recording Title" at bounding box center [1060, 101] width 324 height 40
paste input "Me Dicen Ponchito (En Vivo)"
type input "Me Dicen Ponchito (En Vivo)"
drag, startPoint x: 980, startPoint y: 174, endPoint x: 999, endPoint y: 171, distance: 19.2
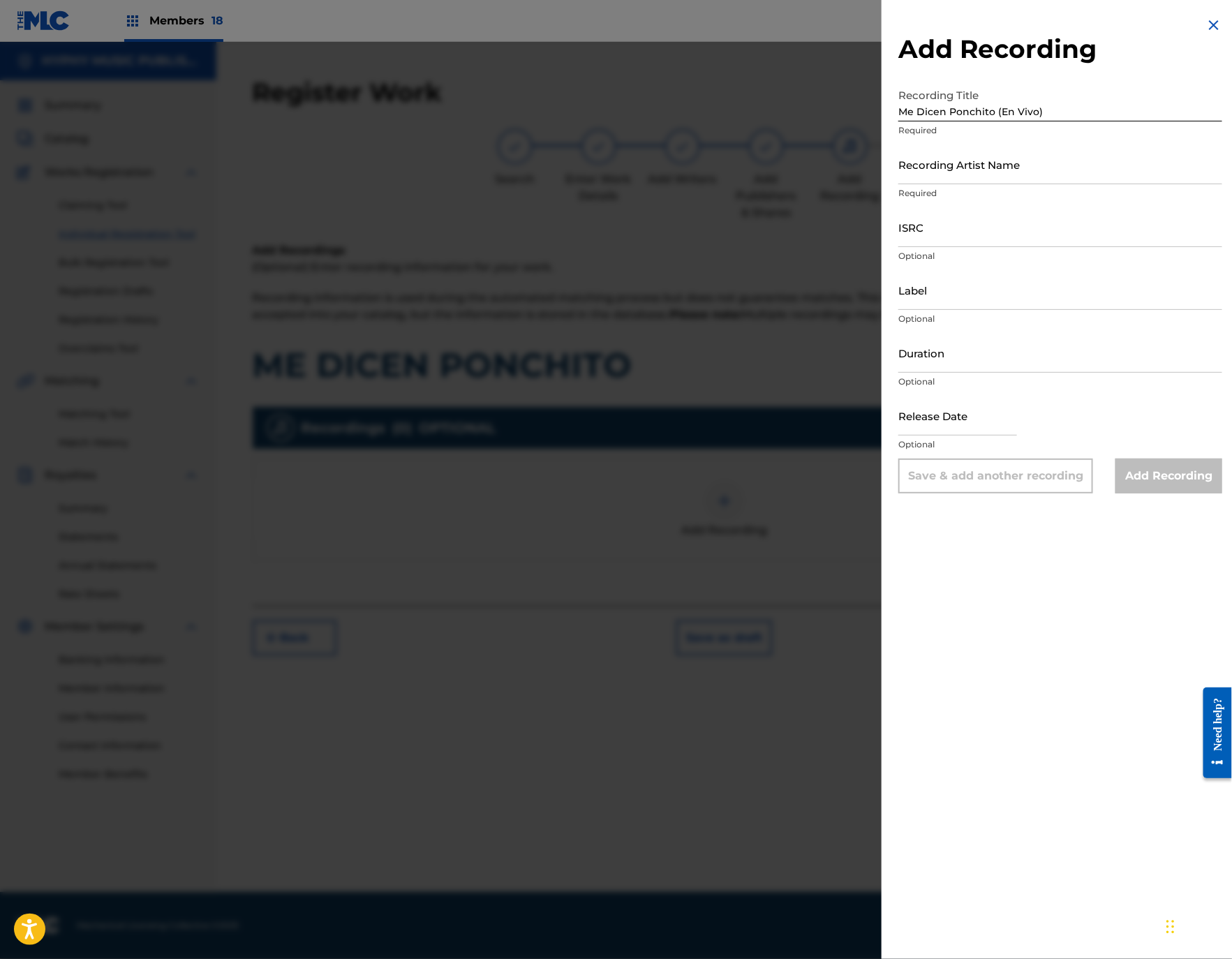
click at [980, 174] on input "Recording Artist Name" at bounding box center [1060, 164] width 324 height 40
paste input "La [PERSON_NAME] ♦ Los Varones De Culiacán"
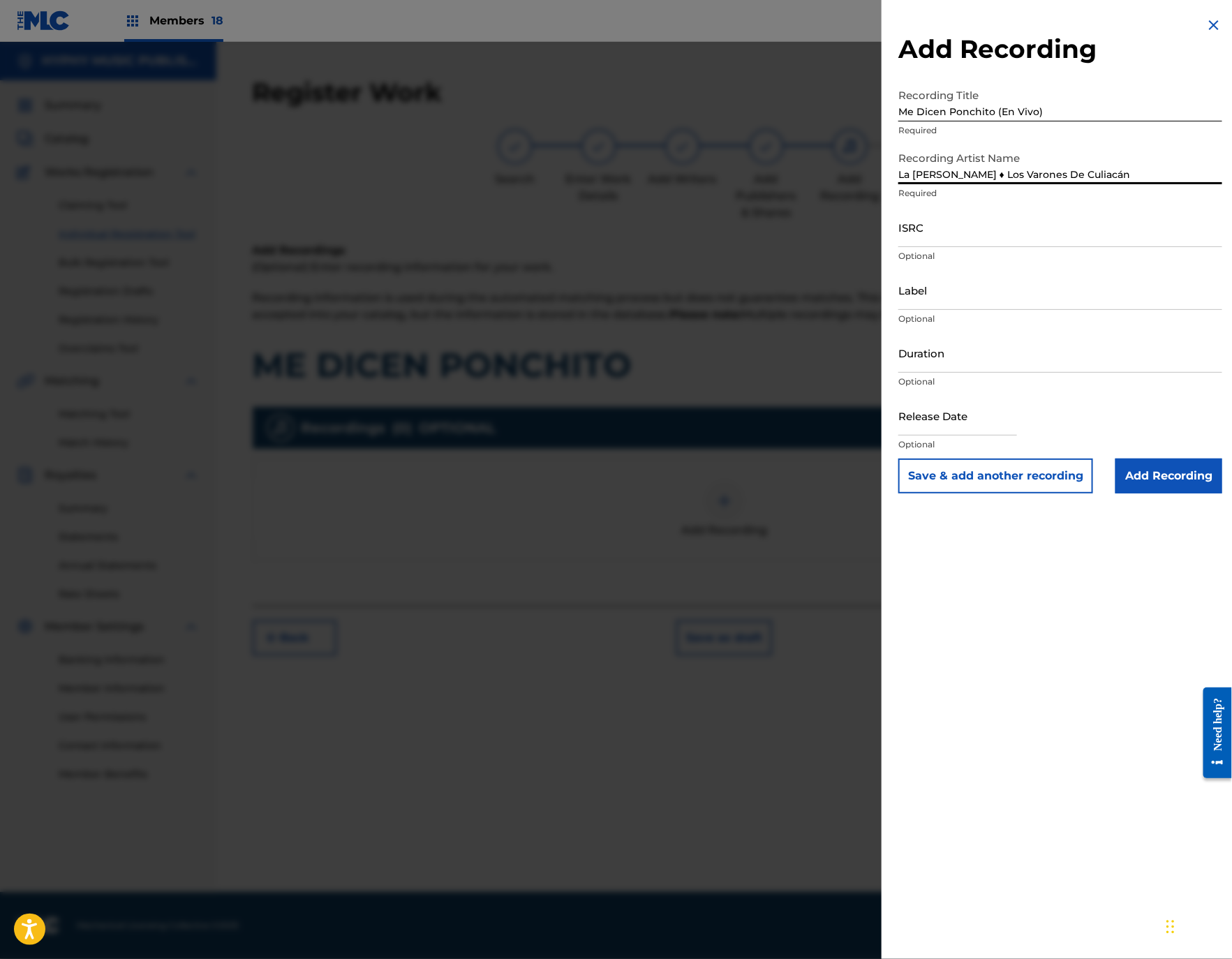
drag, startPoint x: 993, startPoint y: 170, endPoint x: 1027, endPoint y: 157, distance: 36.4
click at [995, 168] on input "La [PERSON_NAME] ♦ Los Varones De Culiacán" at bounding box center [1060, 164] width 324 height 40
type input "La [PERSON_NAME] FT Los Varones De Culiacán"
click at [945, 216] on input "ISRC" at bounding box center [1060, 226] width 324 height 40
paste input "USANG2220260"
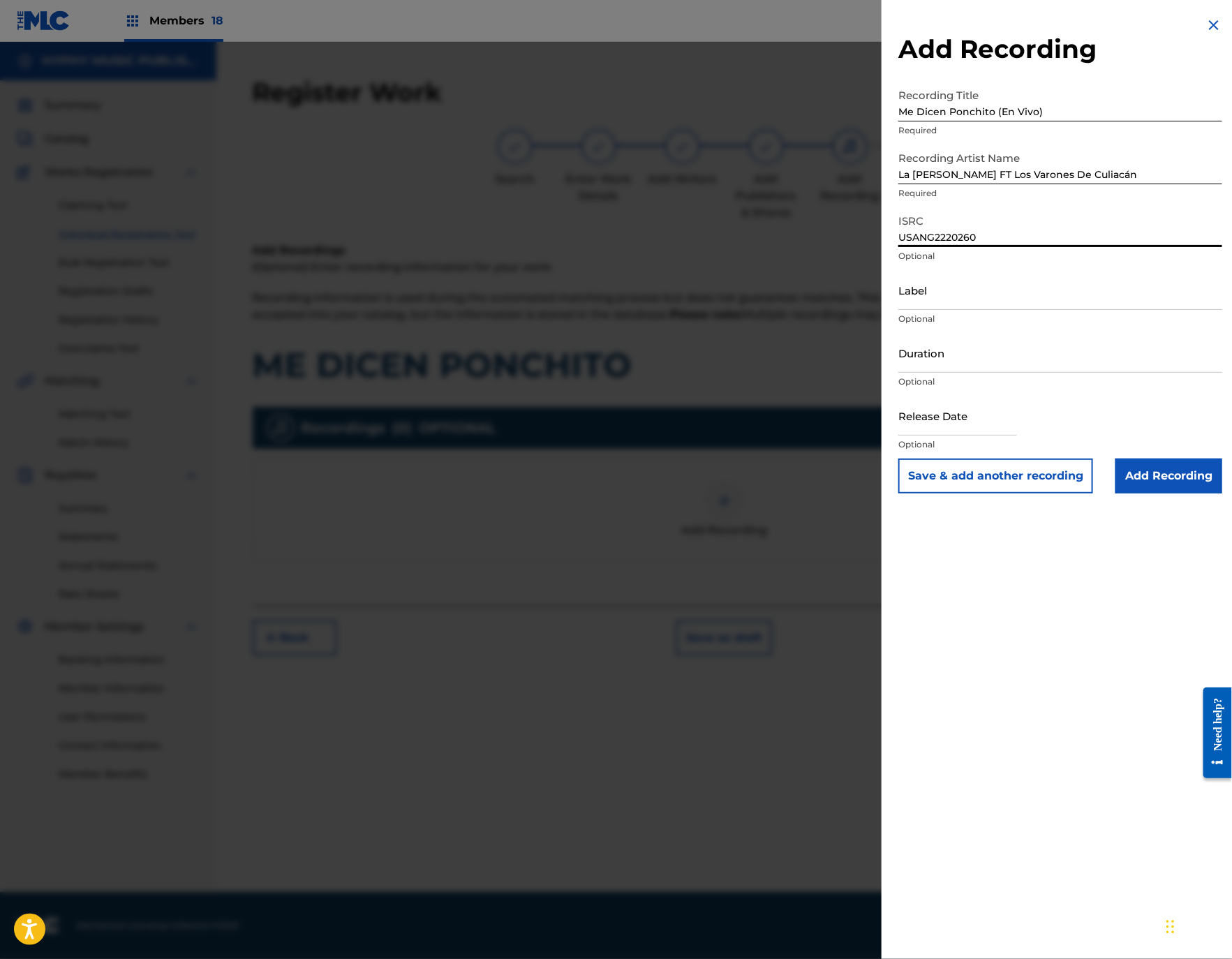
type input "USANG2220260"
click at [946, 291] on input "Label" at bounding box center [1060, 289] width 324 height 40
paste input "[PERSON_NAME] productions"
type input "[PERSON_NAME] productions"
drag, startPoint x: 967, startPoint y: 365, endPoint x: 1011, endPoint y: 360, distance: 44.3
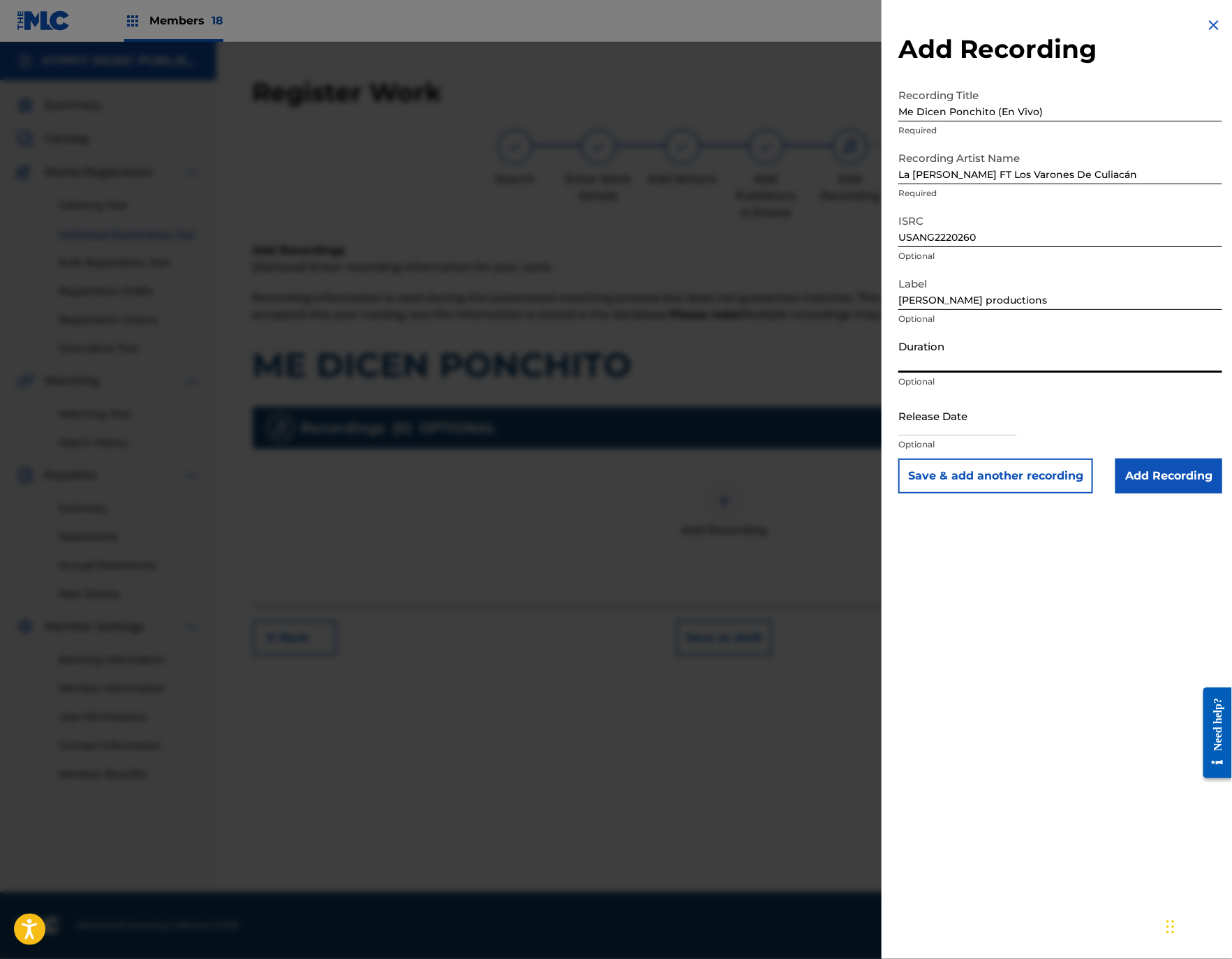
click at [967, 365] on input "Duration" at bounding box center [1060, 352] width 324 height 40
paste input "3:53"
type input "03:53"
click at [995, 481] on button "Save & add another recording" at bounding box center [995, 475] width 195 height 35
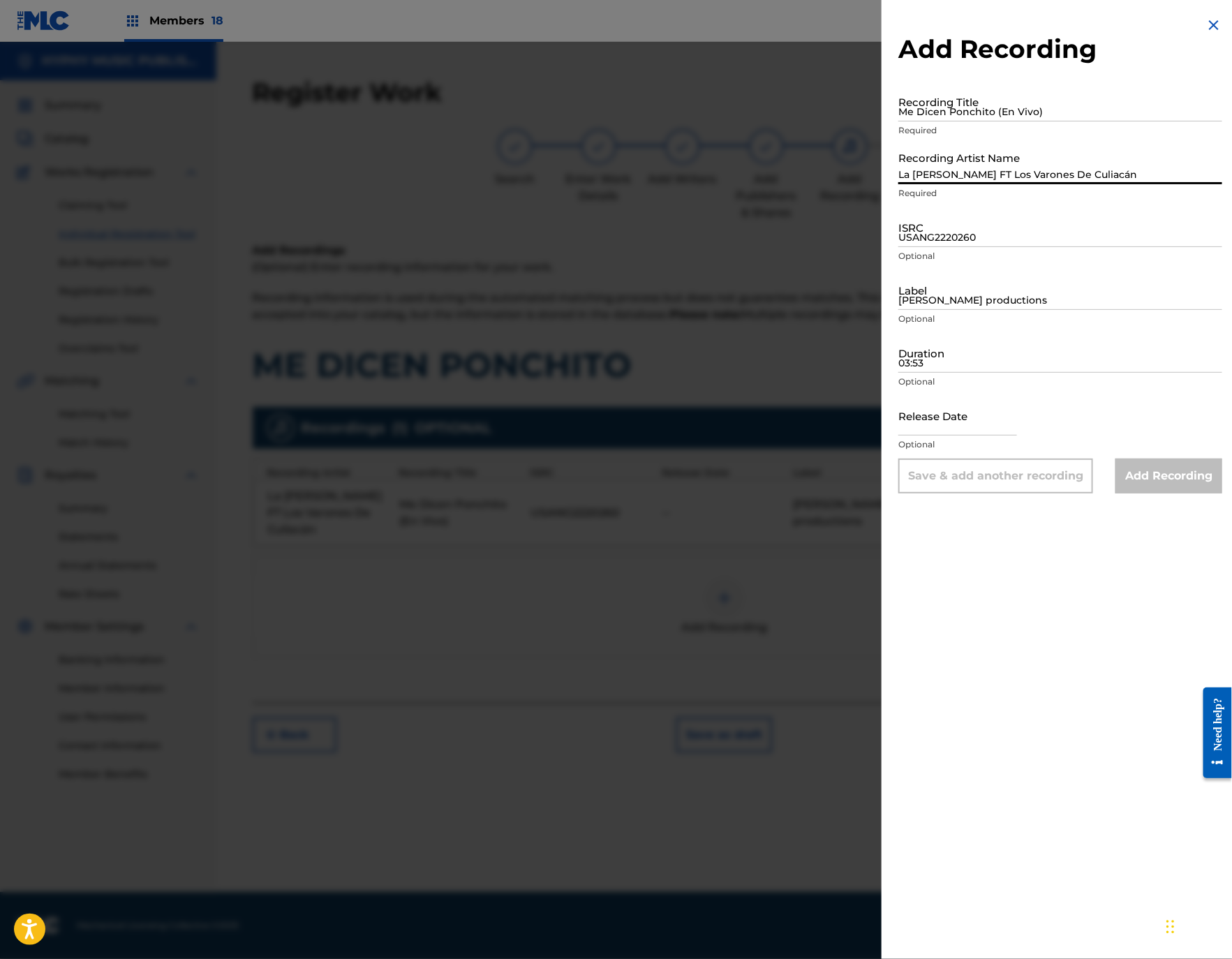
click at [982, 164] on input "La [PERSON_NAME] FT Los Varones De Culiacán" at bounding box center [1060, 164] width 324 height 40
paste input "LA [PERSON_NAME],"
type input "LA [PERSON_NAME],"
drag, startPoint x: 1001, startPoint y: 117, endPoint x: 799, endPoint y: 99, distance: 202.8
click at [799, 99] on div "Add Recording Recording Title Me [PERSON_NAME] (En Vivo) Required Recording Art…" at bounding box center [616, 500] width 1232 height 917
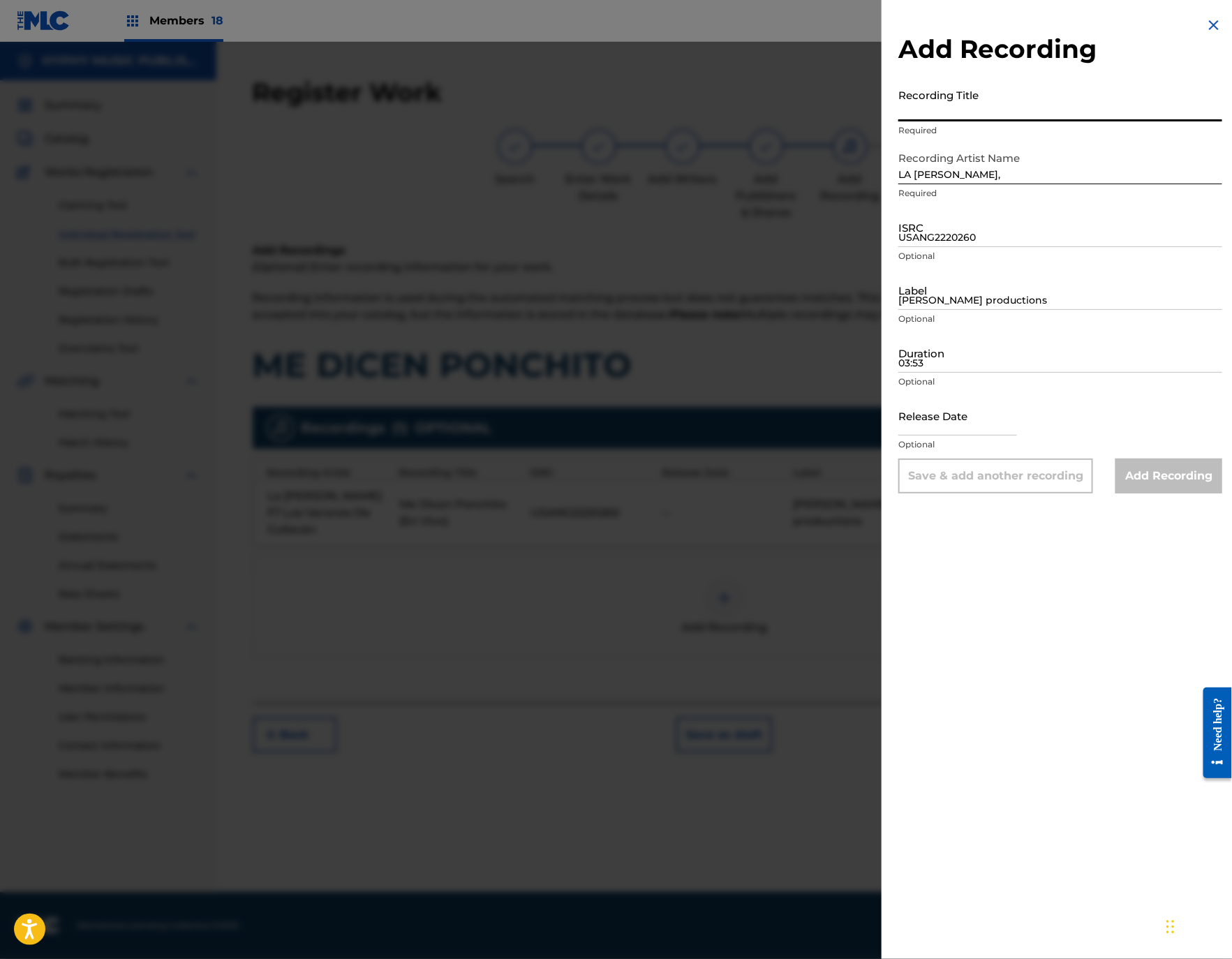
paste input "ME DICEN PONCHITO"
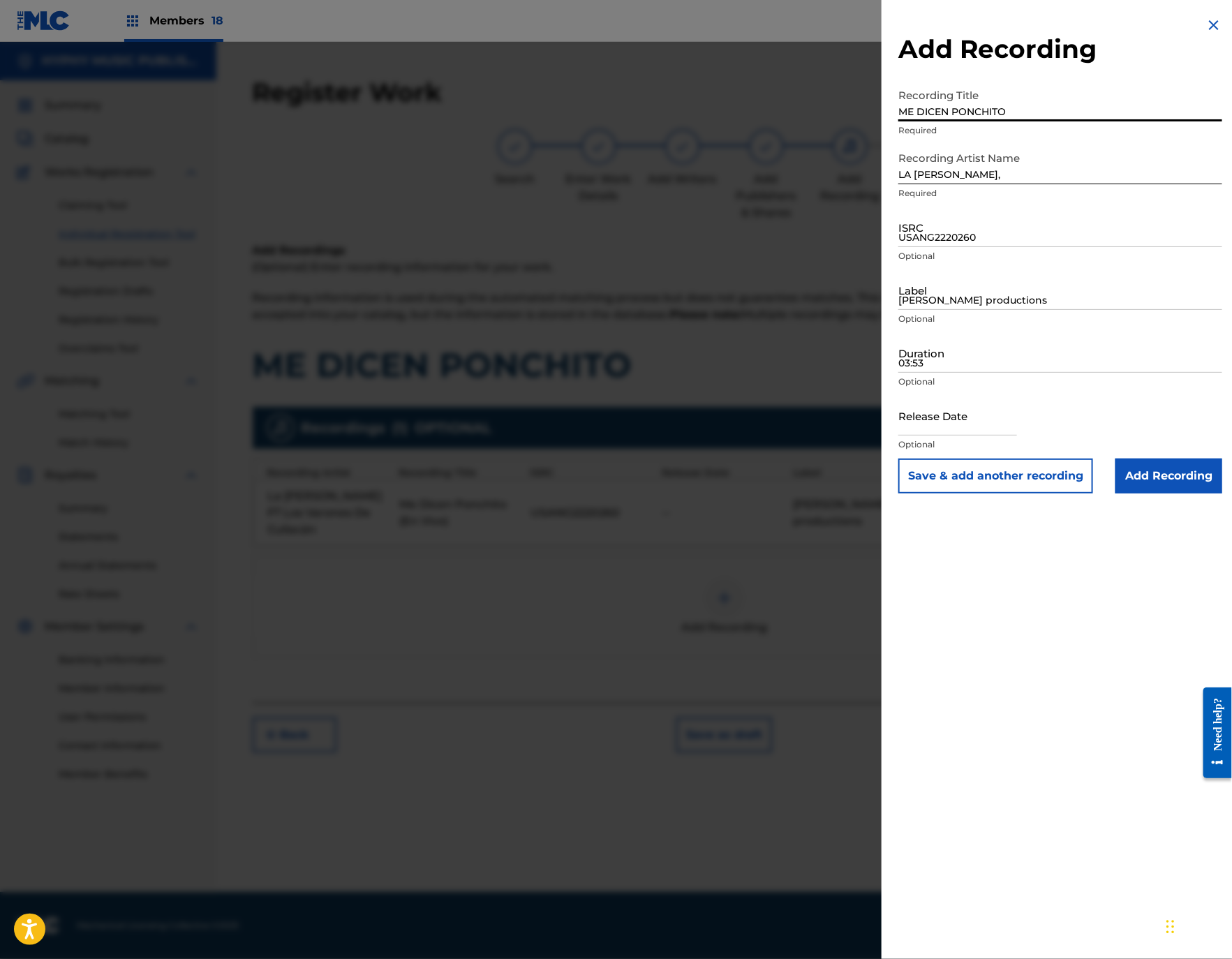
type input "ME DICEN PONCHITO"
click at [1013, 170] on input "LA [PERSON_NAME]," at bounding box center [1060, 164] width 324 height 40
type input "LA [PERSON_NAME]"
click at [1002, 467] on button "Save & add another recording" at bounding box center [995, 475] width 195 height 35
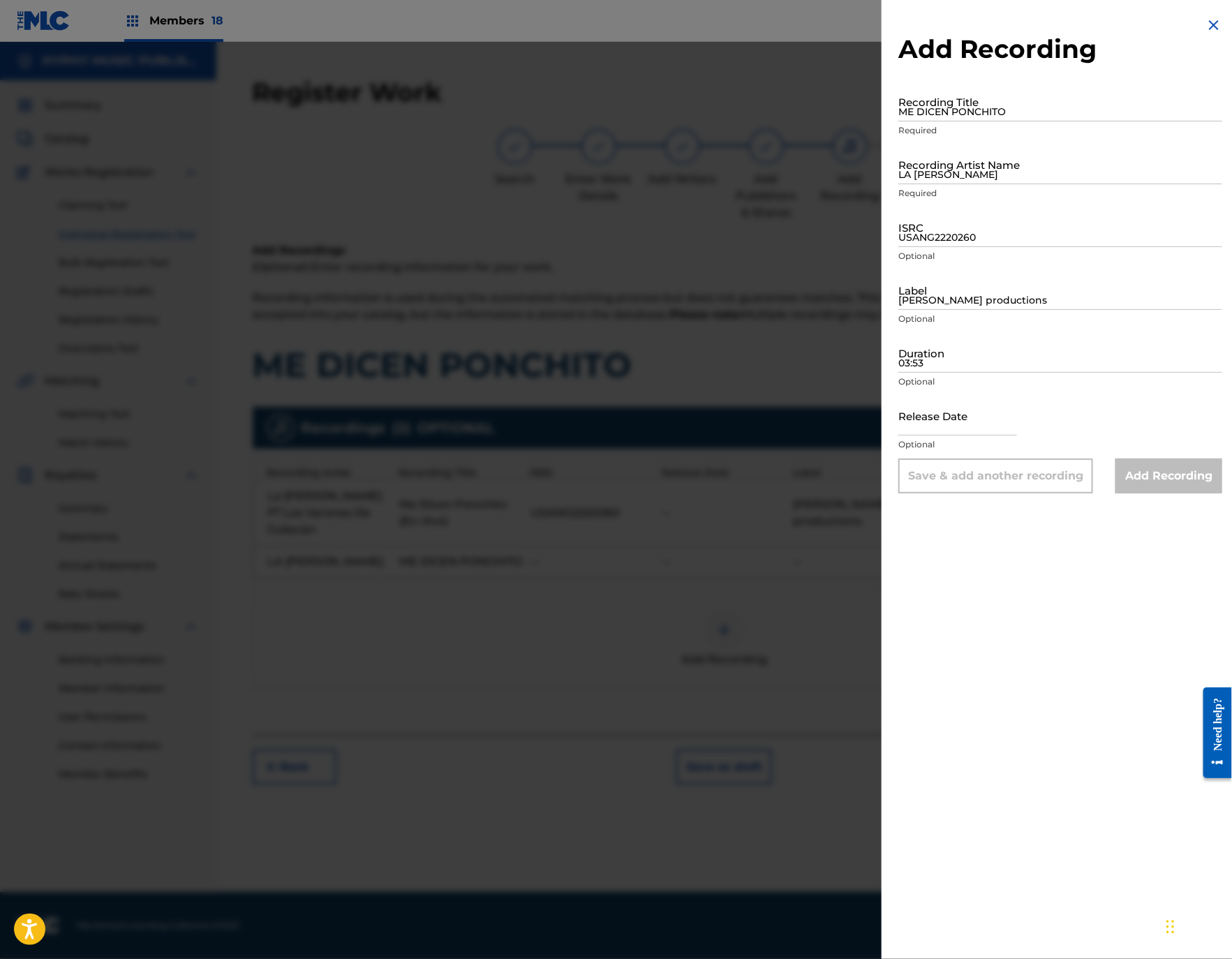
click at [974, 185] on div "Recording Artist Name LA [PERSON_NAME] Required" at bounding box center [1060, 175] width 324 height 63
click at [982, 176] on input "LA [PERSON_NAME]" at bounding box center [1060, 164] width 324 height 40
paste input "Los Belicos de Culiacan"
type input "Los Bélicos de Culiacan"
click at [1038, 95] on input "ME DICEN PONCHITO" at bounding box center [1060, 101] width 324 height 40
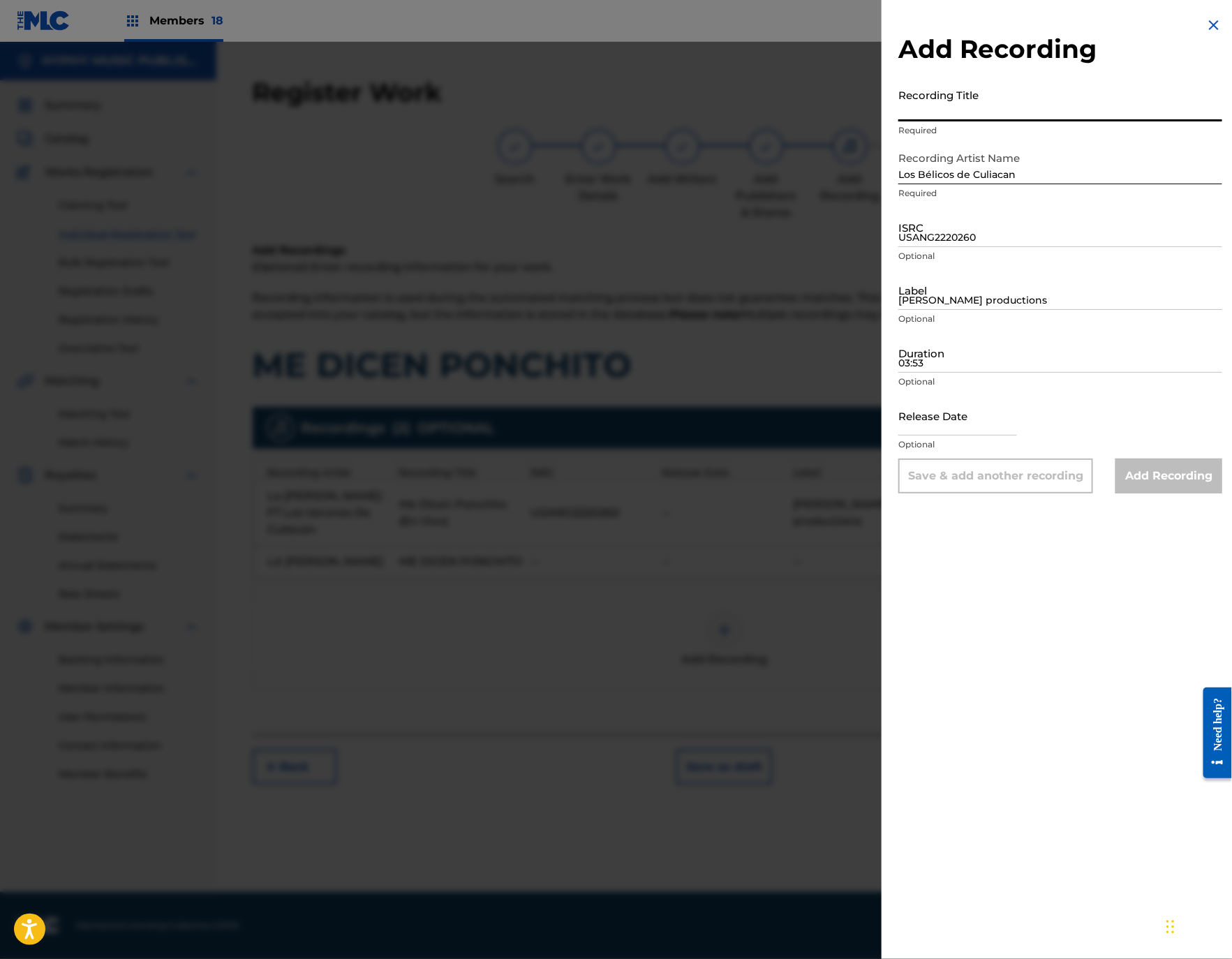
paste input "Me Dicen Ponchito"
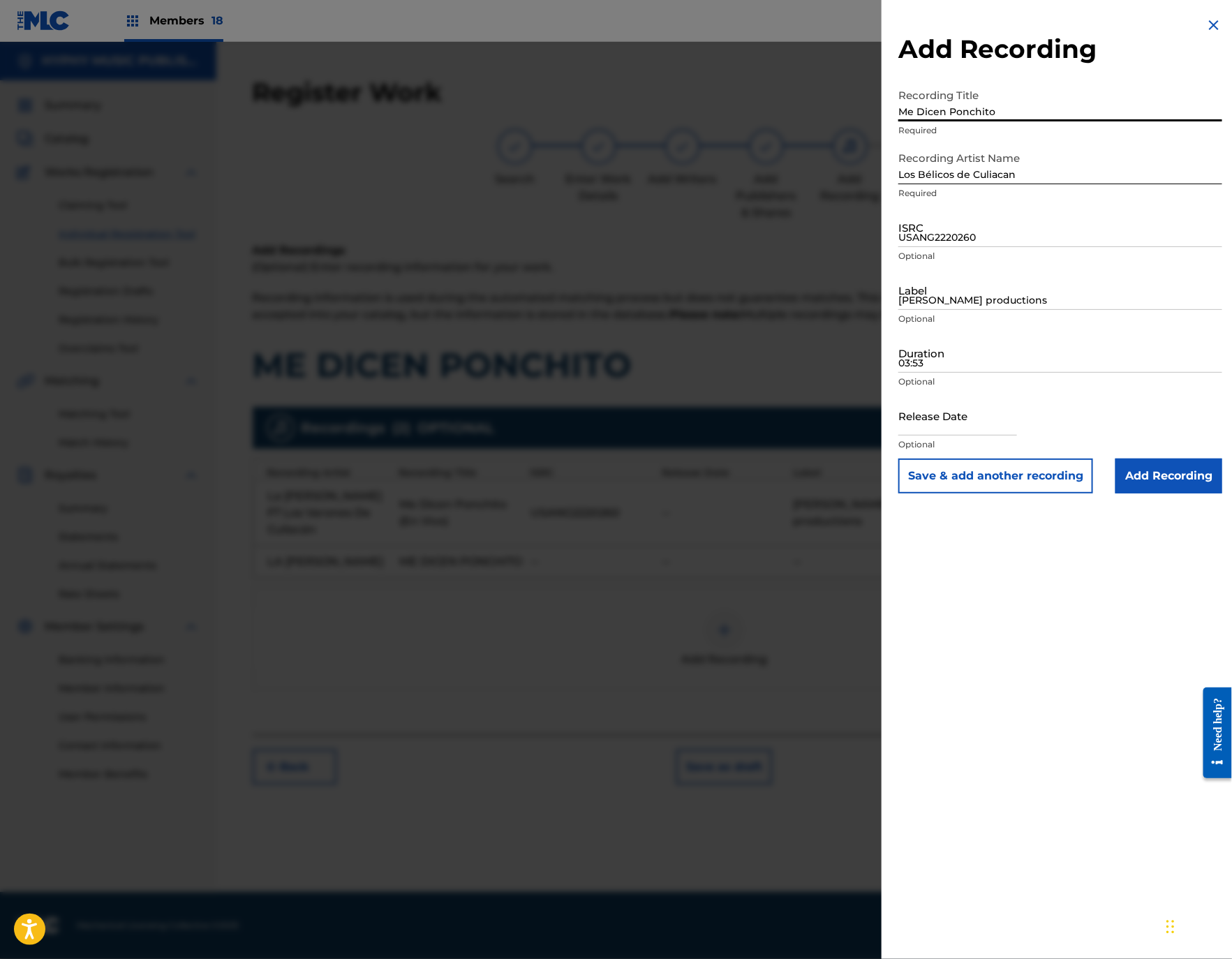
type input "Me Dicen Ponchito"
click at [964, 481] on button "Save & add another recording" at bounding box center [995, 475] width 195 height 35
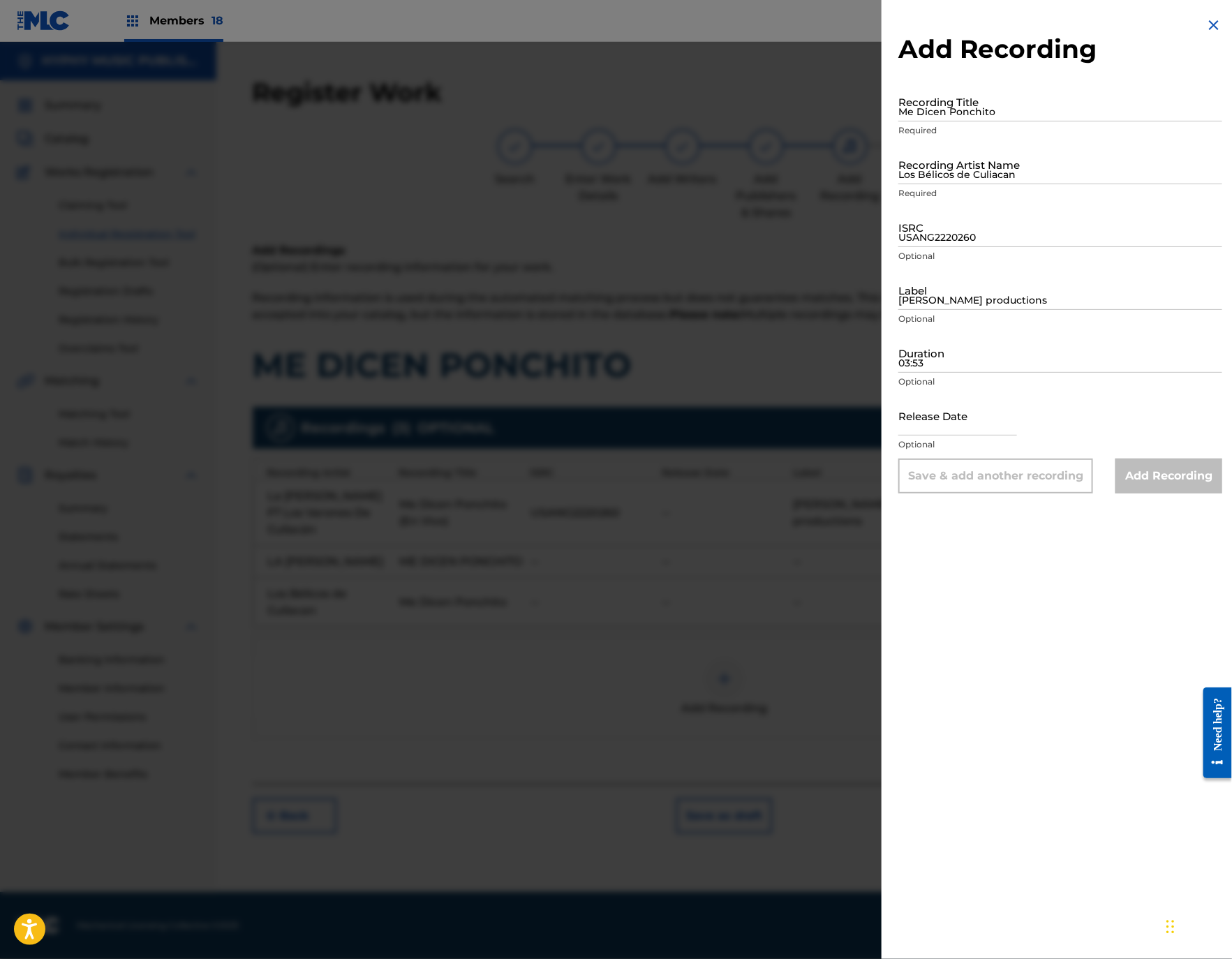
drag, startPoint x: 947, startPoint y: 174, endPoint x: 955, endPoint y: 176, distance: 8.2
click at [947, 174] on input "Los Bélicos de Culiacan" at bounding box center [1060, 164] width 324 height 40
paste input "Los Ases De [US_STATE]"
type input "Los Ases De [US_STATE]"
click at [967, 122] on div "Recording Title Me Dicen Ponchito Required" at bounding box center [1060, 112] width 324 height 63
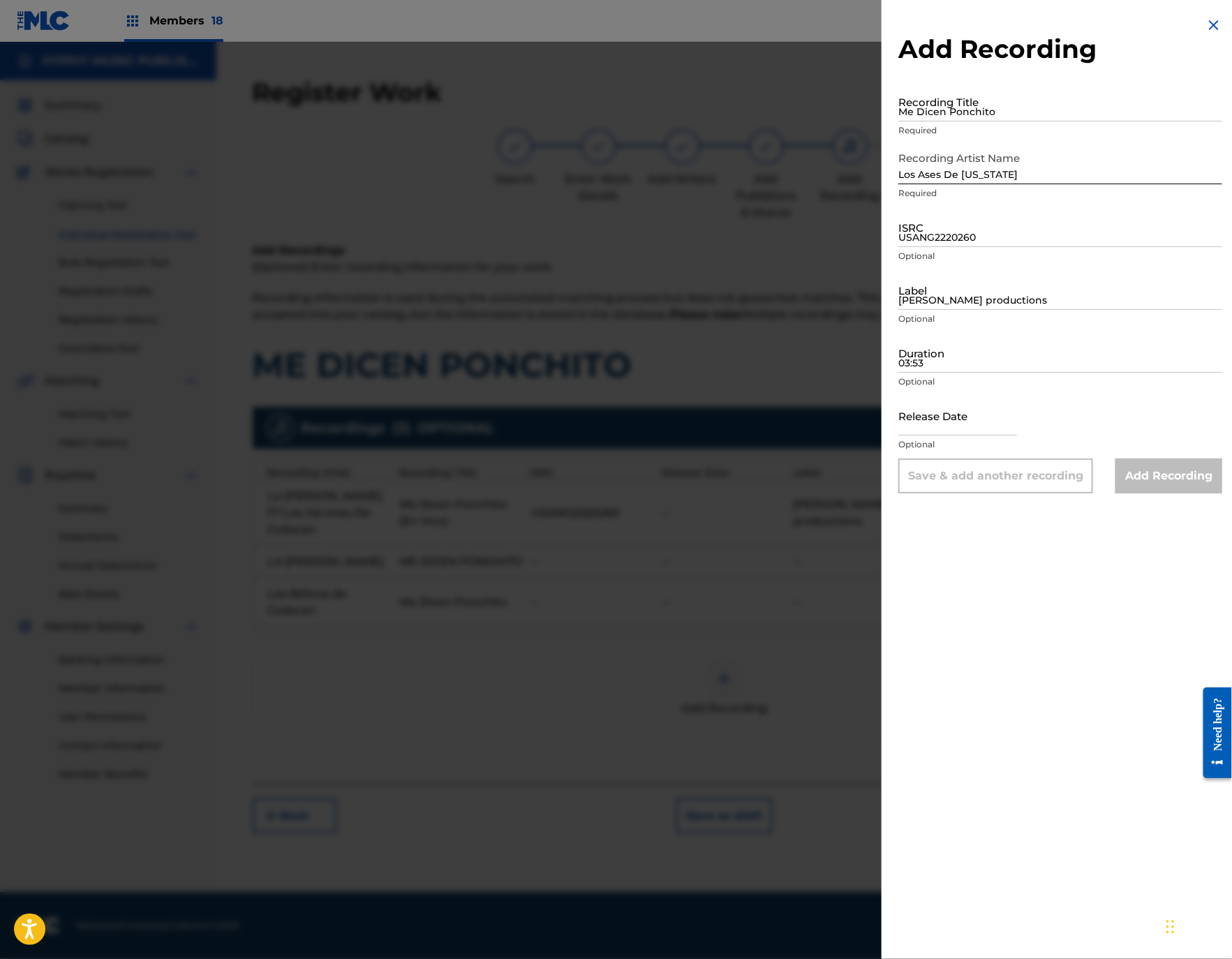
click at [963, 113] on input "Me Dicen Ponchito" at bounding box center [1060, 101] width 324 height 40
paste input "Me Dicen Ponchito"
click at [958, 227] on input "USANG2220260" at bounding box center [1060, 226] width 324 height 40
click at [1070, 545] on div "Add Recording Recording Title Me Dicen Ponchito Required Recording Artist Name …" at bounding box center [1060, 479] width 357 height 959
drag, startPoint x: 1070, startPoint y: 545, endPoint x: 964, endPoint y: 538, distance: 106.2
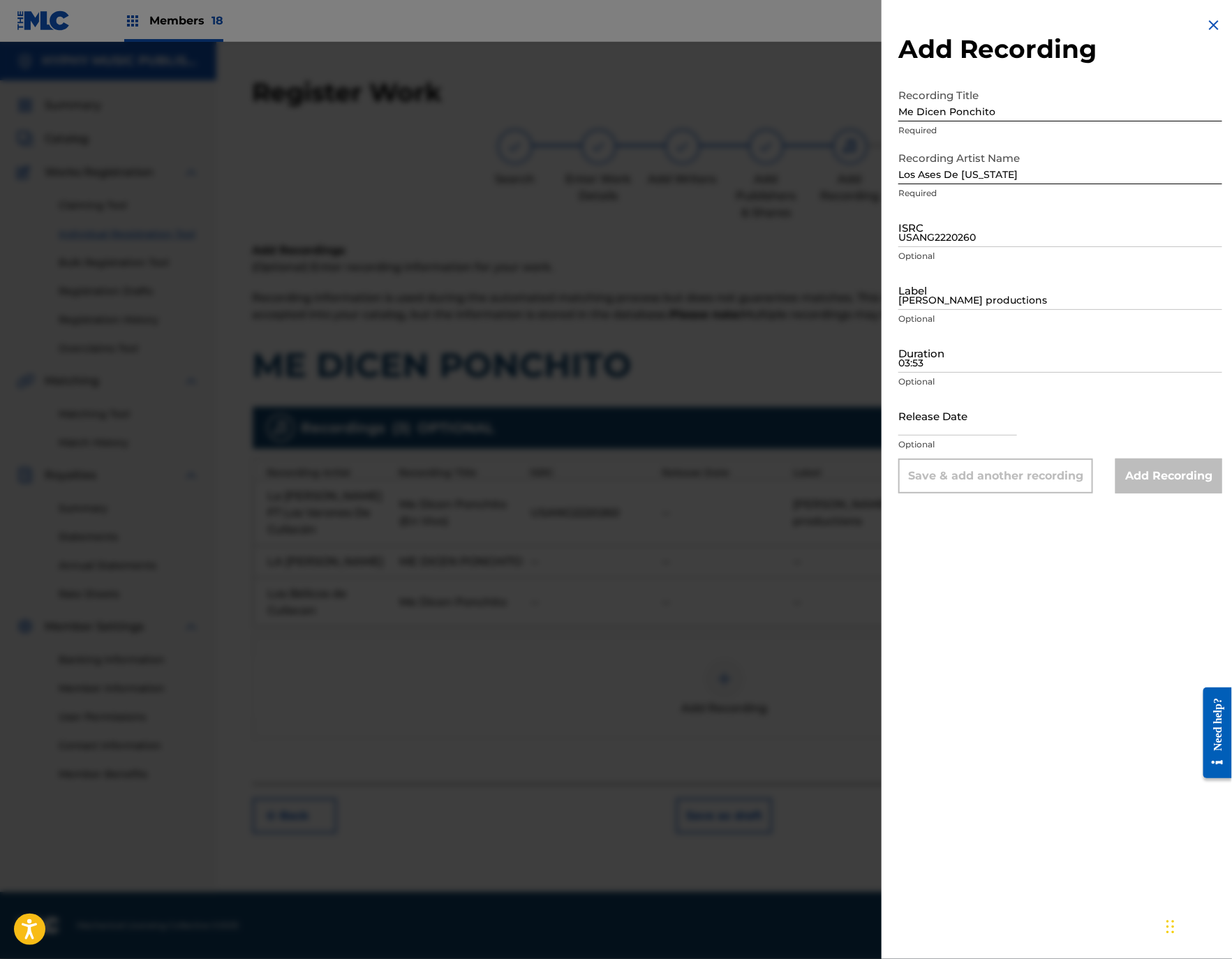
click at [964, 538] on div "Add Recording Recording Title Me Dicen Ponchito Required Recording Artist Name …" at bounding box center [1060, 479] width 357 height 959
click at [951, 507] on div "Add Recording Recording Title Me Dicen Ponchito Required Recording Artist Name …" at bounding box center [1060, 255] width 357 height 510
click at [898, 177] on input "Los Ases De [US_STATE]" at bounding box center [1060, 164] width 324 height 40
click at [899, 114] on input "Me Dicen Ponchito" at bounding box center [1060, 101] width 324 height 40
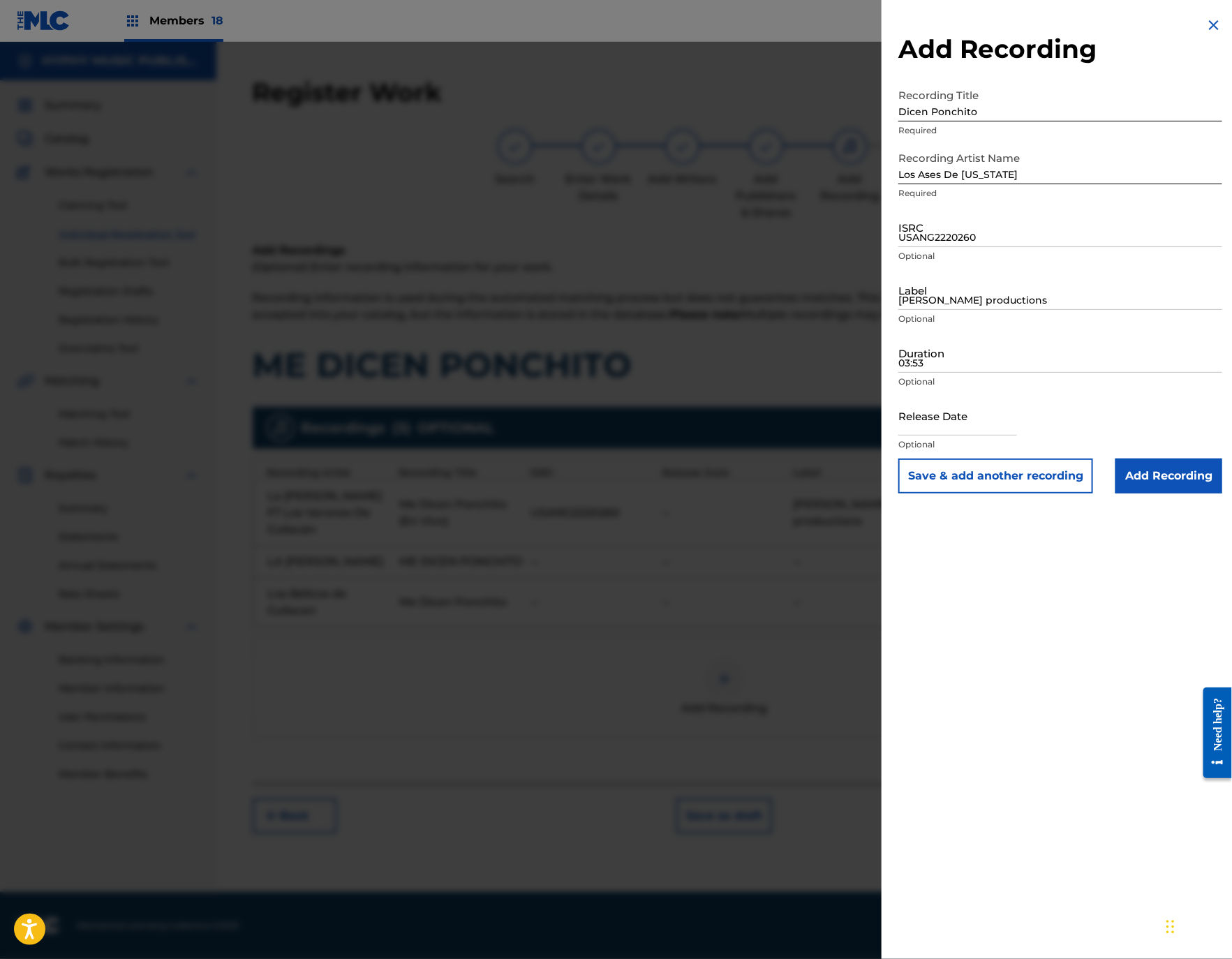
drag, startPoint x: 991, startPoint y: 112, endPoint x: 834, endPoint y: 113, distance: 157.0
click at [844, 113] on div "Add Recording Recording Title Dicen Ponchito Required Recording Artist Name Los…" at bounding box center [616, 500] width 1232 height 917
paste input "Me"
type input "Me Dicen Ponchito"
click at [1172, 471] on input "Add Recording" at bounding box center [1168, 475] width 107 height 35
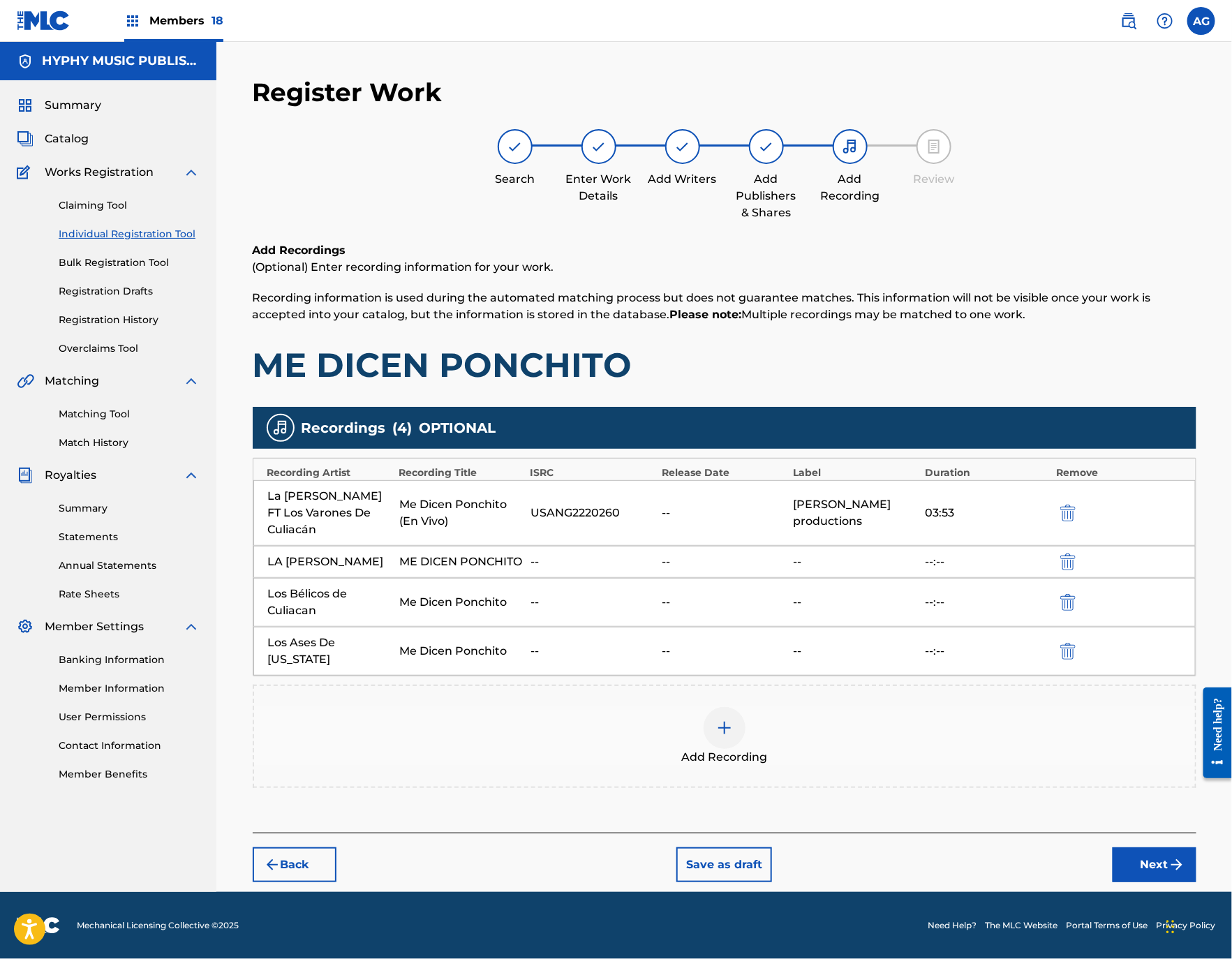
click at [1167, 847] on button "Next" at bounding box center [1154, 864] width 84 height 35
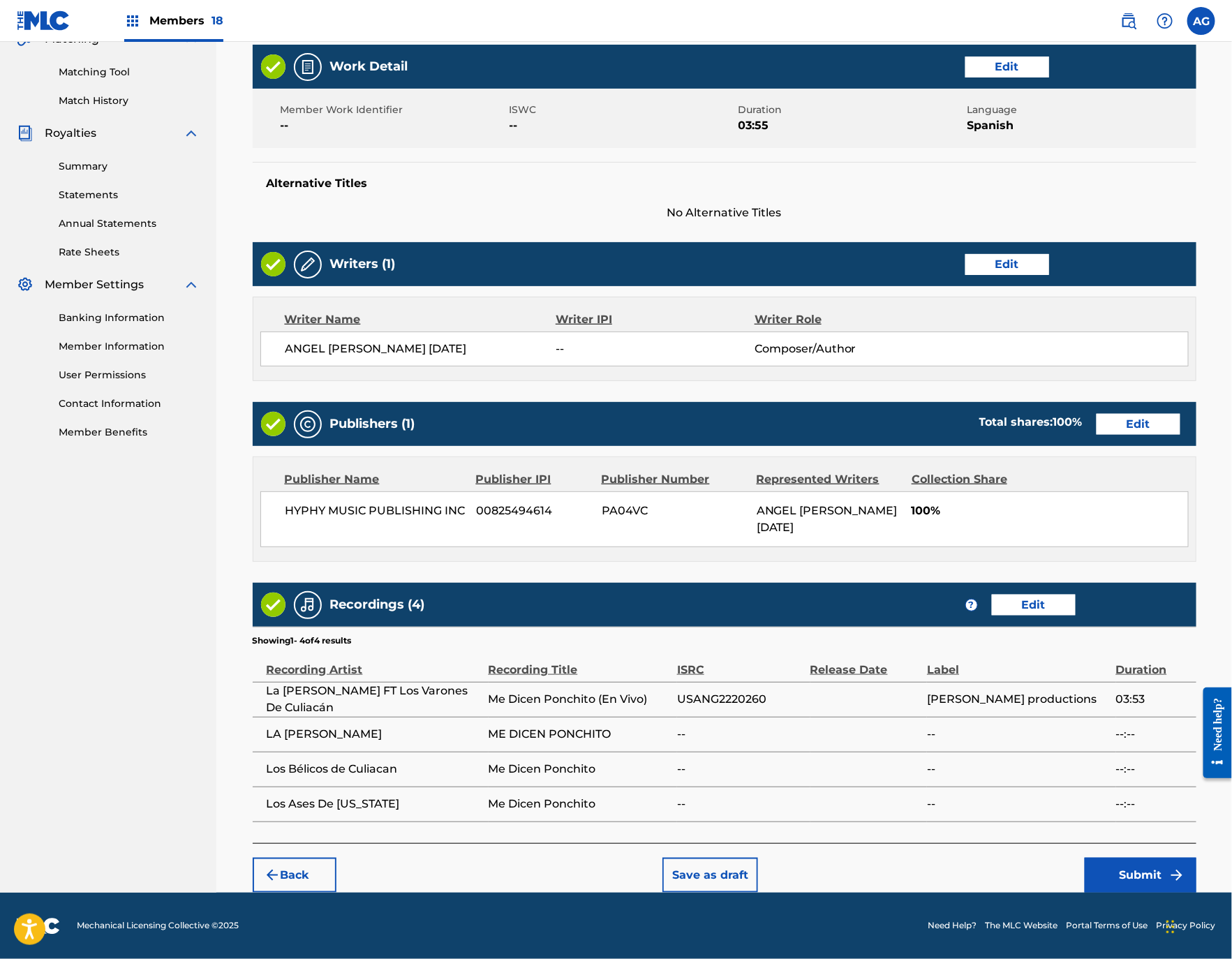
scroll to position [346, 0]
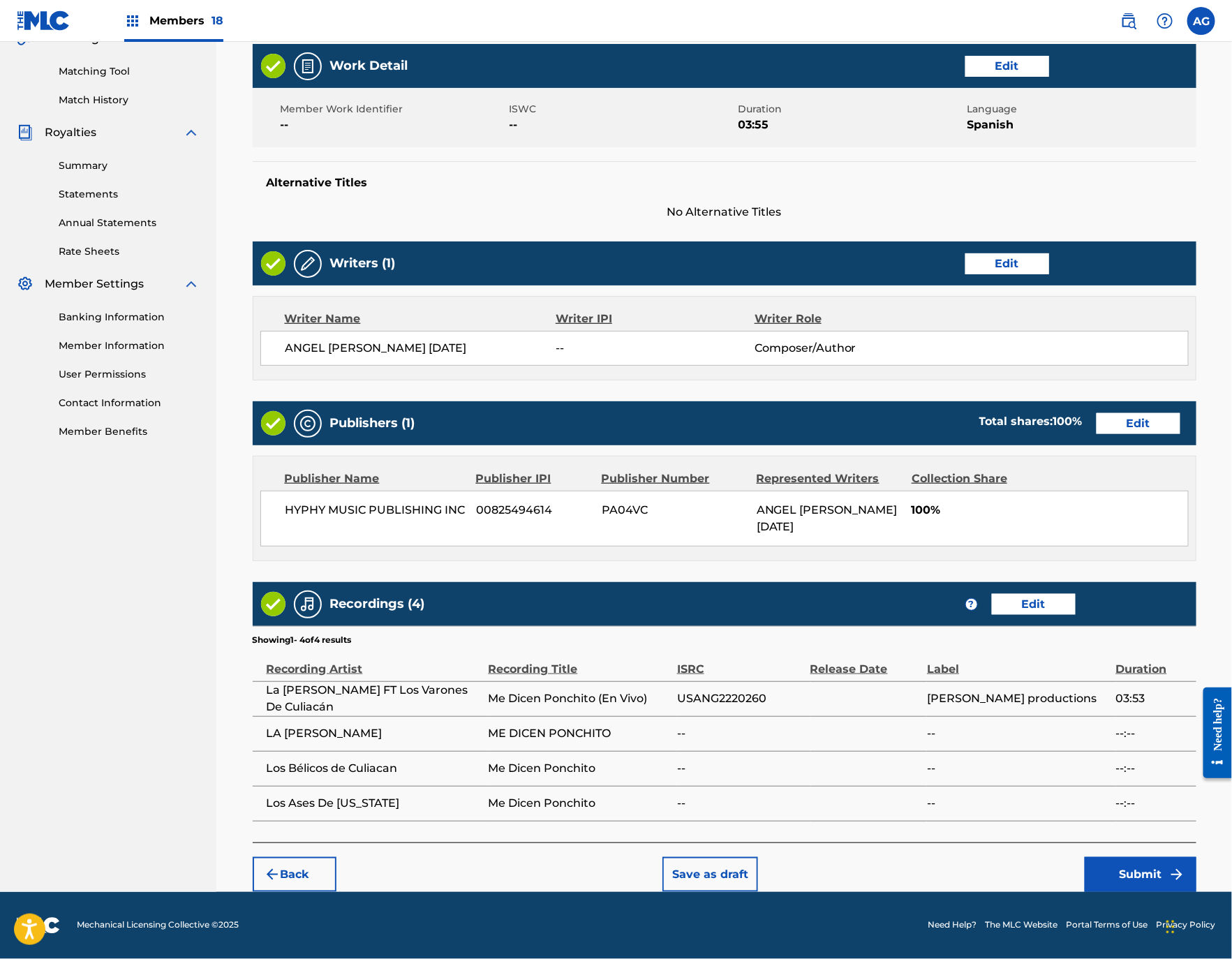
click at [1116, 863] on button "Submit" at bounding box center [1141, 874] width 112 height 35
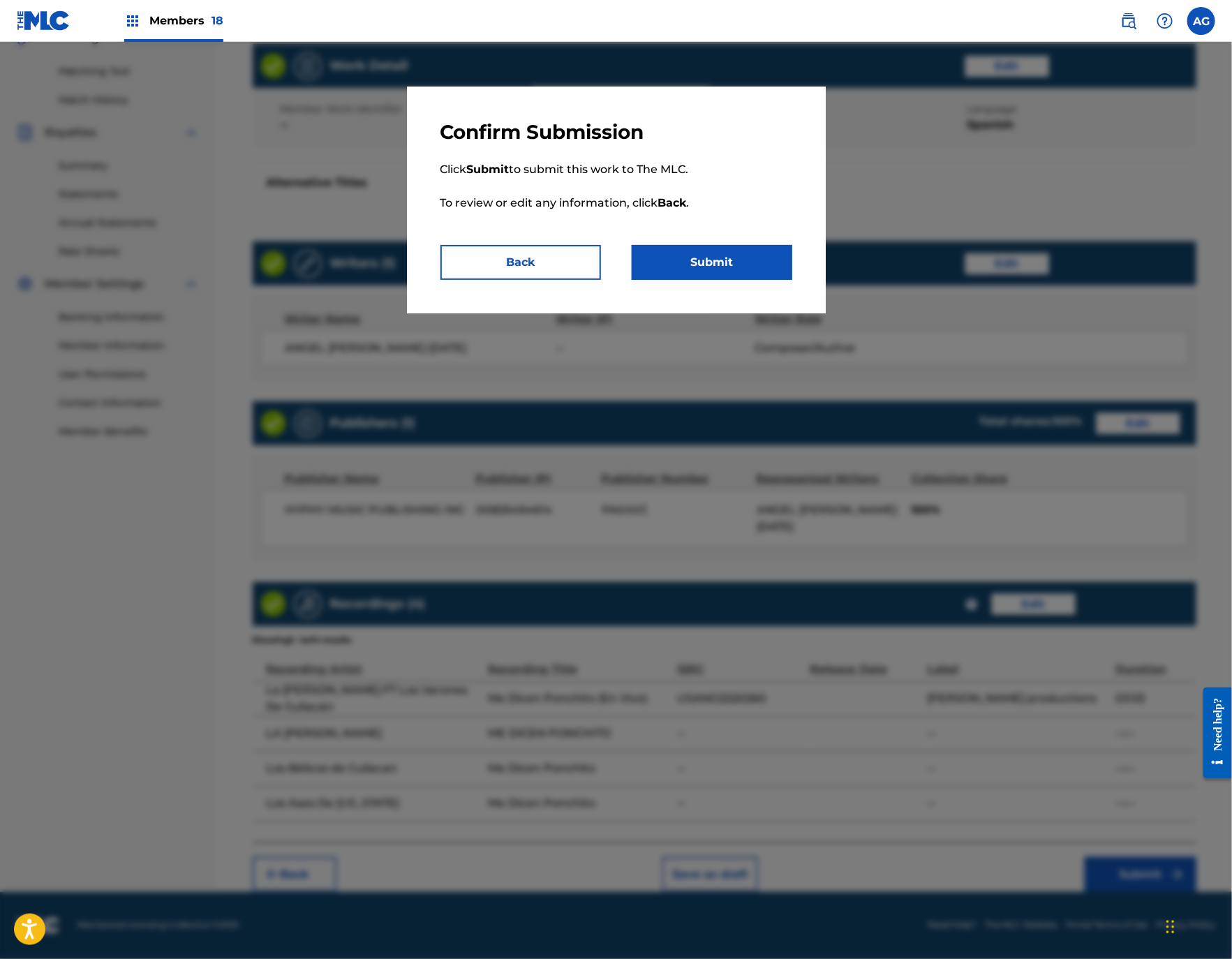
click at [704, 268] on button "Submit" at bounding box center [712, 262] width 160 height 35
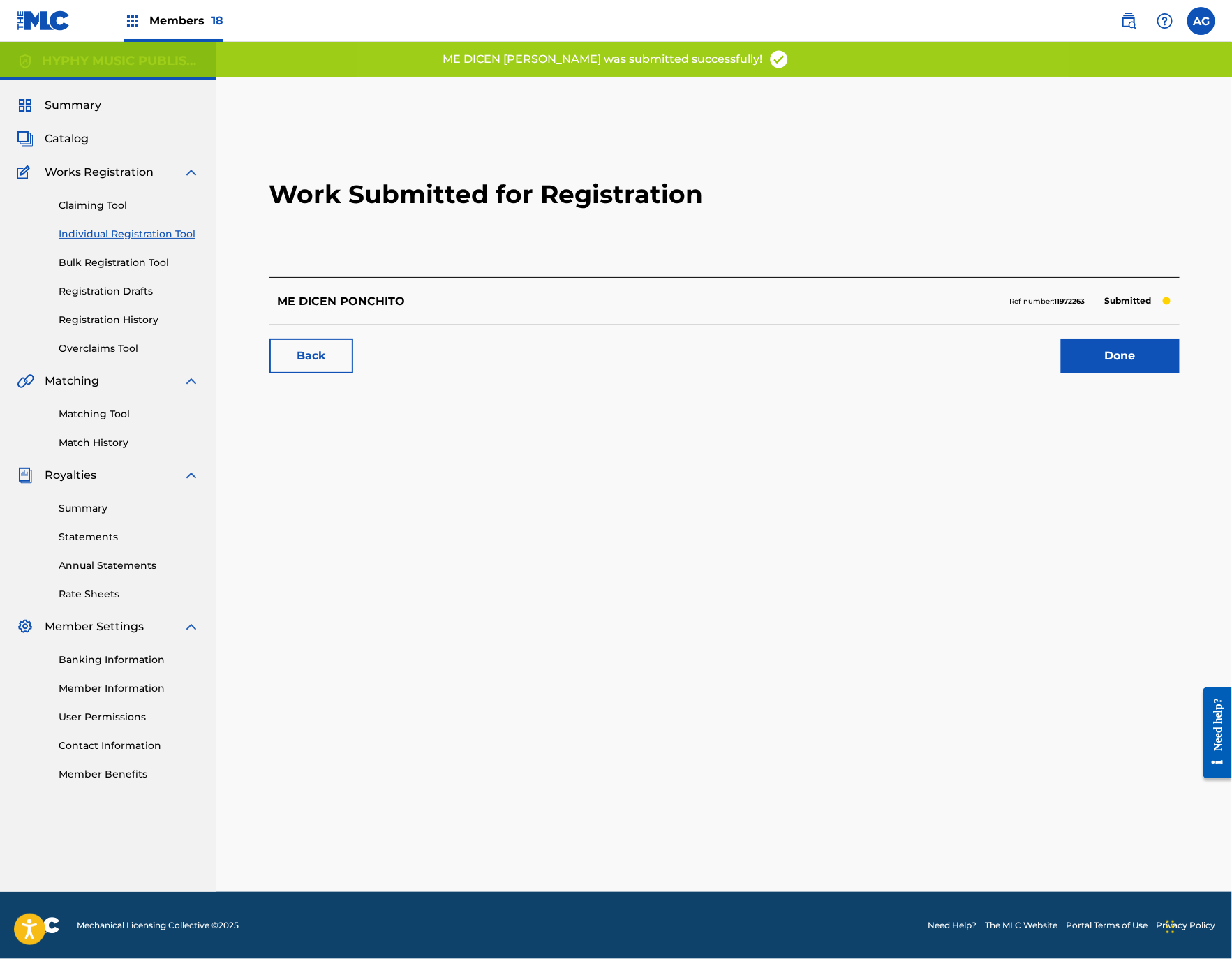
click at [1098, 350] on link "Done" at bounding box center [1120, 356] width 119 height 35
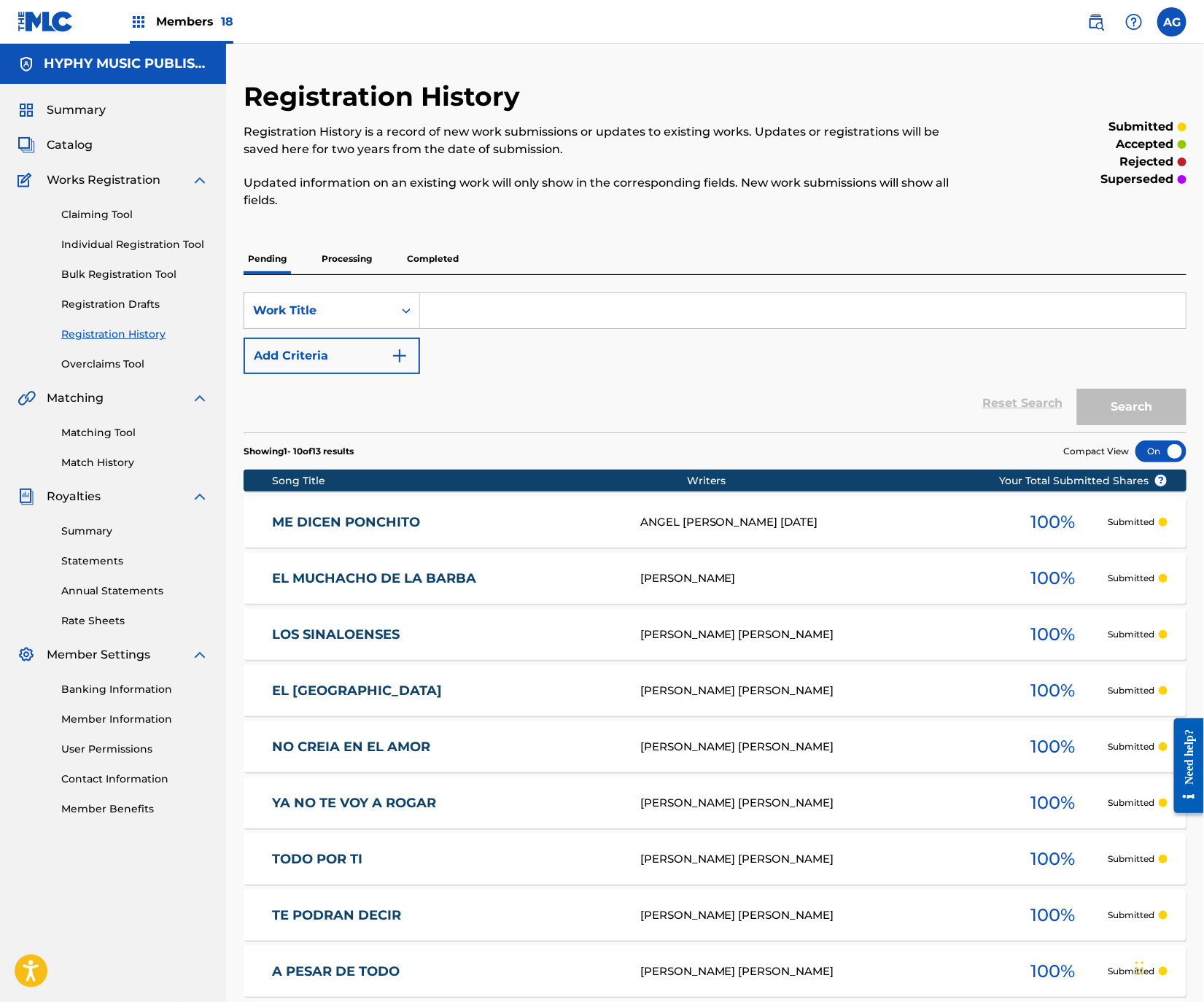
click at [145, 237] on link "Individual Registration Tool" at bounding box center [135, 245] width 147 height 15
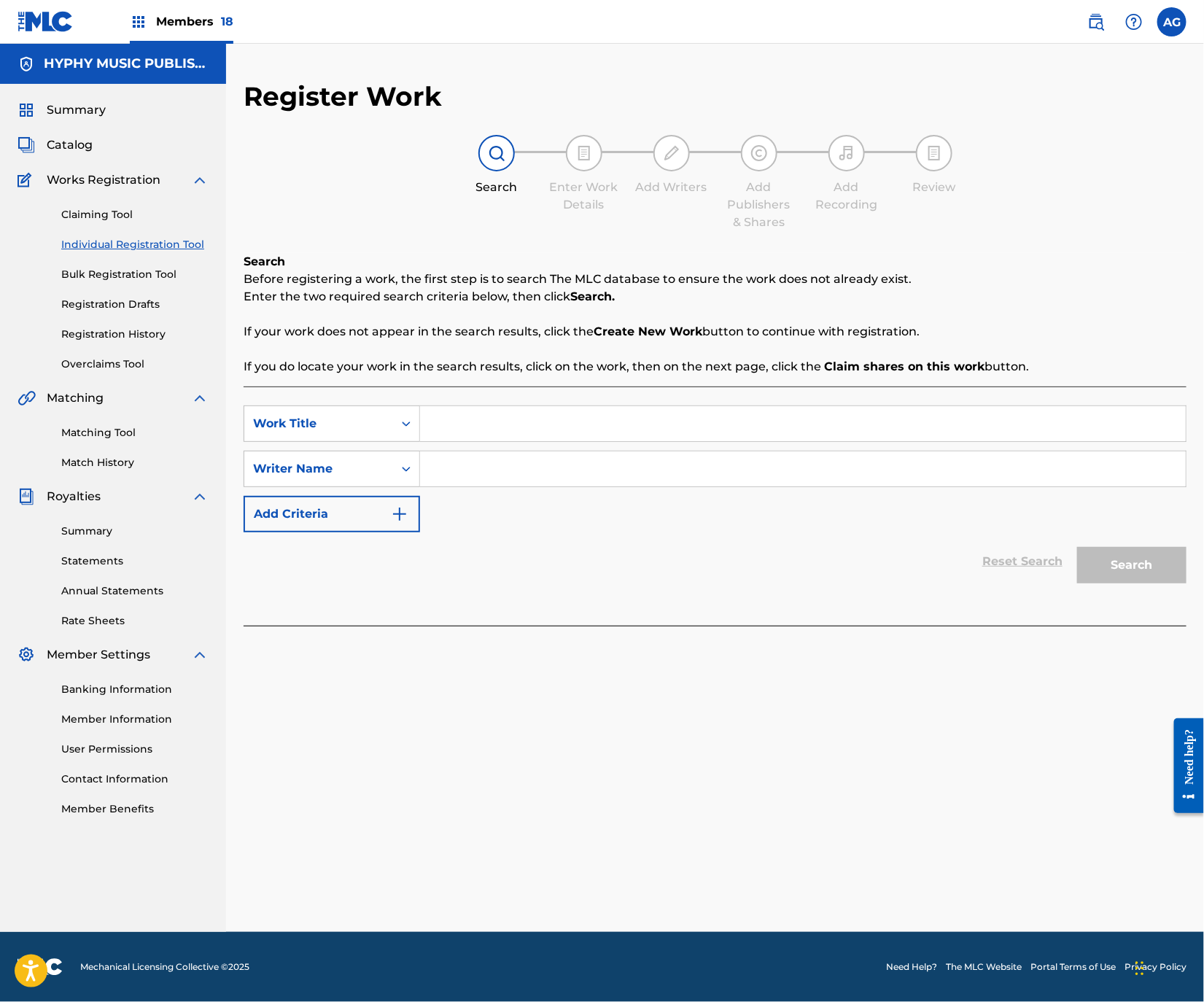
drag, startPoint x: 615, startPoint y: 414, endPoint x: 596, endPoint y: 437, distance: 29.8
click at [615, 414] on input "Search Form" at bounding box center [802, 423] width 766 height 35
paste input "EL AR"
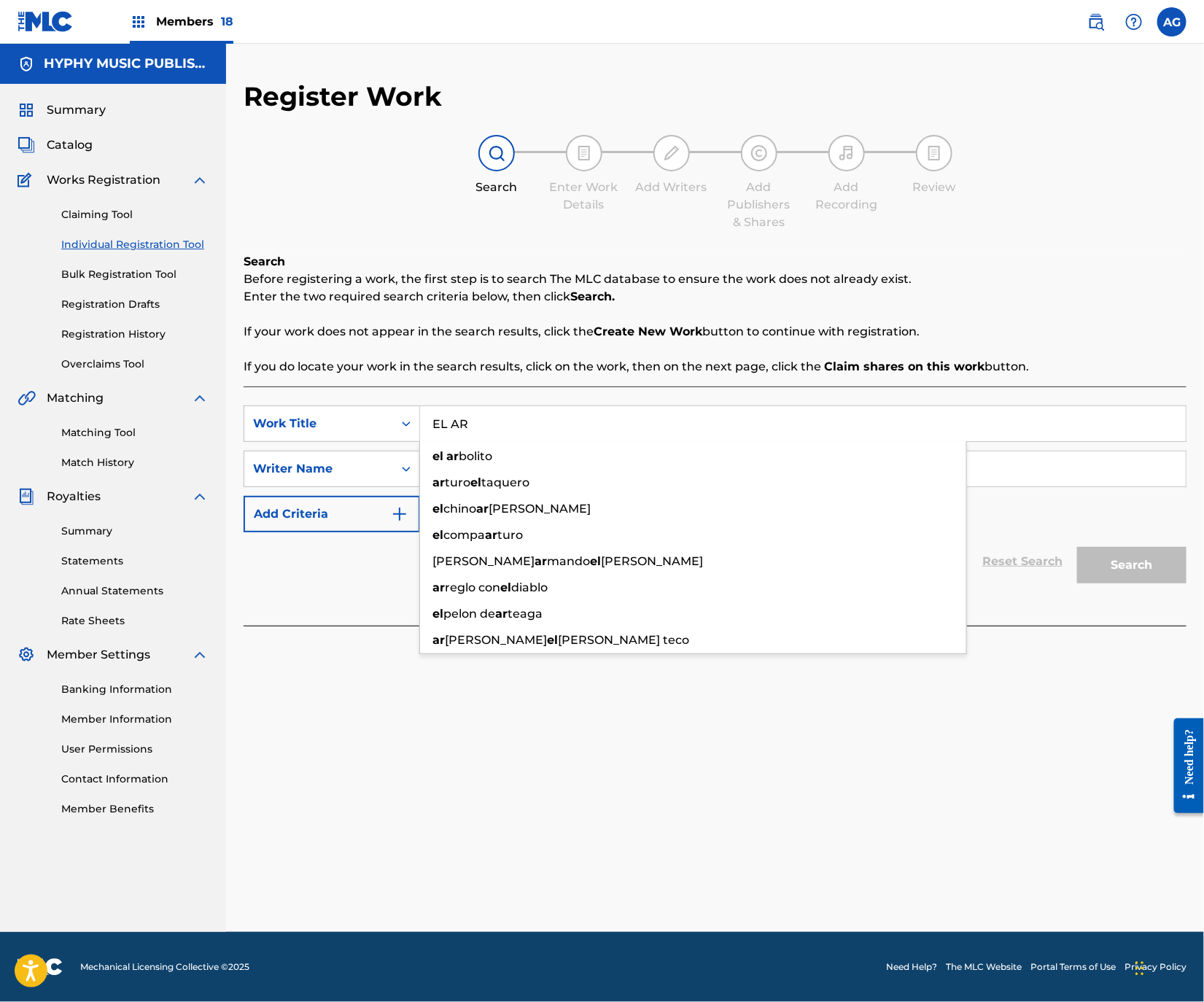
type input "EL AR"
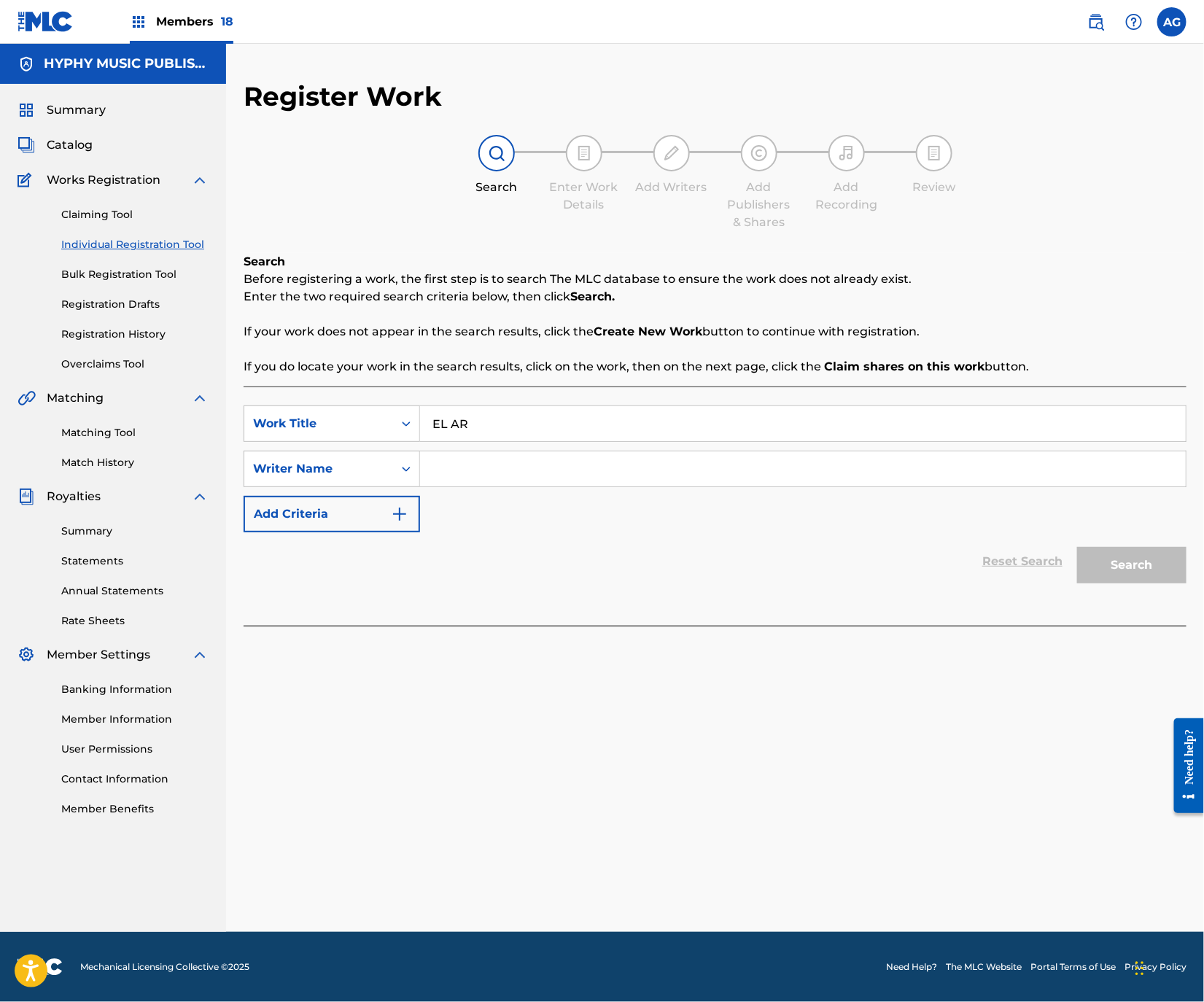
click at [597, 463] on input "Search Form" at bounding box center [802, 468] width 766 height 35
click at [522, 456] on input "Search Form" at bounding box center [802, 468] width 766 height 35
drag, startPoint x: 647, startPoint y: 492, endPoint x: 588, endPoint y: 471, distance: 62.6
click at [646, 492] on div "SearchWithCriteria8353f681-2998-43de-969f-756b11f29d83 Work Title EL AR SearchW…" at bounding box center [715, 468] width 943 height 127
click at [588, 469] on input "Search Form" at bounding box center [802, 468] width 766 height 35
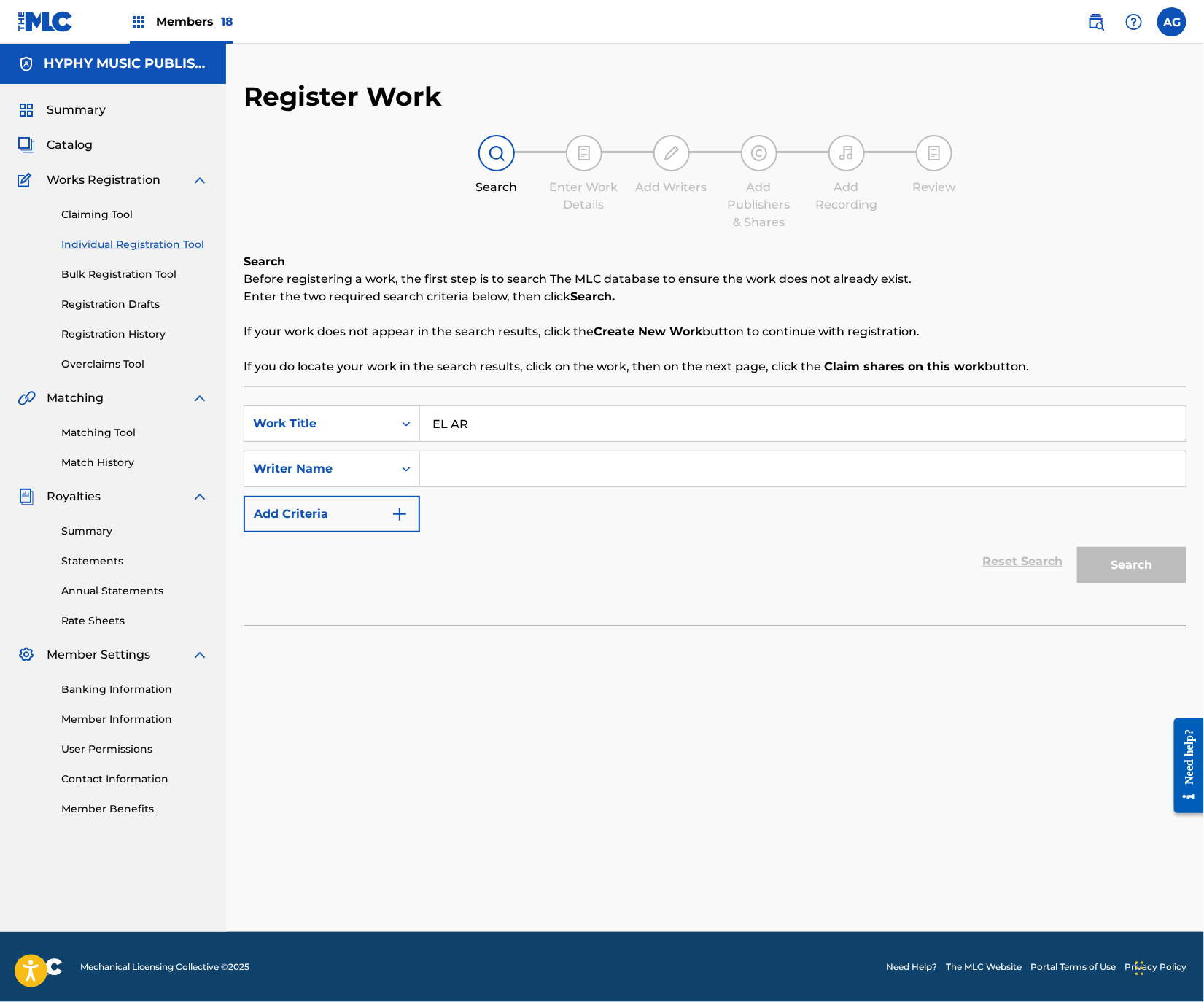
paste input "ANGEL [PERSON_NAME] [DATE]"
type input "ANGEL [PERSON_NAME] [DATE]"
click at [1101, 558] on button "Search" at bounding box center [1131, 565] width 109 height 36
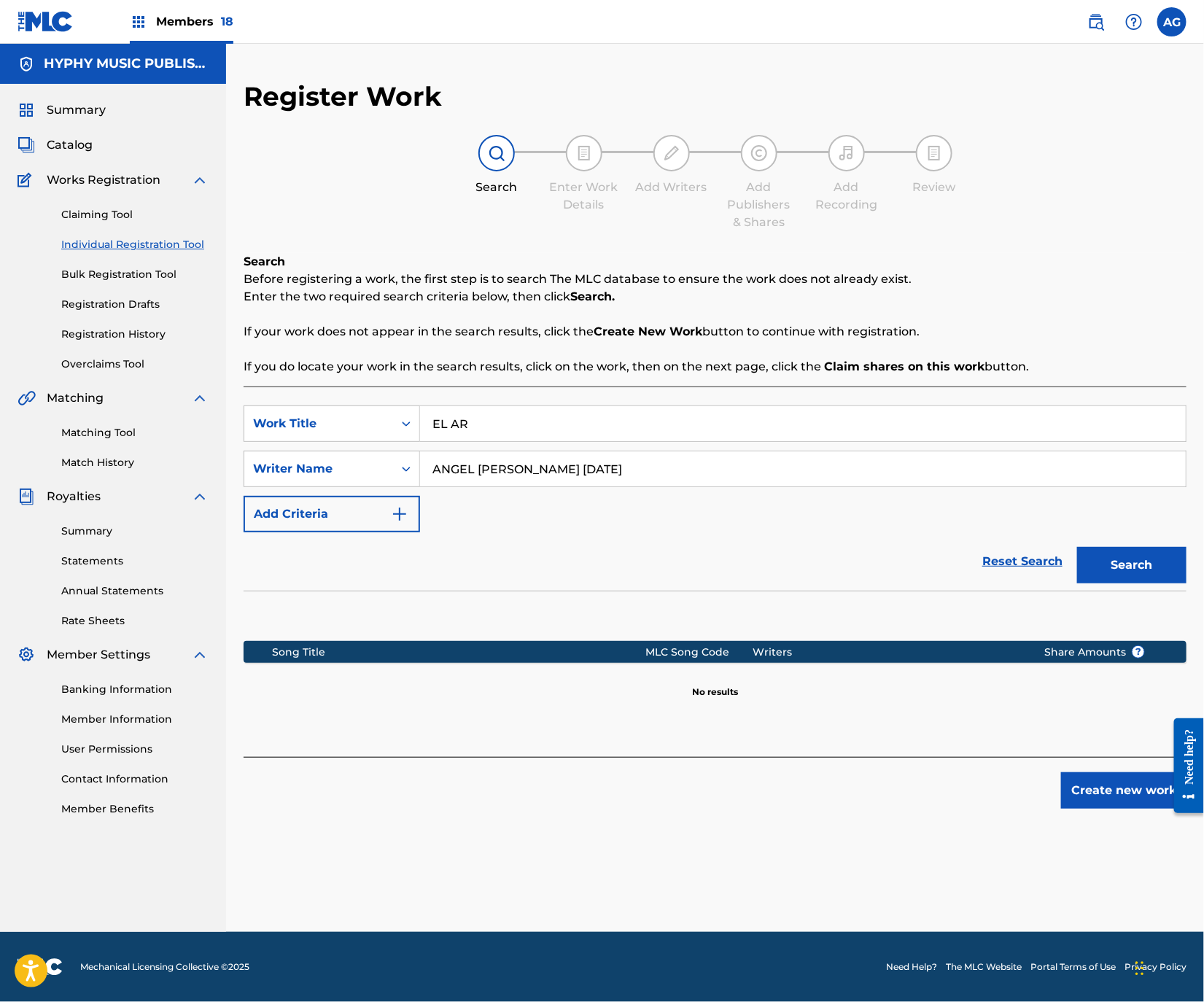
click at [1096, 808] on button "Create new work" at bounding box center [1124, 790] width 126 height 36
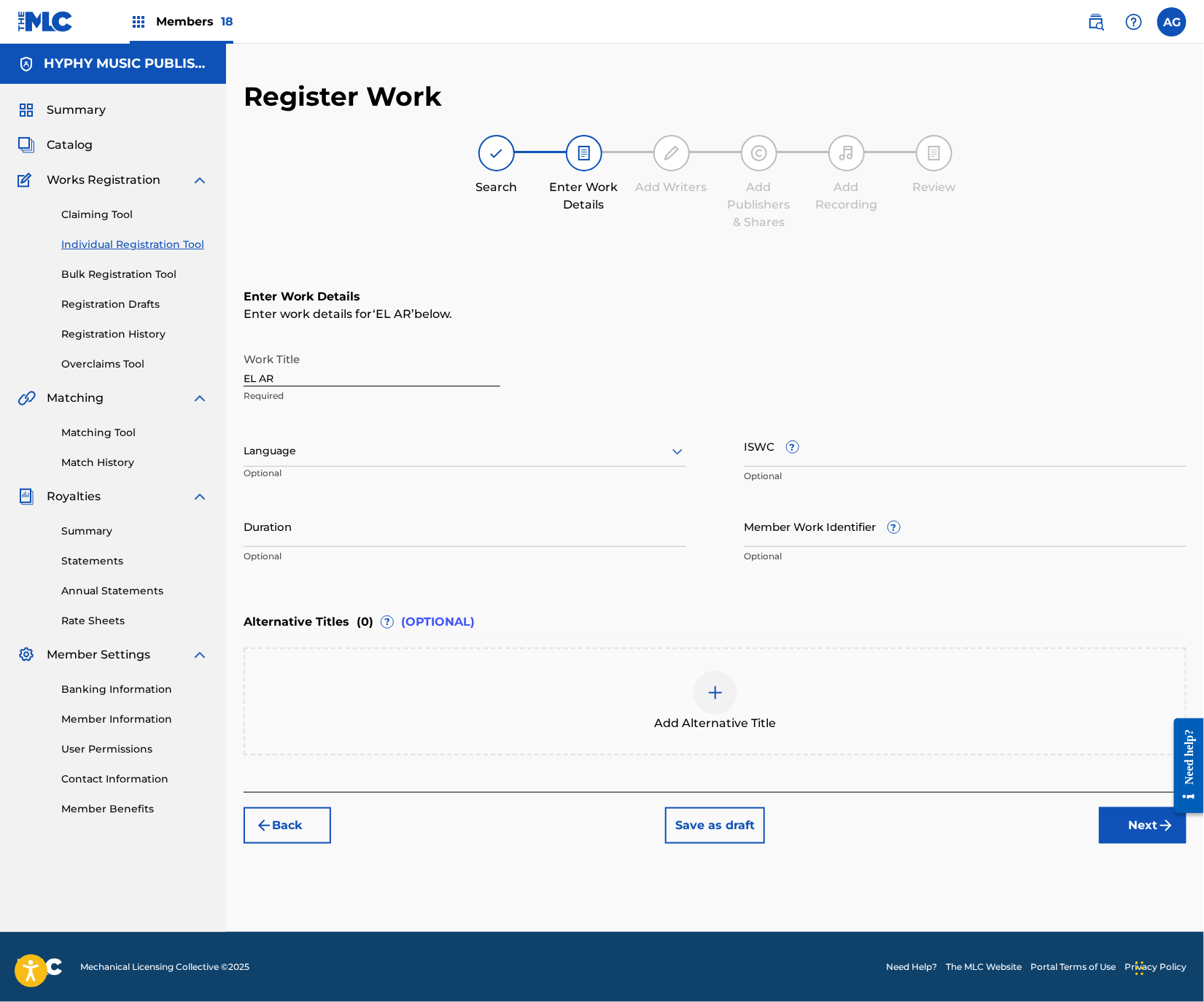
click at [399, 468] on div "Language Optional" at bounding box center [465, 458] width 442 height 66
click at [377, 462] on div "Language" at bounding box center [465, 451] width 442 height 31
click at [361, 513] on div "Spanish" at bounding box center [465, 516] width 442 height 33
click at [359, 518] on input "Duration" at bounding box center [465, 526] width 442 height 41
type input "03:22"
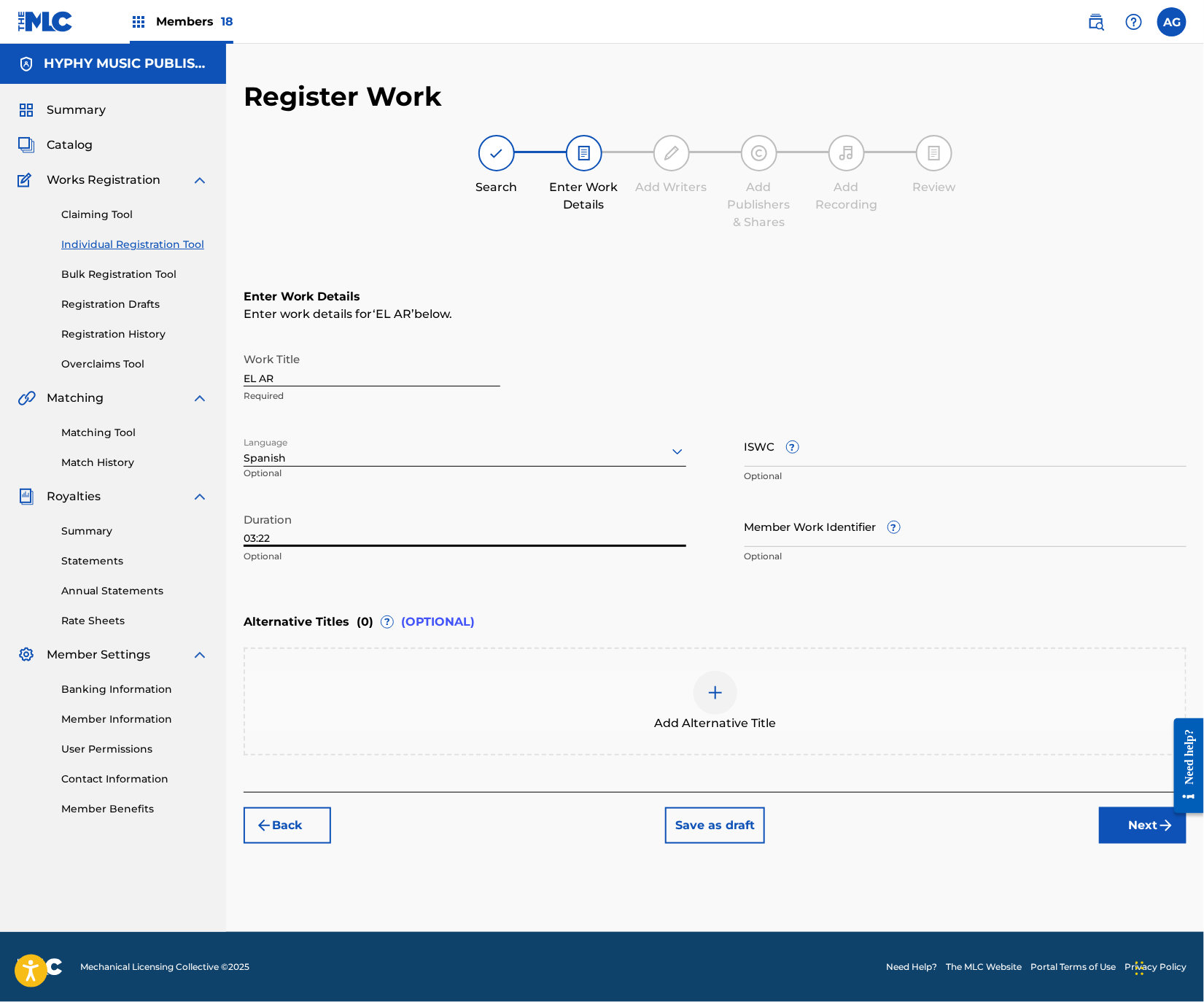
click at [1157, 825] on img "submit" at bounding box center [1166, 825] width 18 height 18
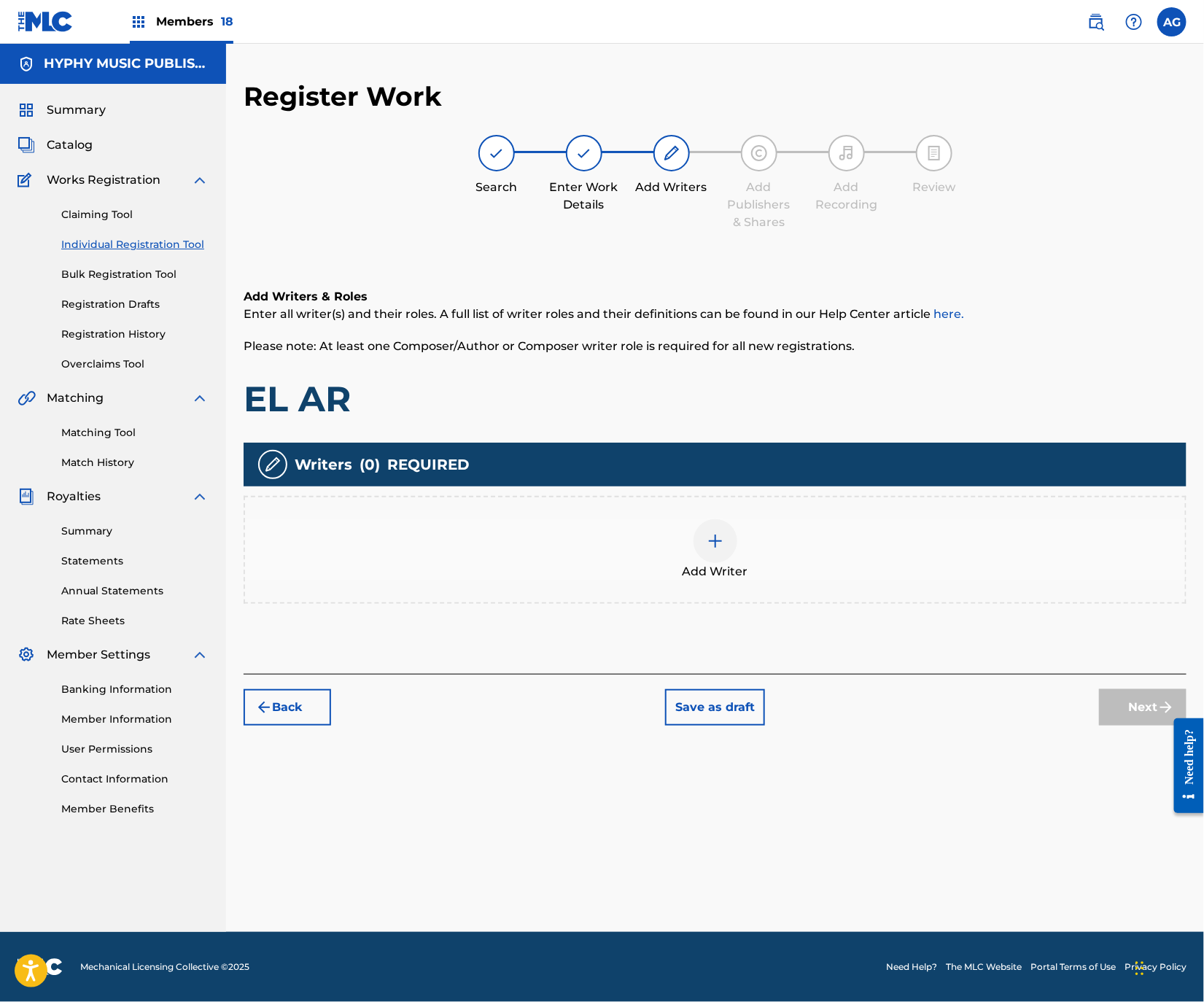
click at [720, 541] on img at bounding box center [715, 541] width 18 height 18
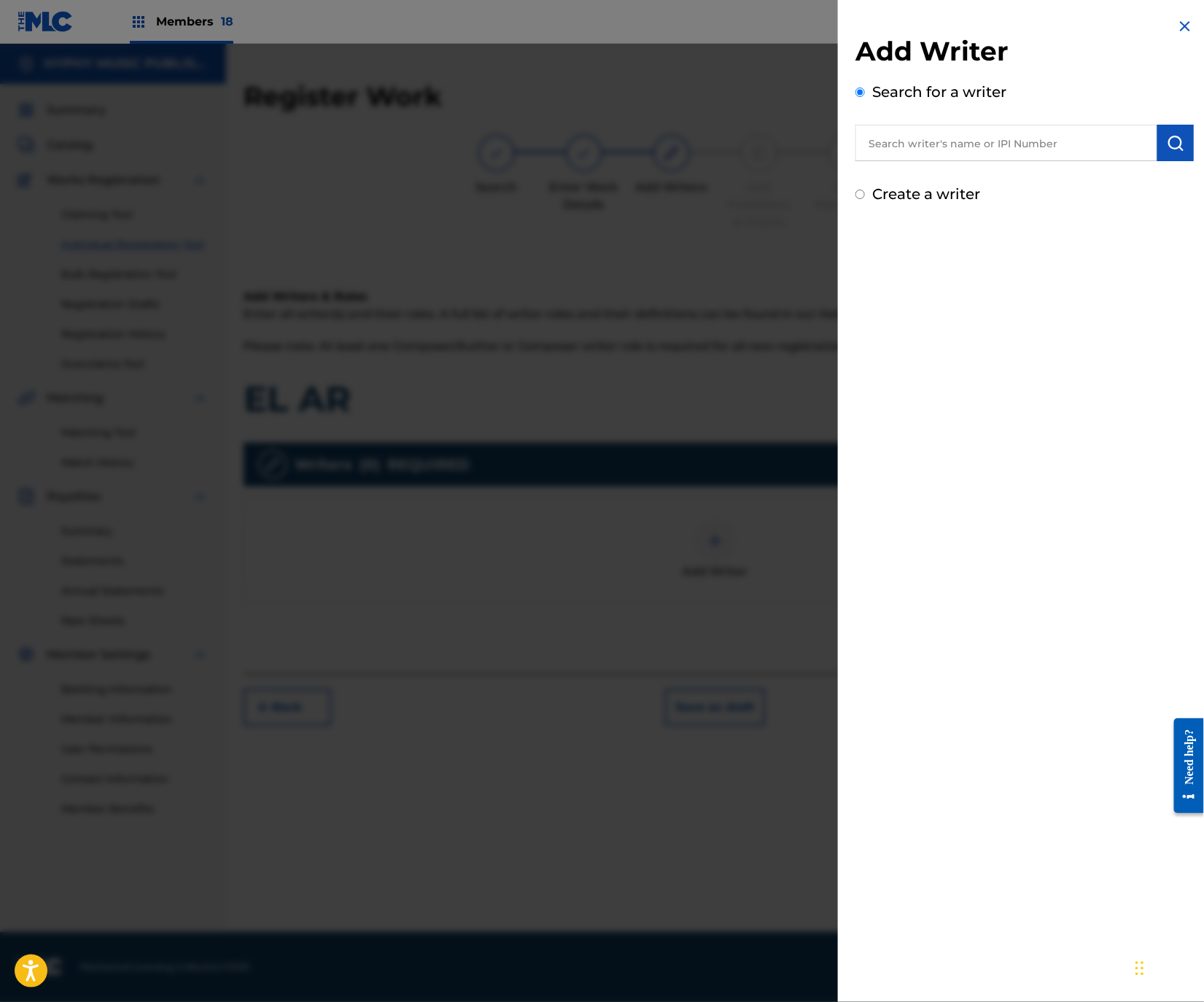
click at [944, 180] on div "Add Writer Search for a writer Create a writer" at bounding box center [1025, 120] width 339 height 170
click at [944, 189] on label "Create a writer" at bounding box center [925, 194] width 108 height 18
radio input "true"
click at [865, 190] on input "Create a writer" at bounding box center [860, 194] width 10 height 10
radio input "false"
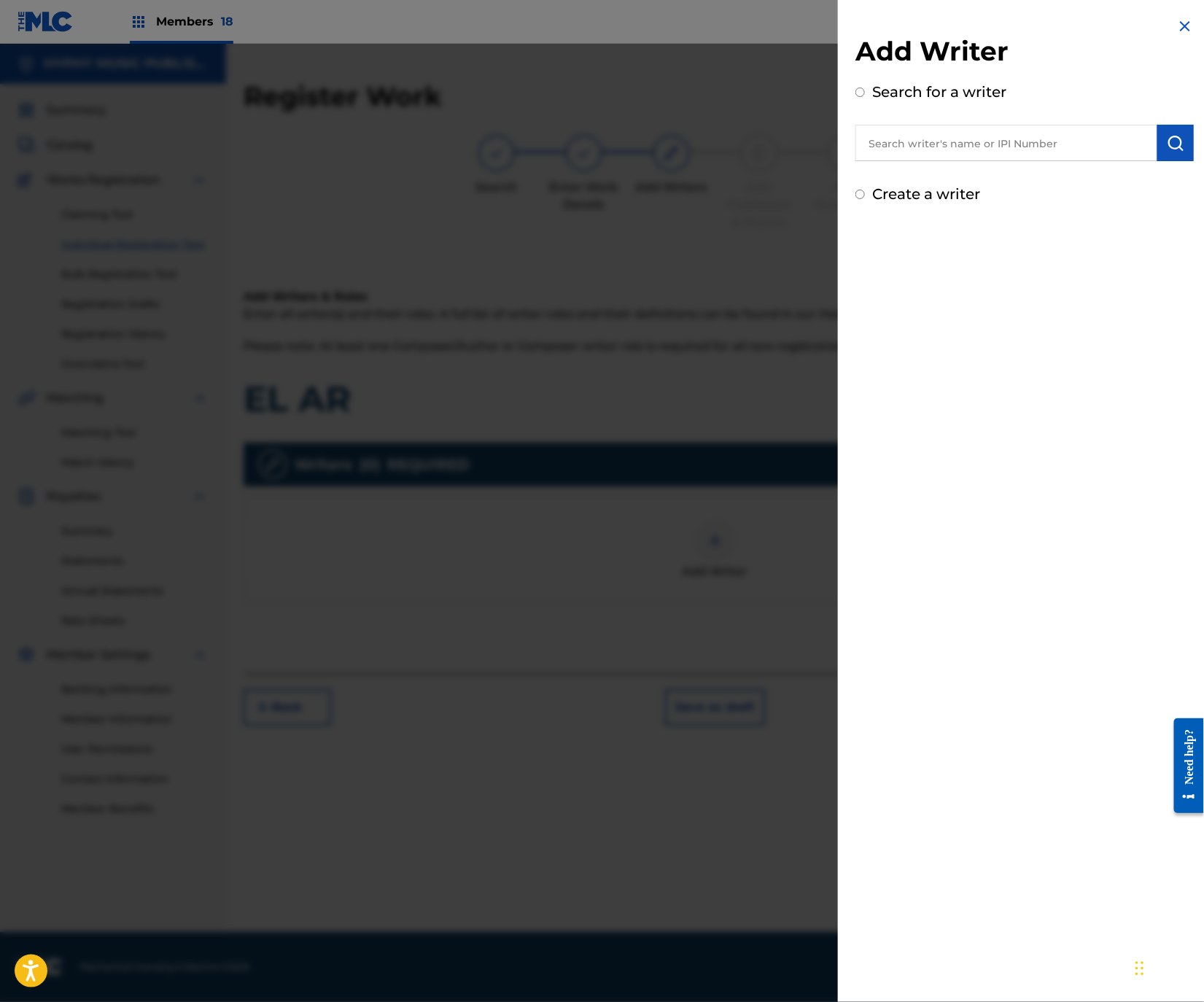
radio input "true"
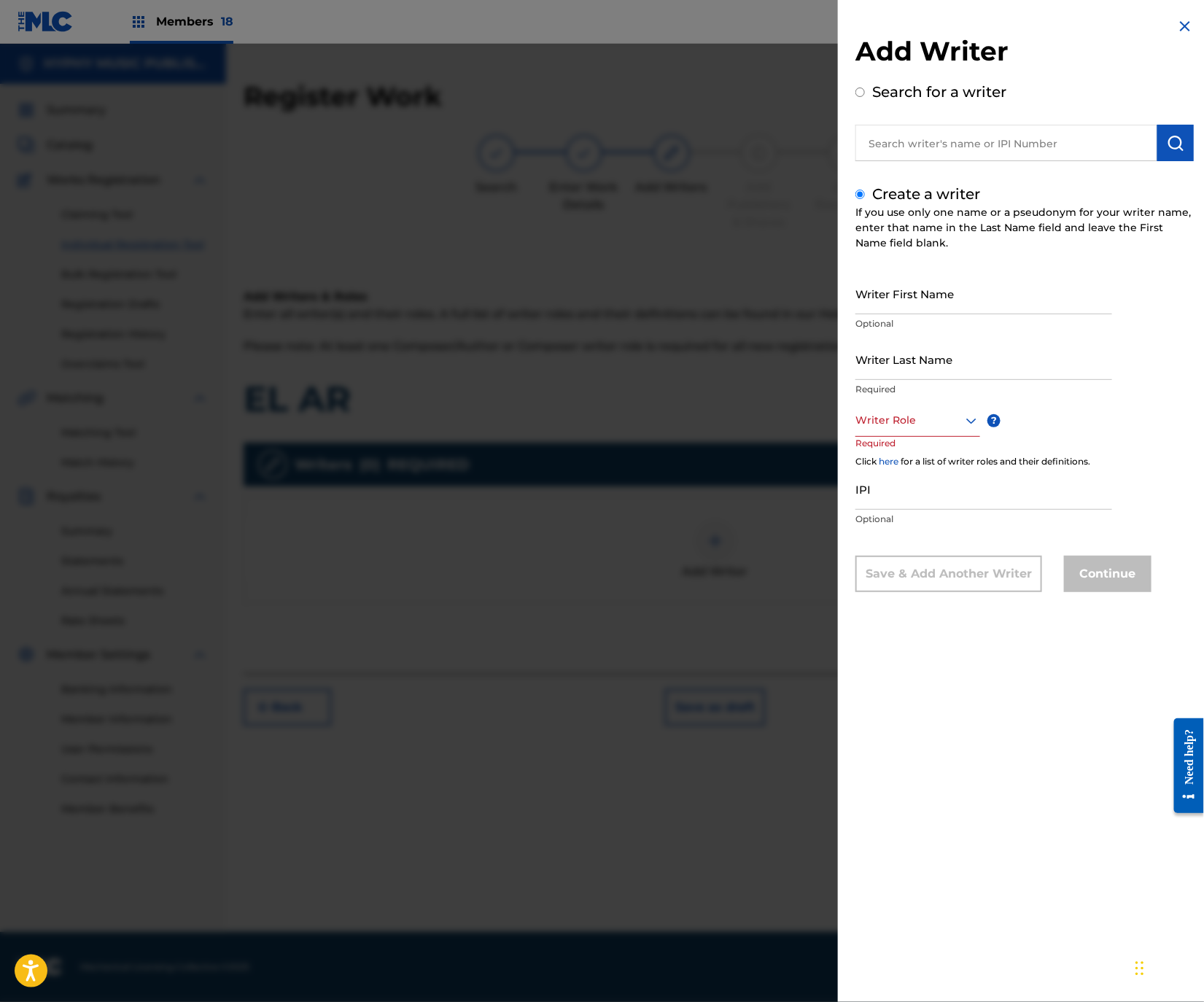
click at [960, 309] on input "Writer First Name" at bounding box center [984, 293] width 257 height 41
paste input "ANGEL [PERSON_NAME] [DATE]"
type input "ANGEL [PERSON_NAME] [DATE]"
click at [938, 361] on input "Writer Last Name" at bounding box center [984, 359] width 257 height 41
paste input "ANGEL [PERSON_NAME] [DATE]"
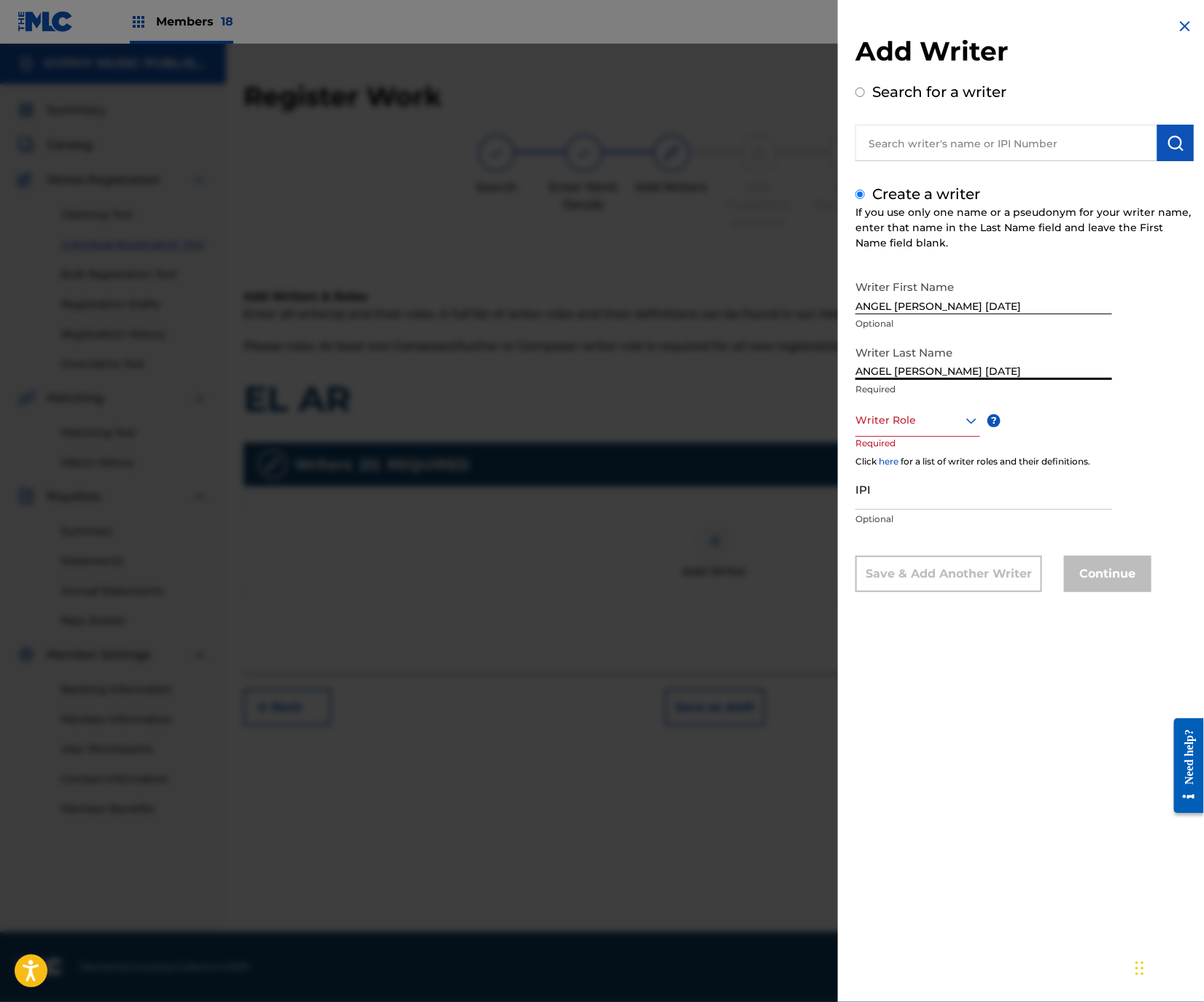
type input "ANGEL [PERSON_NAME] [DATE]"
drag, startPoint x: 943, startPoint y: 298, endPoint x: 1271, endPoint y: 301, distance: 328.0
click at [1204, 301] on html "Accessibility Screen-Reader Guide, Feedback, and Issue Reporting | New window M…" at bounding box center [602, 501] width 1204 height 1002
type input "[PERSON_NAME]"
drag, startPoint x: 944, startPoint y: 370, endPoint x: 738, endPoint y: 375, distance: 206.1
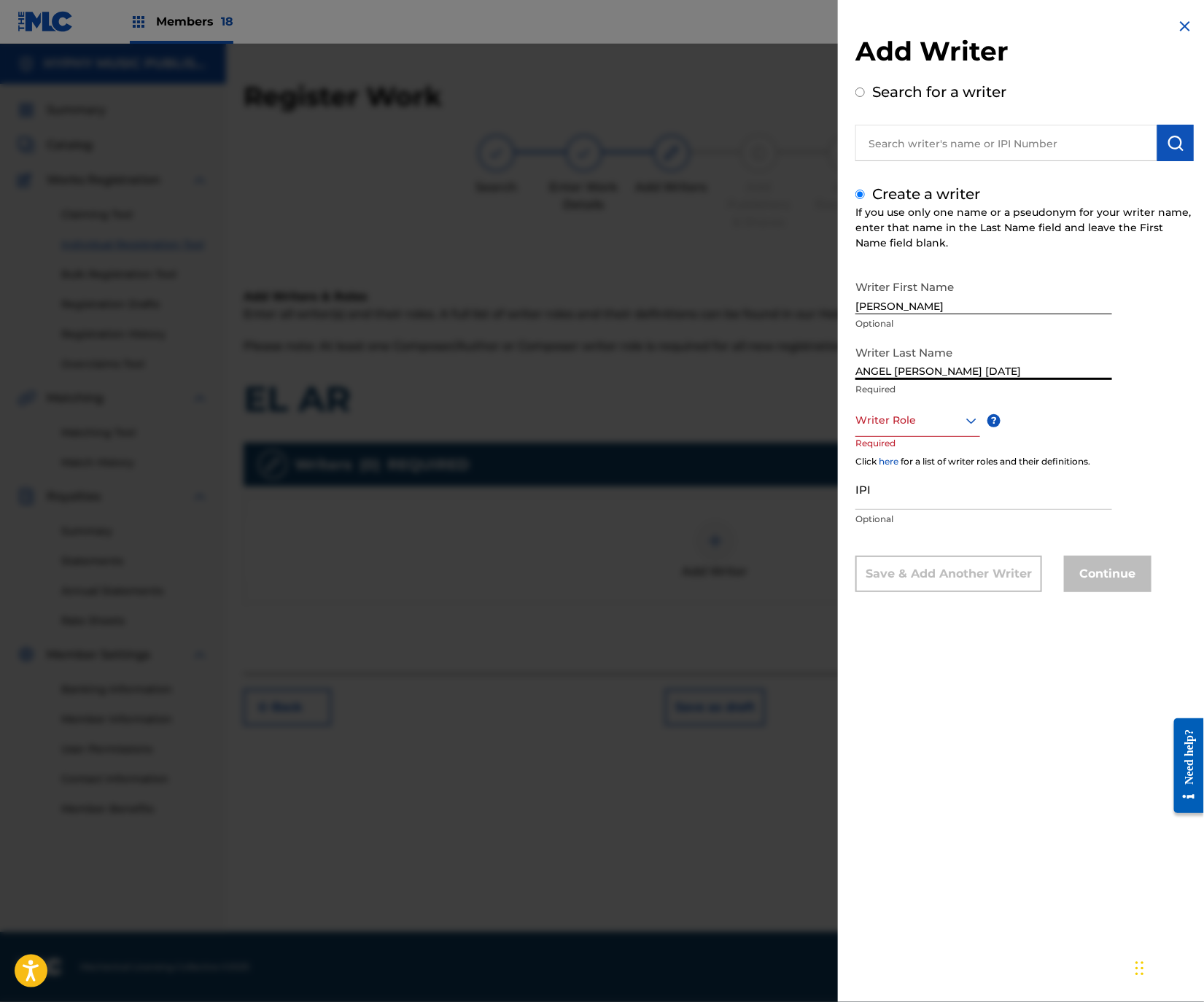
click at [738, 375] on div "Add Writer Search for a writer Create a writer If you use only one name or a ps…" at bounding box center [602, 522] width 1204 height 958
type input "[PERSON_NAME] [DATE]"
click at [938, 425] on div at bounding box center [918, 420] width 125 height 19
click at [933, 449] on div "Composer/Author" at bounding box center [918, 453] width 123 height 33
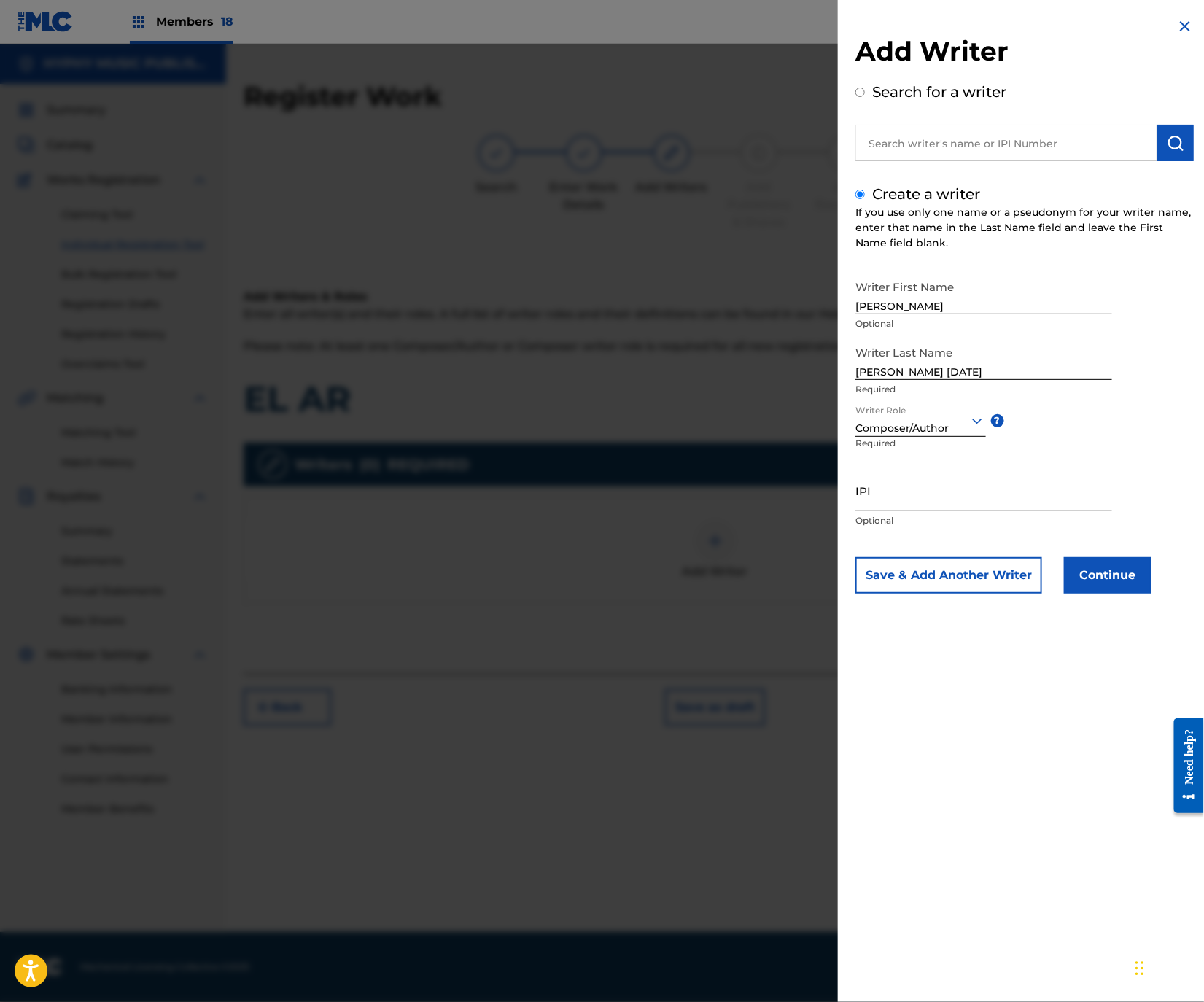
click at [1097, 569] on button "Continue" at bounding box center [1108, 575] width 88 height 36
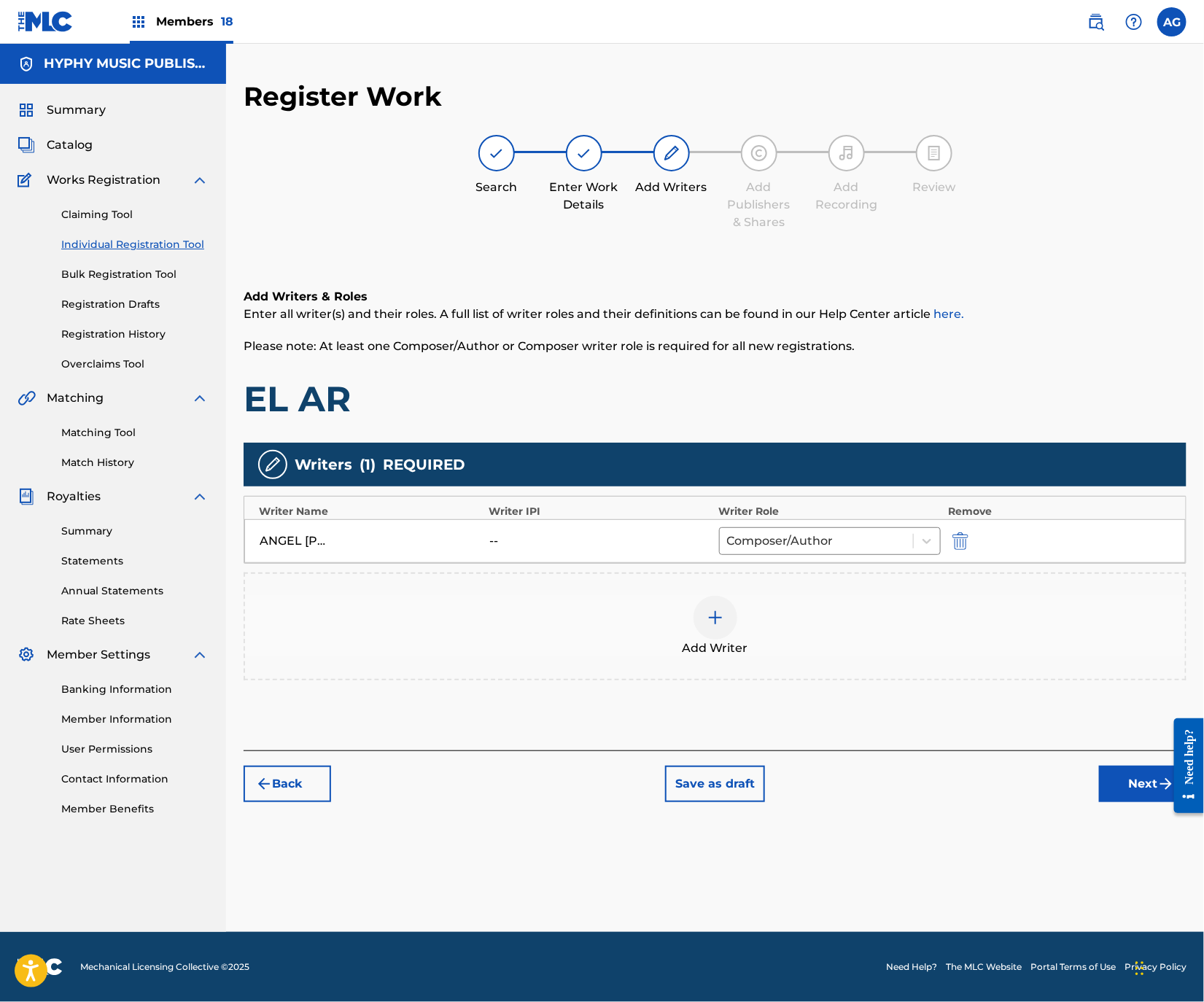
click at [1097, 791] on div "Back Save as draft Next" at bounding box center [715, 776] width 943 height 52
click at [1129, 770] on button "Next" at bounding box center [1142, 783] width 88 height 36
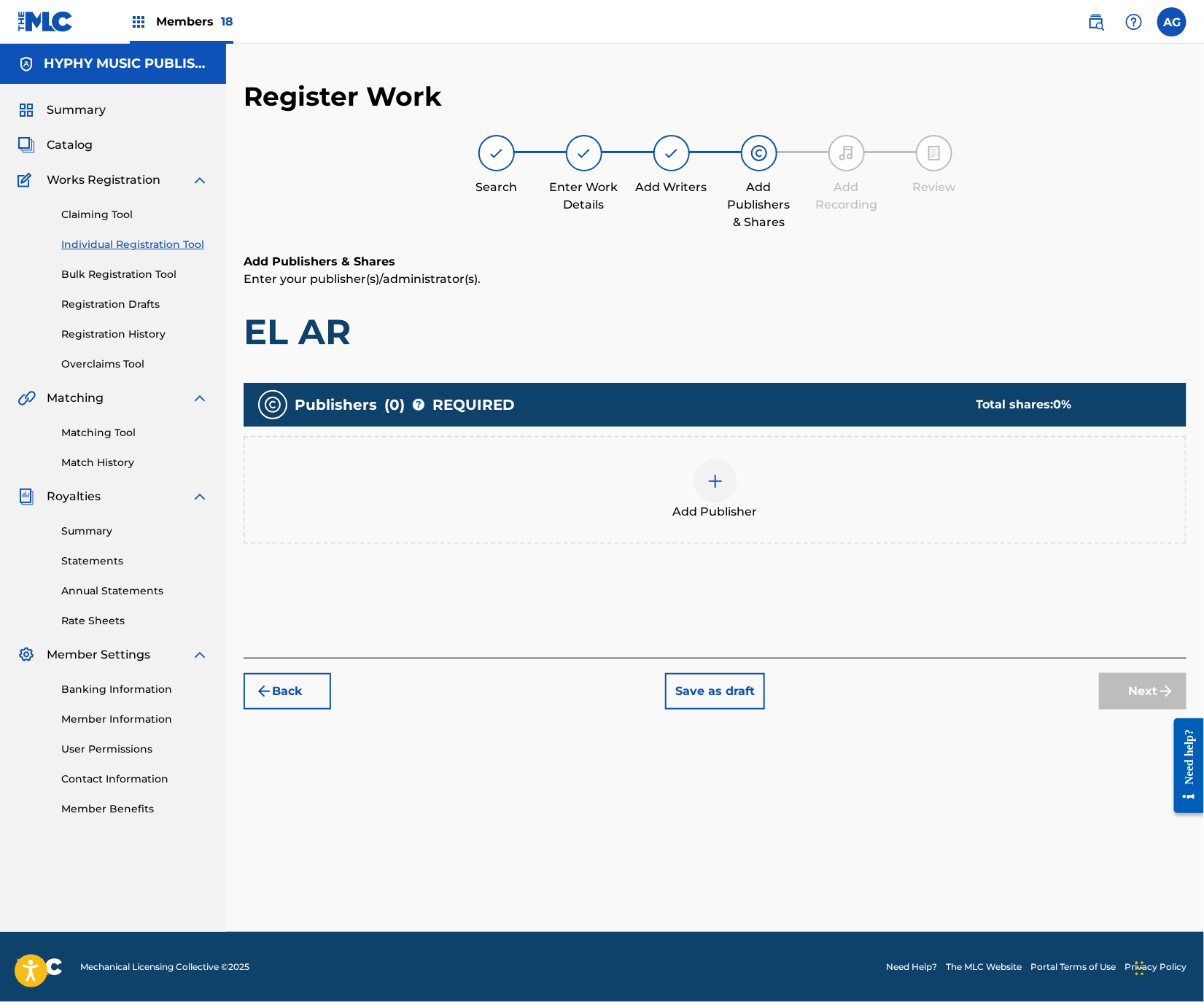
drag, startPoint x: 839, startPoint y: 478, endPoint x: 841, endPoint y: 486, distance: 8.2
click at [841, 486] on div "Add Publisher" at bounding box center [715, 490] width 940 height 62
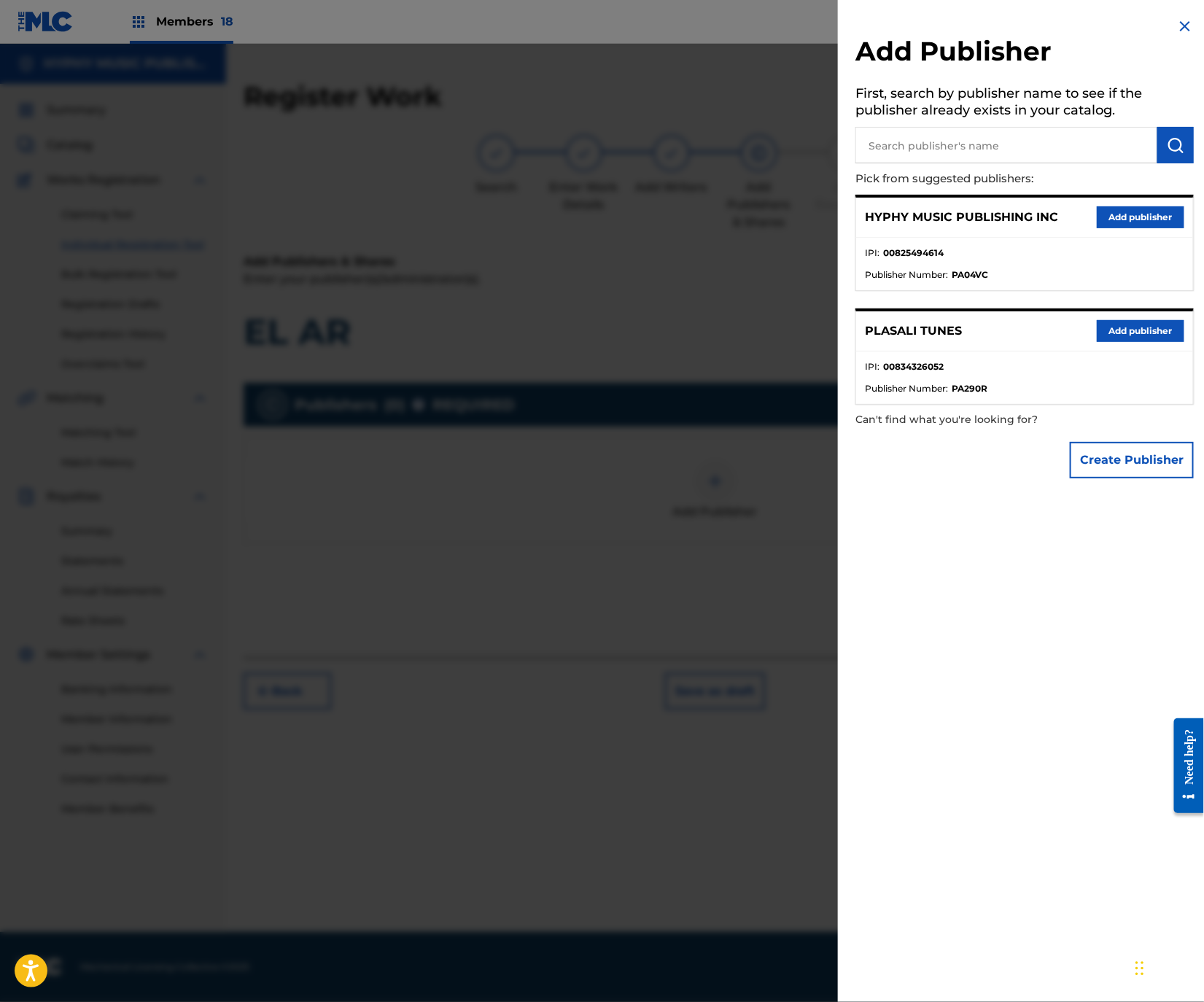
click at [1127, 223] on button "Add publisher" at bounding box center [1141, 217] width 88 height 22
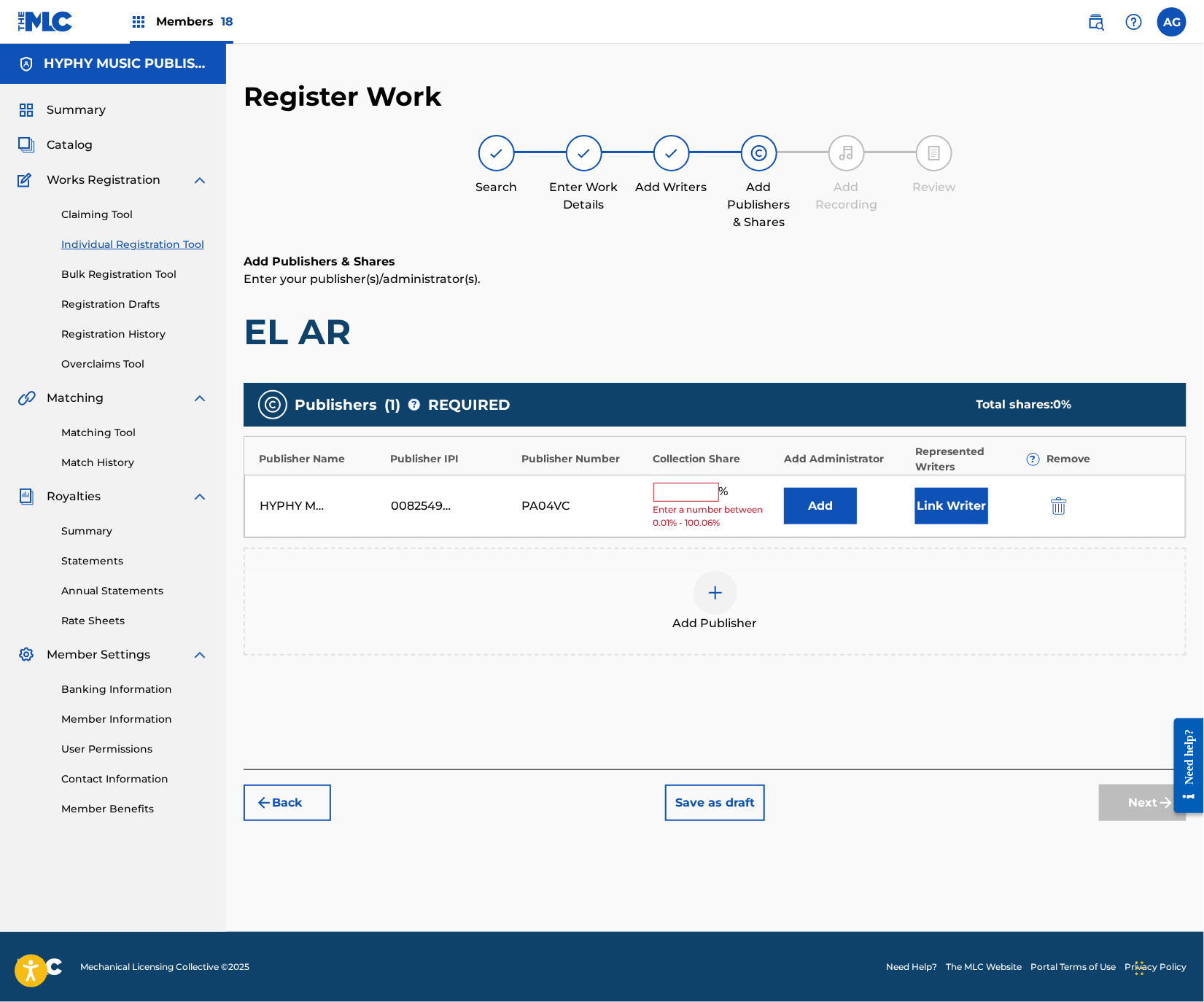
click at [694, 483] on input "text" at bounding box center [685, 492] width 66 height 19
type input "100"
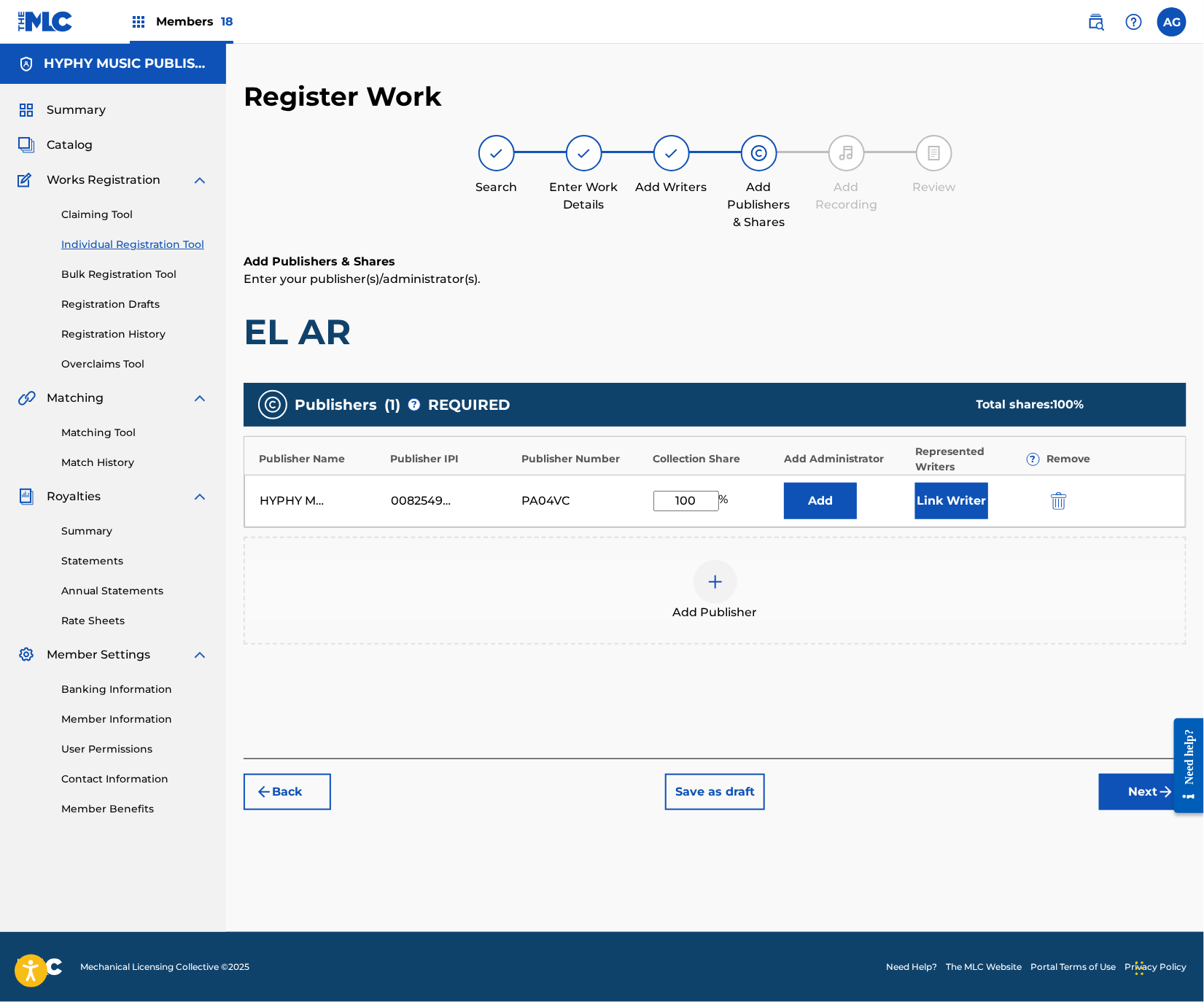
click at [925, 488] on button "Link Writer" at bounding box center [952, 501] width 73 height 36
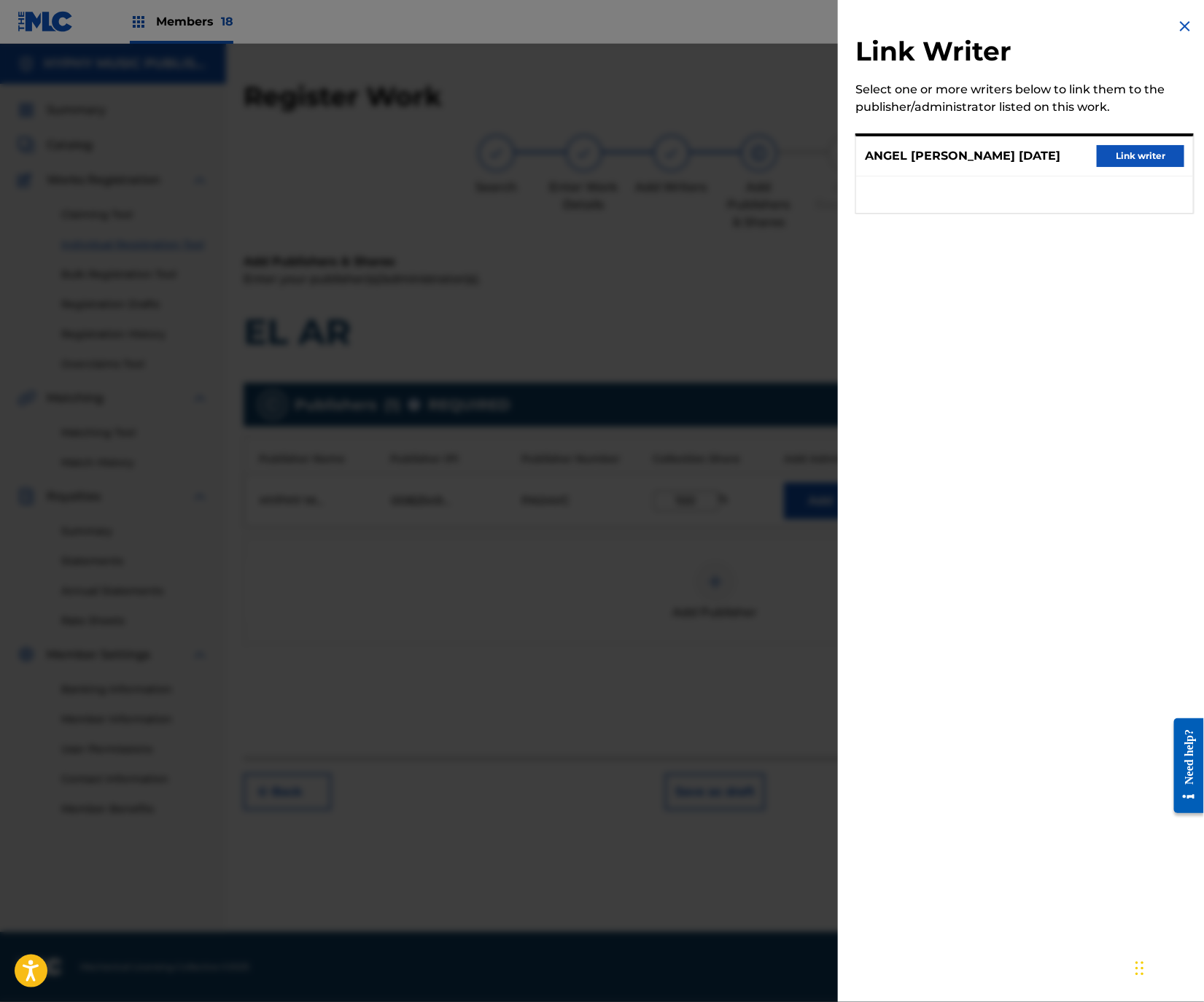
click at [1135, 149] on button "Link writer" at bounding box center [1141, 156] width 88 height 22
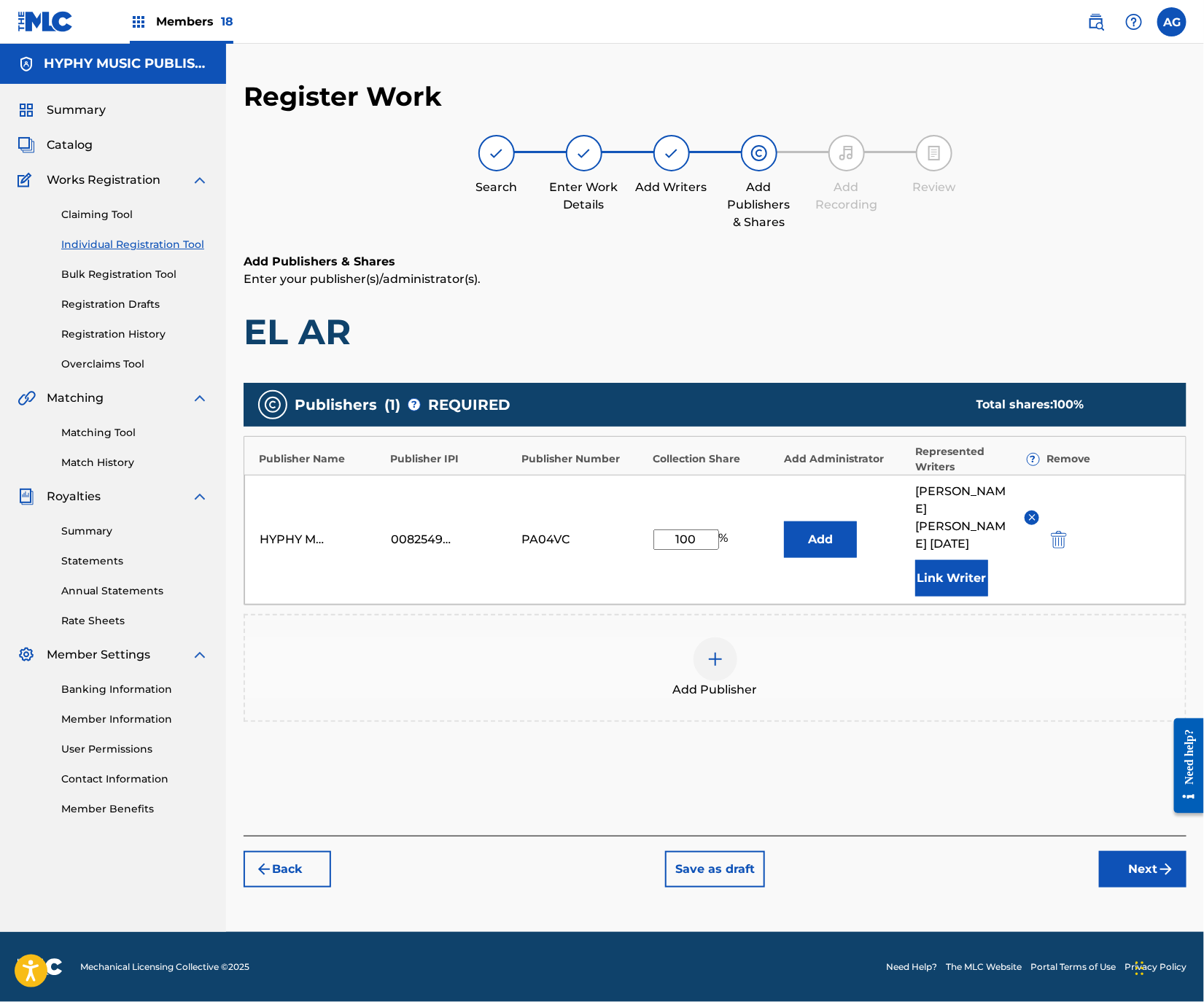
click at [1116, 851] on button "Next" at bounding box center [1142, 868] width 88 height 36
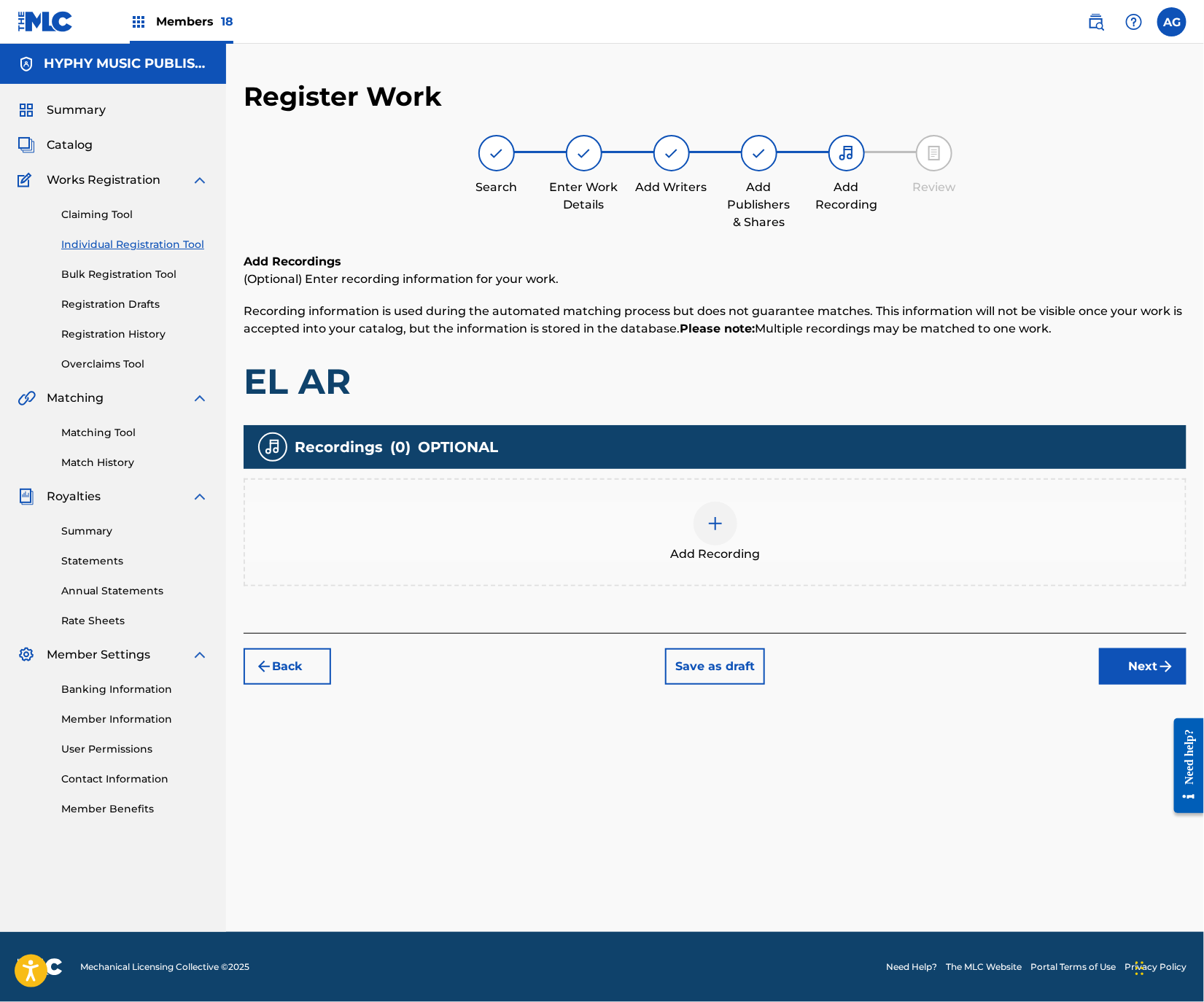
click at [809, 523] on div "Add Recording" at bounding box center [715, 532] width 940 height 62
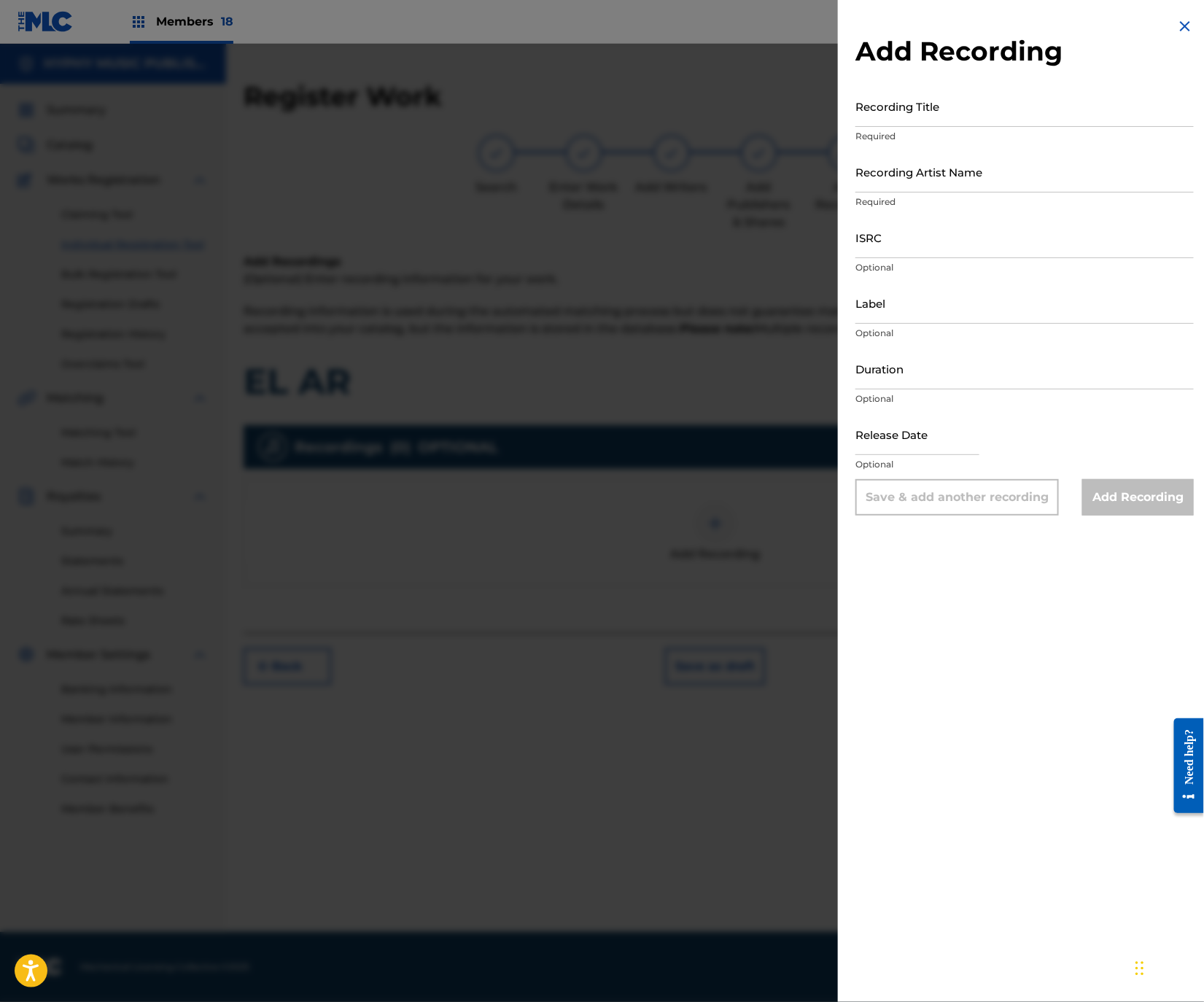
click at [994, 112] on input "Recording Title" at bounding box center [1025, 105] width 339 height 41
paste input "El AR"
type input "El AR"
click at [969, 181] on input "Recording Artist Name" at bounding box center [1025, 171] width 339 height 41
paste
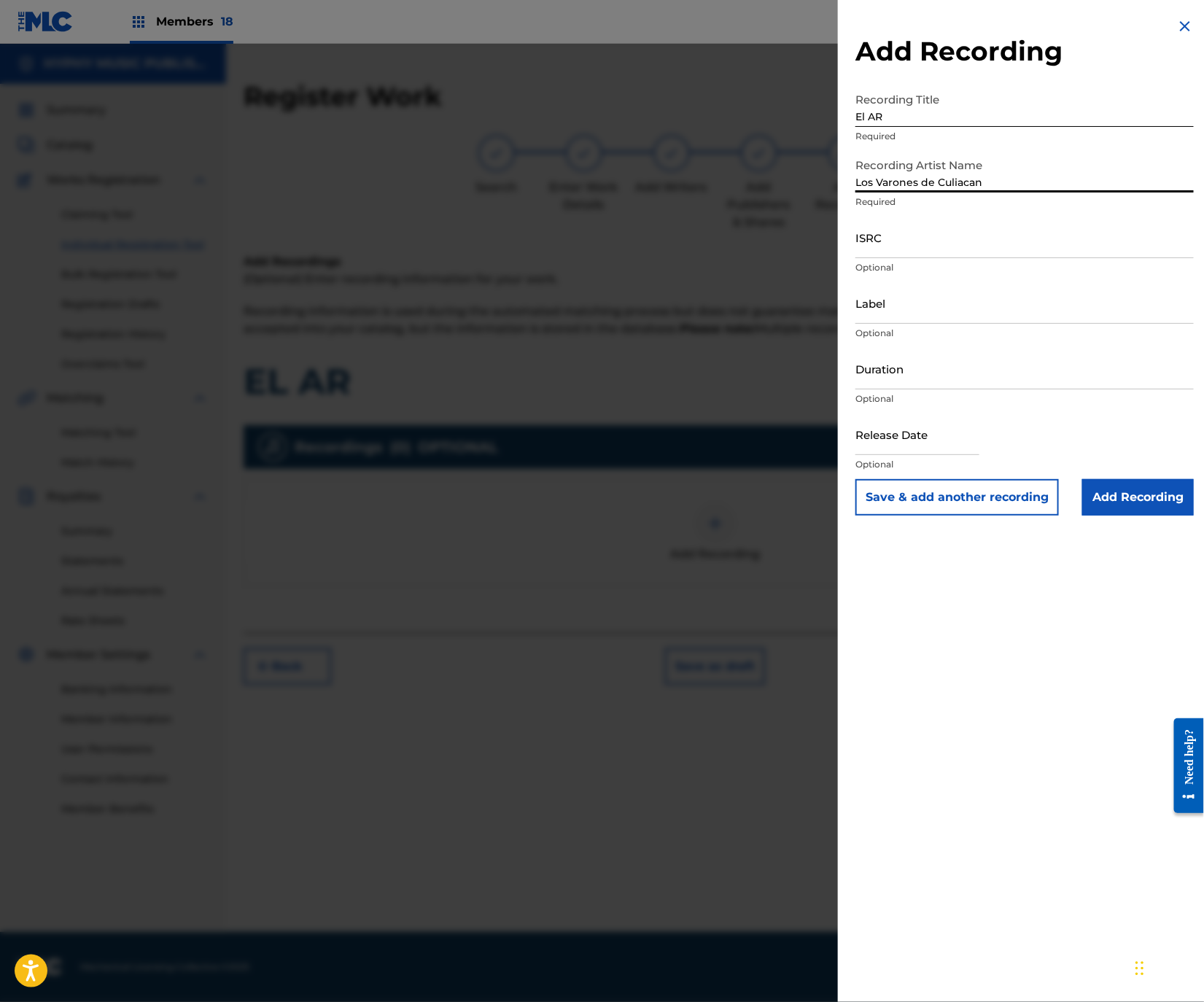
type input "Los Varones de Culiacan"
click at [996, 215] on div "Recording Artist Name Los Varones de Culiacan Required" at bounding box center [1025, 183] width 339 height 66
click at [1018, 244] on input "ISRC" at bounding box center [1025, 237] width 339 height 41
type input "QZDQH2435729"
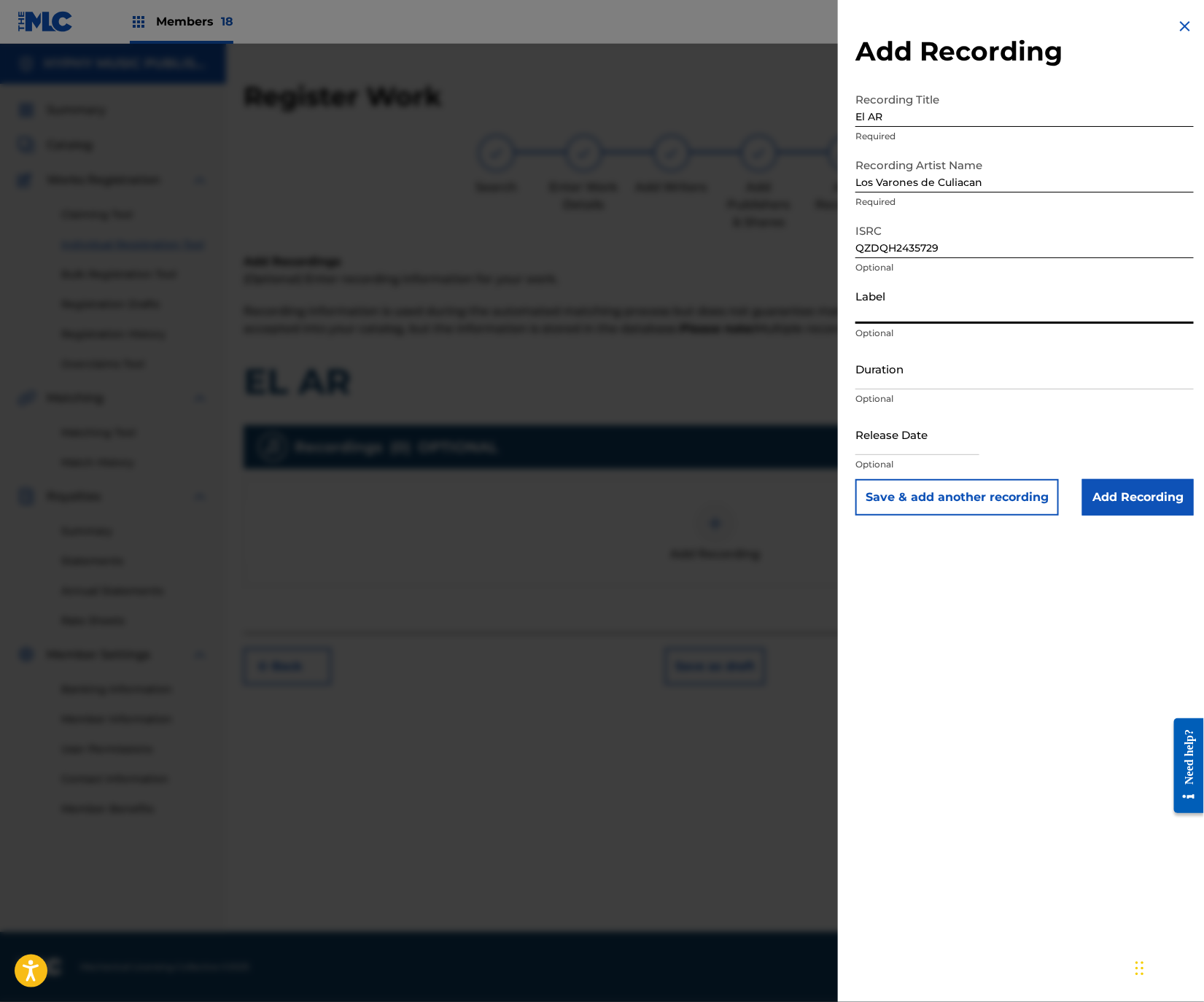
click at [1001, 287] on input "Label" at bounding box center [1025, 302] width 339 height 41
type input "[PERSON_NAME] Music"
click at [956, 365] on input "Duration" at bounding box center [1025, 368] width 339 height 41
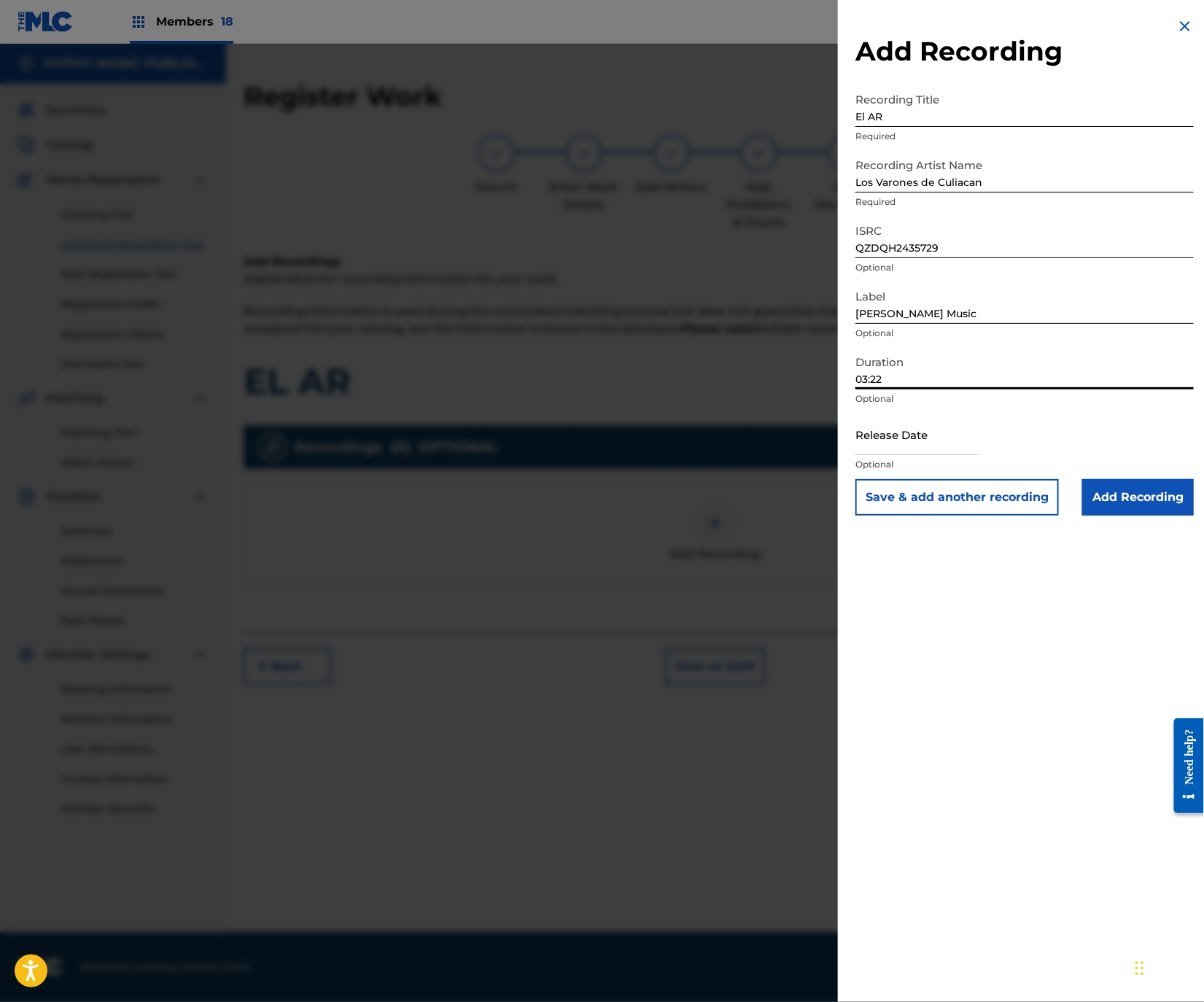
type input "03:22"
select select "7"
select select "2025"
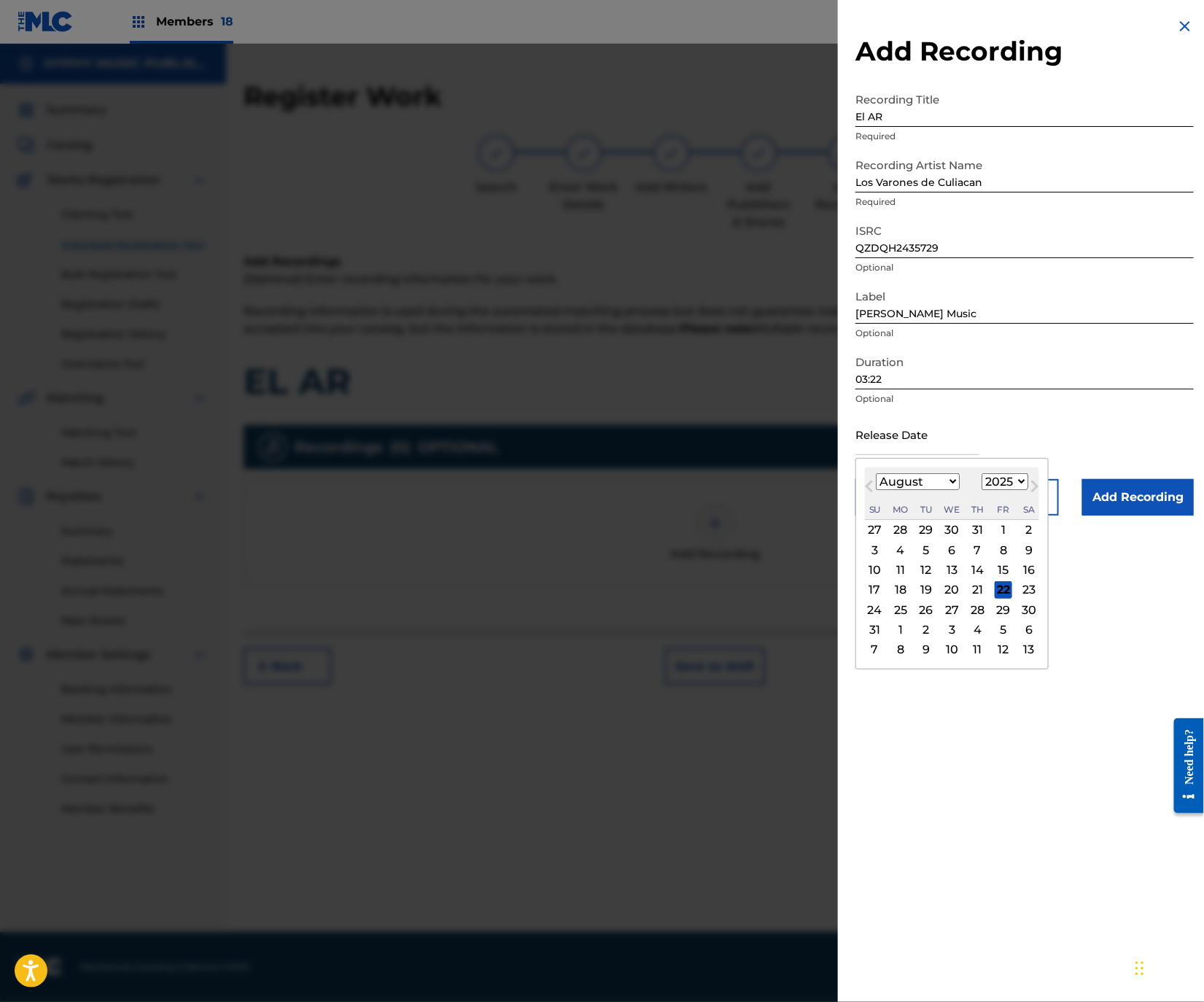
click at [971, 429] on input "text" at bounding box center [917, 433] width 124 height 41
click at [1012, 586] on div "22" at bounding box center [1004, 590] width 18 height 18
type input "[DATE]"
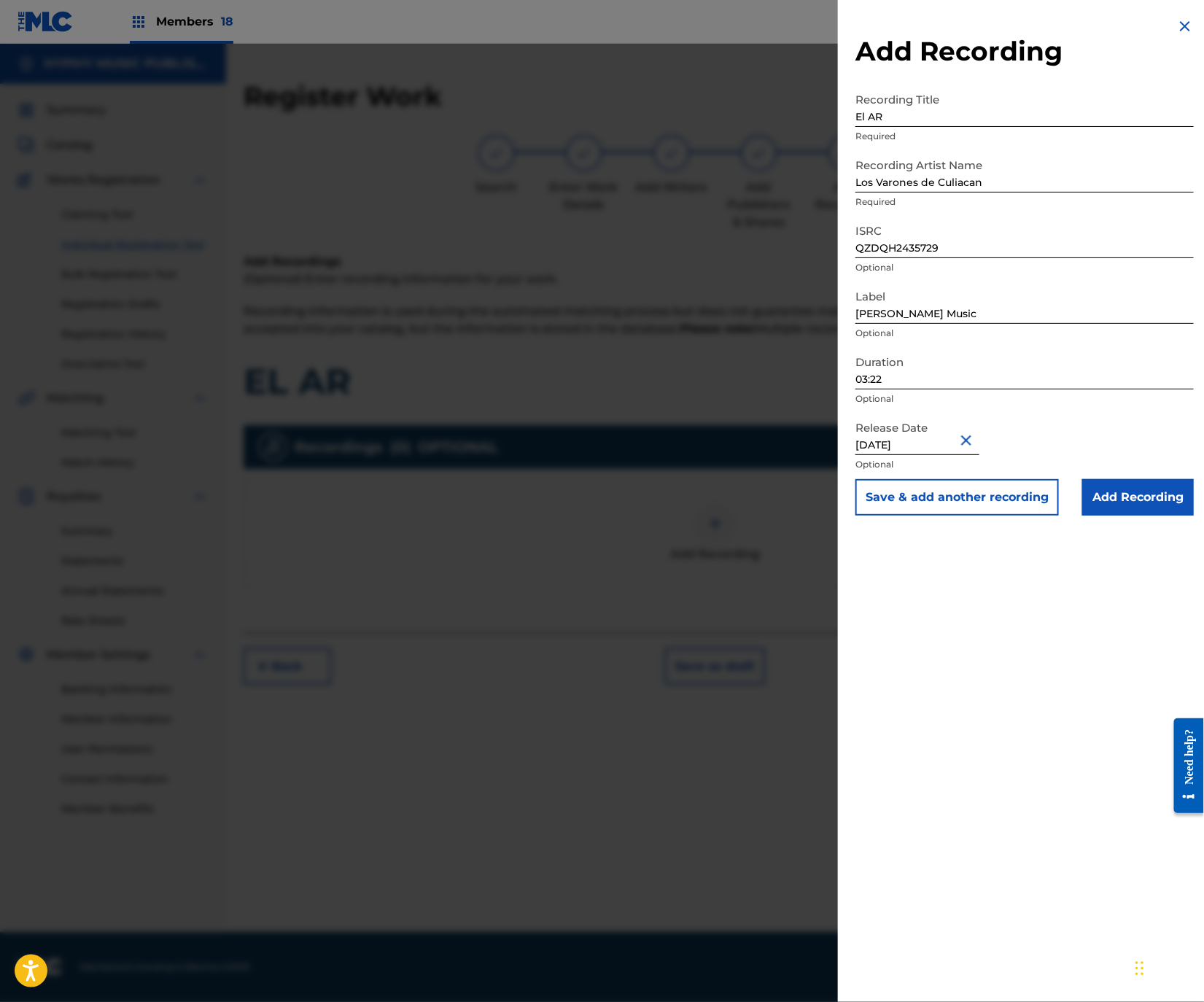
click at [1116, 492] on input "Add Recording" at bounding box center [1138, 497] width 112 height 36
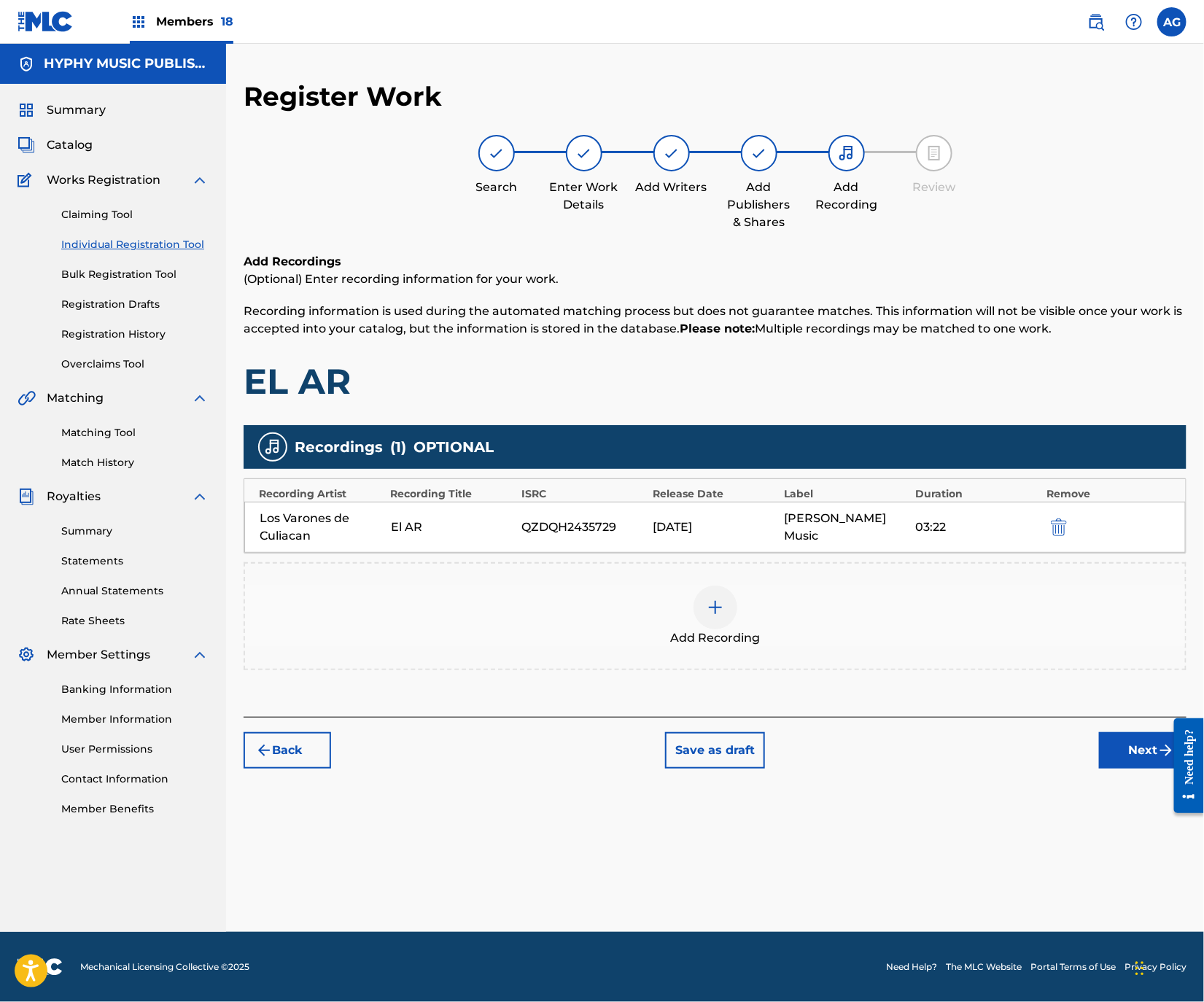
click at [777, 613] on div "Add Recording" at bounding box center [715, 616] width 940 height 62
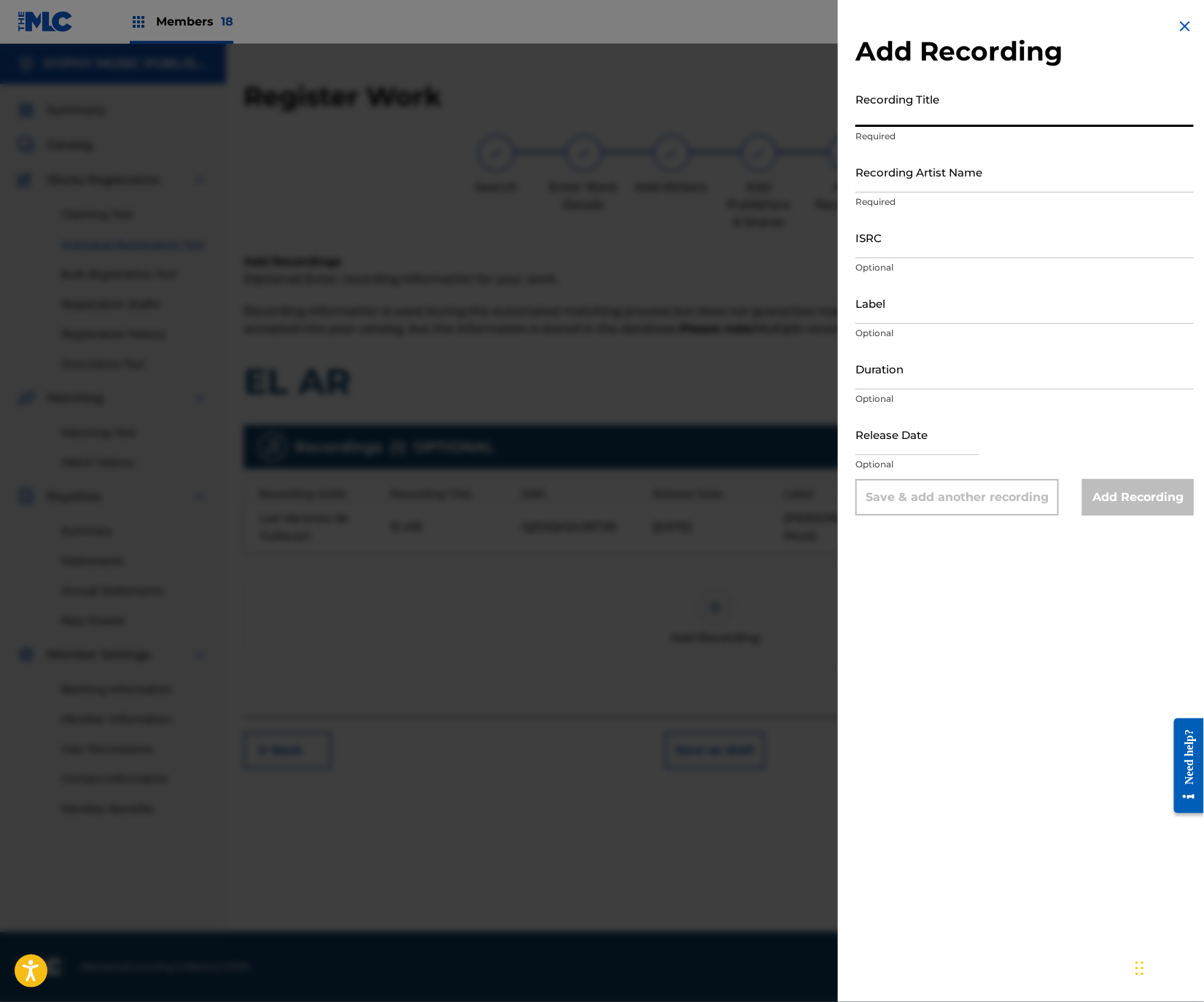
click at [873, 123] on input "Recording Title" at bounding box center [1025, 105] width 339 height 41
type input "El AR"
click at [924, 186] on input "Recording Artist Name" at bounding box center [1025, 171] width 339 height 41
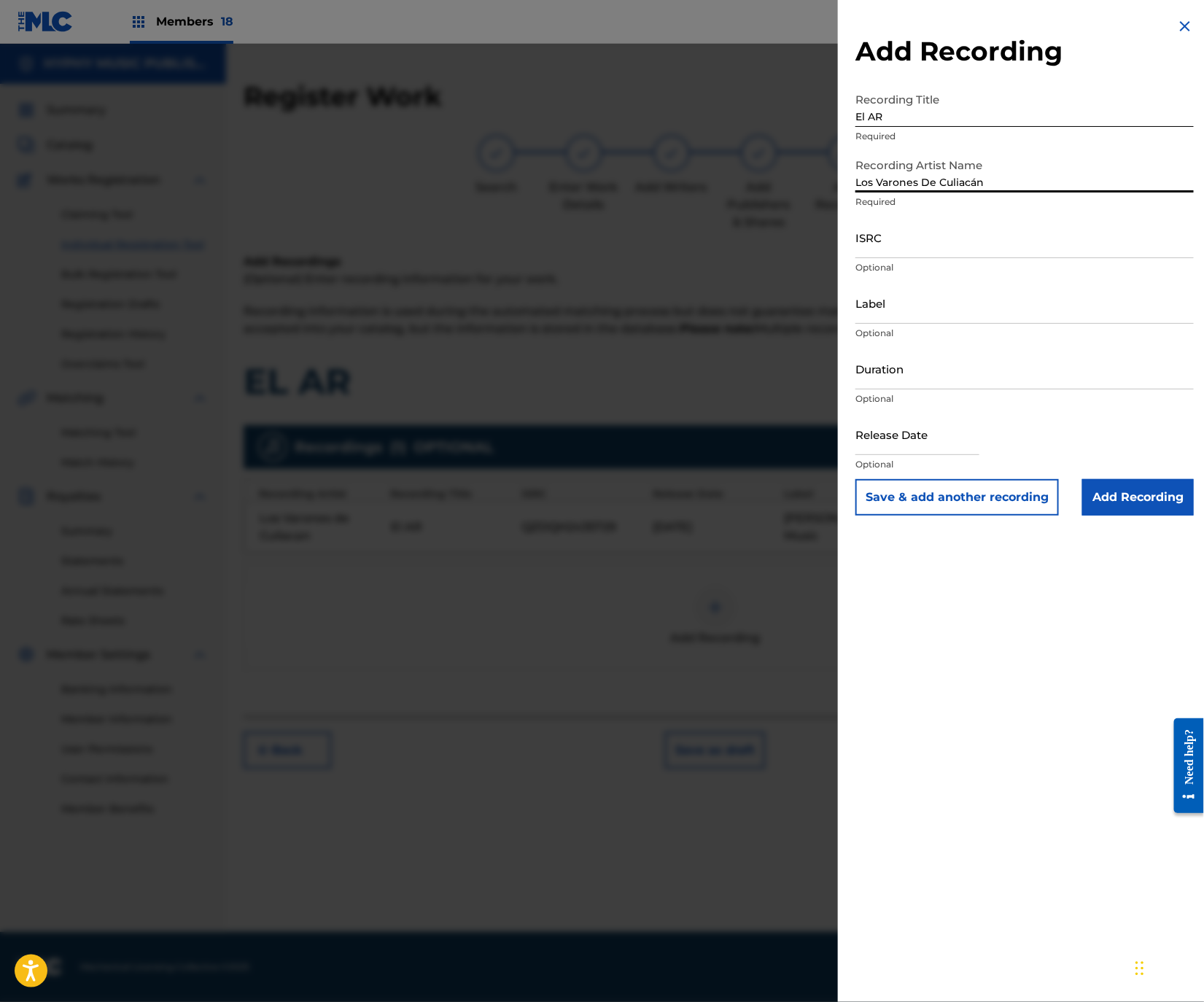
type input "Los Varones De Culiacán"
click at [944, 243] on input "ISRC" at bounding box center [1025, 237] width 339 height 41
type input "US3DF2501190"
click at [976, 306] on input "Label" at bounding box center [1025, 302] width 339 height 41
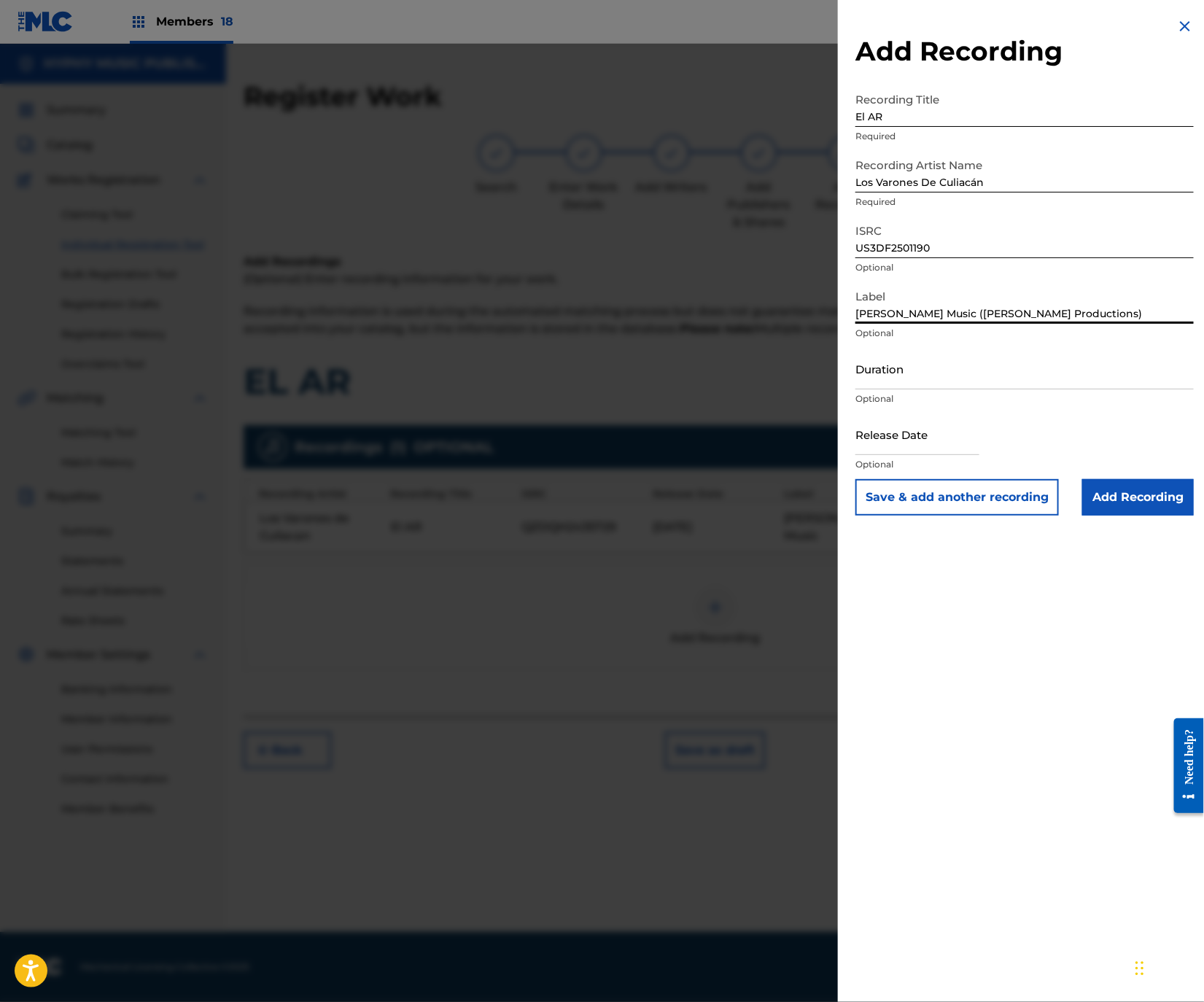
type input "[PERSON_NAME] Music ([PERSON_NAME] Productions)"
click at [961, 377] on input "Duration" at bounding box center [1025, 368] width 339 height 41
type input "03:39"
click at [1116, 492] on input "Add Recording" at bounding box center [1138, 497] width 112 height 36
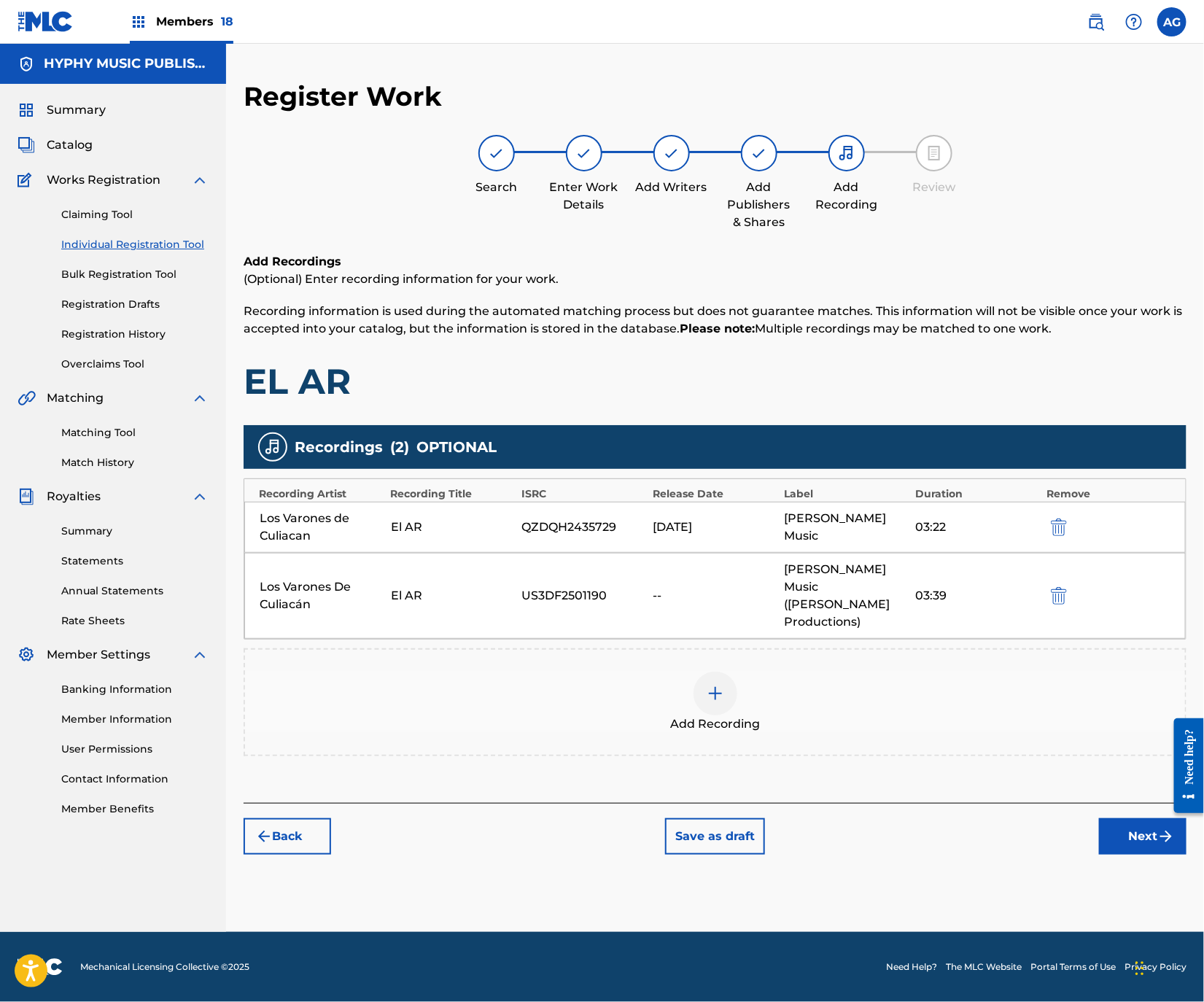
click at [1099, 818] on button "Next" at bounding box center [1142, 836] width 88 height 36
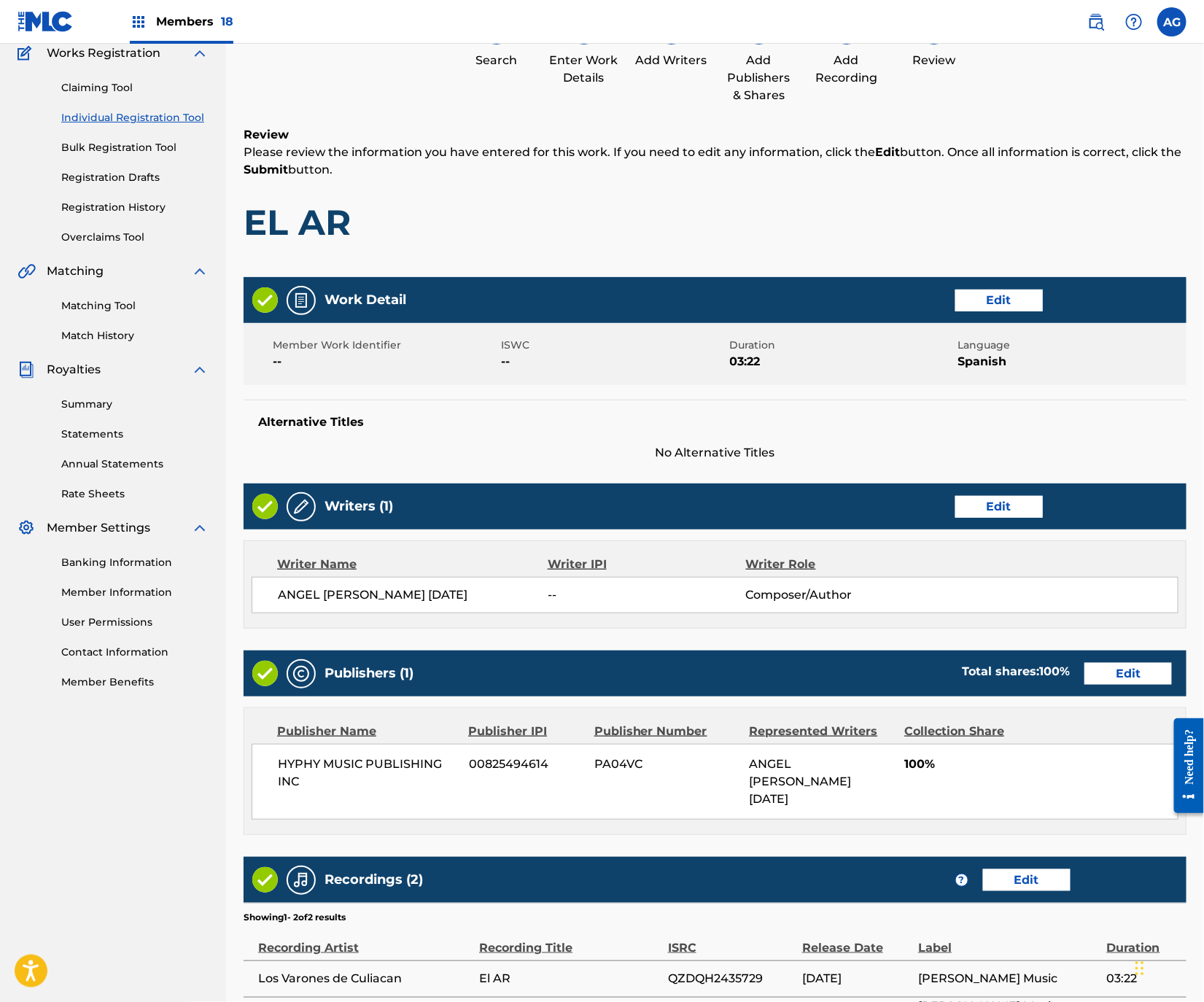
drag, startPoint x: 863, startPoint y: 693, endPoint x: 974, endPoint y: 842, distance: 185.8
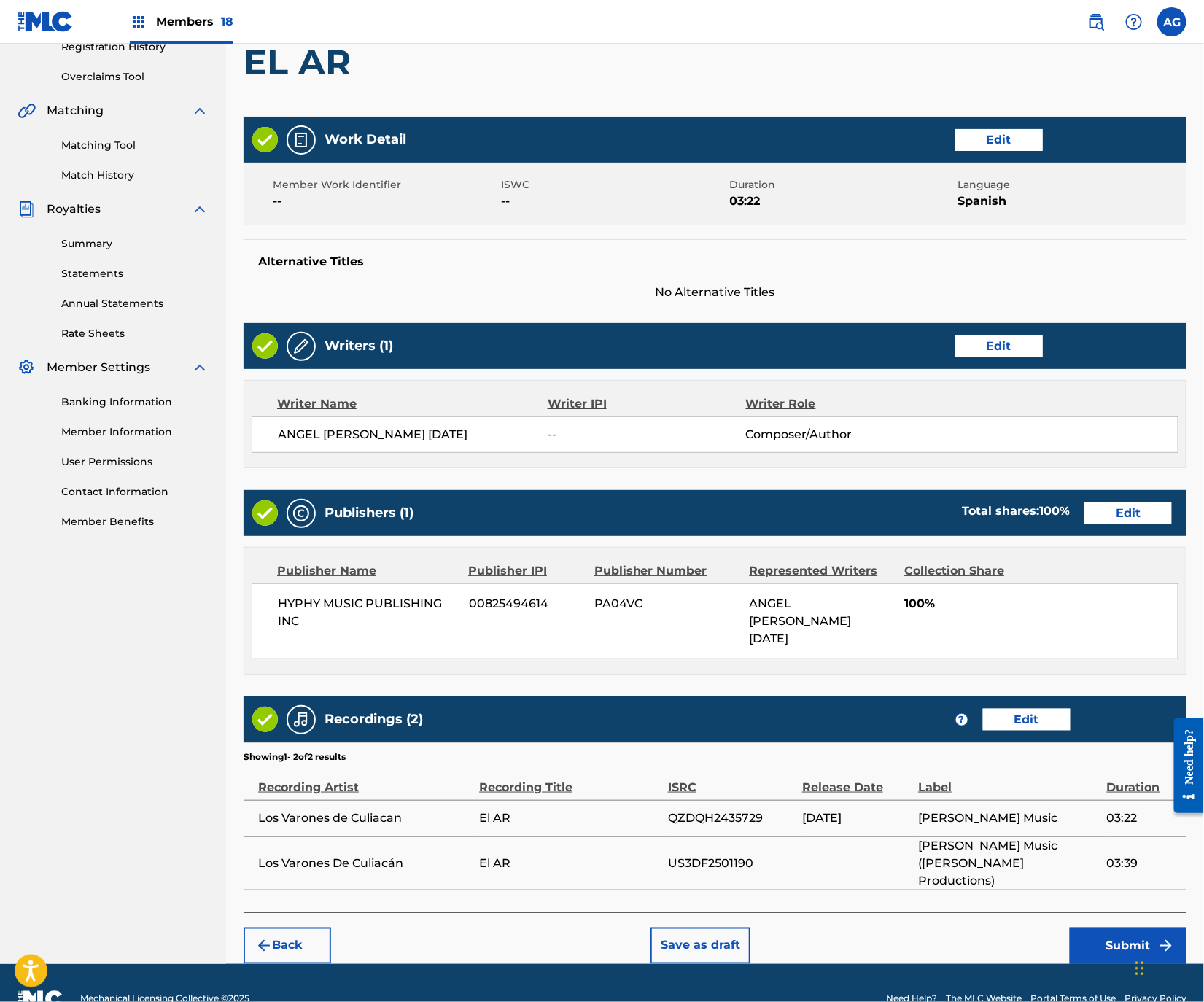
click at [1109, 927] on button "Submit" at bounding box center [1128, 945] width 117 height 36
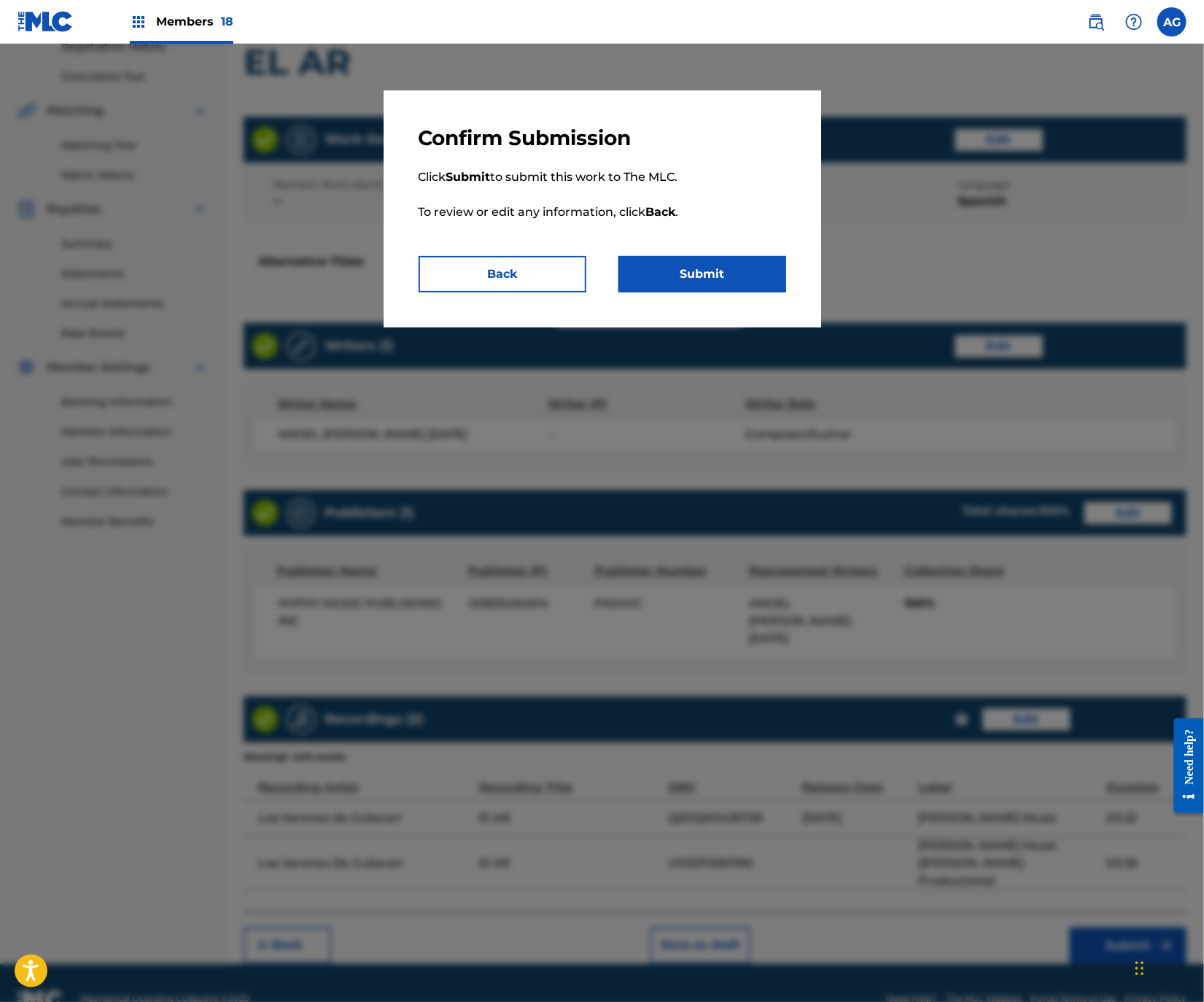
click at [701, 287] on button "Submit" at bounding box center [702, 274] width 168 height 36
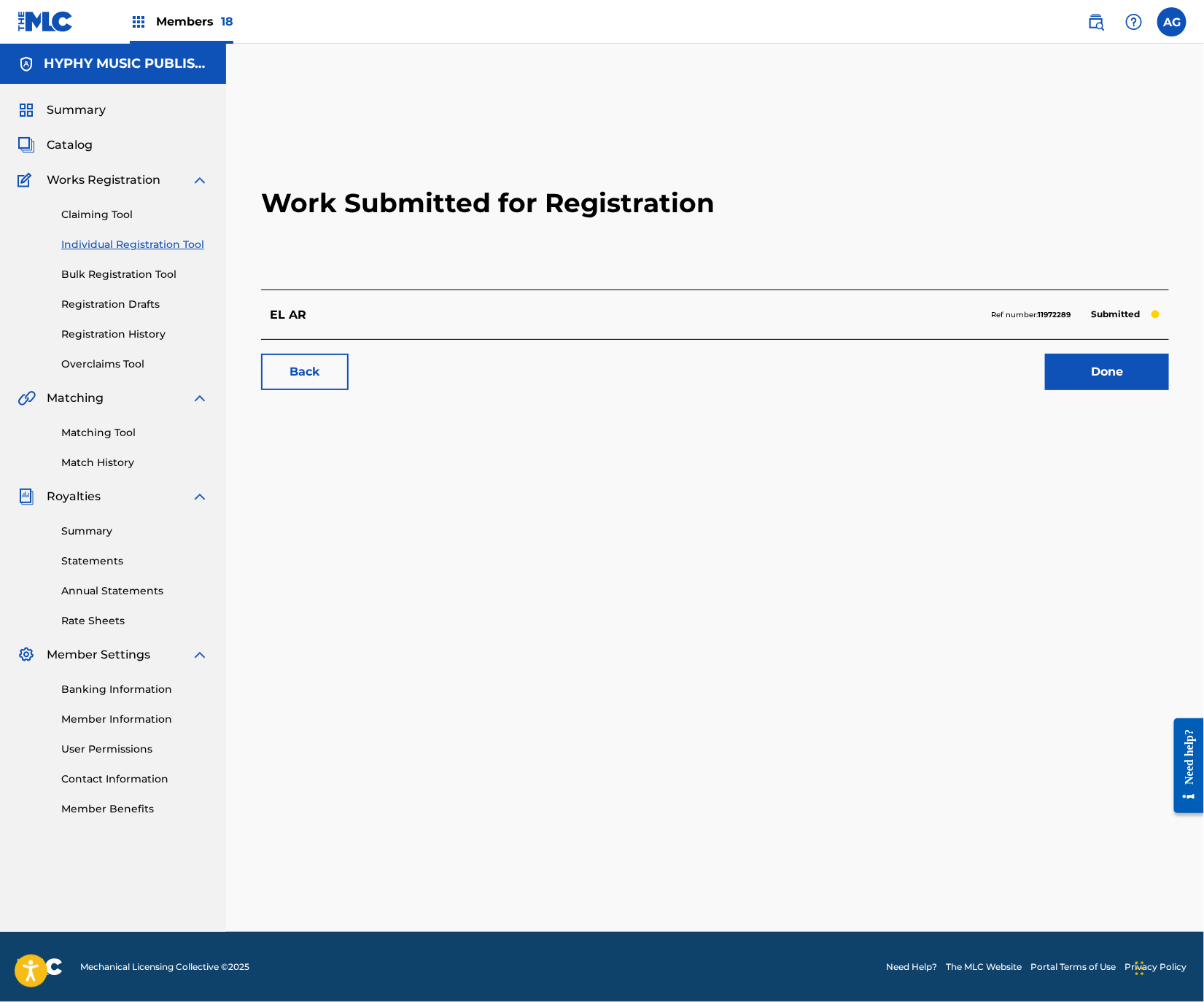
click at [1104, 376] on link "Done" at bounding box center [1107, 372] width 124 height 36
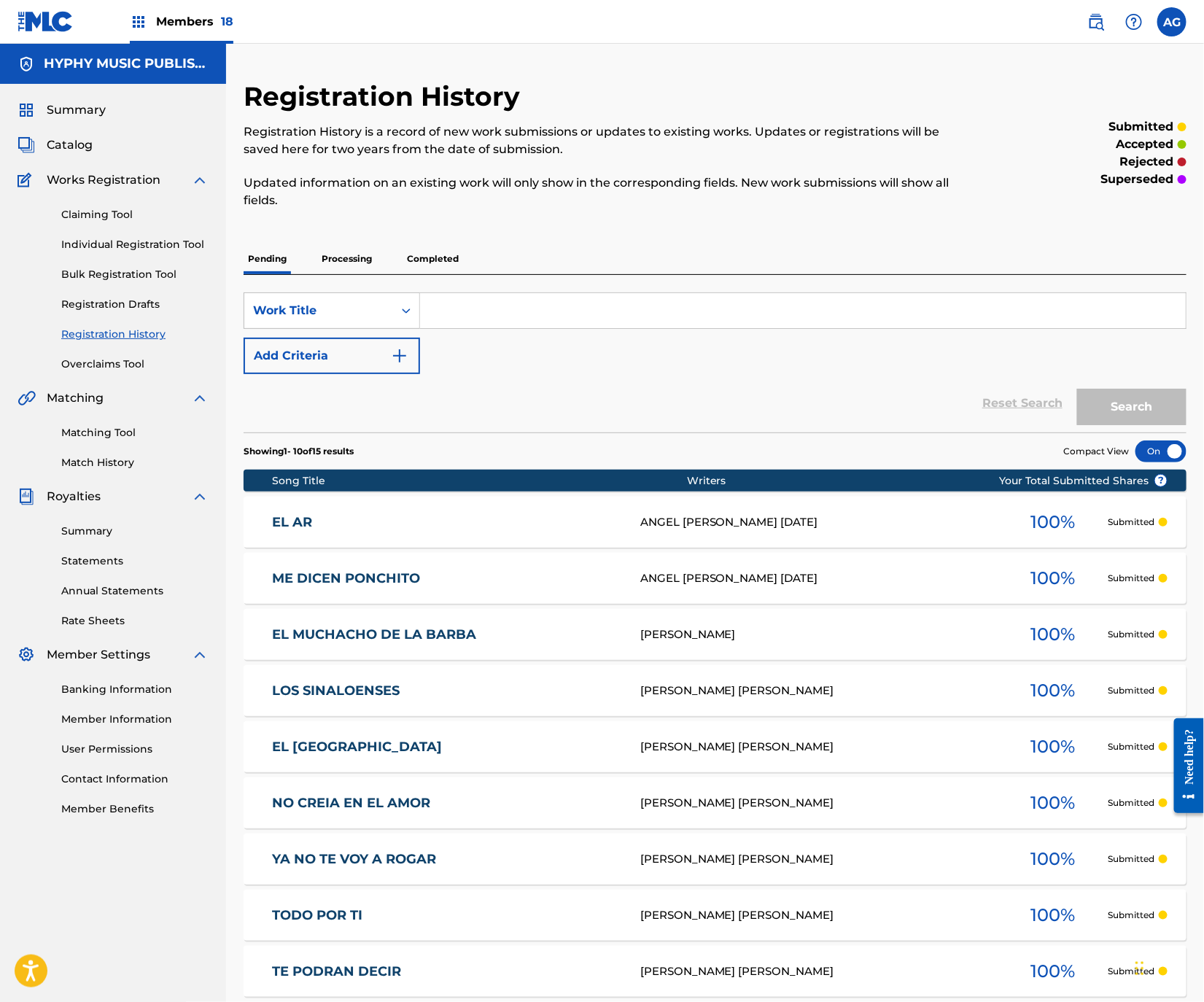
click at [77, 250] on link "Individual Registration Tool" at bounding box center [135, 245] width 147 height 15
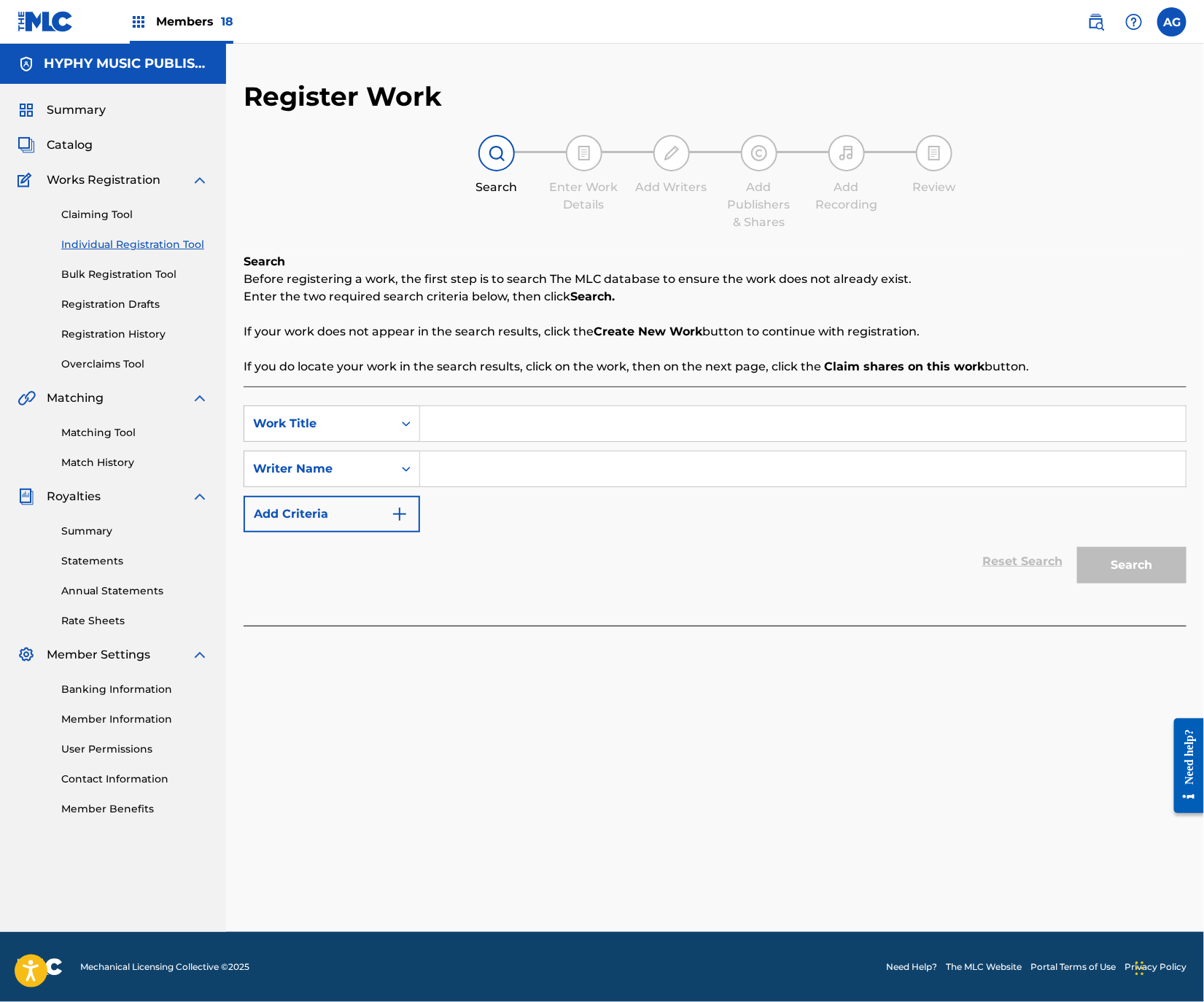
click at [532, 416] on input "Search Form" at bounding box center [802, 423] width 766 height 35
type input "CONSERVANDO LA AMISTAD"
click at [477, 469] on input "Search Form" at bounding box center [802, 468] width 766 height 35
click at [697, 454] on input "Search Form" at bounding box center [802, 468] width 766 height 35
type input "ANGEL [PERSON_NAME] [DATE]"
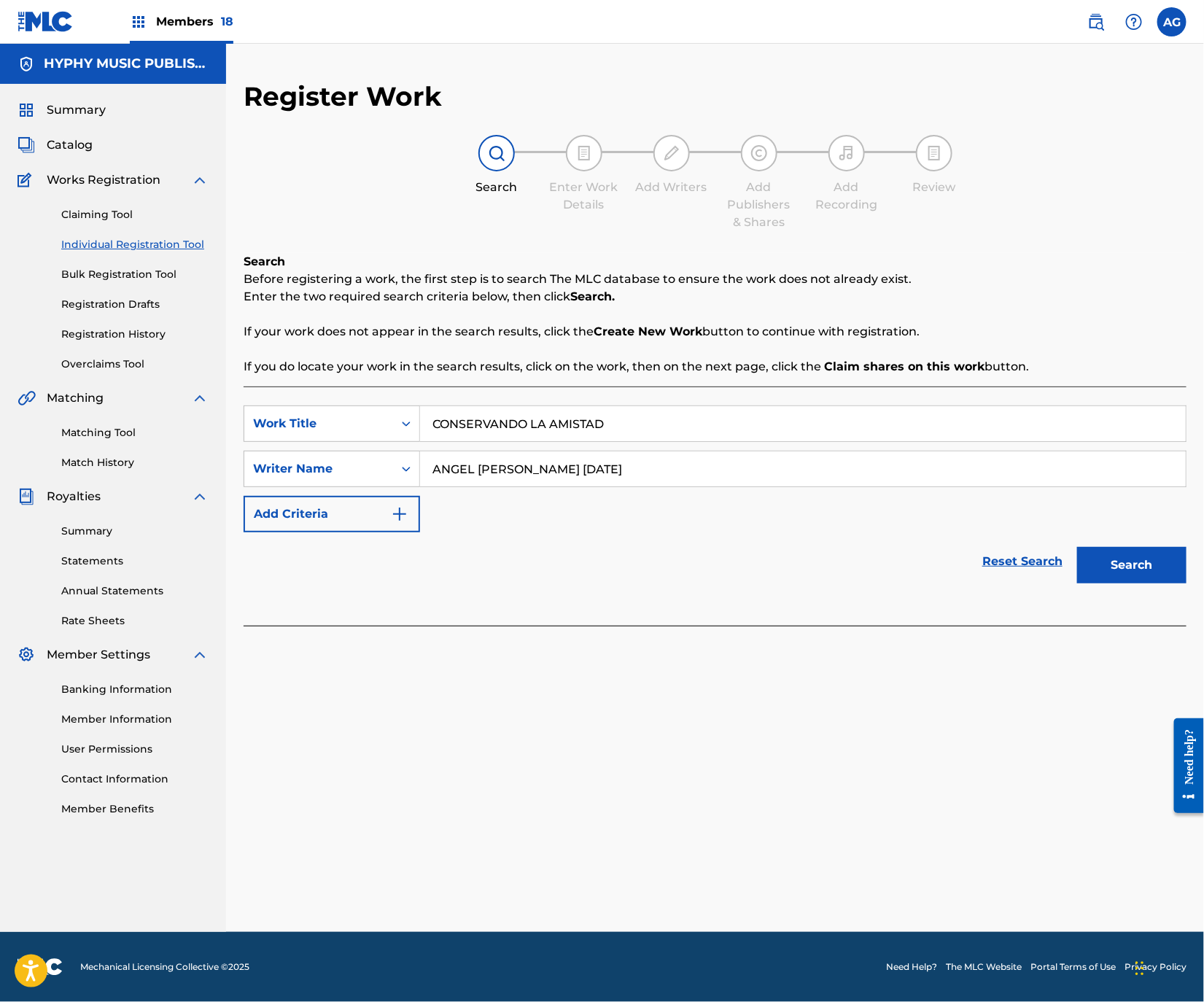
click at [1136, 544] on div "Search" at bounding box center [1128, 561] width 117 height 58
drag, startPoint x: 1136, startPoint y: 566, endPoint x: 1134, endPoint y: 589, distance: 23.1
click at [1135, 567] on button "Search" at bounding box center [1131, 565] width 109 height 36
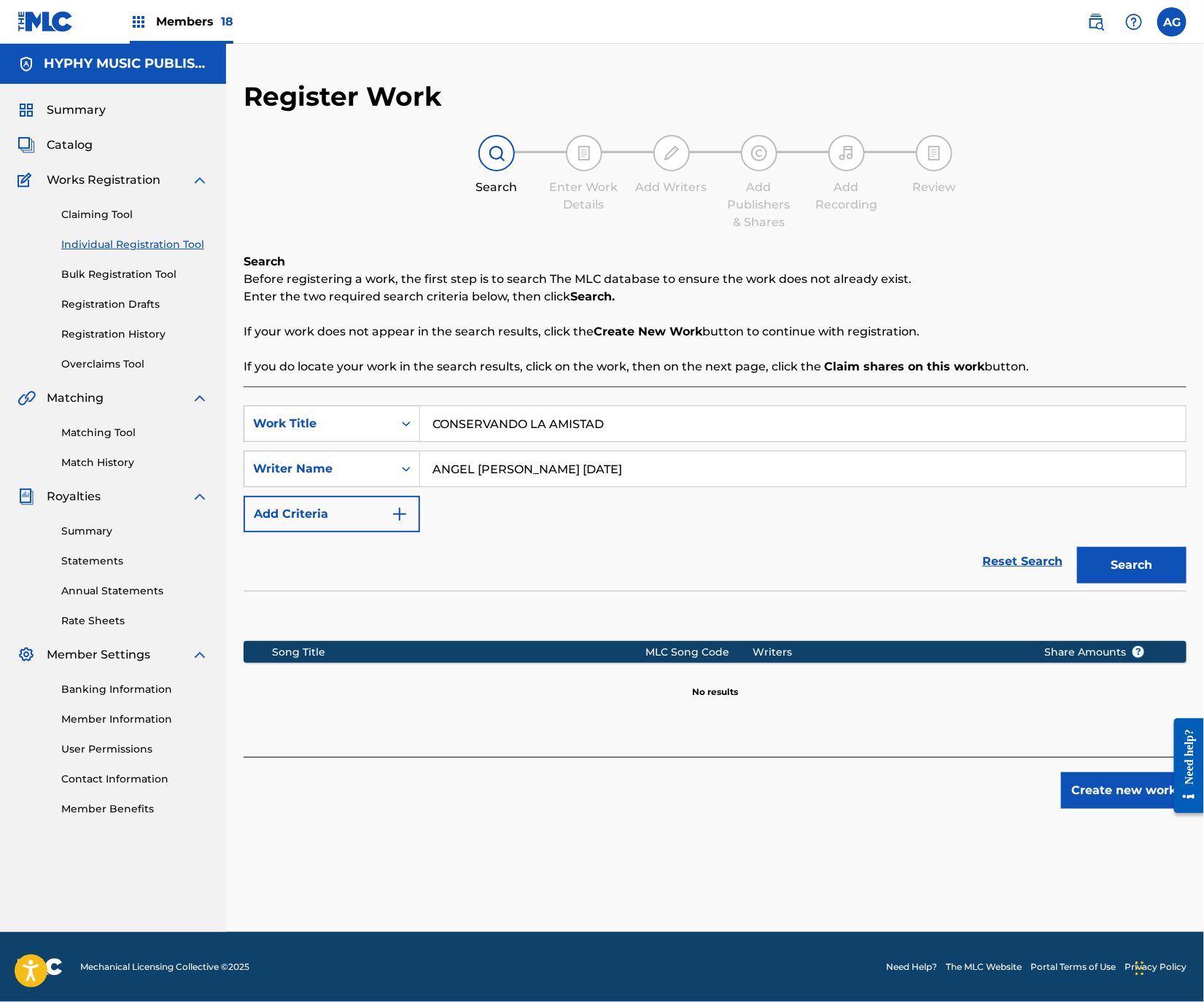
click at [1072, 794] on button "Create new work" at bounding box center [1124, 790] width 126 height 36
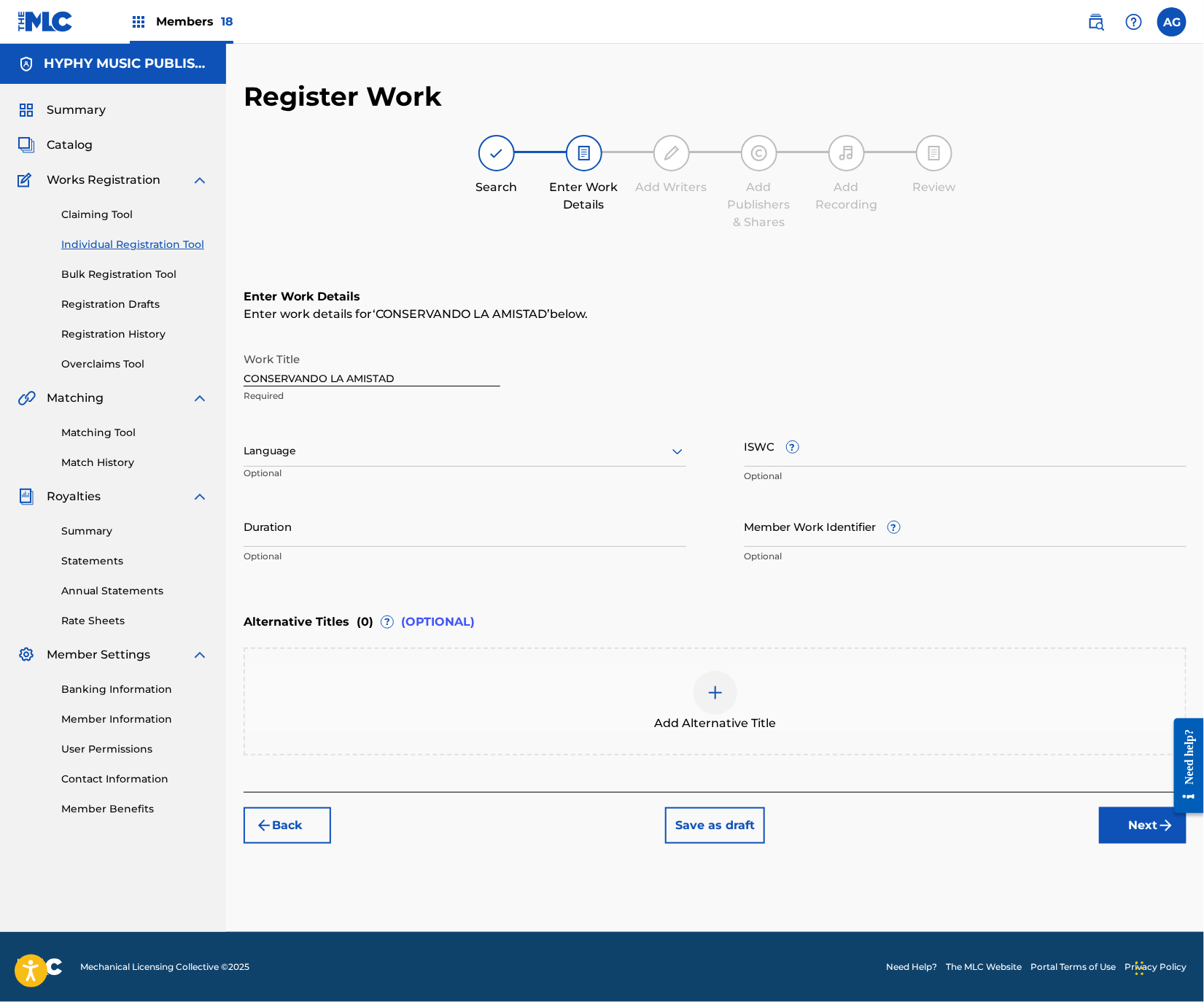
click at [566, 440] on div "Language" at bounding box center [465, 451] width 442 height 31
click at [497, 519] on div "Spanish" at bounding box center [465, 516] width 442 height 33
click at [491, 534] on input "Duration" at bounding box center [465, 526] width 442 height 41
click at [375, 383] on input "CONSERVANDO LA AMISTAD" at bounding box center [372, 365] width 257 height 41
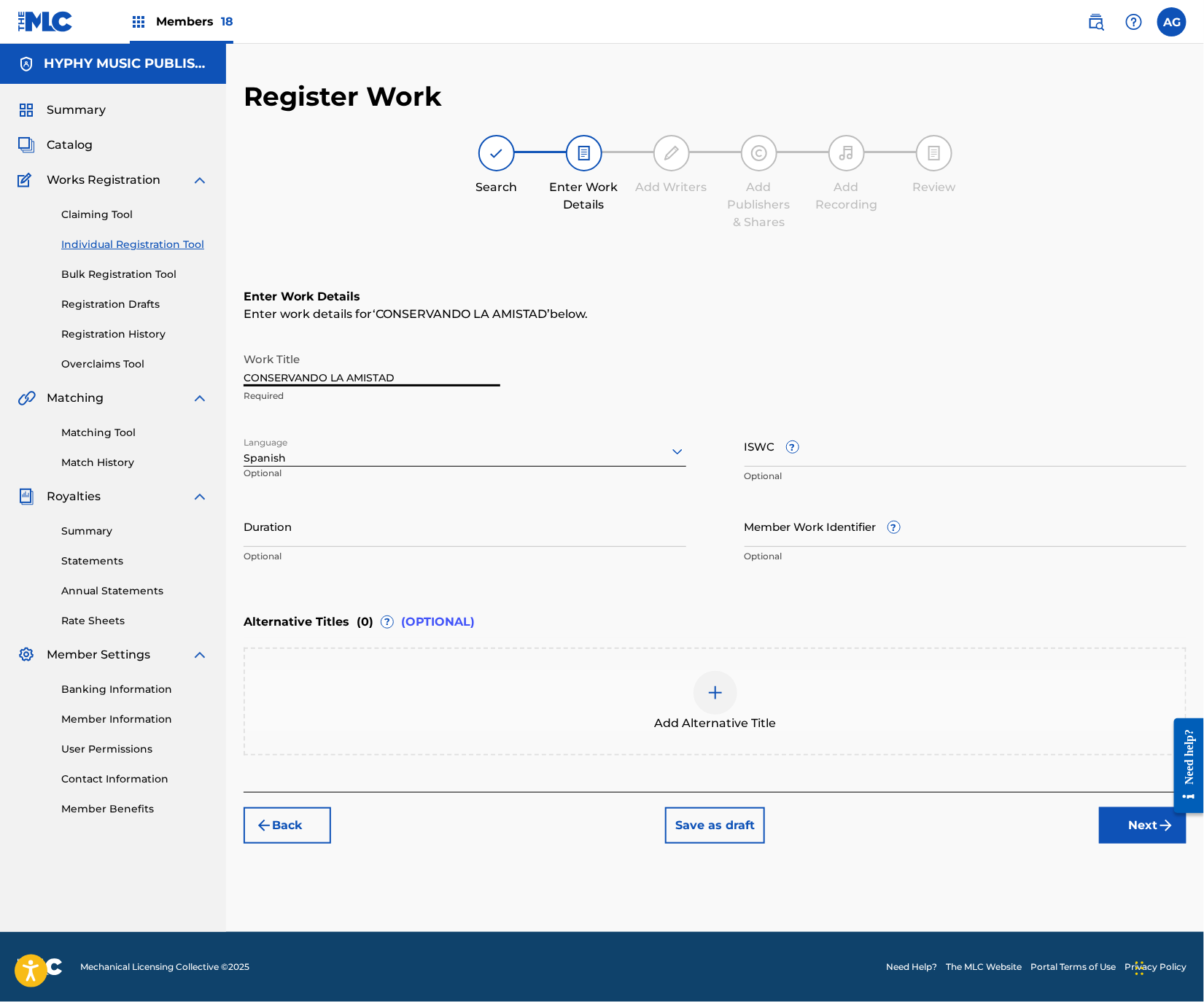
click at [375, 383] on input "CONSERVANDO LA AMISTAD" at bounding box center [372, 365] width 257 height 41
click at [379, 514] on input "Duration" at bounding box center [465, 526] width 442 height 41
type input "03:48"
click at [1118, 825] on button "Next" at bounding box center [1142, 825] width 88 height 36
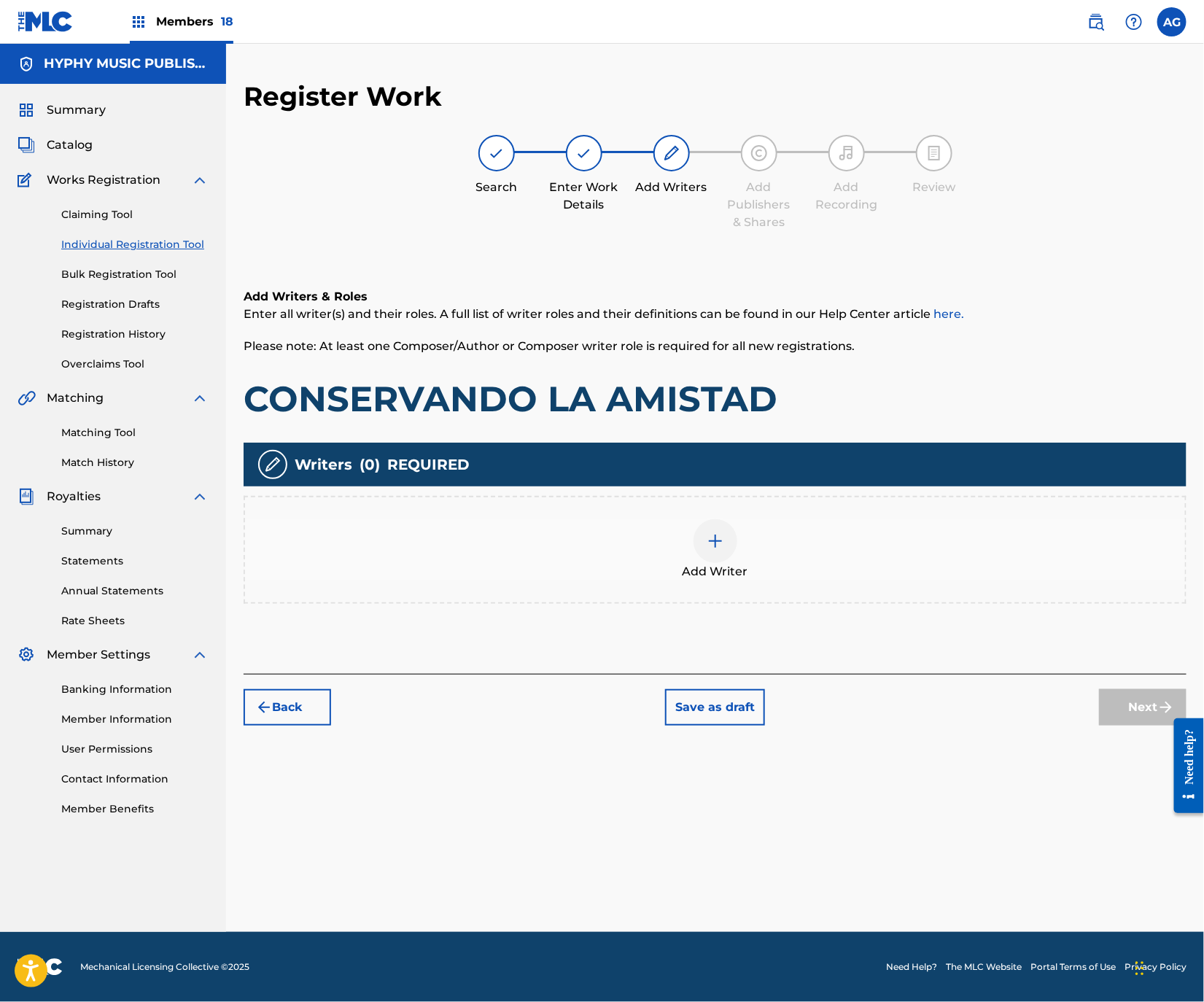
click at [772, 565] on div "Add Writer" at bounding box center [715, 550] width 940 height 62
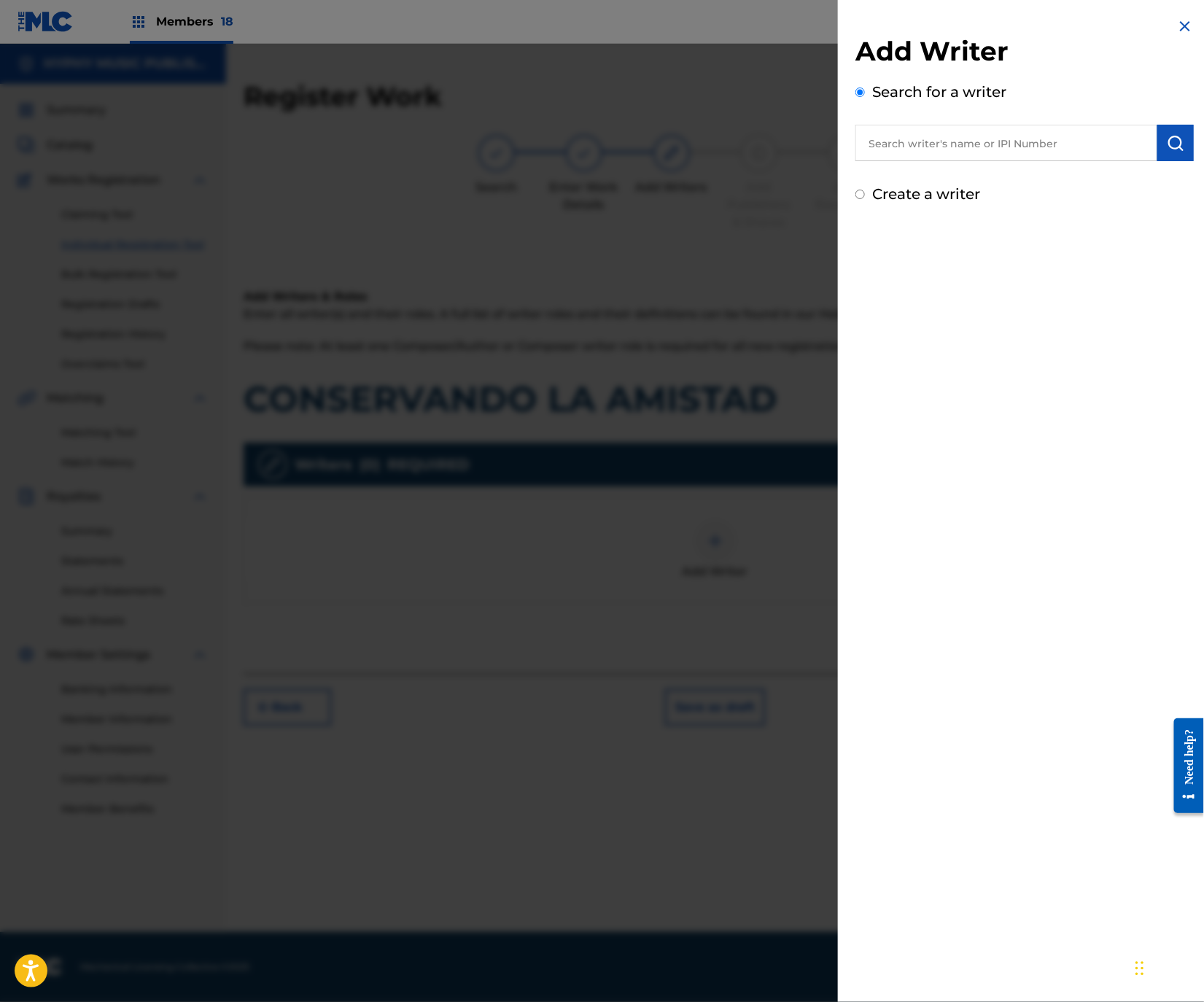
click at [1037, 144] on input "text" at bounding box center [1006, 143] width 302 height 36
type input "ANGEL [PERSON_NAME] [DATE]"
click at [1167, 151] on img "submit" at bounding box center [1176, 143] width 18 height 18
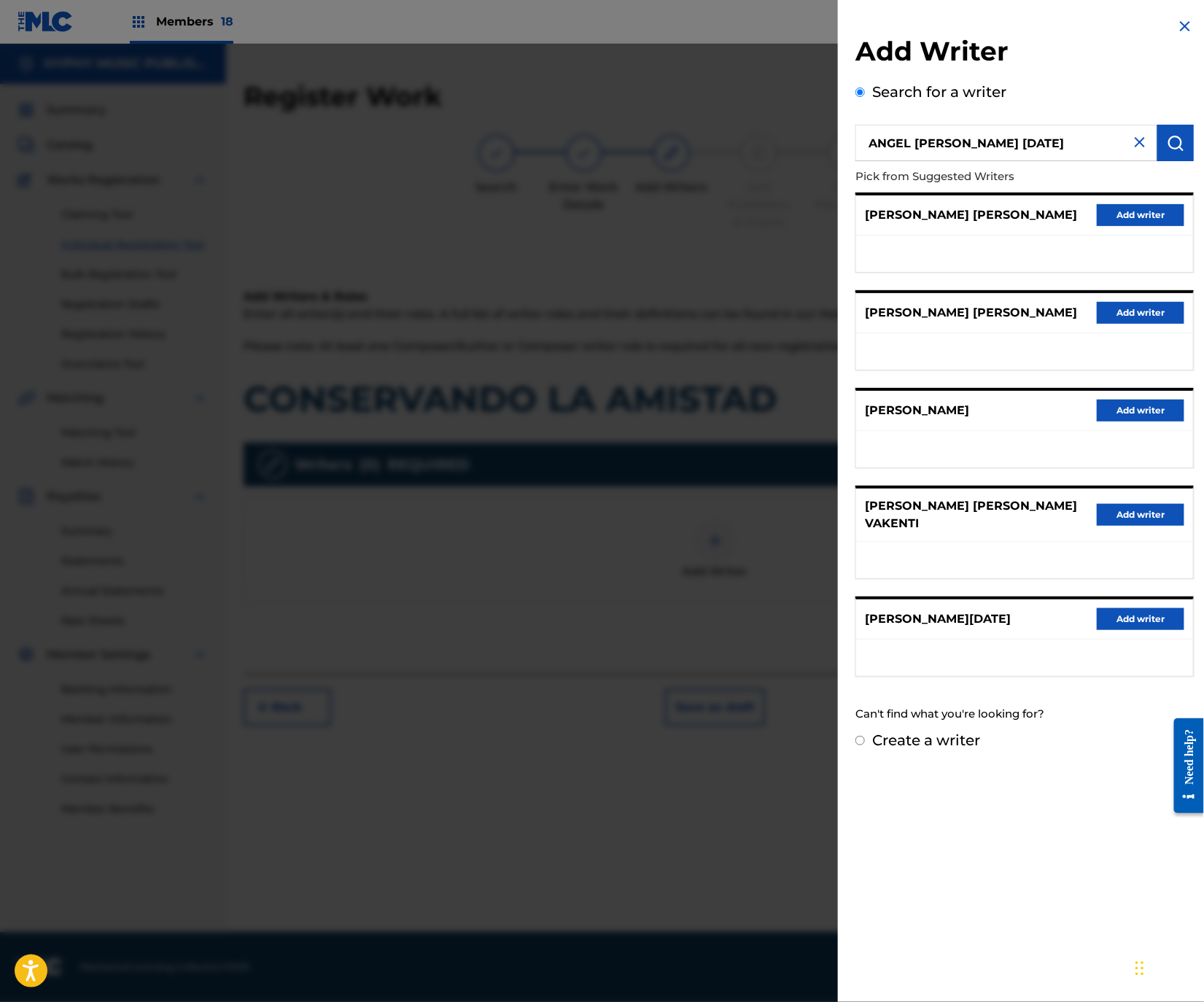
click at [930, 731] on label "Create a writer" at bounding box center [925, 740] width 108 height 18
radio input "true"
click at [865, 736] on input "Create a writer" at bounding box center [860, 740] width 10 height 10
radio input "false"
radio input "true"
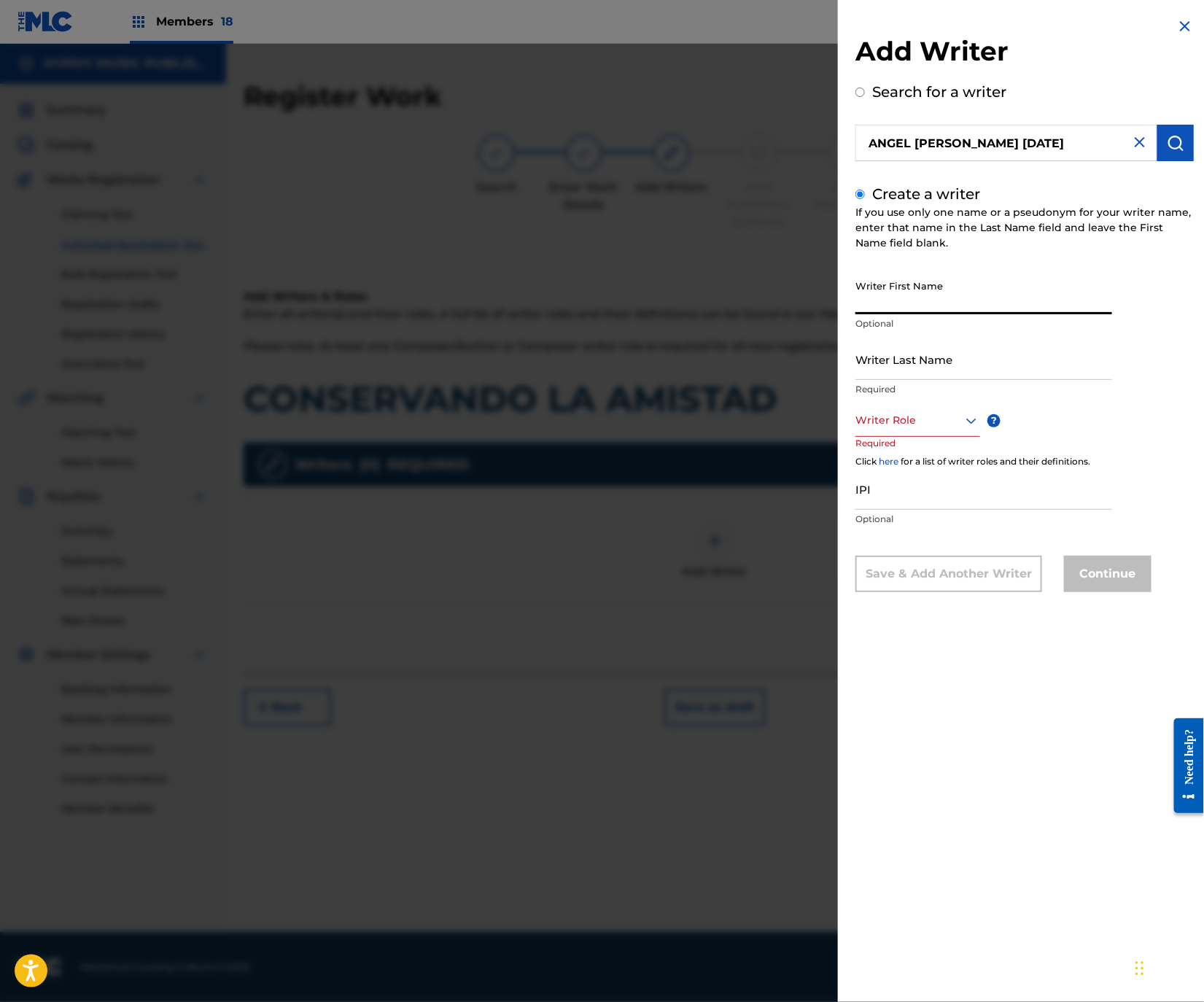
click at [919, 288] on input "Writer First Name" at bounding box center [984, 293] width 257 height 41
type input "ANGEL [PERSON_NAME] [DATE]"
click at [910, 364] on input "Writer Last Name" at bounding box center [984, 359] width 257 height 41
type input "ANGEL [PERSON_NAME] [DATE]"
drag, startPoint x: 944, startPoint y: 304, endPoint x: 1401, endPoint y: 307, distance: 457.0
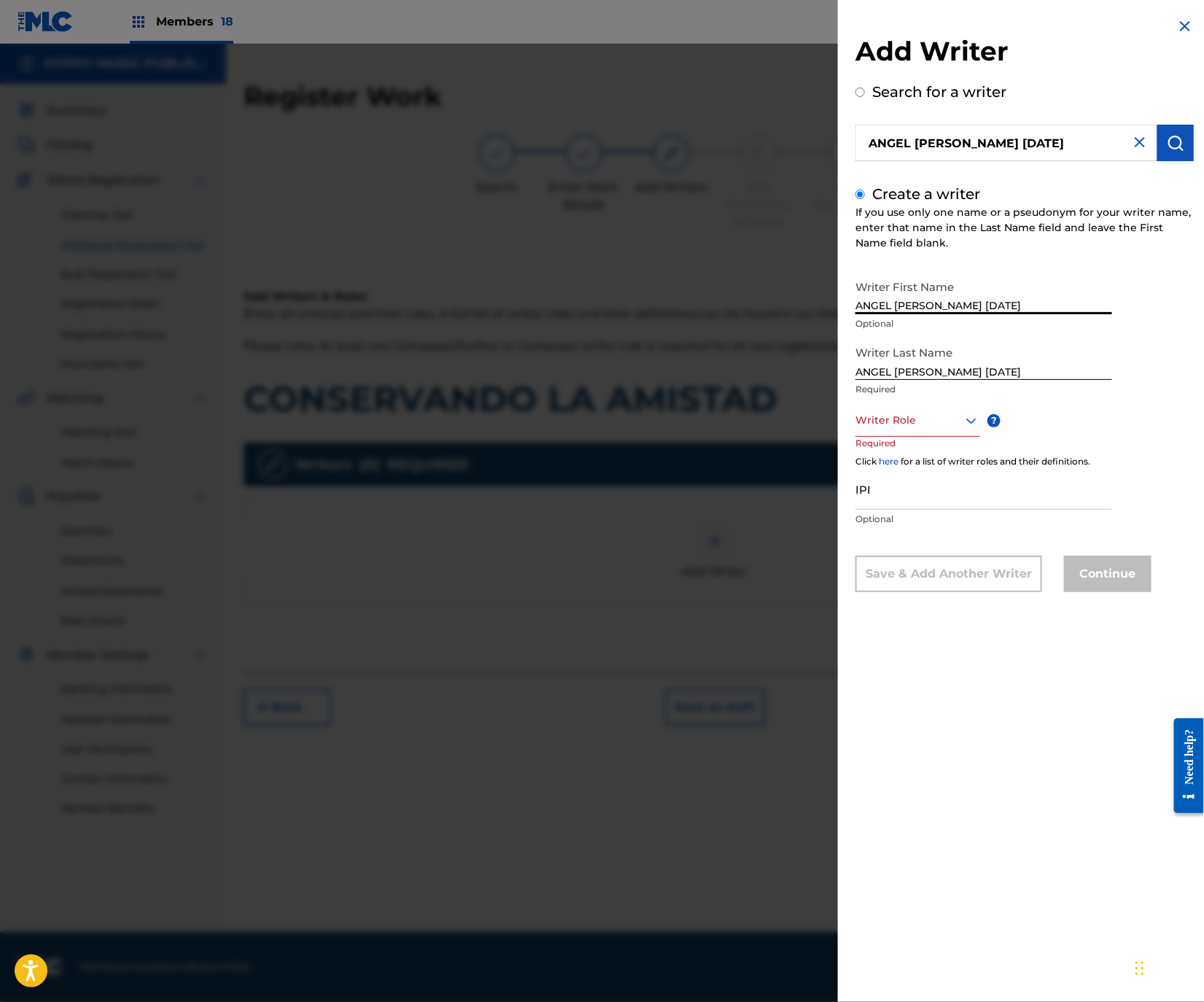
click at [1204, 307] on html "Accessibility Screen-Reader Guide, Feedback, and Issue Reporting | New window M…" at bounding box center [602, 501] width 1204 height 1002
type input "[PERSON_NAME]"
drag, startPoint x: 946, startPoint y: 375, endPoint x: 757, endPoint y: 363, distance: 189.4
click at [757, 361] on div "Add Writer Search for a writer [PERSON_NAME] [DATE] Create a writer If you use …" at bounding box center [602, 522] width 1204 height 958
type input "[PERSON_NAME] [DATE]"
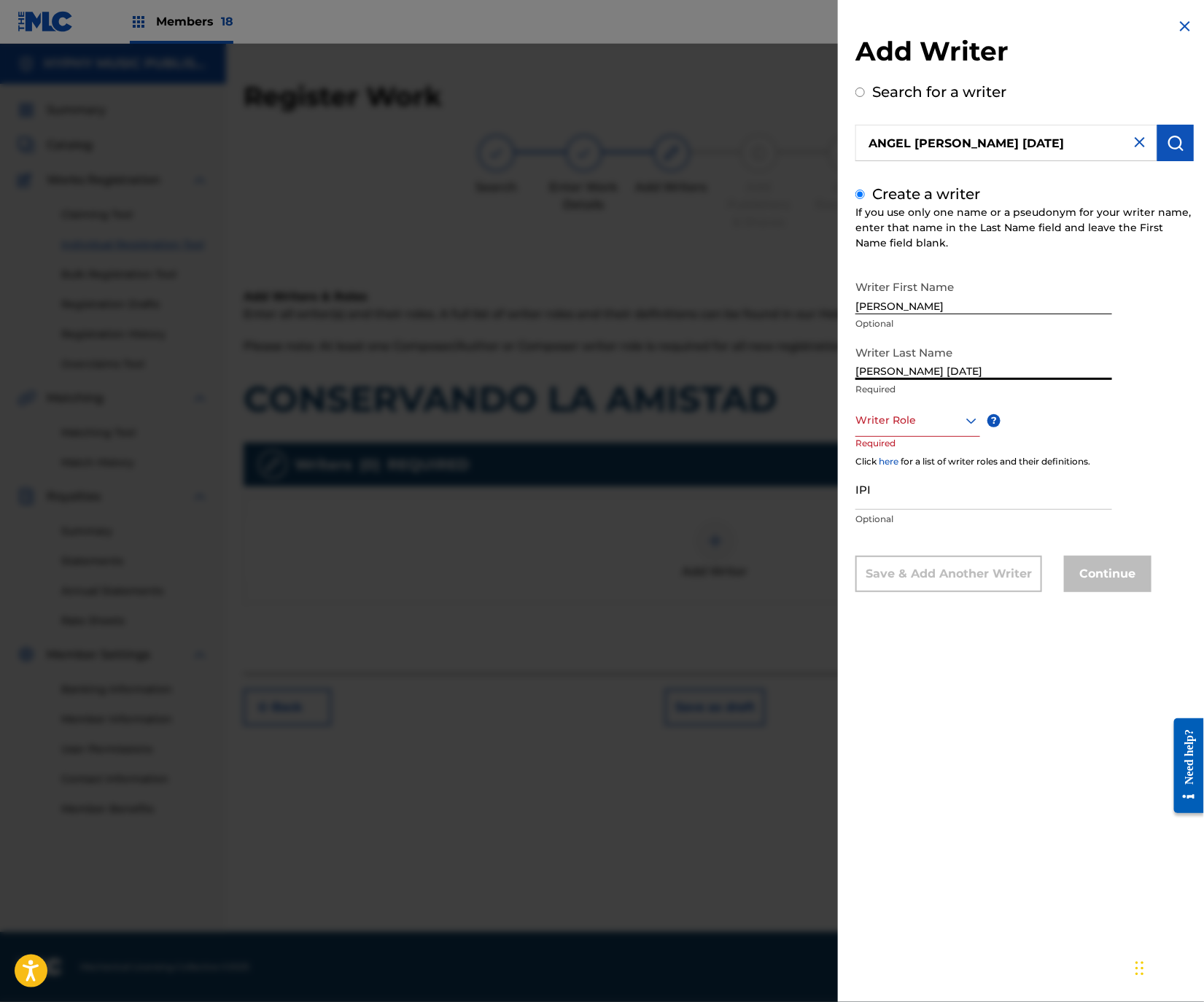
click at [920, 422] on div at bounding box center [918, 420] width 125 height 19
click at [916, 441] on div "Composer/Author" at bounding box center [918, 453] width 123 height 33
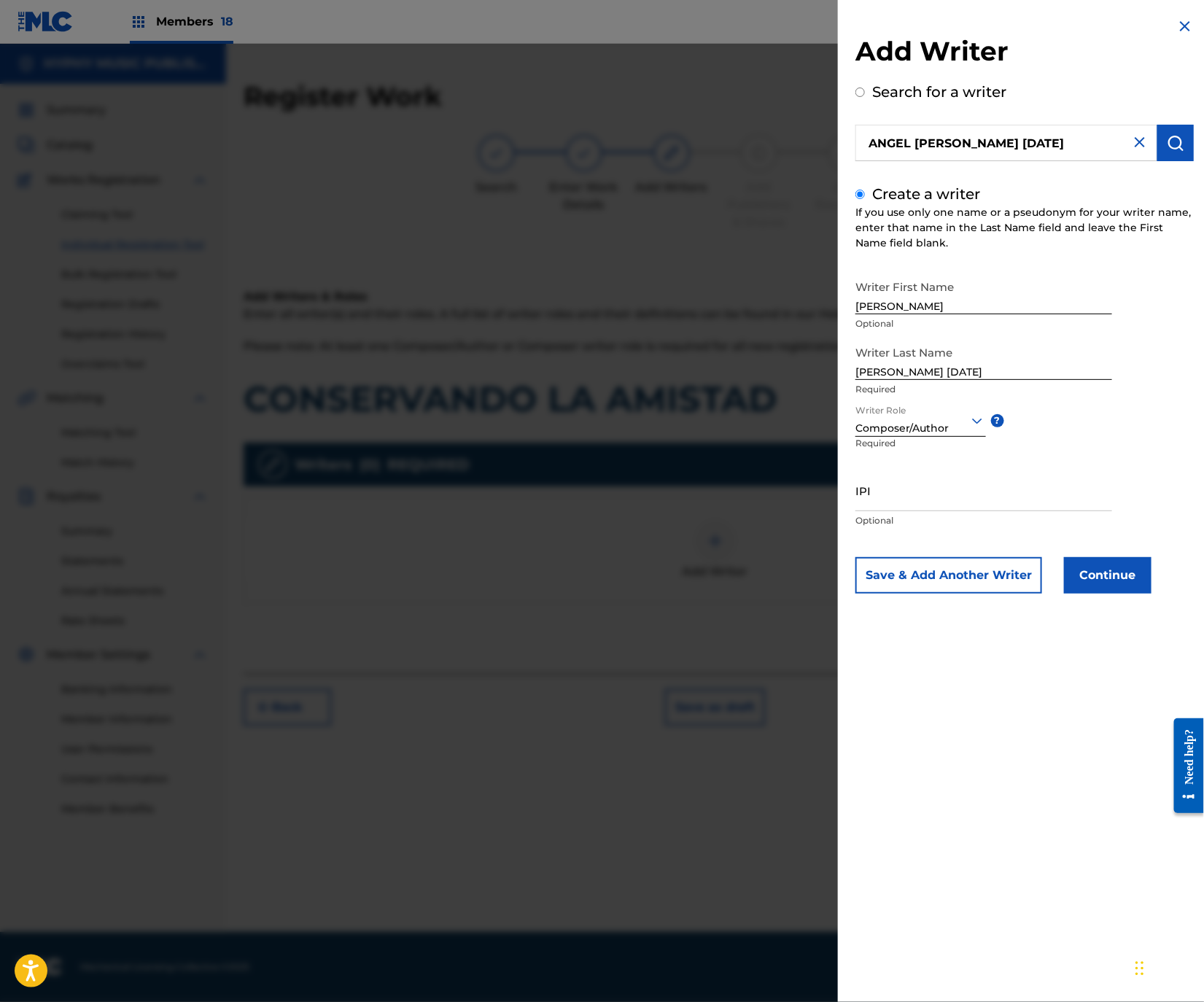
drag, startPoint x: 1106, startPoint y: 545, endPoint x: 1107, endPoint y: 556, distance: 11.0
click at [1106, 551] on div "Writer First Name [PERSON_NAME] Optional Writer Last Name [PERSON_NAME] [DATE] …" at bounding box center [1025, 433] width 339 height 321
click at [1107, 567] on button "Continue" at bounding box center [1108, 575] width 88 height 36
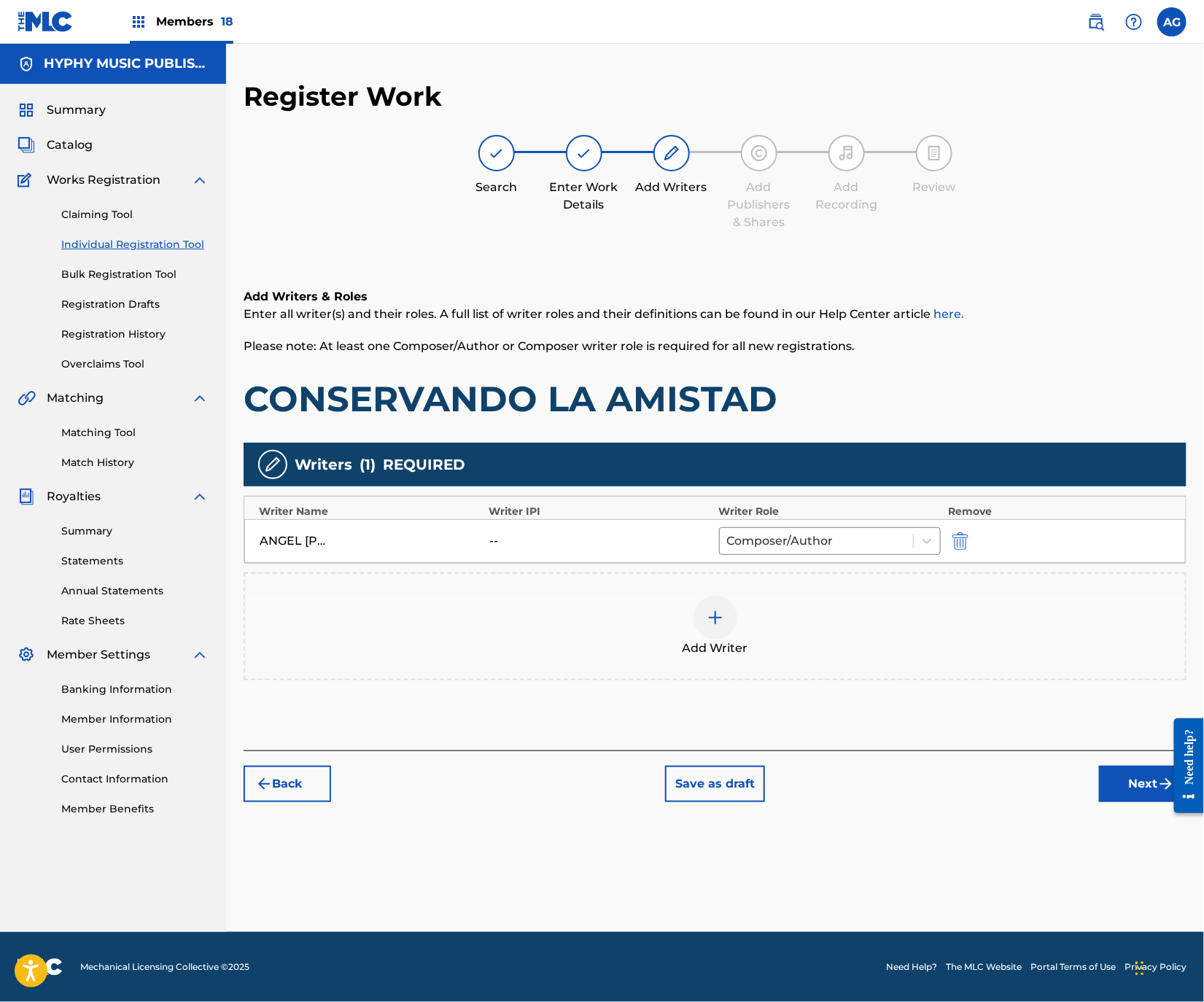
click at [1135, 768] on button "Next" at bounding box center [1142, 783] width 88 height 36
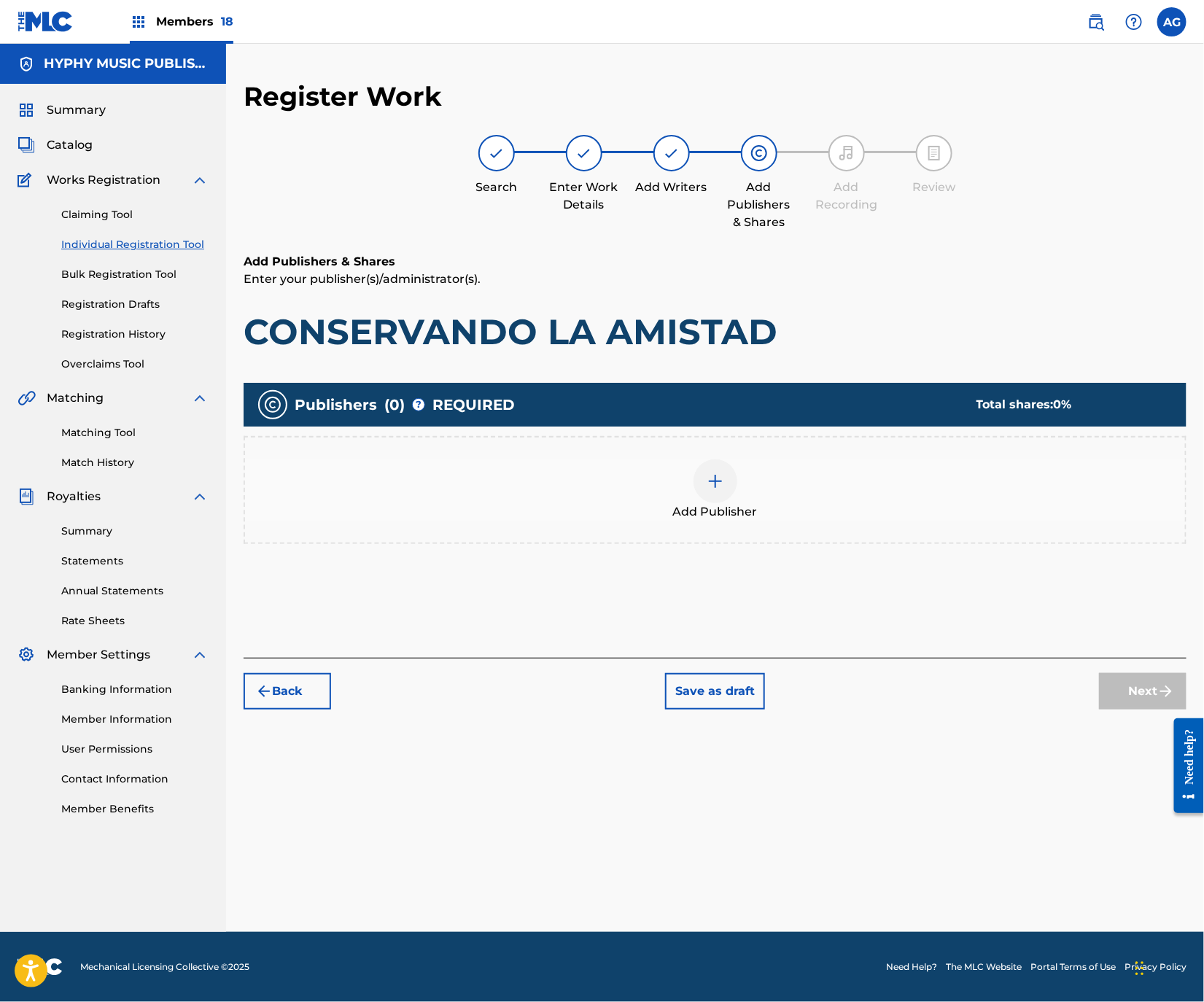
click at [606, 531] on div "Add Publisher" at bounding box center [715, 489] width 943 height 108
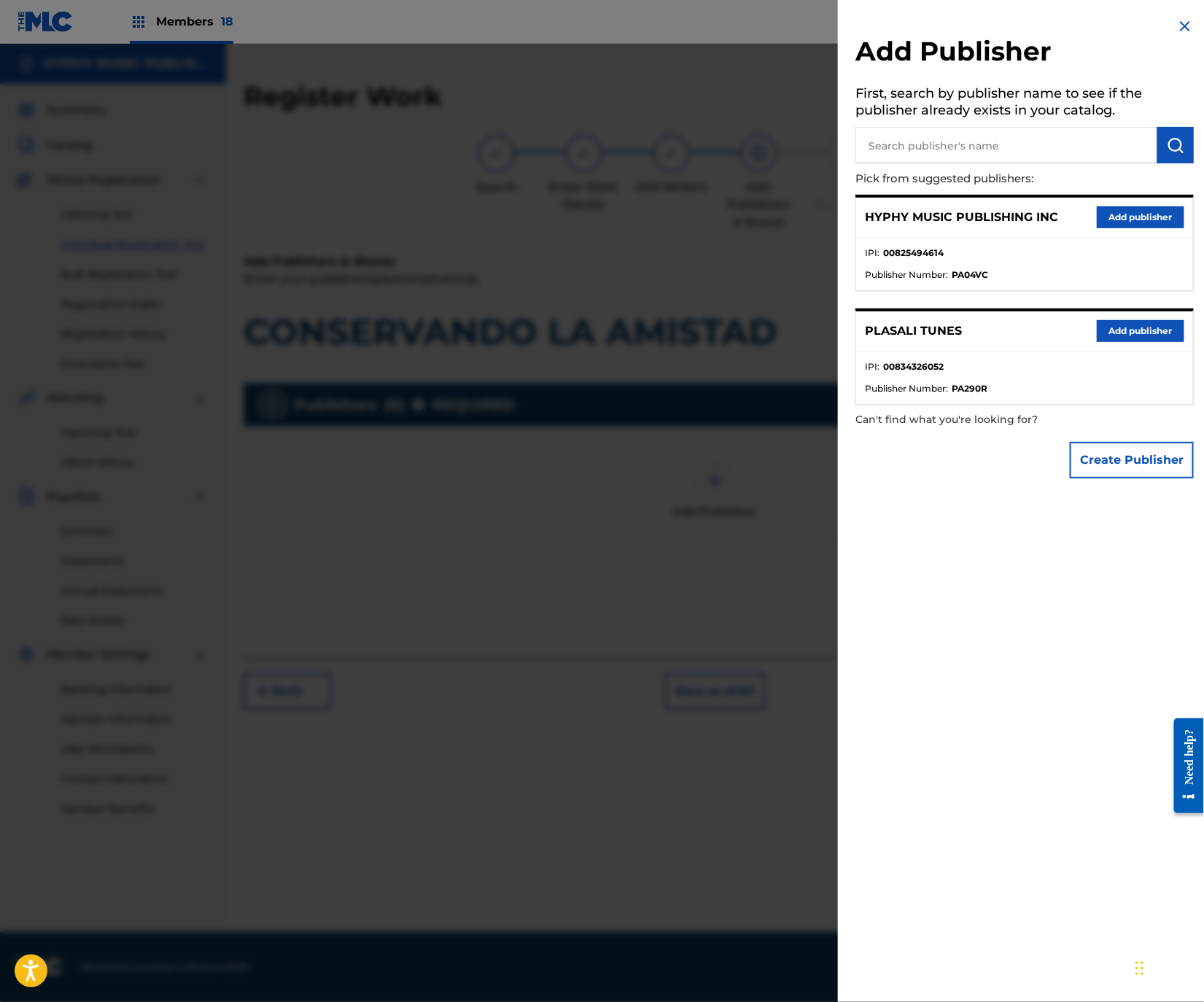
click at [1121, 207] on button "Add publisher" at bounding box center [1141, 217] width 88 height 22
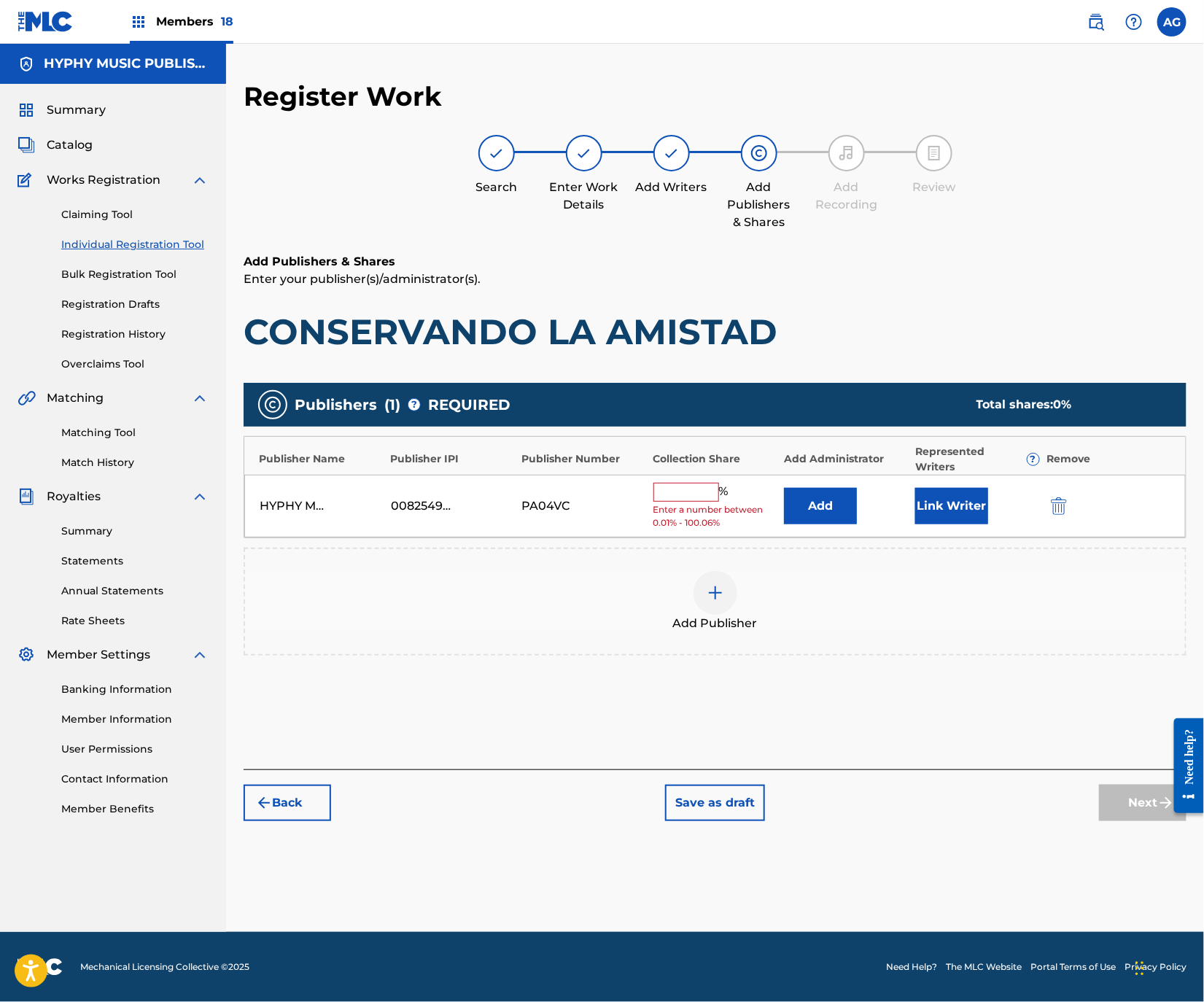
click at [698, 485] on input "text" at bounding box center [685, 492] width 66 height 19
type input "100"
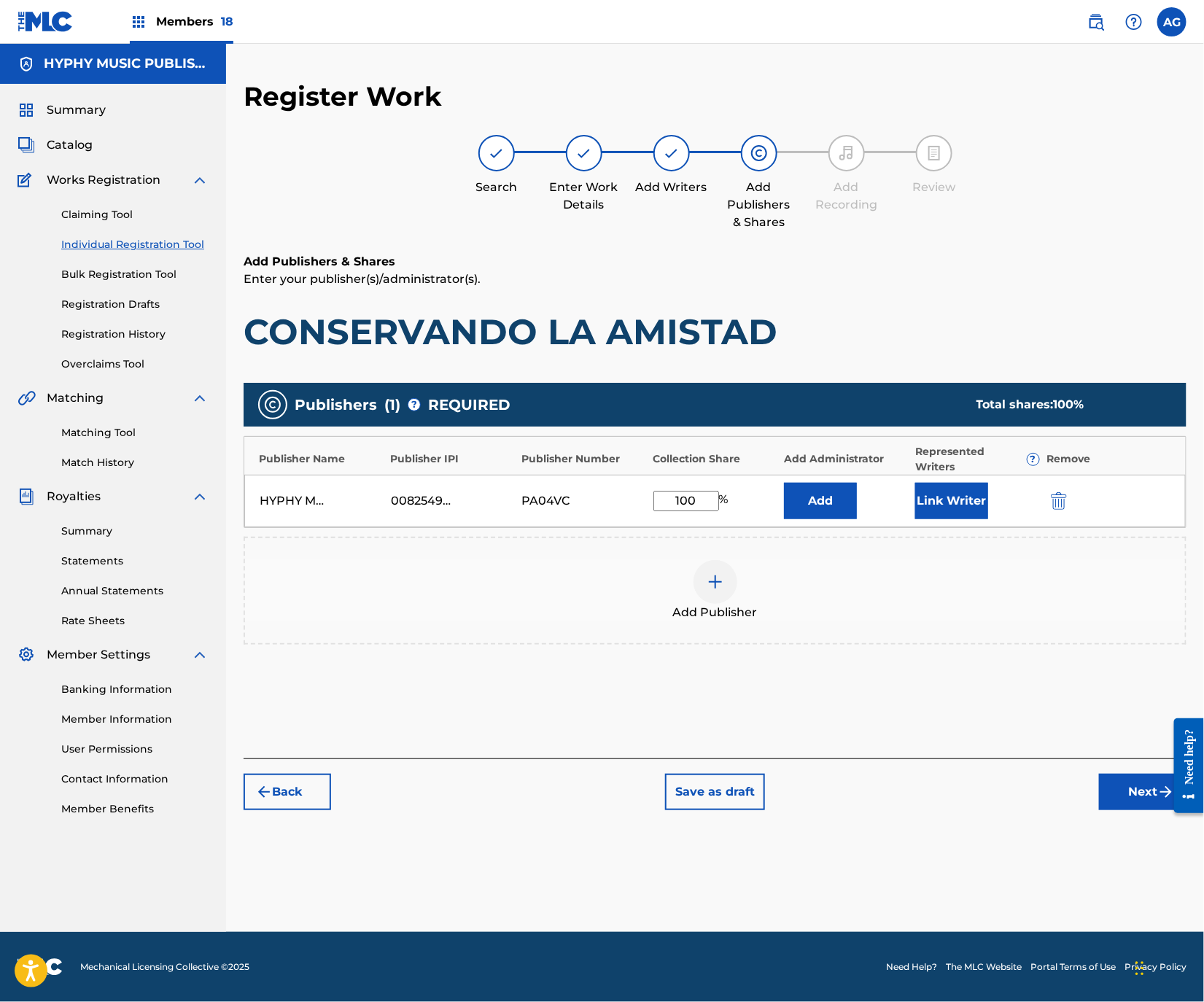
click at [926, 484] on button "Link Writer" at bounding box center [952, 501] width 73 height 36
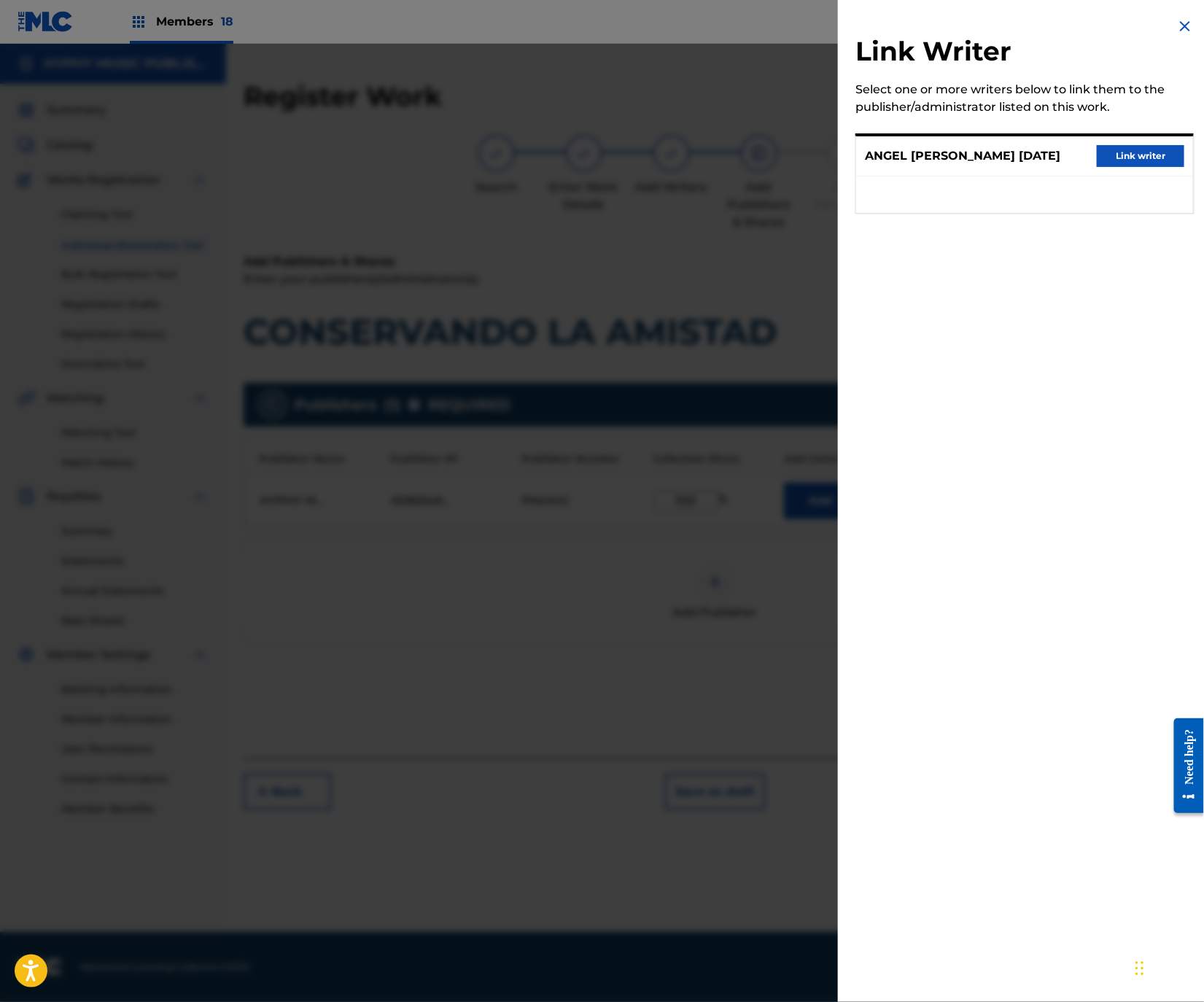
click at [1121, 164] on button "Link writer" at bounding box center [1141, 156] width 88 height 22
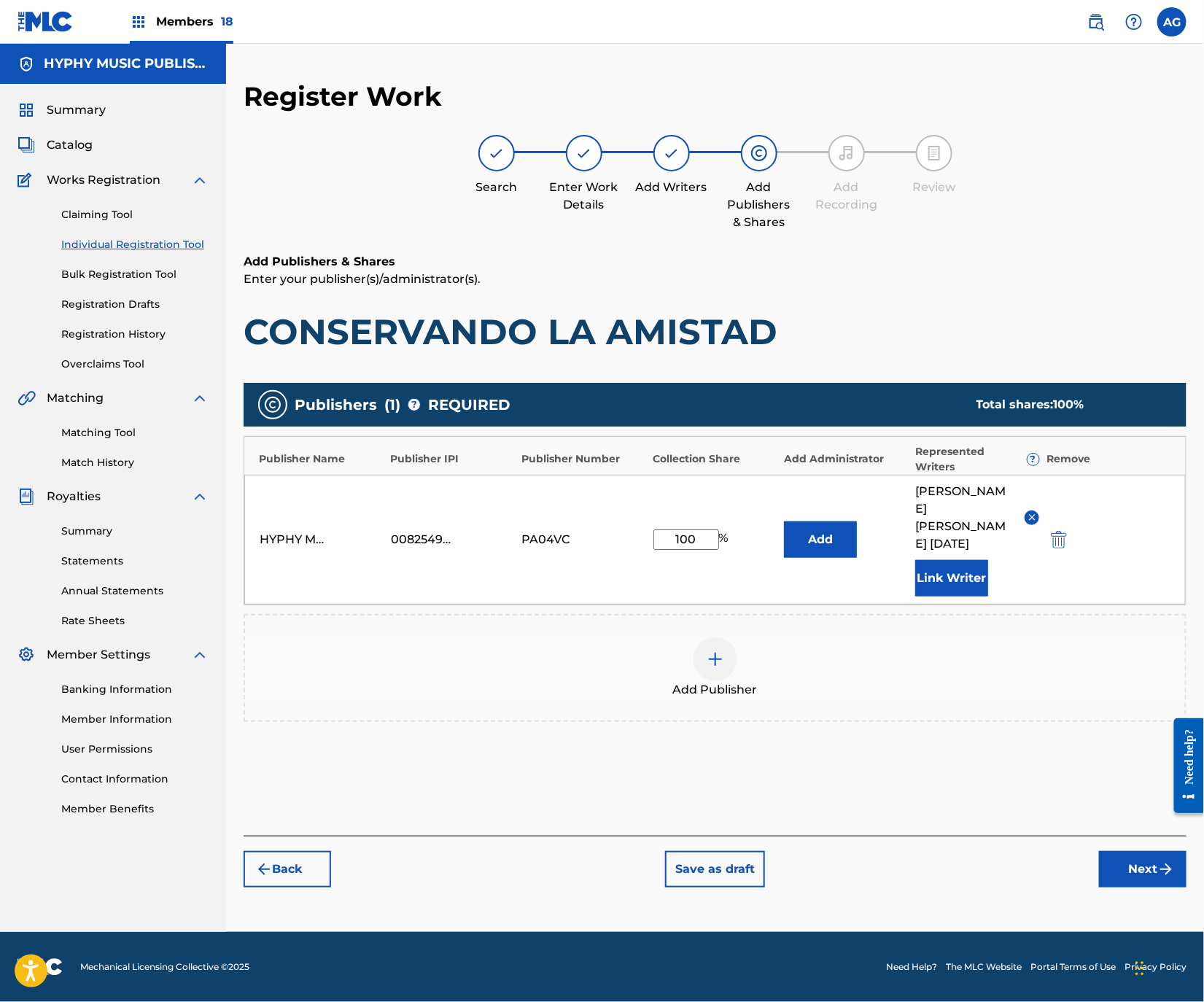
click at [1112, 851] on button "Next" at bounding box center [1142, 868] width 88 height 36
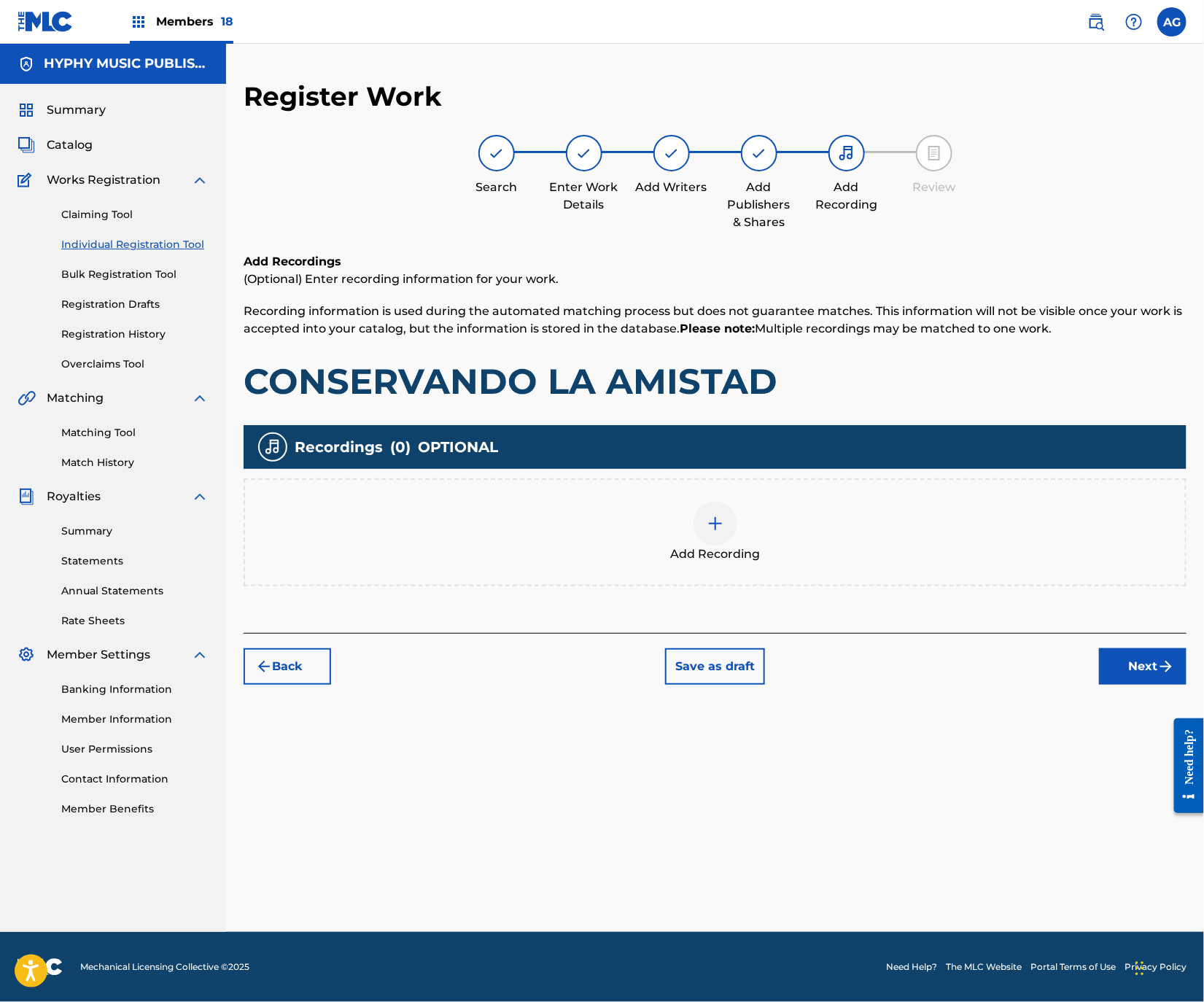
click at [629, 525] on div "Add Recording" at bounding box center [715, 532] width 940 height 62
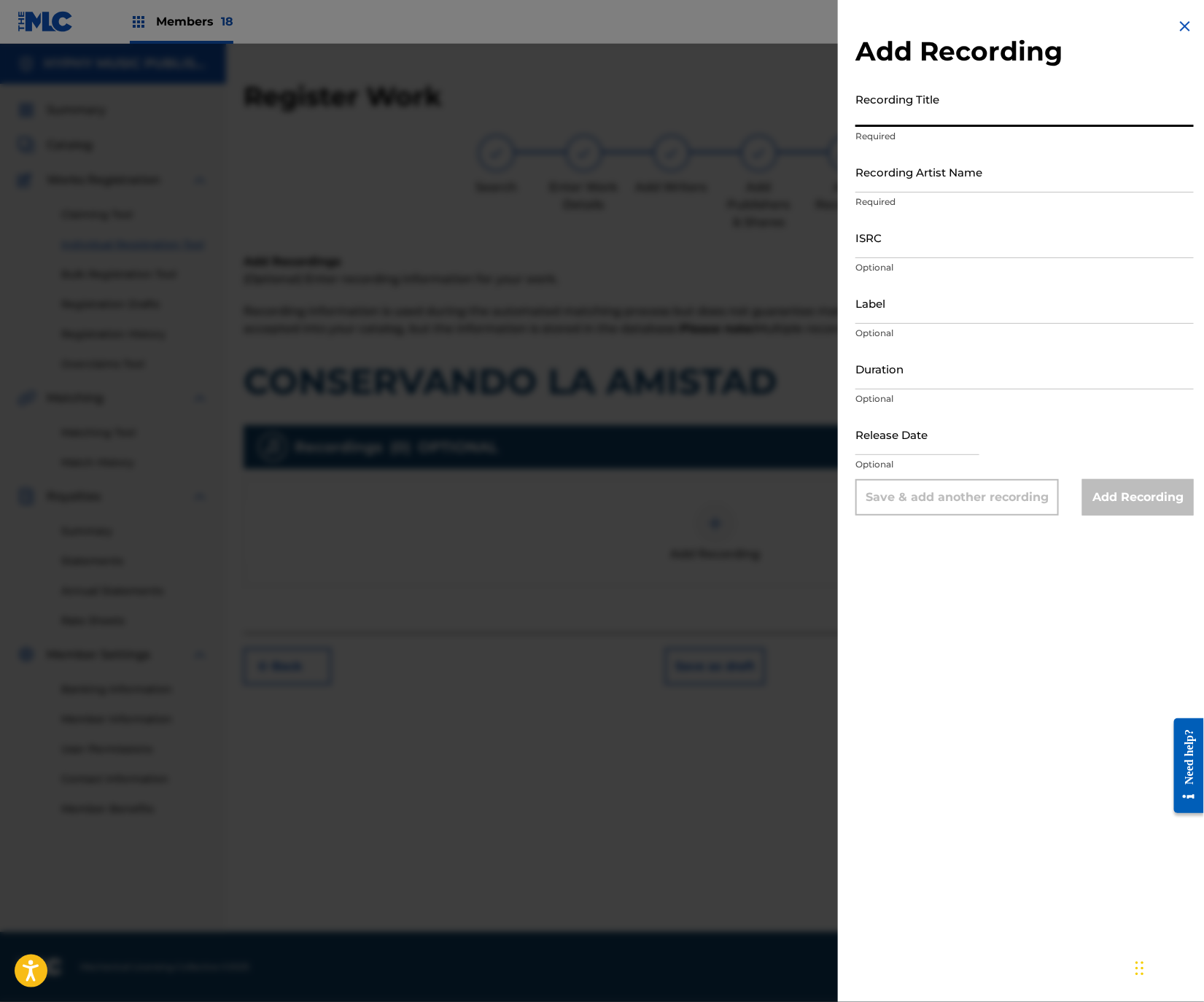
click at [1057, 122] on input "Recording Title" at bounding box center [1025, 105] width 339 height 41
type input "Conservando La Amistad"
click at [974, 177] on input "Recording Artist Name" at bounding box center [1025, 171] width 339 height 41
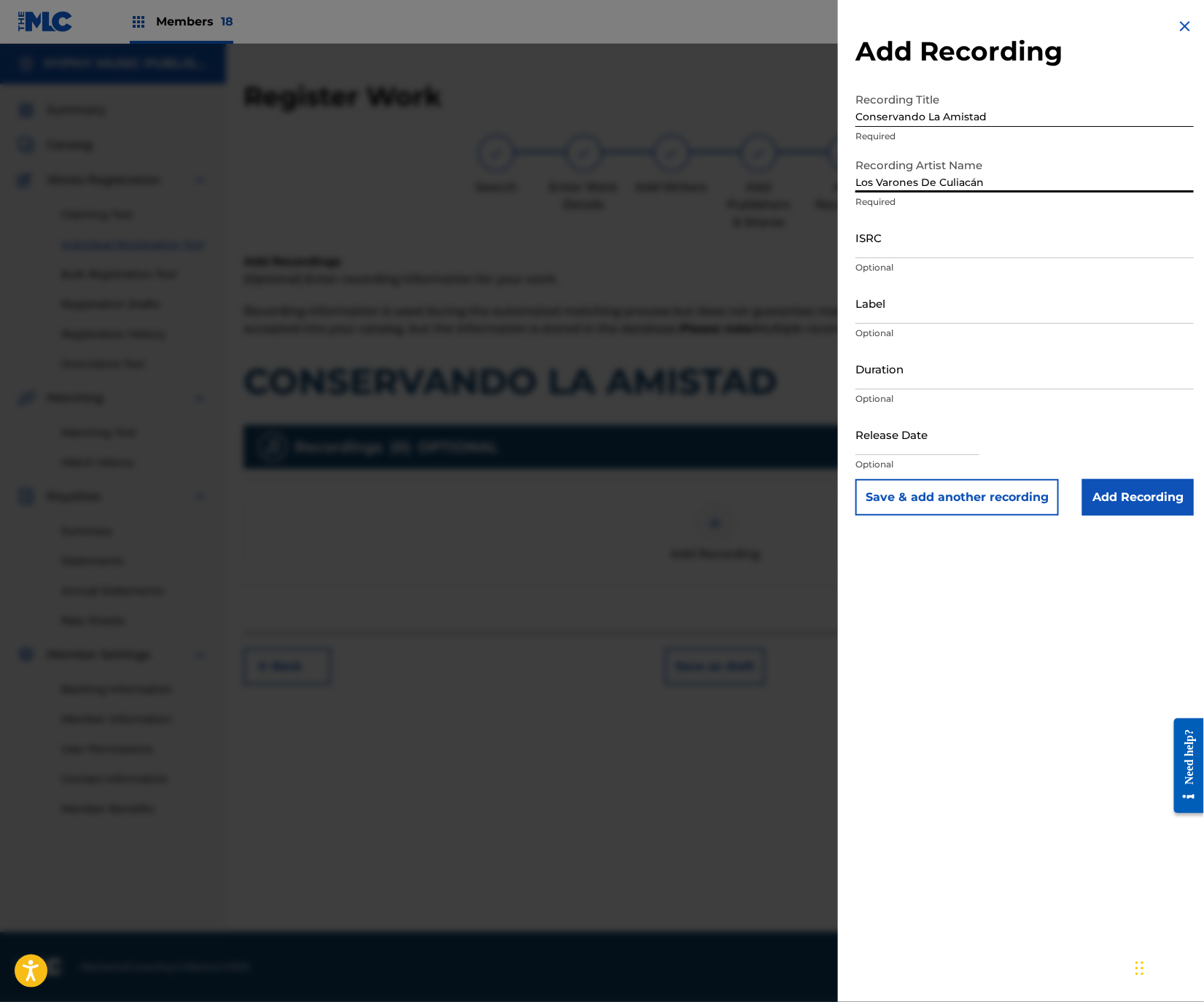
type input "Los Varones De Culiacán"
click at [1041, 241] on input "ISRC" at bounding box center [1025, 237] width 339 height 41
type input "US3DF2501192"
click at [1009, 296] on input "Label" at bounding box center [1025, 302] width 339 height 41
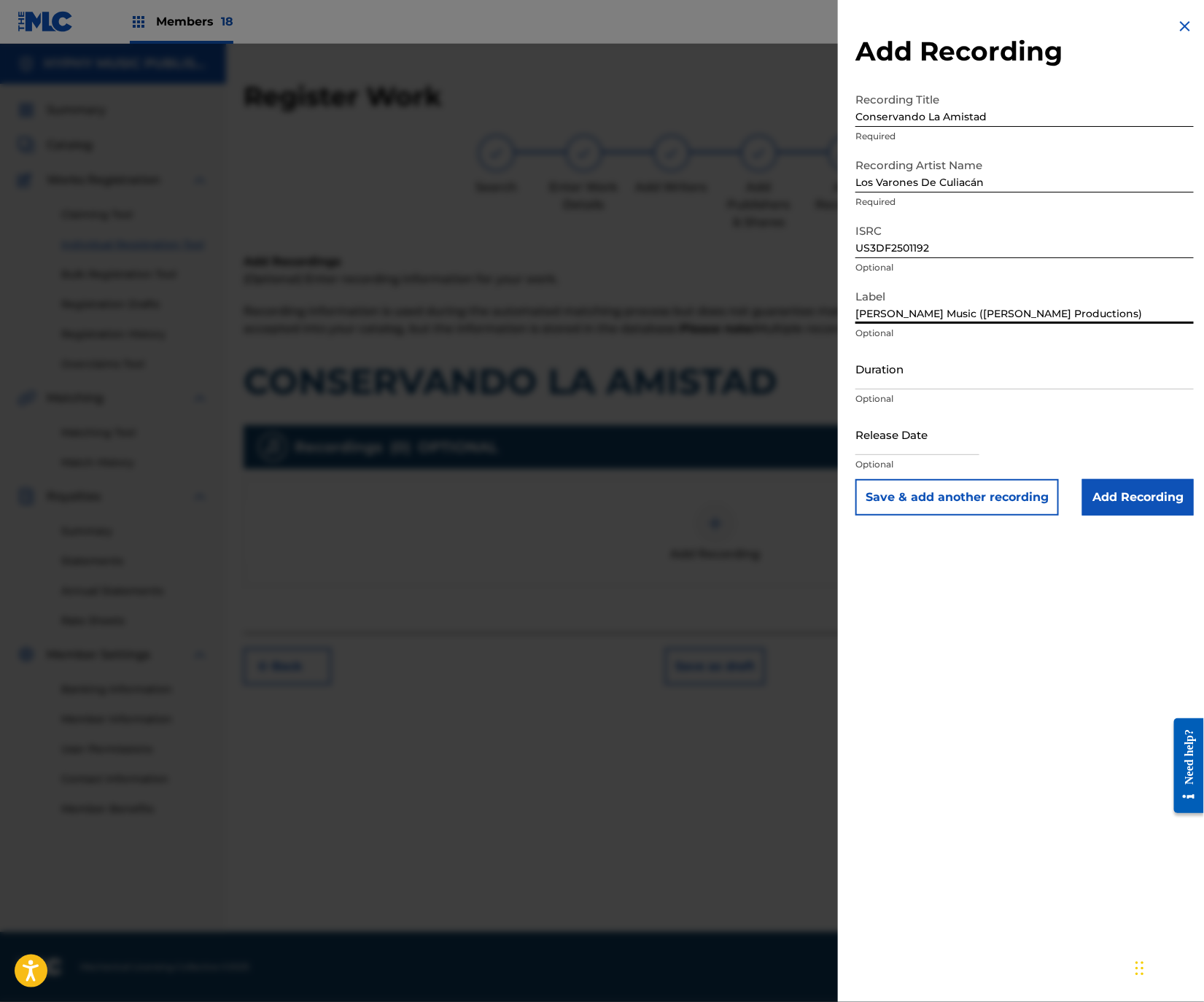
type input "[PERSON_NAME] Music ([PERSON_NAME] Productions)"
click at [917, 372] on input "Duration" at bounding box center [1025, 368] width 339 height 41
type input "03:48"
click at [1100, 492] on input "Add Recording" at bounding box center [1138, 497] width 112 height 36
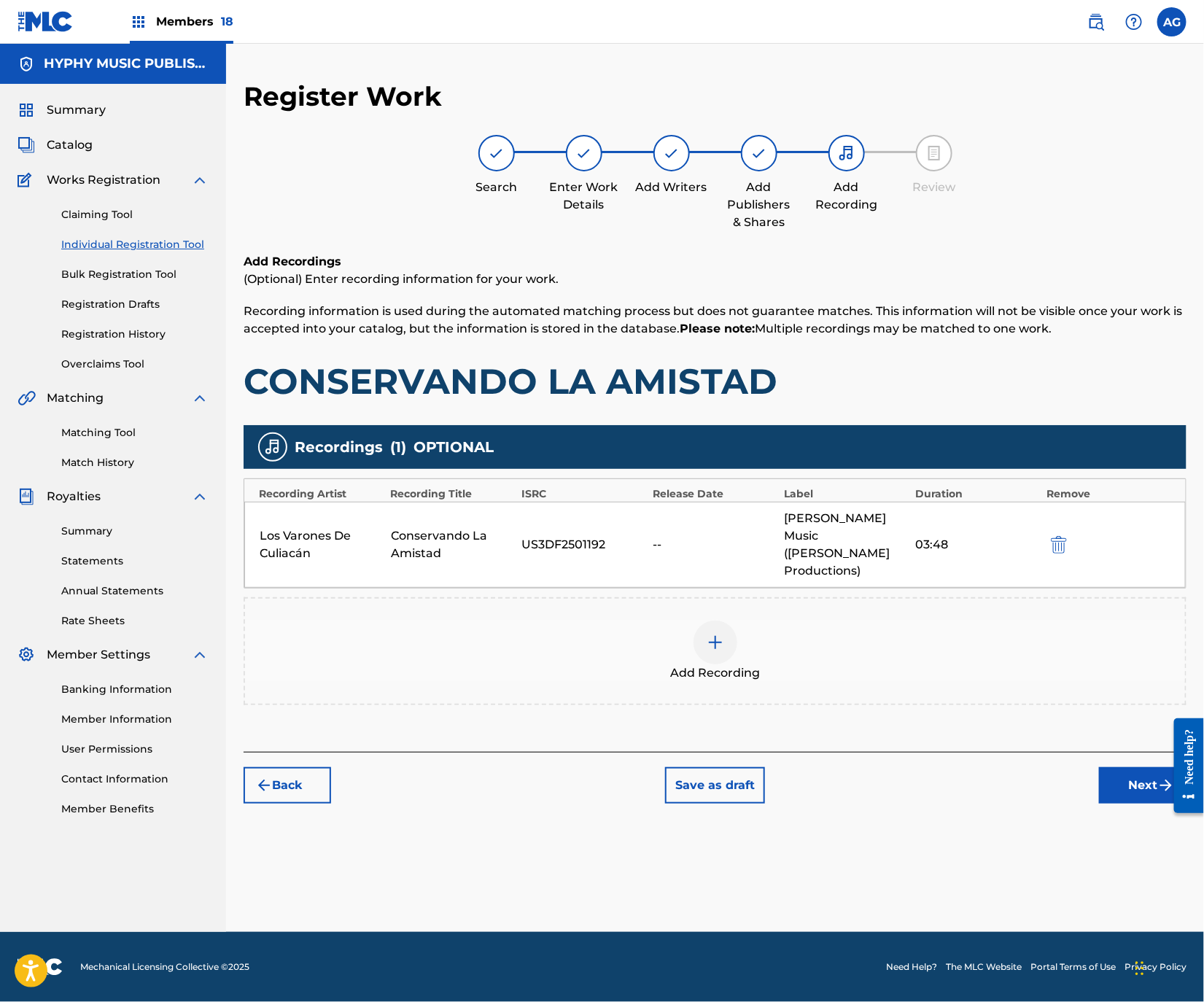
click at [1154, 767] on button "Next" at bounding box center [1142, 785] width 88 height 36
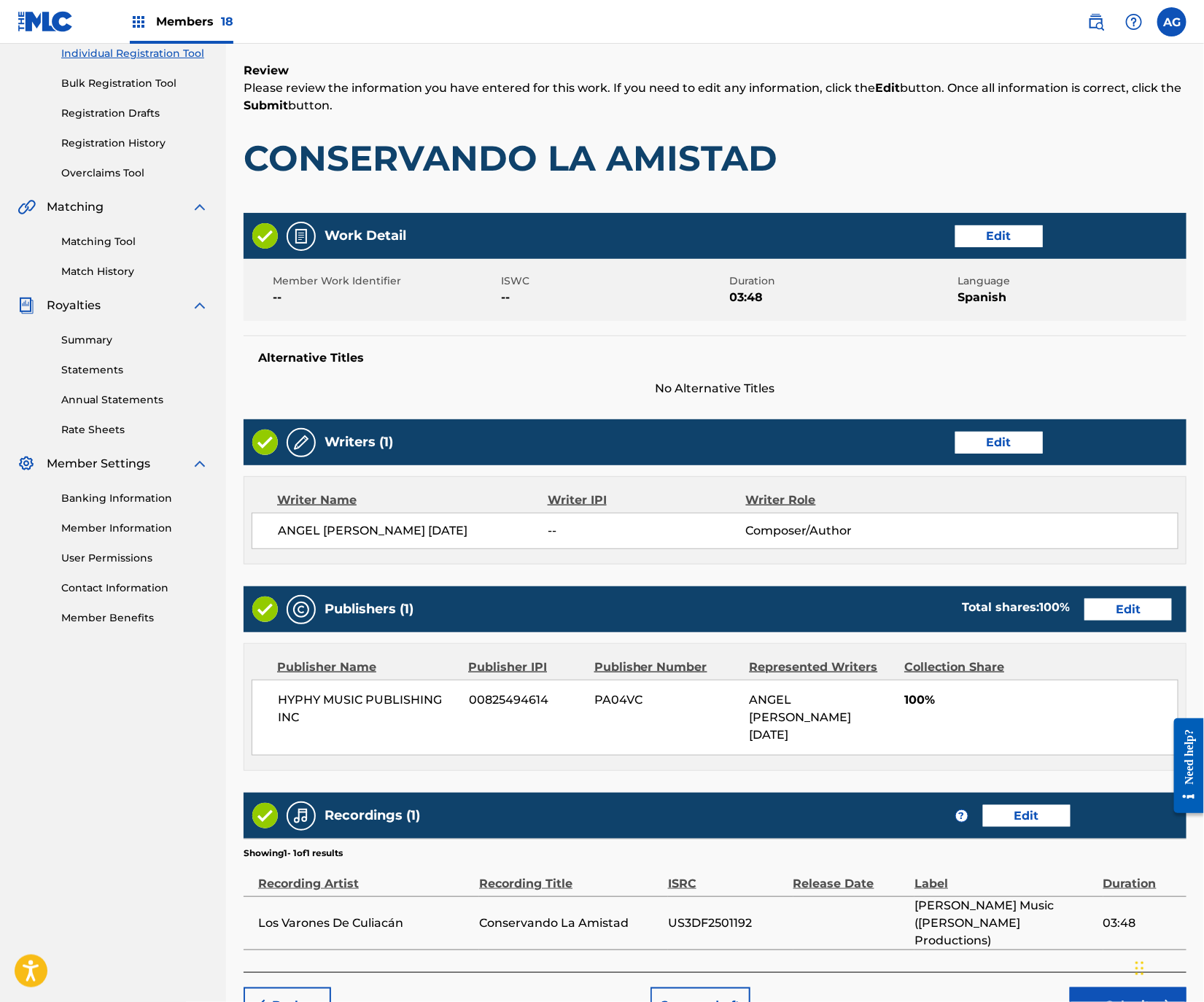
scroll to position [252, 0]
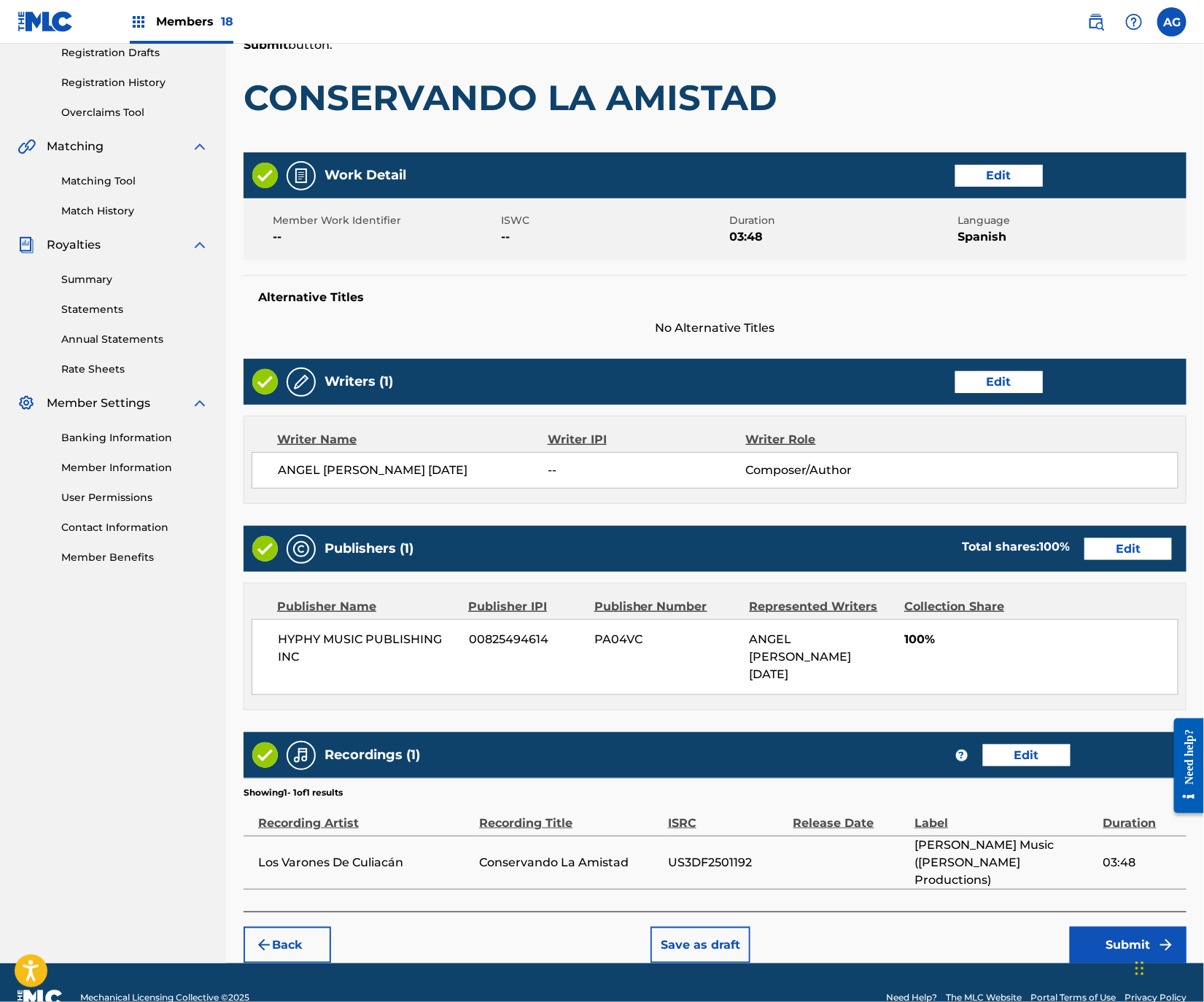
drag, startPoint x: 899, startPoint y: 650, endPoint x: 888, endPoint y: 862, distance: 212.3
drag, startPoint x: 828, startPoint y: 676, endPoint x: 894, endPoint y: 853, distance: 188.9
click at [1100, 927] on button "Submit" at bounding box center [1128, 944] width 117 height 36
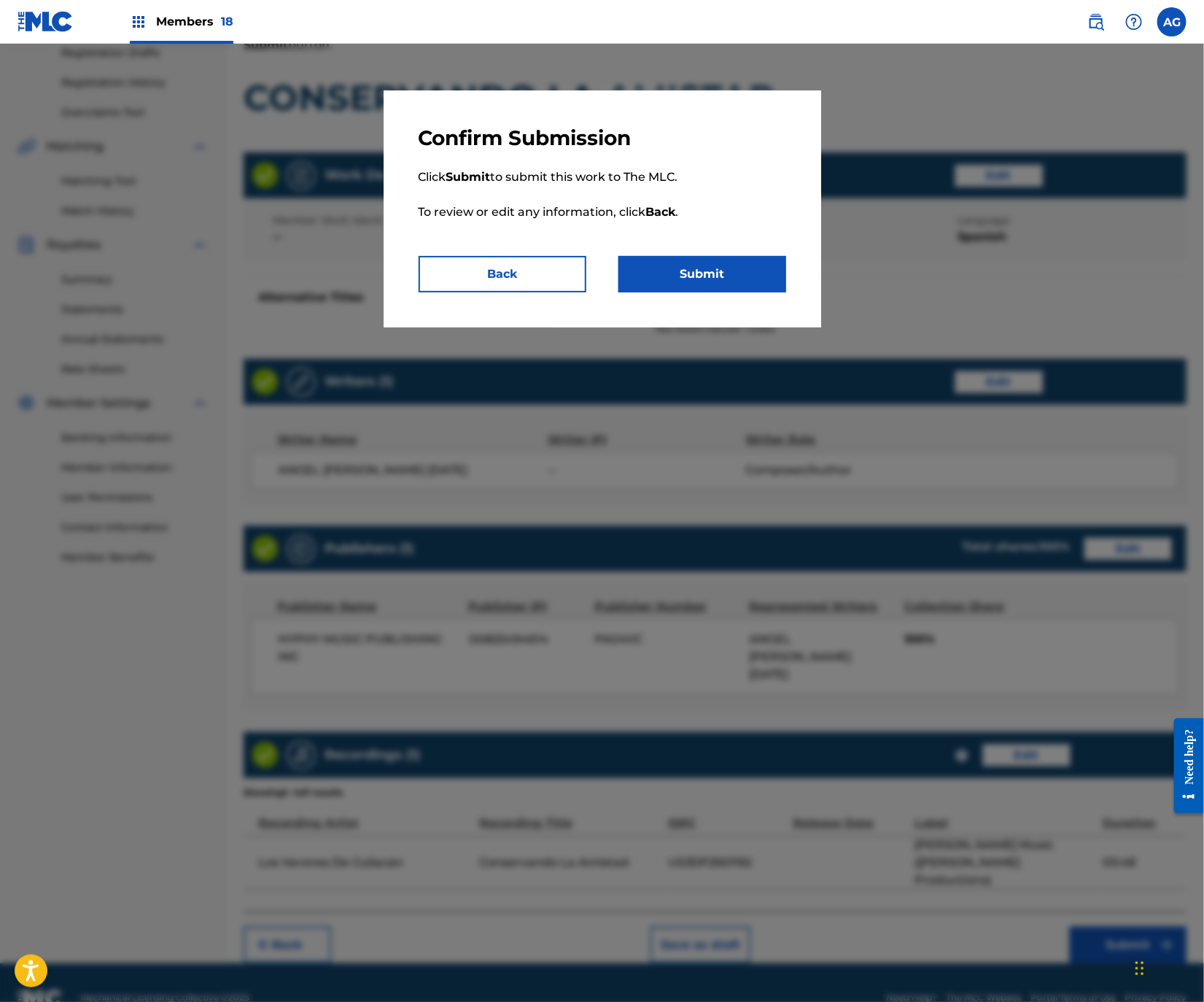
click at [681, 274] on button "Submit" at bounding box center [702, 274] width 168 height 36
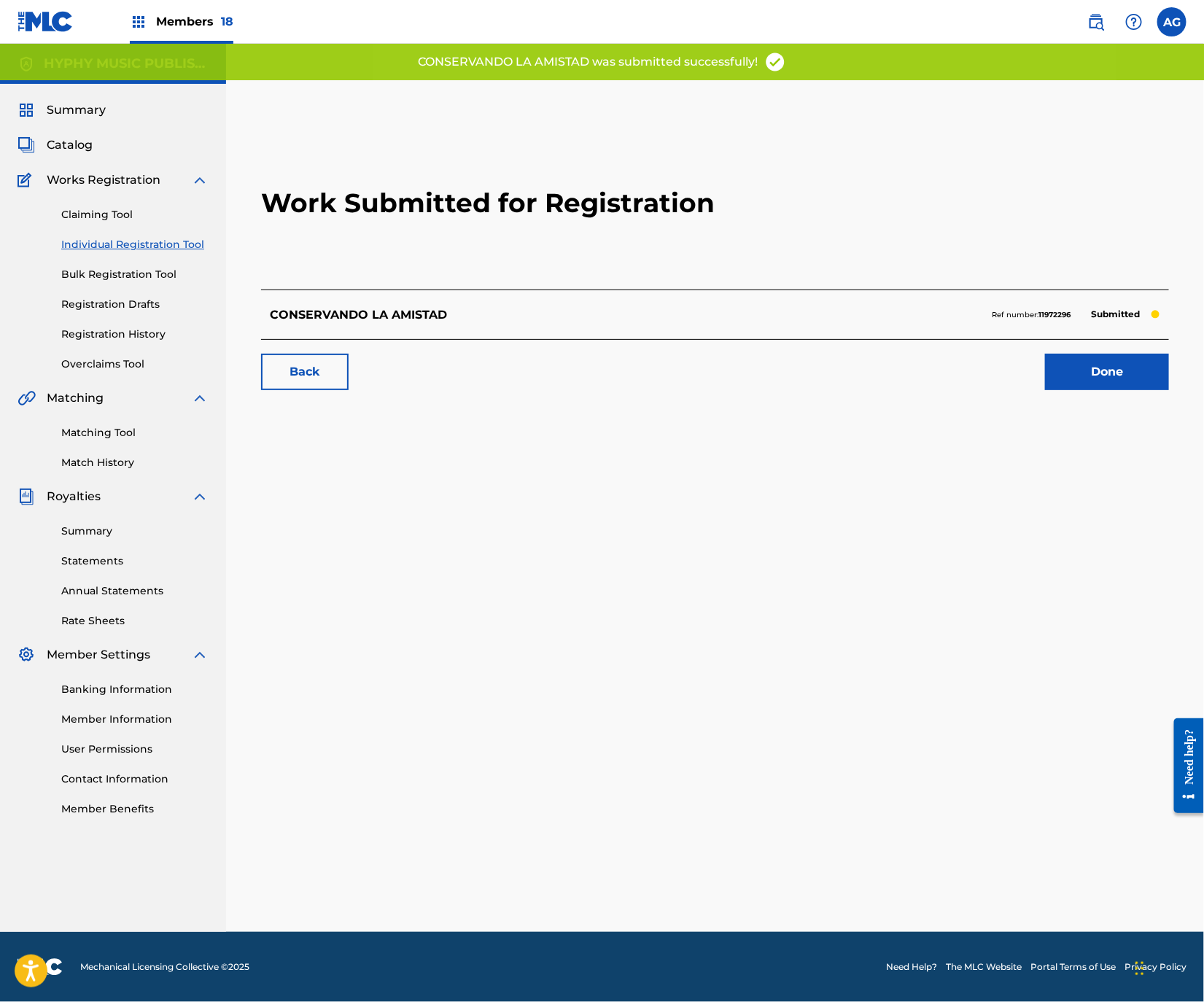
click at [1101, 369] on link "Done" at bounding box center [1107, 372] width 124 height 36
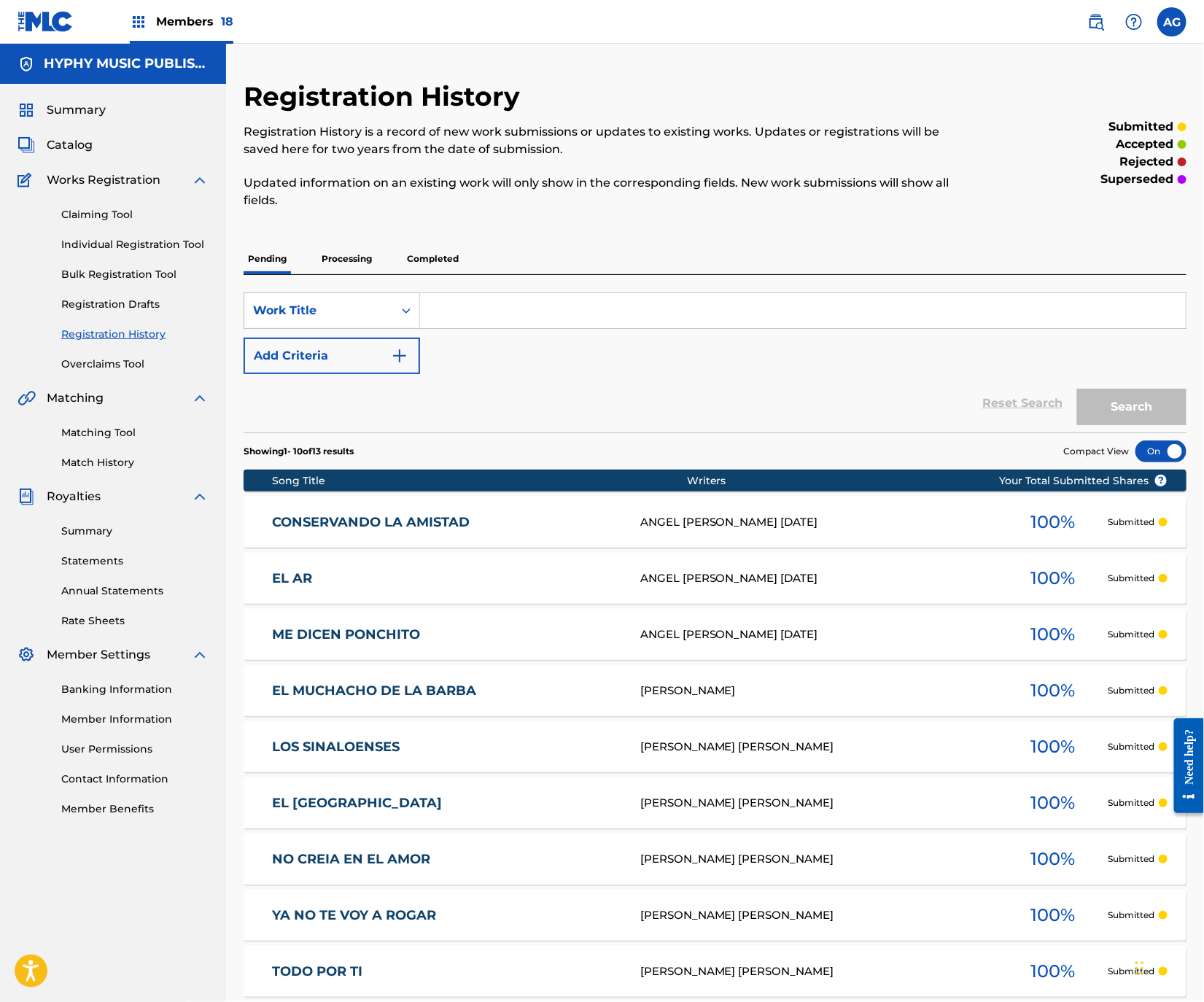
click at [121, 252] on link "Individual Registration Tool" at bounding box center [135, 245] width 147 height 15
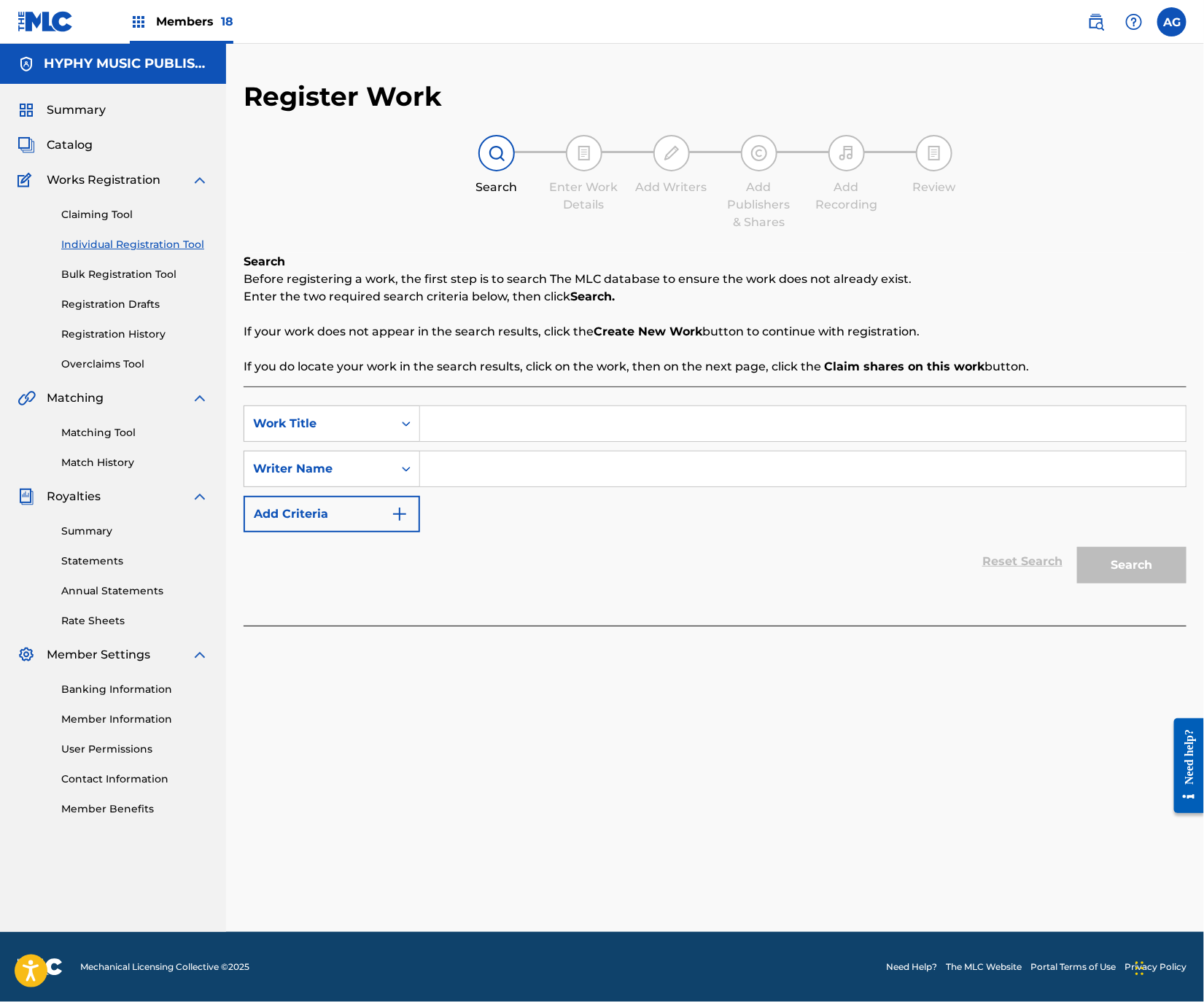
click at [466, 414] on input "Search Form" at bounding box center [802, 423] width 766 height 35
type input "AUNQUE TE ESCONDAN TUS PADRES"
click at [482, 466] on input "Search Form" at bounding box center [802, 468] width 766 height 35
drag, startPoint x: 582, startPoint y: 490, endPoint x: 563, endPoint y: 456, distance: 38.9
click at [580, 490] on div "SearchWithCriteria8353f681-2998-43de-969f-756b11f29d83 Work Title AUNQUE TE ESC…" at bounding box center [715, 468] width 943 height 127
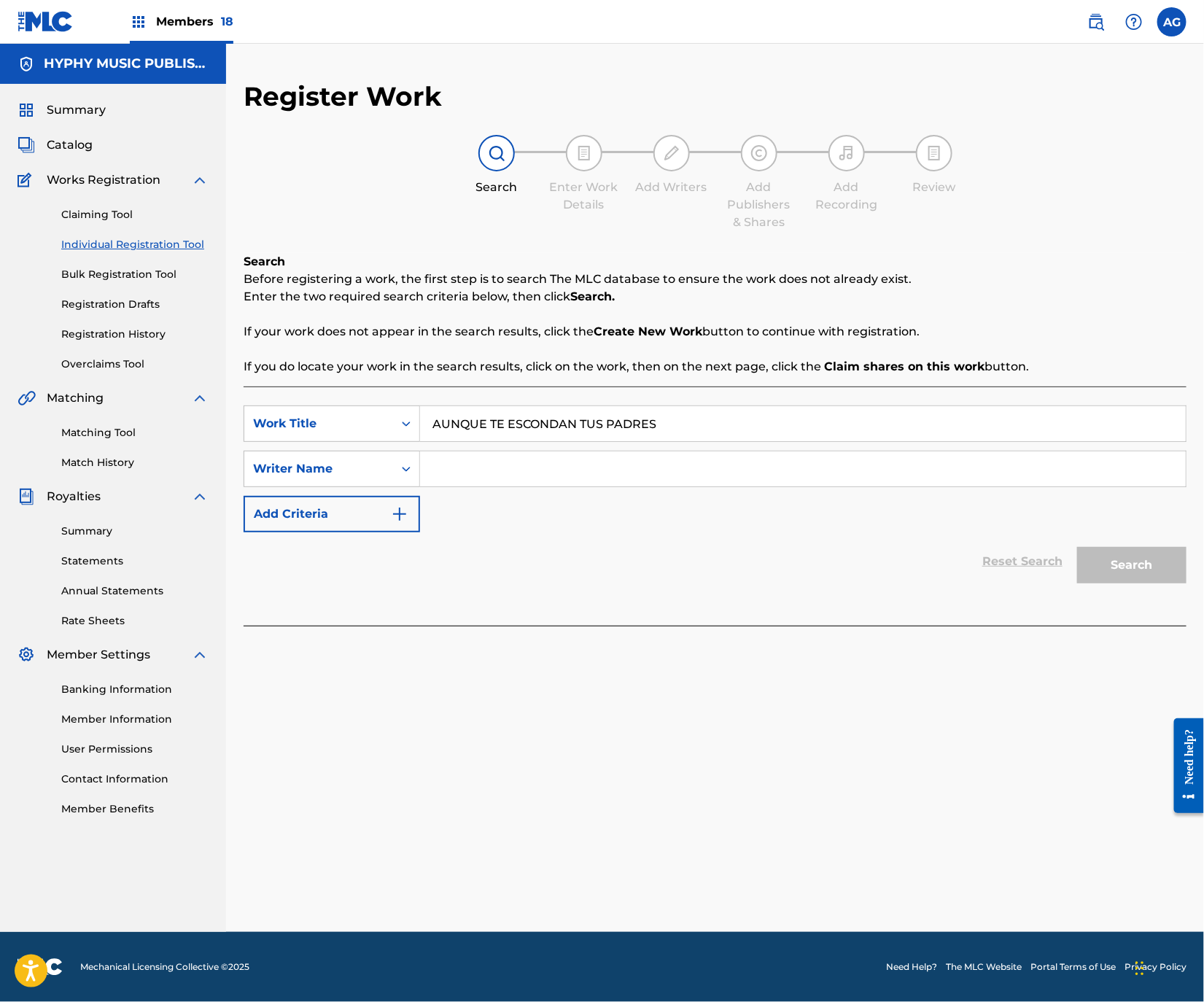
click at [561, 456] on input "Search Form" at bounding box center [802, 468] width 766 height 35
type input "[PERSON_NAME] [PERSON_NAME]"
click at [1145, 558] on button "Search" at bounding box center [1131, 565] width 109 height 36
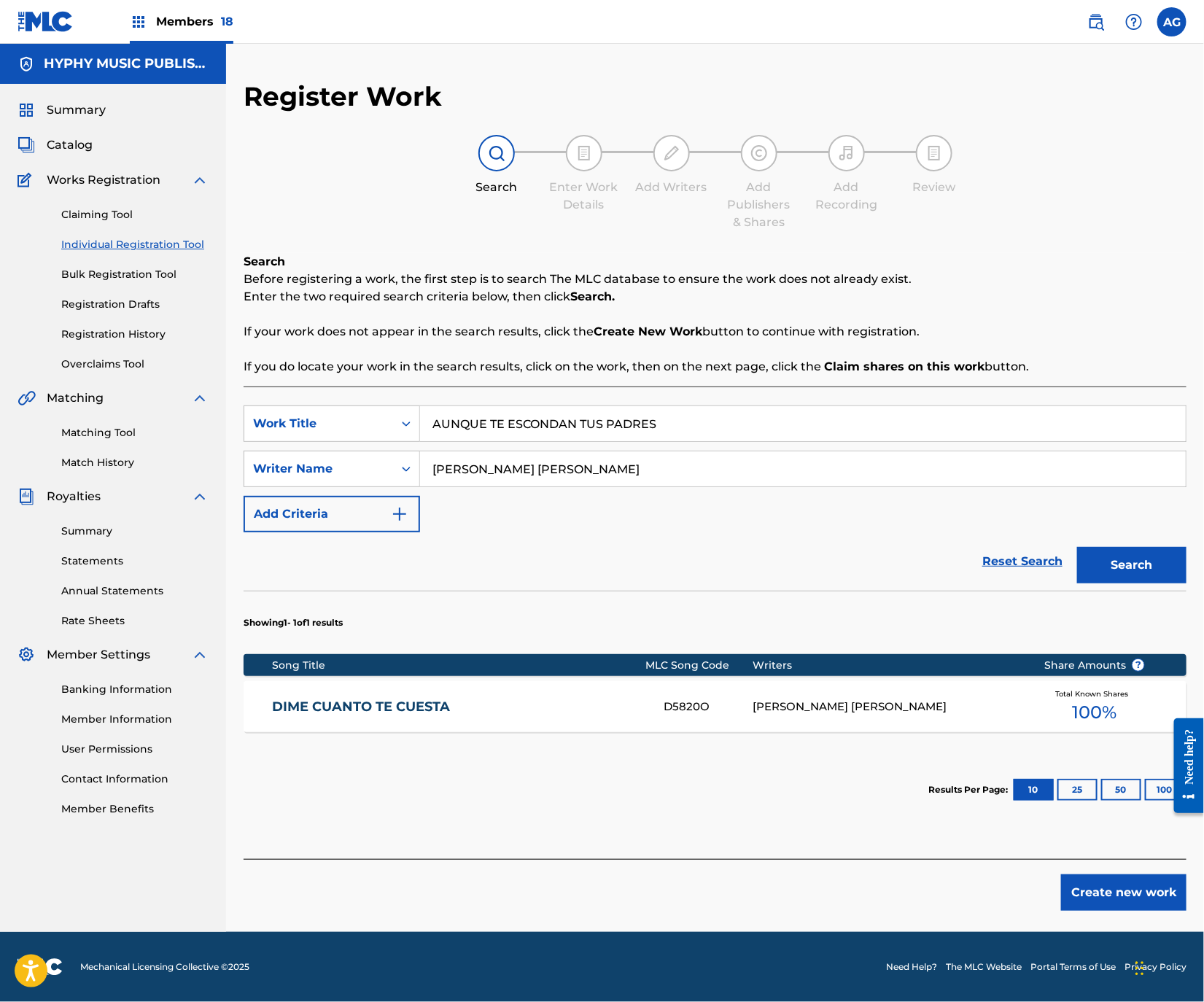
click at [616, 702] on link "DIME CUANTO TE CUESTA" at bounding box center [458, 706] width 372 height 17
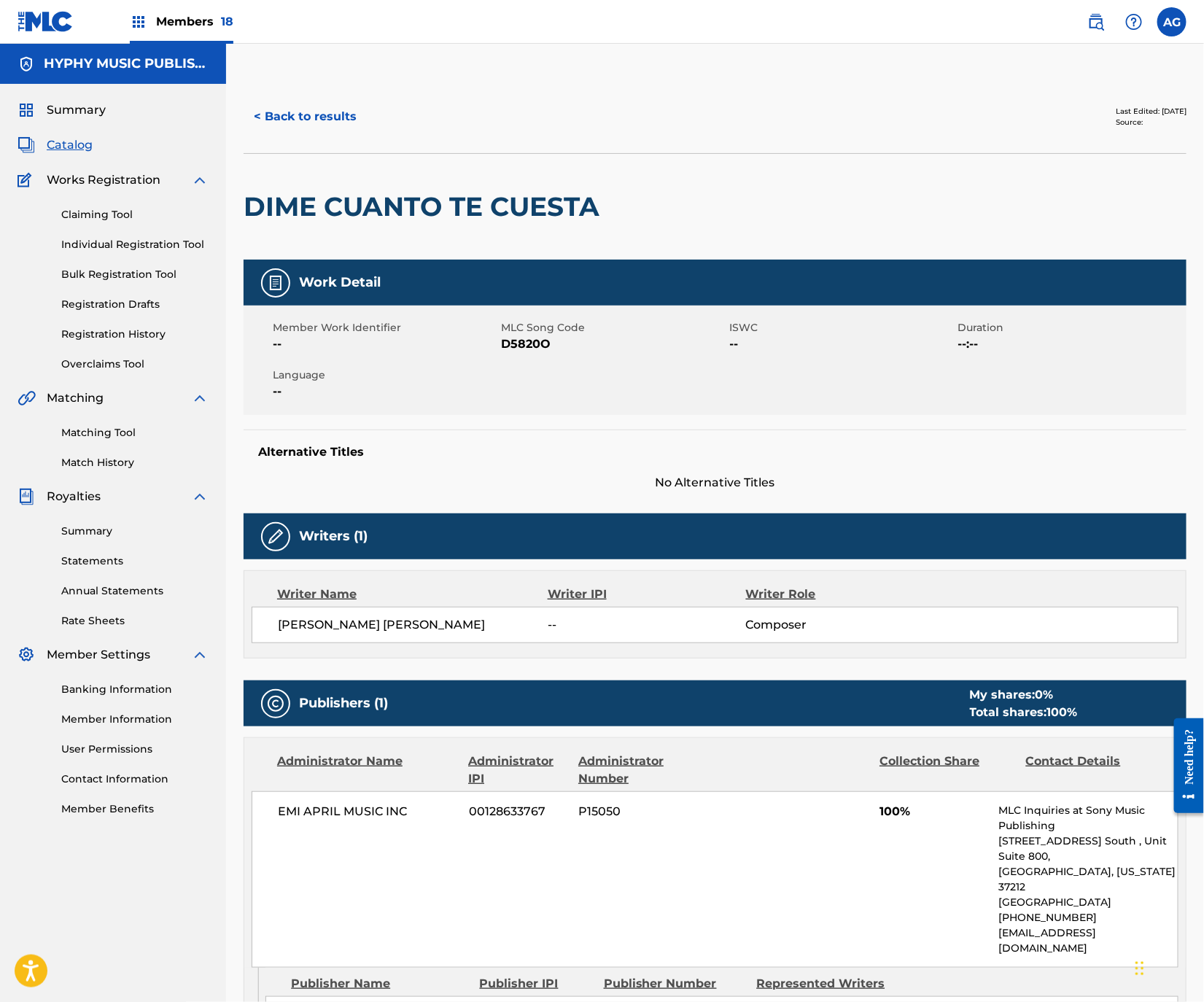
drag, startPoint x: 357, startPoint y: 700, endPoint x: 388, endPoint y: 446, distance: 255.9
click at [267, 121] on button "< Back to results" at bounding box center [305, 117] width 123 height 36
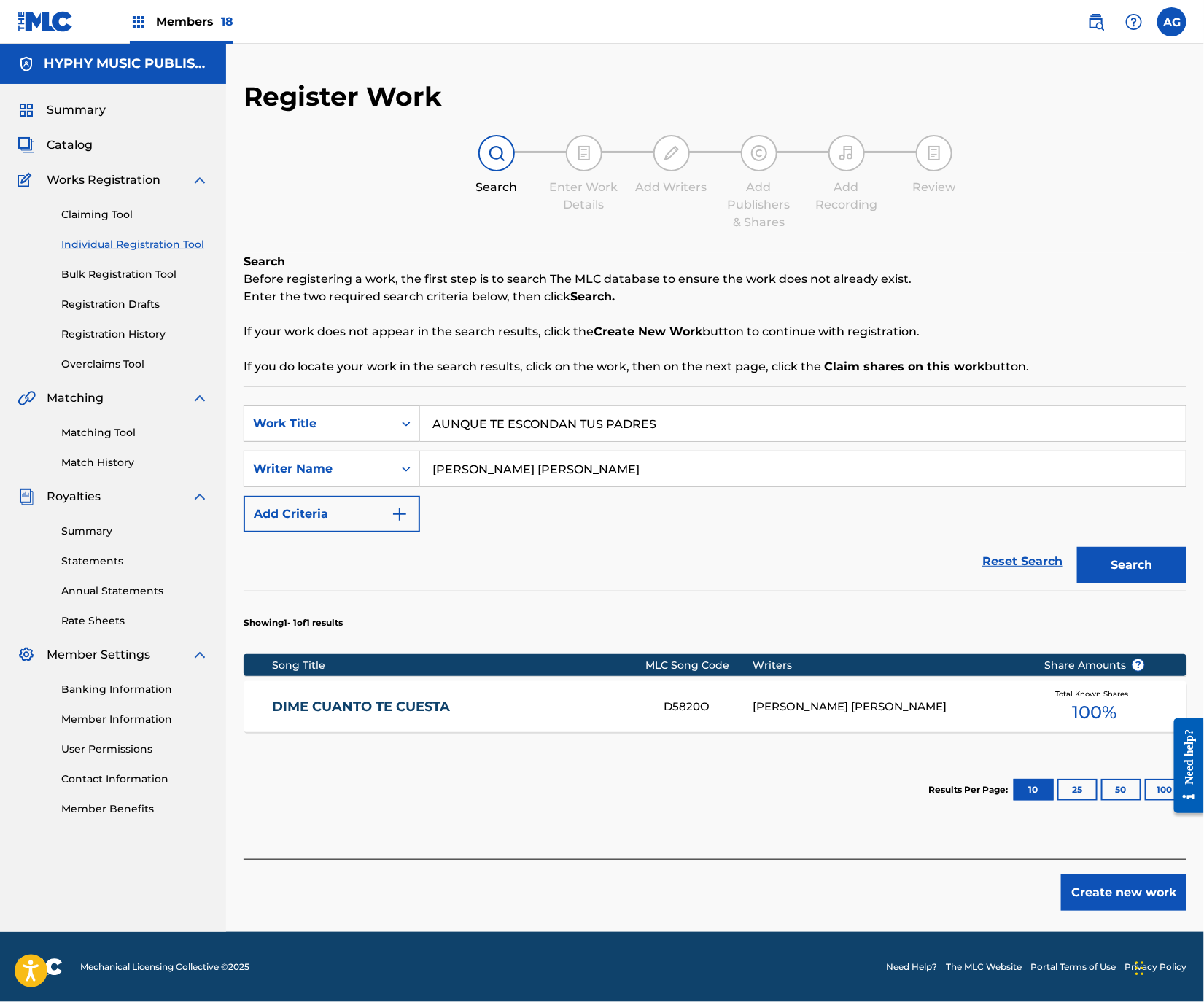
click at [825, 561] on div "Reset Search Search" at bounding box center [715, 561] width 943 height 58
click at [714, 425] on input "AUNQUE TE ESCONDAN TUS PADRES" at bounding box center [802, 423] width 766 height 35
click at [566, 595] on section "Showing 1 - 1 of 1 results" at bounding box center [715, 618] width 943 height 56
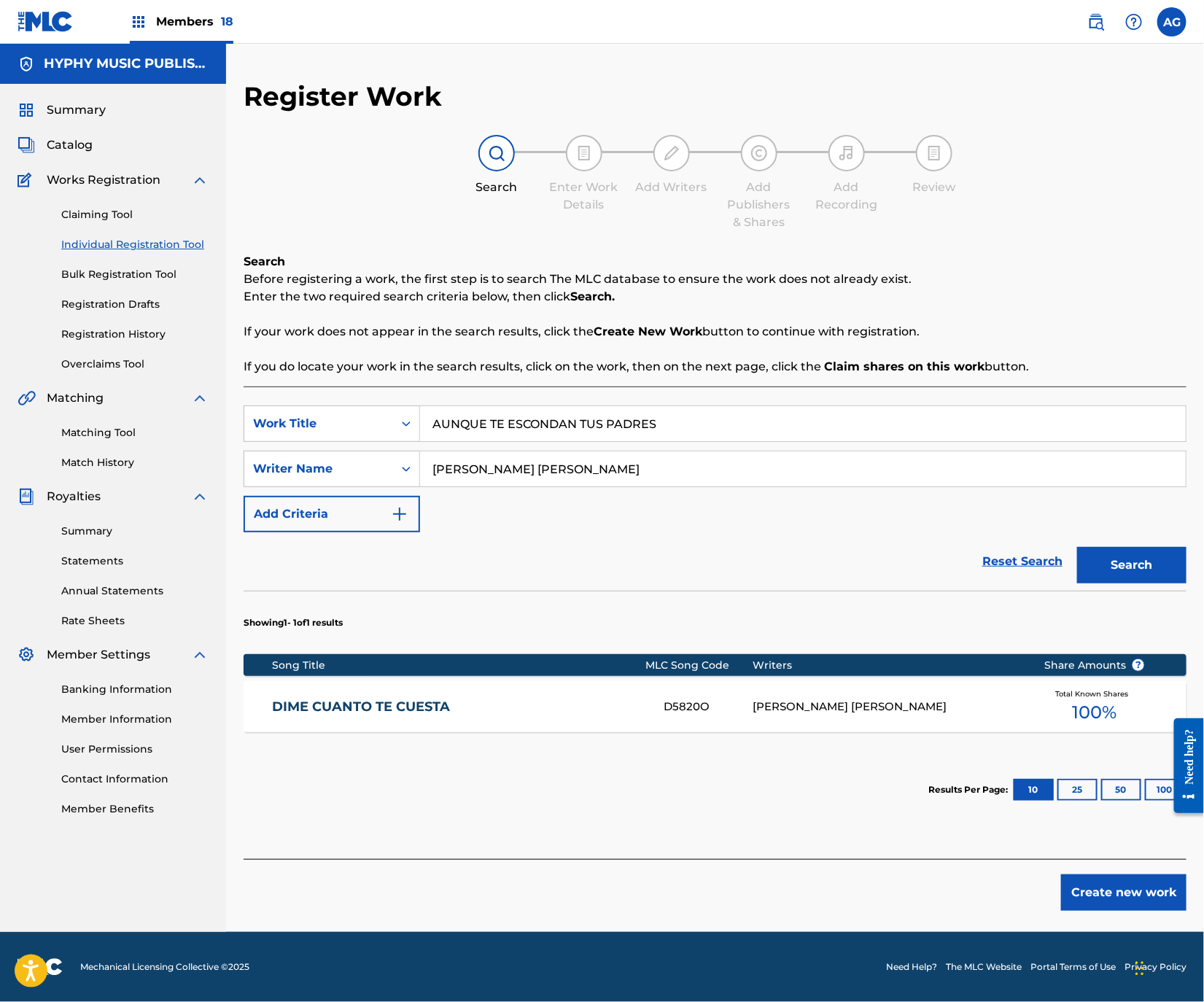
click at [1116, 565] on button "Search" at bounding box center [1131, 565] width 109 height 36
drag, startPoint x: 1155, startPoint y: 889, endPoint x: 1134, endPoint y: 860, distance: 35.8
click at [1154, 889] on button "Create new work" at bounding box center [1124, 892] width 126 height 36
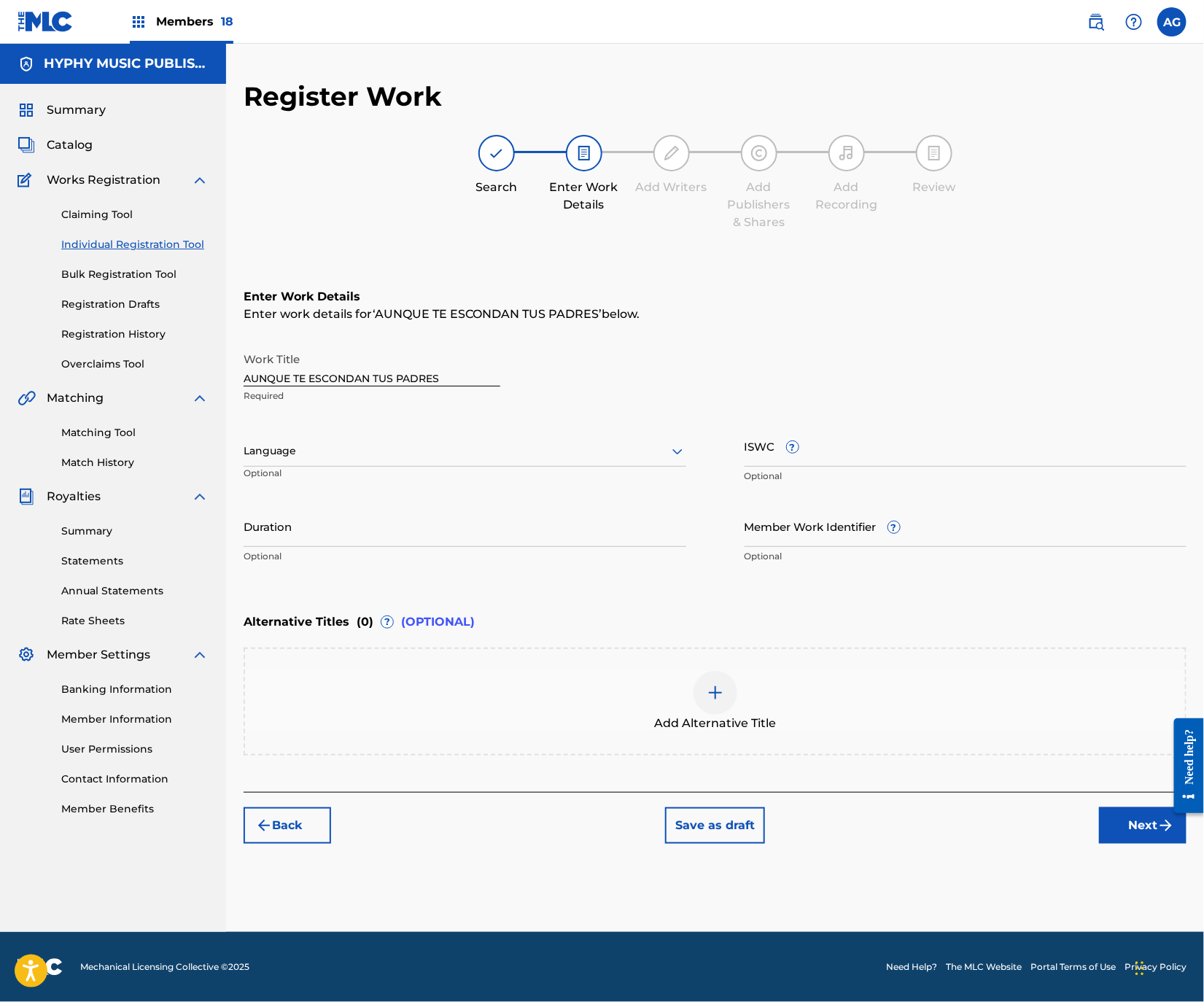
click at [591, 450] on div at bounding box center [465, 450] width 442 height 19
click at [584, 508] on div "Spanish" at bounding box center [465, 516] width 442 height 33
click at [427, 547] on div "Duration Optional" at bounding box center [465, 538] width 442 height 66
click at [416, 522] on input "Duration" at bounding box center [465, 526] width 442 height 41
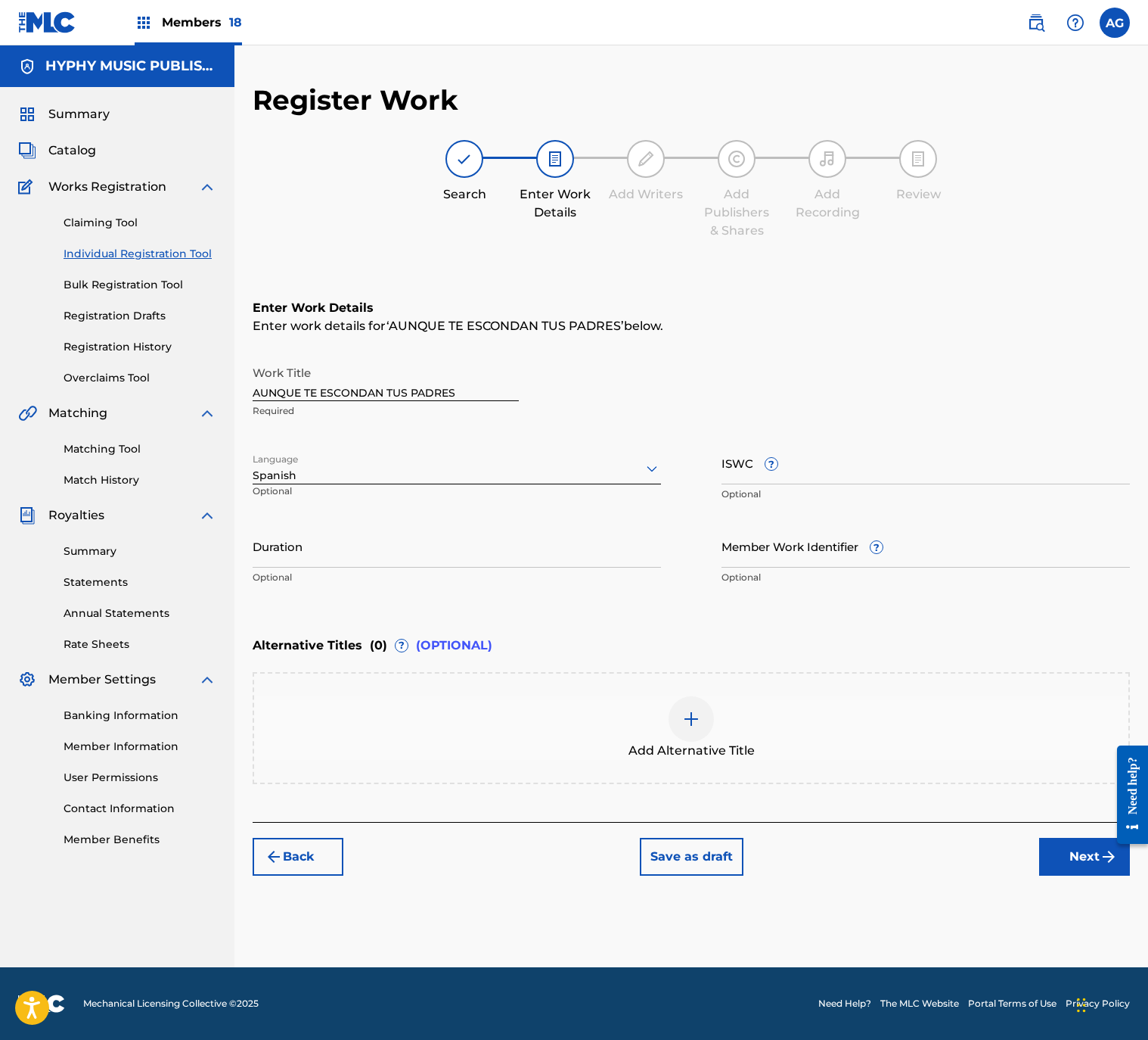
click at [321, 577] on p "Optional" at bounding box center [457, 578] width 408 height 13
click at [318, 564] on input "Duration" at bounding box center [457, 546] width 408 height 43
click at [321, 549] on input "Duration" at bounding box center [457, 546] width 408 height 43
type input "02:54"
click at [1080, 865] on button "Next" at bounding box center [1085, 856] width 91 height 38
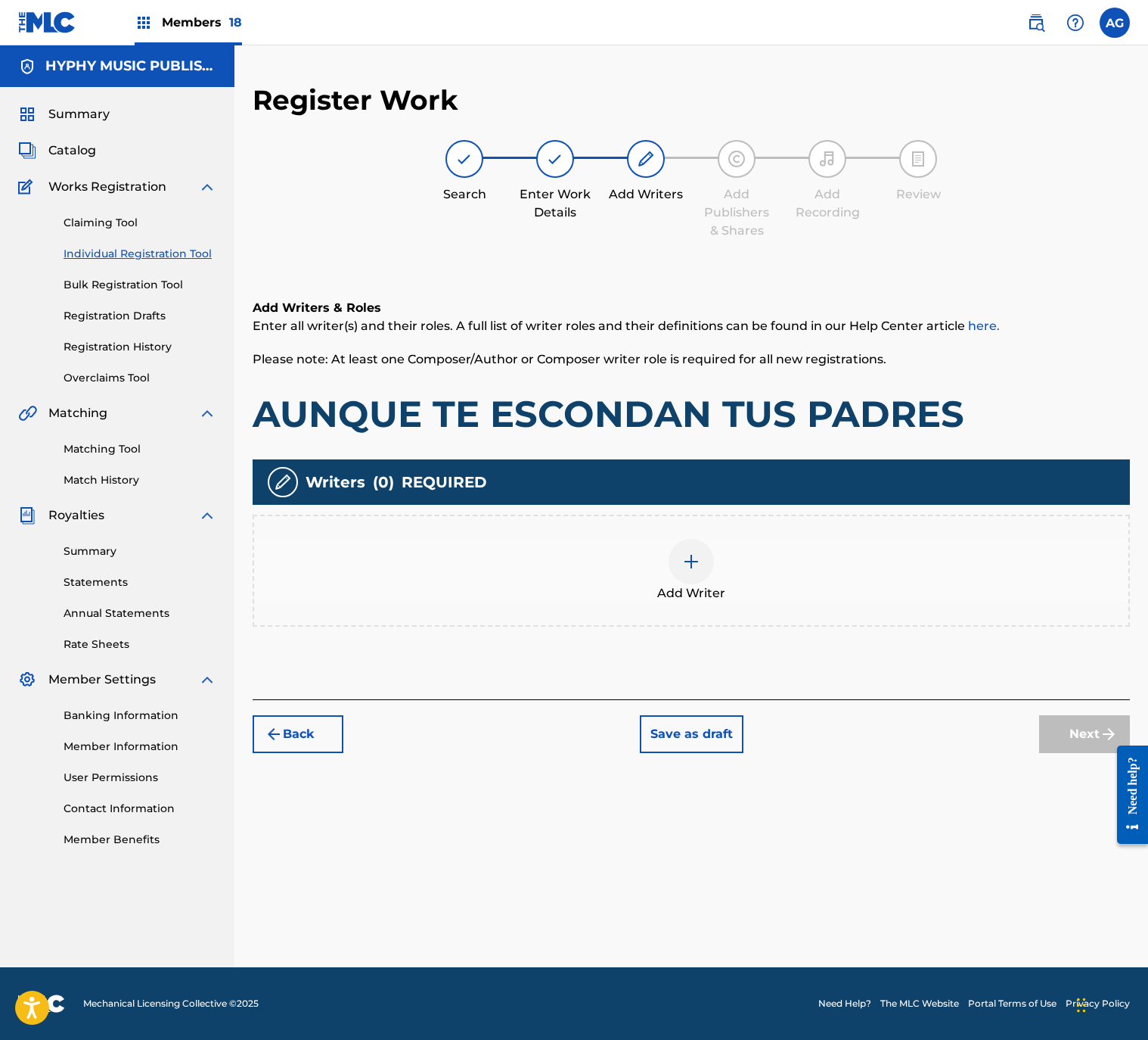
click at [694, 579] on div at bounding box center [692, 562] width 45 height 45
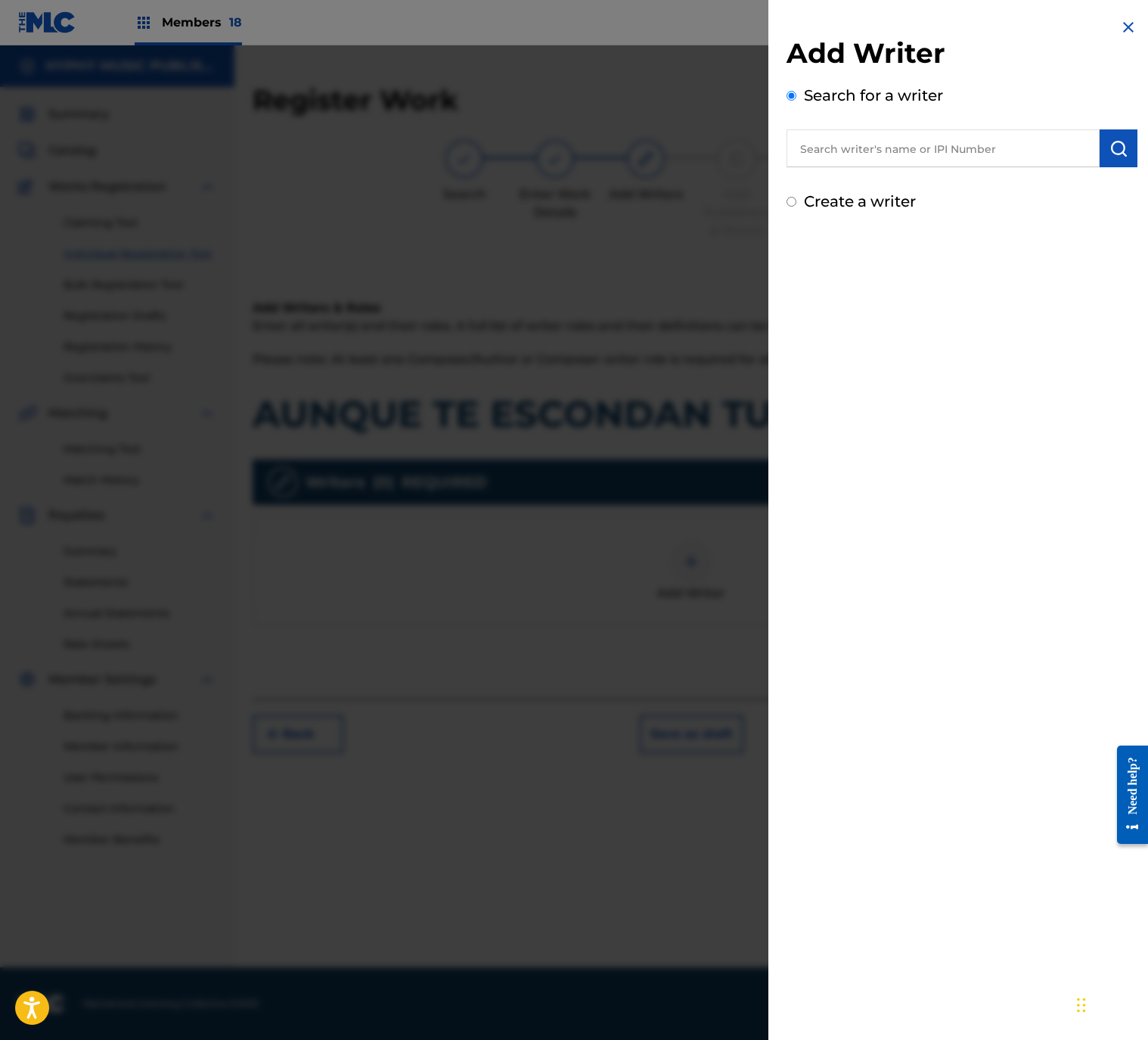
click at [874, 196] on label "Create a writer" at bounding box center [860, 202] width 112 height 18
radio input "true"
click at [797, 197] on input "Create a writer" at bounding box center [792, 202] width 10 height 10
radio input "false"
radio input "true"
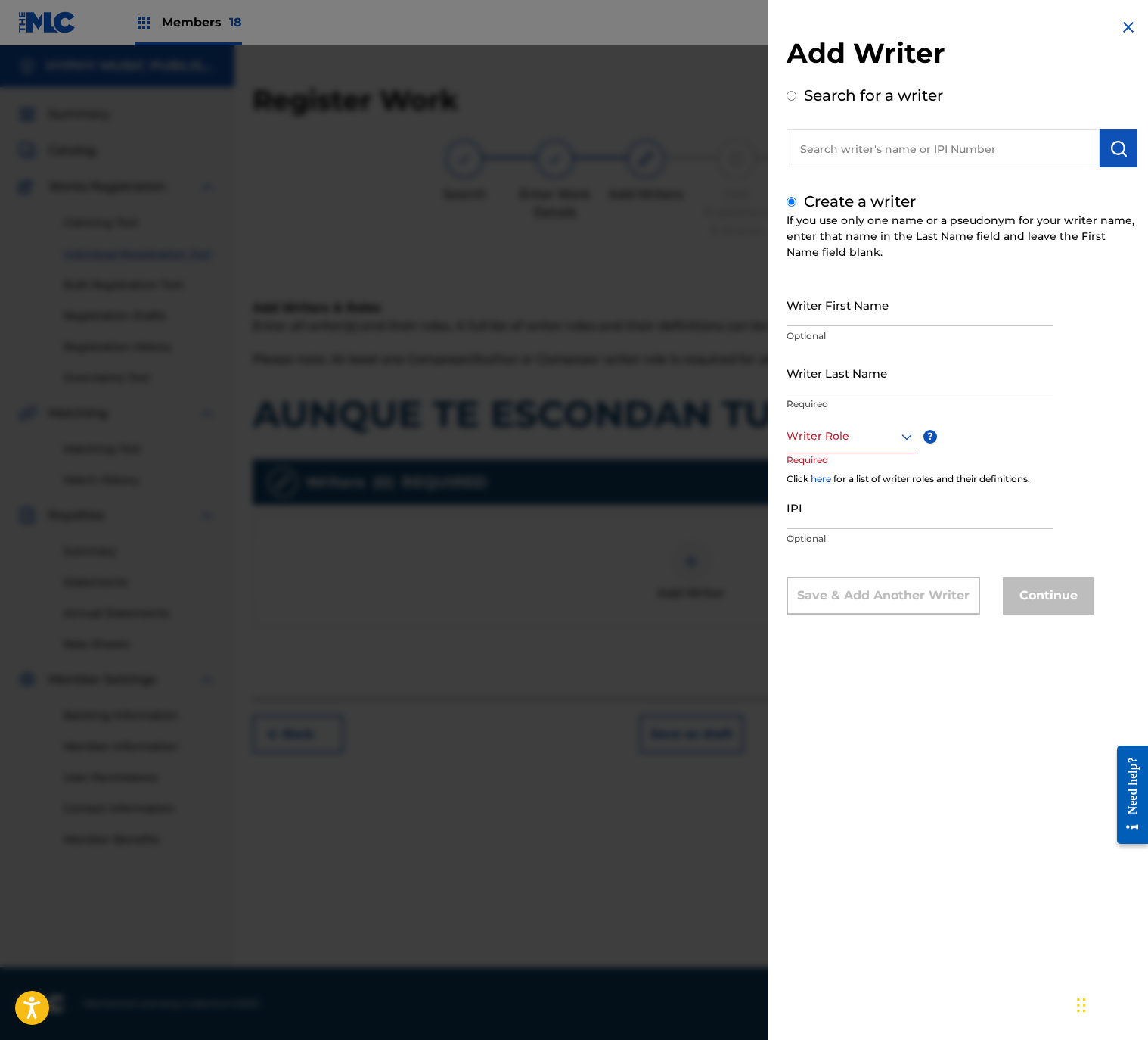
click at [881, 156] on input "text" at bounding box center [943, 148] width 313 height 38
radio input "true"
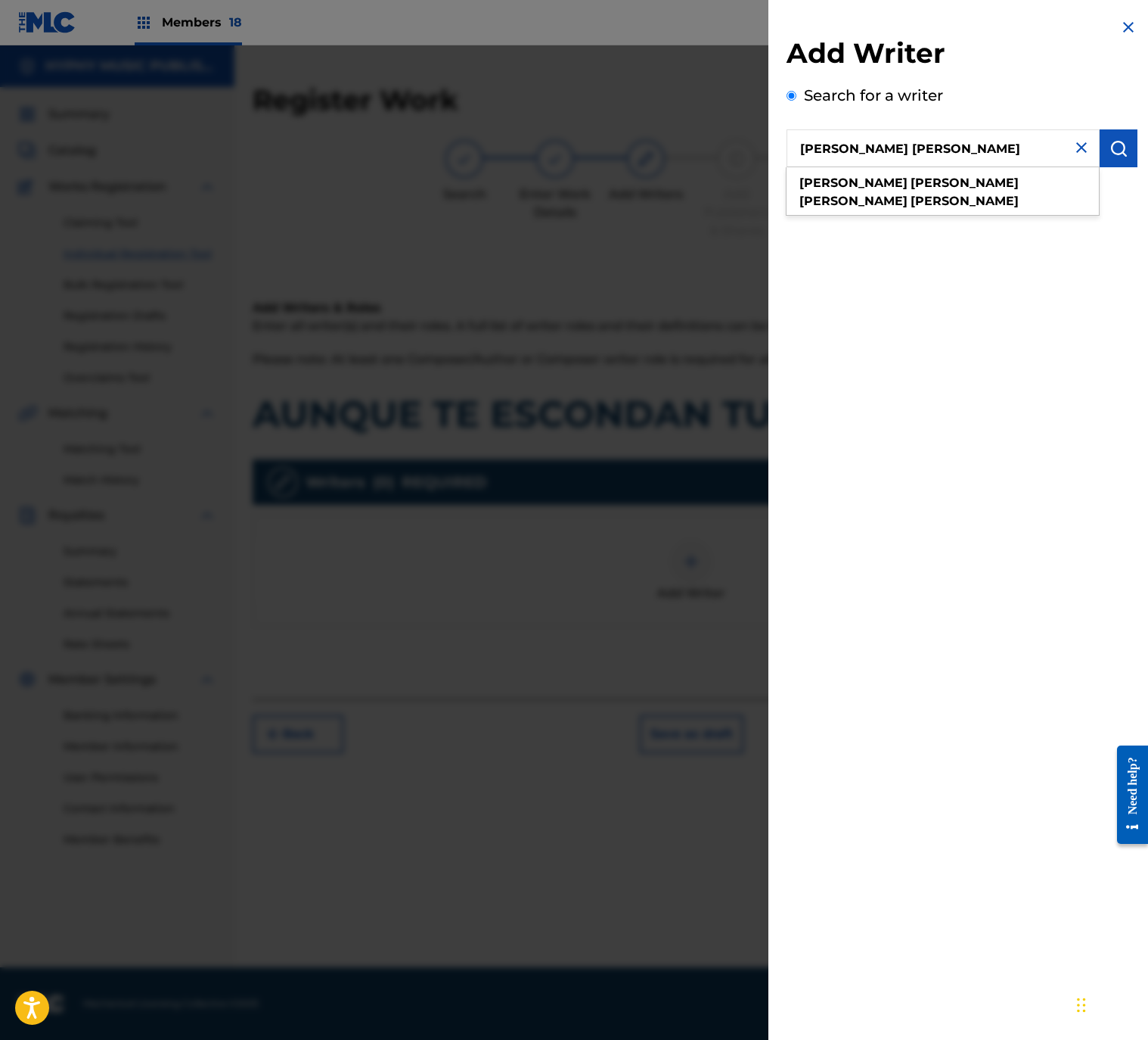
type input "[PERSON_NAME] [PERSON_NAME]"
click at [1115, 148] on img "submit" at bounding box center [1119, 149] width 18 height 18
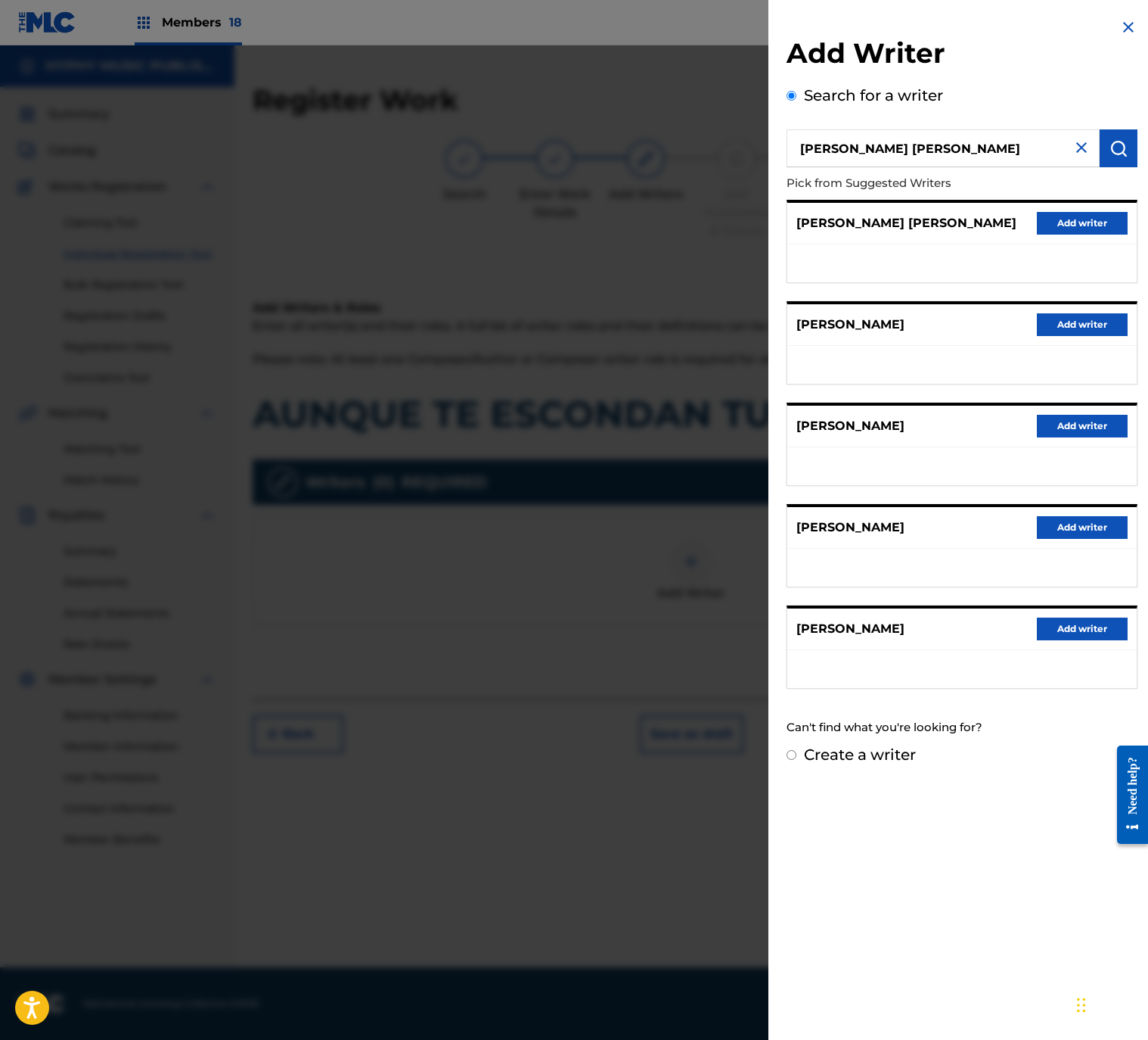
click at [1081, 216] on button "Add writer" at bounding box center [1082, 223] width 91 height 23
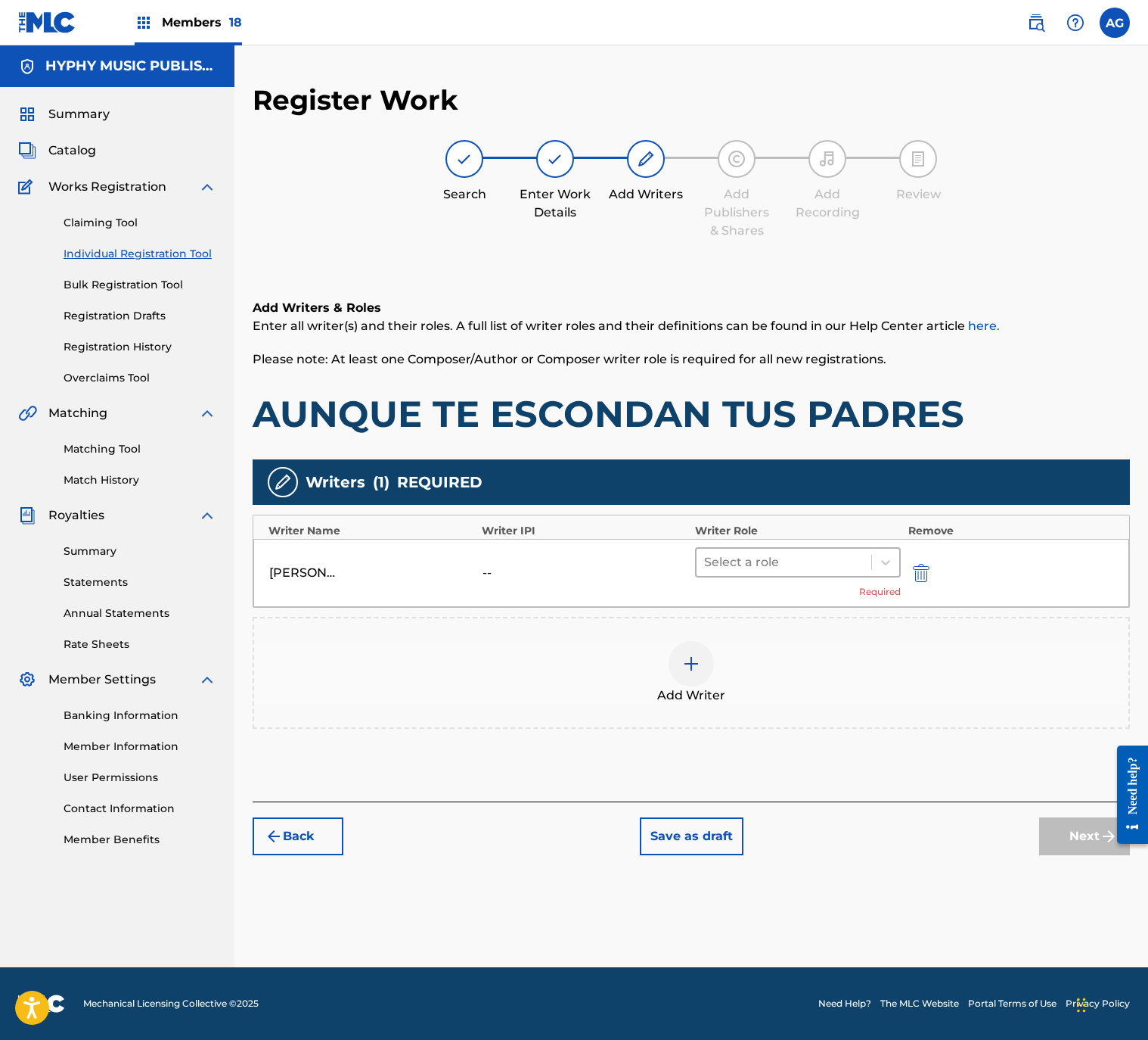
drag, startPoint x: 754, startPoint y: 581, endPoint x: 751, endPoint y: 555, distance: 26.2
click at [753, 578] on div "Select a role Required" at bounding box center [798, 573] width 206 height 51
click at [751, 555] on div at bounding box center [784, 562] width 160 height 21
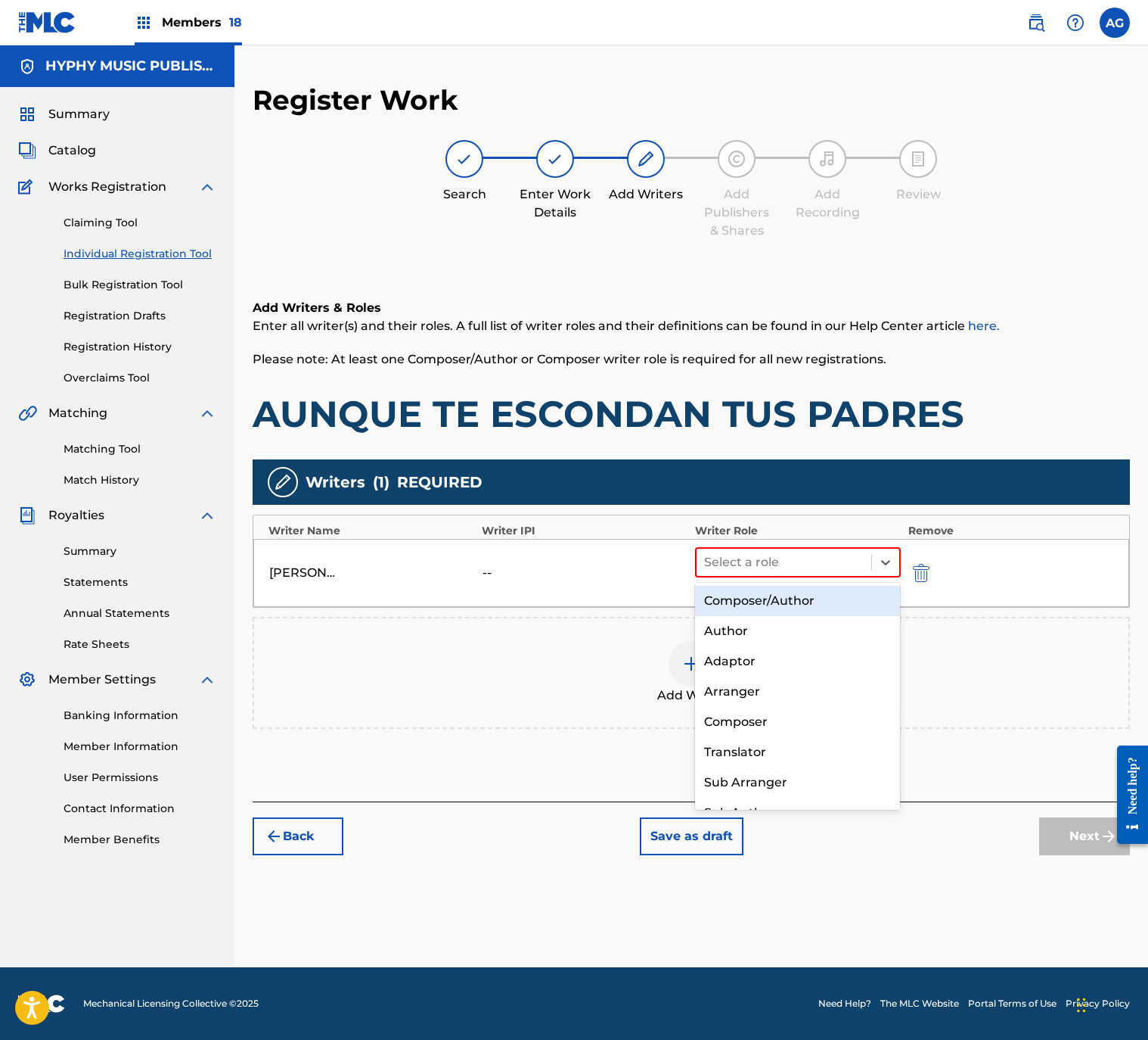
click at [762, 599] on div "Composer/Author" at bounding box center [798, 601] width 205 height 30
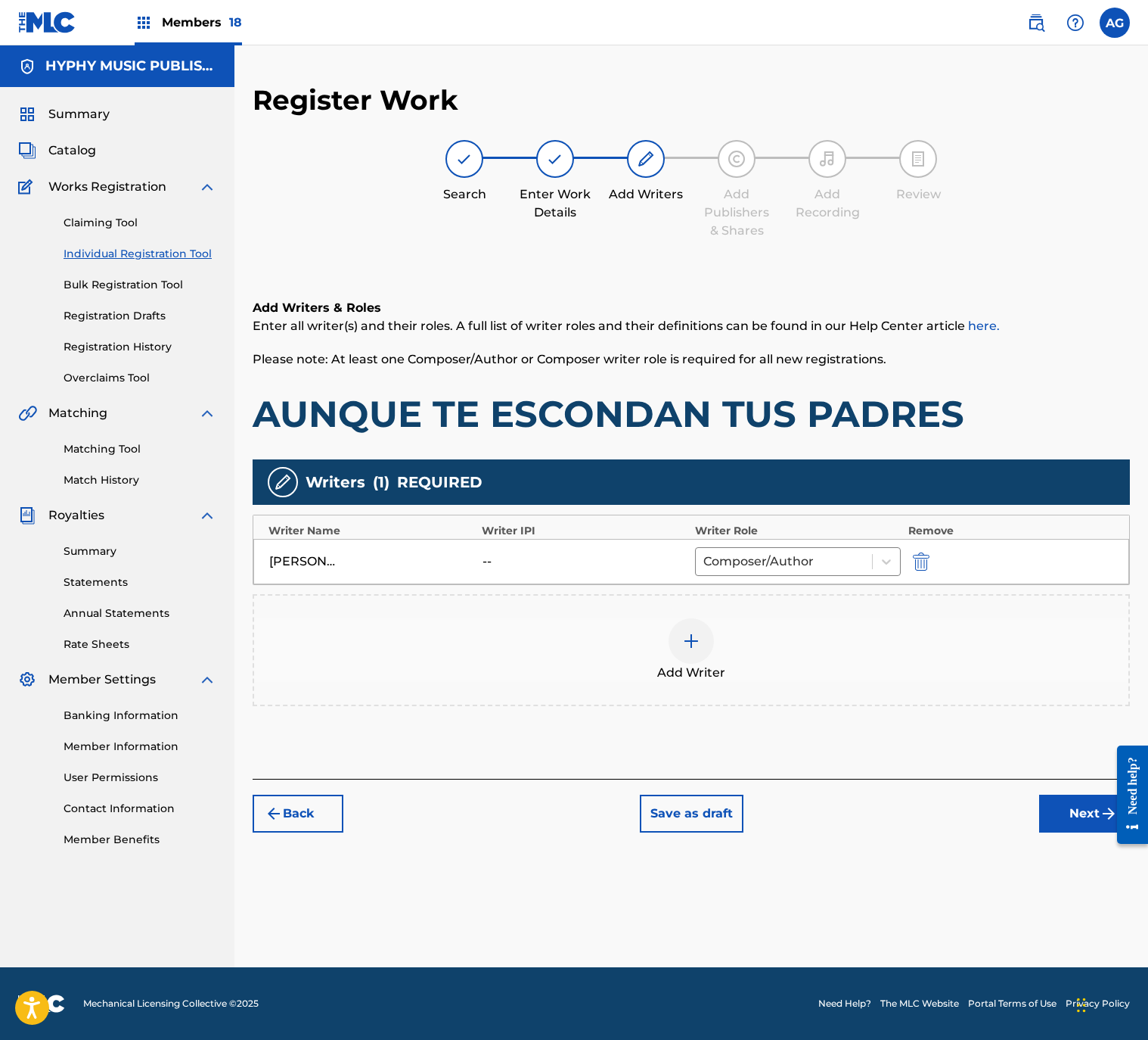
click at [1051, 805] on div "Back Save as draft Next" at bounding box center [692, 805] width 877 height 54
drag, startPoint x: 1087, startPoint y: 815, endPoint x: 1067, endPoint y: 802, distance: 23.9
click at [1086, 814] on button "Next" at bounding box center [1085, 813] width 91 height 38
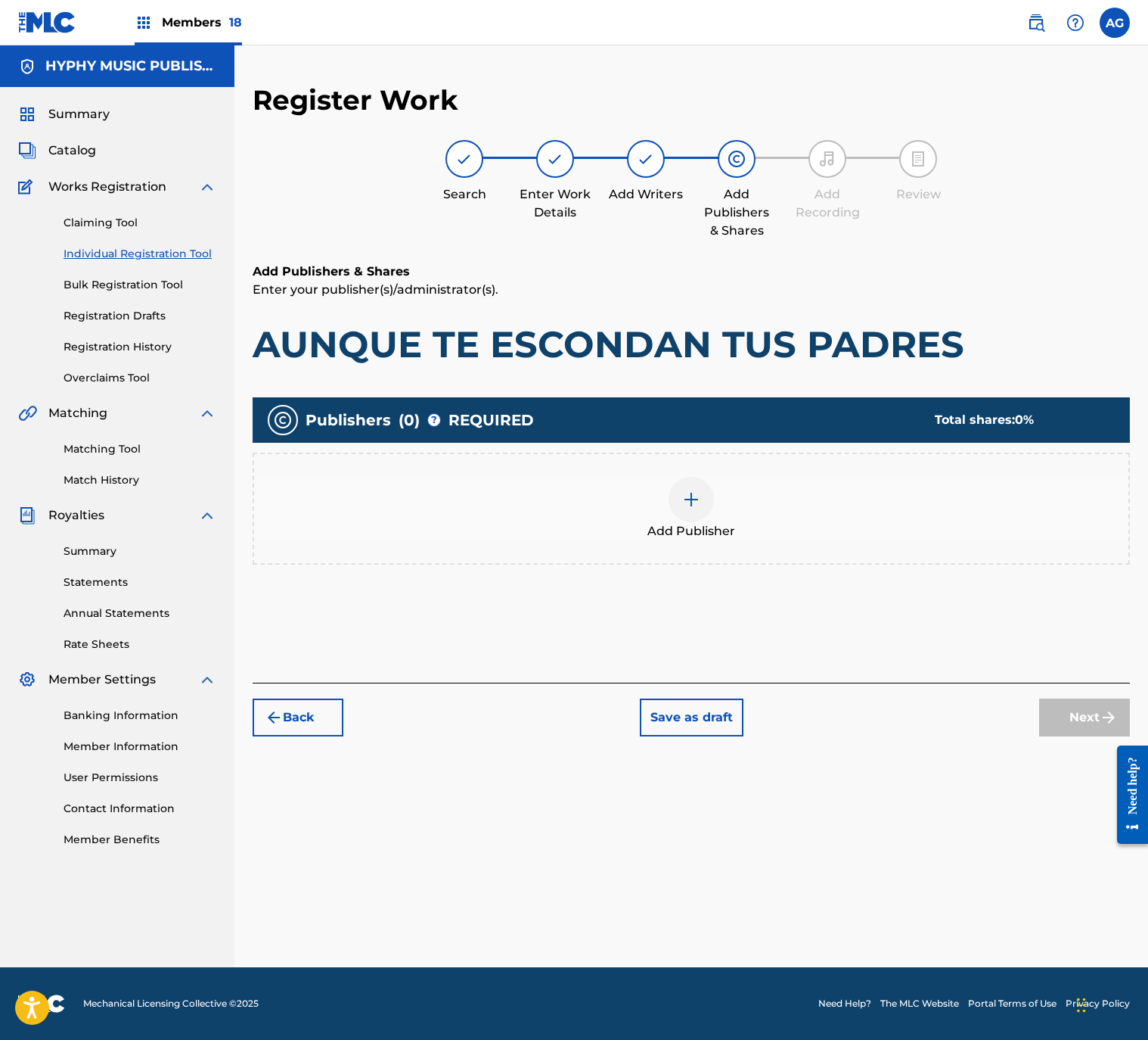
click at [681, 513] on div at bounding box center [692, 499] width 45 height 45
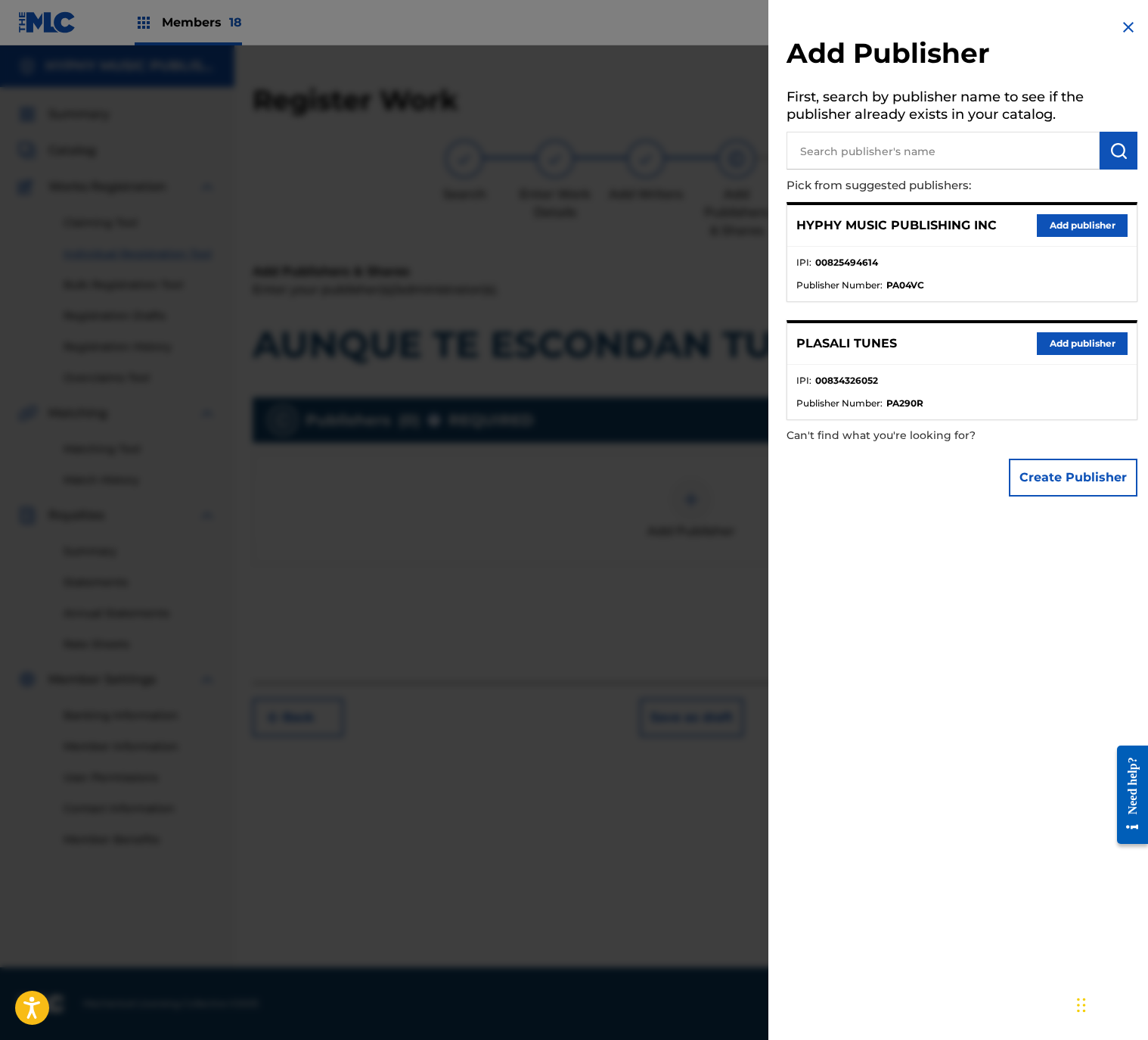
click at [1041, 220] on button "Add publisher" at bounding box center [1082, 225] width 91 height 23
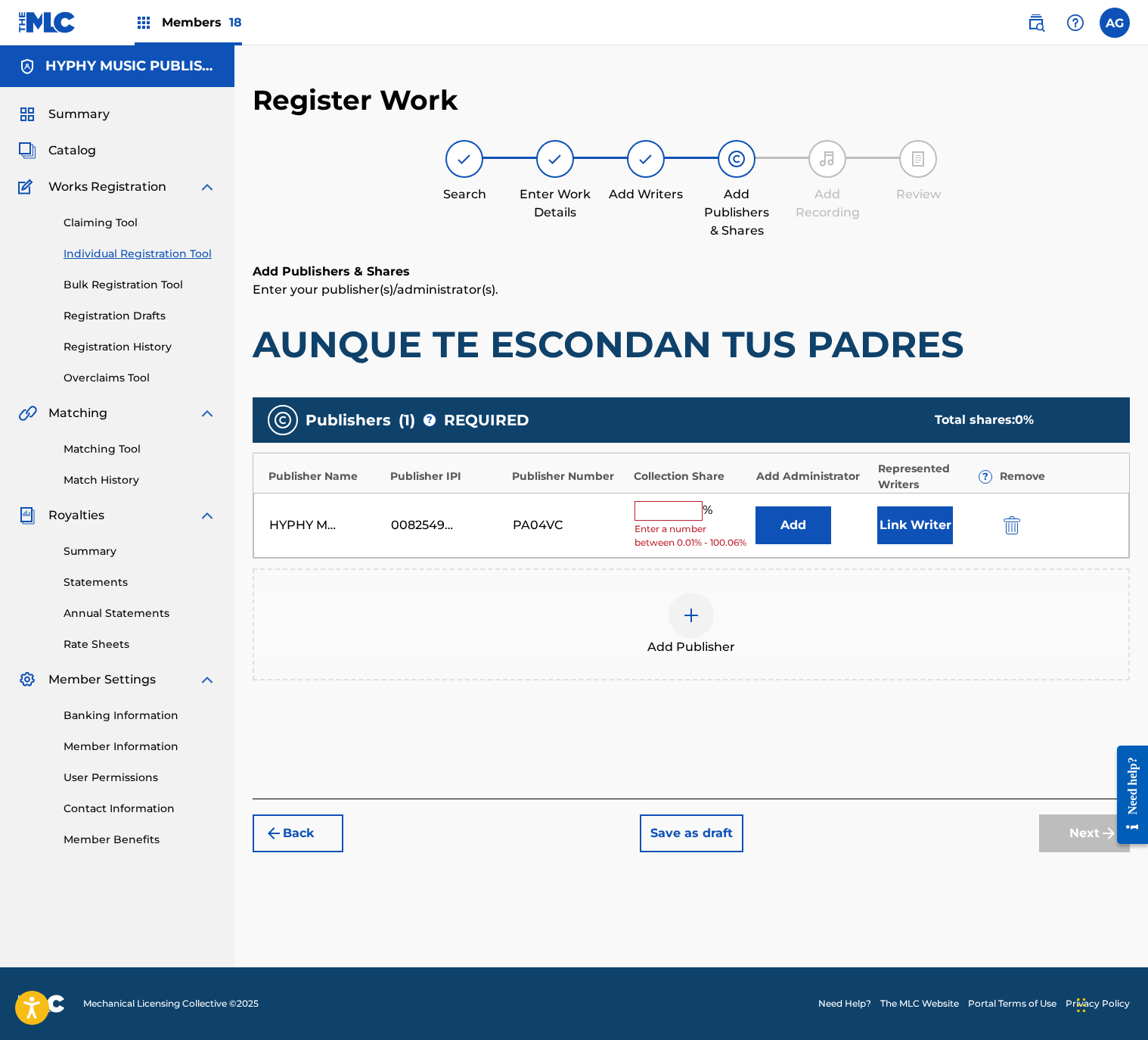
click at [671, 511] on input "text" at bounding box center [668, 510] width 68 height 19
type input "100"
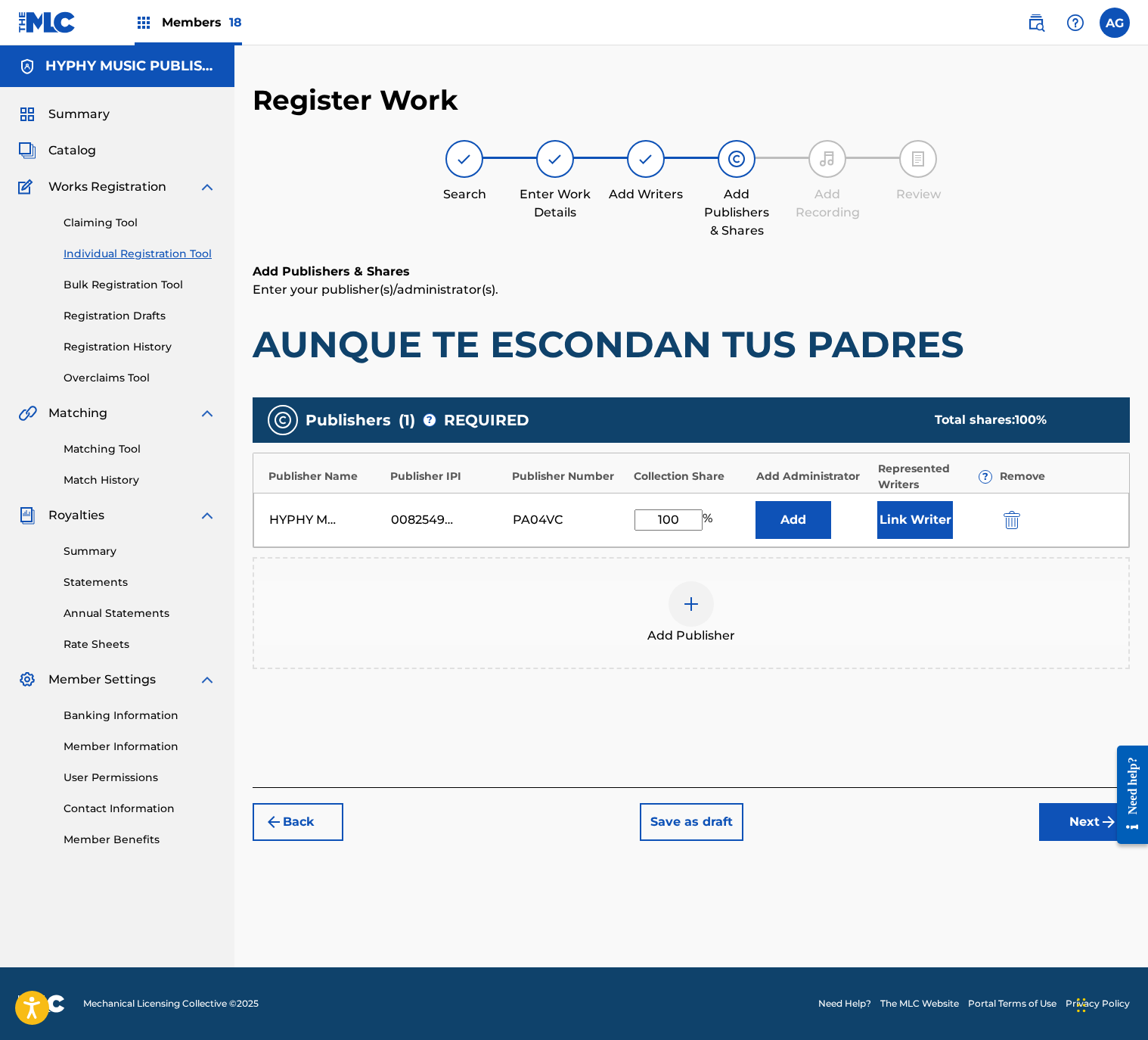
click at [914, 530] on button "Link Writer" at bounding box center [915, 520] width 76 height 38
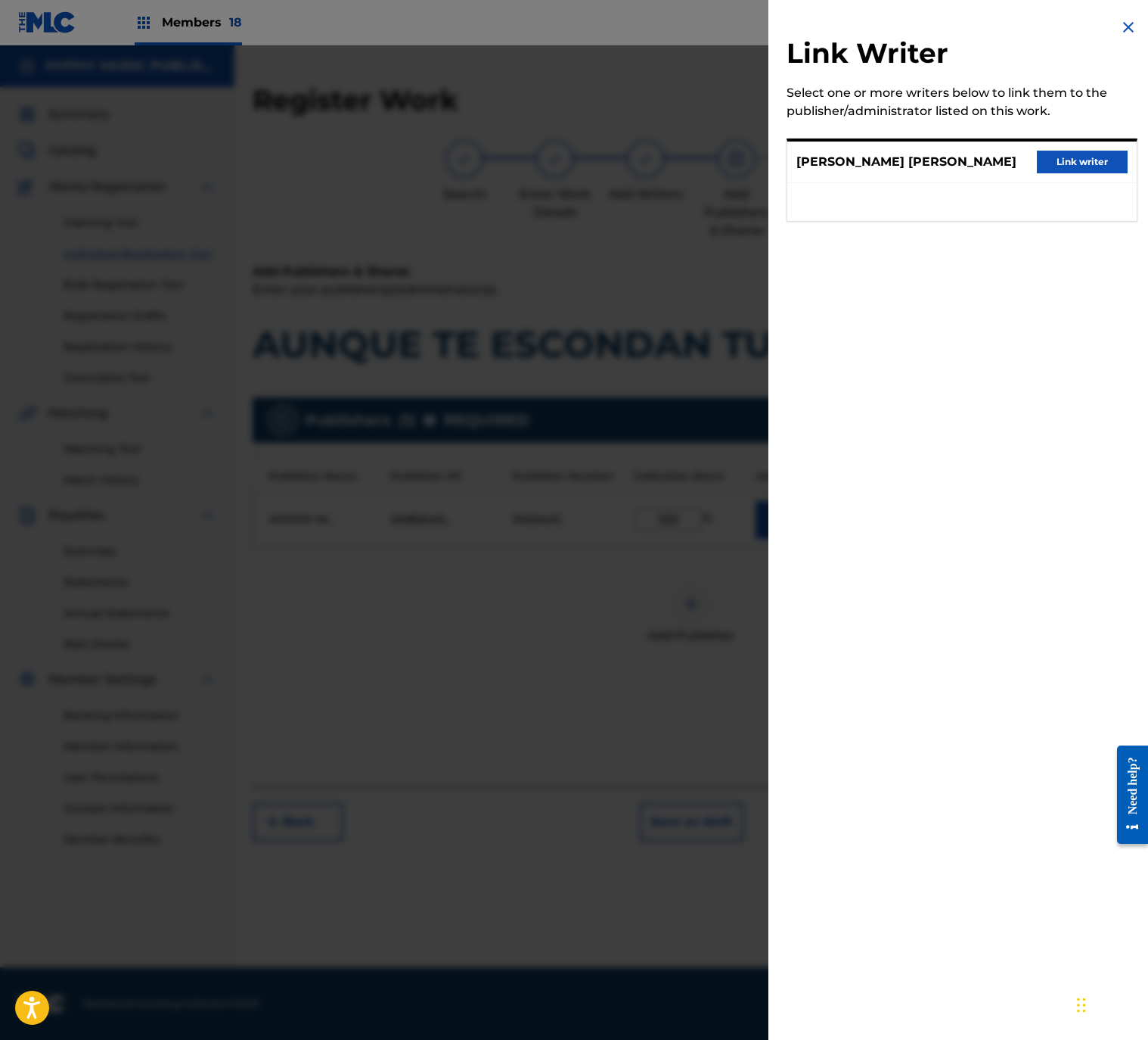
click at [1037, 157] on button "Link writer" at bounding box center [1082, 161] width 91 height 23
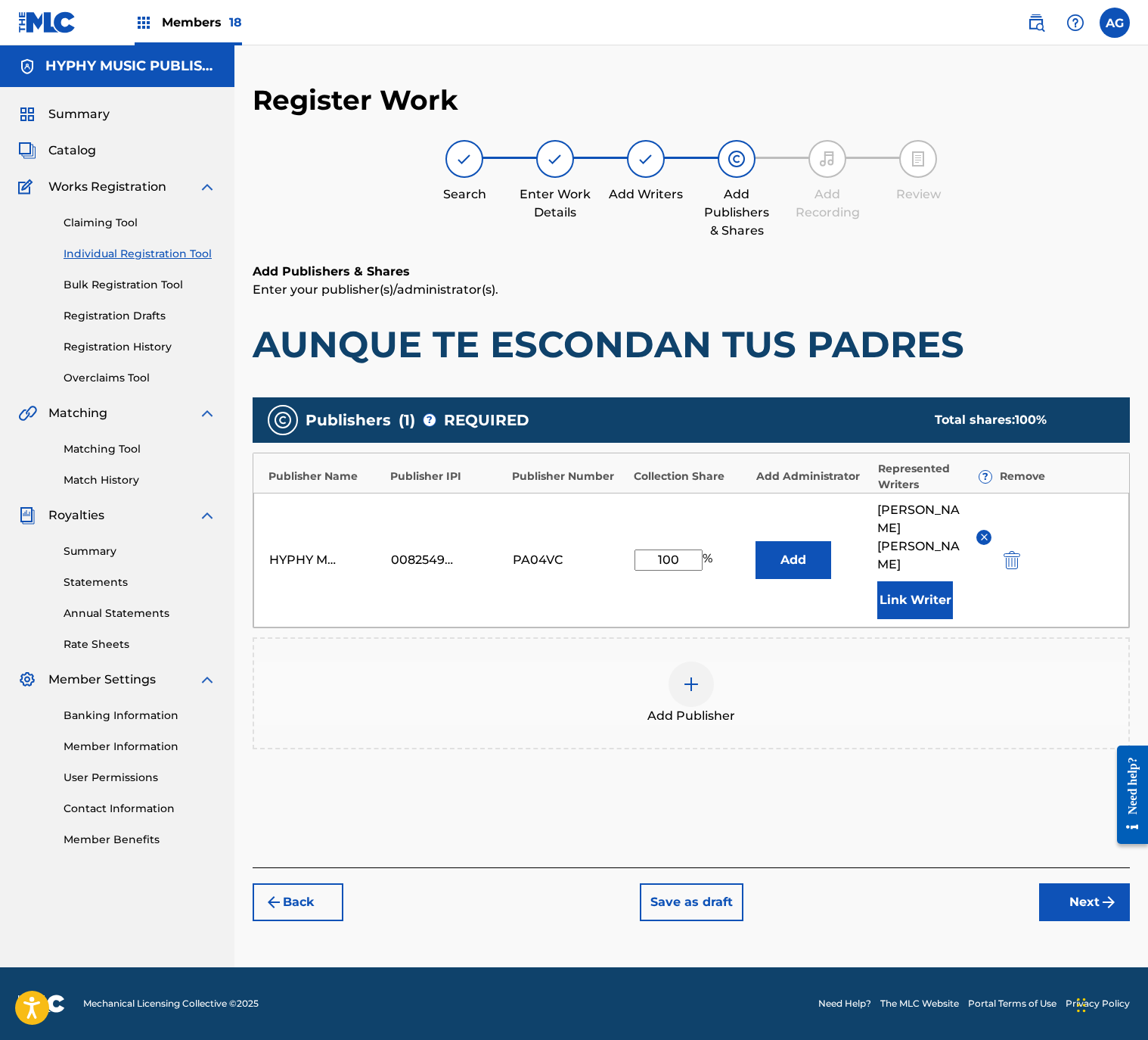
drag, startPoint x: 1112, startPoint y: 886, endPoint x: 1094, endPoint y: 884, distance: 18.1
click at [1110, 893] on img "submit" at bounding box center [1109, 902] width 18 height 18
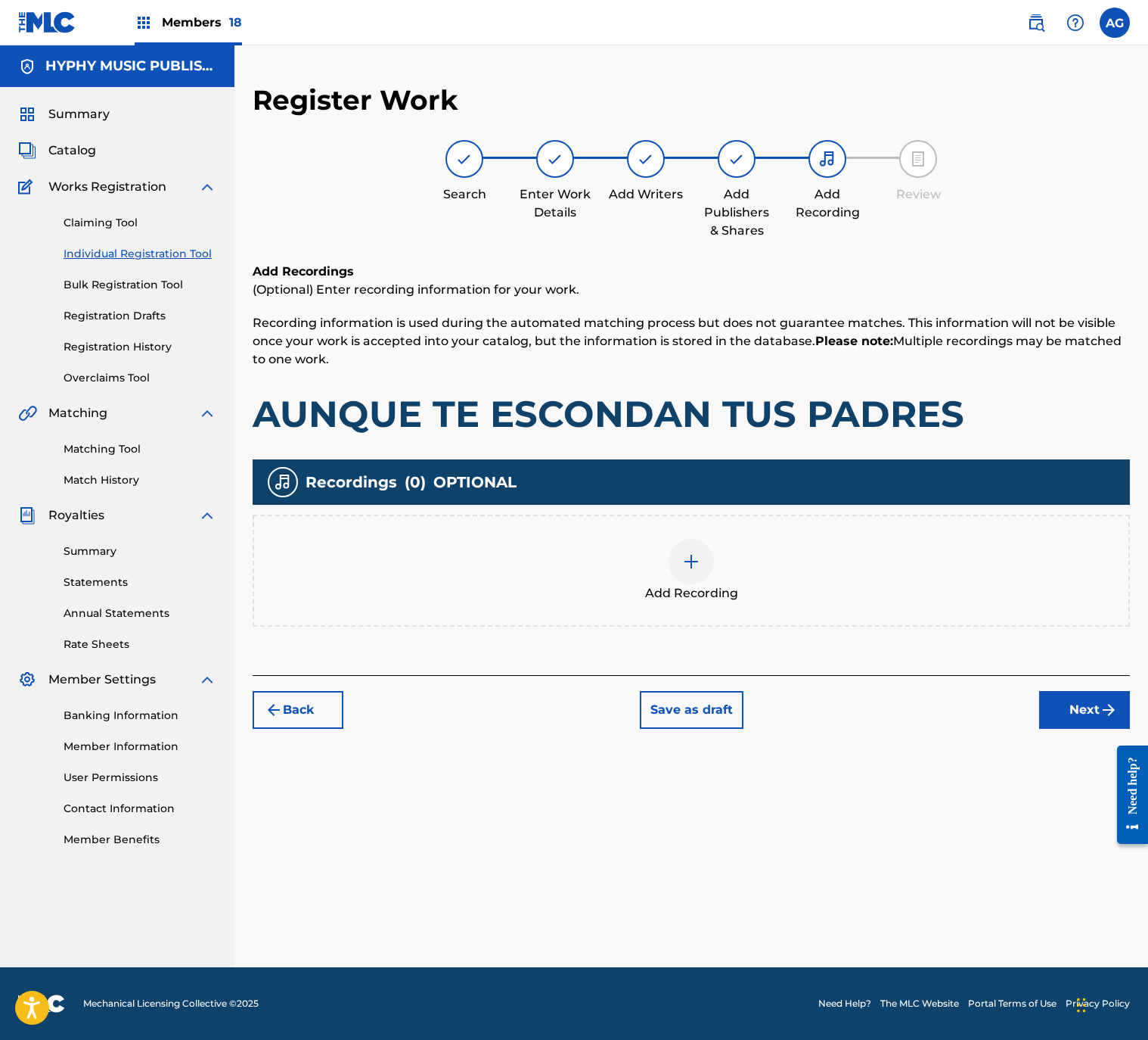
click at [724, 578] on div "Add Recording" at bounding box center [691, 571] width 874 height 64
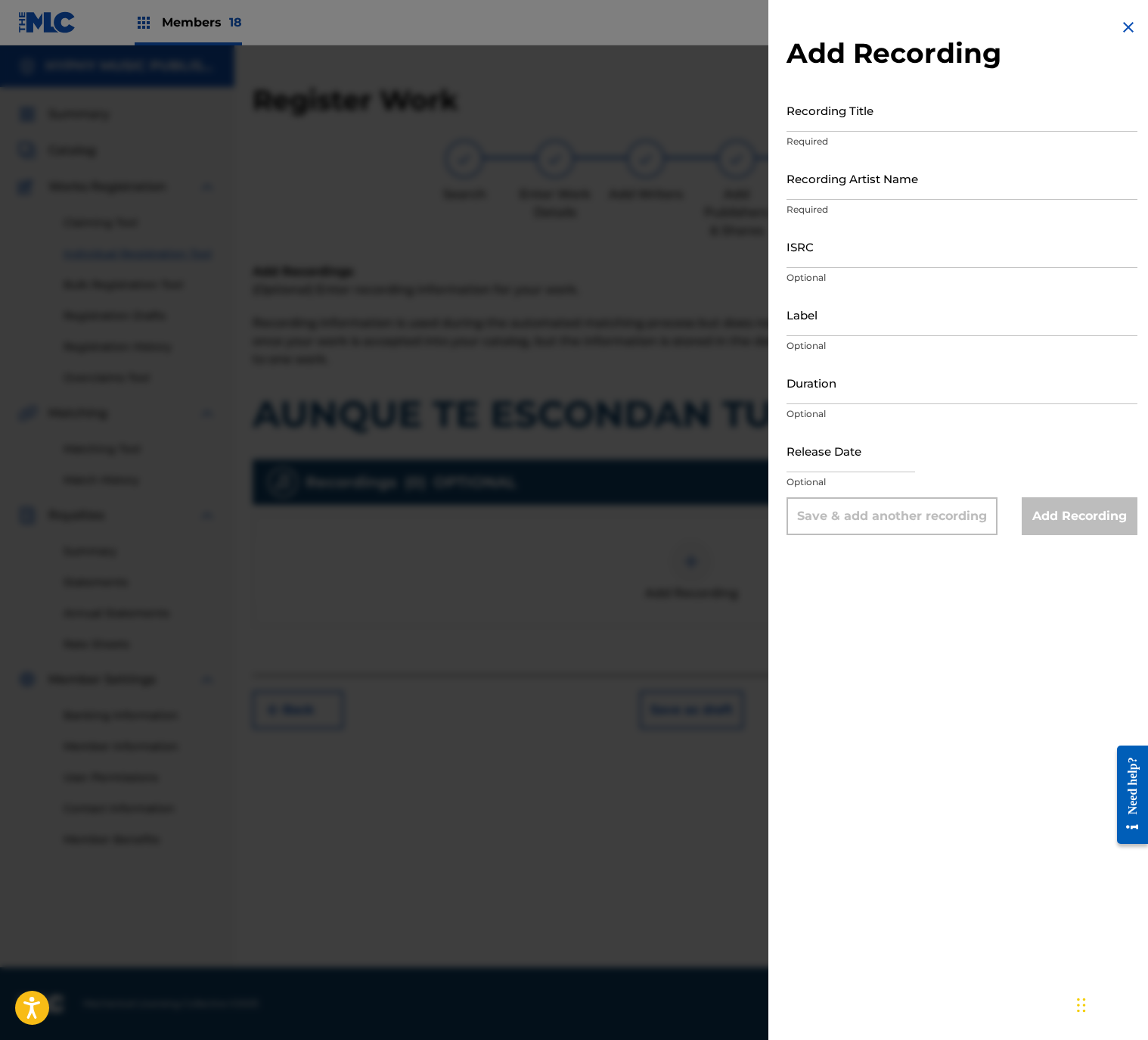
click at [995, 120] on input "Recording Title" at bounding box center [962, 109] width 351 height 43
type input "Aunque Te Escondan Tus Padres"
click at [961, 185] on input "Recording Artist Name" at bounding box center [962, 177] width 351 height 43
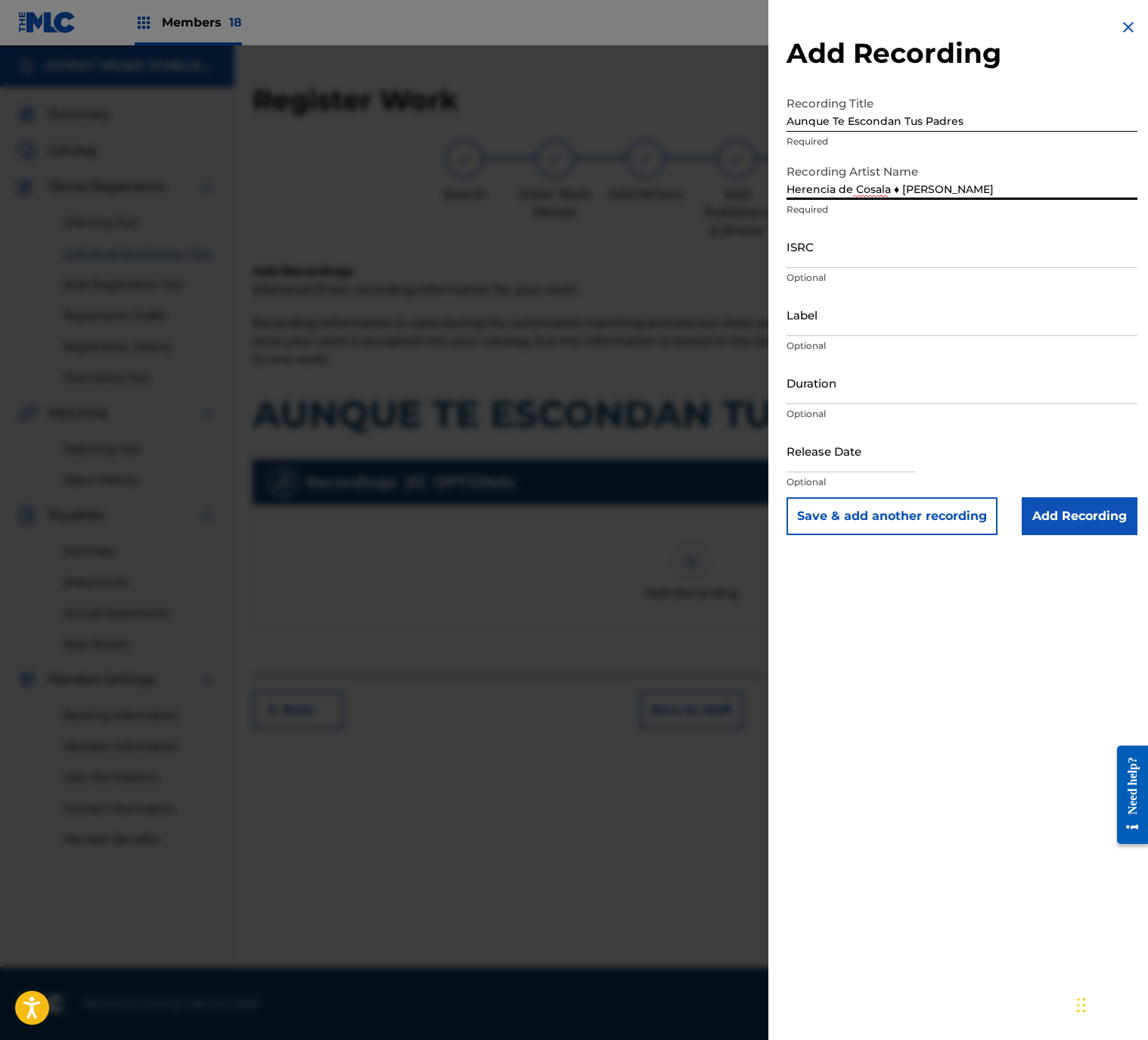
click at [899, 188] on input "Herencia de Cosala ♦ [PERSON_NAME]" at bounding box center [962, 177] width 351 height 43
type input "Herencia de [PERSON_NAME]"
click at [886, 267] on input "ISRC" at bounding box center [962, 245] width 351 height 43
type input "QM4TX1780734"
click at [887, 325] on input "Label" at bounding box center [962, 314] width 351 height 43
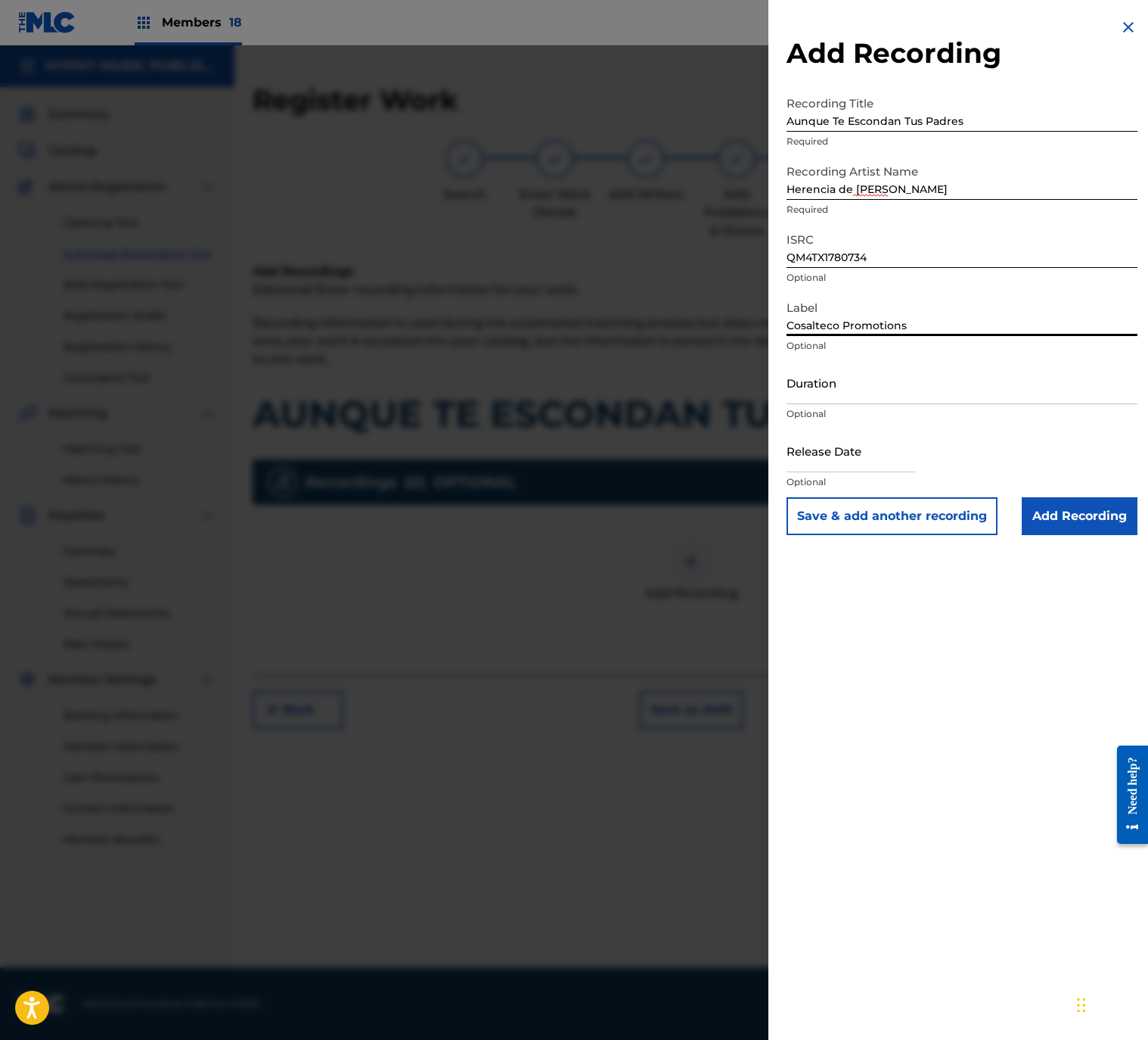
type input "Cosalteco Promotions"
click at [872, 377] on input "Duration" at bounding box center [962, 382] width 351 height 43
type input "02:54"
click at [937, 523] on button "Save & add another recording" at bounding box center [892, 515] width 211 height 38
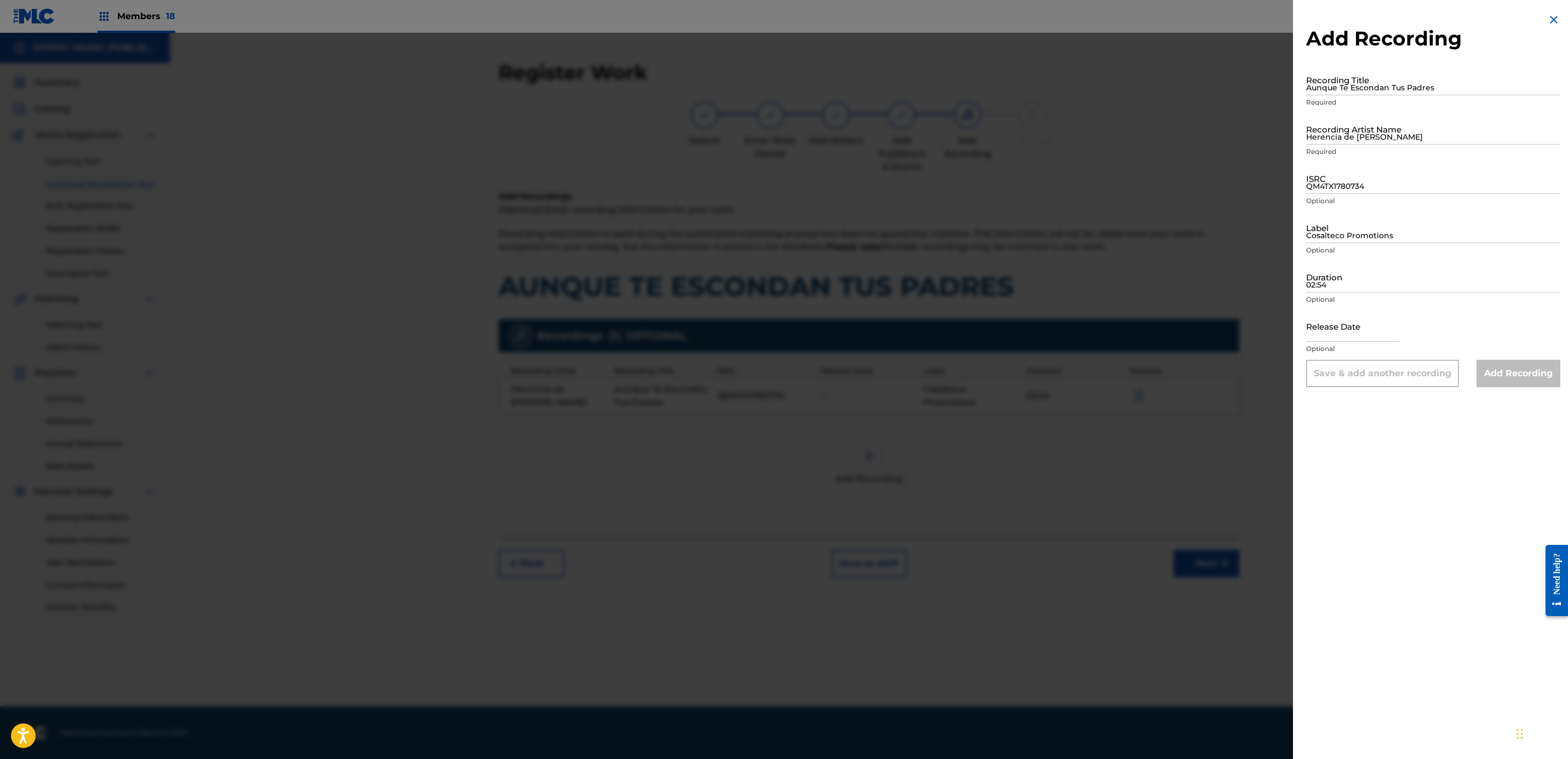
click at [1361, 86] on input "Aunque Te Escondan Tus Padres" at bounding box center [1433, 79] width 254 height 31
type input "Aunque Te Escondan Tus Padres"
drag, startPoint x: 1374, startPoint y: 145, endPoint x: 1369, endPoint y: 142, distance: 5.8
click at [1373, 142] on div "Recording Artist Name Herencia de [PERSON_NAME] Required" at bounding box center [1433, 138] width 254 height 49
click at [1365, 138] on input "Herencia de [PERSON_NAME]" at bounding box center [1433, 128] width 254 height 31
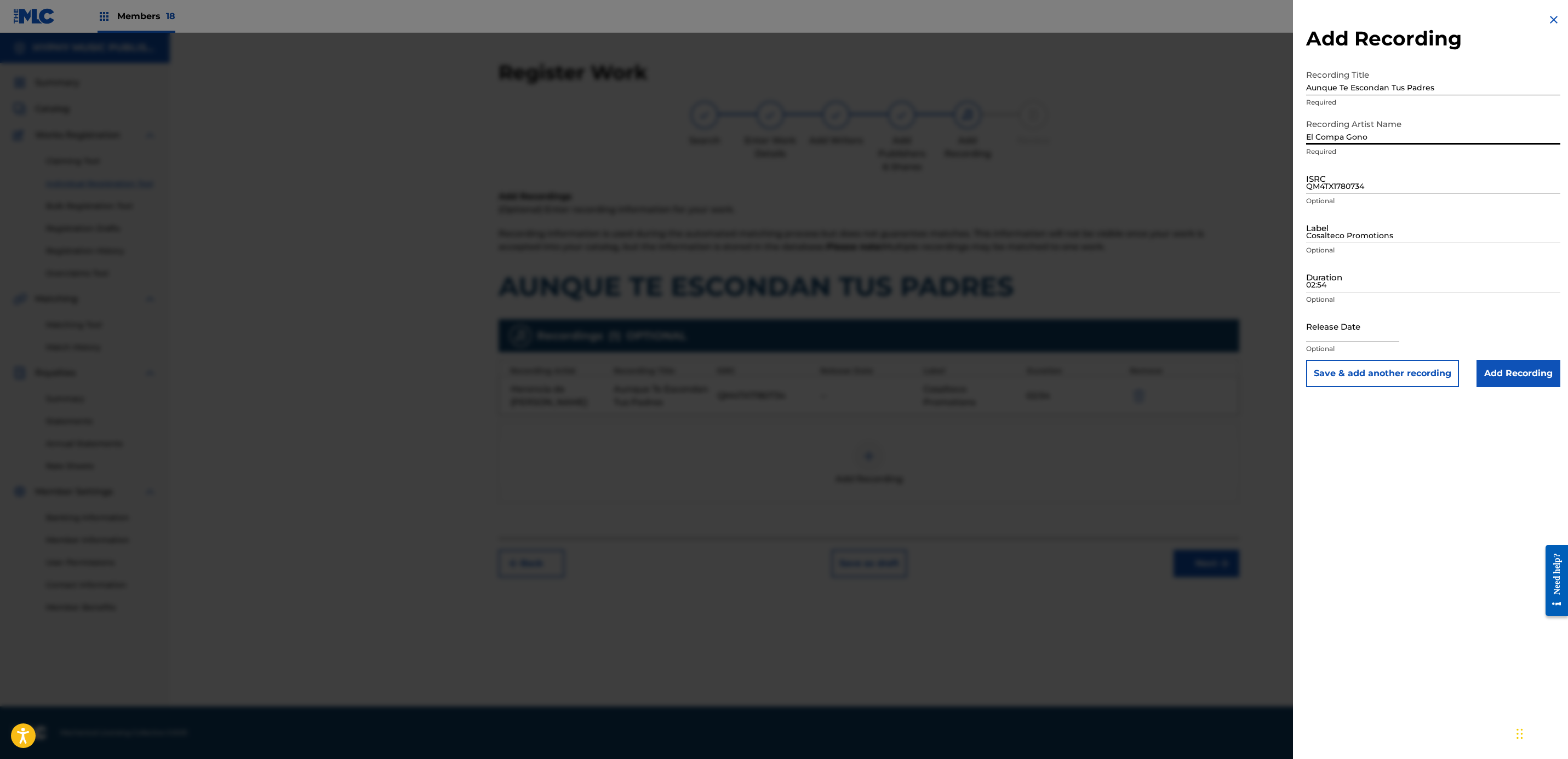
type input "El Compa Gono"
click at [1393, 166] on input "QM4TX1780734" at bounding box center [1433, 178] width 254 height 31
type input "QZDQH2504116"
click at [1348, 243] on div "Label Cosalteco Promotions Optional" at bounding box center [1433, 236] width 254 height 49
click at [1353, 237] on input "Label" at bounding box center [1433, 227] width 254 height 31
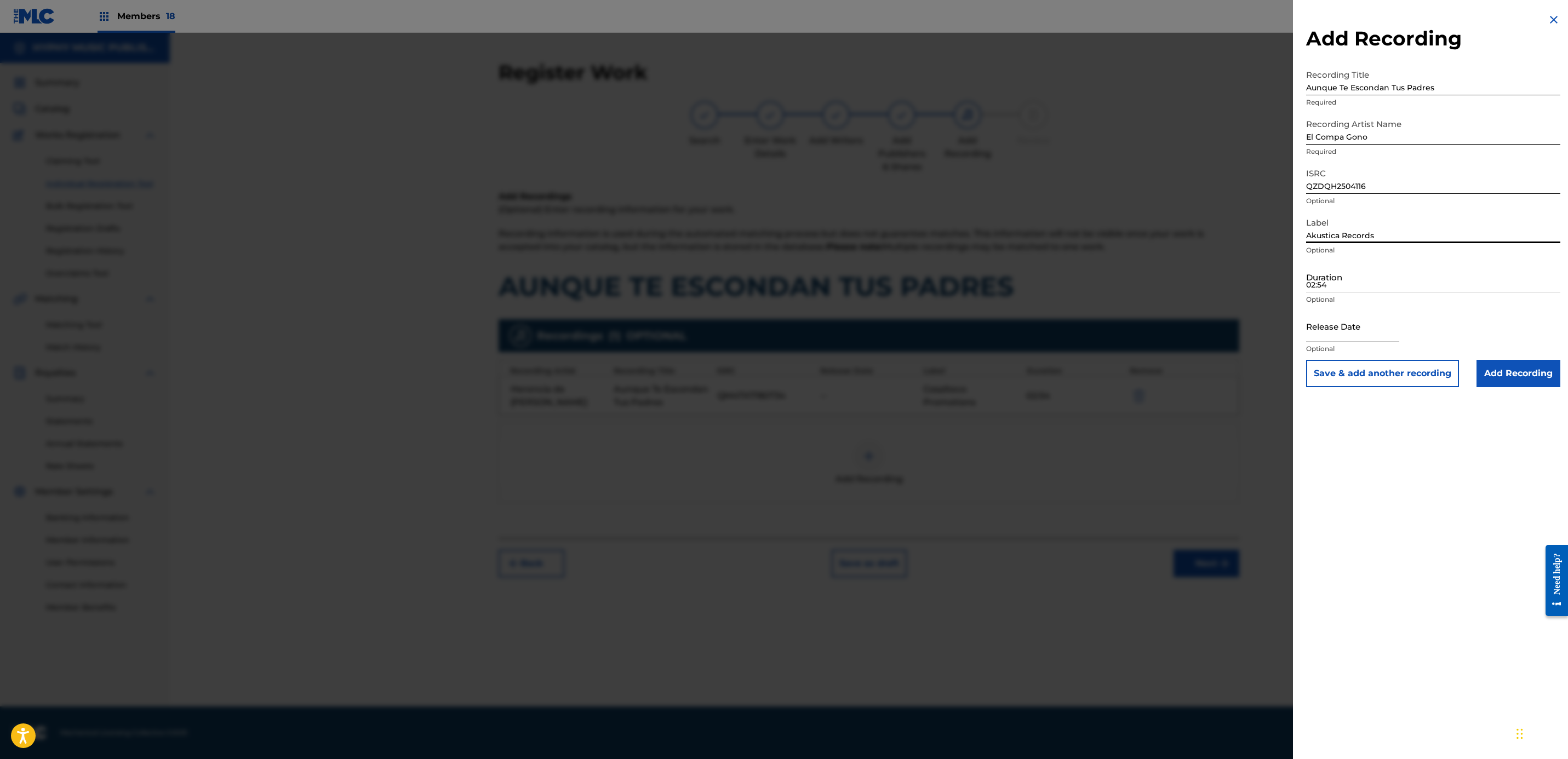
type input "Akustica Records"
click at [1437, 285] on input "02:54" at bounding box center [1433, 276] width 254 height 31
type input "03:07"
click at [1514, 385] on input "Add Recording" at bounding box center [1519, 373] width 84 height 27
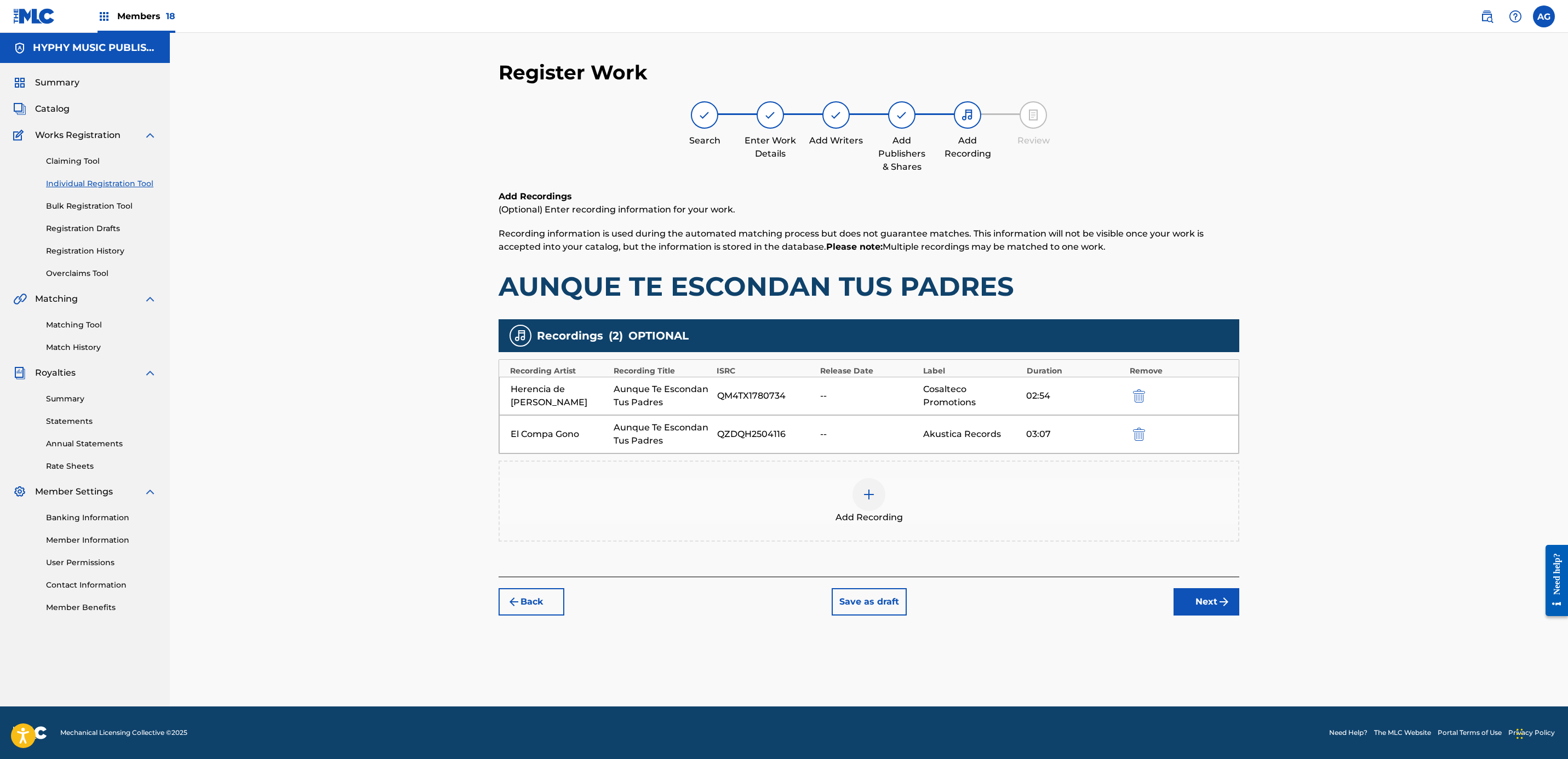
click at [653, 397] on div "Aunque Te Escondan Tus Padres" at bounding box center [662, 396] width 97 height 26
click at [1228, 605] on img "submit" at bounding box center [1224, 602] width 13 height 13
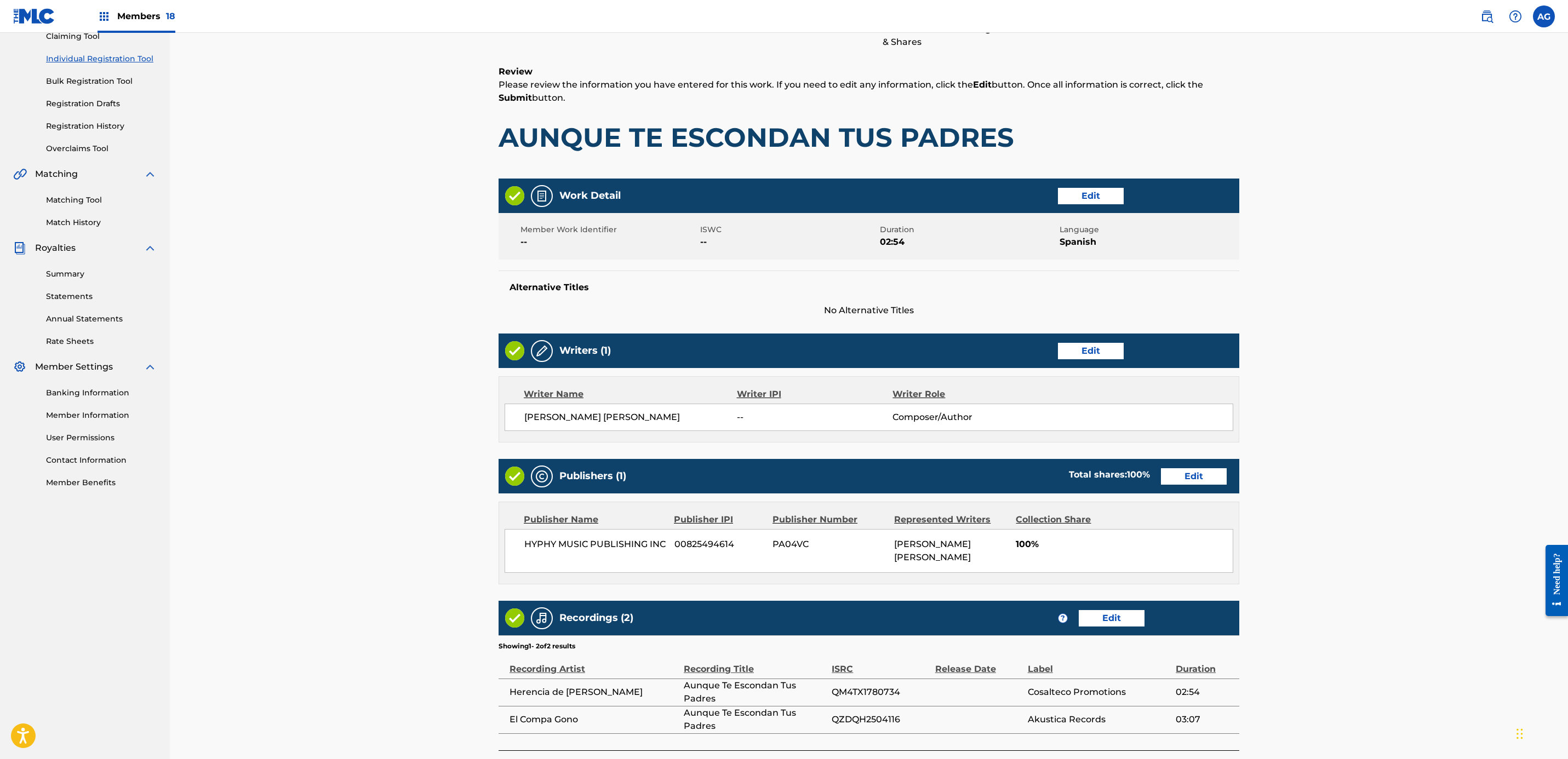
scroll to position [209, 0]
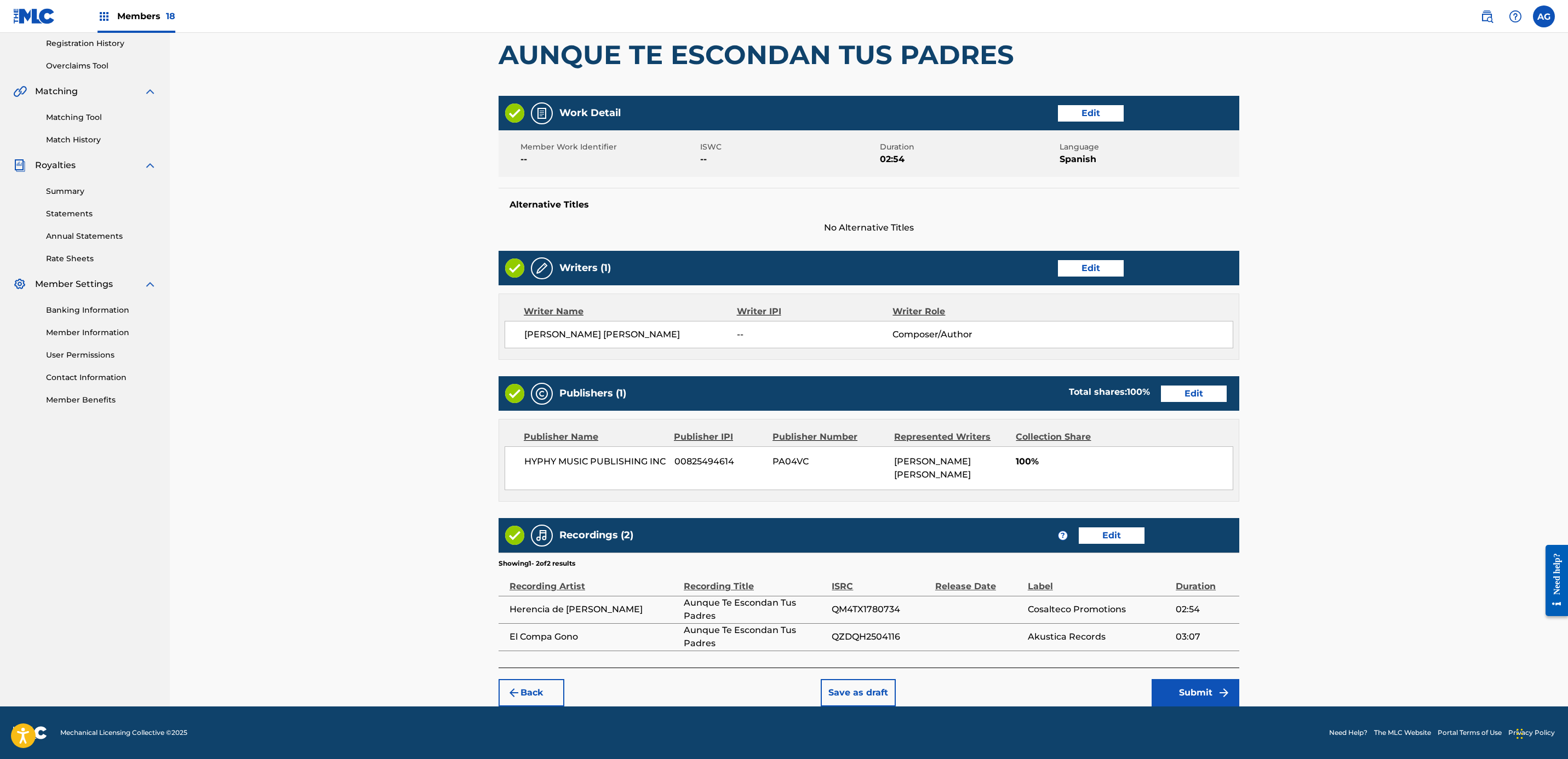
drag, startPoint x: 793, startPoint y: 458, endPoint x: 831, endPoint y: 632, distance: 178.1
click at [1178, 680] on button "Submit" at bounding box center [1195, 693] width 88 height 27
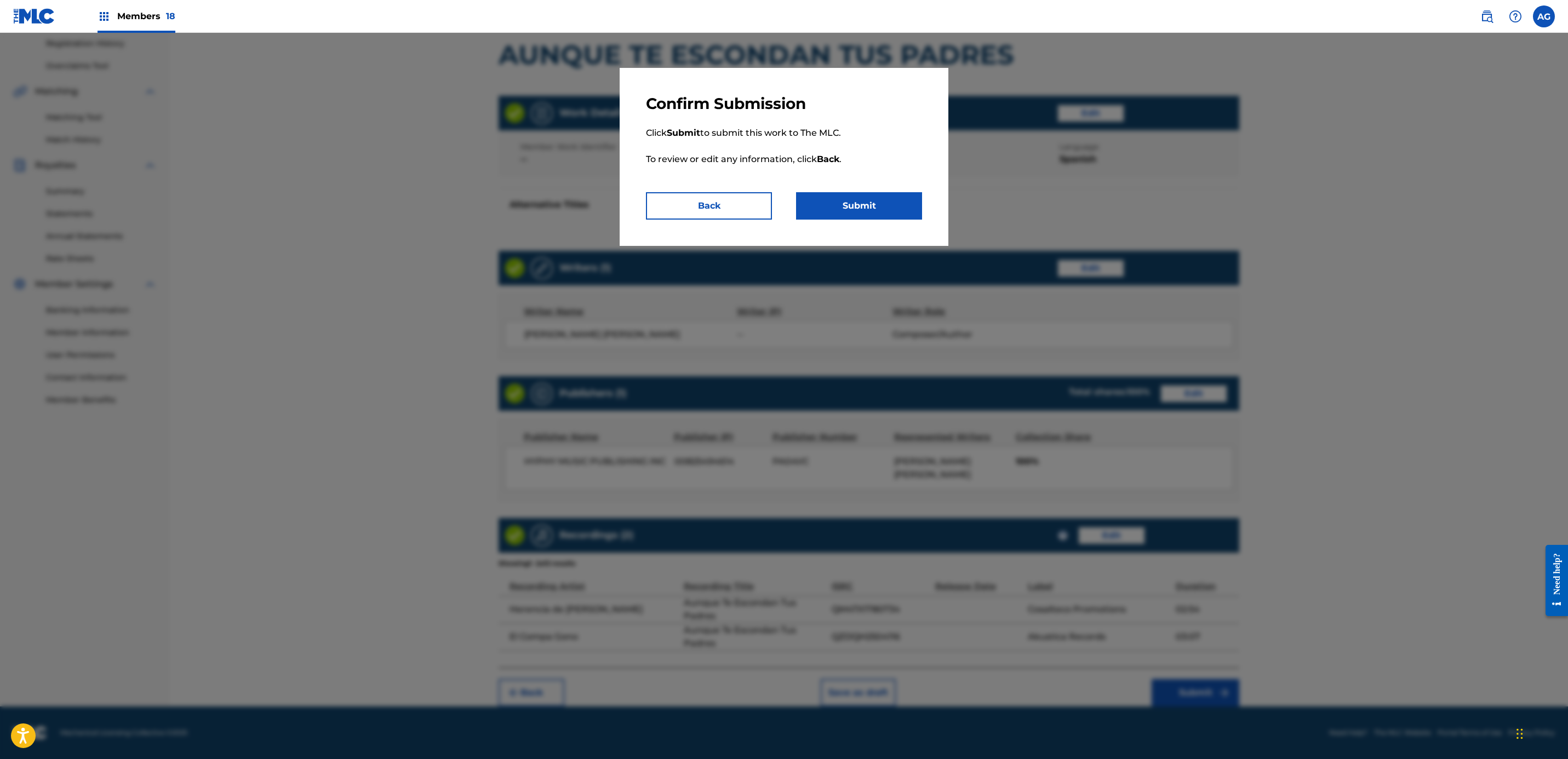
click at [880, 208] on button "Submit" at bounding box center [859, 206] width 126 height 27
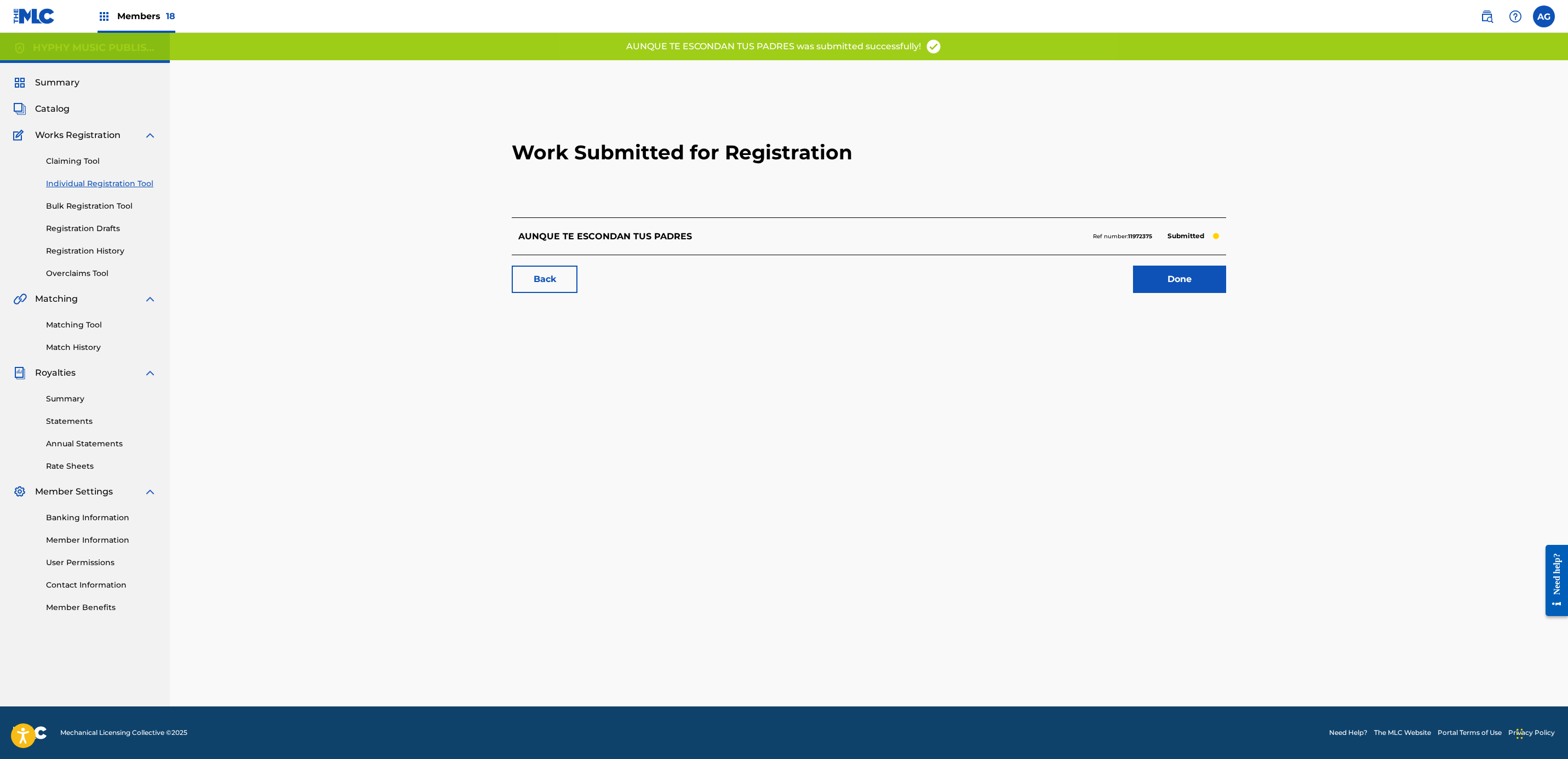
click at [1172, 273] on link "Done" at bounding box center [1179, 279] width 93 height 27
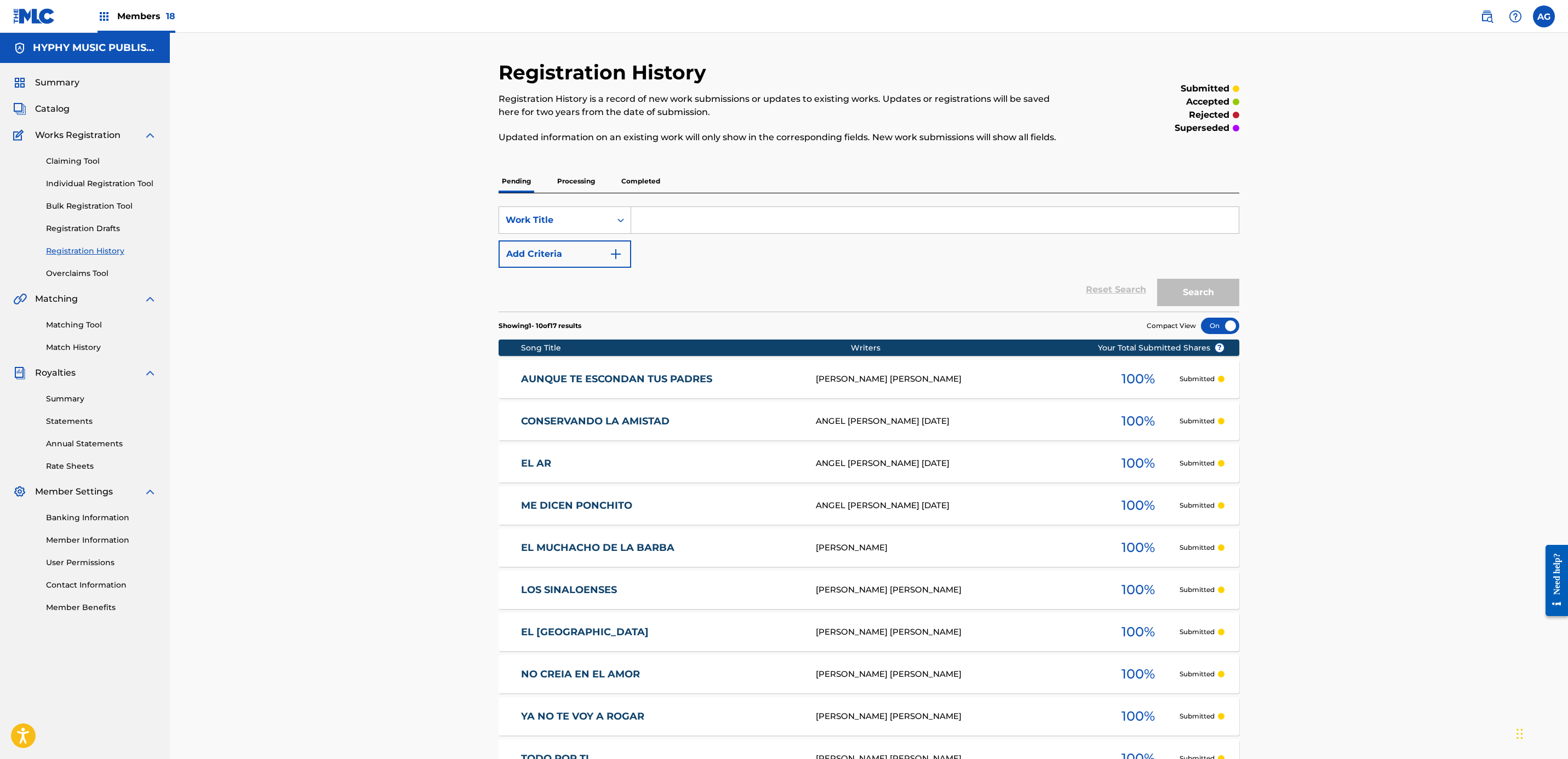
click at [80, 158] on link "Claiming Tool" at bounding box center [102, 161] width 111 height 12
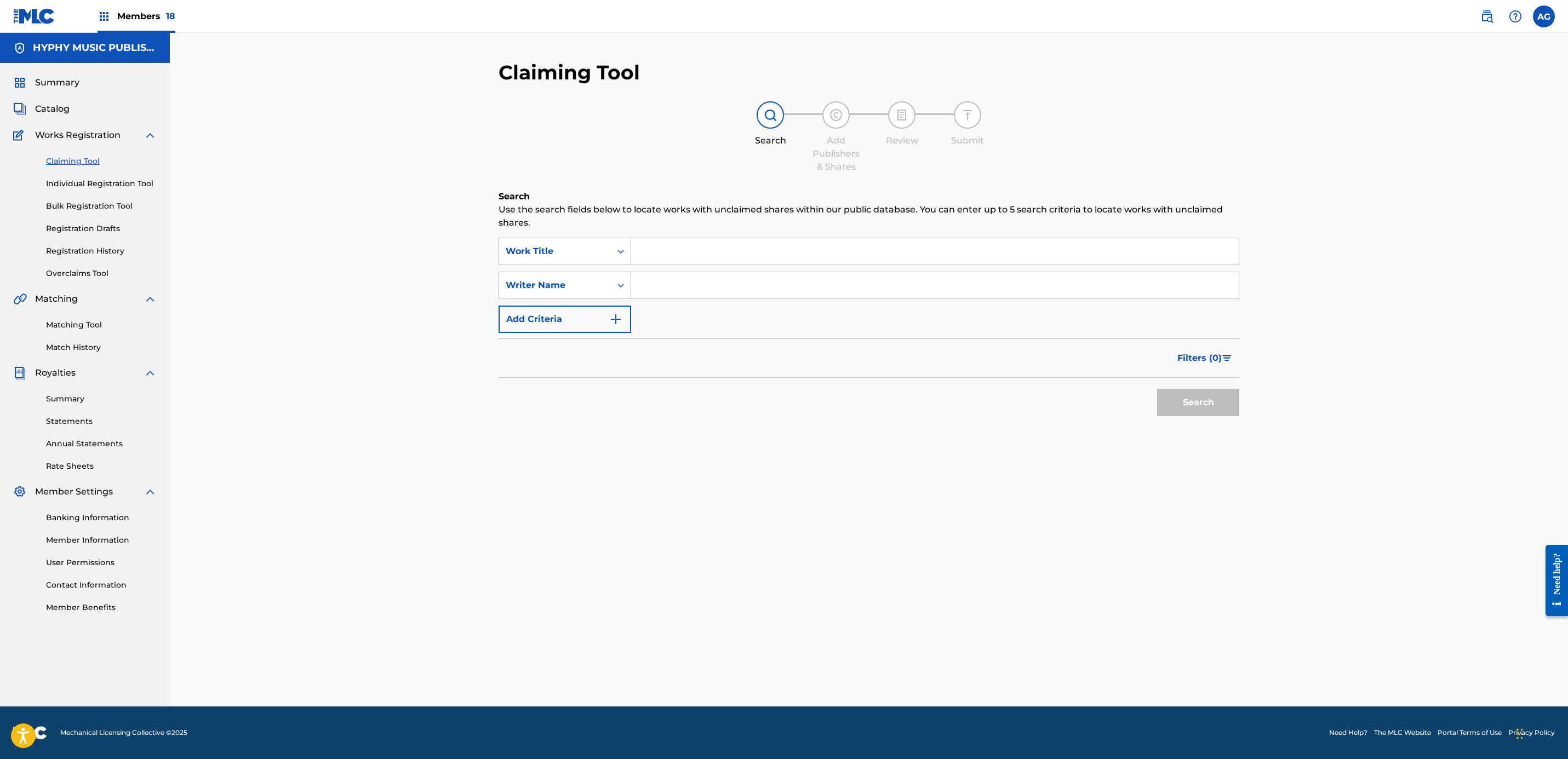
click at [86, 183] on link "Individual Registration Tool" at bounding box center [102, 184] width 111 height 12
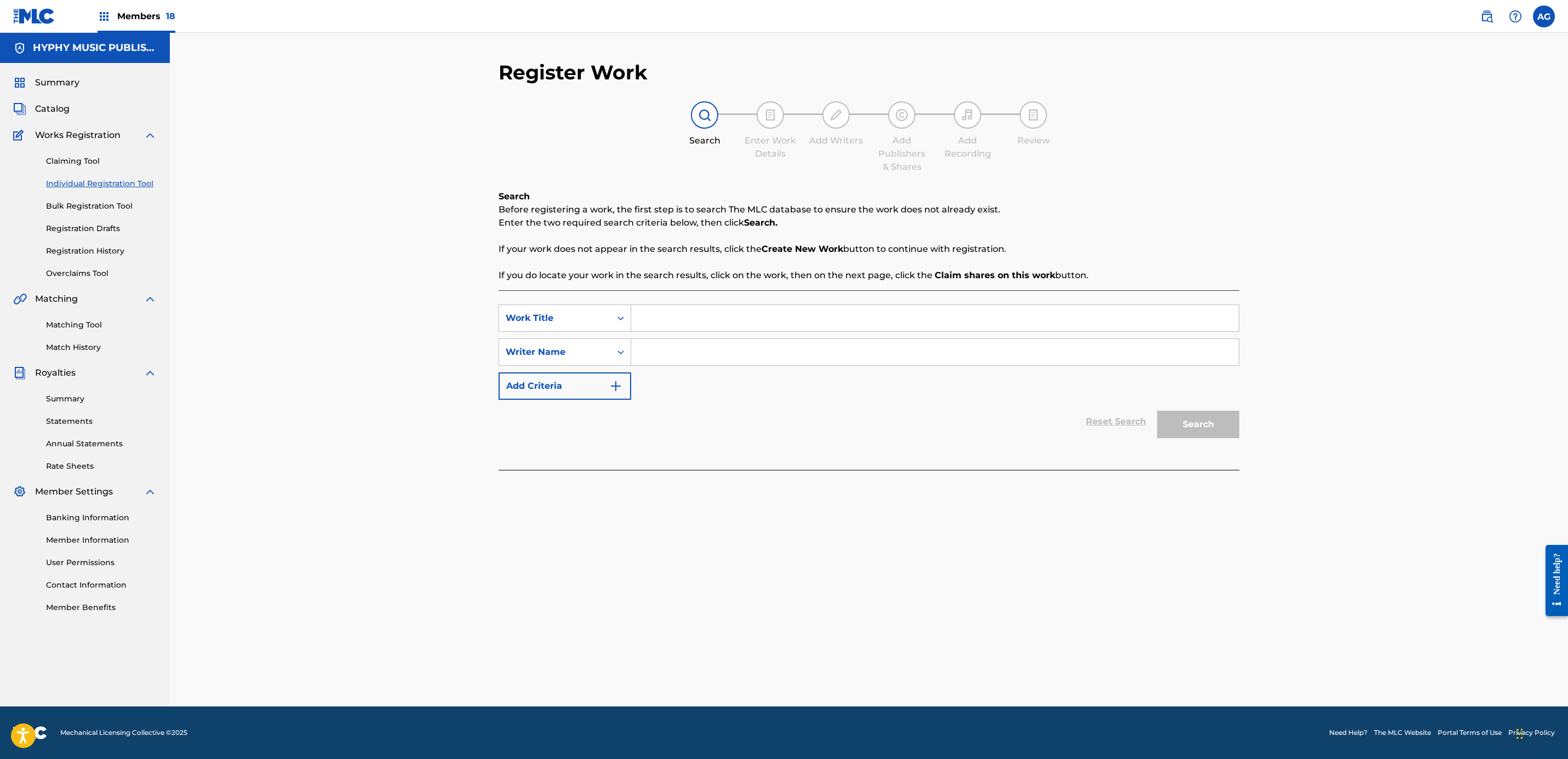
click at [96, 200] on link "Bulk Registration Tool" at bounding box center [102, 206] width 111 height 12
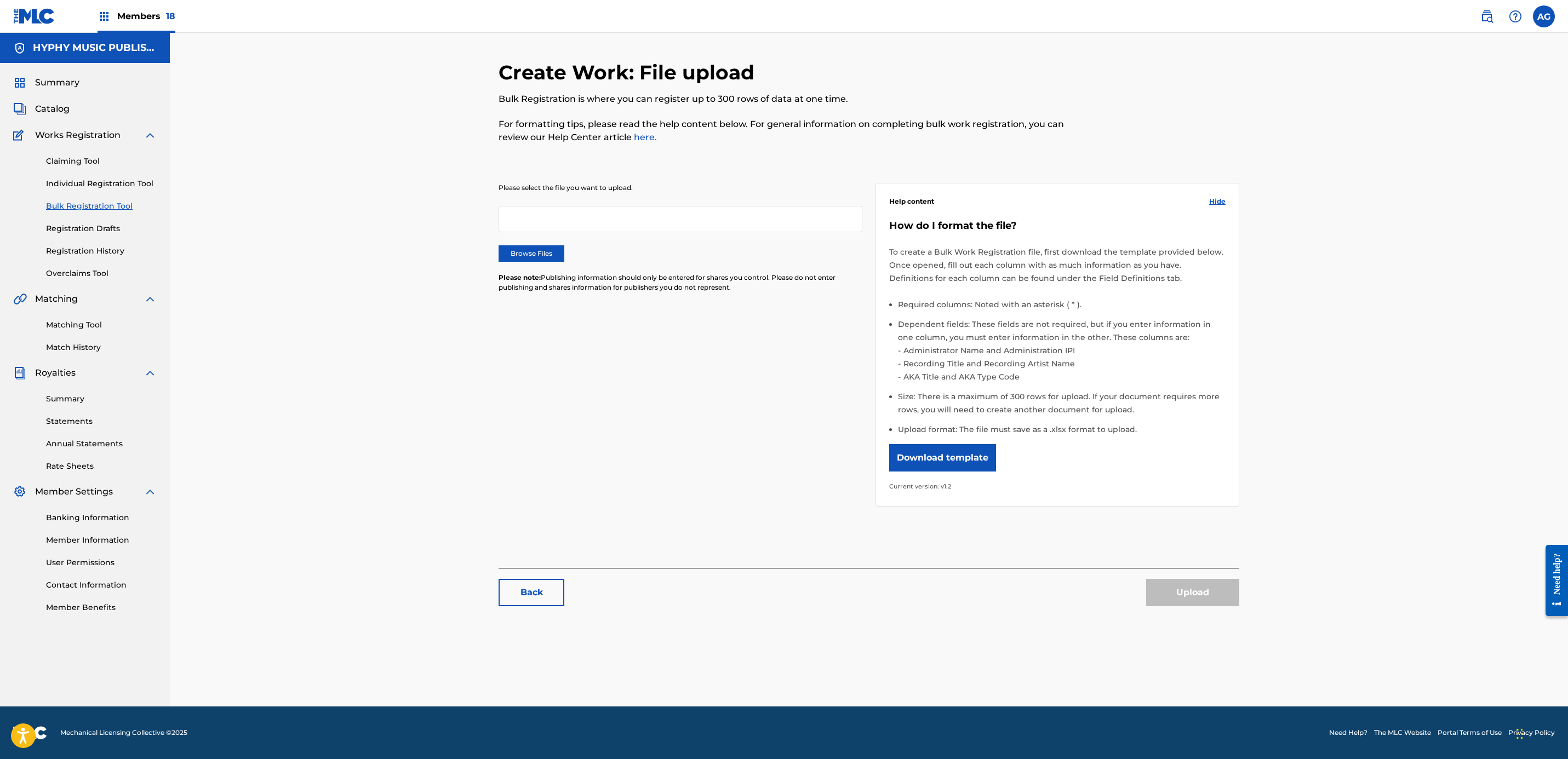
click at [545, 250] on label "Browse Files" at bounding box center [531, 253] width 66 height 16
click at [0, 0] on input "Browse Files" at bounding box center [0, 0] width 0 height 0
click at [955, 467] on button "Download template" at bounding box center [943, 458] width 107 height 27
drag, startPoint x: 76, startPoint y: 517, endPoint x: 74, endPoint y: 528, distance: 11.2
click at [76, 517] on link "Banking Information" at bounding box center [102, 518] width 111 height 12
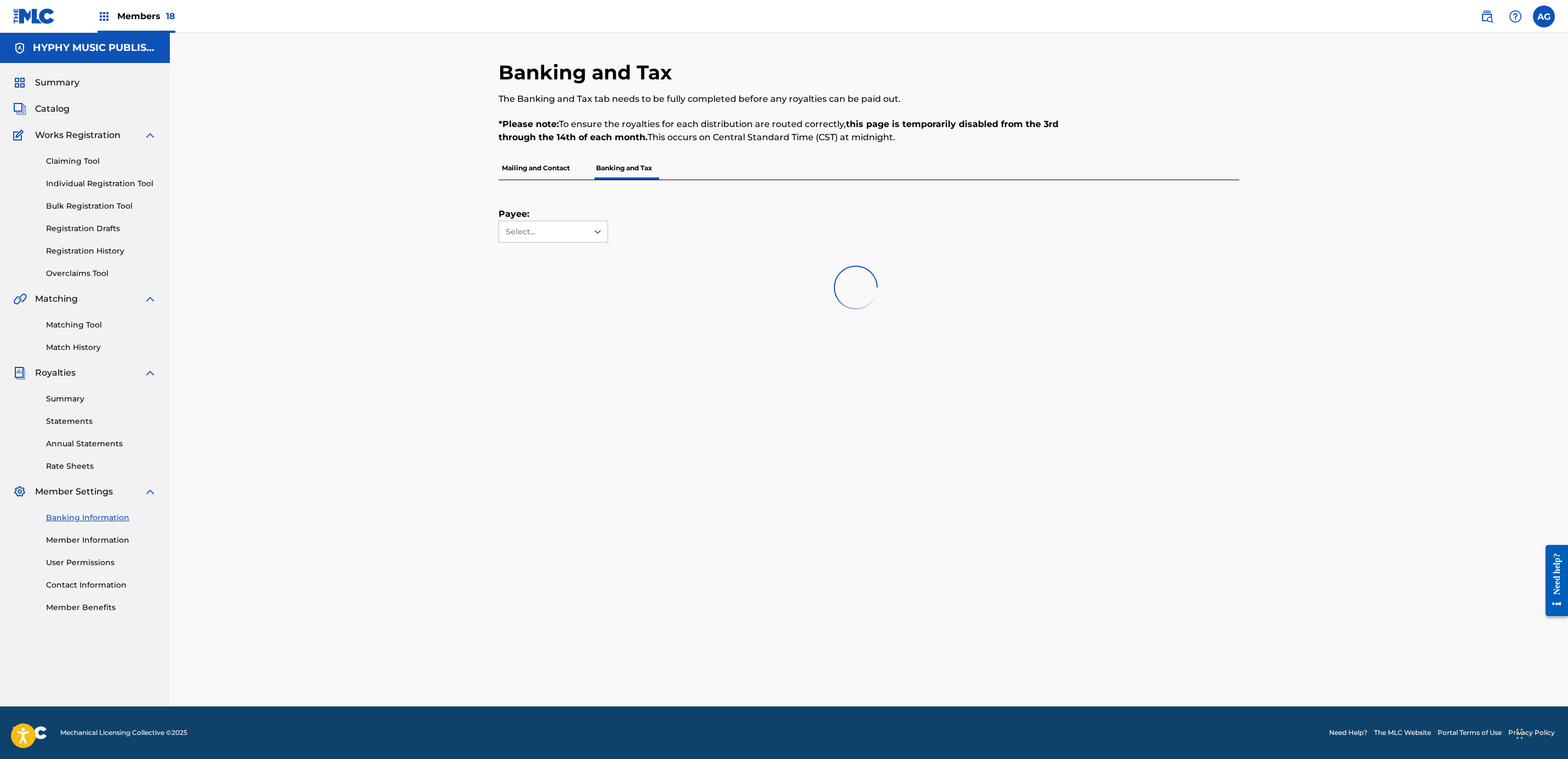
click at [76, 540] on link "Member Information" at bounding box center [102, 540] width 111 height 12
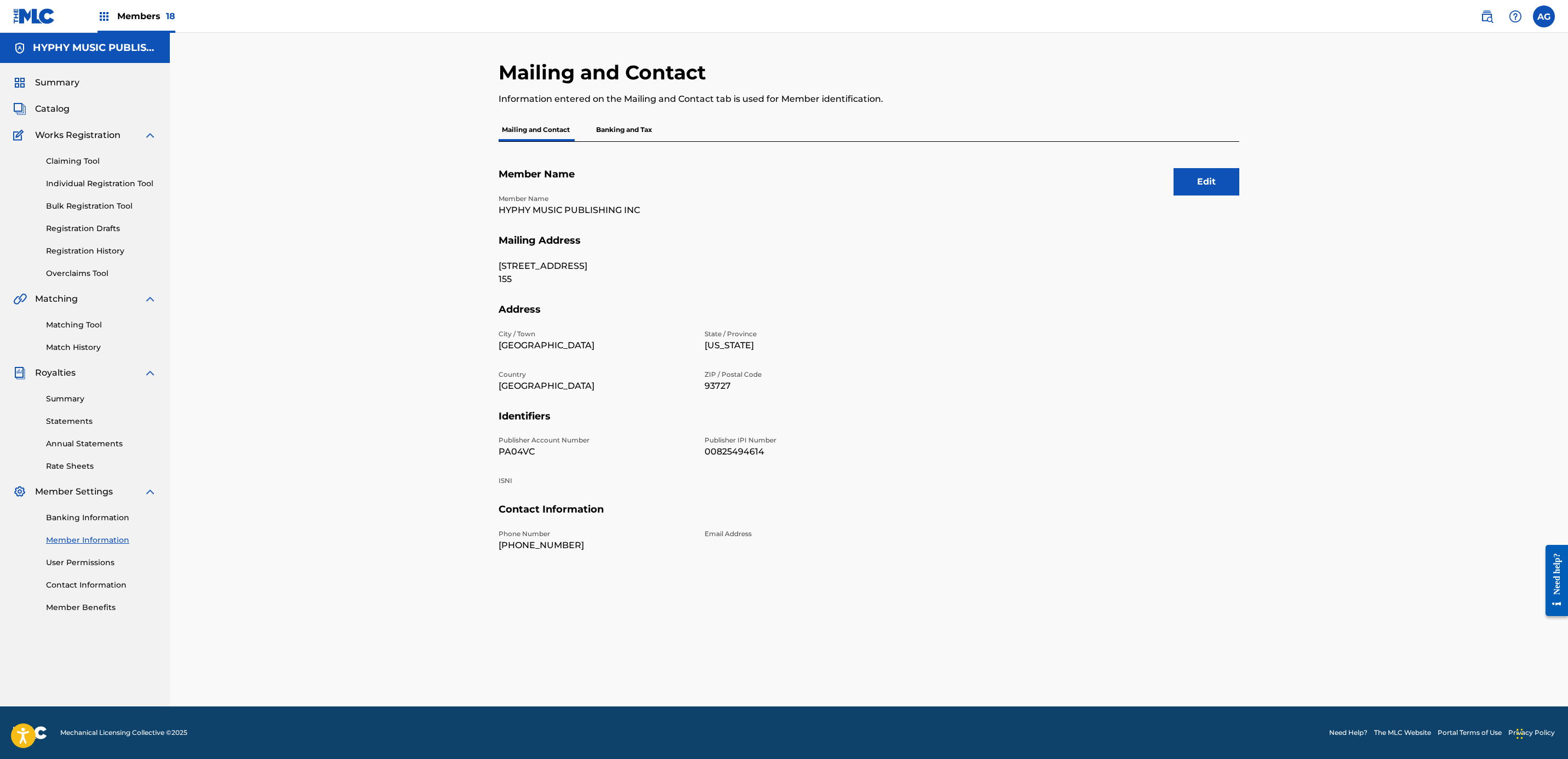
click at [509, 449] on p "PA04VC" at bounding box center [595, 452] width 193 height 13
click at [550, 206] on p "HYPHY MUSIC PUBLISHING INC" at bounding box center [595, 211] width 193 height 13
click at [610, 204] on p "HYPHY MUSIC PUBLISHING INC" at bounding box center [595, 211] width 193 height 13
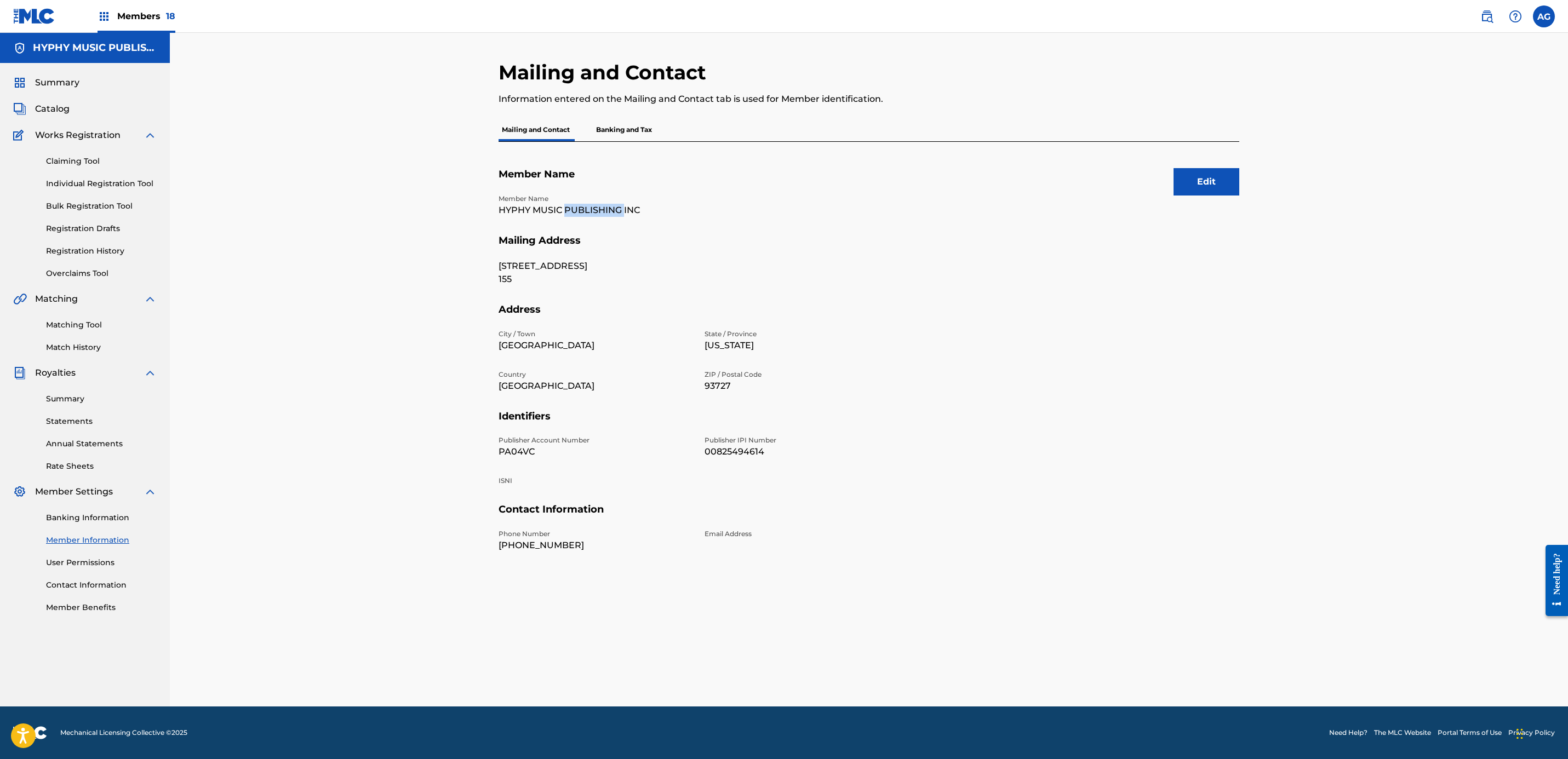
click at [610, 204] on p "HYPHY MUSIC PUBLISHING INC" at bounding box center [595, 211] width 193 height 13
drag, startPoint x: 533, startPoint y: 276, endPoint x: 542, endPoint y: 314, distance: 39.1
click at [533, 276] on p "155" at bounding box center [595, 279] width 193 height 13
click at [724, 450] on p "00825494614" at bounding box center [800, 452] width 193 height 13
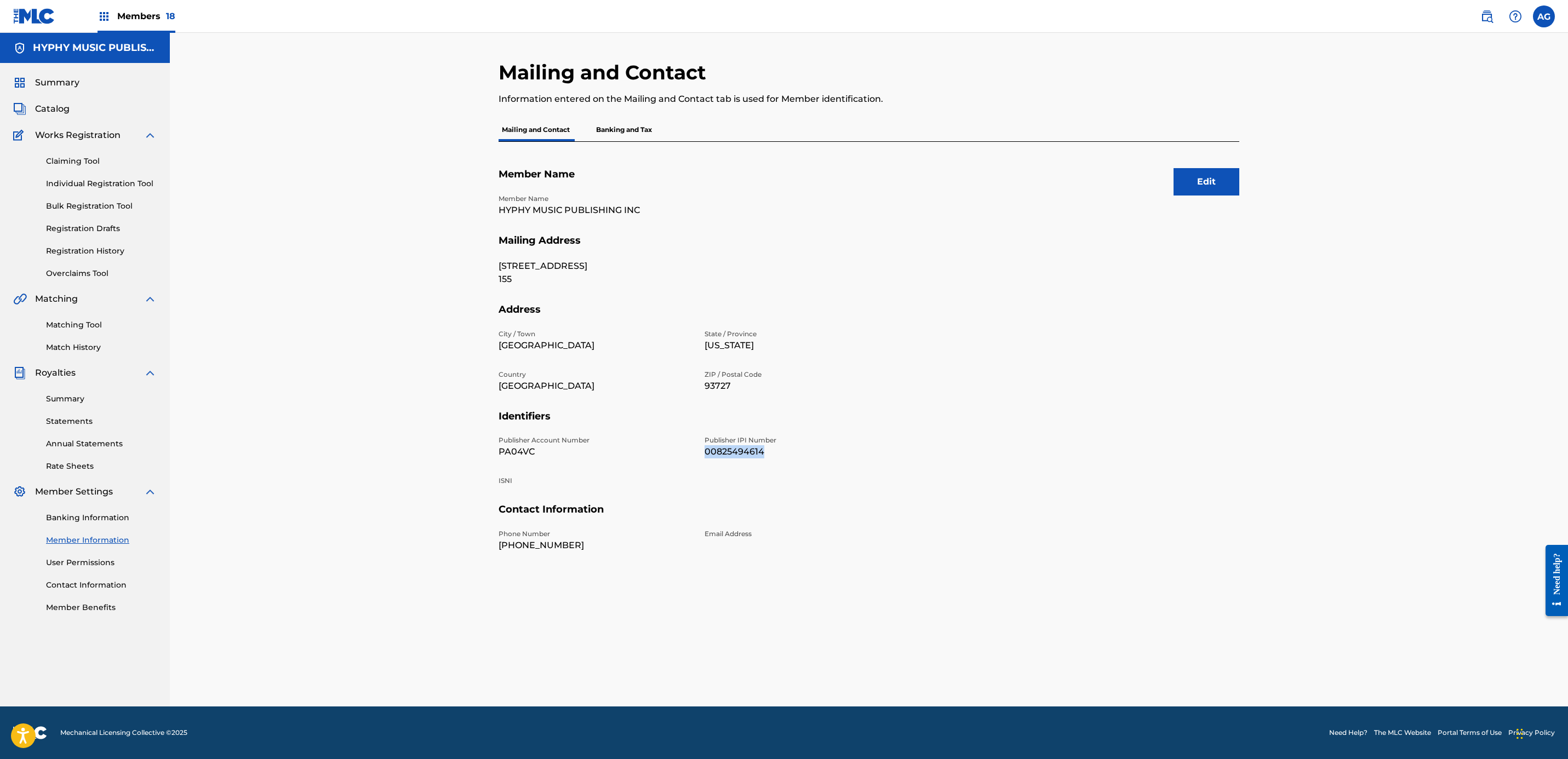
click at [724, 450] on p "00825494614" at bounding box center [800, 452] width 193 height 13
click at [59, 201] on link "Bulk Registration Tool" at bounding box center [102, 206] width 111 height 12
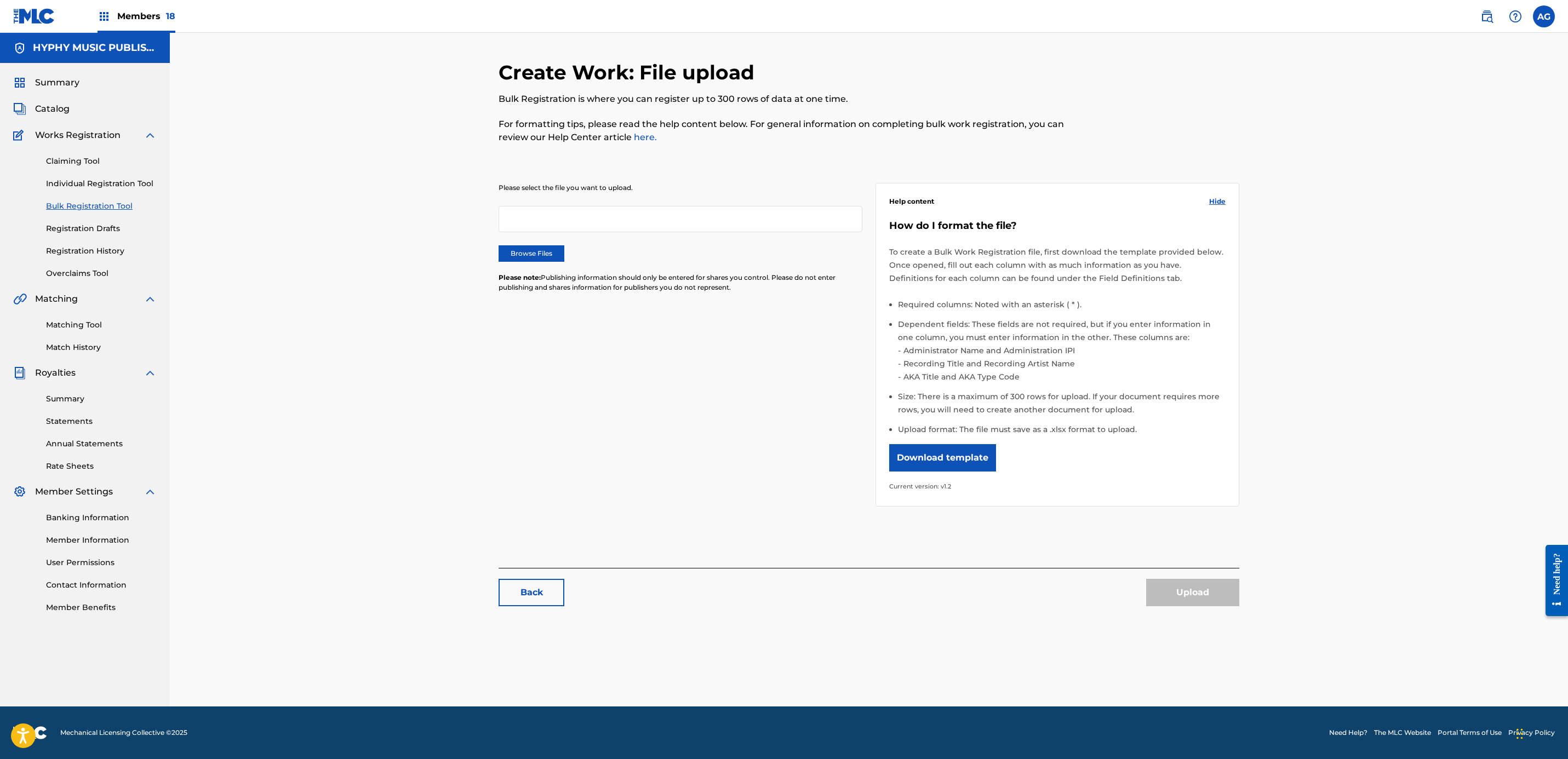
click at [515, 259] on label "Browse Files" at bounding box center [531, 253] width 66 height 16
click at [0, 0] on input "Browse Files" at bounding box center [0, 0] width 0 height 0
click at [540, 251] on label "Browse Files" at bounding box center [531, 253] width 66 height 16
click at [0, 0] on input "Browse Files" at bounding box center [0, 0] width 0 height 0
click at [1195, 587] on button "Upload" at bounding box center [1192, 592] width 93 height 27
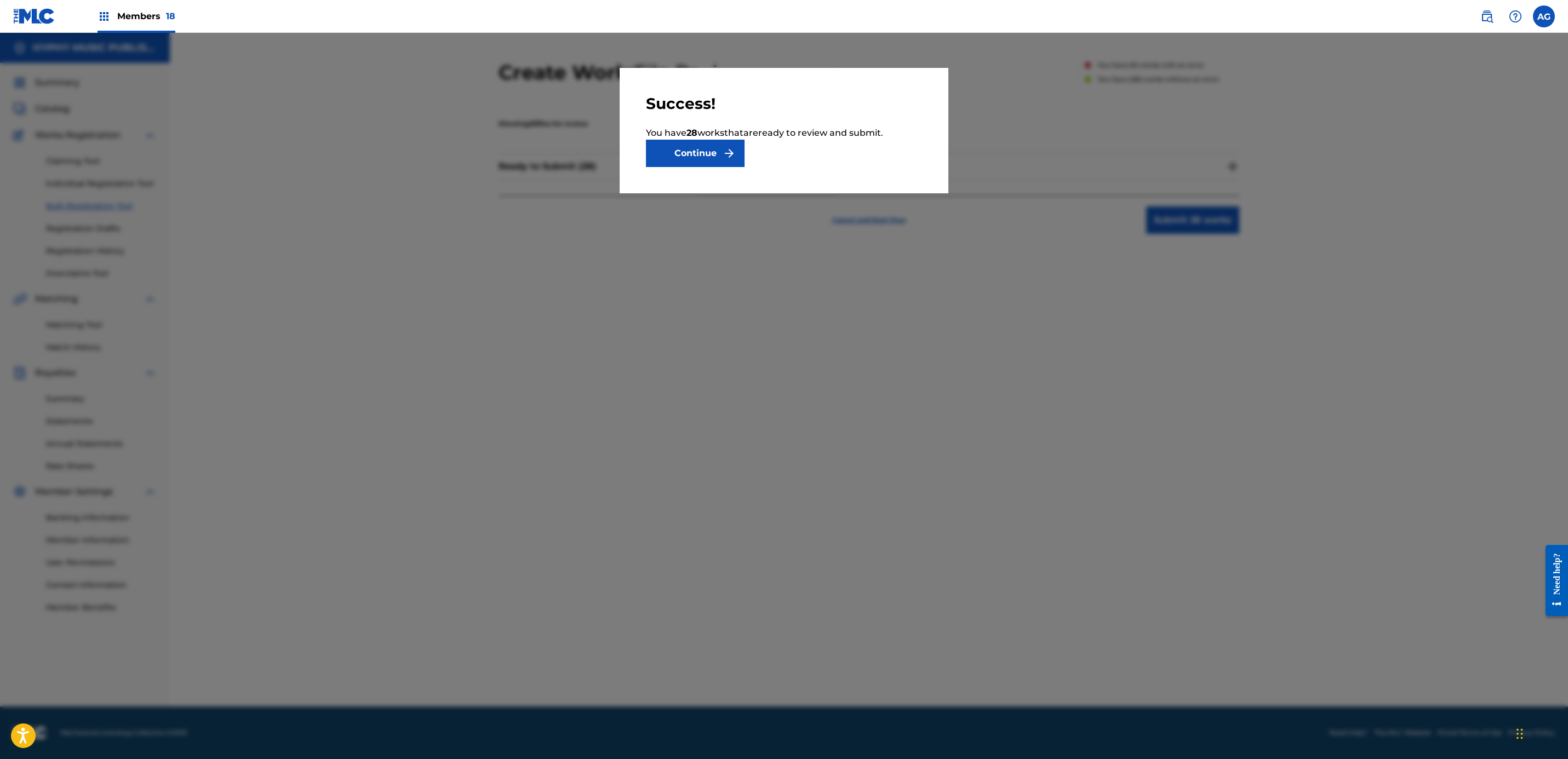
click at [699, 153] on button "Continue" at bounding box center [695, 153] width 99 height 27
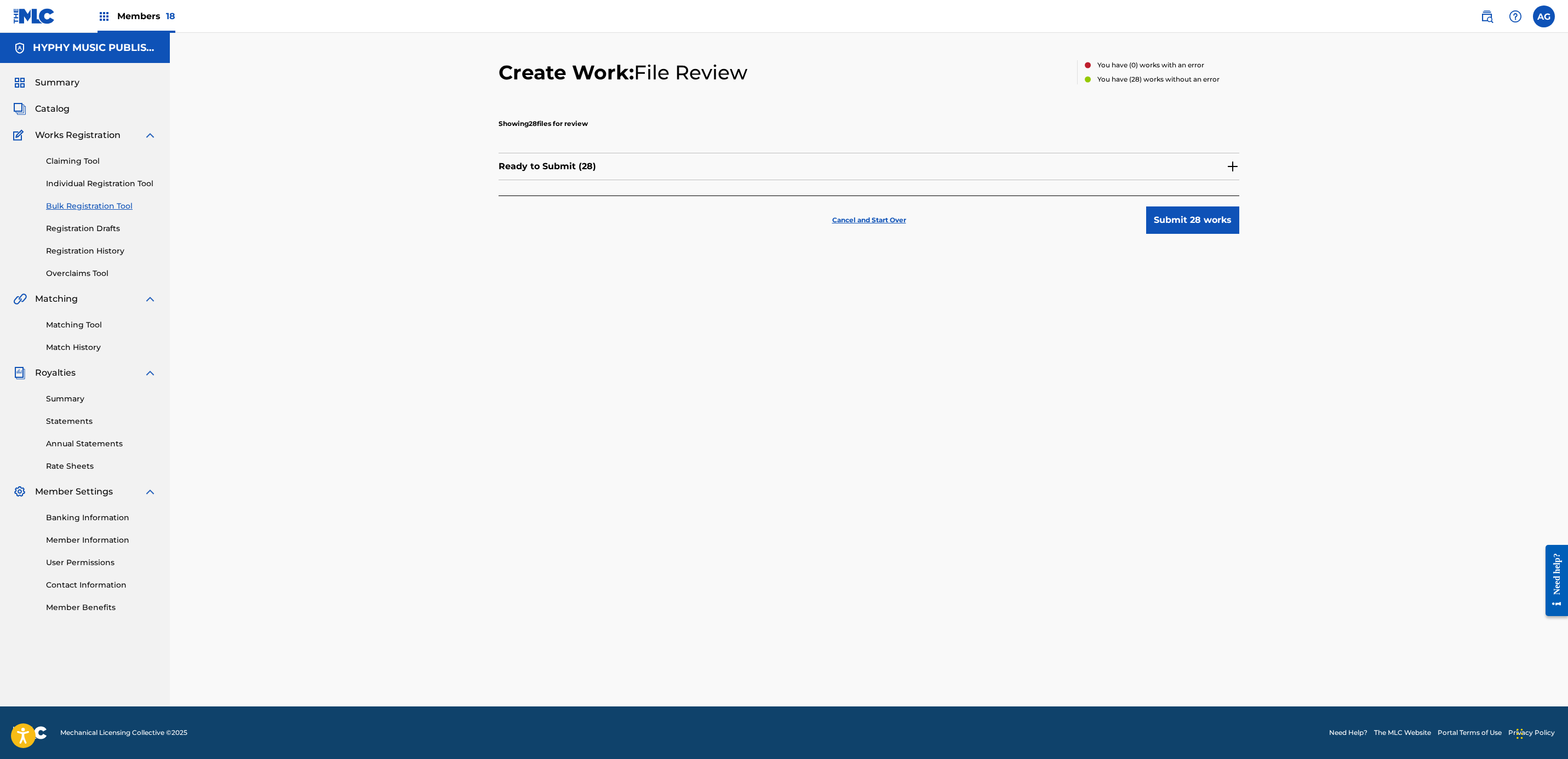
click at [1195, 229] on button "Submit 28 works" at bounding box center [1192, 220] width 93 height 27
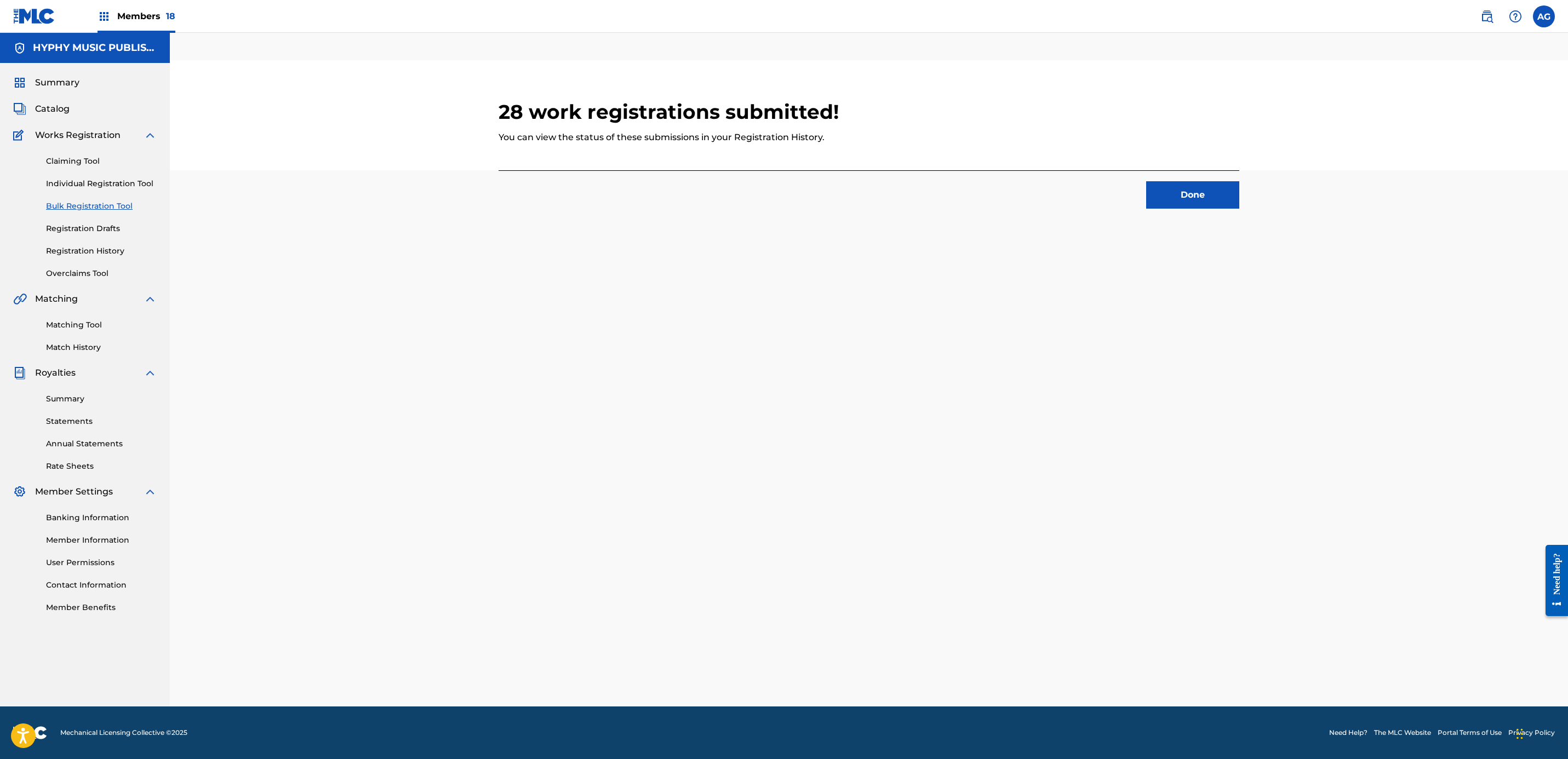
click at [1195, 198] on button "Done" at bounding box center [1192, 195] width 93 height 27
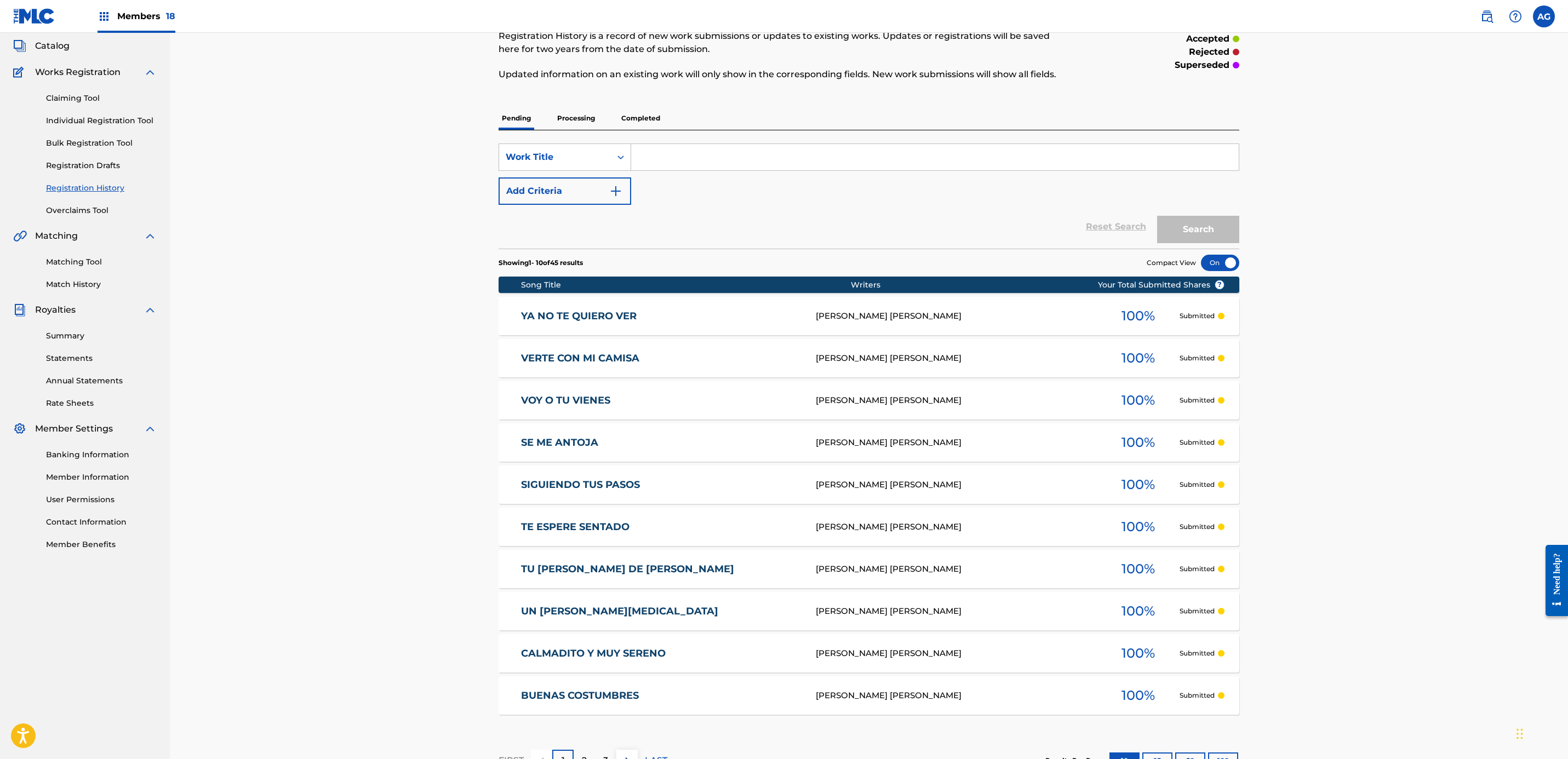
scroll to position [145, 0]
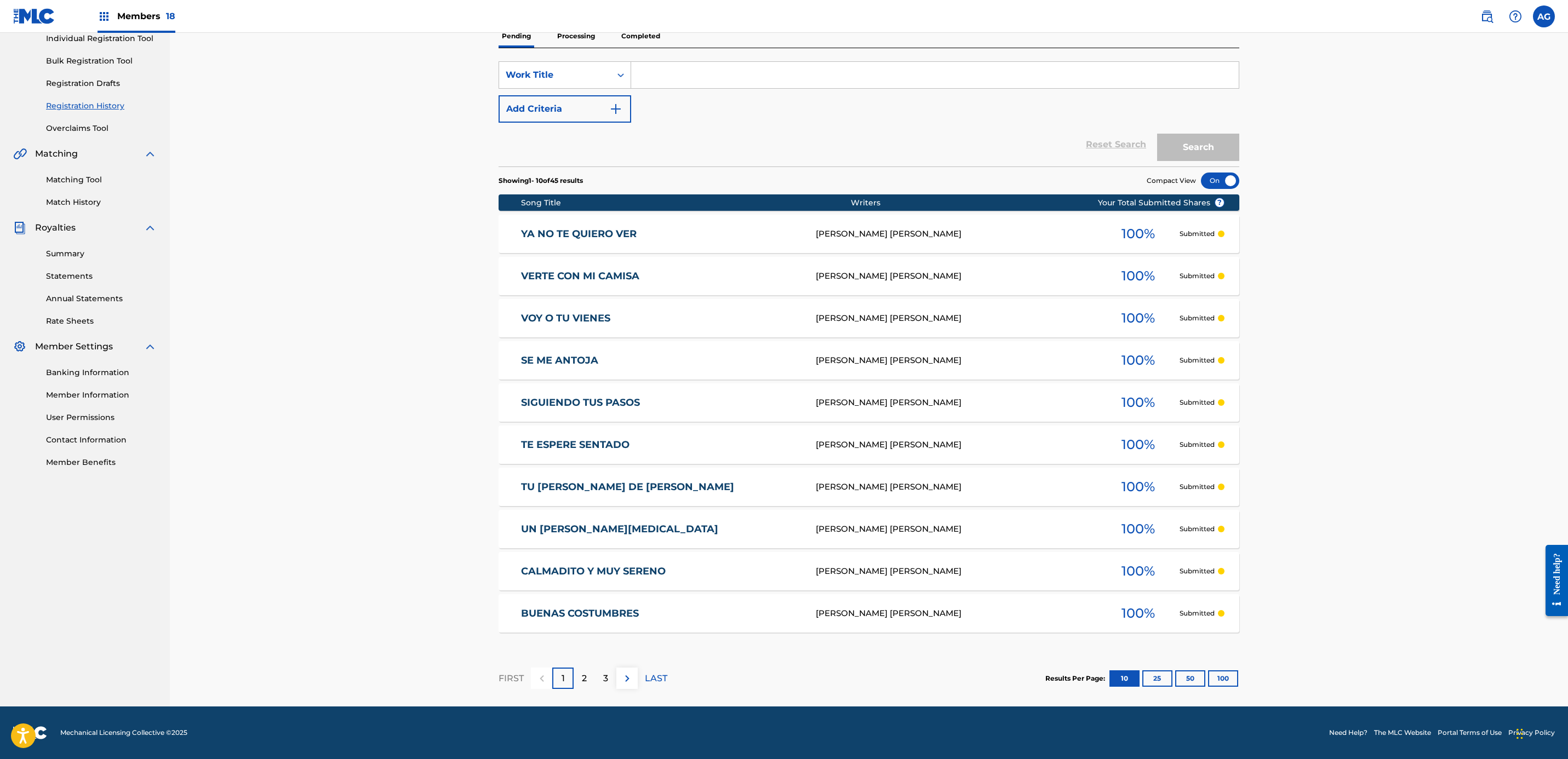
click at [579, 671] on div "2" at bounding box center [584, 678] width 21 height 21
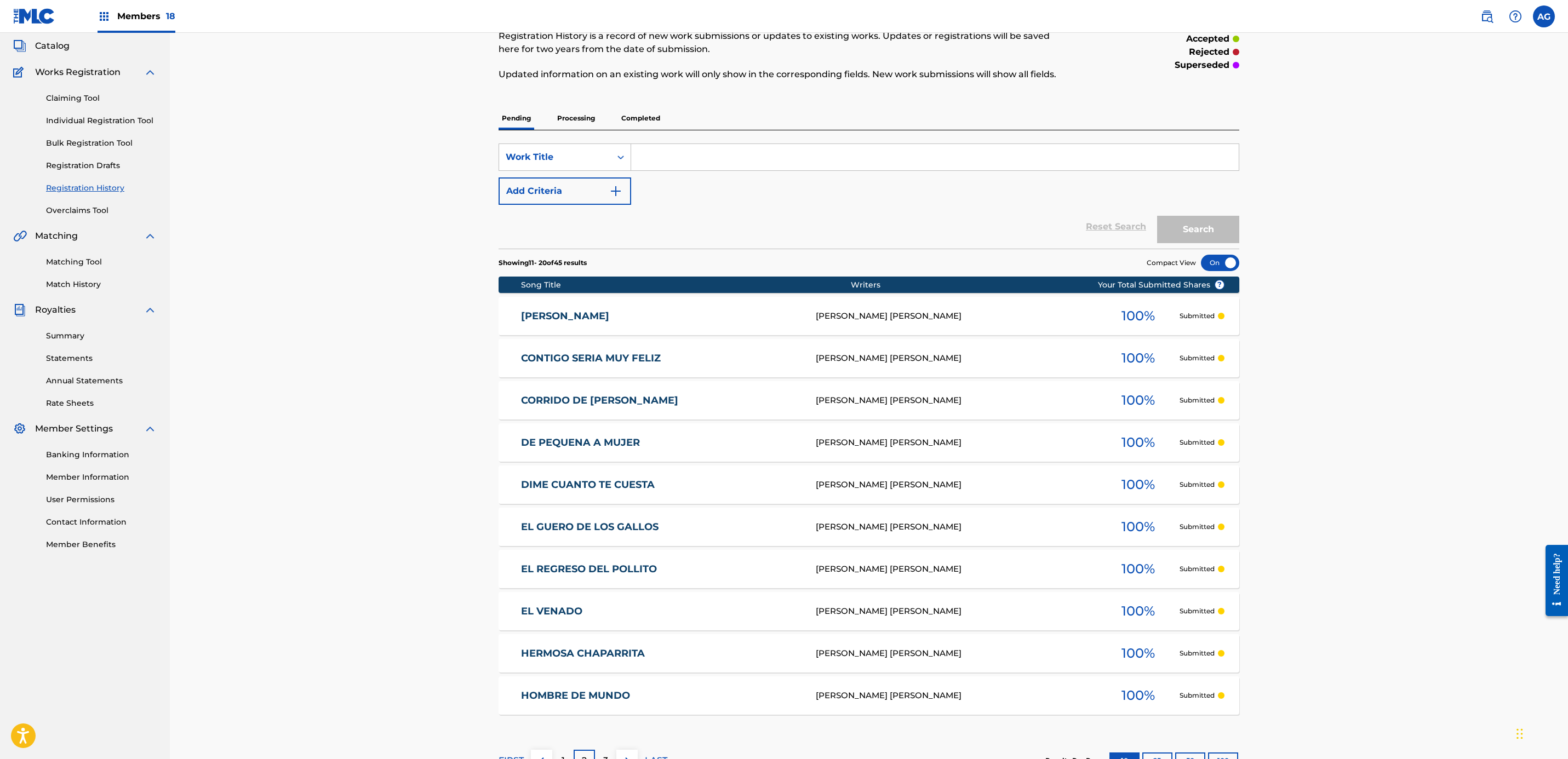
scroll to position [82, 0]
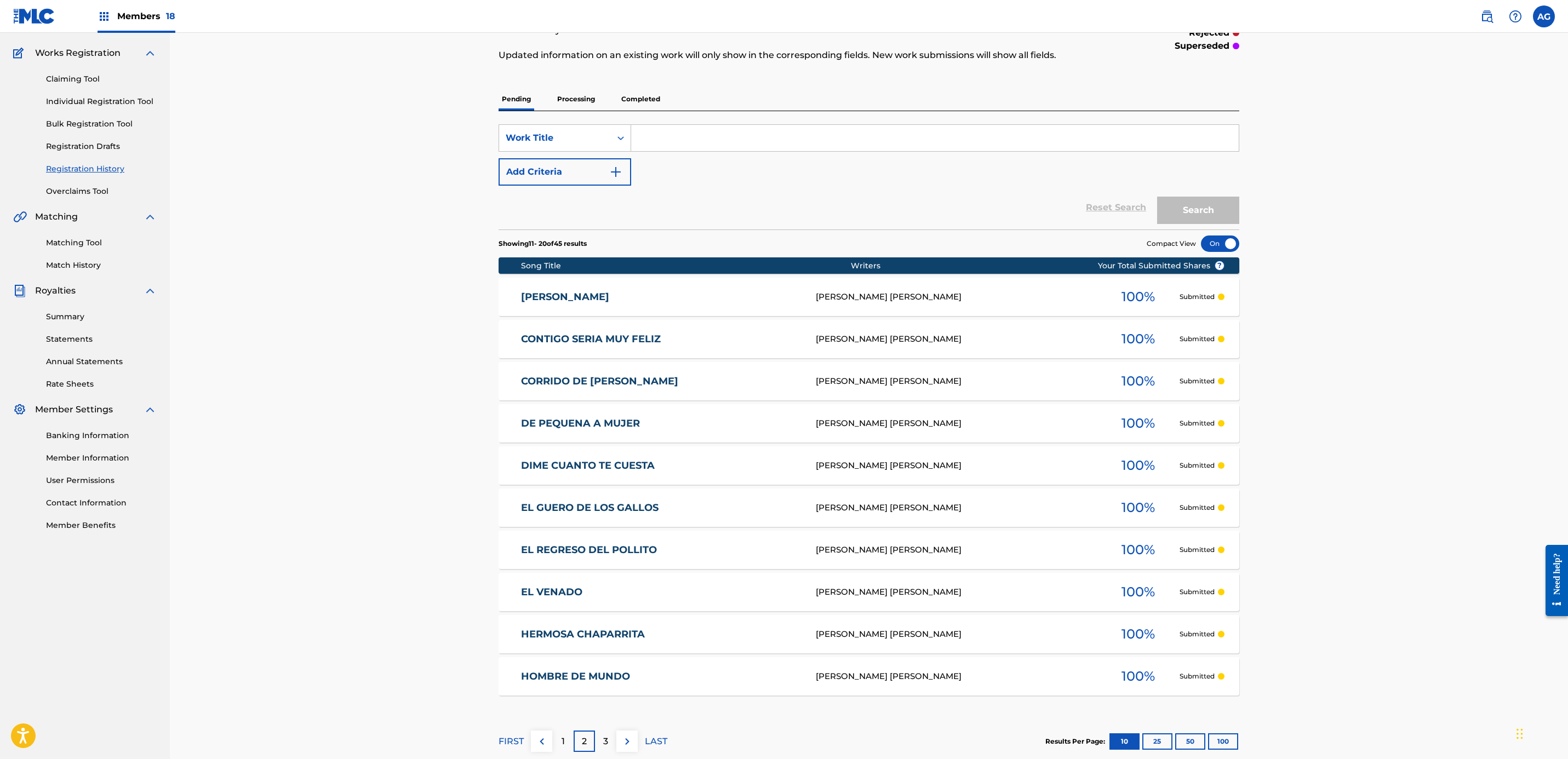
click at [600, 741] on div "3" at bounding box center [605, 741] width 21 height 21
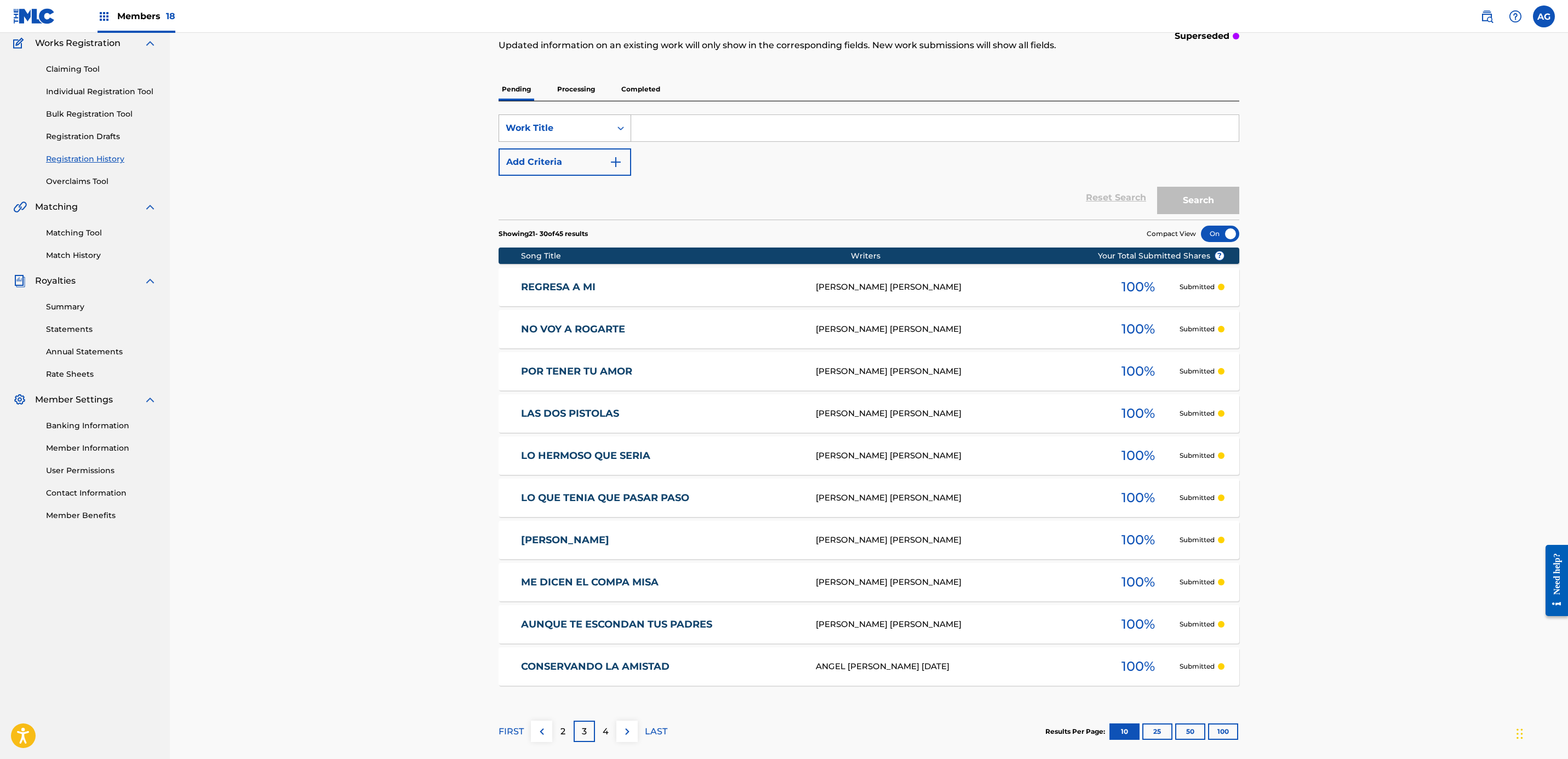
scroll to position [63, 0]
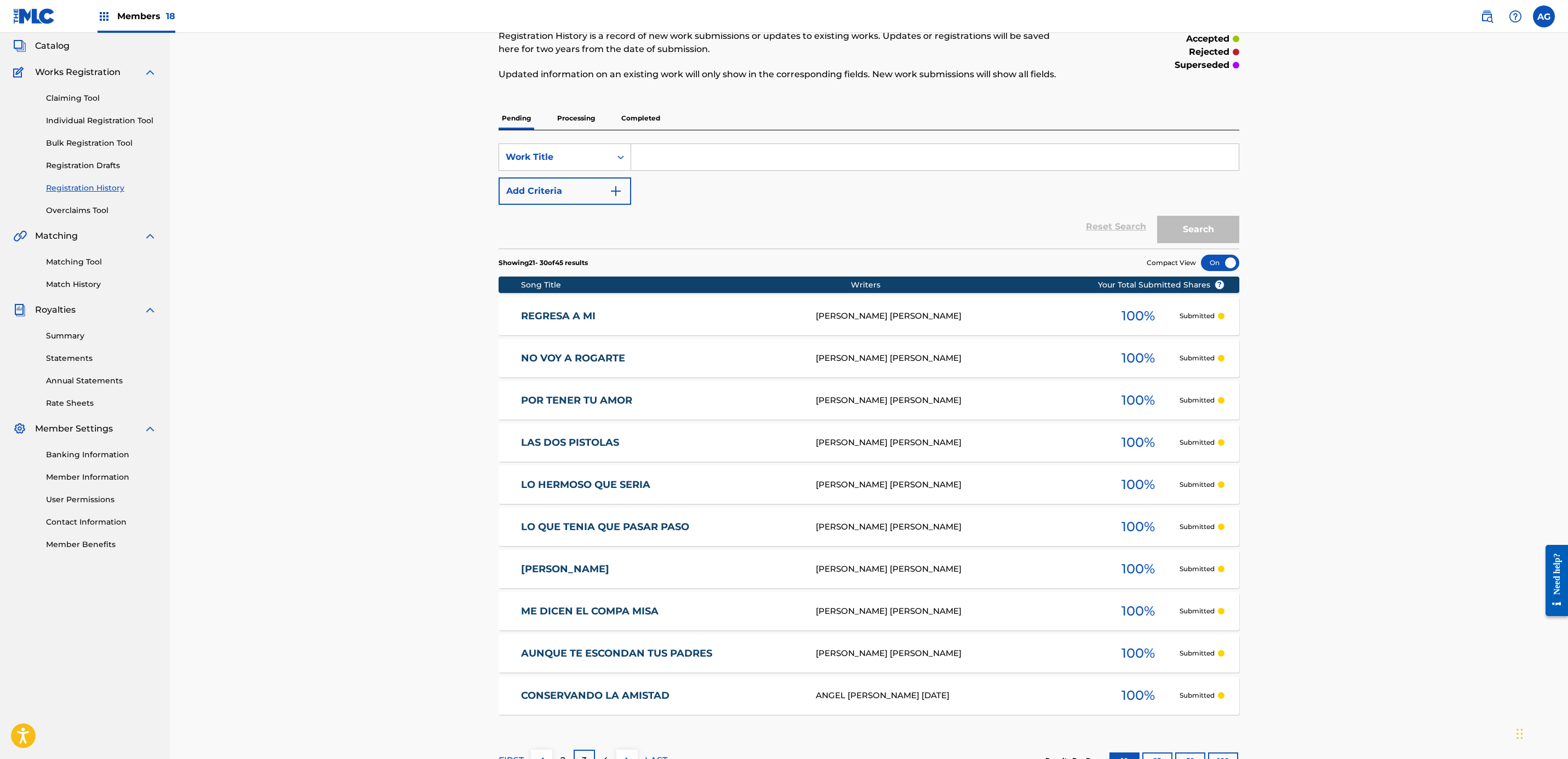
click at [577, 125] on p "Processing" at bounding box center [576, 119] width 44 height 23
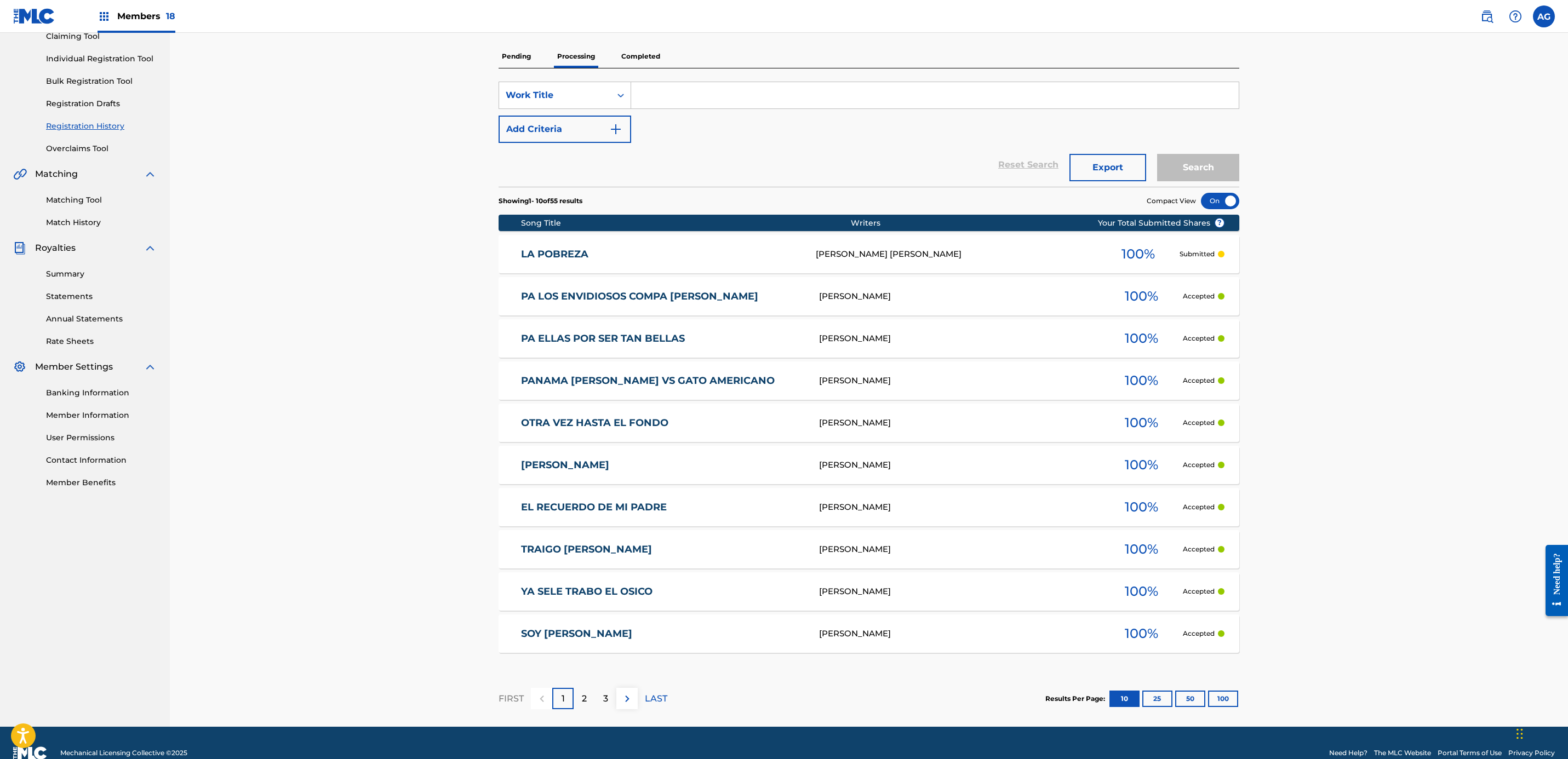
scroll to position [145, 0]
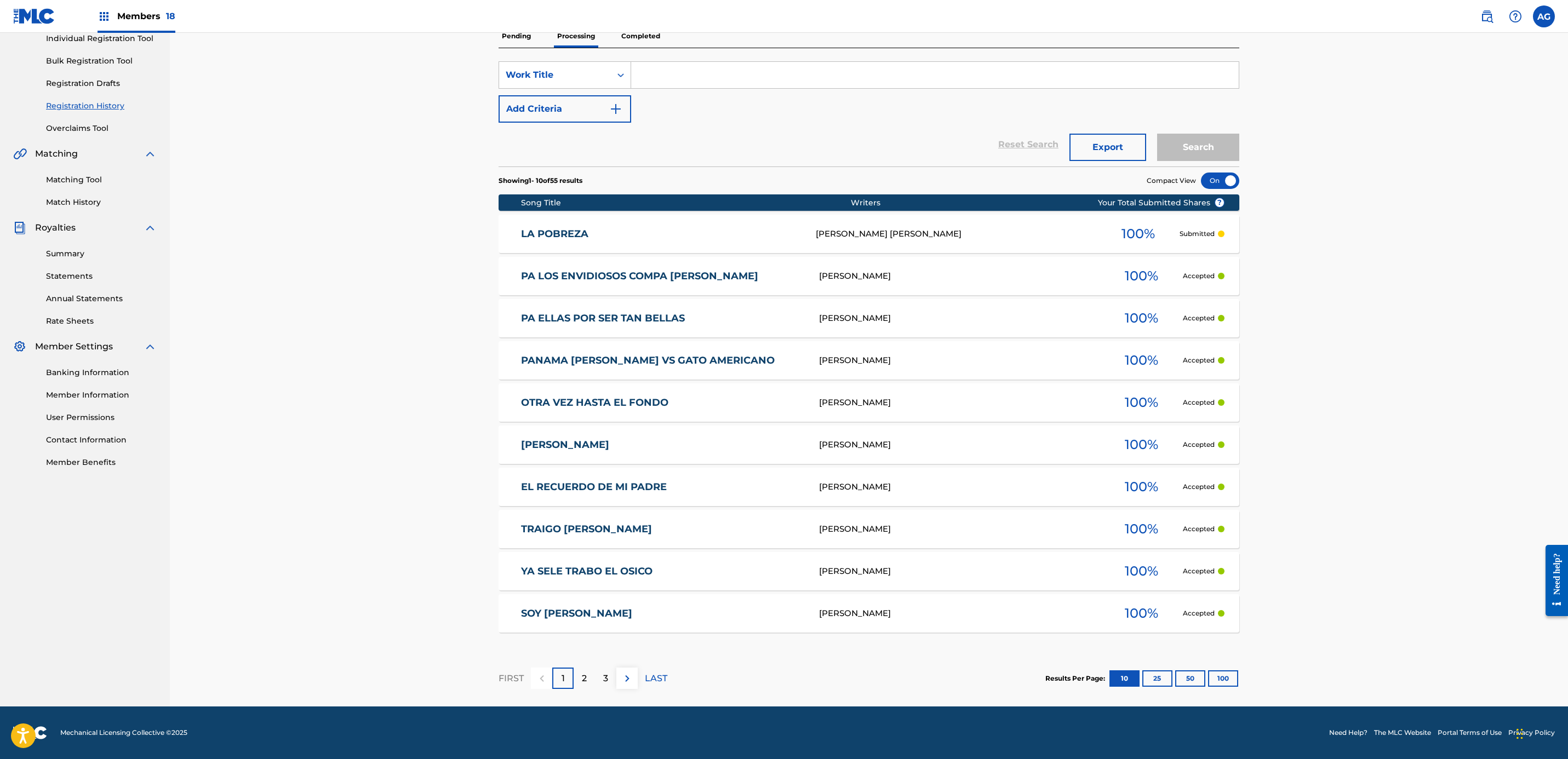
click at [583, 688] on div "2" at bounding box center [584, 678] width 21 height 21
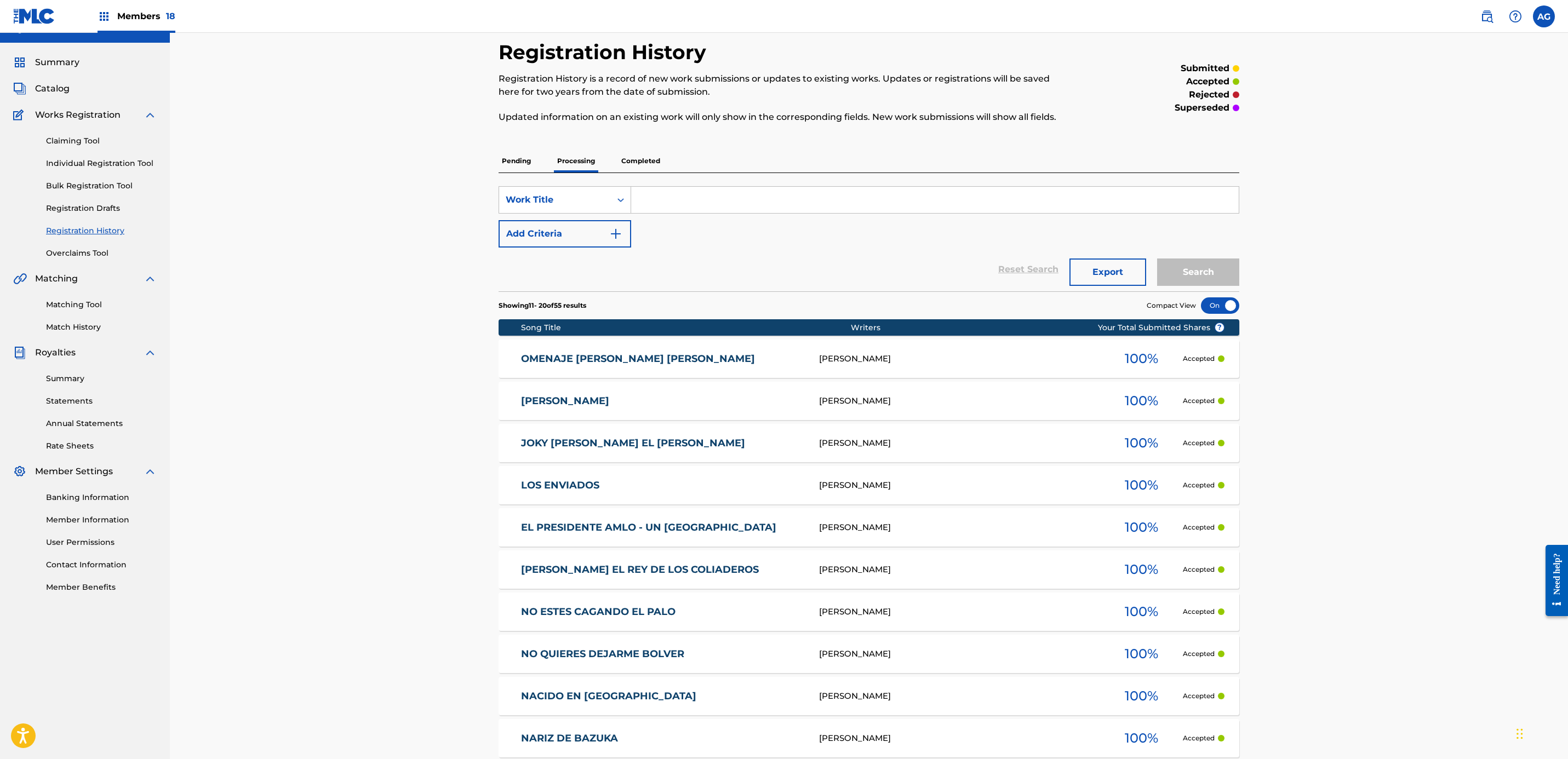
scroll to position [82, 0]
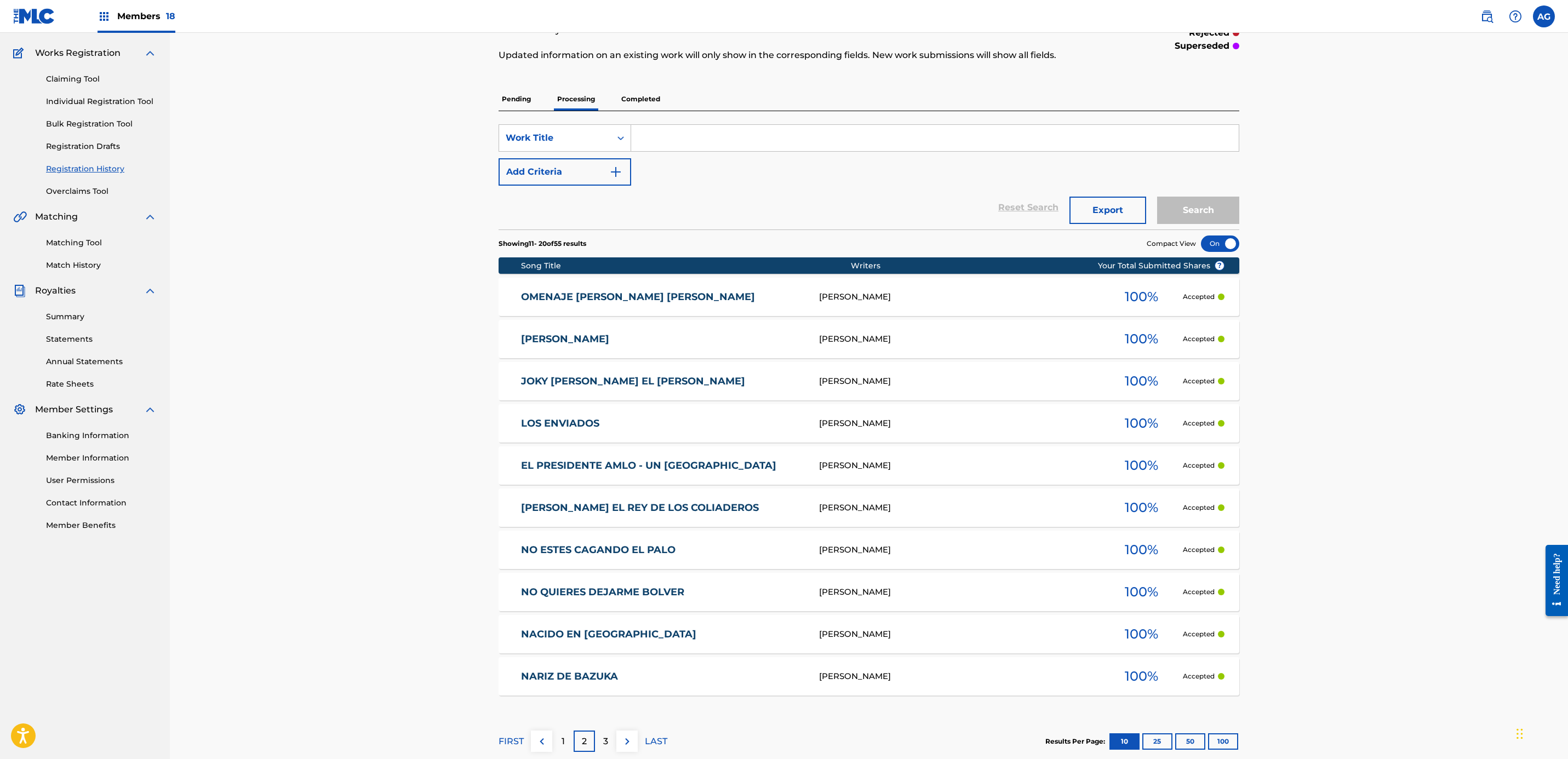
click at [664, 127] on input "Search Form" at bounding box center [935, 138] width 607 height 26
type input "[PERSON_NAME]"
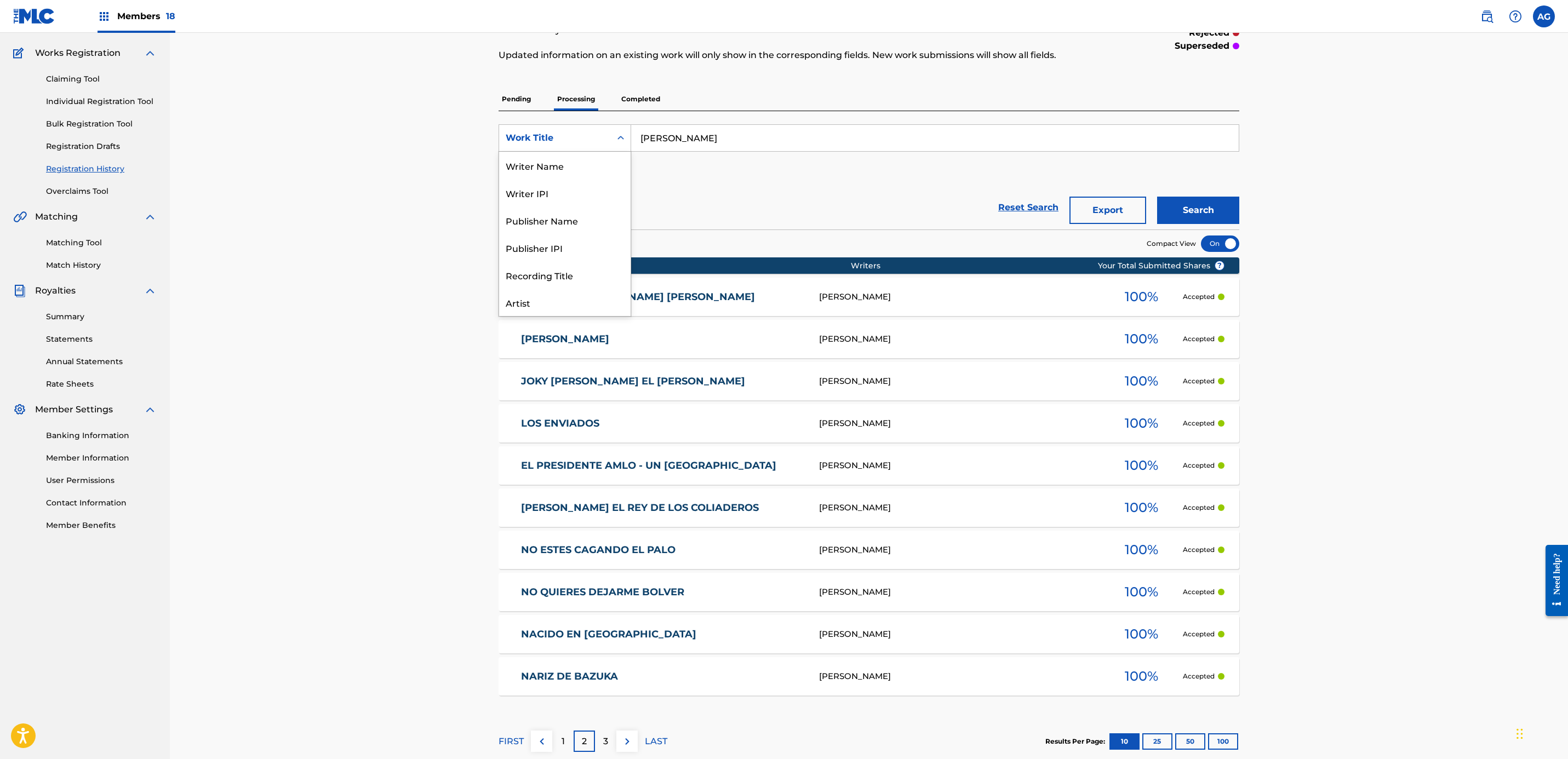
click at [550, 142] on div "Work Title" at bounding box center [555, 138] width 99 height 13
click at [569, 167] on div "Writer Name" at bounding box center [565, 165] width 131 height 27
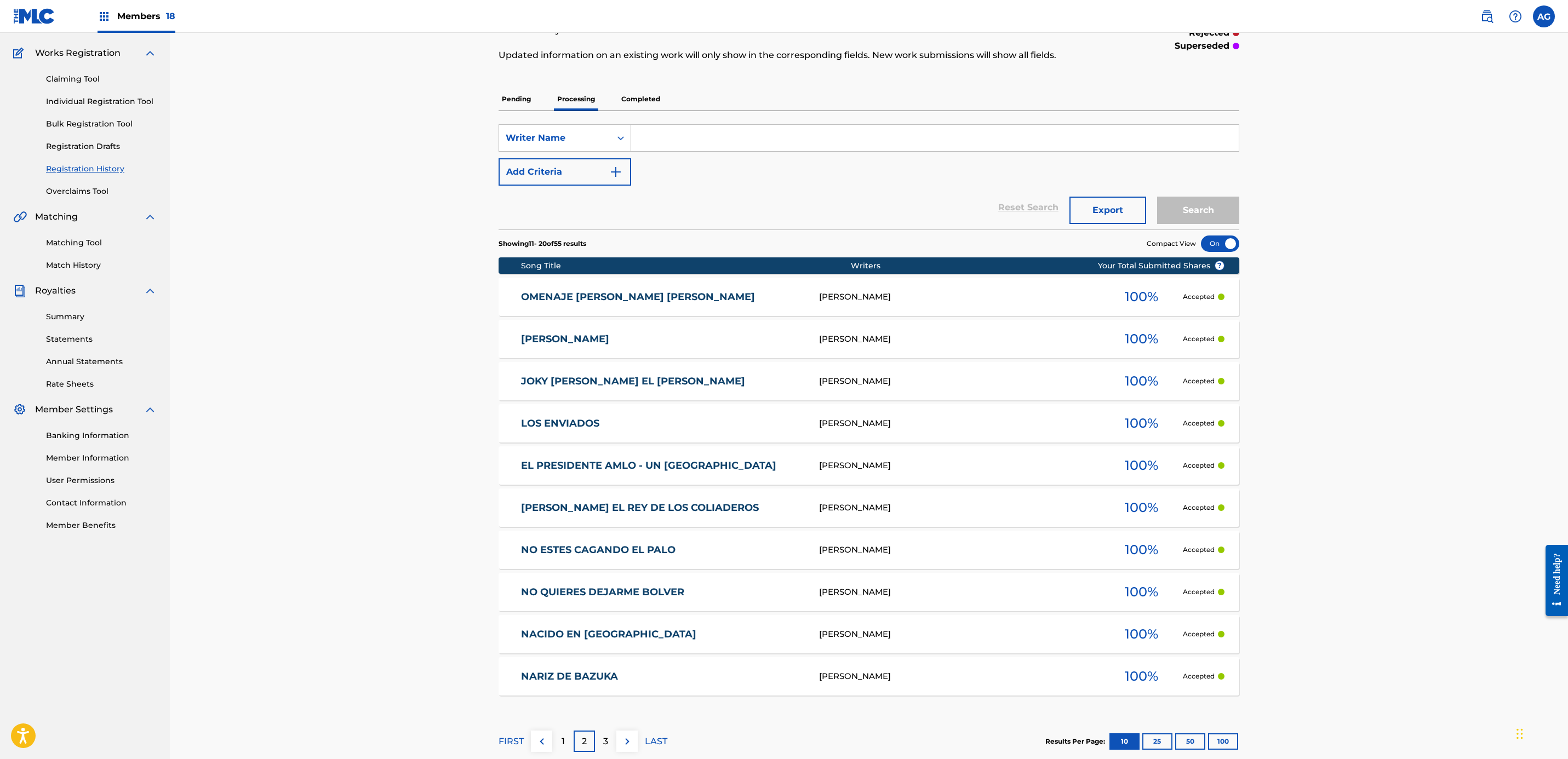
click at [705, 133] on input "Search Form" at bounding box center [935, 138] width 607 height 26
type input "[PERSON_NAME]"
click at [1207, 209] on button "Search" at bounding box center [1198, 210] width 82 height 27
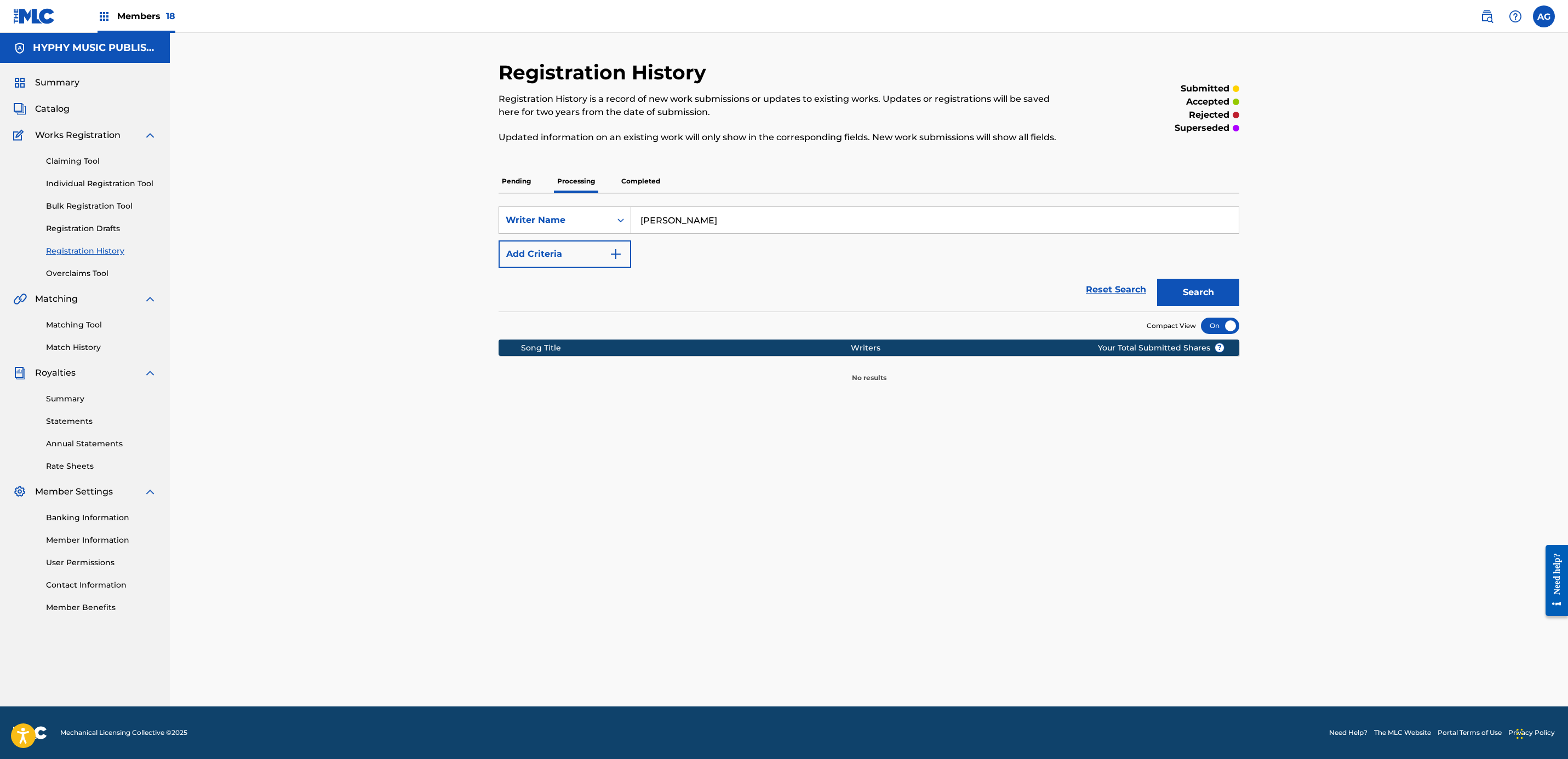
click at [638, 173] on p "Completed" at bounding box center [640, 181] width 46 height 23
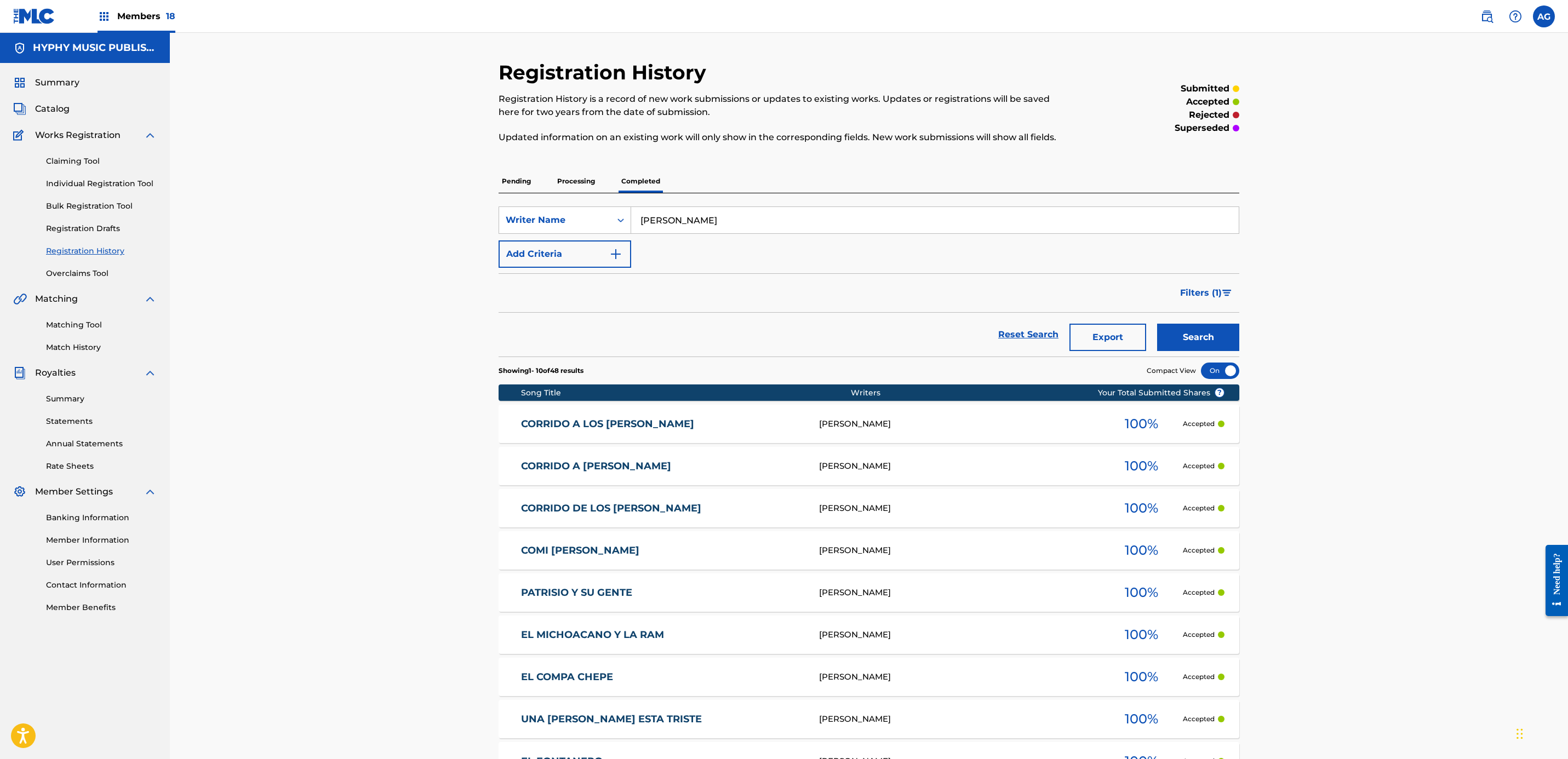
click at [740, 430] on link "CORRIDO A LOS [PERSON_NAME]" at bounding box center [663, 424] width 284 height 13
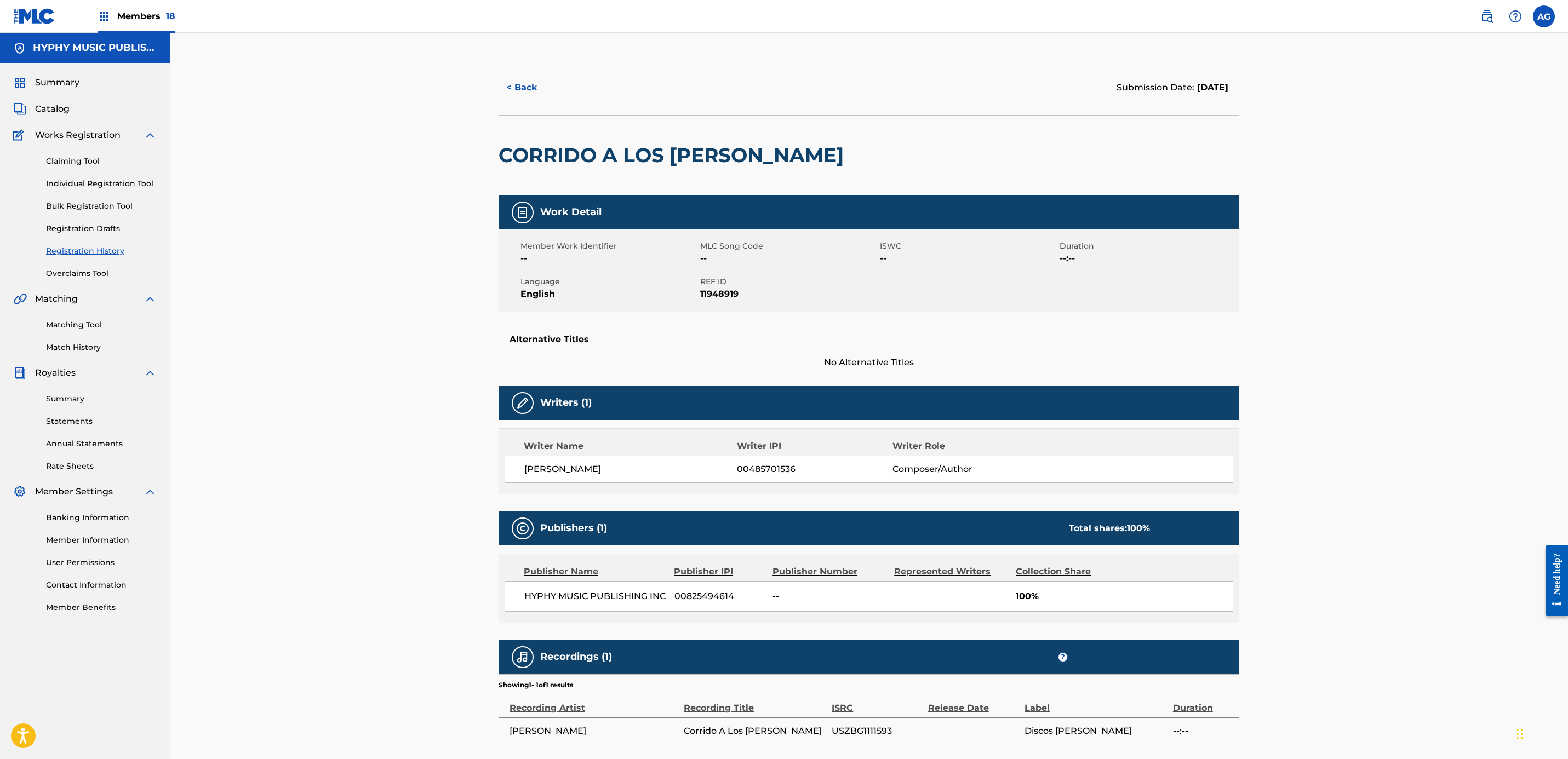
click at [525, 91] on button "< Back" at bounding box center [531, 88] width 66 height 27
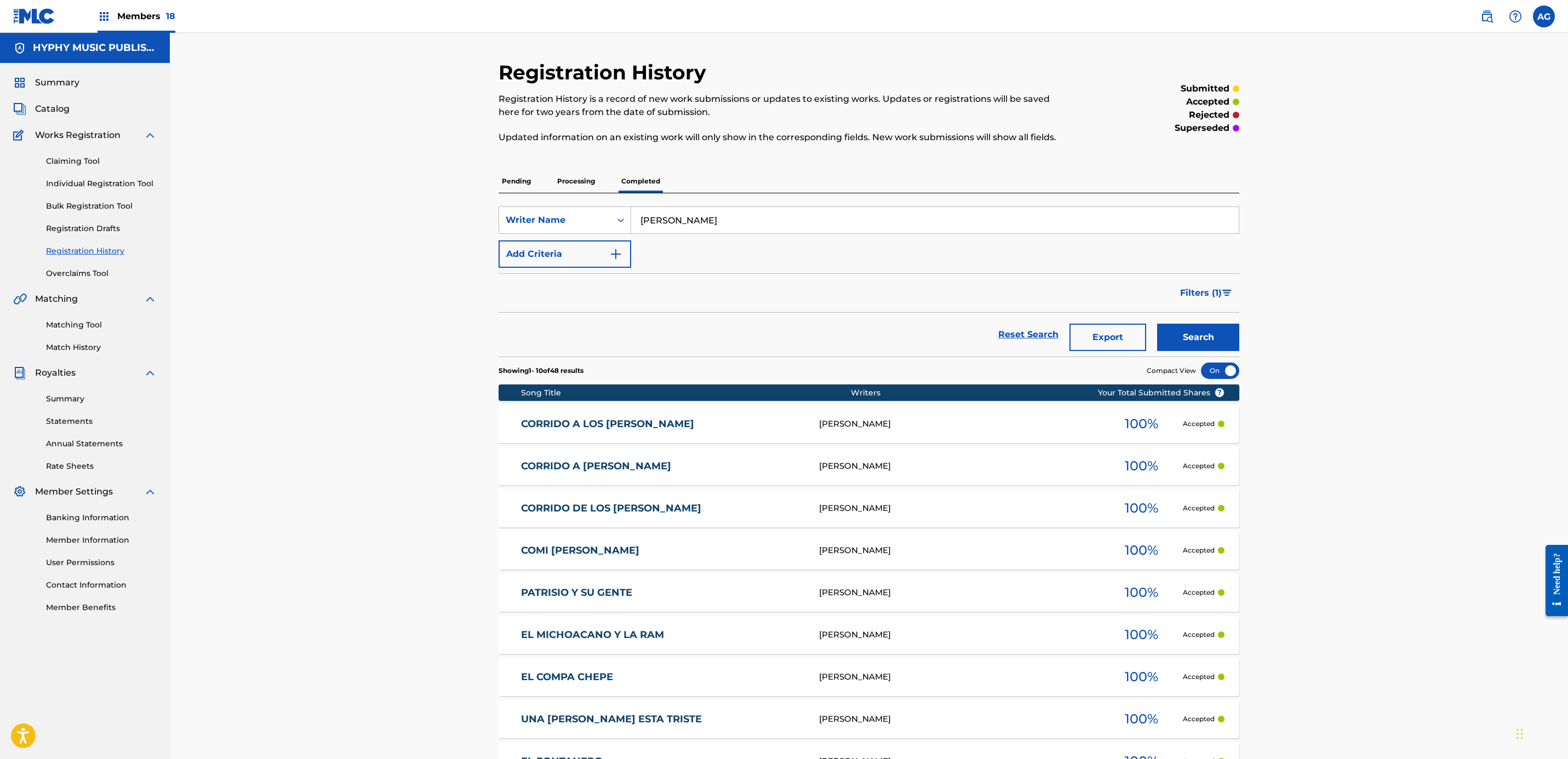
click at [129, 25] on div "Members 18" at bounding box center [136, 16] width 78 height 32
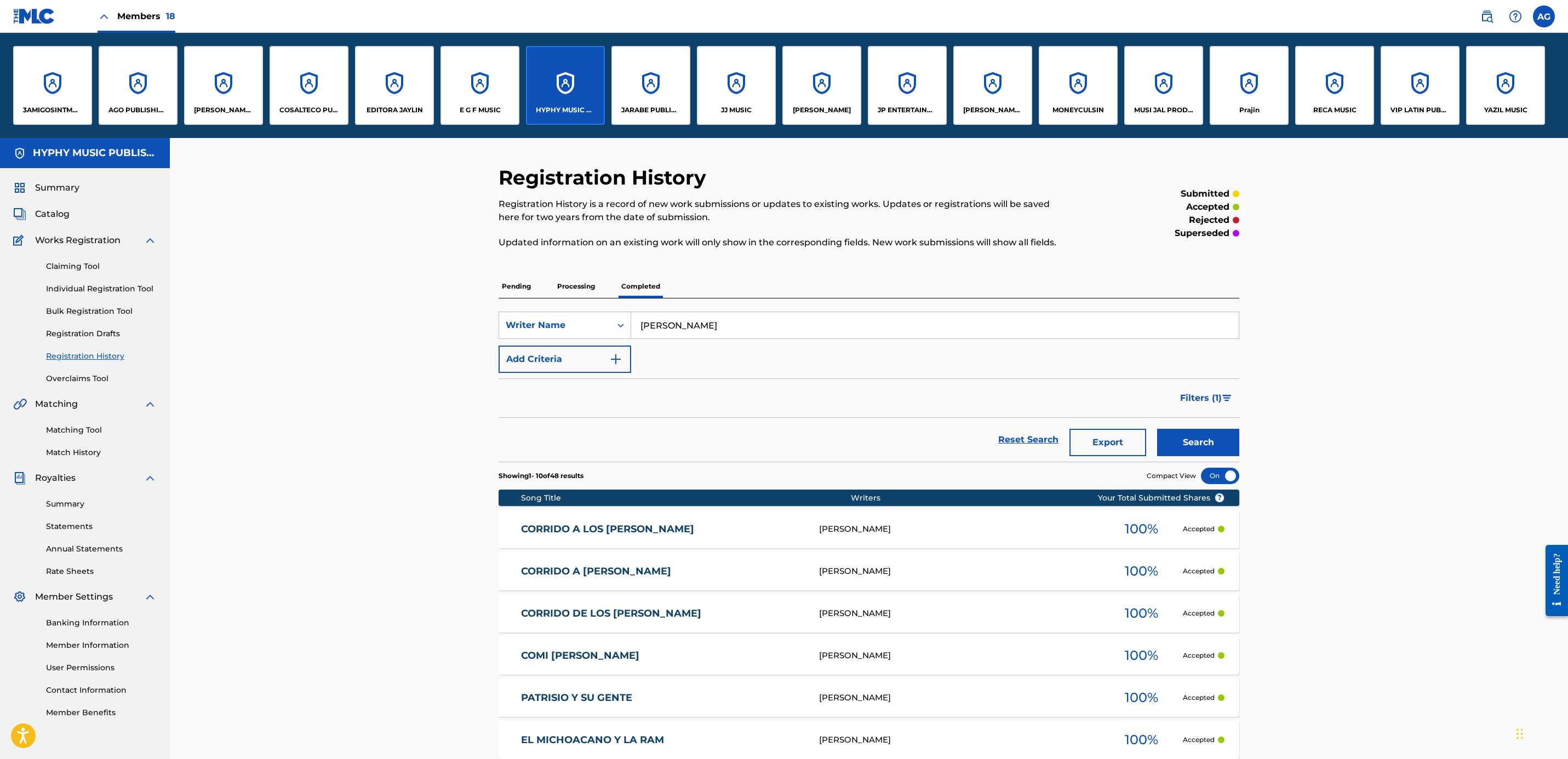
click at [413, 91] on div "EDITORA JAYLIN" at bounding box center [394, 86] width 79 height 79
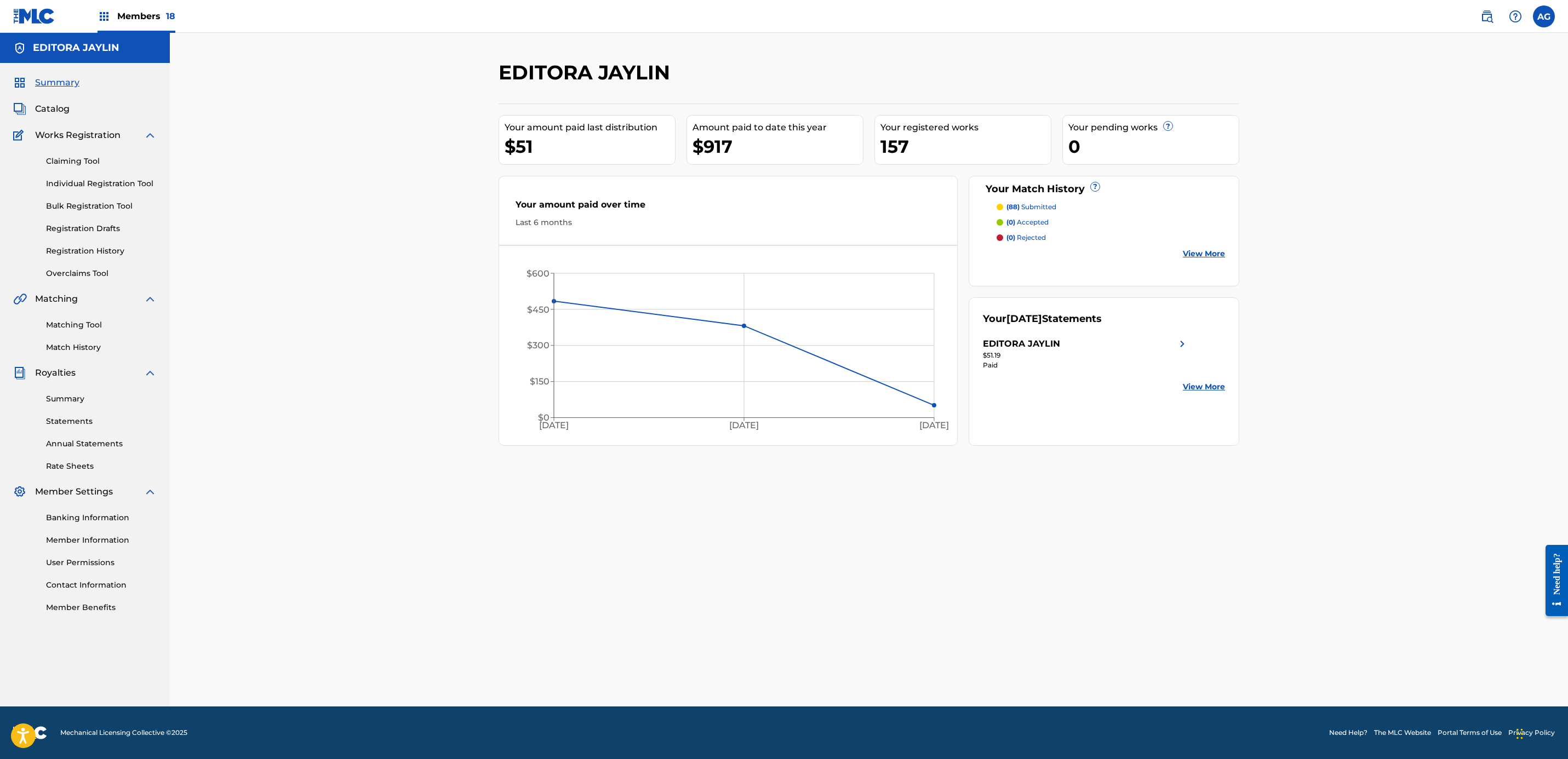
click at [92, 351] on link "Match History" at bounding box center [102, 348] width 111 height 12
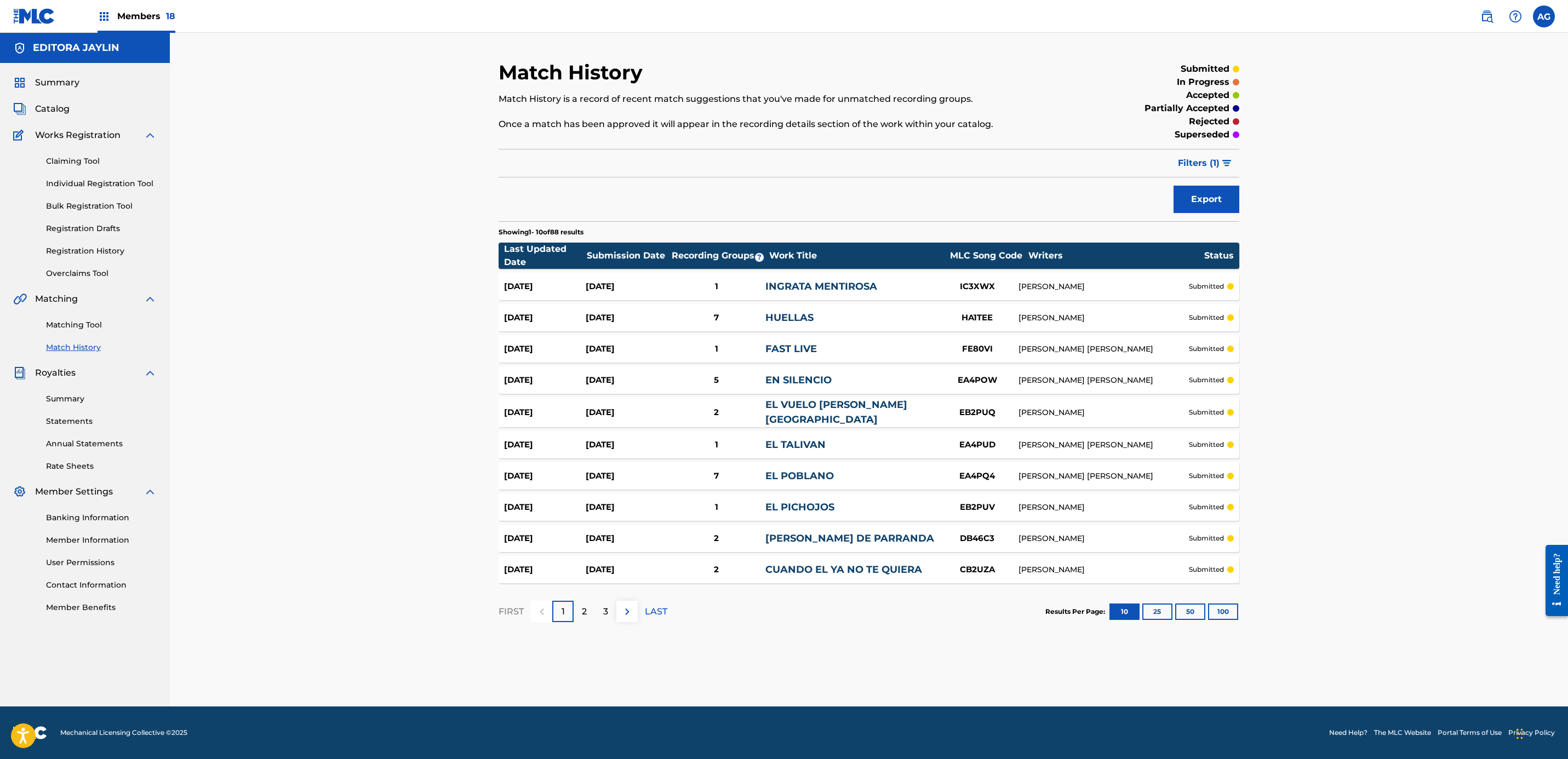
drag, startPoint x: 584, startPoint y: 596, endPoint x: 590, endPoint y: 610, distance: 15.2
click at [584, 596] on div "FIRST 1 2 3 LAST" at bounding box center [583, 612] width 169 height 57
click at [590, 610] on div "2" at bounding box center [584, 611] width 21 height 21
click at [648, 607] on p "LAST" at bounding box center [656, 612] width 23 height 13
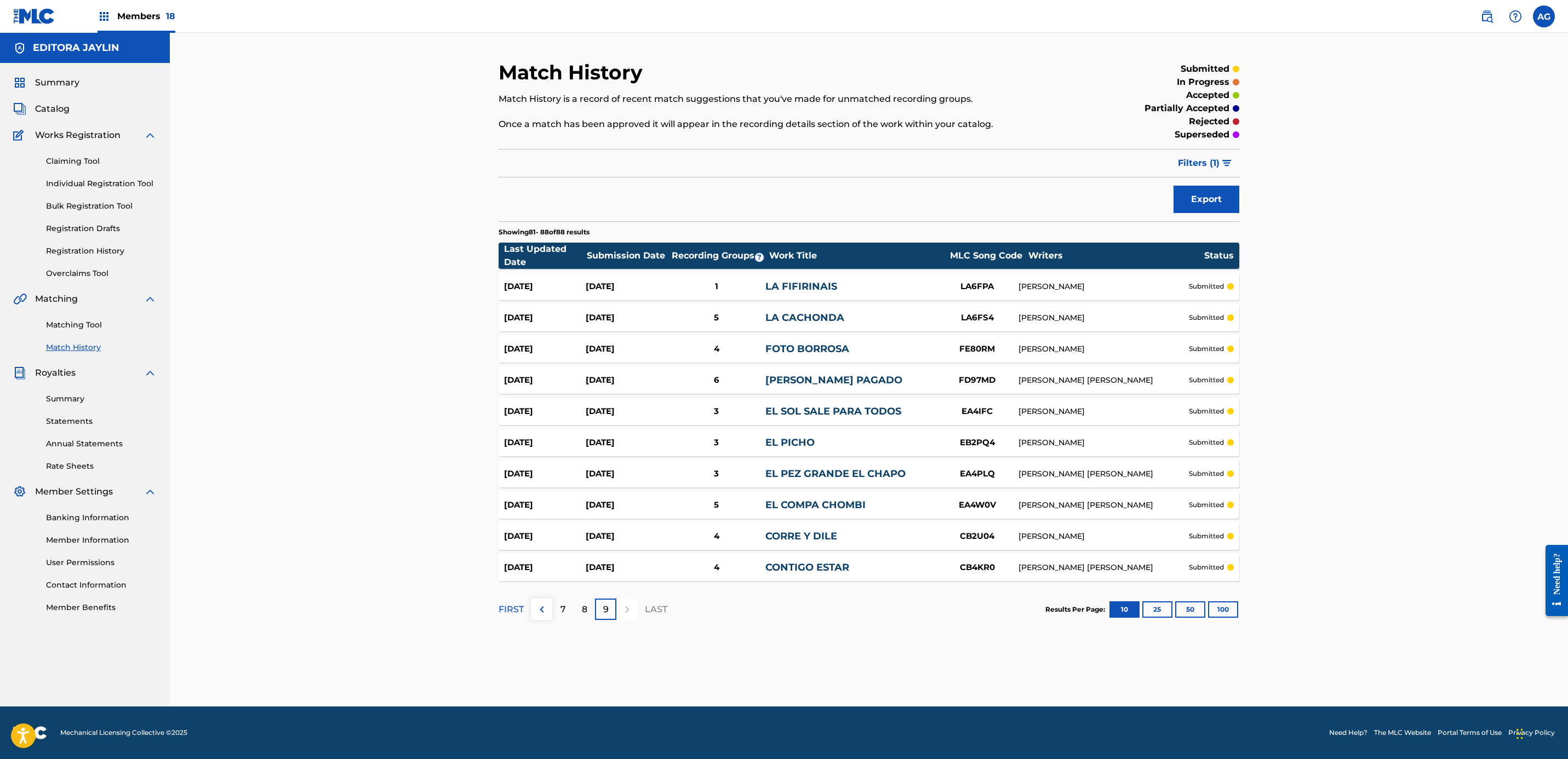
click at [668, 483] on div "[DATE] [DATE] 3 EL PEZ GRANDE EL CHAPO EA4PLQ [PERSON_NAME] [PERSON_NAME] submi…" at bounding box center [869, 474] width 741 height 27
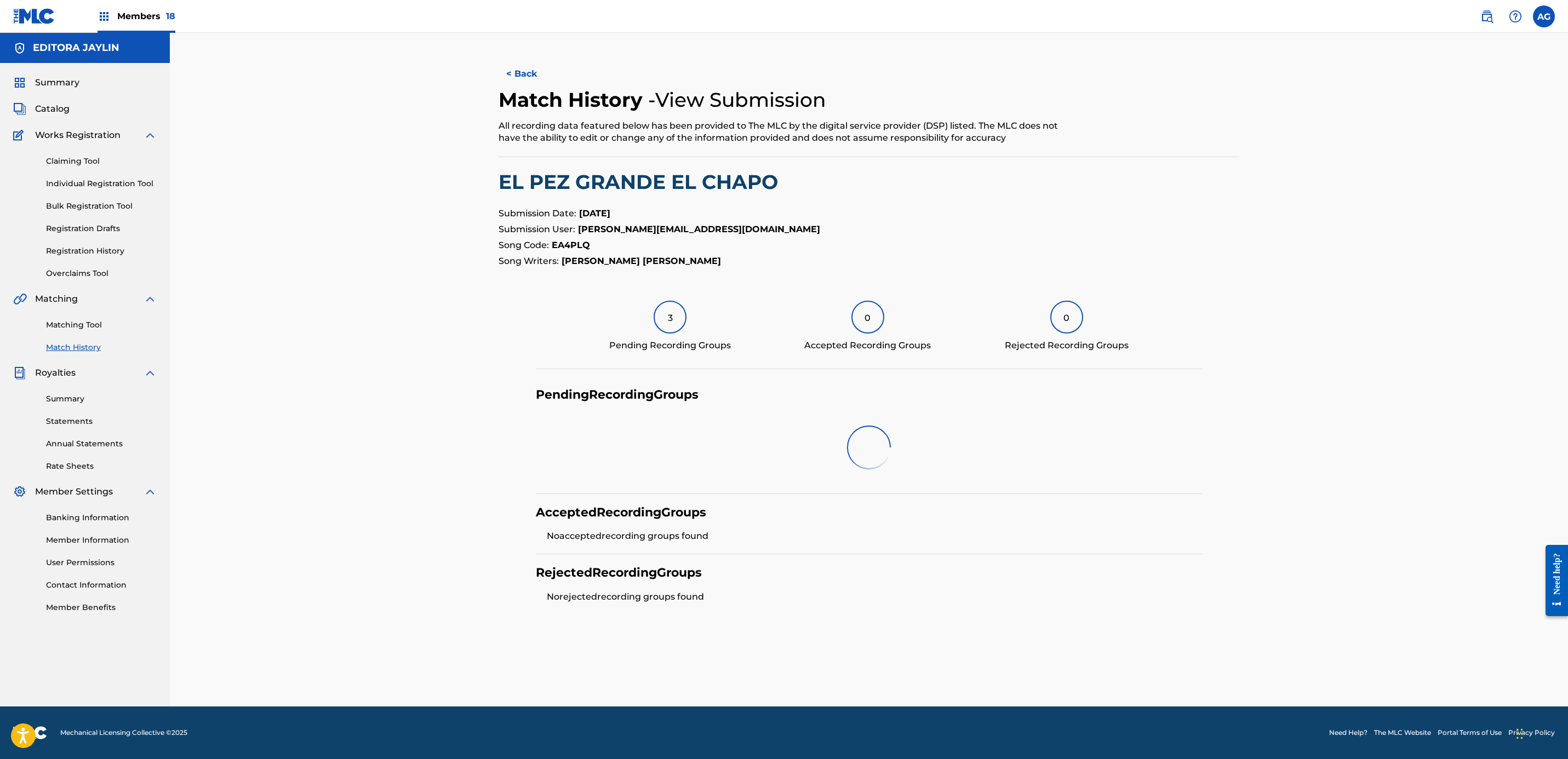
click at [666, 327] on div "3" at bounding box center [670, 317] width 33 height 33
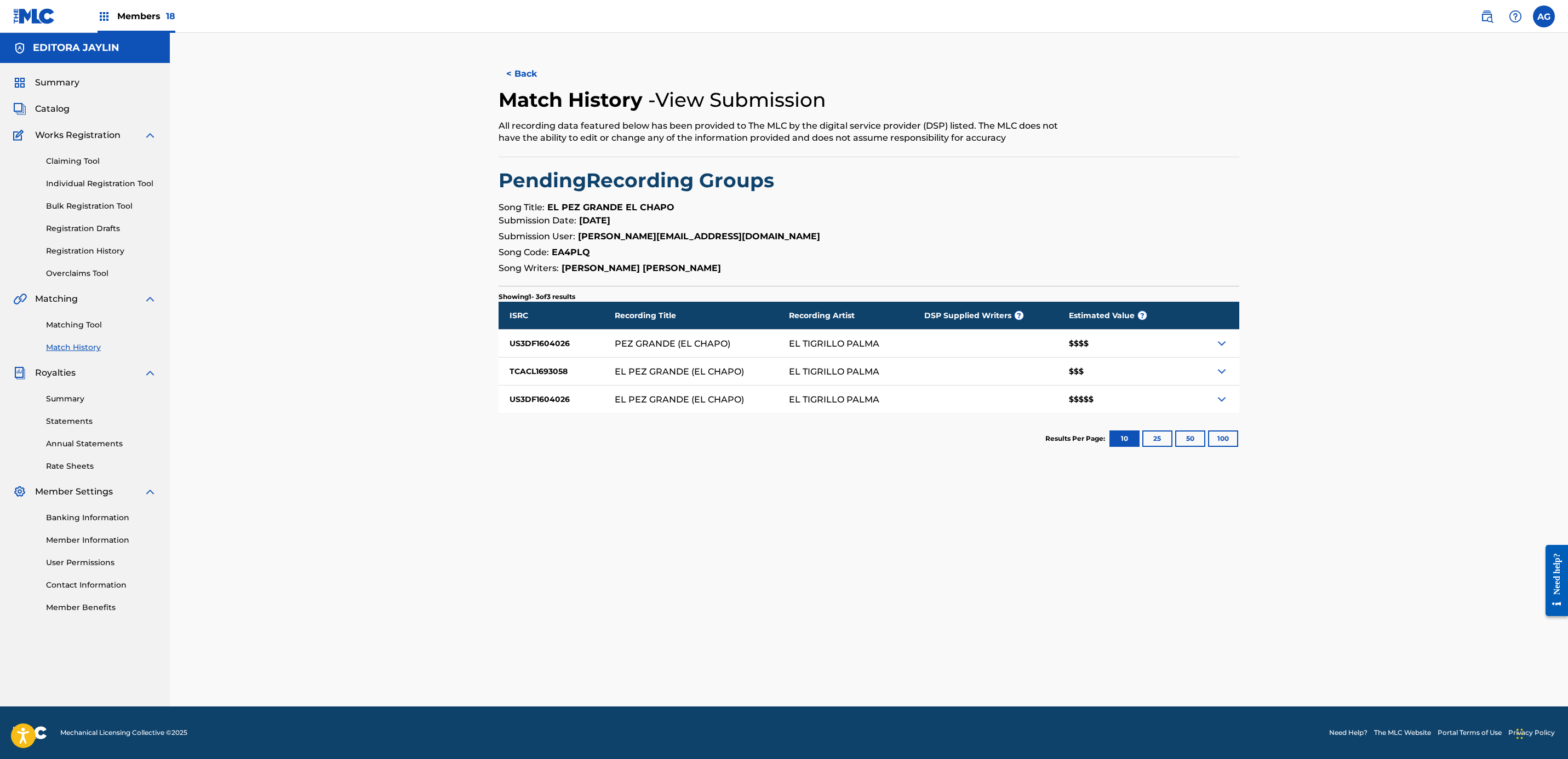
click at [513, 71] on button "< Back" at bounding box center [531, 74] width 66 height 27
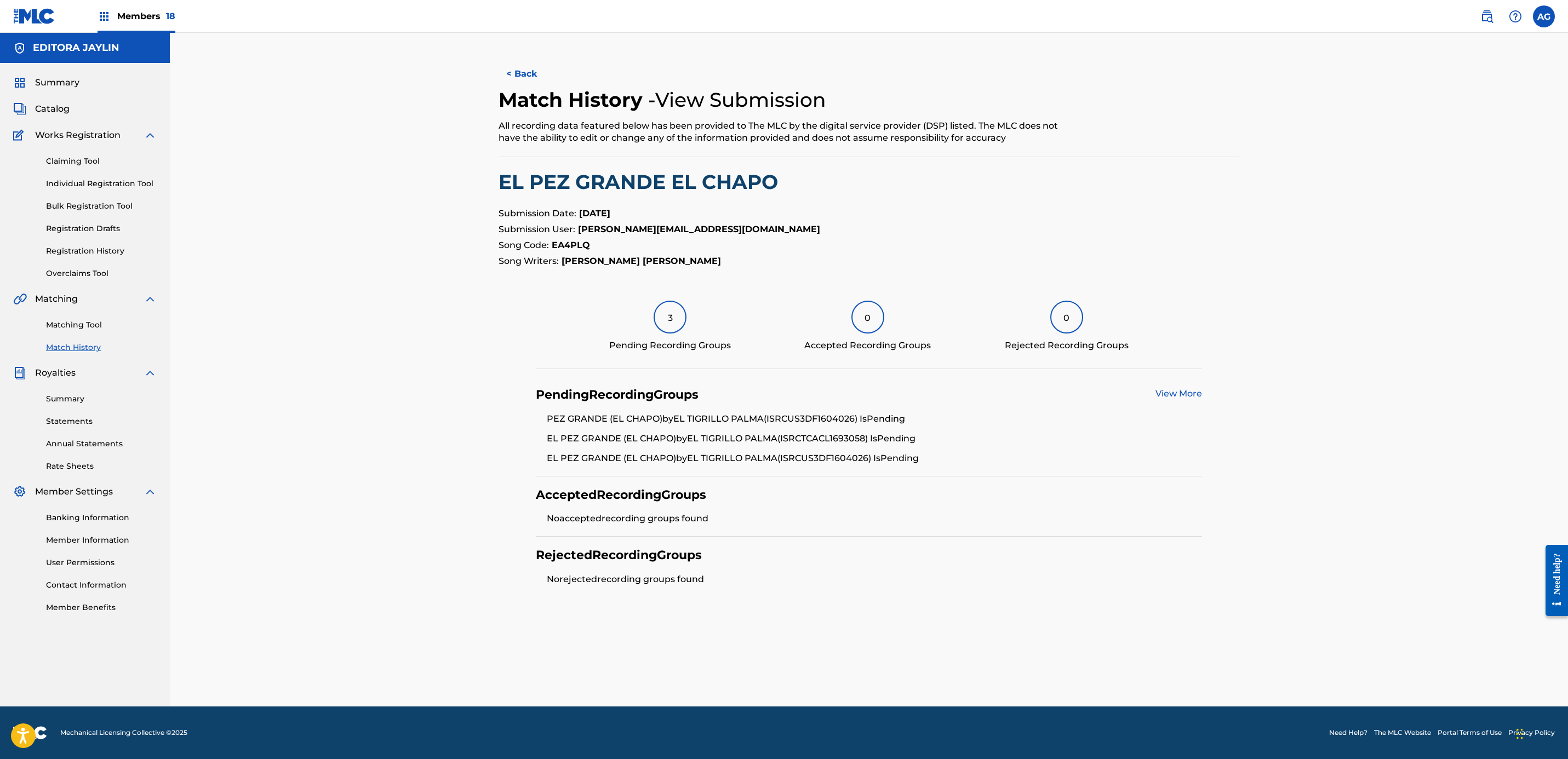
click at [513, 71] on button "< Back" at bounding box center [531, 74] width 66 height 27
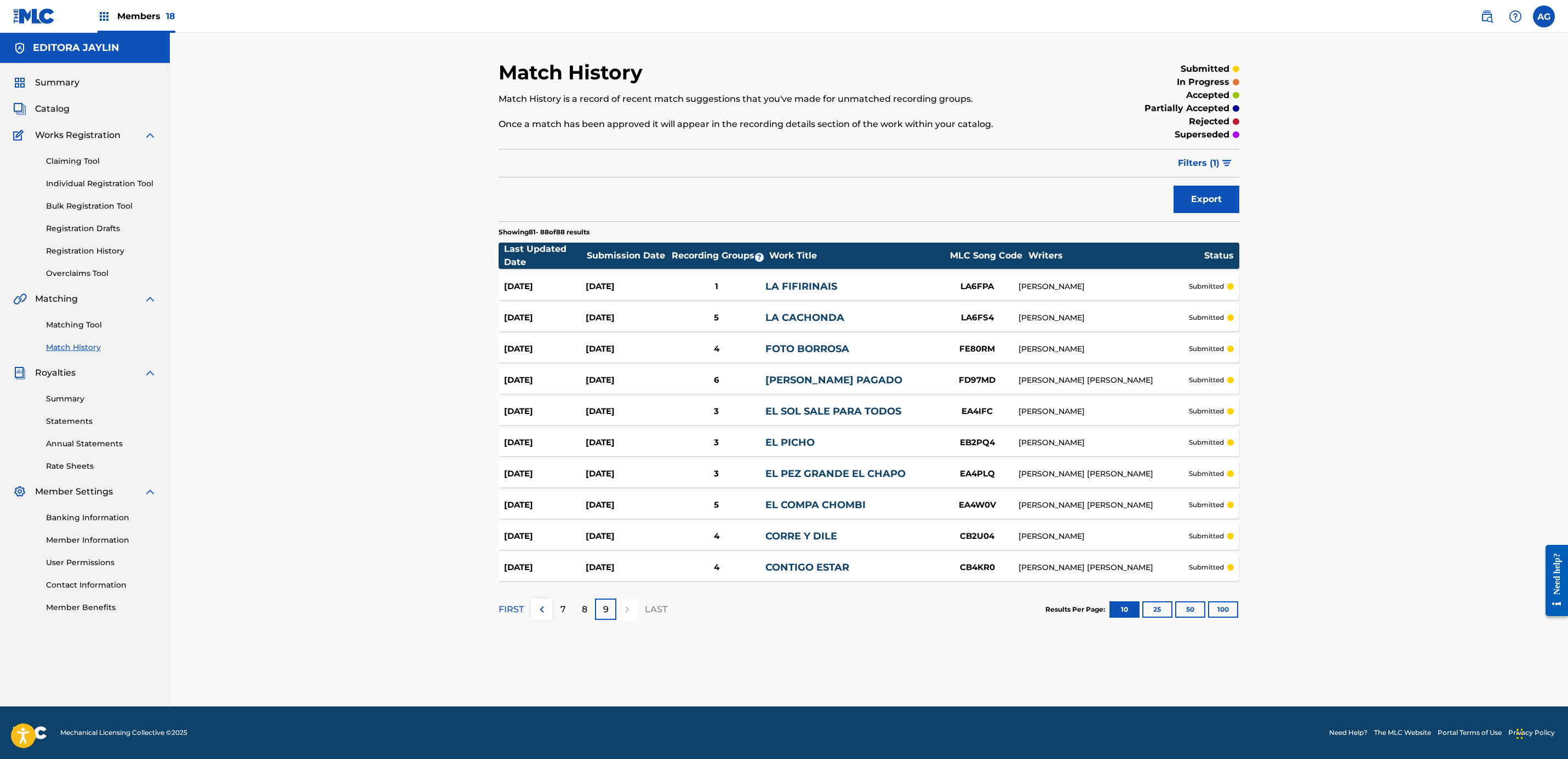
click at [513, 71] on h2 "Match History" at bounding box center [573, 72] width 150 height 25
click at [508, 614] on p "FIRST" at bounding box center [511, 610] width 25 height 13
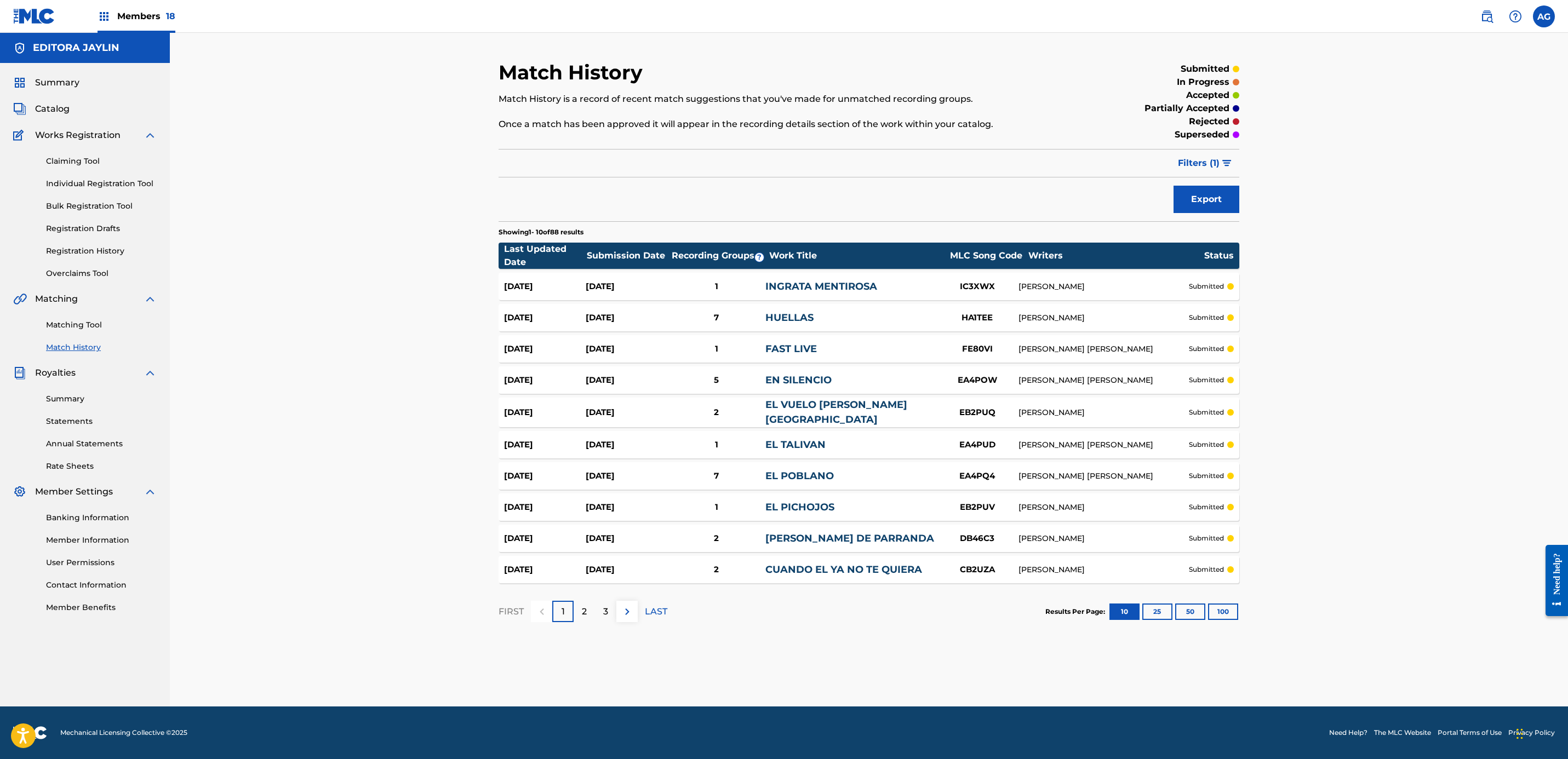
click at [135, 5] on div "Members 18" at bounding box center [136, 16] width 78 height 32
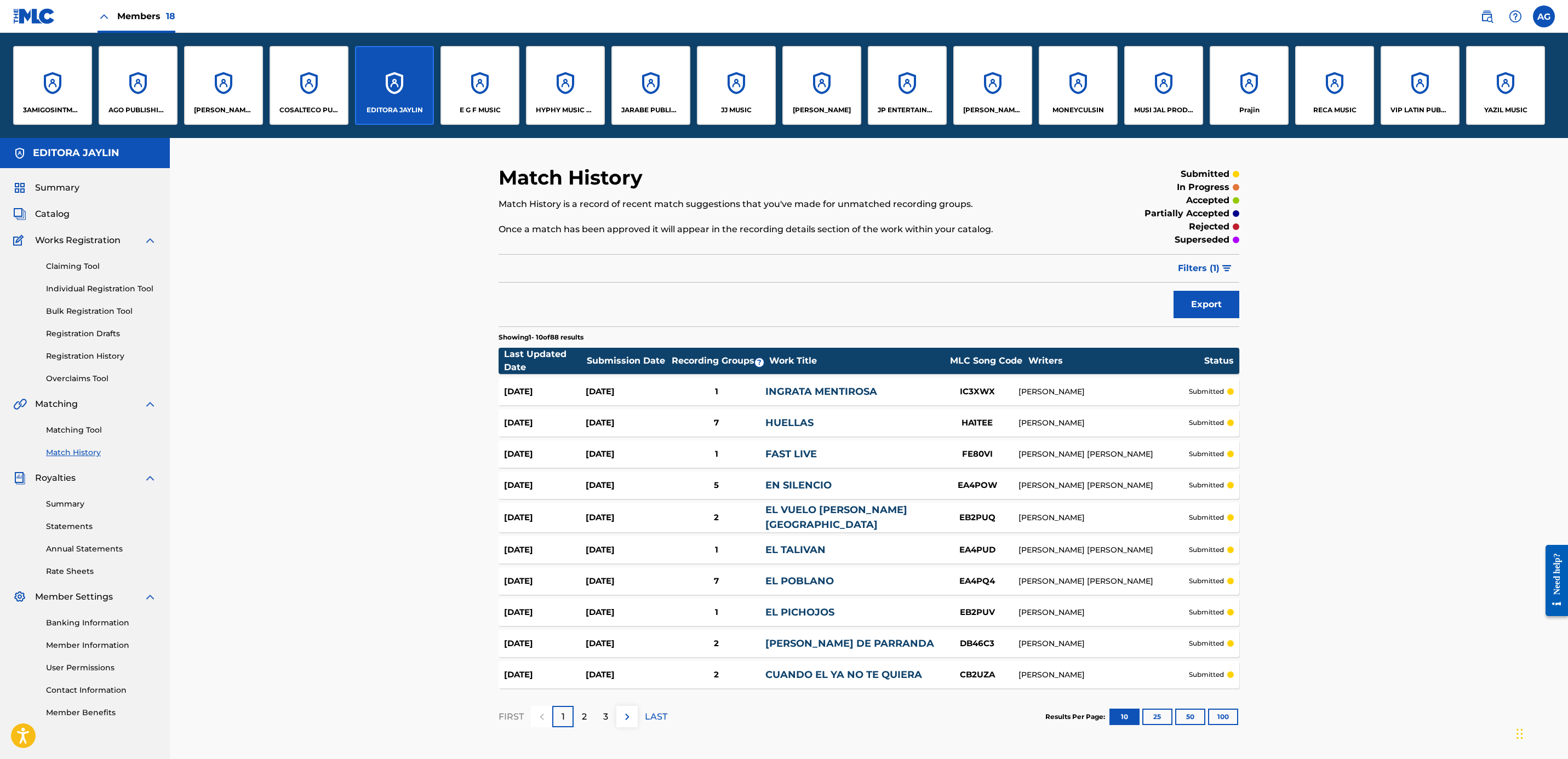
click at [1488, 12] on img at bounding box center [1487, 16] width 13 height 13
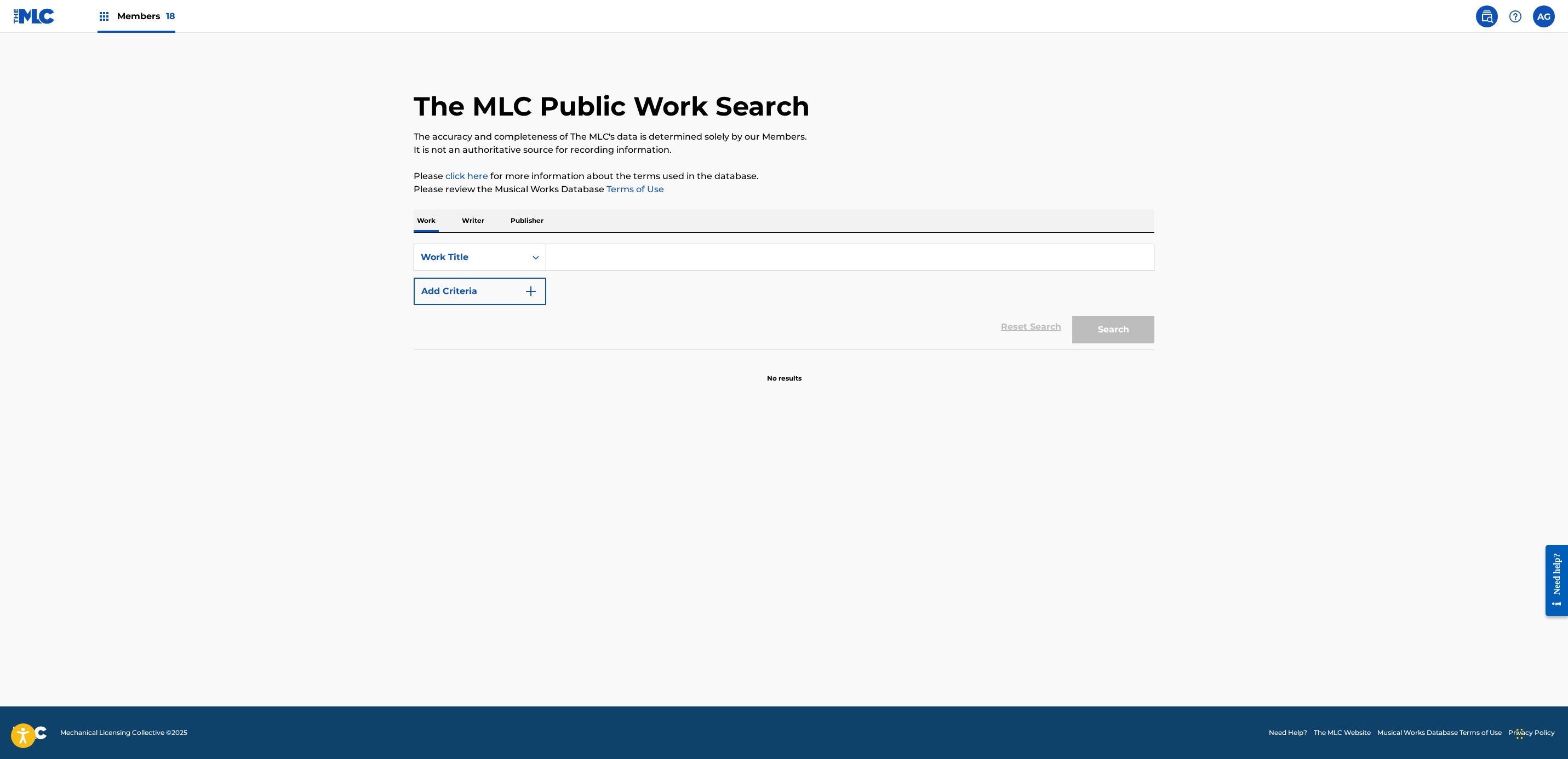
click at [674, 256] on input "Search Form" at bounding box center [850, 257] width 607 height 26
type input "LO QUE TANTO HAVIA SONADO"
click at [1131, 334] on button "Search" at bounding box center [1113, 329] width 82 height 27
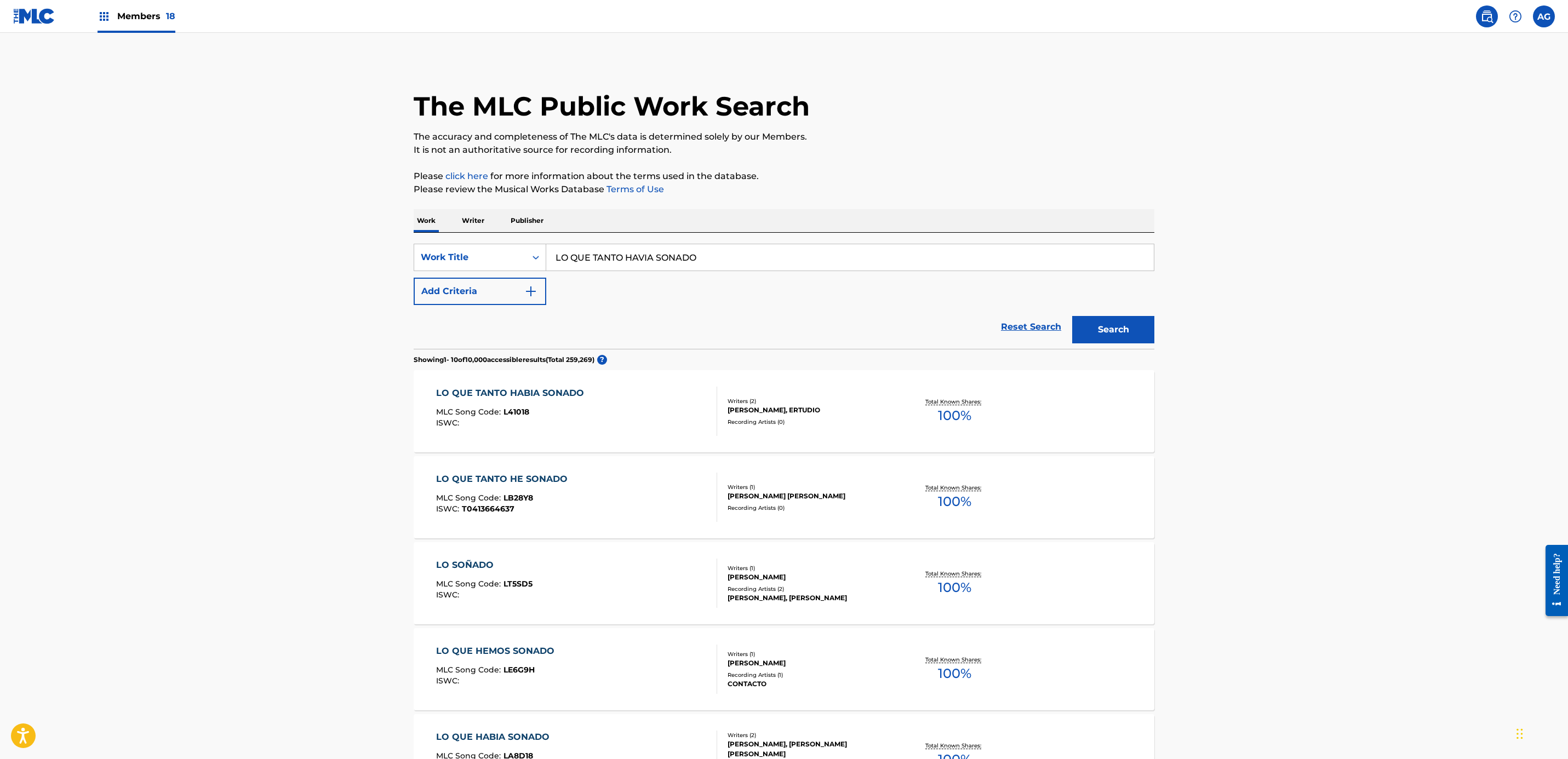
click at [656, 424] on div "LO QUE TANTO HABIA SONADO MLC Song Code : L41018 ISWC :" at bounding box center [576, 411] width 282 height 49
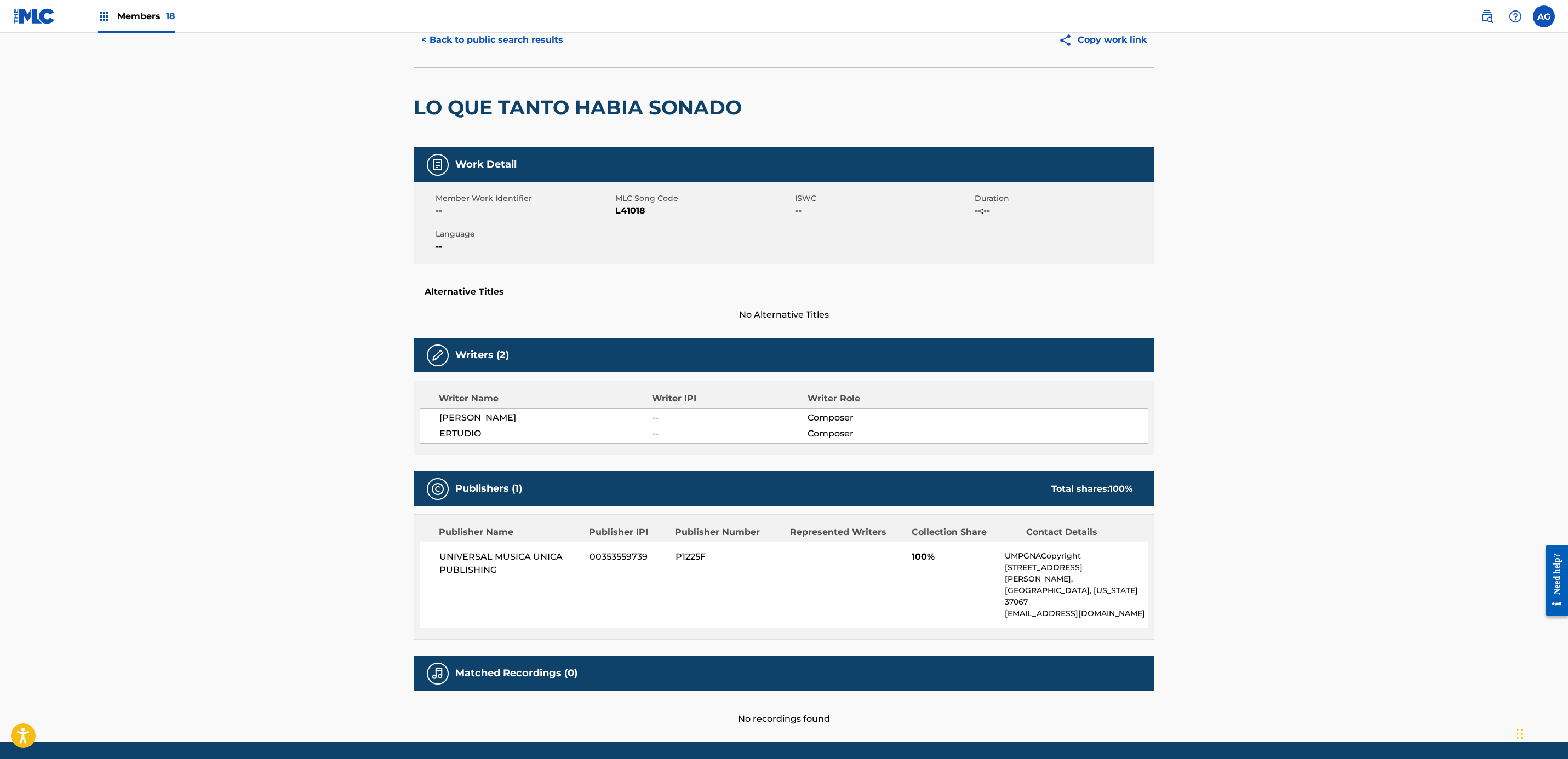
scroll to position [63, 0]
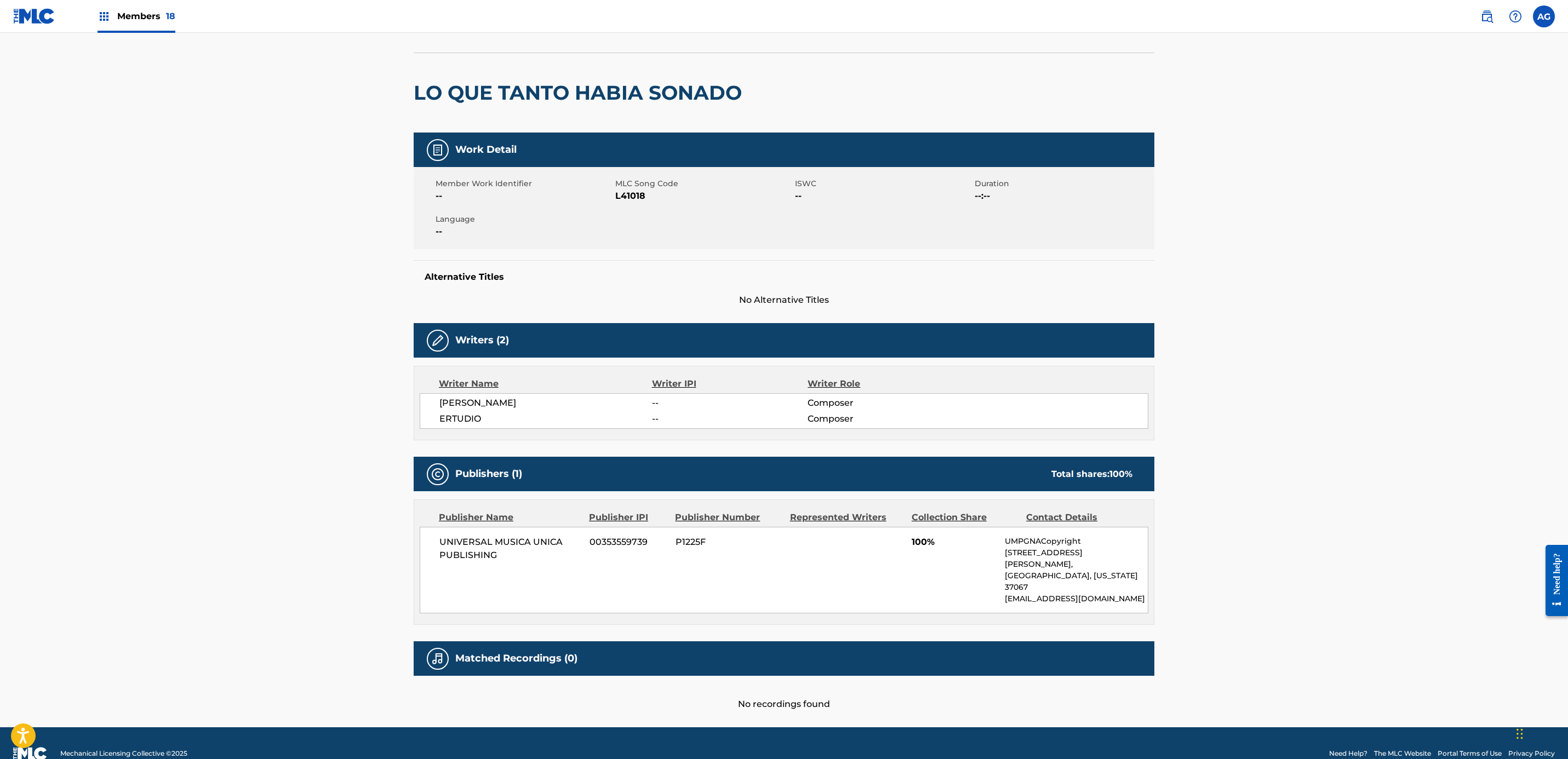
click at [564, 94] on h2 "LO QUE TANTO HABIA SONADO" at bounding box center [581, 93] width 334 height 25
click at [496, 91] on h2 "LO QUE TANTO HABIA SONADO" at bounding box center [581, 93] width 334 height 25
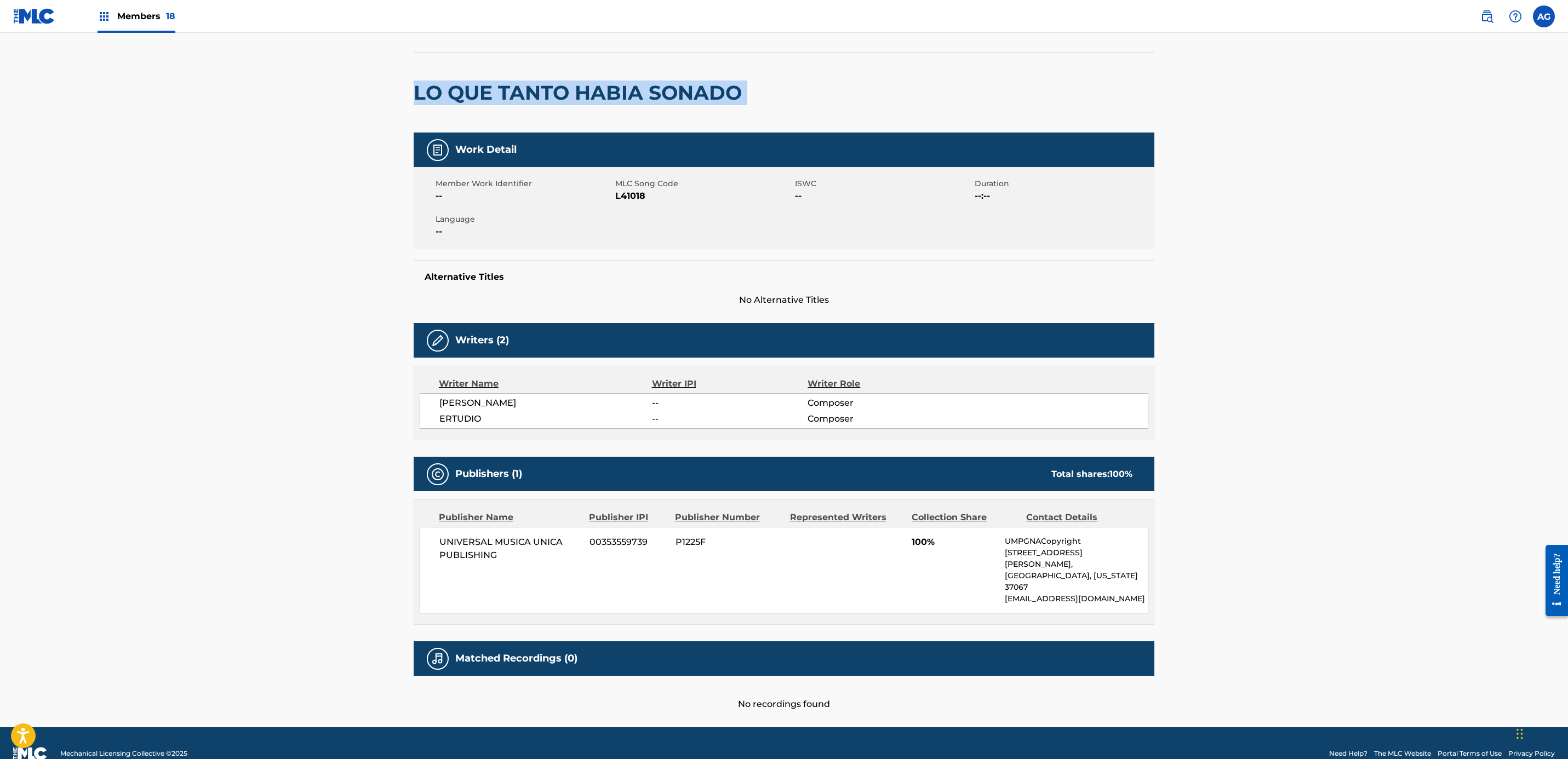
click at [496, 91] on h2 "LO QUE TANTO HABIA SONADO" at bounding box center [581, 93] width 334 height 25
click at [107, 15] on img at bounding box center [104, 16] width 13 height 13
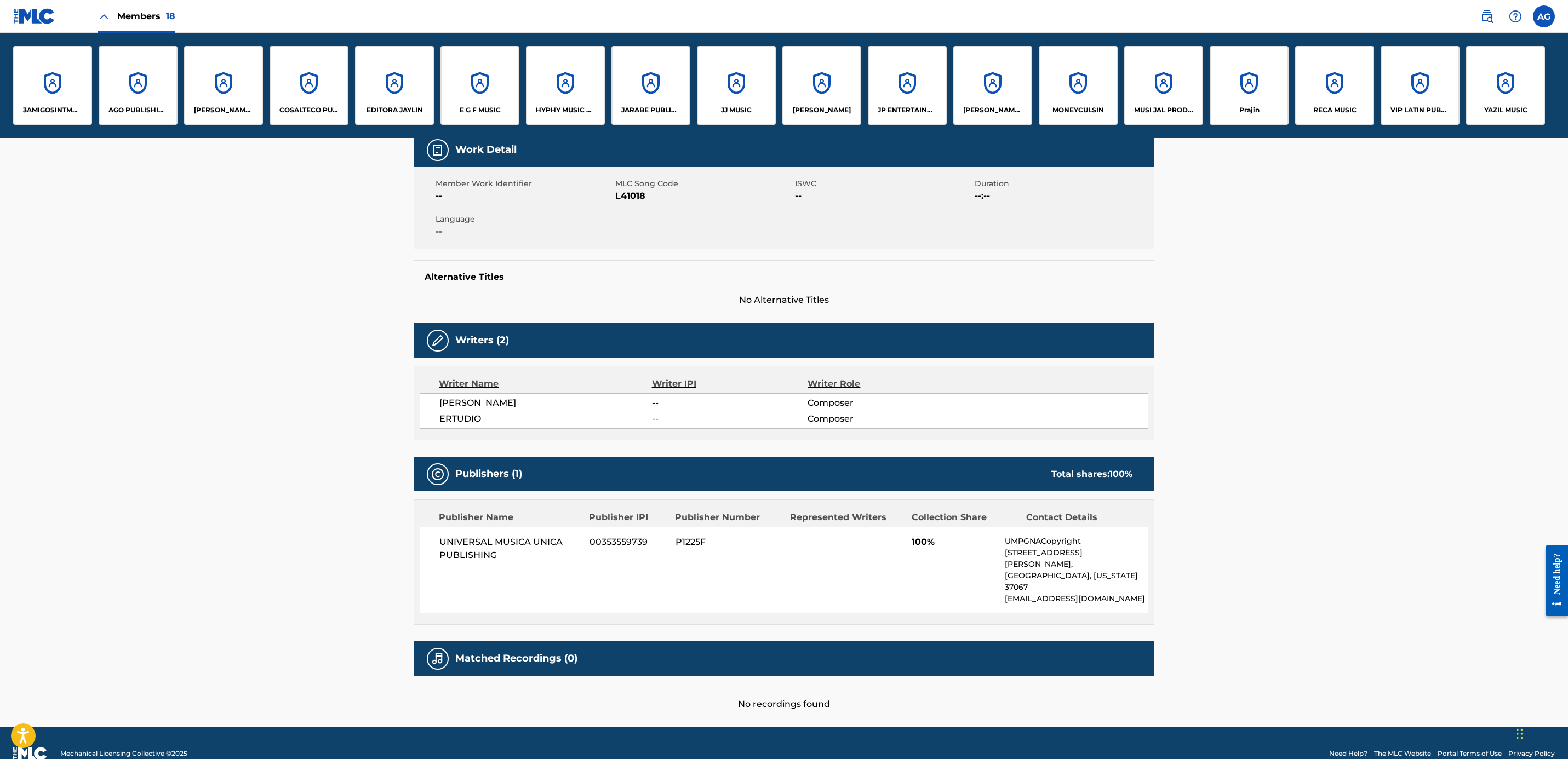
click at [559, 102] on div "HYPHY MUSIC PUBLISHING INC" at bounding box center [565, 86] width 79 height 79
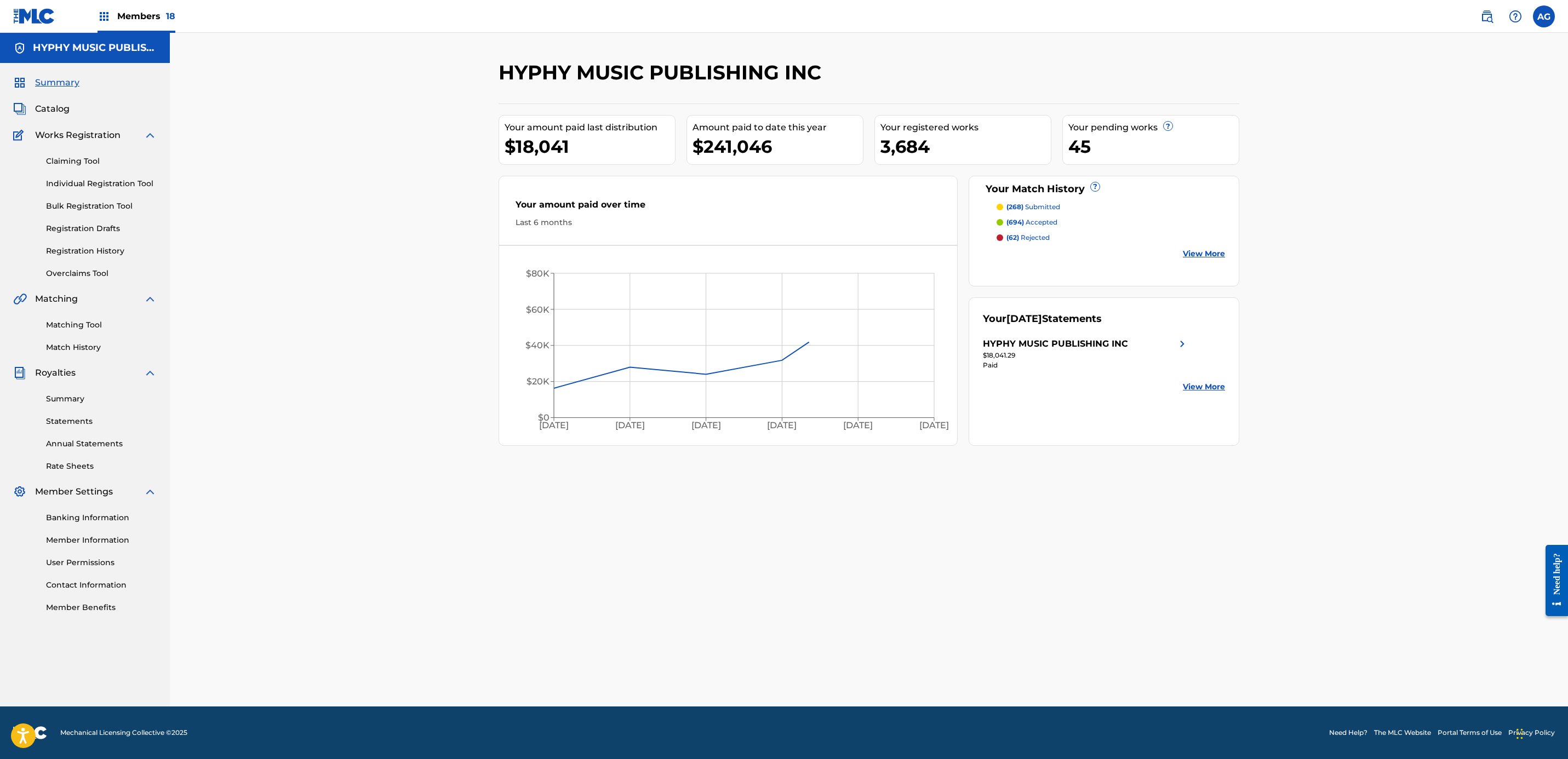
click at [85, 324] on link "Matching Tool" at bounding box center [102, 325] width 111 height 12
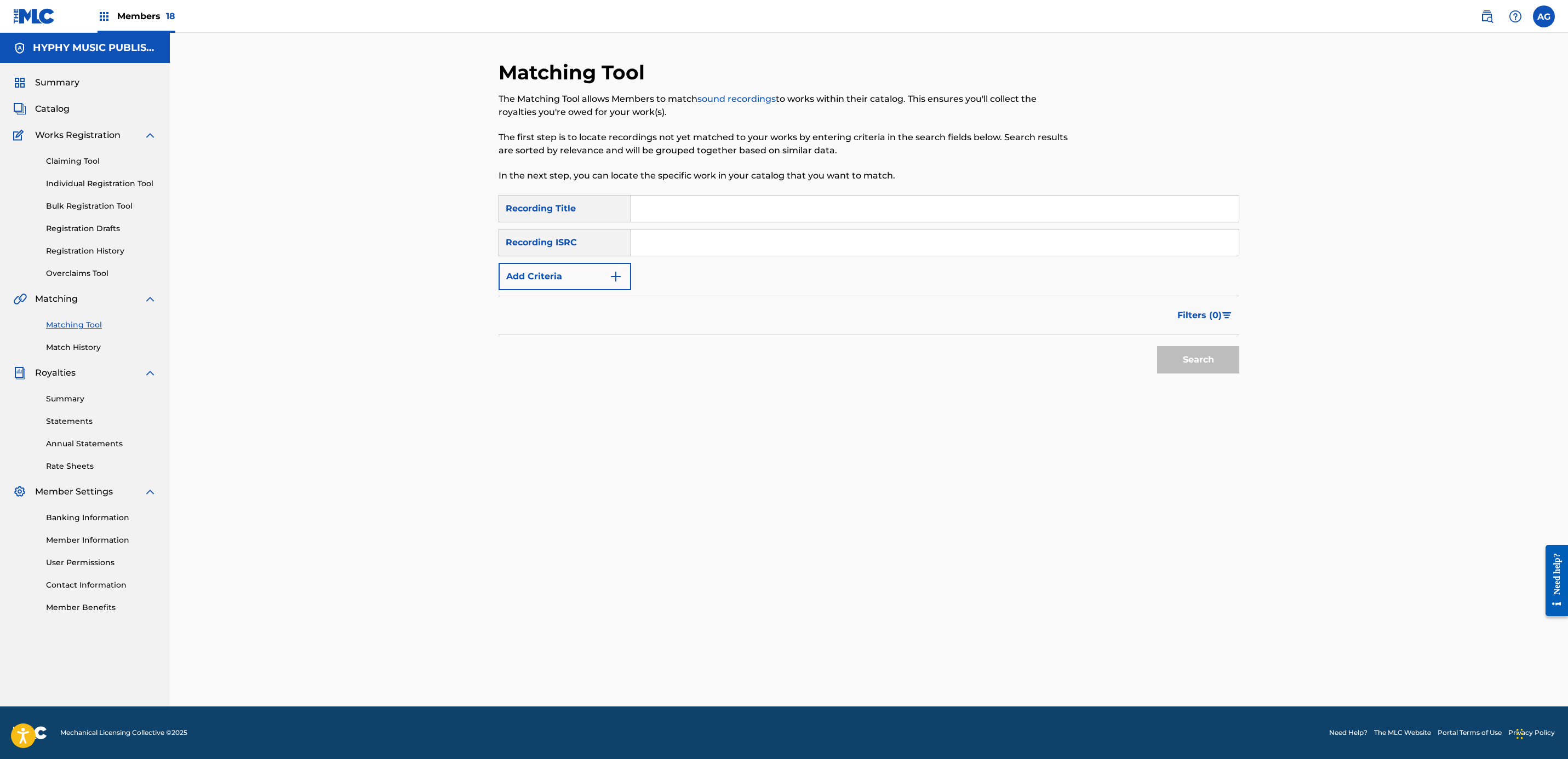
drag, startPoint x: 677, startPoint y: 206, endPoint x: 674, endPoint y: 214, distance: 8.5
click at [677, 206] on input "Search Form" at bounding box center [935, 208] width 607 height 26
type input "LO QUE TANTO HABIA SONADO"
click at [566, 276] on button "Add Criteria" at bounding box center [565, 276] width 133 height 27
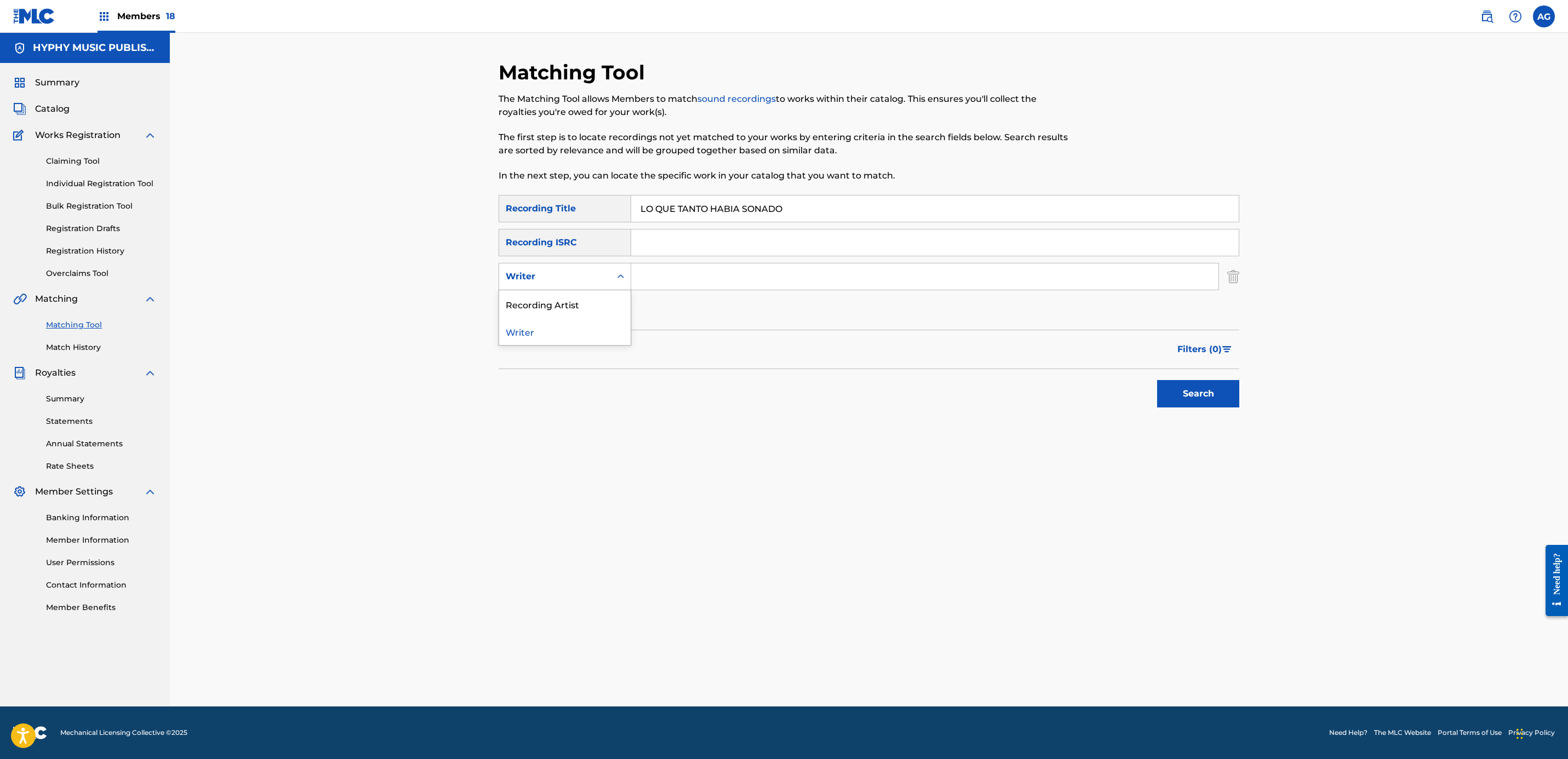
click at [573, 277] on div "Writer" at bounding box center [555, 277] width 99 height 13
click at [583, 307] on div "Recording Artist" at bounding box center [565, 304] width 131 height 27
click at [677, 288] on input "Search Form" at bounding box center [925, 276] width 587 height 26
type input "DUETO [PERSON_NAME]"
click at [1157, 380] on button "Search" at bounding box center [1198, 394] width 82 height 27
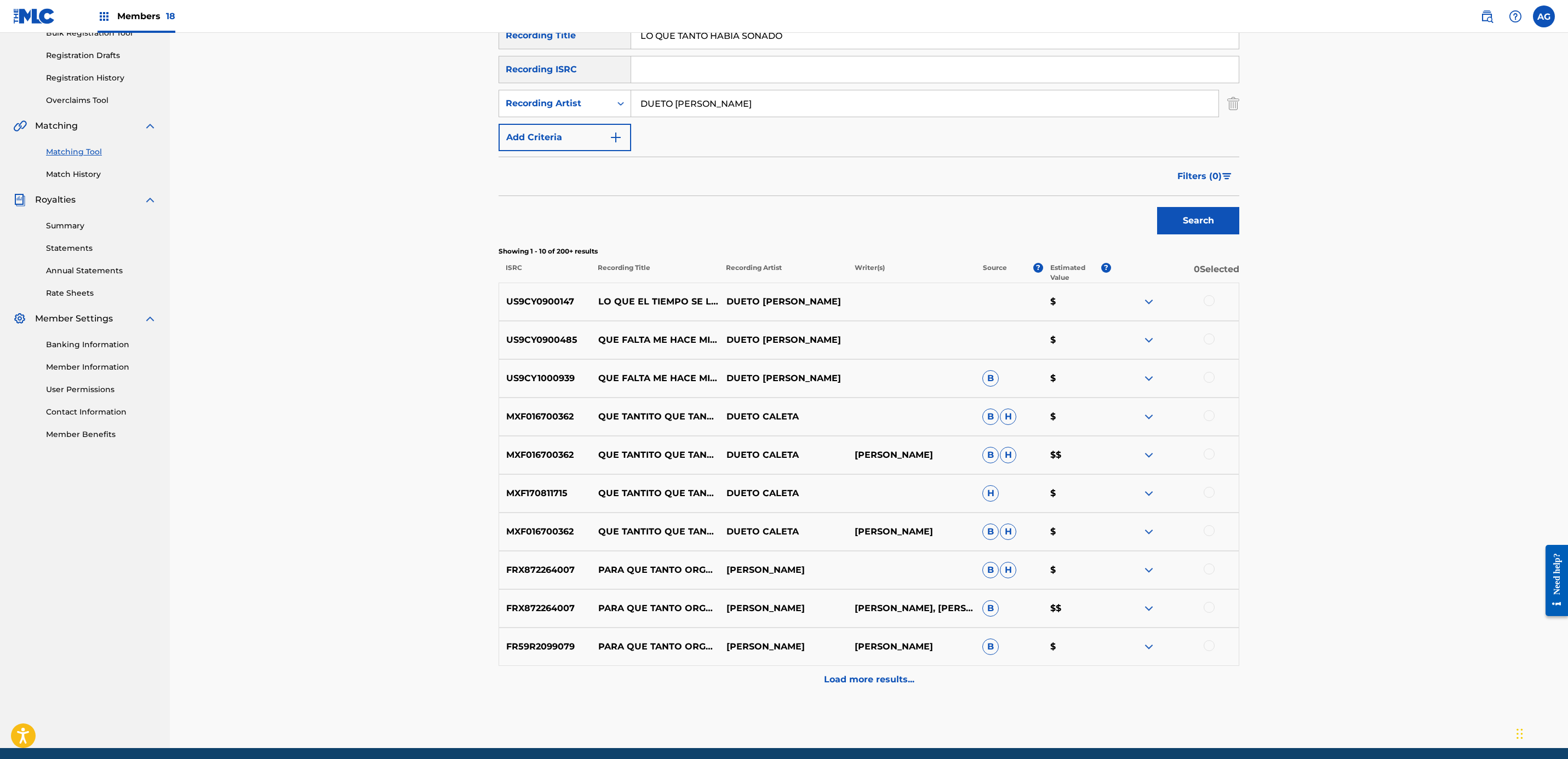
scroll to position [215, 0]
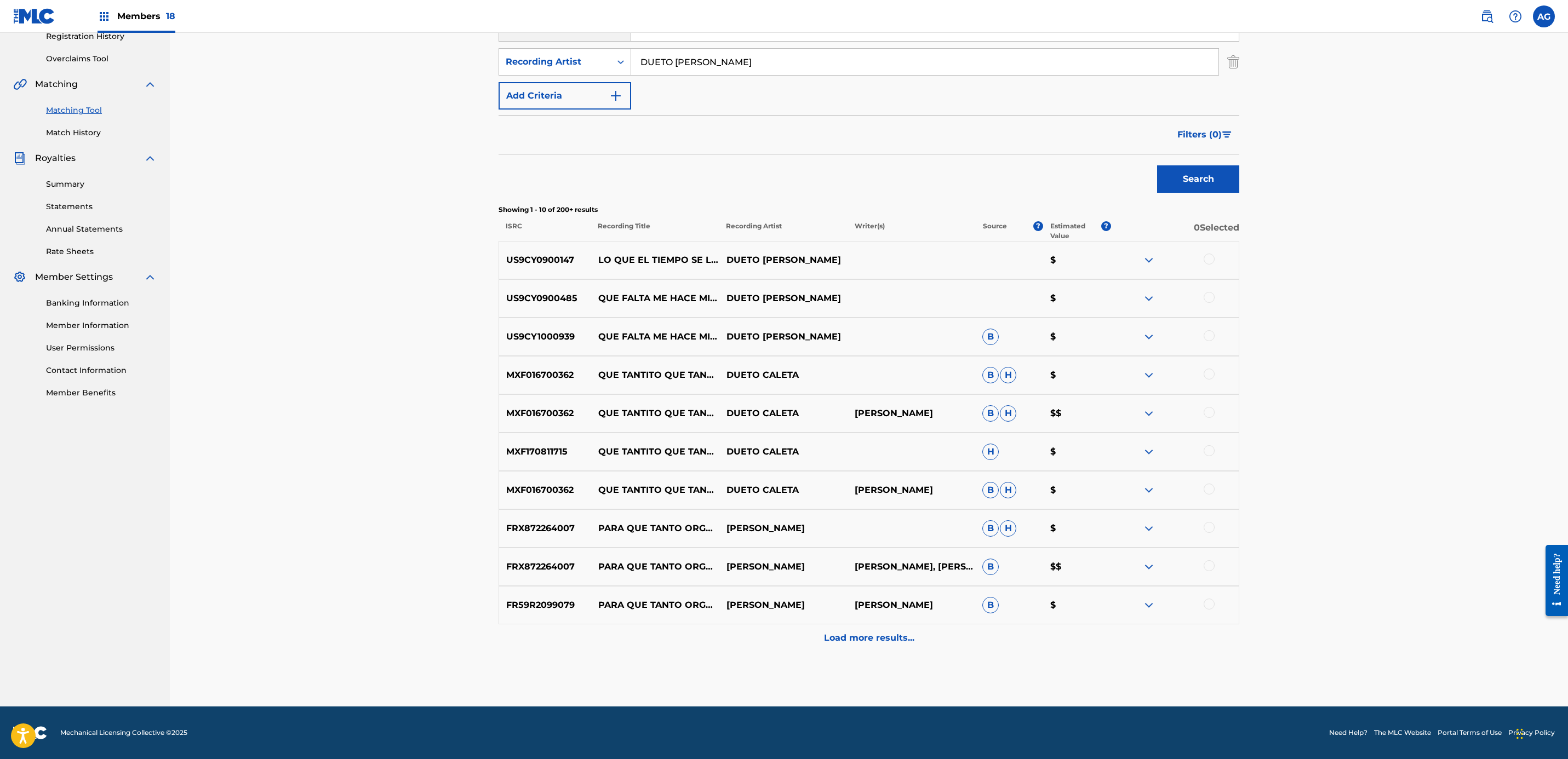
click at [1221, 58] on div "SearchWithCriteria6cab615d-d9db-415f-be7e-606333c71189 Recording Artist DUETO […" at bounding box center [869, 61] width 741 height 27
click at [1233, 61] on img "Search Form" at bounding box center [1233, 61] width 12 height 27
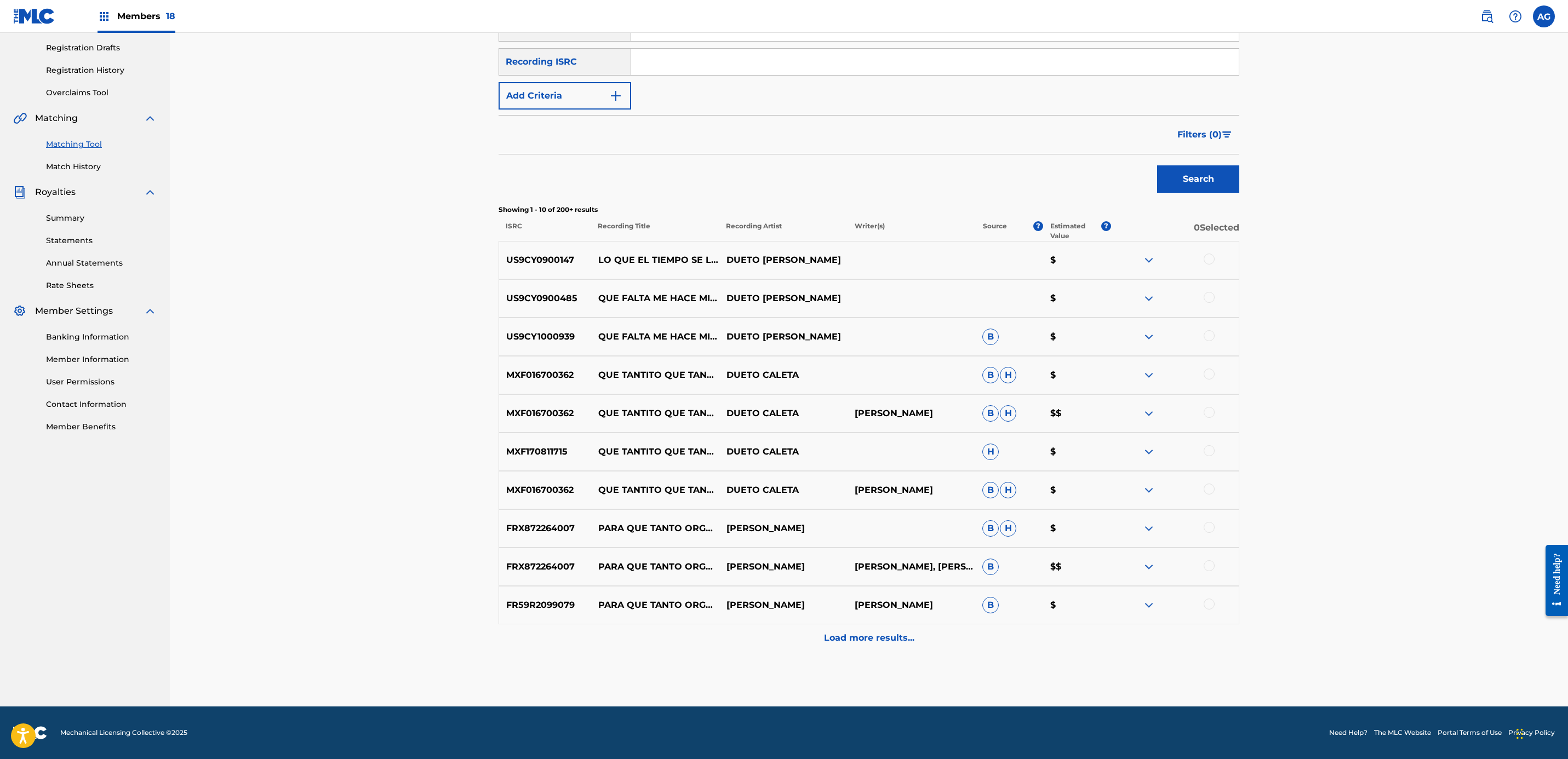
click at [1207, 173] on button "Search" at bounding box center [1198, 179] width 82 height 27
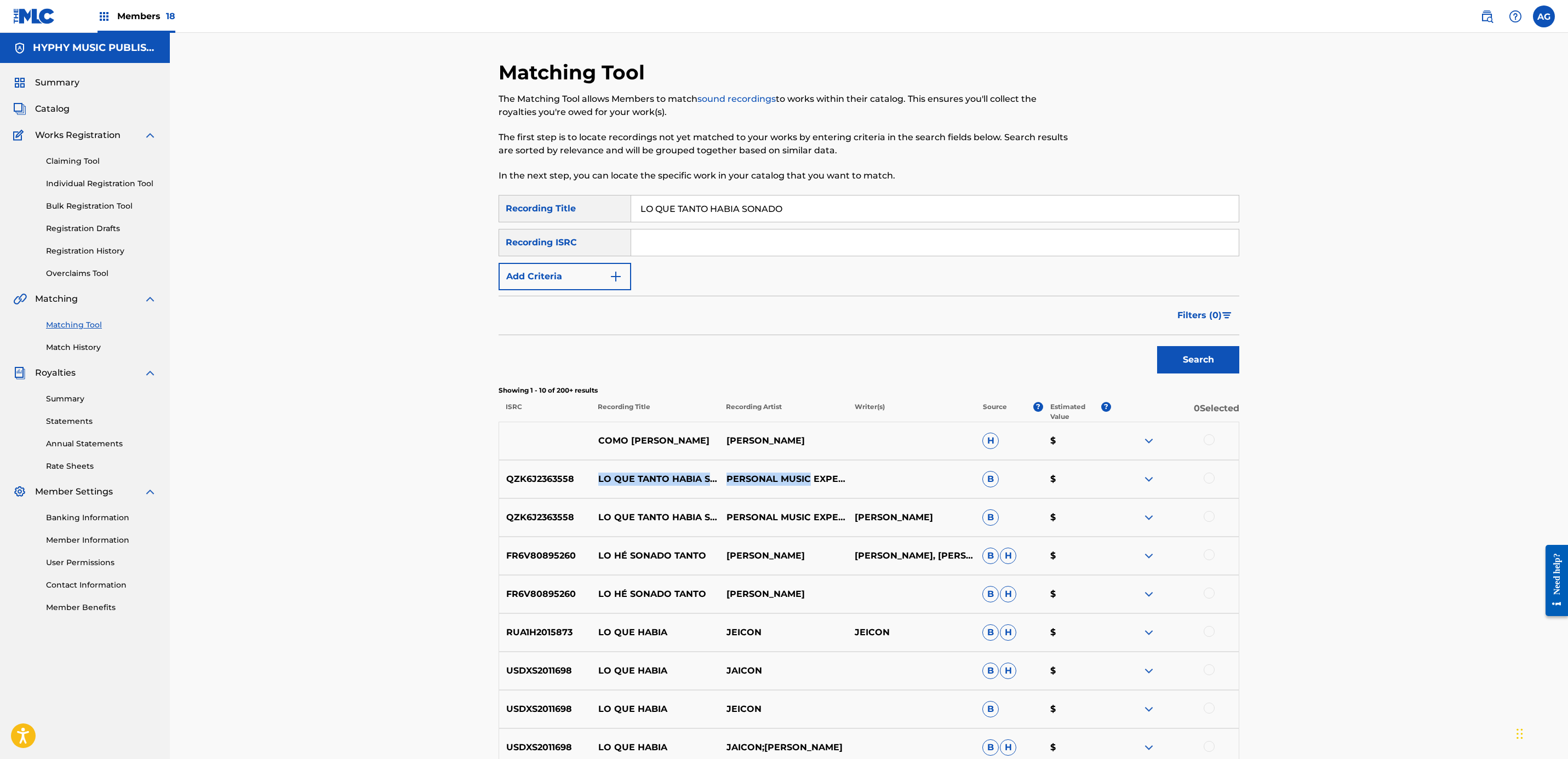
drag, startPoint x: 847, startPoint y: 479, endPoint x: 600, endPoint y: 475, distance: 247.0
click at [600, 475] on div "QZK6J2363558 LO QUE TANTO HABIA SOÑADO PERSONAL MUSIC EXPERIENCE B $" at bounding box center [869, 479] width 741 height 38
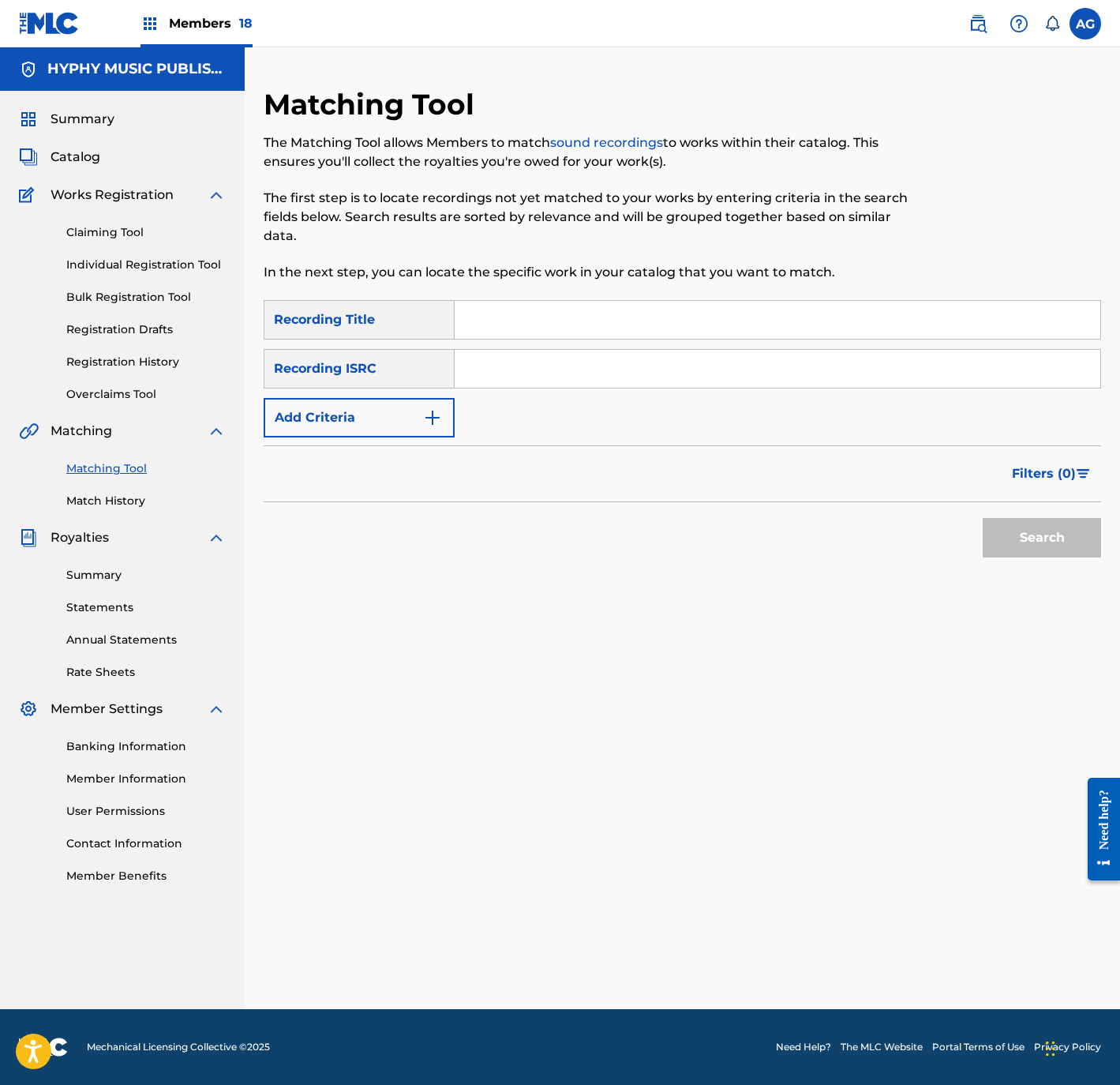
click at [604, 322] on input "Search Form" at bounding box center [777, 319] width 646 height 38
paste input "LA MUERTE DEL 4 ANTRAX"
type input "LA MUERTE DEL 4 ANTRAX"
click at [57, 150] on span "Catalog" at bounding box center [75, 157] width 50 height 19
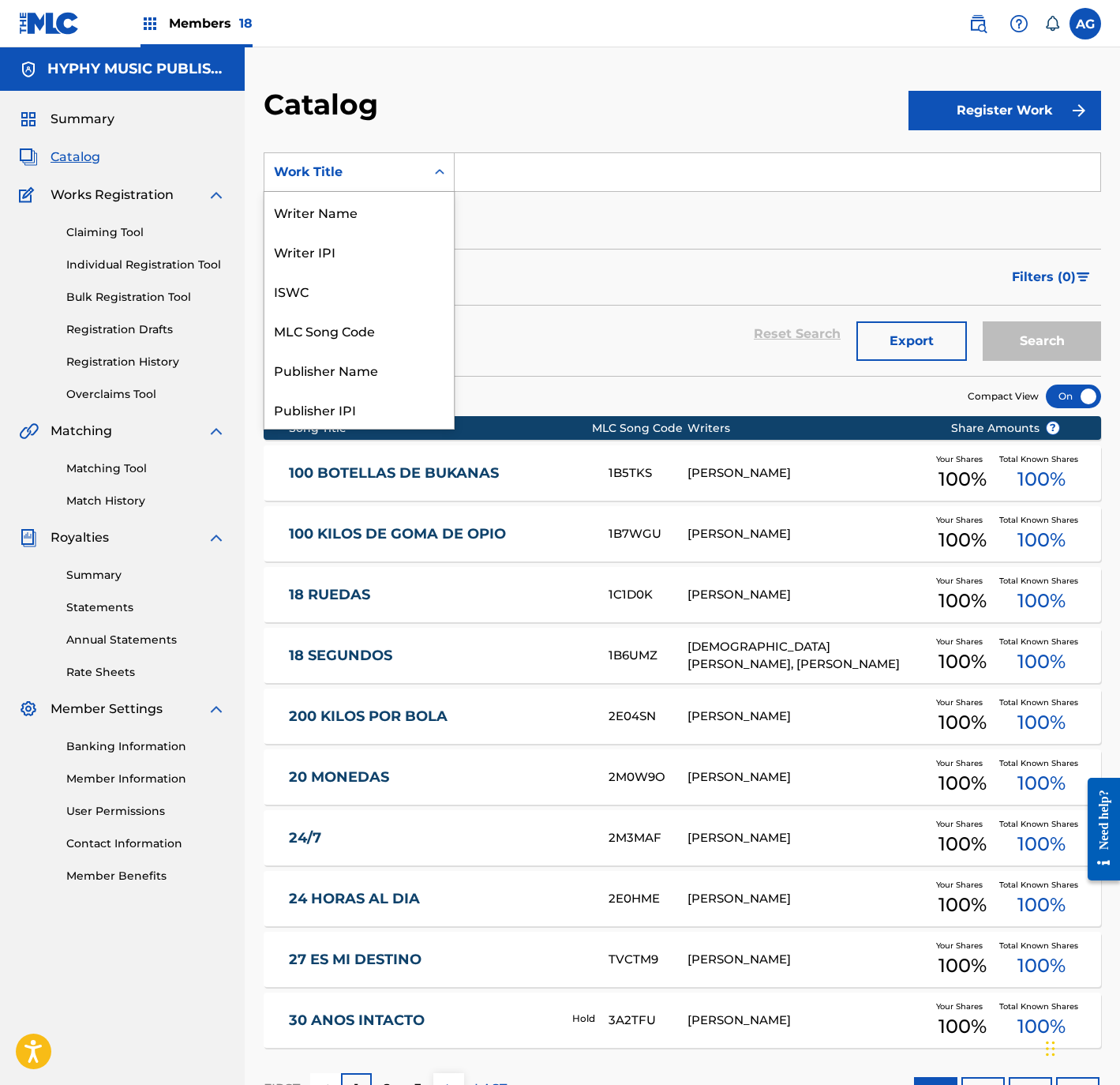
click at [382, 185] on div "Work Title" at bounding box center [346, 172] width 161 height 30
click at [146, 363] on link "Registration History" at bounding box center [146, 361] width 160 height 17
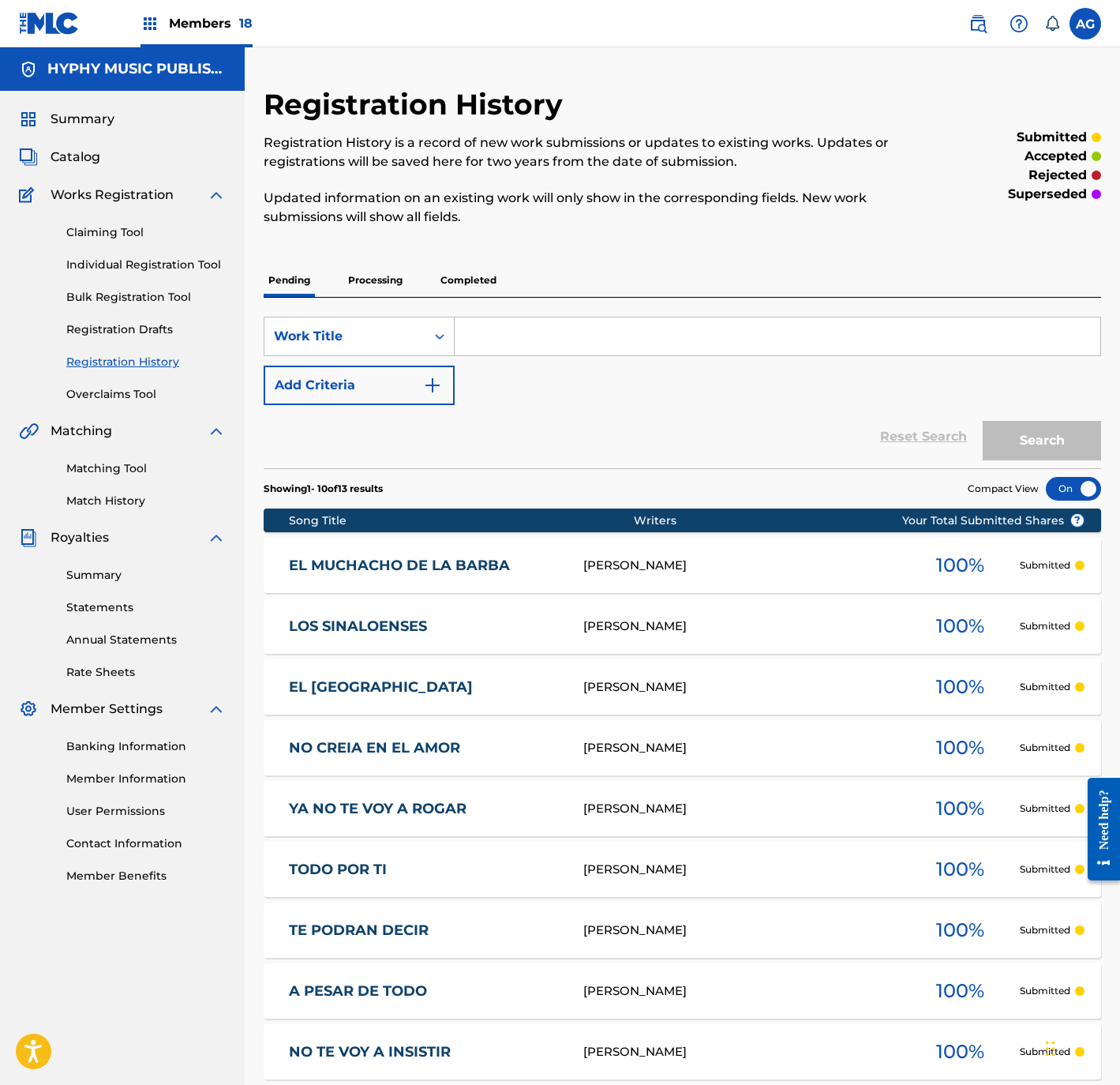
drag, startPoint x: 535, startPoint y: 330, endPoint x: 557, endPoint y: 332, distance: 22.1
click at [535, 329] on input "Search Form" at bounding box center [777, 336] width 646 height 38
paste input "EL HIJO DEL INGENIERO"
type input "EL HIJO DEL INGENIERO"
click at [1056, 443] on button "Search" at bounding box center [1042, 440] width 118 height 39
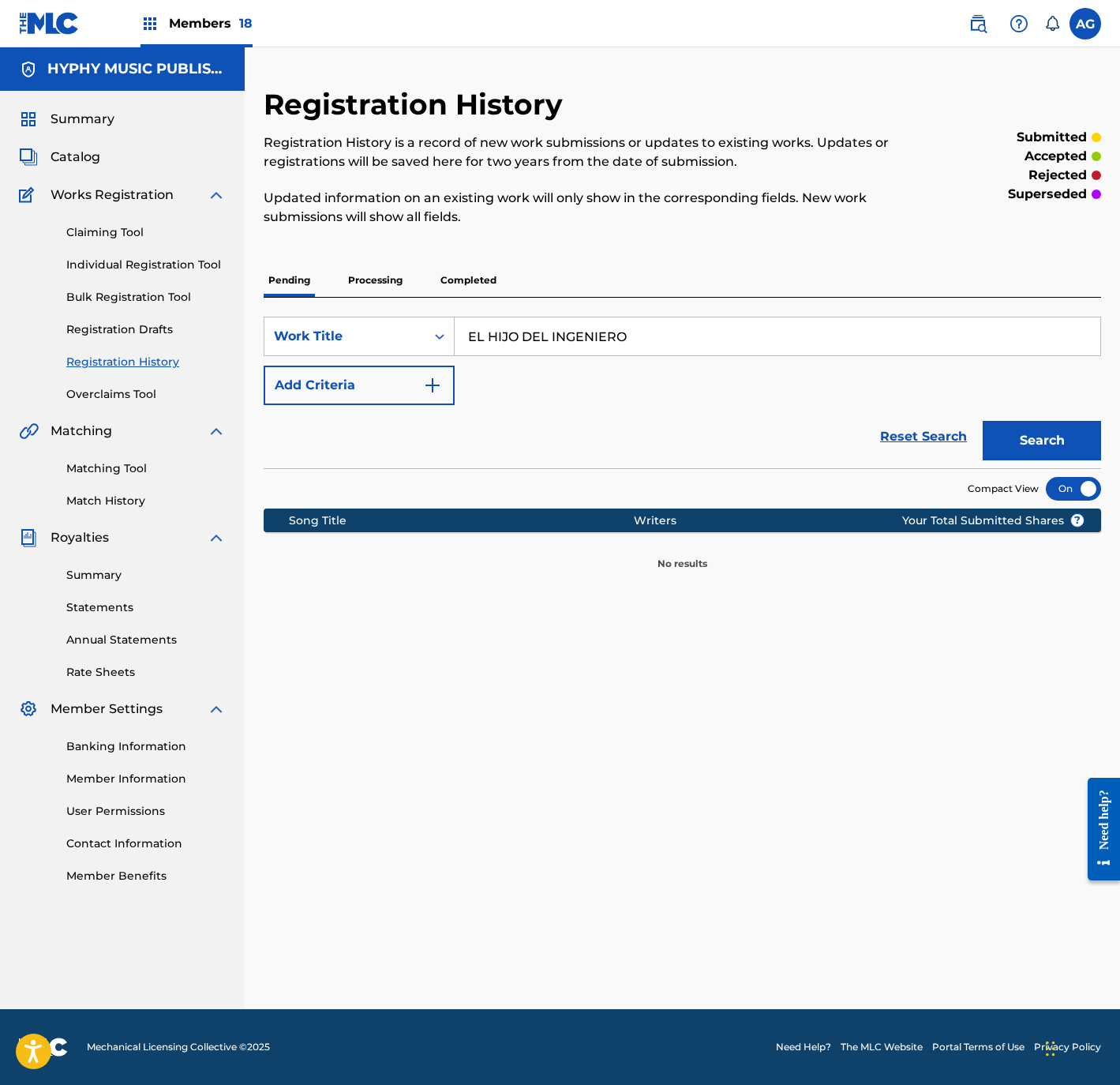
drag, startPoint x: 688, startPoint y: 339, endPoint x: 451, endPoint y: 358, distance: 237.8
click at [451, 358] on div "SearchWithCriteriac04dcdb5-1eb3-4caa-b982-bd6efe27a1c1 Work Title EL HIJO DEL I…" at bounding box center [682, 360] width 838 height 89
click at [394, 282] on p "Processing" at bounding box center [375, 281] width 64 height 33
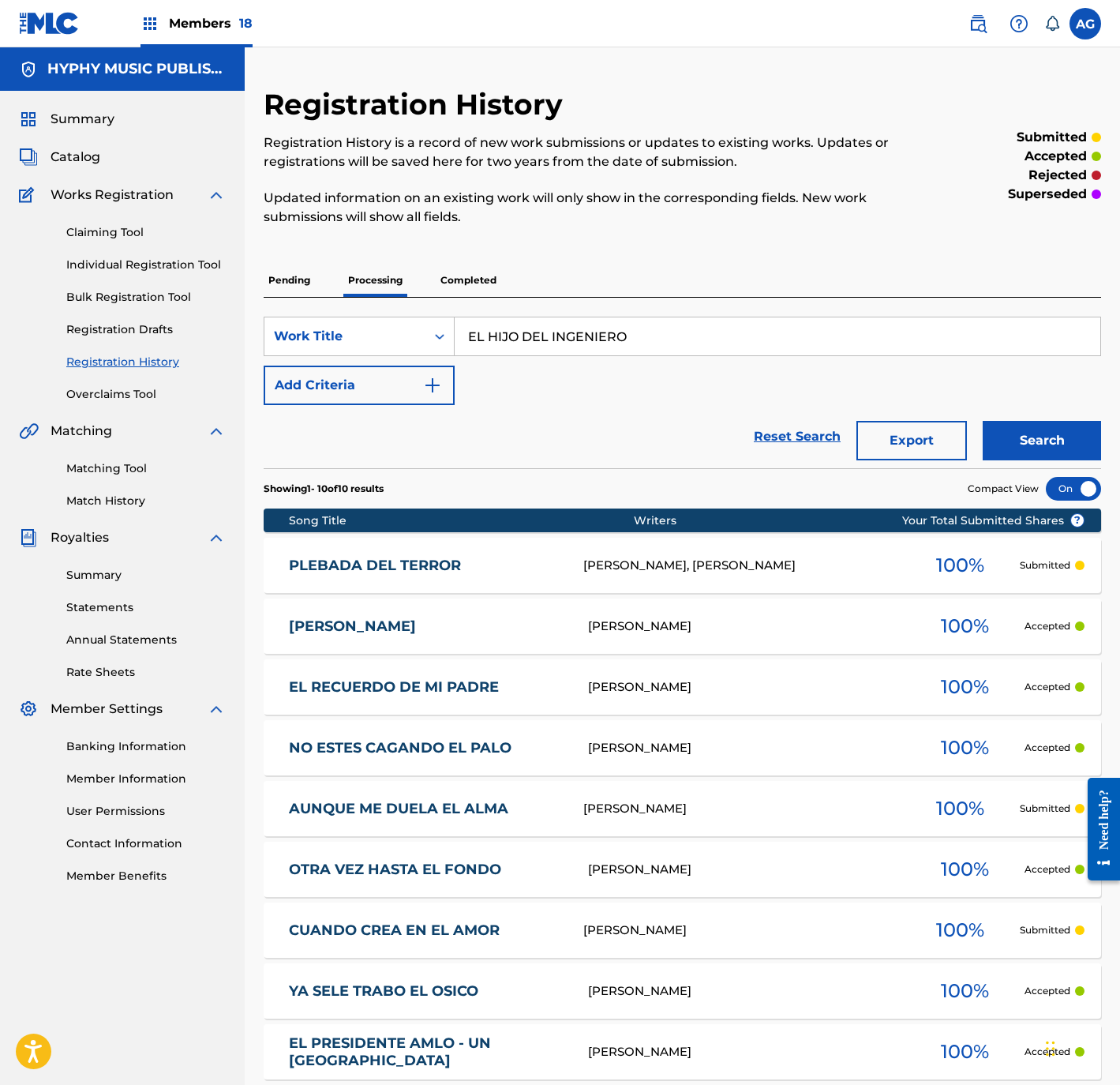
click at [1012, 447] on button "Search" at bounding box center [1042, 440] width 118 height 39
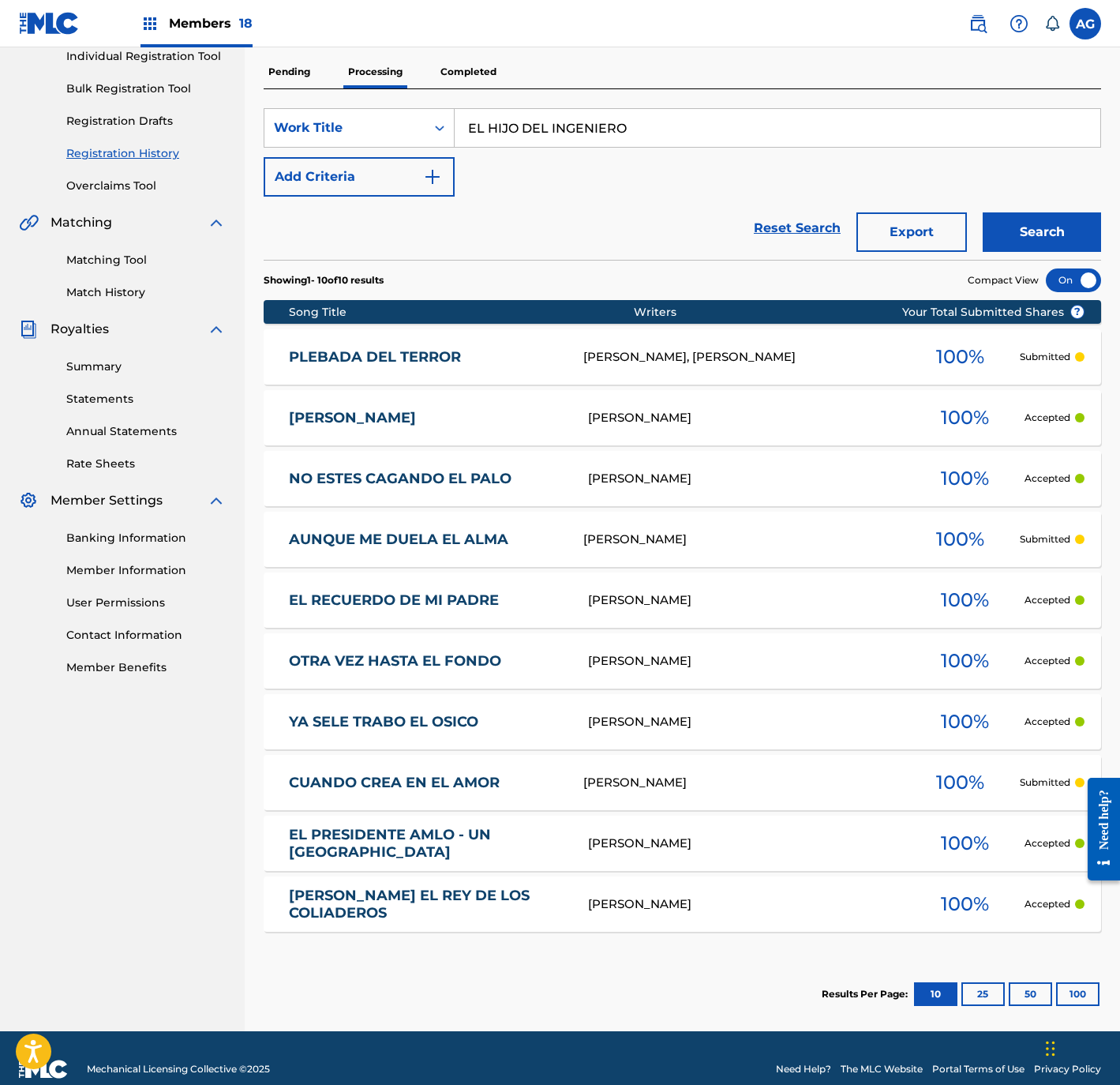
scroll to position [231, 0]
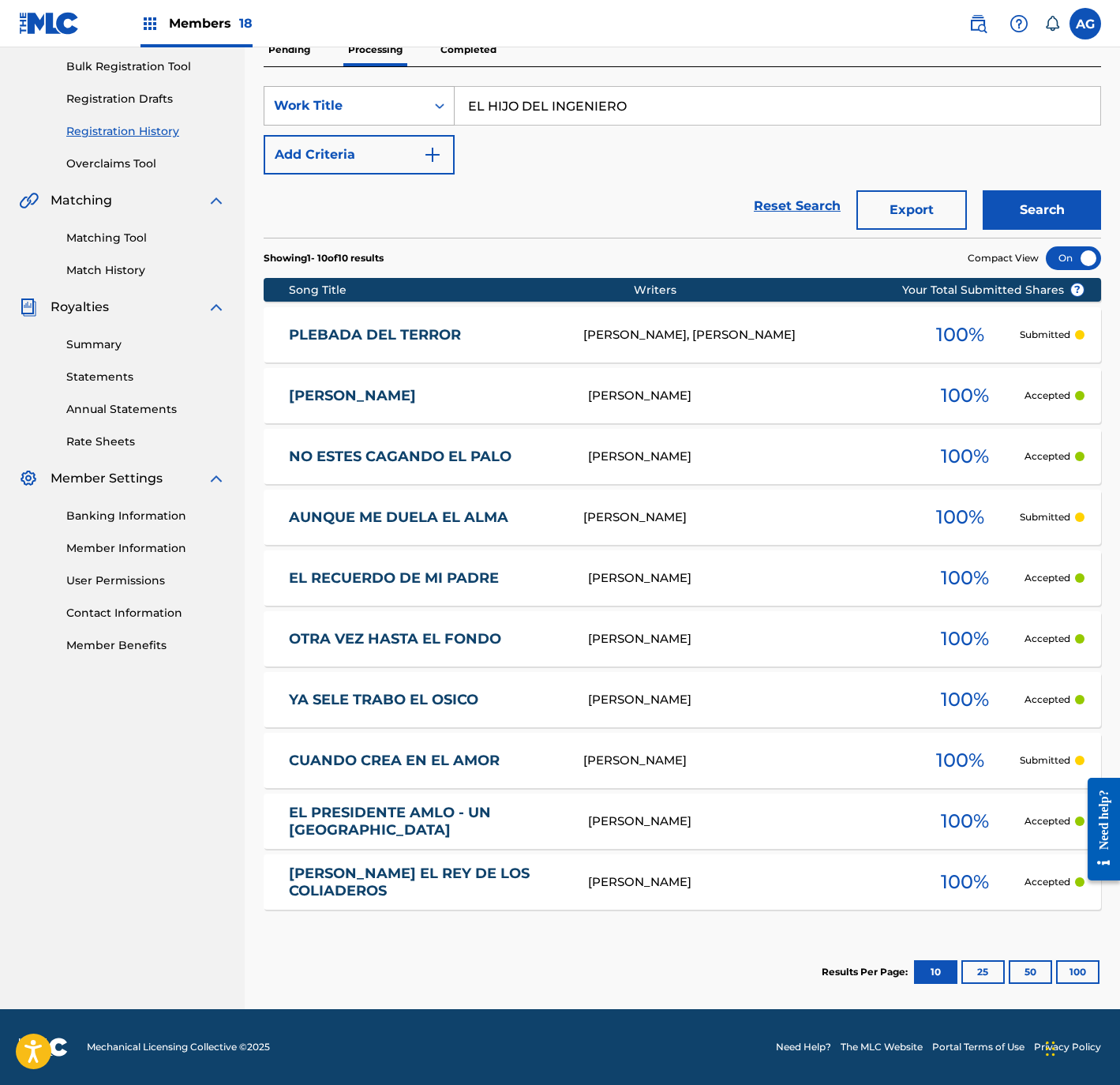
drag, startPoint x: 727, startPoint y: 116, endPoint x: 427, endPoint y: 114, distance: 300.0
click at [427, 114] on div "SearchWithCriteriac04dcdb5-1eb3-4caa-b982-bd6efe27a1c1 Work Title EL HIJO DEL I…" at bounding box center [682, 105] width 838 height 39
click at [1082, 206] on button "Search" at bounding box center [1042, 210] width 118 height 39
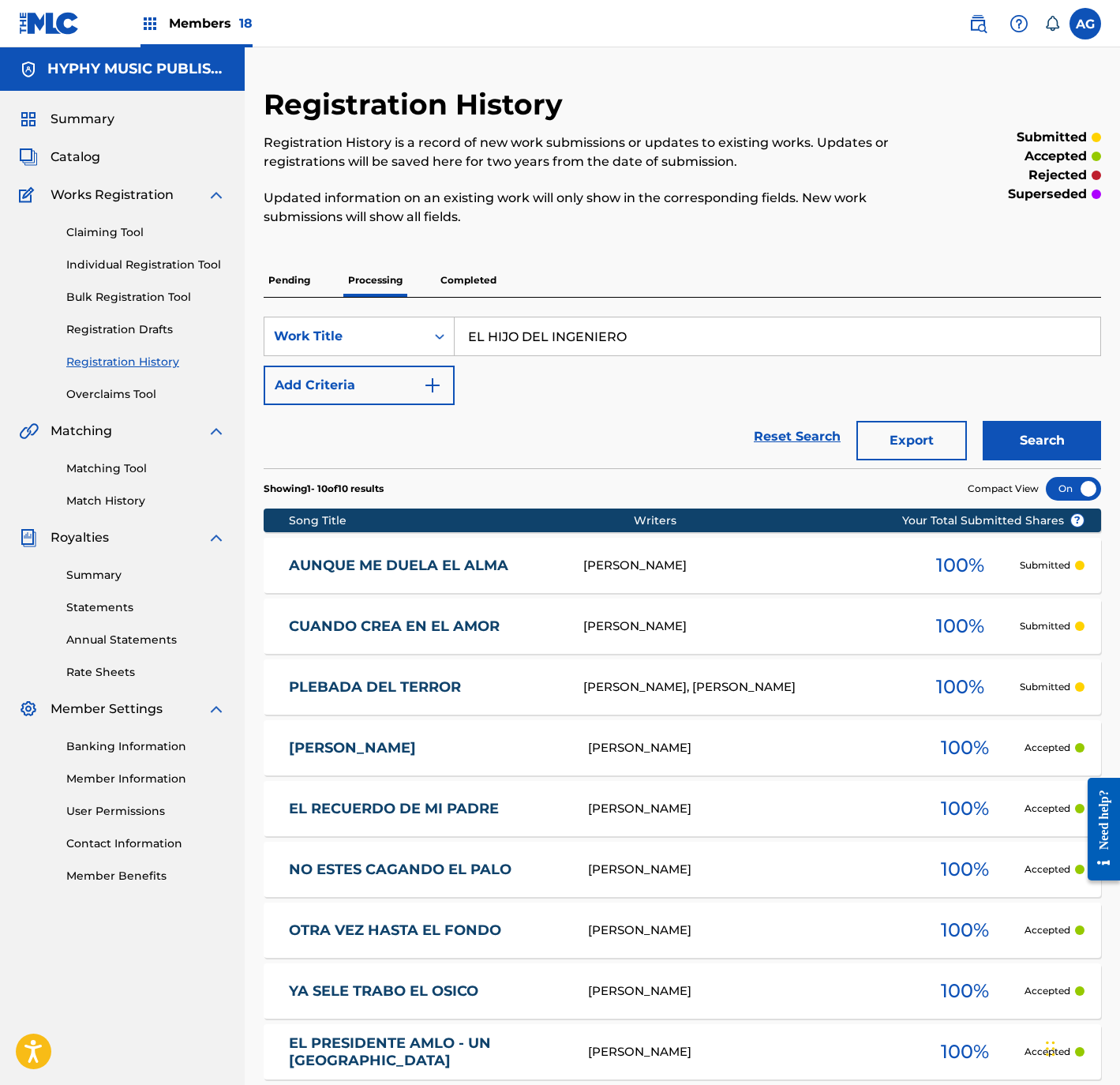
click at [488, 289] on p "Completed" at bounding box center [468, 281] width 66 height 33
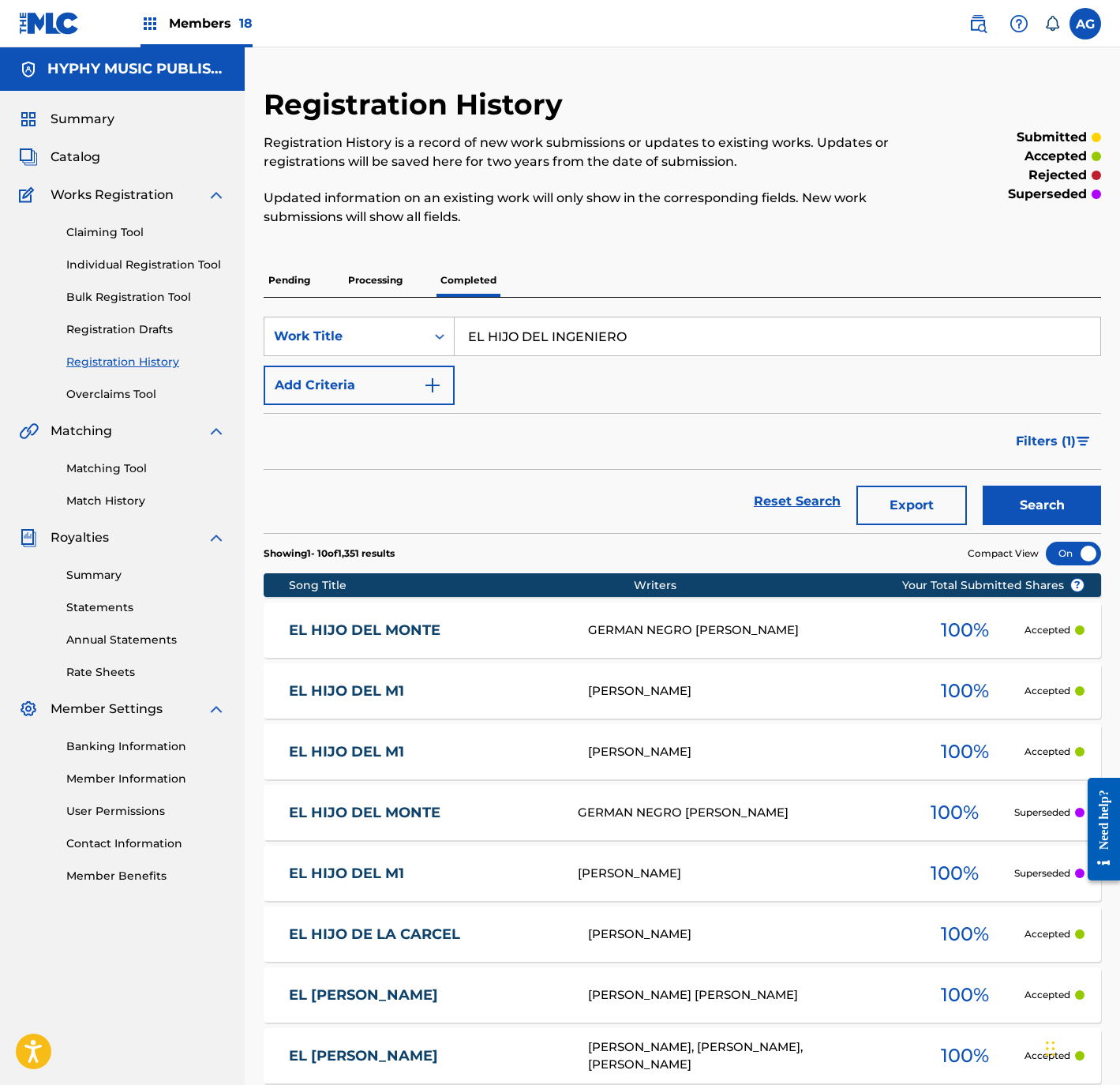
click at [1045, 490] on button "Search" at bounding box center [1042, 505] width 118 height 39
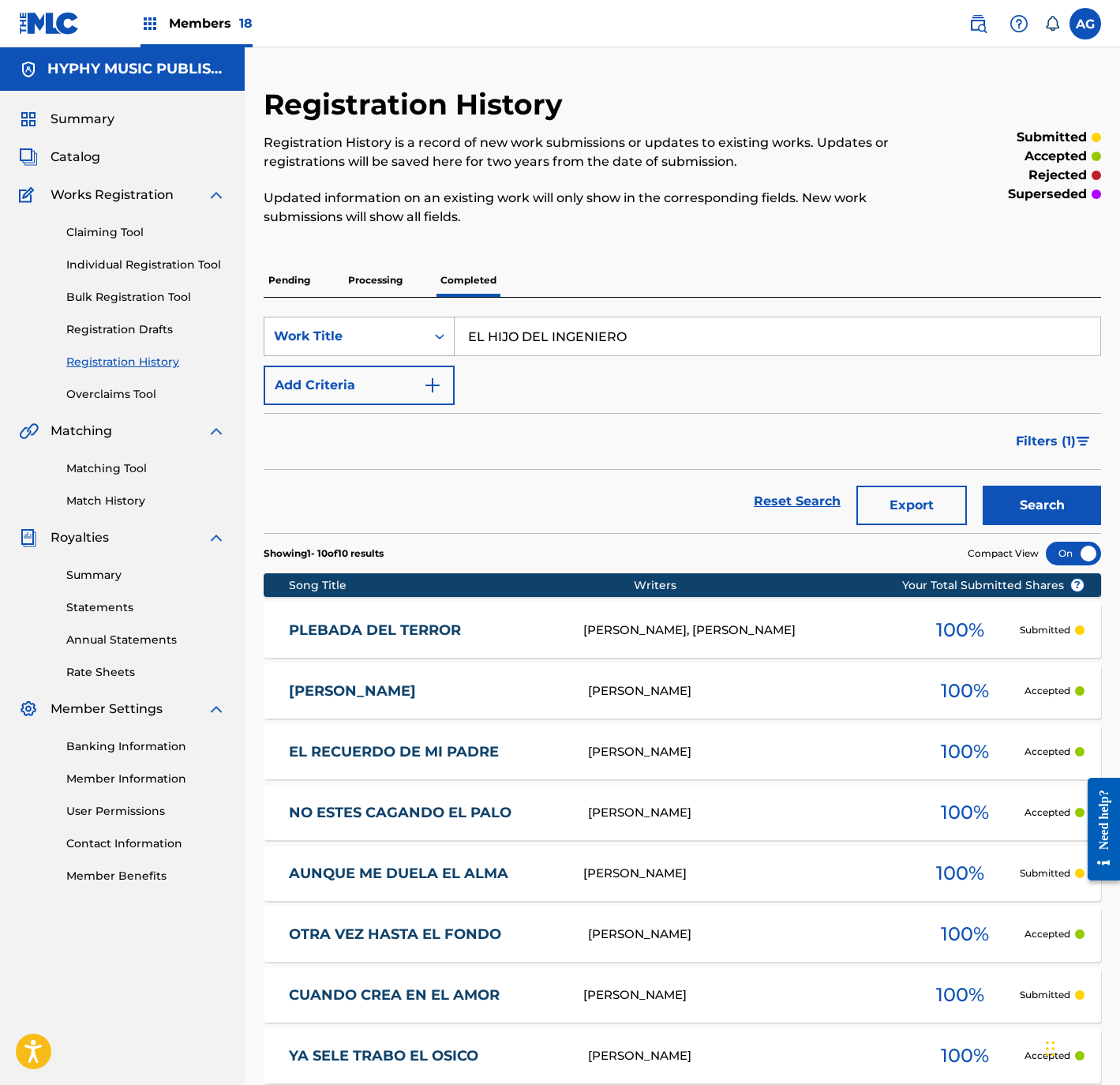
drag, startPoint x: 706, startPoint y: 332, endPoint x: 370, endPoint y: 348, distance: 336.4
click at [370, 348] on div "SearchWithCriteriac04dcdb5-1eb3-4caa-b982-bd6efe27a1c1 Work Title EL HIJO DEL I…" at bounding box center [682, 336] width 838 height 39
paste input "LOS DOS DE LA LIMA"
type input "LOS DOS DE LA LIMA"
click at [1052, 496] on button "Search" at bounding box center [1042, 505] width 118 height 39
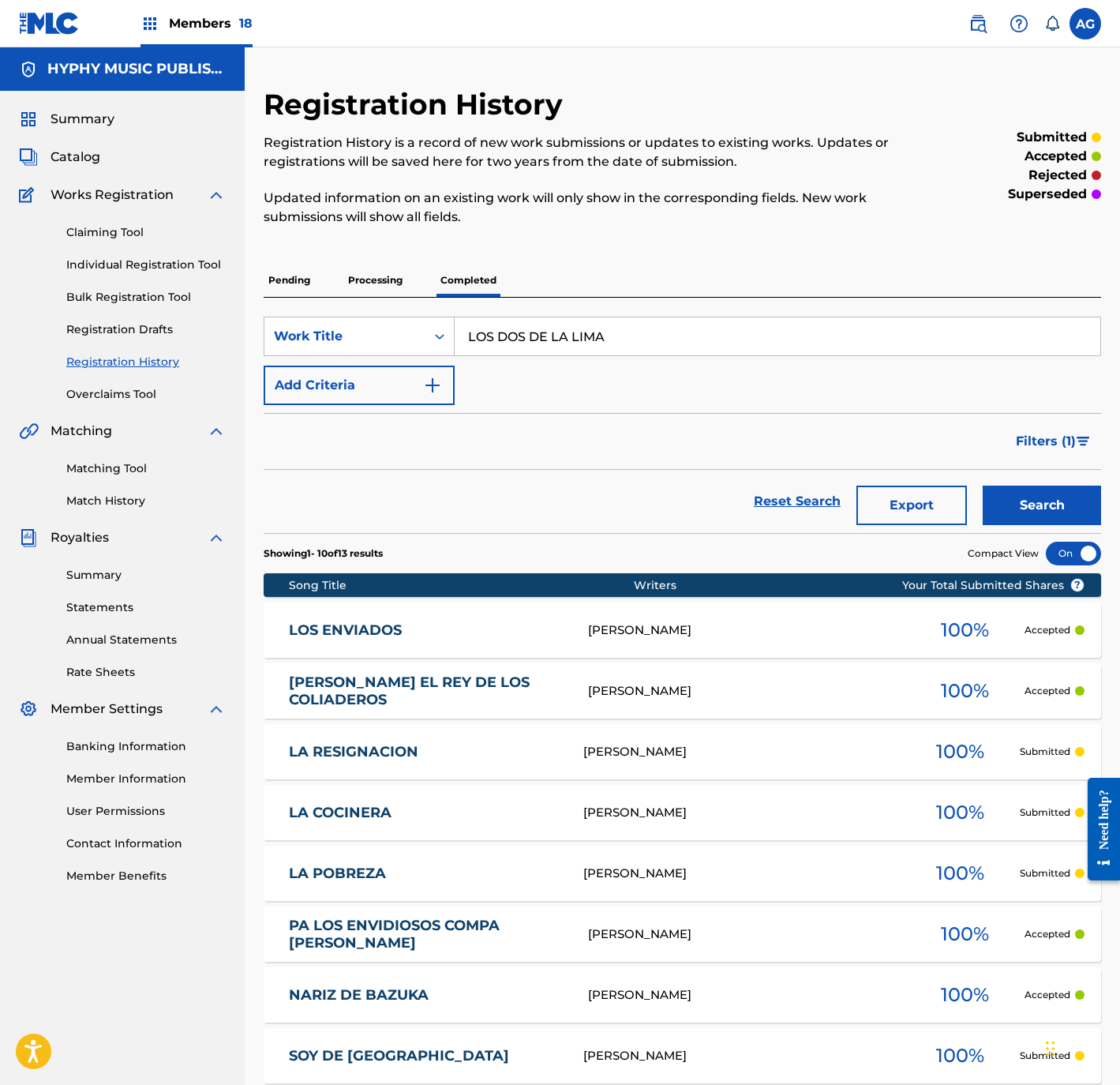
click at [163, 264] on link "Individual Registration Tool" at bounding box center [146, 265] width 160 height 17
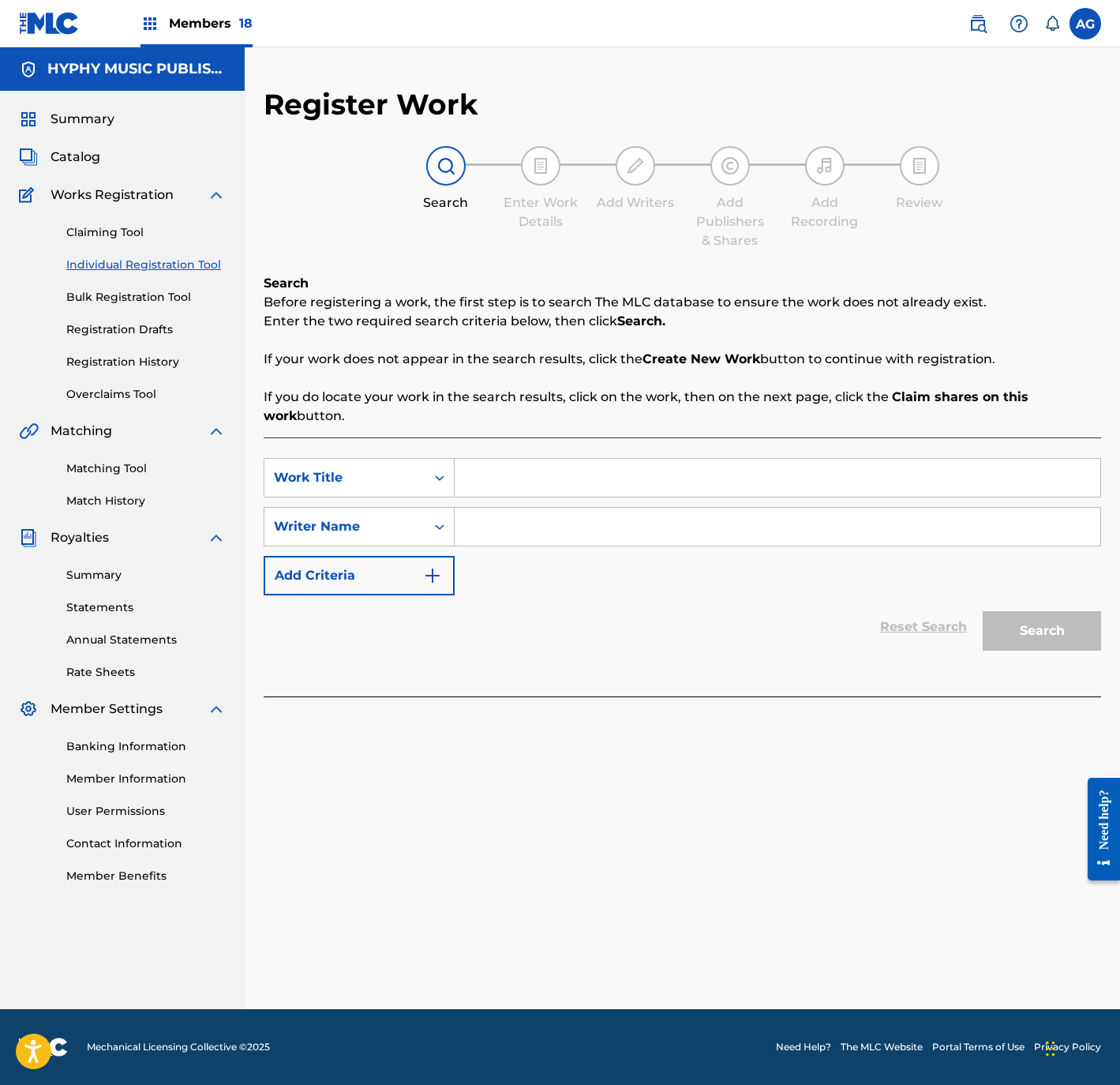
click at [91, 153] on span "Catalog" at bounding box center [75, 157] width 50 height 19
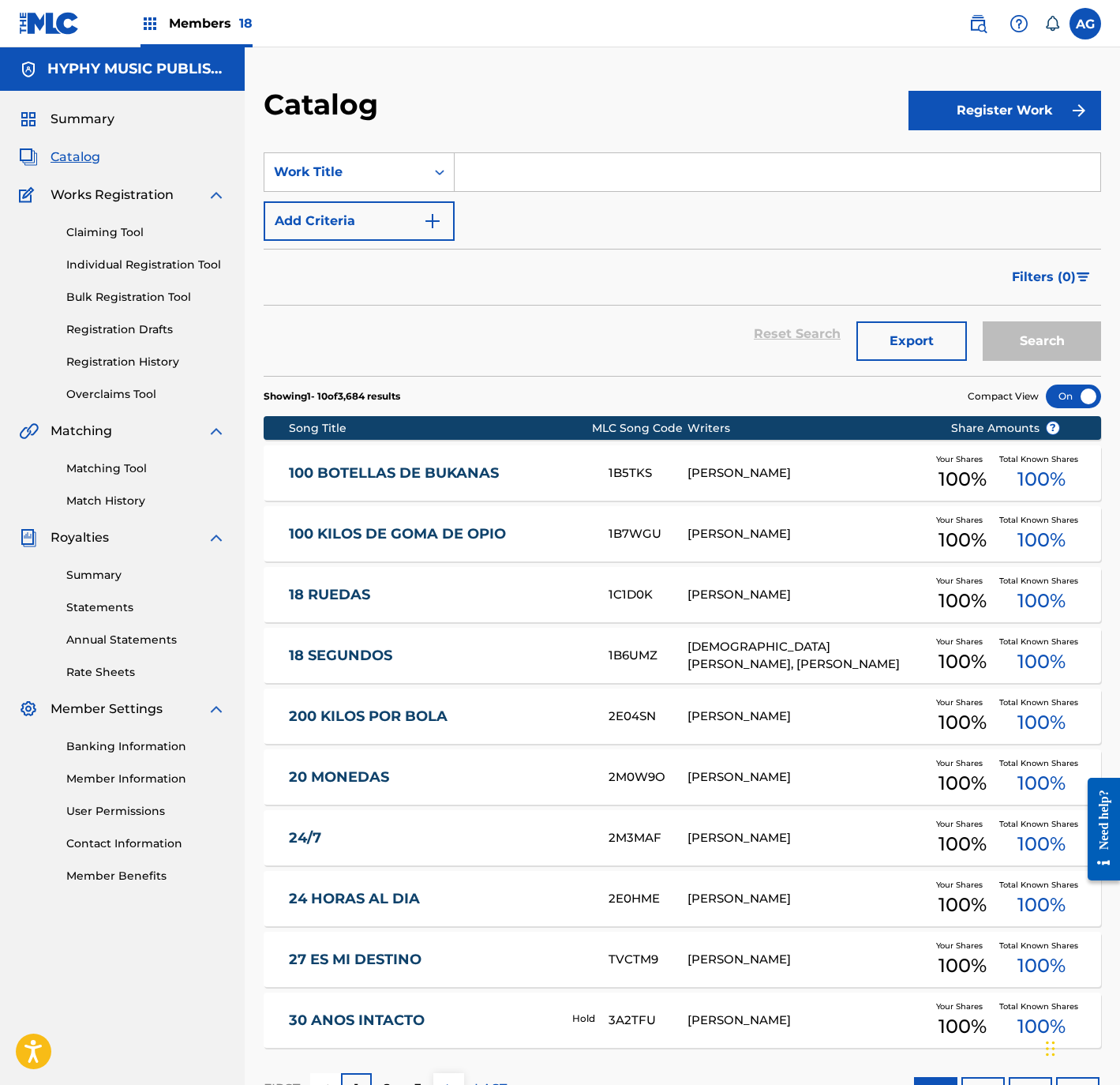
click at [107, 235] on link "Claiming Tool" at bounding box center [146, 232] width 160 height 17
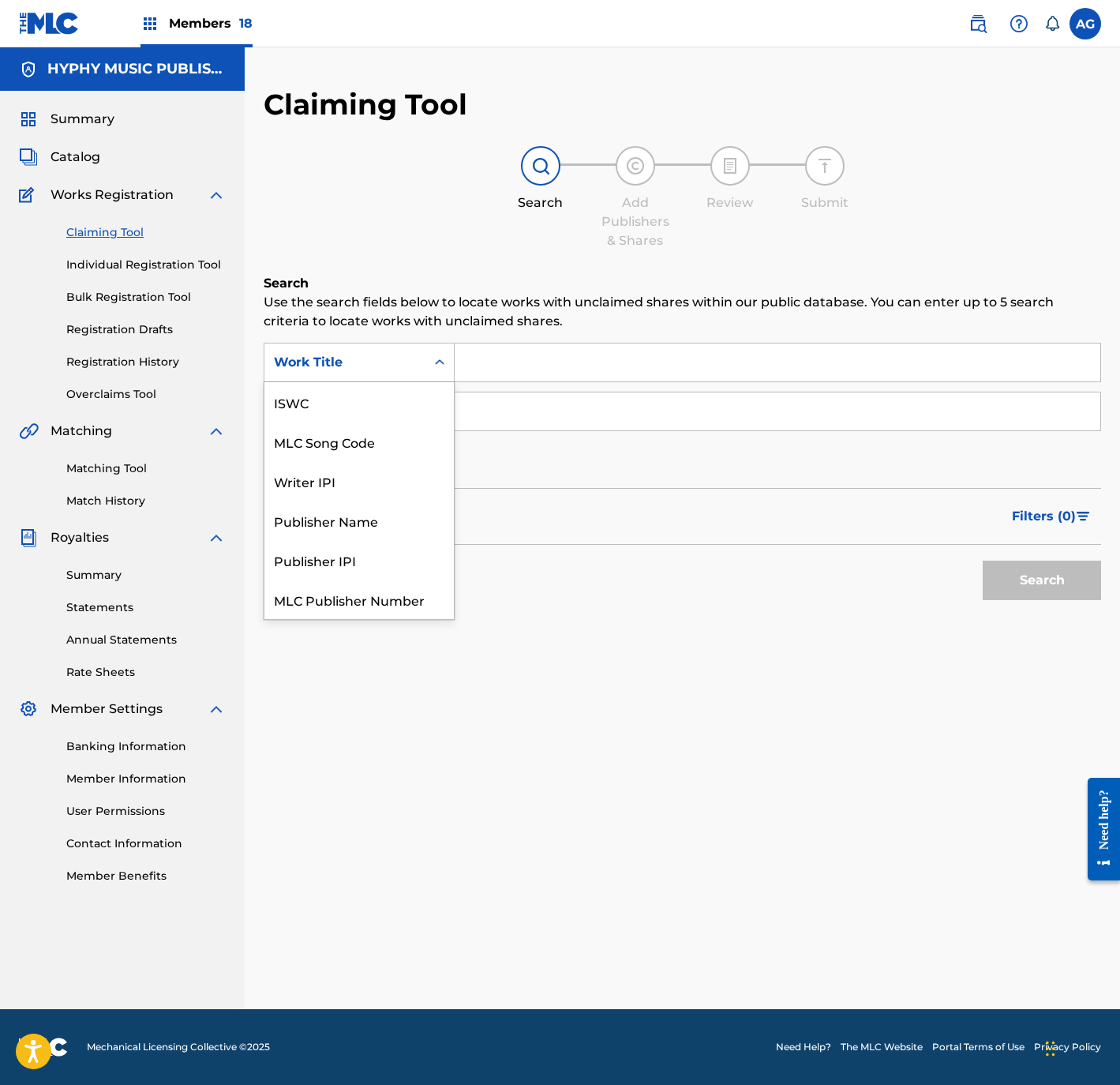
click at [376, 366] on div "Work Title" at bounding box center [345, 362] width 142 height 19
click at [375, 410] on div "MLC Song Code" at bounding box center [360, 403] width 189 height 39
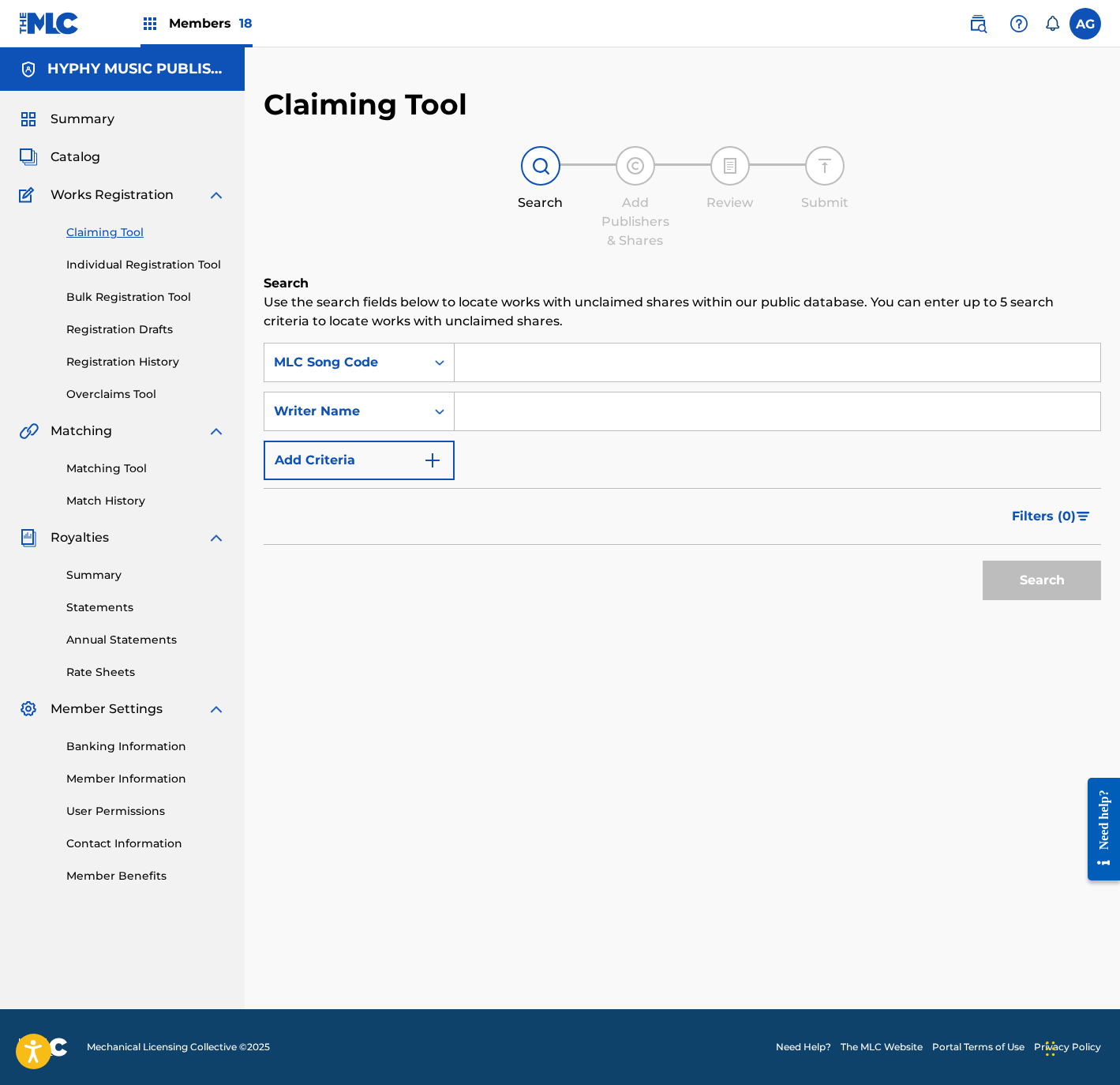
click at [529, 360] on input "Search Form" at bounding box center [777, 362] width 646 height 38
paste input "LS2G2K"
type input "LS2G2K"
click at [1046, 578] on button "Search" at bounding box center [1042, 580] width 118 height 39
click at [124, 257] on link "Individual Registration Tool" at bounding box center [146, 265] width 160 height 17
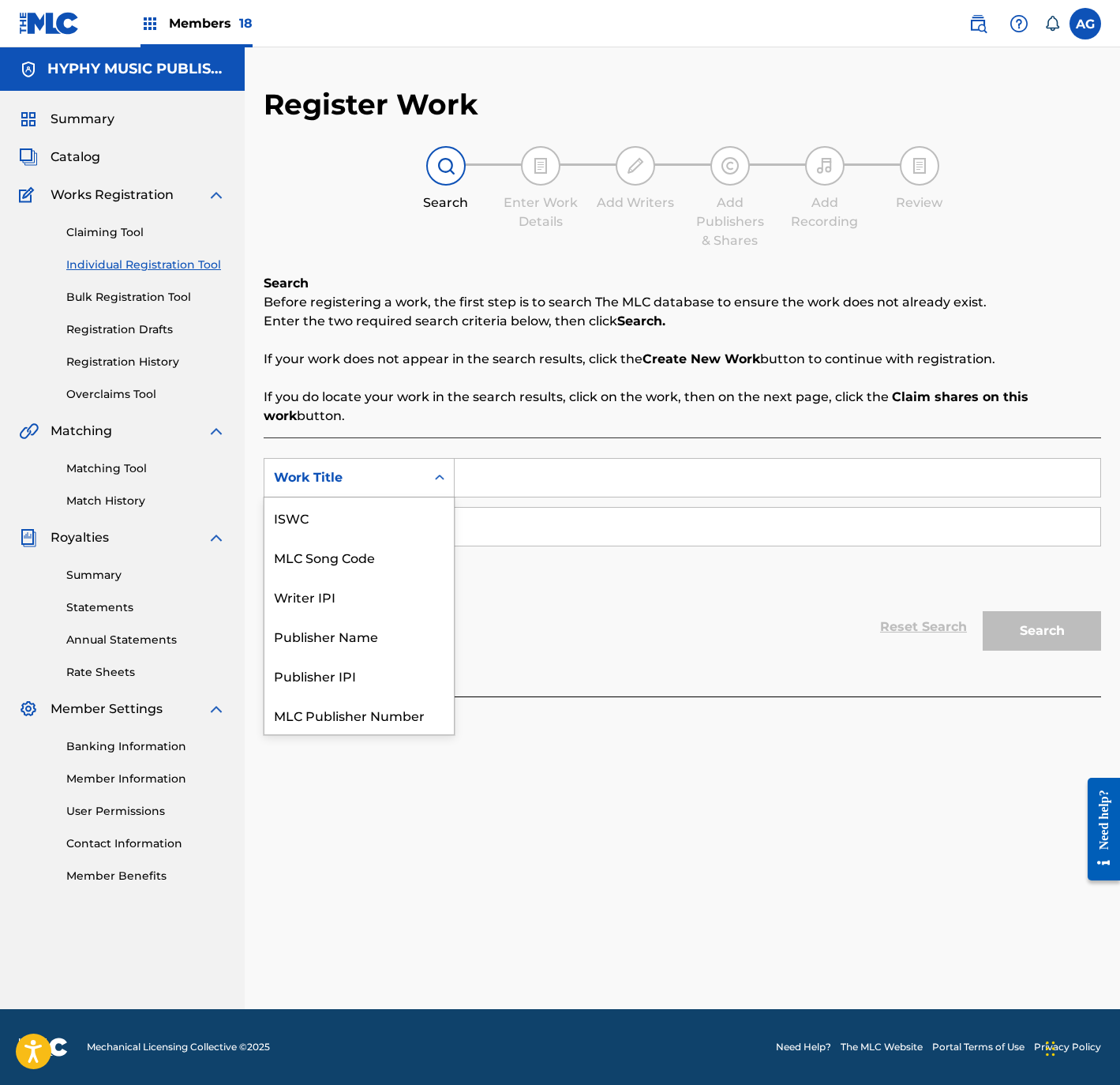
click at [403, 471] on div "Work Title" at bounding box center [345, 478] width 142 height 19
click at [375, 533] on div "MLC Song Code" at bounding box center [360, 518] width 189 height 39
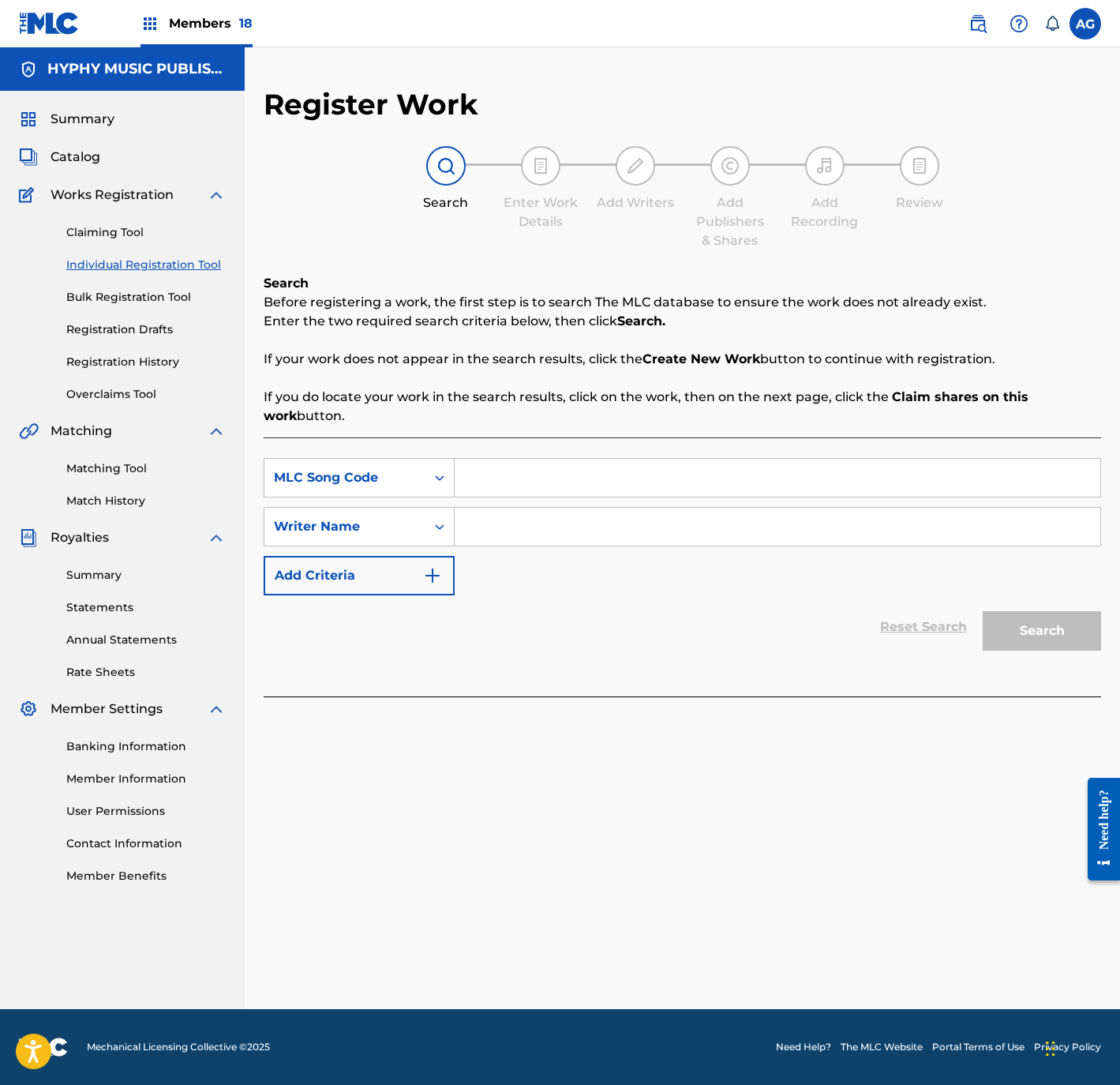
click at [550, 483] on input "Search Form" at bounding box center [777, 477] width 646 height 38
paste input "LS2G2K"
type input "LS2G2K"
drag, startPoint x: 624, startPoint y: 531, endPoint x: 860, endPoint y: 602, distance: 246.4
click at [624, 531] on input "Search Form" at bounding box center [777, 526] width 646 height 38
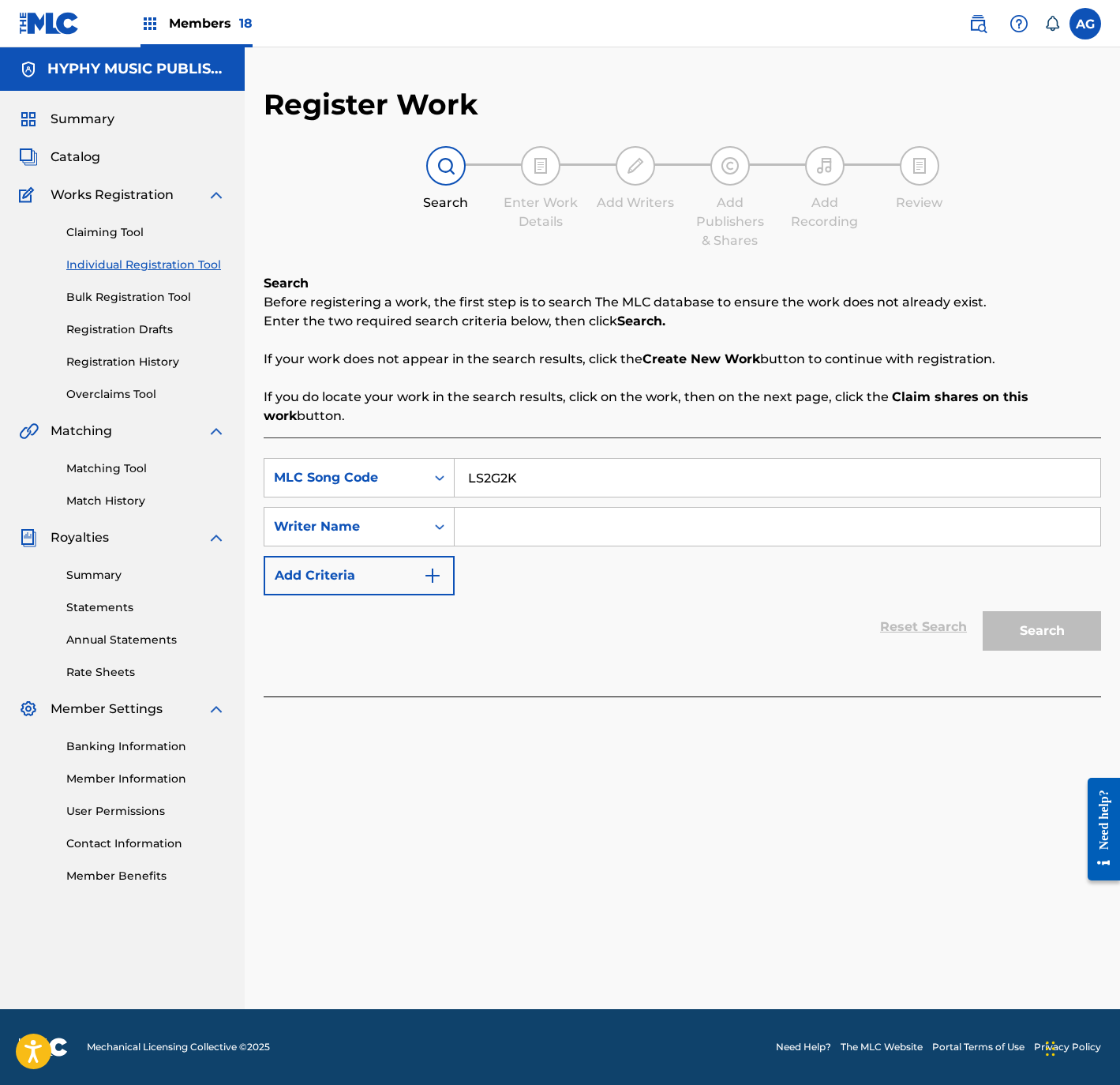
paste input "GERMAN [PERSON_NAME]"
click at [1102, 642] on div "Register Work Search Enter Work Details Add Writers Add Publishers & Shares Add…" at bounding box center [682, 547] width 875 height 922
click at [1076, 635] on button "Search" at bounding box center [1042, 631] width 118 height 39
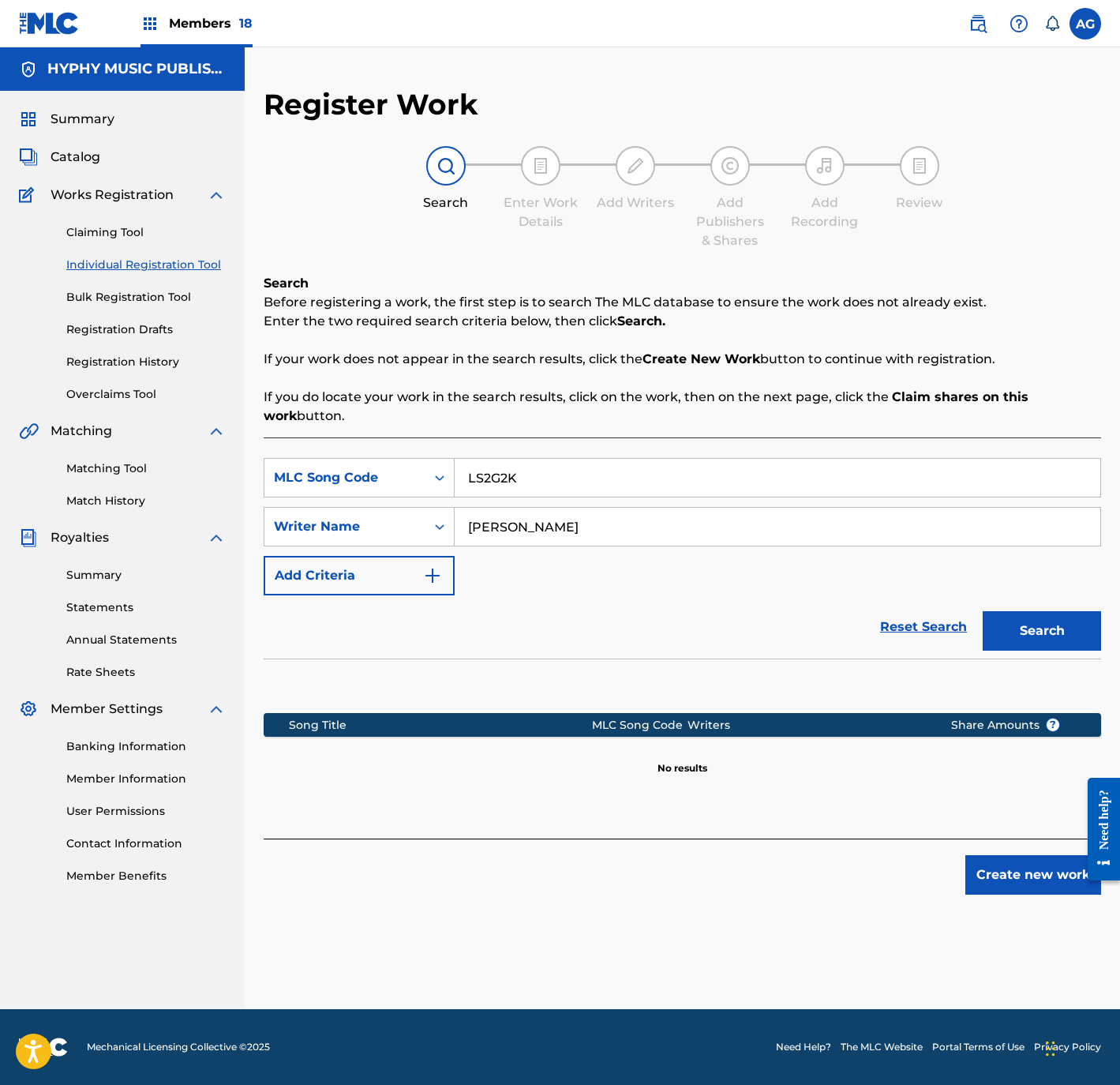
drag, startPoint x: 533, startPoint y: 526, endPoint x: 1253, endPoint y: 533, distance: 720.0
click at [1120, 533] on html "Accessibility Screen-Reader Guide, Feedback, and Issue Reporting | New window M…" at bounding box center [560, 542] width 1120 height 1085
type input "GERMAN"
click at [1038, 643] on button "Search" at bounding box center [1042, 631] width 118 height 39
click at [998, 29] on span at bounding box center [1011, 24] width 98 height 32
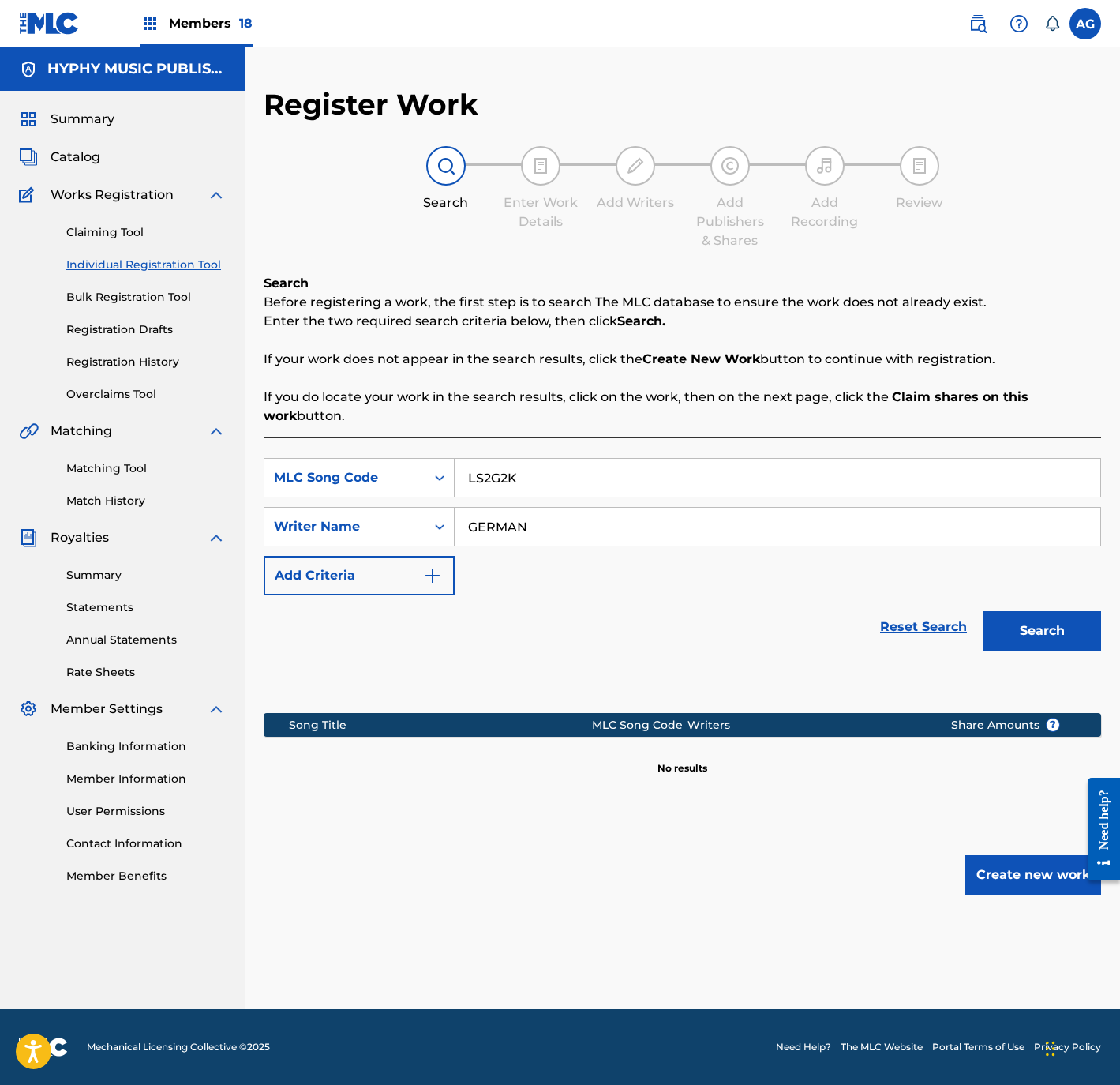
click at [988, 24] on link at bounding box center [978, 24] width 32 height 32
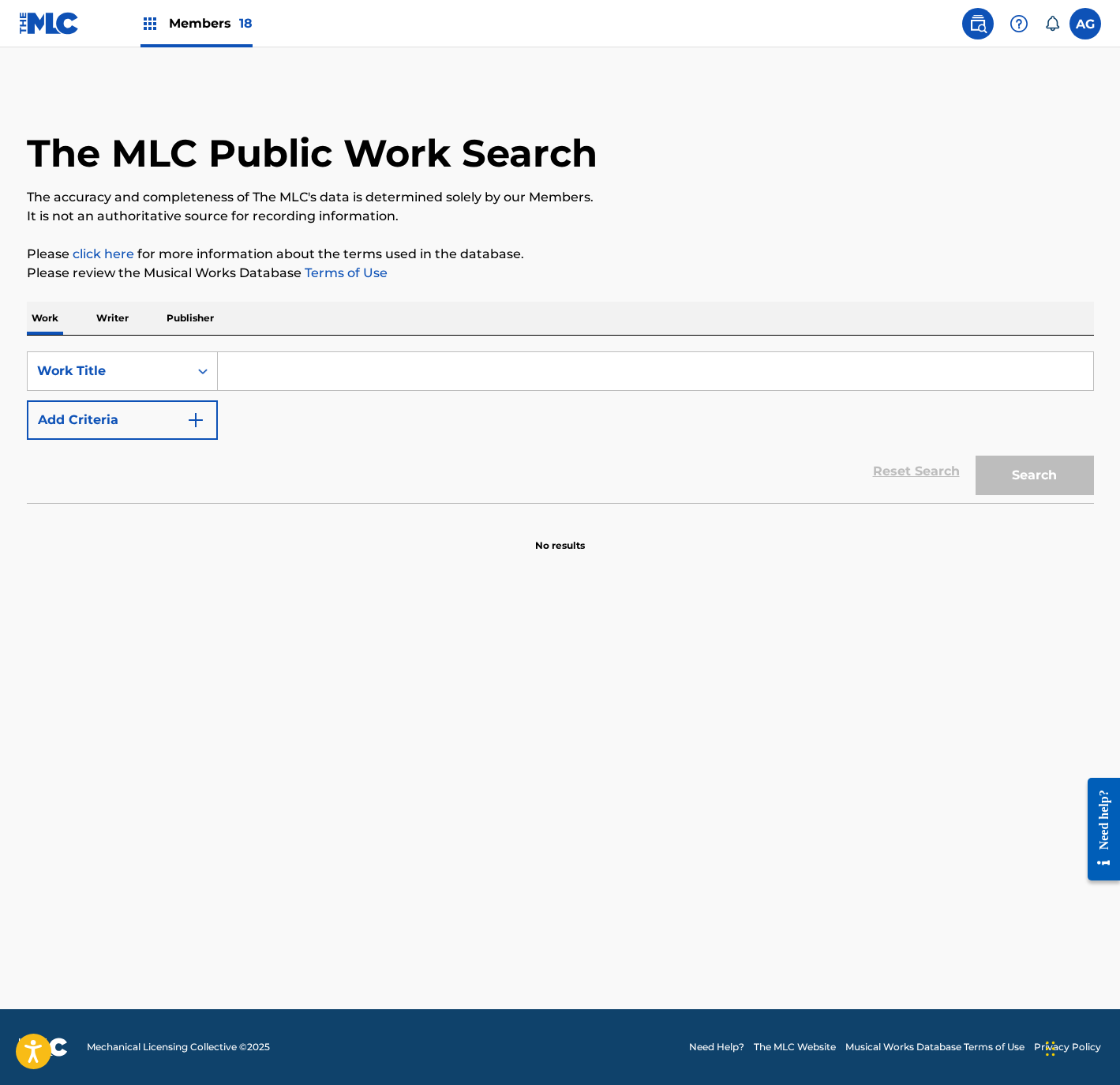
click at [257, 382] on input "Search Form" at bounding box center [655, 370] width 875 height 38
paste input "38 SUPER SCAREFACE"
type input "38 SUPER SCAREFACE"
click at [1007, 467] on button "Search" at bounding box center [1034, 475] width 118 height 39
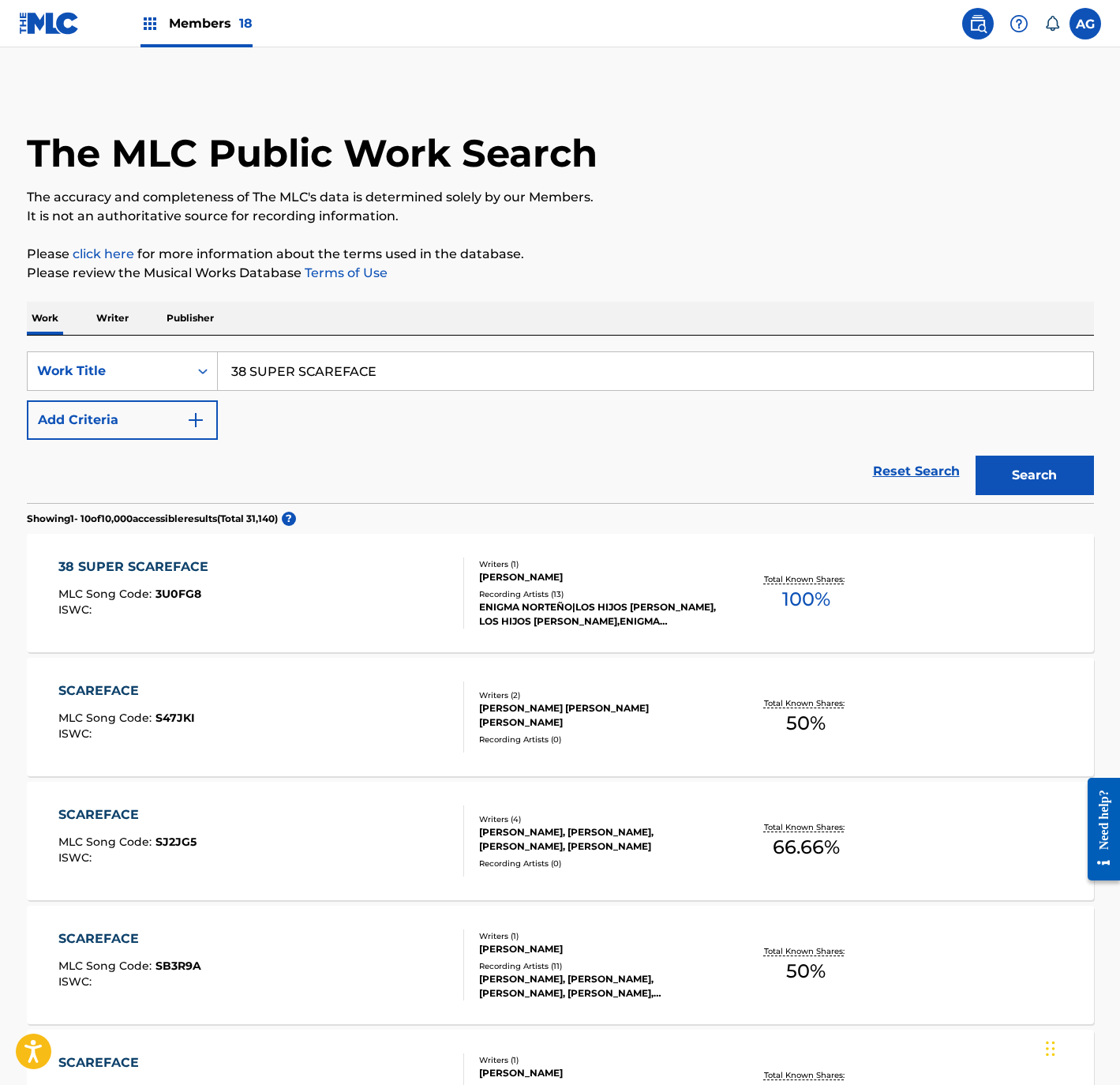
click at [391, 626] on div "38 SUPER SCAREFACE MLC Song Code : 3U0FG8 ISWC :" at bounding box center [261, 592] width 406 height 71
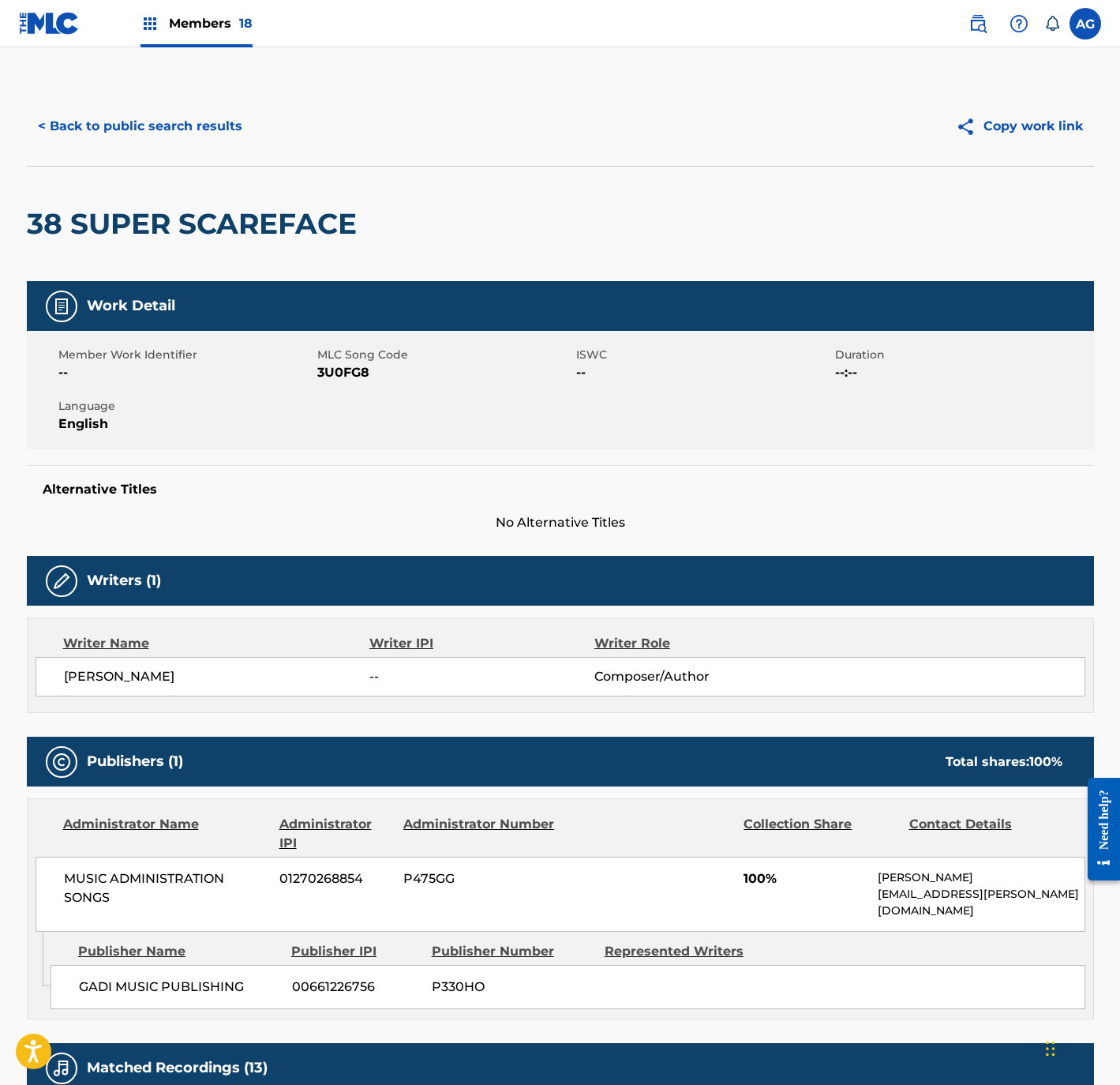
click at [112, 118] on button "< Back to public search results" at bounding box center [140, 126] width 226 height 39
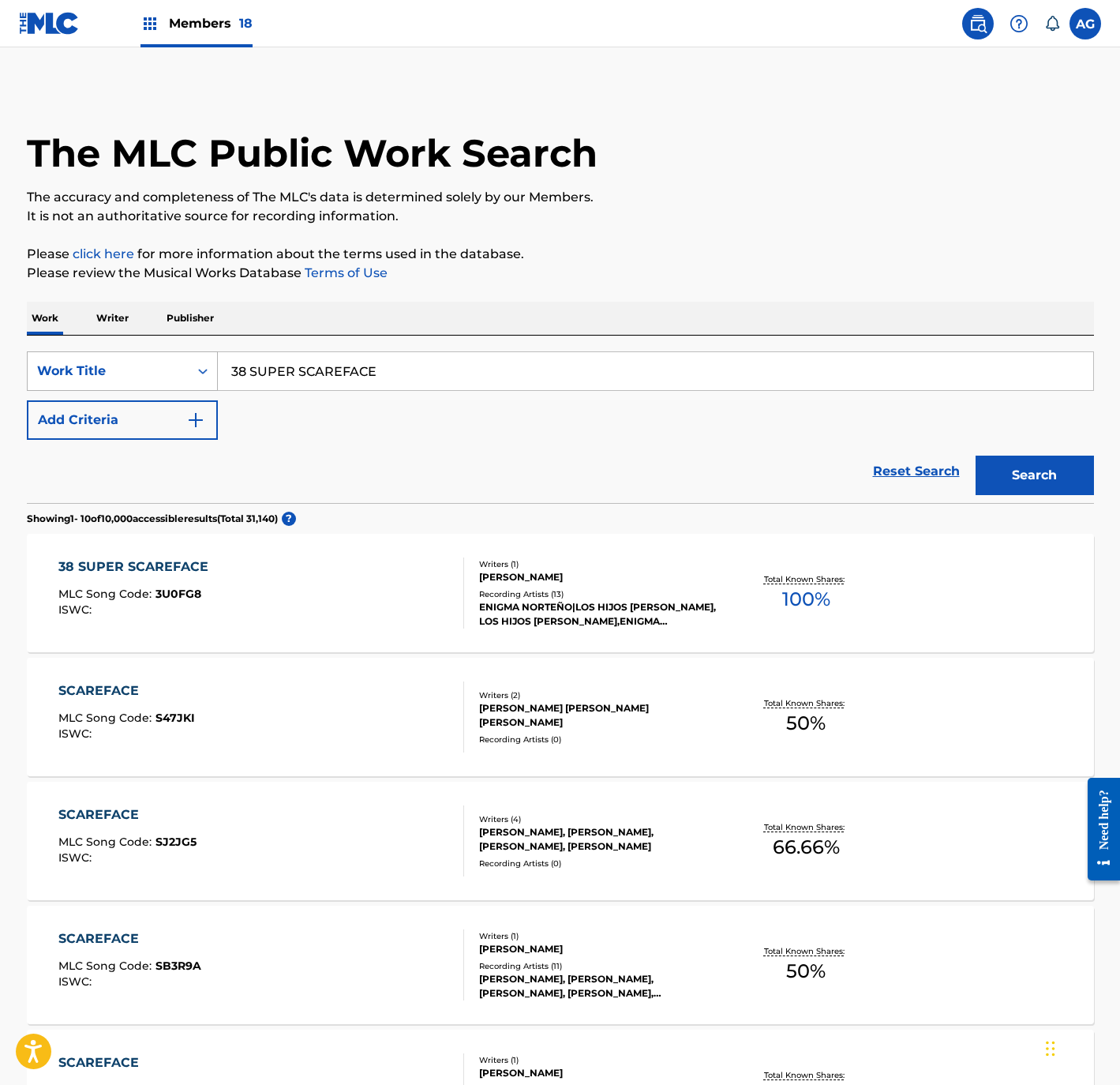
drag, startPoint x: 439, startPoint y: 377, endPoint x: 28, endPoint y: 389, distance: 411.2
click at [22, 391] on div "The MLC Public Work Search The accuracy and completeness of The MLC's data is d…" at bounding box center [560, 967] width 1105 height 1762
paste input "EL HIJO DEL INGENIERO"
type input "EL HIJO DEL INGENIERO"
click at [1031, 479] on button "Search" at bounding box center [1034, 475] width 118 height 39
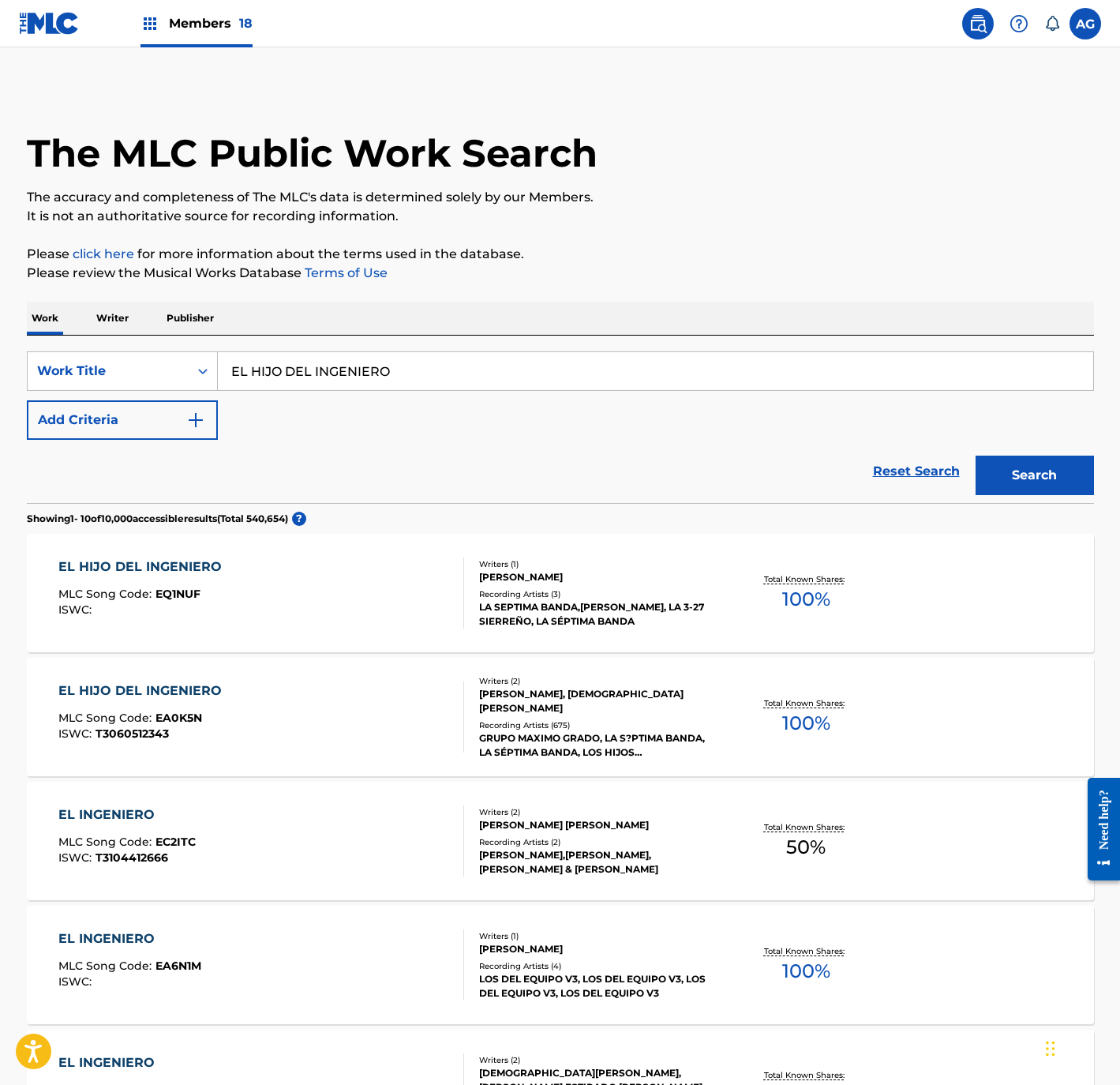
click at [325, 692] on div "EL HIJO DEL INGENIERO MLC Song Code : EA0K5N ISWC : T3060512343" at bounding box center [261, 717] width 406 height 71
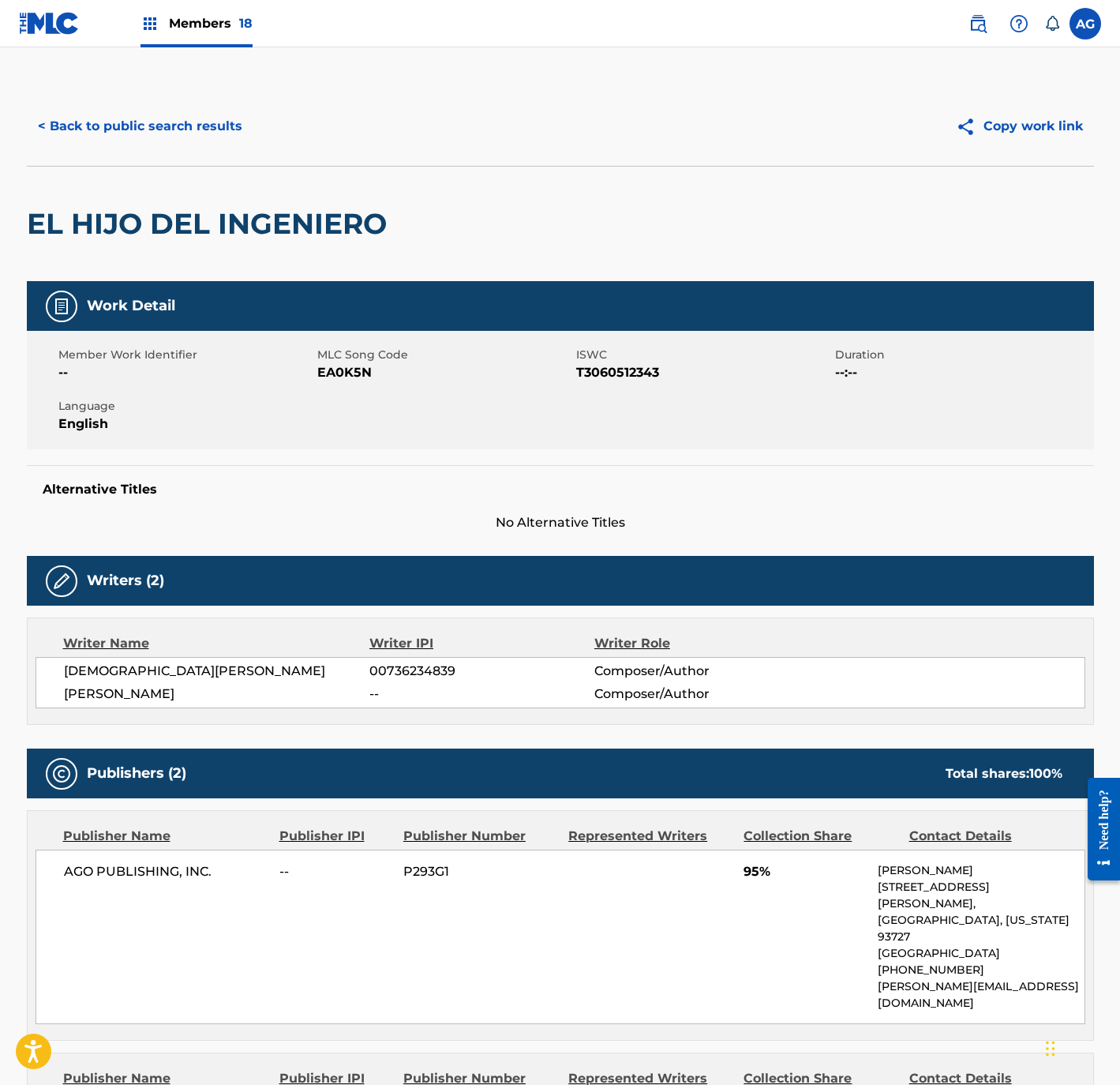
click at [152, 129] on button "< Back to public search results" at bounding box center [140, 126] width 226 height 39
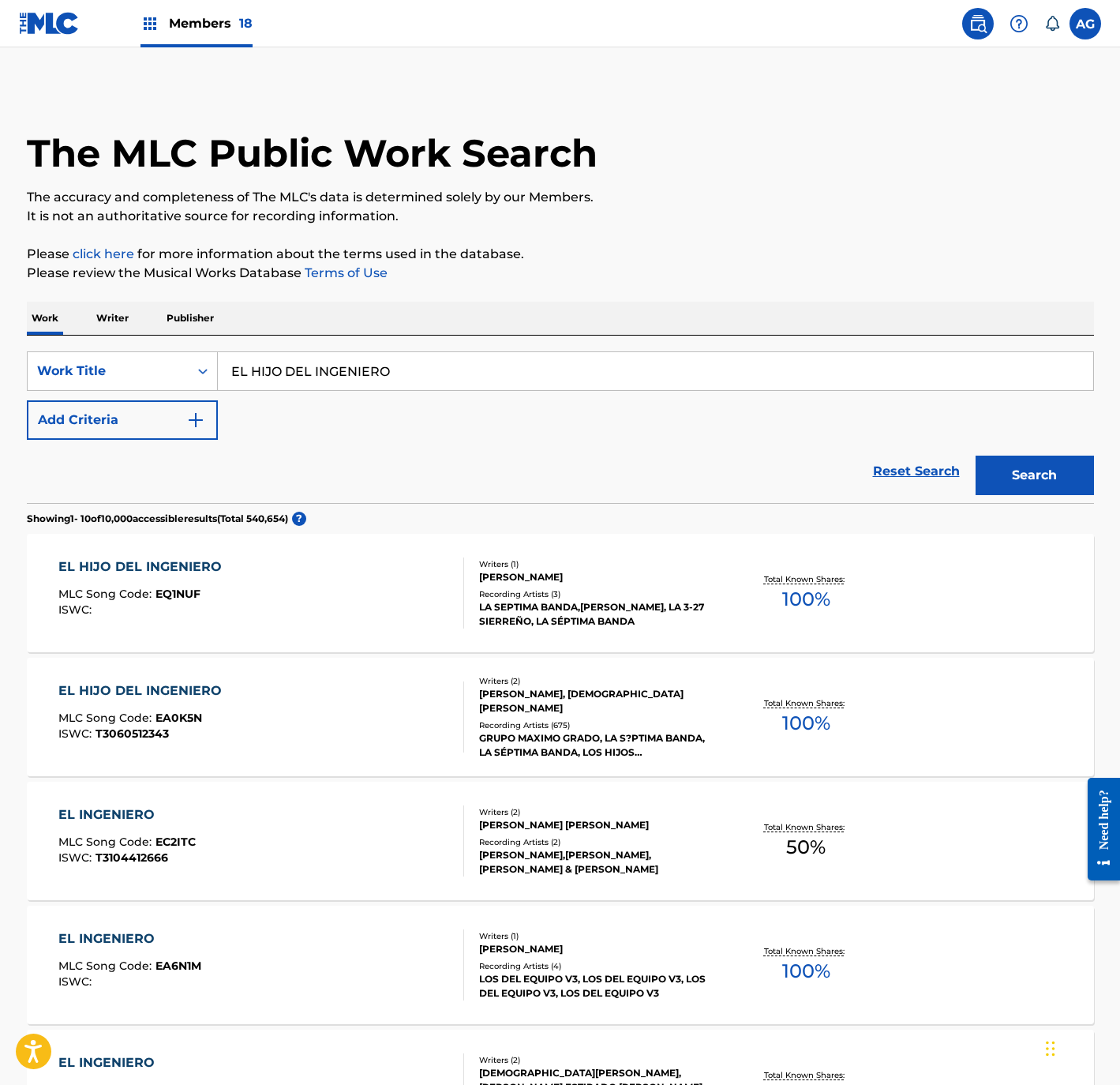
click at [193, 29] on span "Members 18" at bounding box center [210, 23] width 83 height 18
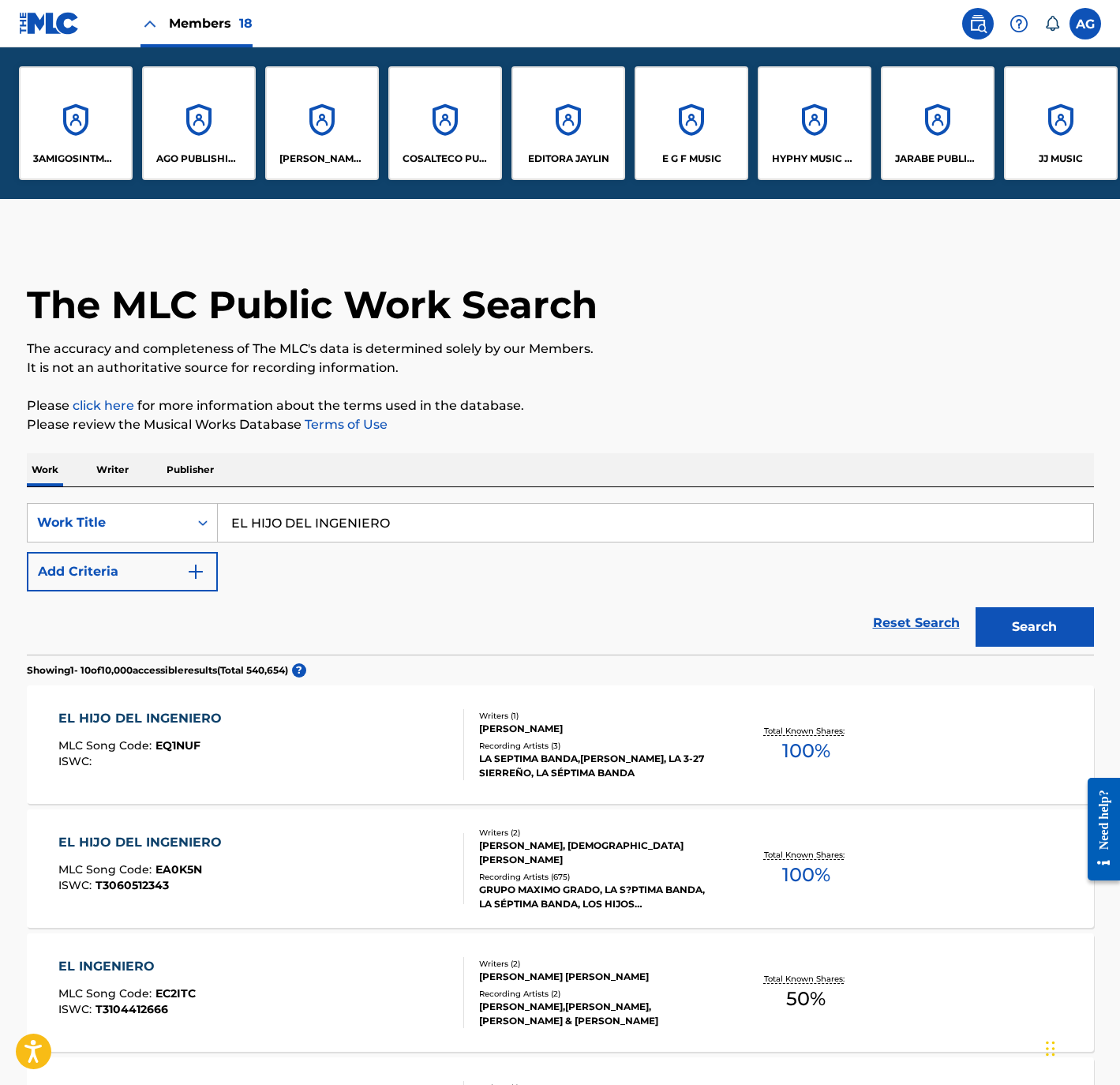
click at [234, 135] on div "AGO PUBLISHING, INC." at bounding box center [199, 124] width 114 height 114
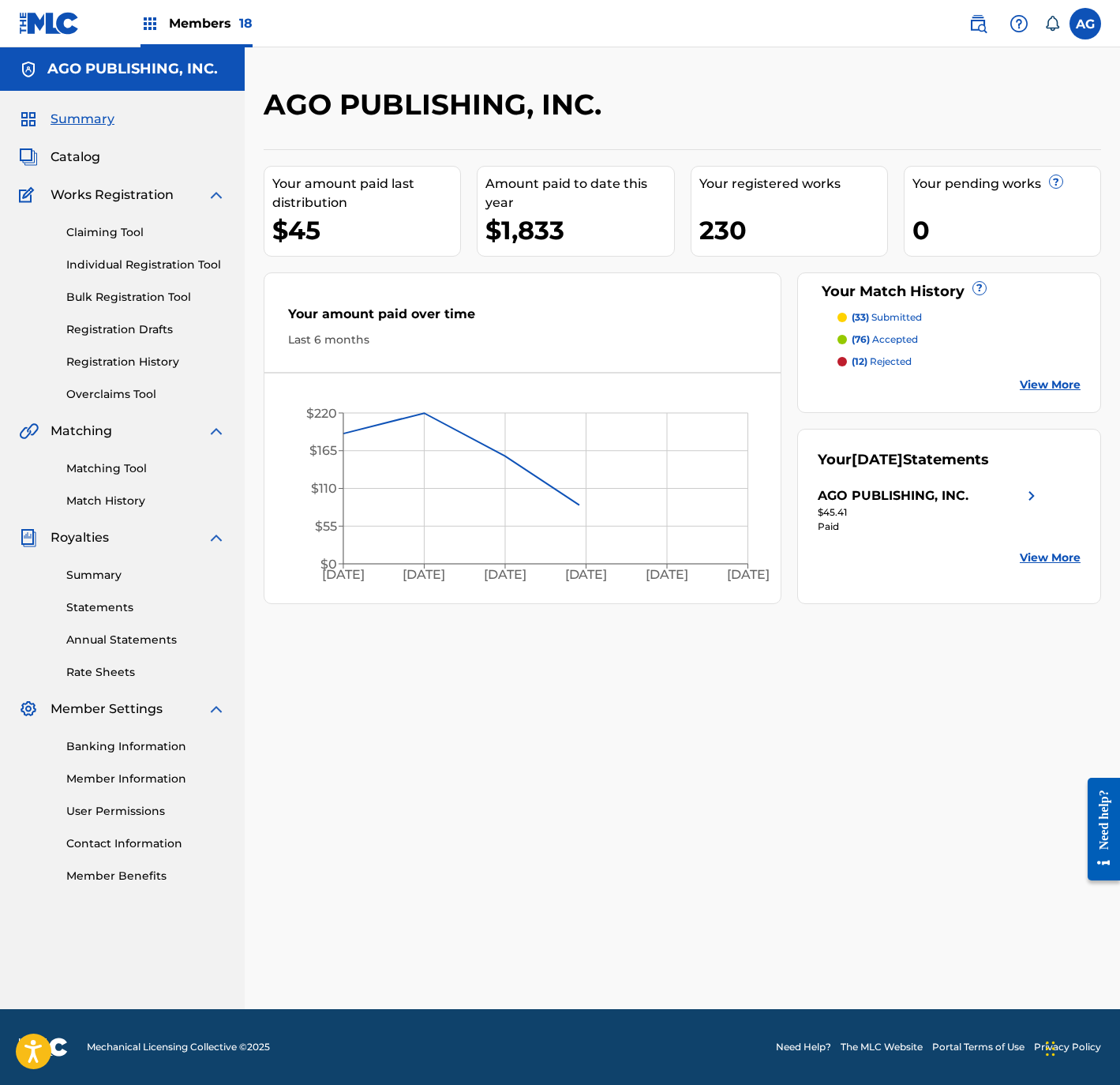
click at [85, 169] on div "Summary Catalog Works Registration Claiming Tool Individual Registration Tool B…" at bounding box center [122, 497] width 245 height 812
click at [79, 154] on span "Catalog" at bounding box center [75, 157] width 50 height 19
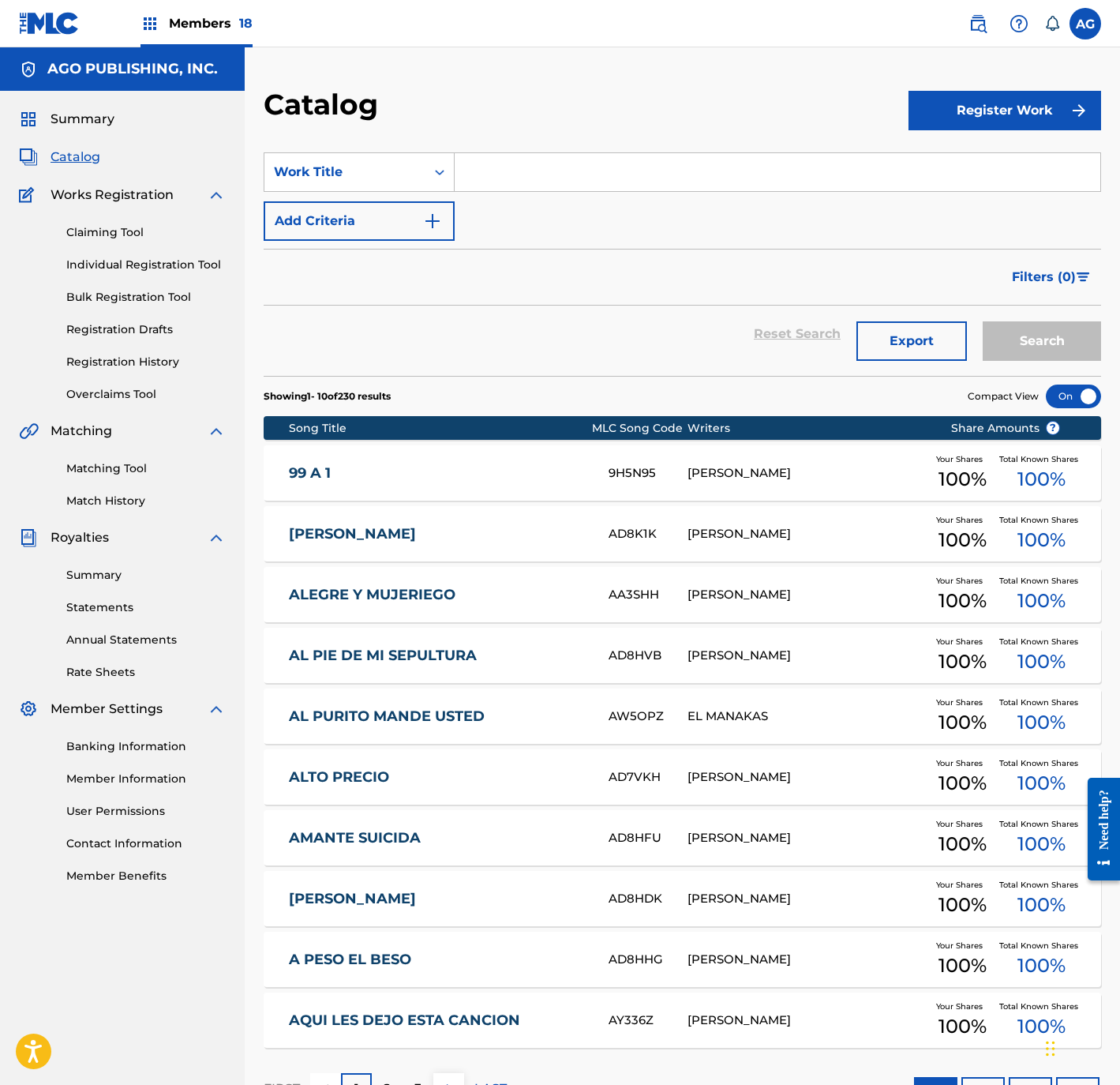
drag, startPoint x: 540, startPoint y: 159, endPoint x: 557, endPoint y: 168, distance: 19.2
click at [540, 159] on input "Search Form" at bounding box center [777, 172] width 646 height 38
paste input "EL HIJO DEL INGENIERO"
type input "EL HIJO DEL INGENIERO"
click at [1040, 337] on button "Search" at bounding box center [1042, 340] width 118 height 39
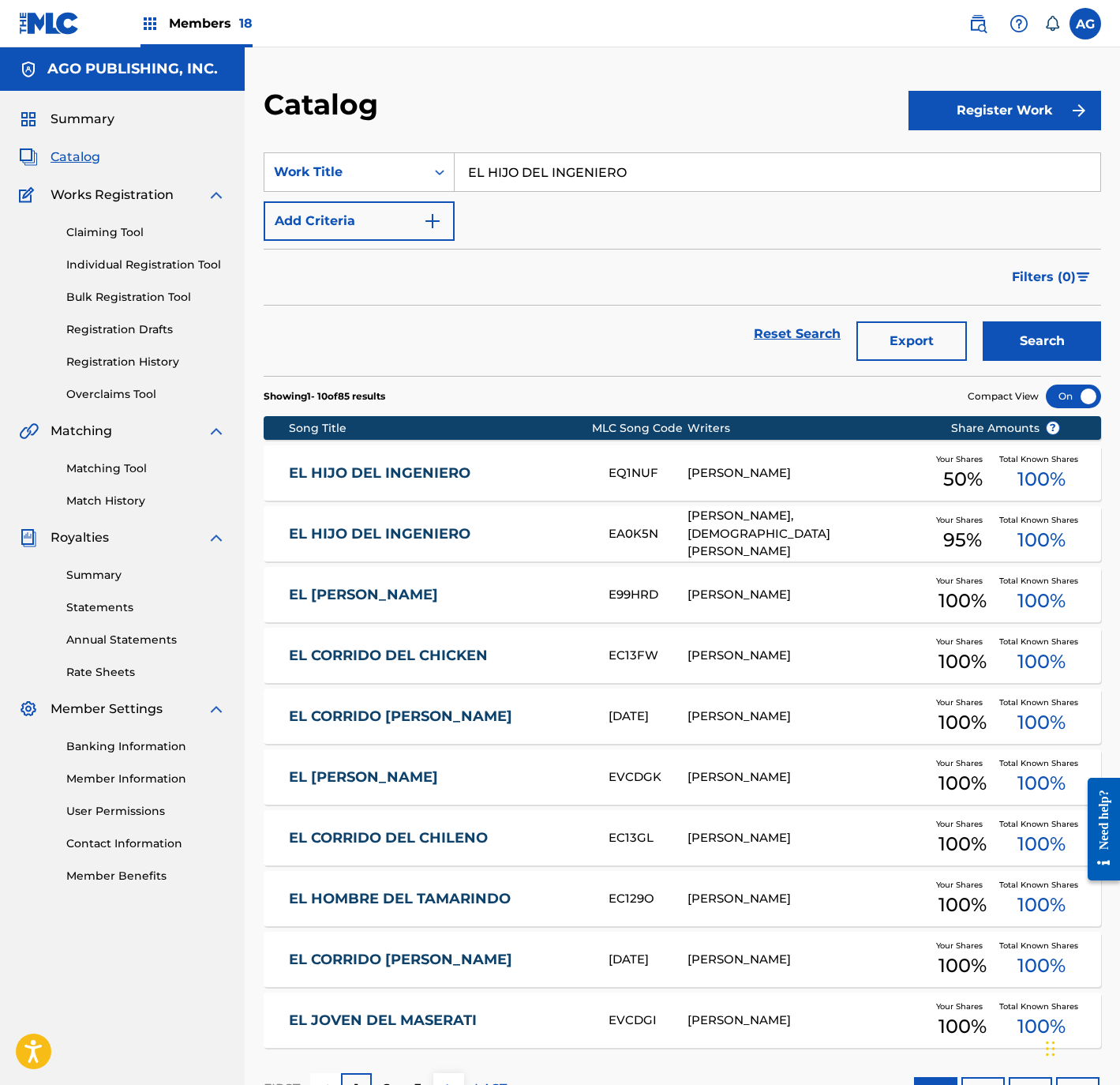
click at [557, 482] on link "EL HIJO DEL INGENIERO" at bounding box center [438, 473] width 298 height 18
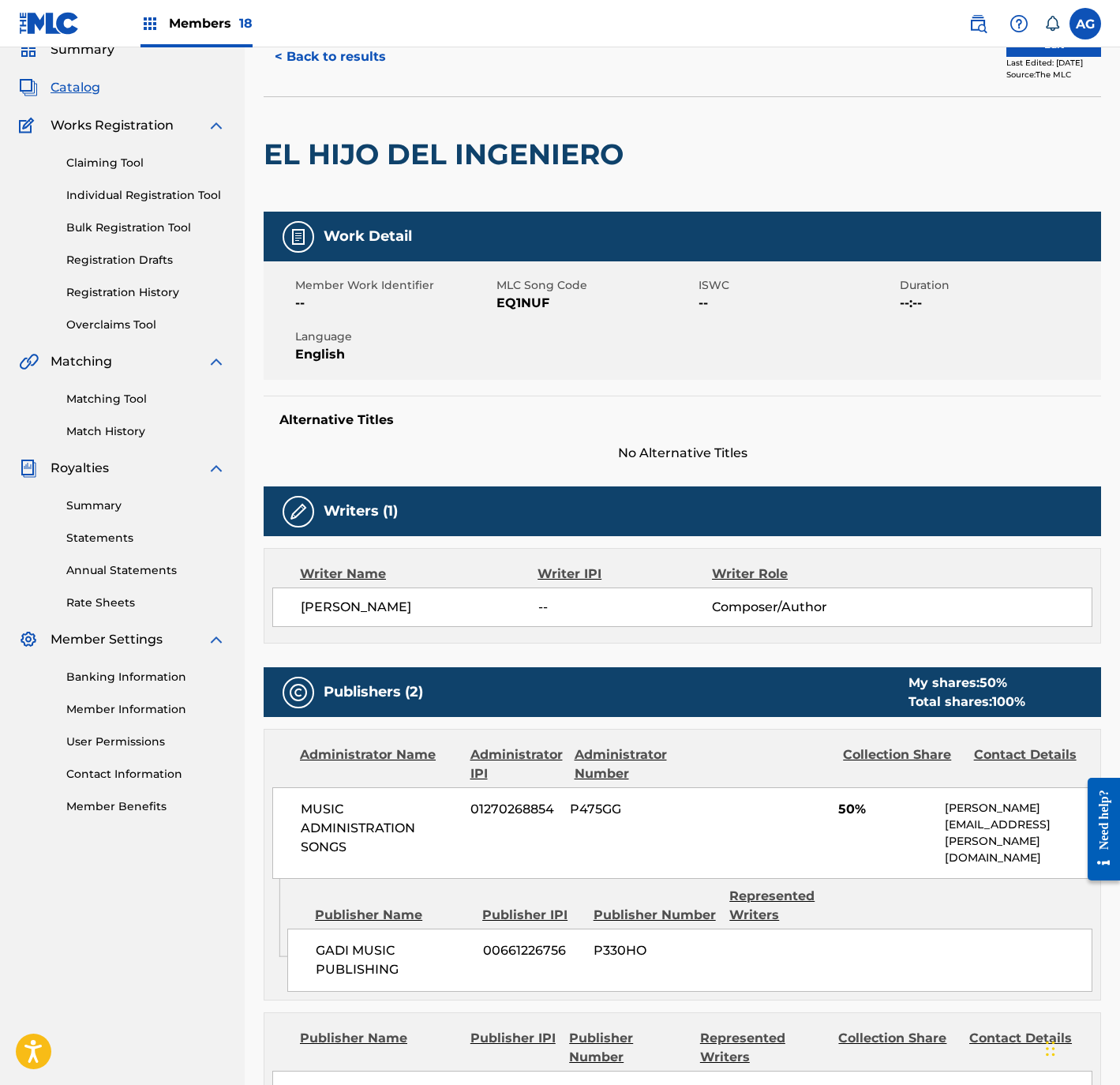
scroll to position [27, 0]
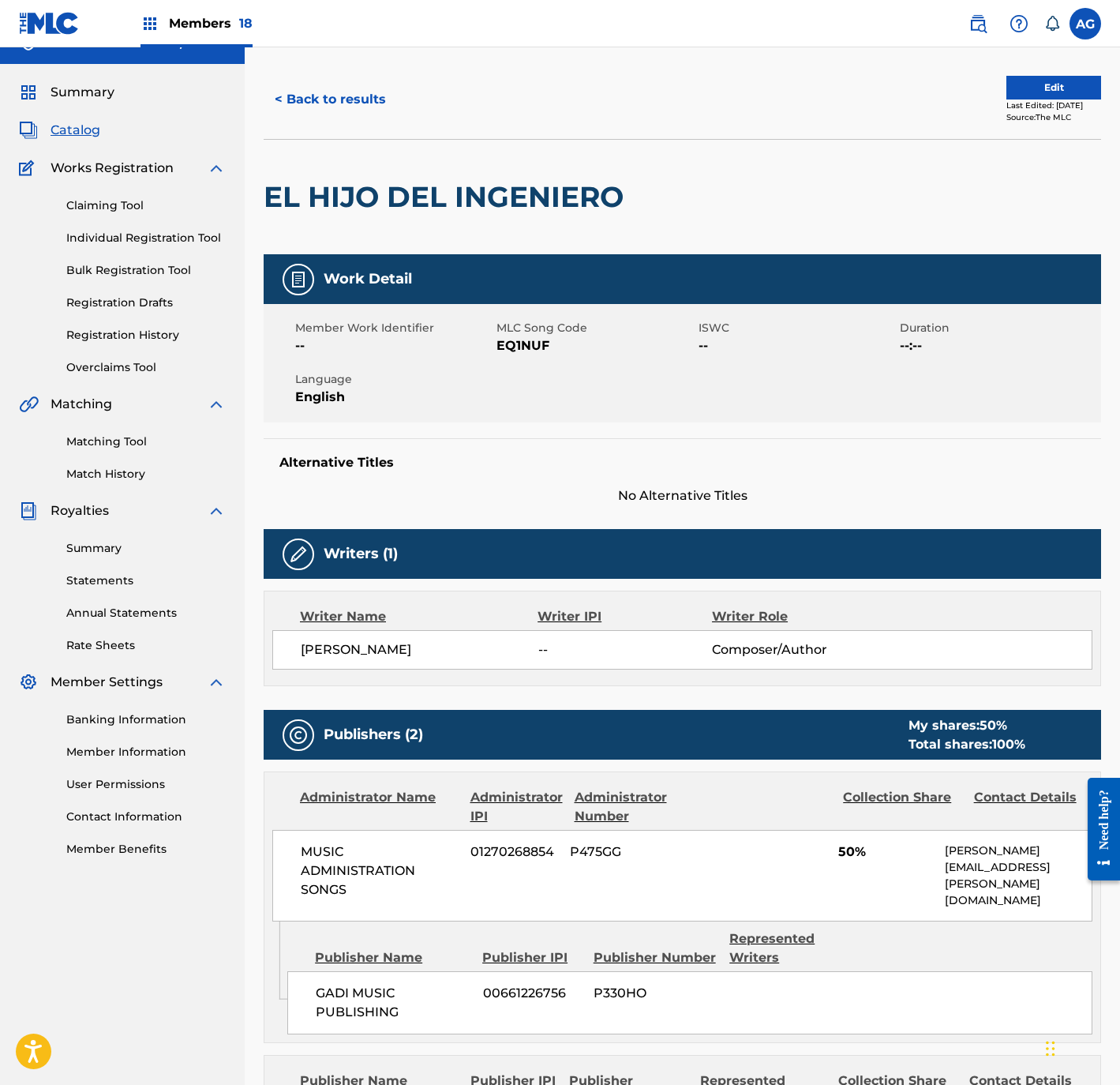
click at [369, 188] on h2 "EL HIJO DEL INGENIERO" at bounding box center [447, 196] width 367 height 36
copy div "EL HIJO DEL INGENIERO"
click at [115, 439] on link "Matching Tool" at bounding box center [146, 441] width 160 height 17
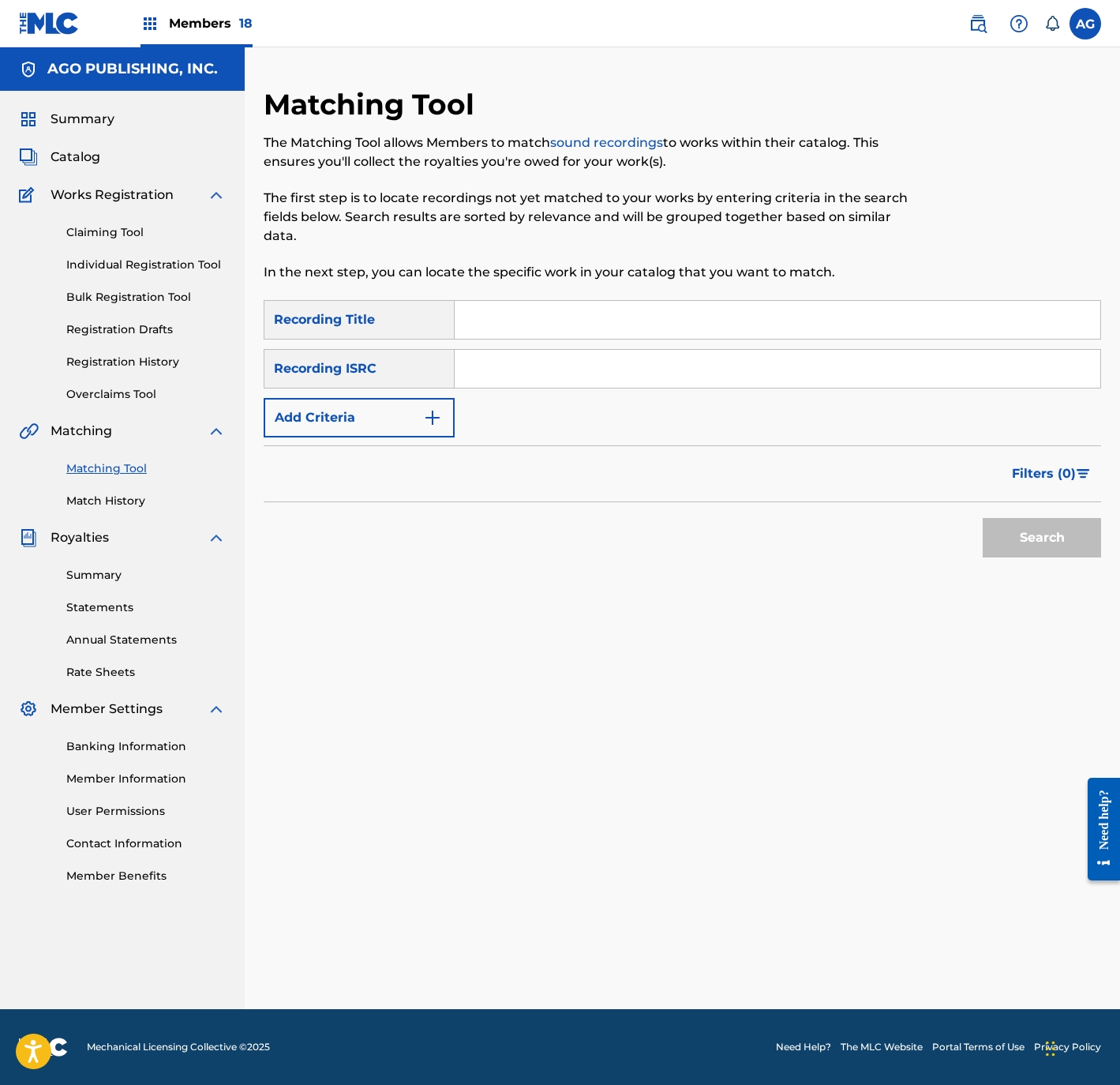
click at [546, 311] on input "Search Form" at bounding box center [777, 319] width 646 height 38
paste input "EL HIJO DEL INGENIERO"
type input "EL HIJO DEL INGENIERO"
click at [1036, 521] on button "Search" at bounding box center [1042, 537] width 118 height 39
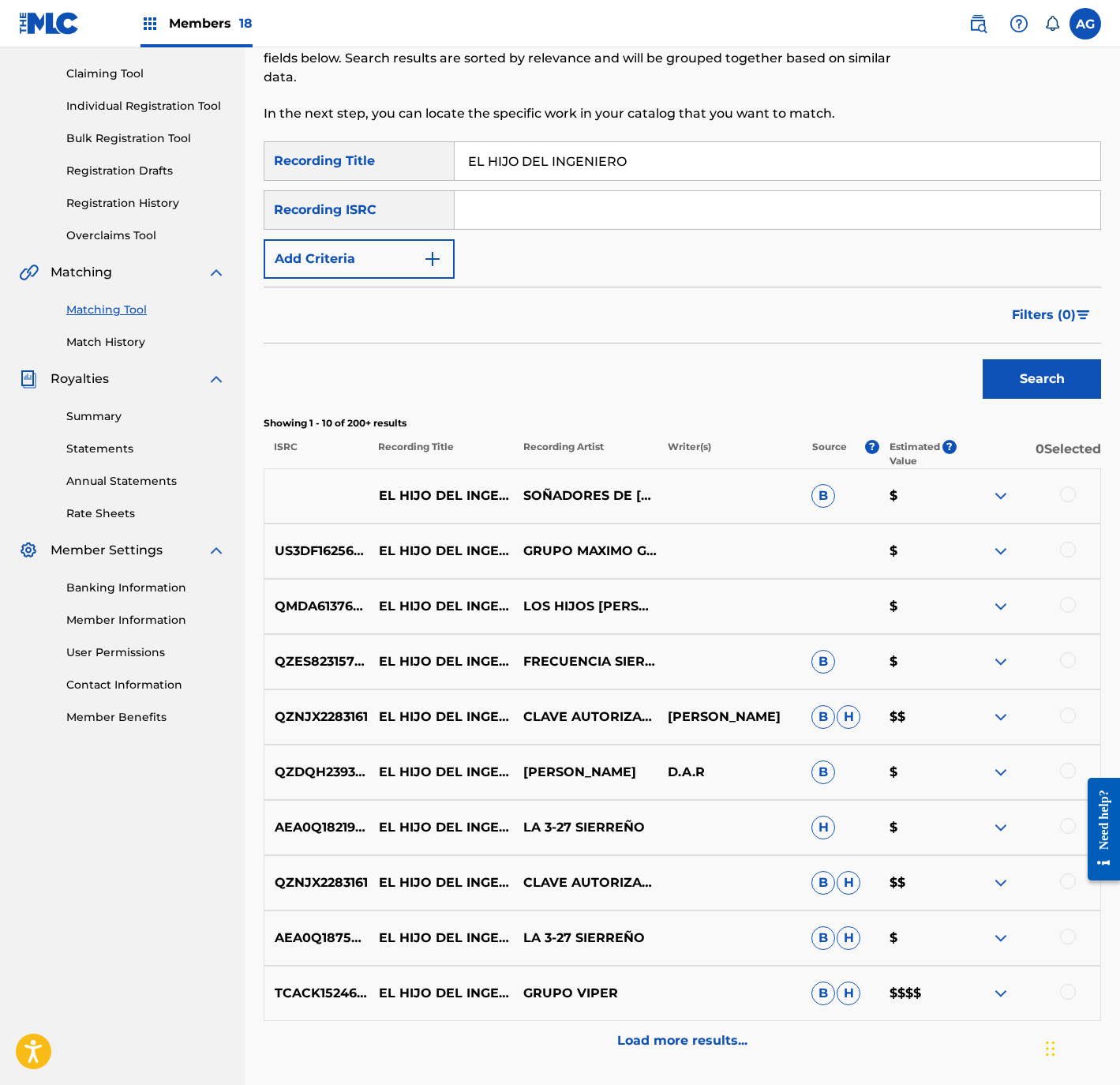
scroll to position [237, 0]
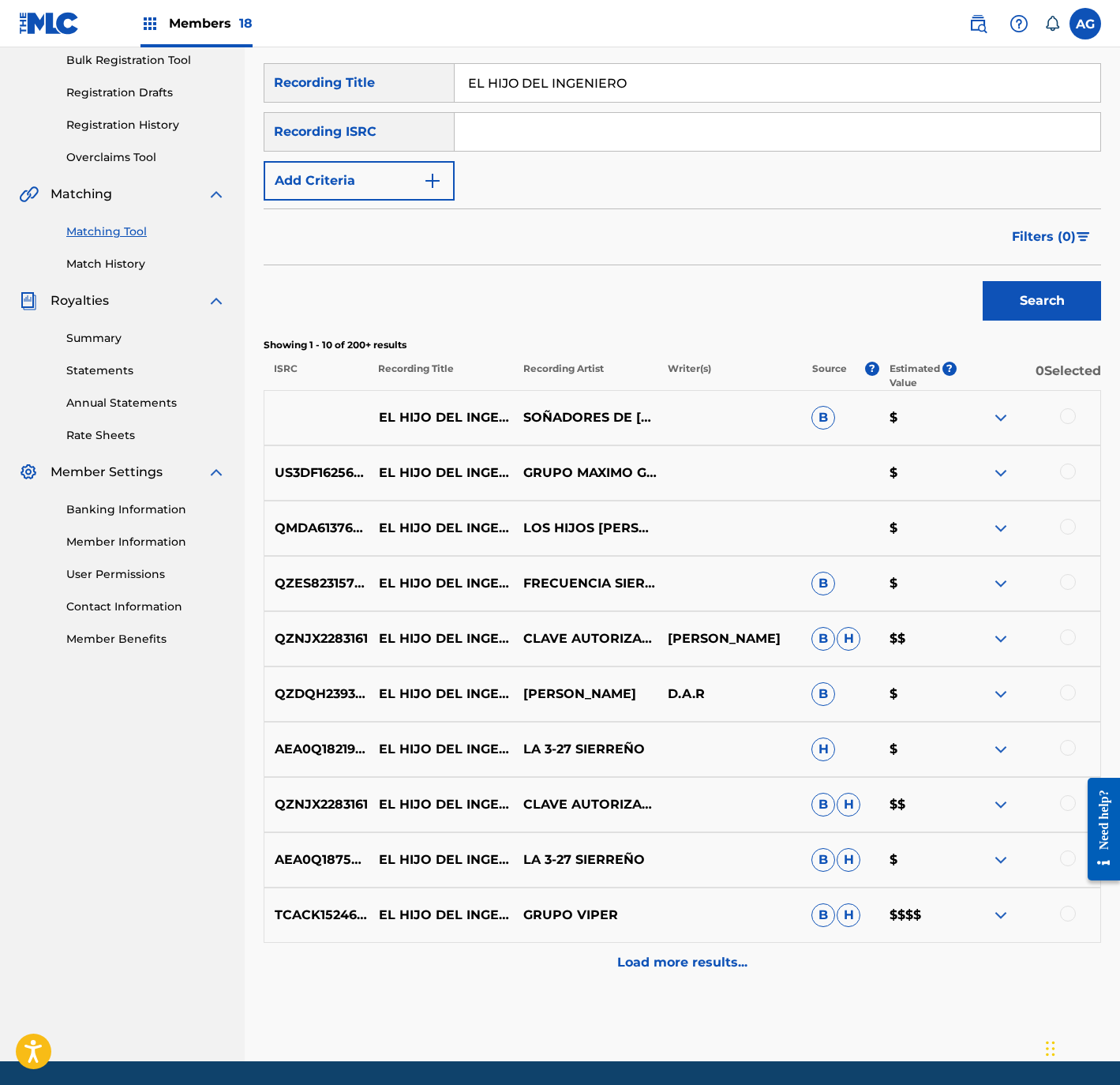
click at [1054, 237] on span "Filters ( 0 )" at bounding box center [1044, 237] width 64 height 19
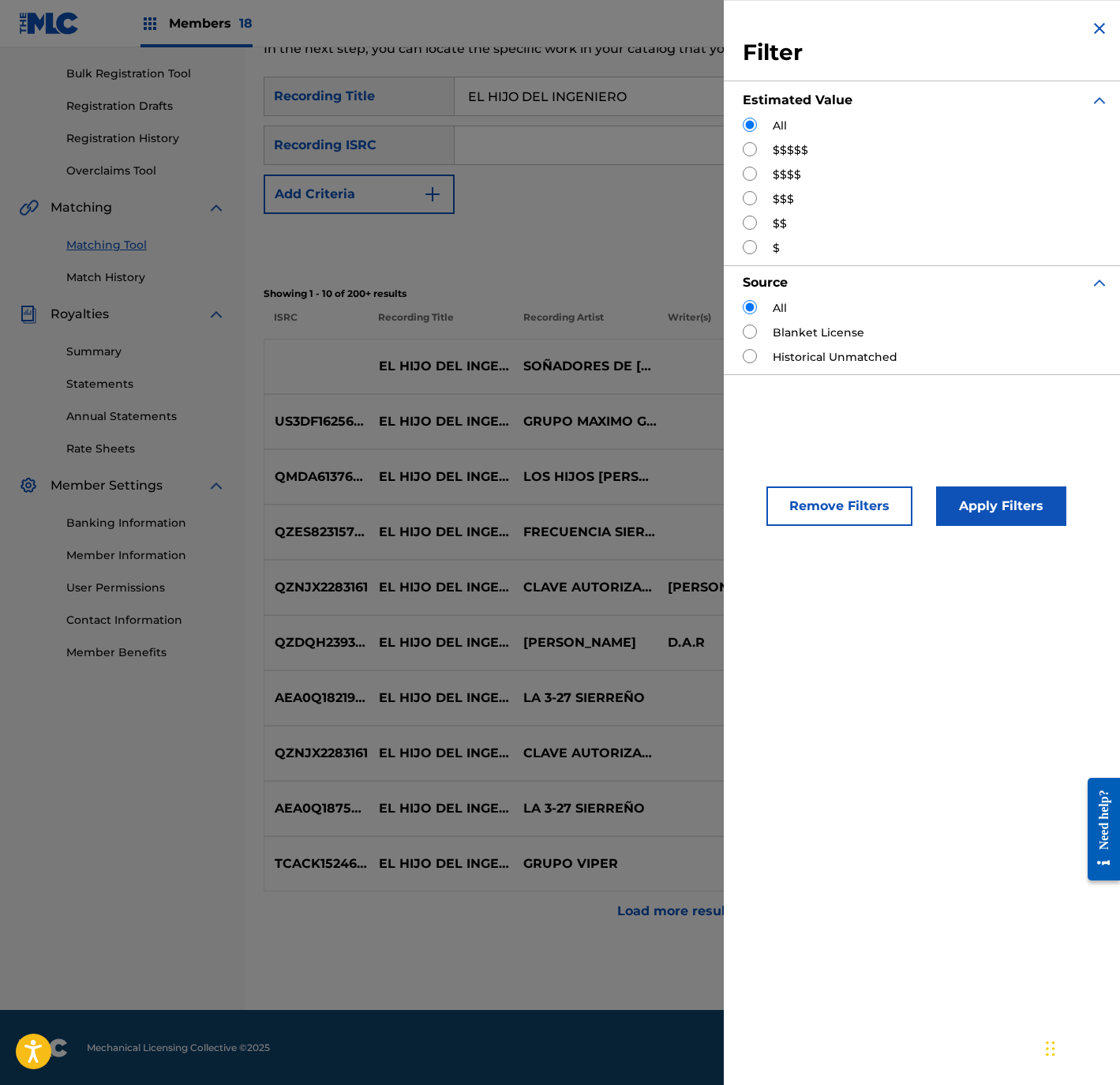
click at [746, 154] on input "Search Form" at bounding box center [750, 149] width 14 height 14
radio input "true"
click at [988, 512] on button "Apply Filters" at bounding box center [1001, 505] width 131 height 39
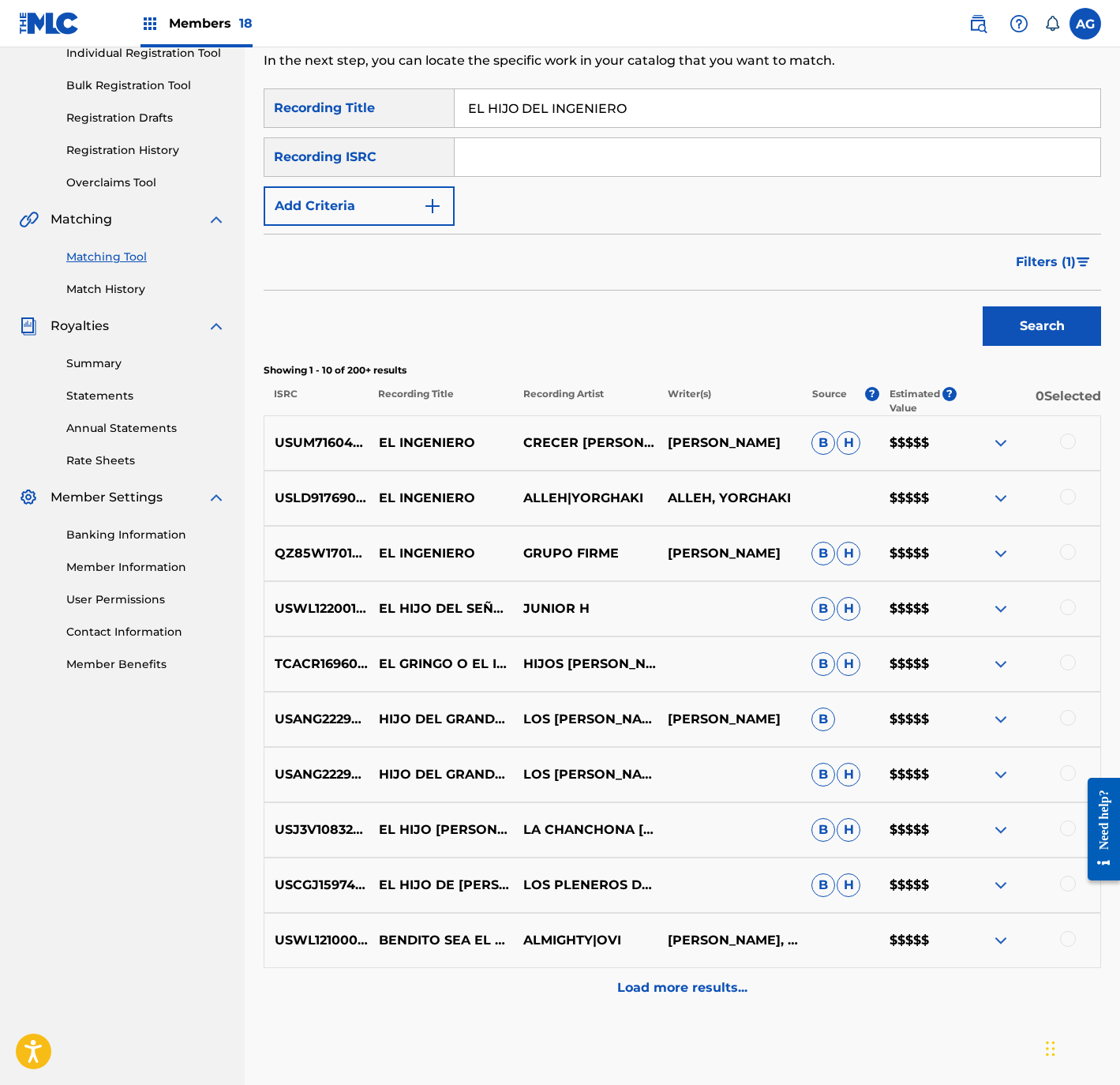
scroll to position [237, 0]
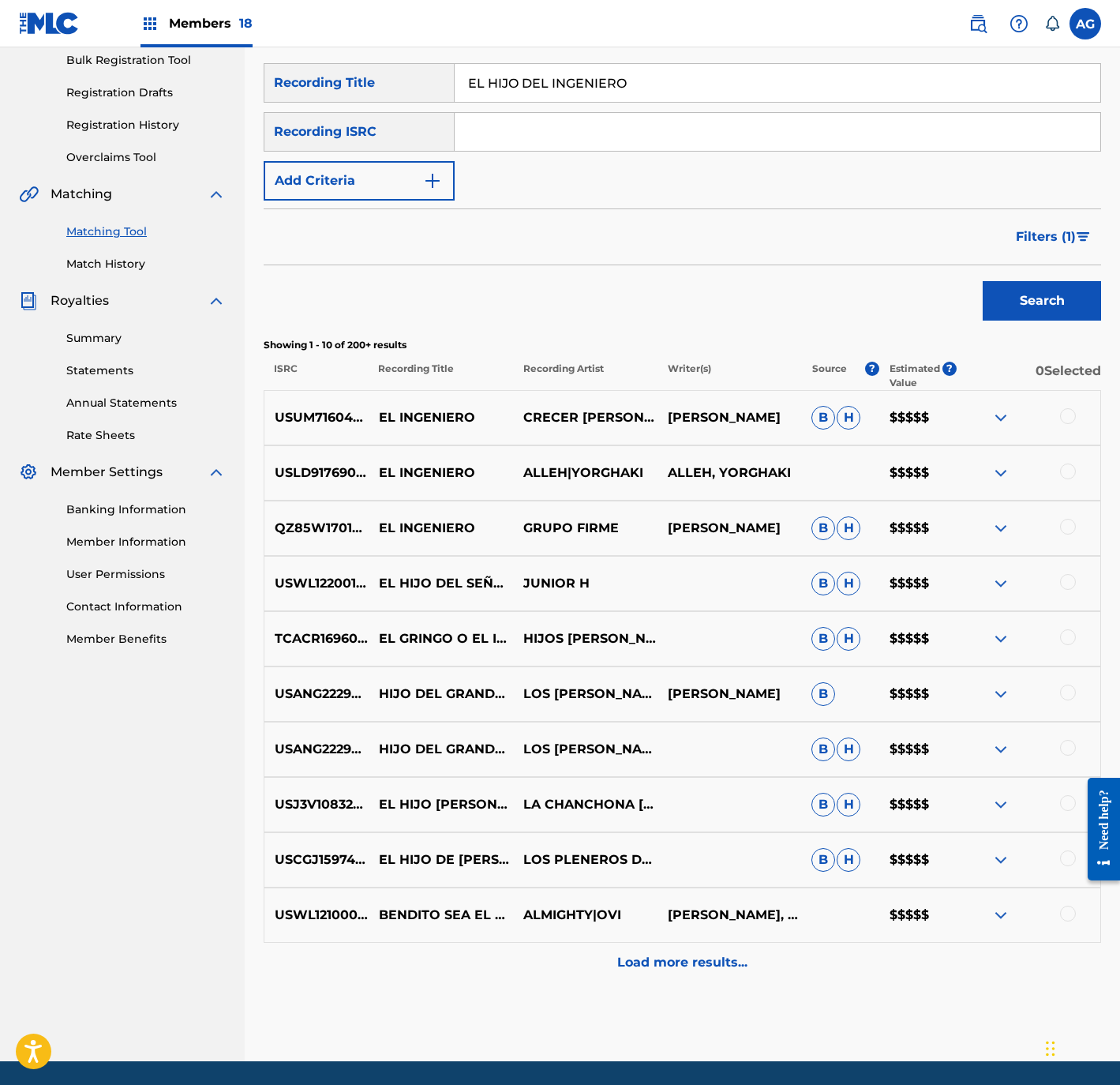
click at [1042, 247] on button "Filters ( 1 )" at bounding box center [1054, 237] width 95 height 39
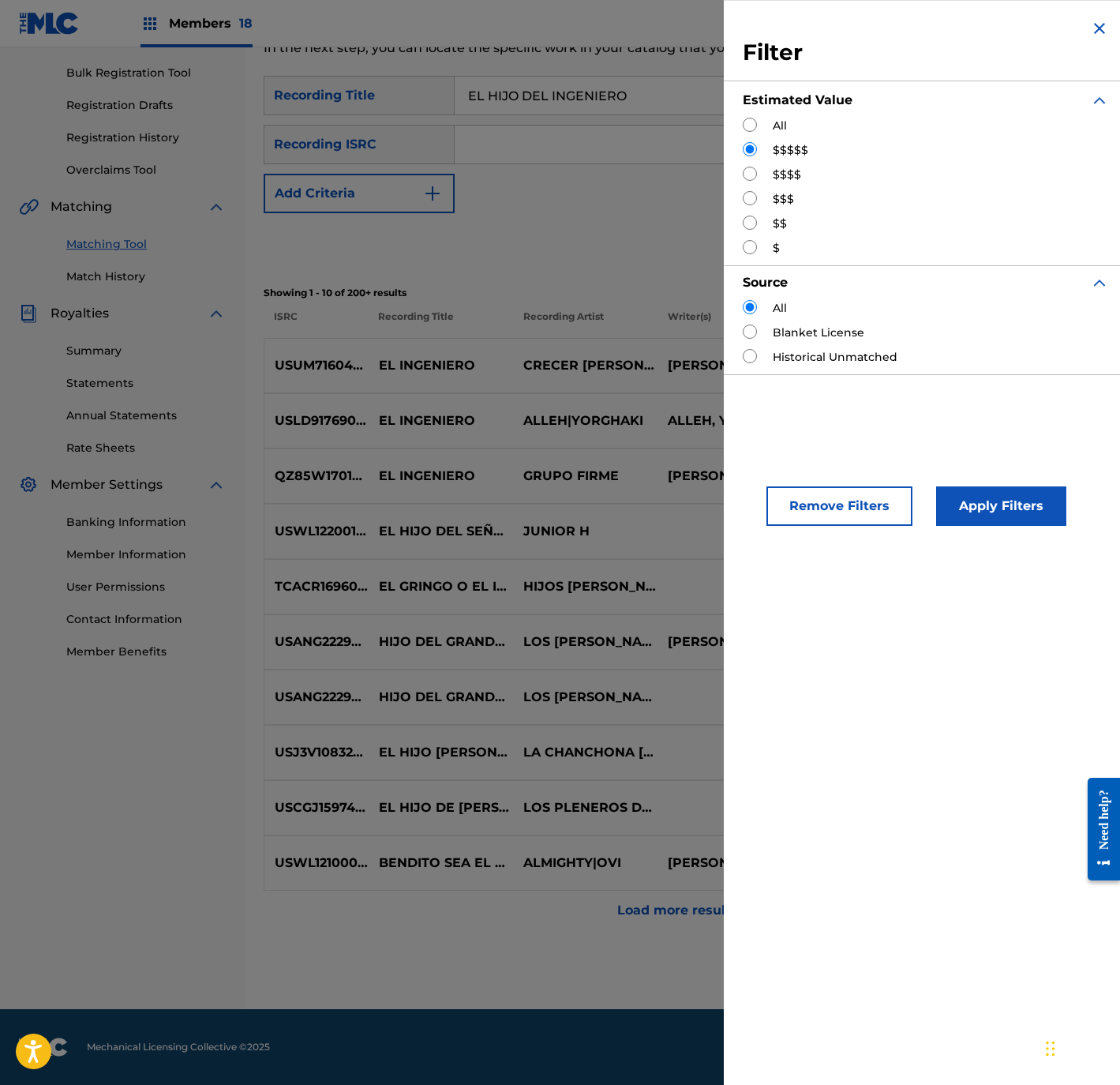
scroll to position [224, 0]
click at [751, 174] on input "Search Form" at bounding box center [750, 174] width 14 height 14
radio input "true"
click at [972, 493] on button "Apply Filters" at bounding box center [1001, 505] width 131 height 39
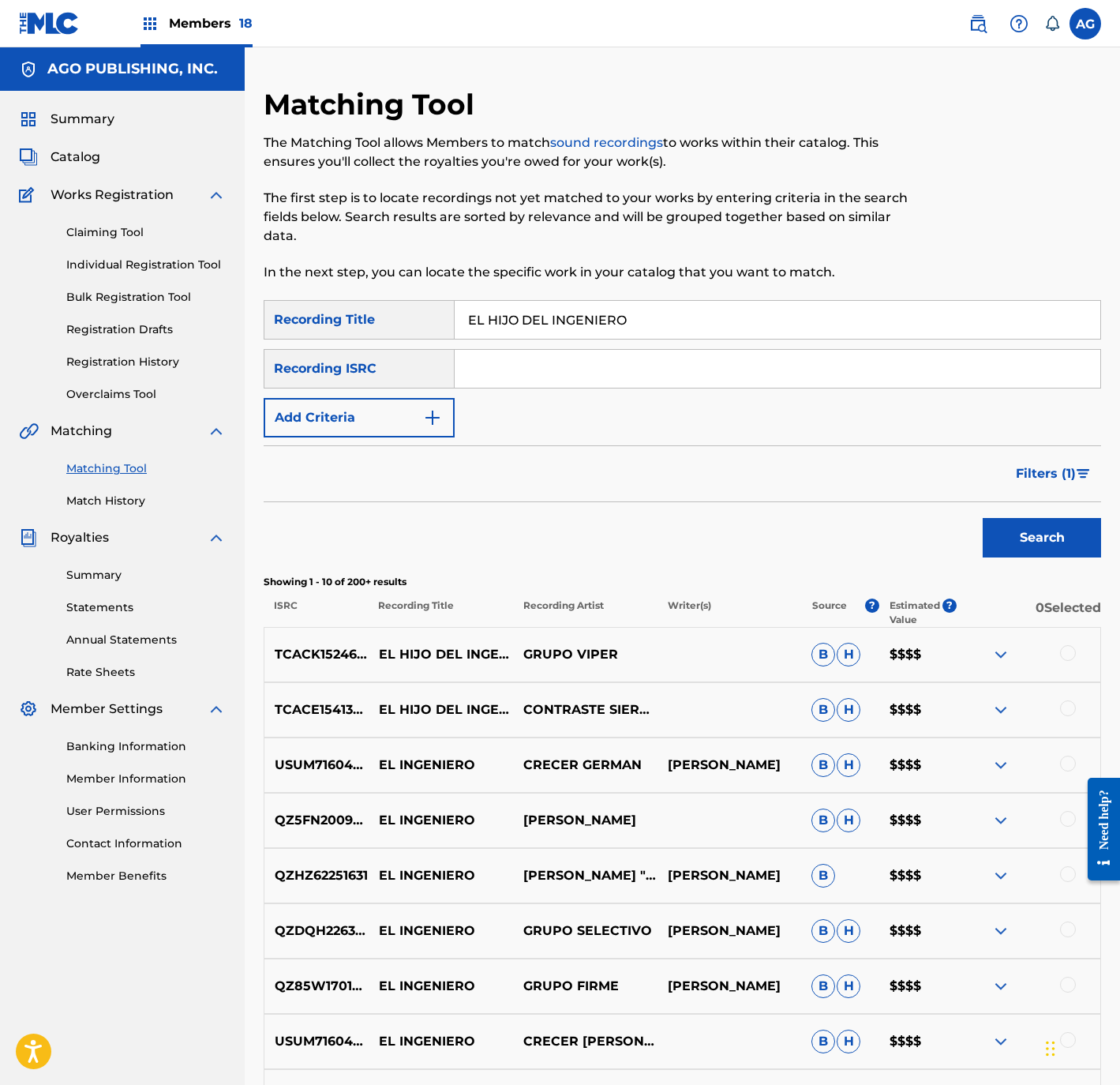
scroll to position [118, 0]
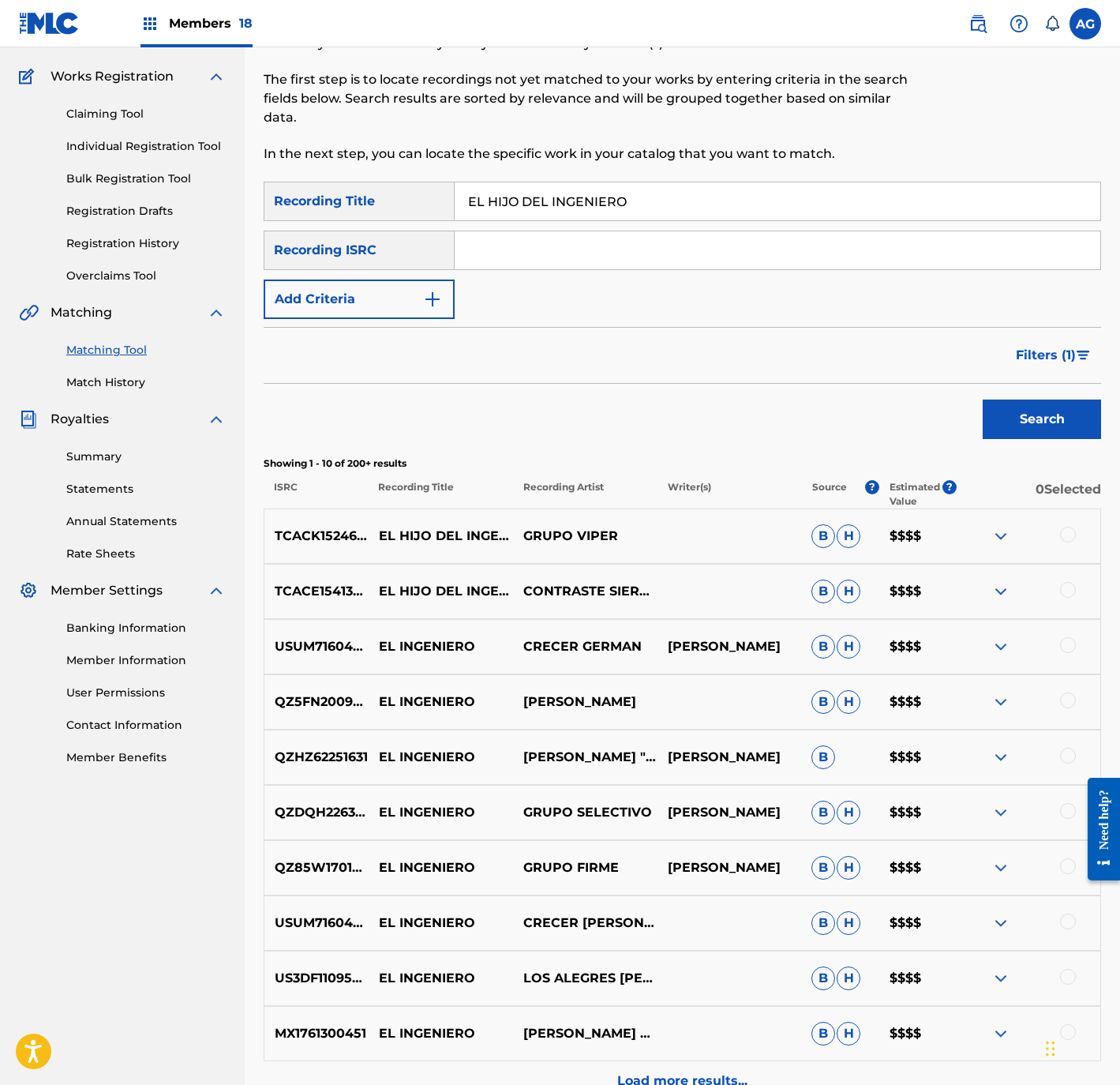
click at [1057, 533] on div at bounding box center [1028, 536] width 145 height 19
click at [1068, 536] on div at bounding box center [1068, 534] width 16 height 16
click at [1064, 590] on div at bounding box center [1068, 589] width 16 height 16
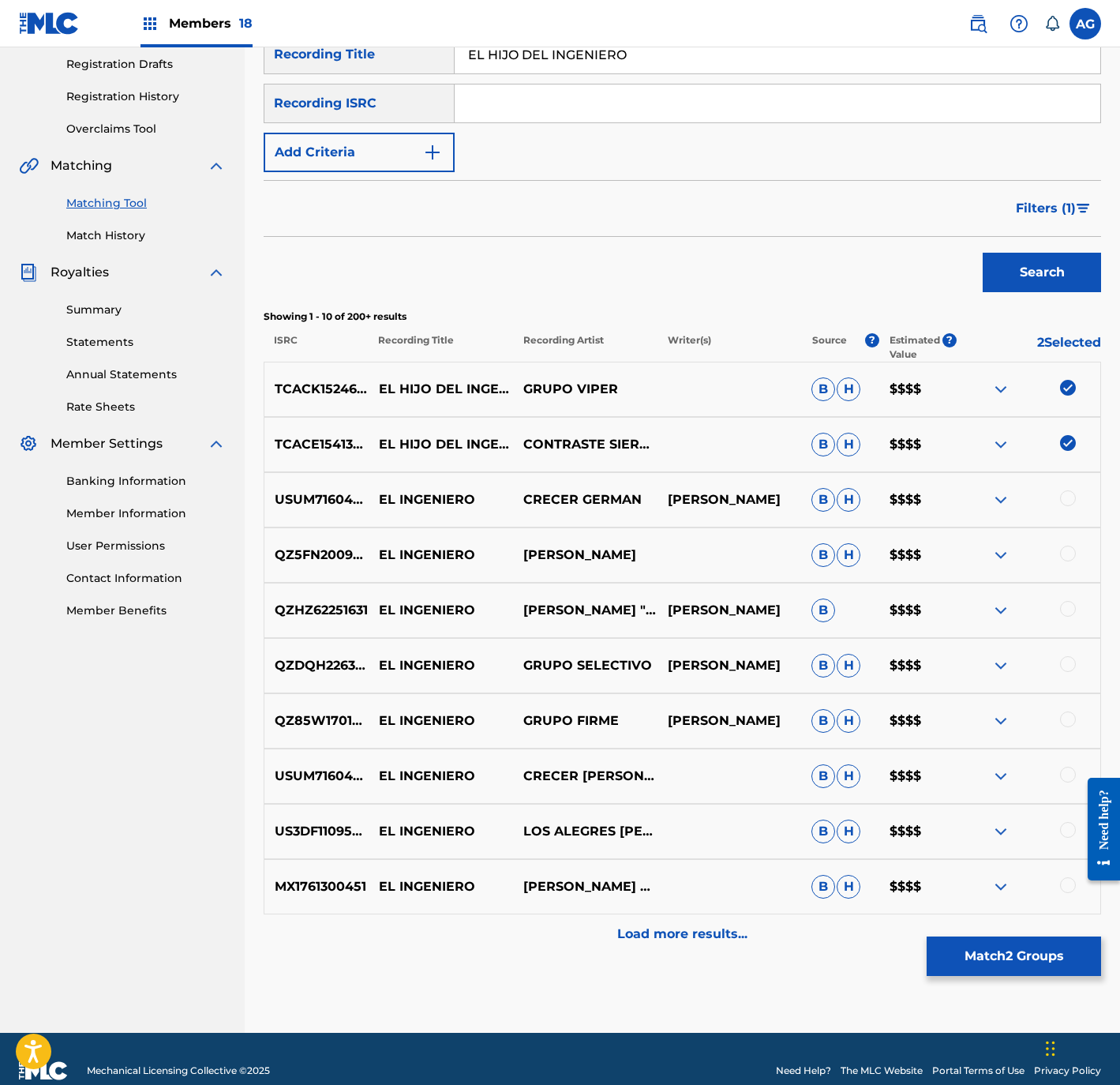
scroll to position [289, 0]
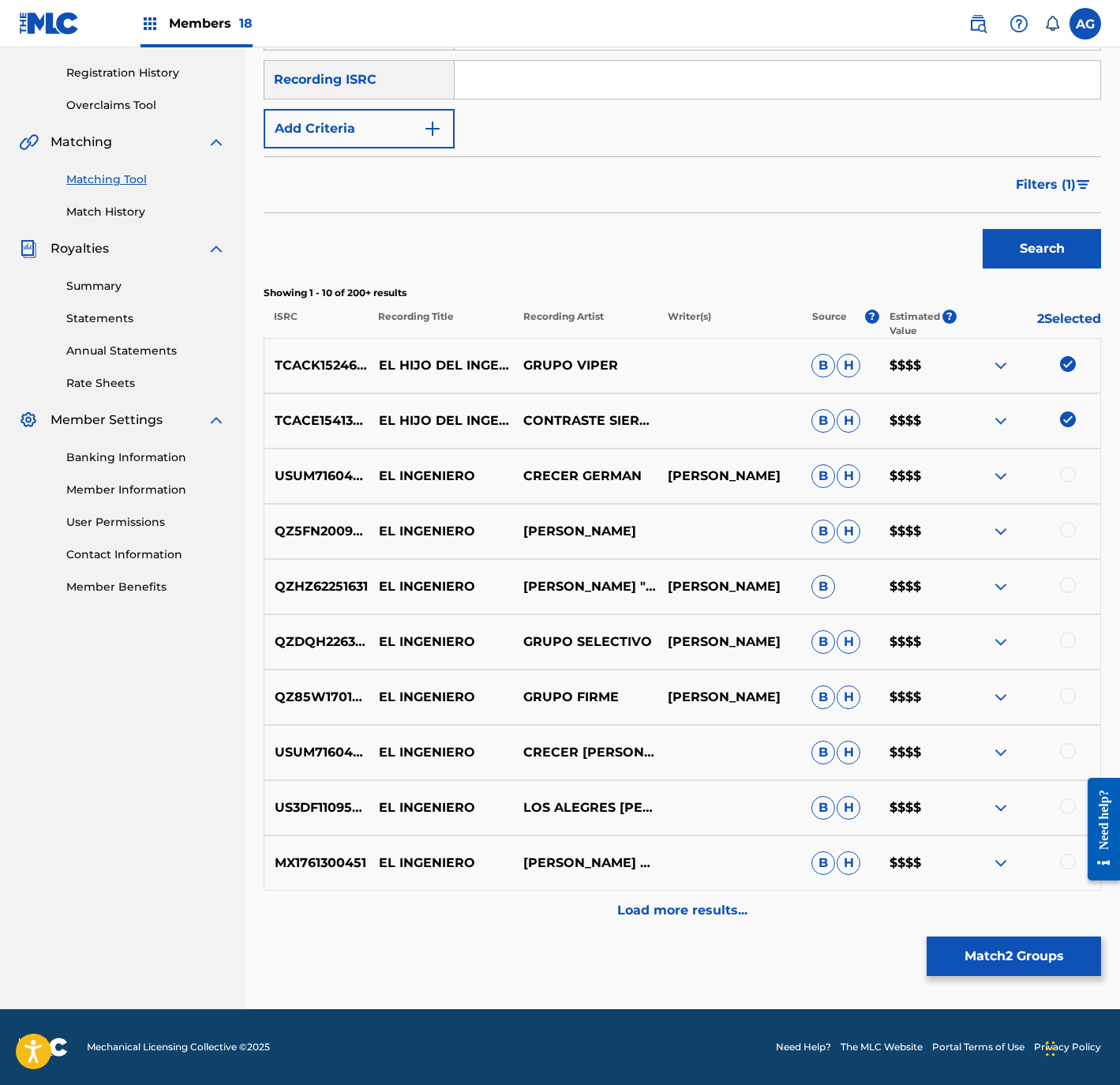
click at [616, 896] on div "Load more results..." at bounding box center [682, 910] width 838 height 39
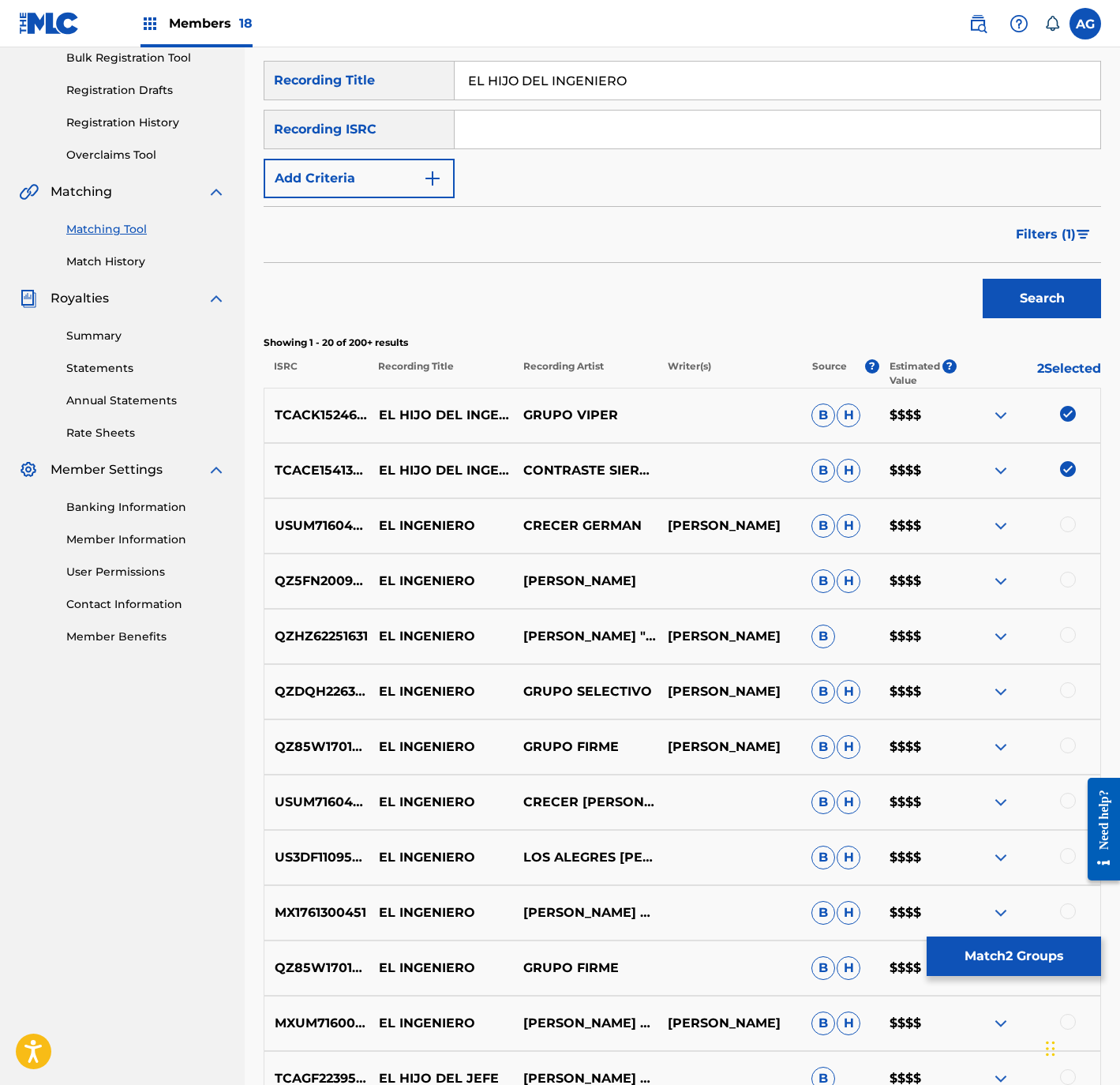
scroll to position [118, 0]
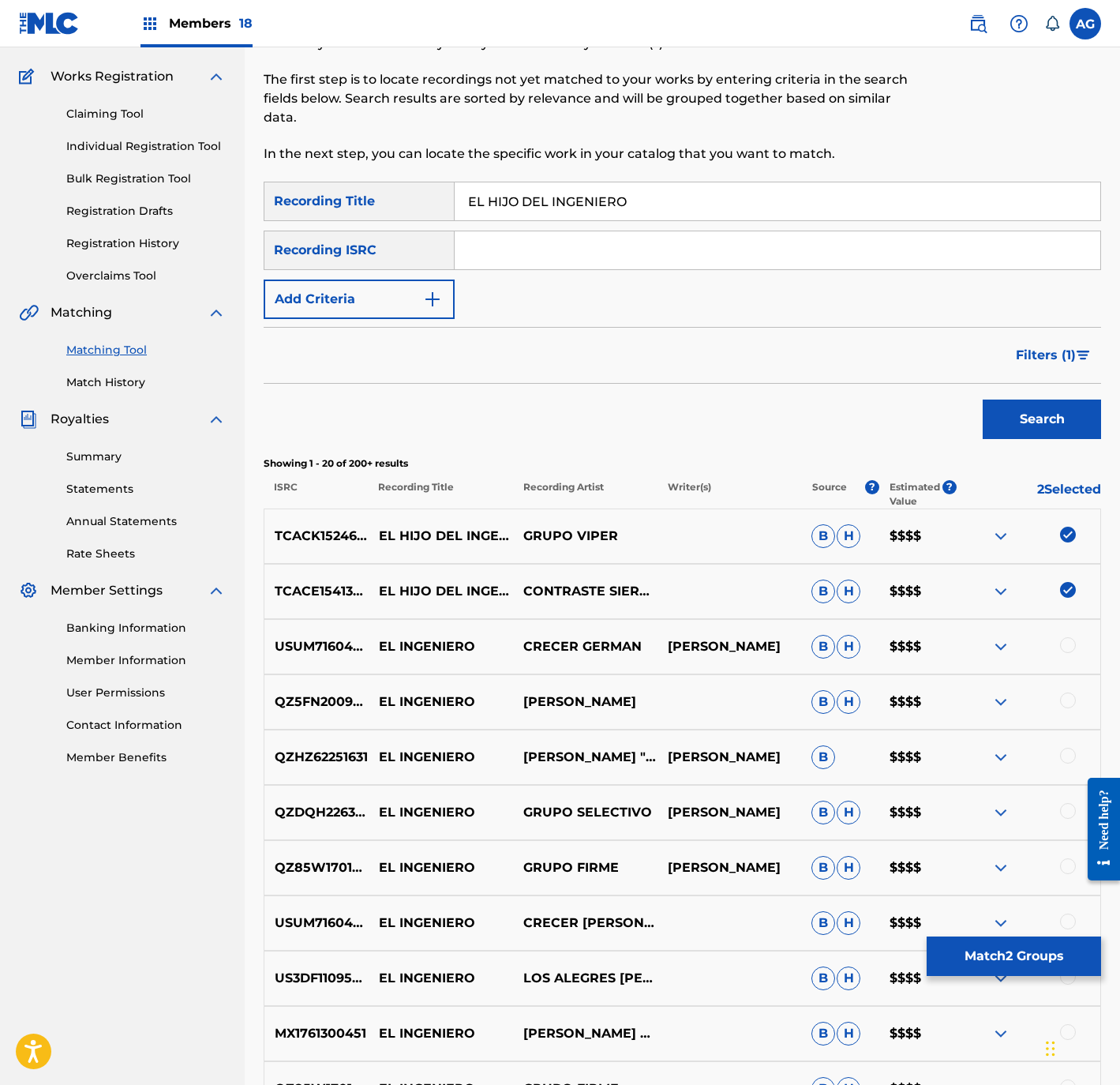
click at [1075, 348] on span "Filters ( 1 )" at bounding box center [1045, 355] width 60 height 19
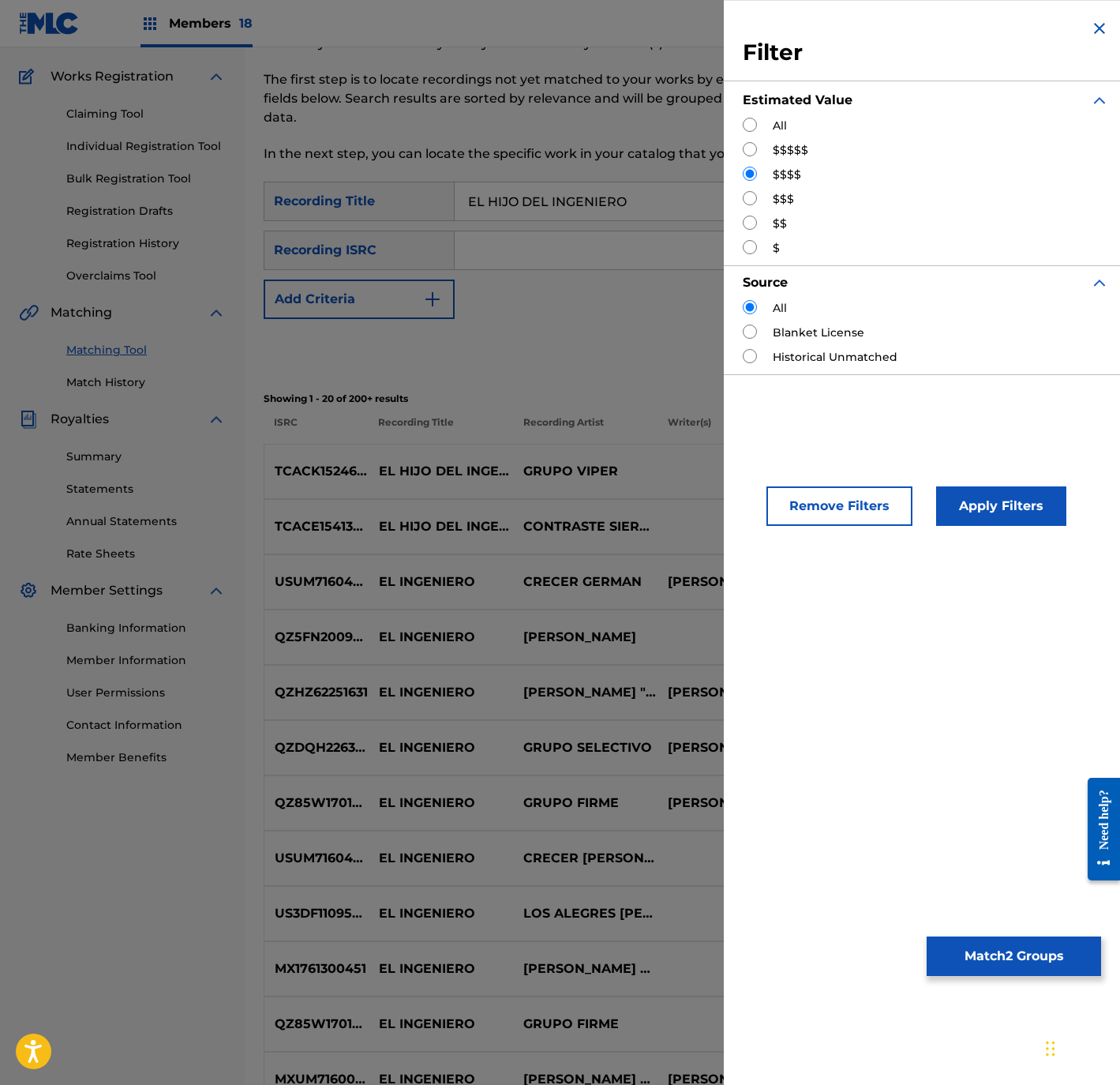
click at [748, 197] on input "Search Form" at bounding box center [750, 198] width 14 height 14
radio input "true"
click at [976, 517] on button "Apply Filters" at bounding box center [1001, 505] width 131 height 39
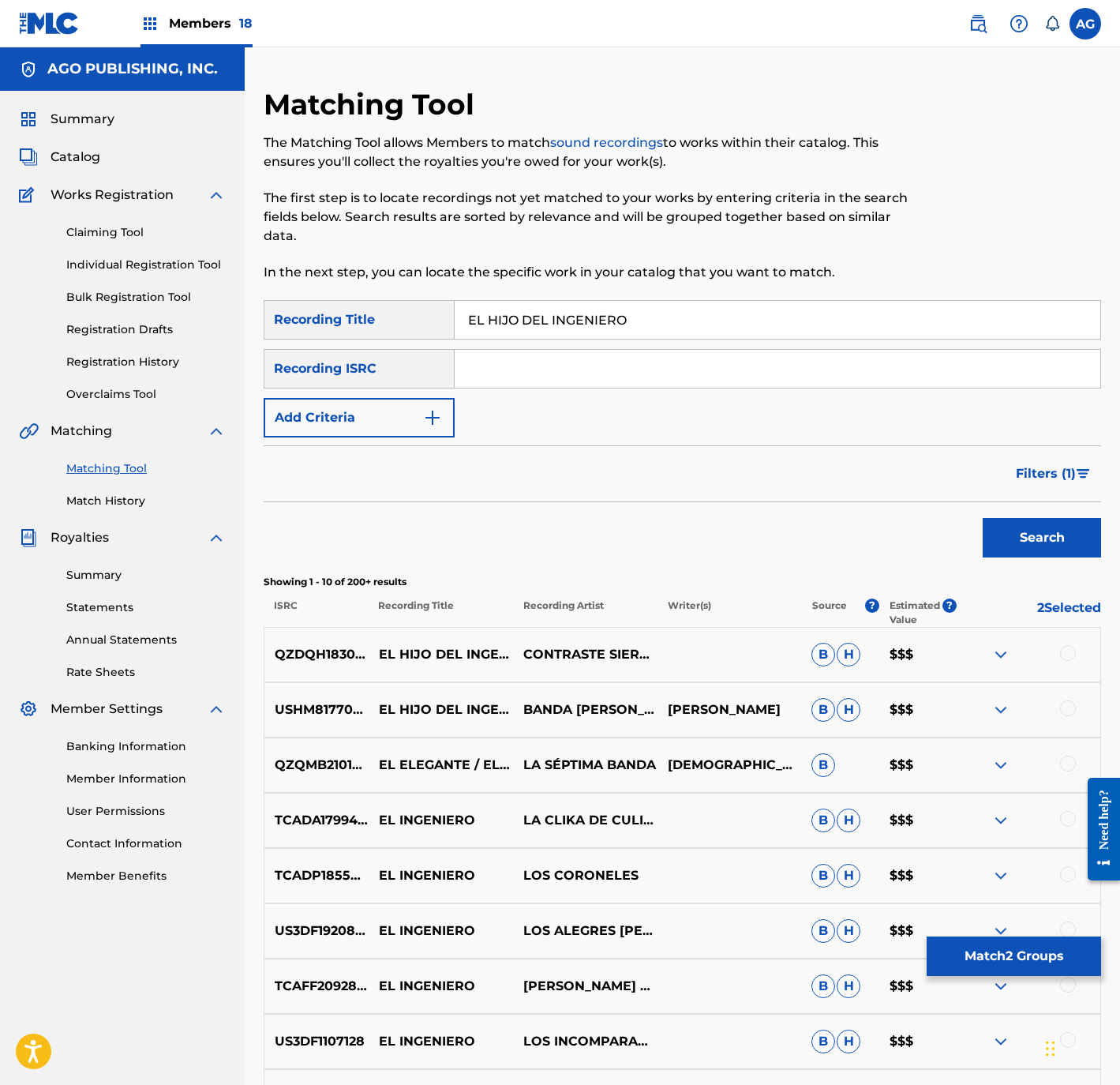
click at [1069, 652] on div at bounding box center [1068, 653] width 16 height 16
click at [1062, 710] on div at bounding box center [1068, 708] width 16 height 16
click at [1068, 762] on div at bounding box center [1068, 763] width 16 height 16
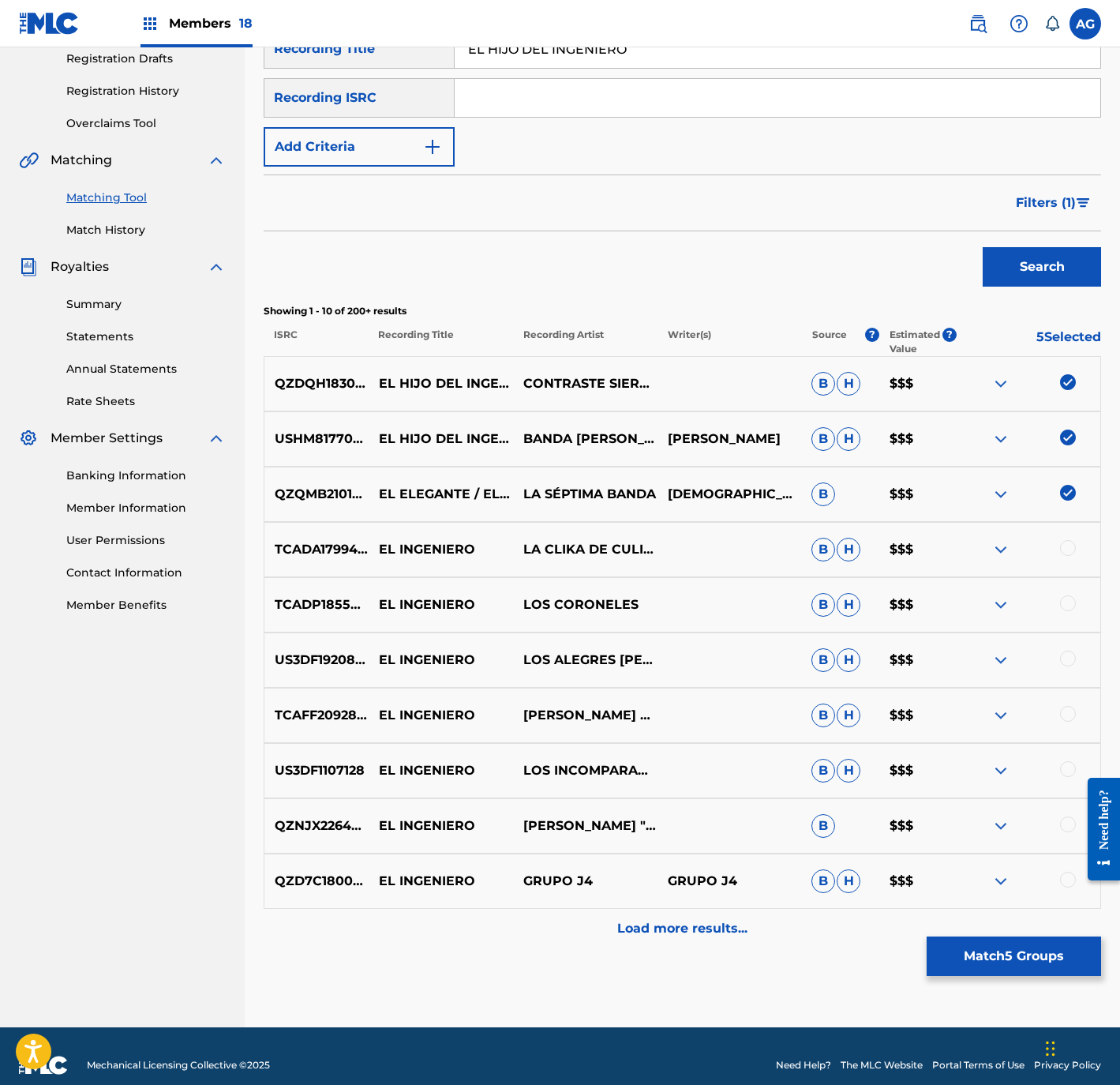
scroll to position [289, 0]
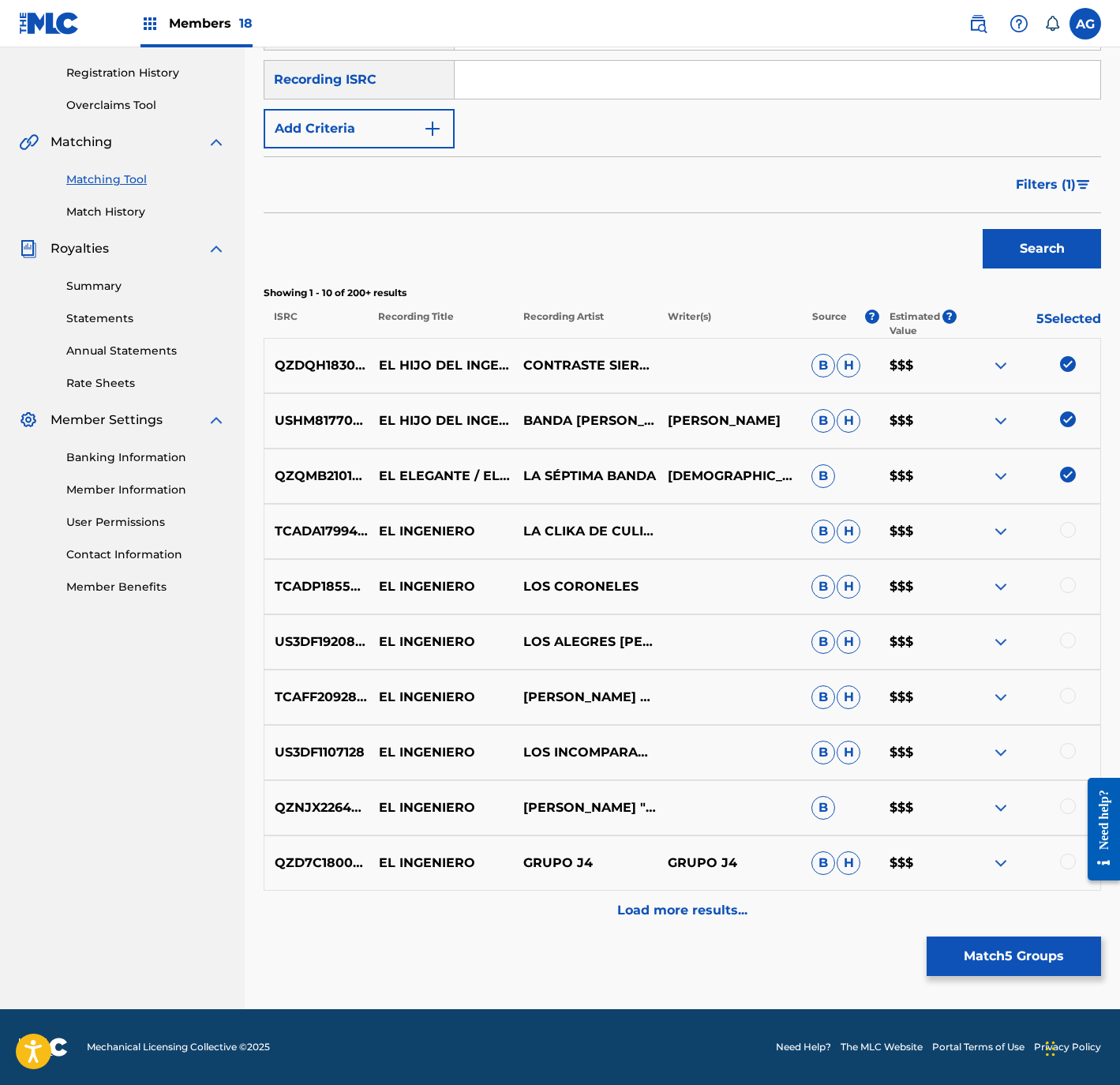
click at [1042, 195] on button "Filters ( 1 )" at bounding box center [1054, 184] width 95 height 39
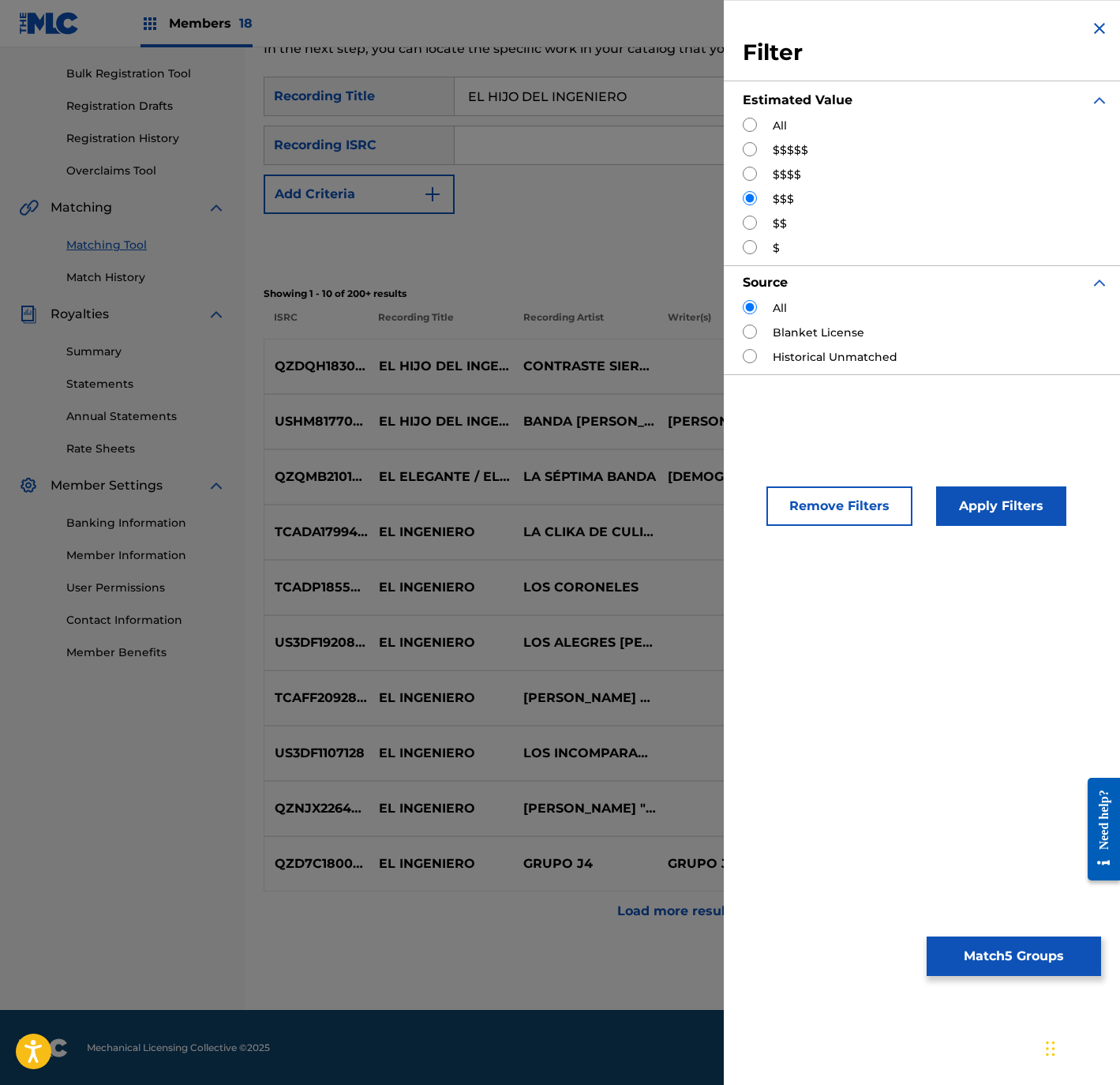
click at [752, 217] on input "Search Form" at bounding box center [750, 223] width 14 height 14
radio input "true"
click at [1007, 518] on button "Apply Filters" at bounding box center [1001, 505] width 131 height 39
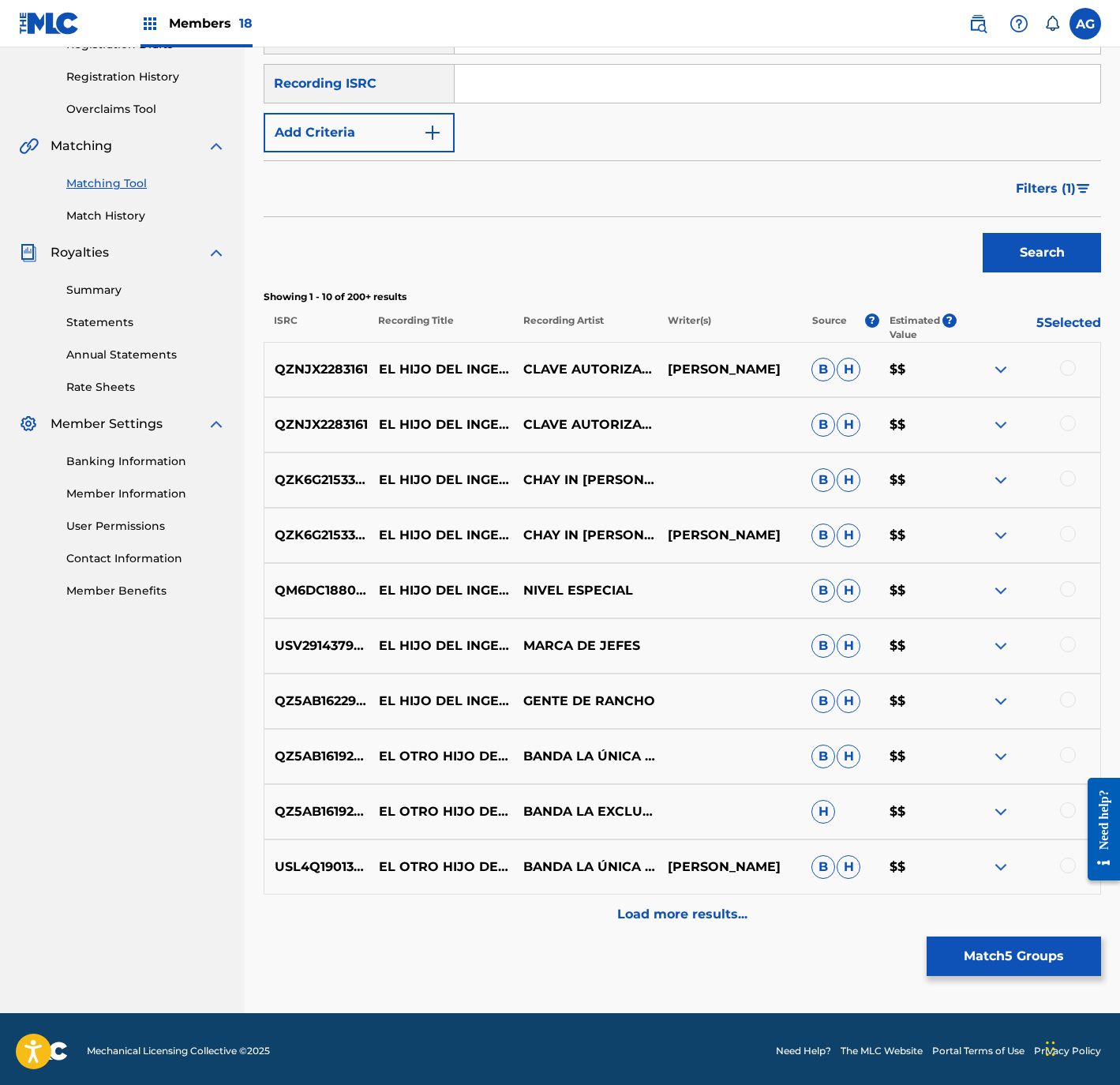
scroll to position [289, 0]
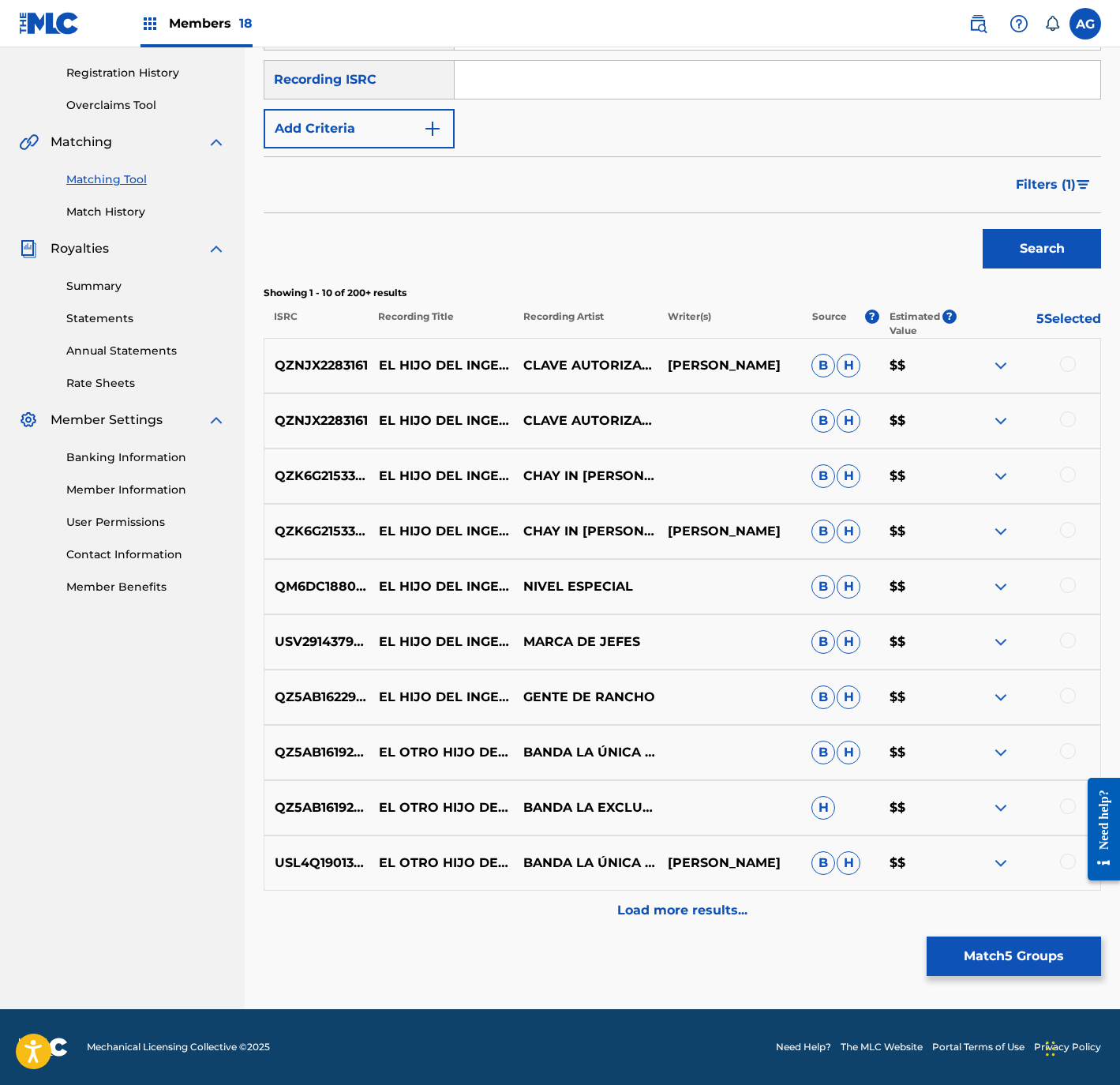
click at [1036, 955] on button "Match 5 Groups" at bounding box center [1014, 955] width 175 height 39
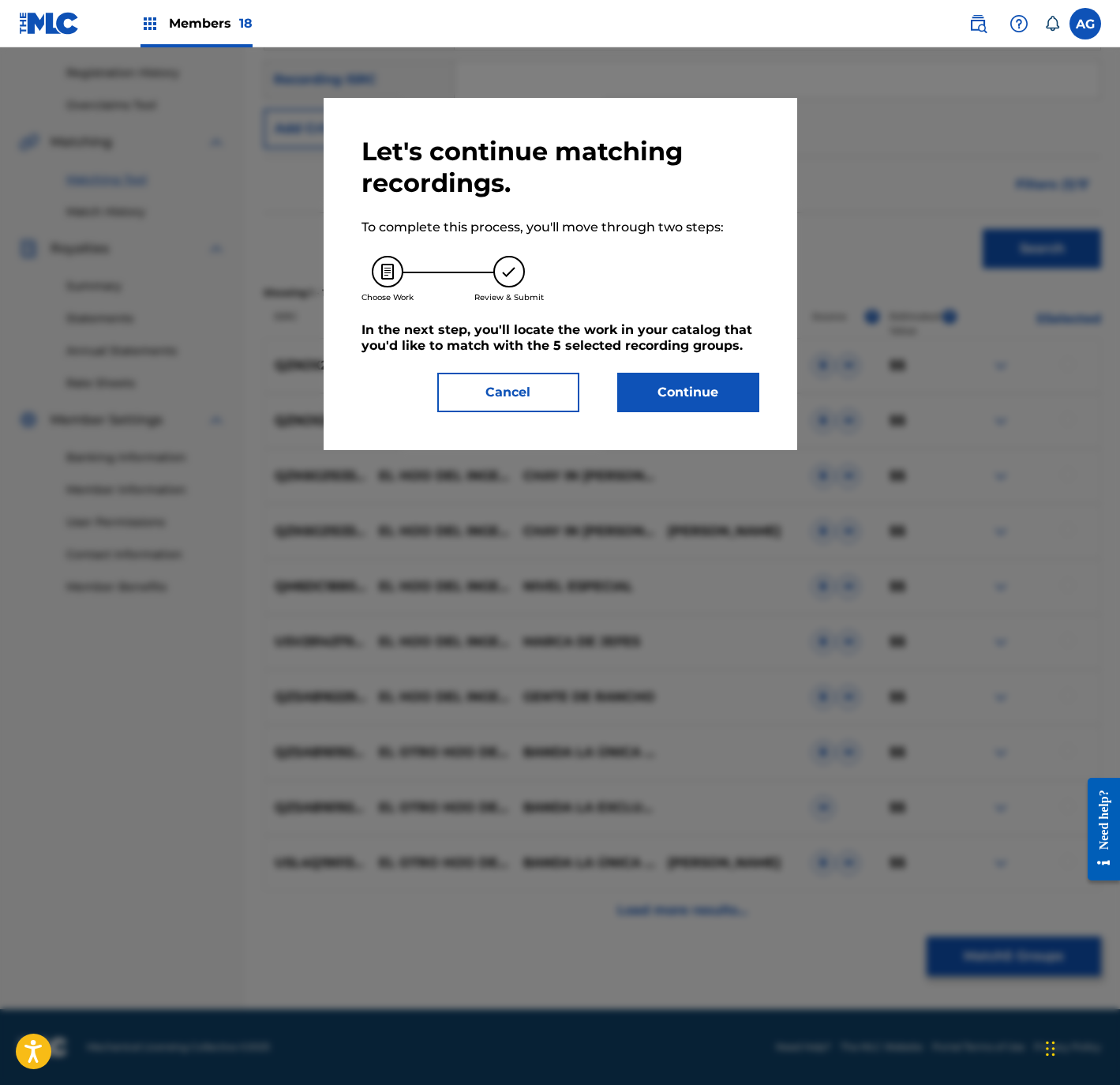
click at [702, 403] on button "Continue" at bounding box center [688, 392] width 142 height 39
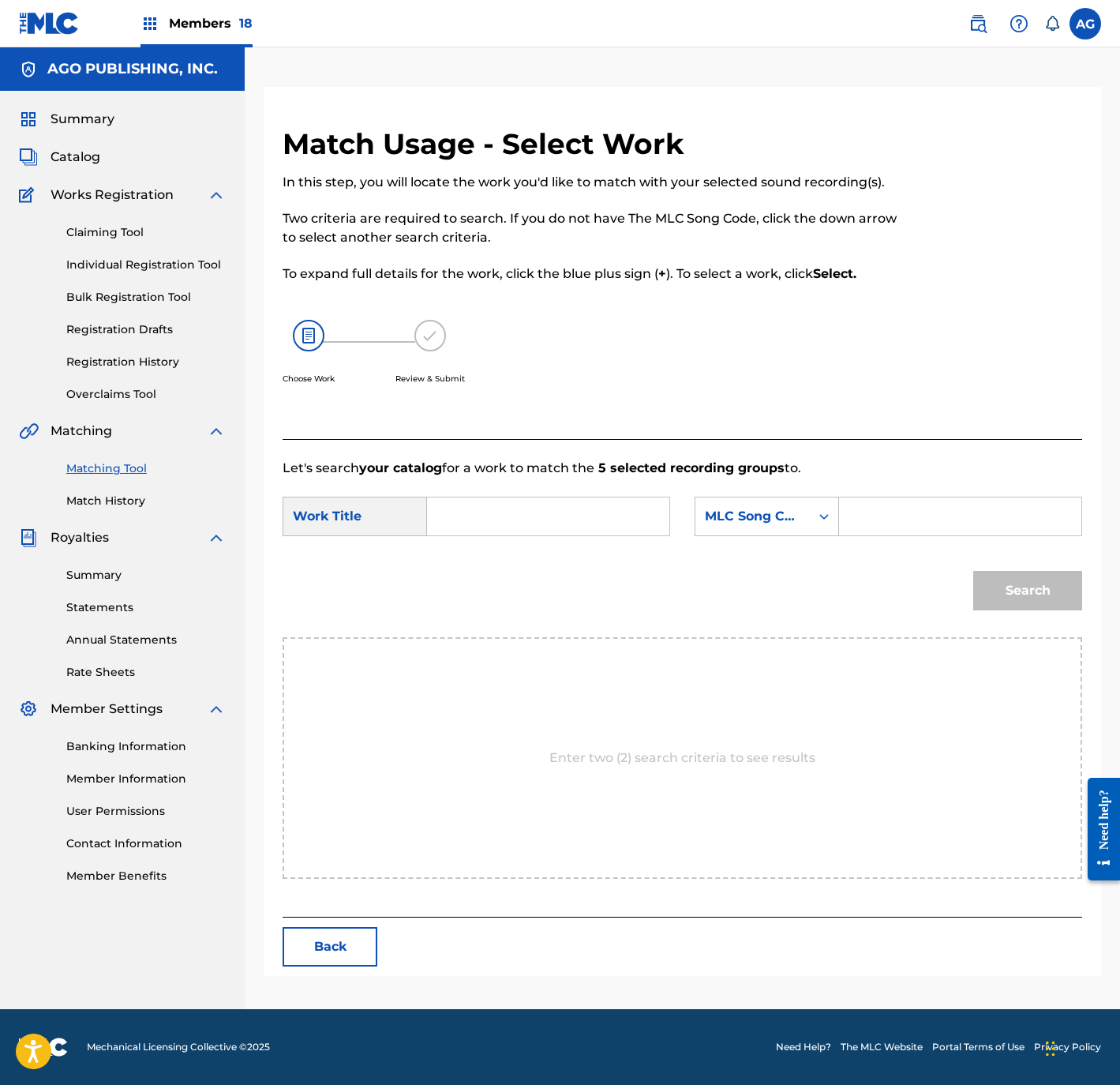
scroll to position [0, 0]
click at [484, 510] on input "Search Form" at bounding box center [548, 516] width 216 height 38
paste input "EL HIJO DEL INGENIERO"
type input "EL HIJO DEL INGENIERO"
click at [723, 525] on div "MLC Song Code" at bounding box center [753, 517] width 96 height 19
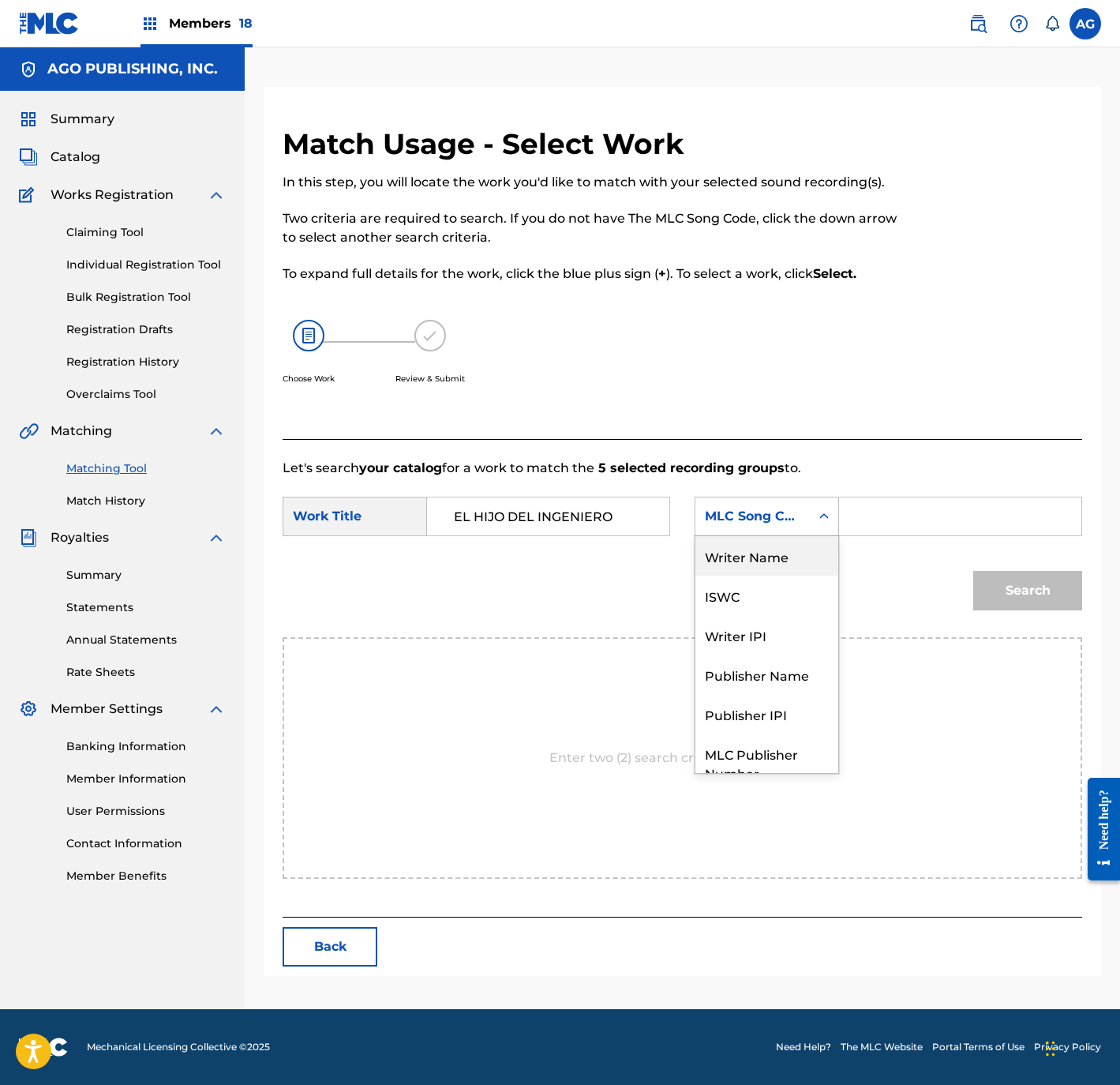
click at [728, 561] on div "Writer Name" at bounding box center [767, 555] width 143 height 39
click at [912, 502] on input "Search Form" at bounding box center [960, 516] width 216 height 38
paste input "GERMAN [PERSON_NAME]"
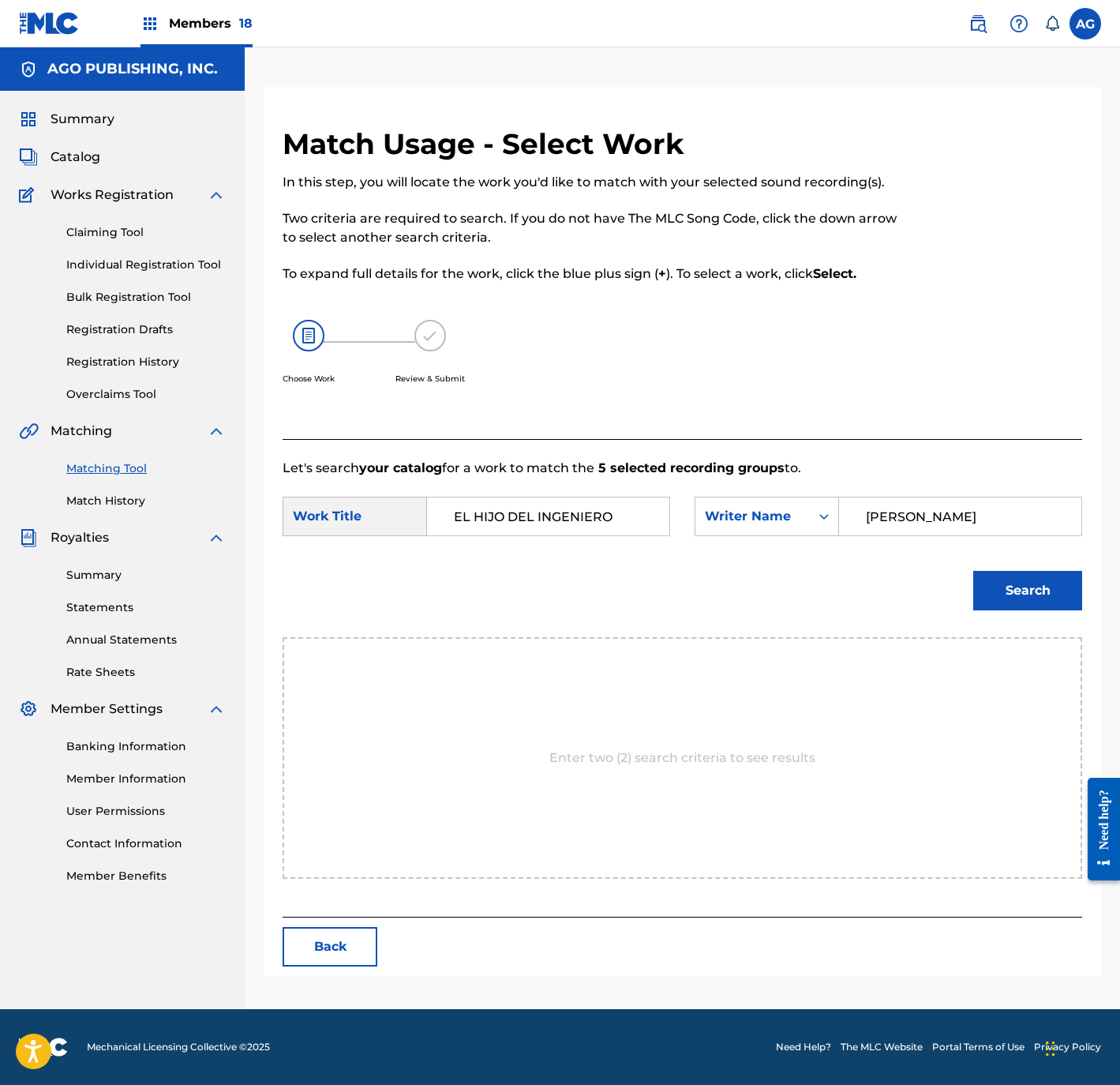
click at [1007, 582] on button "Search" at bounding box center [1028, 590] width 109 height 39
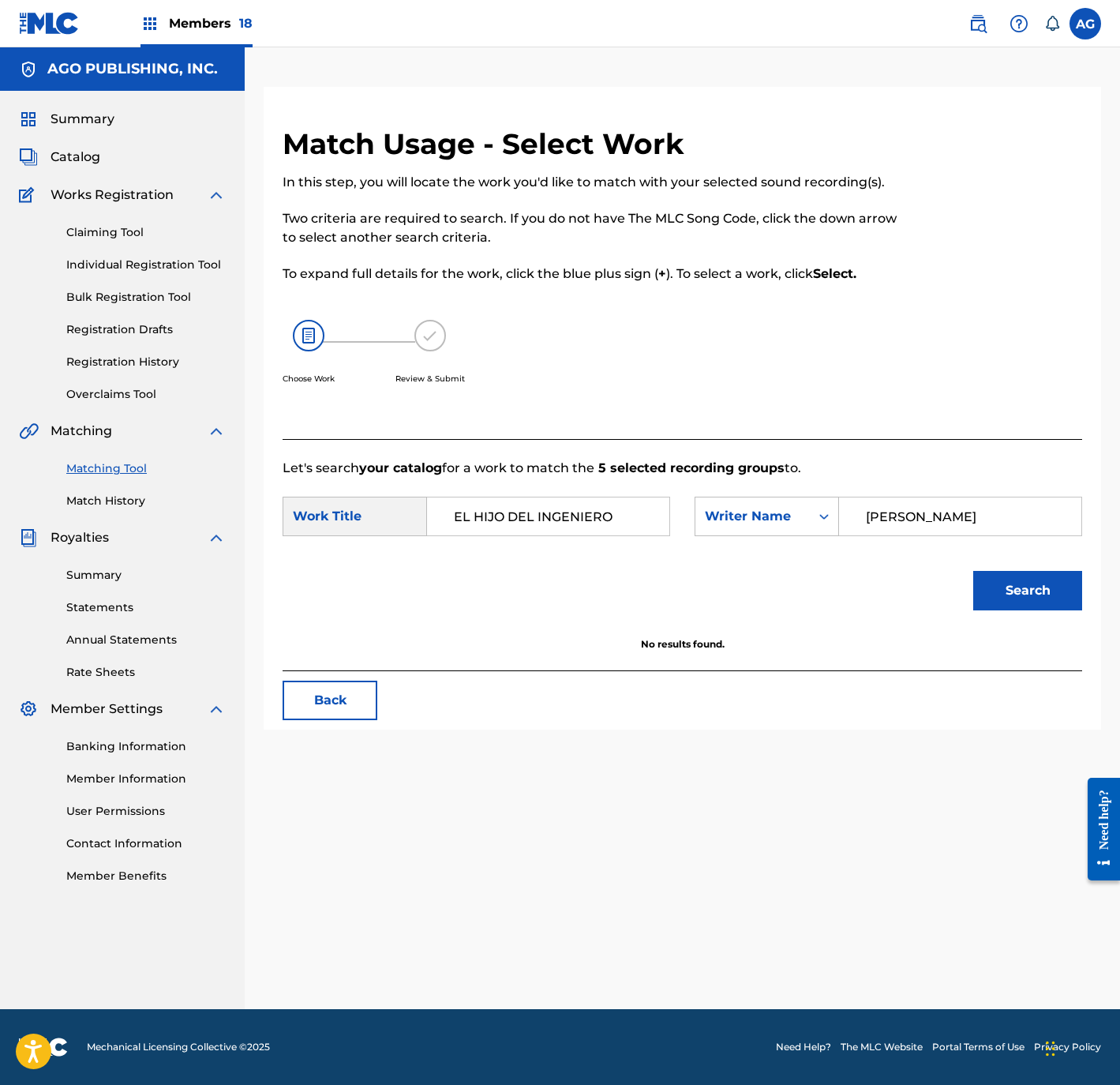
scroll to position [0, 33]
drag, startPoint x: 931, startPoint y: 510, endPoint x: 1391, endPoint y: 511, distance: 460.0
click at [1120, 511] on html "Accessibility Screen-Reader Guide, Feedback, and Issue Reporting | New window M…" at bounding box center [560, 542] width 1120 height 1085
type input "GERMAN"
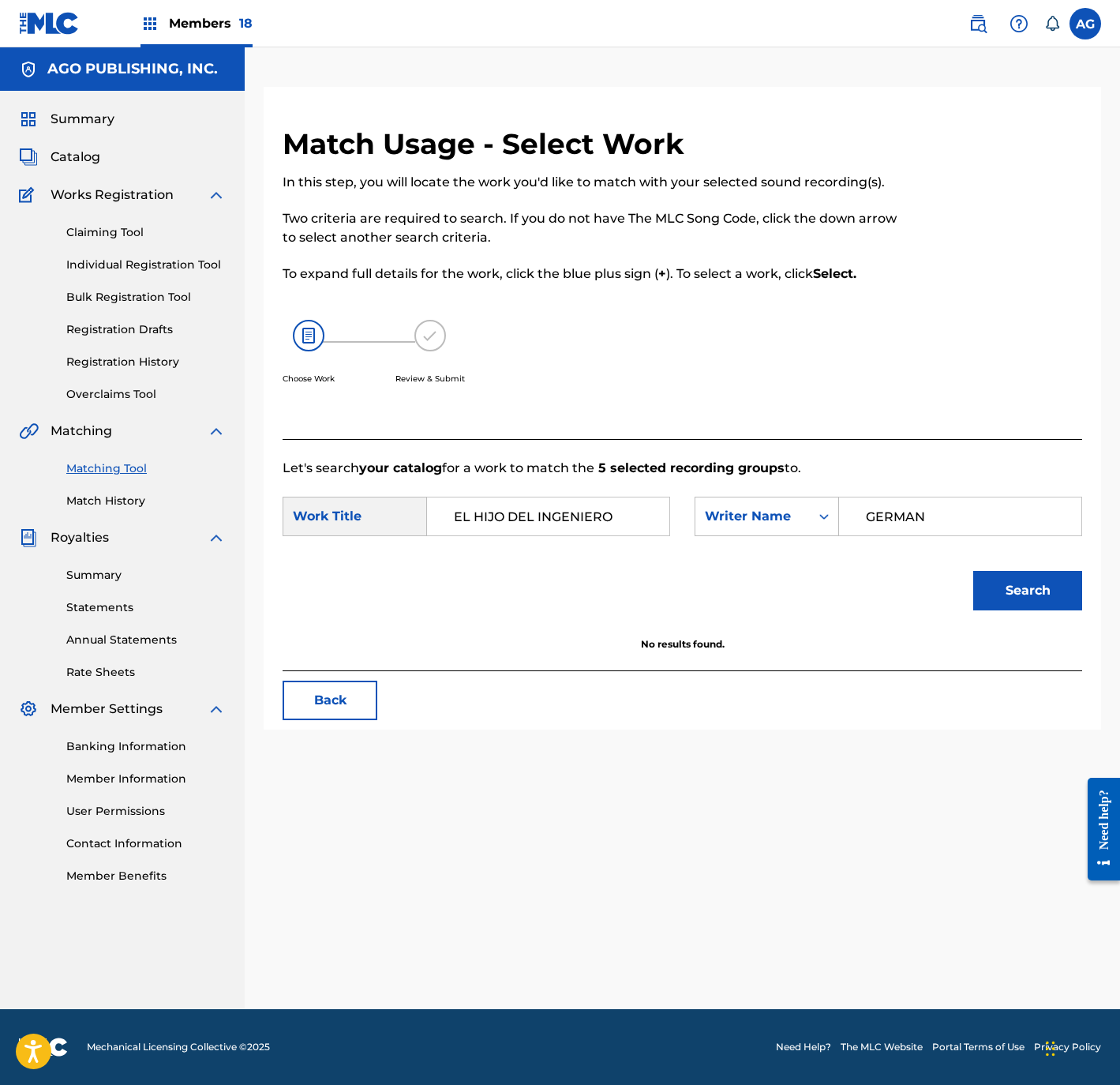
click at [986, 589] on button "Search" at bounding box center [1028, 590] width 109 height 39
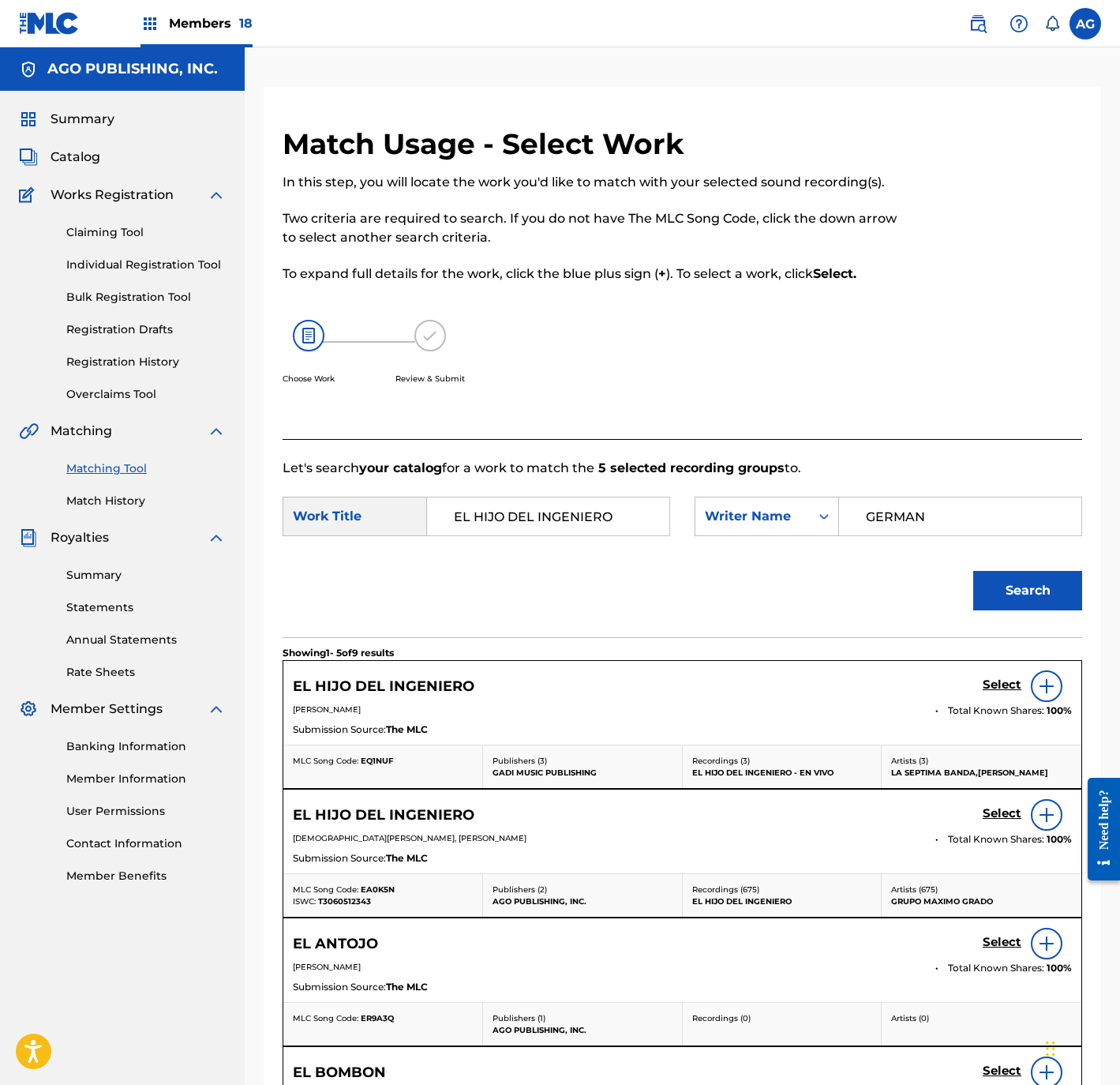
click at [1009, 685] on h5 "Select" at bounding box center [1002, 684] width 39 height 15
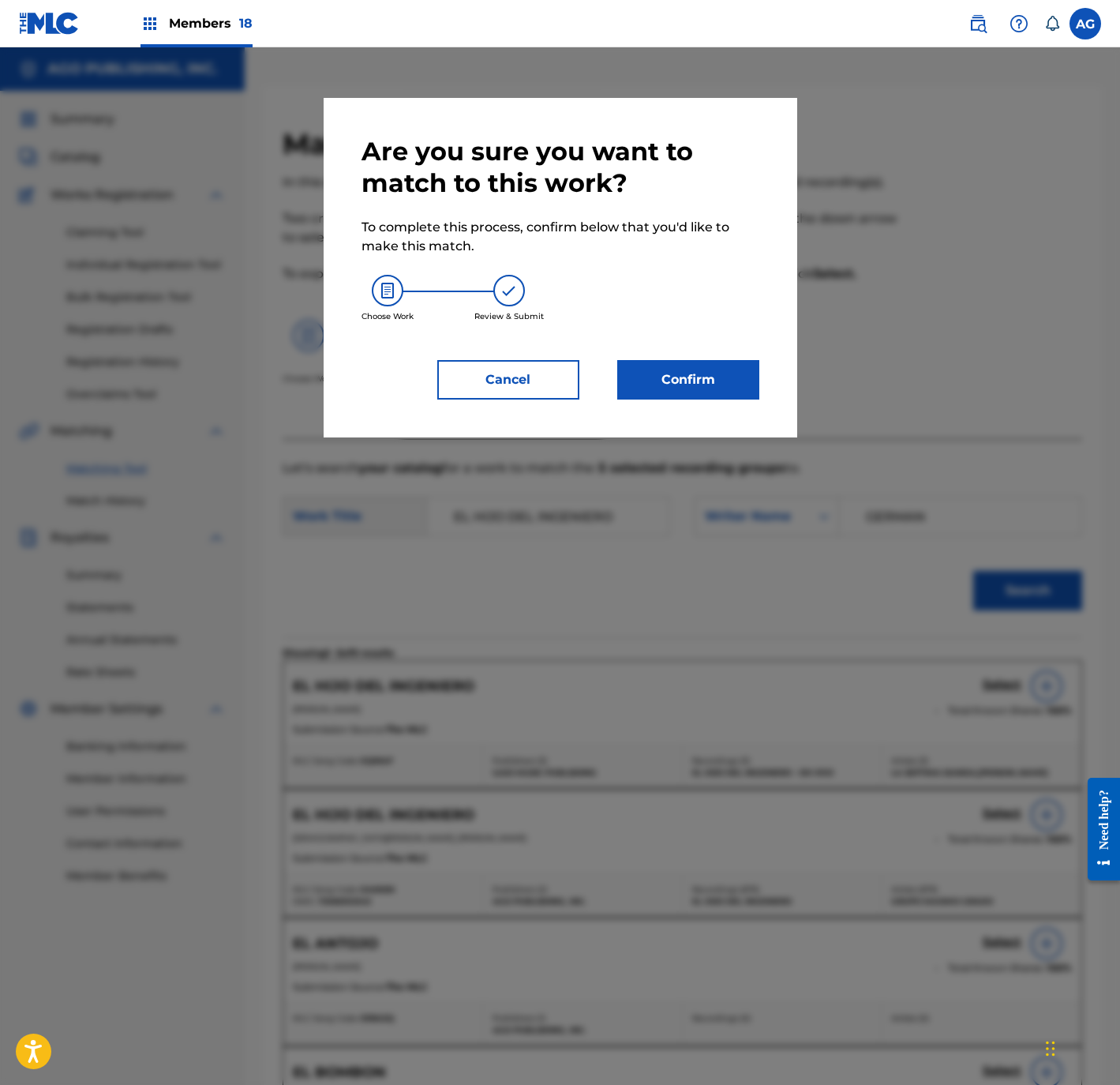
click at [718, 389] on button "Confirm" at bounding box center [688, 379] width 142 height 39
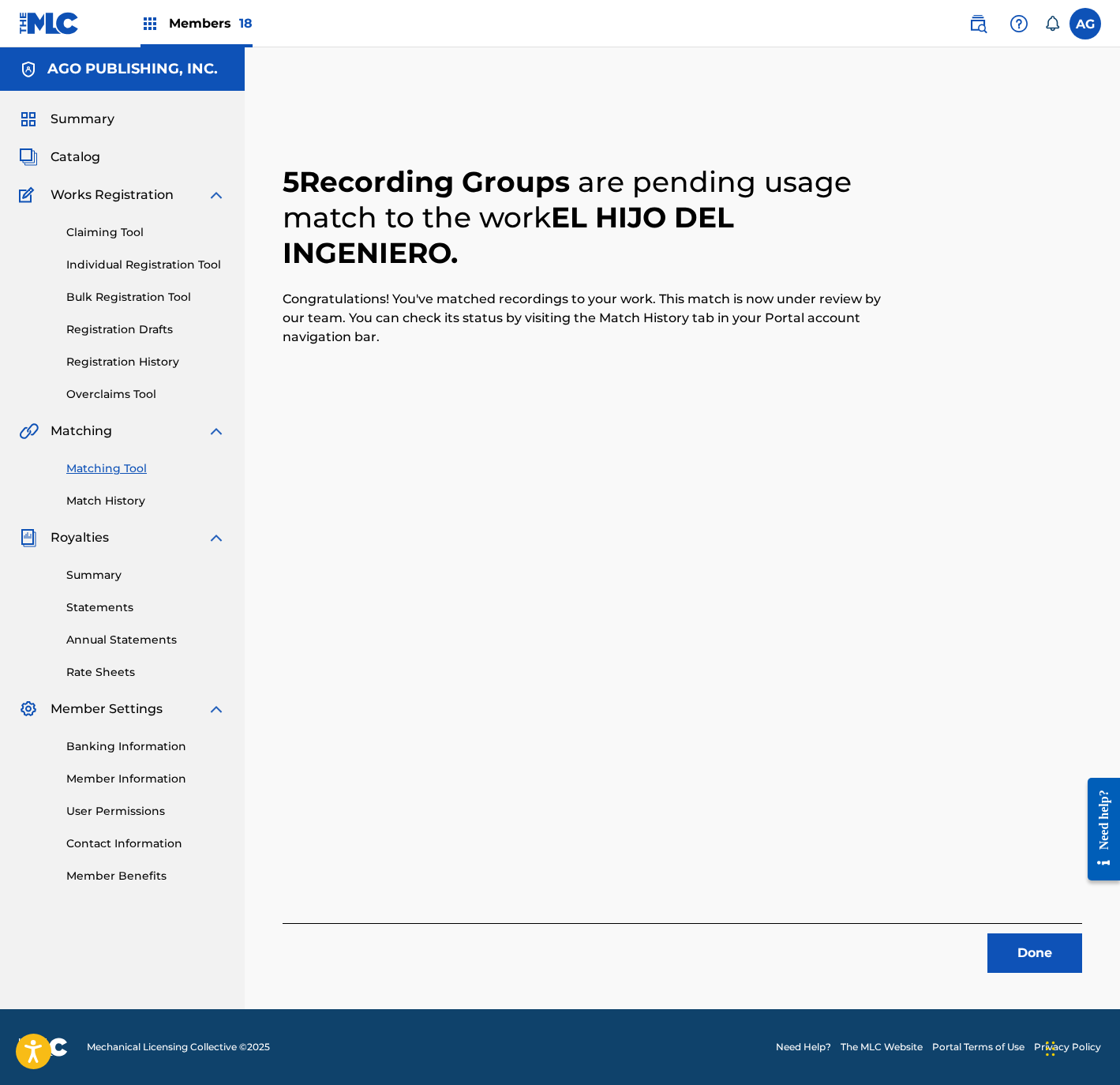
click at [174, 20] on span "Members 18" at bounding box center [210, 23] width 83 height 18
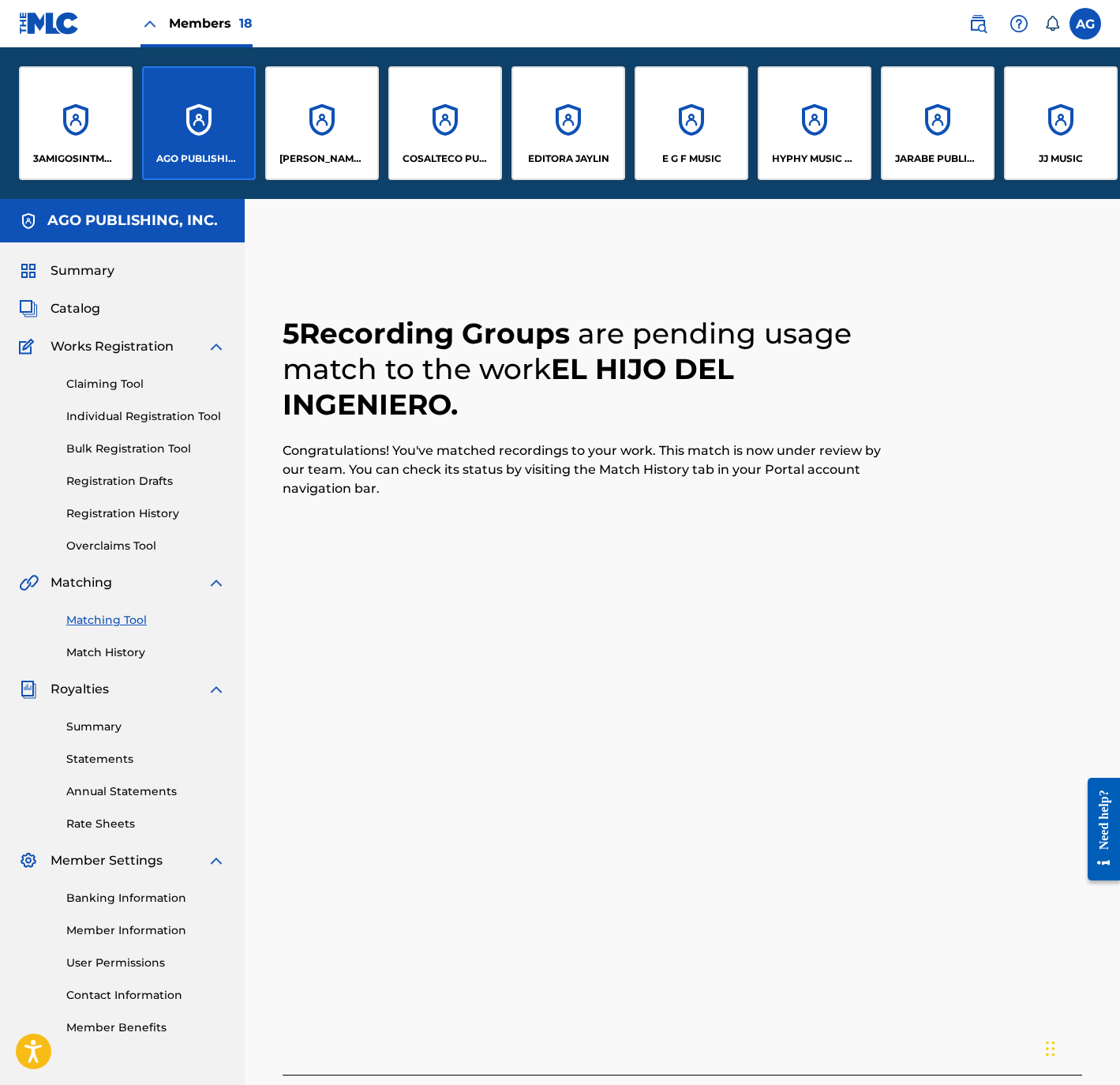
click at [837, 139] on div "HYPHY MUSIC PUBLISHING INC" at bounding box center [815, 124] width 114 height 114
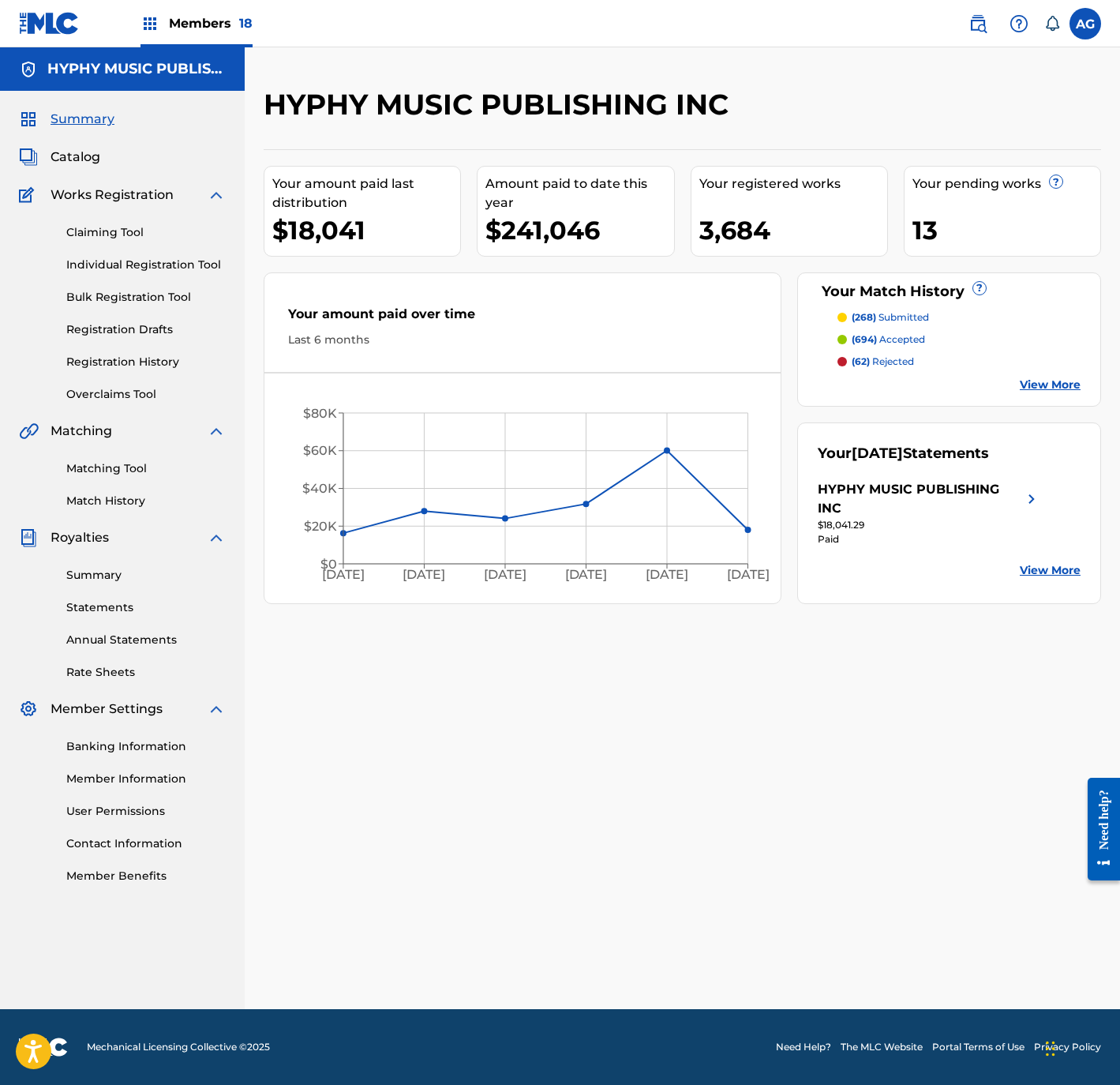
click at [76, 156] on span "Catalog" at bounding box center [75, 157] width 50 height 19
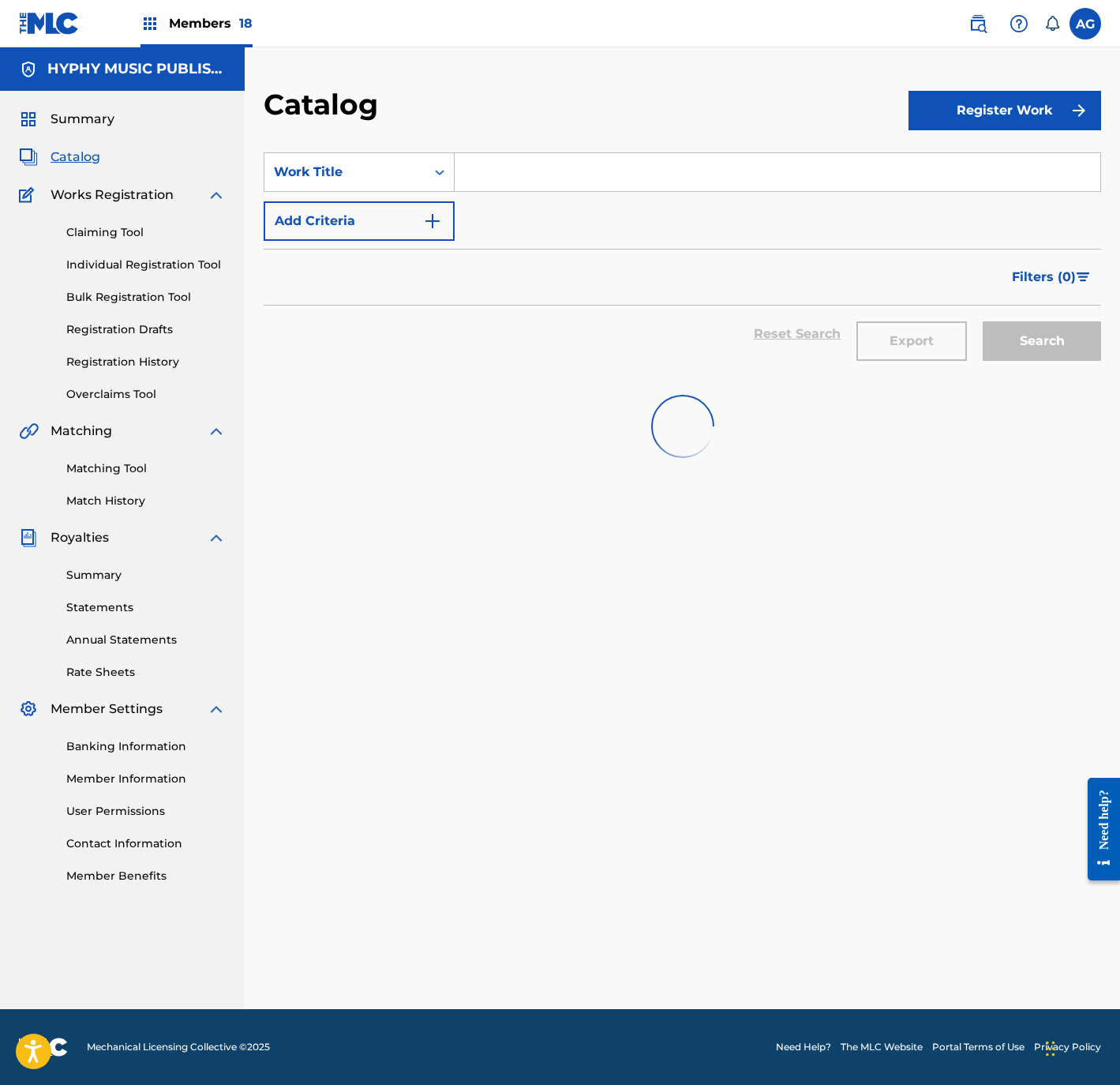
drag, startPoint x: 515, startPoint y: 161, endPoint x: 547, endPoint y: 170, distance: 33.2
click at [515, 162] on input "Search Form" at bounding box center [777, 172] width 646 height 38
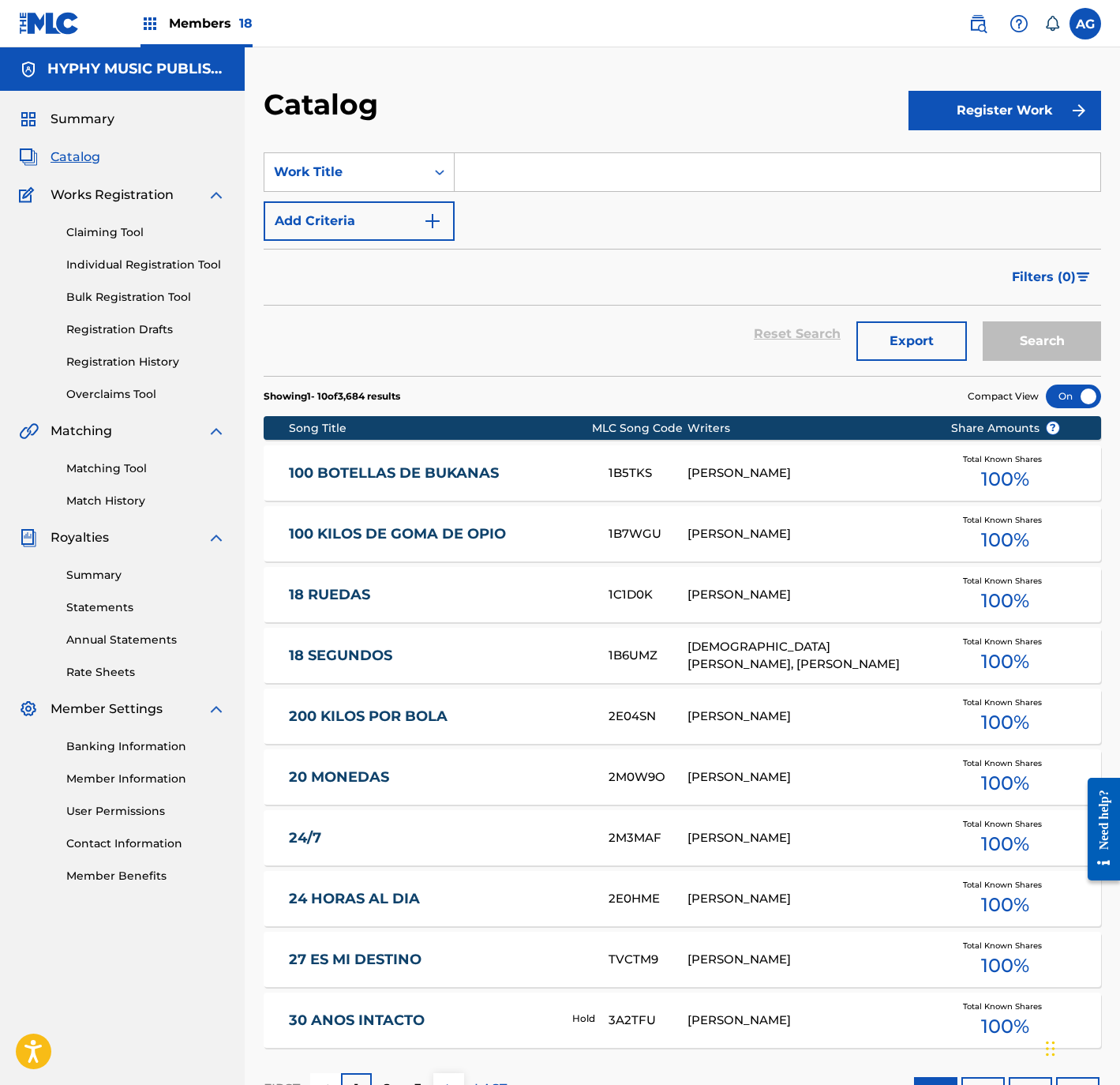
paste input "RECORDANDO A LOS ANTRAX"
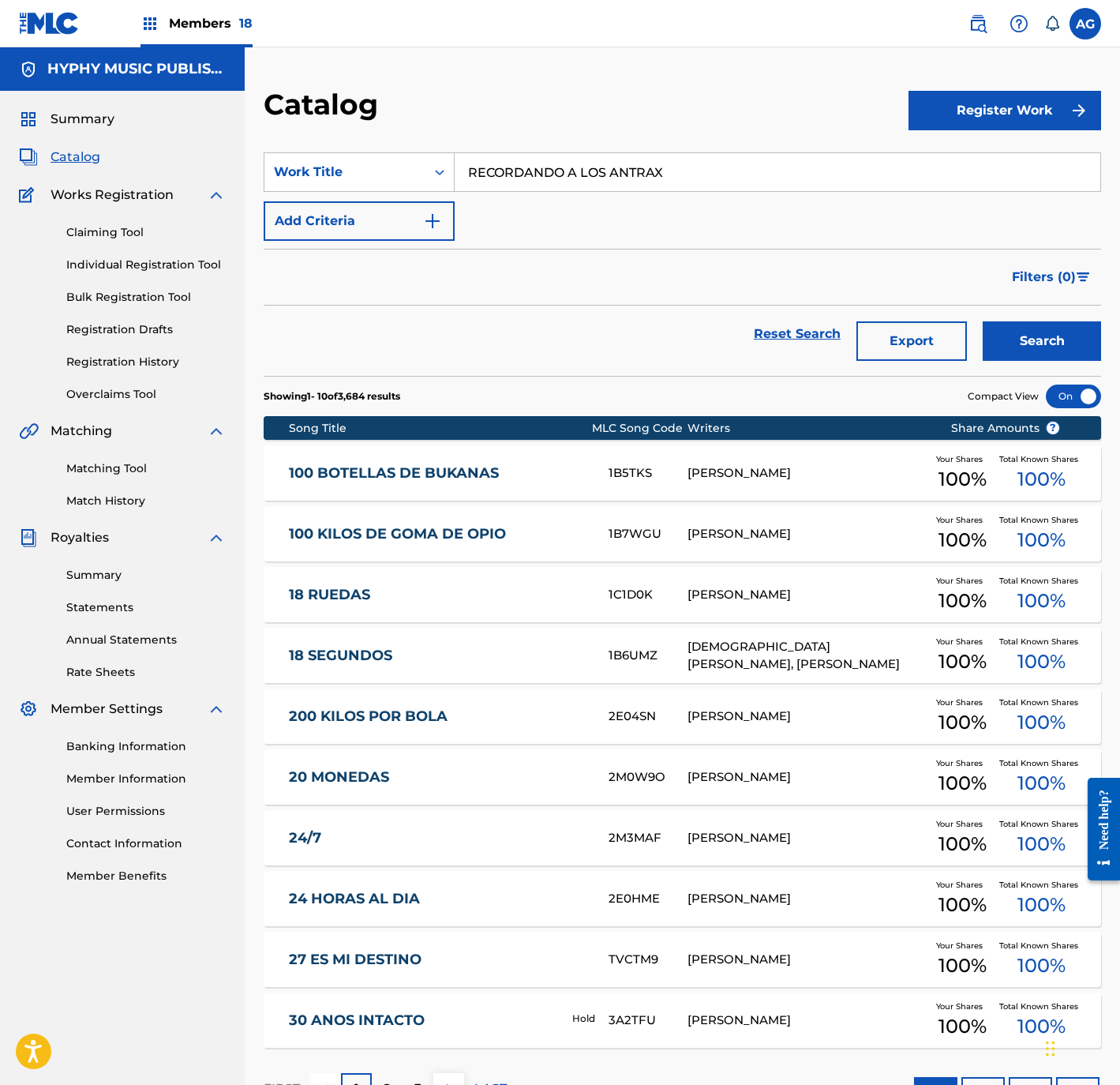
type input "RECORDANDO A LOS ANTRAX"
click at [1068, 346] on button "Search" at bounding box center [1042, 340] width 118 height 39
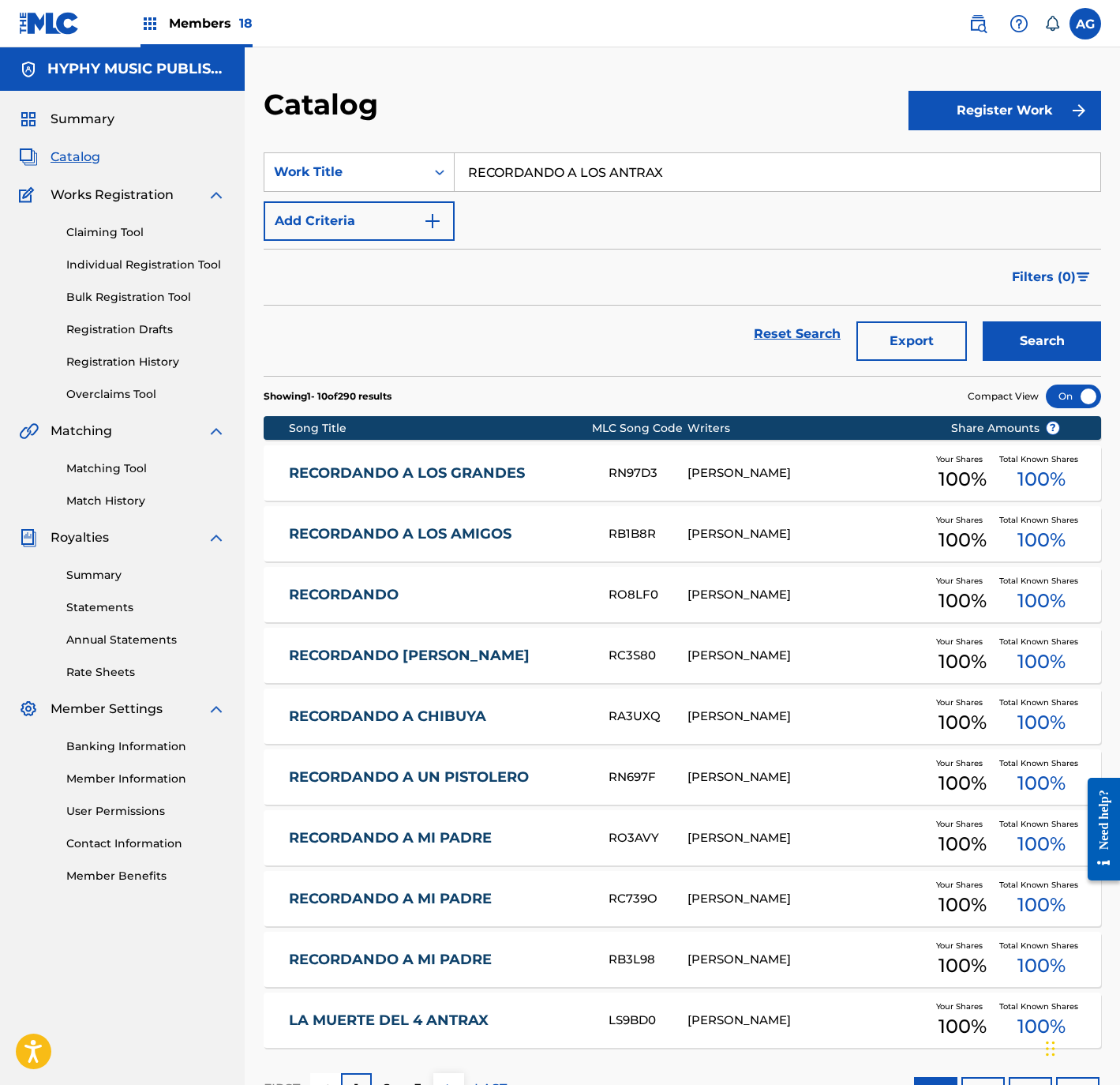
click at [98, 462] on link "Matching Tool" at bounding box center [146, 468] width 160 height 17
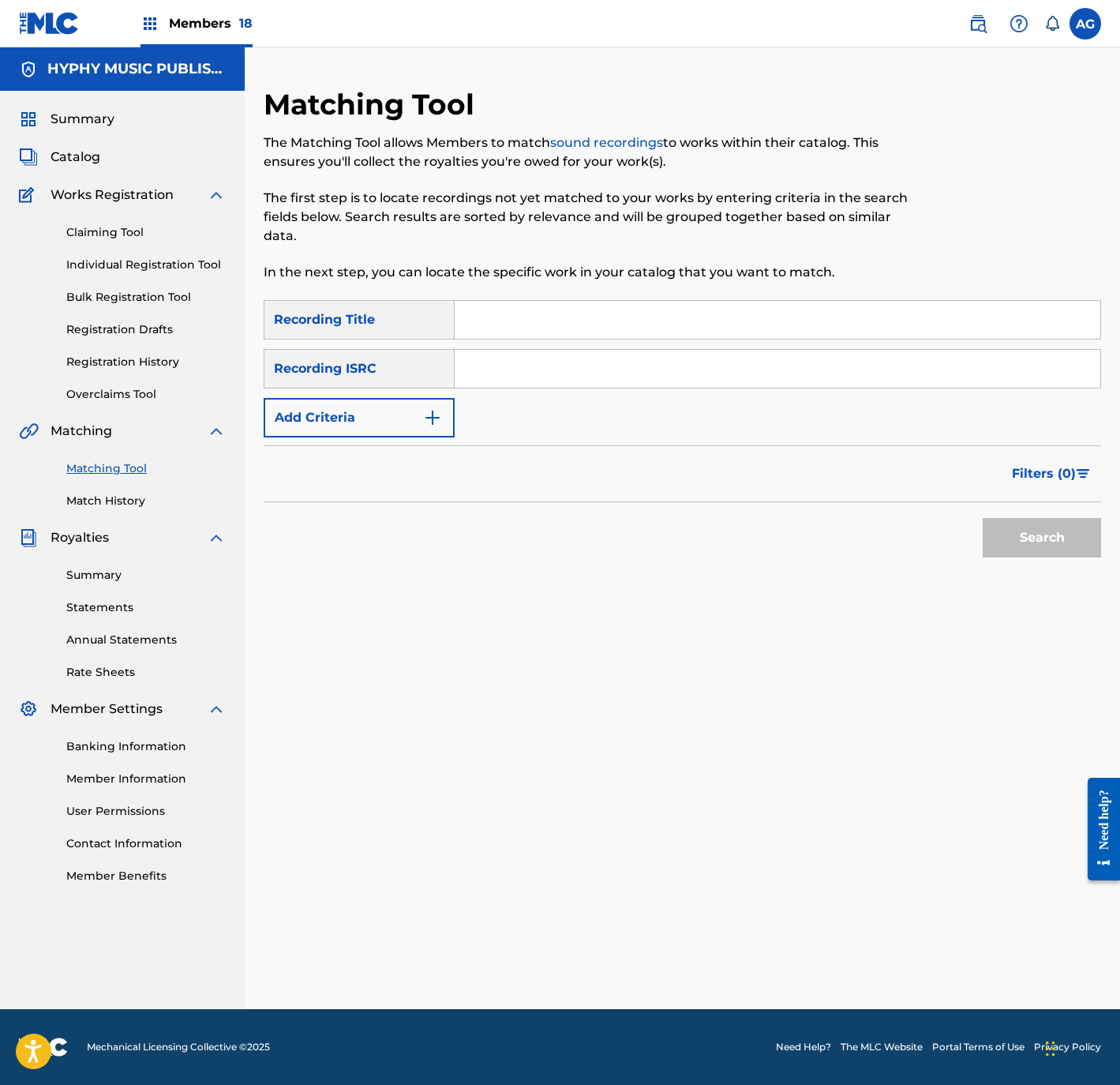
click at [99, 270] on link "Individual Registration Tool" at bounding box center [146, 265] width 160 height 17
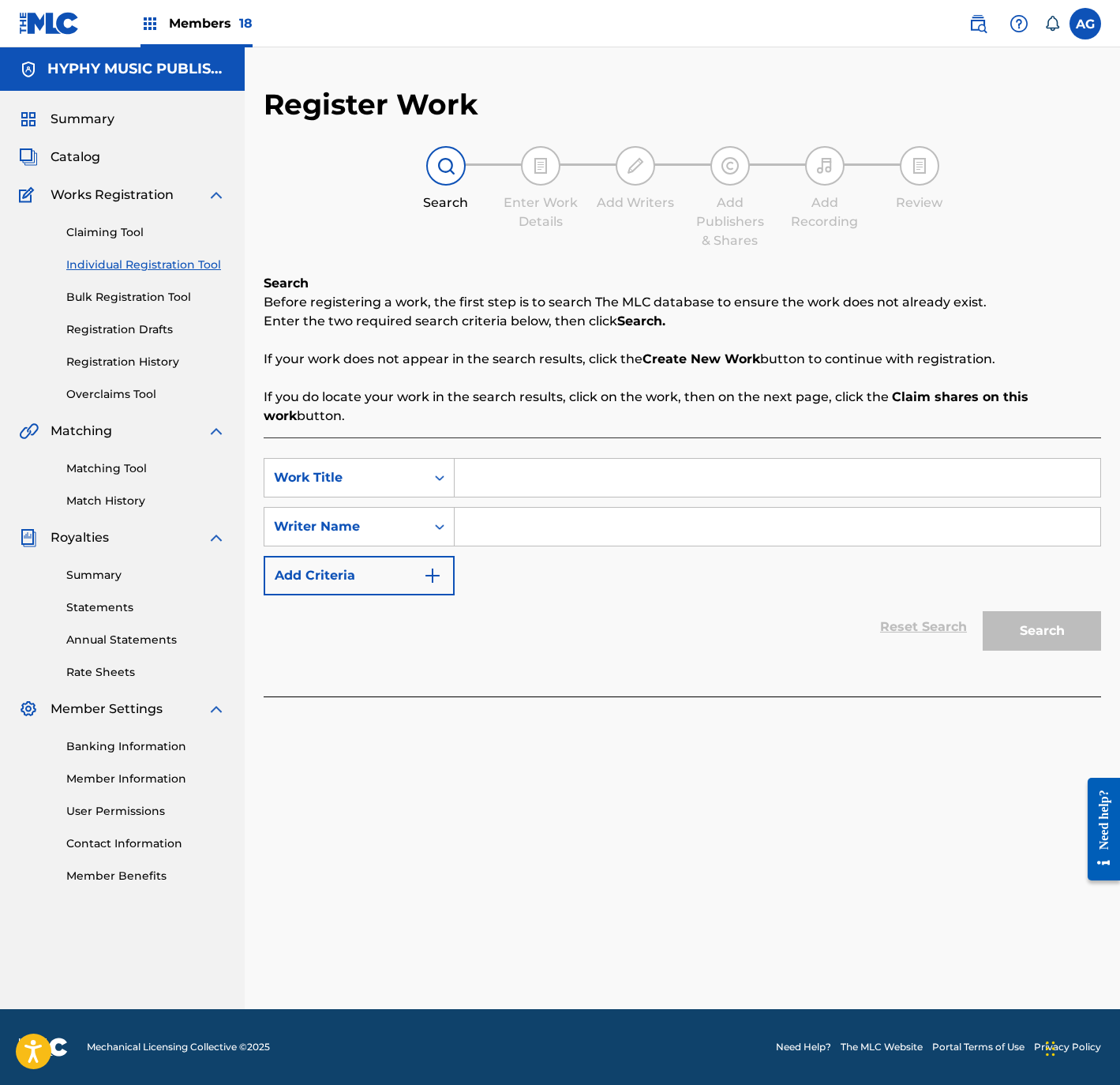
click at [552, 479] on input "Search Form" at bounding box center [777, 477] width 646 height 38
paste input "RECORDANDO A LOS ANTRAX"
type input "RECORDANDO A LOS ANTRAX"
click at [967, 19] on link at bounding box center [978, 24] width 32 height 32
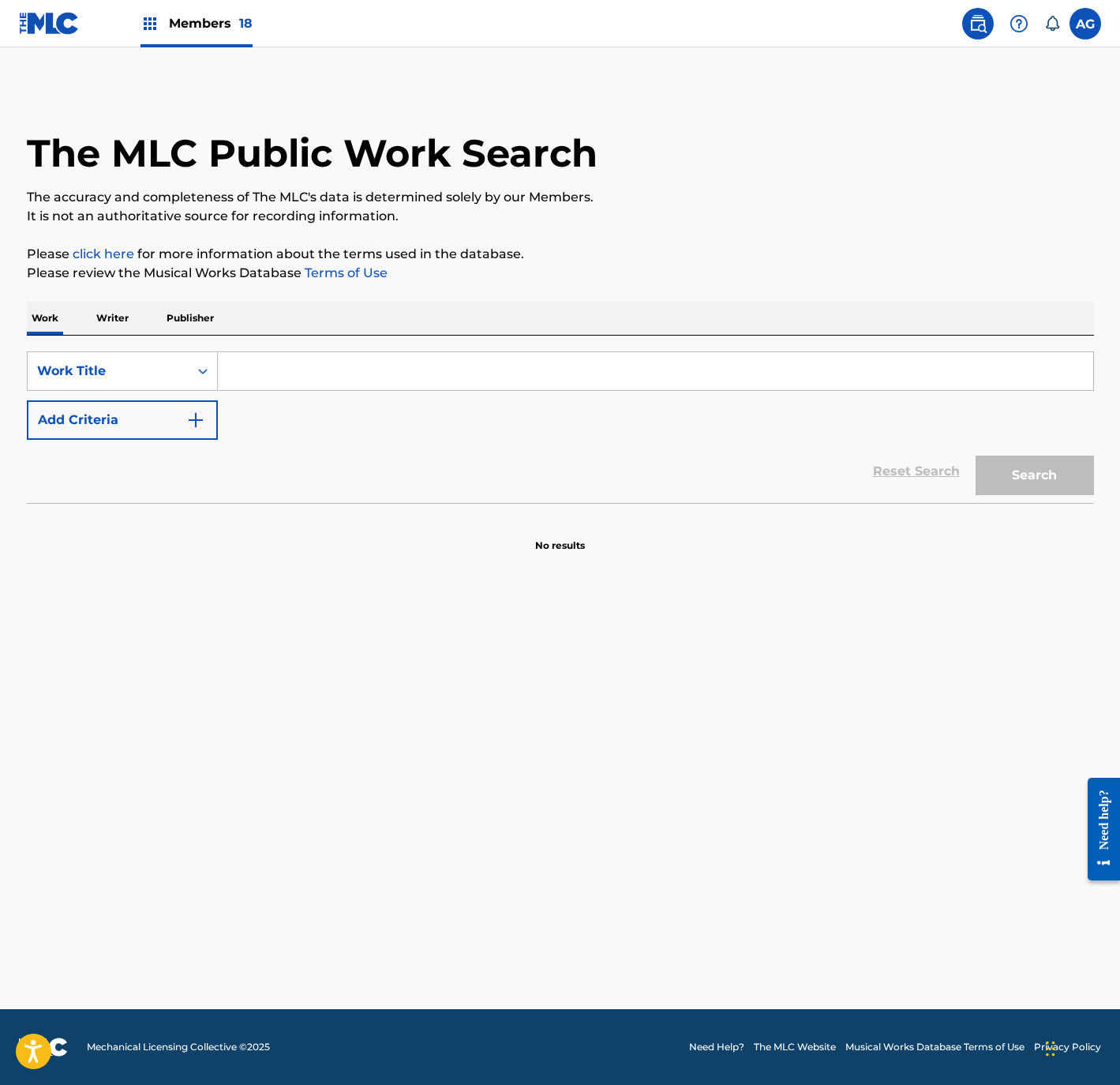
click at [313, 382] on input "Search Form" at bounding box center [655, 370] width 875 height 38
paste input "RECORDANDO A LOS ANTRAX"
type input "RECORDANDO A LOS ANTRAX"
click at [1035, 476] on button "Search" at bounding box center [1034, 475] width 118 height 39
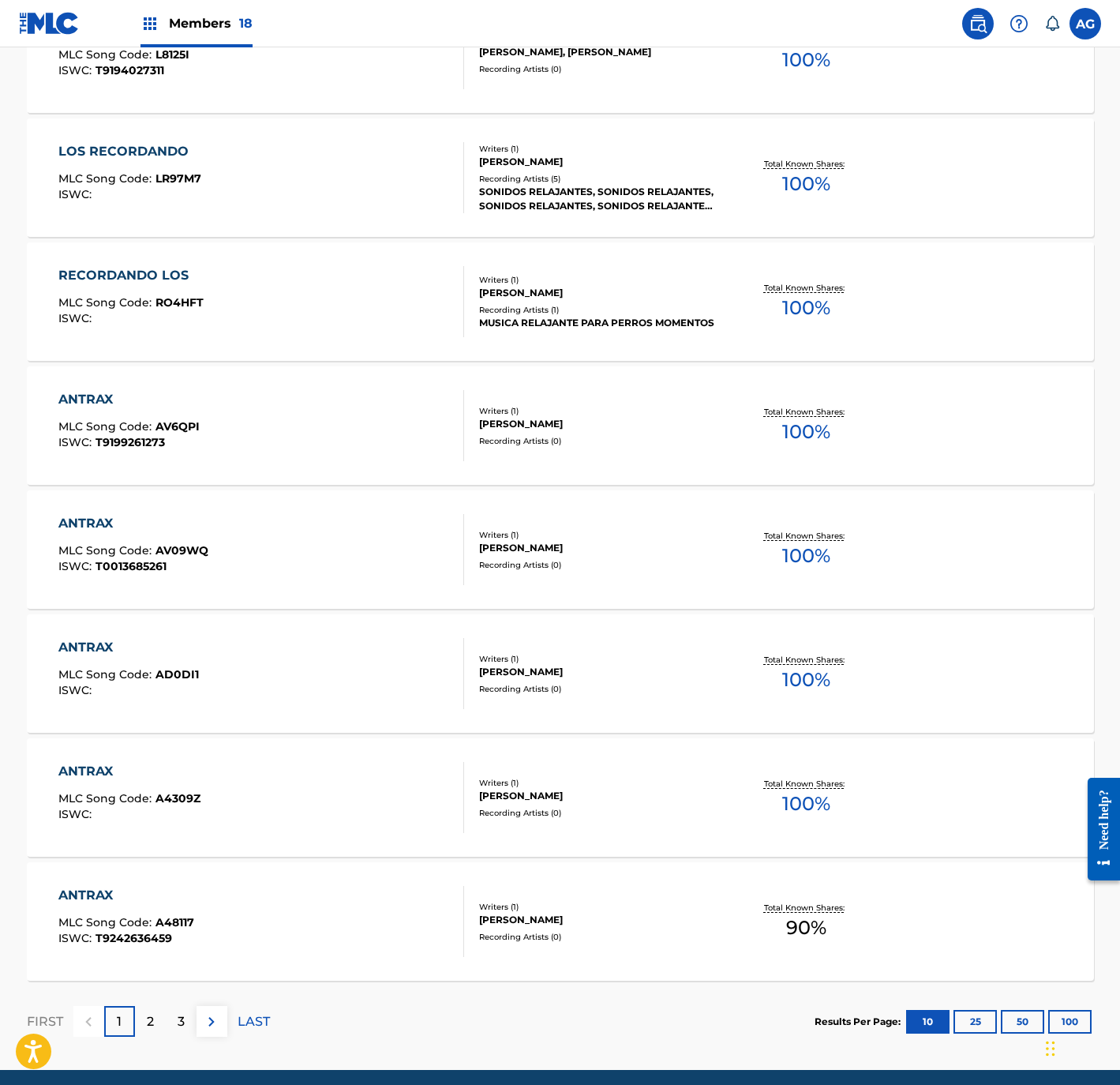
scroll to position [848, 0]
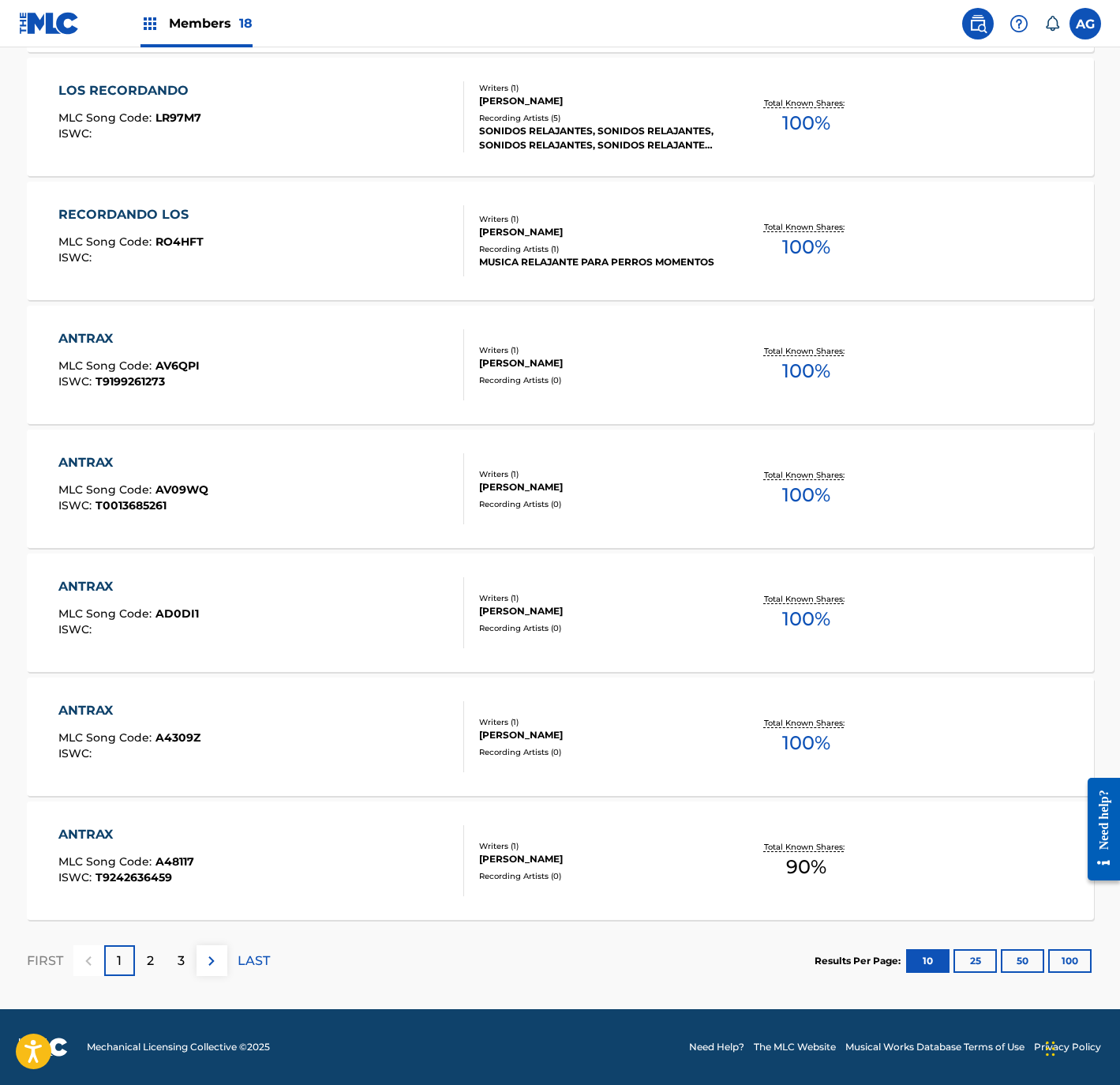
click at [727, 365] on div "Total Known Shares: 100 %" at bounding box center [806, 365] width 178 height 48
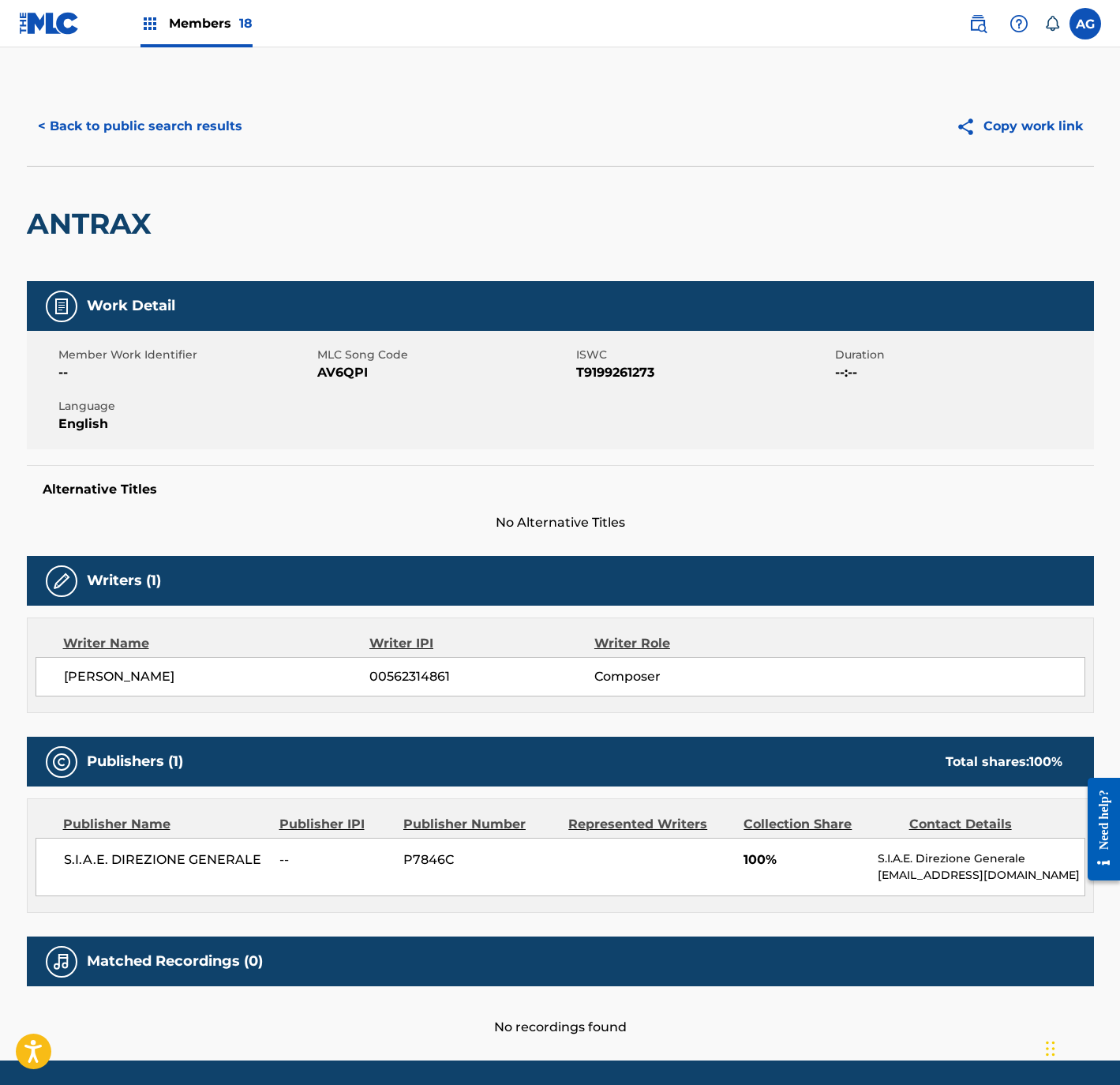
drag, startPoint x: 153, startPoint y: 687, endPoint x: 309, endPoint y: 182, distance: 528.5
click at [118, 118] on button "< Back to public search results" at bounding box center [140, 126] width 226 height 39
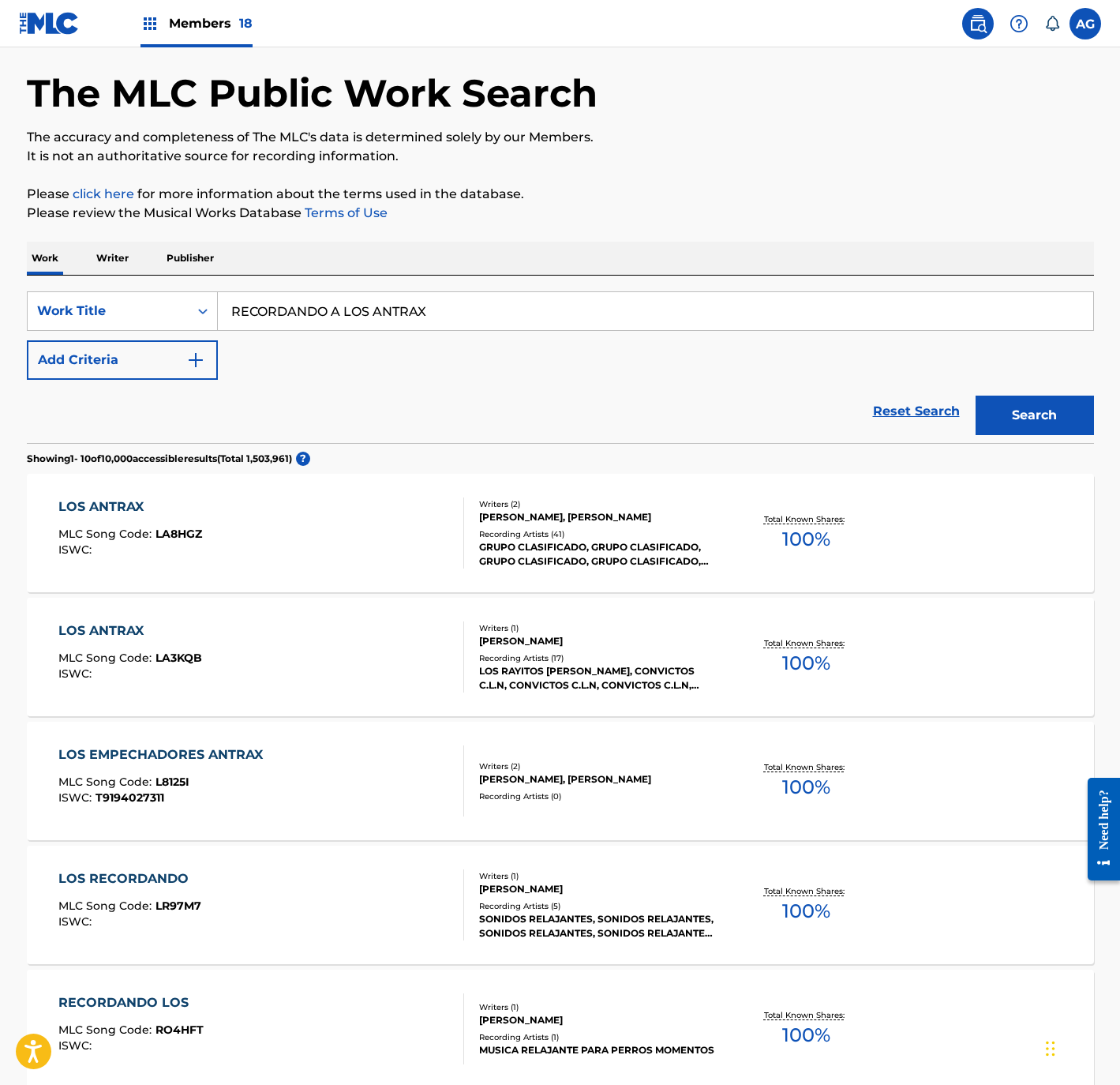
scroll to position [19, 0]
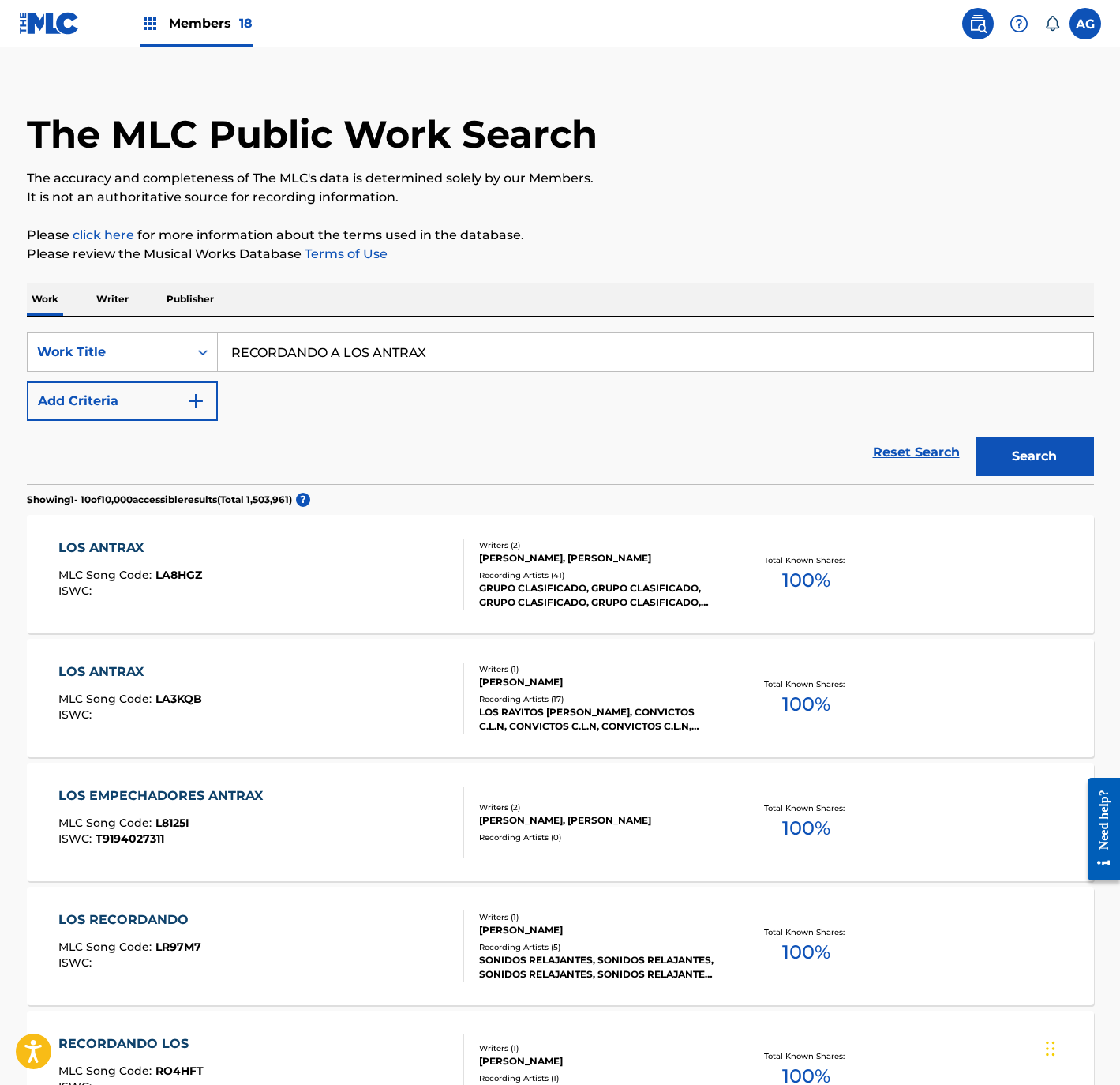
click at [97, 296] on p "Writer" at bounding box center [112, 299] width 42 height 33
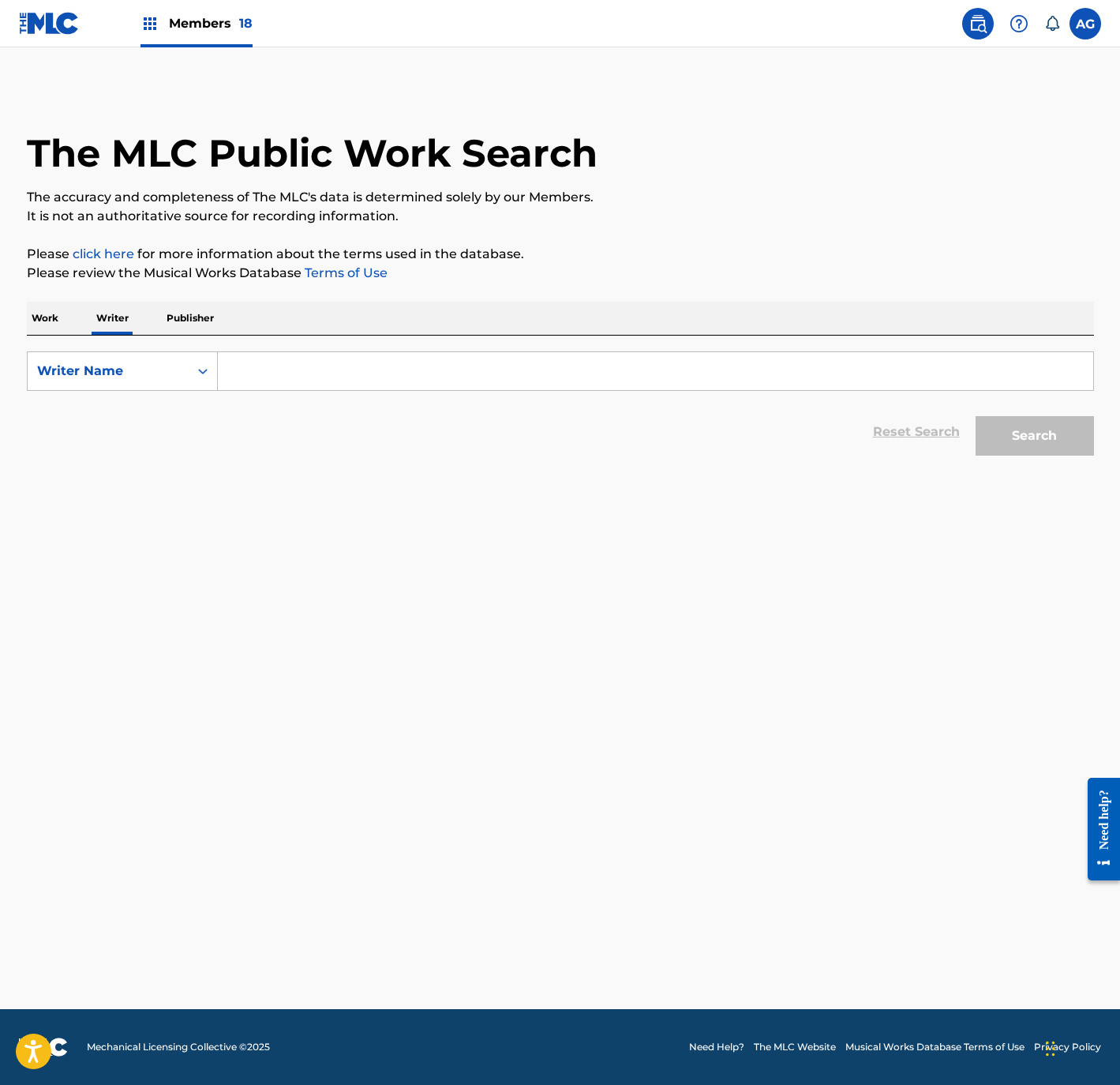
click at [471, 370] on input "Search Form" at bounding box center [655, 370] width 875 height 38
paste input "[PERSON_NAME] [PERSON_NAME]"
type input "[PERSON_NAME] [PERSON_NAME]"
click at [1066, 433] on button "Search" at bounding box center [1034, 435] width 118 height 39
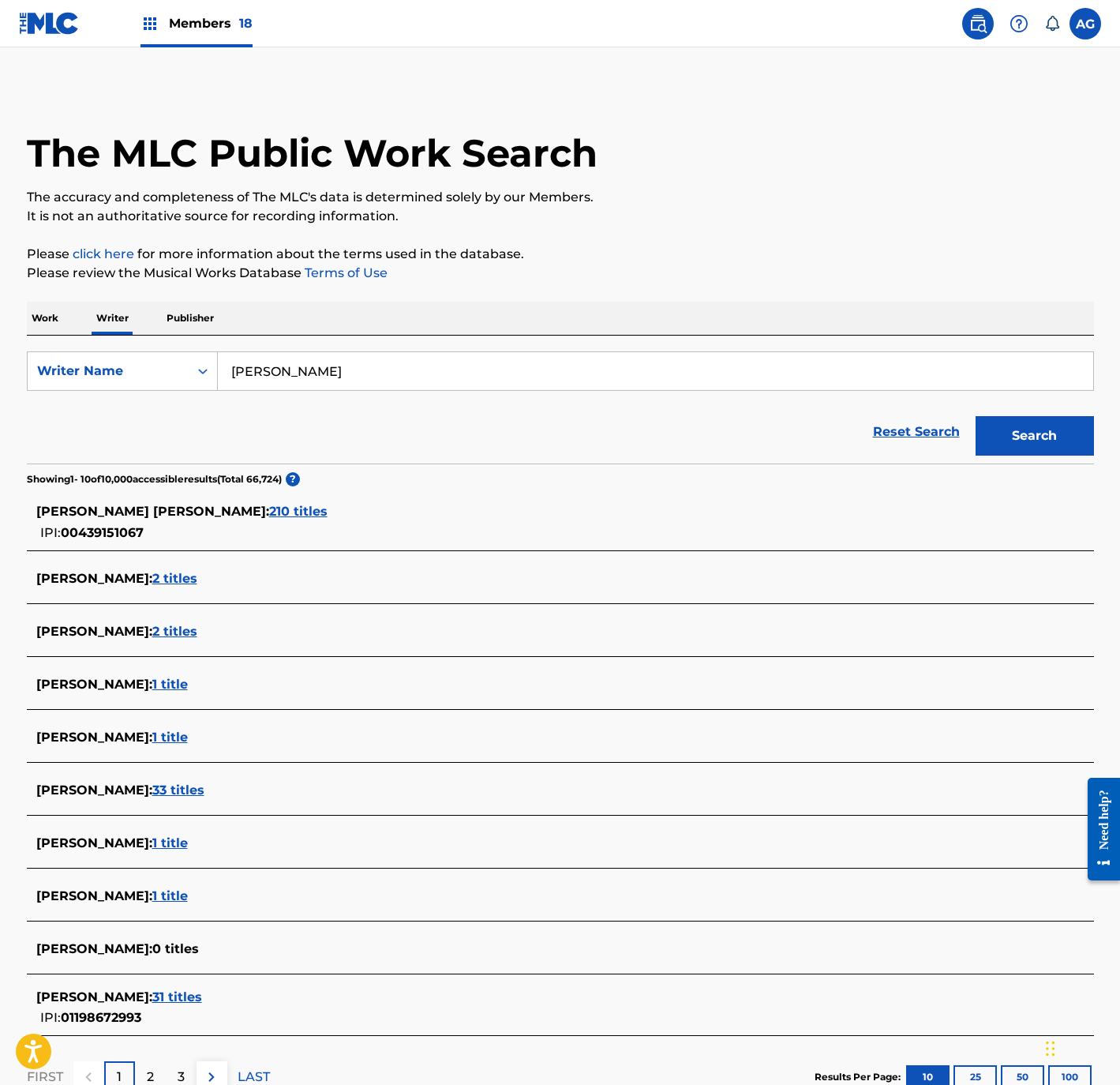
click at [197, 579] on span "2 titles" at bounding box center [175, 578] width 45 height 15
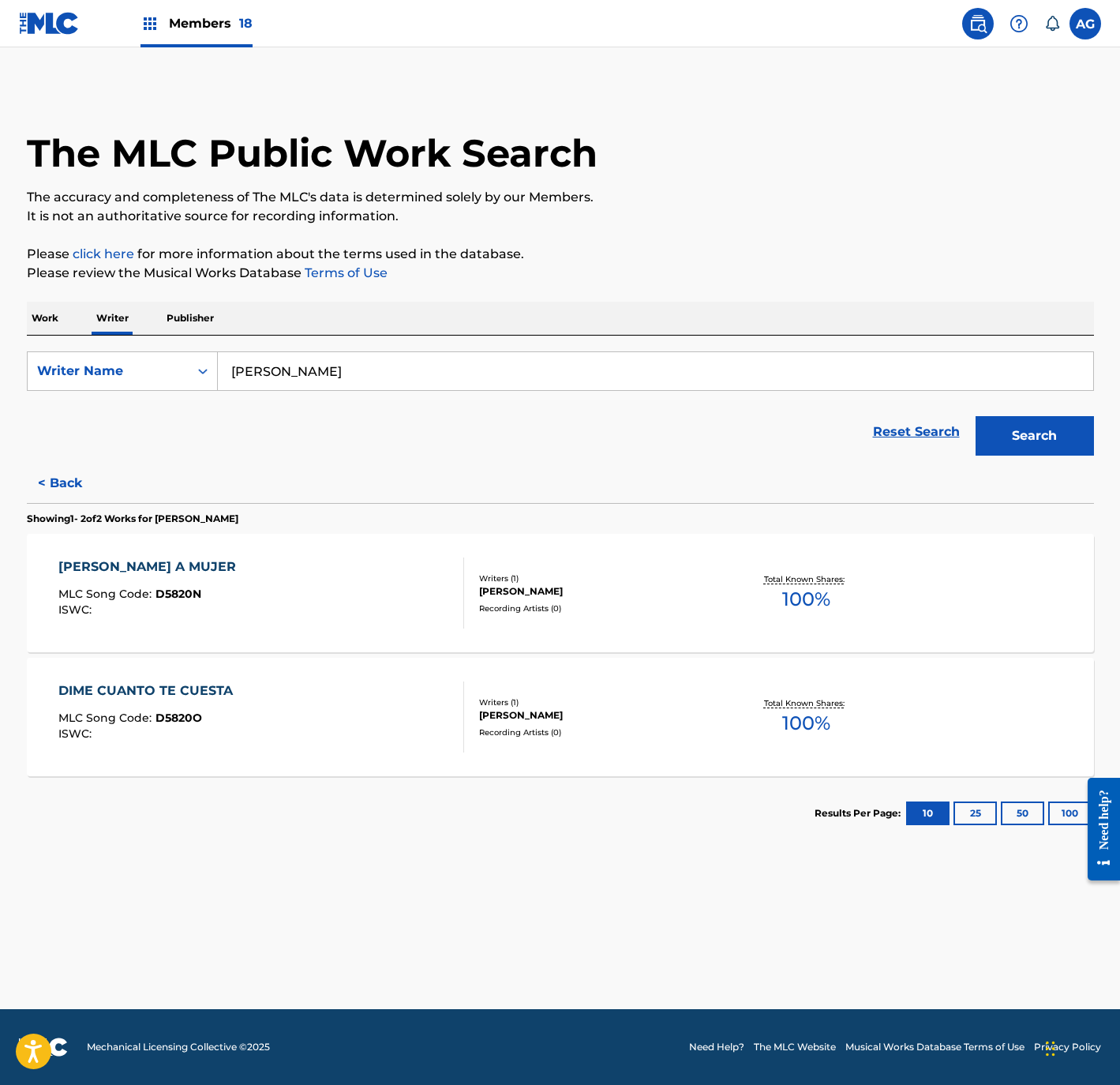
click at [320, 603] on div "DE PENA A MUJER MLC Song Code : D5820N ISWC :" at bounding box center [261, 592] width 406 height 71
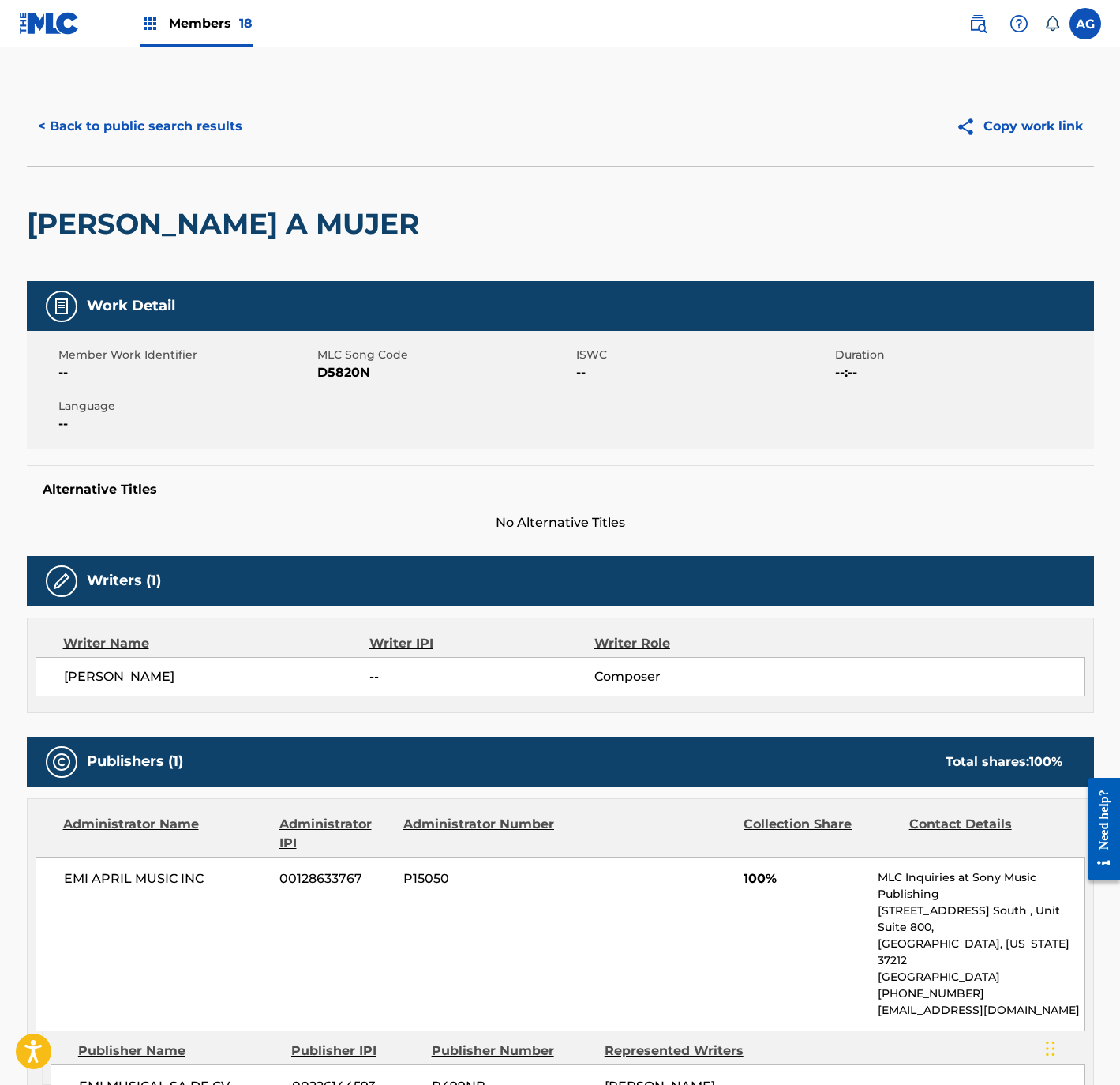
click at [173, 135] on button "< Back to public search results" at bounding box center [140, 126] width 226 height 39
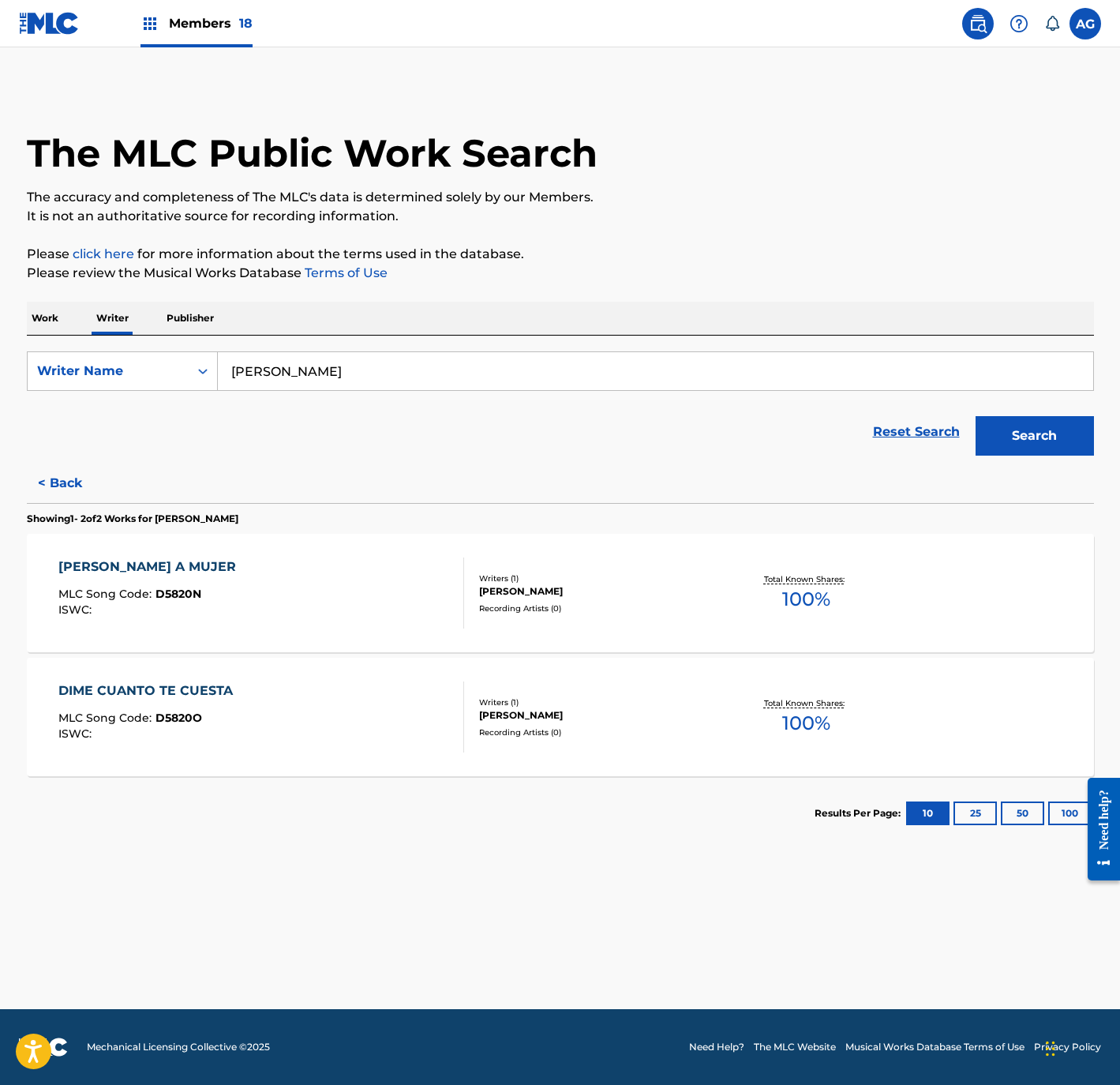
click at [275, 701] on div "DIME CUANTO TE CUESTA MLC Song Code : D5820O ISWC :" at bounding box center [261, 717] width 406 height 71
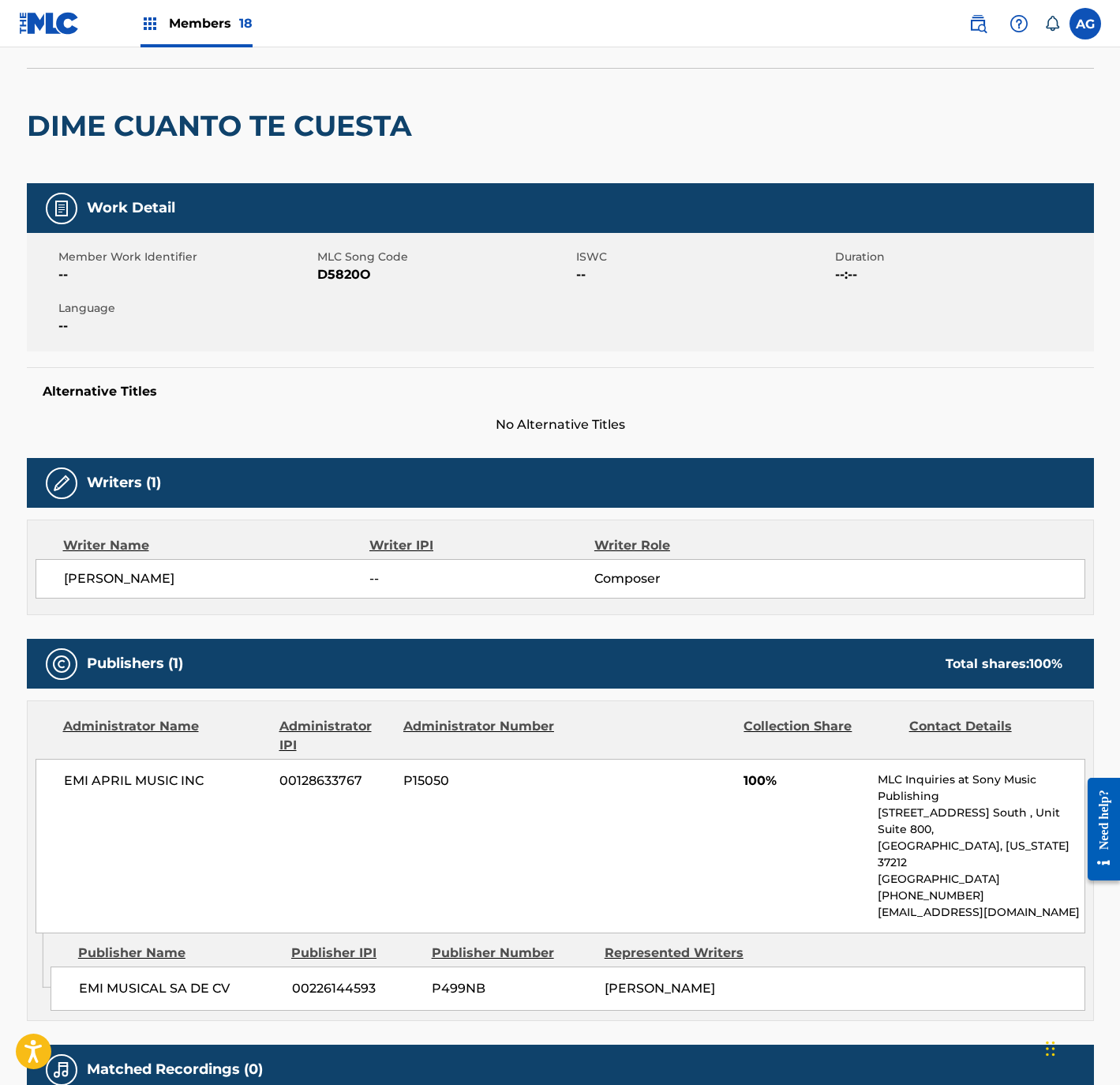
scroll to position [5, 0]
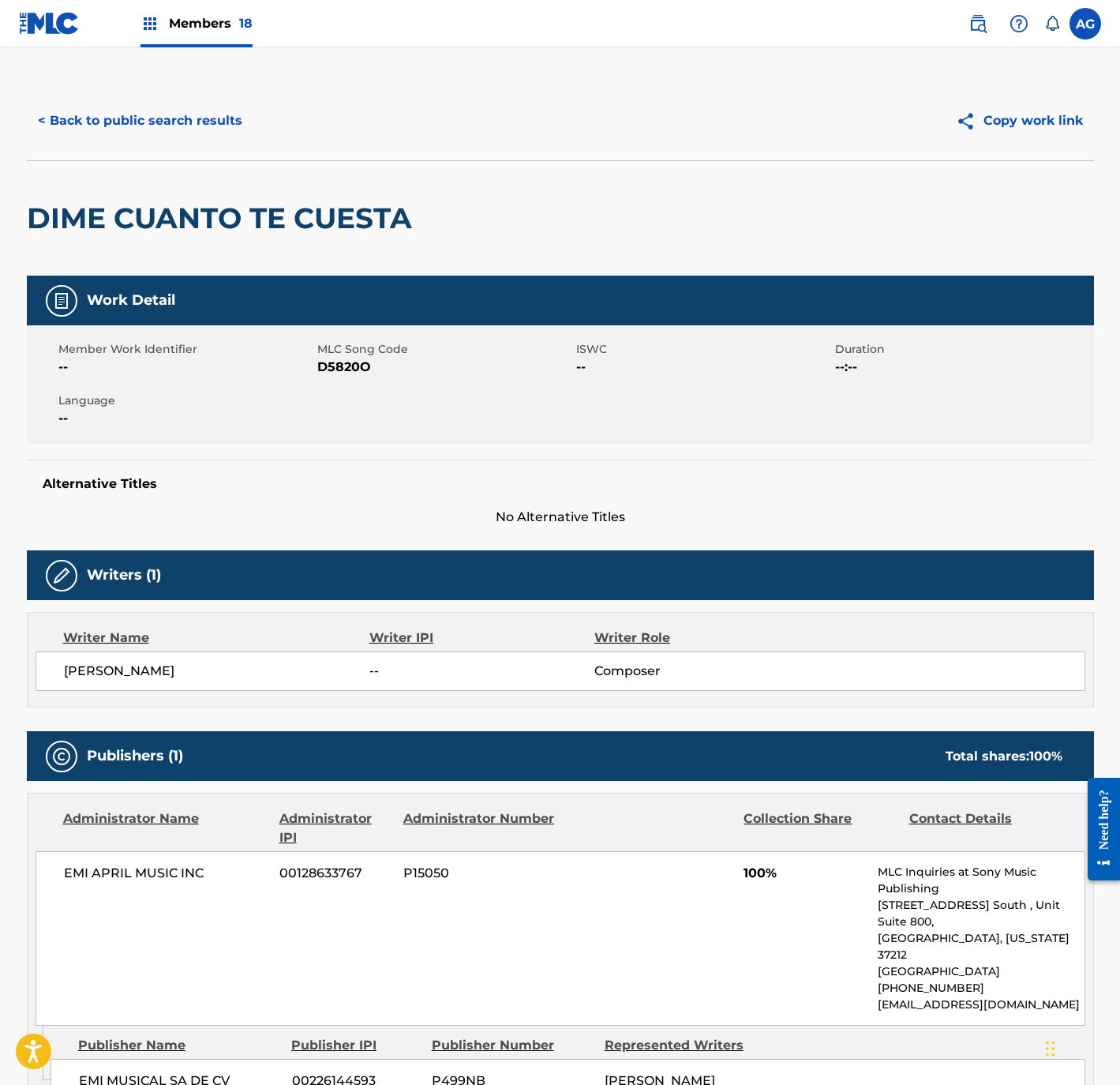
click at [92, 101] on button "< Back to public search results" at bounding box center [140, 120] width 226 height 39
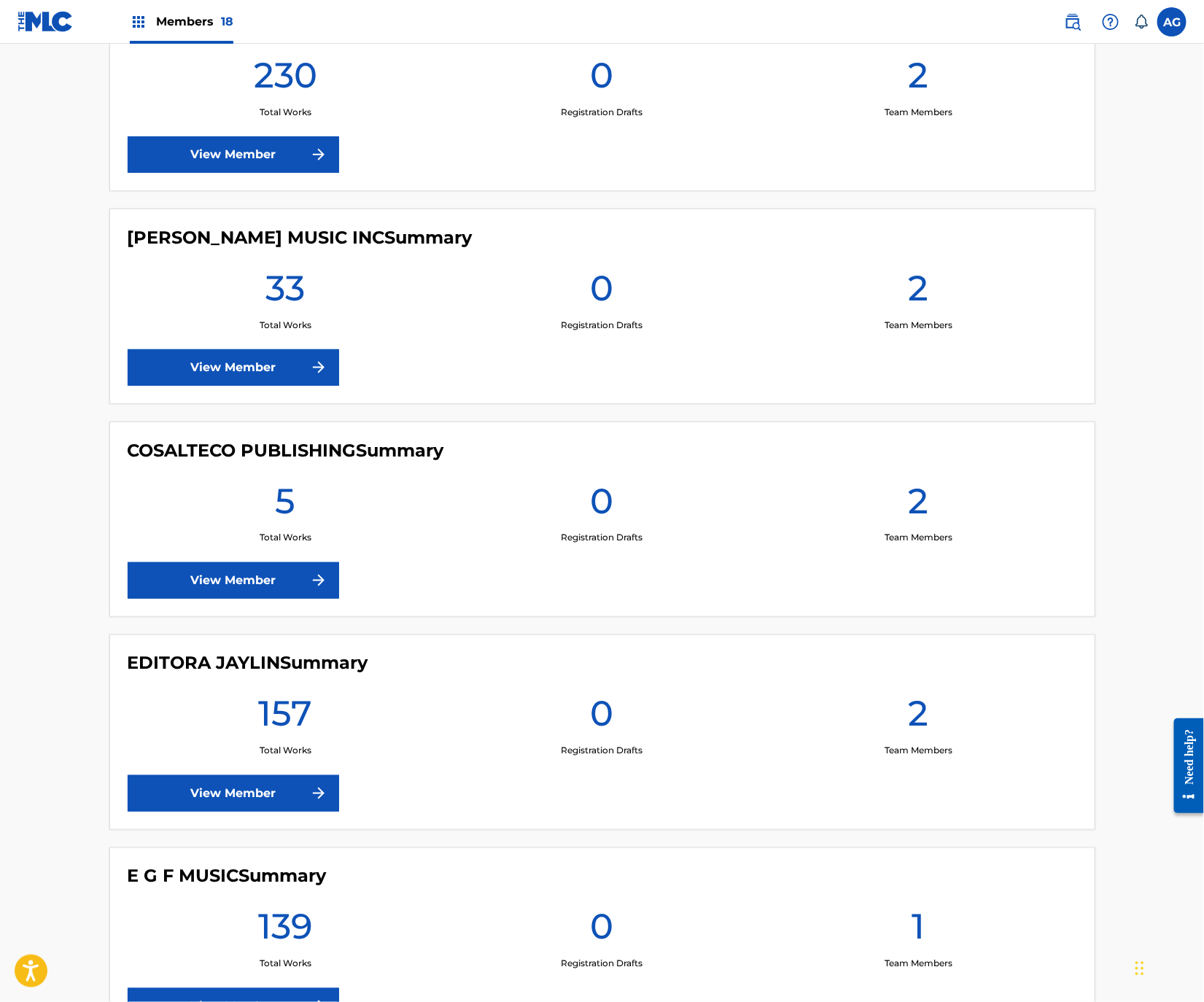
scroll to position [962, 0]
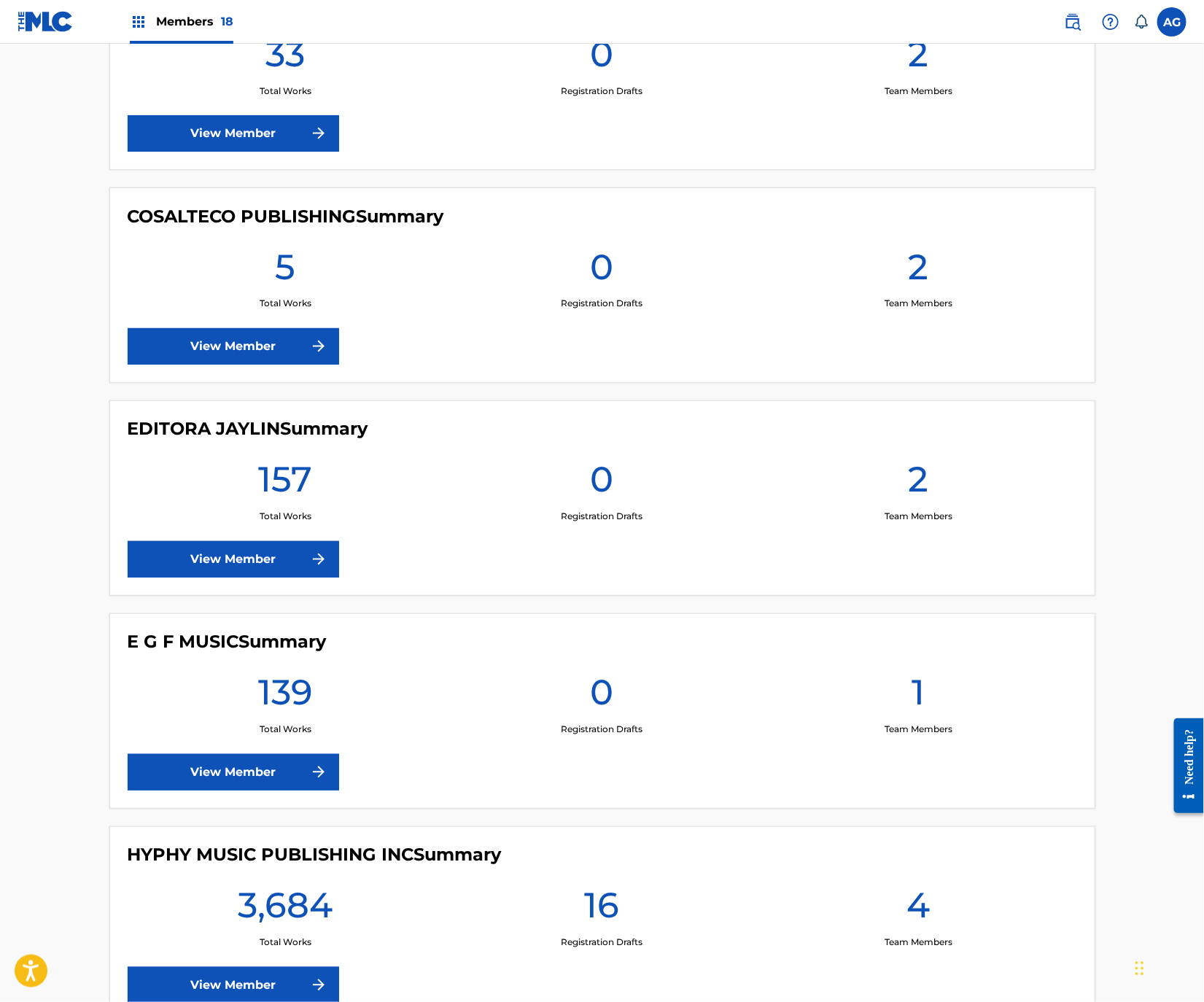
drag, startPoint x: 72, startPoint y: 556, endPoint x: 50, endPoint y: 644, distance: 90.7
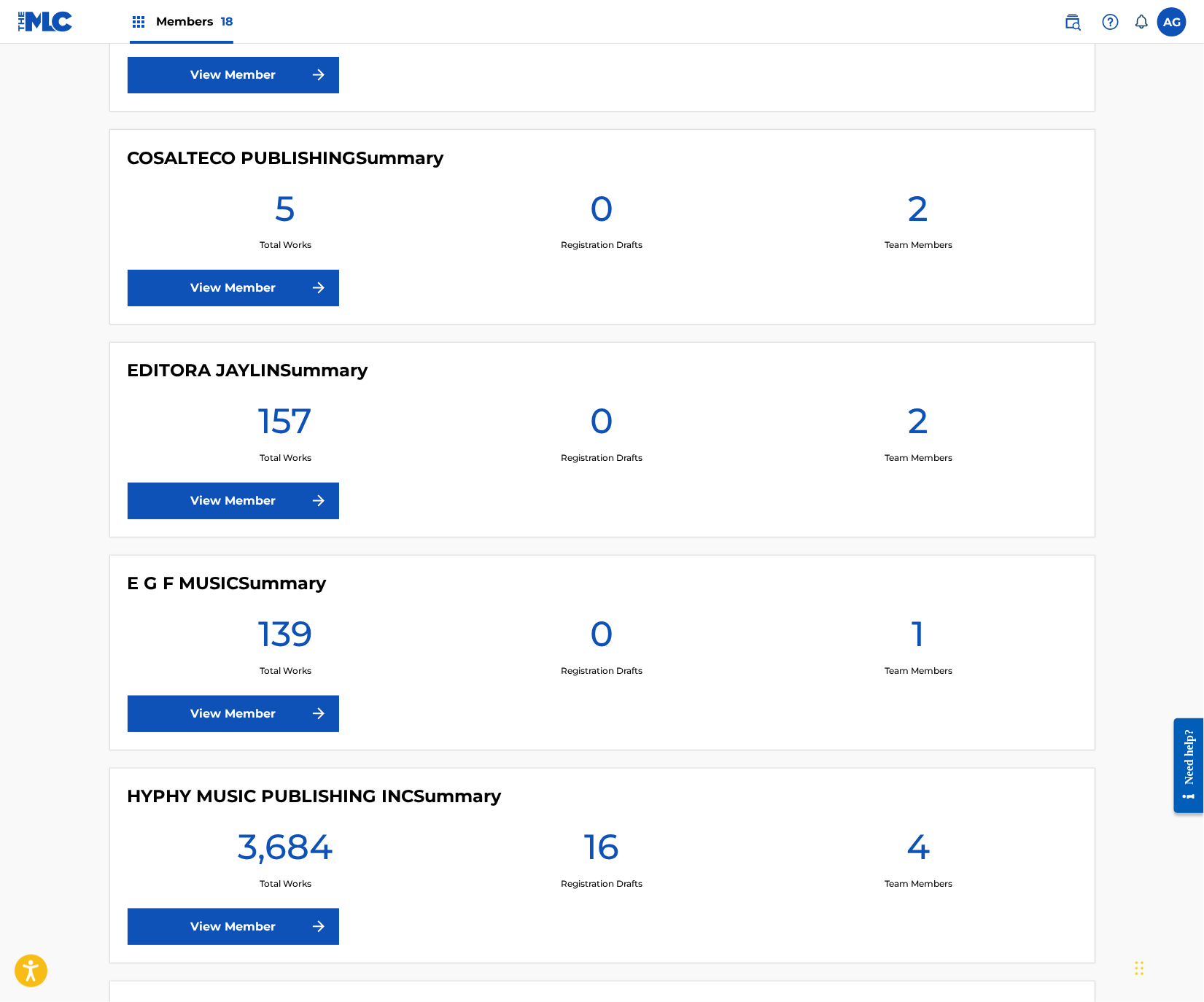
scroll to position [1078, 0]
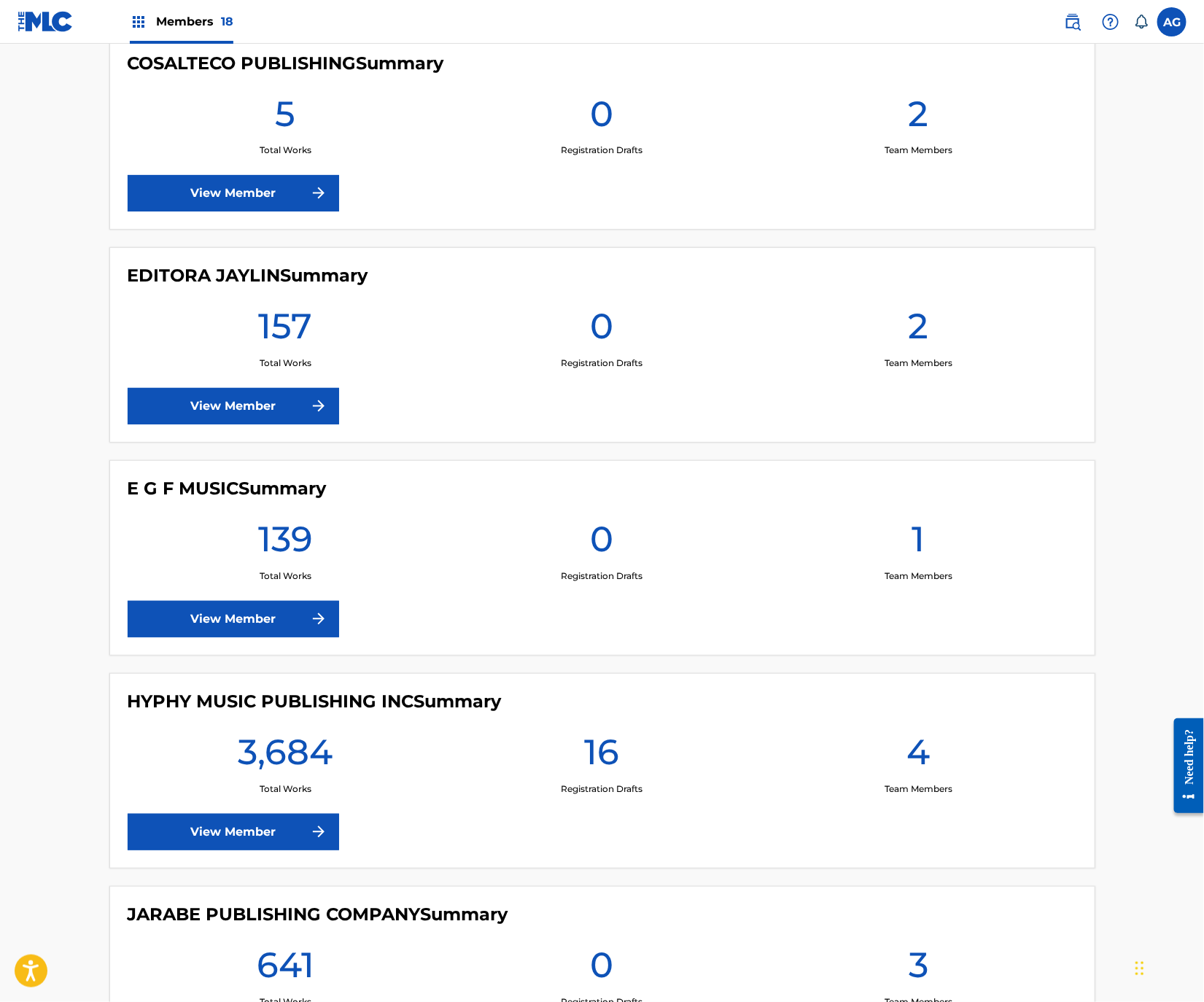
drag, startPoint x: 77, startPoint y: 667, endPoint x: 77, endPoint y: 728, distance: 61.0
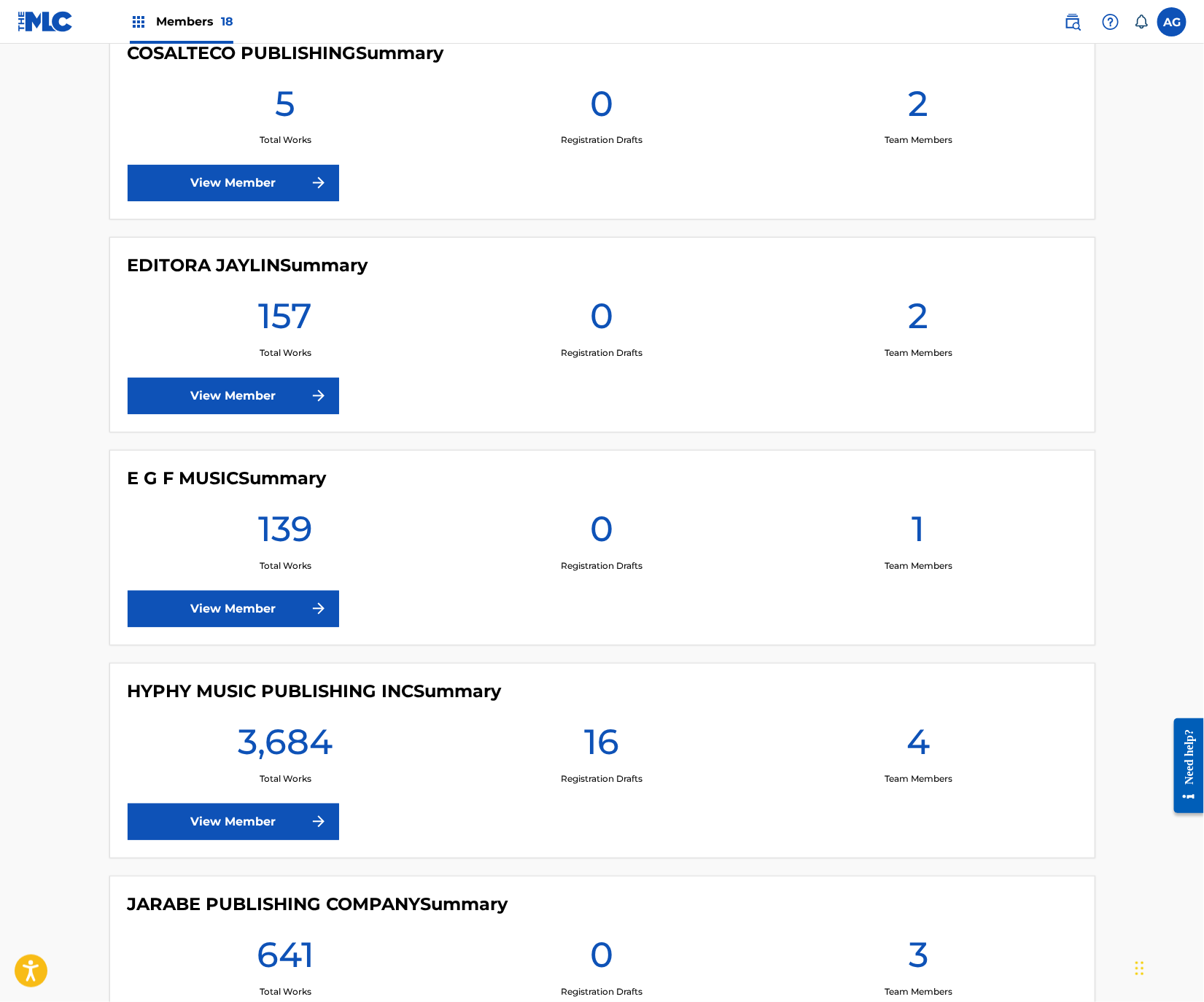
click at [281, 835] on link "View Member" at bounding box center [233, 821] width 211 height 36
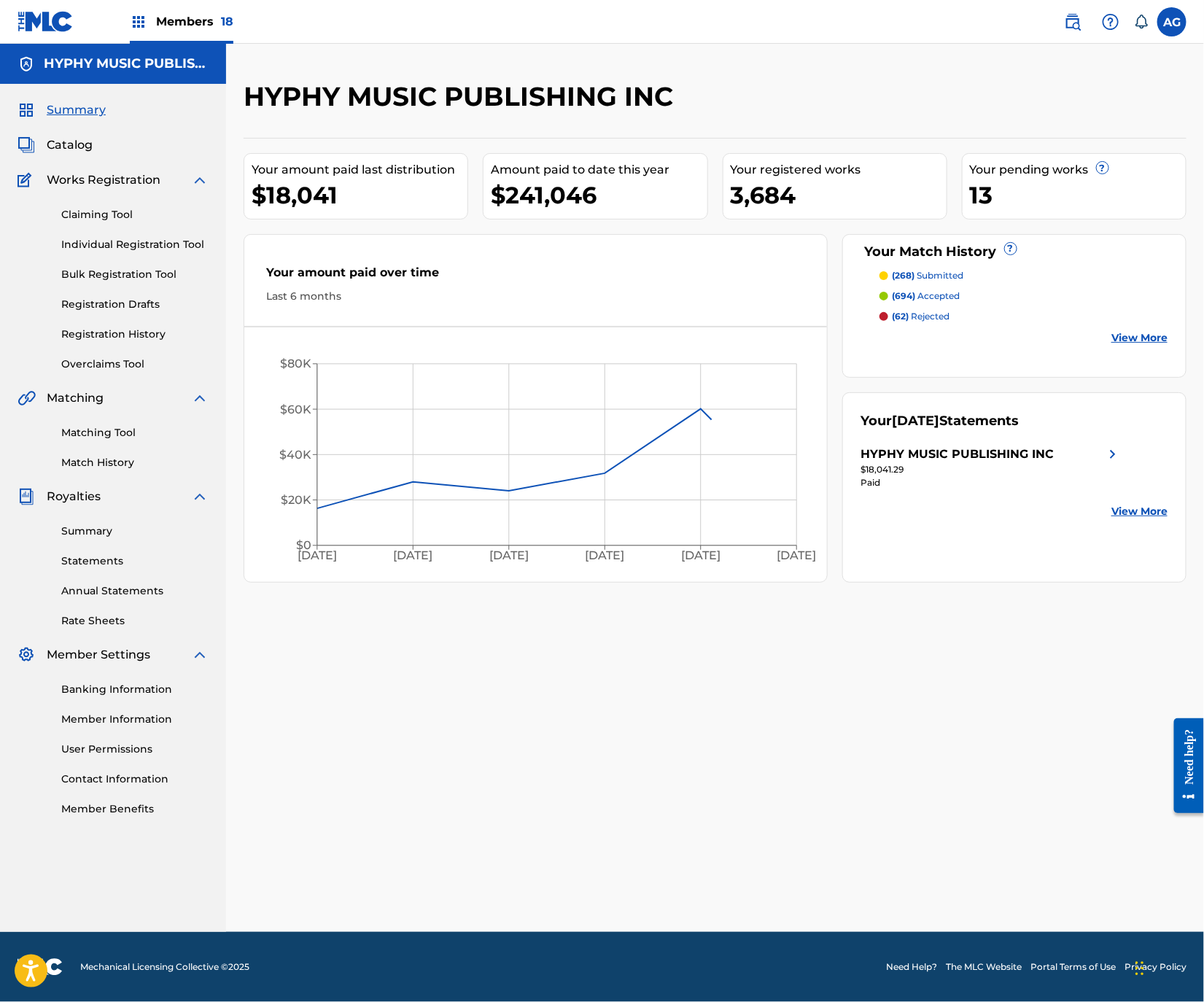
click at [108, 441] on div "Matching Tool Match History" at bounding box center [113, 438] width 191 height 63
click at [110, 435] on link "Matching Tool" at bounding box center [135, 433] width 147 height 15
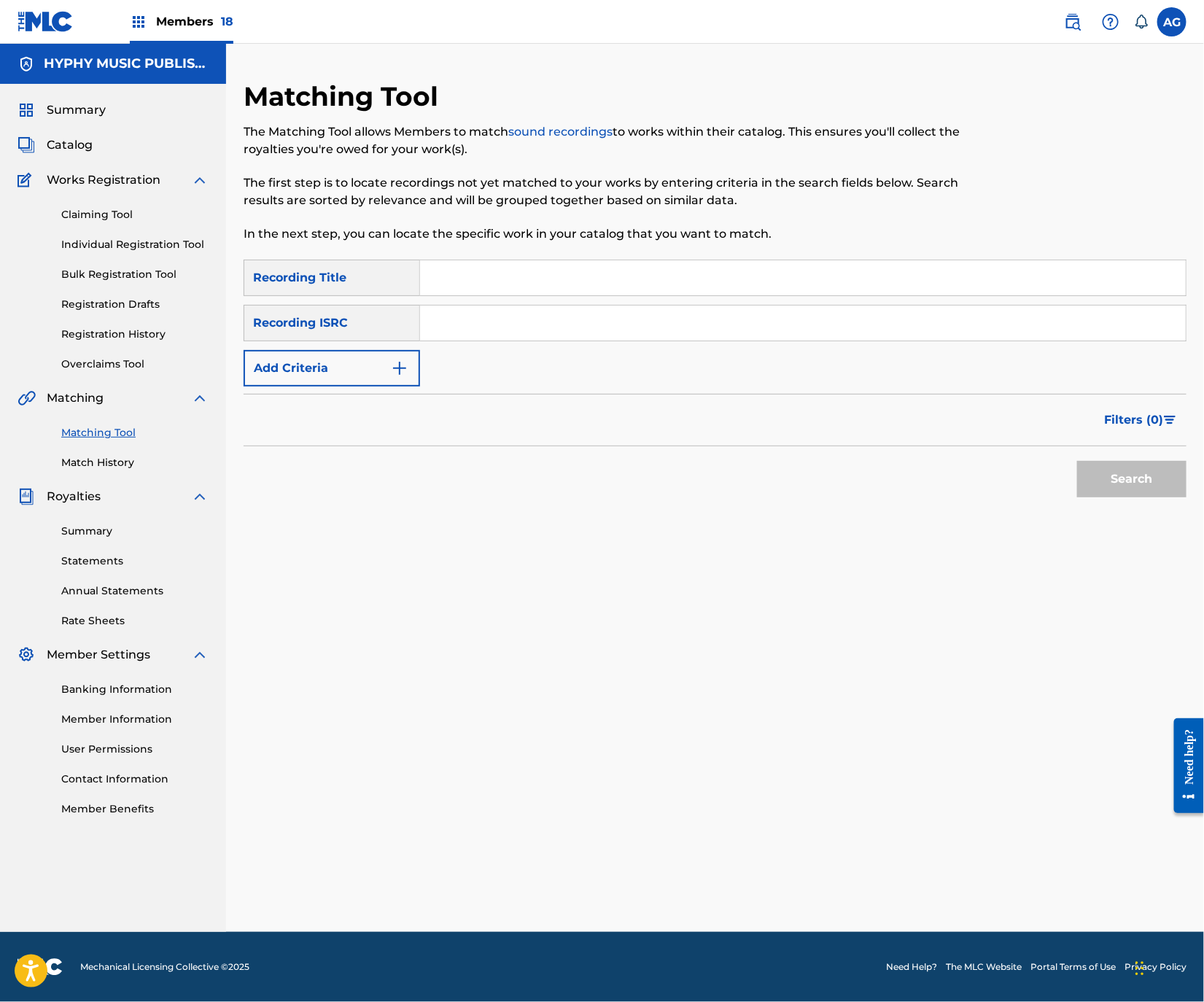
click at [539, 278] on input "Search Form" at bounding box center [802, 277] width 766 height 35
paste input "AUNQUE TE ESCONDAN TUS PADRES"
type input "AUNQUE TE ESCONDAN TUS PADRES"
click at [361, 386] on button "Add Criteria" at bounding box center [332, 368] width 177 height 36
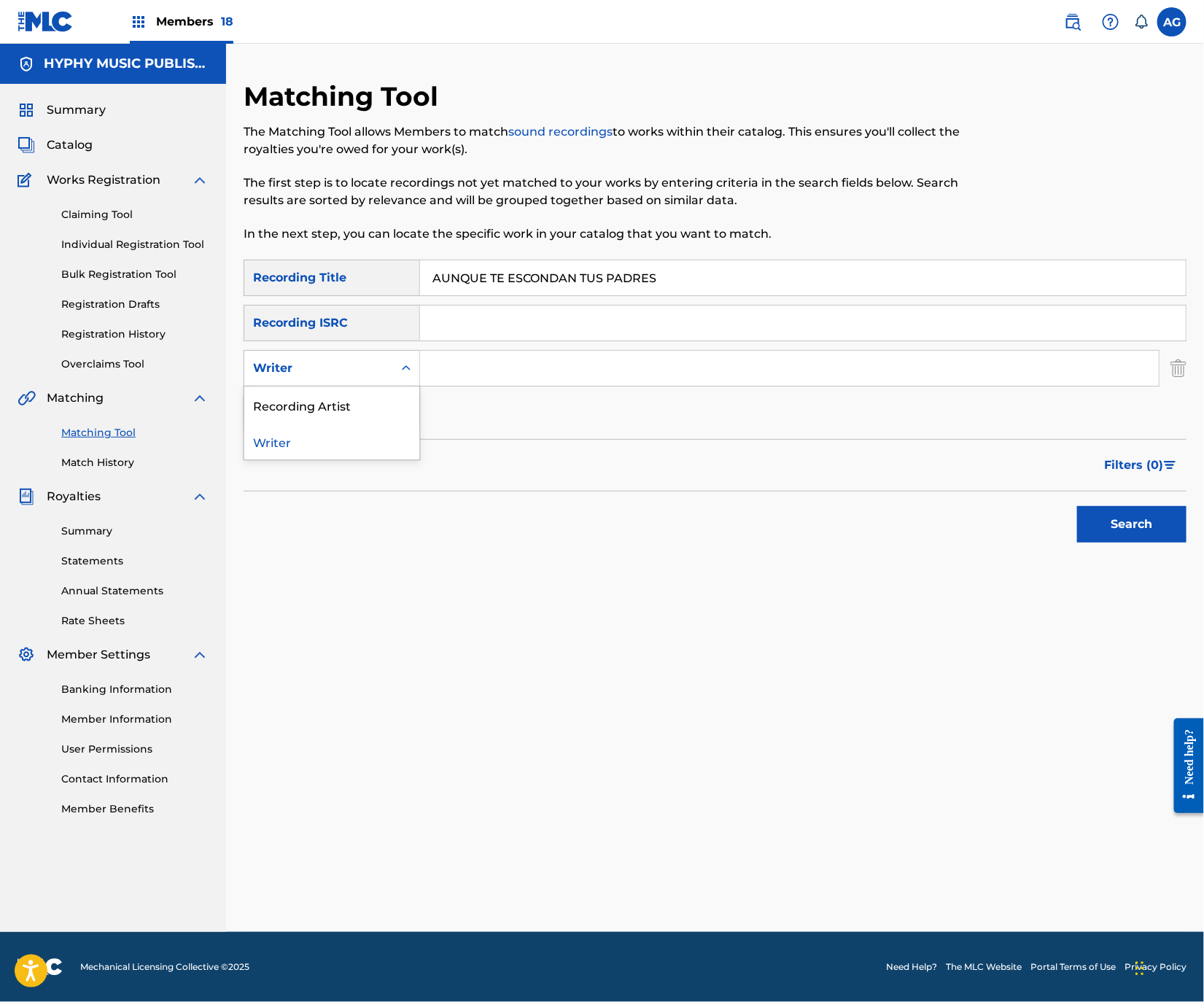
click at [369, 365] on div "Writer" at bounding box center [318, 369] width 131 height 18
click at [364, 394] on div "Recording Artist" at bounding box center [332, 404] width 175 height 36
click at [473, 366] on input "Search Form" at bounding box center [789, 368] width 739 height 35
paste input "HERENCIA DE COSALA"
click at [1136, 499] on div "Search" at bounding box center [1128, 521] width 117 height 58
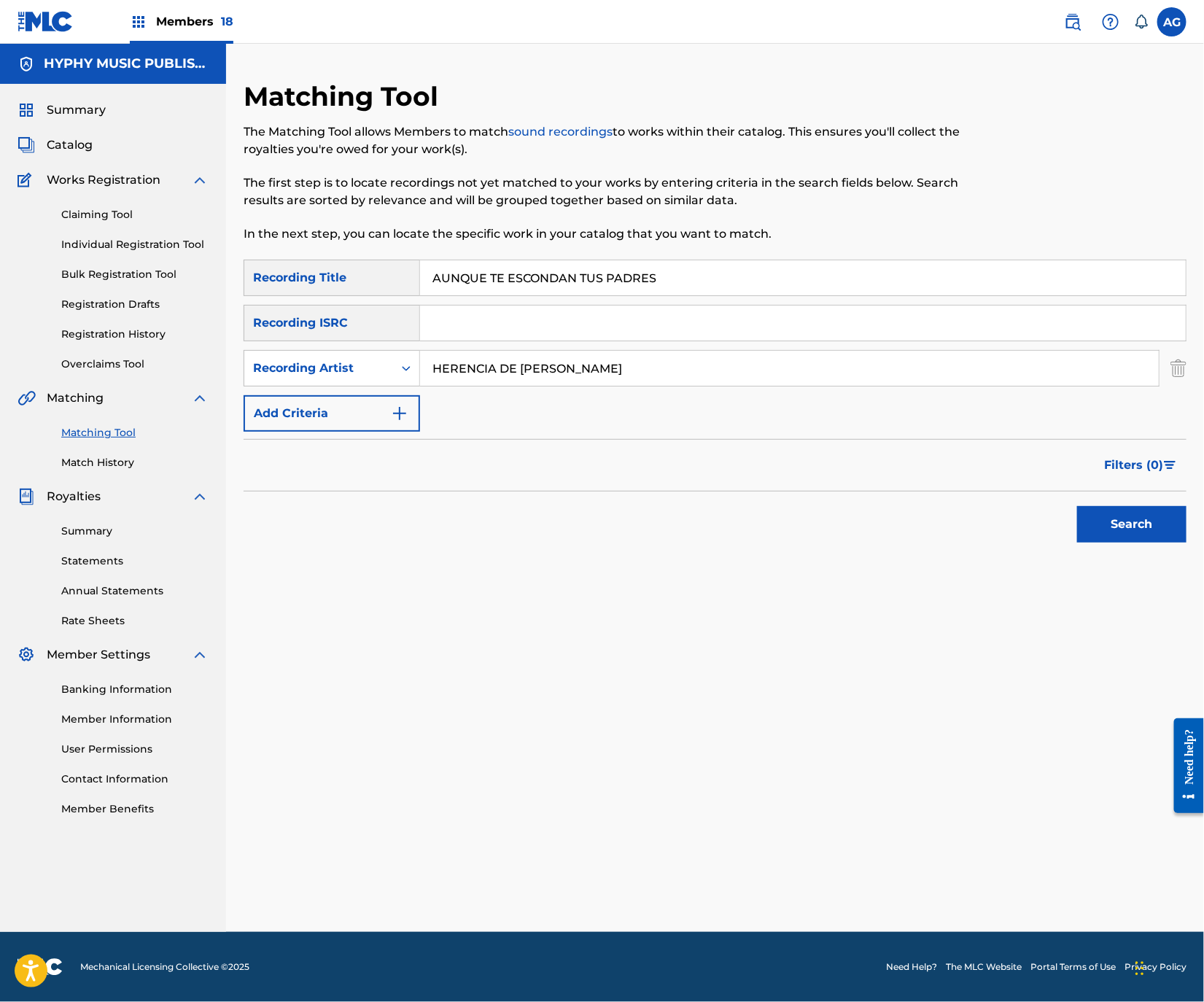
click at [1136, 514] on button "Search" at bounding box center [1131, 524] width 109 height 36
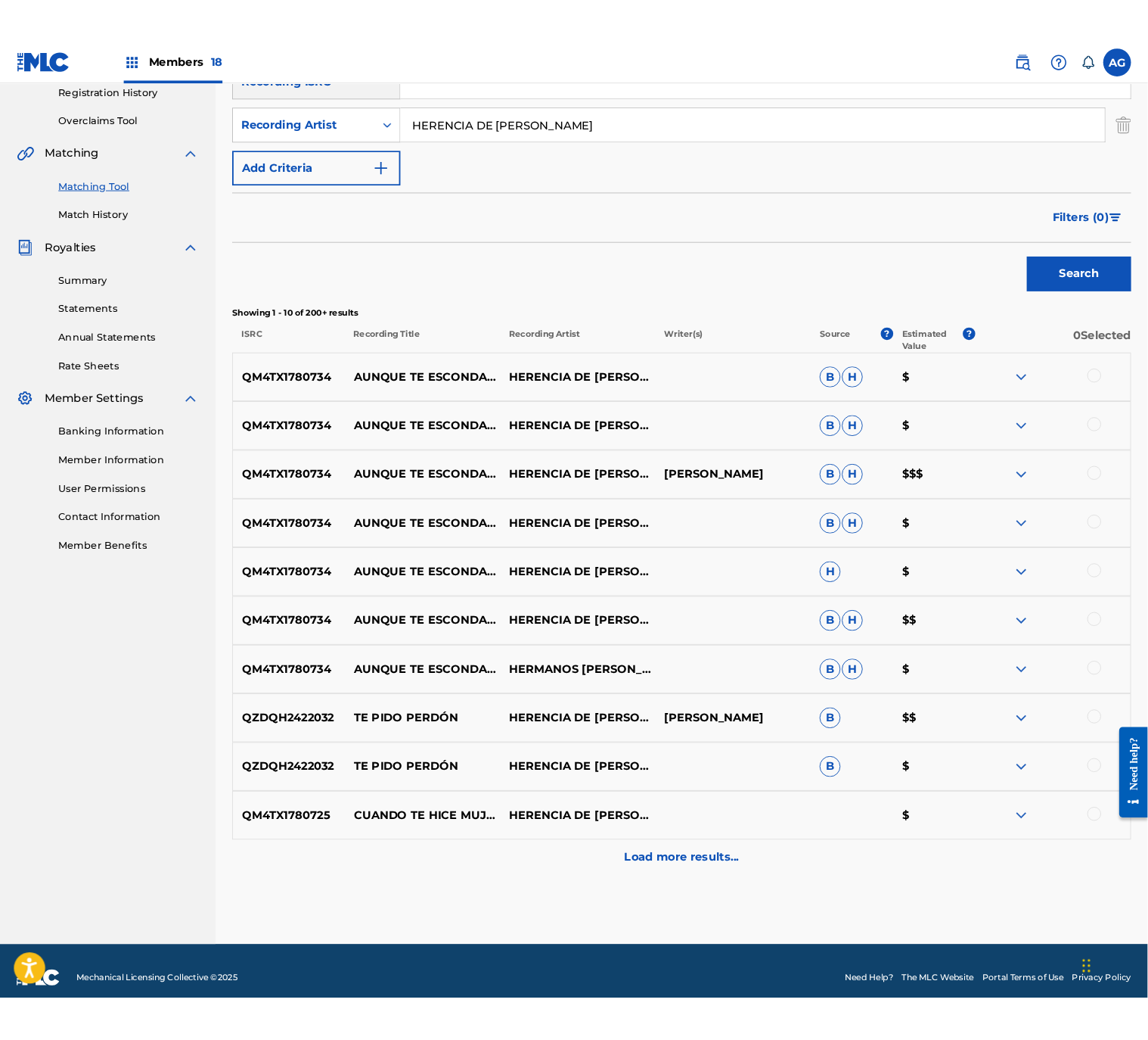
scroll to position [307, 0]
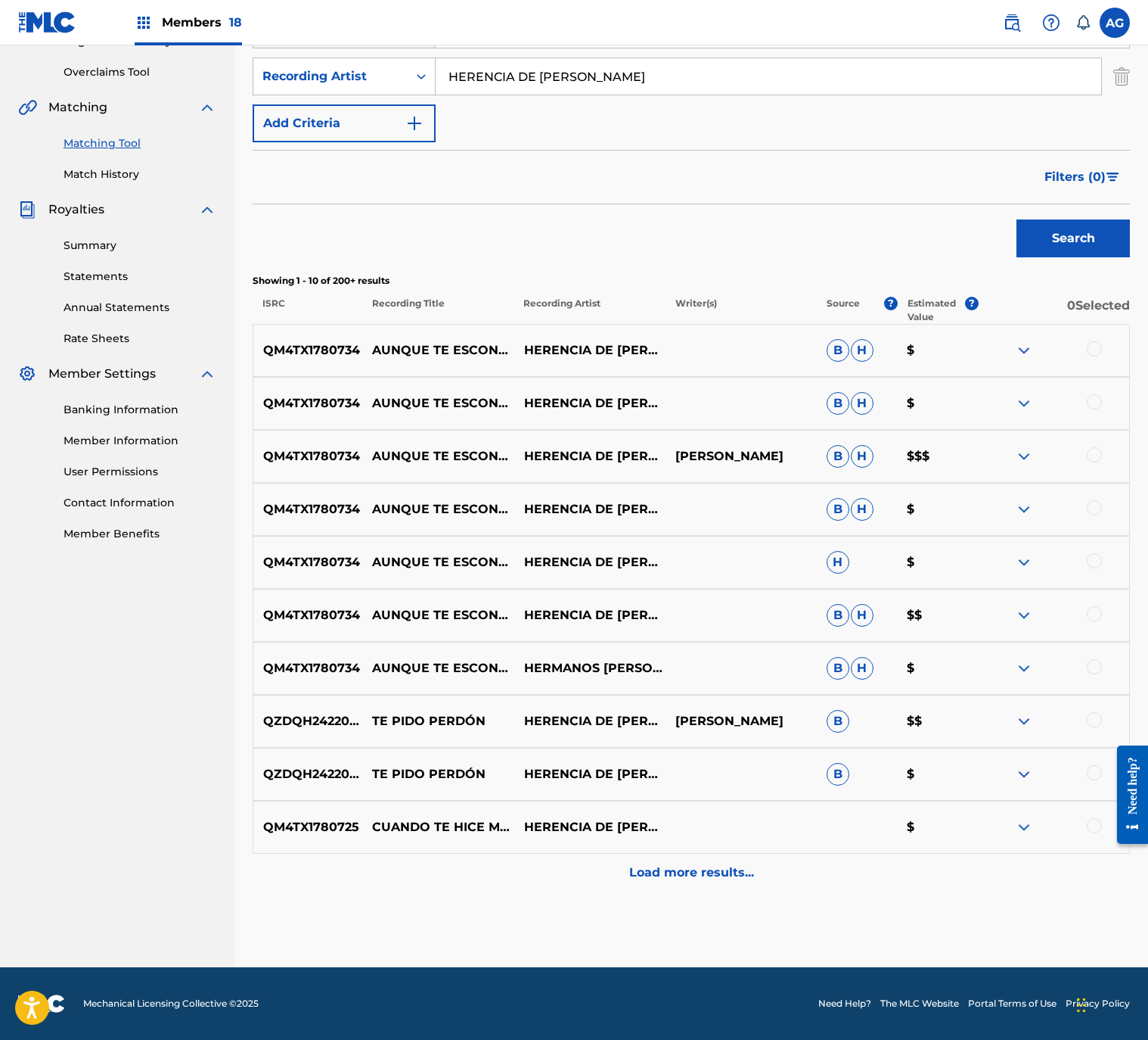
drag, startPoint x: 511, startPoint y: 77, endPoint x: 214, endPoint y: 84, distance: 297.1
click at [247, 80] on div "Matching Tool The Matching Tool allows Members to match sound recordings to wor…" at bounding box center [691, 372] width 914 height 1190
type input "M"
type input "AMOR Y RITMO"
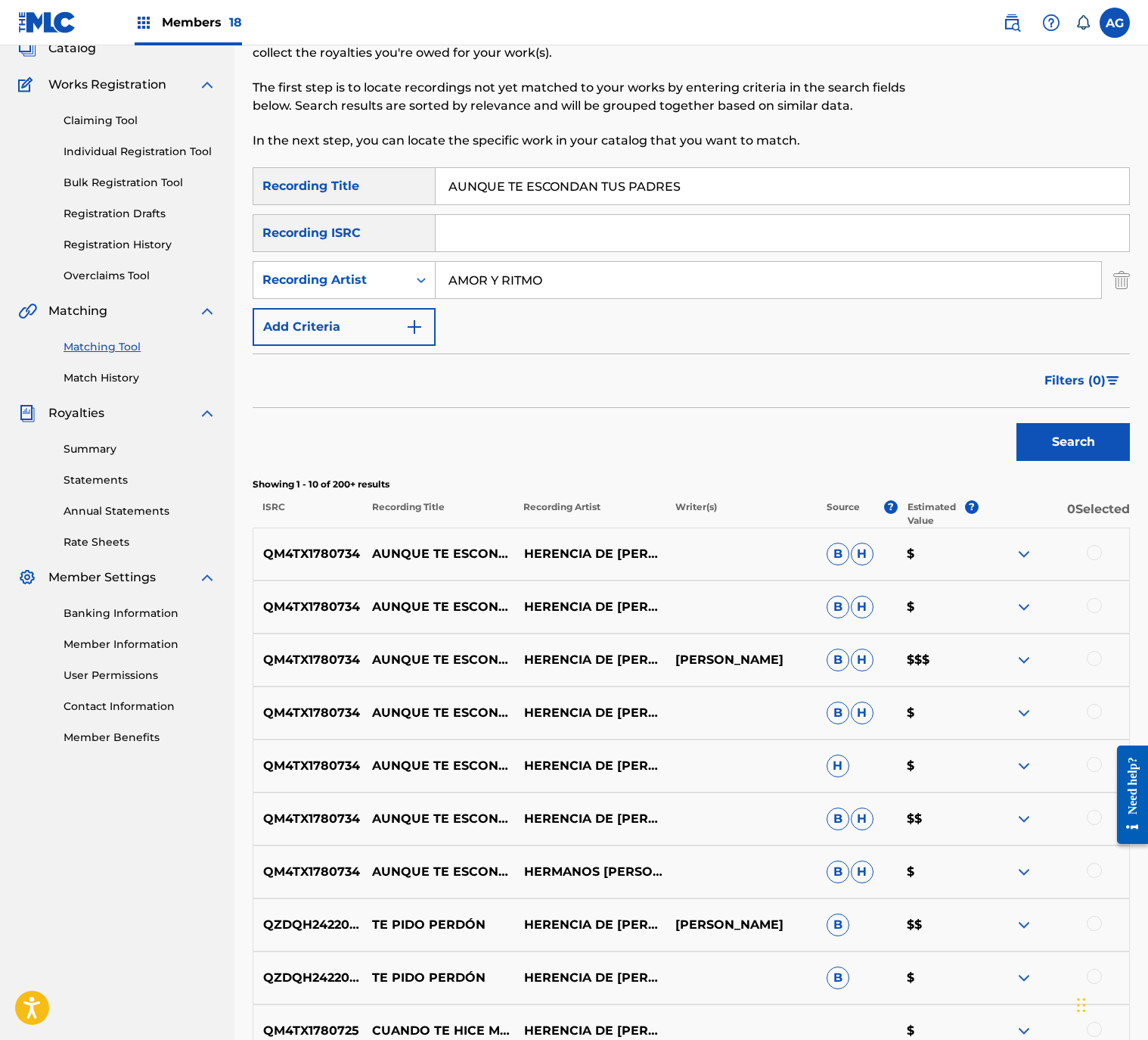
drag, startPoint x: 411, startPoint y: 260, endPoint x: 454, endPoint y: 169, distance: 100.6
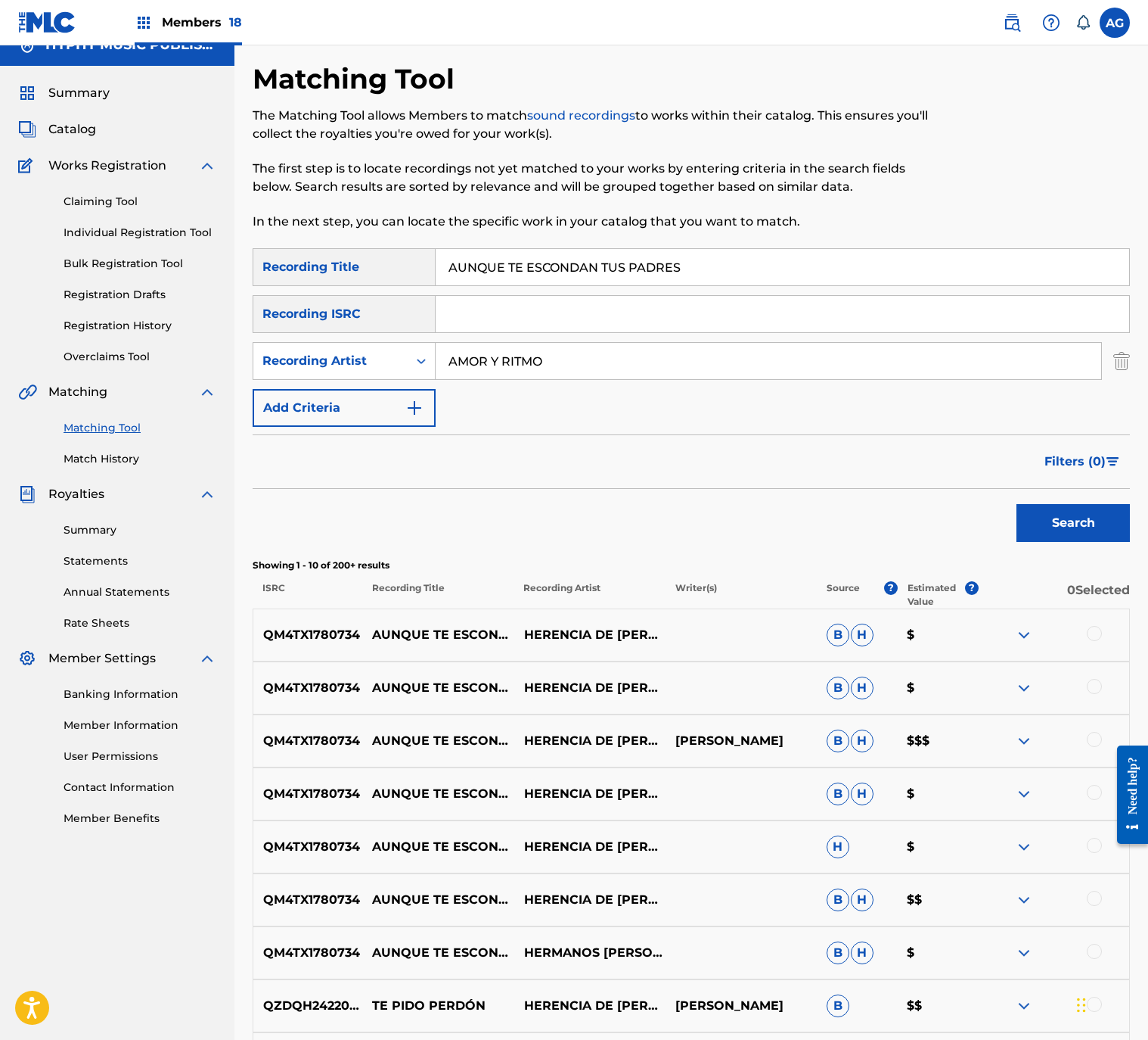
drag, startPoint x: 261, startPoint y: 224, endPoint x: -159, endPoint y: 192, distance: 421.2
click at [0, 192] on html "Accessibility Screen-Reader Guide, Feedback, and Issue Reporting | New window M…" at bounding box center [574, 499] width 1148 height 1040
click at [1083, 525] on button "Search" at bounding box center [1073, 522] width 113 height 38
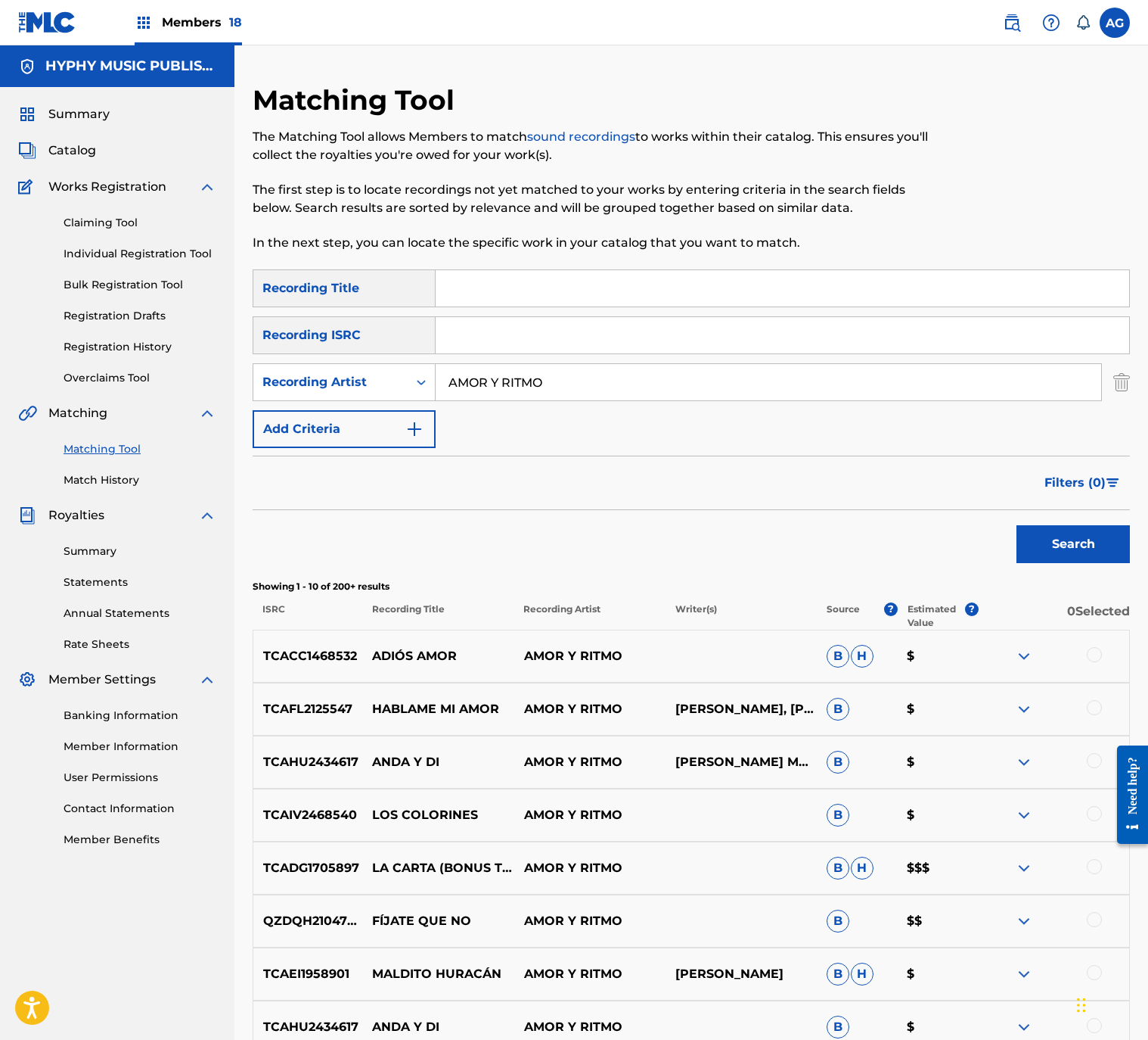
click at [1067, 488] on span "Filters ( 0 )" at bounding box center [1075, 483] width 61 height 18
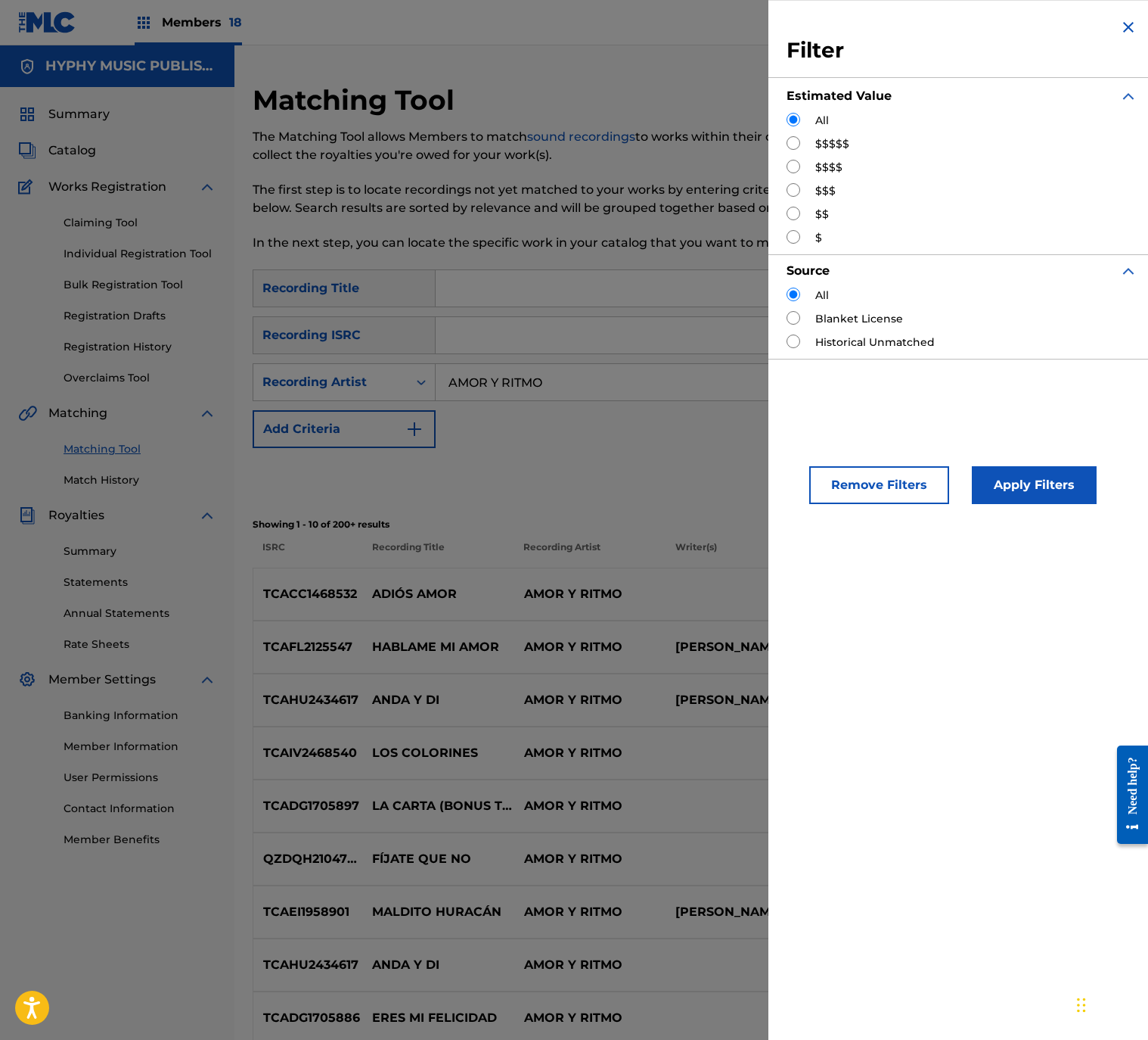
click at [795, 144] on input "Search Form" at bounding box center [793, 143] width 13 height 13
radio input "true"
click at [1042, 484] on button "Apply Filters" at bounding box center [1035, 484] width 125 height 38
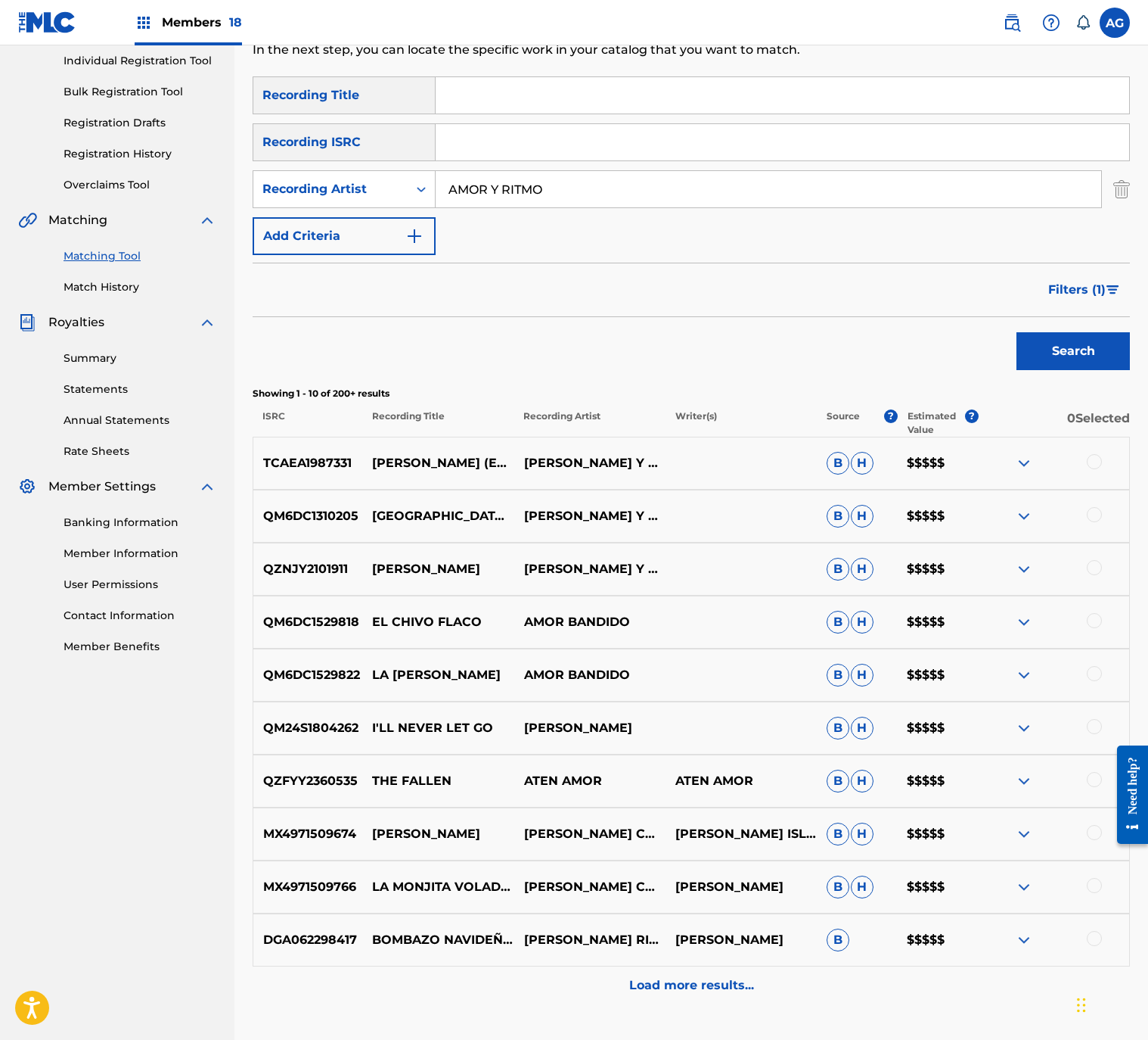
scroll to position [227, 0]
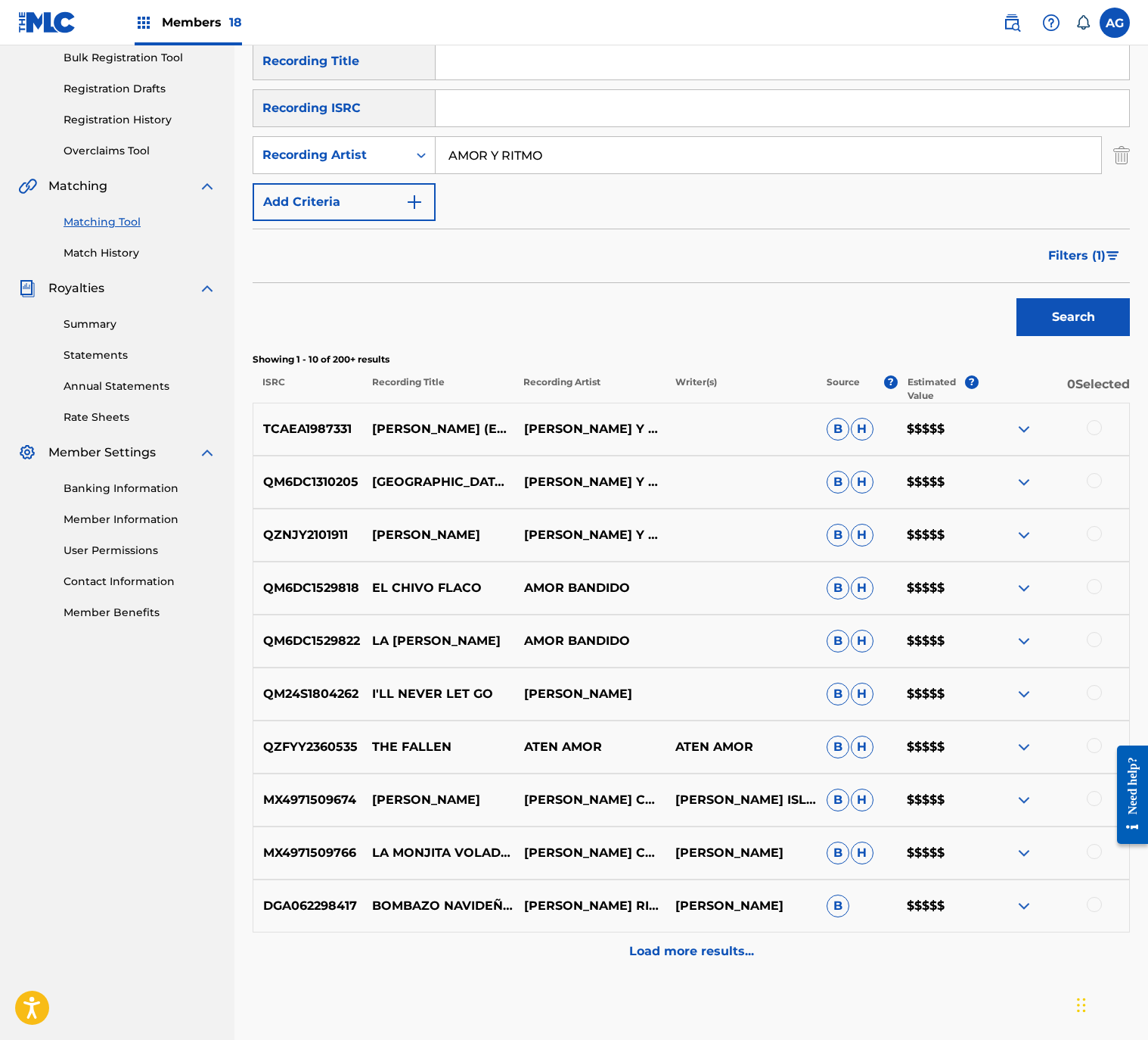
click at [1061, 254] on span "Filters ( 1 )" at bounding box center [1077, 256] width 57 height 18
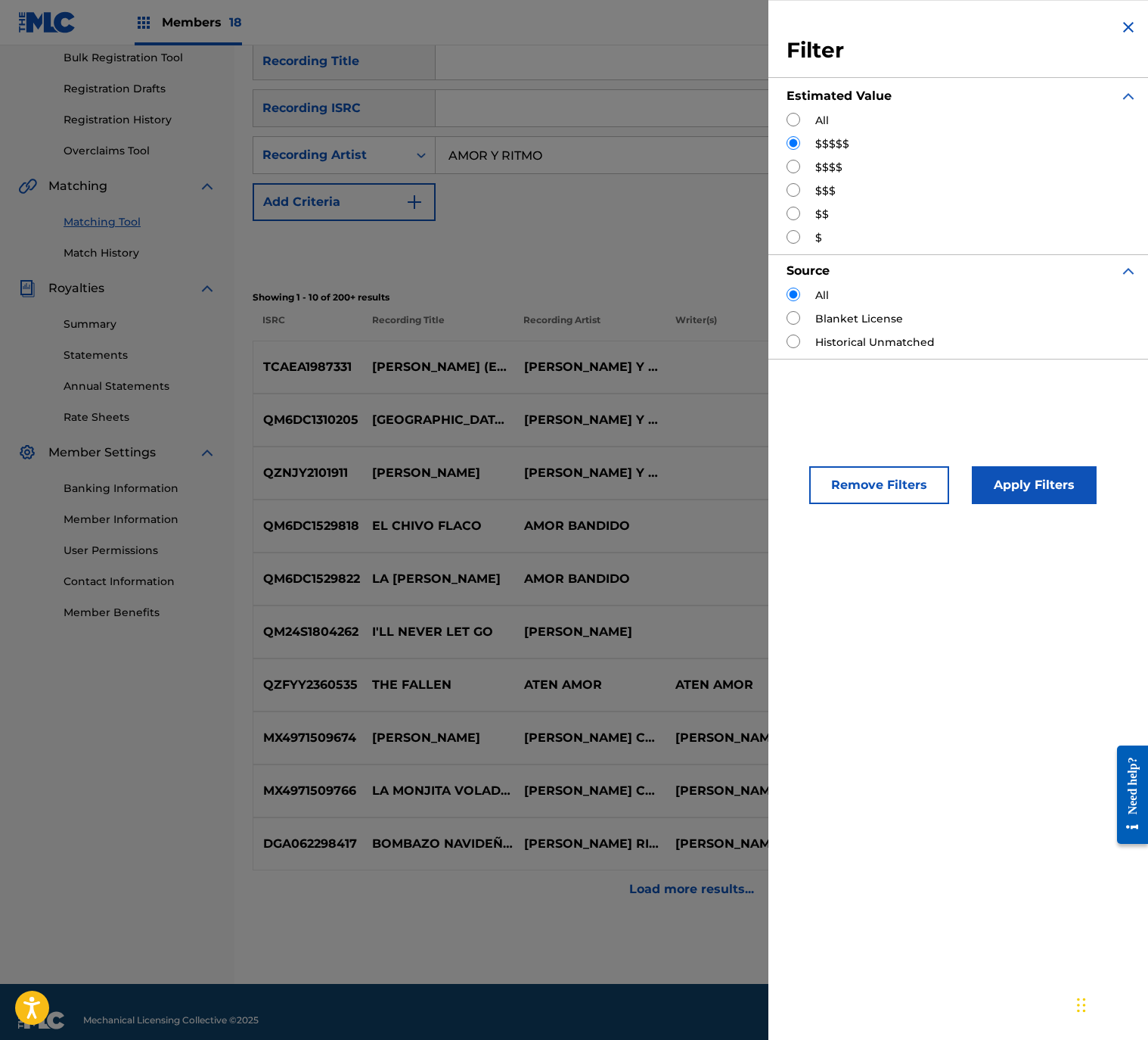
click at [792, 166] on input "Search Form" at bounding box center [793, 166] width 13 height 13
radio input "true"
click at [1035, 480] on button "Apply Filters" at bounding box center [1035, 484] width 125 height 38
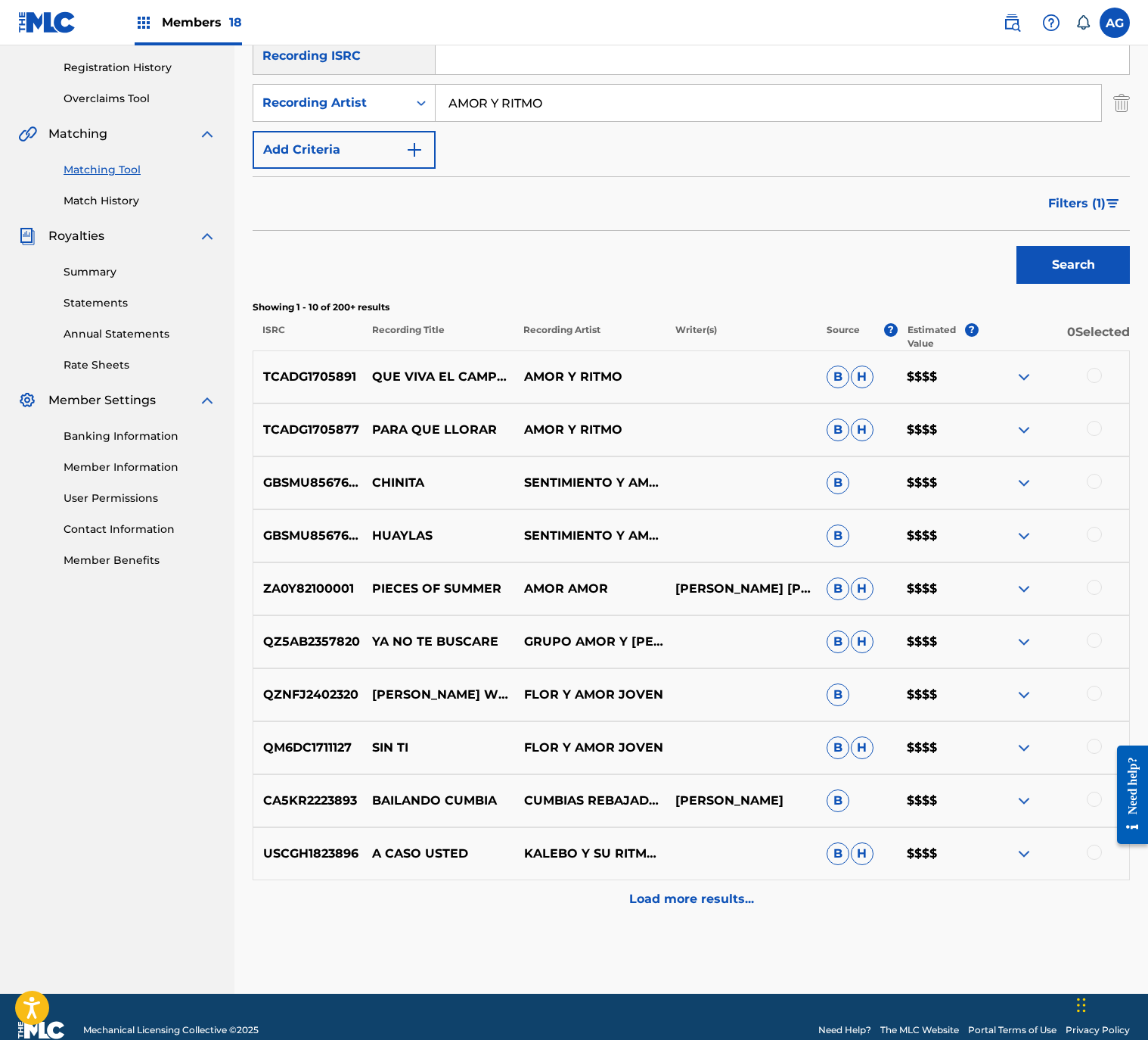
scroll to position [307, 0]
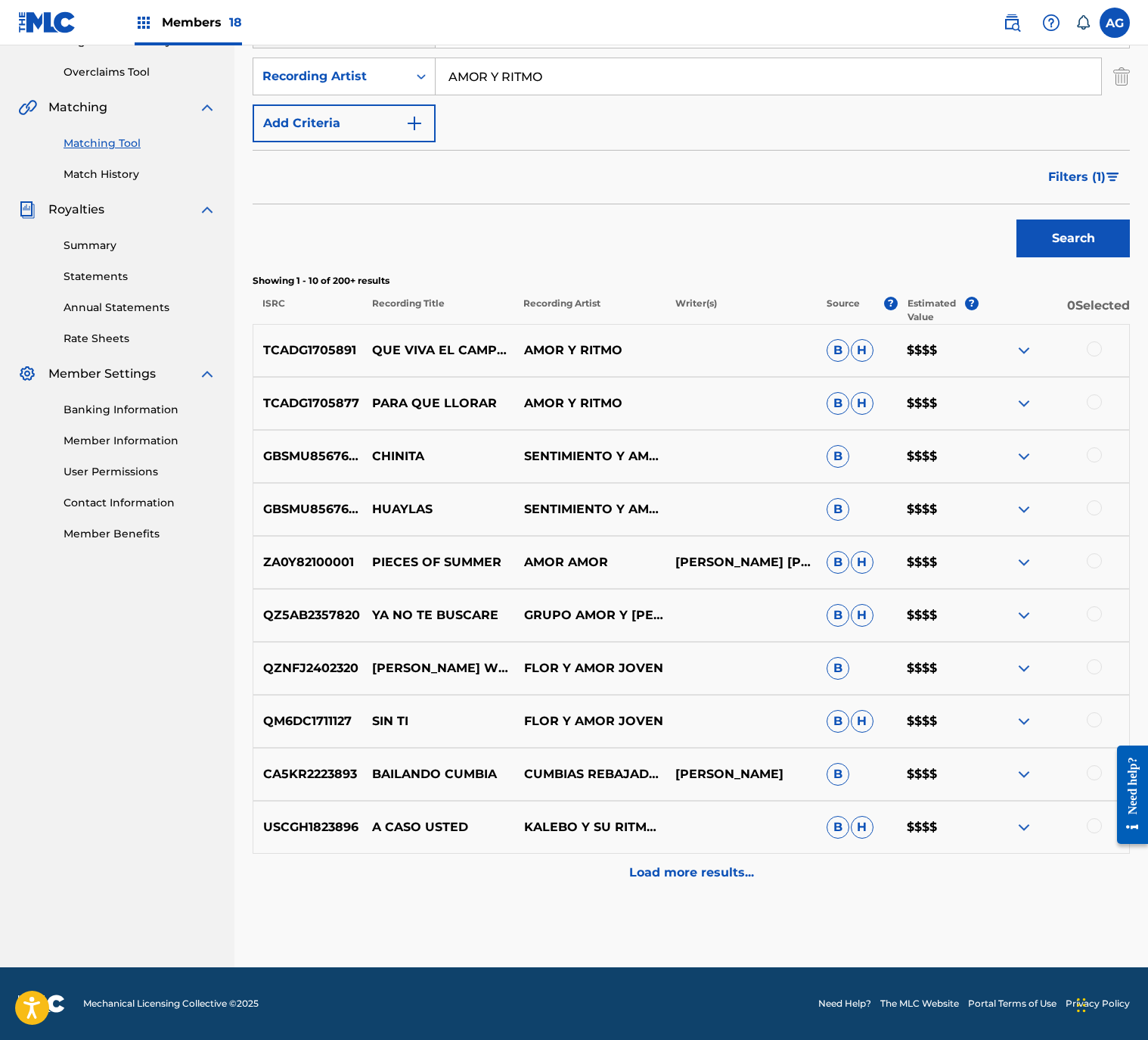
click at [647, 860] on div "Load more results..." at bounding box center [692, 872] width 877 height 38
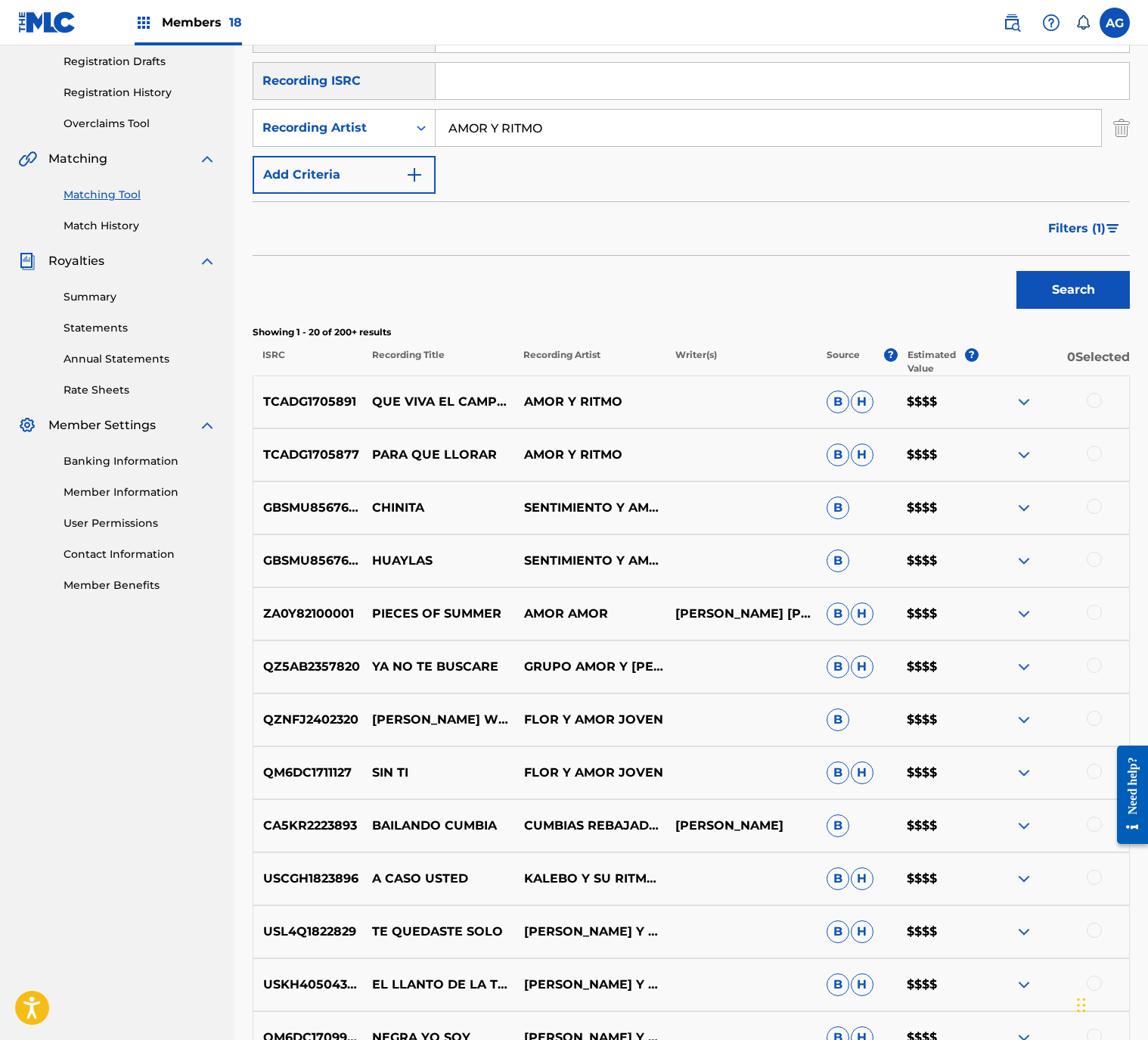
scroll to position [341, 0]
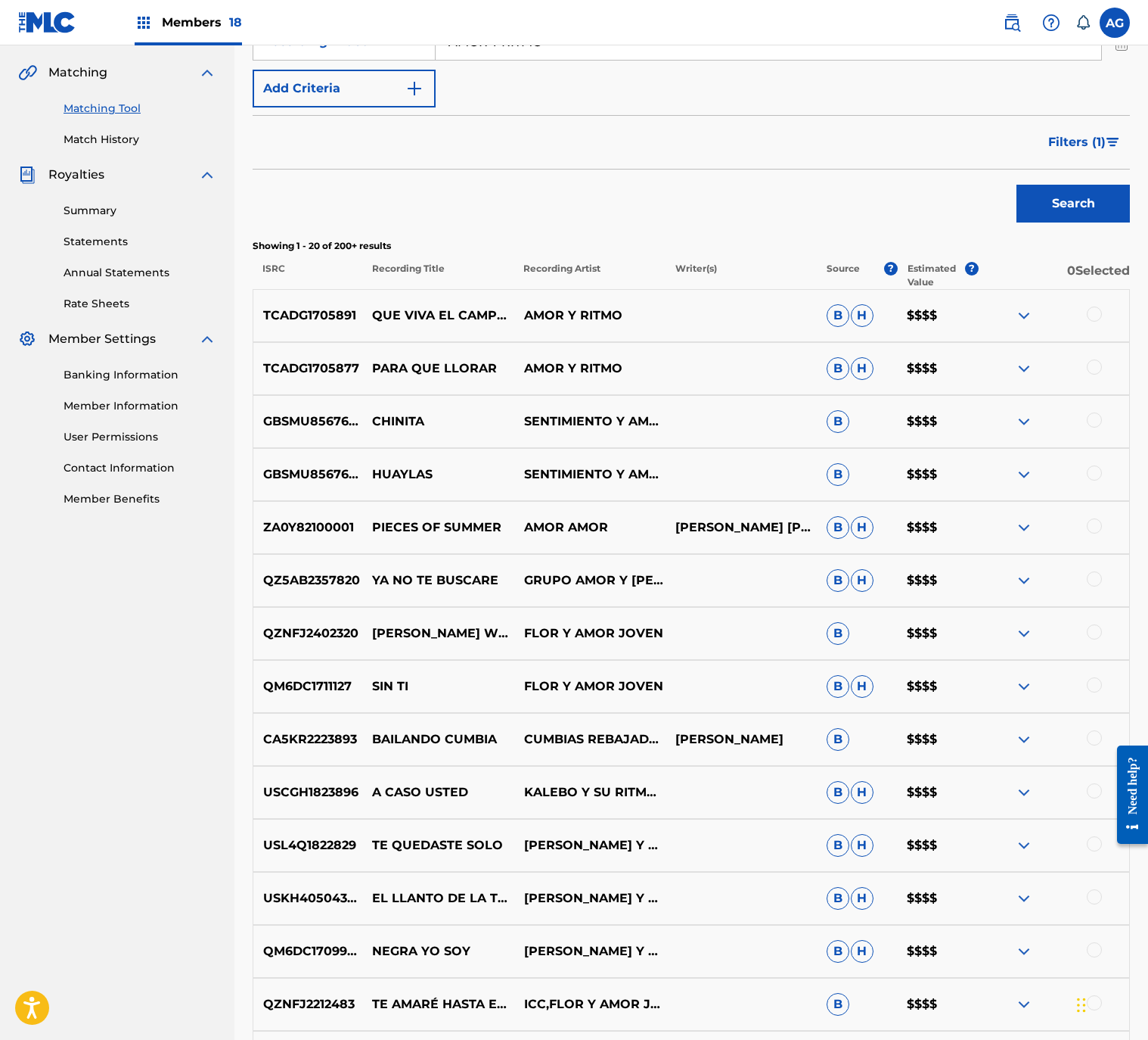
click at [1078, 134] on span "Filters ( 1 )" at bounding box center [1077, 142] width 57 height 18
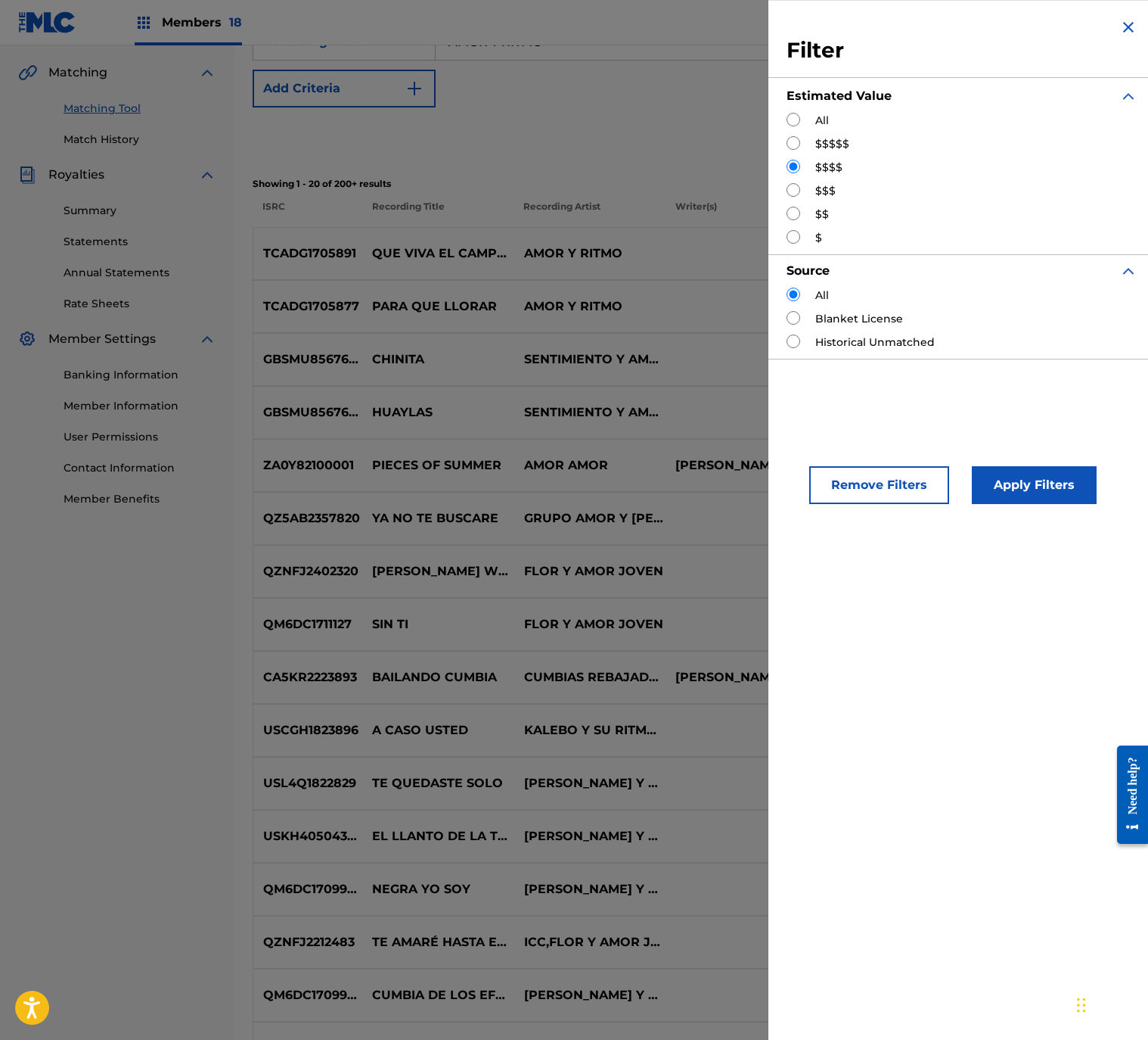
click at [493, 160] on div "Search" at bounding box center [692, 138] width 877 height 61
click at [1119, 20] on img "Search Form" at bounding box center [1129, 28] width 18 height 18
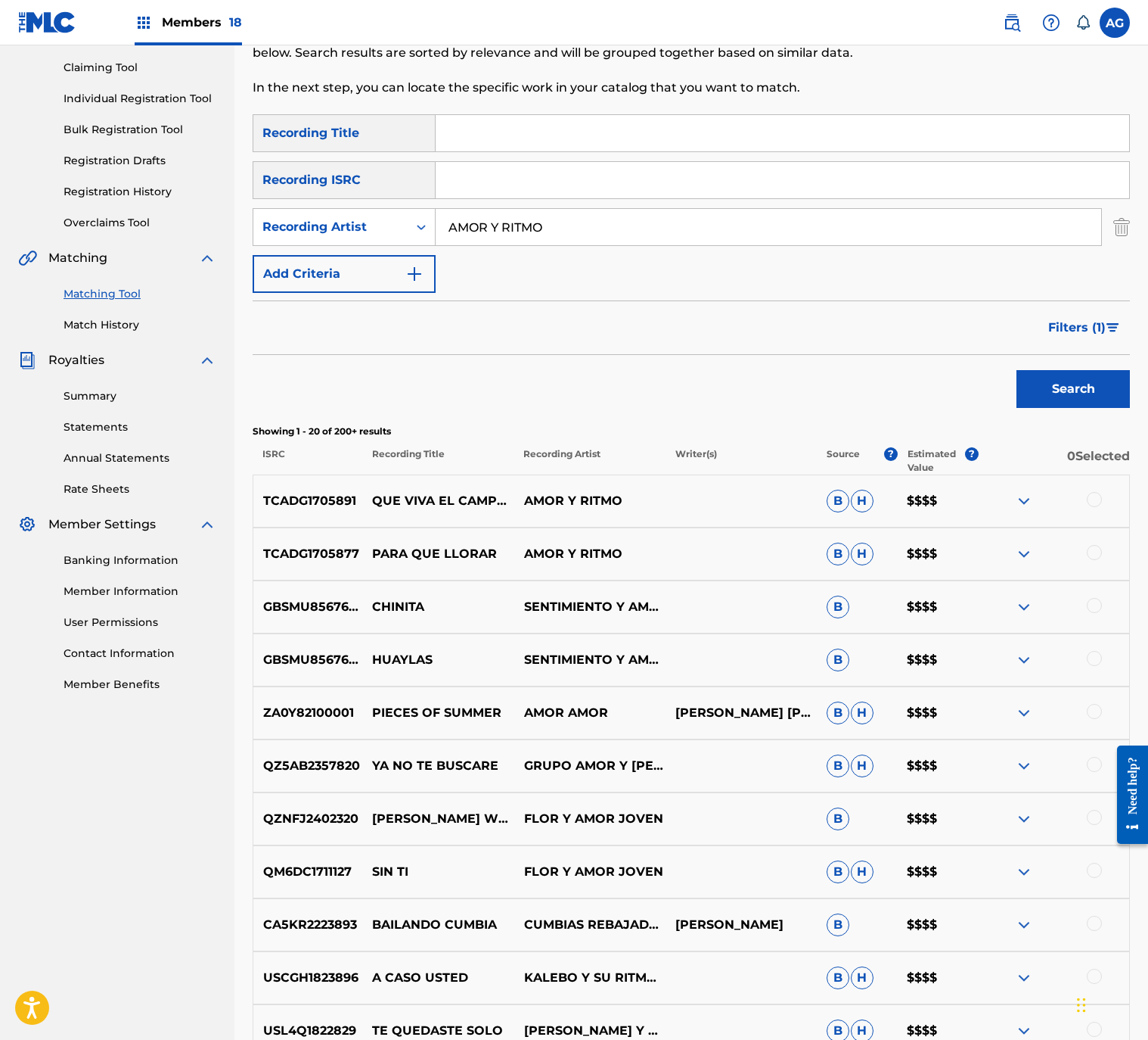
drag, startPoint x: 770, startPoint y: 87, endPoint x: 747, endPoint y: 20, distance: 70.8
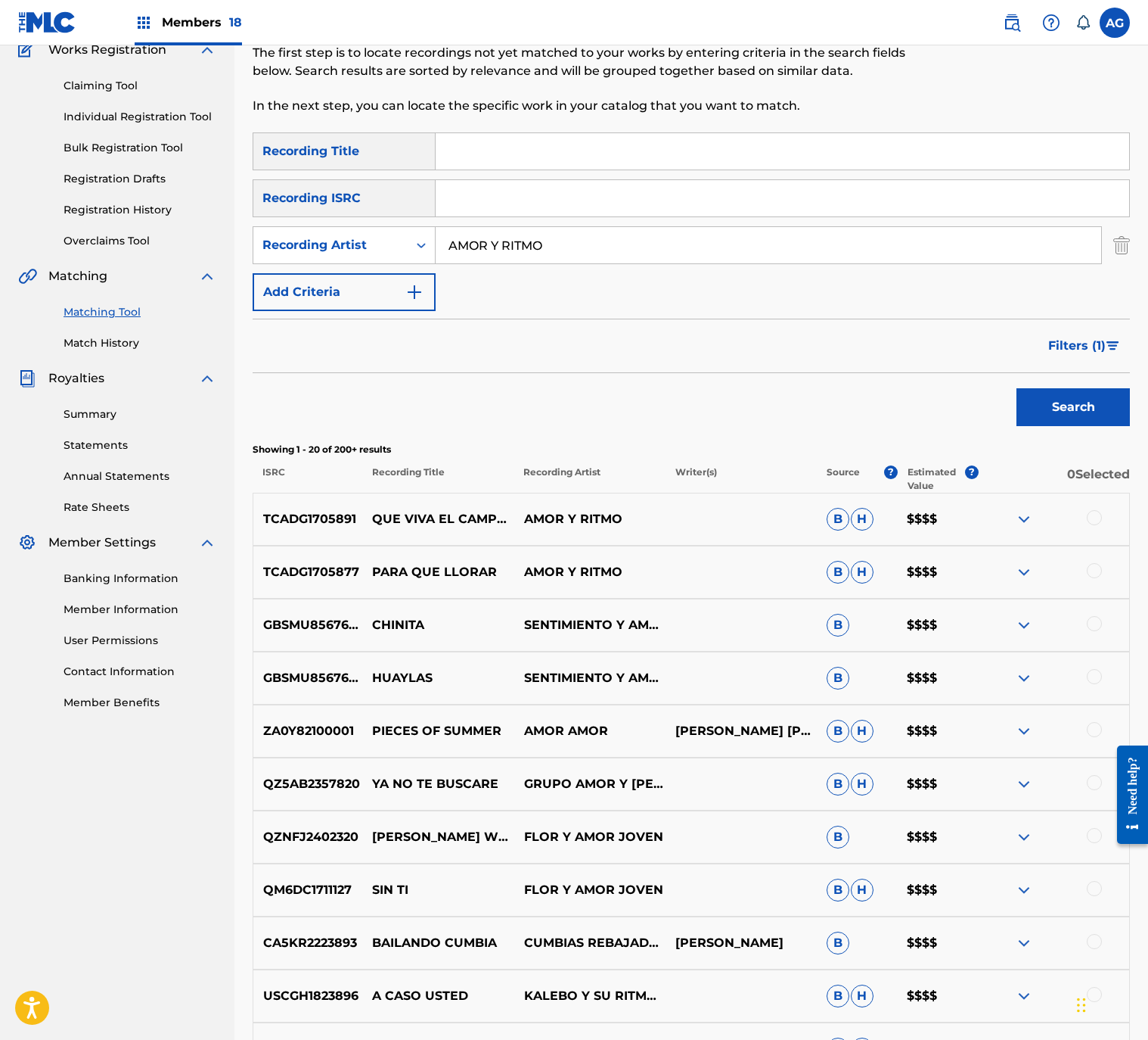
click at [292, 284] on button "Add Criteria" at bounding box center [345, 292] width 183 height 38
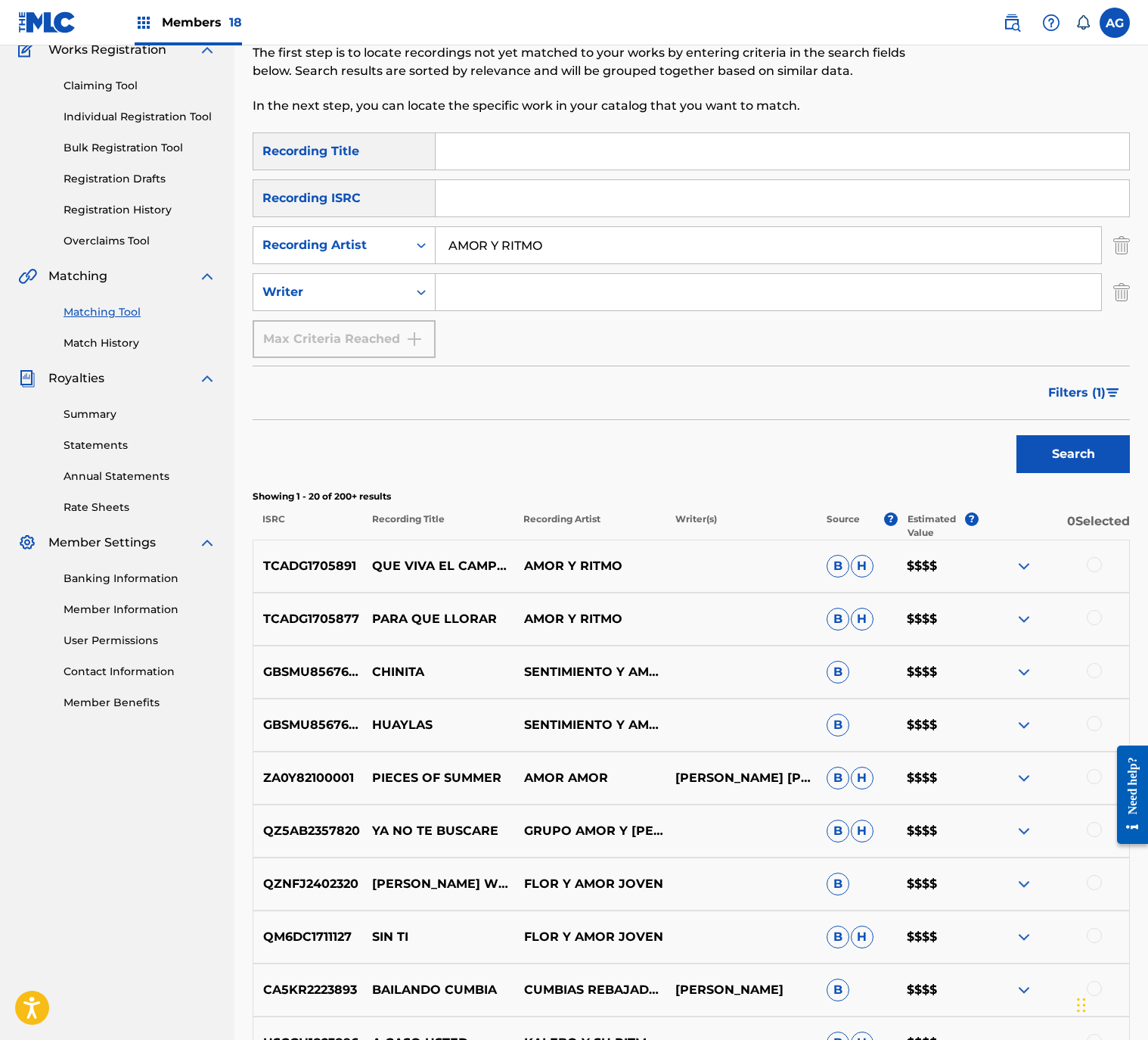
click at [503, 300] on input "Search Form" at bounding box center [768, 292] width 666 height 36
click at [1017, 436] on button "Search" at bounding box center [1073, 454] width 113 height 38
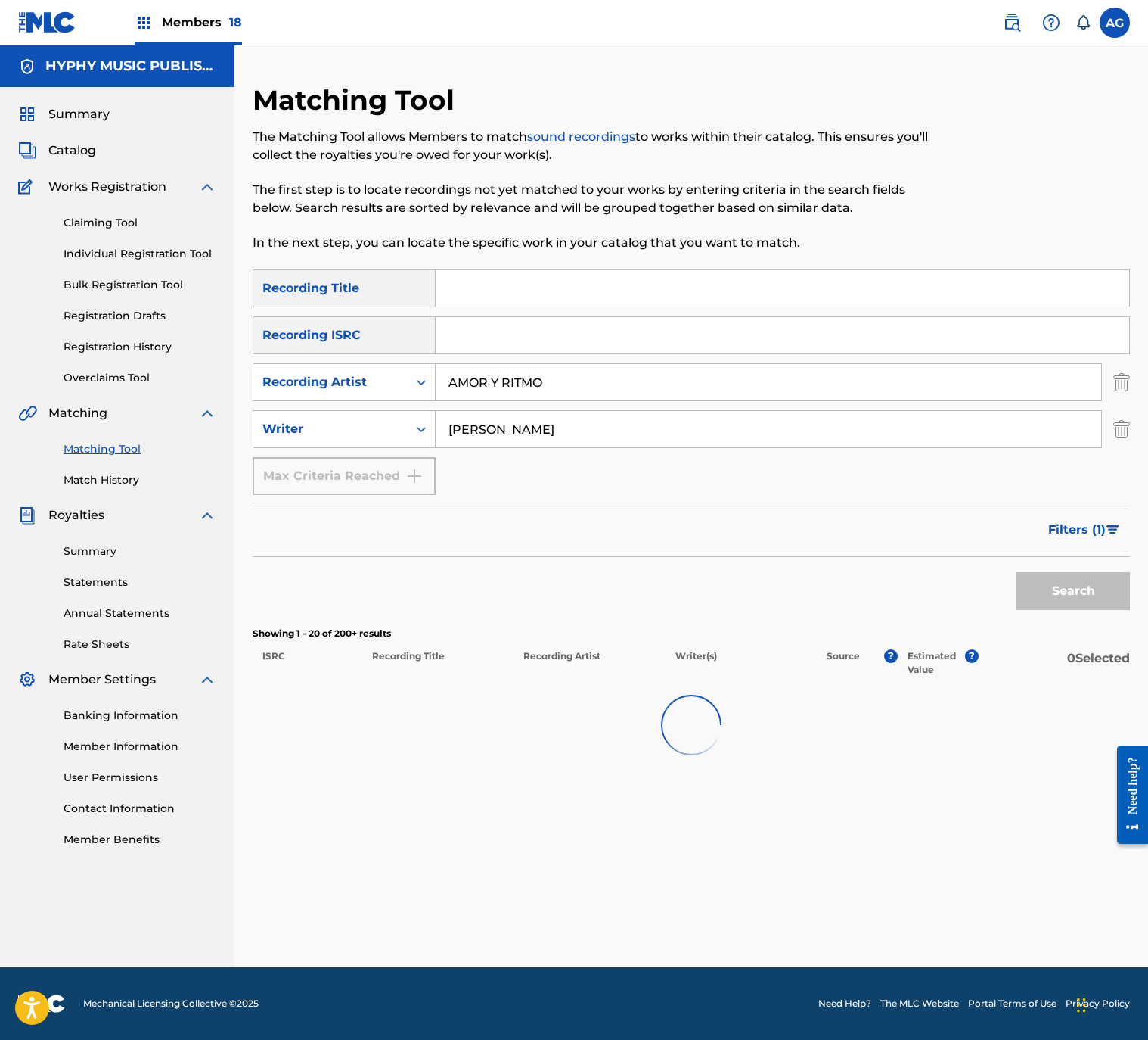
scroll to position [0, 0]
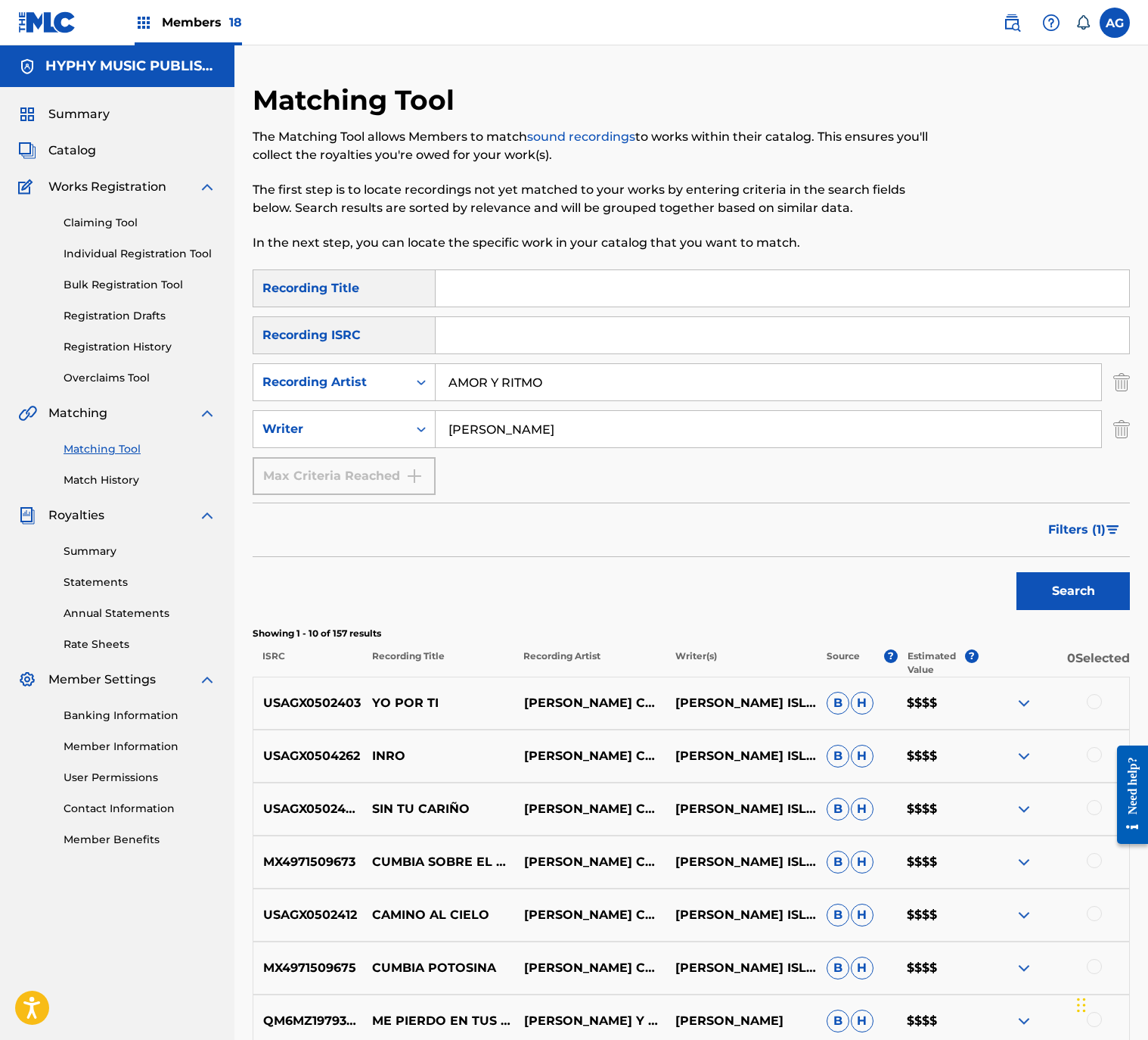
click at [1017, 572] on button "Search" at bounding box center [1073, 590] width 113 height 38
drag, startPoint x: 491, startPoint y: 430, endPoint x: 1164, endPoint y: 419, distance: 673.1
click at [1148, 419] on html "Accessibility Screen-Reader Guide, Feedback, and Issue Reporting | New window M…" at bounding box center [574, 520] width 1148 height 1040
type input "JOSE"
click at [1098, 594] on button "Search" at bounding box center [1073, 590] width 113 height 38
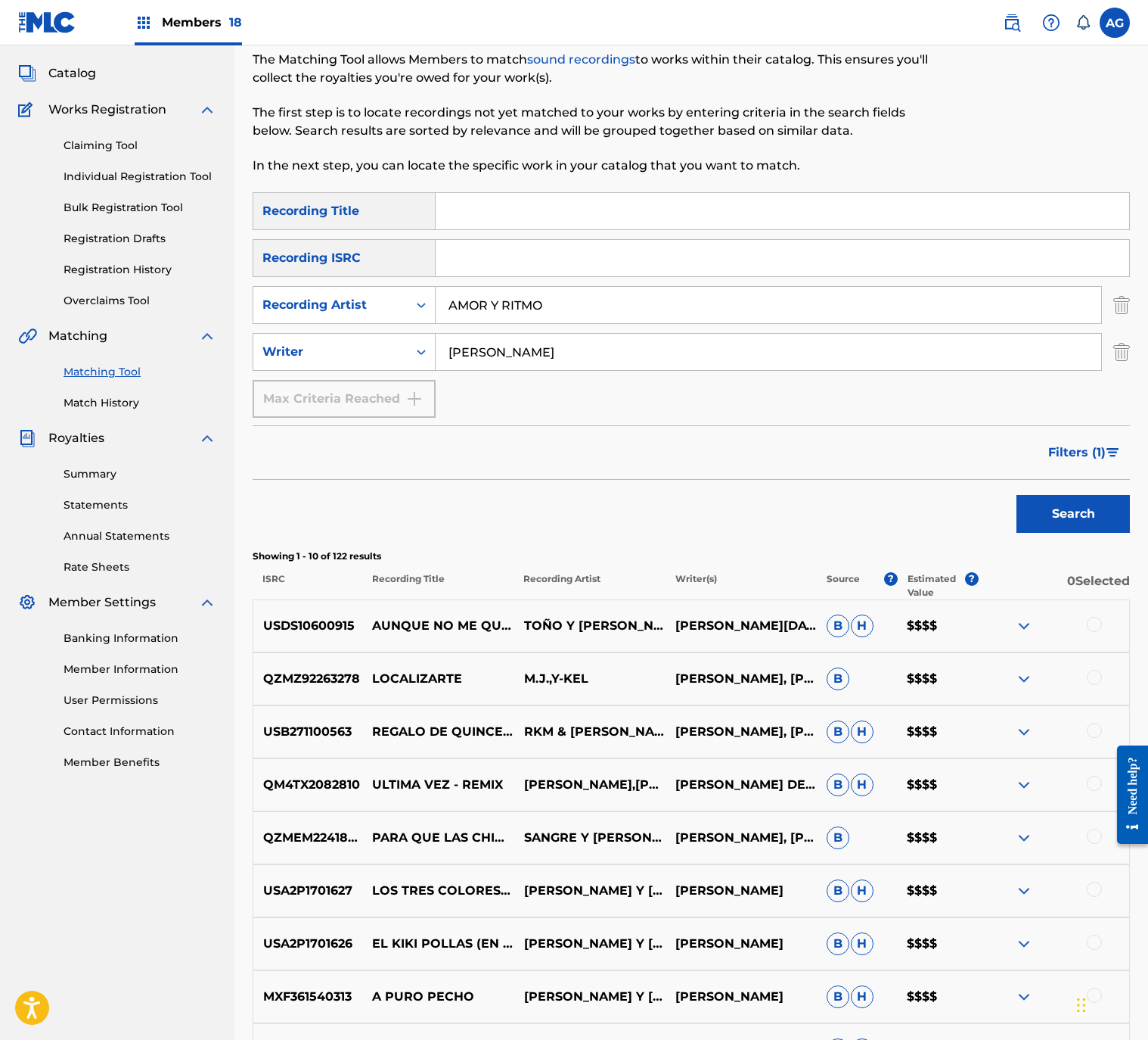
scroll to position [227, 0]
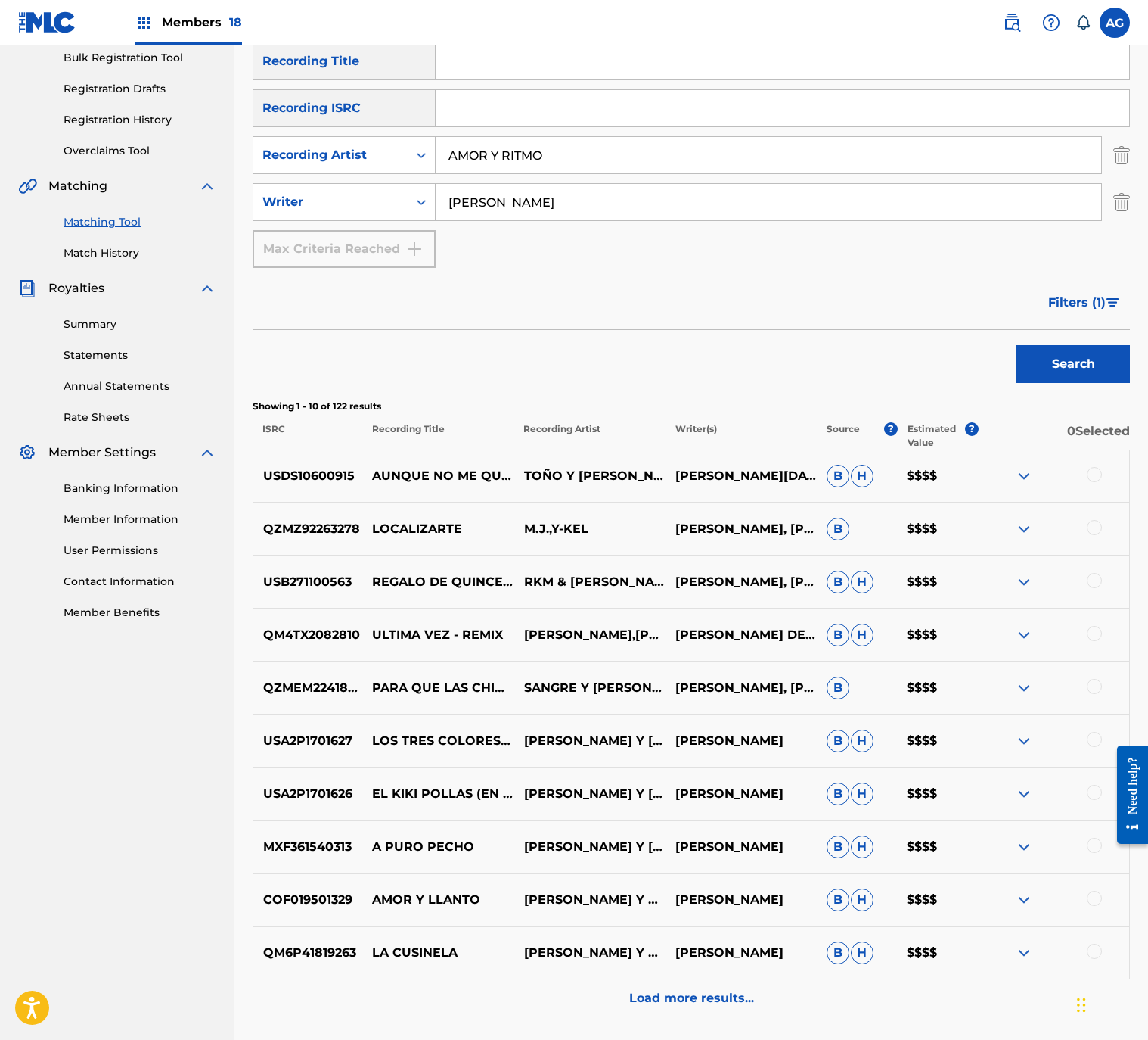
click at [1081, 302] on span "Filters ( 1 )" at bounding box center [1077, 303] width 57 height 18
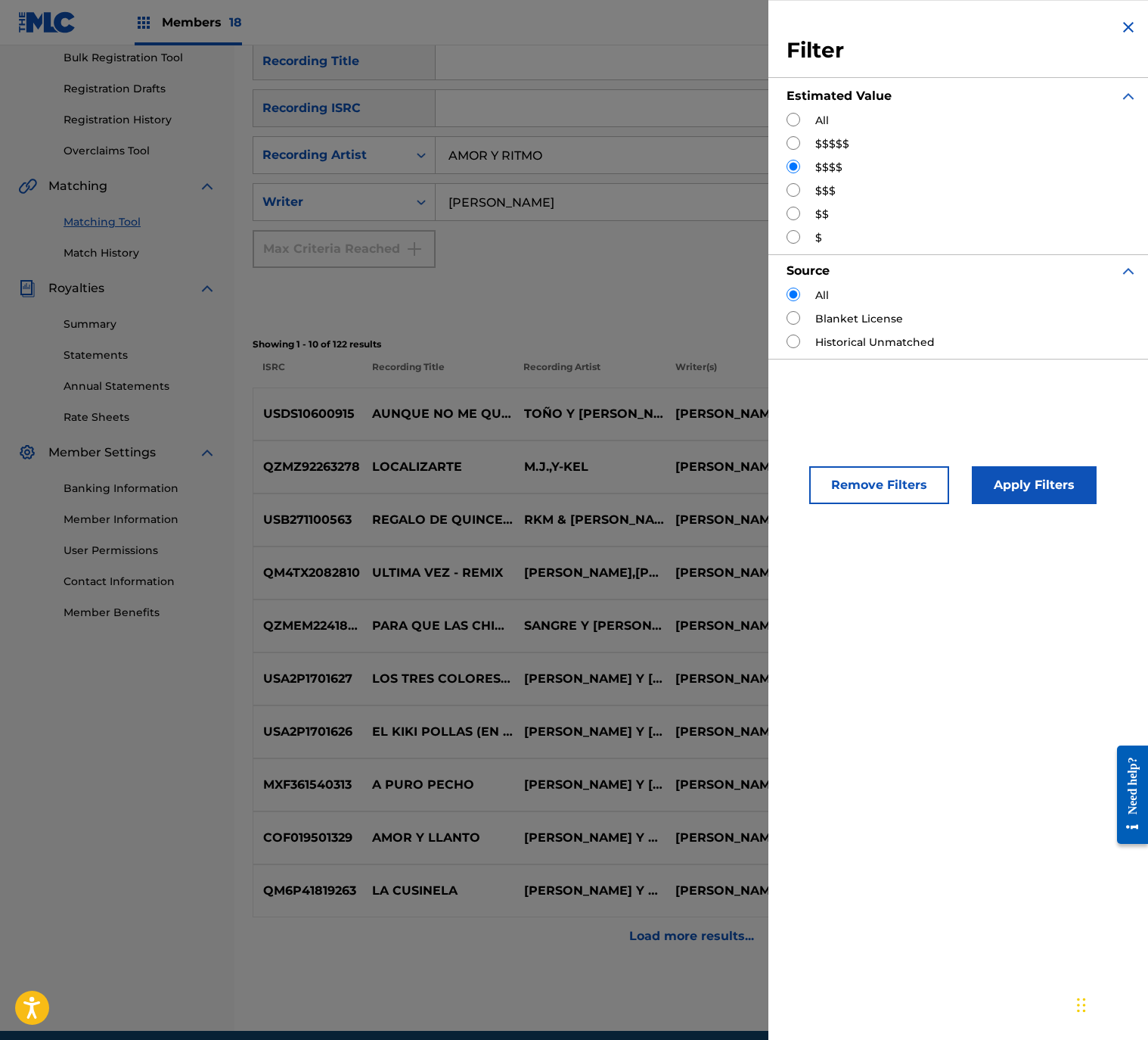
click at [793, 144] on input "Search Form" at bounding box center [793, 143] width 13 height 13
radio input "true"
click at [1026, 478] on button "Apply Filters" at bounding box center [1035, 484] width 125 height 38
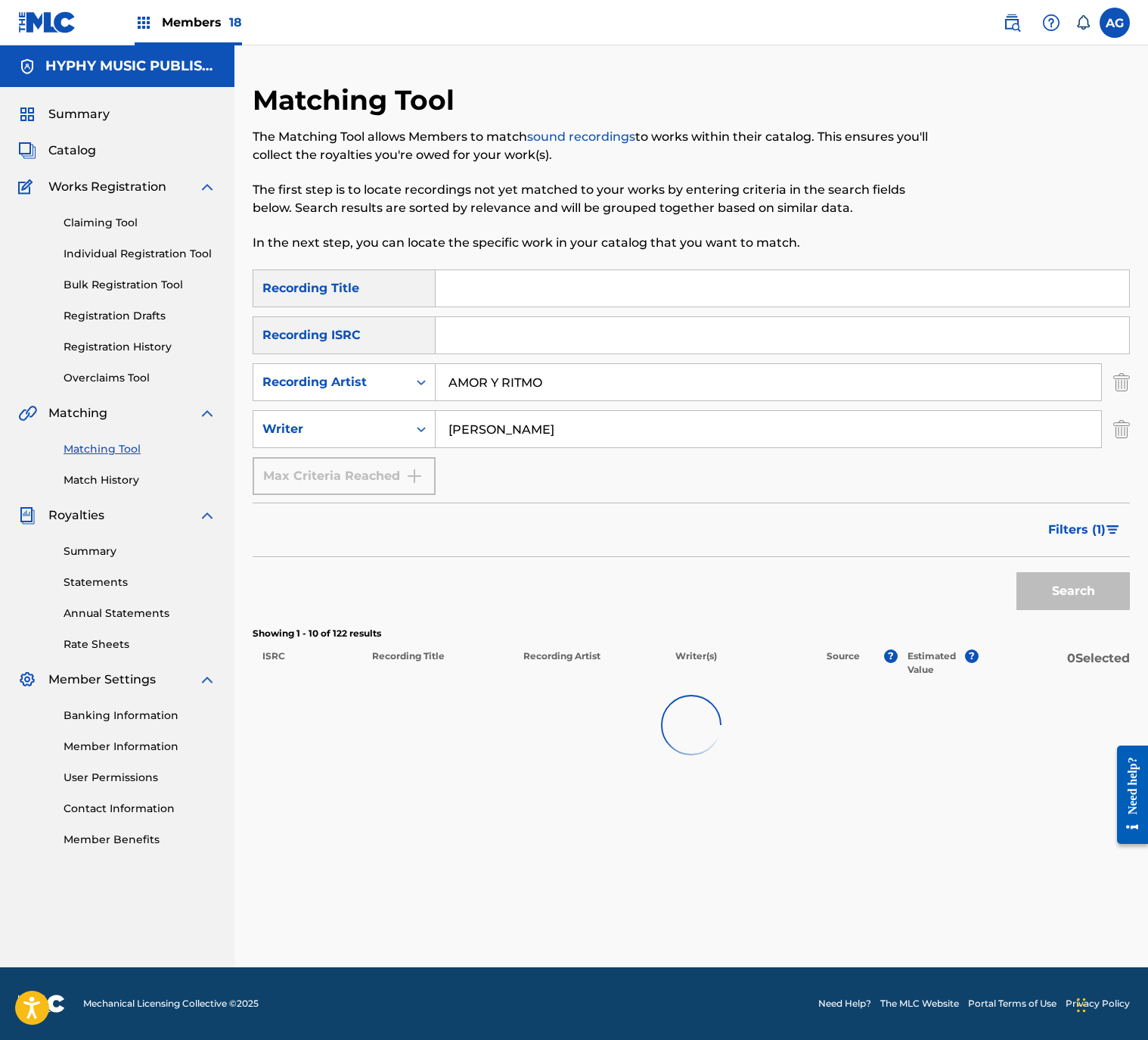
scroll to position [0, 0]
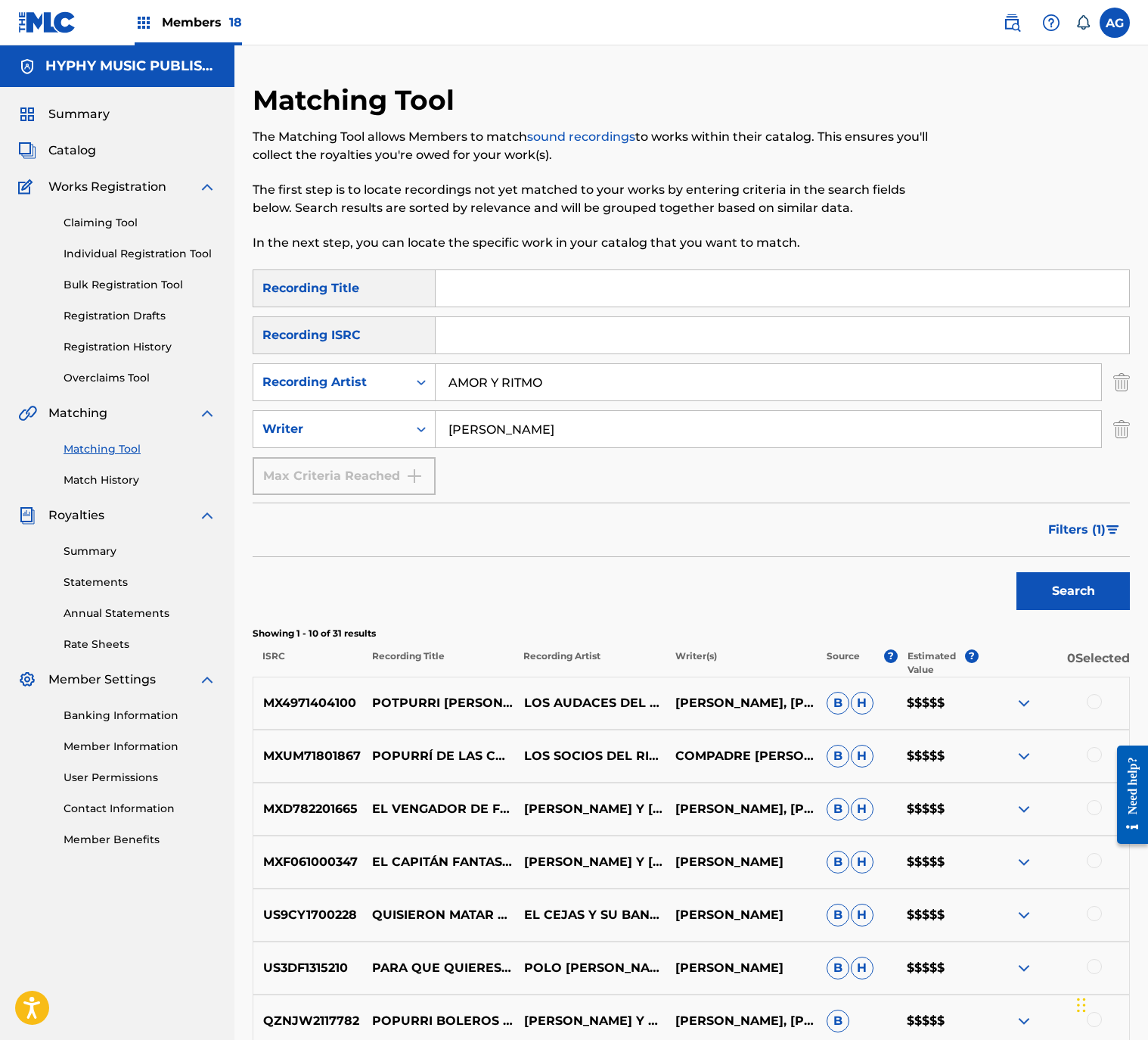
click at [1080, 522] on span "Filters ( 1 )" at bounding box center [1077, 530] width 57 height 18
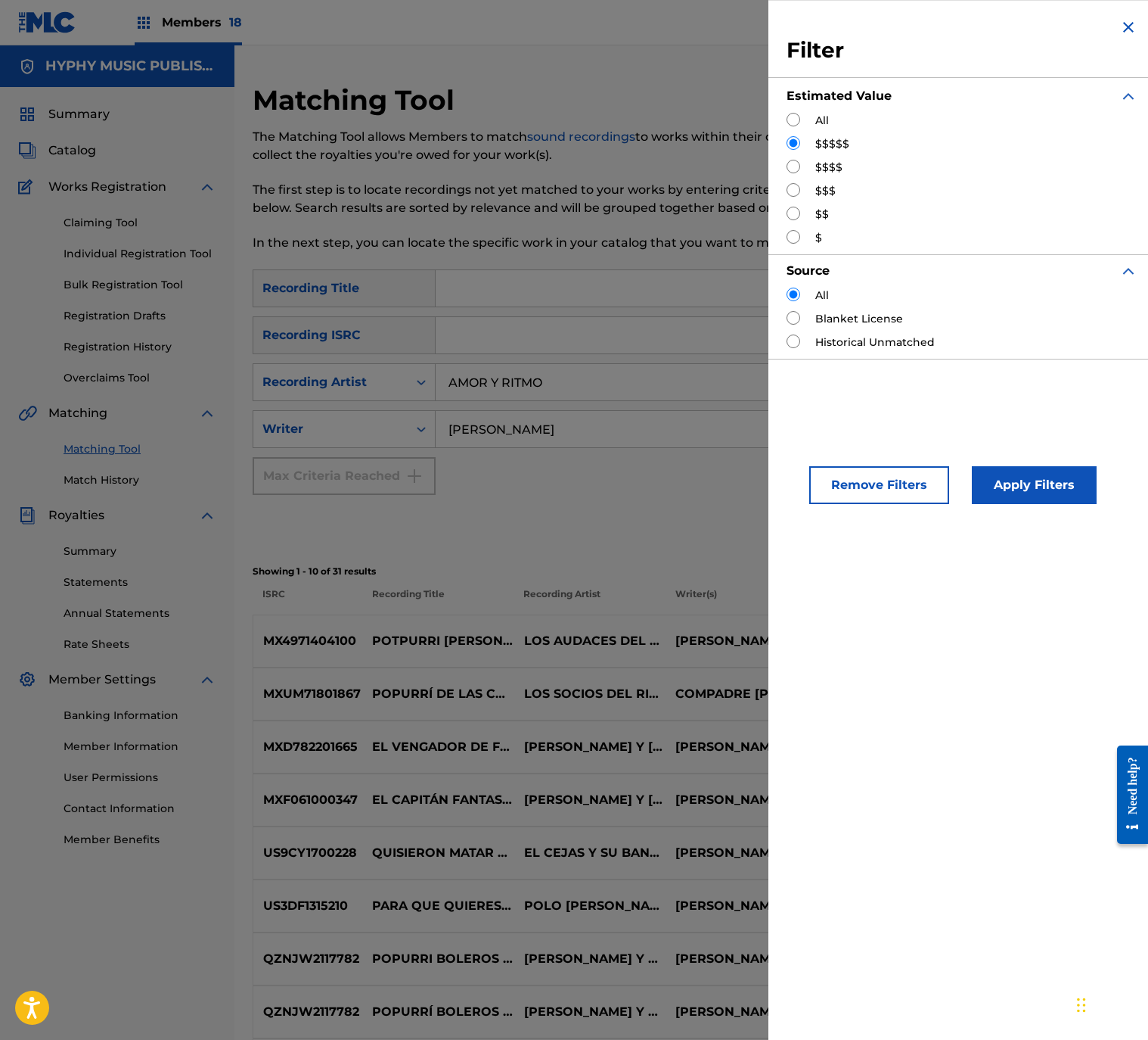
click at [793, 124] on input "Search Form" at bounding box center [793, 119] width 13 height 13
radio input "true"
click at [1045, 472] on button "Apply Filters" at bounding box center [1035, 484] width 125 height 38
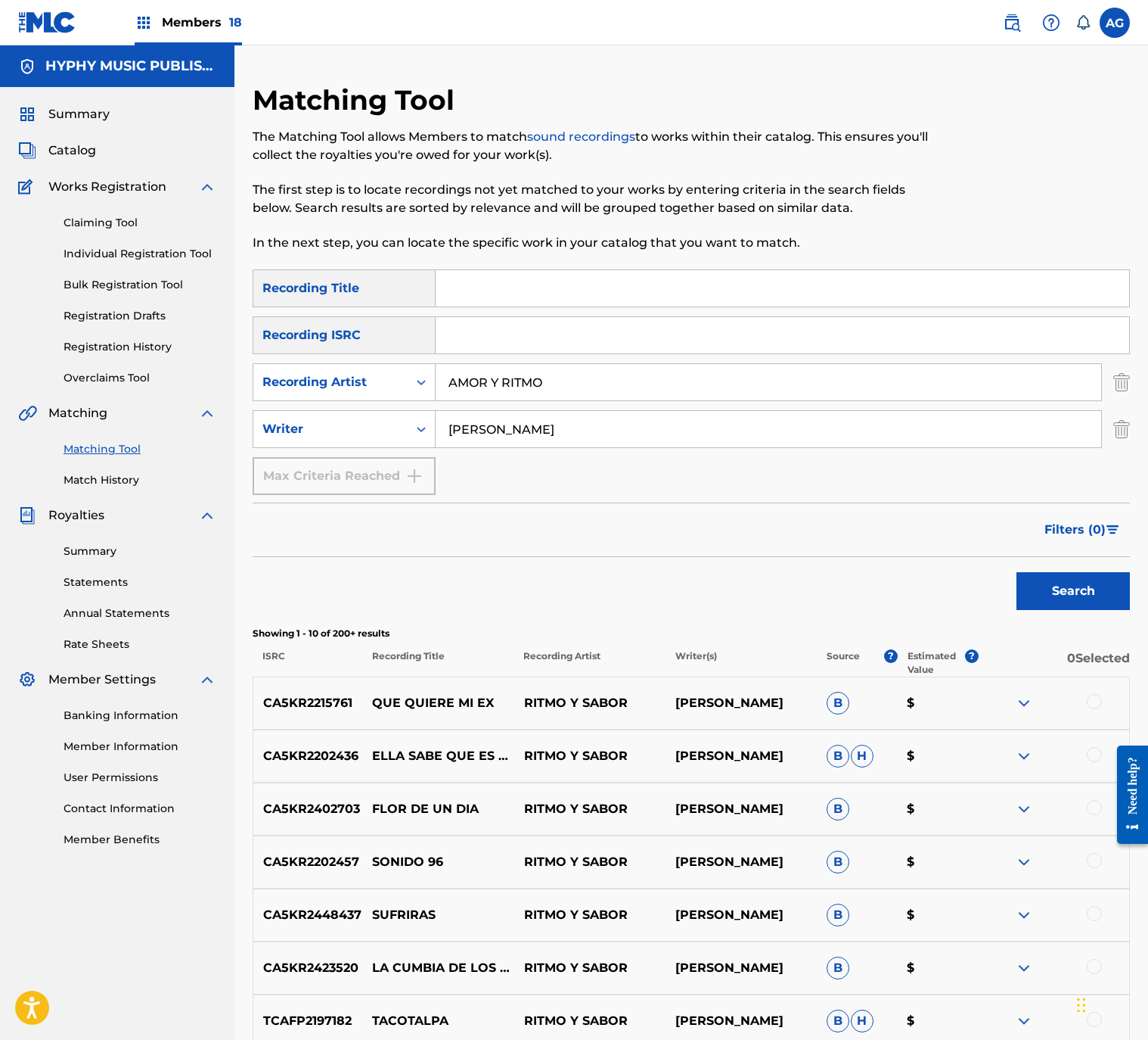
scroll to position [114, 0]
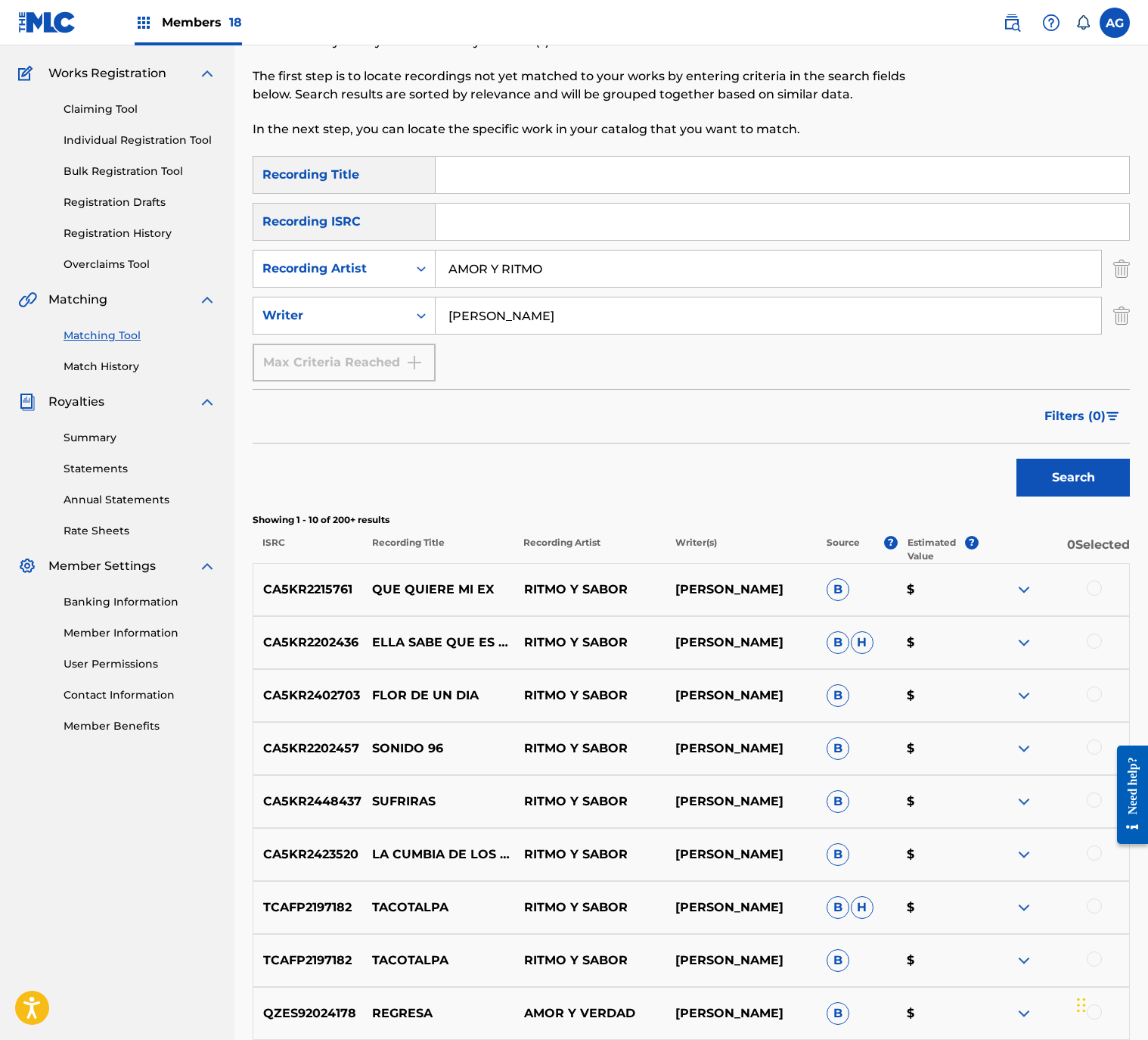
drag, startPoint x: 577, startPoint y: 315, endPoint x: 208, endPoint y: 355, distance: 371.2
click at [243, 351] on div "Matching Tool The Matching Tool allows Members to match sound recordings to wor…" at bounding box center [691, 588] width 914 height 1237
